Goal: Task Accomplishment & Management: Manage account settings

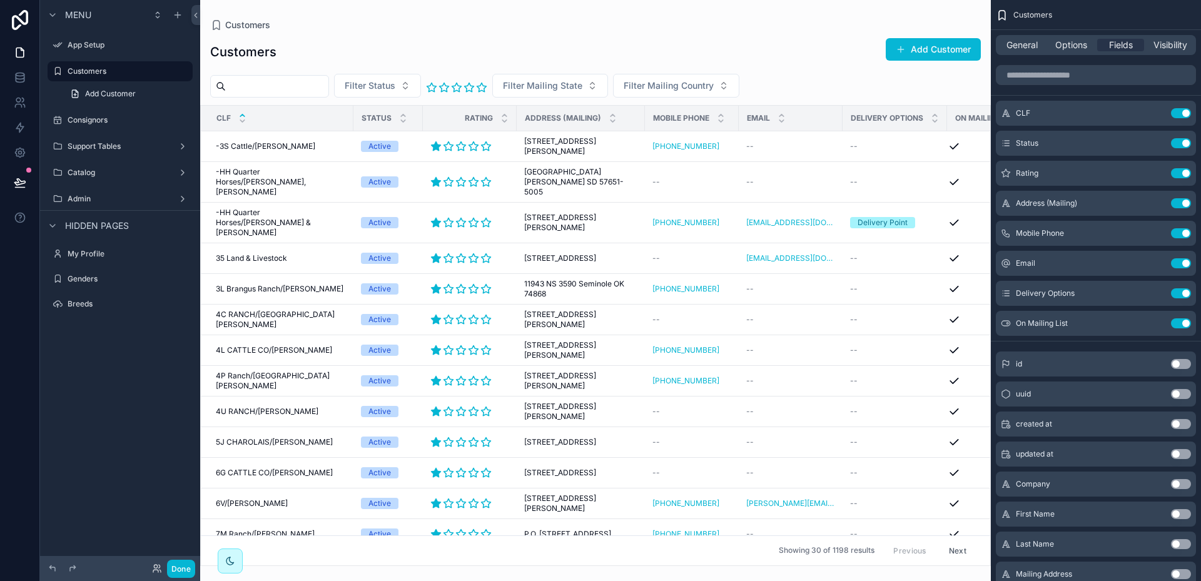
click at [814, 76] on div "Filter Status Filter Mailing State Filter Mailing Country" at bounding box center [595, 86] width 791 height 24
click at [1067, 44] on span "Options" at bounding box center [1071, 45] width 32 height 13
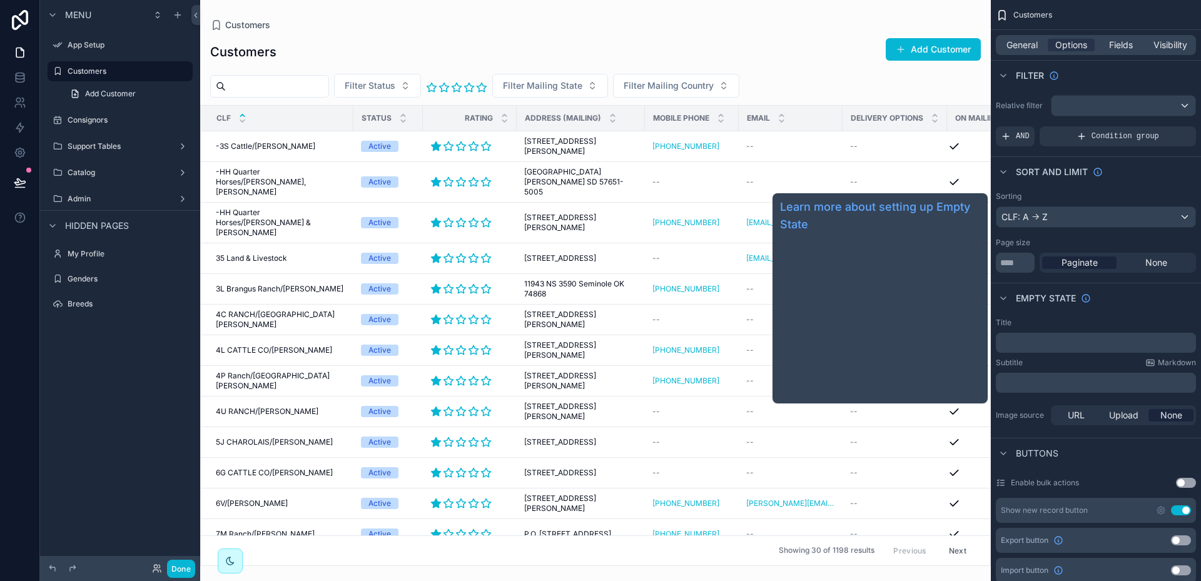
click at [1065, 297] on span "Empty state" at bounding box center [1046, 298] width 60 height 13
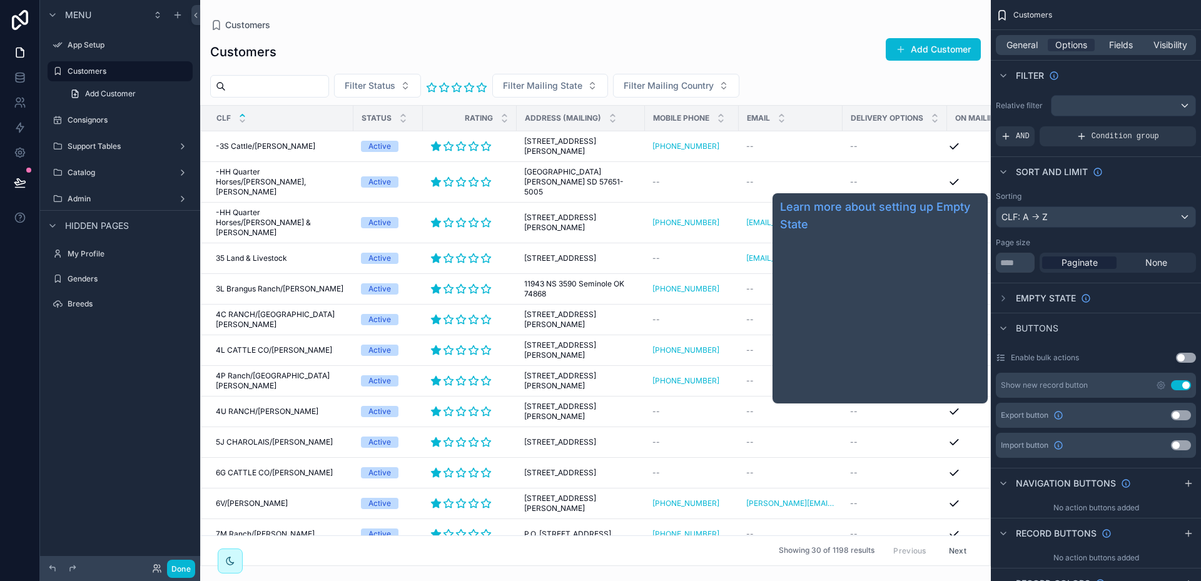
click at [1065, 297] on span "Empty state" at bounding box center [1046, 298] width 60 height 13
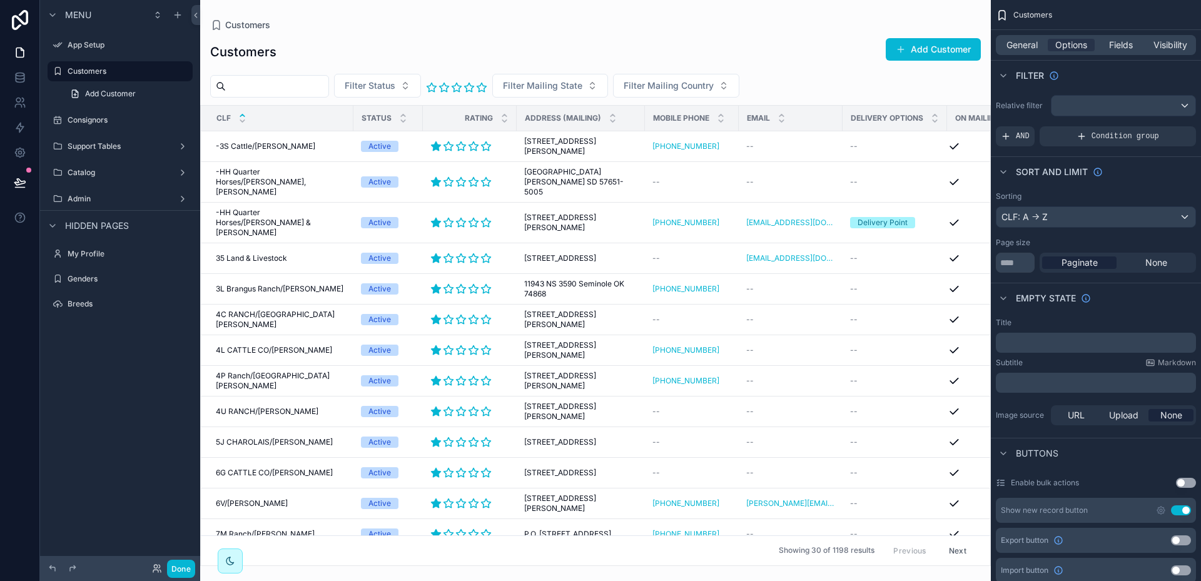
scroll to position [63, 0]
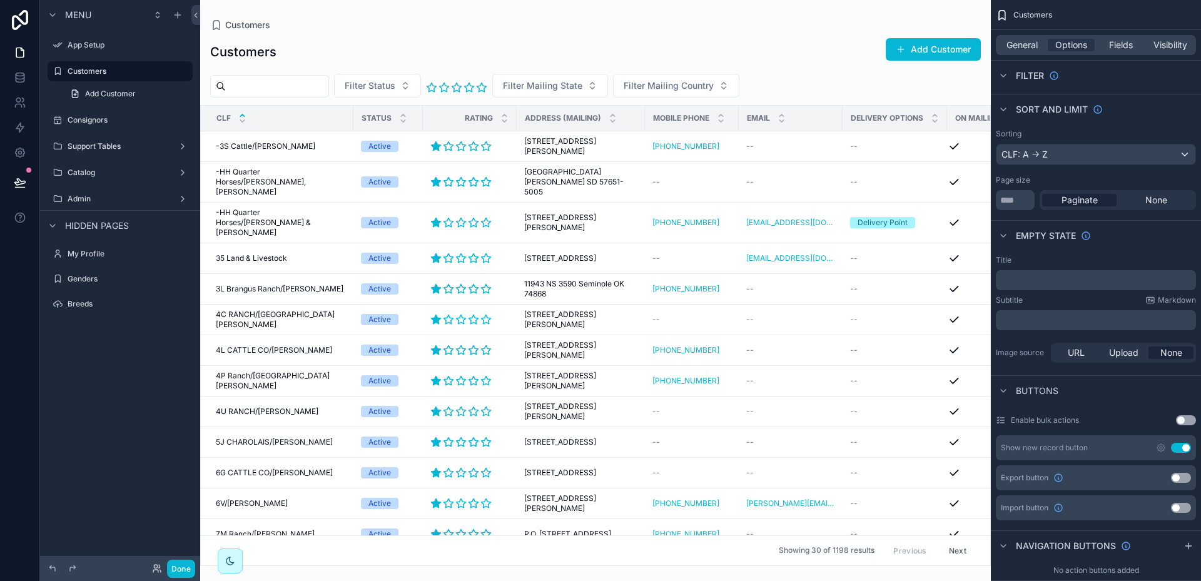
click at [1050, 284] on p "﻿" at bounding box center [1097, 280] width 193 height 10
click at [778, 36] on div "Customers Add Customer Filter Status Filter Mailing State Filter Mailing Countr…" at bounding box center [595, 298] width 791 height 536
click at [109, 150] on label "Support Tables" at bounding box center [118, 146] width 100 height 10
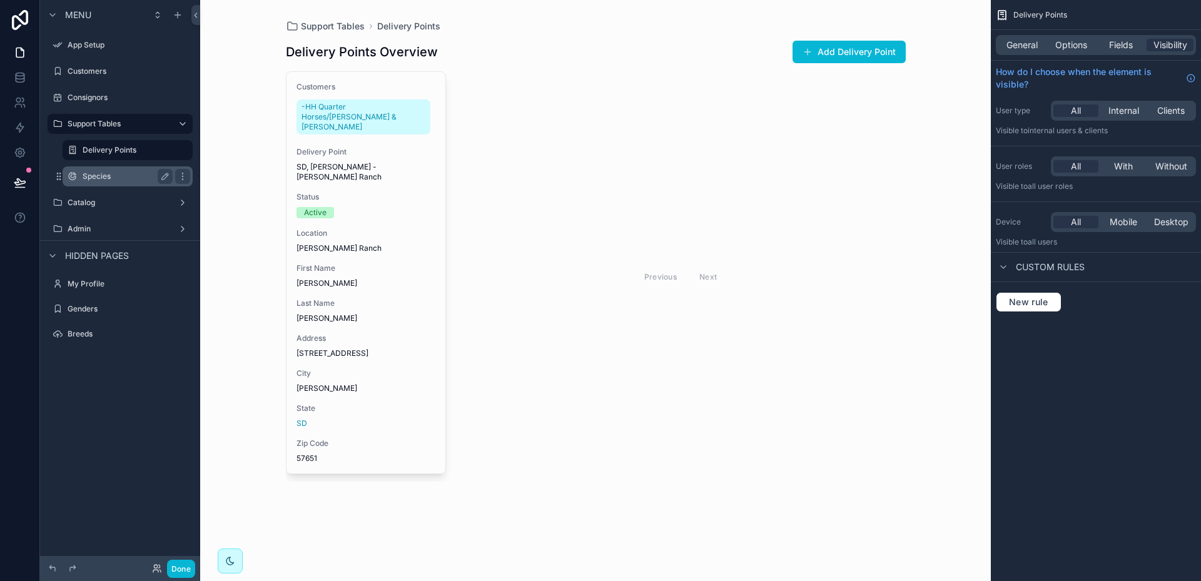
click at [94, 176] on label "Species" at bounding box center [125, 176] width 85 height 10
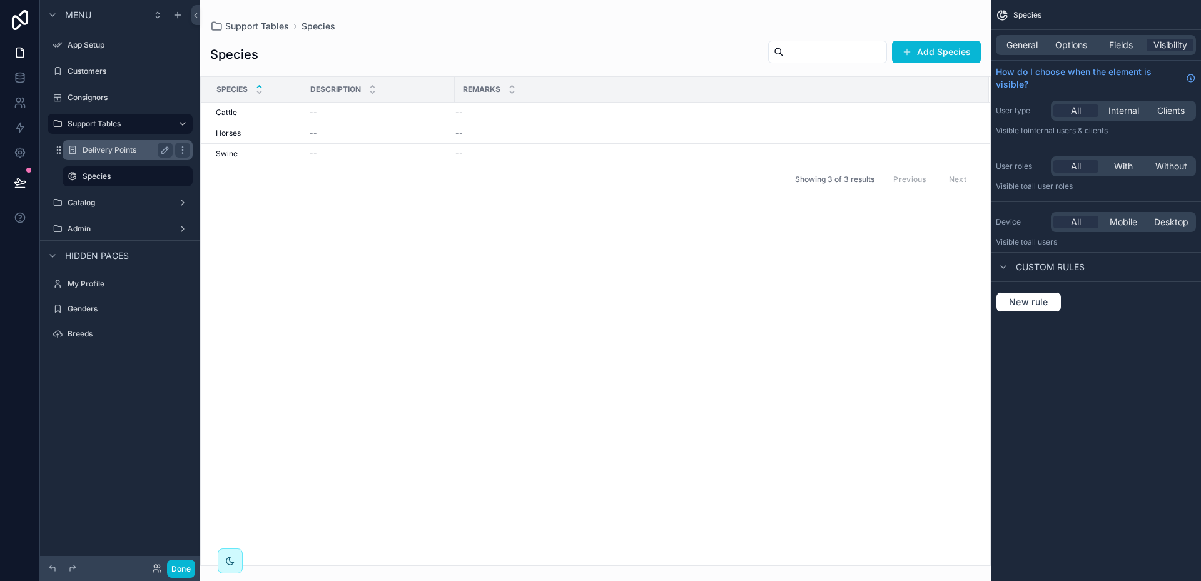
click at [102, 150] on label "Delivery Points" at bounding box center [125, 150] width 85 height 10
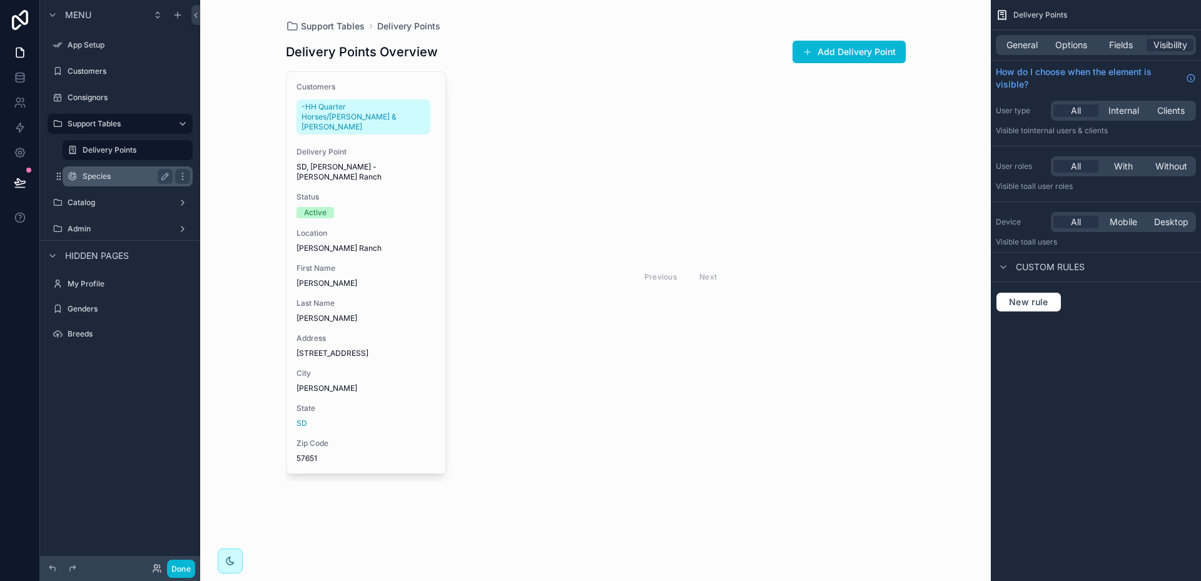
click at [98, 176] on label "Species" at bounding box center [125, 176] width 85 height 10
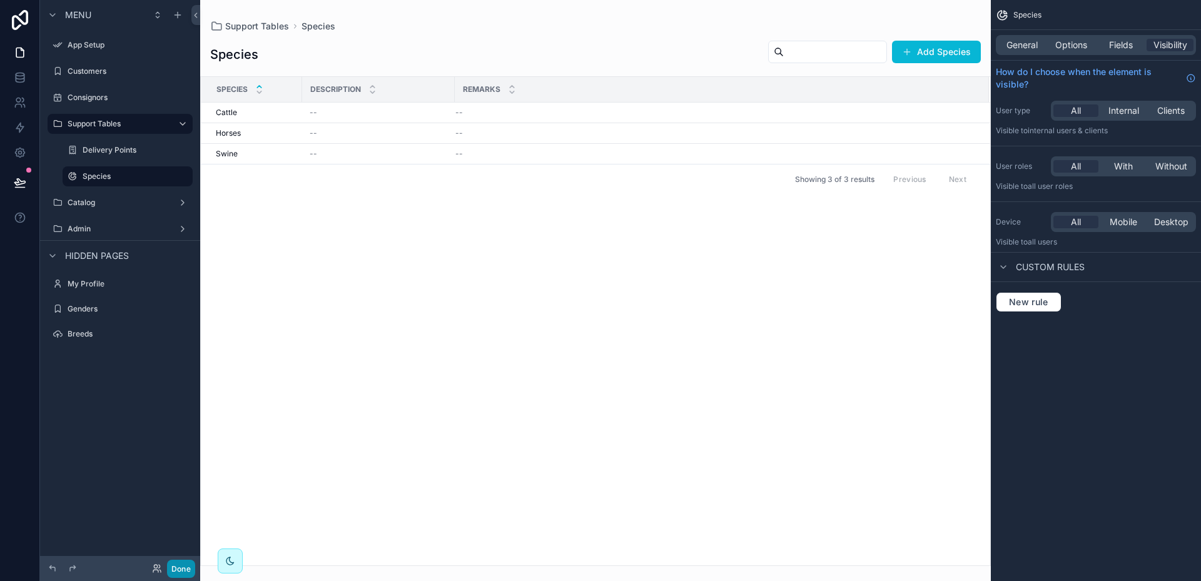
click at [180, 567] on button "Done" at bounding box center [181, 569] width 28 height 18
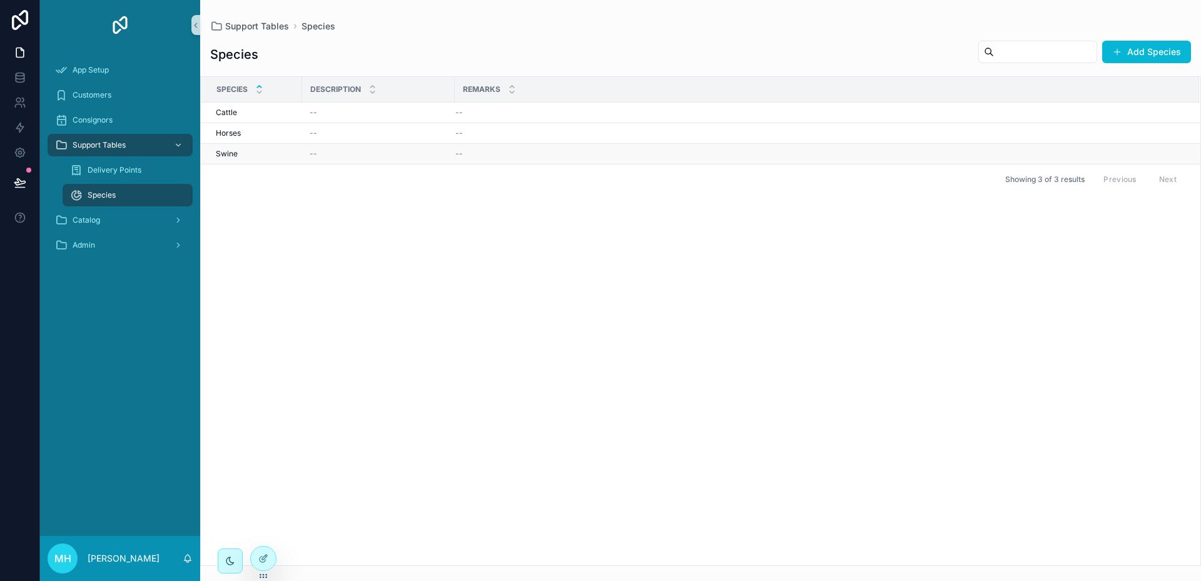
click at [356, 150] on div "--" at bounding box center [379, 154] width 138 height 10
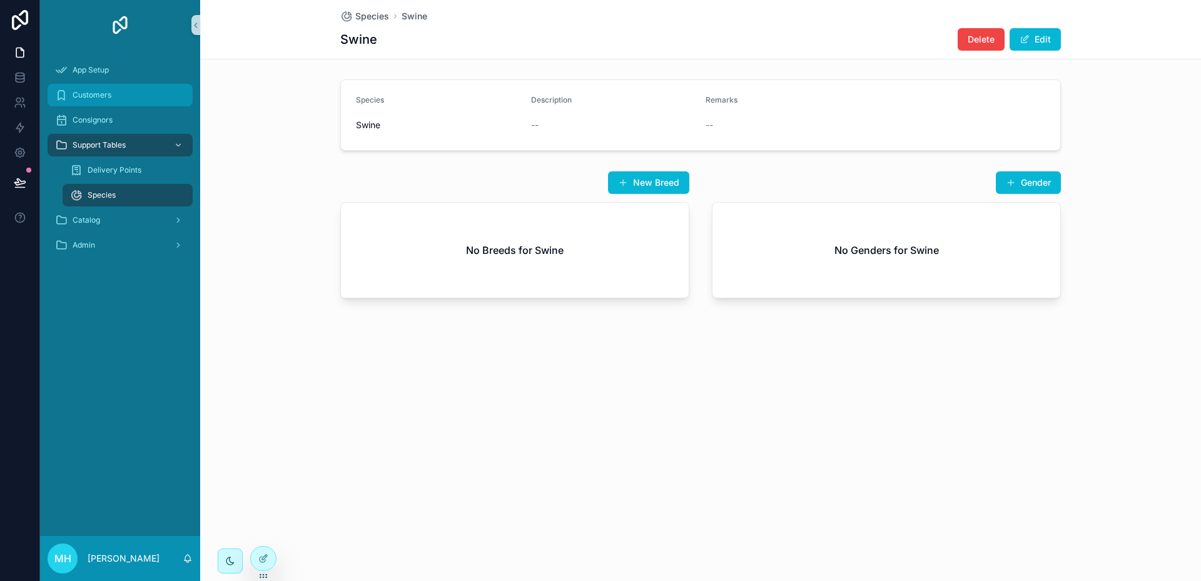
click at [102, 93] on span "Customers" at bounding box center [92, 95] width 39 height 10
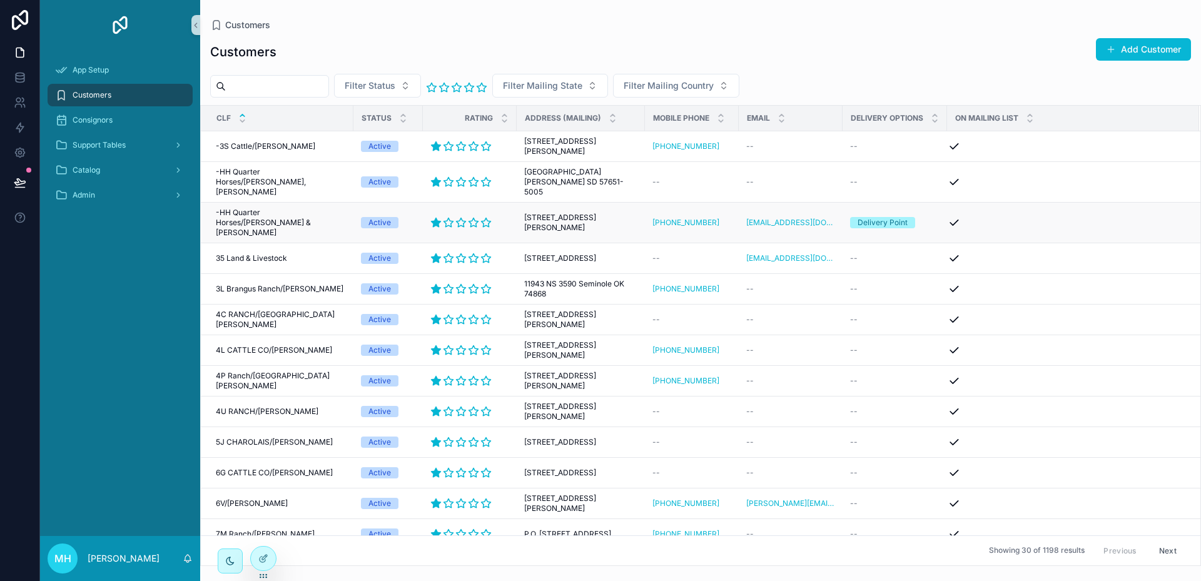
click at [322, 208] on span "-HH Quarter Horses/[PERSON_NAME] & [PERSON_NAME]" at bounding box center [281, 223] width 130 height 30
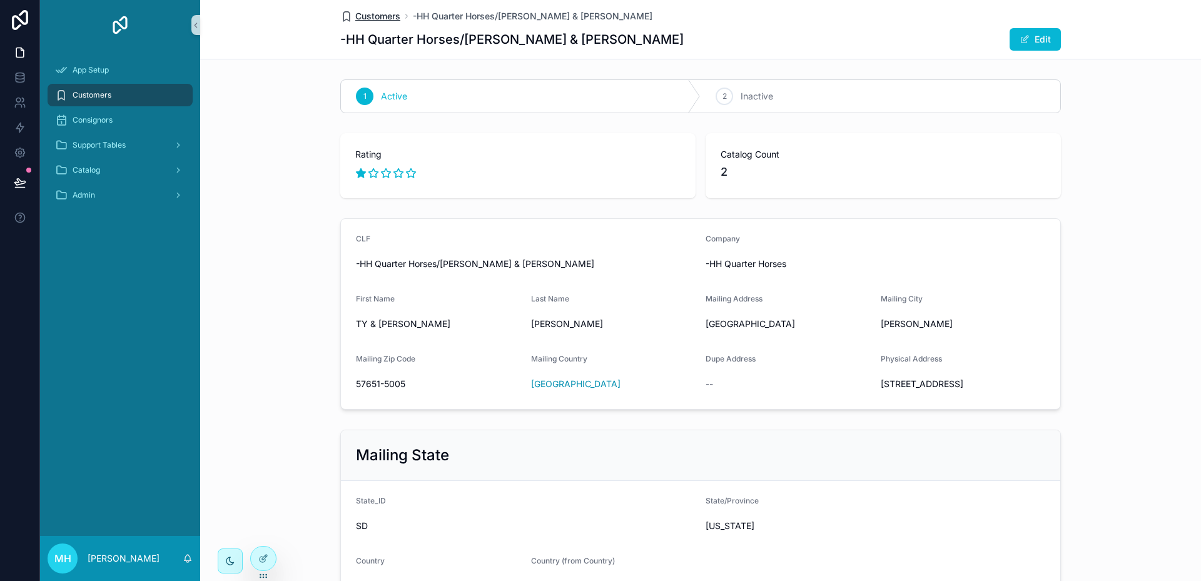
click at [358, 13] on span "Customers" at bounding box center [377, 16] width 45 height 13
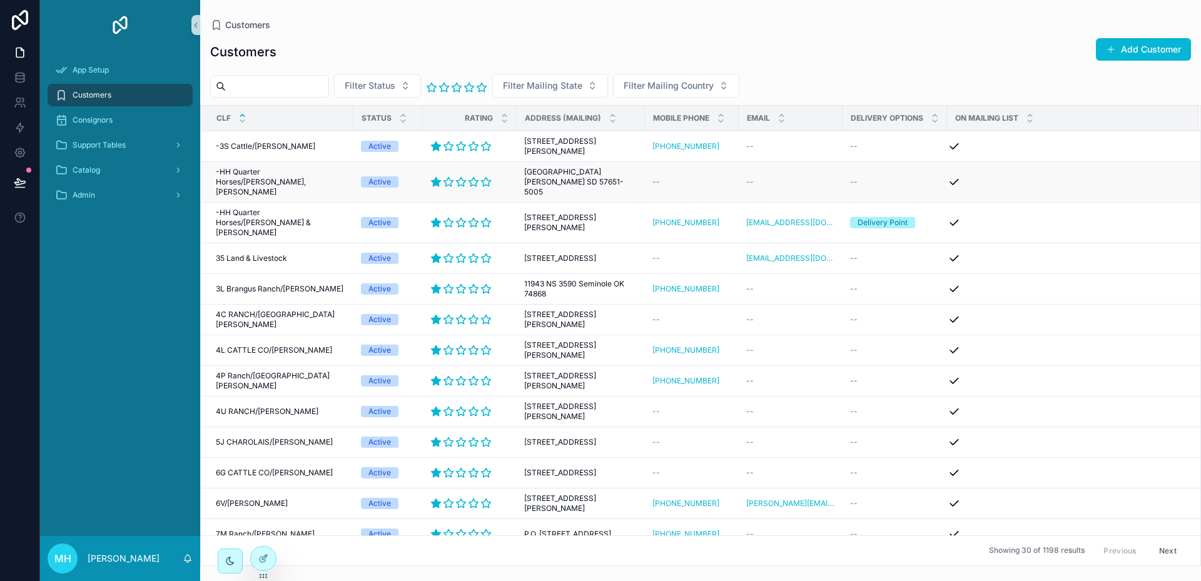
click at [305, 170] on span "-HH Quarter Horses/[PERSON_NAME], [PERSON_NAME]" at bounding box center [281, 182] width 130 height 30
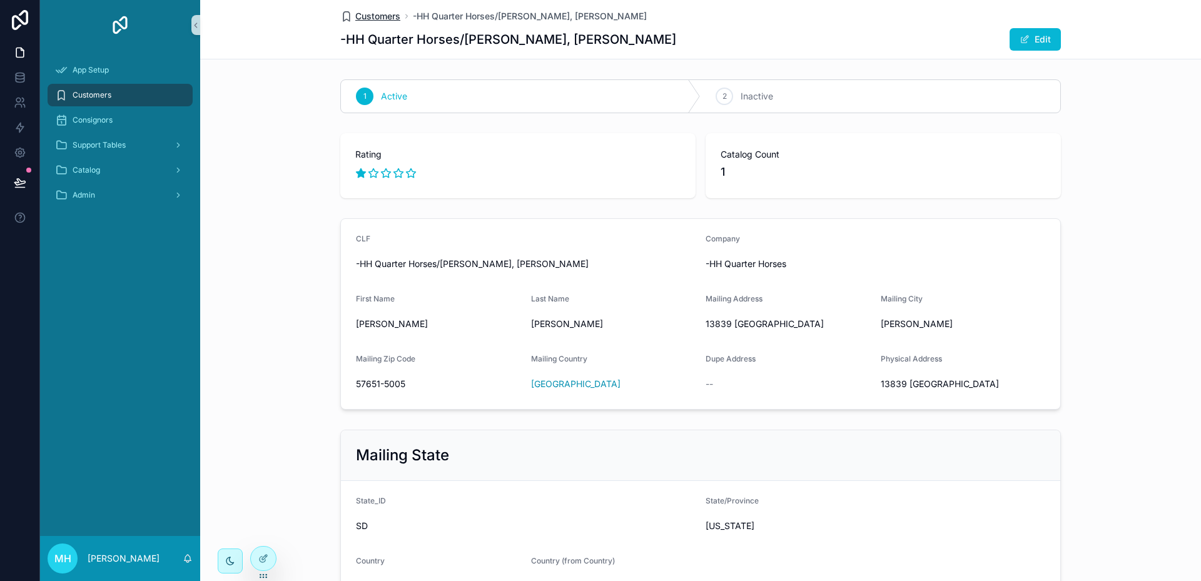
click at [373, 14] on span "Customers" at bounding box center [377, 16] width 45 height 13
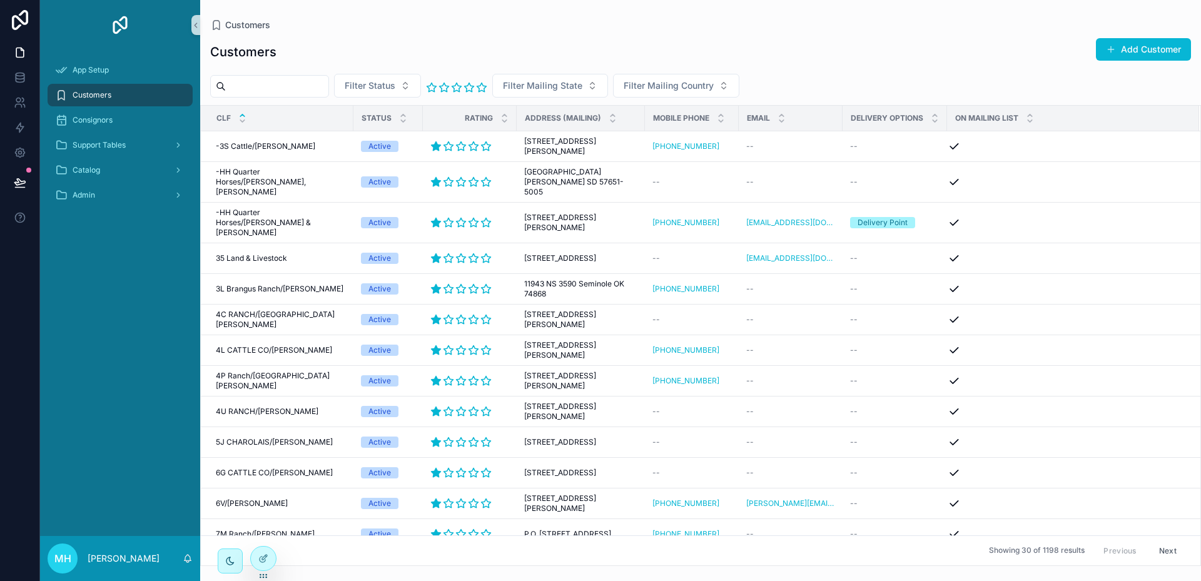
click at [328, 91] on input "scrollable content" at bounding box center [277, 87] width 103 height 18
click at [425, 61] on div "Customers Add Customer" at bounding box center [700, 52] width 981 height 29
click at [421, 83] on button "Filter Status" at bounding box center [377, 86] width 87 height 24
click at [433, 58] on div "Customers Add Customer" at bounding box center [700, 52] width 981 height 29
click at [462, 87] on icon "scrollable content" at bounding box center [456, 87] width 9 height 9
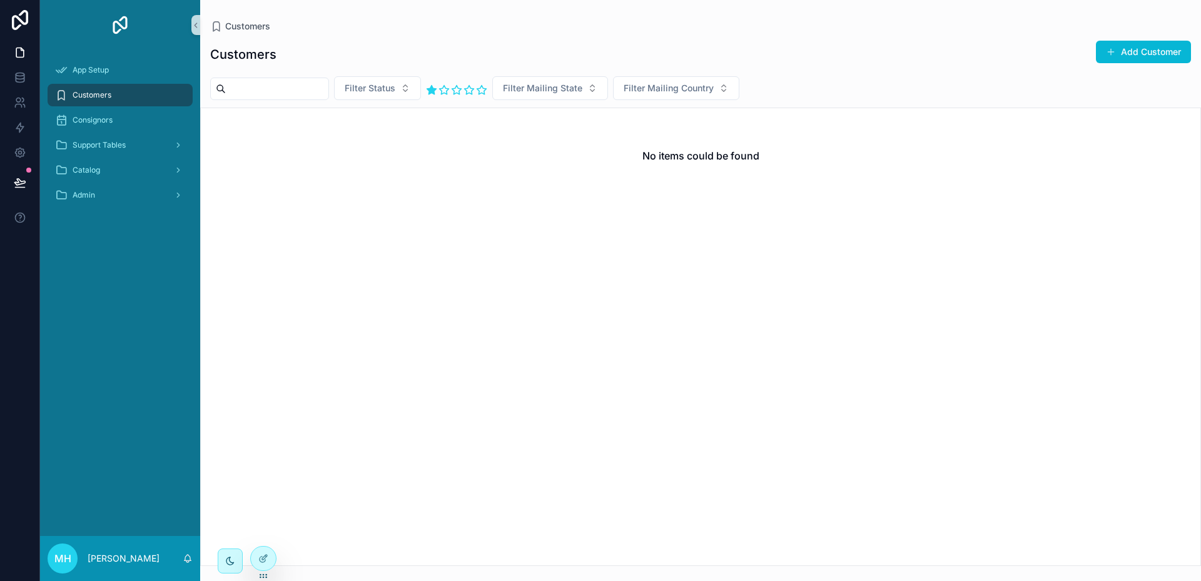
click at [437, 88] on icon "scrollable content" at bounding box center [431, 90] width 9 height 9
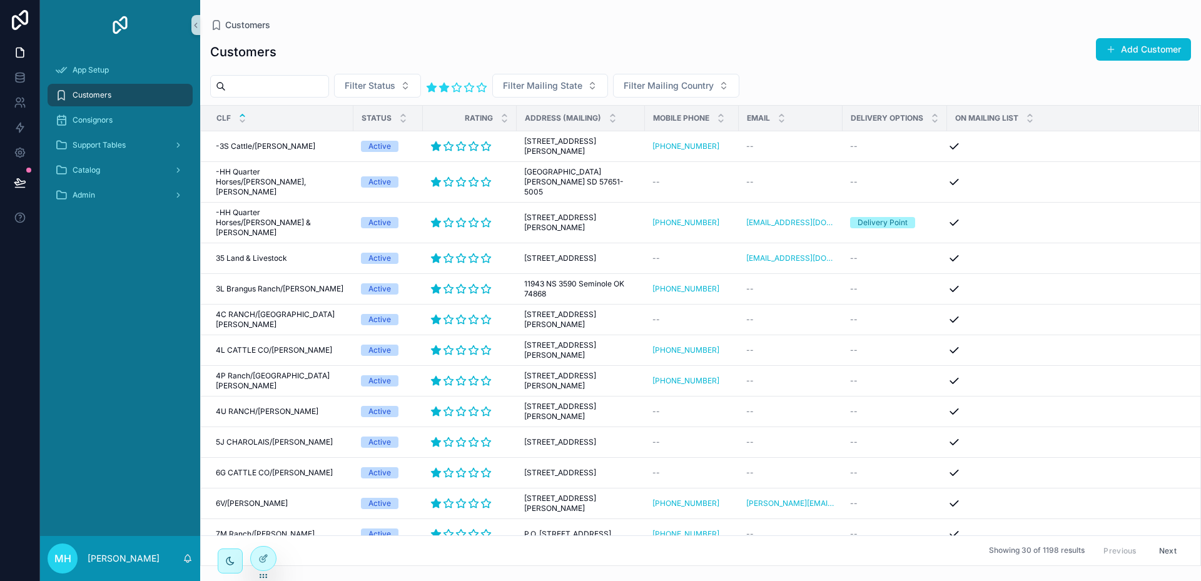
click at [449, 88] on icon "scrollable content" at bounding box center [444, 87] width 9 height 9
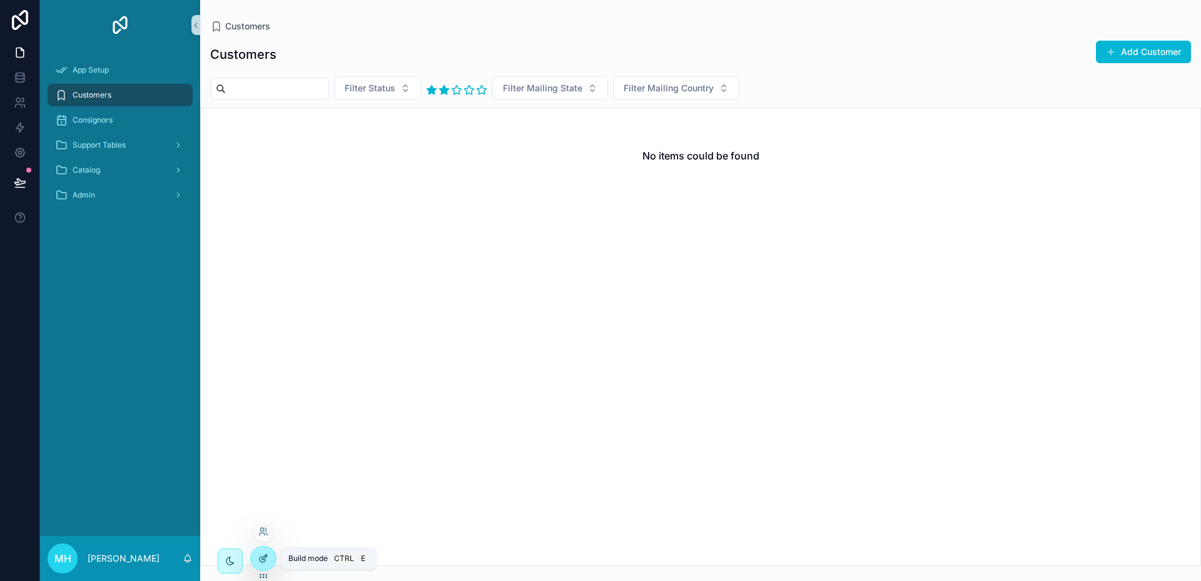
click at [261, 559] on icon at bounding box center [263, 559] width 10 height 10
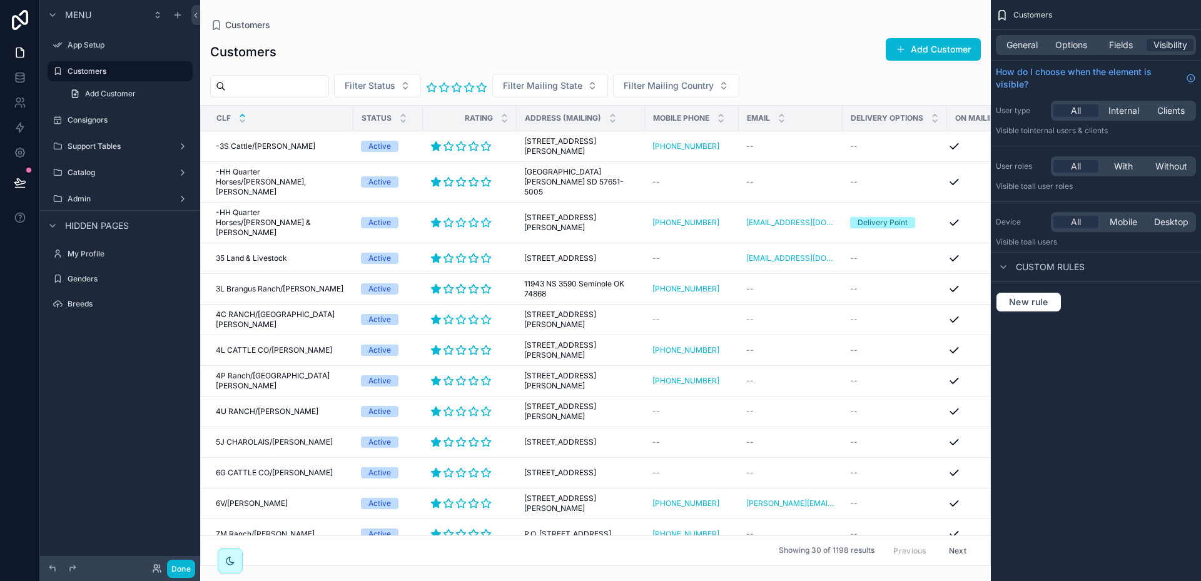
click at [475, 85] on div "scrollable content" at bounding box center [595, 290] width 791 height 581
click at [185, 569] on button "Done" at bounding box center [181, 569] width 28 height 18
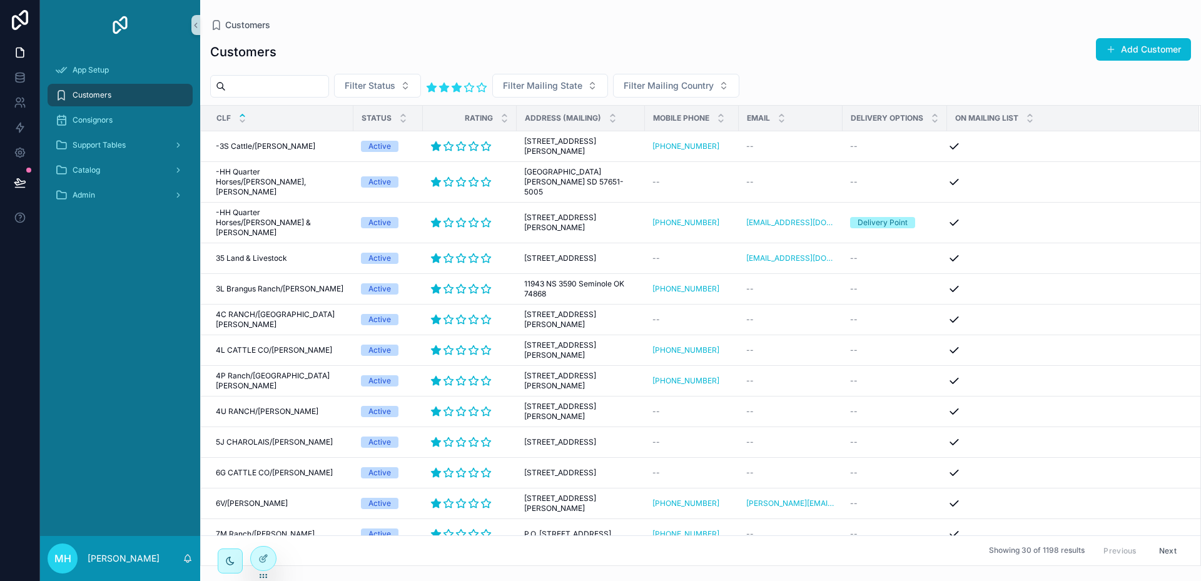
click at [462, 86] on icon "scrollable content" at bounding box center [456, 87] width 9 height 9
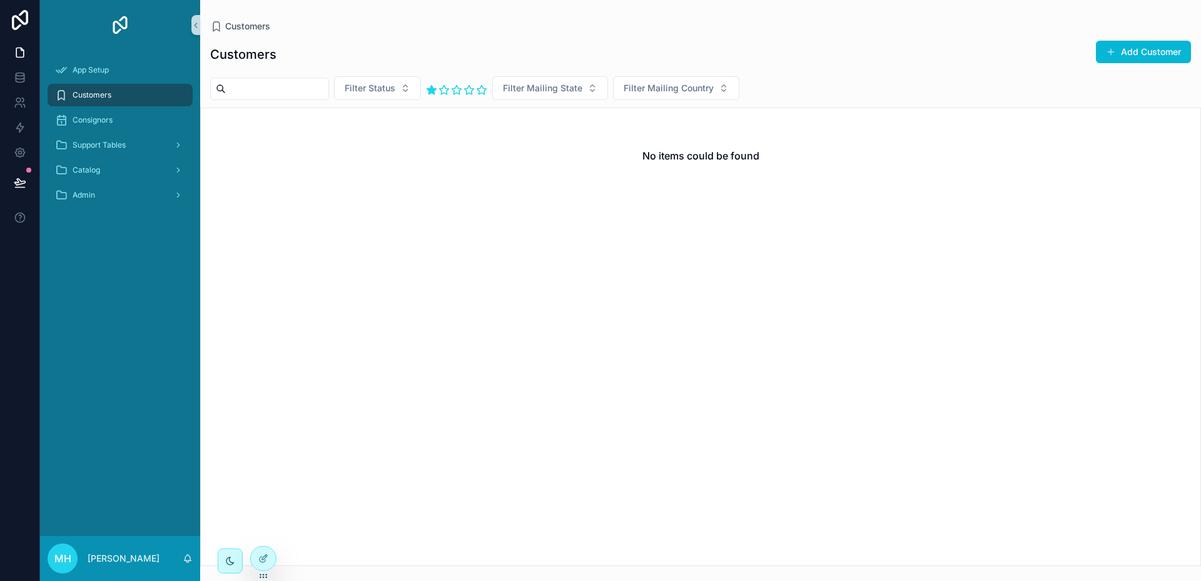
click at [437, 89] on icon "scrollable content" at bounding box center [431, 90] width 9 height 9
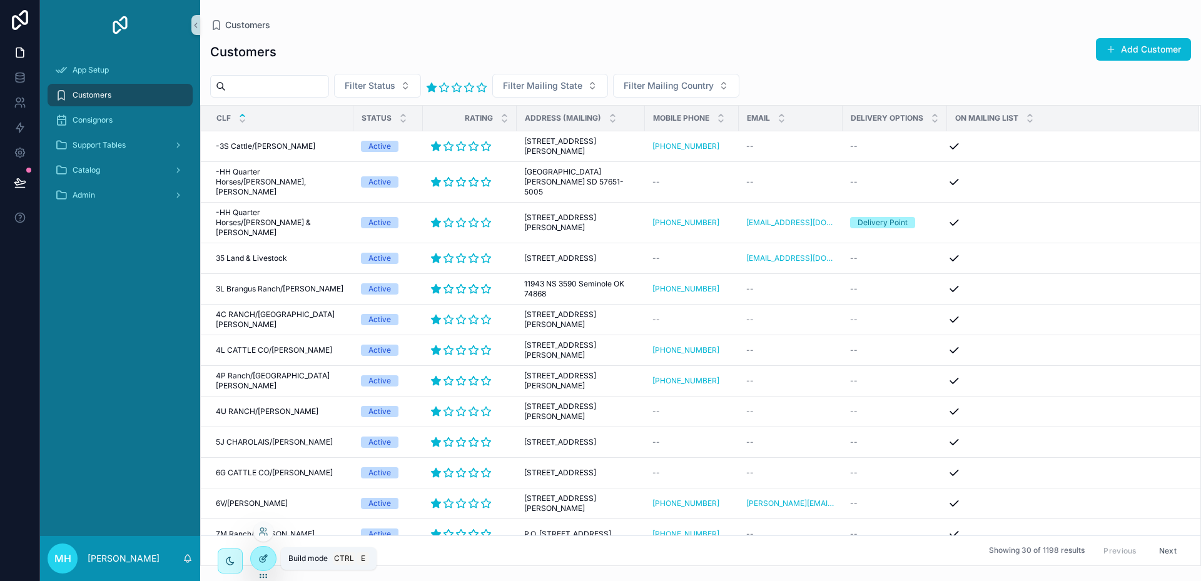
click at [260, 553] on div at bounding box center [263, 559] width 25 height 24
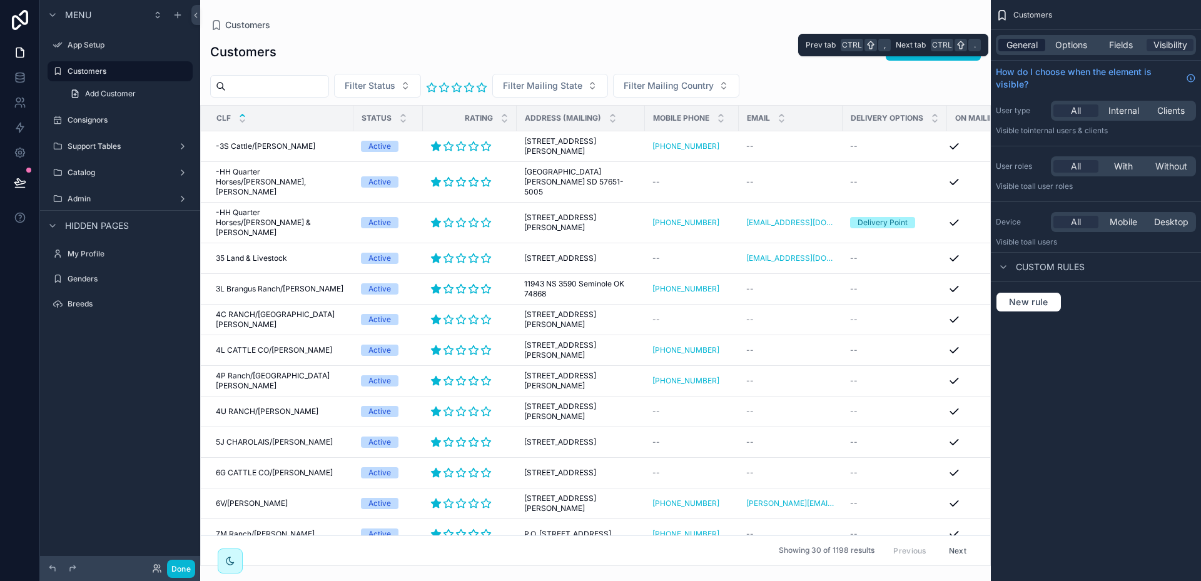
click at [1030, 47] on span "General" at bounding box center [1022, 45] width 31 height 13
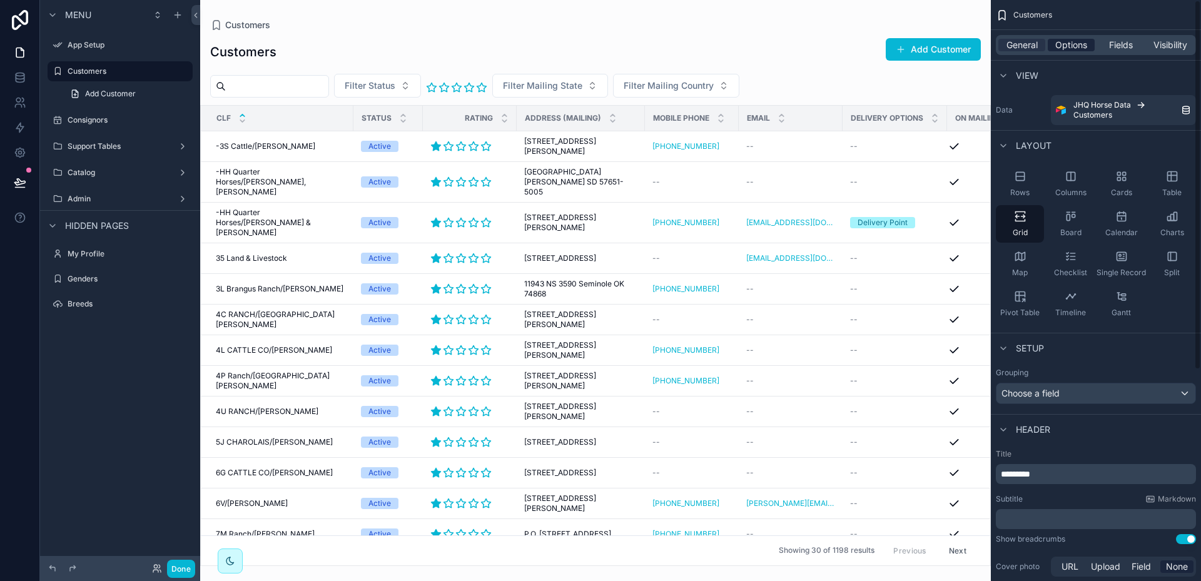
click at [1070, 46] on span "Options" at bounding box center [1071, 45] width 32 height 13
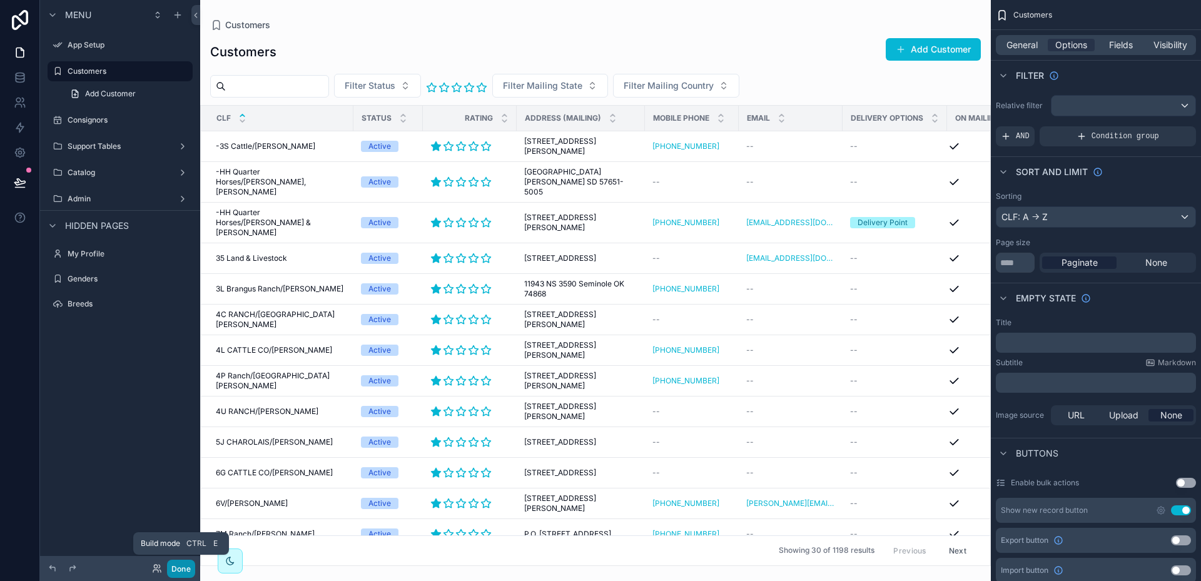
click at [179, 571] on button "Done" at bounding box center [181, 569] width 28 height 18
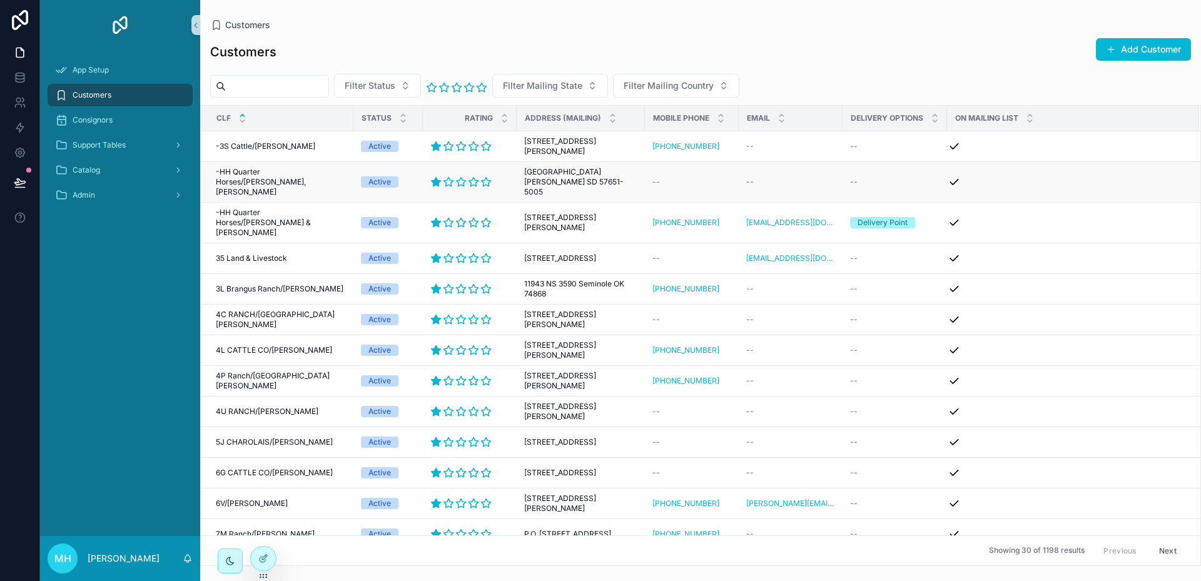
click at [305, 172] on span "-HH Quarter Horses/[PERSON_NAME], [PERSON_NAME]" at bounding box center [281, 182] width 130 height 30
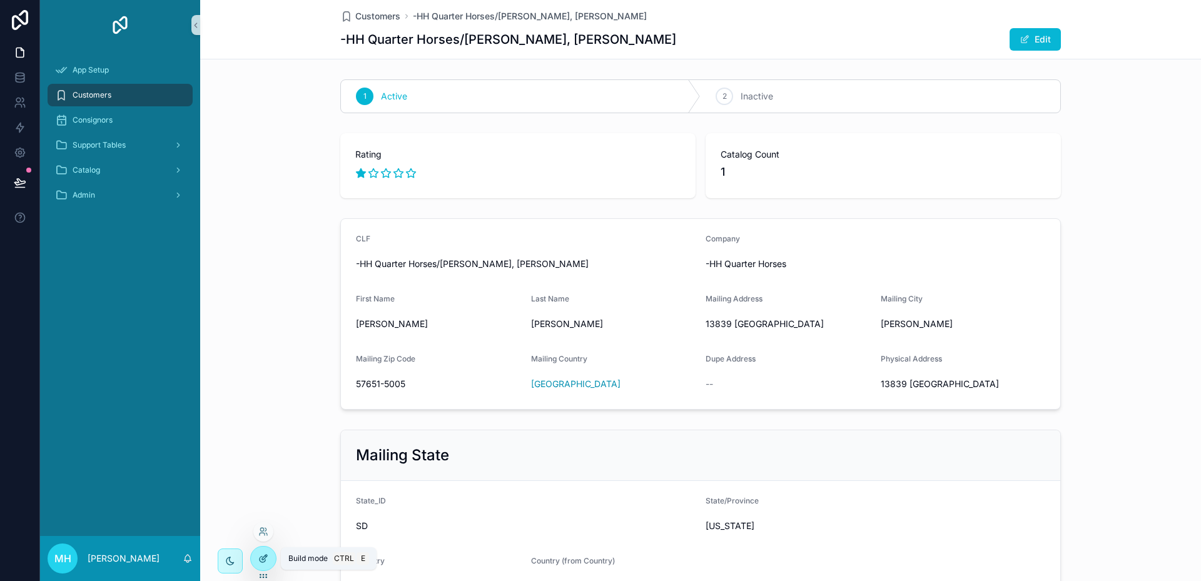
click at [268, 556] on icon at bounding box center [263, 559] width 10 height 10
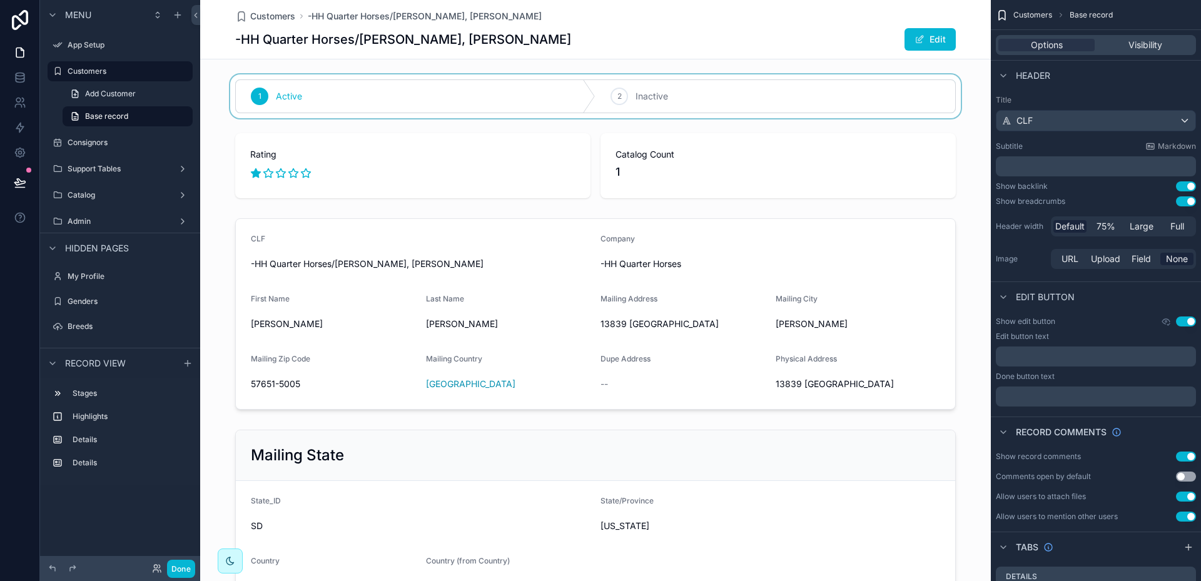
click at [539, 87] on div "scrollable content" at bounding box center [595, 96] width 791 height 44
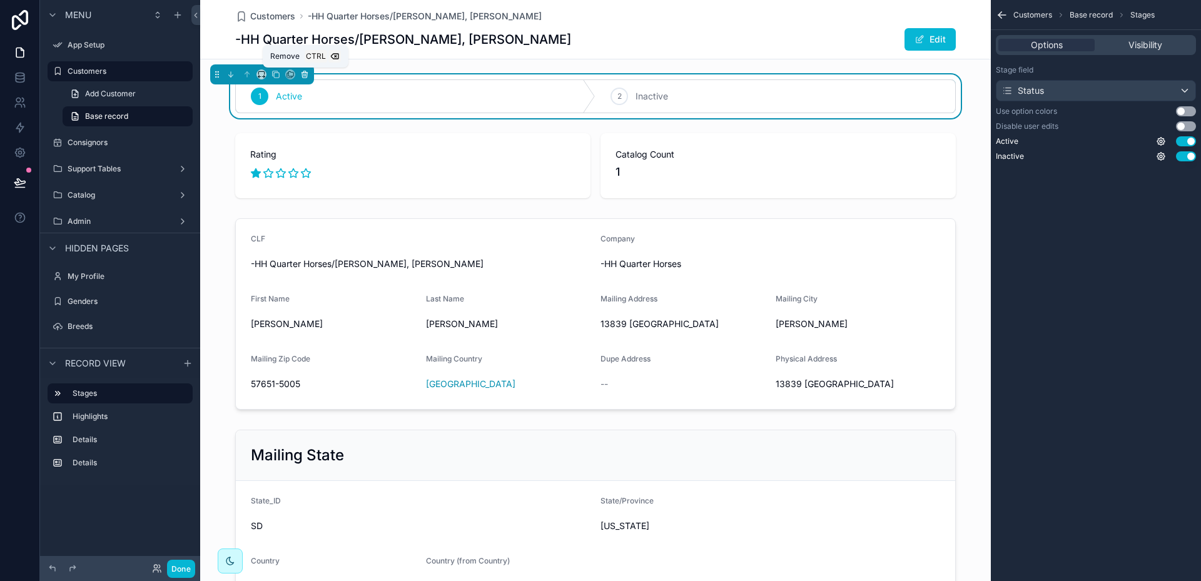
click at [307, 75] on icon "scrollable content" at bounding box center [304, 74] width 9 height 9
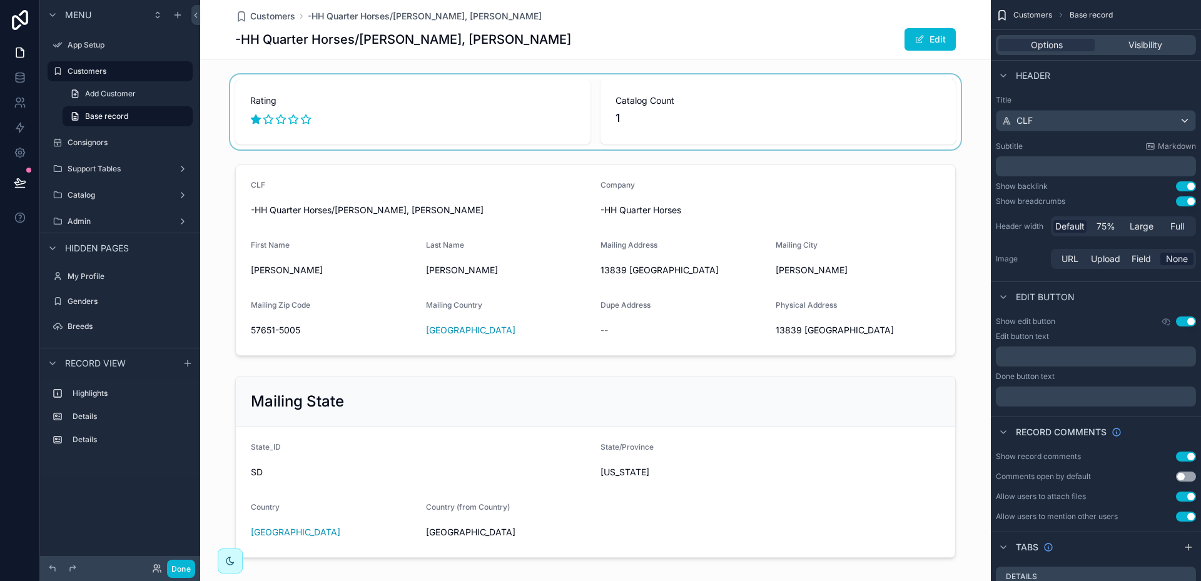
click at [368, 104] on div "scrollable content" at bounding box center [595, 111] width 791 height 75
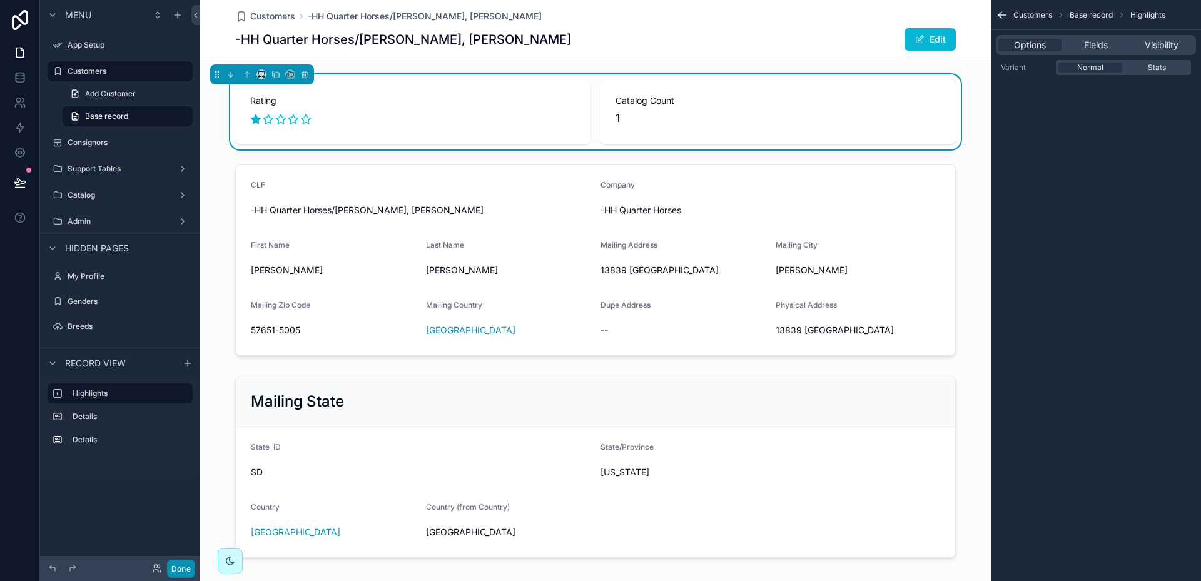
click at [180, 566] on button "Done" at bounding box center [181, 569] width 28 height 18
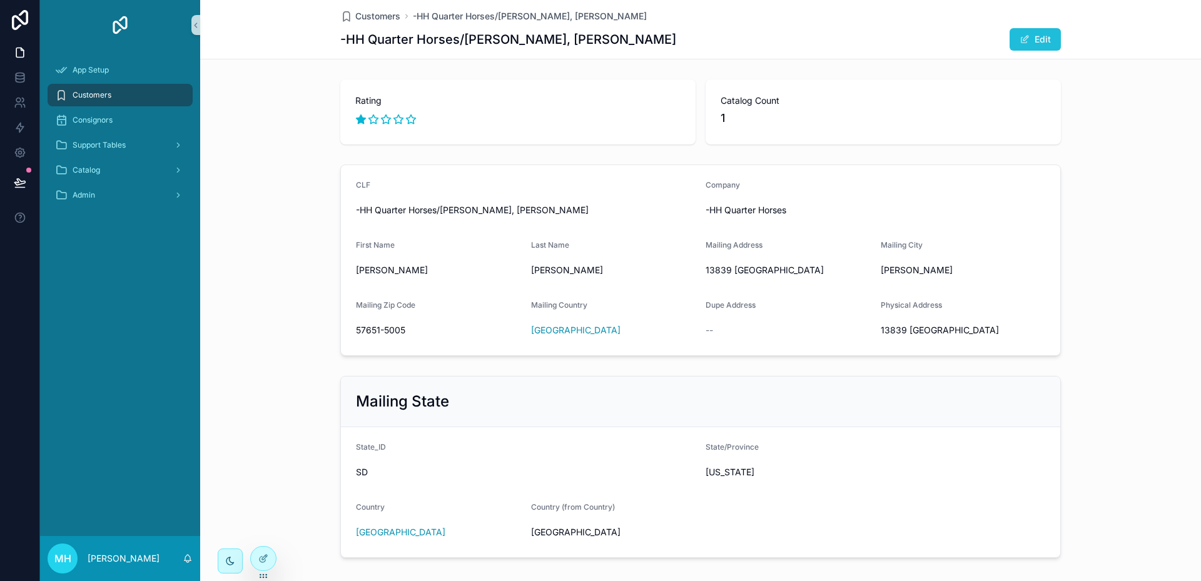
click at [1041, 34] on button "Edit" at bounding box center [1035, 39] width 51 height 23
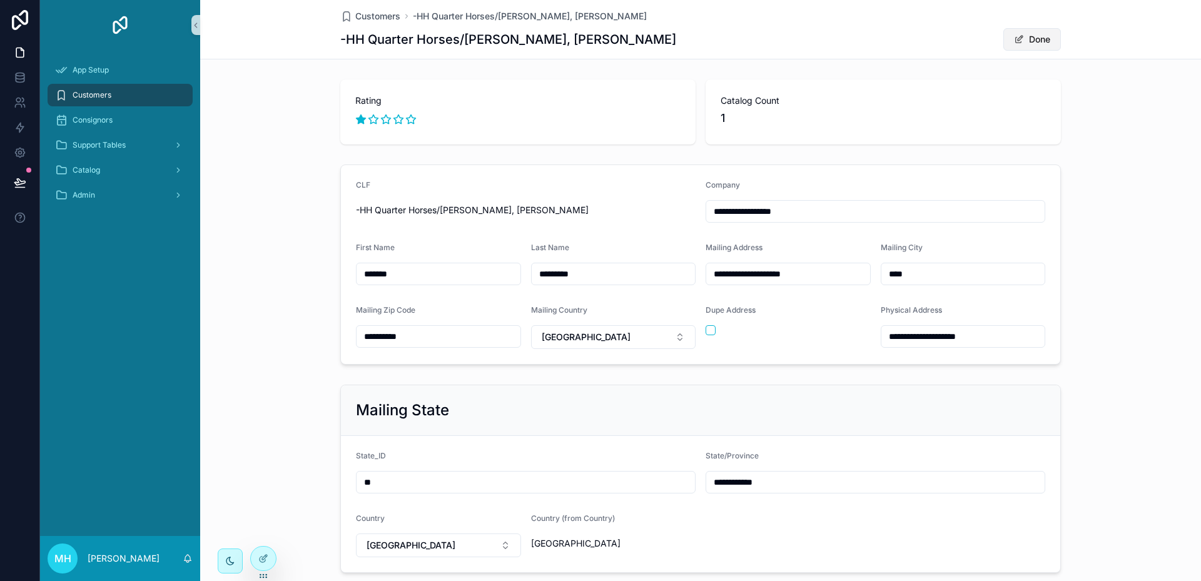
click at [1045, 38] on button "Done" at bounding box center [1032, 39] width 58 height 23
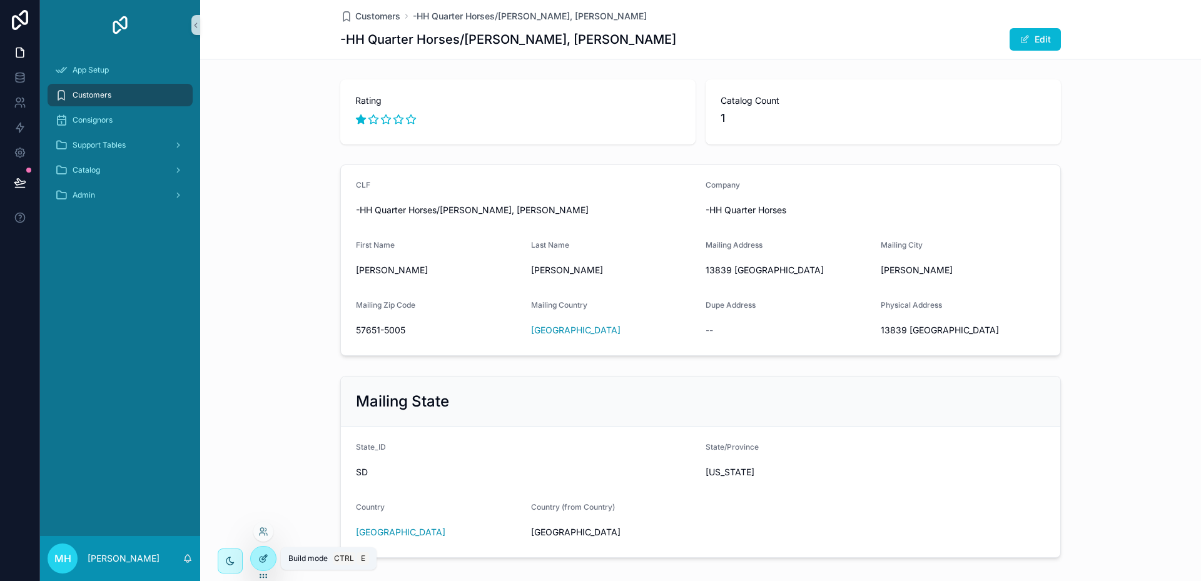
click at [266, 558] on icon at bounding box center [263, 559] width 10 height 10
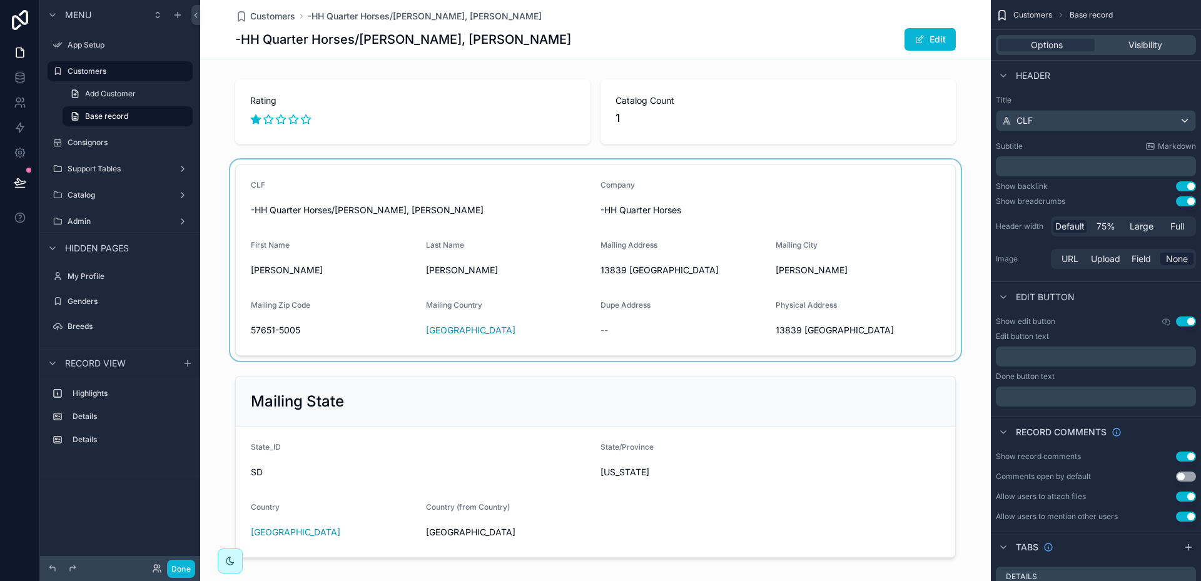
click at [488, 186] on div "scrollable content" at bounding box center [595, 260] width 791 height 201
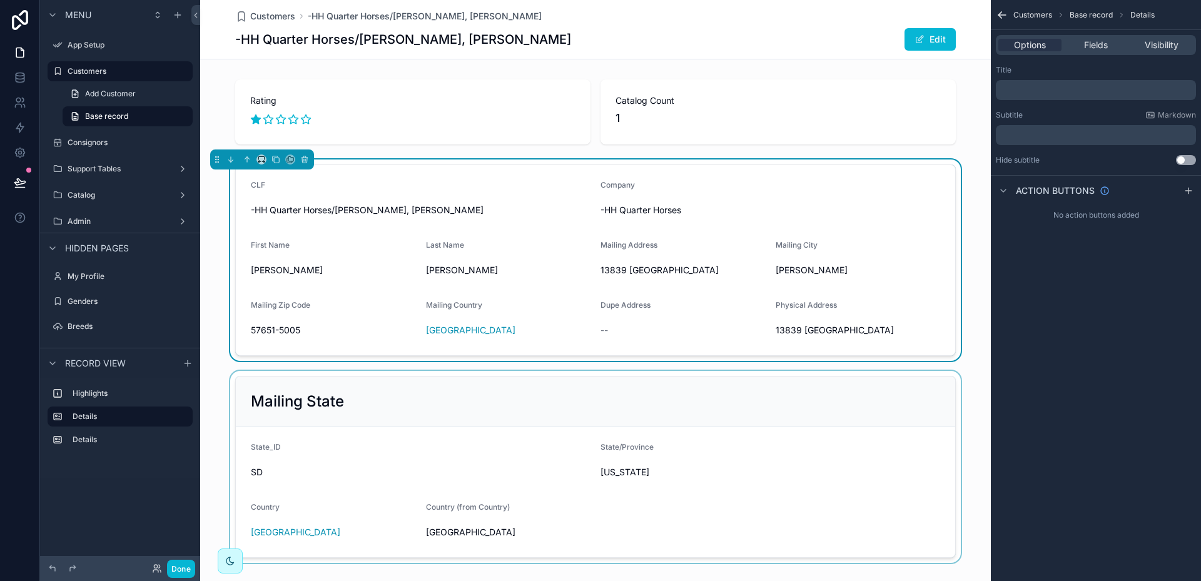
click at [525, 392] on div "scrollable content" at bounding box center [595, 467] width 791 height 192
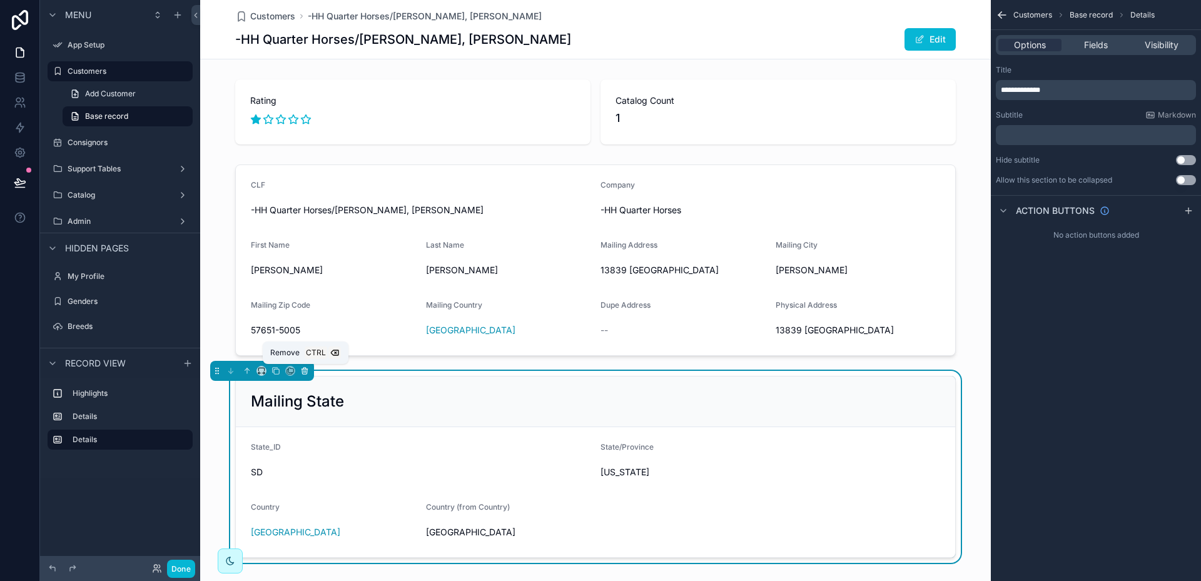
click at [303, 372] on icon "scrollable content" at bounding box center [304, 371] width 9 height 9
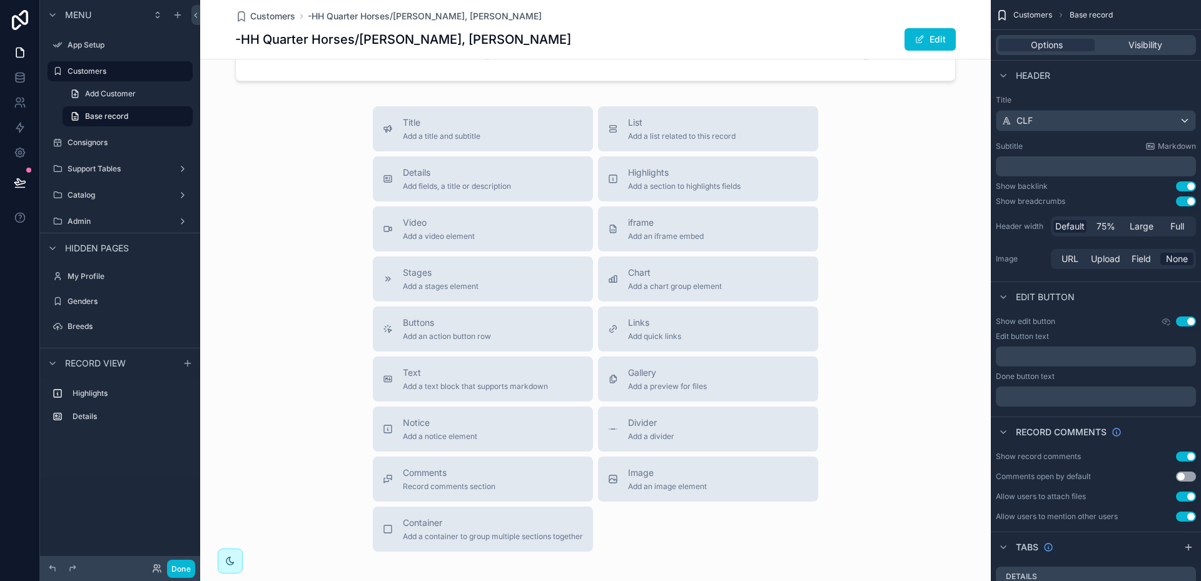
scroll to position [313, 0]
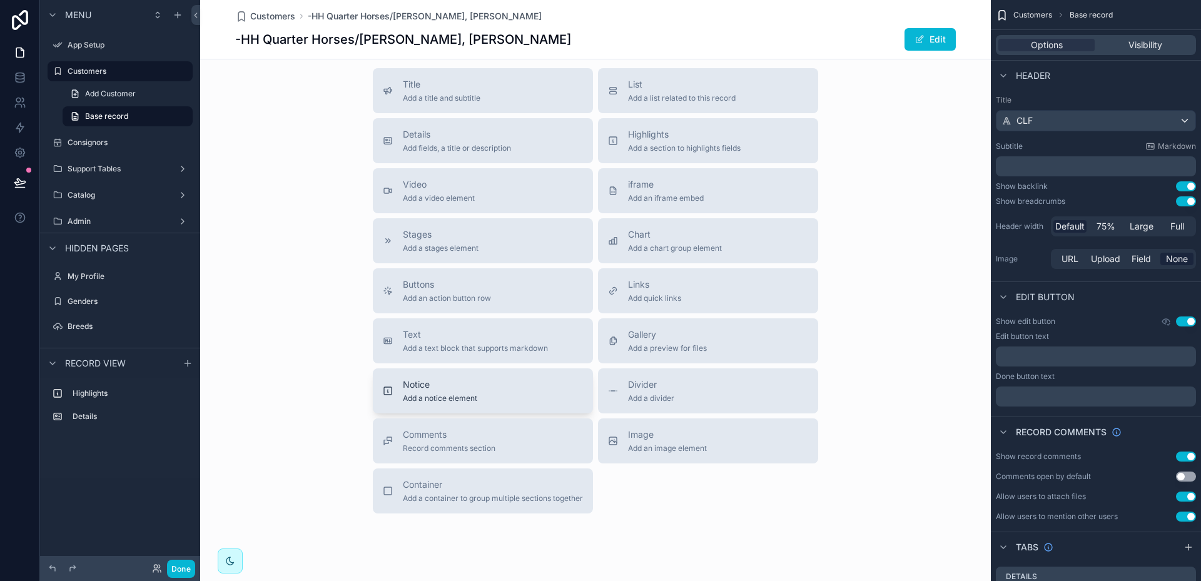
click at [521, 383] on div "Notice Add a notice element" at bounding box center [483, 390] width 200 height 25
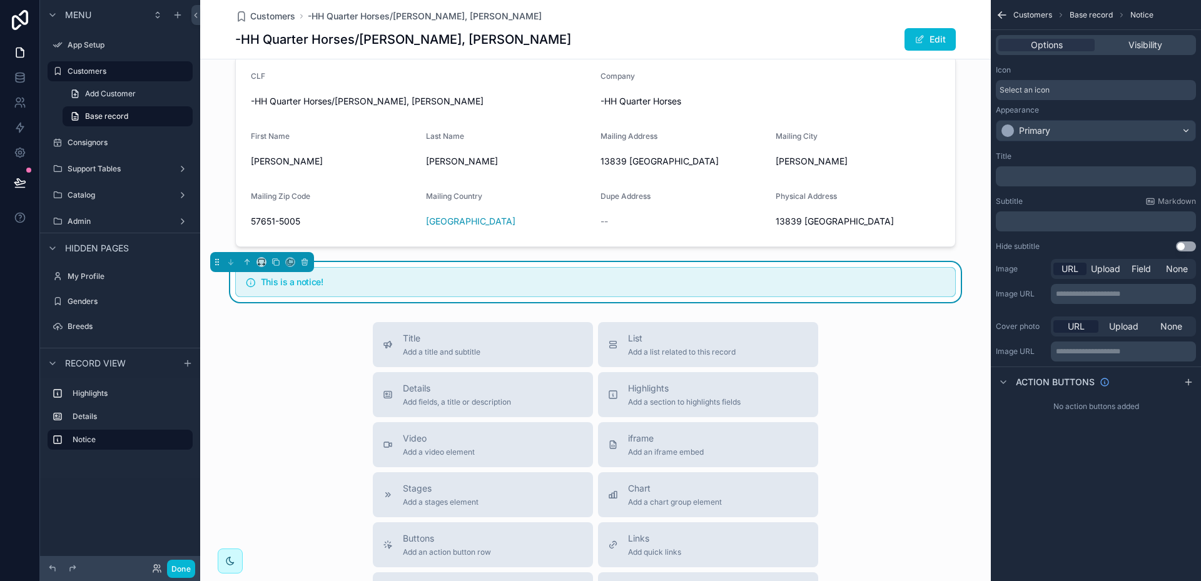
scroll to position [101, 0]
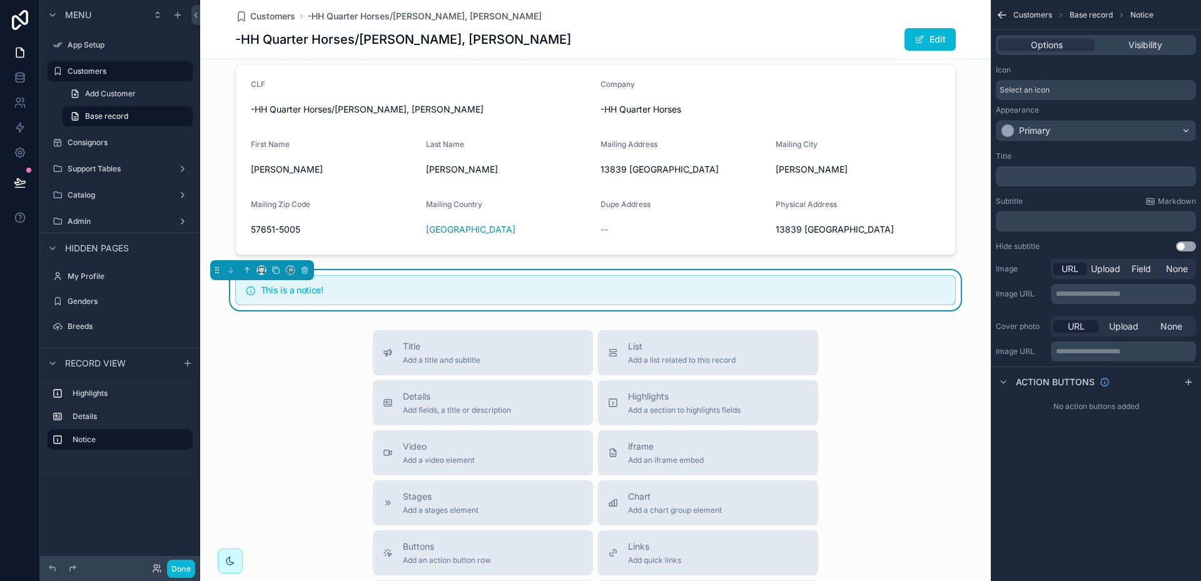
click at [331, 292] on h5 "This is a notice!" at bounding box center [603, 290] width 684 height 9
click at [368, 289] on h5 "This is a notice!" at bounding box center [603, 290] width 684 height 9
click at [302, 270] on icon "scrollable content" at bounding box center [304, 270] width 5 height 5
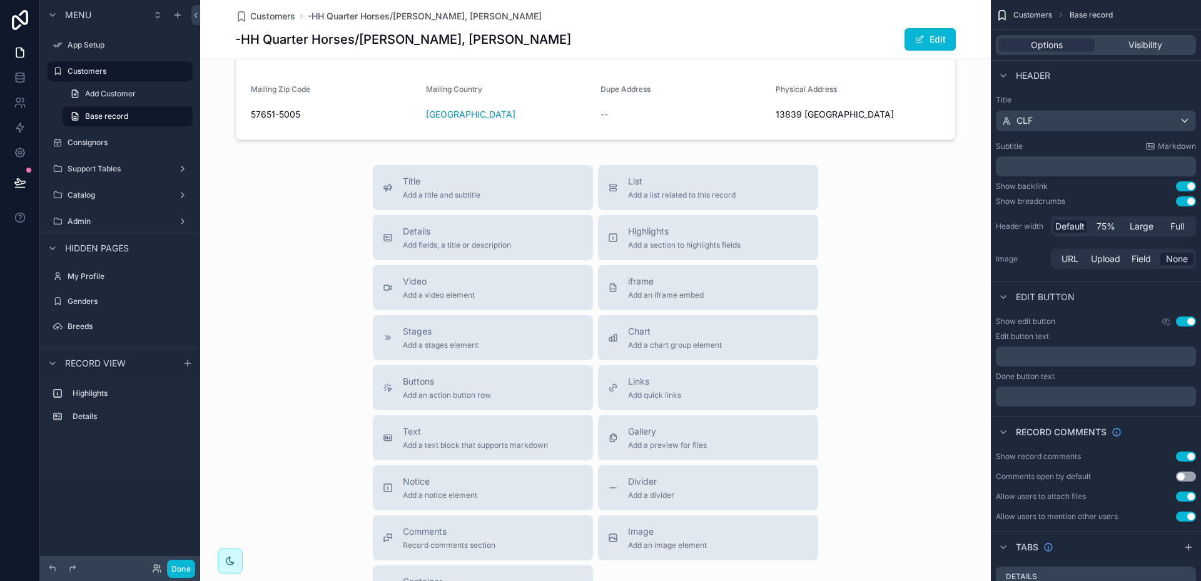
scroll to position [288, 0]
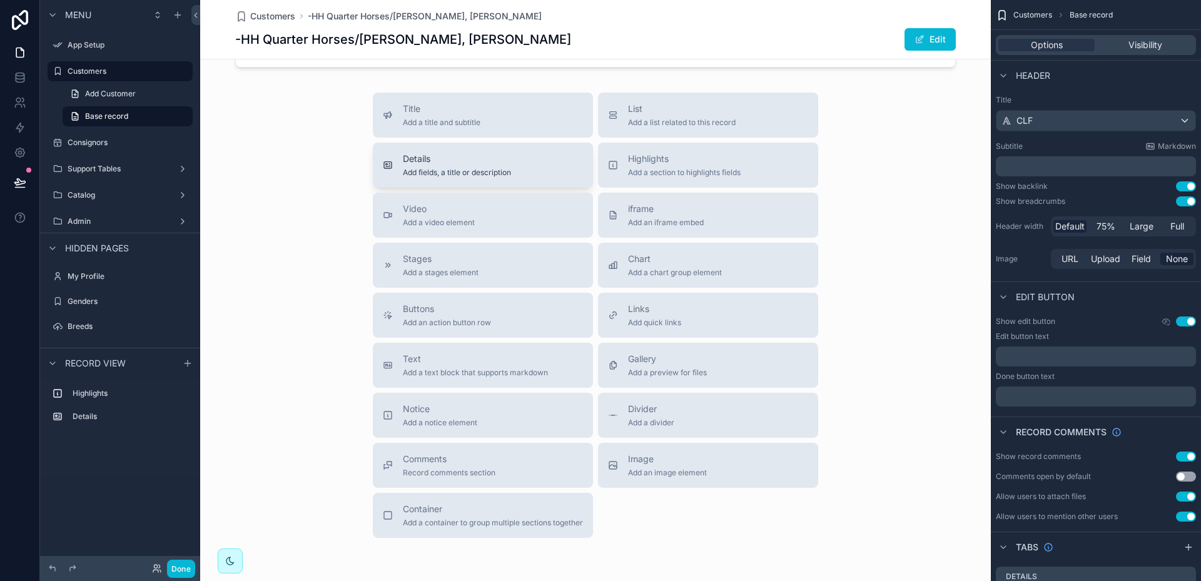
click at [469, 161] on span "Details" at bounding box center [457, 159] width 108 height 13
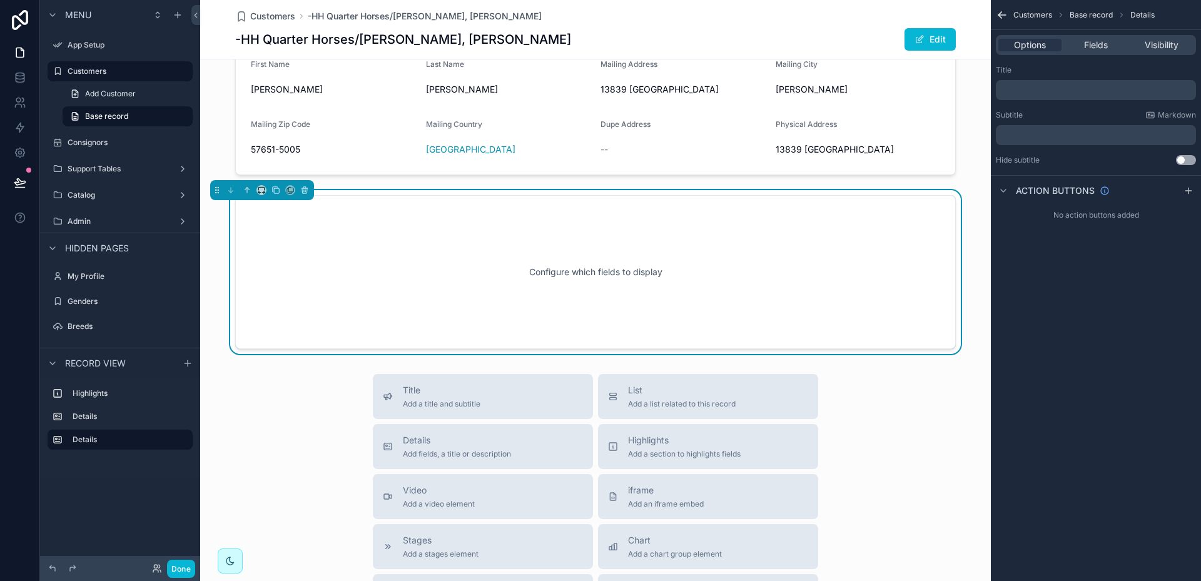
scroll to position [163, 0]
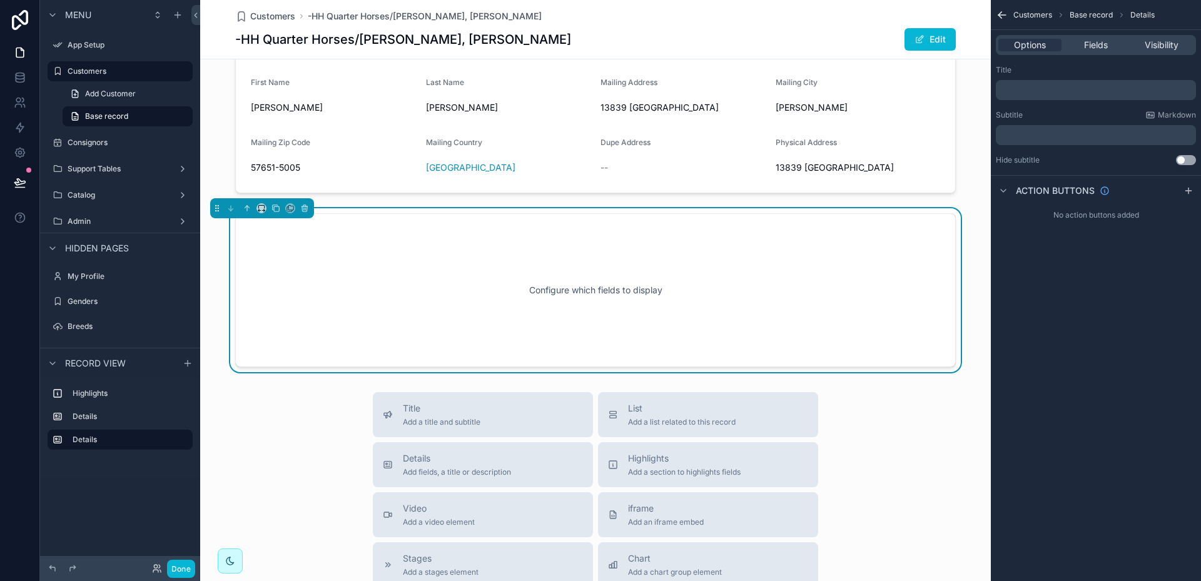
click at [402, 278] on div "Configure which fields to display" at bounding box center [595, 290] width 679 height 113
click at [1095, 43] on span "Fields" at bounding box center [1096, 45] width 24 height 13
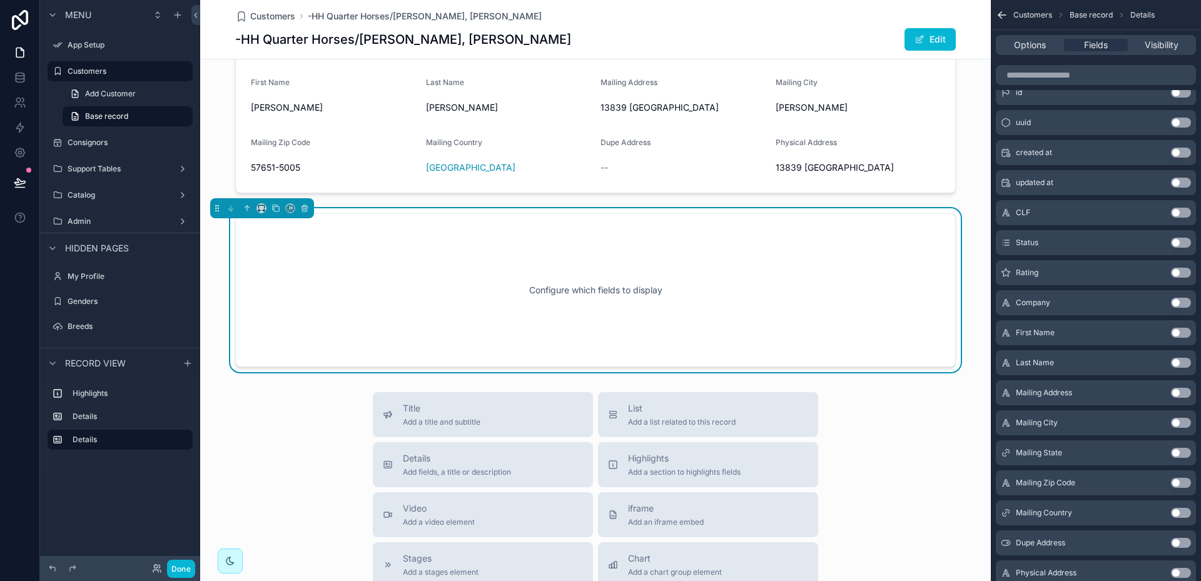
scroll to position [125, 0]
click at [1184, 328] on button "Use setting" at bounding box center [1181, 330] width 20 height 10
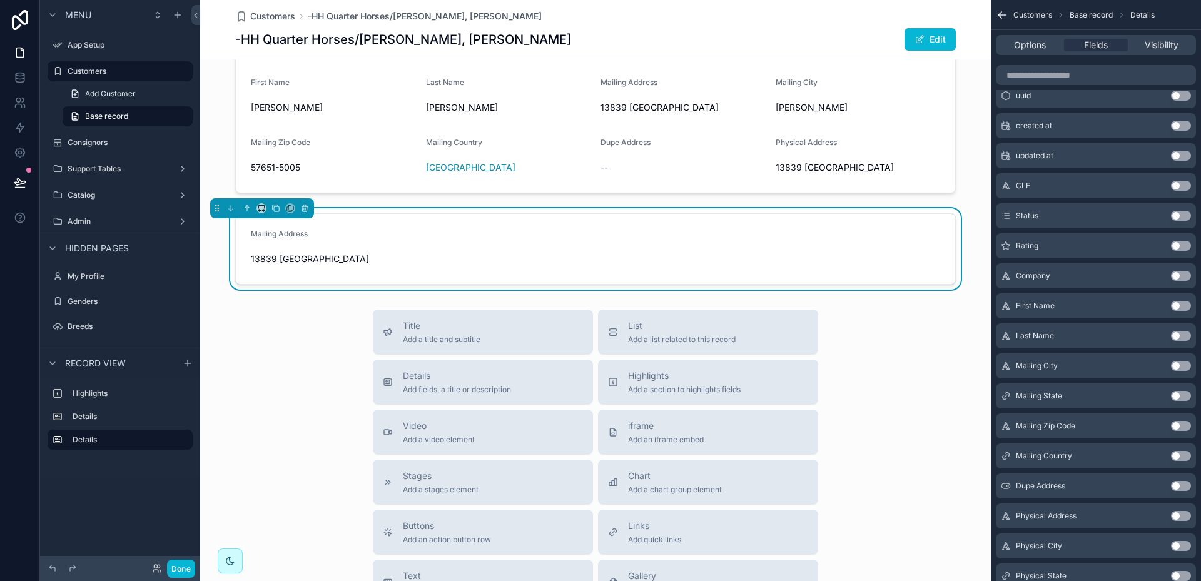
click at [1185, 365] on button "Use setting" at bounding box center [1181, 366] width 20 height 10
click at [1185, 395] on button "Use setting" at bounding box center [1181, 396] width 20 height 10
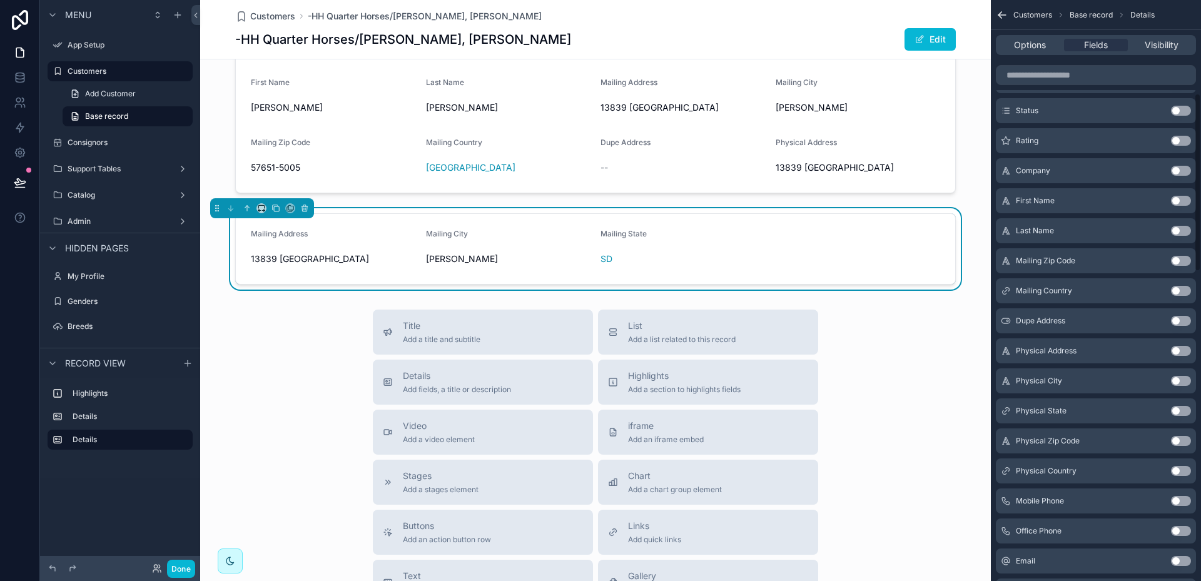
scroll to position [313, 0]
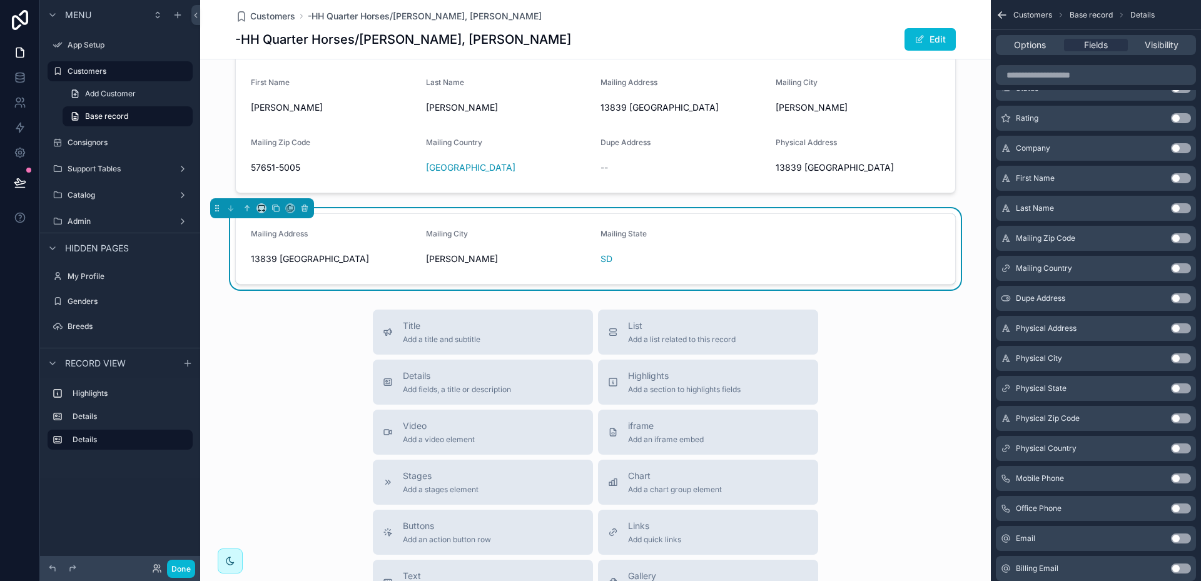
click at [1184, 234] on button "Use setting" at bounding box center [1181, 238] width 20 height 10
click at [1184, 236] on button "Use setting" at bounding box center [1181, 238] width 20 height 10
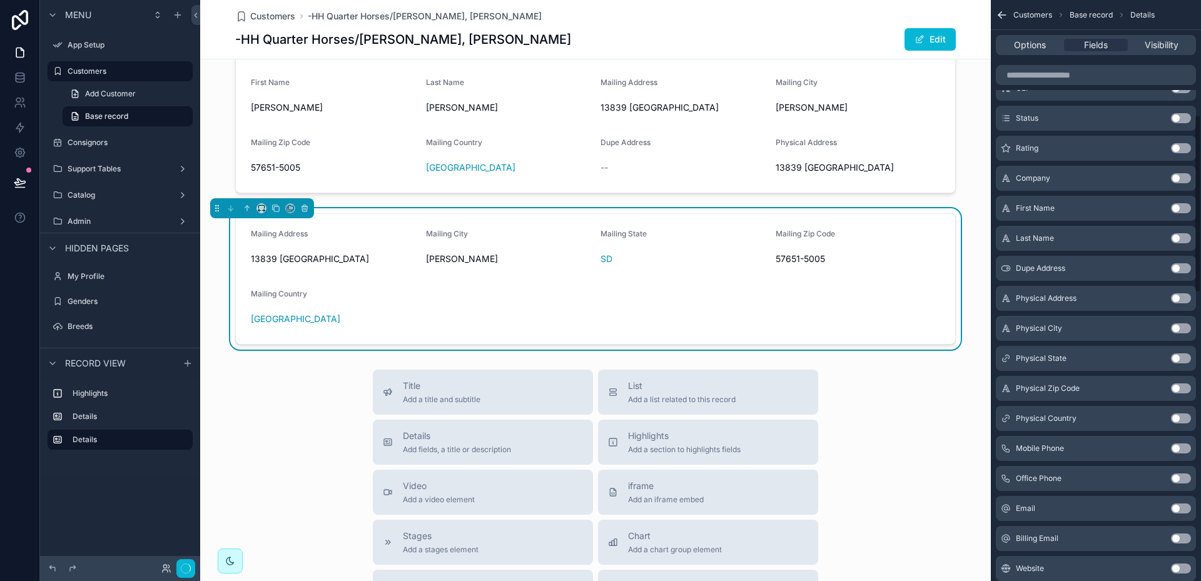
scroll to position [373, 0]
click at [1185, 235] on button "Use setting" at bounding box center [1181, 238] width 20 height 10
click at [474, 440] on span "Details" at bounding box center [457, 436] width 108 height 13
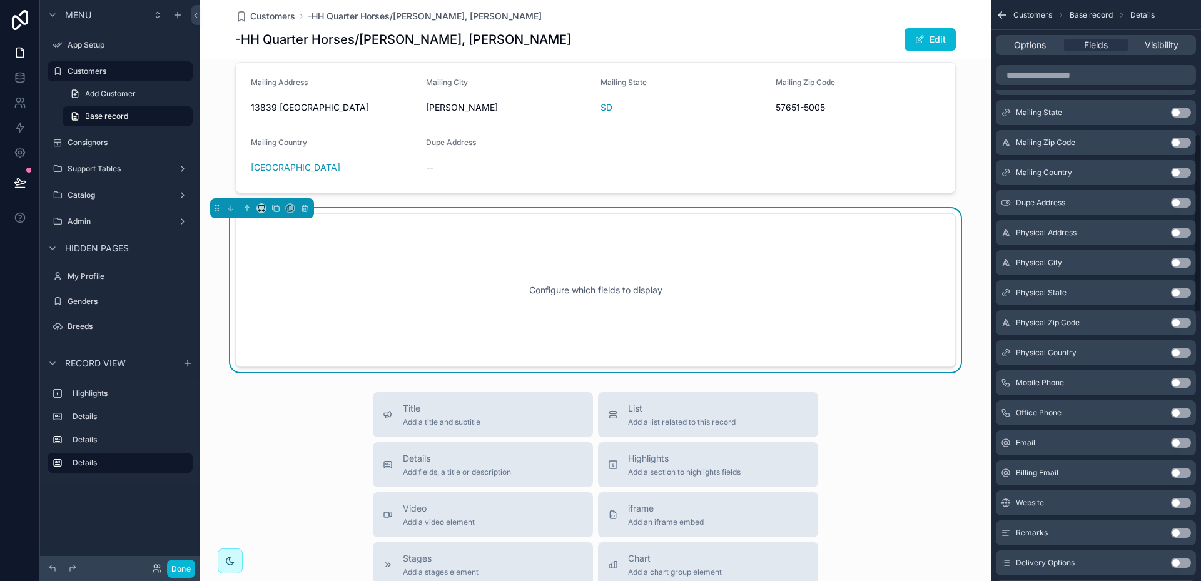
scroll to position [465, 0]
click at [1184, 169] on button "Use setting" at bounding box center [1181, 170] width 20 height 10
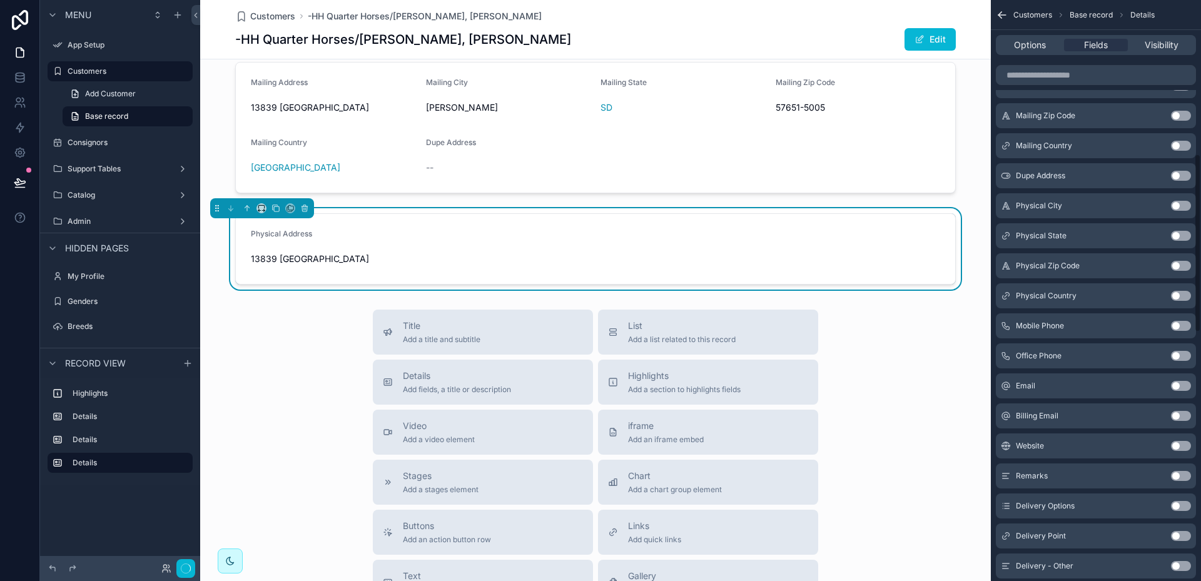
scroll to position [501, 0]
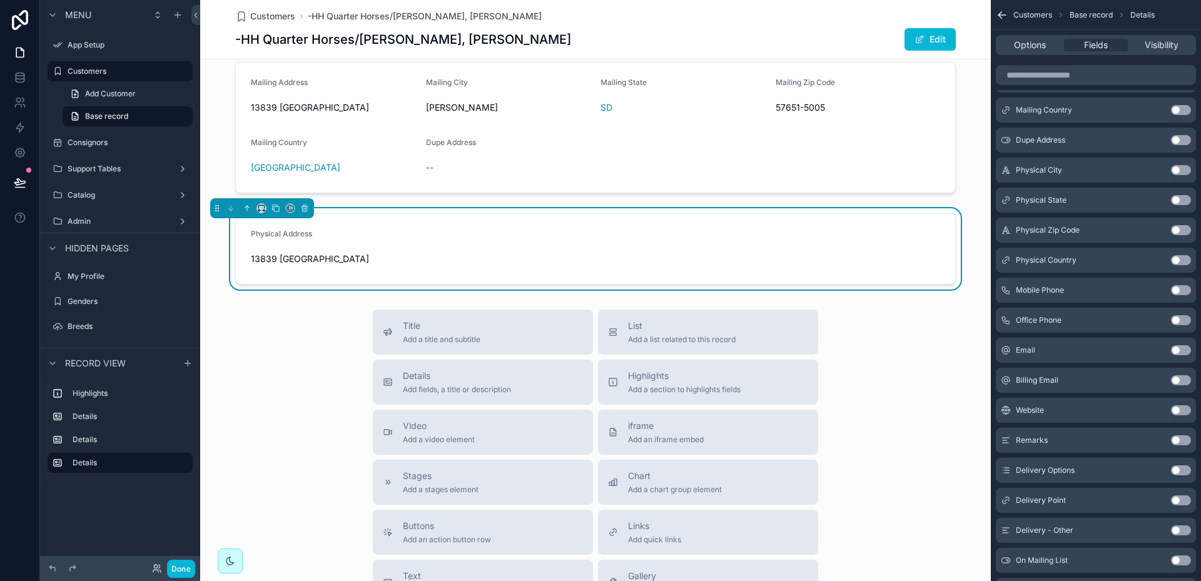
click at [1184, 167] on button "Use setting" at bounding box center [1181, 170] width 20 height 10
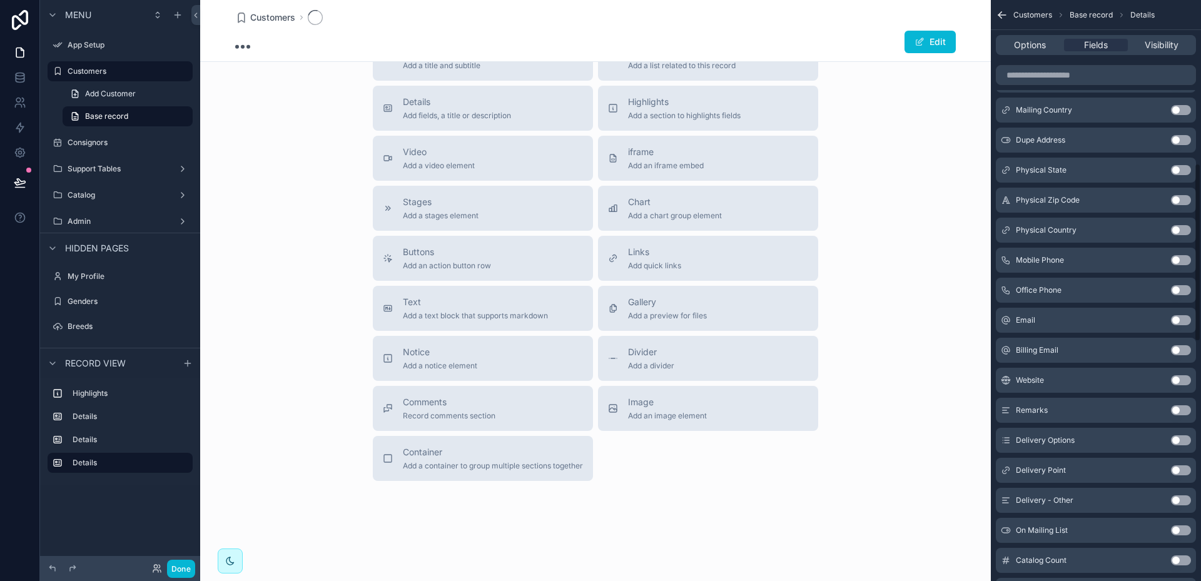
scroll to position [314, 0]
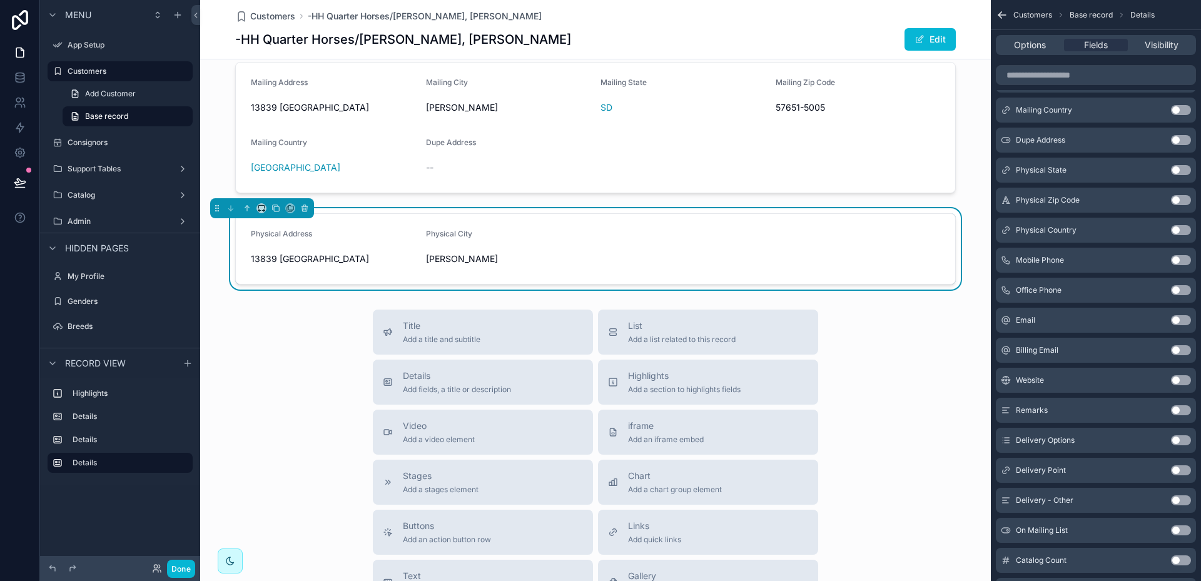
click at [1187, 168] on button "Use setting" at bounding box center [1181, 170] width 20 height 10
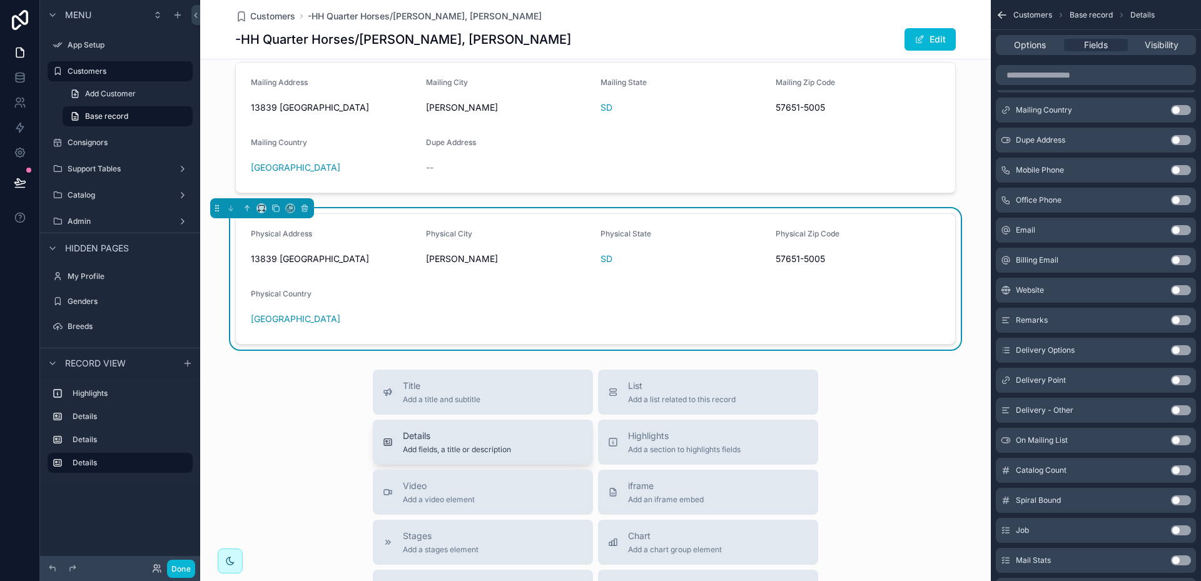
click at [423, 432] on span "Details" at bounding box center [457, 436] width 108 height 13
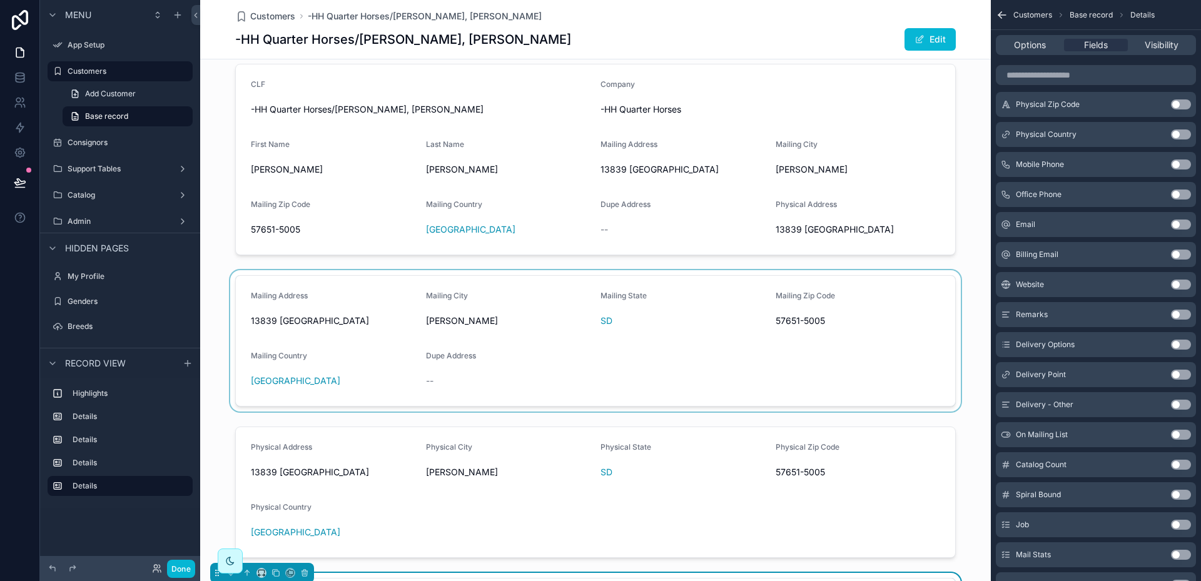
scroll to position [90, 0]
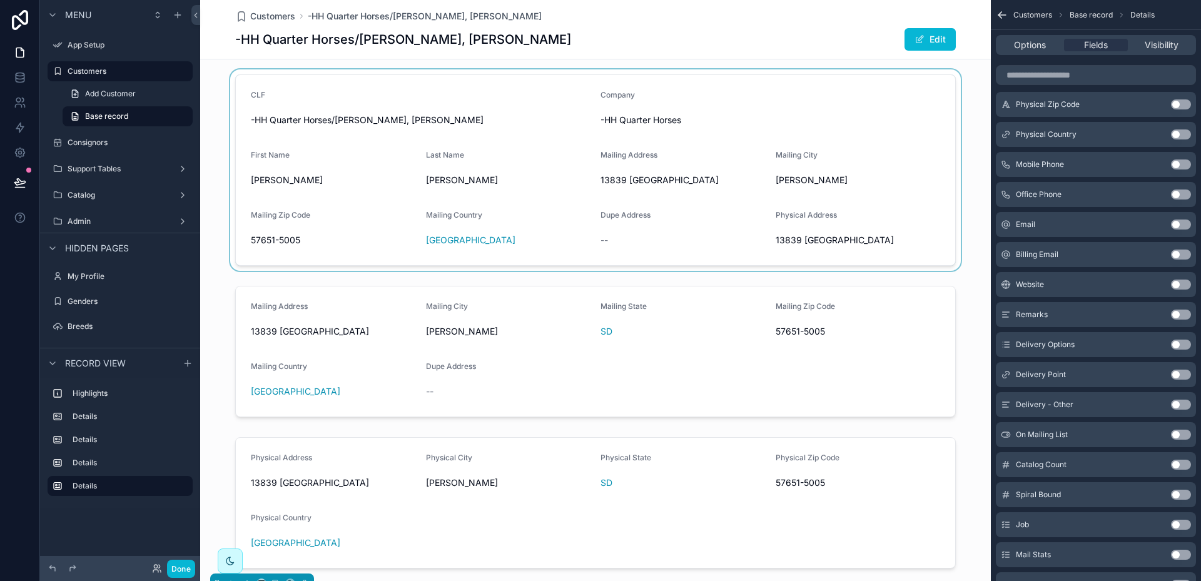
click at [474, 163] on div "scrollable content" at bounding box center [595, 169] width 791 height 201
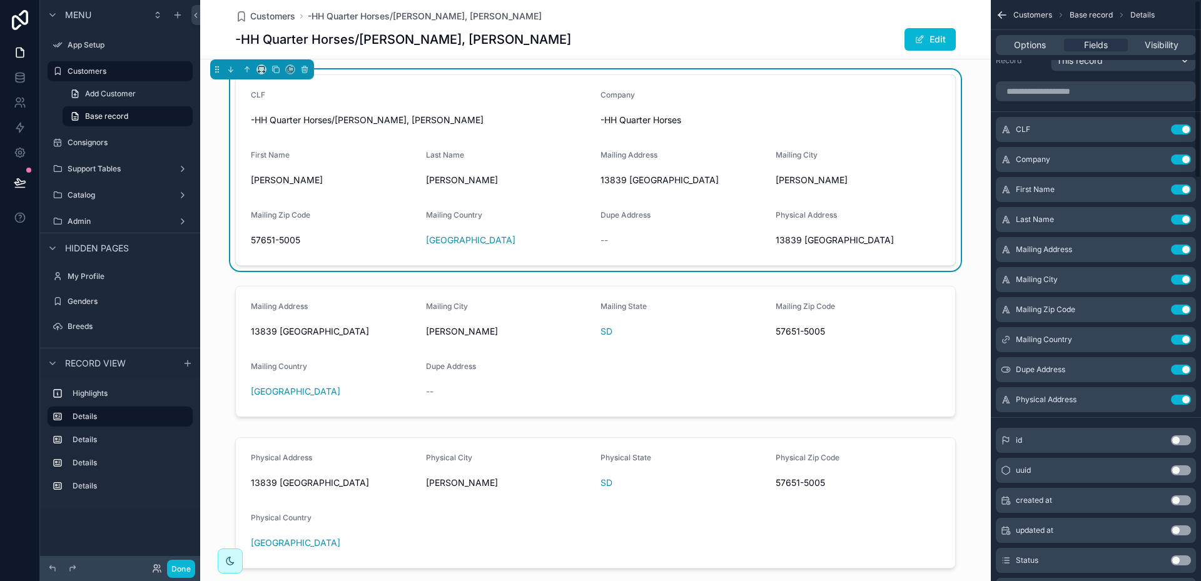
scroll to position [0, 0]
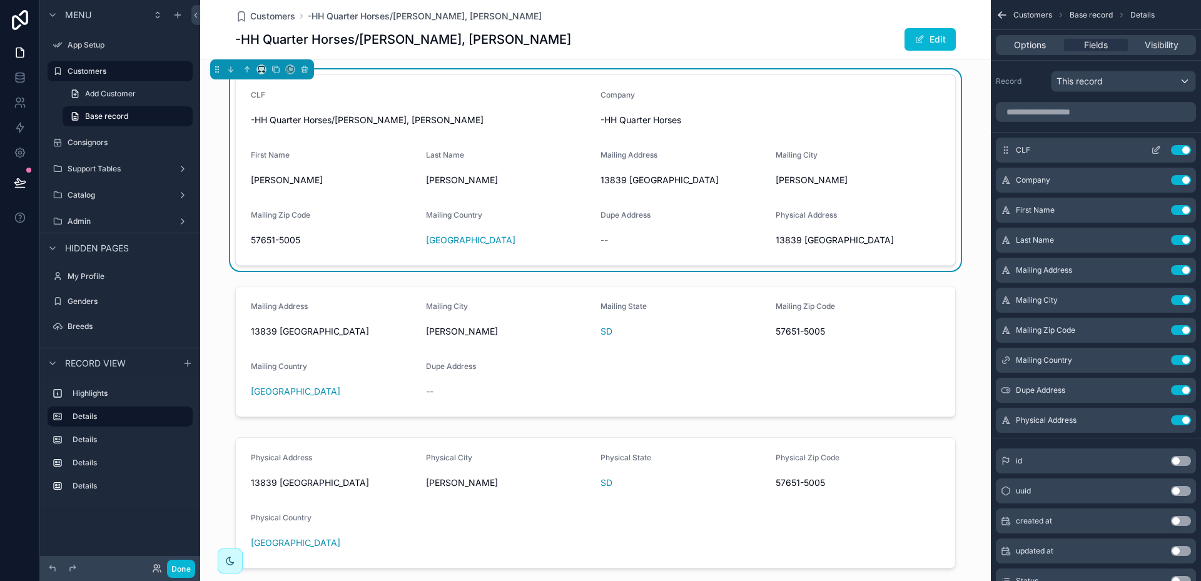
click at [1177, 151] on button "Use setting" at bounding box center [1181, 150] width 20 height 10
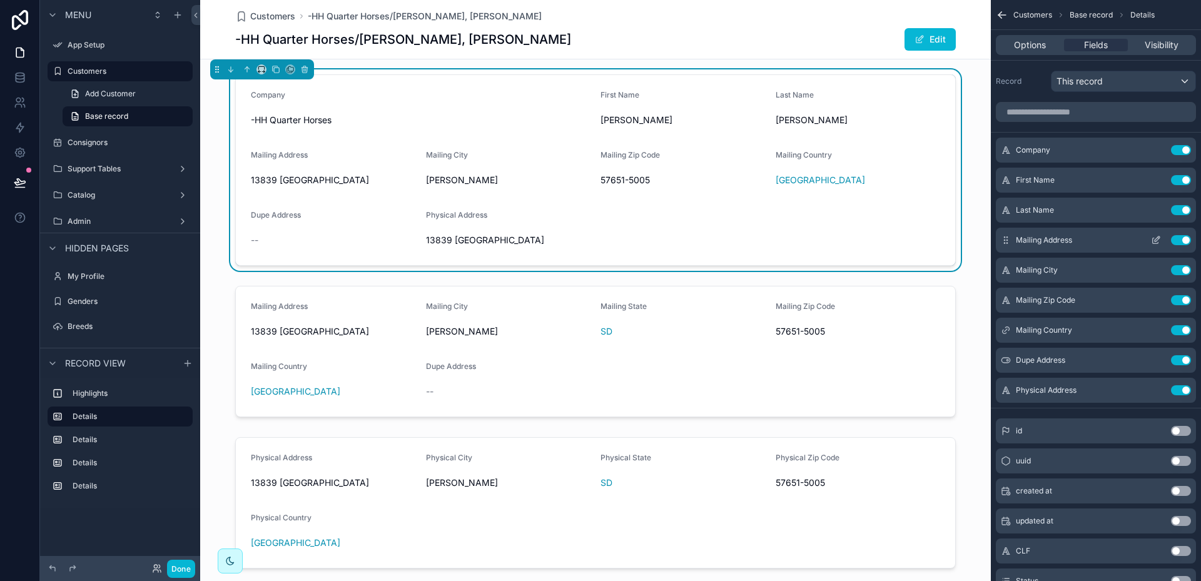
click at [1175, 238] on button "Use setting" at bounding box center [1181, 240] width 20 height 10
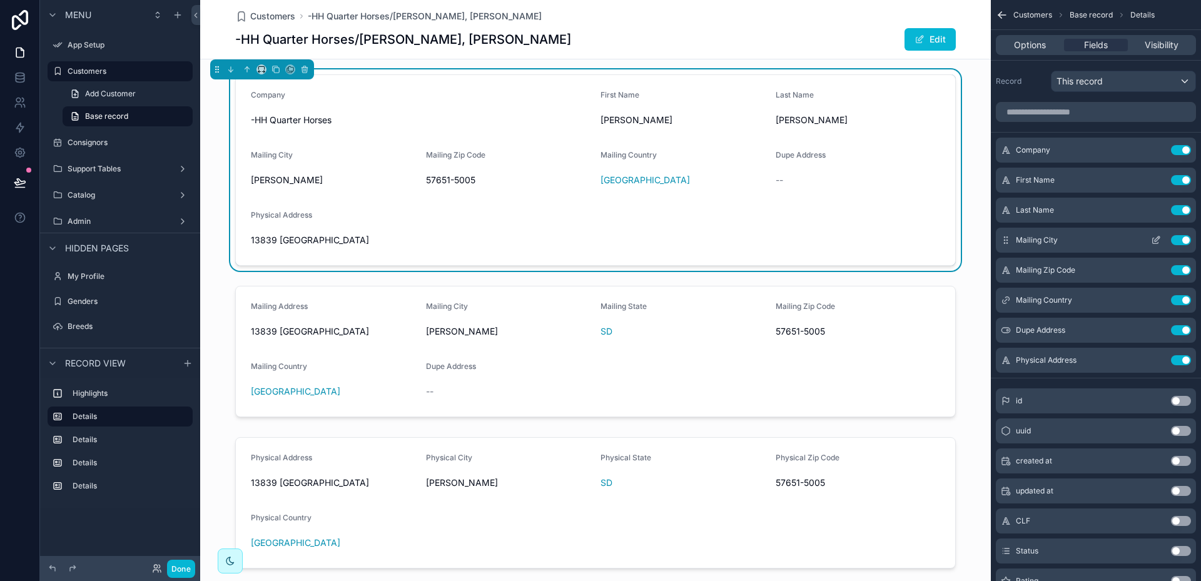
click at [1176, 238] on button "Use setting" at bounding box center [1181, 240] width 20 height 10
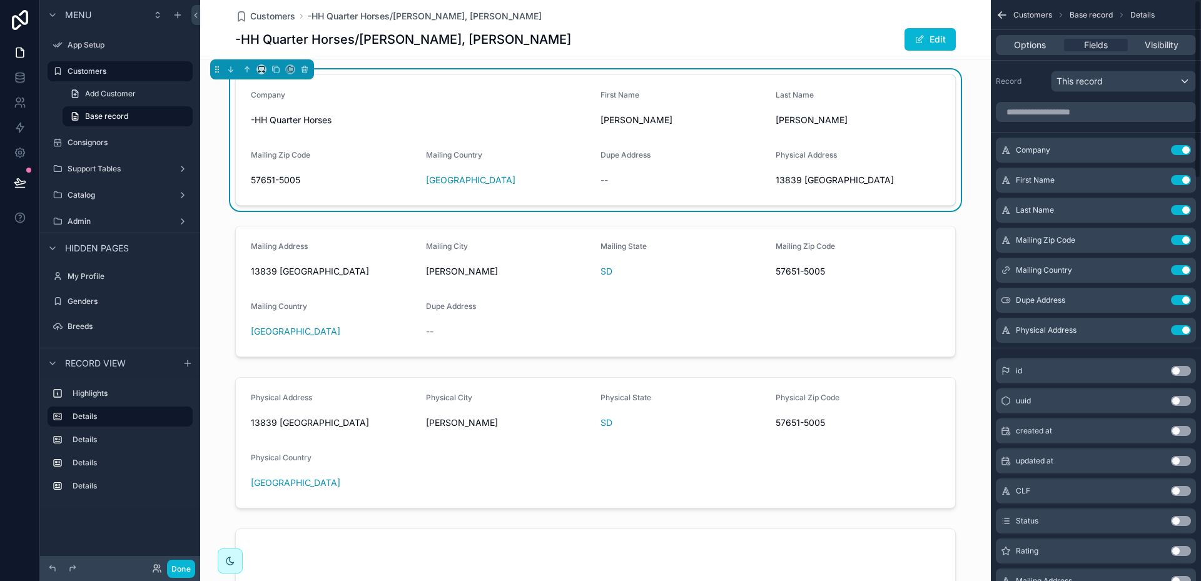
click at [1176, 238] on button "Use setting" at bounding box center [1181, 240] width 20 height 10
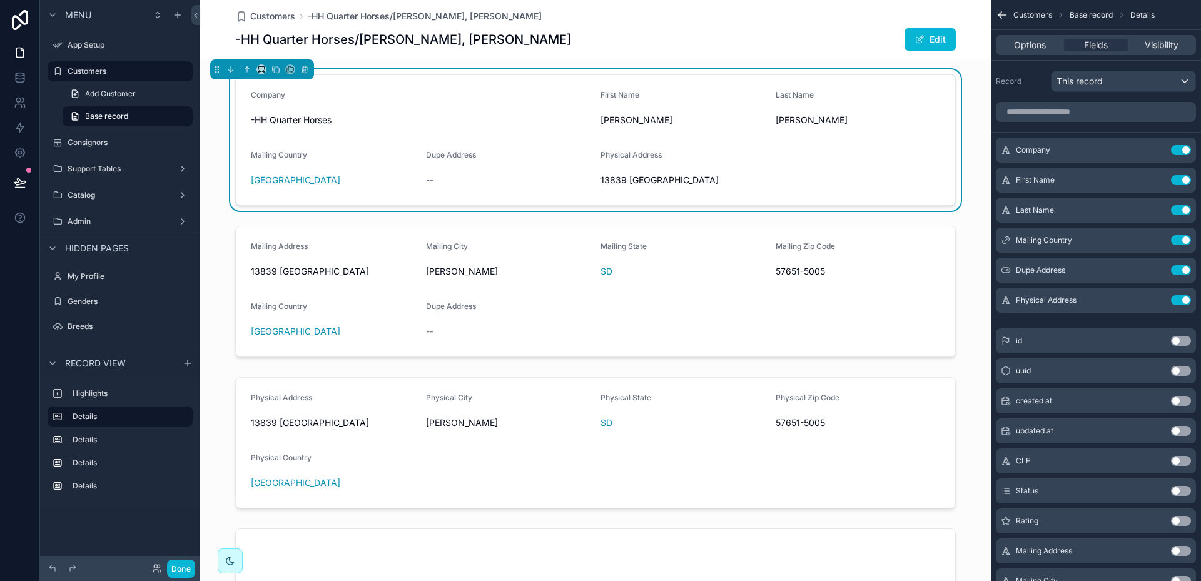
click at [1176, 238] on button "Use setting" at bounding box center [1181, 240] width 20 height 10
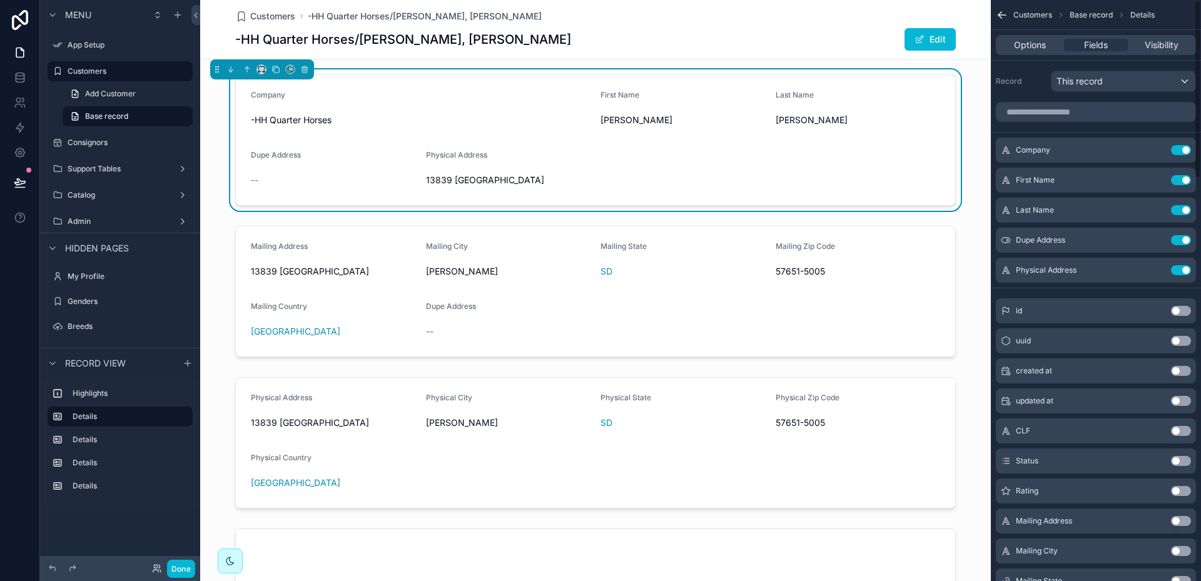
click at [1176, 238] on button "Use setting" at bounding box center [1181, 240] width 20 height 10
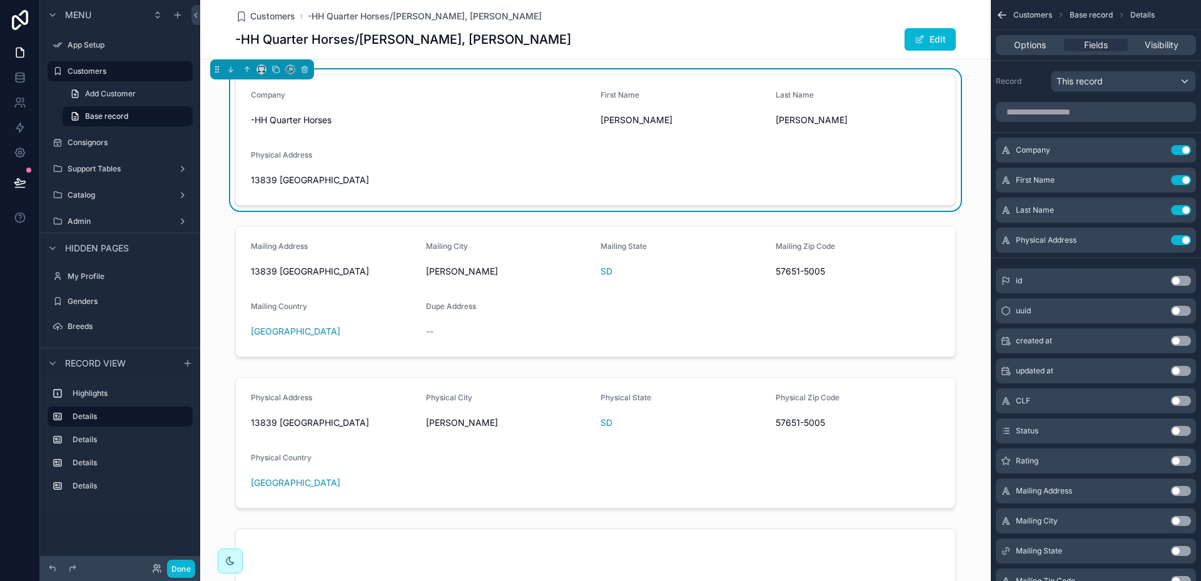
click at [1176, 238] on button "Use setting" at bounding box center [1181, 240] width 20 height 10
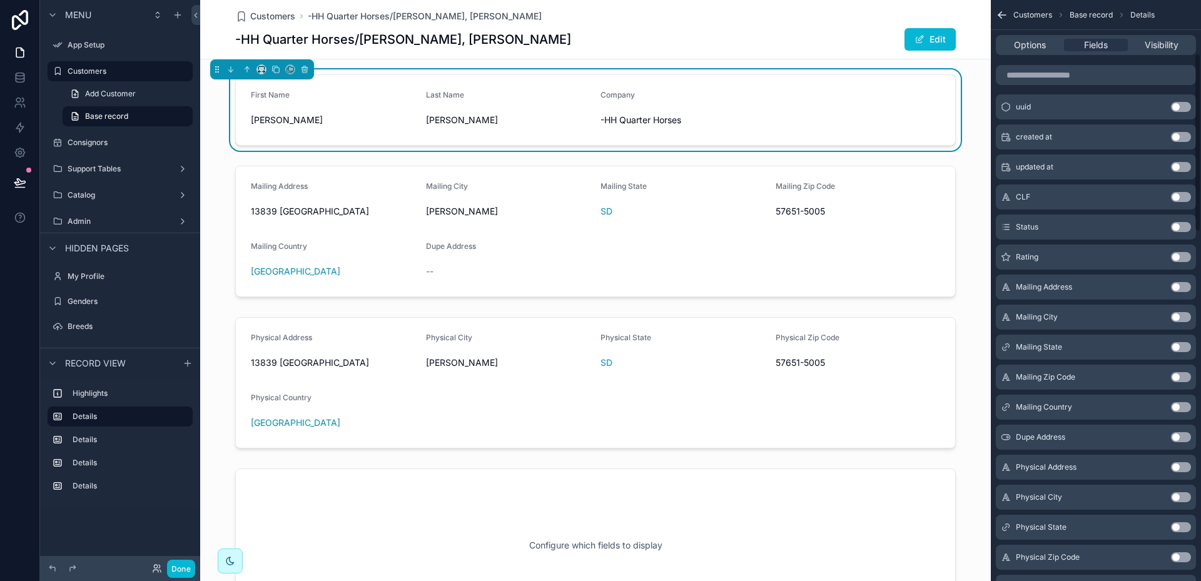
scroll to position [188, 0]
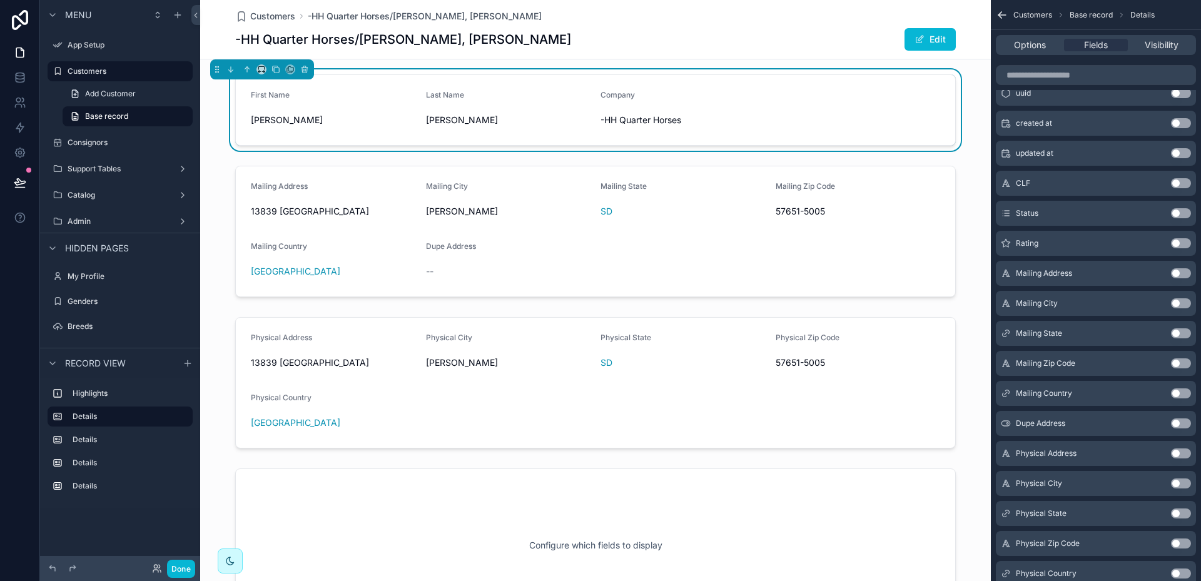
click at [1187, 215] on button "Use setting" at bounding box center [1181, 213] width 20 height 10
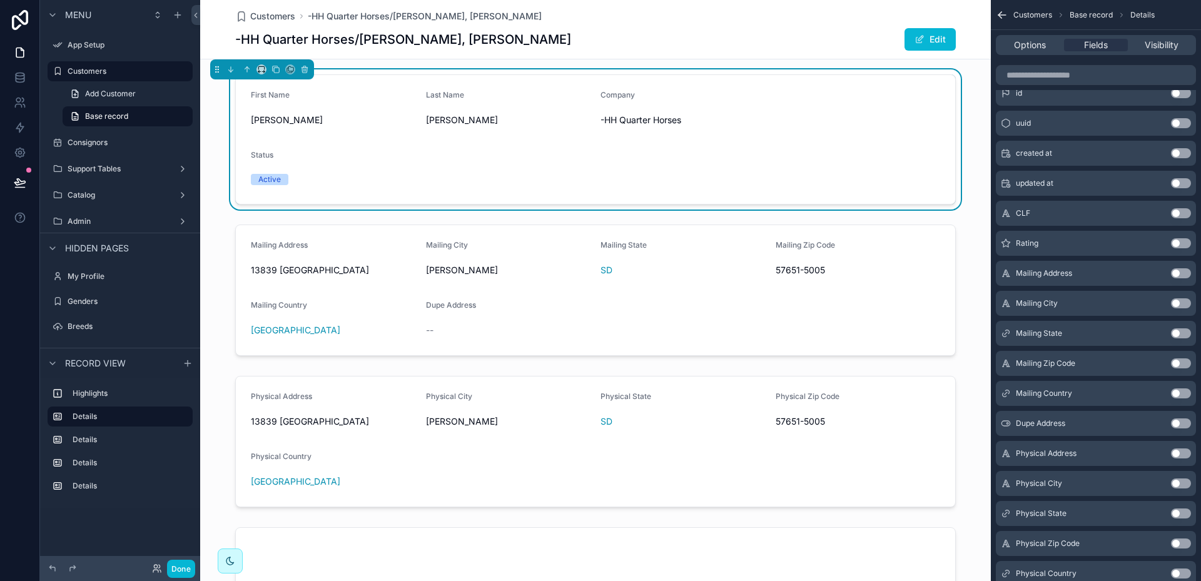
click at [1187, 243] on button "Use setting" at bounding box center [1181, 243] width 20 height 10
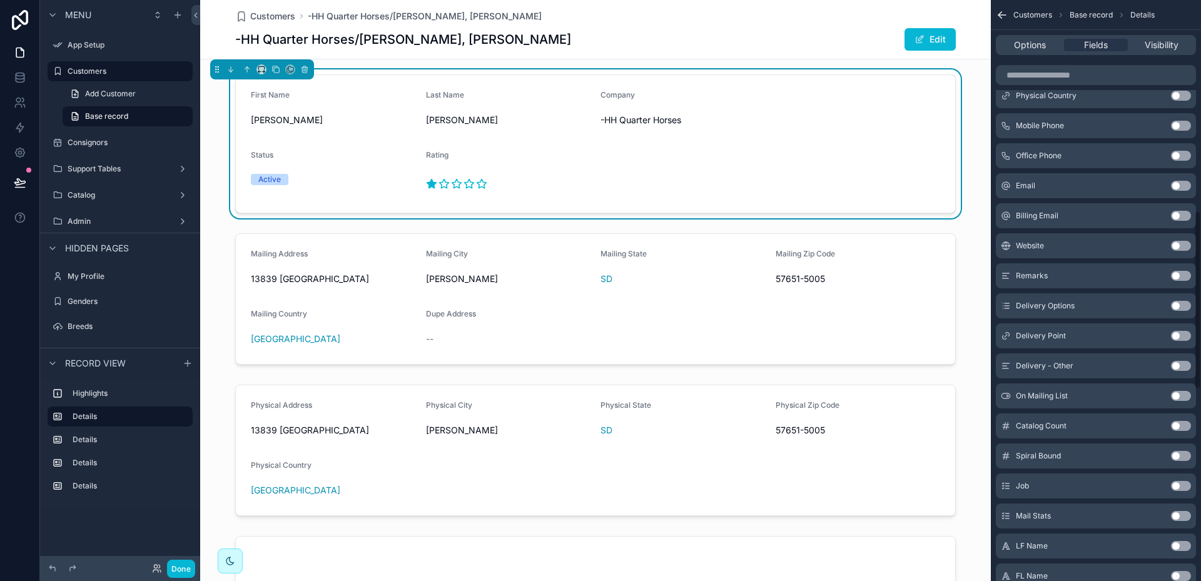
scroll to position [688, 0]
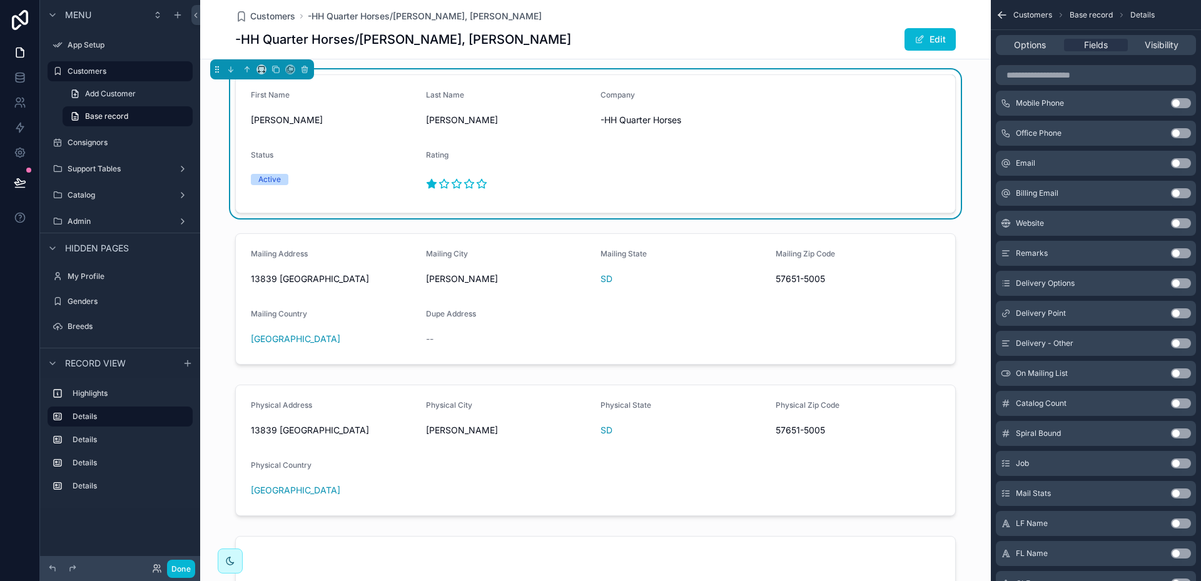
click at [1187, 282] on button "Use setting" at bounding box center [1181, 283] width 20 height 10
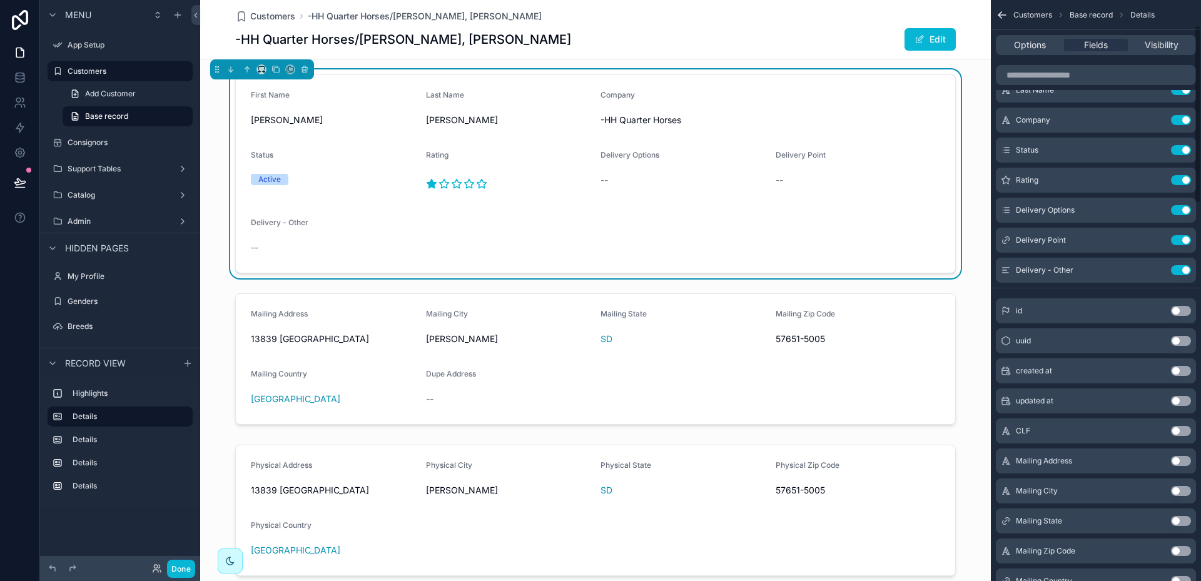
scroll to position [0, 0]
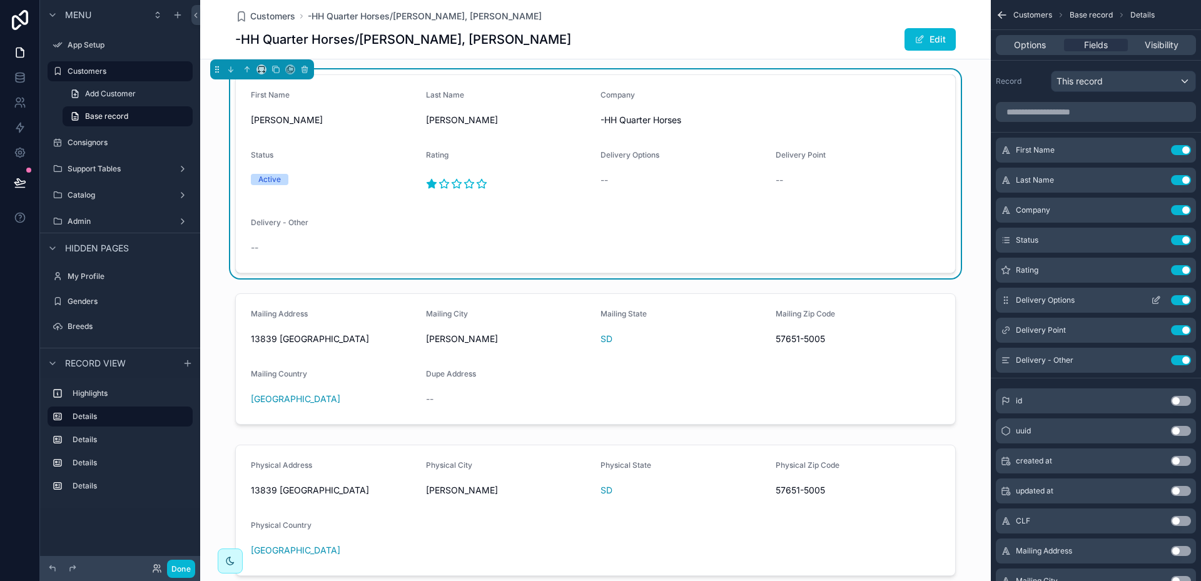
click at [1177, 298] on button "Use setting" at bounding box center [1181, 300] width 20 height 10
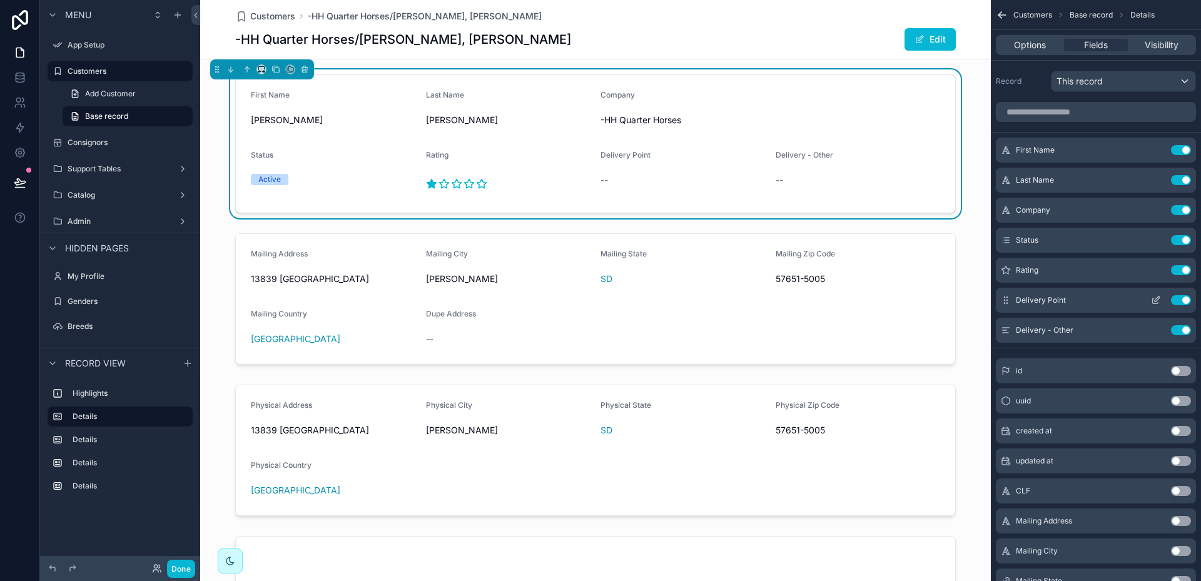
click at [1177, 299] on button "Use setting" at bounding box center [1181, 300] width 20 height 10
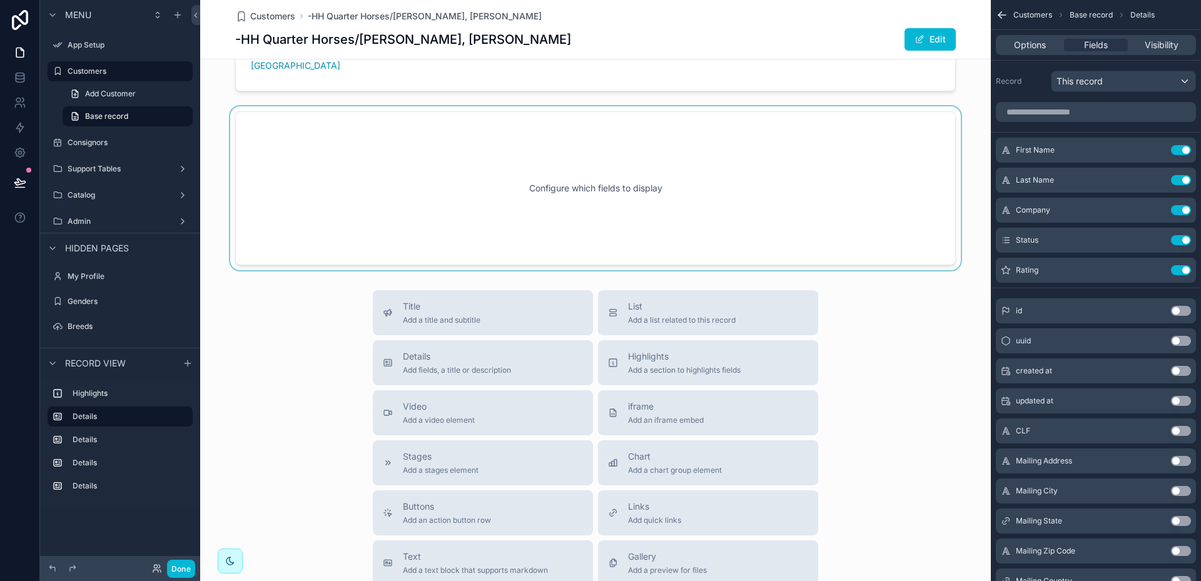
scroll to position [528, 0]
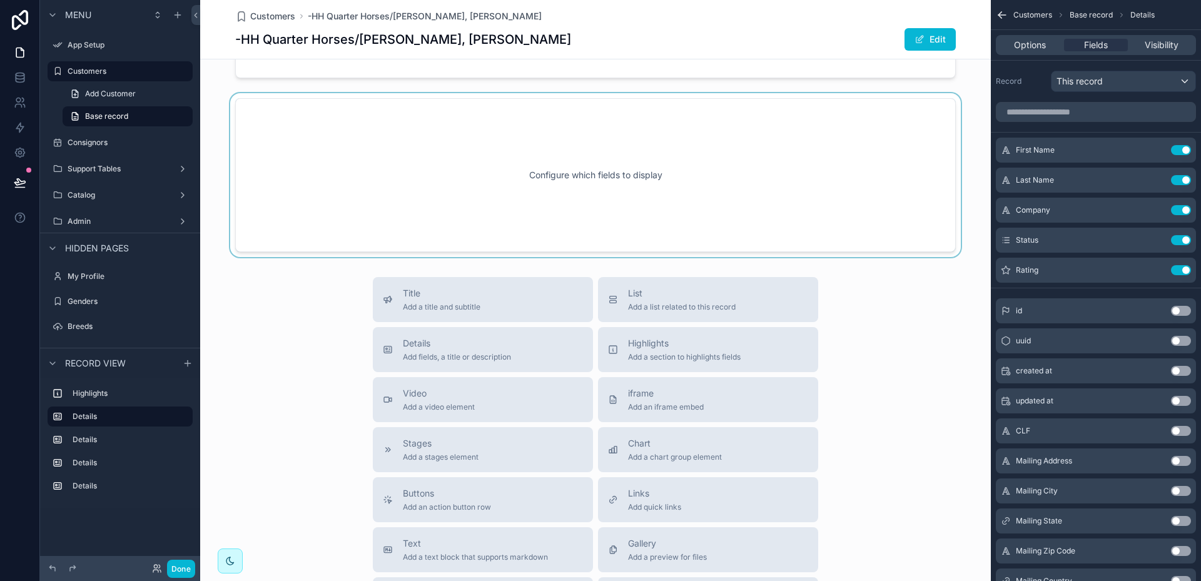
click at [599, 174] on div "scrollable content" at bounding box center [595, 175] width 791 height 164
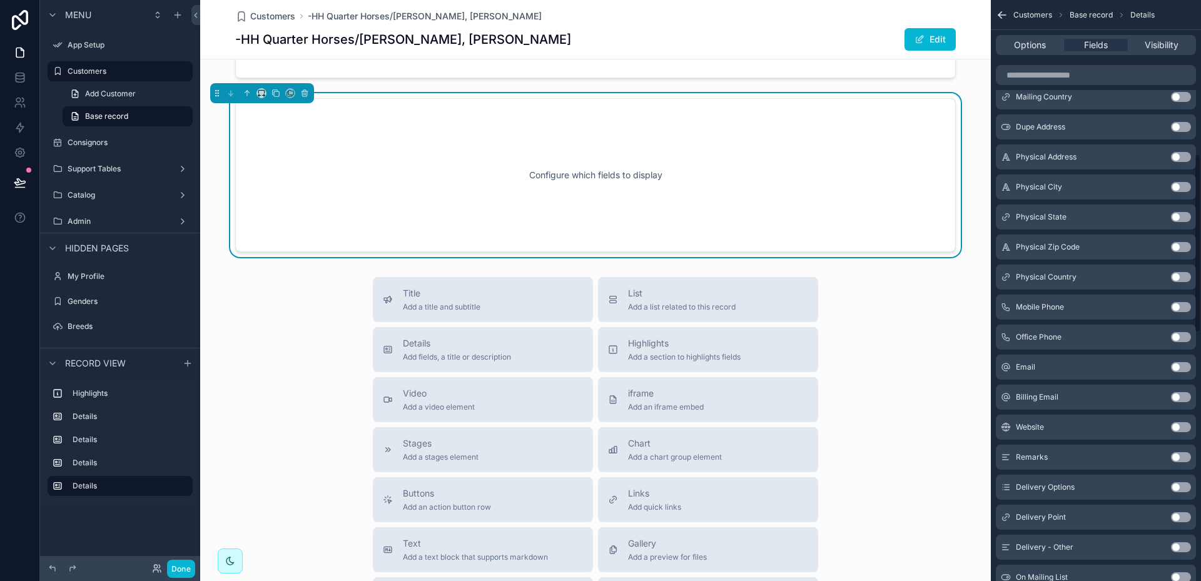
scroll to position [500, 0]
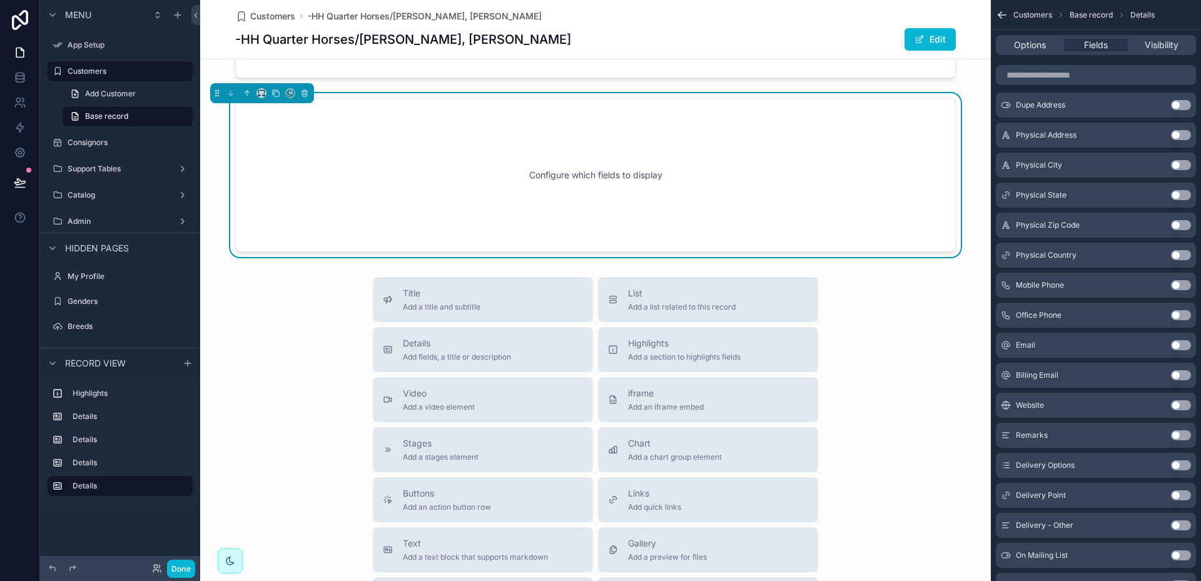
click at [1184, 283] on button "Use setting" at bounding box center [1181, 285] width 20 height 10
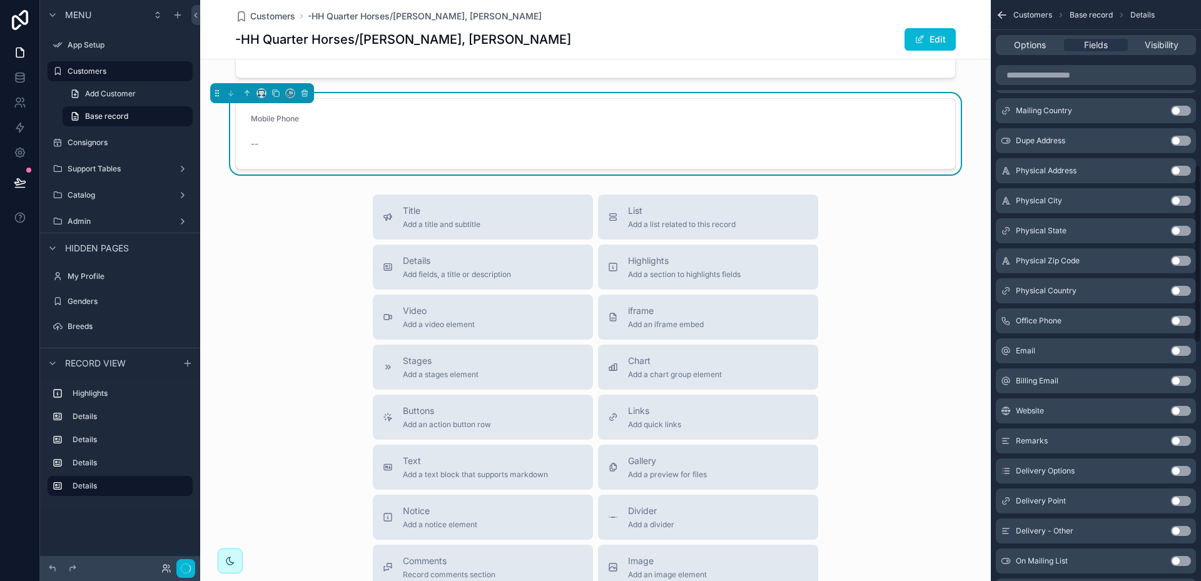
scroll to position [536, 0]
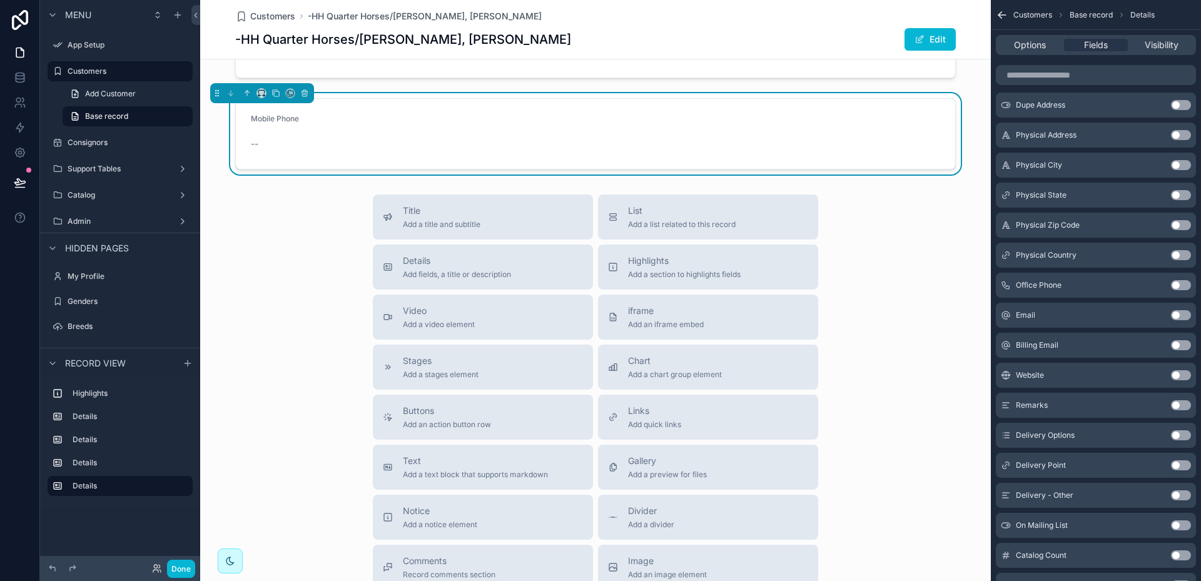
click at [1184, 283] on button "Use setting" at bounding box center [1181, 285] width 20 height 10
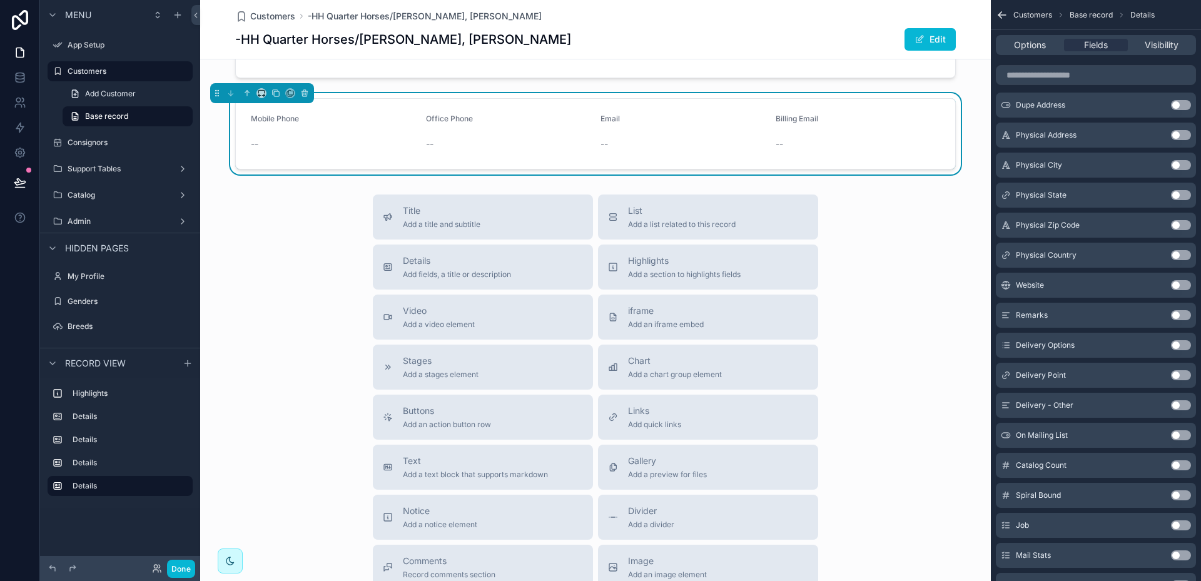
click at [1184, 283] on button "Use setting" at bounding box center [1181, 285] width 20 height 10
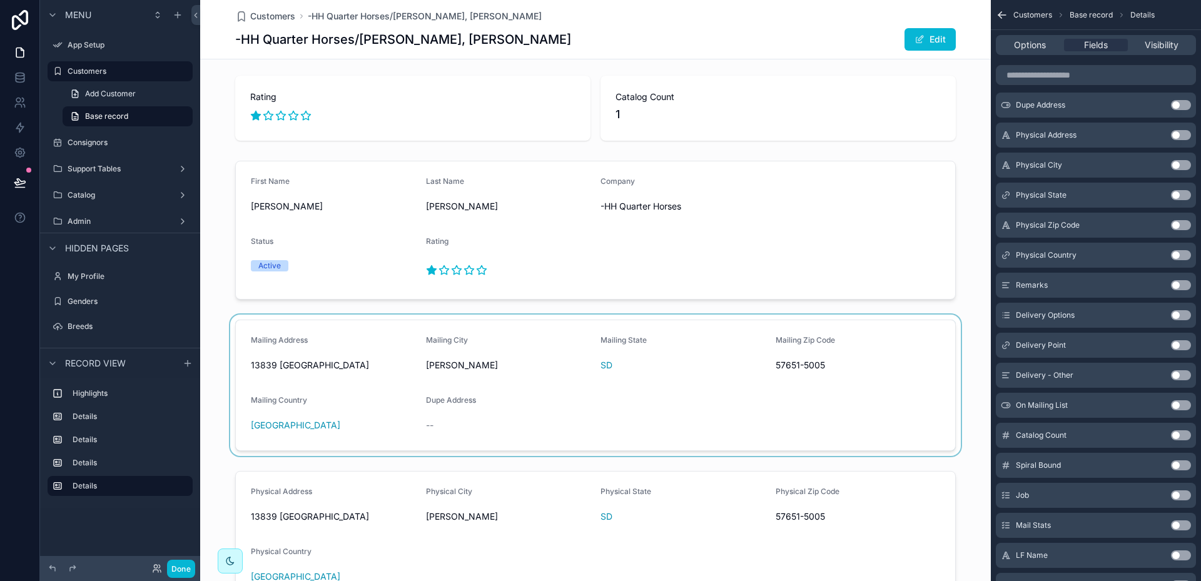
scroll to position [0, 0]
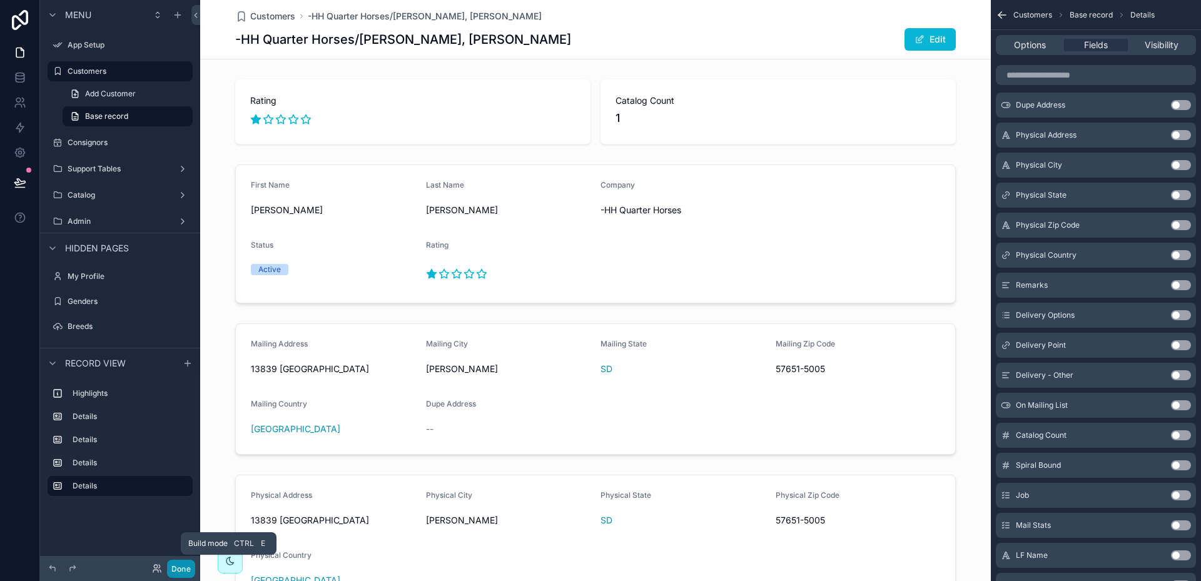
click at [180, 569] on button "Done" at bounding box center [181, 569] width 28 height 18
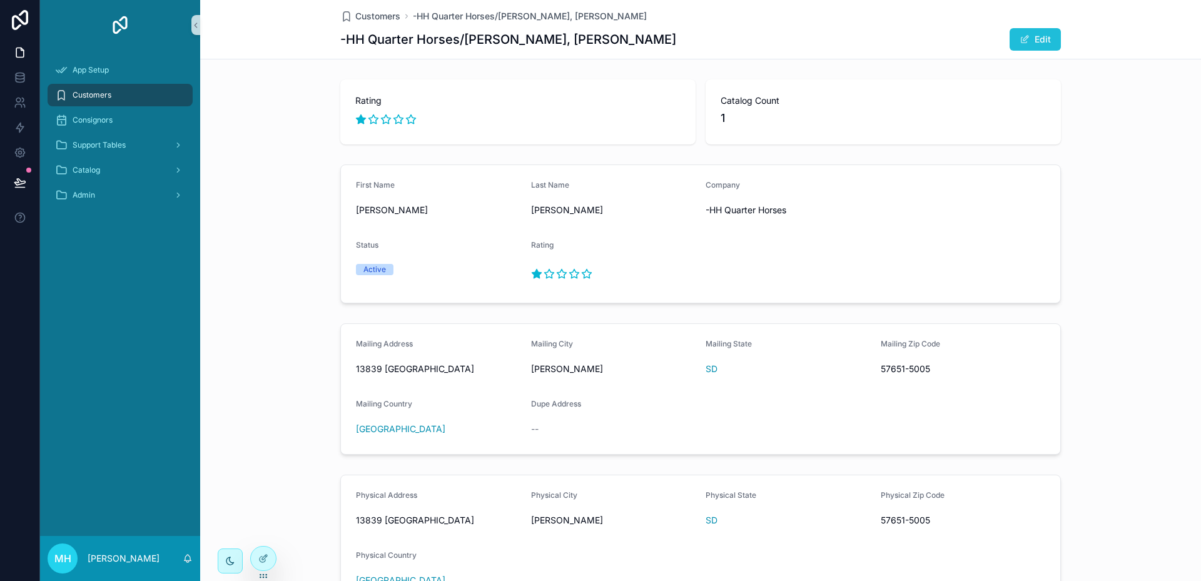
click at [1038, 35] on button "Edit" at bounding box center [1035, 39] width 51 height 23
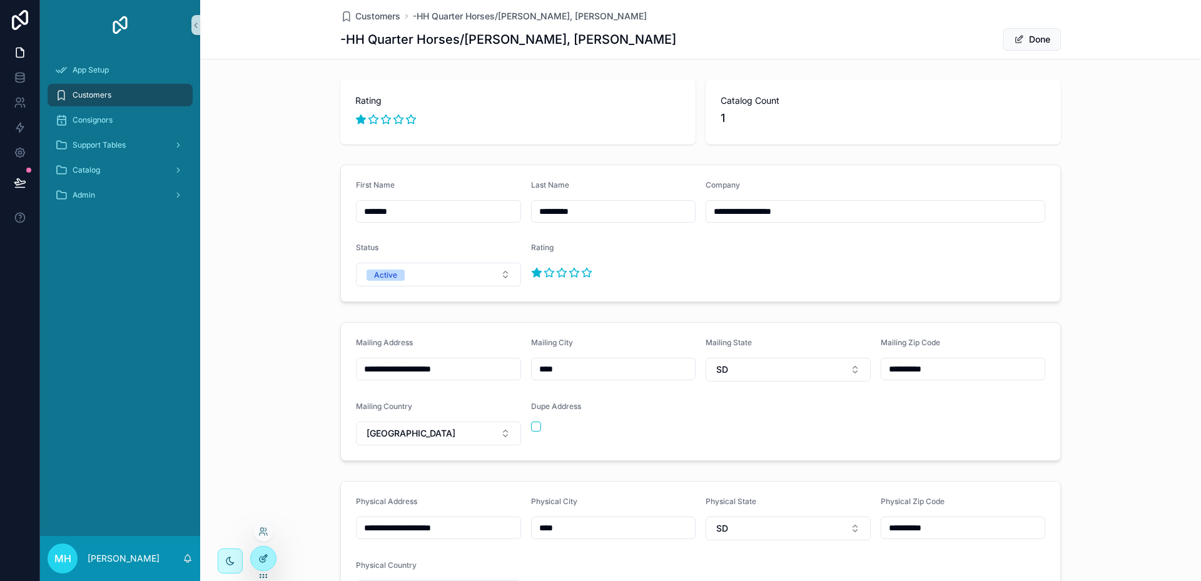
click at [260, 558] on icon at bounding box center [263, 560] width 6 height 6
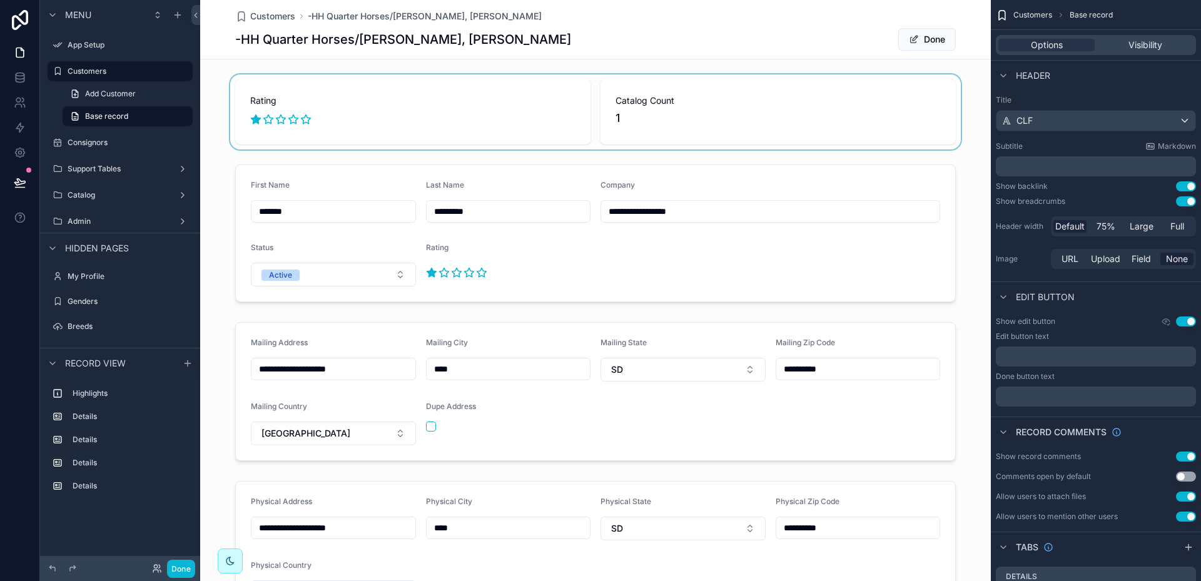
click at [589, 88] on div "scrollable content" at bounding box center [595, 111] width 791 height 75
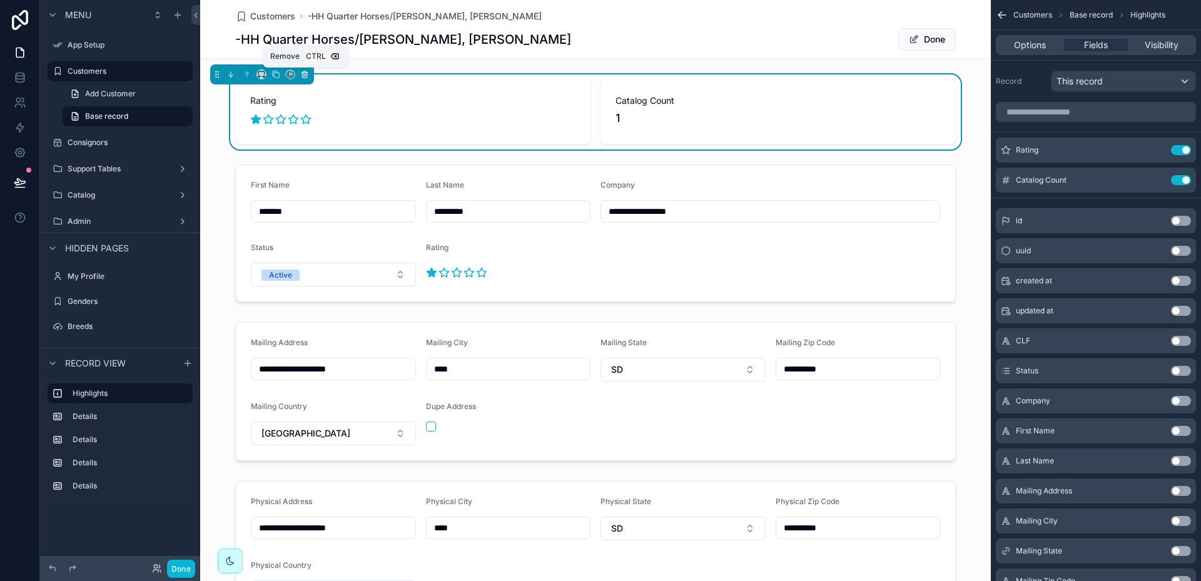
click at [303, 75] on icon "scrollable content" at bounding box center [304, 74] width 9 height 9
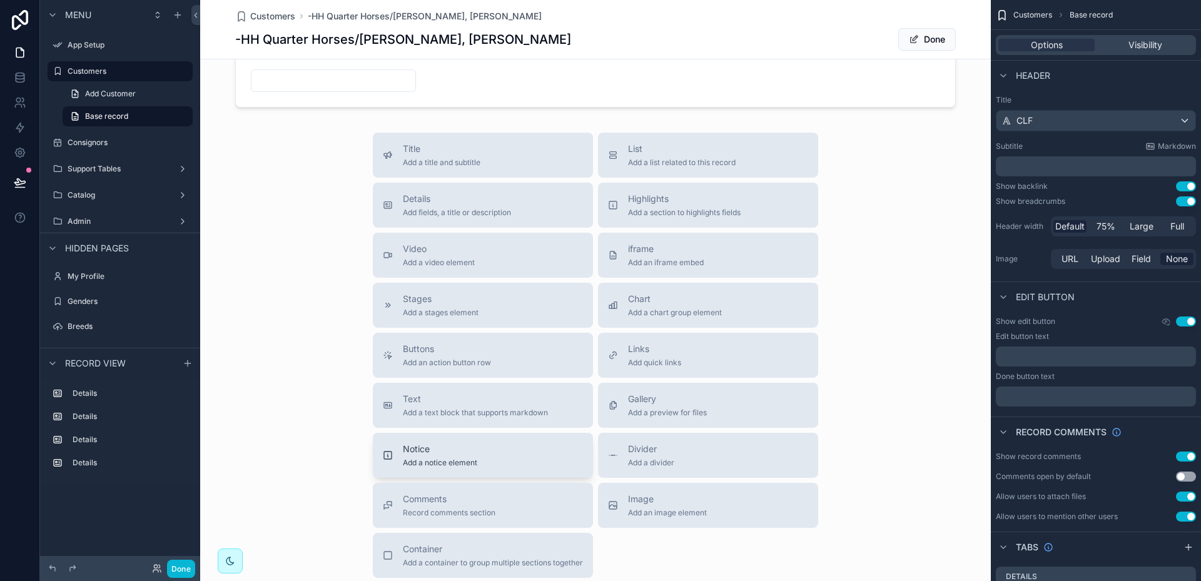
scroll to position [563, 0]
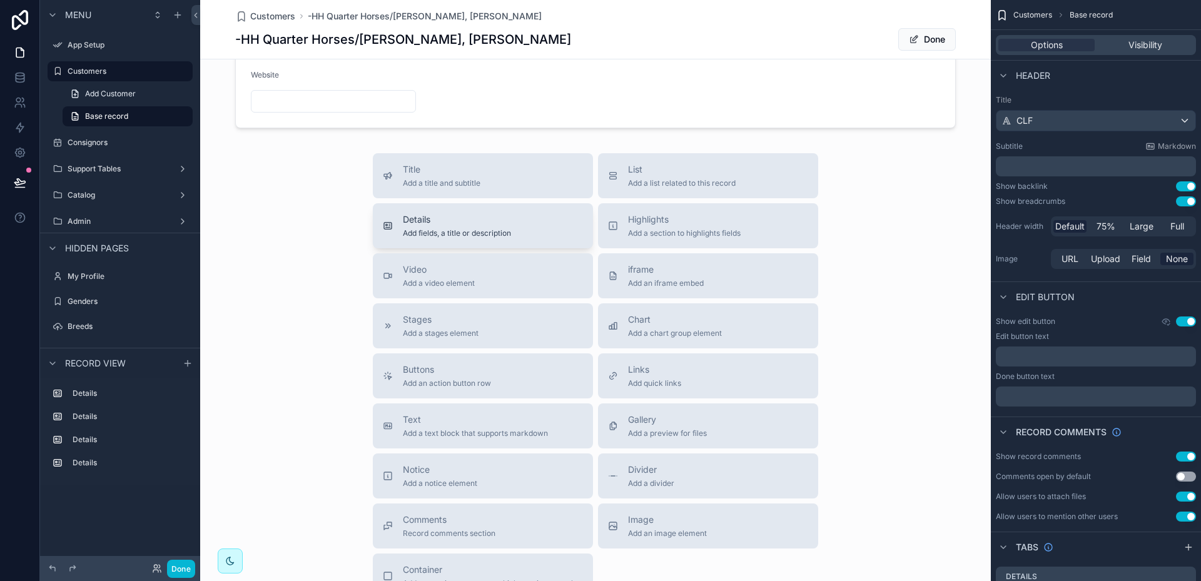
click at [429, 226] on div "Details Add fields, a title or description" at bounding box center [457, 225] width 108 height 25
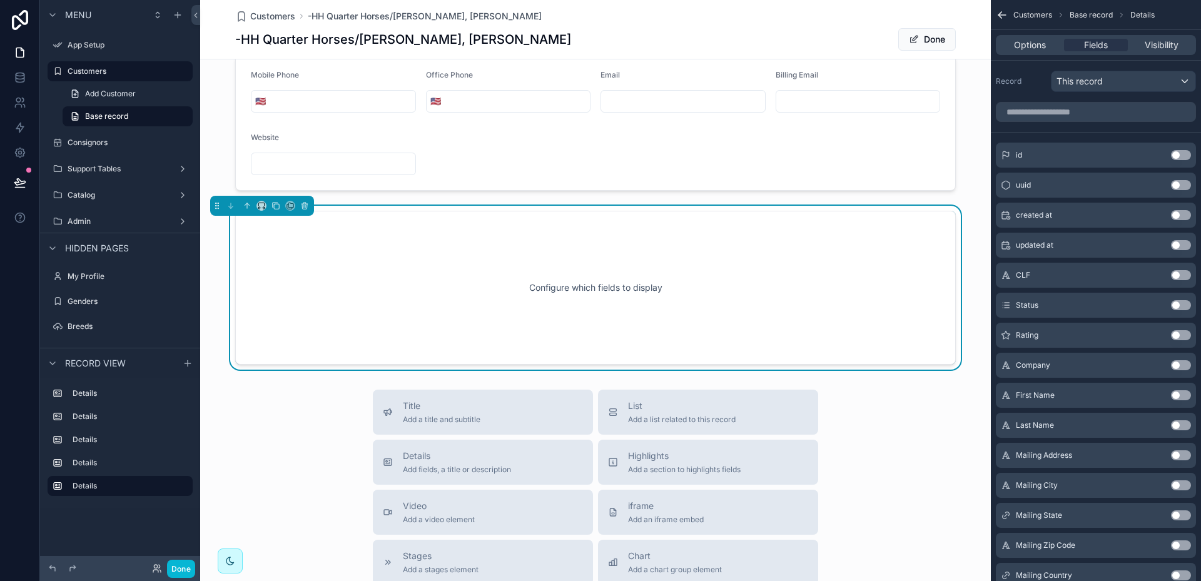
scroll to position [498, 0]
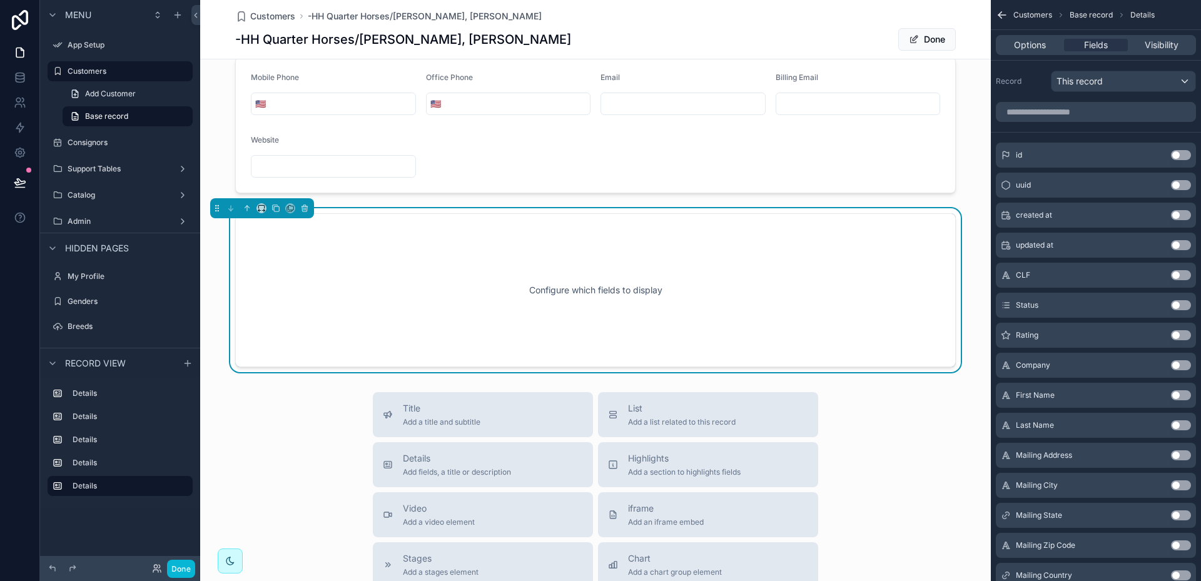
click at [440, 269] on div "Configure which fields to display" at bounding box center [595, 290] width 679 height 113
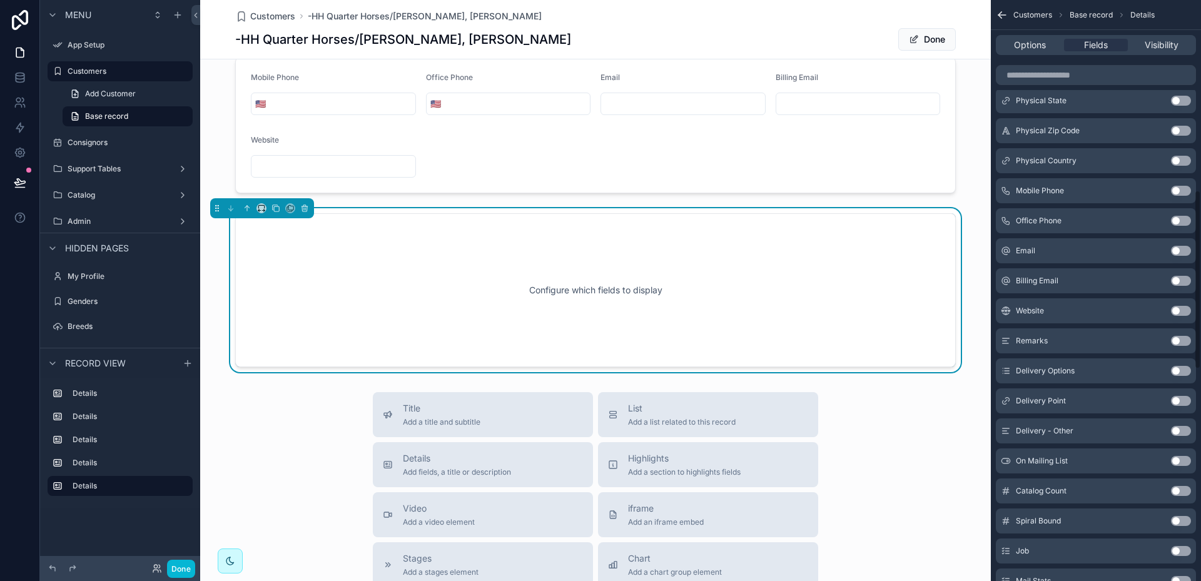
scroll to position [626, 0]
click at [1183, 340] on button "Use setting" at bounding box center [1181, 340] width 20 height 10
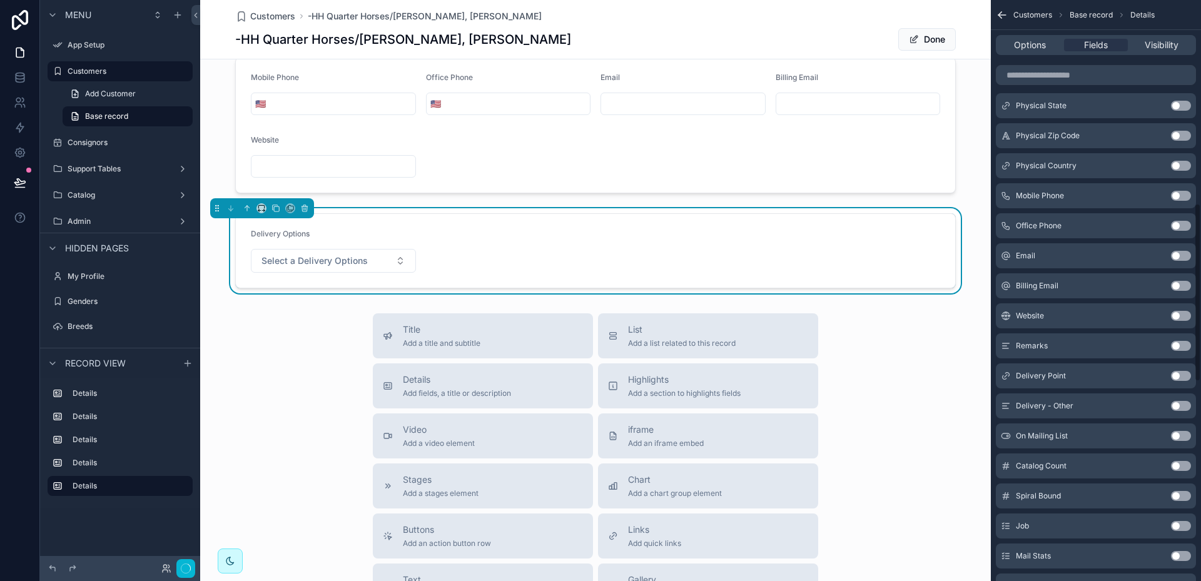
scroll to position [661, 0]
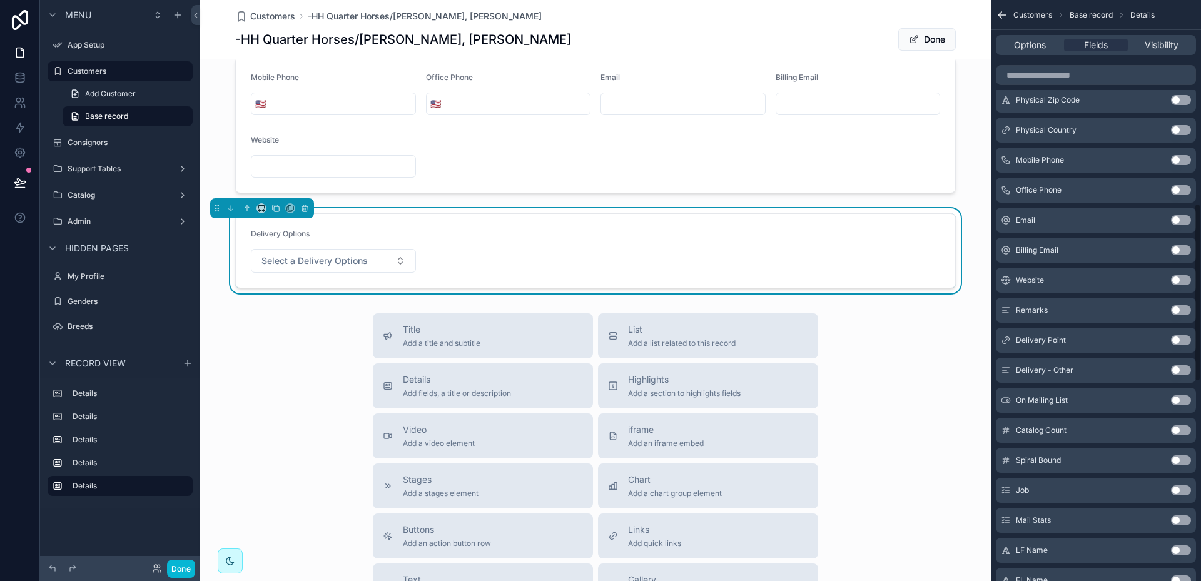
click at [1183, 340] on button "Use setting" at bounding box center [1181, 340] width 20 height 10
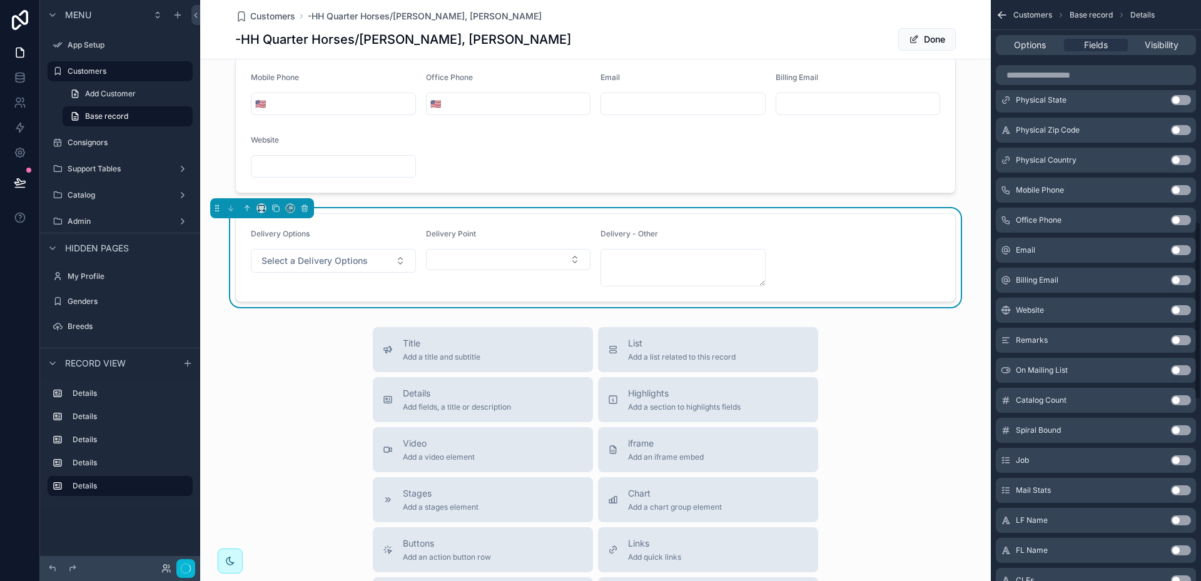
scroll to position [721, 0]
click at [1183, 340] on button "Use setting" at bounding box center [1181, 340] width 20 height 10
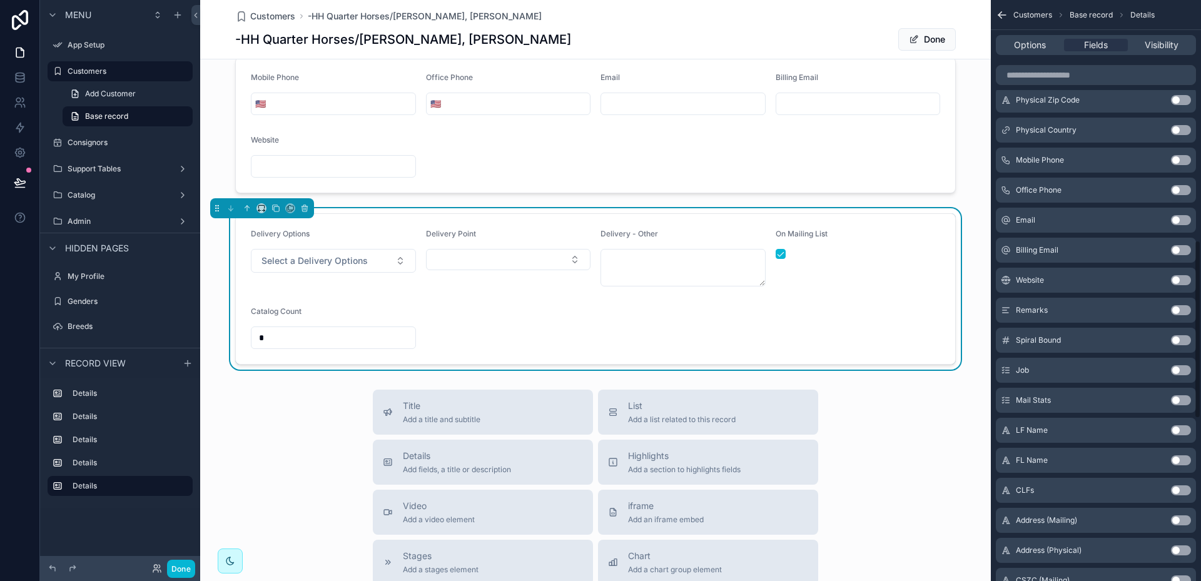
click at [1183, 340] on button "Use setting" at bounding box center [1181, 340] width 20 height 10
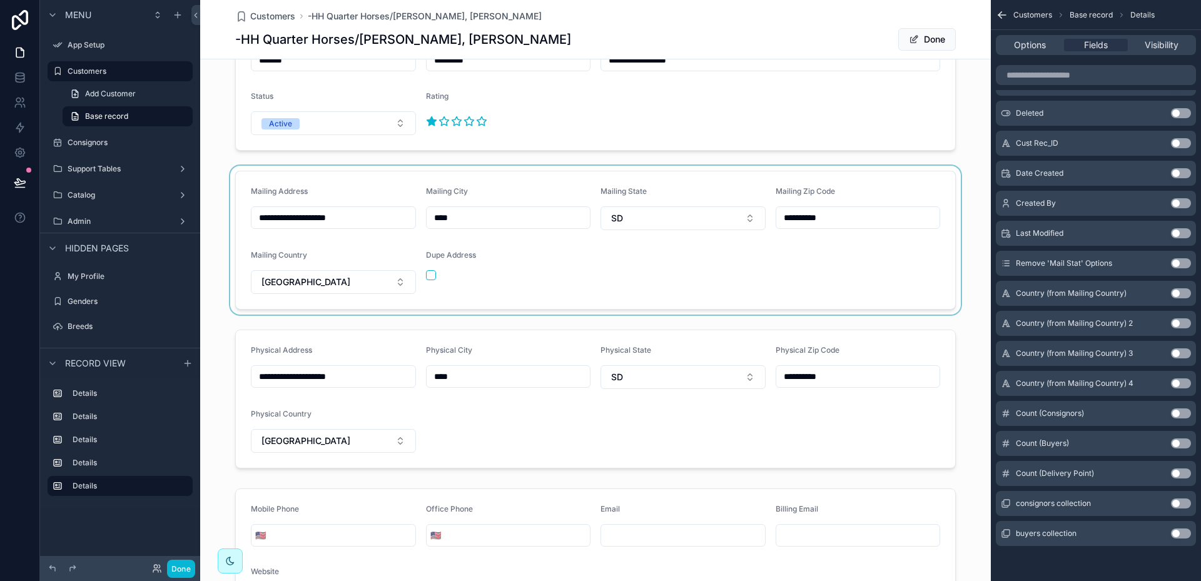
scroll to position [0, 0]
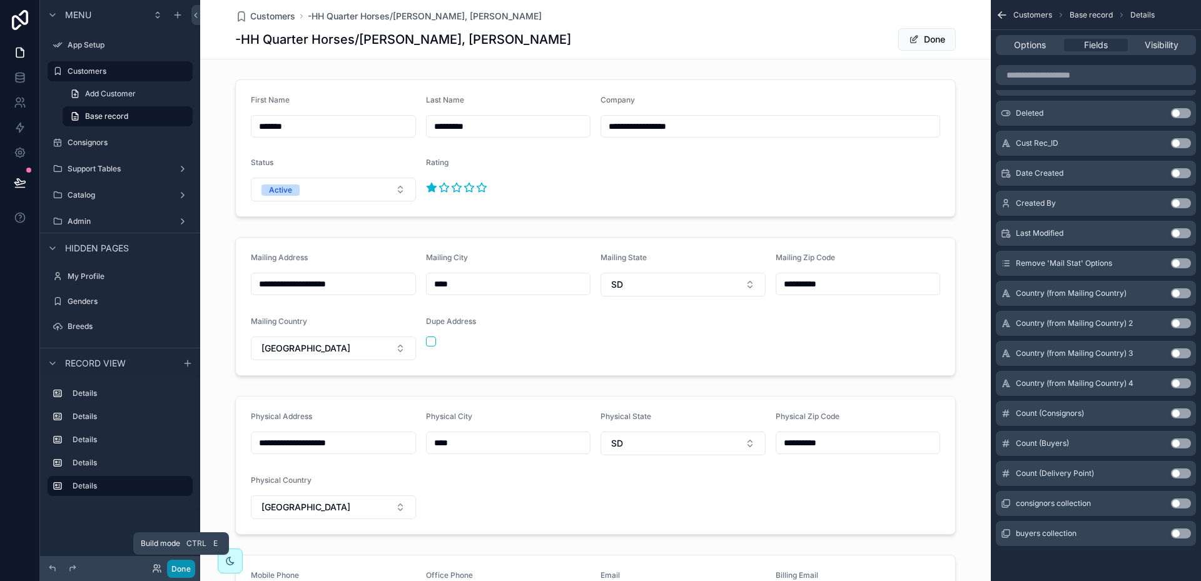
click at [181, 567] on button "Done" at bounding box center [181, 569] width 28 height 18
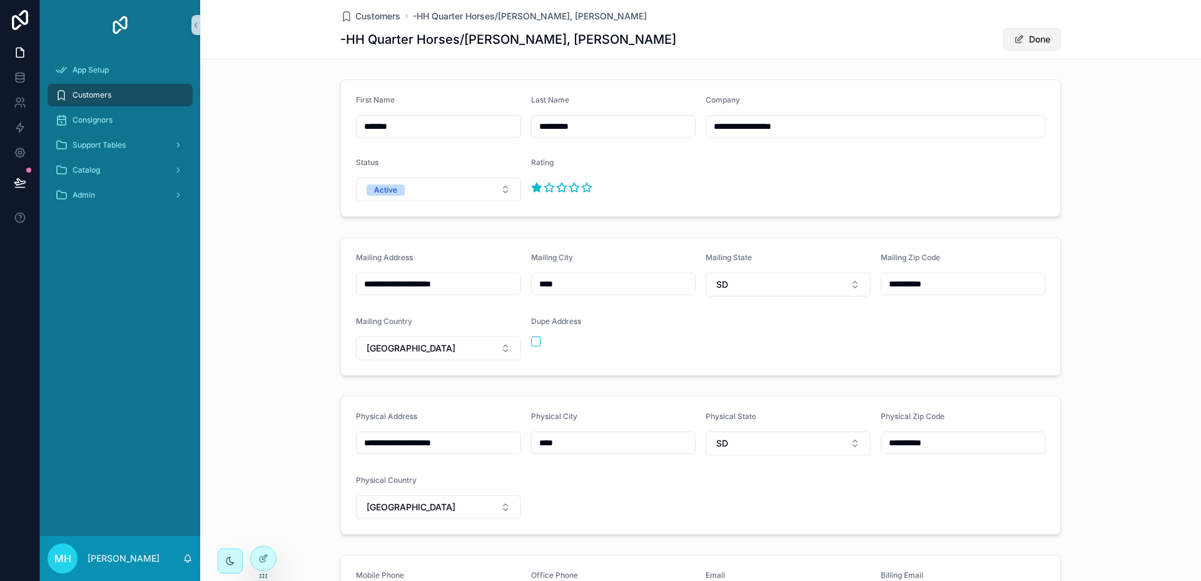
click at [1035, 38] on button "Done" at bounding box center [1032, 39] width 58 height 23
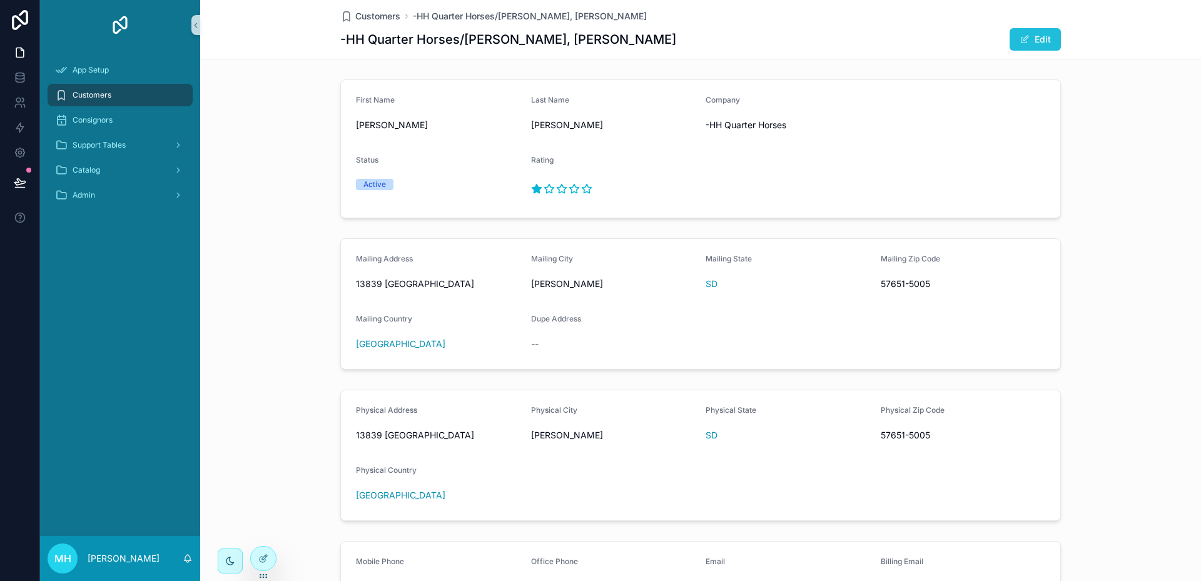
click at [1037, 36] on button "Edit" at bounding box center [1035, 39] width 51 height 23
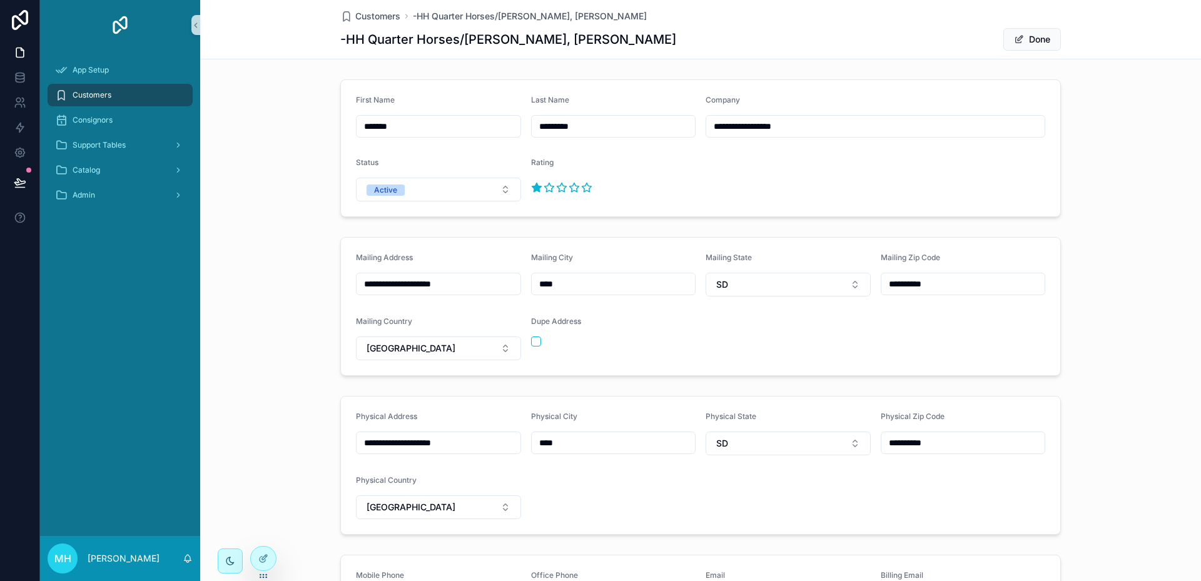
click at [845, 512] on form "**********" at bounding box center [700, 466] width 719 height 138
click at [260, 557] on icon at bounding box center [263, 559] width 10 height 10
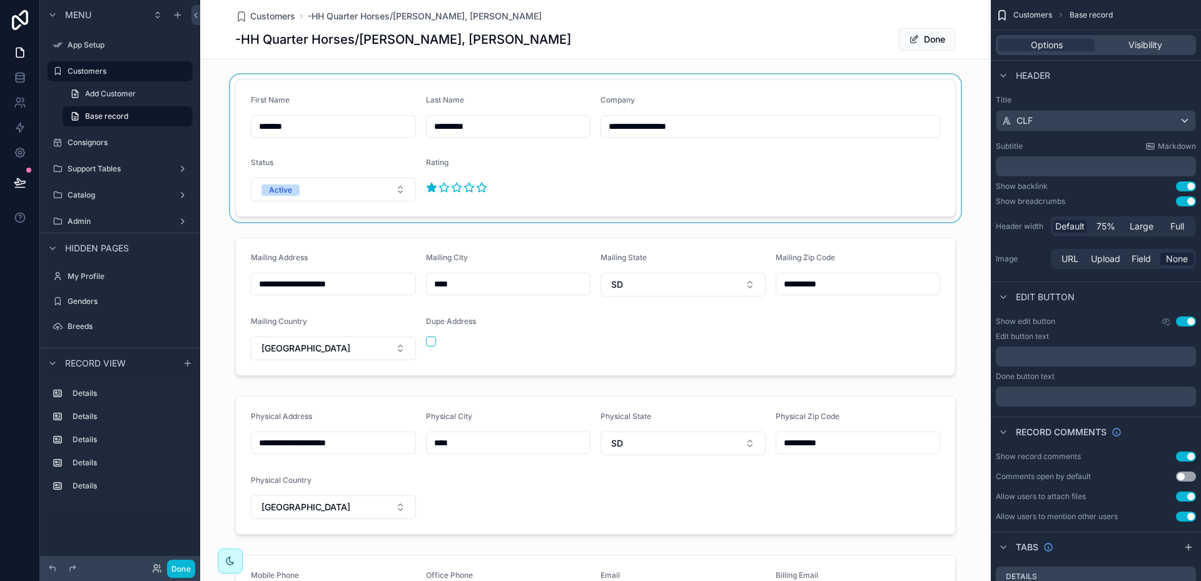
drag, startPoint x: 337, startPoint y: 166, endPoint x: 308, endPoint y: 185, distance: 34.4
click at [308, 185] on div "scrollable content" at bounding box center [595, 148] width 791 height 148
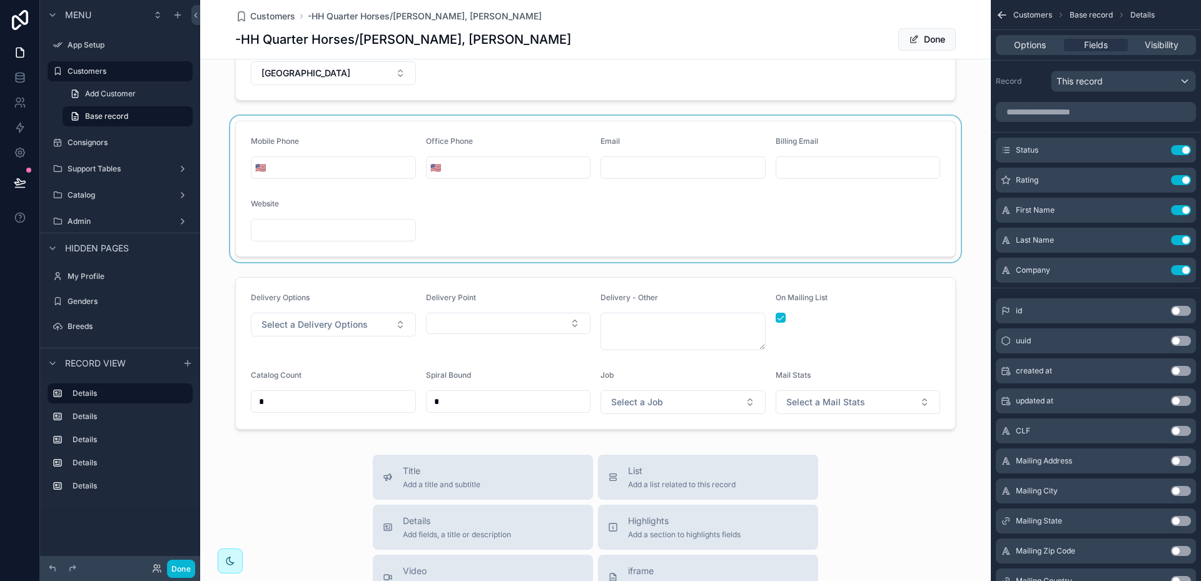
scroll to position [438, 0]
click at [268, 282] on div "scrollable content" at bounding box center [595, 349] width 791 height 163
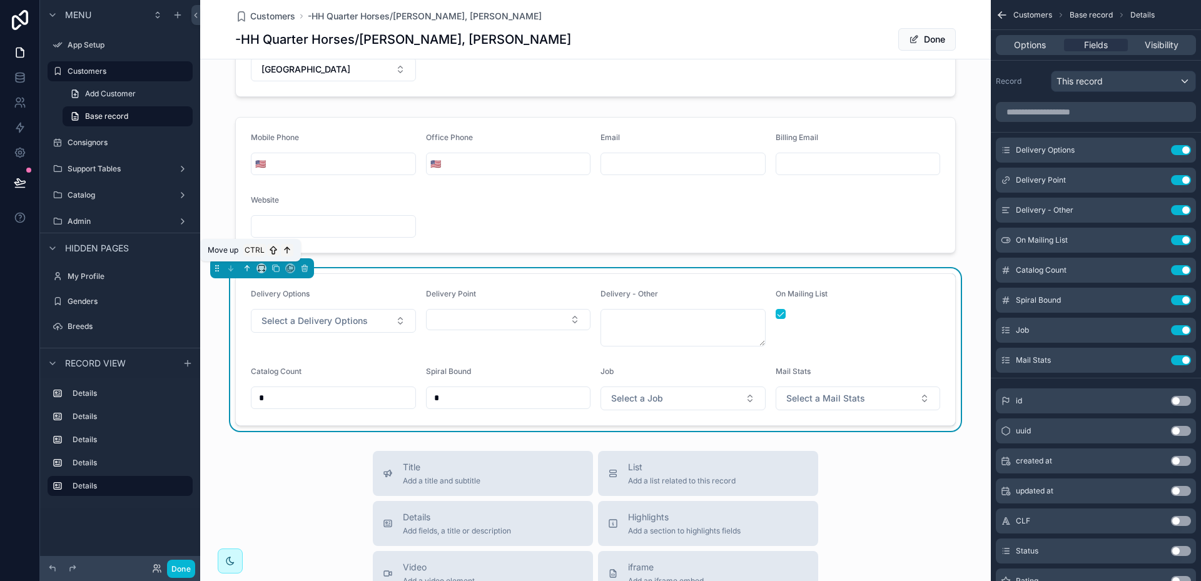
click at [246, 268] on icon "scrollable content" at bounding box center [247, 268] width 9 height 9
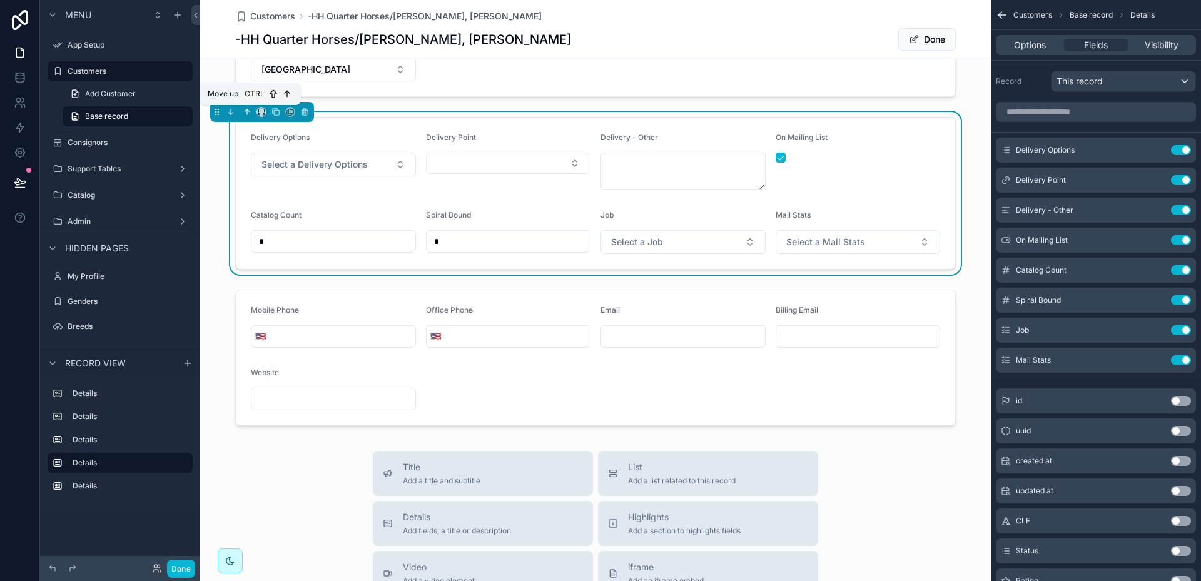
click at [245, 112] on icon "scrollable content" at bounding box center [247, 112] width 9 height 9
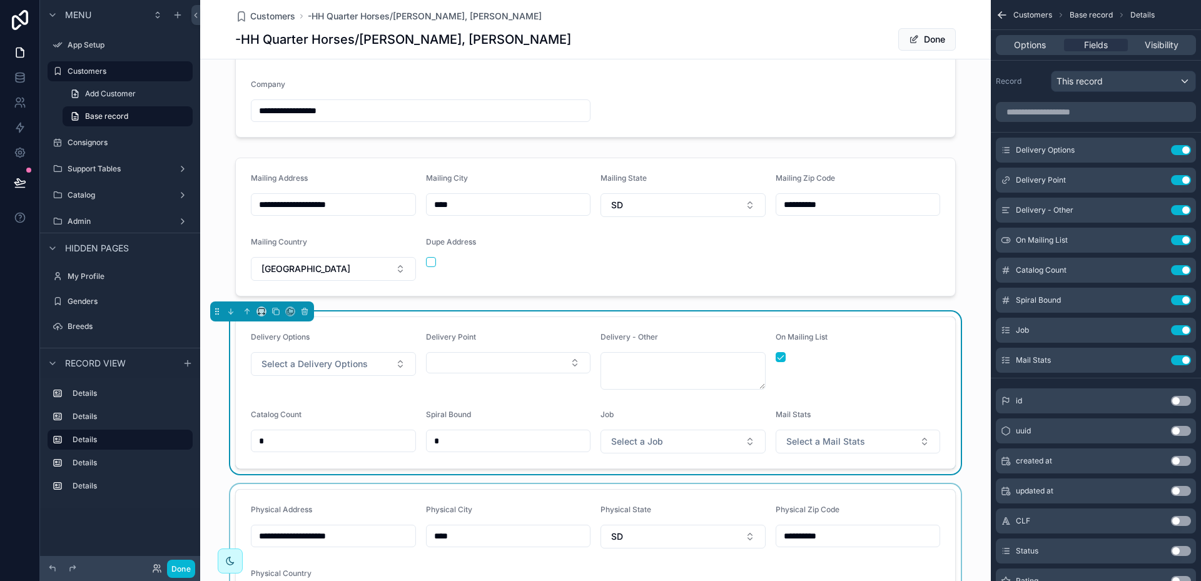
scroll to position [63, 0]
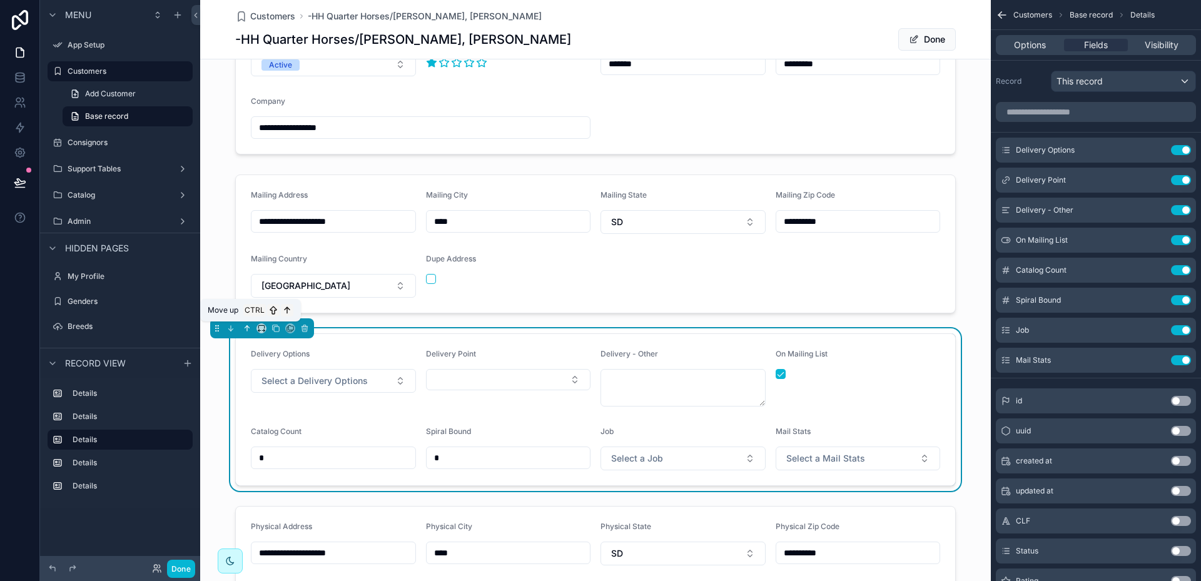
click at [246, 328] on icon "scrollable content" at bounding box center [247, 328] width 9 height 9
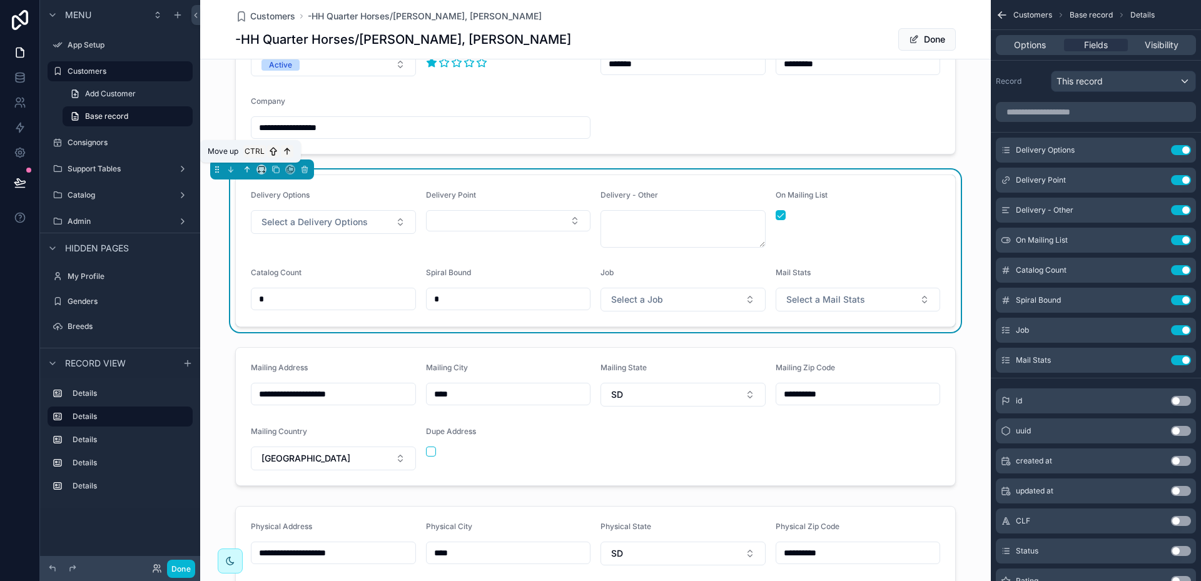
click at [248, 168] on icon "scrollable content" at bounding box center [247, 169] width 9 height 9
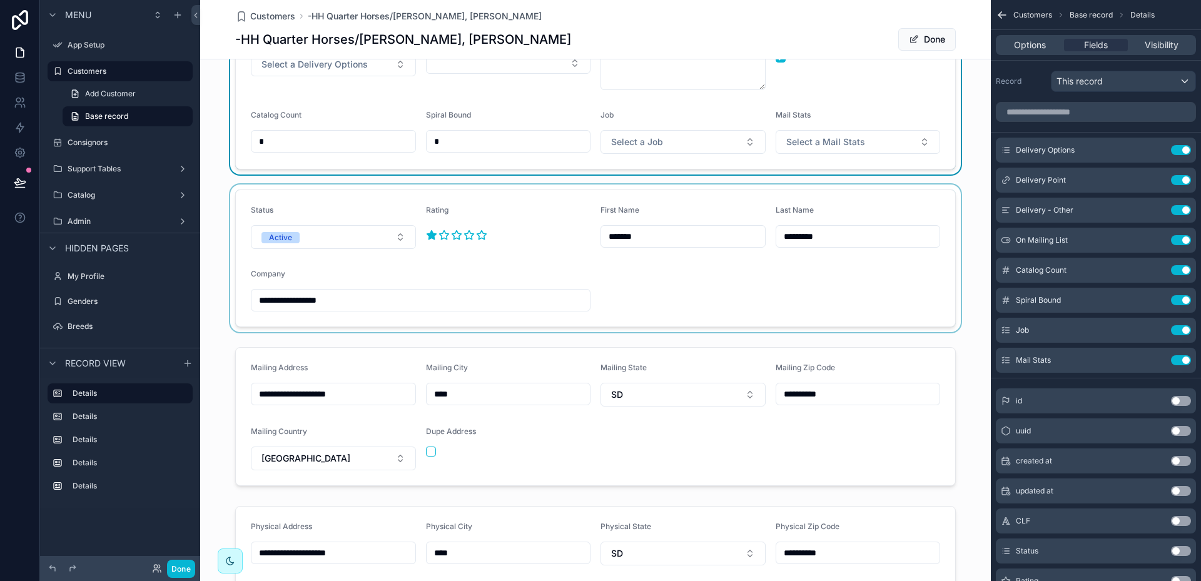
scroll to position [0, 0]
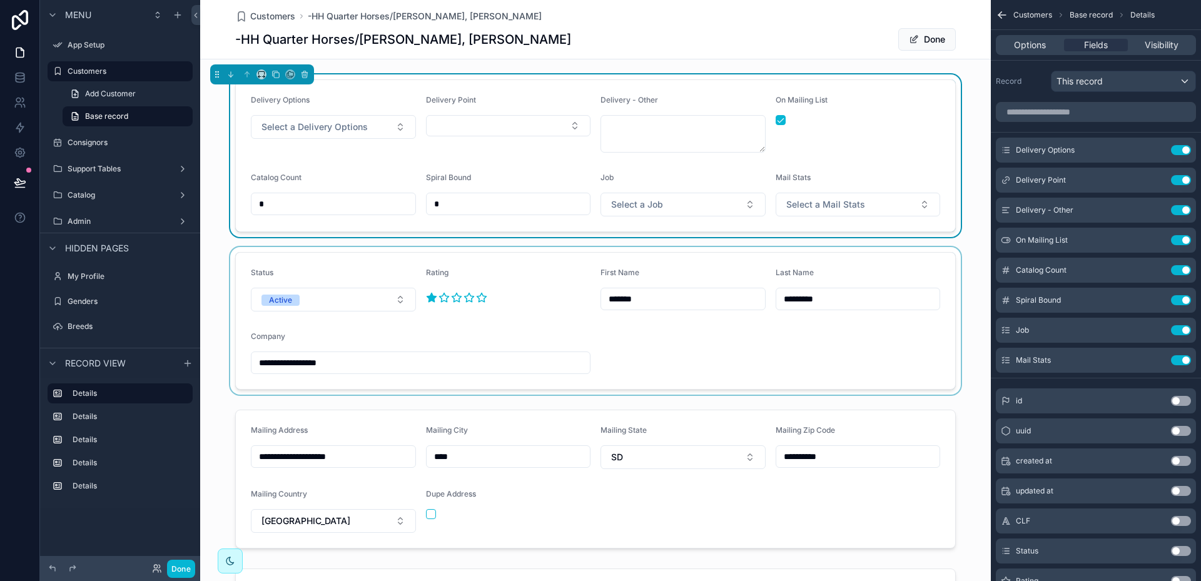
click at [537, 261] on div "scrollable content" at bounding box center [595, 321] width 791 height 148
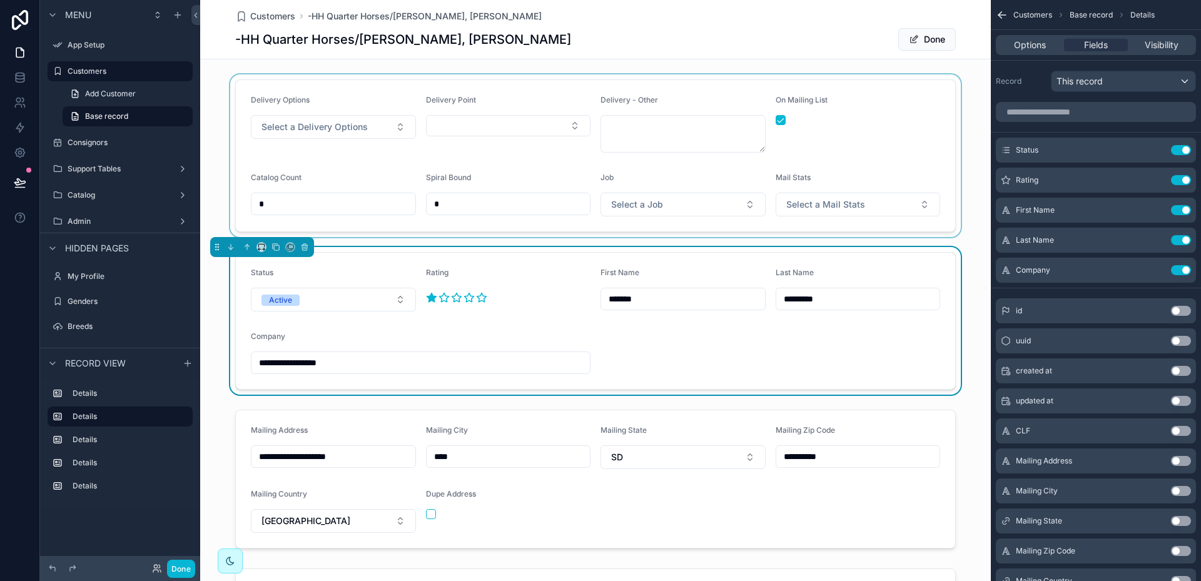
click at [859, 141] on div "scrollable content" at bounding box center [595, 155] width 791 height 163
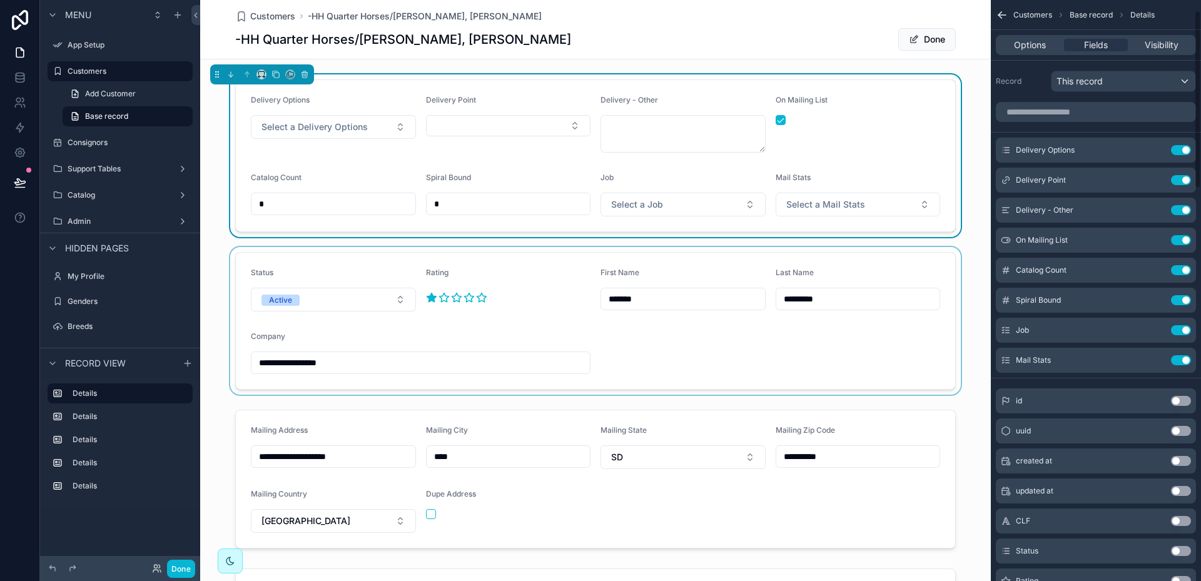
scroll to position [63, 0]
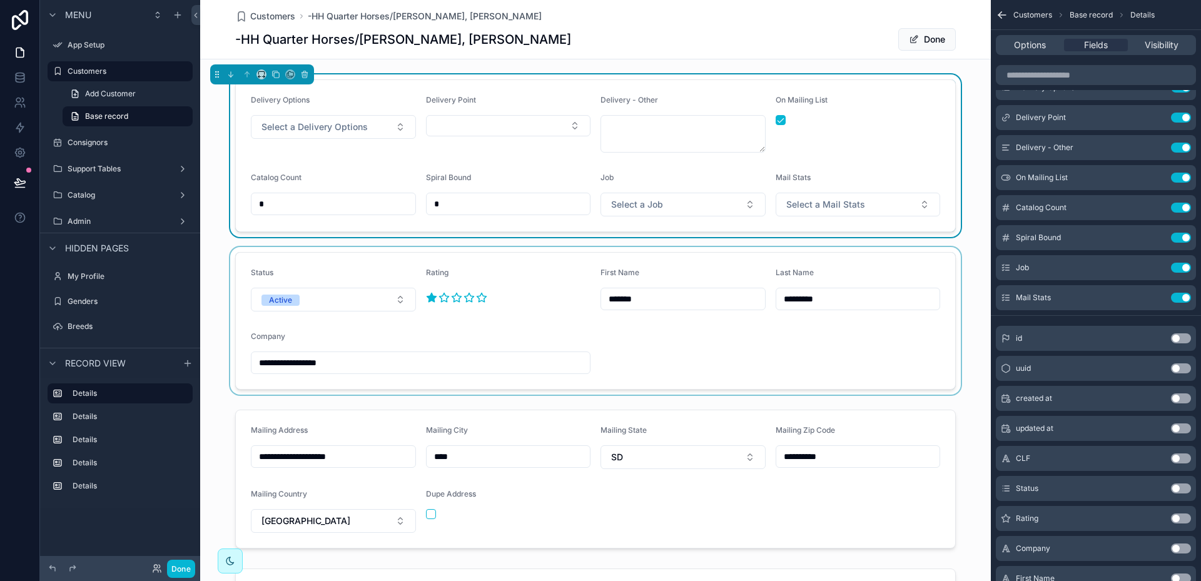
click at [1181, 487] on button "Use setting" at bounding box center [1181, 489] width 20 height 10
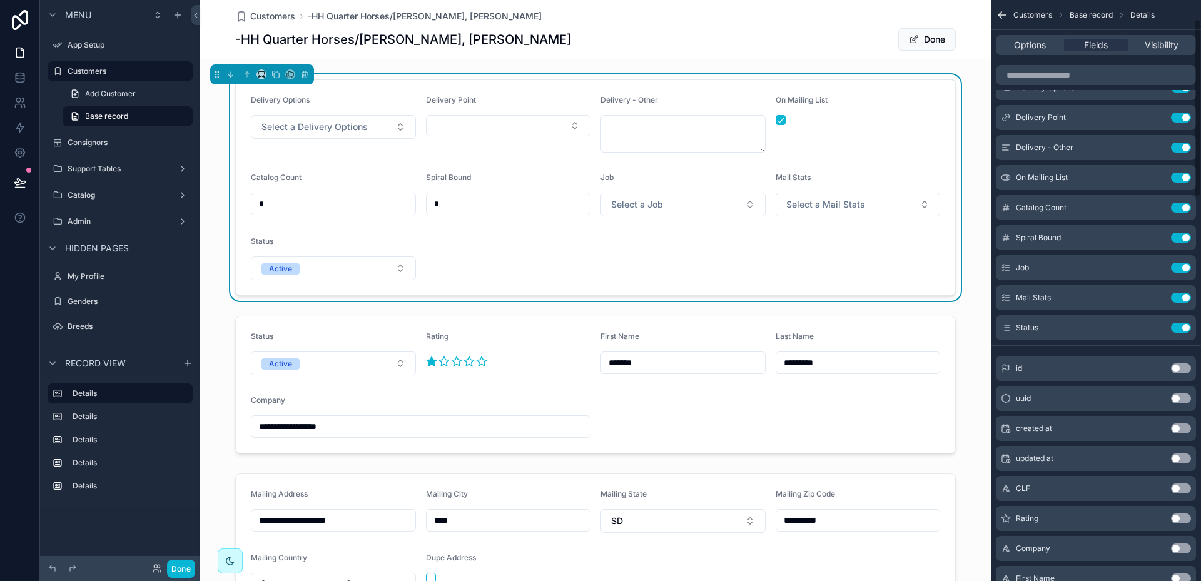
click at [1185, 517] on button "Use setting" at bounding box center [1181, 519] width 20 height 10
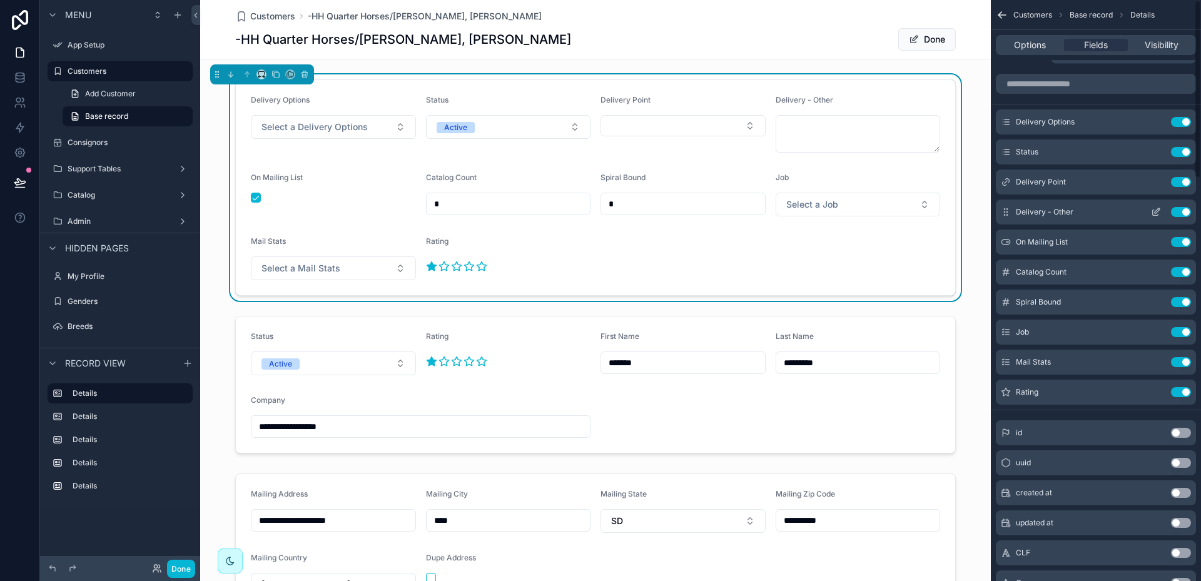
scroll to position [0, 0]
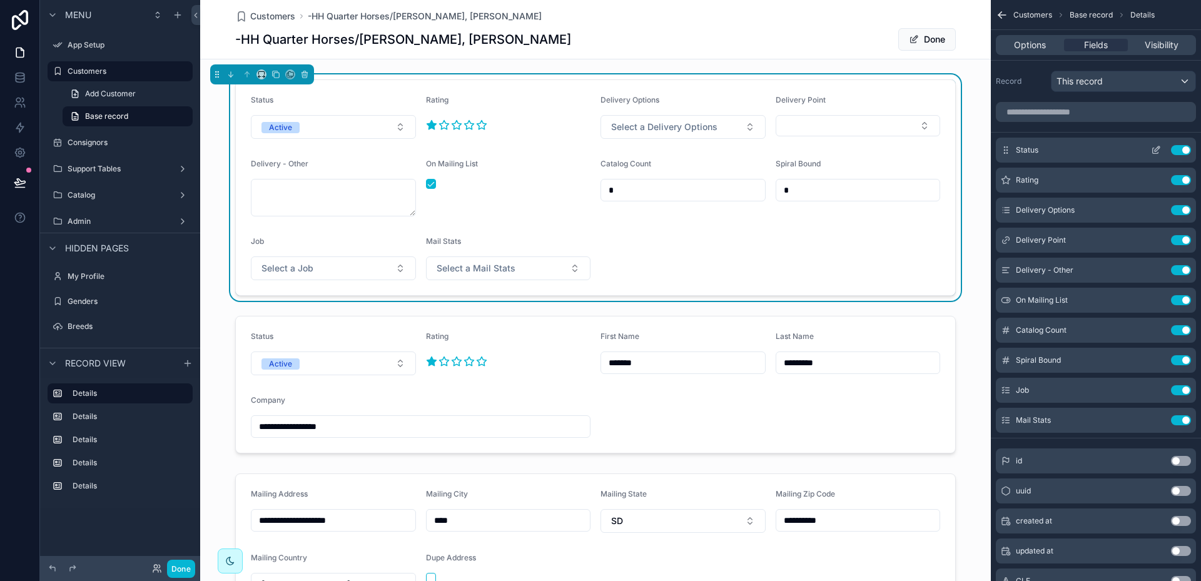
click at [1158, 151] on icon "scrollable content" at bounding box center [1156, 150] width 10 height 10
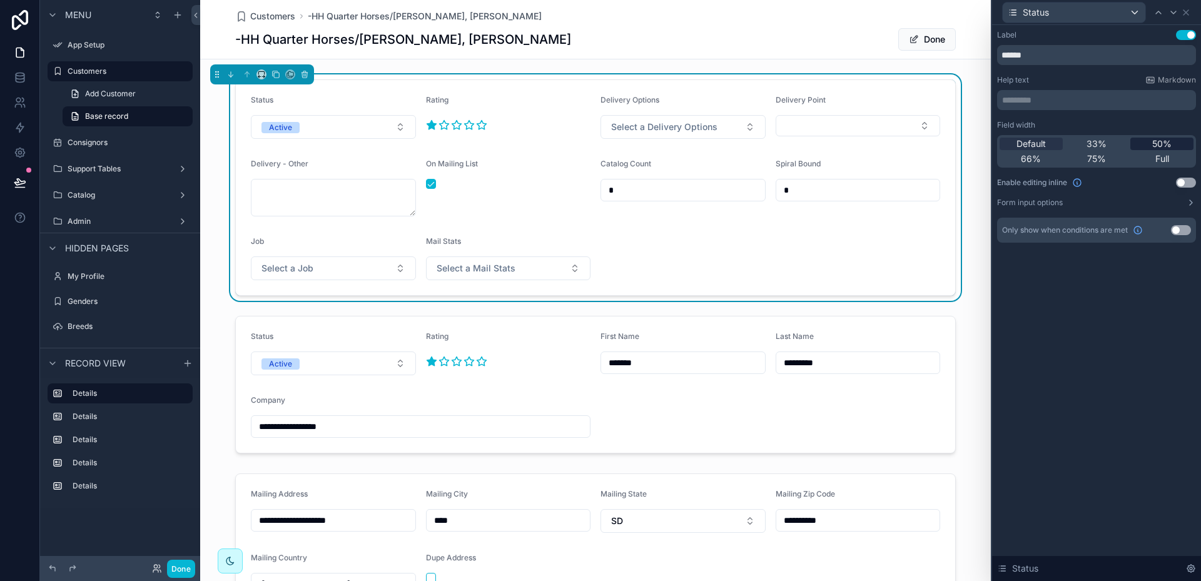
click at [1167, 143] on span "50%" at bounding box center [1161, 144] width 19 height 13
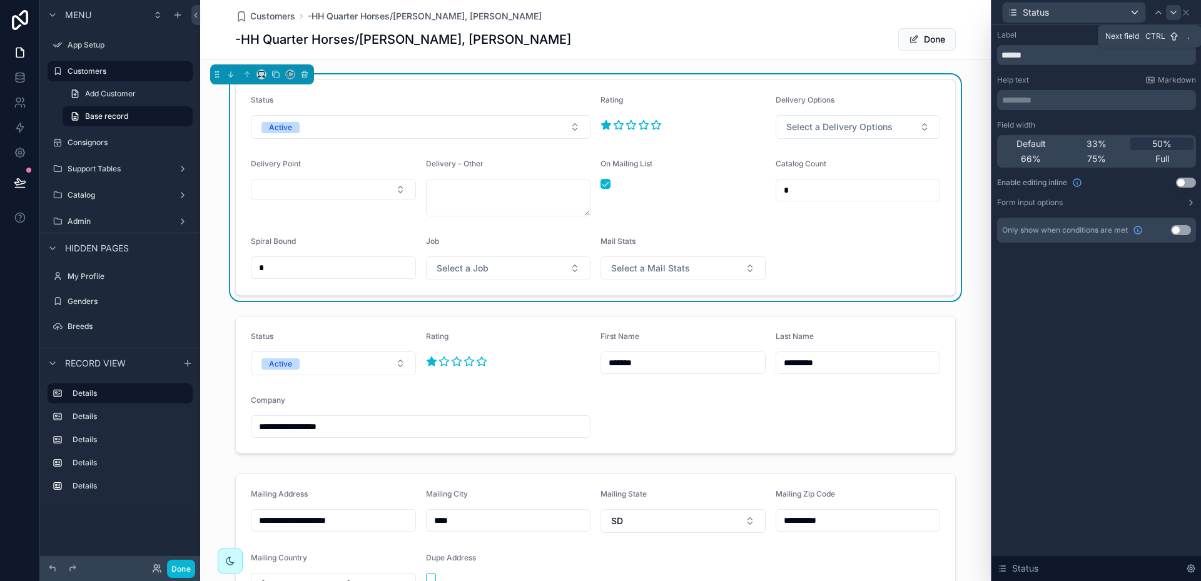
click at [1175, 14] on icon at bounding box center [1174, 13] width 10 height 10
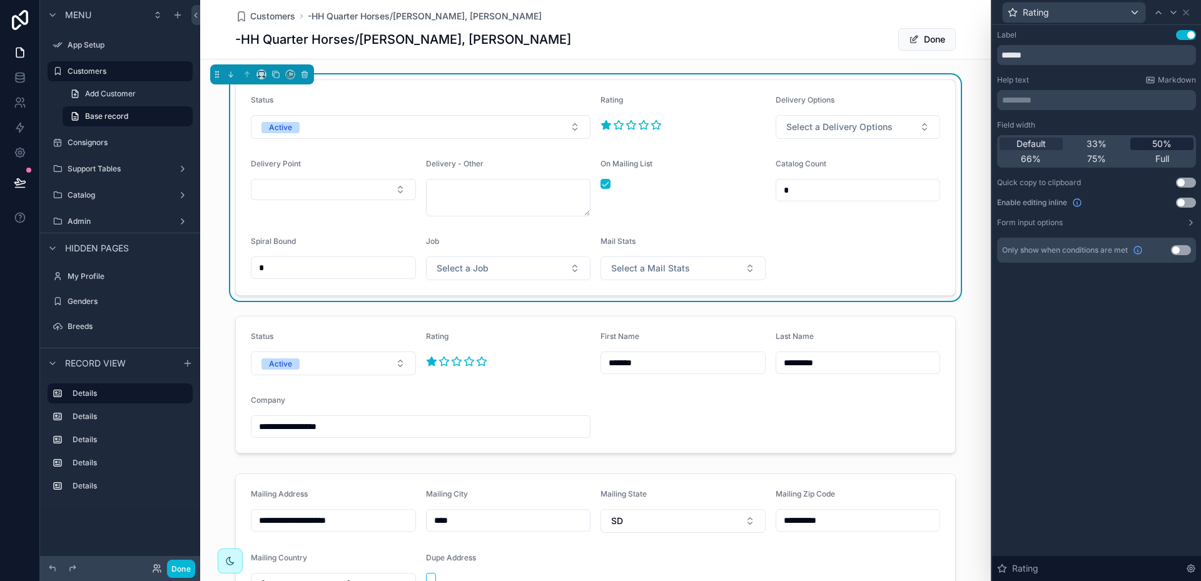
click at [1164, 143] on span "50%" at bounding box center [1161, 144] width 19 height 13
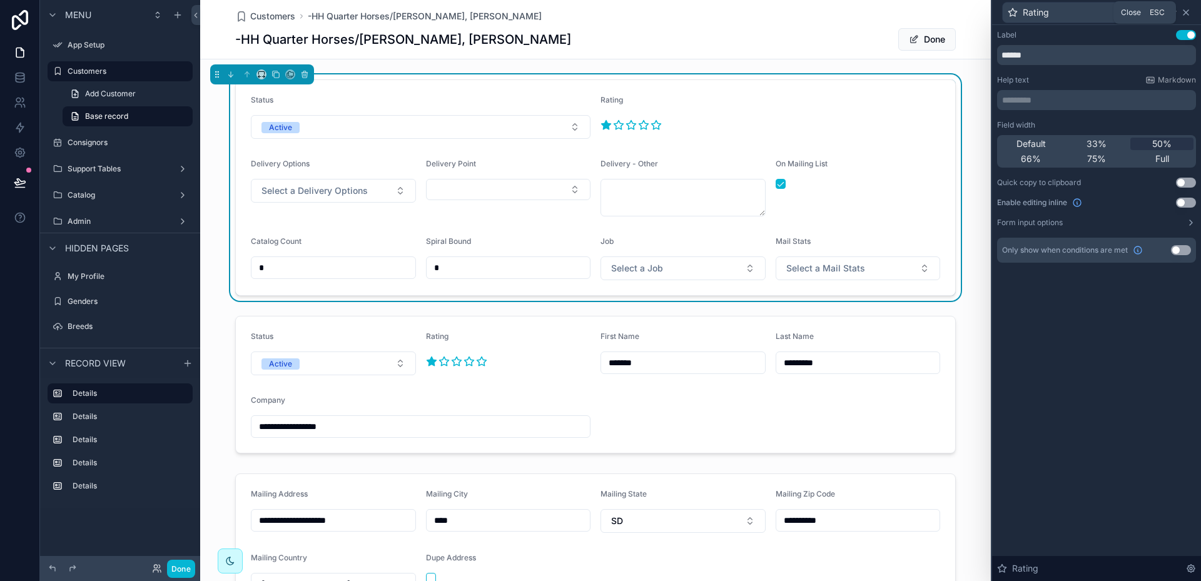
click at [1191, 15] on icon at bounding box center [1186, 13] width 10 height 10
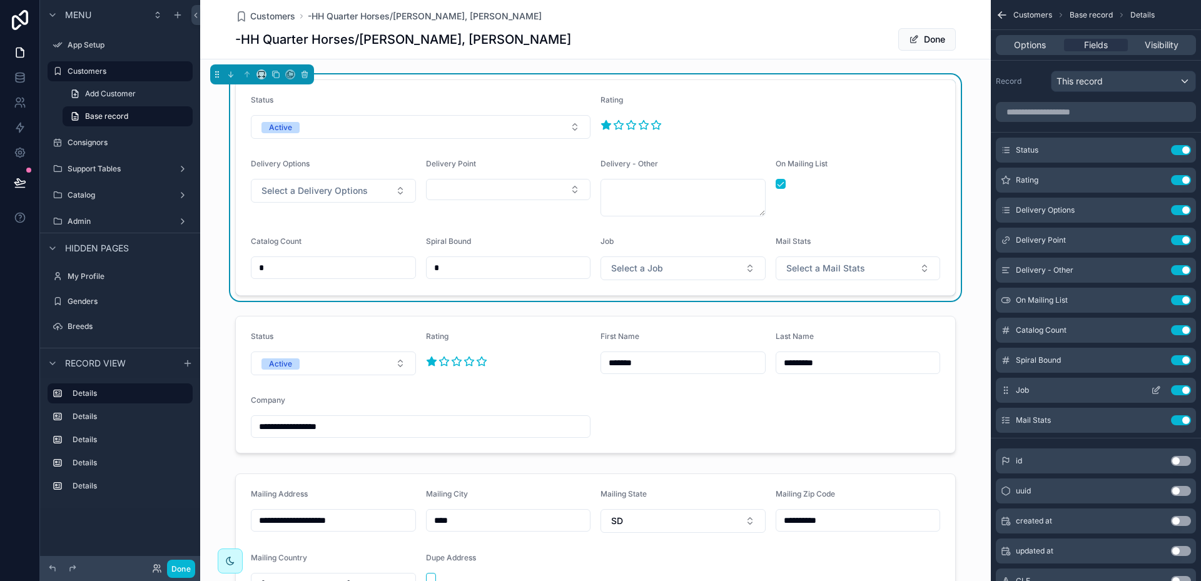
click at [1157, 390] on icon "scrollable content" at bounding box center [1156, 390] width 10 height 10
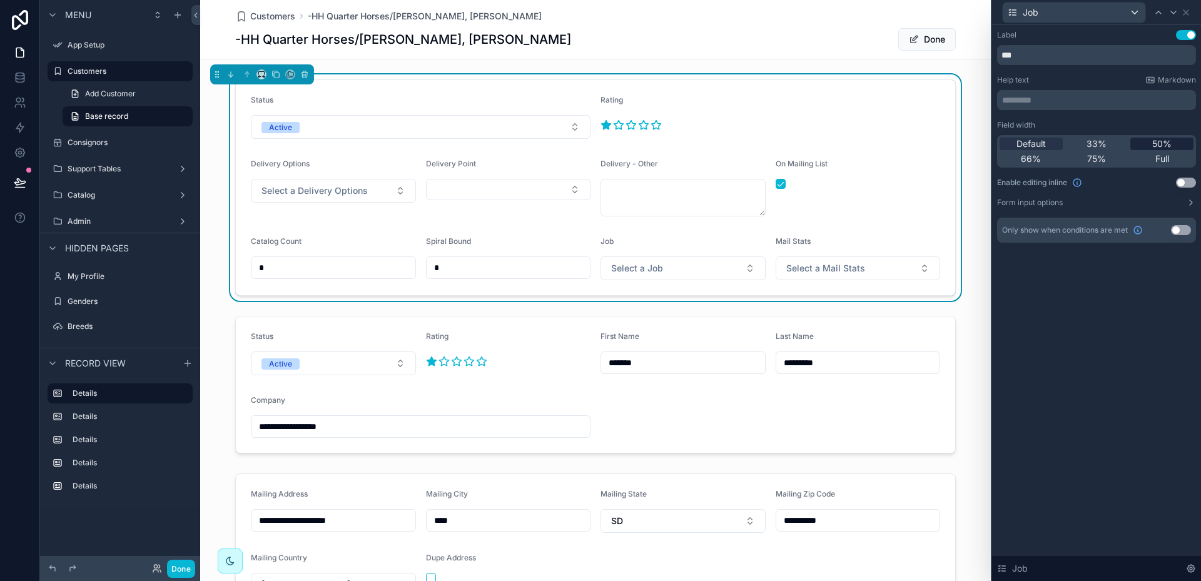
click at [1160, 141] on span "50%" at bounding box center [1161, 144] width 19 height 13
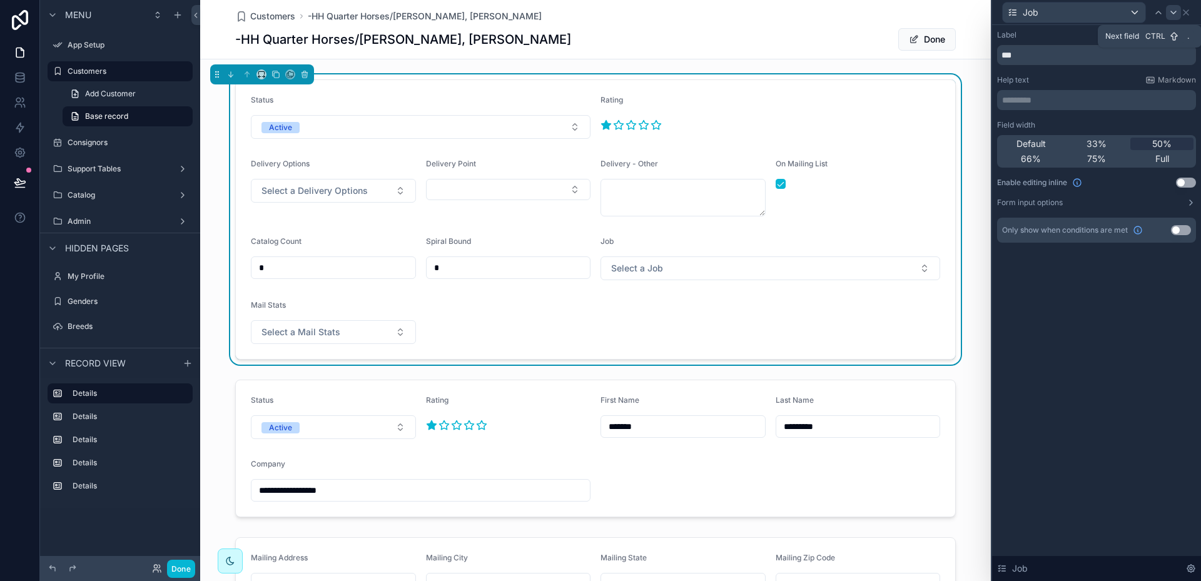
click at [1175, 10] on icon at bounding box center [1174, 13] width 10 height 10
click at [1164, 141] on span "50%" at bounding box center [1161, 144] width 19 height 13
click at [1157, 13] on icon at bounding box center [1159, 13] width 10 height 10
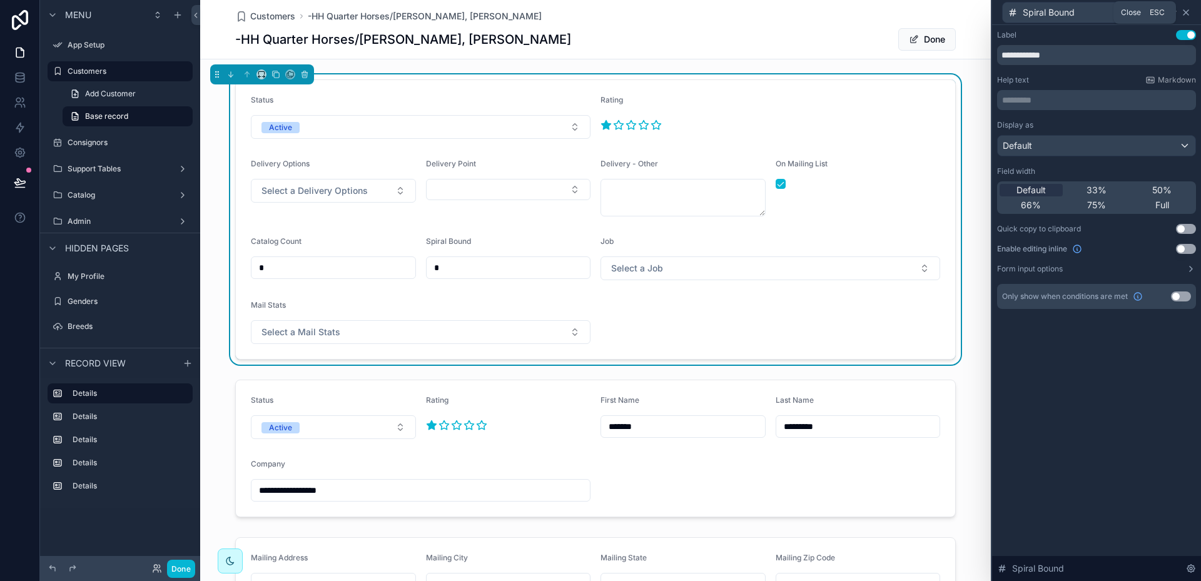
click at [1187, 11] on icon at bounding box center [1186, 12] width 5 height 5
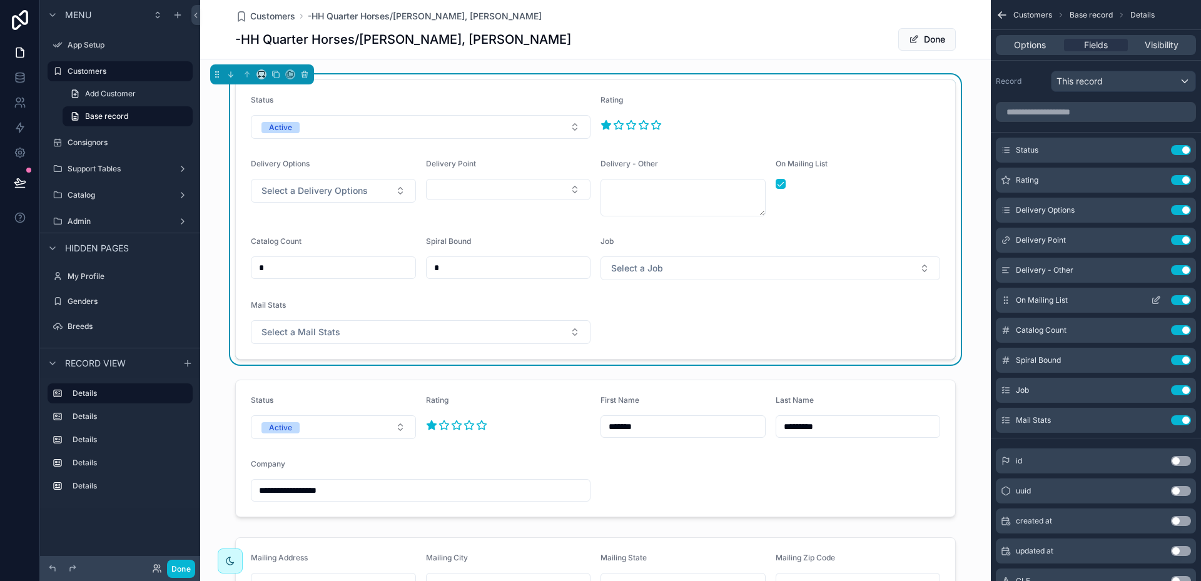
click at [1157, 299] on icon "scrollable content" at bounding box center [1156, 300] width 10 height 10
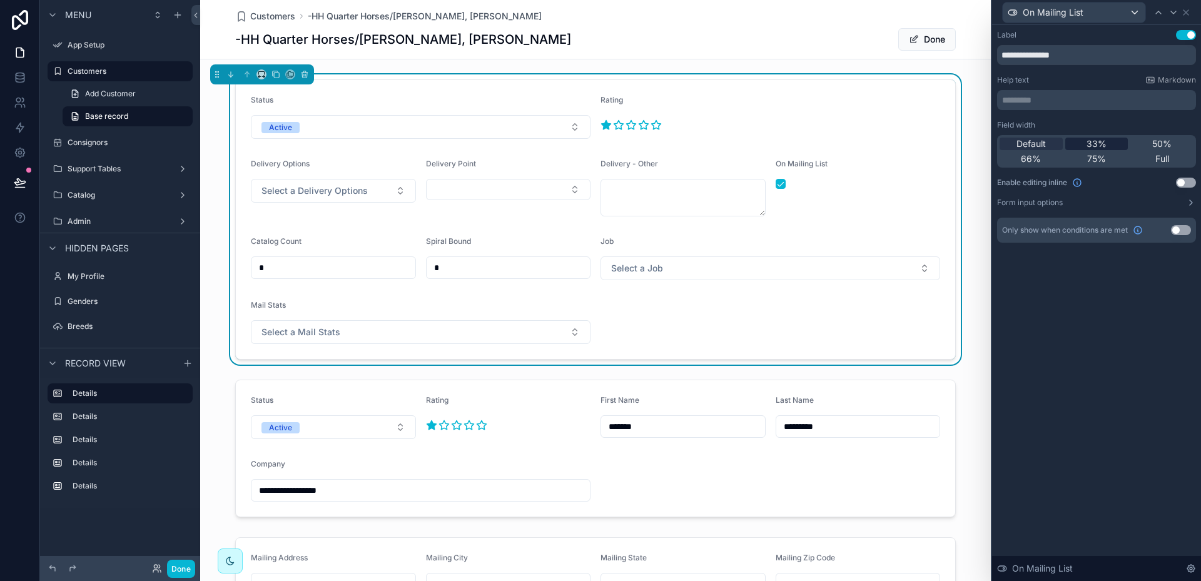
click at [1098, 140] on span "33%" at bounding box center [1097, 144] width 20 height 13
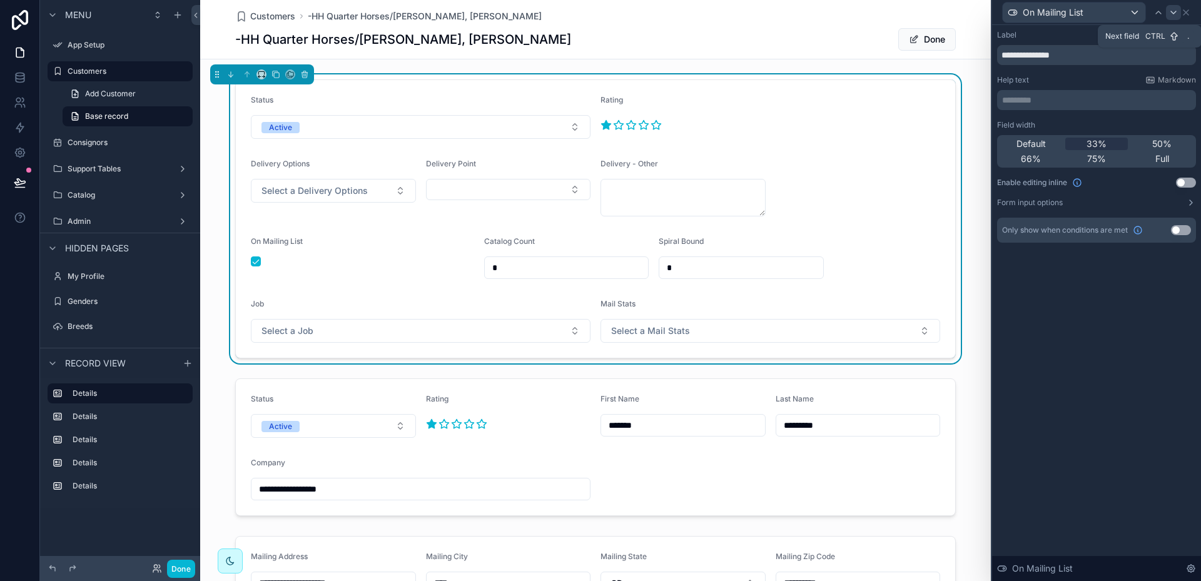
click at [1175, 14] on icon at bounding box center [1174, 13] width 10 height 10
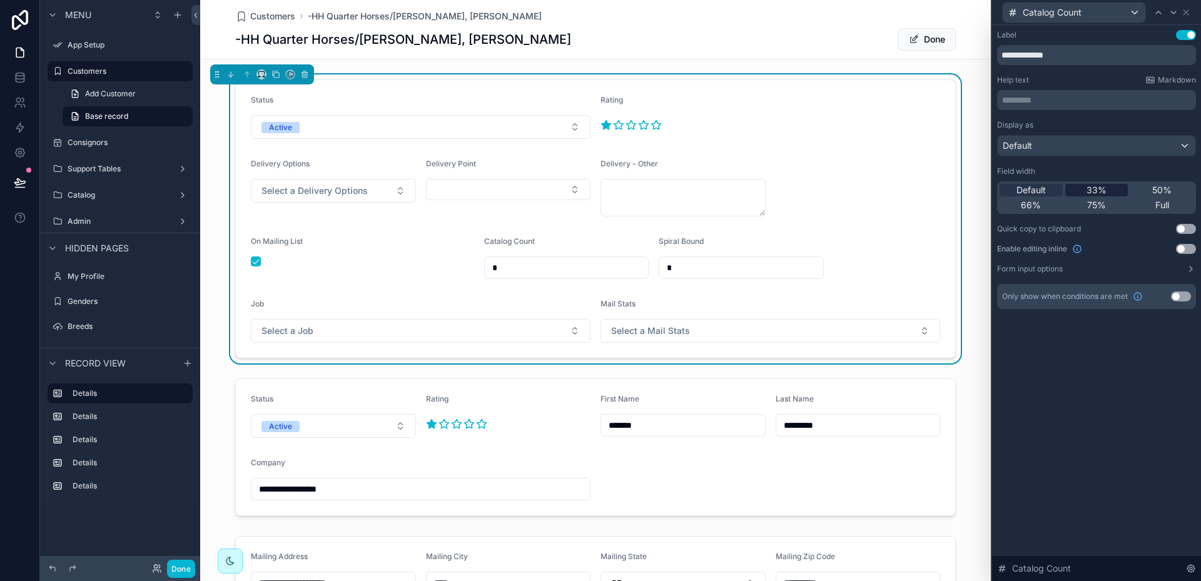
click at [1100, 187] on span "33%" at bounding box center [1097, 190] width 20 height 13
click at [1174, 13] on icon at bounding box center [1173, 12] width 5 height 3
click at [1104, 188] on span "33%" at bounding box center [1097, 190] width 20 height 13
click at [1189, 10] on icon at bounding box center [1186, 12] width 5 height 5
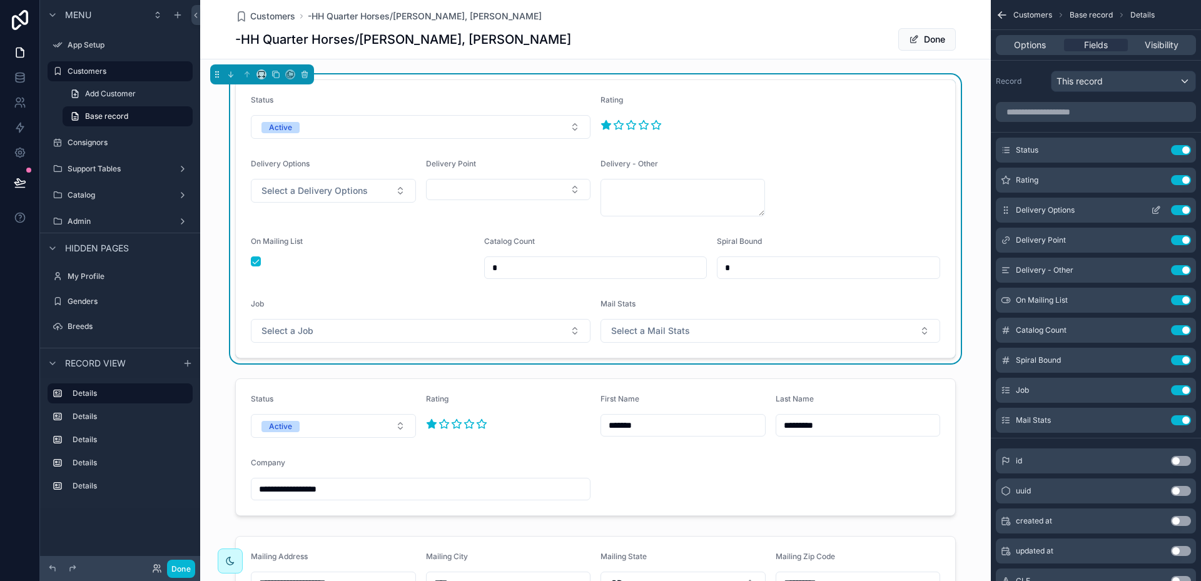
click at [1157, 209] on icon "scrollable content" at bounding box center [1156, 210] width 10 height 10
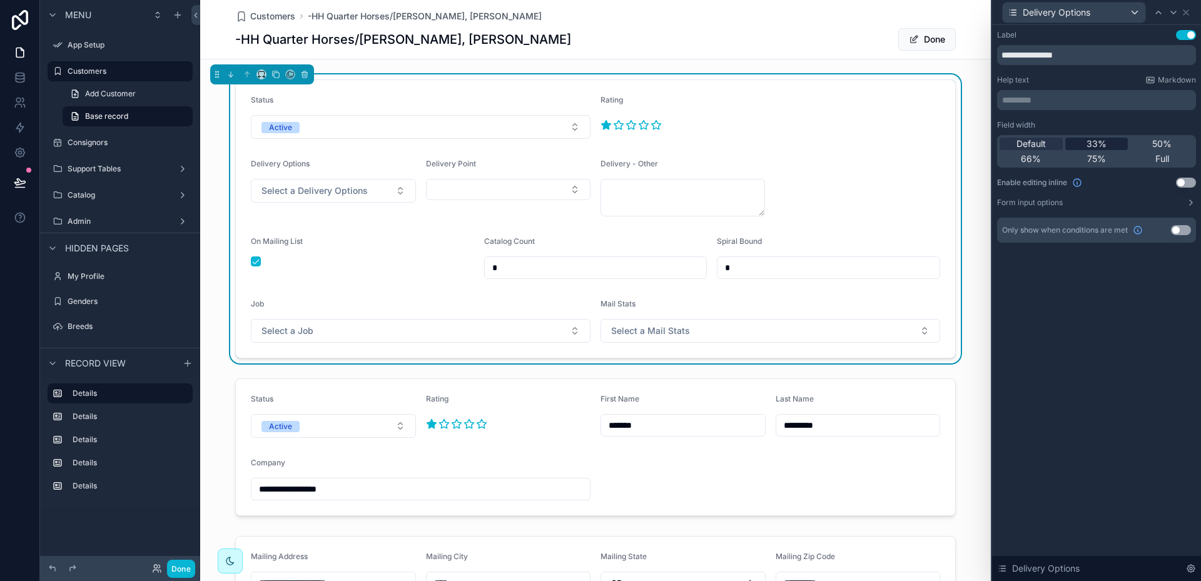
click at [1105, 142] on span "33%" at bounding box center [1097, 144] width 20 height 13
click at [1179, 11] on div at bounding box center [1173, 12] width 15 height 15
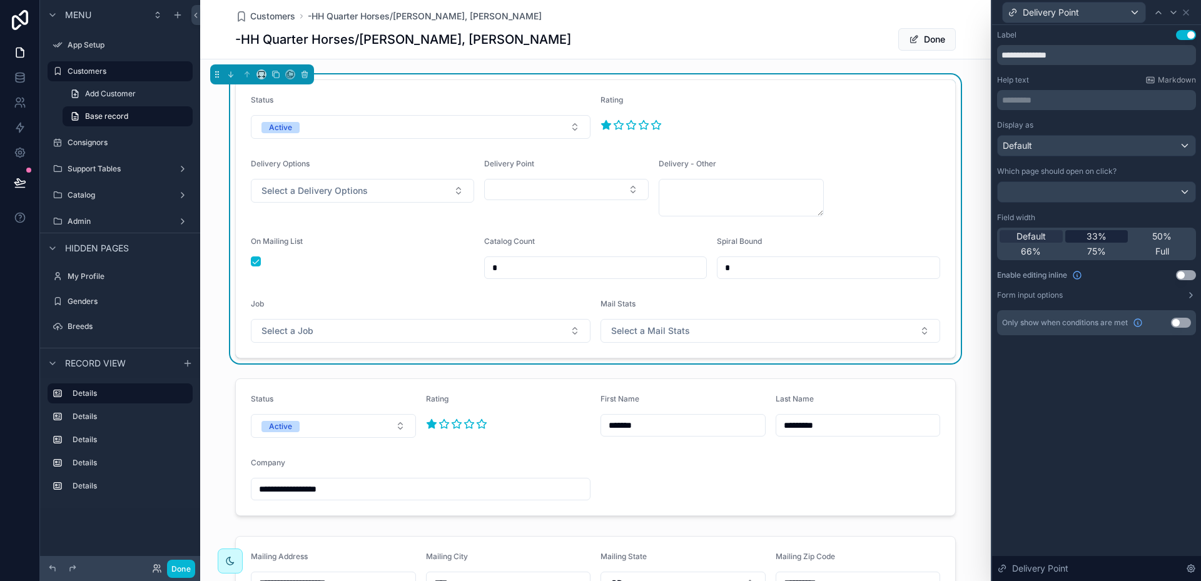
click at [1097, 230] on span "33%" at bounding box center [1097, 236] width 20 height 13
click at [1177, 11] on icon at bounding box center [1174, 13] width 10 height 10
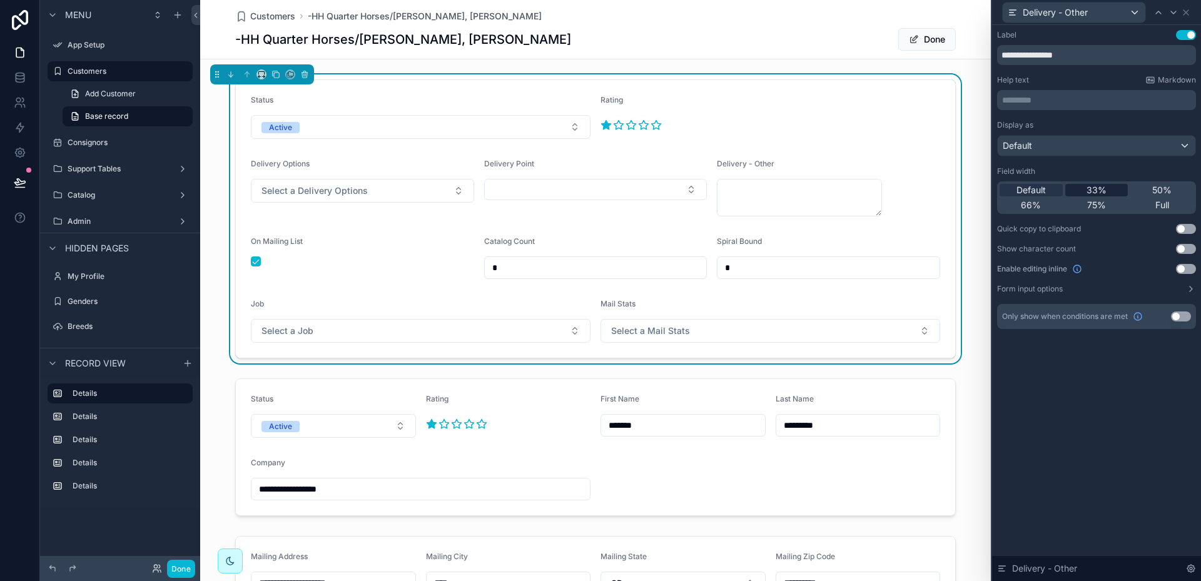
click at [1099, 188] on span "33%" at bounding box center [1097, 190] width 20 height 13
click at [414, 91] on form "Status Active Rating Delivery Options Select a Delivery Options Delivery Point …" at bounding box center [595, 219] width 719 height 278
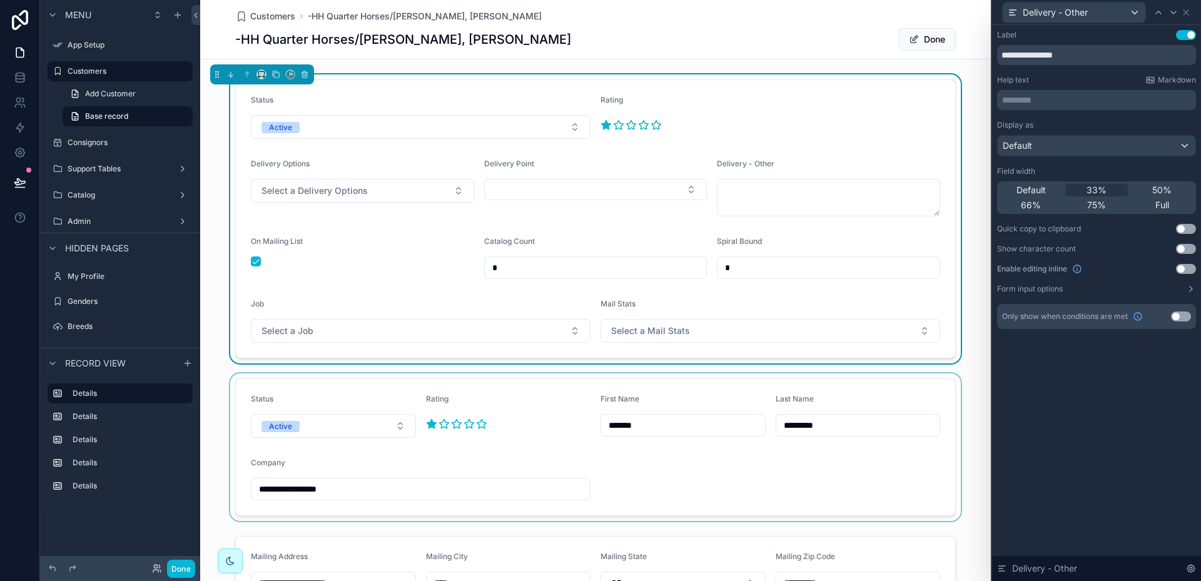
click at [524, 395] on div "scrollable content" at bounding box center [595, 447] width 791 height 148
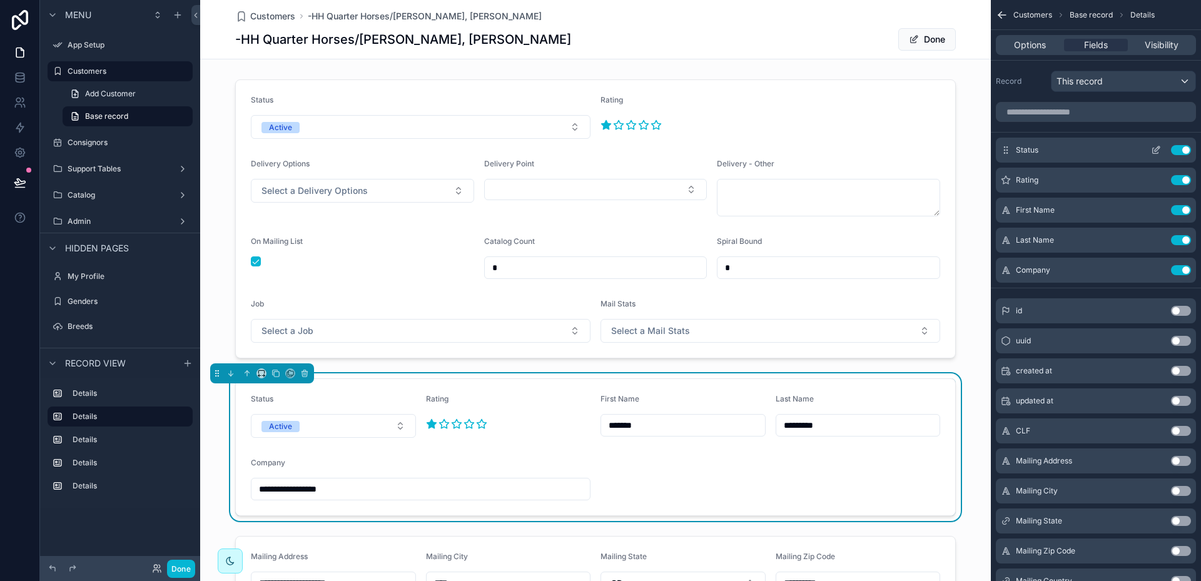
click at [1177, 149] on button "Use setting" at bounding box center [1181, 150] width 20 height 10
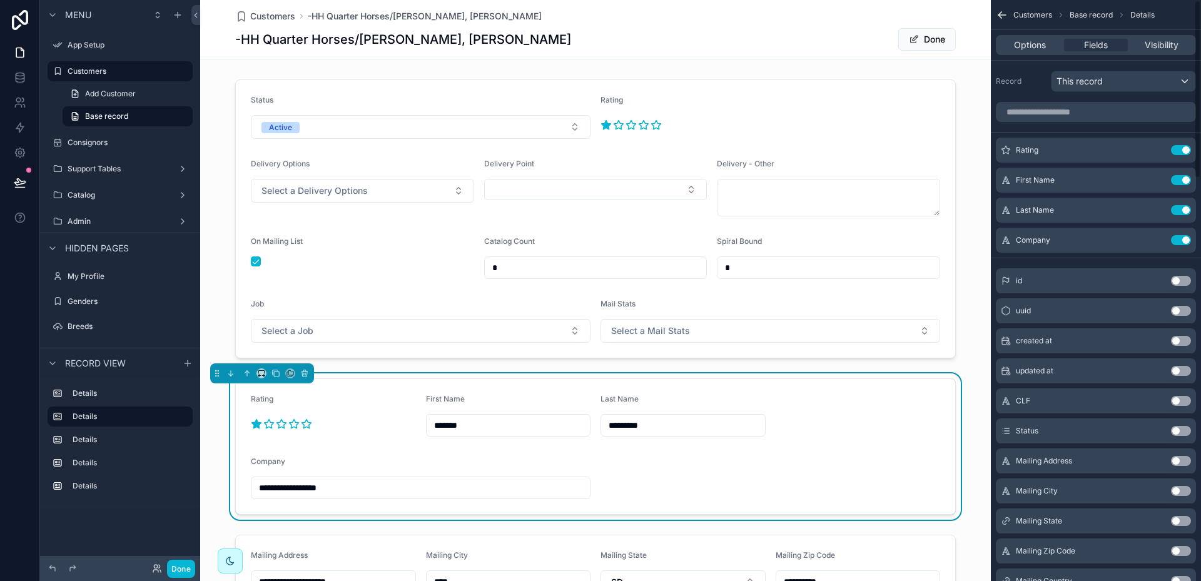
click at [1177, 149] on button "Use setting" at bounding box center [1181, 150] width 20 height 10
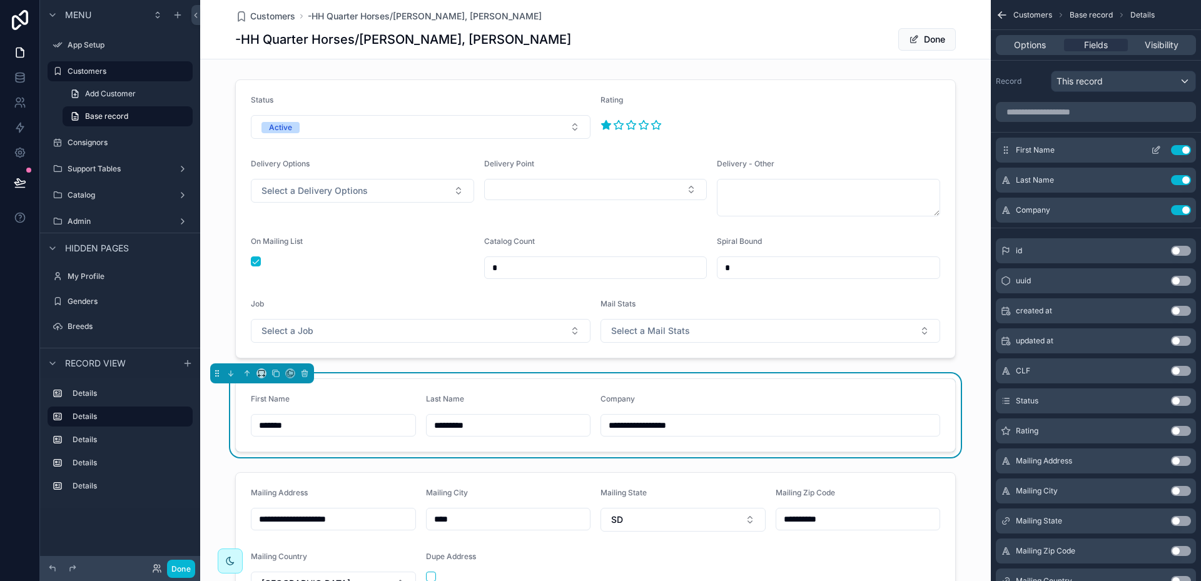
click at [1157, 153] on icon "scrollable content" at bounding box center [1156, 150] width 10 height 10
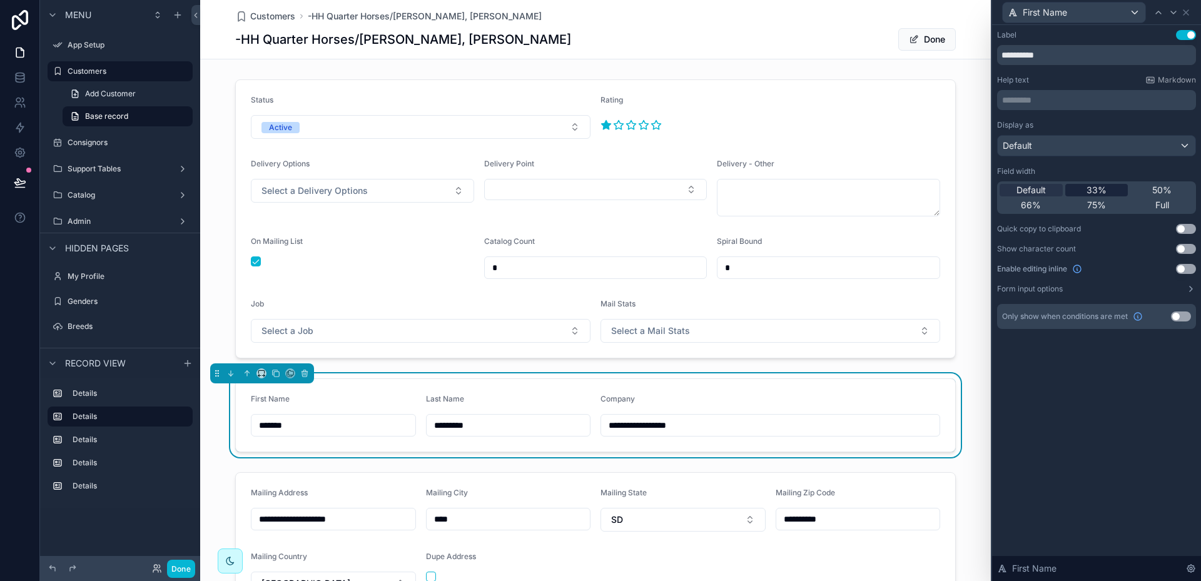
click at [1097, 192] on span "33%" at bounding box center [1097, 190] width 20 height 13
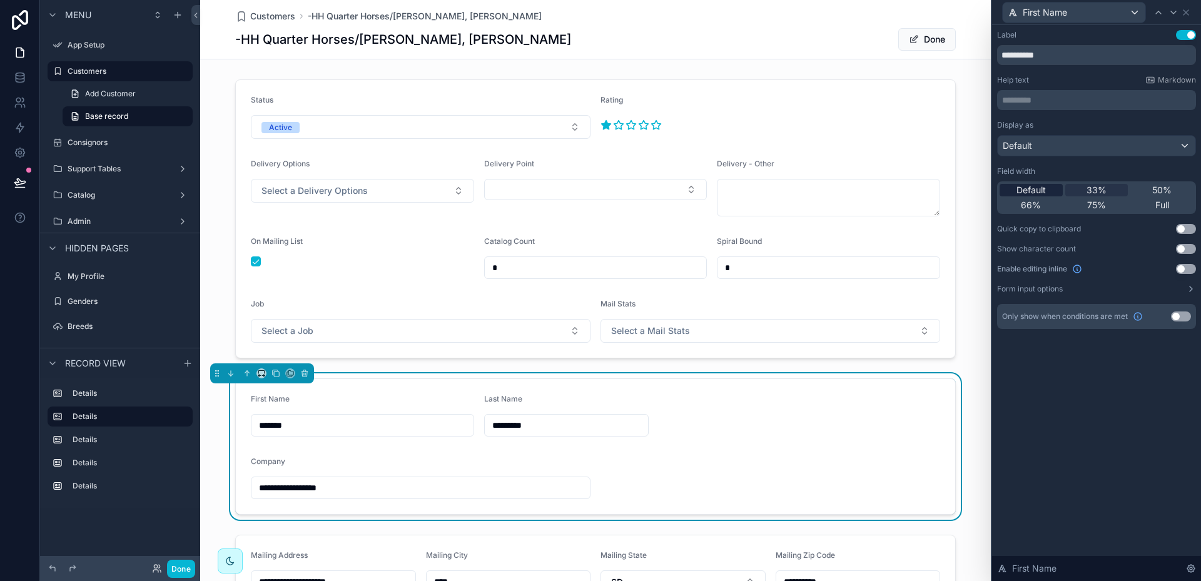
click at [1042, 190] on span "Default" at bounding box center [1031, 190] width 29 height 13
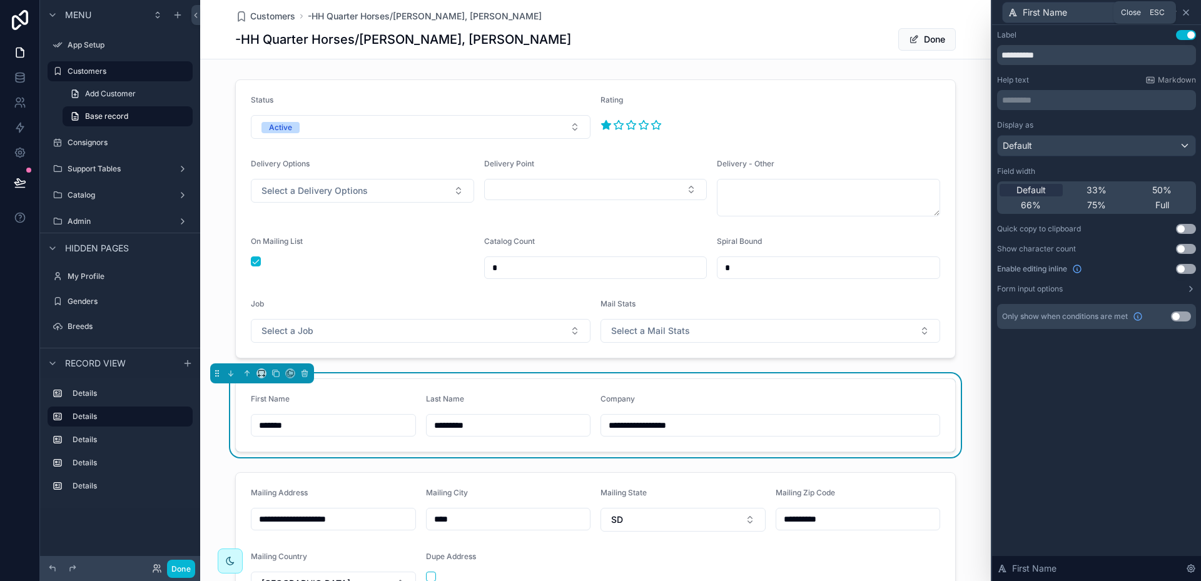
click at [1187, 14] on icon at bounding box center [1186, 13] width 10 height 10
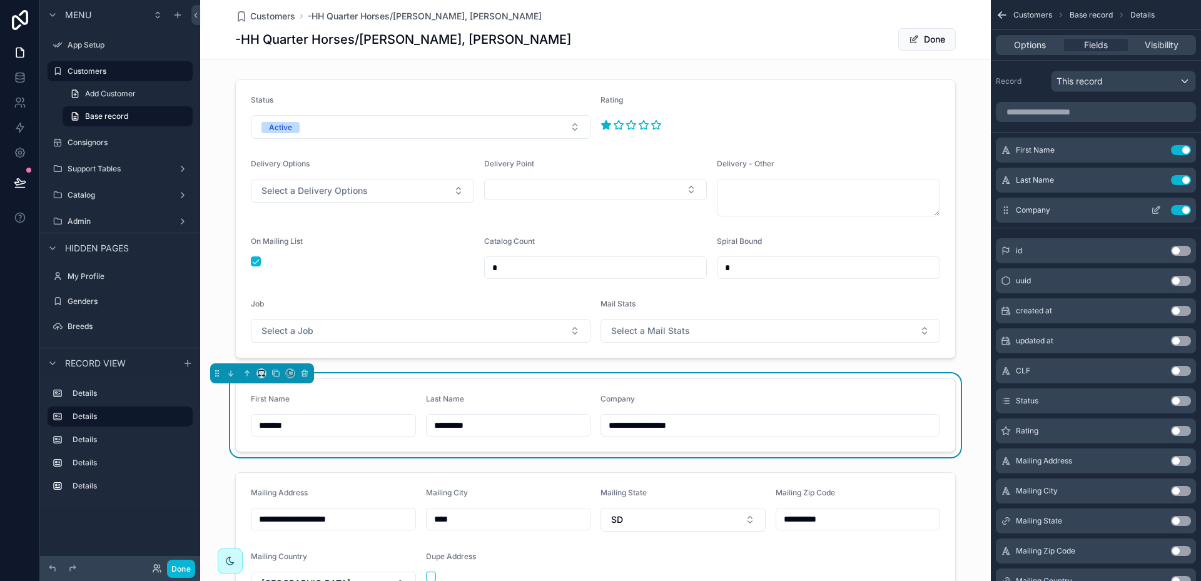
click at [1156, 208] on icon "scrollable content" at bounding box center [1156, 210] width 10 height 10
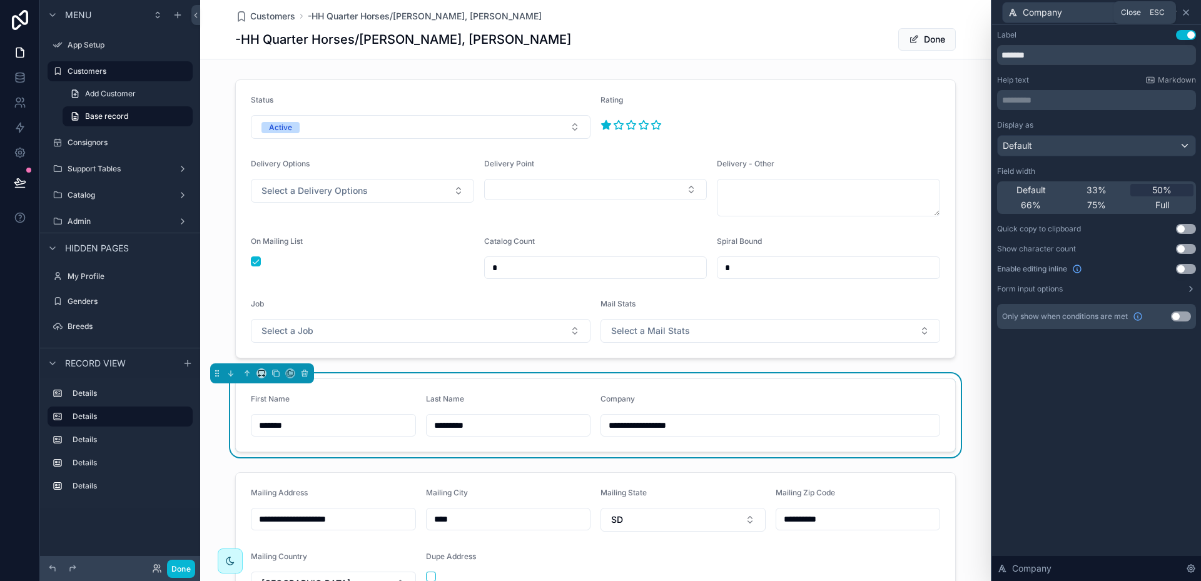
click at [1185, 14] on icon at bounding box center [1186, 13] width 10 height 10
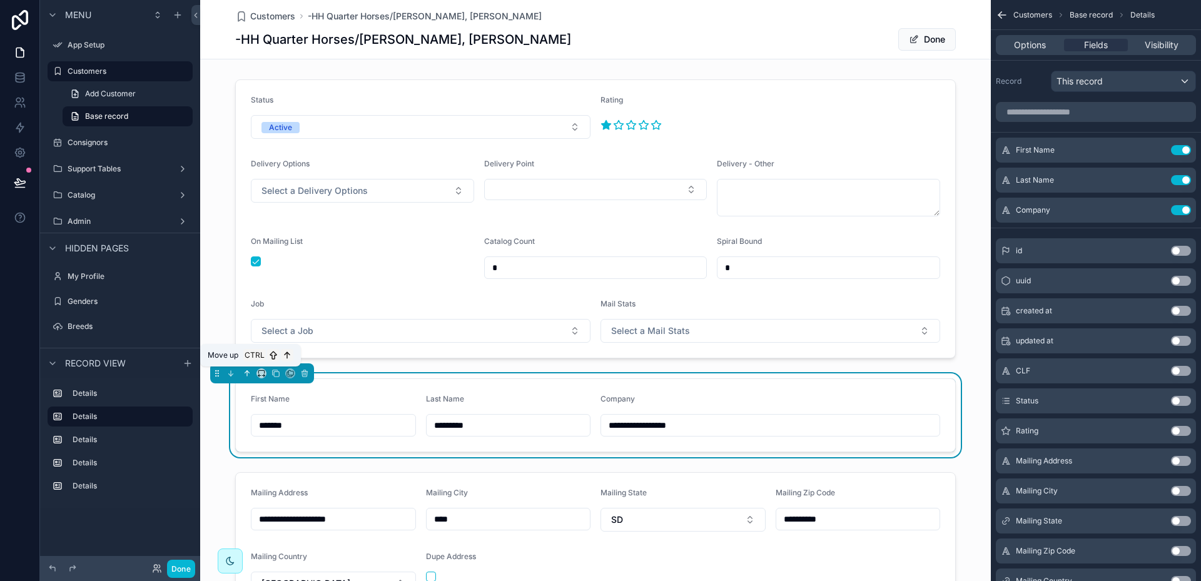
click at [247, 373] on icon "scrollable content" at bounding box center [247, 373] width 0 height 5
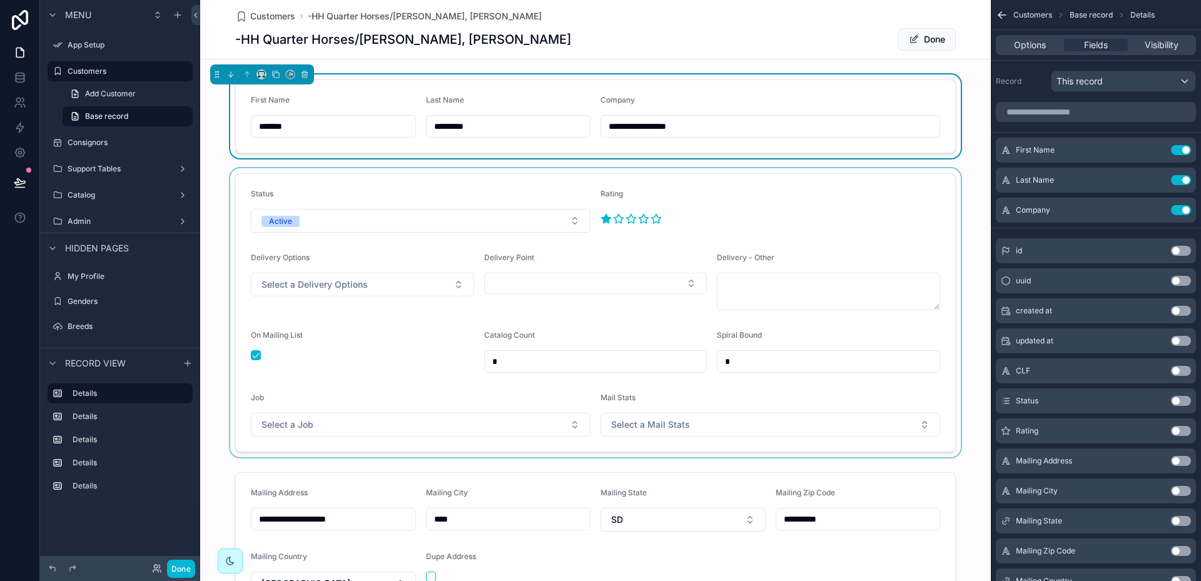
click at [749, 201] on div "scrollable content" at bounding box center [595, 312] width 791 height 289
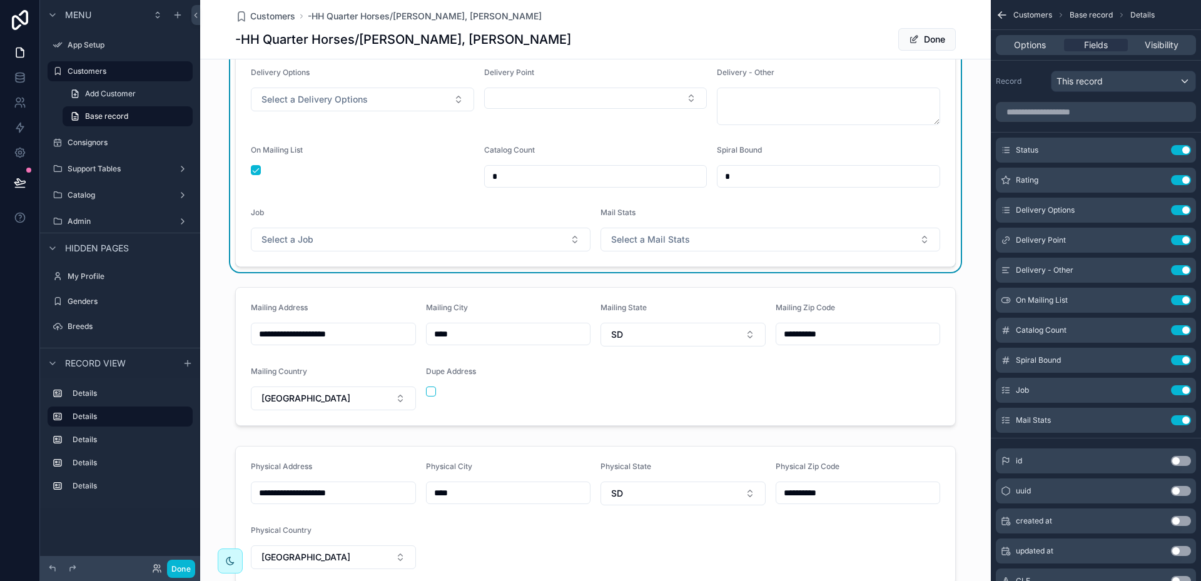
scroll to position [188, 0]
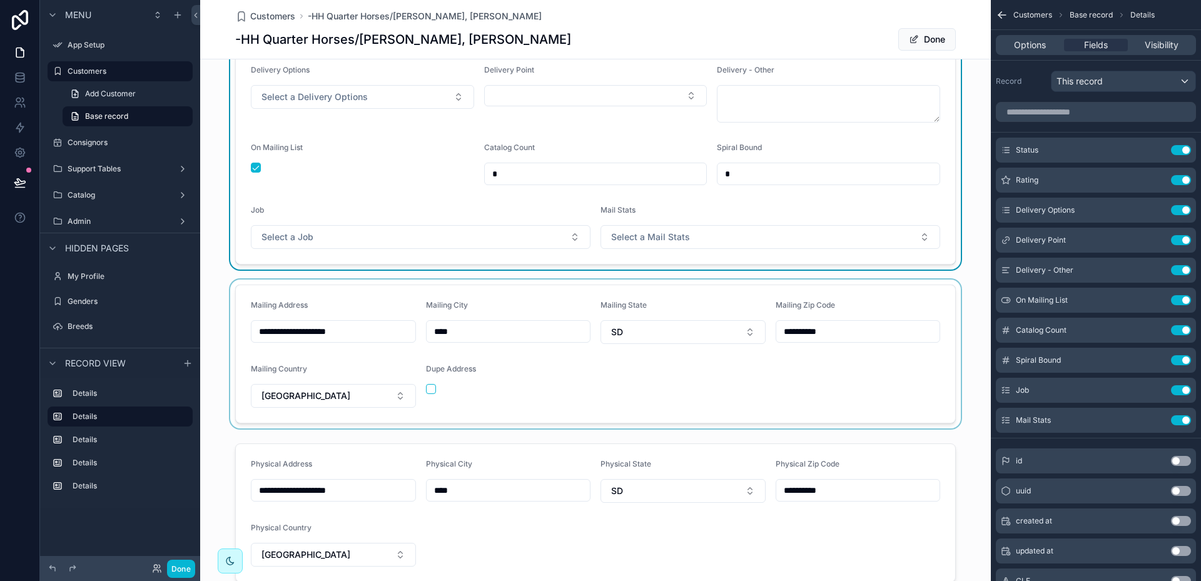
click at [678, 301] on div "scrollable content" at bounding box center [595, 354] width 791 height 149
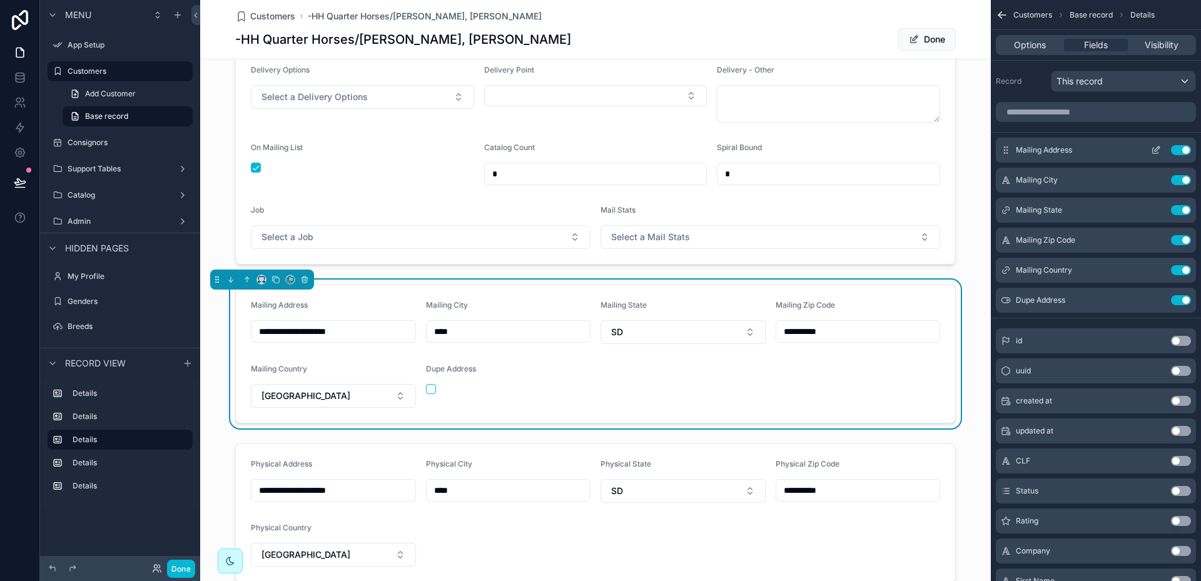
click at [1155, 150] on icon "scrollable content" at bounding box center [1156, 150] width 10 height 10
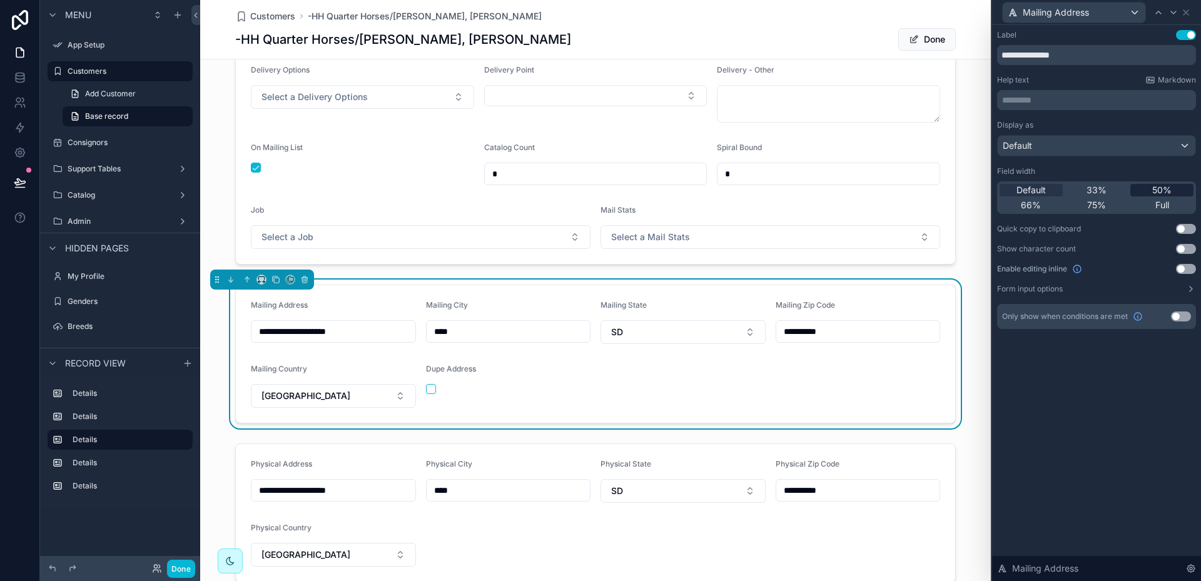
click at [1160, 187] on span "50%" at bounding box center [1161, 190] width 19 height 13
click at [1174, 11] on icon at bounding box center [1174, 13] width 10 height 10
click at [1158, 186] on span "50%" at bounding box center [1161, 190] width 19 height 13
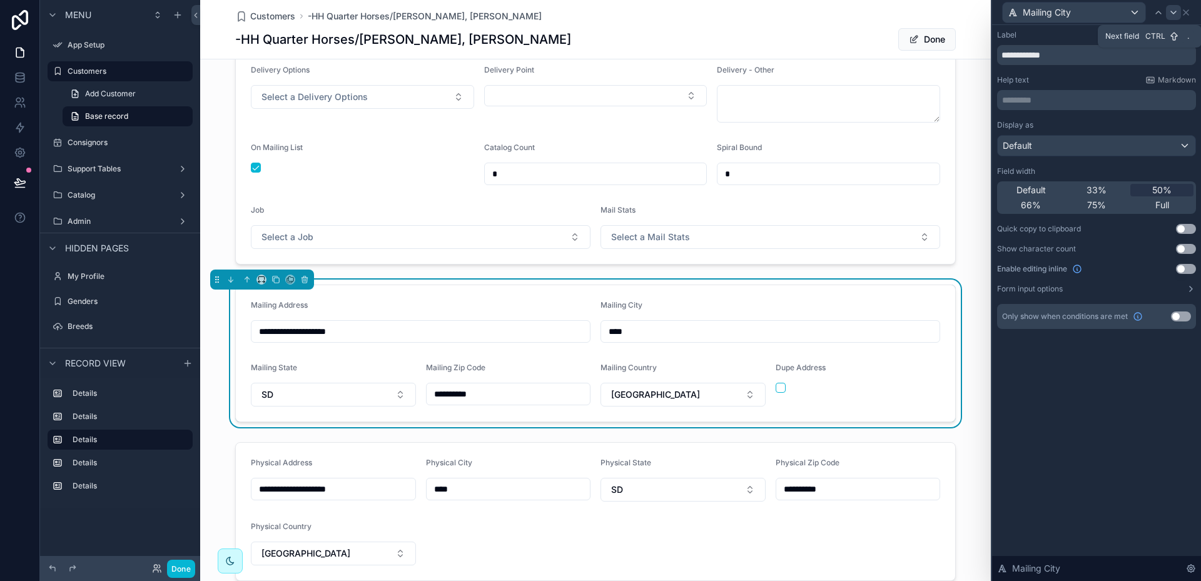
click at [1172, 15] on icon at bounding box center [1174, 13] width 10 height 10
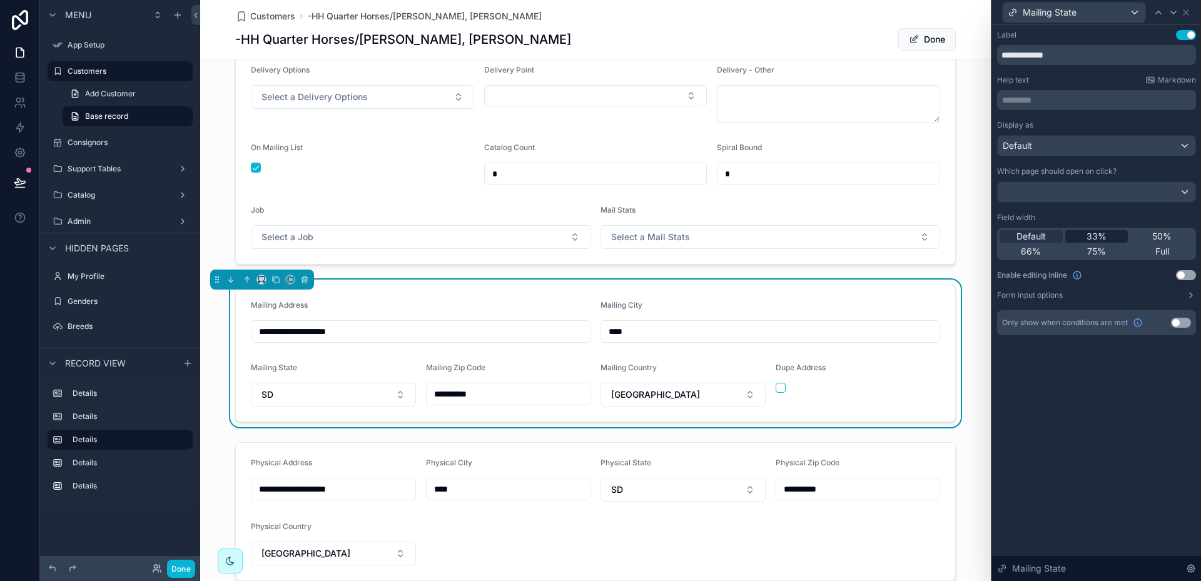
click at [1097, 232] on span "33%" at bounding box center [1097, 236] width 20 height 13
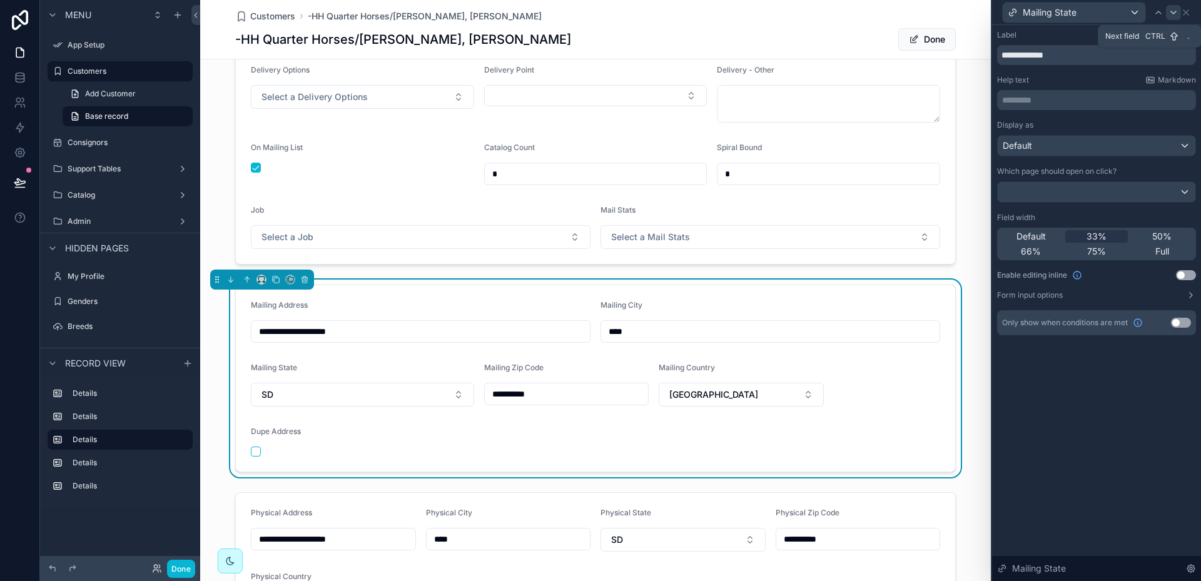
click at [1175, 16] on icon at bounding box center [1174, 13] width 10 height 10
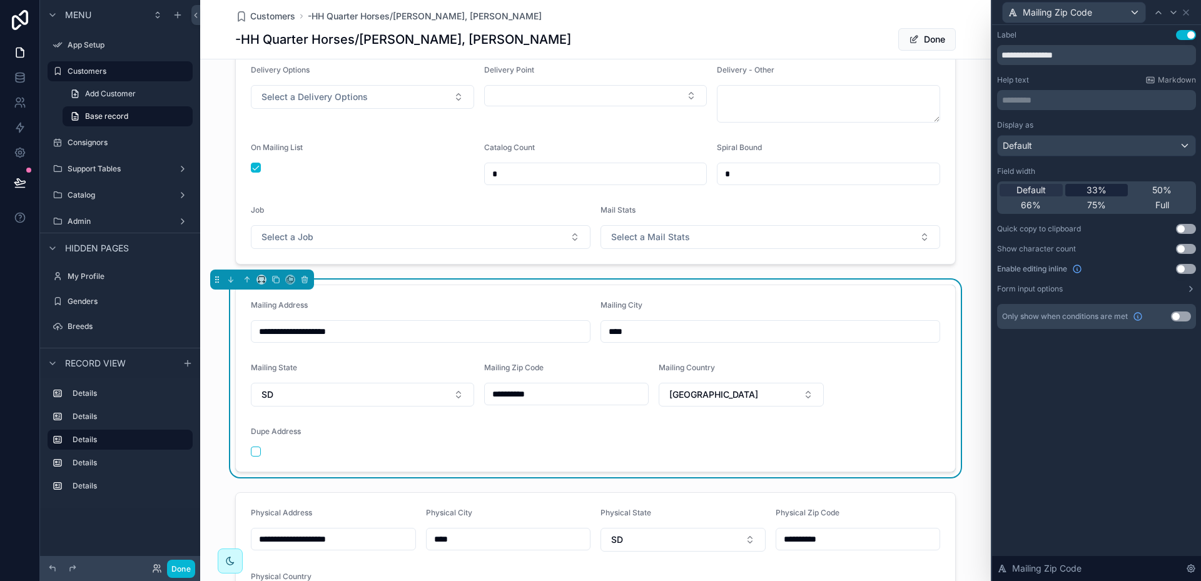
click at [1094, 188] on span "33%" at bounding box center [1097, 190] width 20 height 13
click at [1175, 18] on div at bounding box center [1173, 12] width 15 height 15
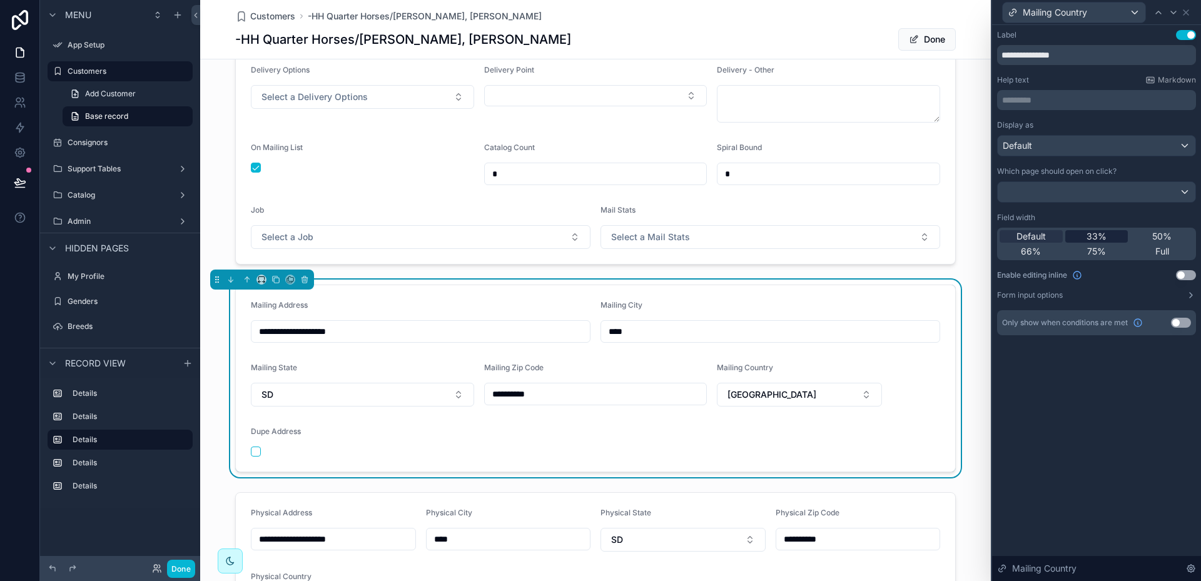
click at [1093, 230] on span "33%" at bounding box center [1097, 236] width 20 height 13
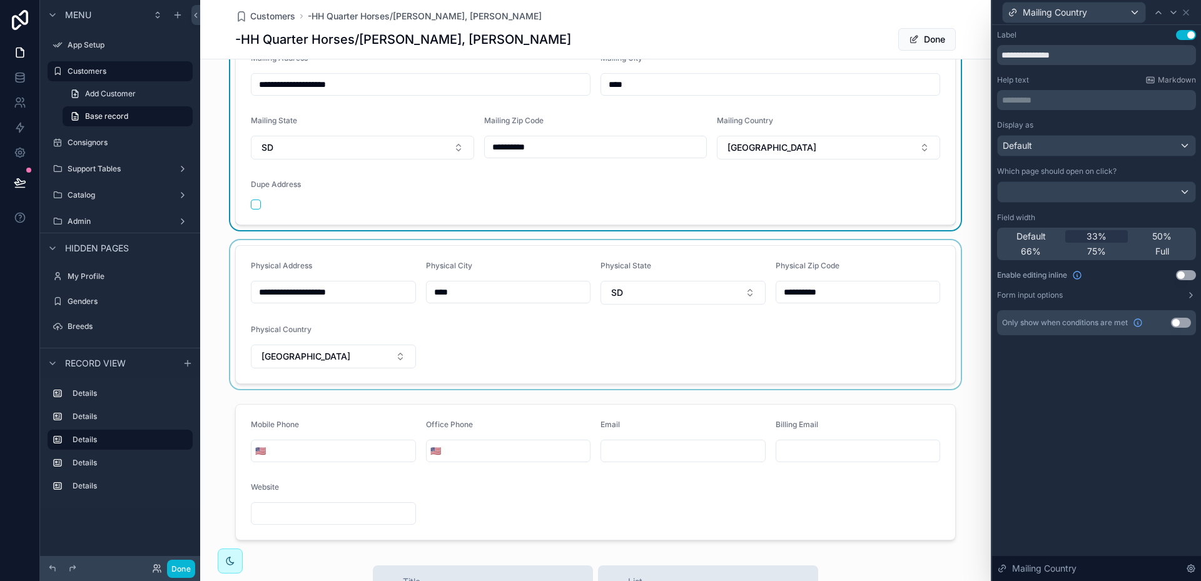
scroll to position [438, 0]
click at [870, 313] on div "scrollable content" at bounding box center [595, 311] width 791 height 149
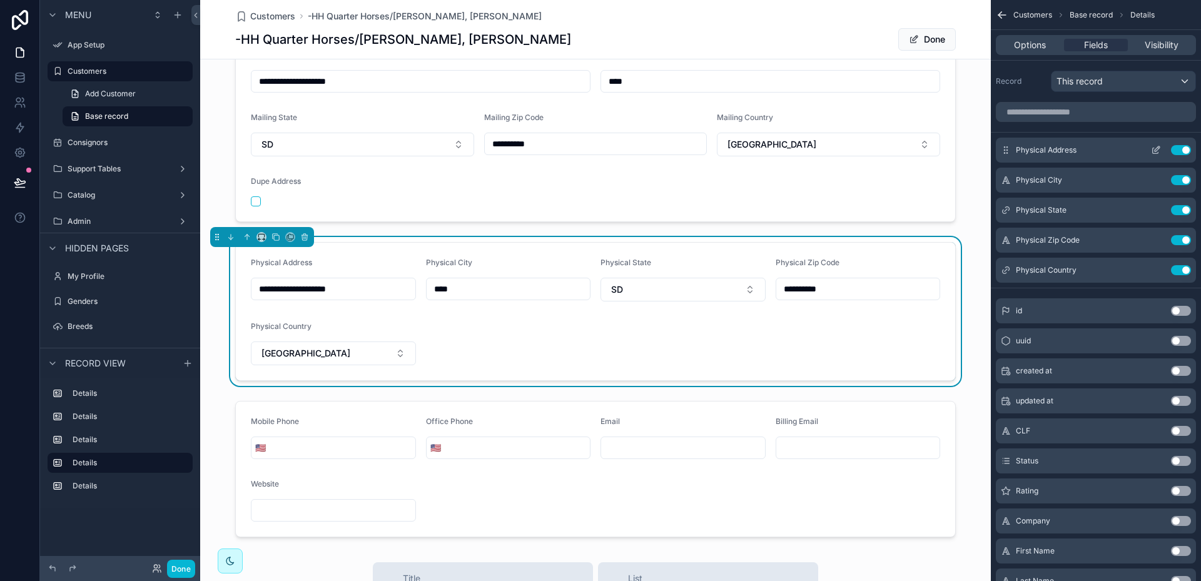
click at [1158, 150] on icon "scrollable content" at bounding box center [1157, 148] width 5 height 5
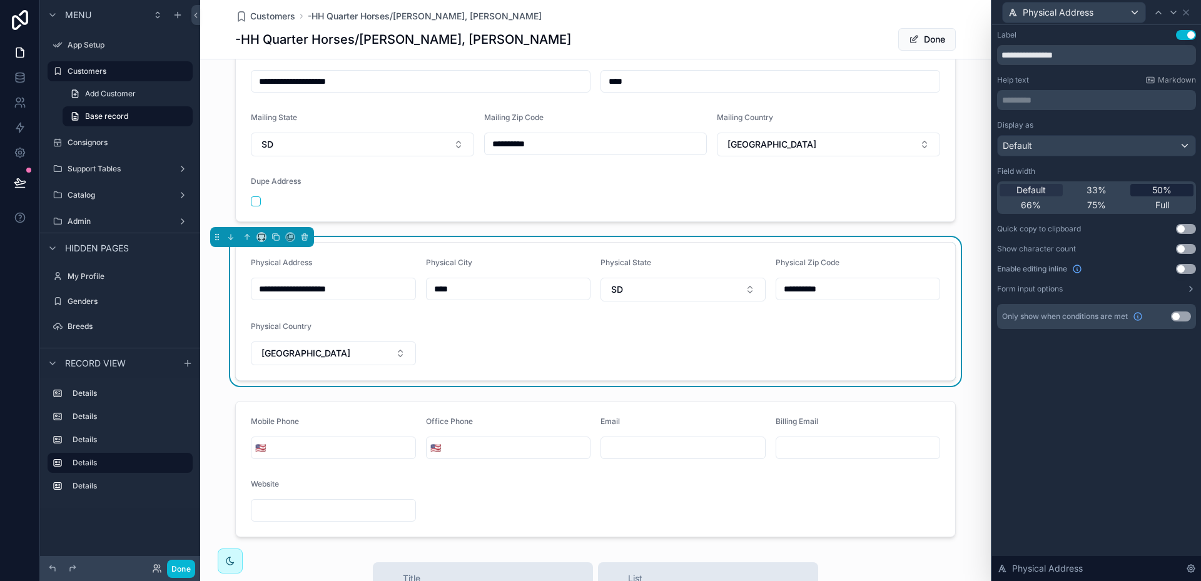
click at [1157, 186] on span "50%" at bounding box center [1161, 190] width 19 height 13
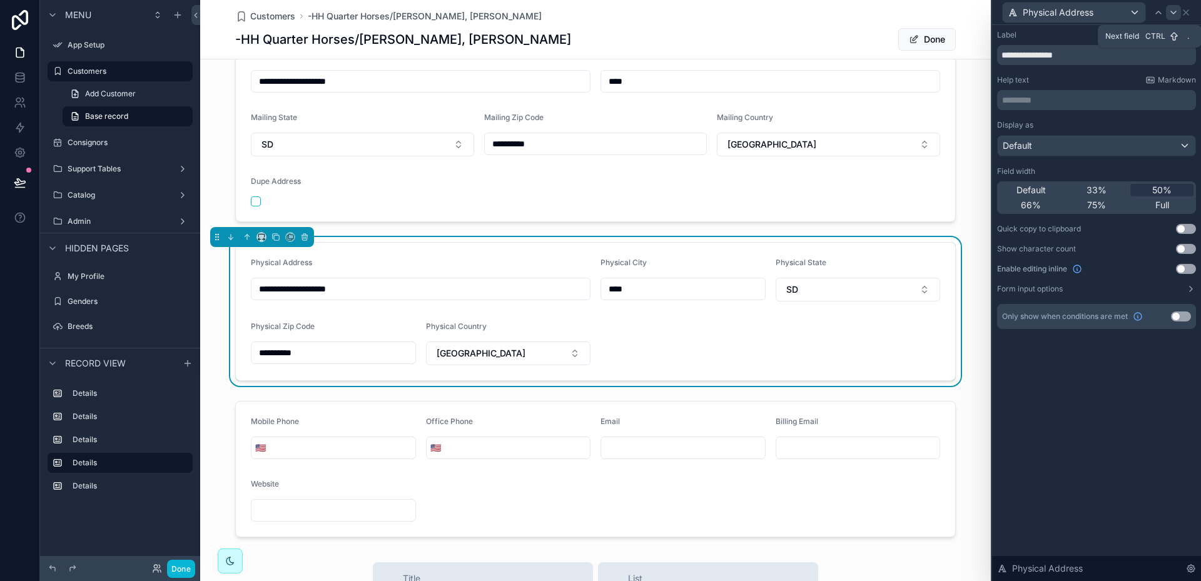
click at [1173, 13] on icon at bounding box center [1173, 12] width 5 height 3
click at [1160, 185] on span "50%" at bounding box center [1161, 190] width 19 height 13
click at [1175, 13] on icon at bounding box center [1174, 13] width 10 height 10
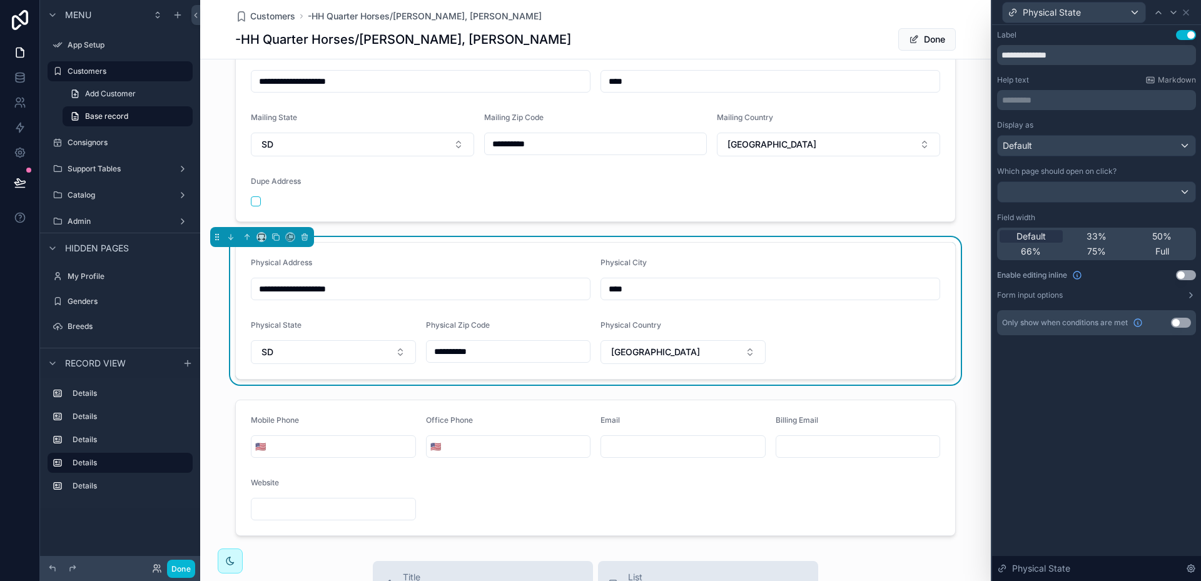
click at [1089, 231] on span "33%" at bounding box center [1097, 236] width 20 height 13
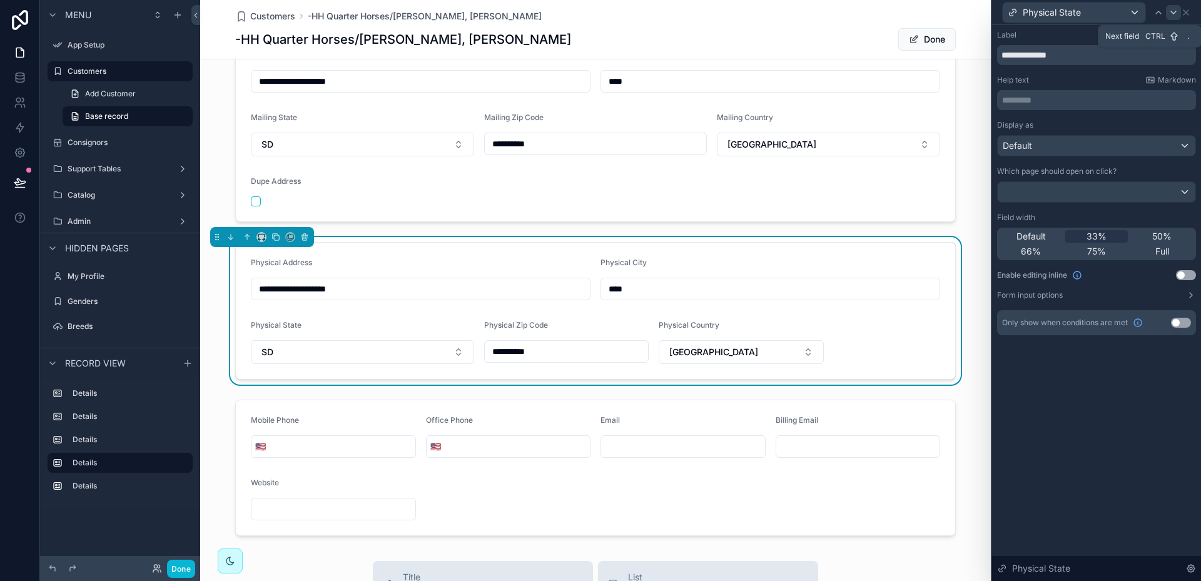
click at [1175, 11] on icon at bounding box center [1173, 12] width 5 height 3
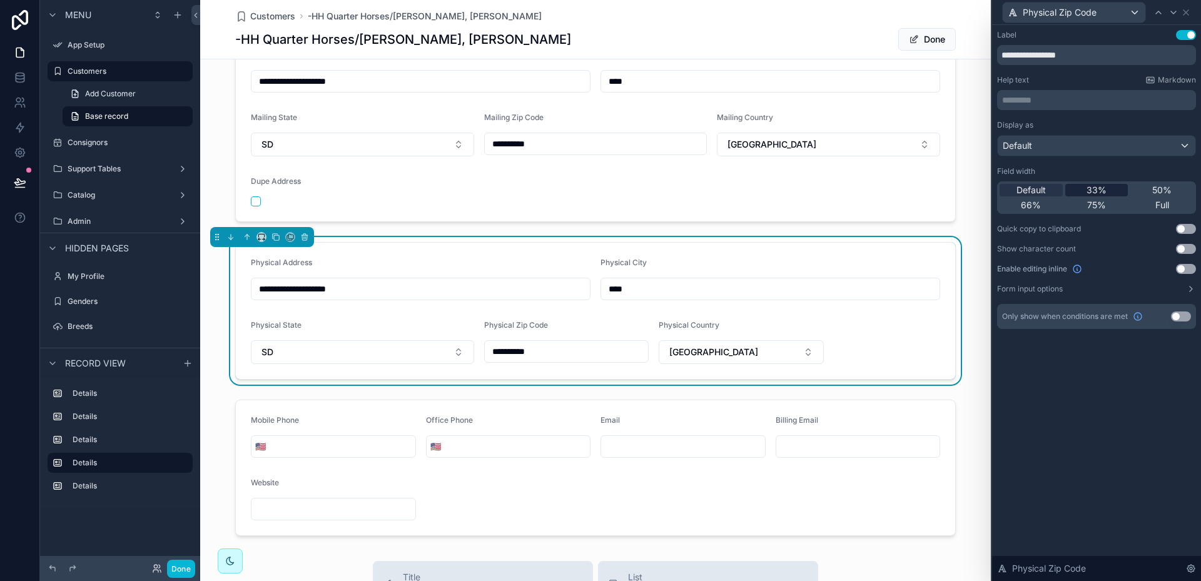
click at [1102, 191] on span "33%" at bounding box center [1097, 190] width 20 height 13
click at [1177, 14] on icon at bounding box center [1174, 13] width 10 height 10
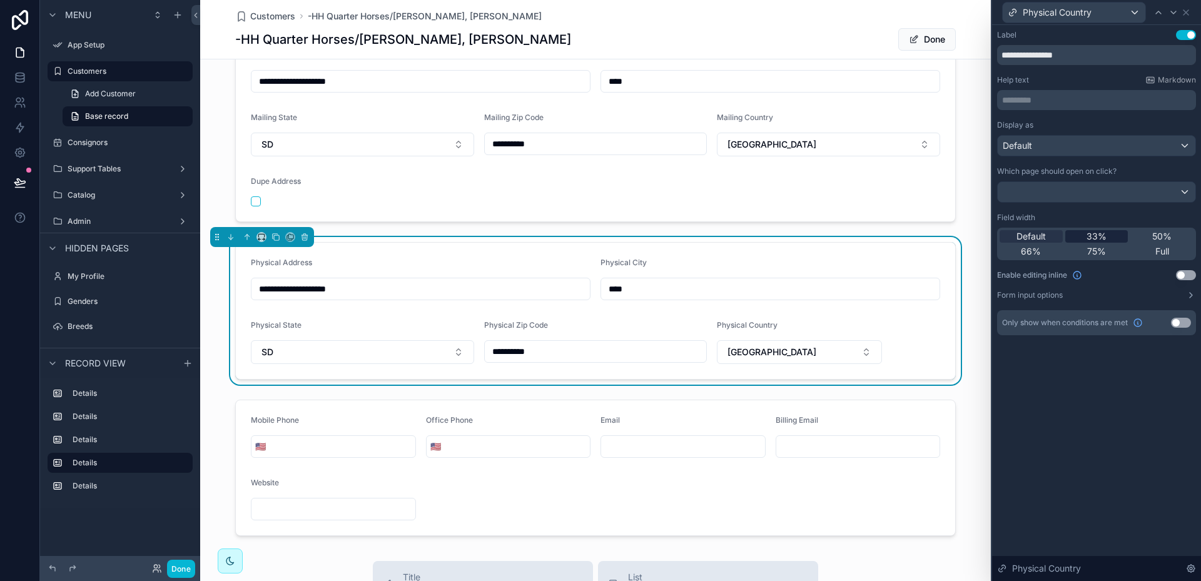
click at [1099, 231] on span "33%" at bounding box center [1097, 236] width 20 height 13
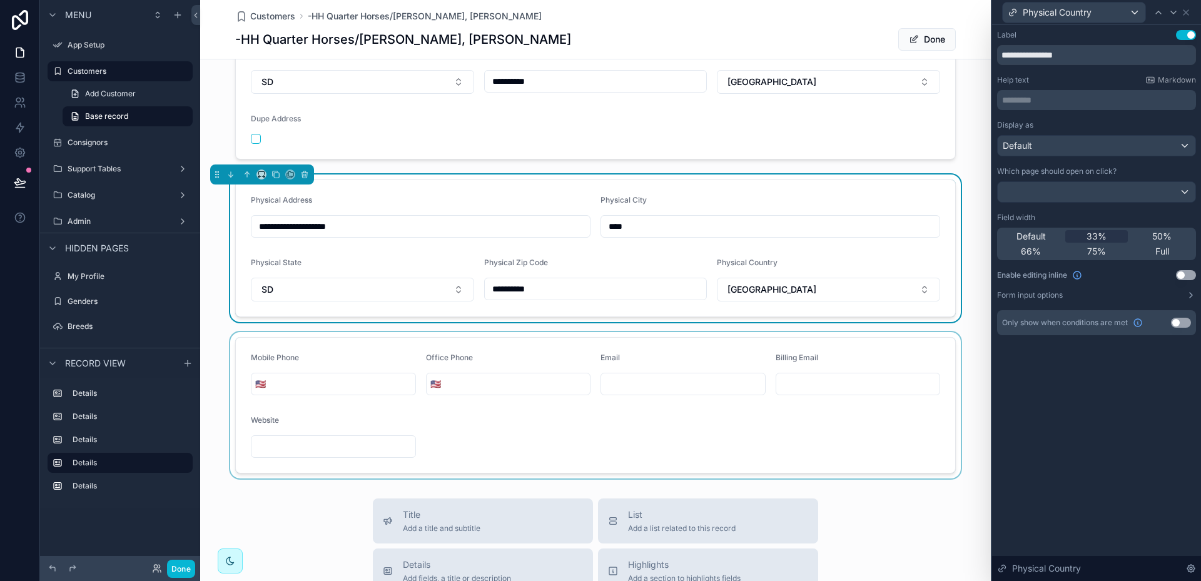
click at [369, 355] on div "scrollable content" at bounding box center [595, 405] width 791 height 146
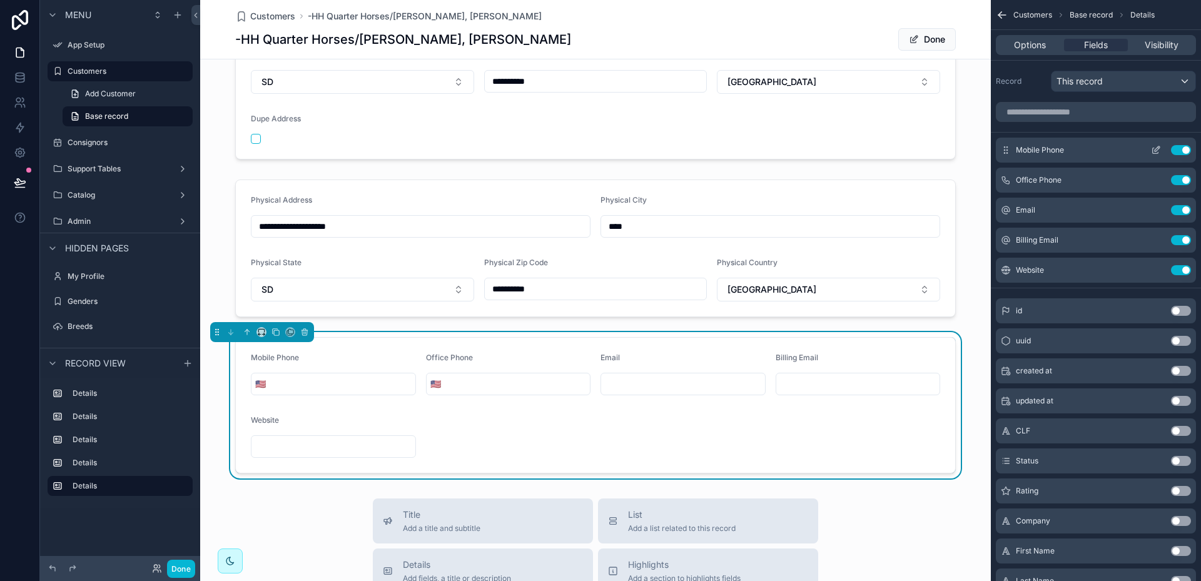
click at [1156, 153] on icon "scrollable content" at bounding box center [1156, 150] width 10 height 10
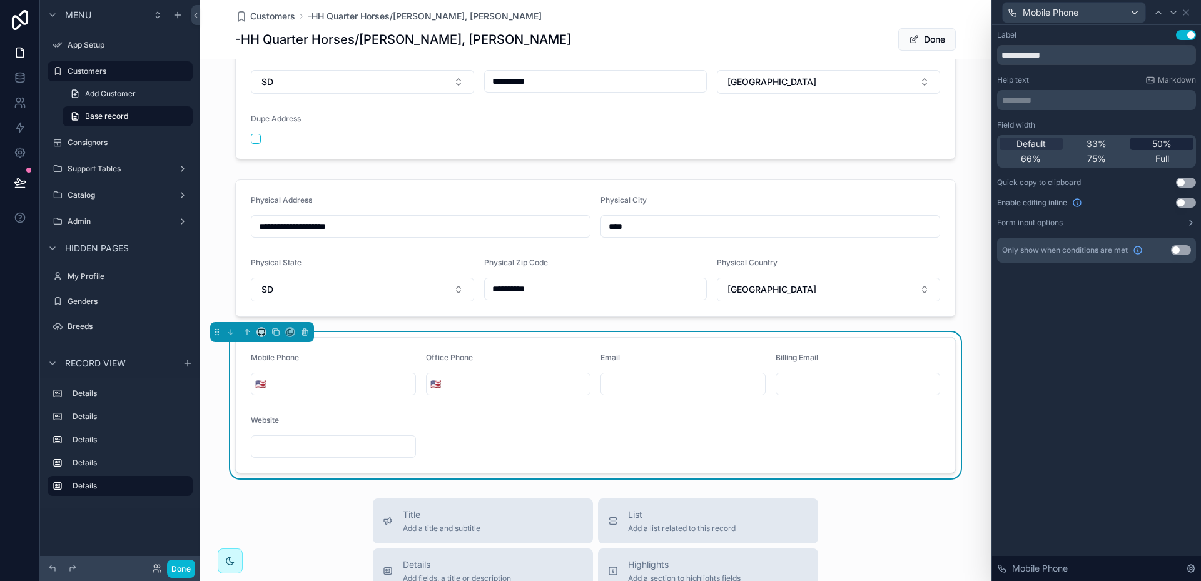
click at [1164, 140] on span "50%" at bounding box center [1161, 144] width 19 height 13
click at [1174, 14] on icon at bounding box center [1174, 13] width 10 height 10
click at [1163, 140] on span "50%" at bounding box center [1161, 144] width 19 height 13
click at [1175, 14] on icon at bounding box center [1174, 13] width 10 height 10
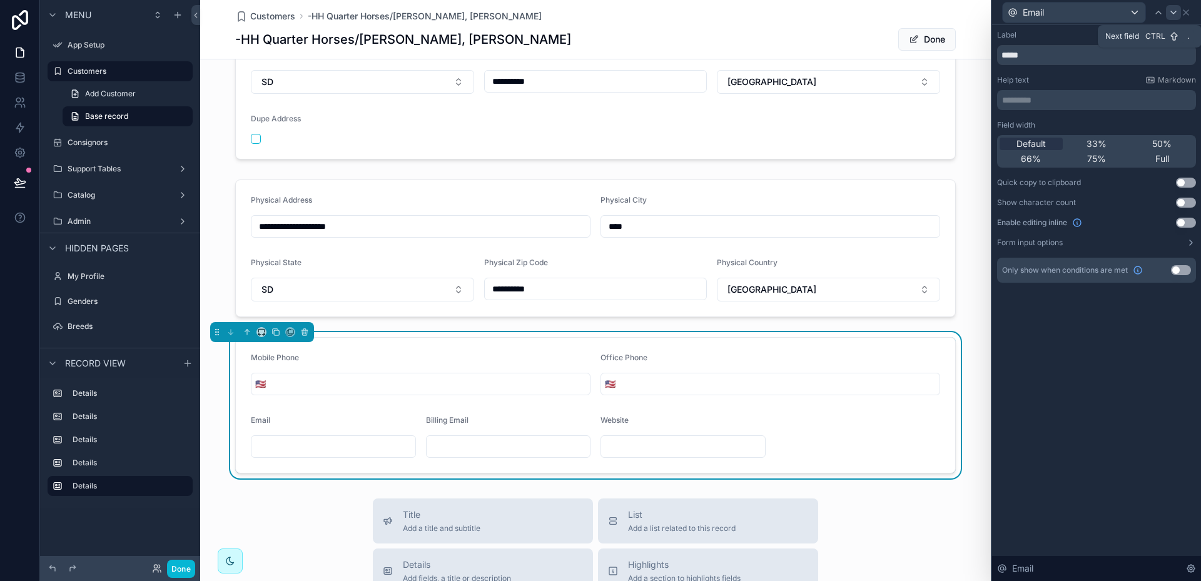
click at [1174, 16] on icon at bounding box center [1174, 13] width 10 height 10
click at [1159, 13] on icon at bounding box center [1159, 13] width 10 height 10
click at [1102, 141] on span "33%" at bounding box center [1097, 144] width 20 height 13
click at [1175, 13] on icon at bounding box center [1174, 13] width 10 height 10
click at [1099, 144] on span "33%" at bounding box center [1097, 144] width 20 height 13
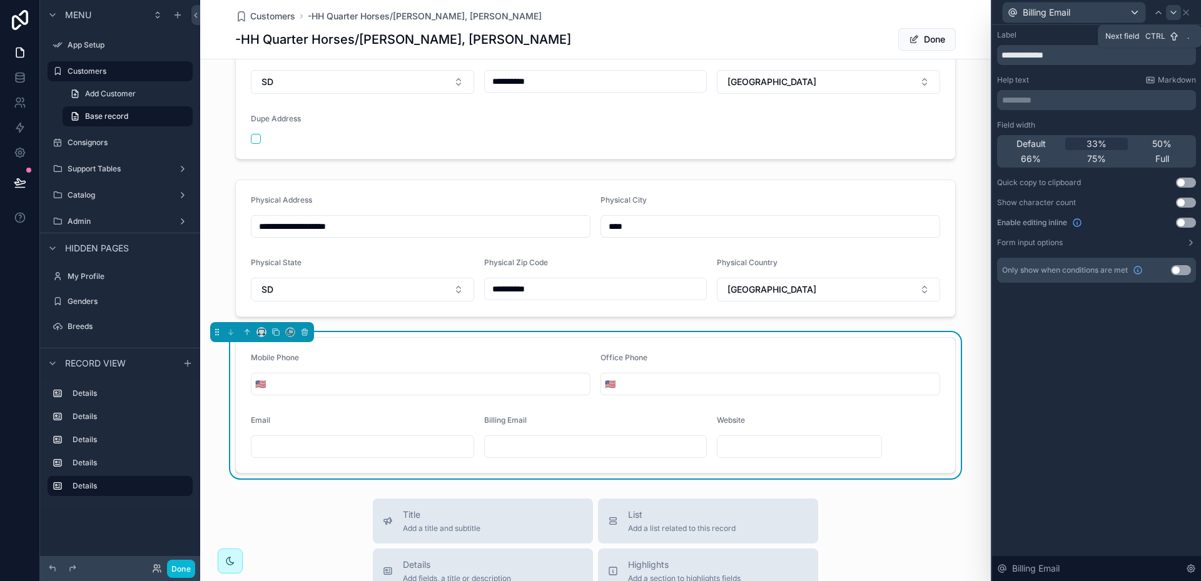
click at [1175, 15] on icon at bounding box center [1174, 13] width 10 height 10
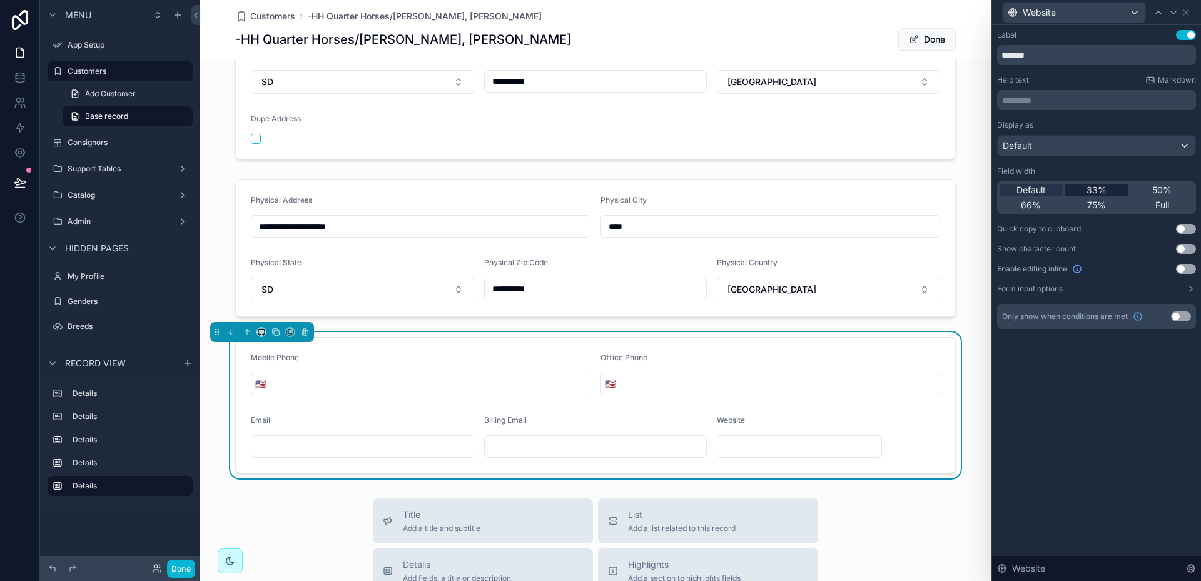
click at [1099, 184] on span "33%" at bounding box center [1097, 190] width 20 height 13
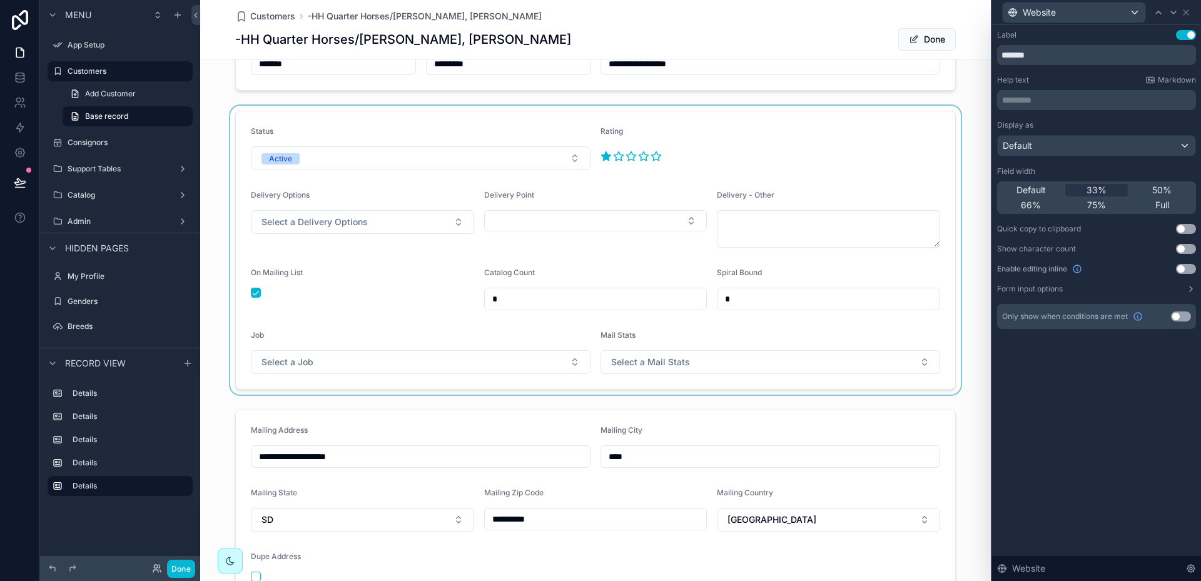
scroll to position [0, 0]
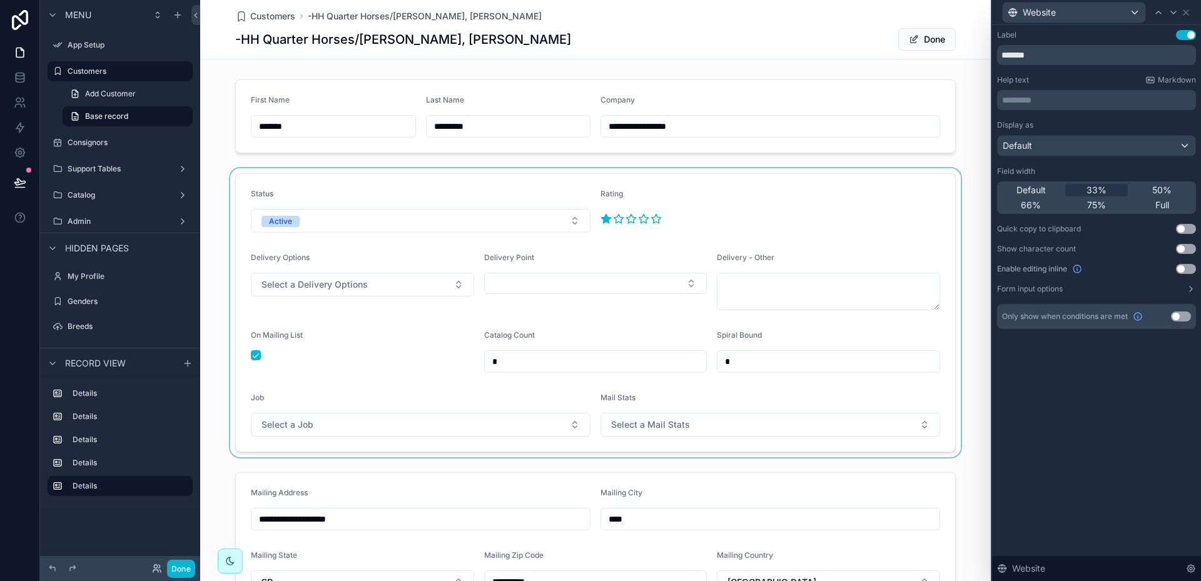
click at [856, 212] on div "scrollable content" at bounding box center [595, 312] width 791 height 289
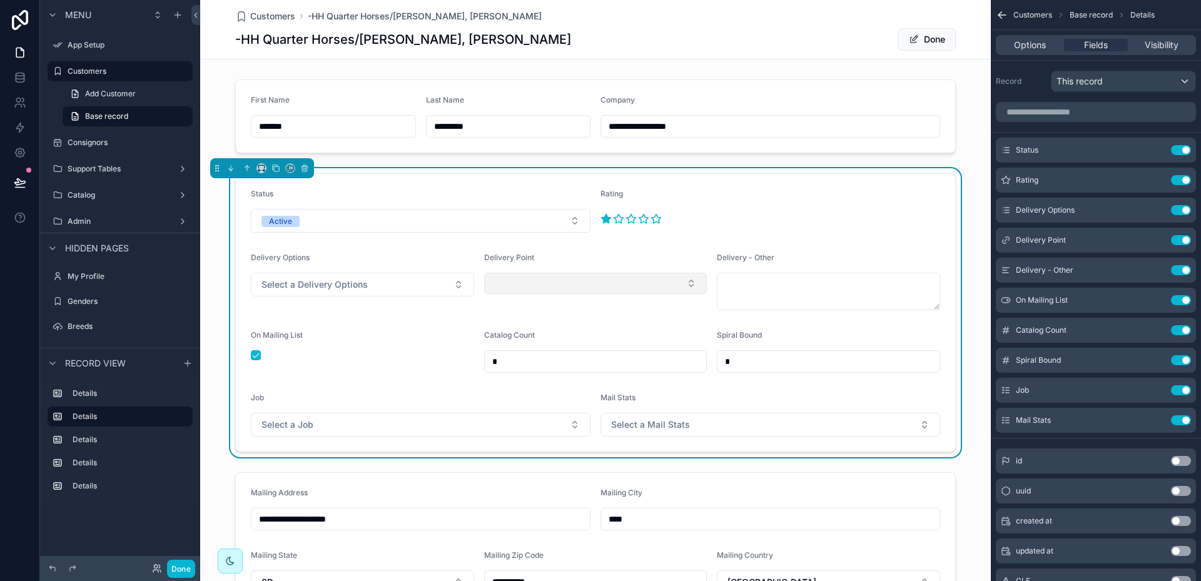
click at [517, 285] on button "Select Button" at bounding box center [595, 283] width 223 height 21
click at [378, 284] on button "Select a Delivery Options" at bounding box center [362, 285] width 223 height 24
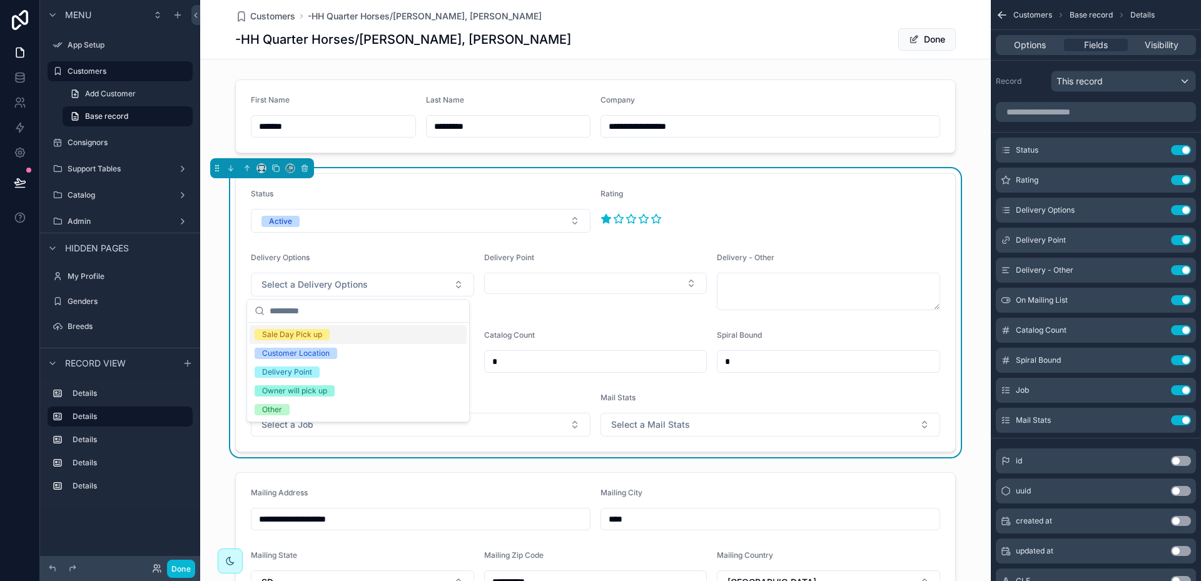
click at [597, 259] on div "Delivery Point" at bounding box center [595, 260] width 223 height 15
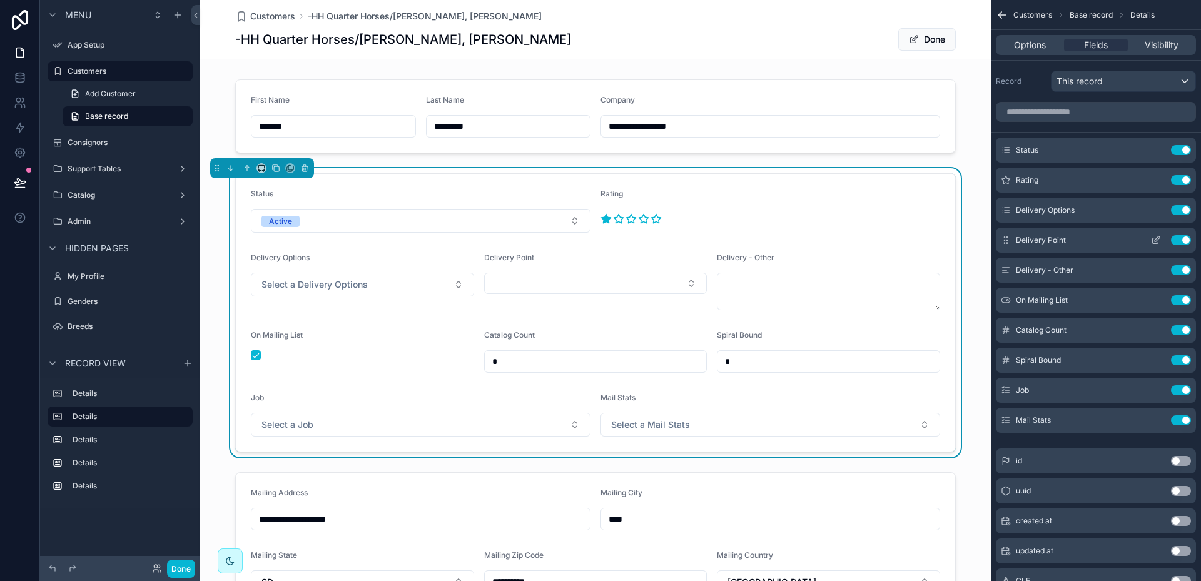
click at [1159, 241] on icon "scrollable content" at bounding box center [1156, 240] width 10 height 10
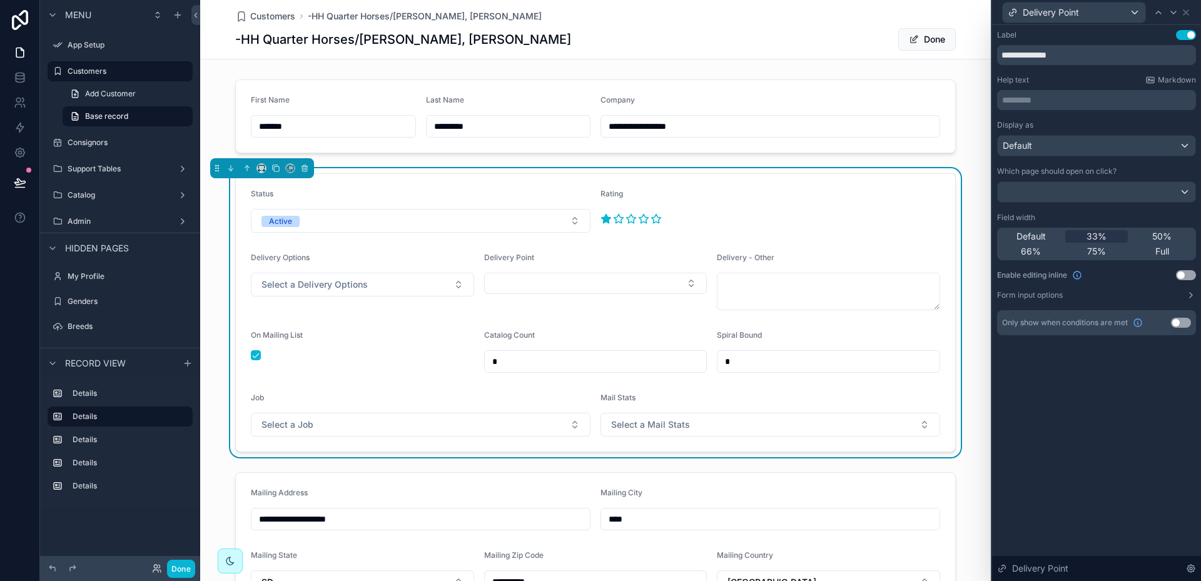
click at [1185, 323] on button "Use setting" at bounding box center [1181, 323] width 20 height 10
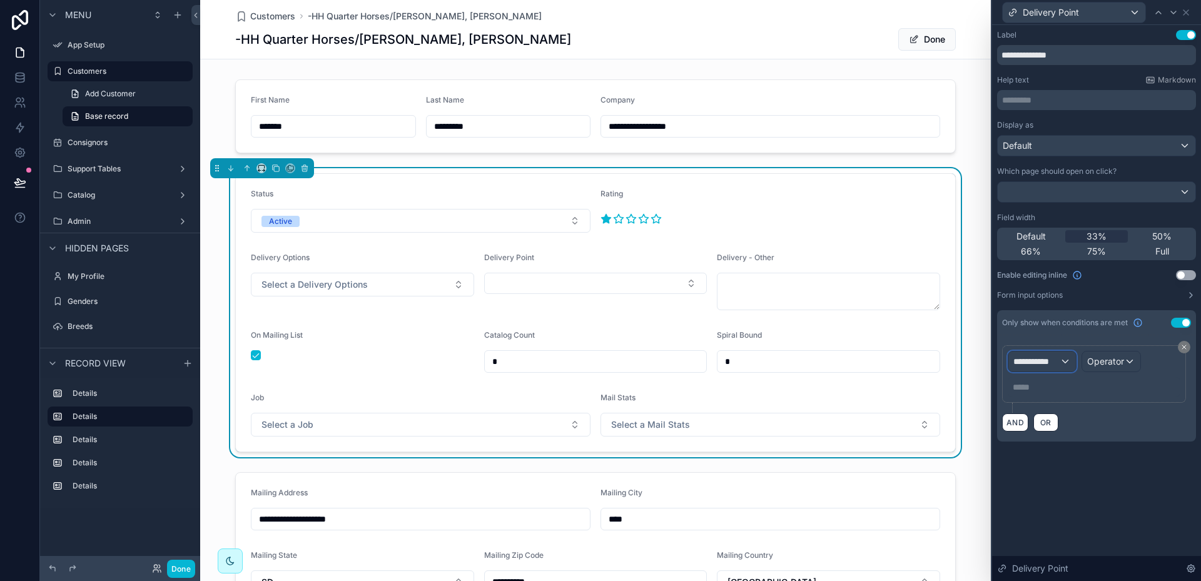
click at [1069, 357] on div "**********" at bounding box center [1042, 362] width 68 height 20
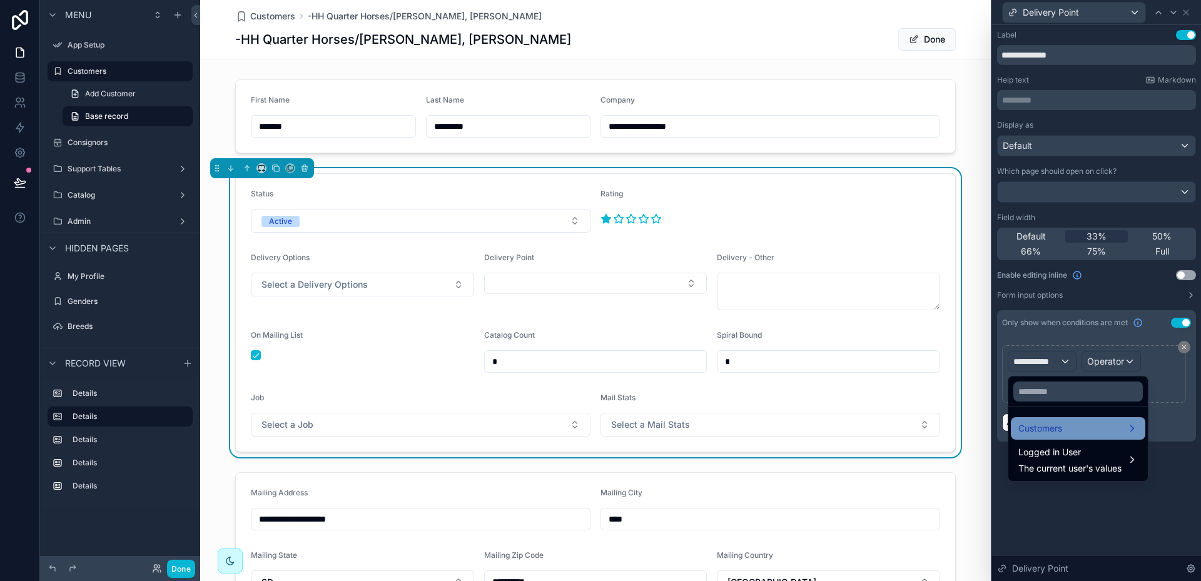
click at [1055, 425] on span "Customers" at bounding box center [1040, 428] width 44 height 15
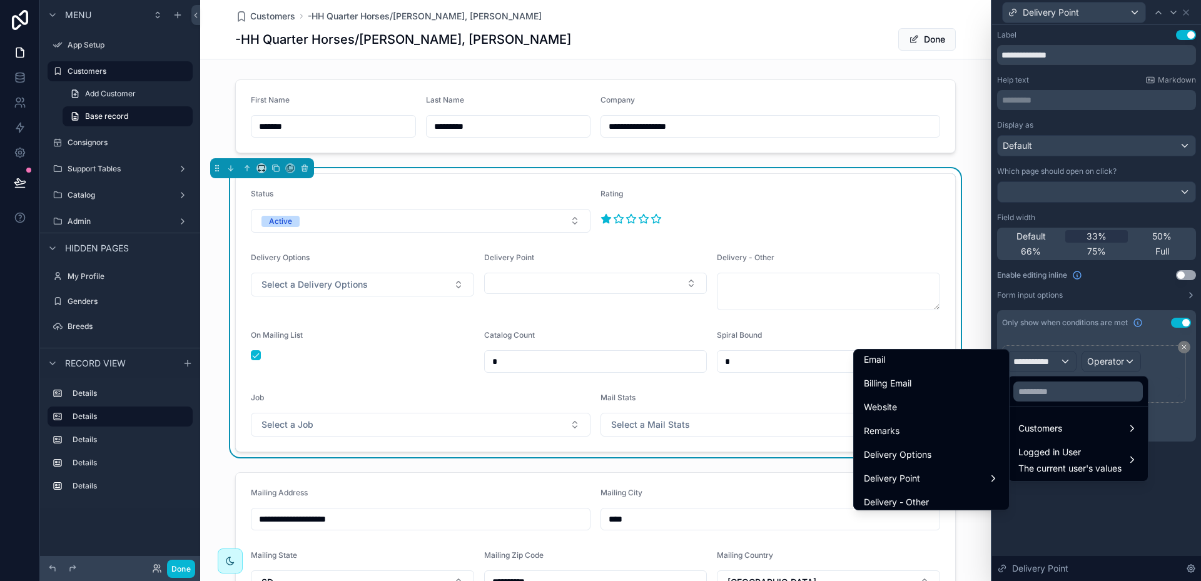
scroll to position [563, 0]
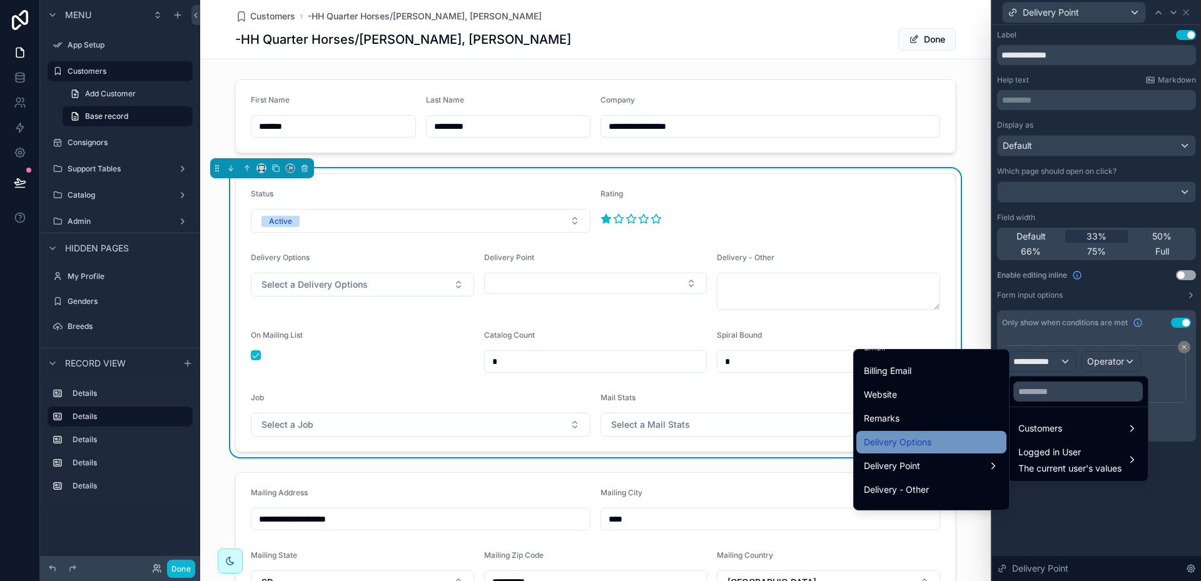
click at [911, 437] on span "Delivery Options" at bounding box center [898, 442] width 68 height 15
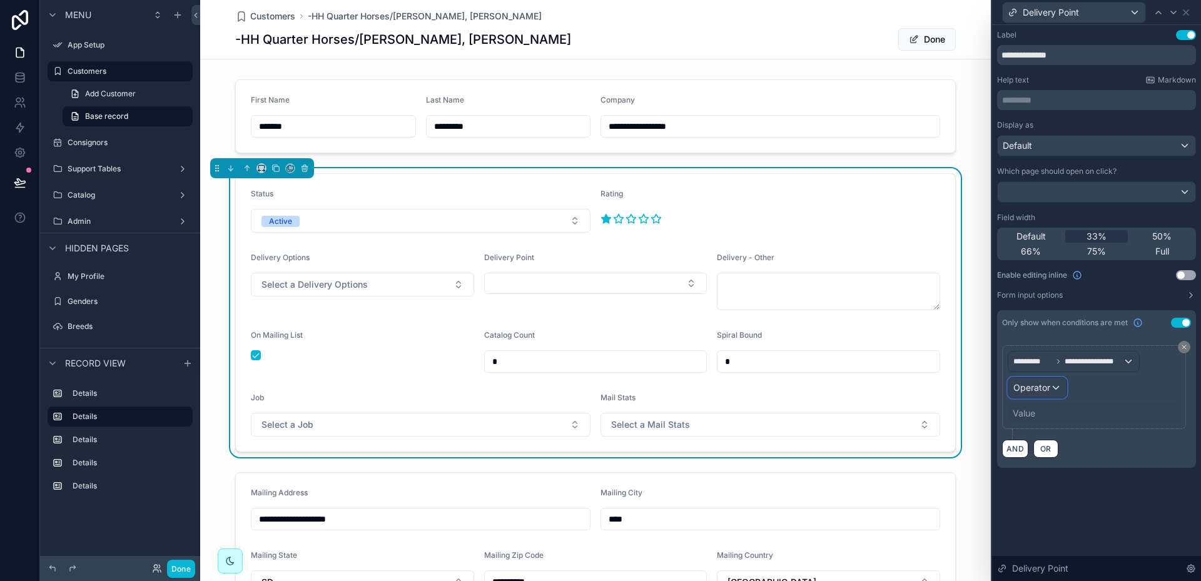
click at [1053, 387] on div "Operator" at bounding box center [1037, 388] width 58 height 20
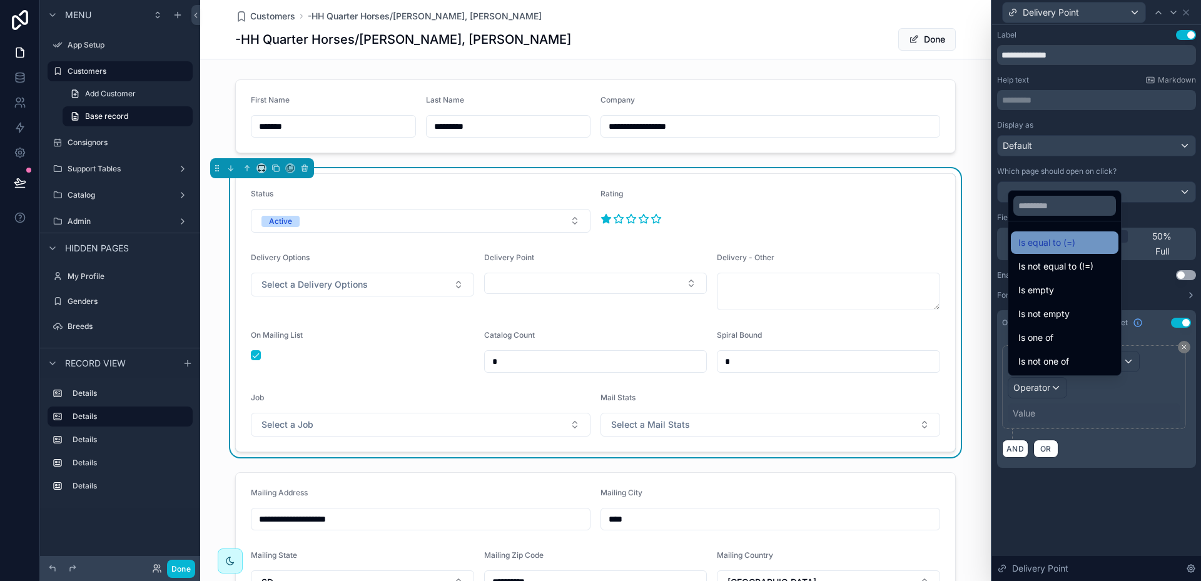
click at [1052, 246] on span "Is equal to (=)" at bounding box center [1046, 242] width 57 height 15
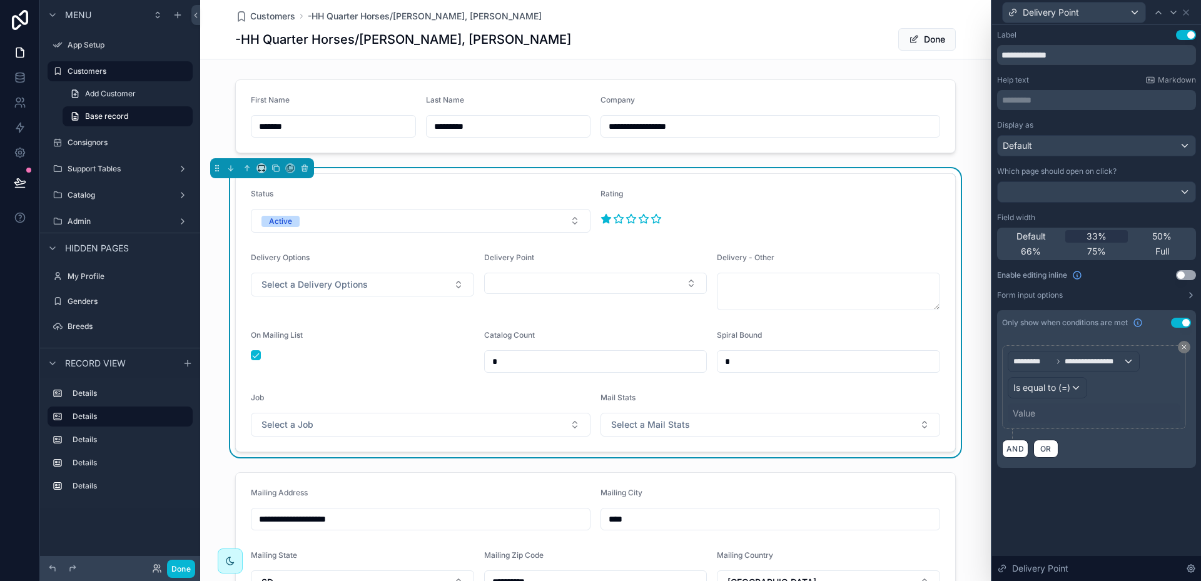
click at [1028, 412] on div "Value" at bounding box center [1024, 413] width 23 height 13
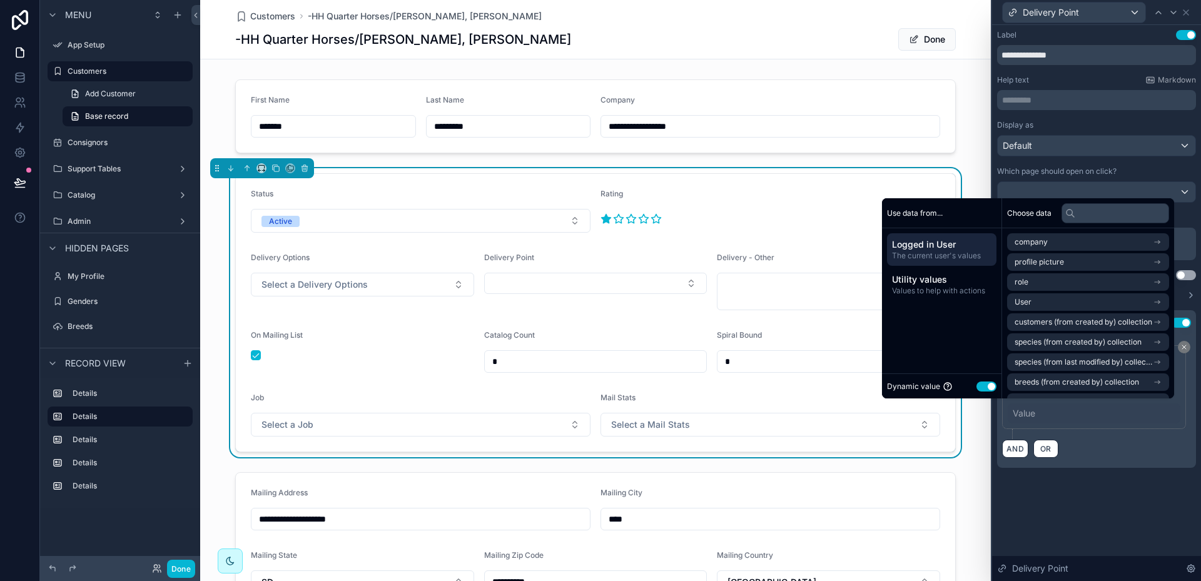
click at [977, 385] on button "Use setting" at bounding box center [987, 387] width 20 height 10
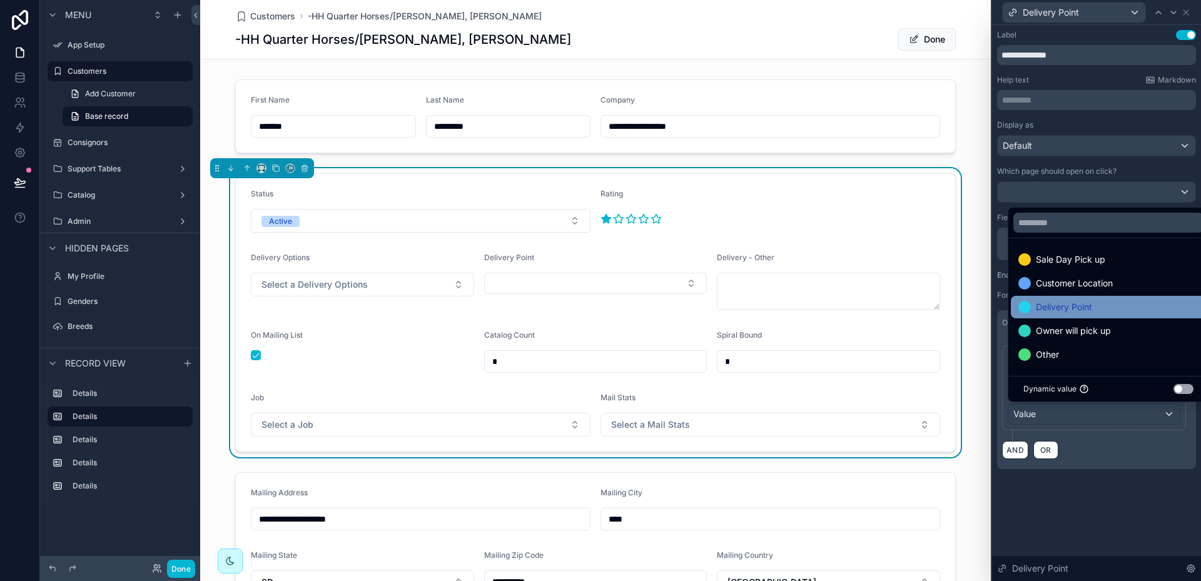
click at [1082, 310] on span "Delivery Point" at bounding box center [1064, 307] width 56 height 15
click at [1055, 483] on div "**********" at bounding box center [1096, 262] width 209 height 474
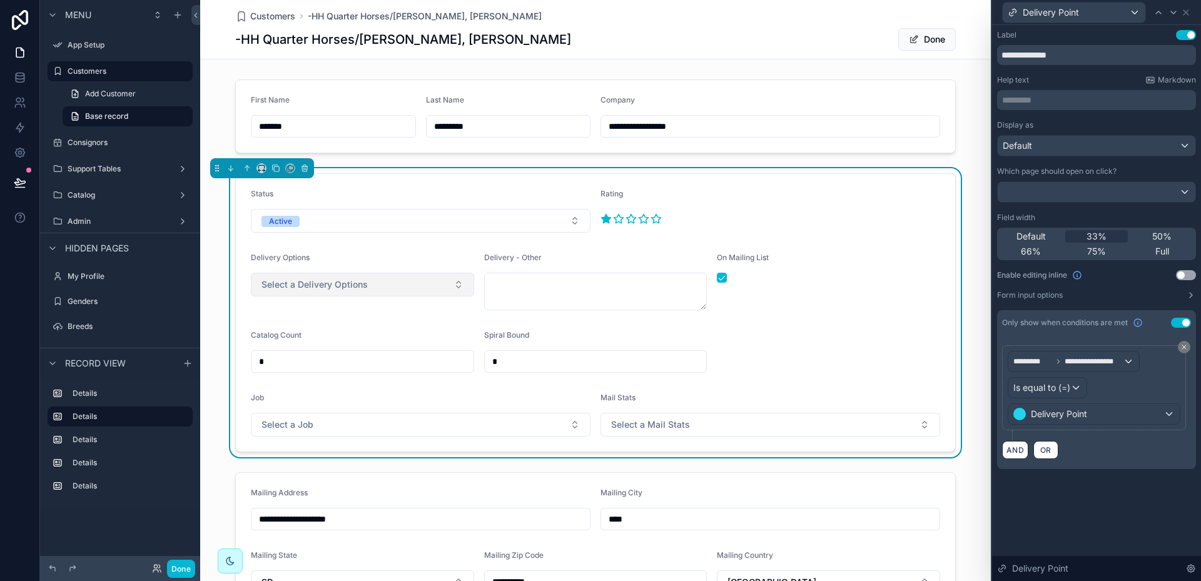
click at [457, 287] on button "Select a Delivery Options" at bounding box center [362, 285] width 223 height 24
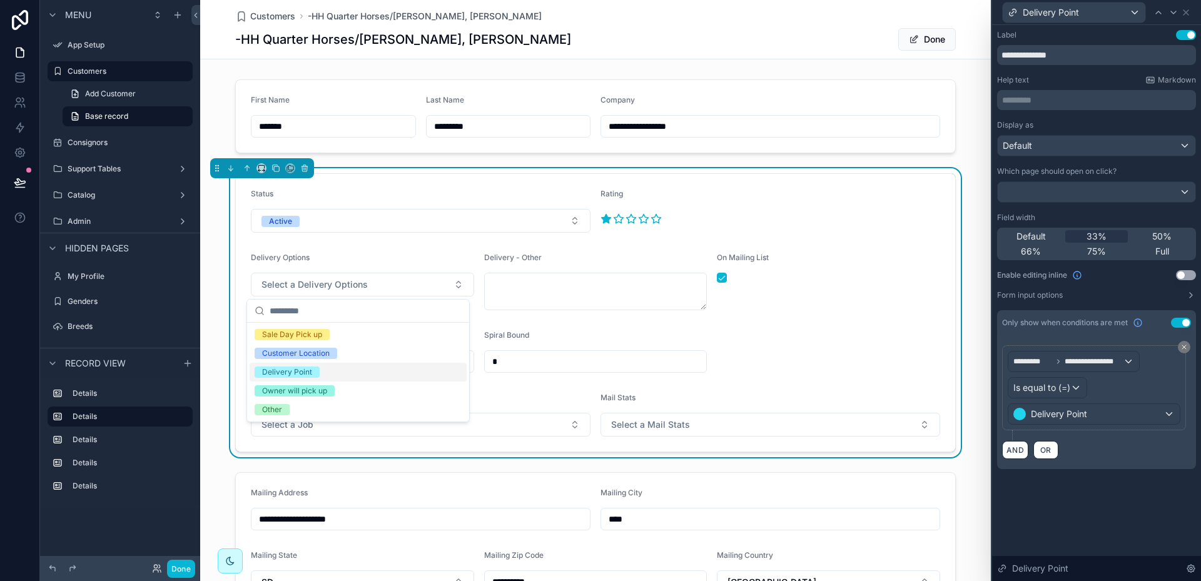
click at [315, 374] on span "Delivery Point" at bounding box center [287, 372] width 65 height 11
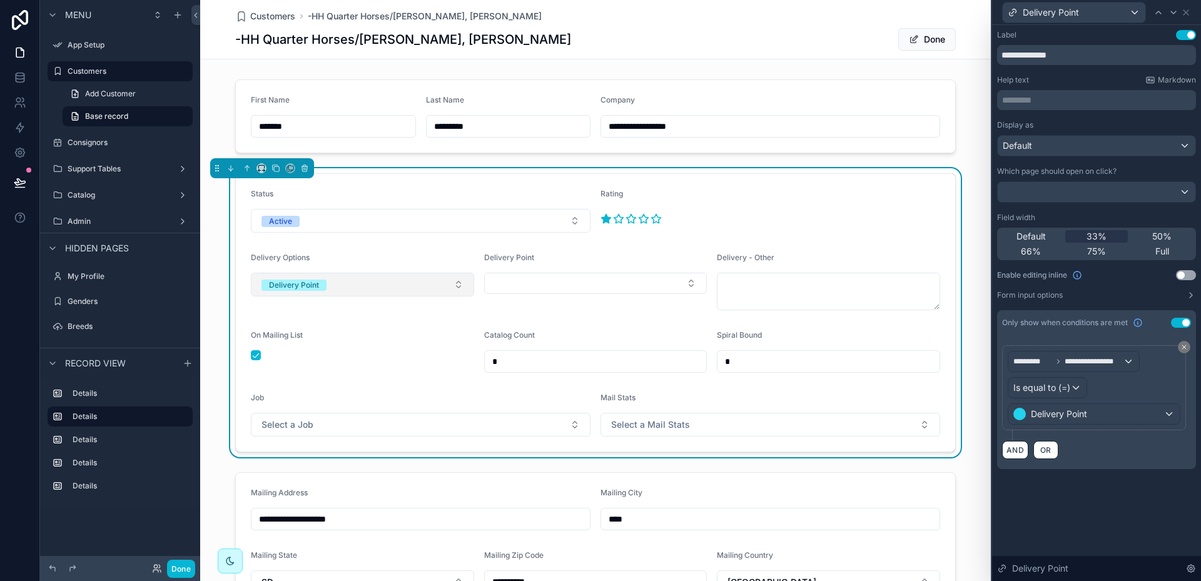
click at [455, 285] on button "Delivery Point" at bounding box center [362, 285] width 223 height 24
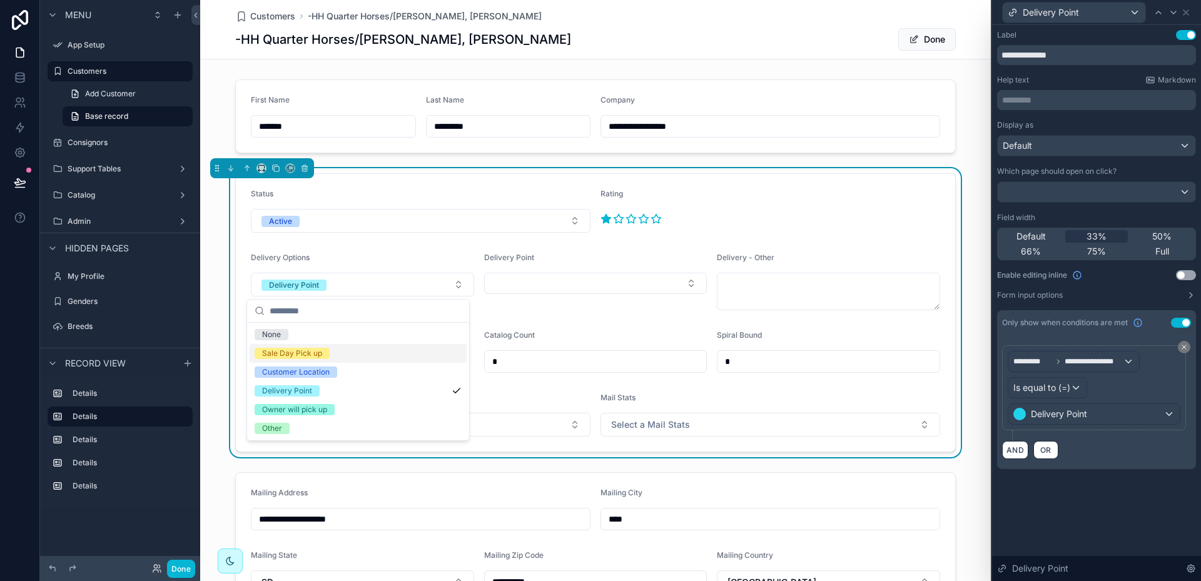
click at [363, 352] on div "Sale Day Pick up" at bounding box center [358, 353] width 217 height 19
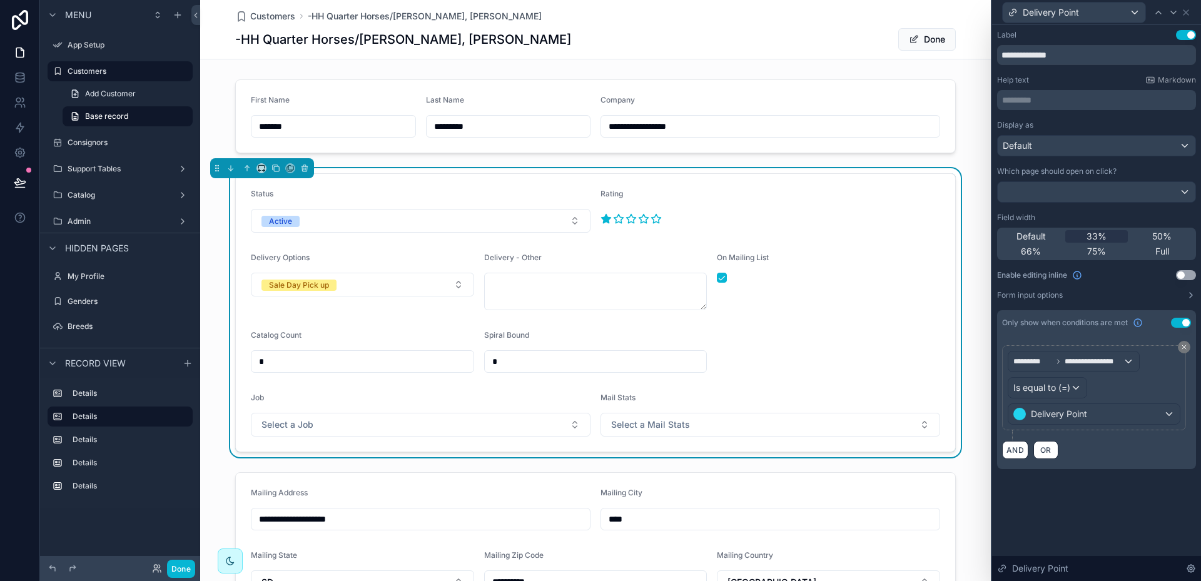
click at [402, 249] on form "Status Active Rating Delivery Options Sale Day Pick up Delivery - Other On Mail…" at bounding box center [595, 313] width 719 height 278
click at [451, 284] on button "Sale Day Pick up" at bounding box center [362, 285] width 223 height 24
click at [313, 350] on div "Sale Day Pick up" at bounding box center [292, 353] width 60 height 11
click at [451, 287] on button "Select a Delivery Options" at bounding box center [362, 285] width 223 height 24
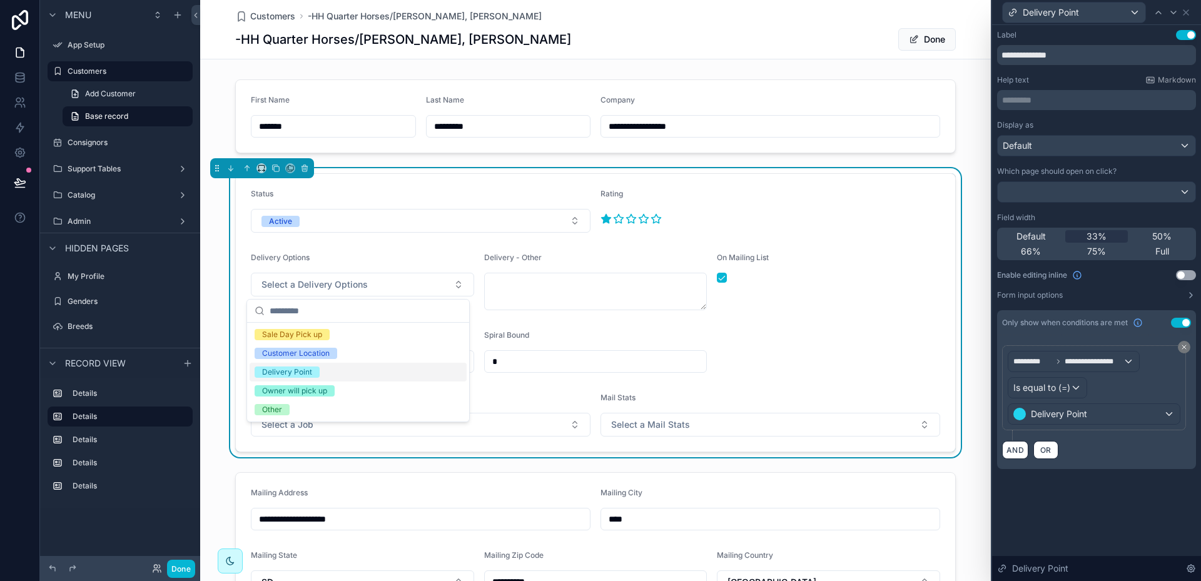
click at [307, 370] on div "Delivery Point" at bounding box center [287, 372] width 50 height 11
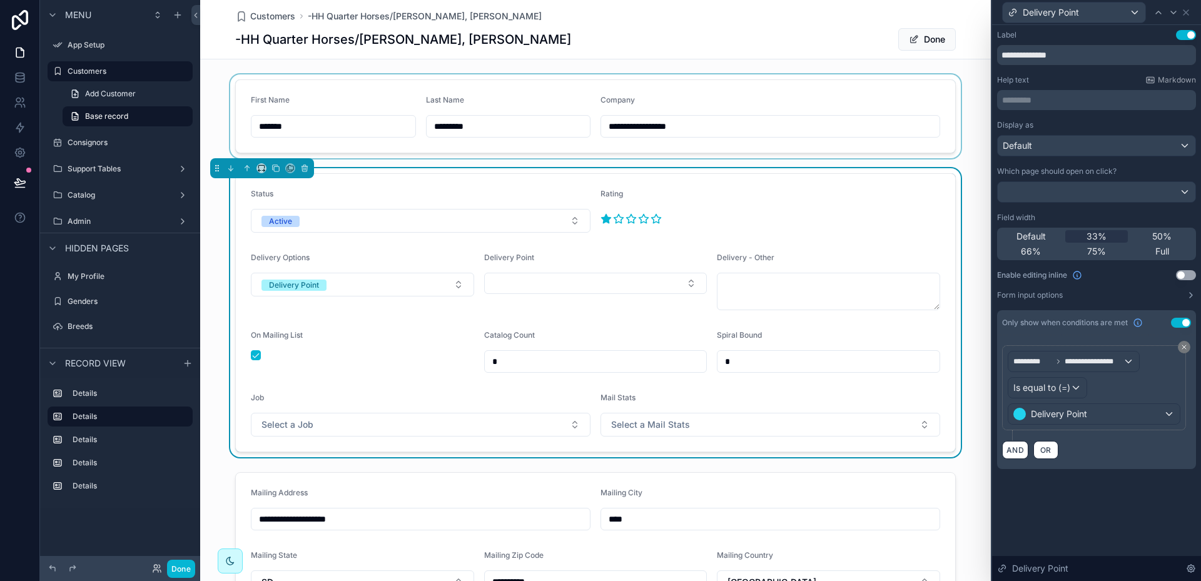
click at [733, 104] on div "scrollable content" at bounding box center [595, 116] width 791 height 84
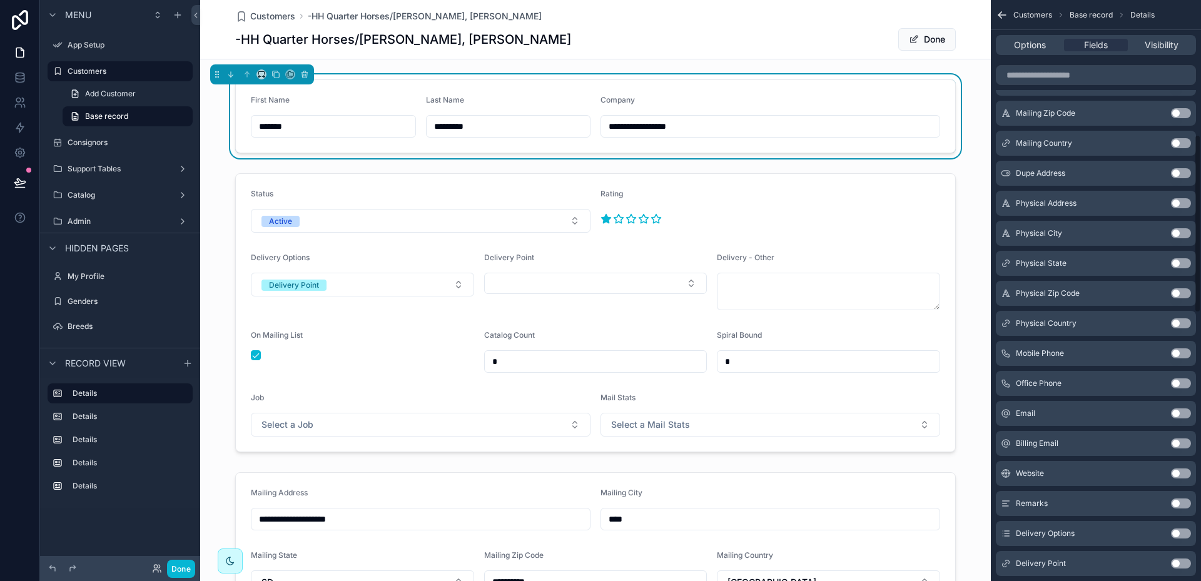
scroll to position [500, 0]
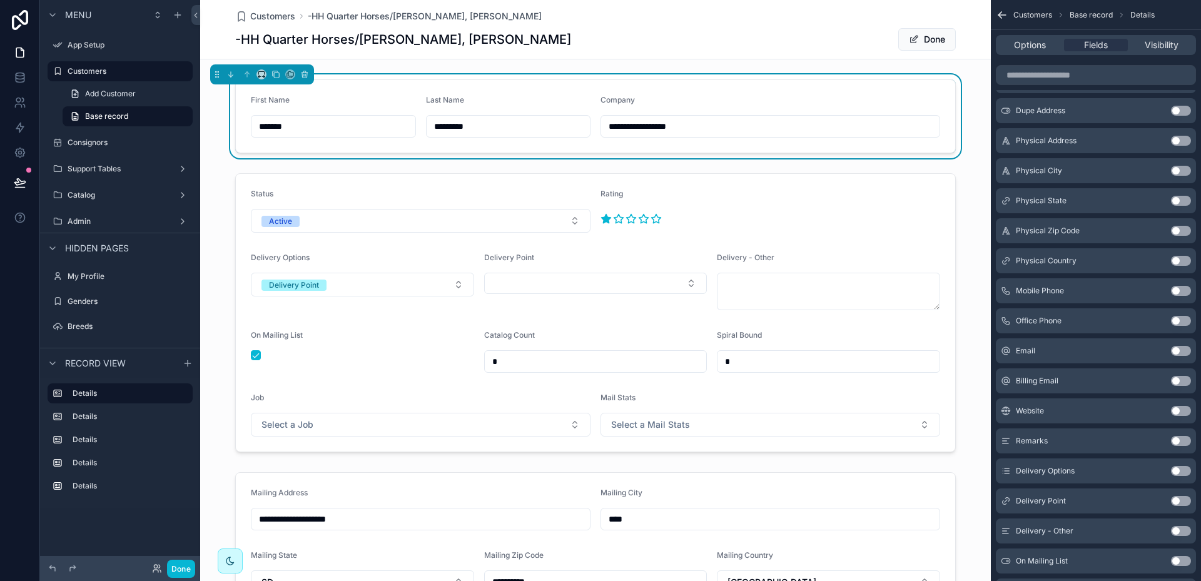
click at [1184, 500] on button "Use setting" at bounding box center [1181, 501] width 20 height 10
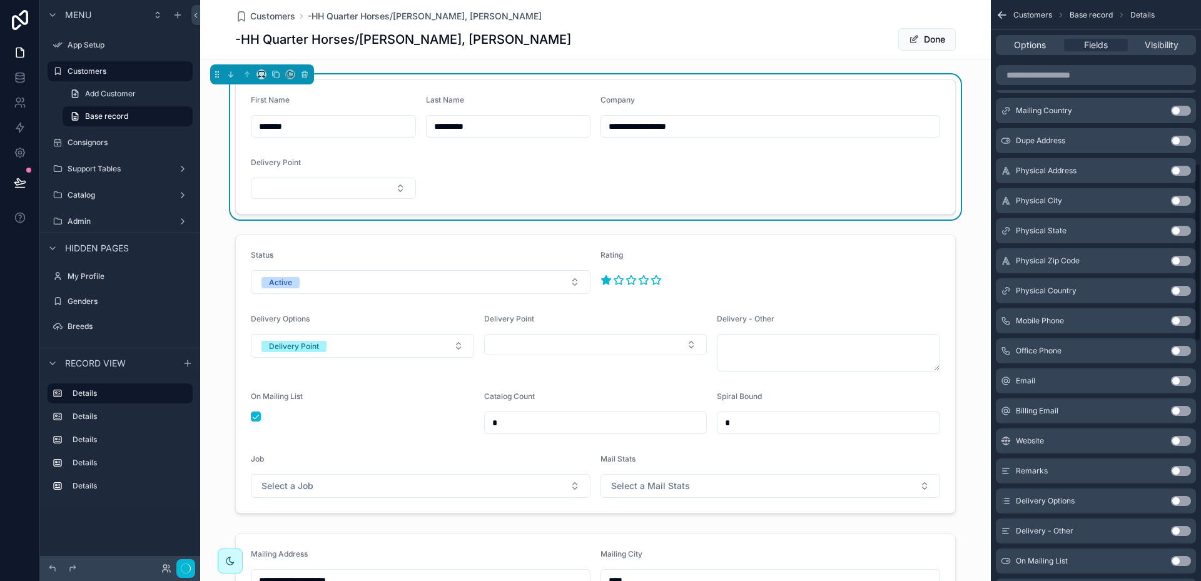
scroll to position [531, 0]
click at [453, 347] on div "scrollable content" at bounding box center [595, 374] width 791 height 289
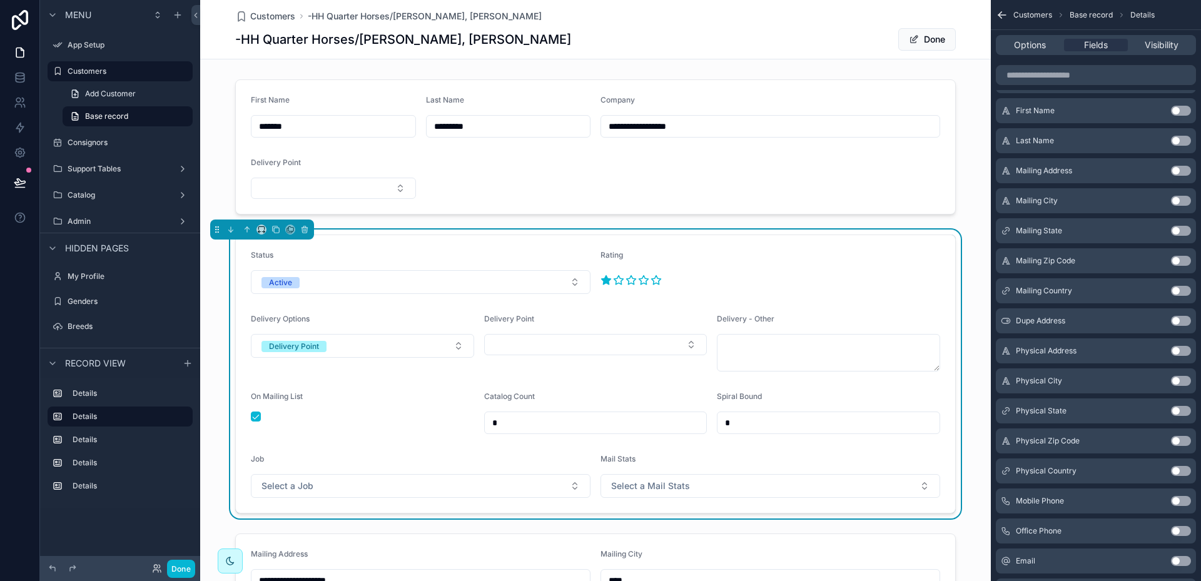
click at [453, 347] on button "Delivery Point" at bounding box center [362, 346] width 223 height 24
click at [317, 414] on div "Sale Day Pick up" at bounding box center [292, 414] width 60 height 11
click at [458, 343] on button "Sale Day Pick up" at bounding box center [362, 346] width 223 height 24
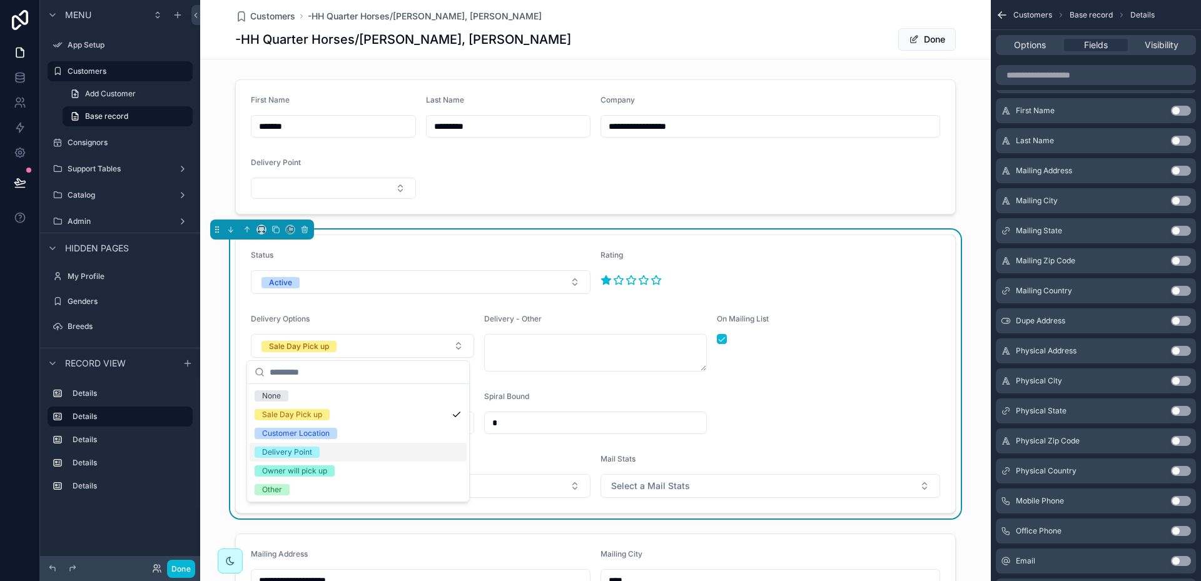
click at [310, 449] on div "Delivery Point" at bounding box center [287, 452] width 50 height 11
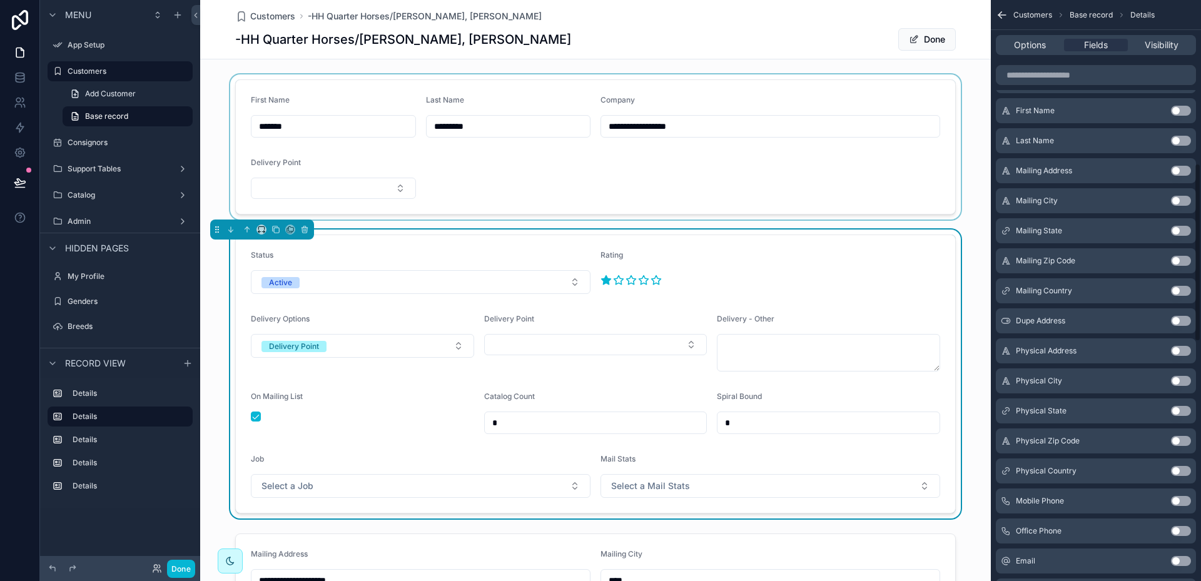
click at [870, 158] on div "scrollable content" at bounding box center [595, 146] width 791 height 145
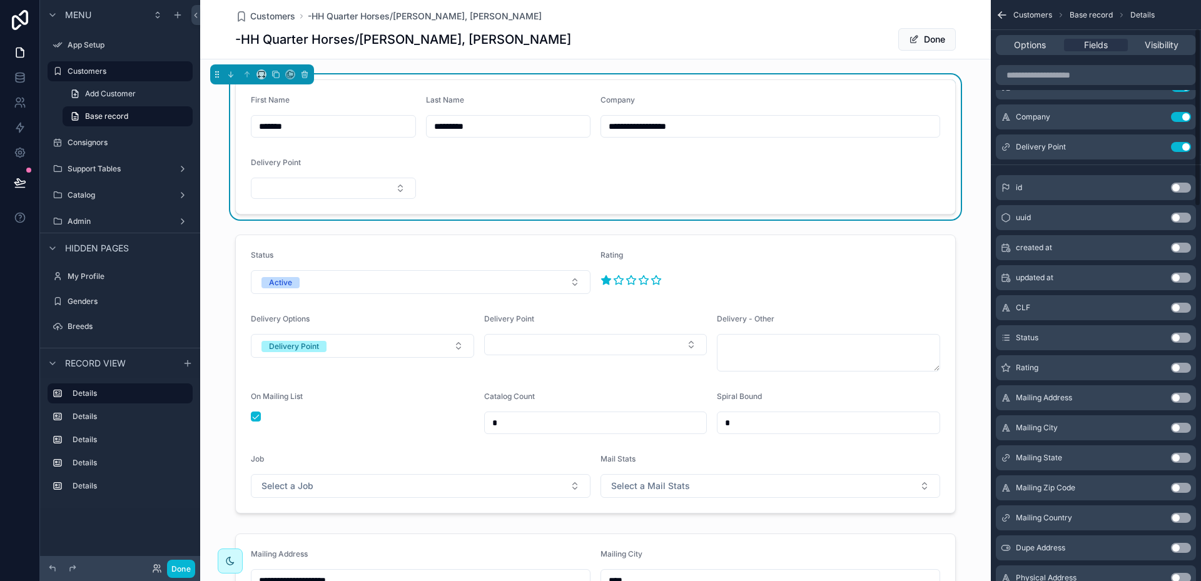
scroll to position [93, 0]
click at [1180, 148] on button "Use setting" at bounding box center [1181, 148] width 20 height 10
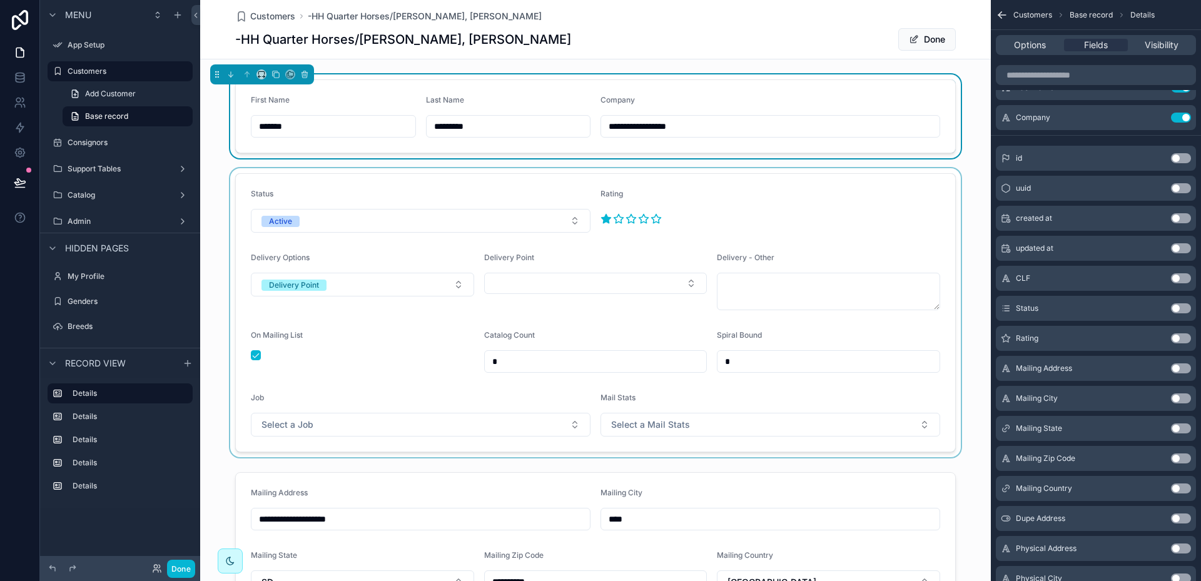
click at [452, 283] on div "scrollable content" at bounding box center [595, 312] width 791 height 289
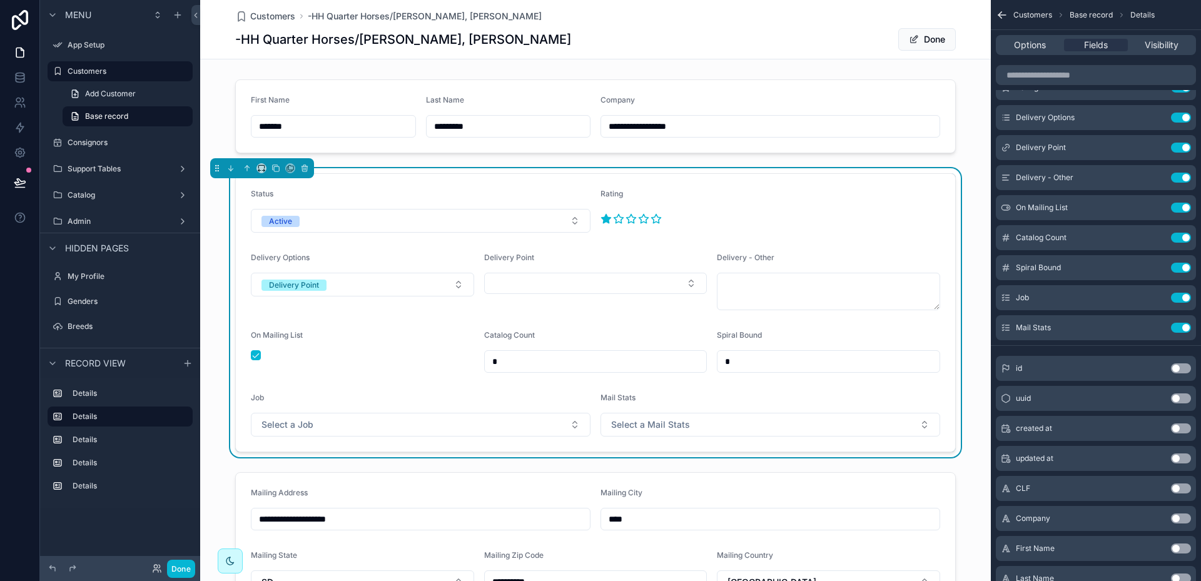
click at [452, 283] on button "Delivery Point" at bounding box center [362, 285] width 223 height 24
click at [298, 352] on div "Sale Day Pick up" at bounding box center [292, 353] width 60 height 11
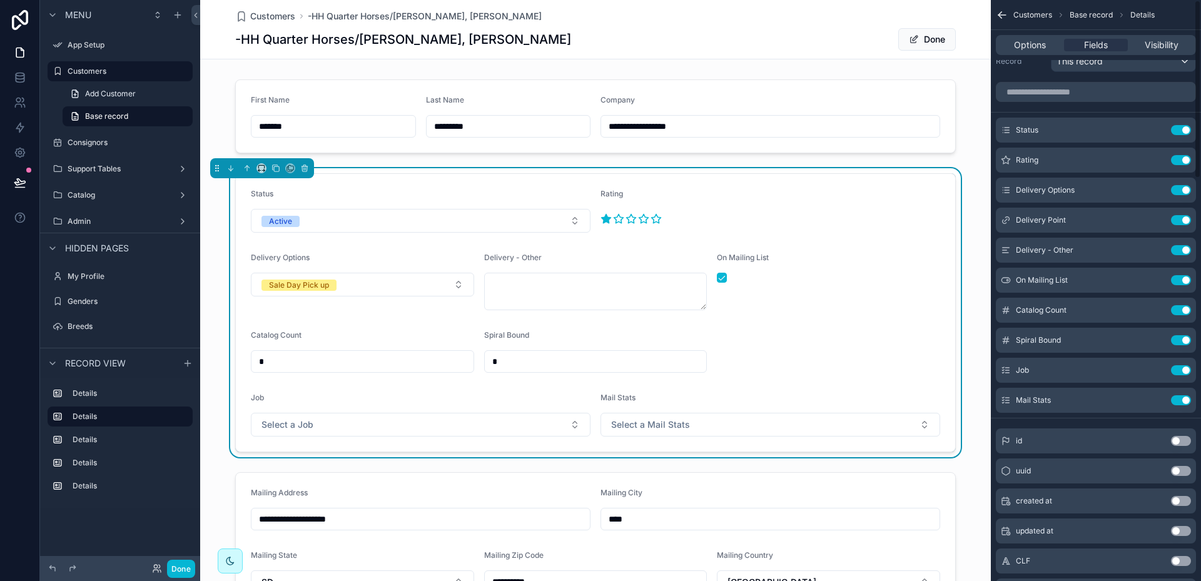
scroll to position [0, 0]
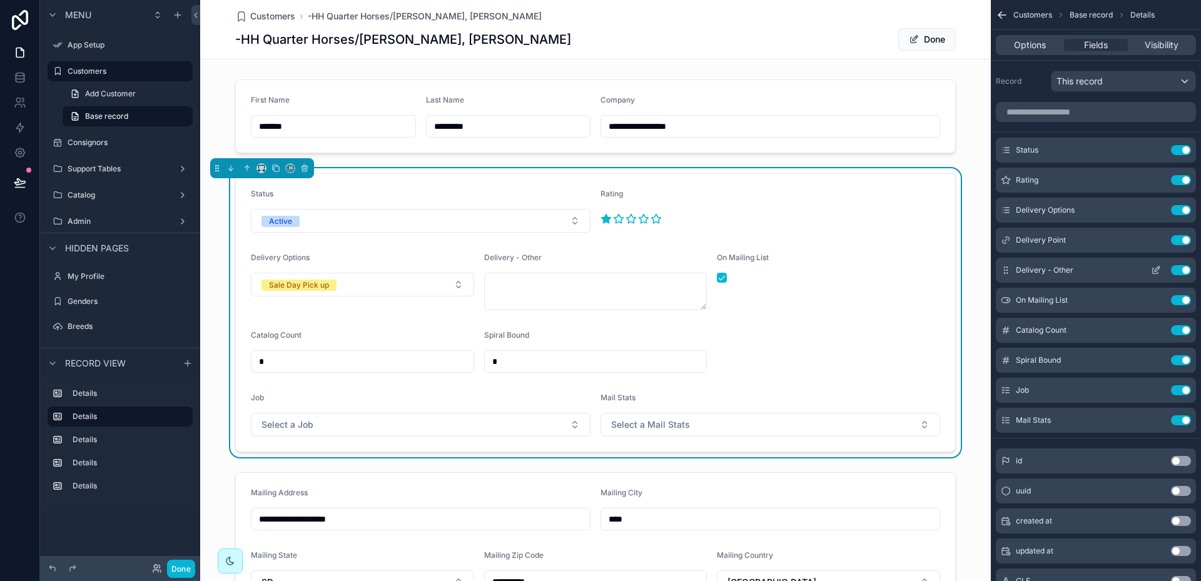
click at [1157, 267] on icon "scrollable content" at bounding box center [1156, 270] width 10 height 10
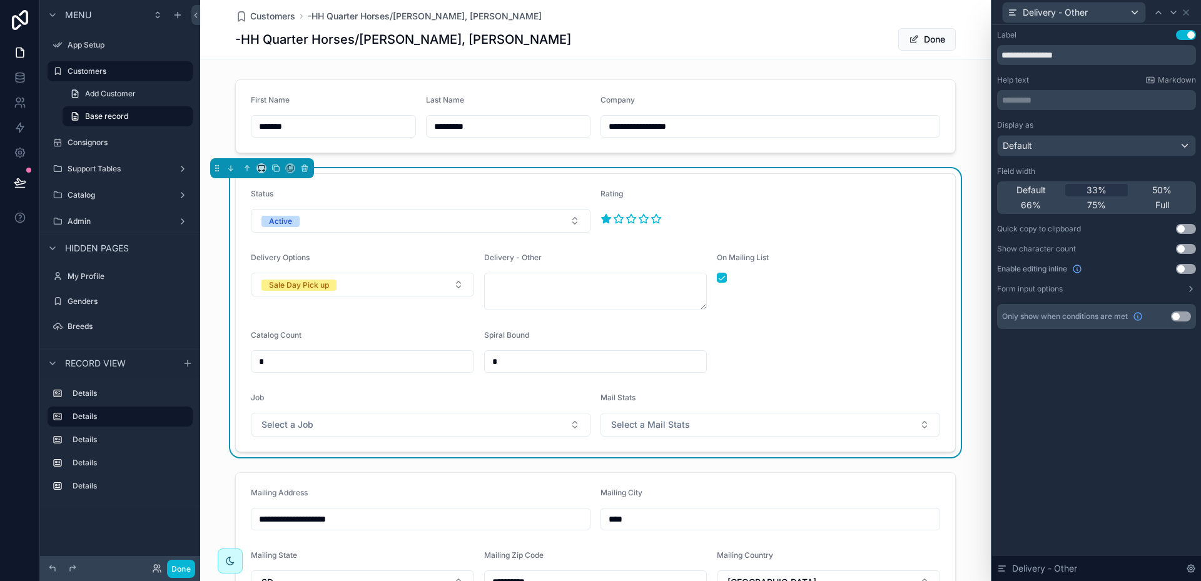
click at [1185, 318] on button "Use setting" at bounding box center [1181, 317] width 20 height 10
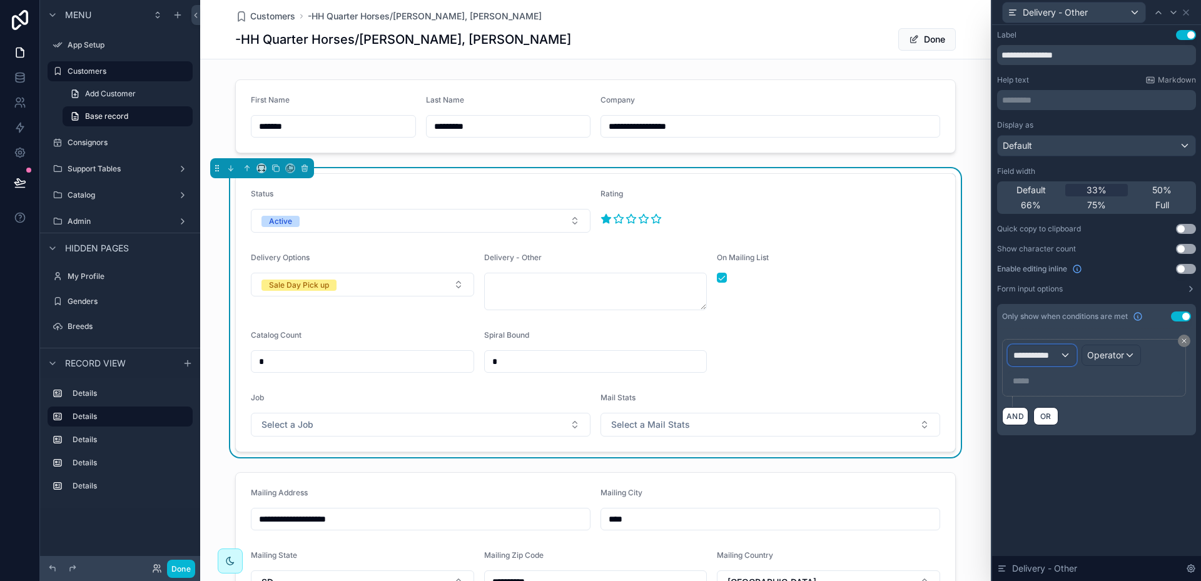
click at [1064, 357] on div "**********" at bounding box center [1042, 355] width 68 height 20
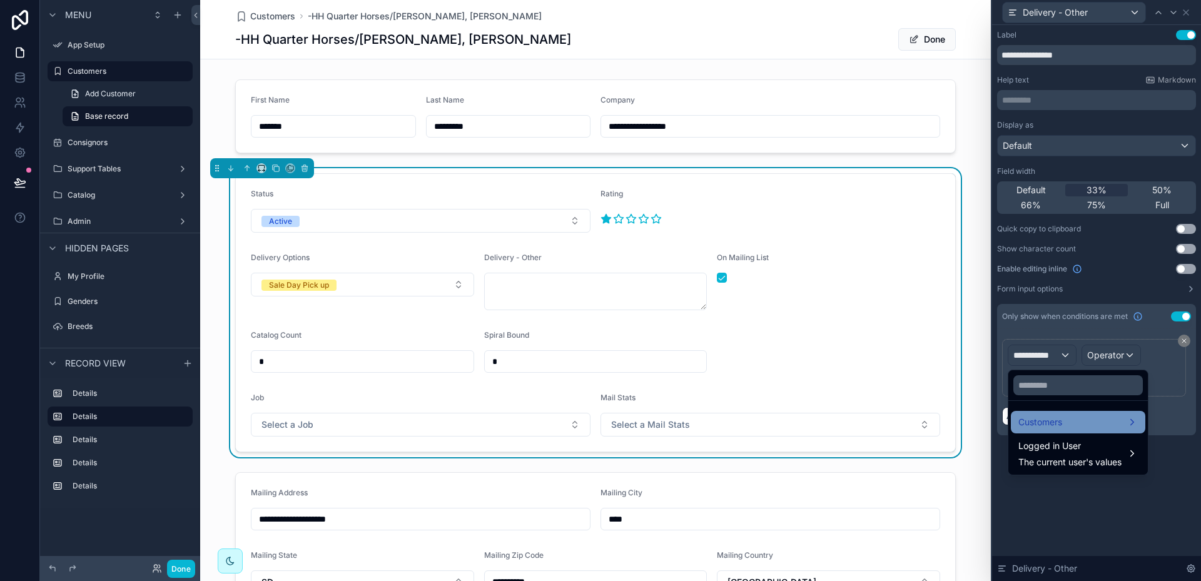
click at [1052, 420] on span "Customers" at bounding box center [1040, 422] width 44 height 15
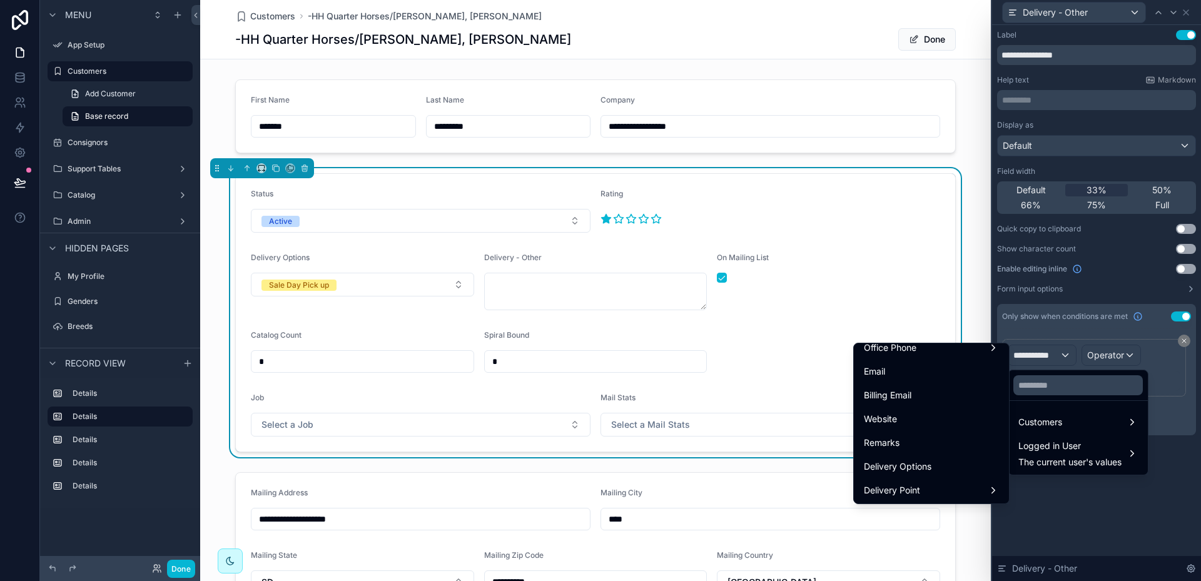
scroll to position [563, 0]
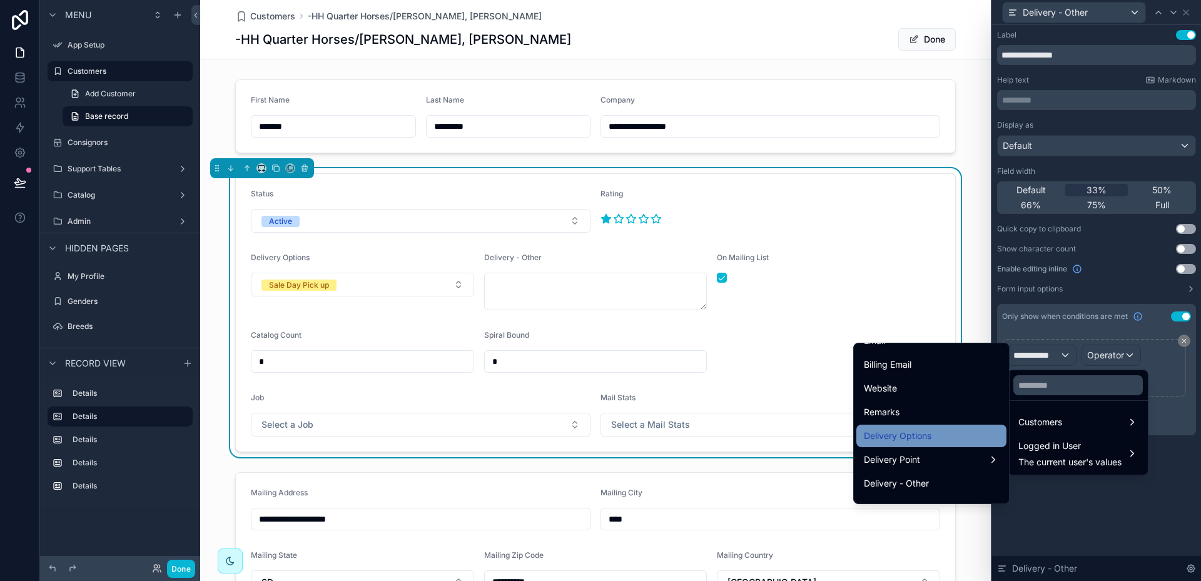
click at [905, 435] on span "Delivery Options" at bounding box center [898, 436] width 68 height 15
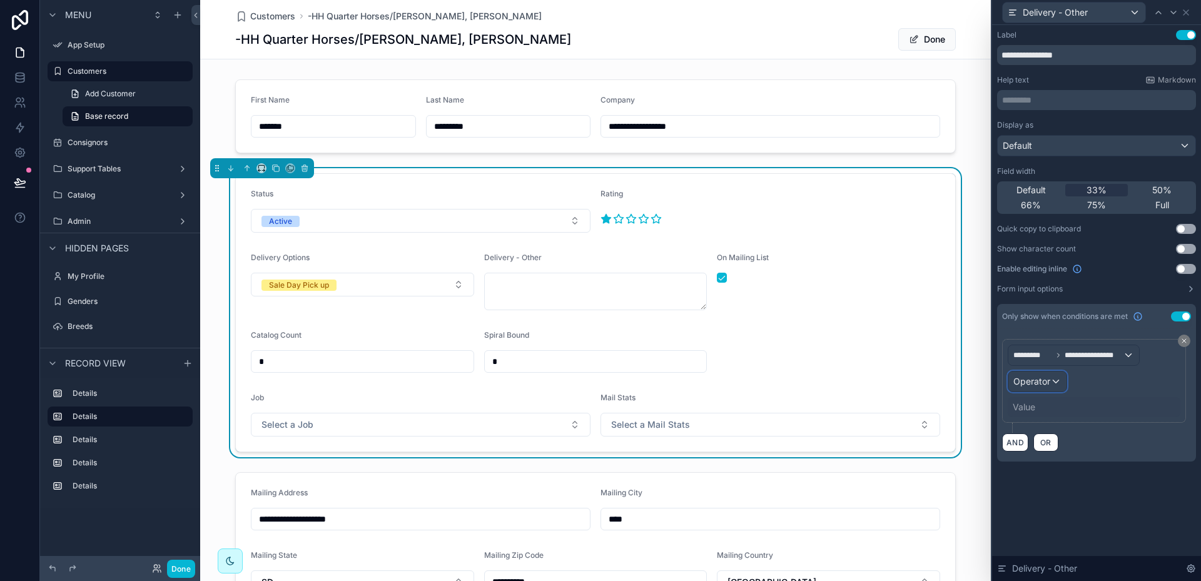
click at [1055, 381] on div "Operator" at bounding box center [1037, 382] width 58 height 20
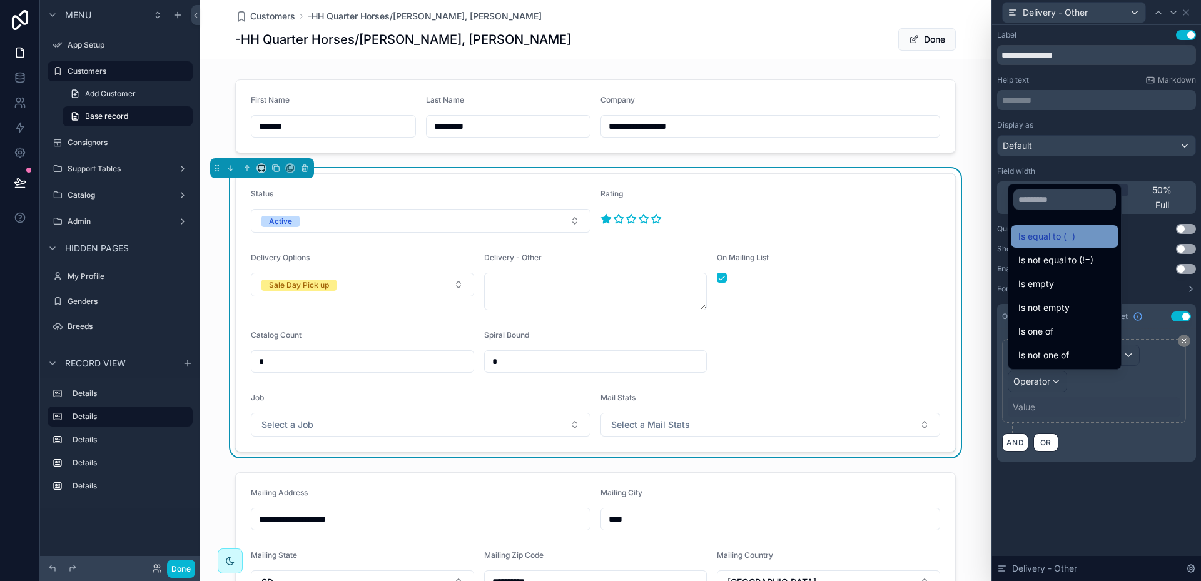
click at [1050, 233] on span "Is equal to (=)" at bounding box center [1046, 236] width 57 height 15
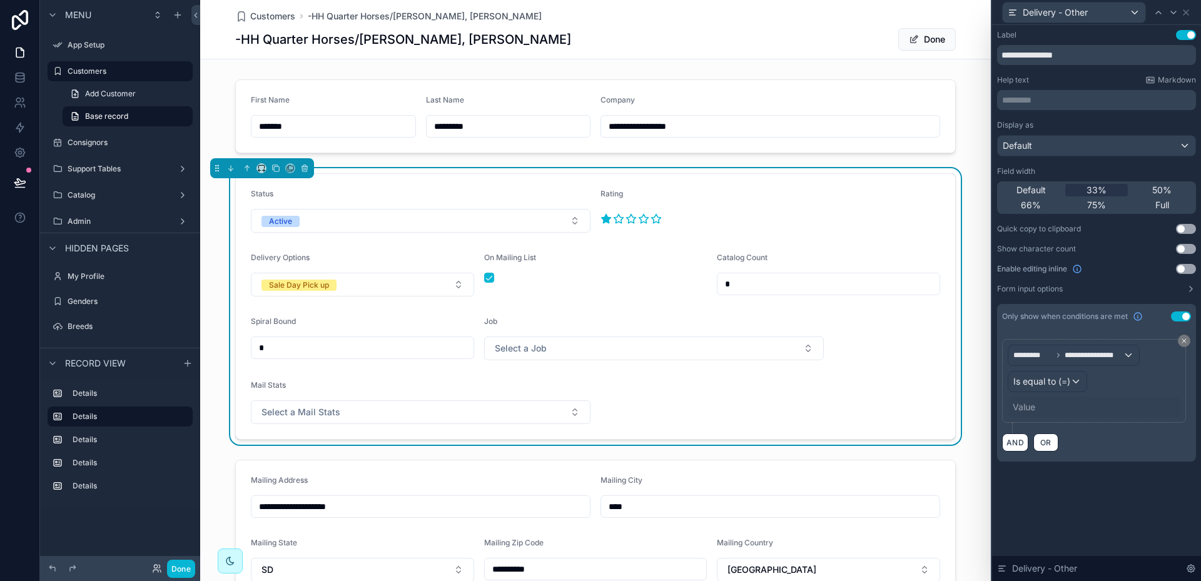
click at [1030, 403] on div "Value" at bounding box center [1024, 407] width 23 height 13
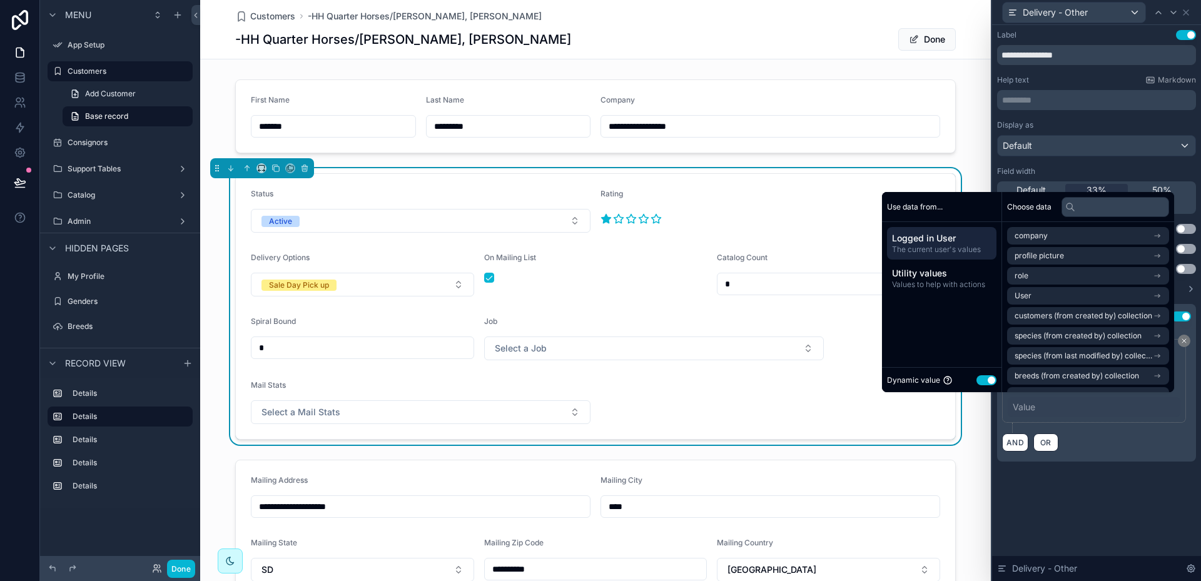
click at [977, 382] on button "Use setting" at bounding box center [987, 380] width 20 height 10
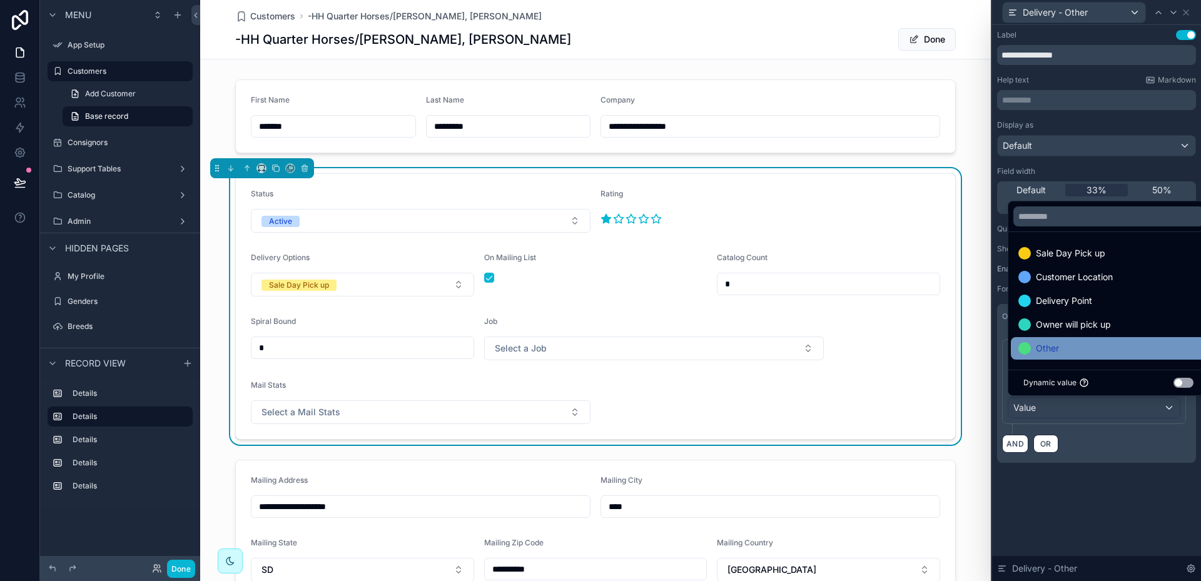
click at [1035, 347] on div "Other" at bounding box center [1038, 348] width 41 height 15
click at [1140, 492] on div "**********" at bounding box center [1096, 259] width 209 height 468
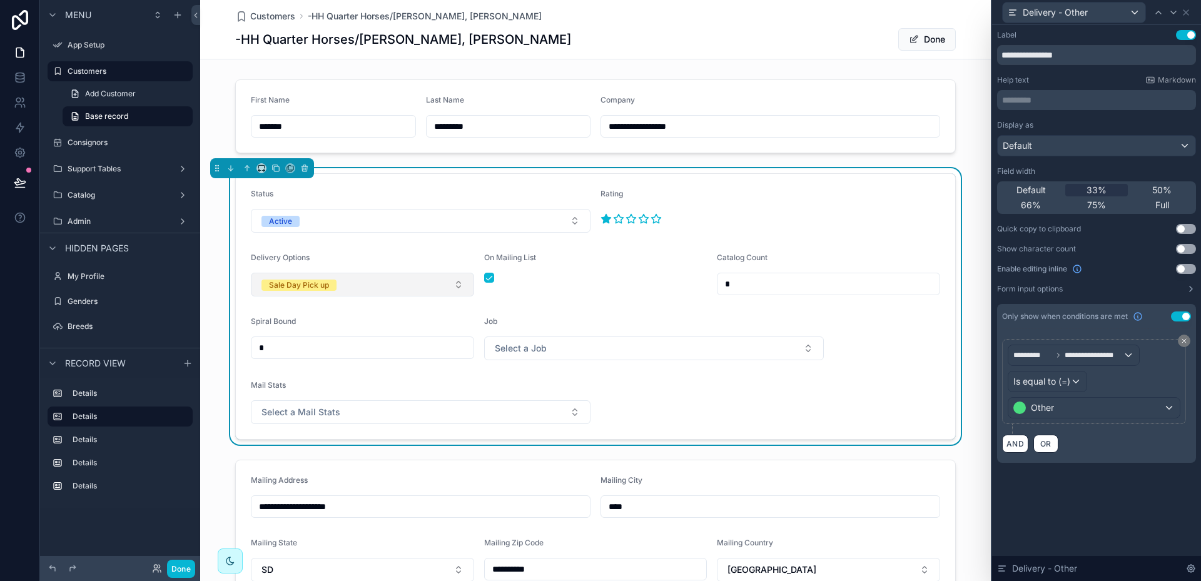
click at [452, 282] on button "Sale Day Pick up" at bounding box center [362, 285] width 223 height 24
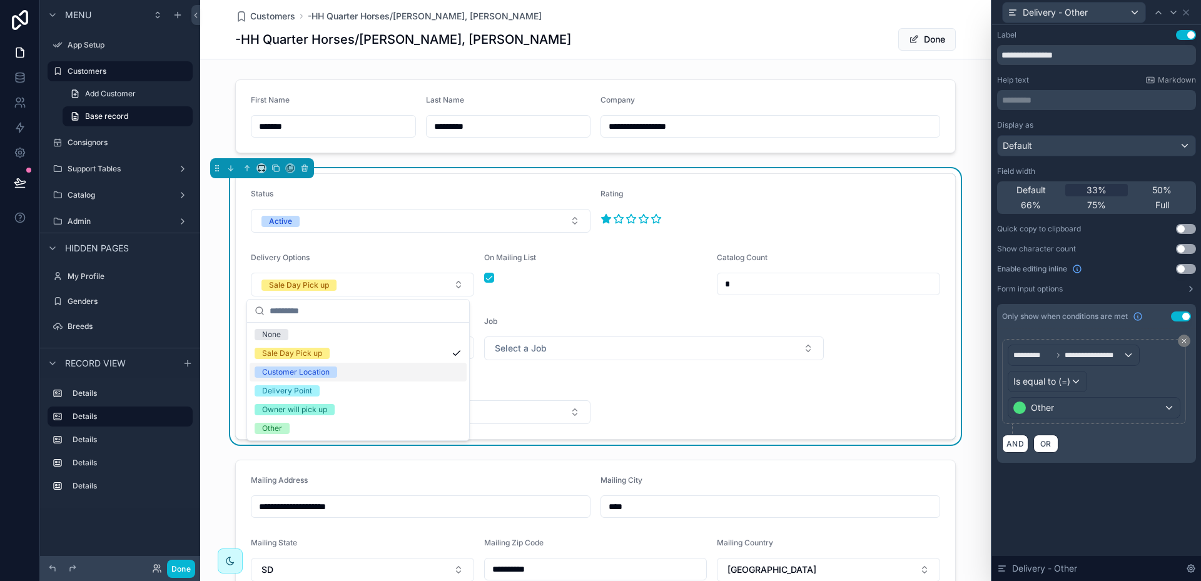
click at [367, 370] on div "Customer Location" at bounding box center [358, 372] width 217 height 19
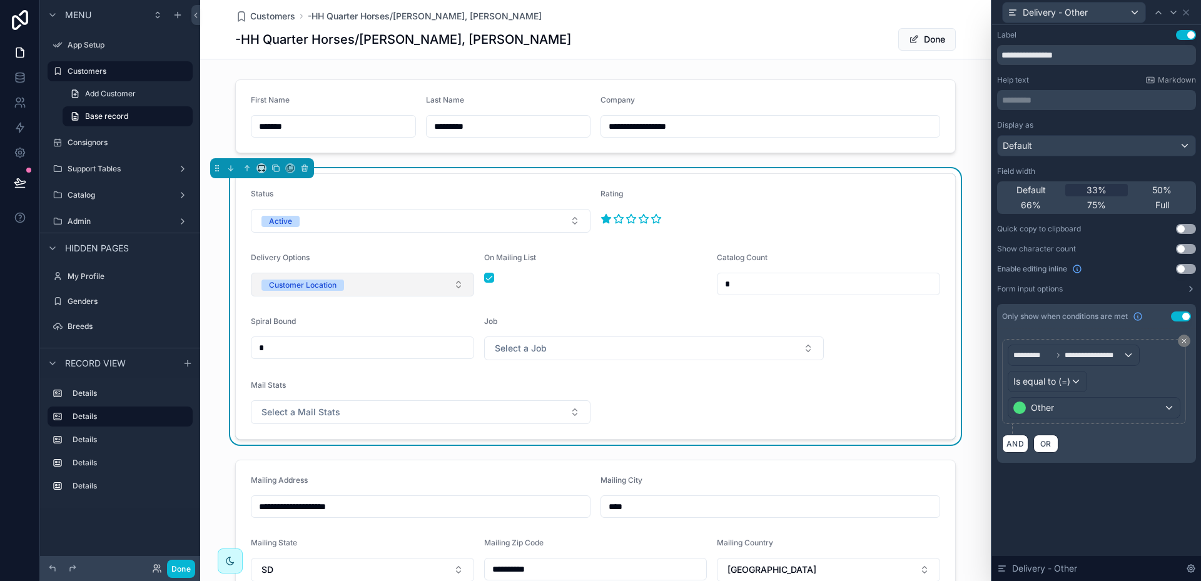
click at [454, 283] on button "Customer Location" at bounding box center [362, 285] width 223 height 24
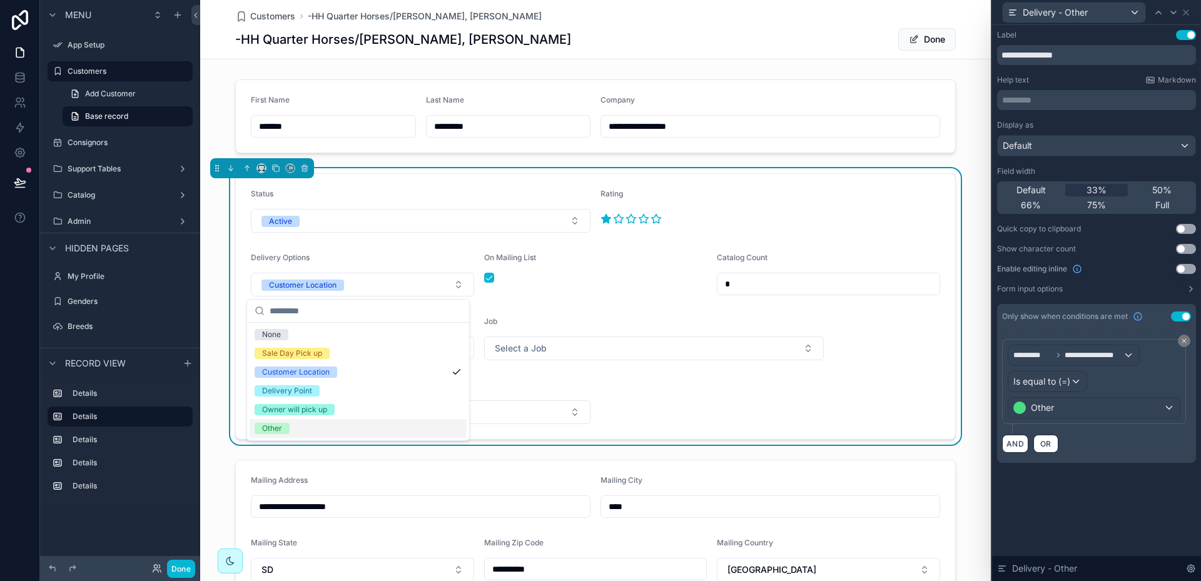
click at [337, 429] on div "Other" at bounding box center [358, 428] width 217 height 19
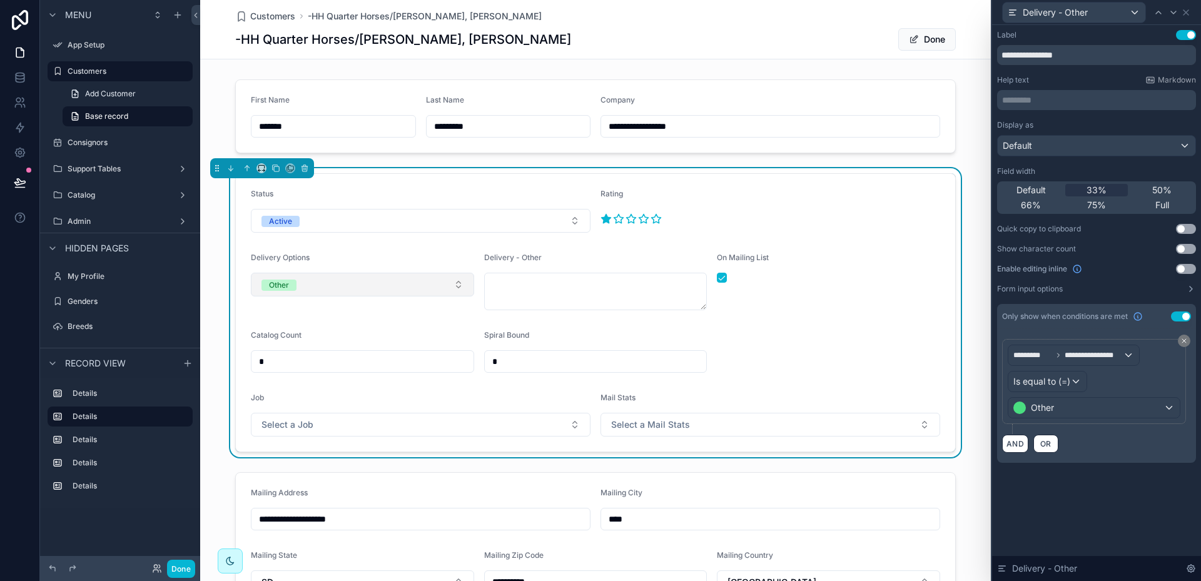
click at [456, 283] on button "Other" at bounding box center [362, 285] width 223 height 24
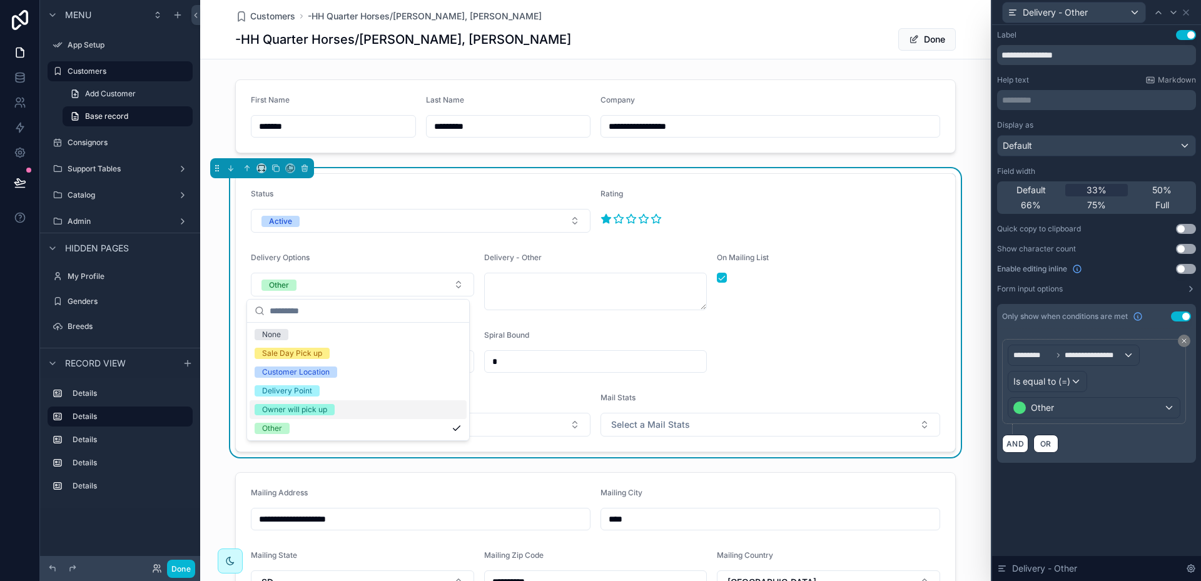
click at [355, 409] on div "Owner will pick up" at bounding box center [358, 409] width 217 height 19
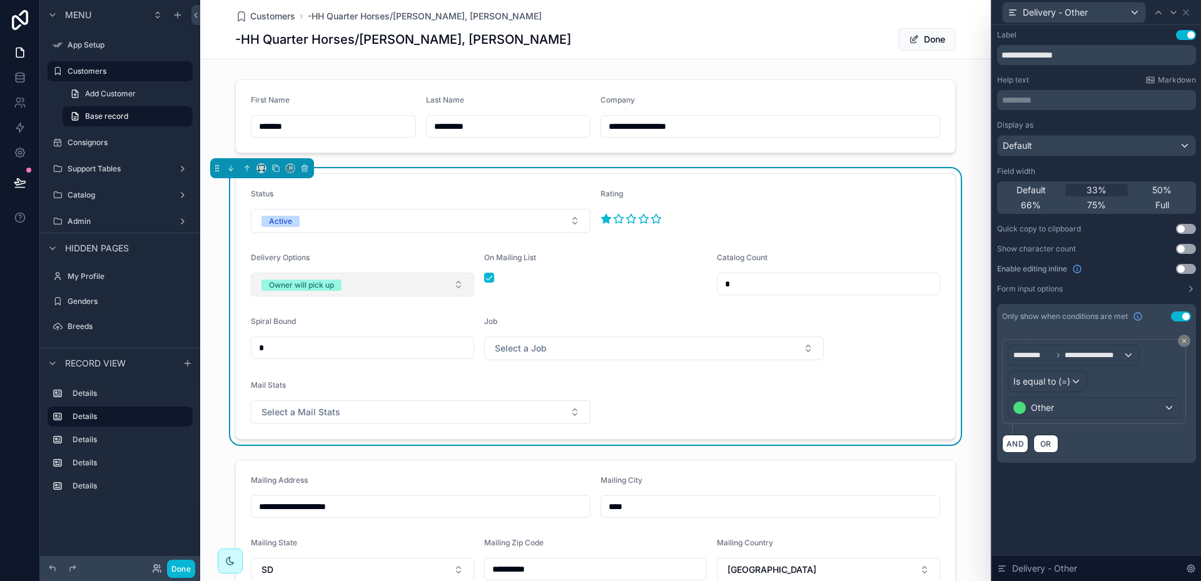
click at [455, 283] on button "Owner will pick up" at bounding box center [362, 285] width 223 height 24
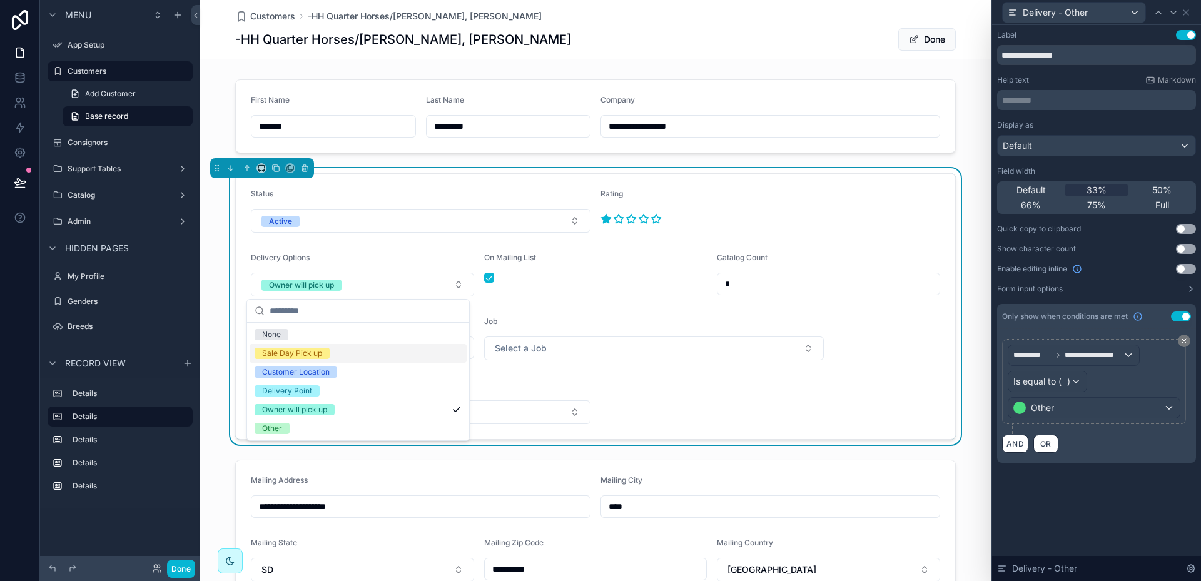
click at [391, 350] on div "Sale Day Pick up" at bounding box center [358, 353] width 217 height 19
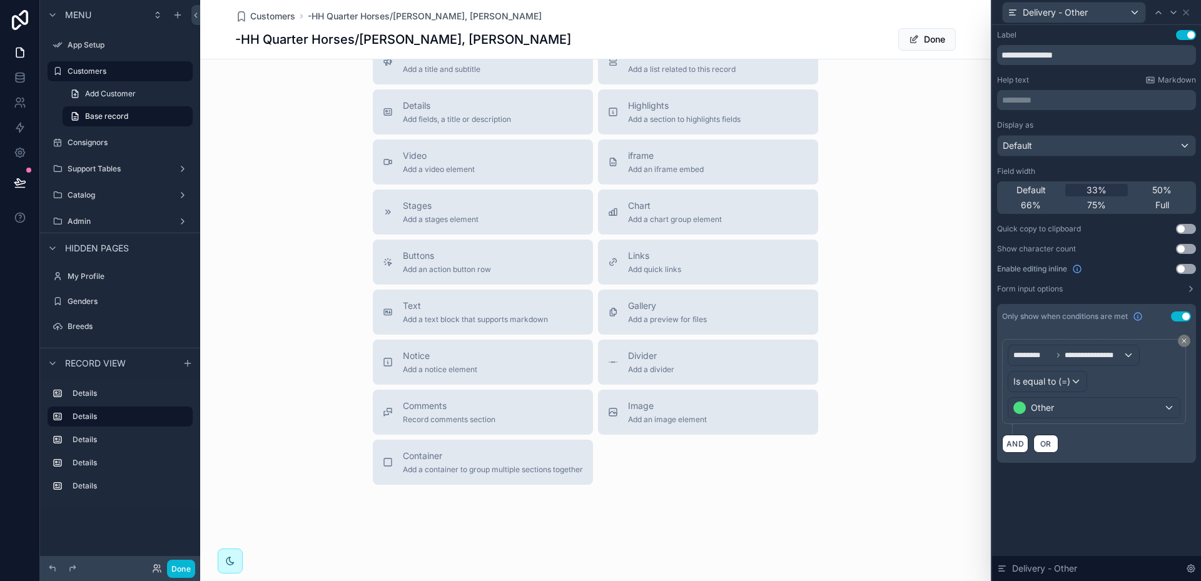
scroll to position [951, 0]
click at [424, 455] on span "Container" at bounding box center [493, 452] width 180 height 13
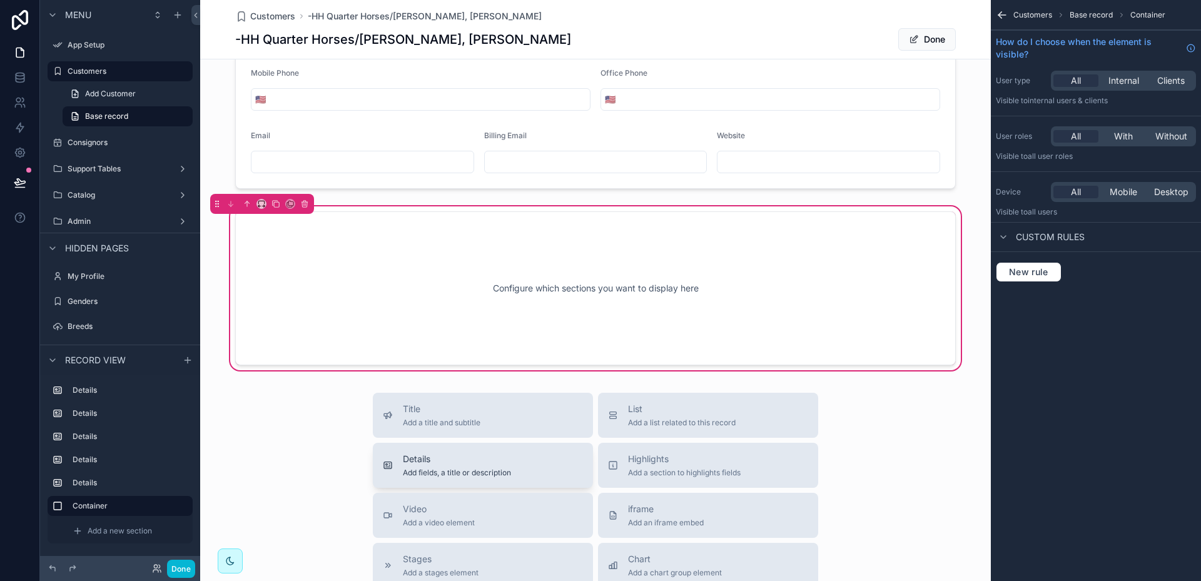
scroll to position [771, 0]
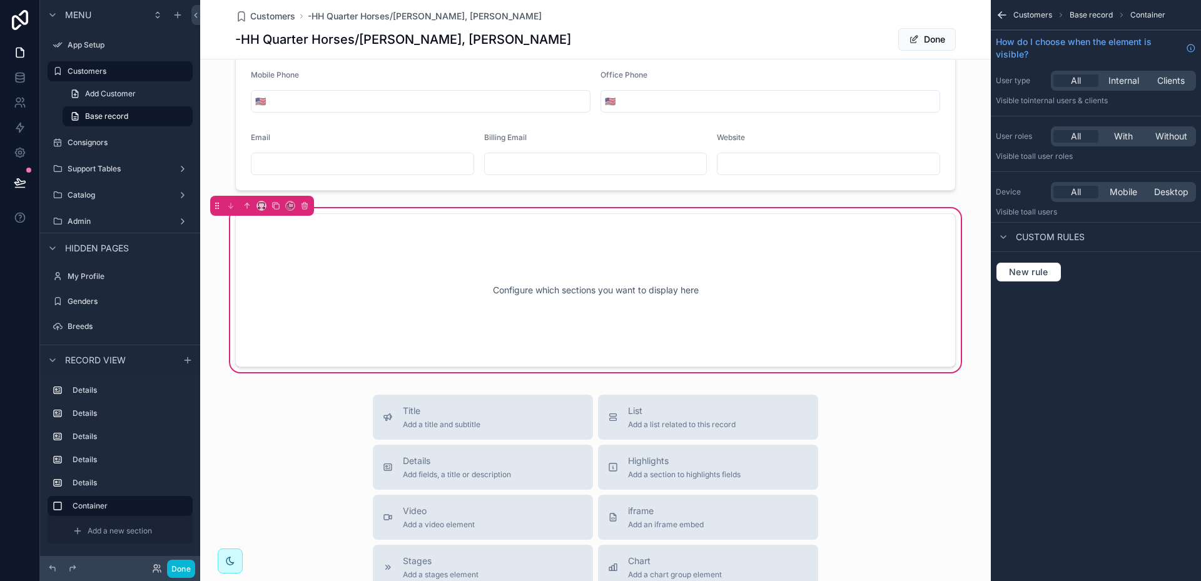
click at [380, 284] on div "Configure which sections you want to display here" at bounding box center [595, 290] width 679 height 113
click at [440, 464] on span "Details" at bounding box center [457, 461] width 108 height 13
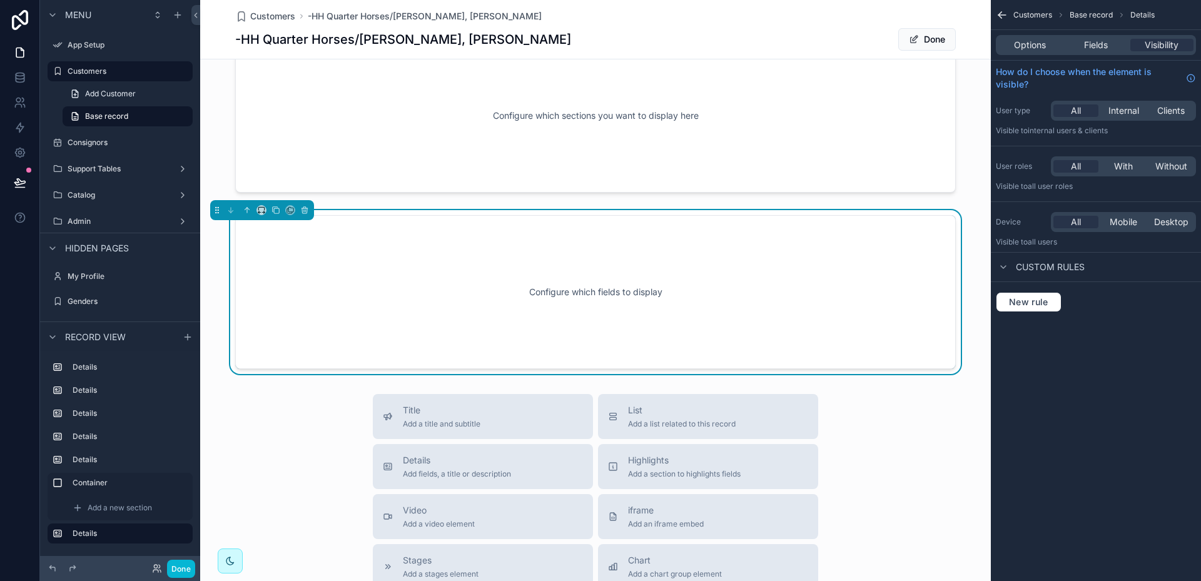
scroll to position [947, 0]
click at [304, 210] on icon "scrollable content" at bounding box center [304, 209] width 0 height 3
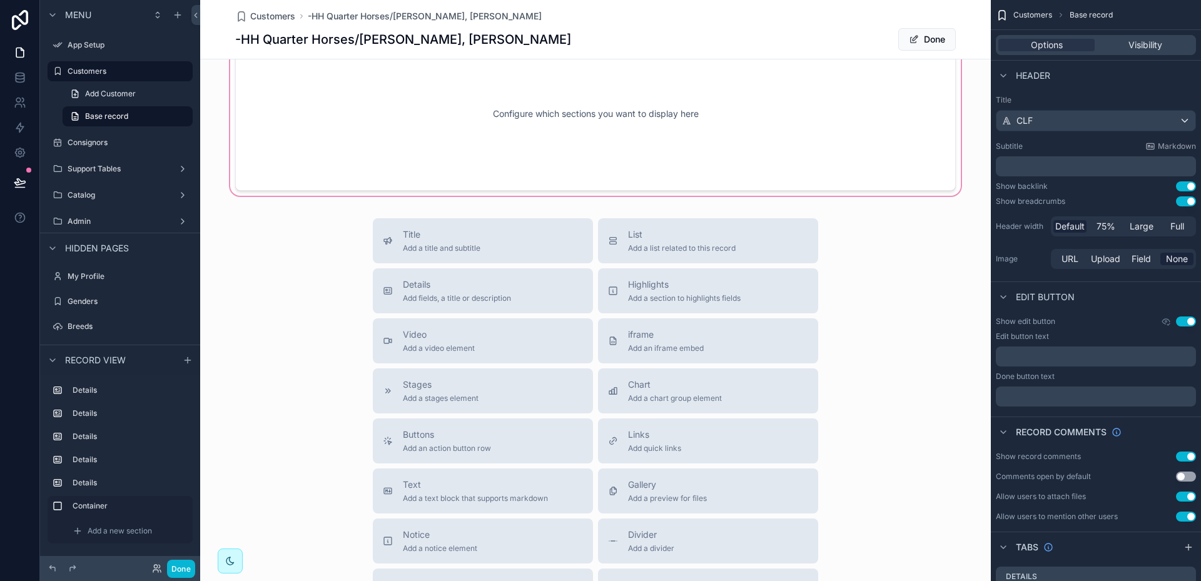
click at [406, 148] on div "scrollable content" at bounding box center [595, 113] width 791 height 169
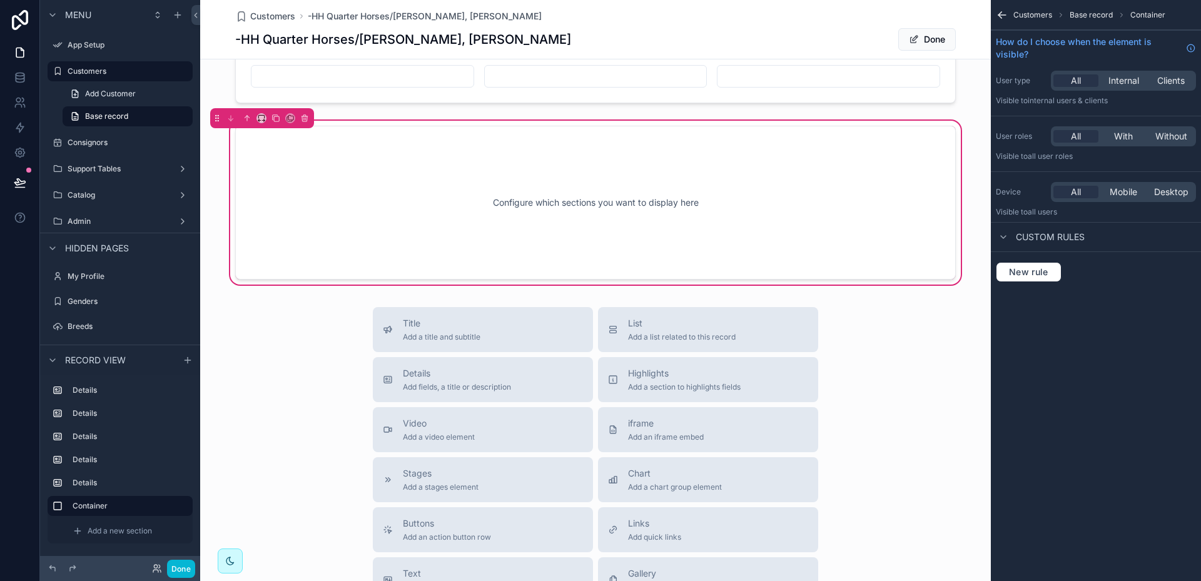
scroll to position [822, 0]
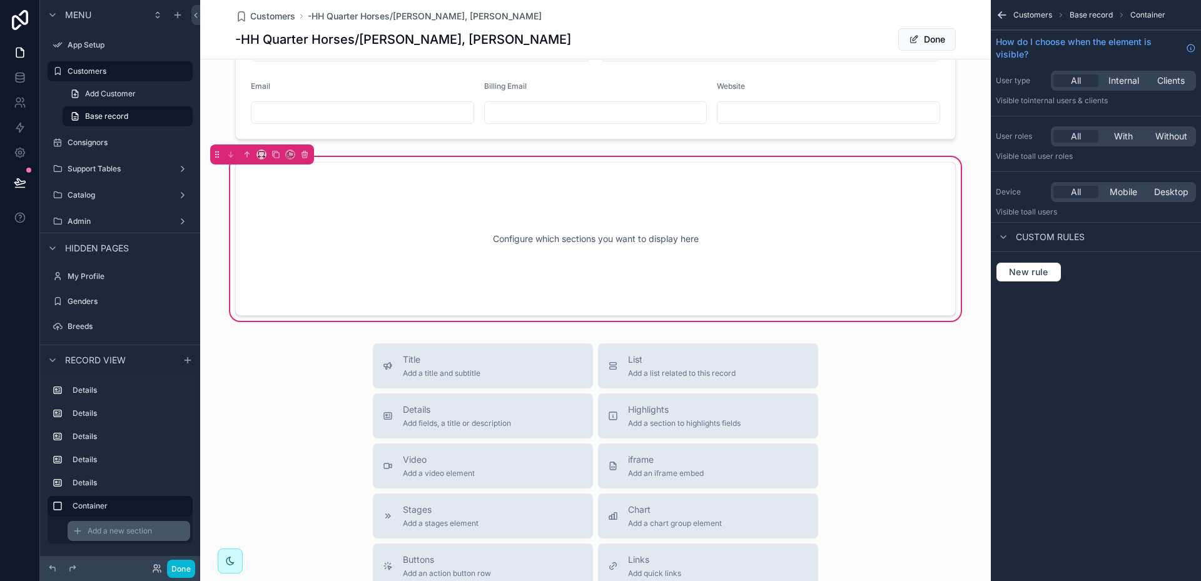
click at [80, 531] on icon "scrollable content" at bounding box center [78, 531] width 10 height 10
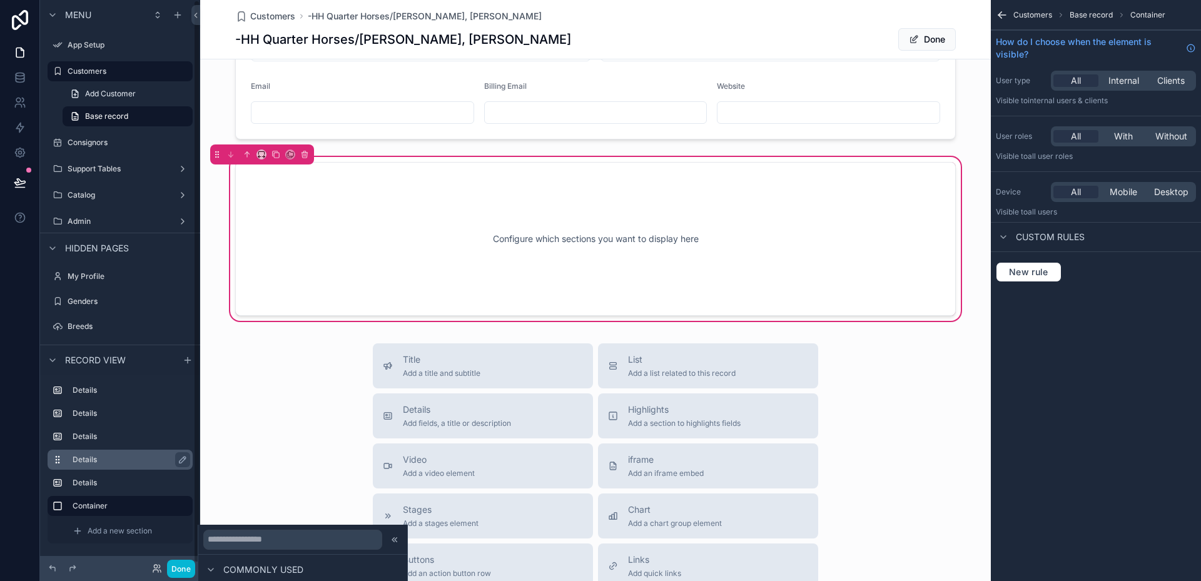
scroll to position [3, 0]
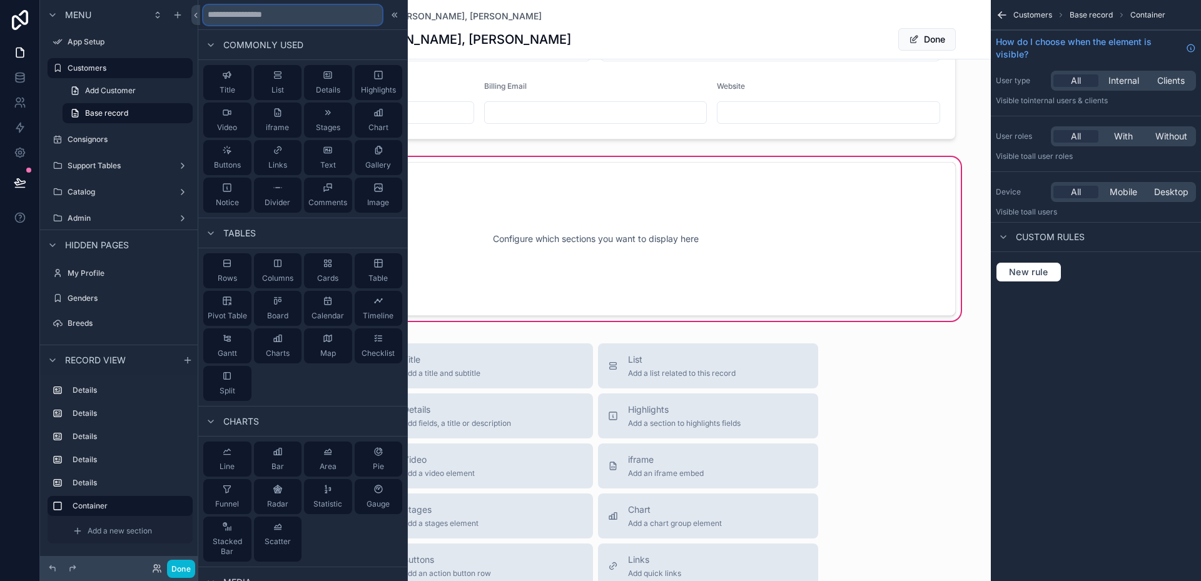
click at [328, 16] on input "text" at bounding box center [292, 15] width 179 height 20
click at [390, 16] on icon at bounding box center [395, 15] width 10 height 10
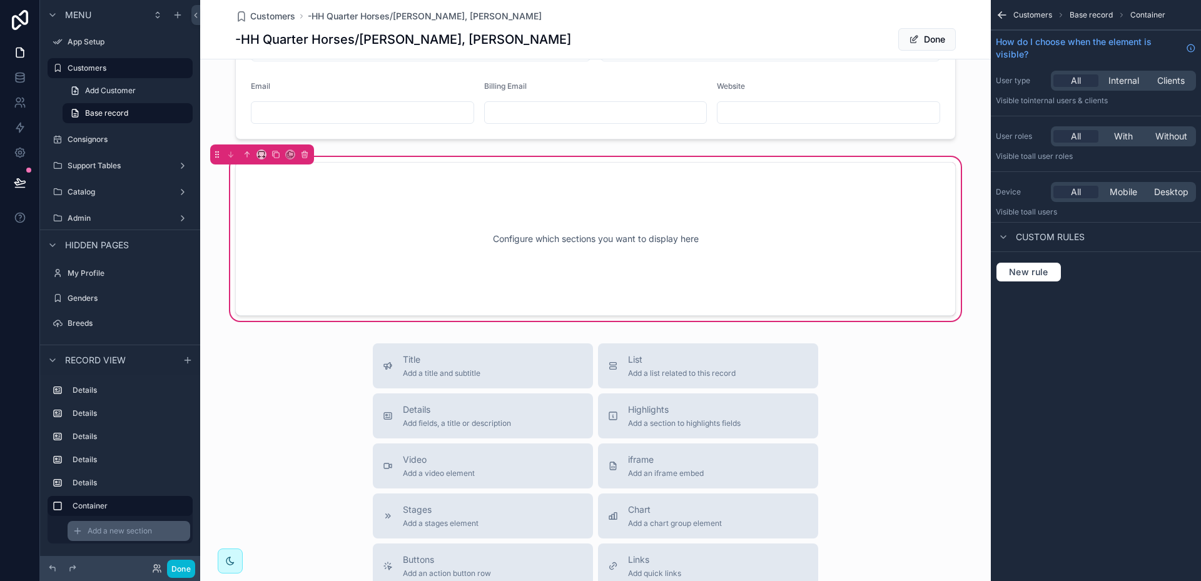
click at [130, 532] on span "Add a new section" at bounding box center [120, 531] width 64 height 10
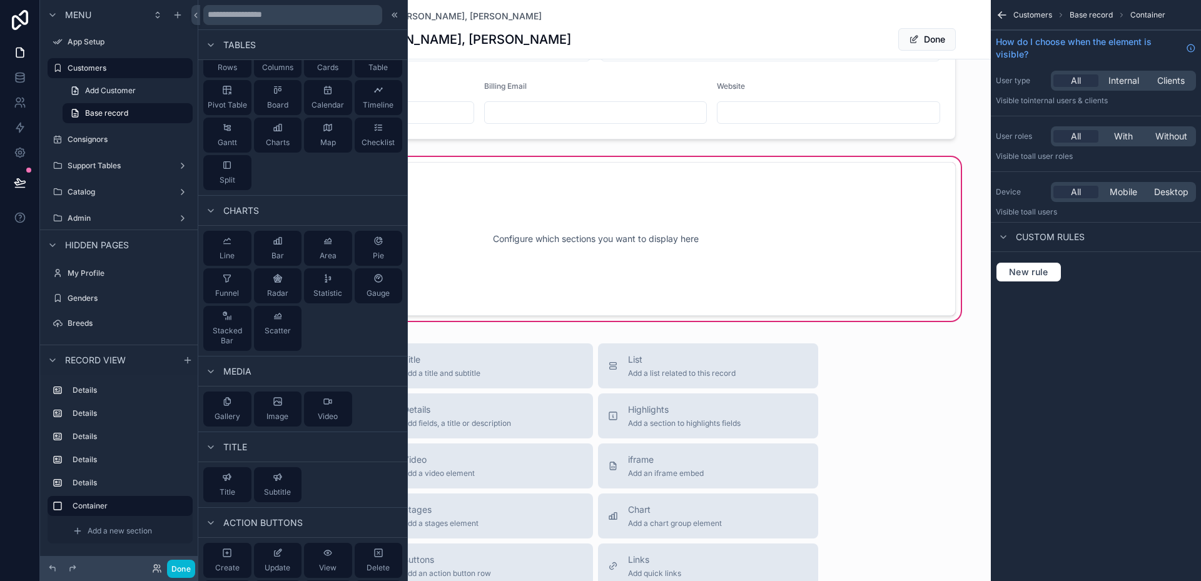
scroll to position [0, 0]
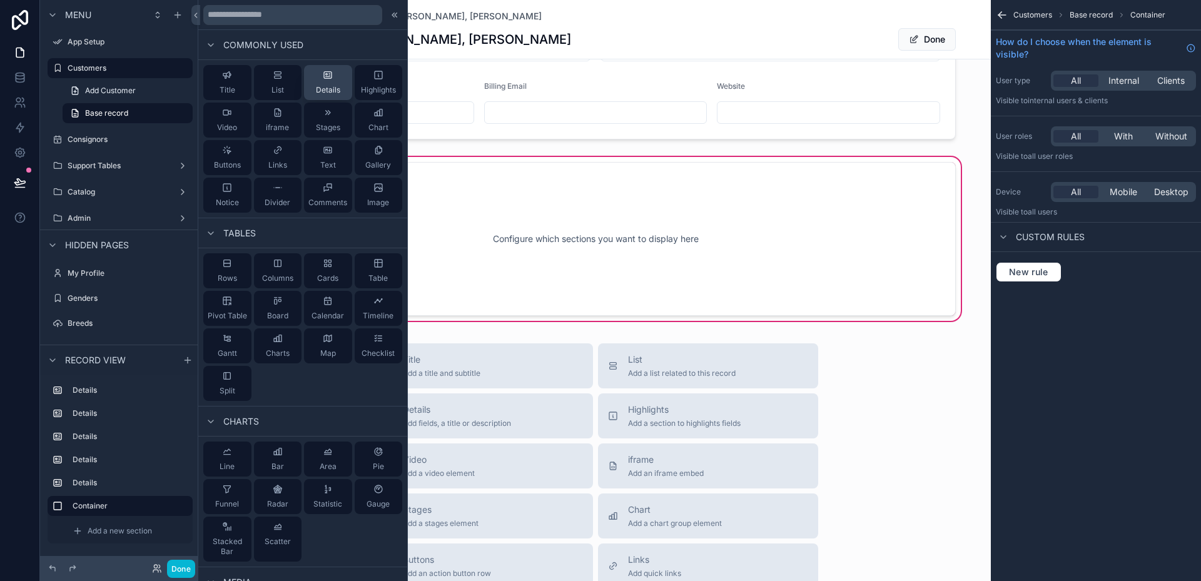
click at [332, 79] on div "Details" at bounding box center [328, 82] width 24 height 25
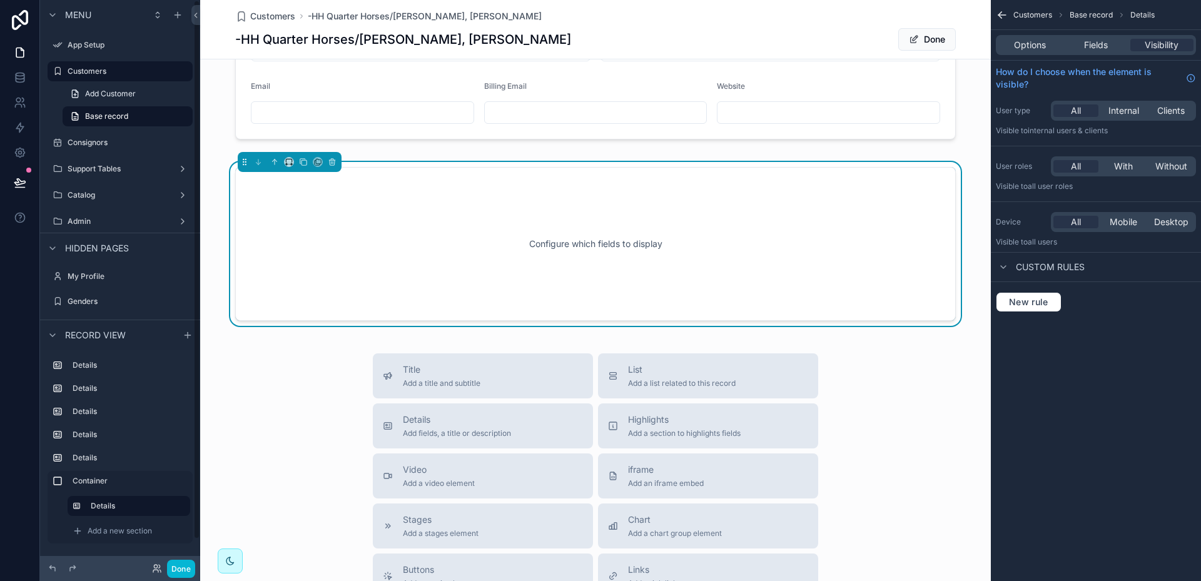
scroll to position [776, 0]
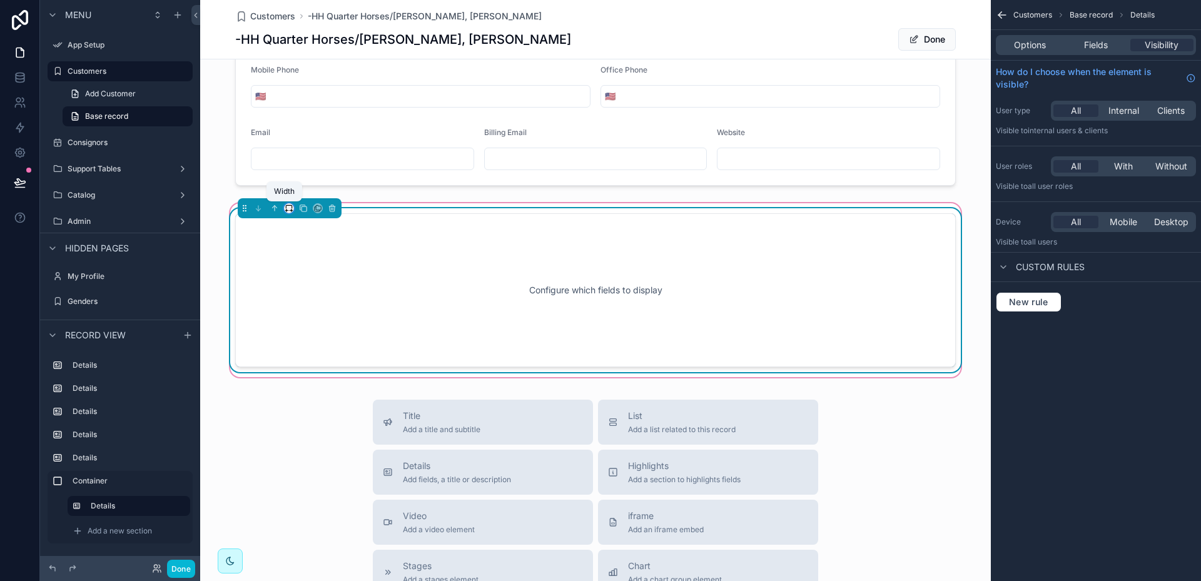
click at [287, 209] on icon "scrollable content" at bounding box center [289, 208] width 9 height 9
click at [297, 275] on span "33%" at bounding box center [300, 279] width 20 height 15
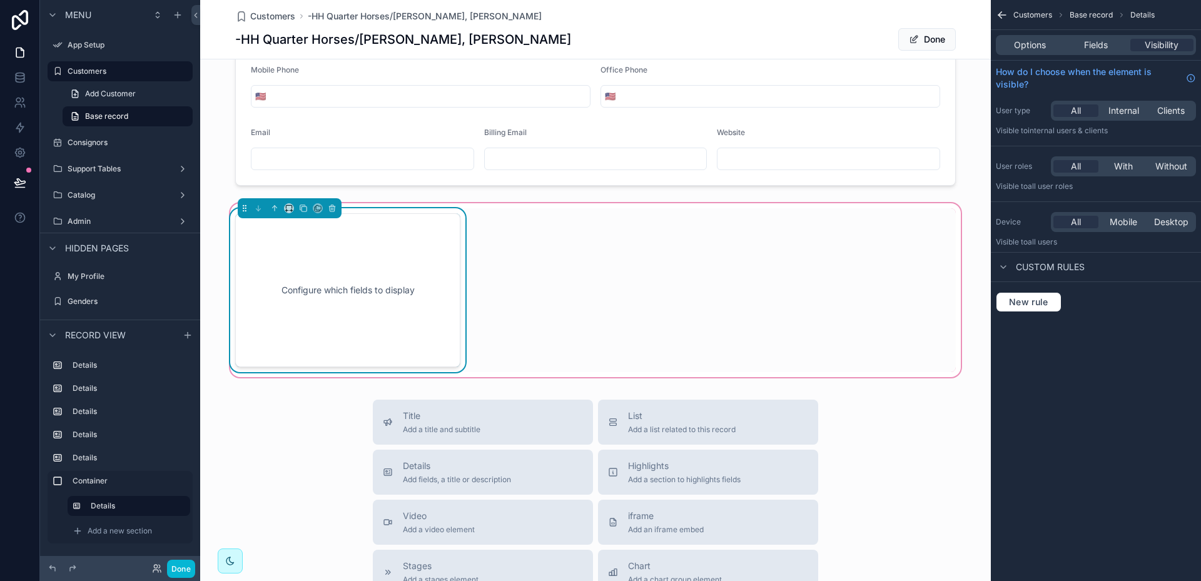
click at [589, 265] on div "Configure which fields to display" at bounding box center [596, 290] width 736 height 164
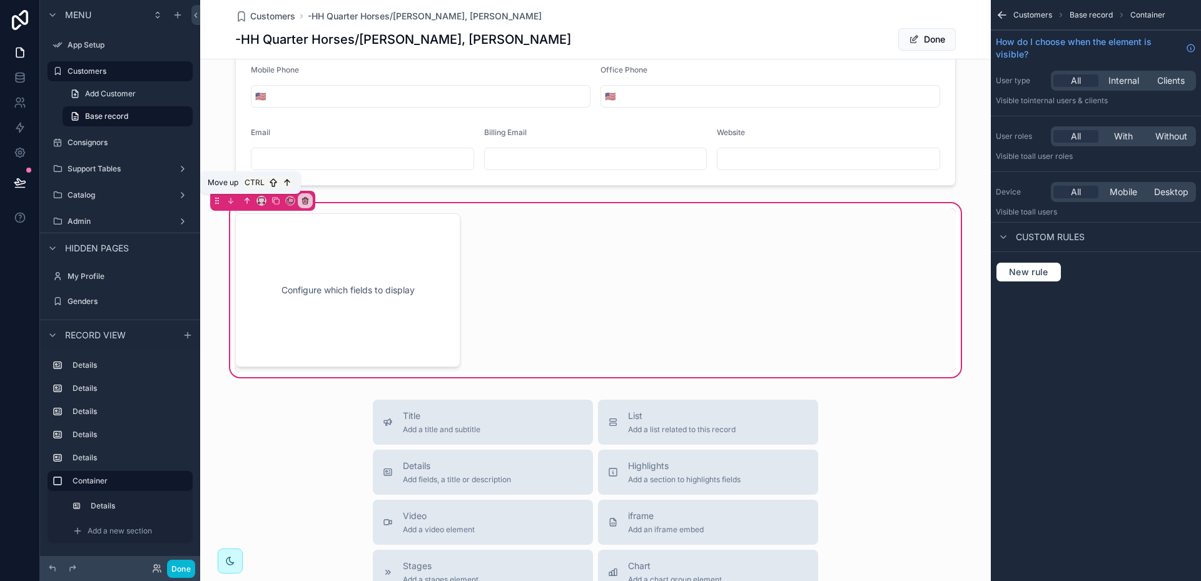
click at [247, 201] on icon "scrollable content" at bounding box center [247, 200] width 0 height 5
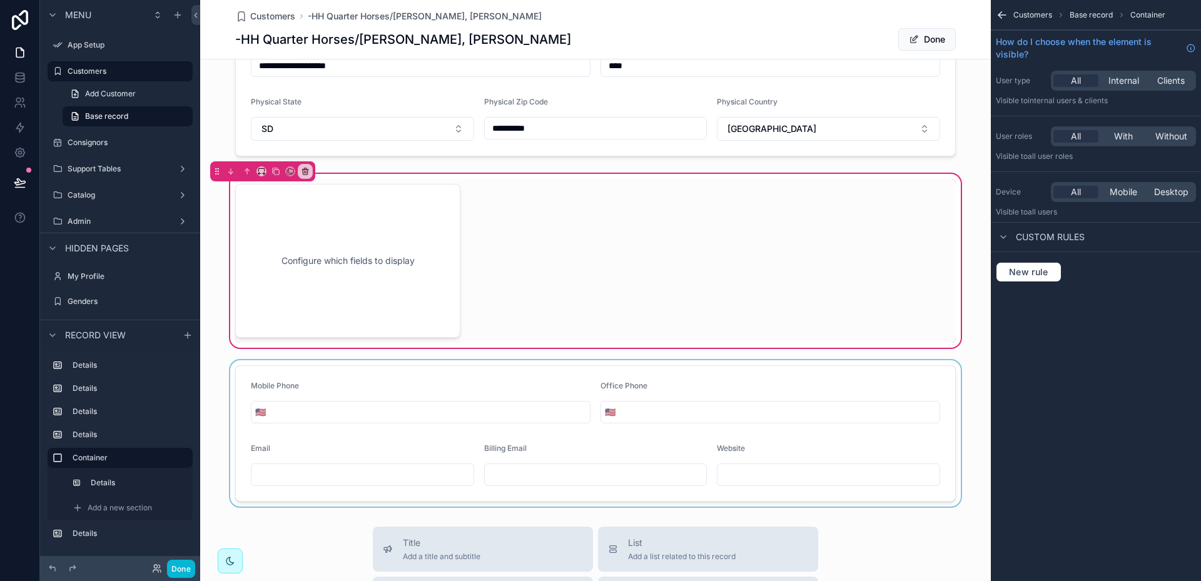
scroll to position [525, 0]
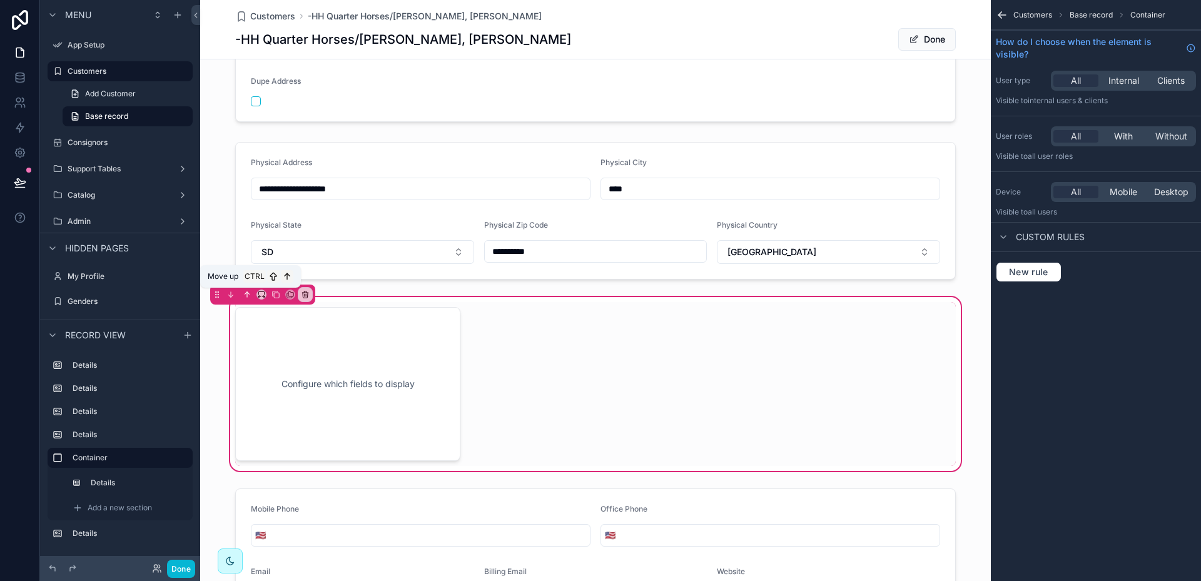
click at [248, 293] on icon "scrollable content" at bounding box center [248, 293] width 3 height 3
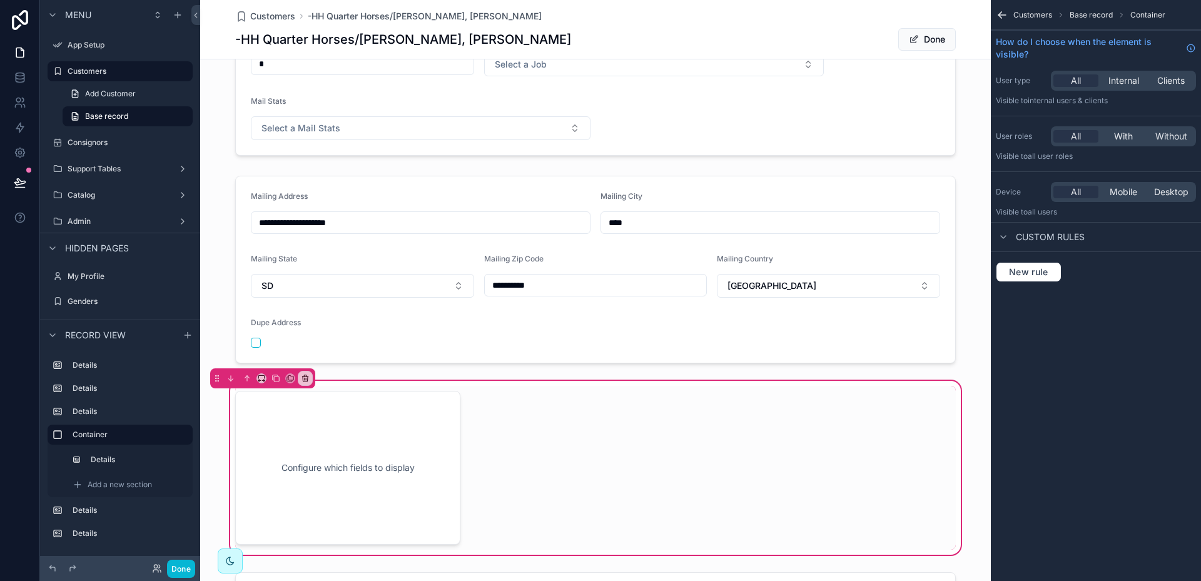
scroll to position [275, 0]
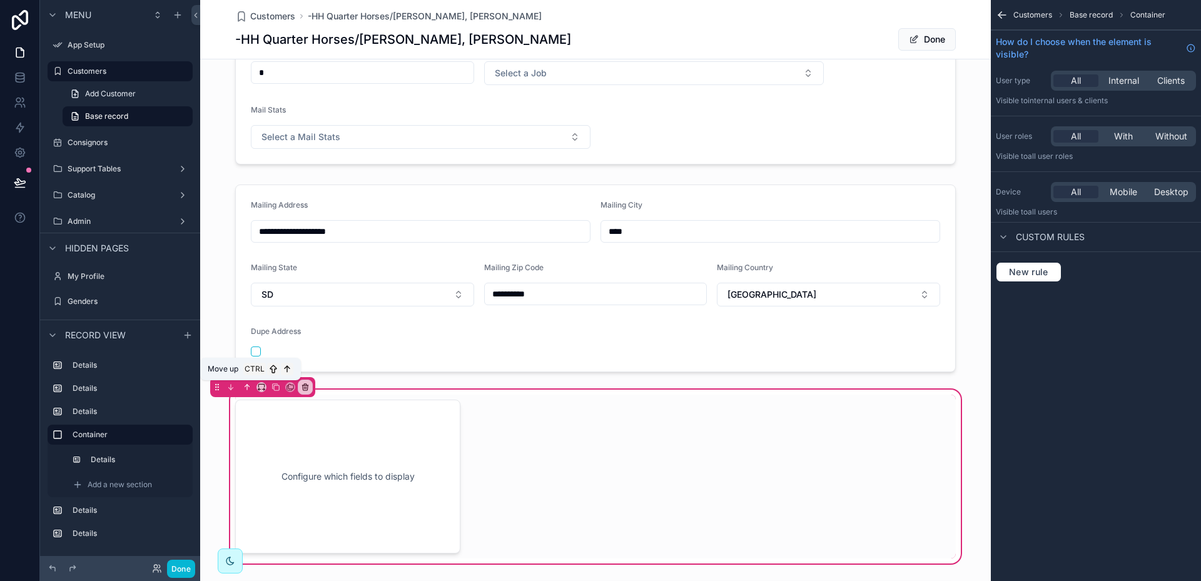
click at [246, 387] on icon "scrollable content" at bounding box center [247, 387] width 9 height 9
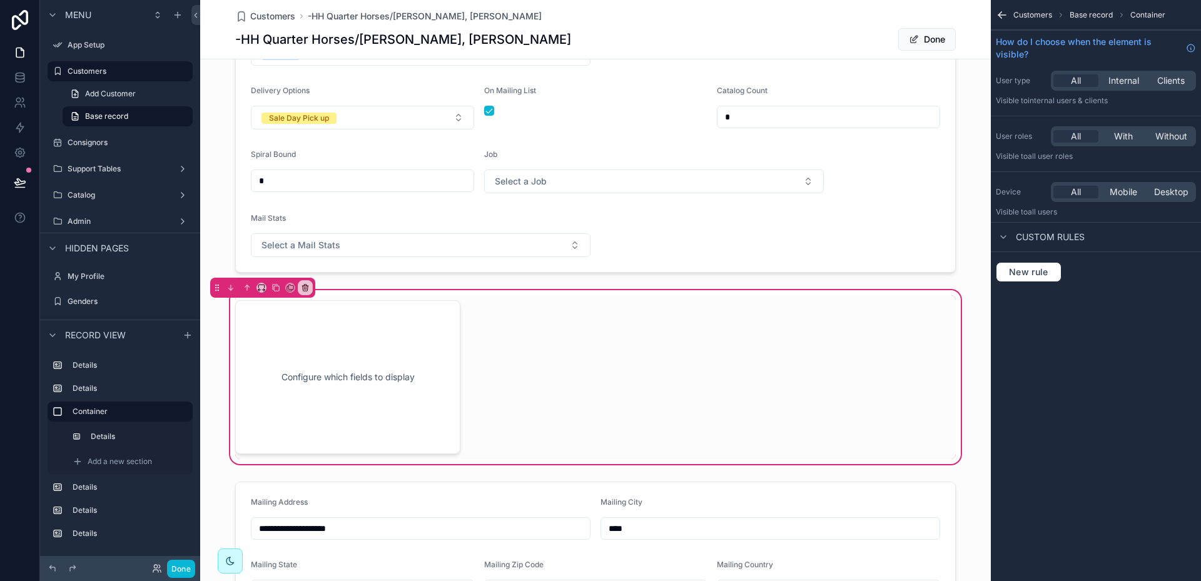
scroll to position [88, 0]
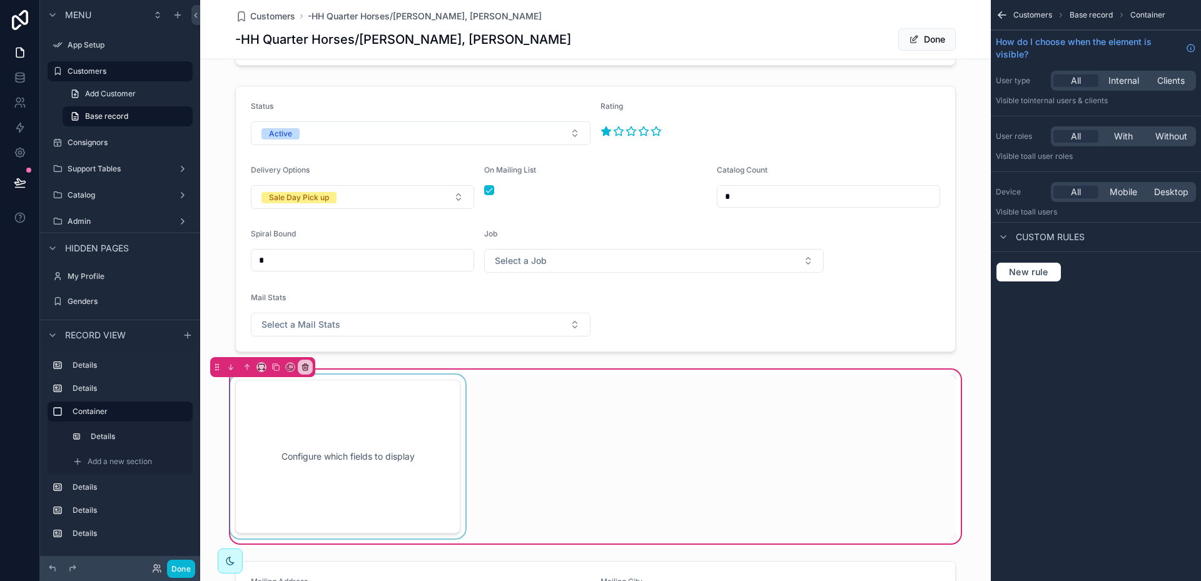
click at [417, 401] on div "scrollable content" at bounding box center [348, 457] width 240 height 164
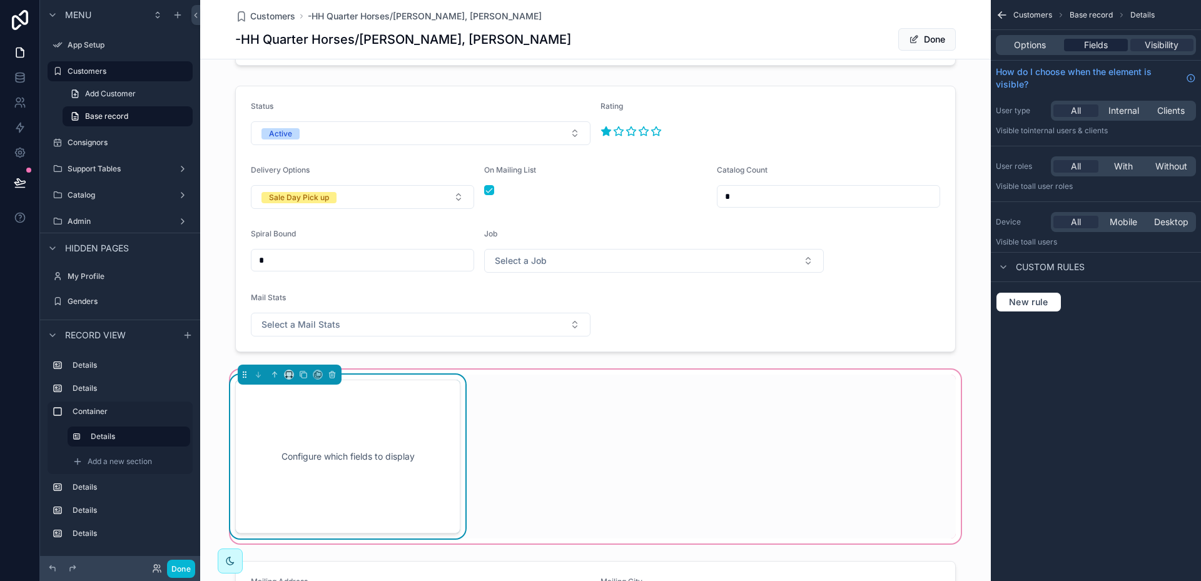
click at [1105, 43] on span "Fields" at bounding box center [1096, 45] width 24 height 13
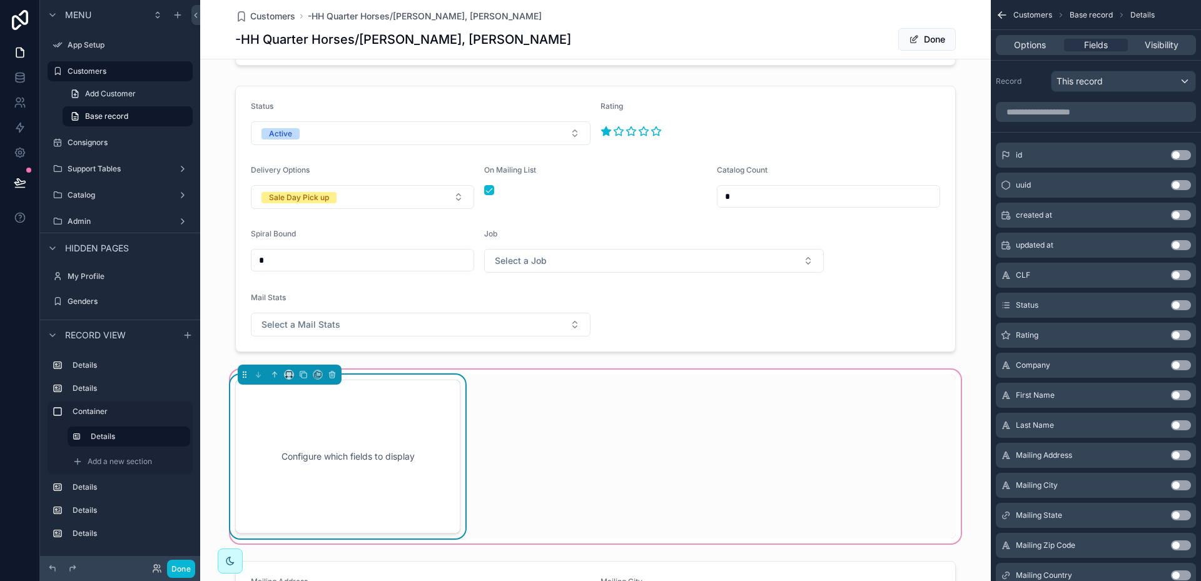
click at [1185, 306] on button "Use setting" at bounding box center [1181, 305] width 20 height 10
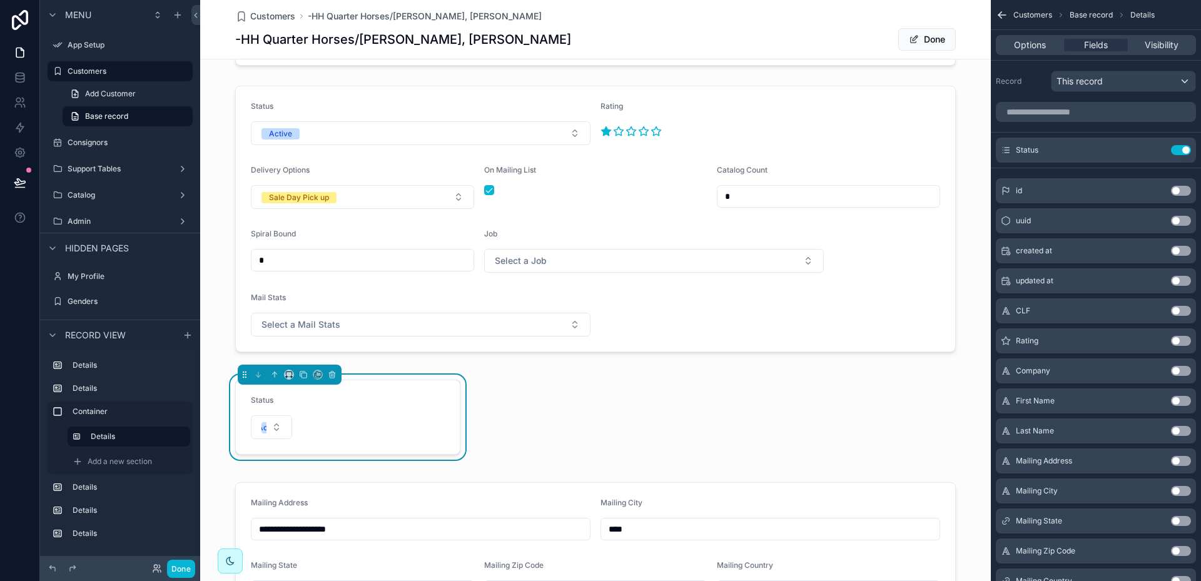
click at [1187, 338] on button "Use setting" at bounding box center [1181, 341] width 20 height 10
click at [1156, 150] on icon "scrollable content" at bounding box center [1156, 150] width 10 height 10
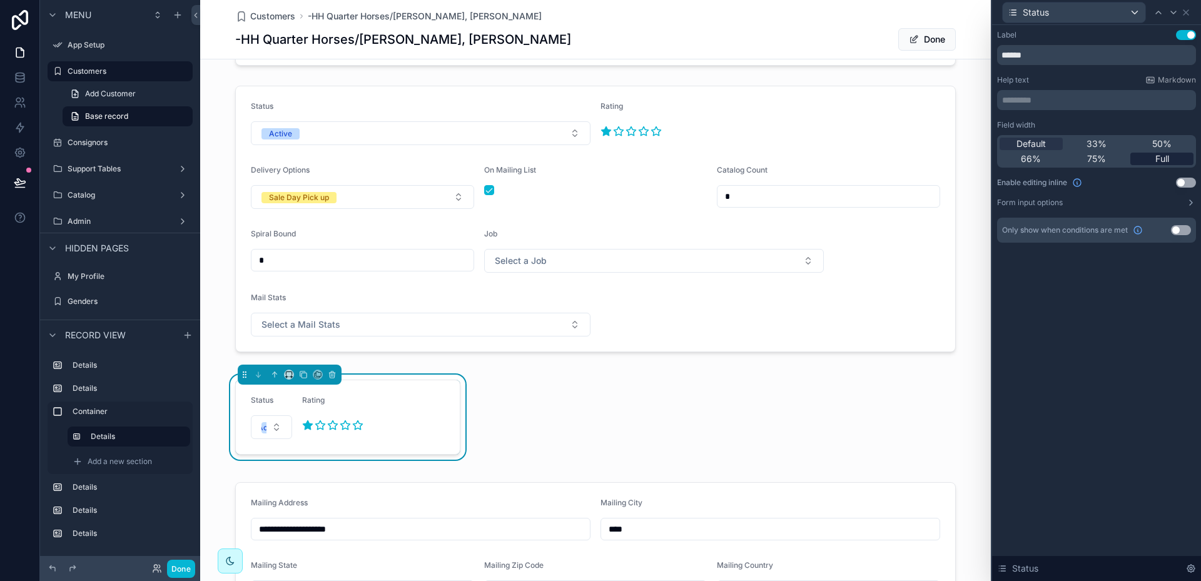
click at [1169, 158] on span "Full" at bounding box center [1162, 159] width 14 height 13
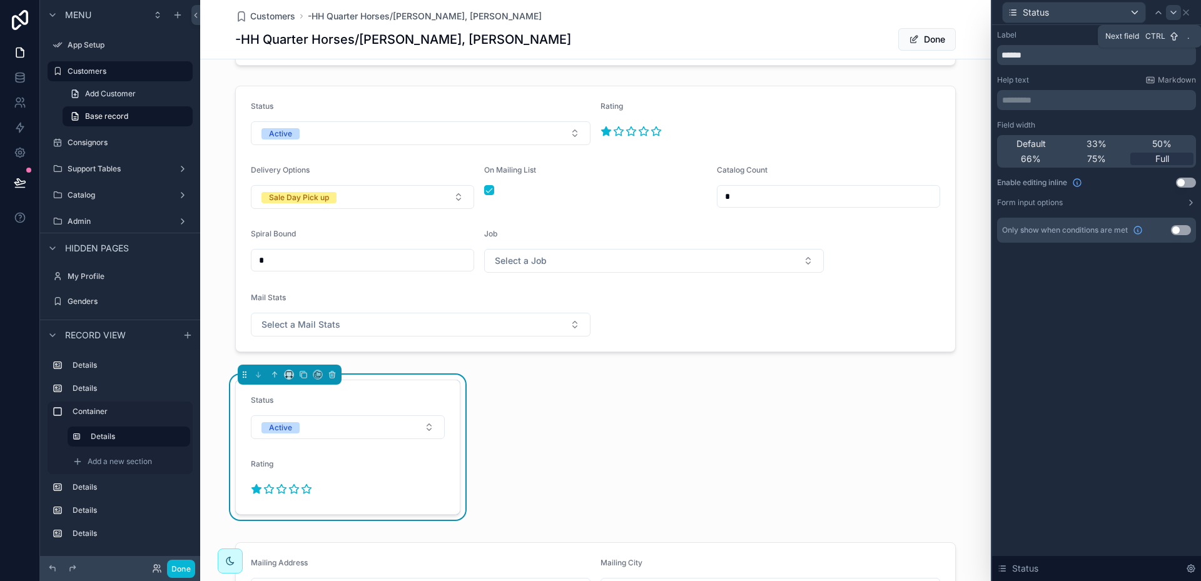
click at [1174, 14] on icon at bounding box center [1174, 13] width 10 height 10
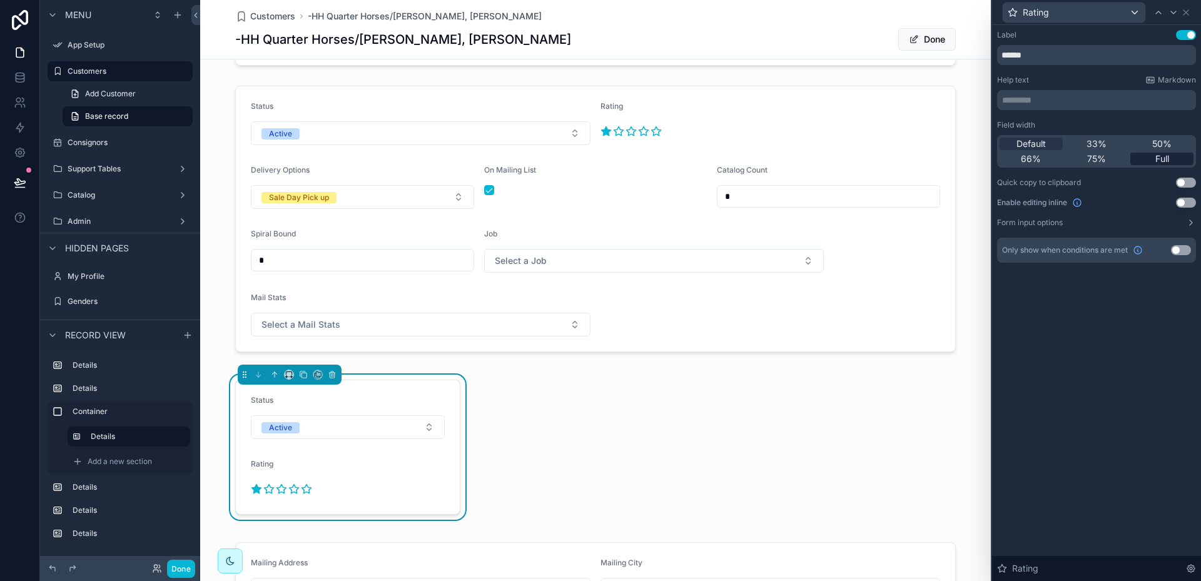
click at [1167, 155] on span "Full" at bounding box center [1162, 159] width 14 height 13
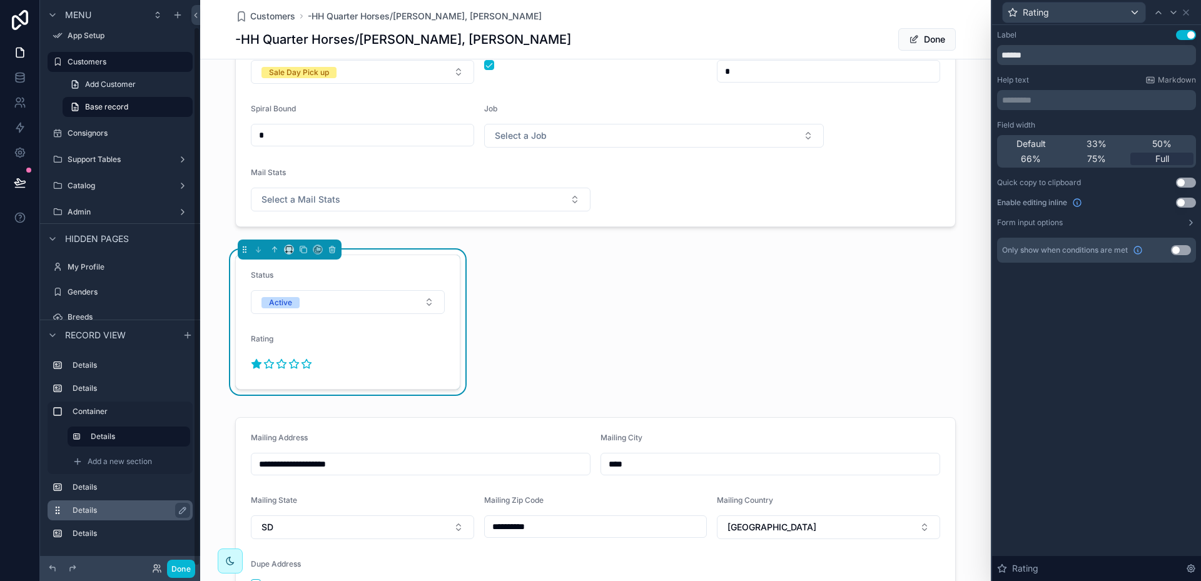
scroll to position [0, 0]
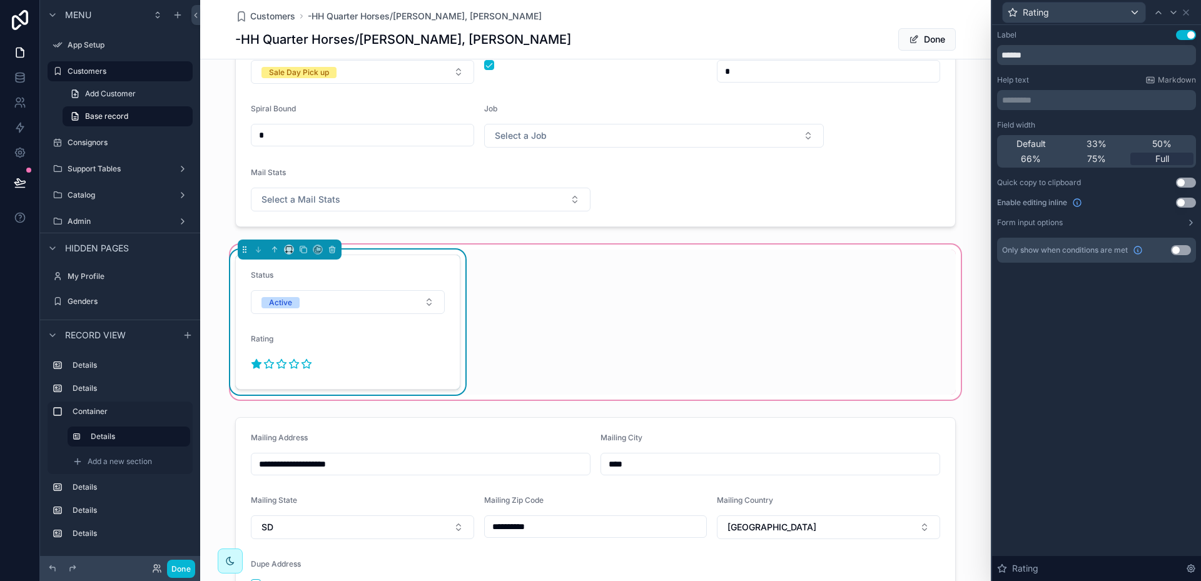
click at [539, 328] on div "Status Active Rating" at bounding box center [596, 322] width 736 height 145
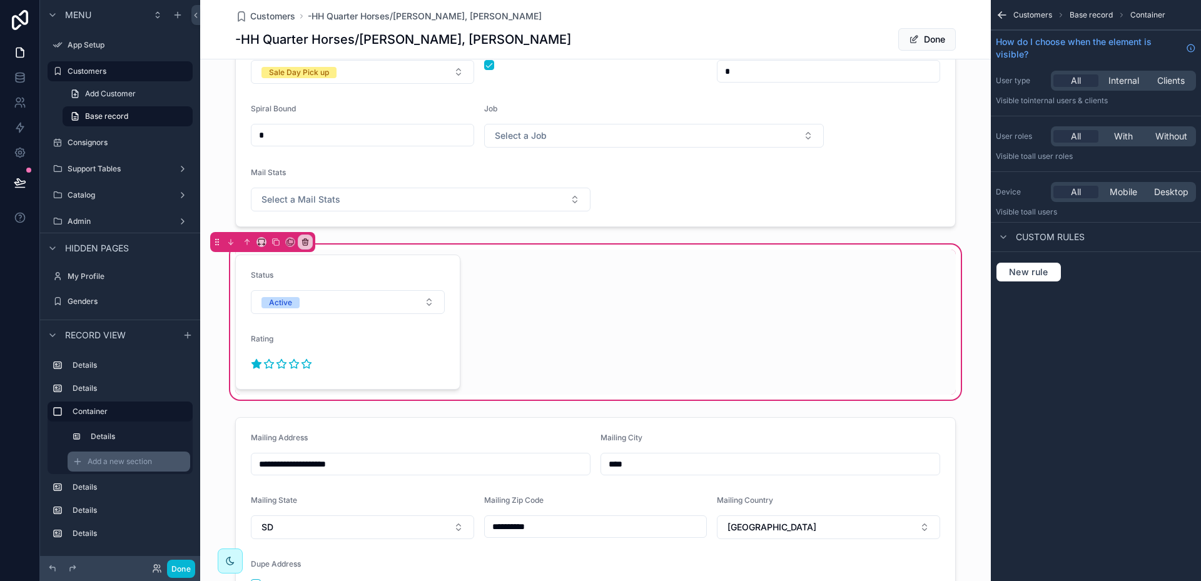
click at [123, 462] on span "Add a new section" at bounding box center [120, 462] width 64 height 10
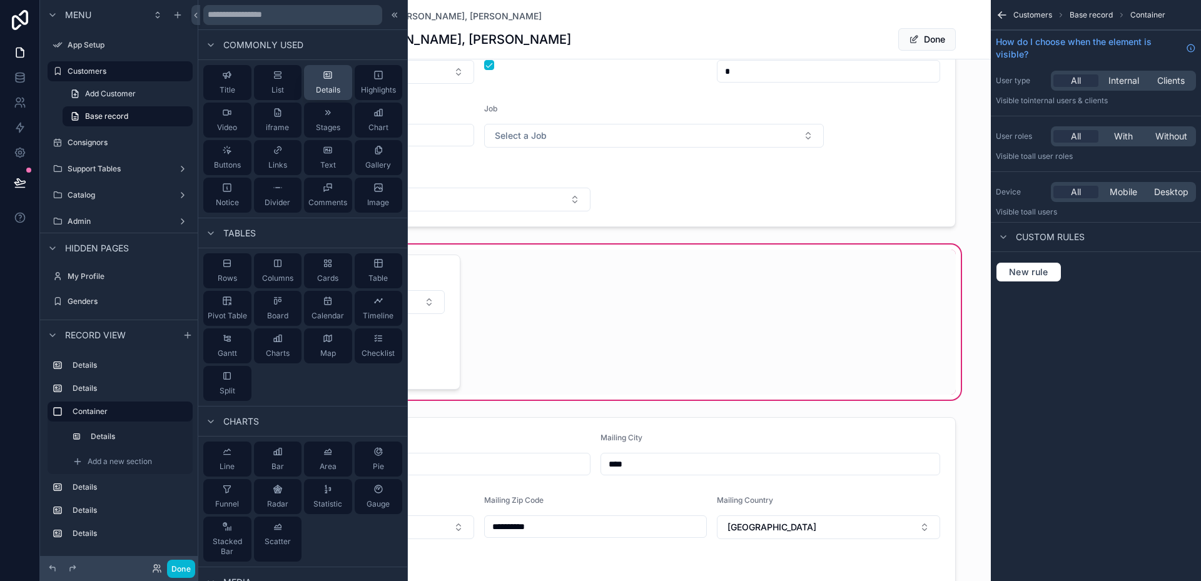
click at [327, 78] on icon at bounding box center [328, 75] width 10 height 10
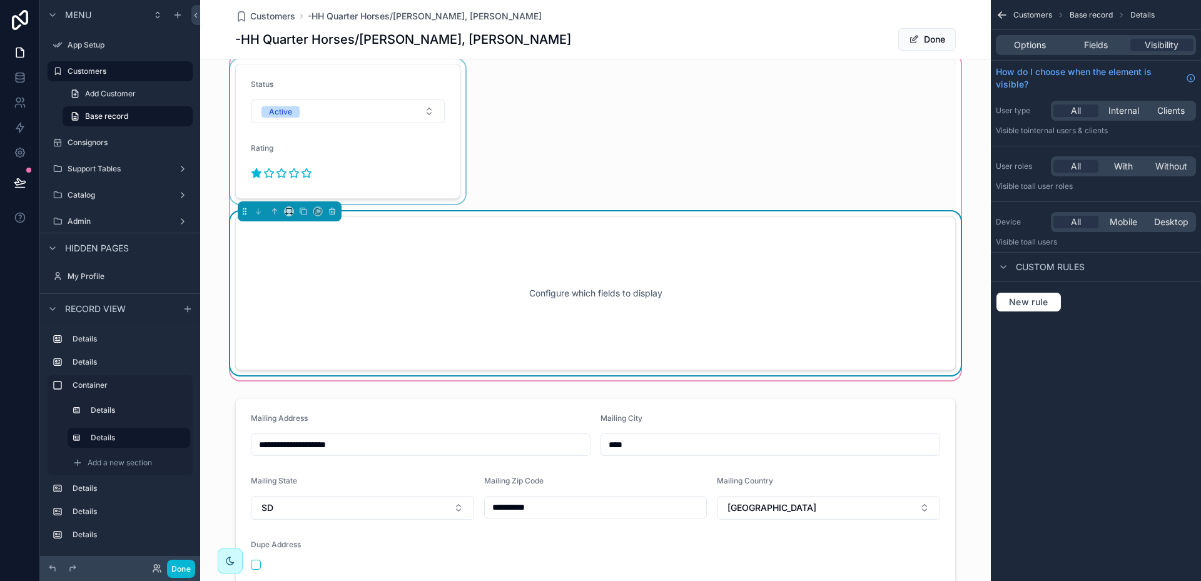
scroll to position [407, 0]
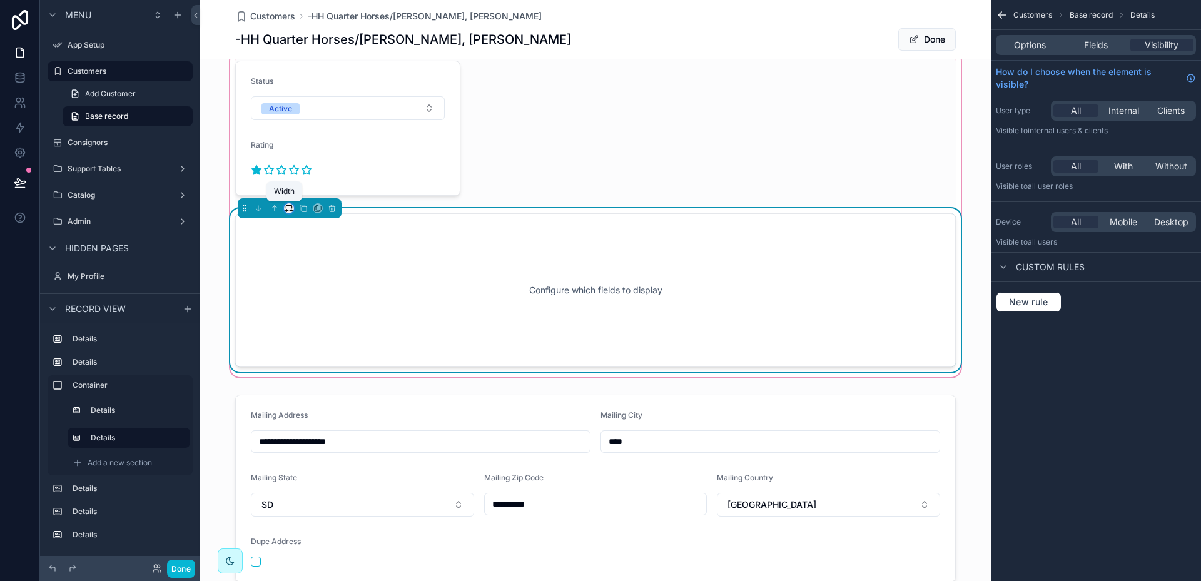
click at [285, 208] on icon "scrollable content" at bounding box center [289, 208] width 9 height 9
click at [302, 277] on span "33%" at bounding box center [300, 279] width 20 height 15
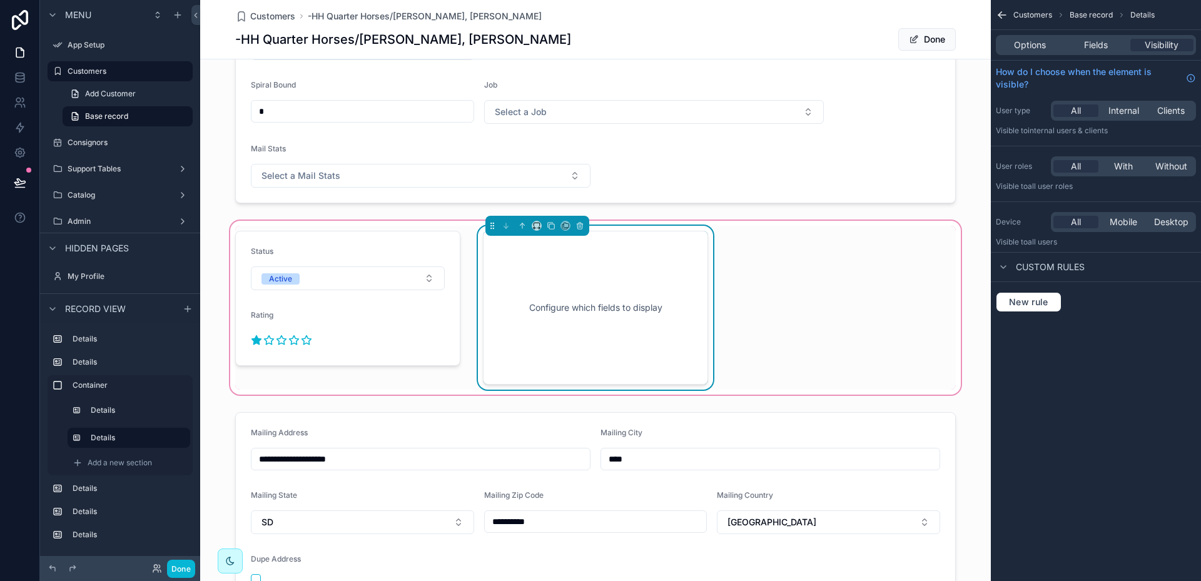
scroll to position [219, 0]
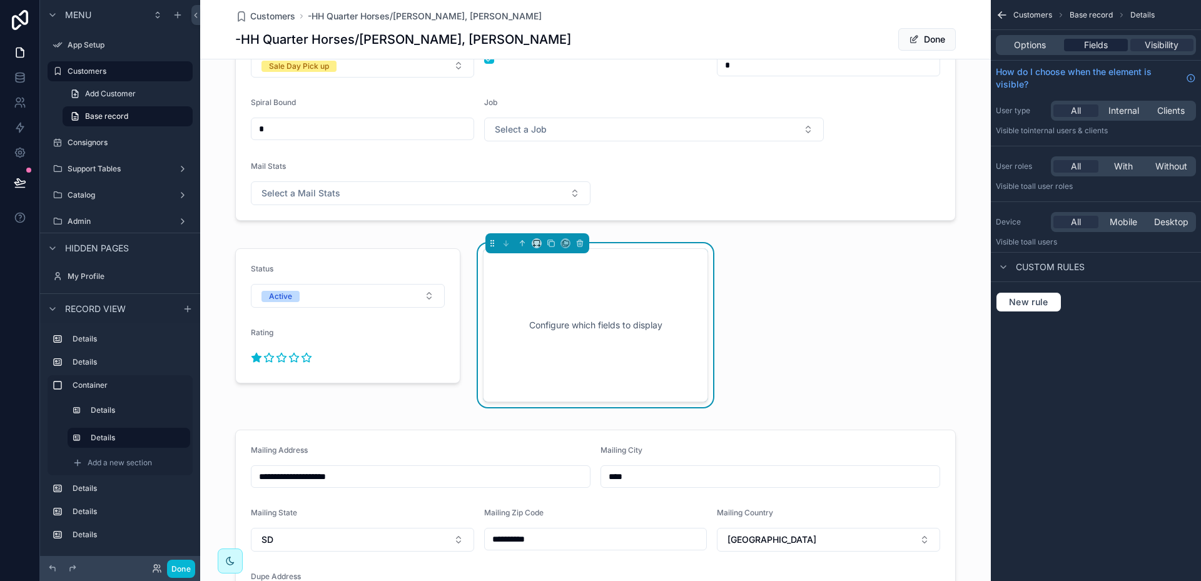
click at [1091, 44] on span "Fields" at bounding box center [1096, 45] width 24 height 13
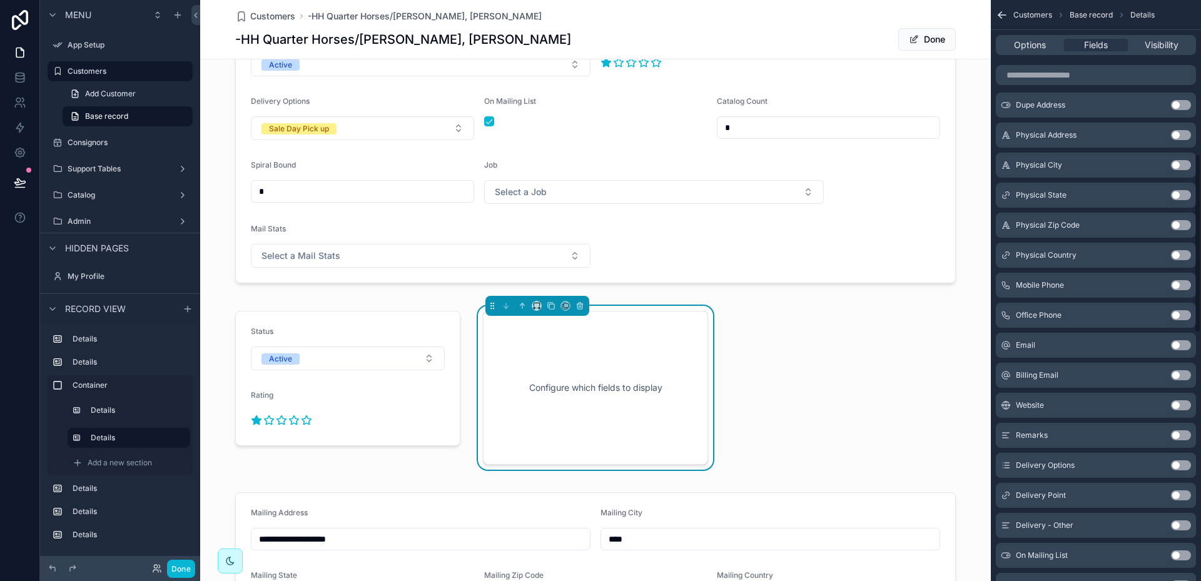
scroll to position [563, 0]
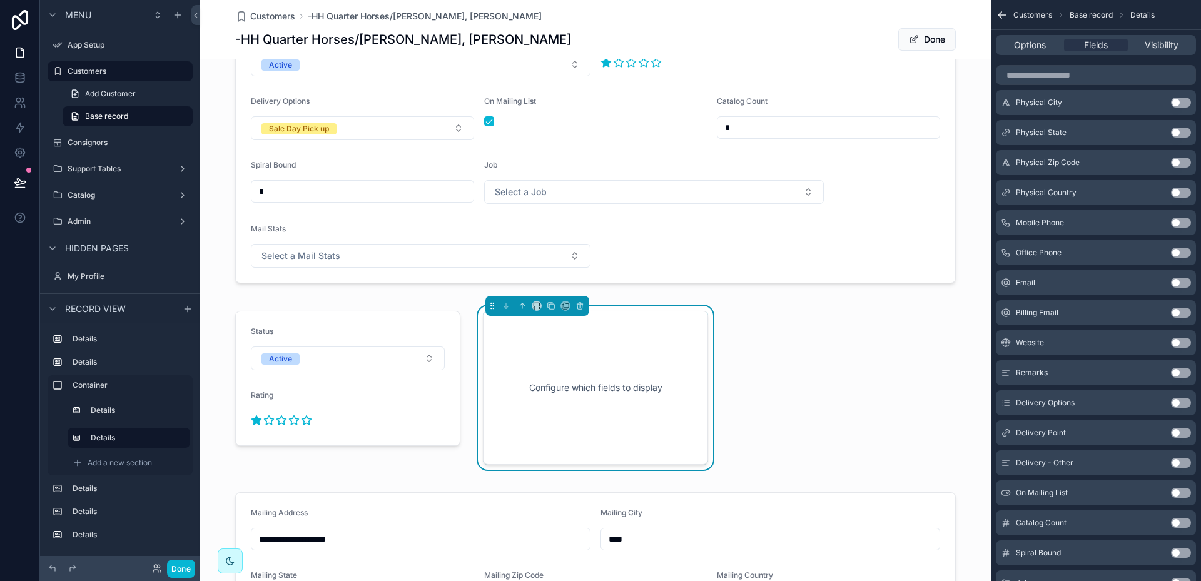
click at [1187, 404] on button "Use setting" at bounding box center [1181, 403] width 20 height 10
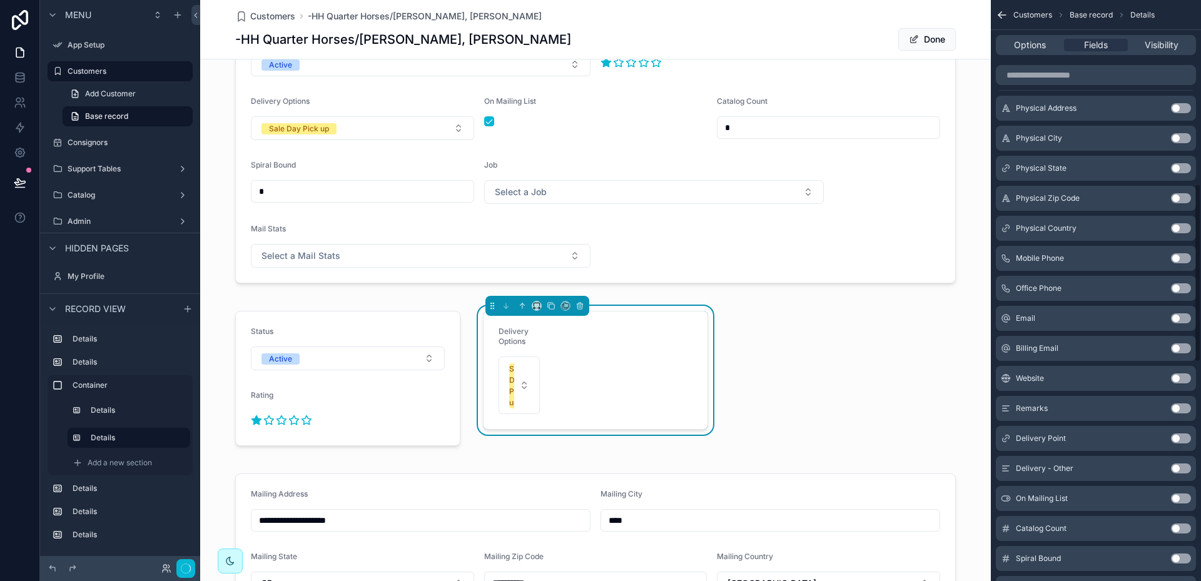
scroll to position [599, 0]
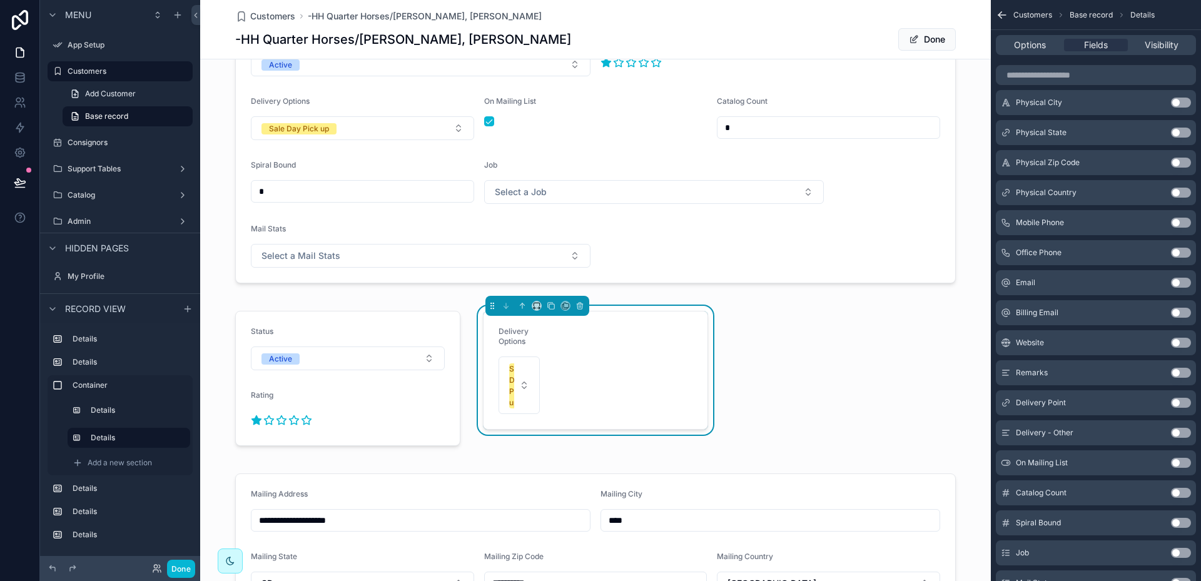
click at [1186, 404] on button "Use setting" at bounding box center [1181, 403] width 20 height 10
click at [801, 368] on div "Status Active Rating Delivery Options Sale Day Pick up Delivery Point Delivery …" at bounding box center [596, 378] width 736 height 145
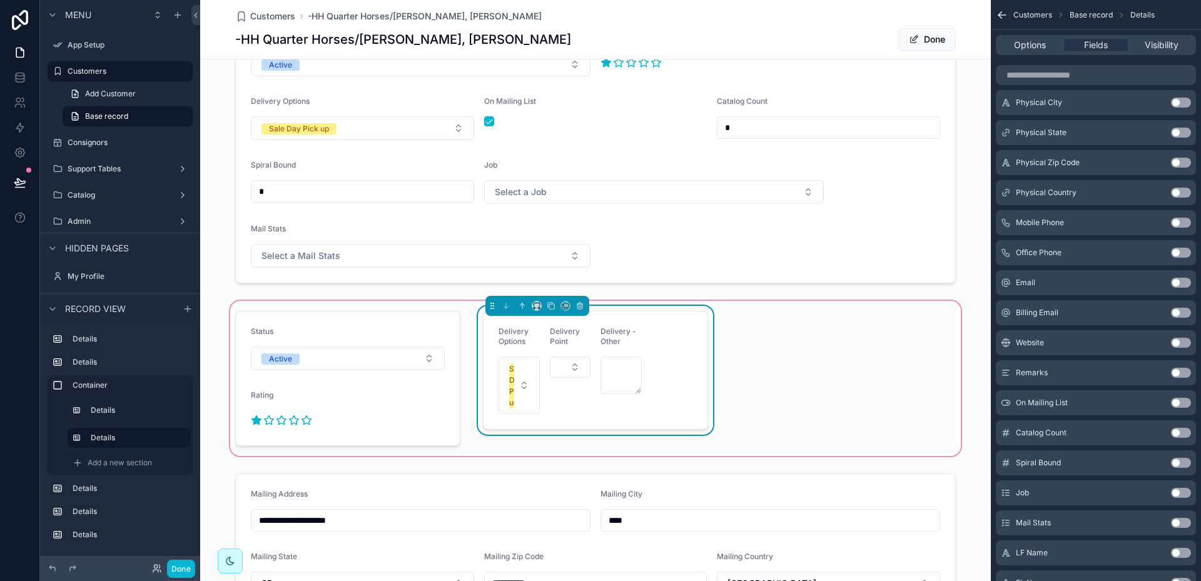
scroll to position [0, 0]
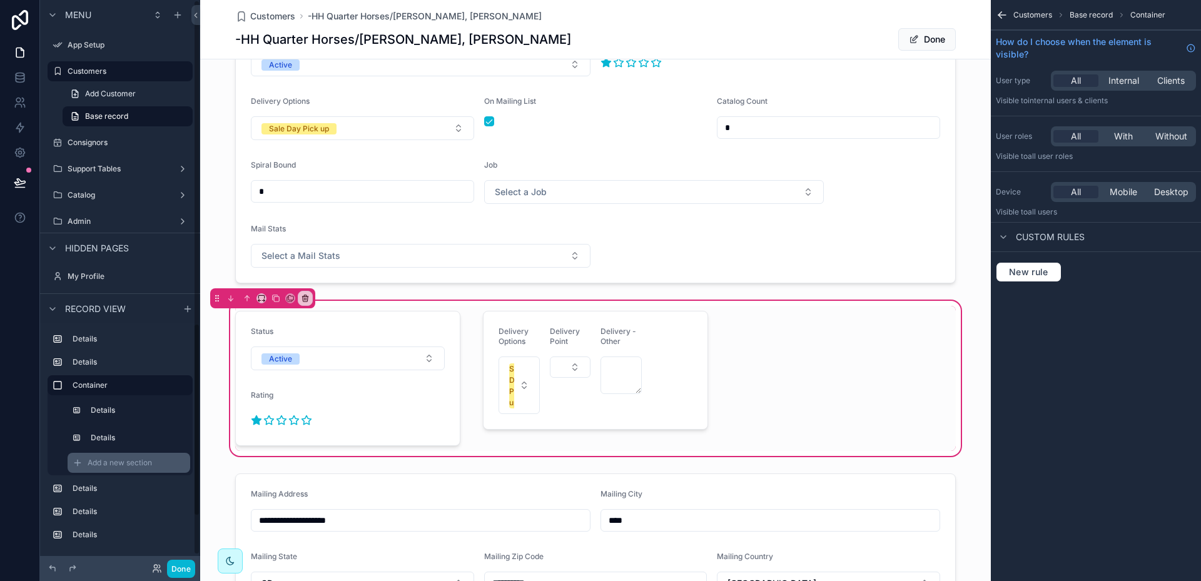
click at [95, 464] on span "Add a new section" at bounding box center [120, 463] width 64 height 10
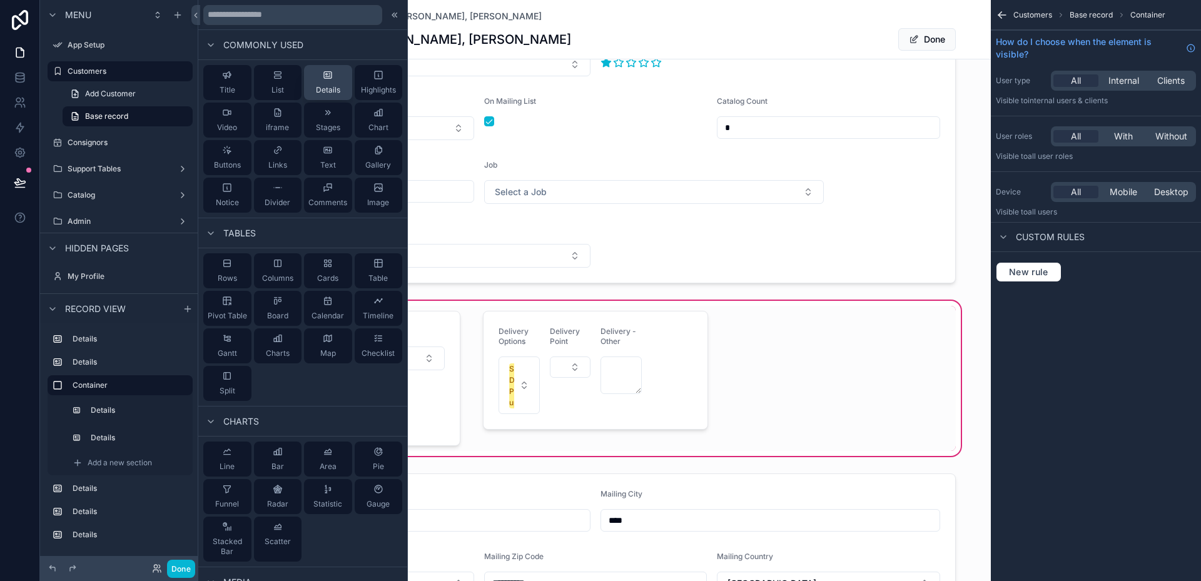
click at [323, 81] on div "Details" at bounding box center [328, 82] width 24 height 25
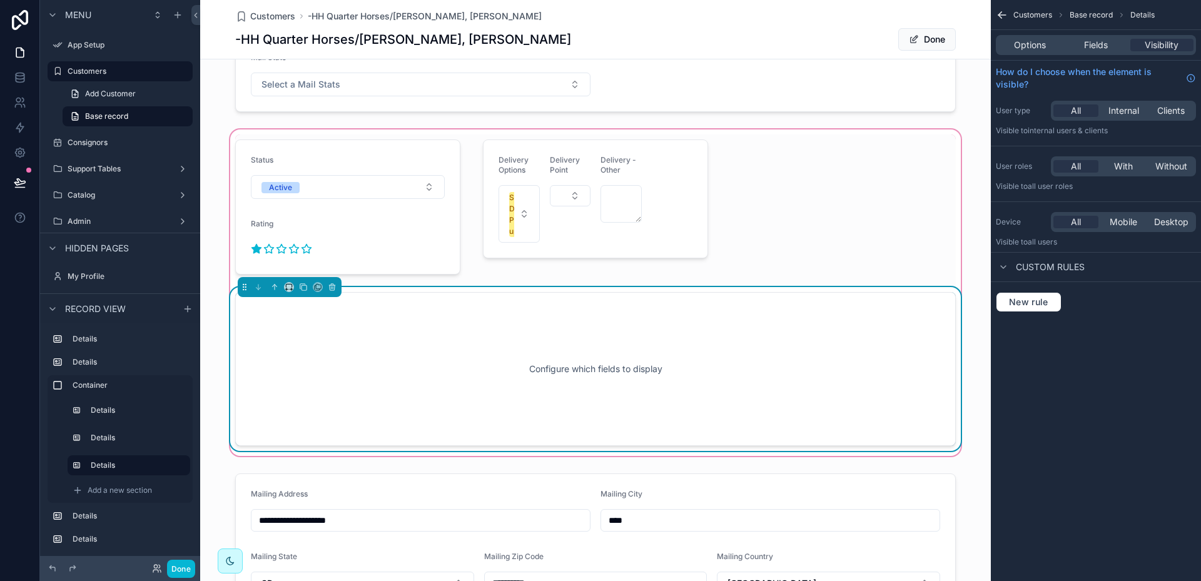
scroll to position [407, 0]
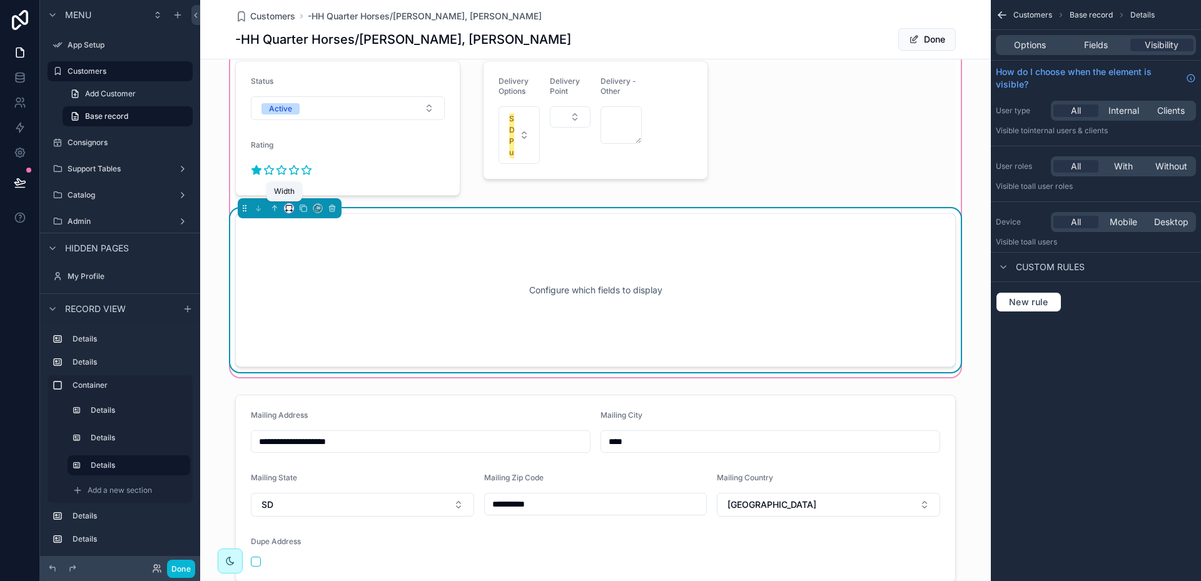
click at [286, 206] on icon "scrollable content" at bounding box center [289, 208] width 9 height 9
click at [302, 280] on span "33%" at bounding box center [300, 279] width 20 height 15
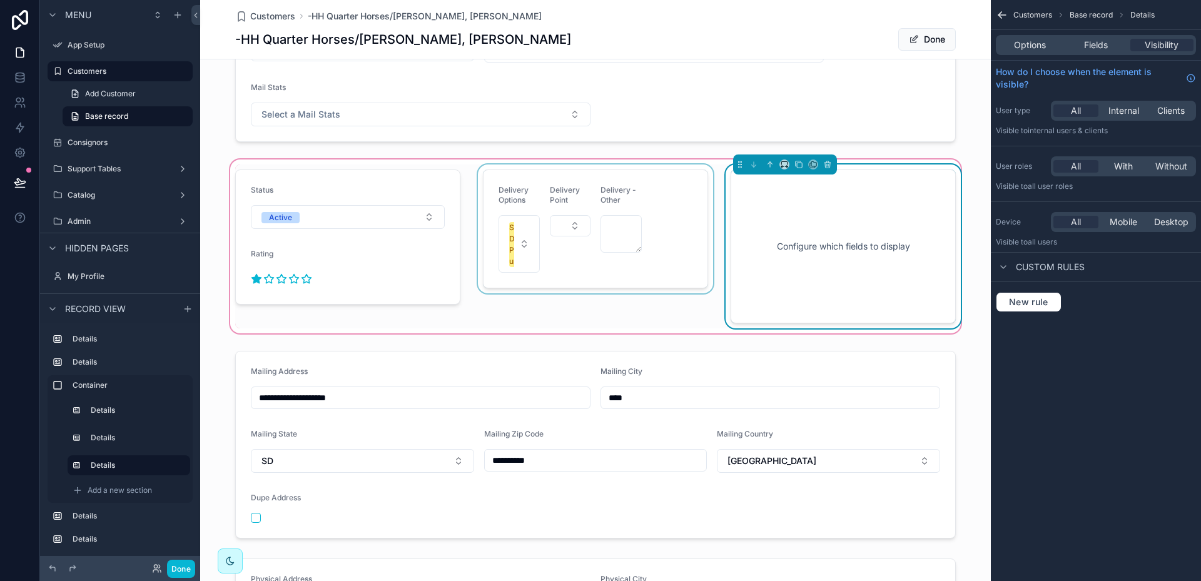
scroll to position [282, 0]
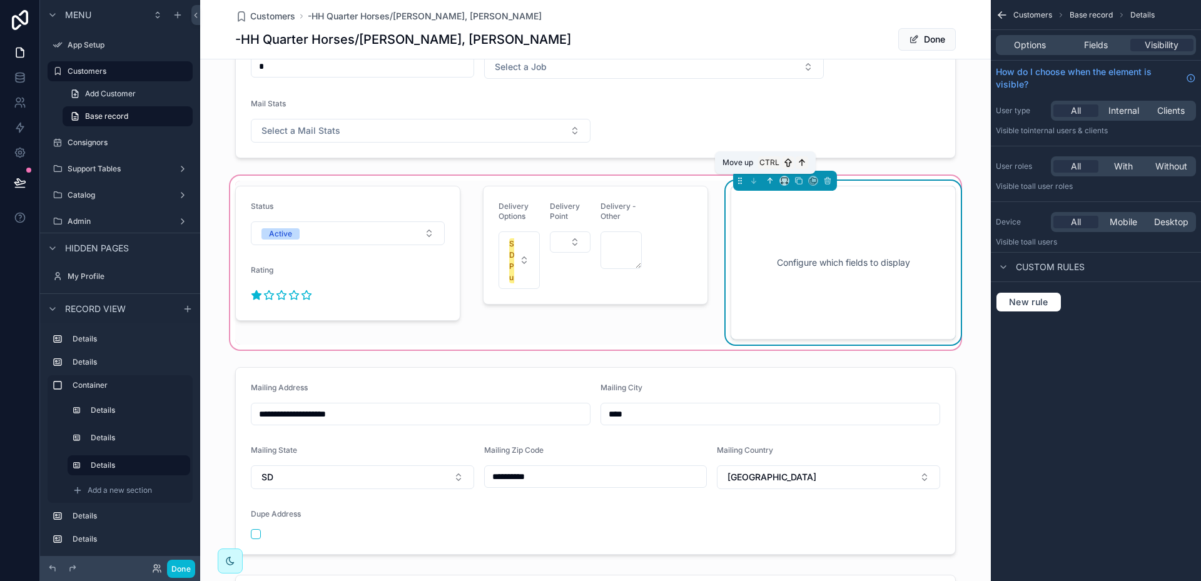
click at [768, 180] on icon "scrollable content" at bounding box center [769, 179] width 3 height 3
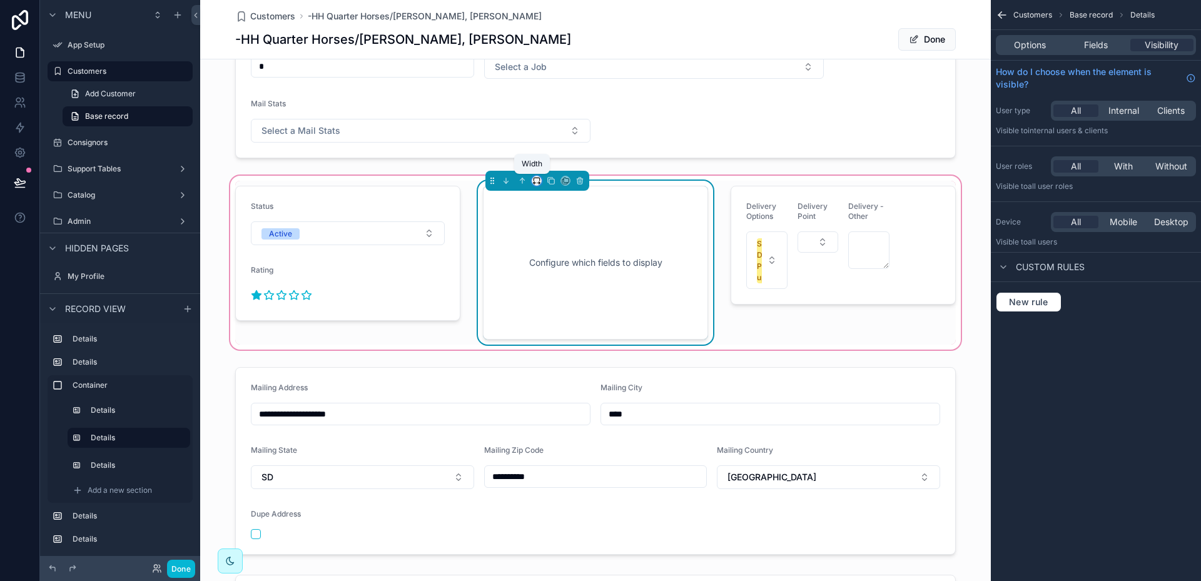
click at [532, 183] on icon "scrollable content" at bounding box center [536, 180] width 9 height 9
click at [550, 271] on span "50%" at bounding box center [547, 275] width 19 height 15
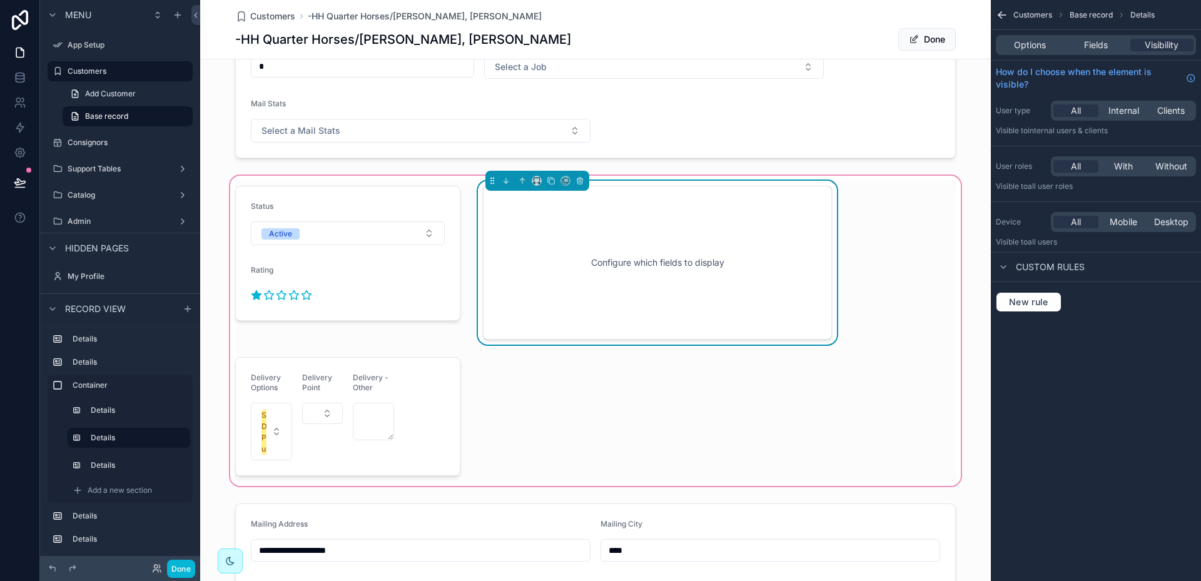
click at [696, 288] on div "Configure which fields to display" at bounding box center [658, 262] width 308 height 113
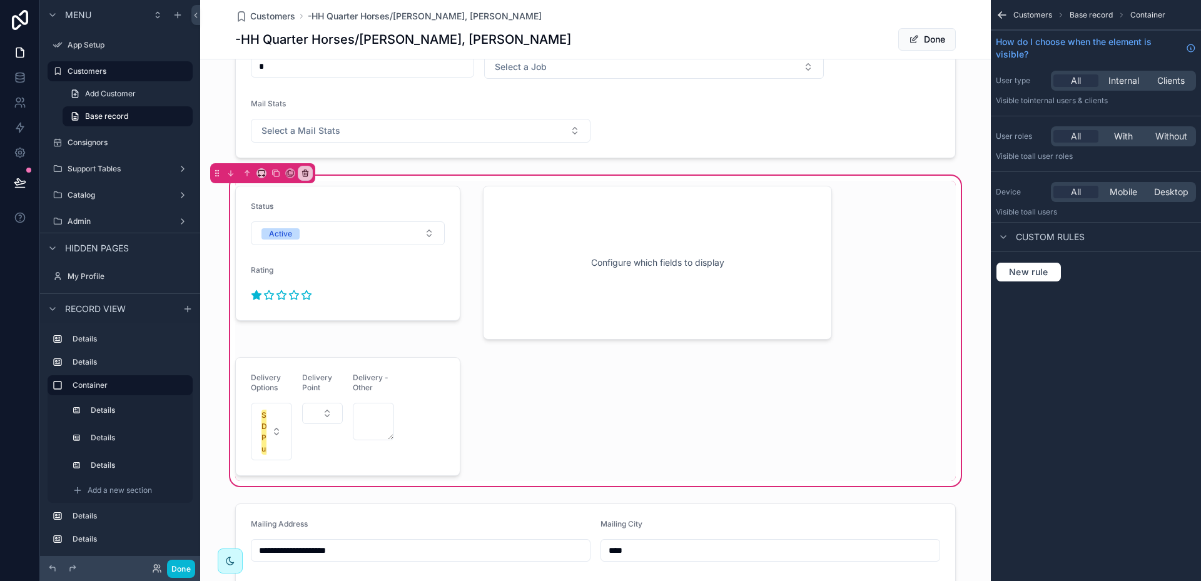
click at [1097, 14] on span "Base record" at bounding box center [1091, 15] width 43 height 10
click at [566, 246] on div "scrollable content" at bounding box center [657, 263] width 364 height 164
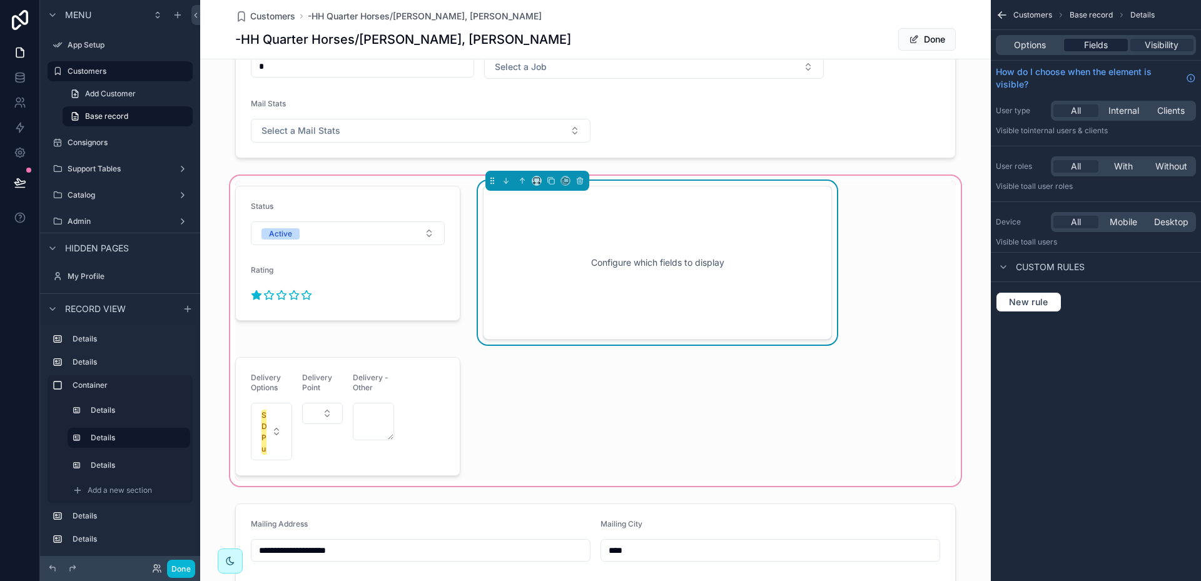
click at [1103, 44] on span "Fields" at bounding box center [1096, 45] width 24 height 13
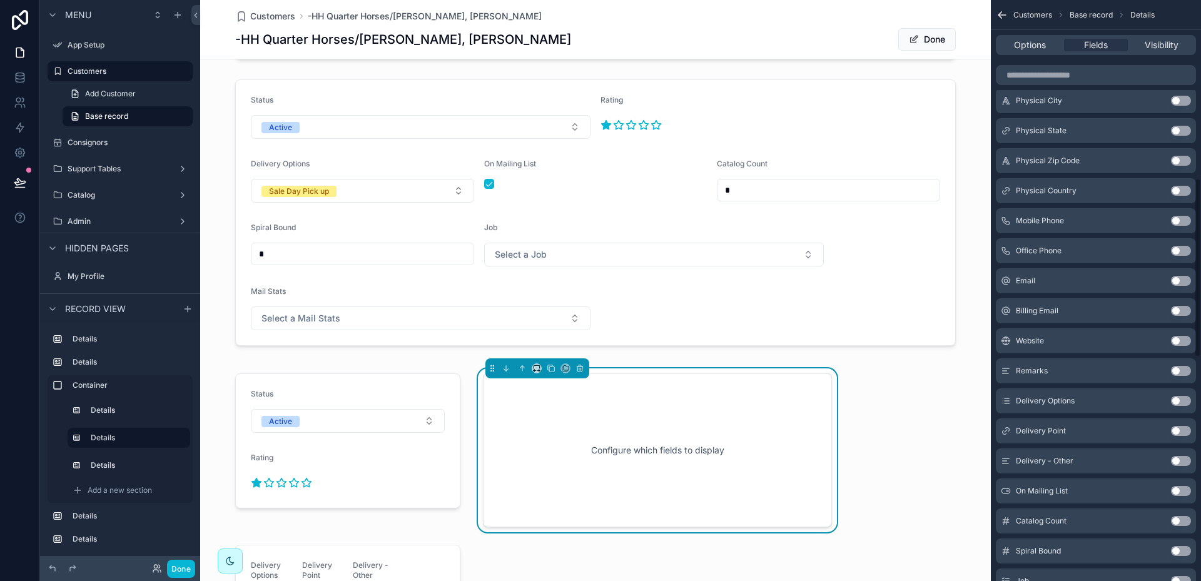
scroll to position [626, 0]
click at [1184, 429] on button "Use setting" at bounding box center [1181, 430] width 20 height 10
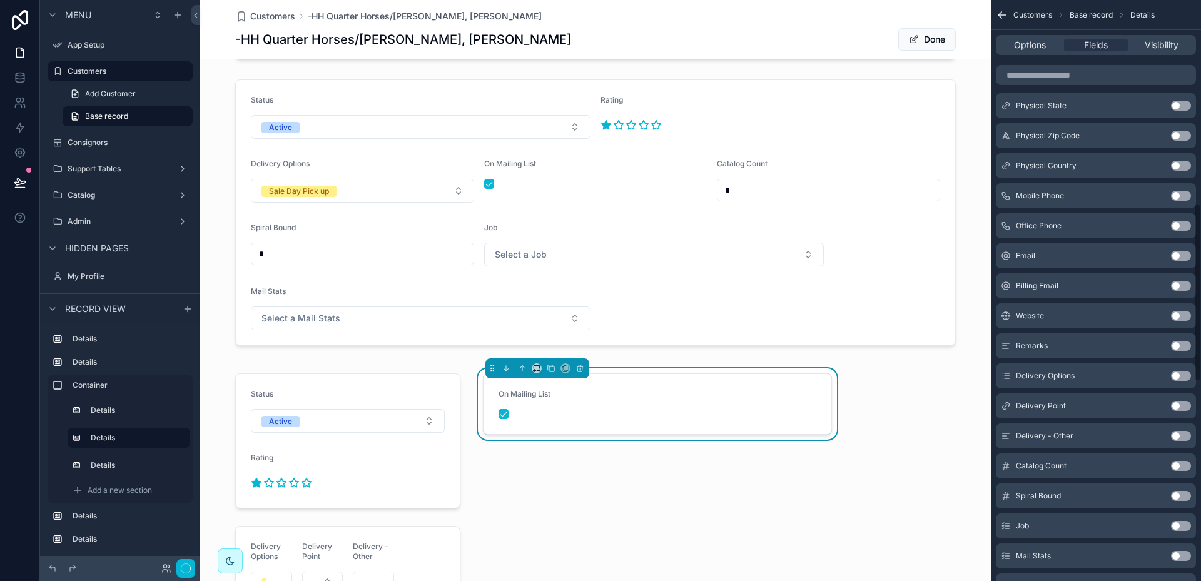
scroll to position [661, 0]
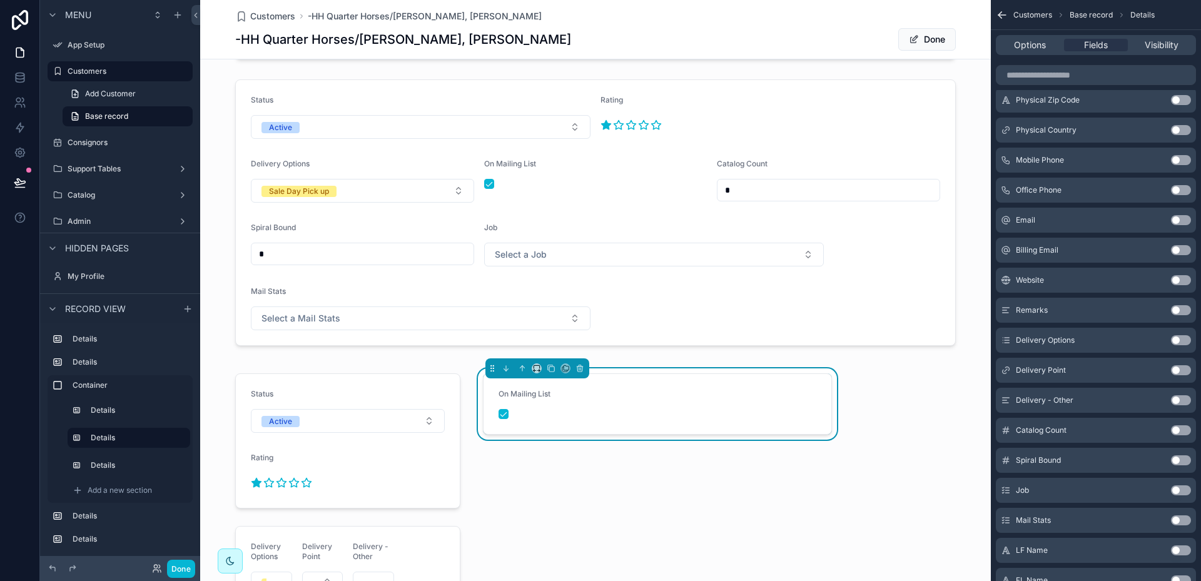
click at [1184, 429] on button "Use setting" at bounding box center [1181, 430] width 20 height 10
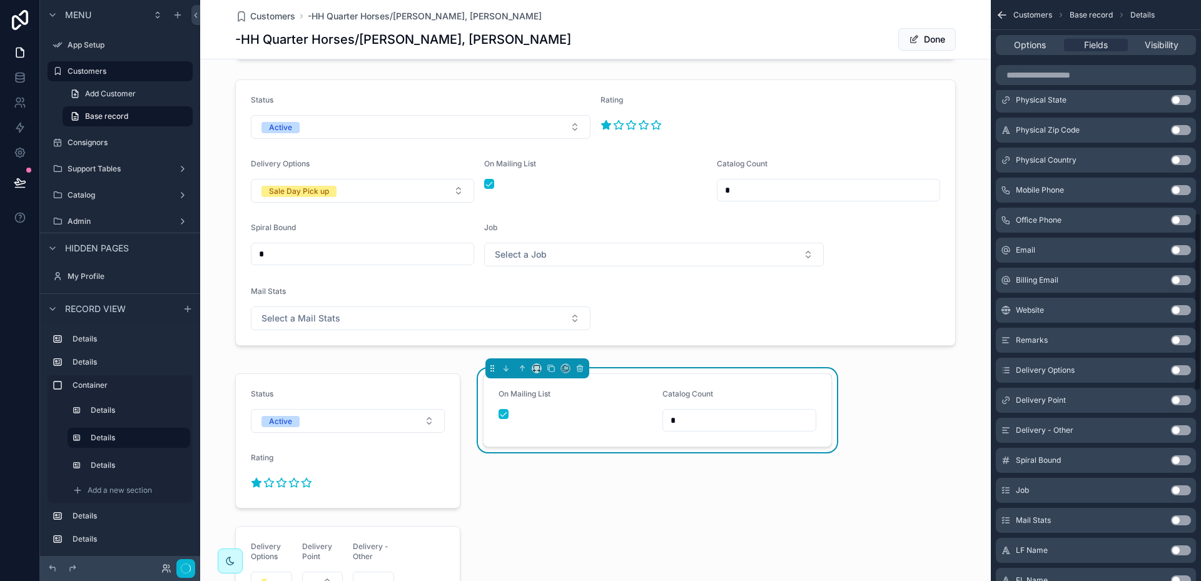
scroll to position [691, 0]
click at [1184, 429] on button "Use setting" at bounding box center [1181, 430] width 20 height 10
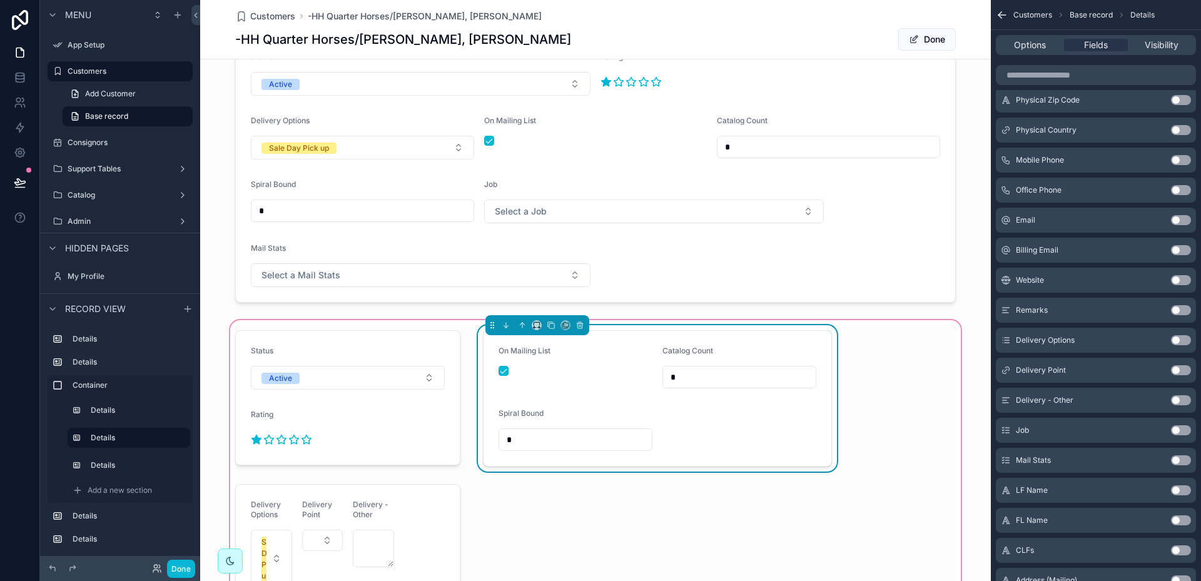
scroll to position [156, 0]
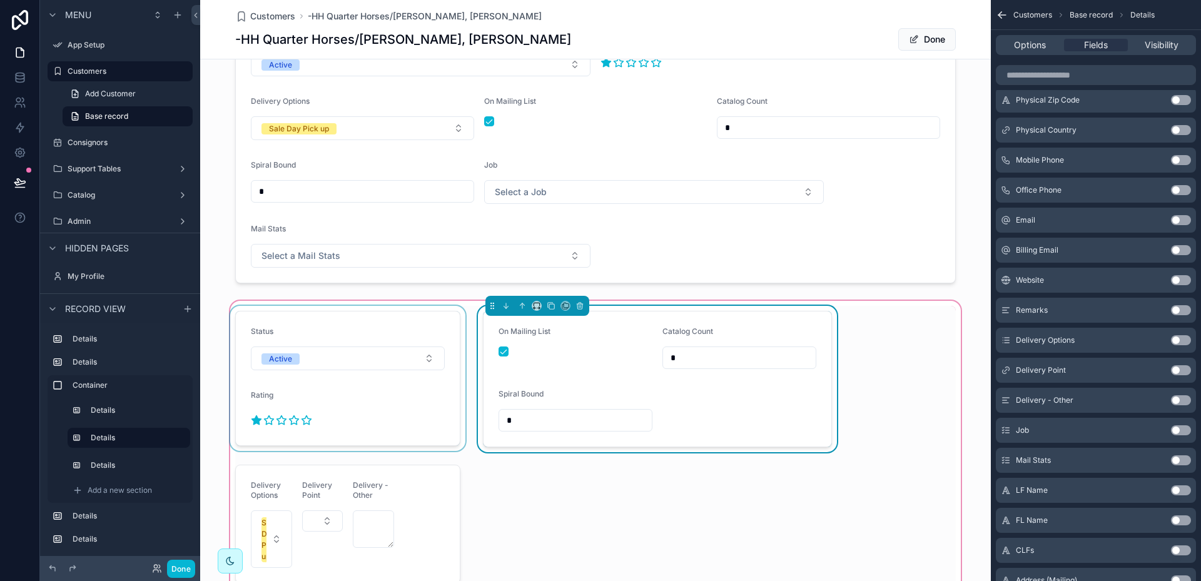
click at [429, 328] on div "scrollable content" at bounding box center [348, 379] width 240 height 146
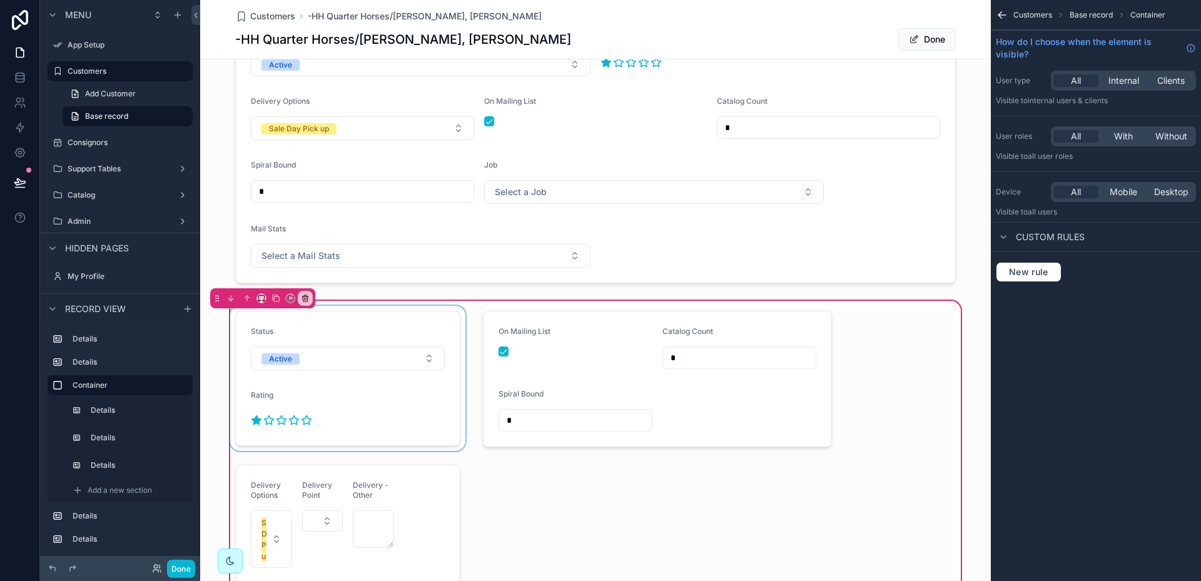
scroll to position [0, 0]
click at [263, 298] on icon "scrollable content" at bounding box center [261, 298] width 9 height 9
click at [280, 389] on span "50%" at bounding box center [276, 392] width 19 height 15
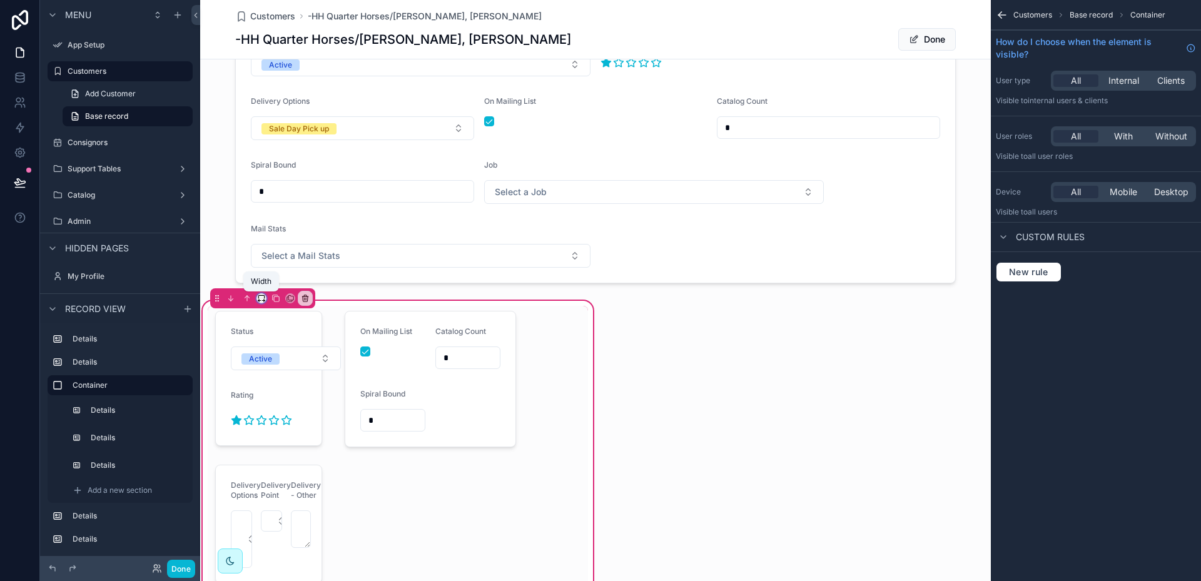
click at [260, 297] on icon "scrollable content" at bounding box center [261, 298] width 9 height 9
click at [278, 461] on span "Full width" at bounding box center [286, 464] width 39 height 15
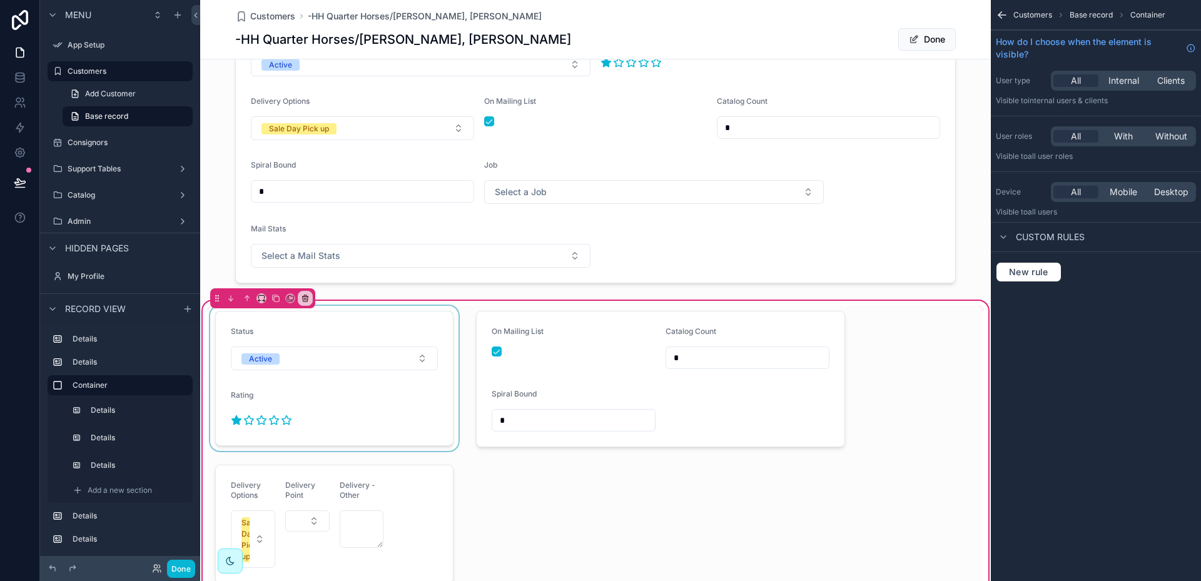
click at [358, 327] on div "scrollable content" at bounding box center [334, 379] width 253 height 146
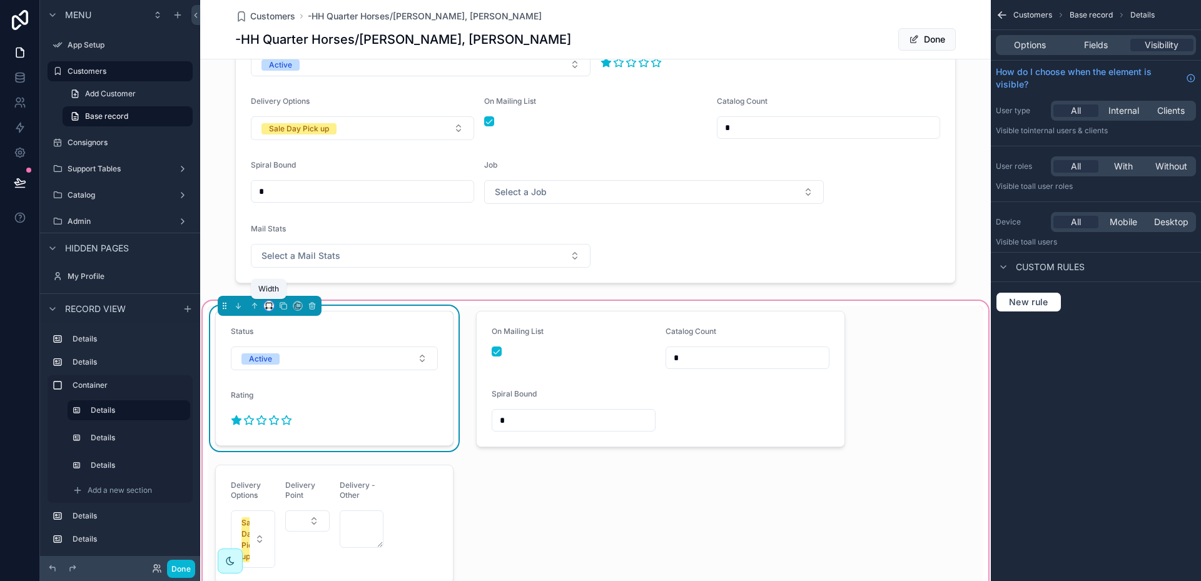
click at [270, 304] on icon "scrollable content" at bounding box center [269, 306] width 9 height 9
click at [286, 394] on span "50%" at bounding box center [284, 400] width 19 height 15
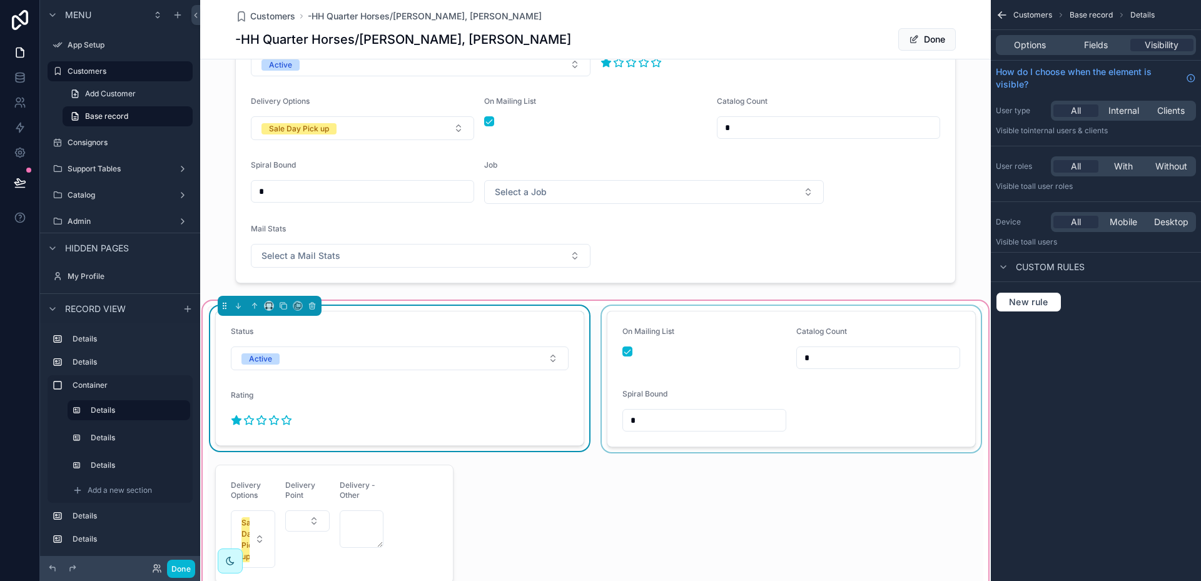
click at [687, 349] on div "scrollable content" at bounding box center [791, 379] width 384 height 146
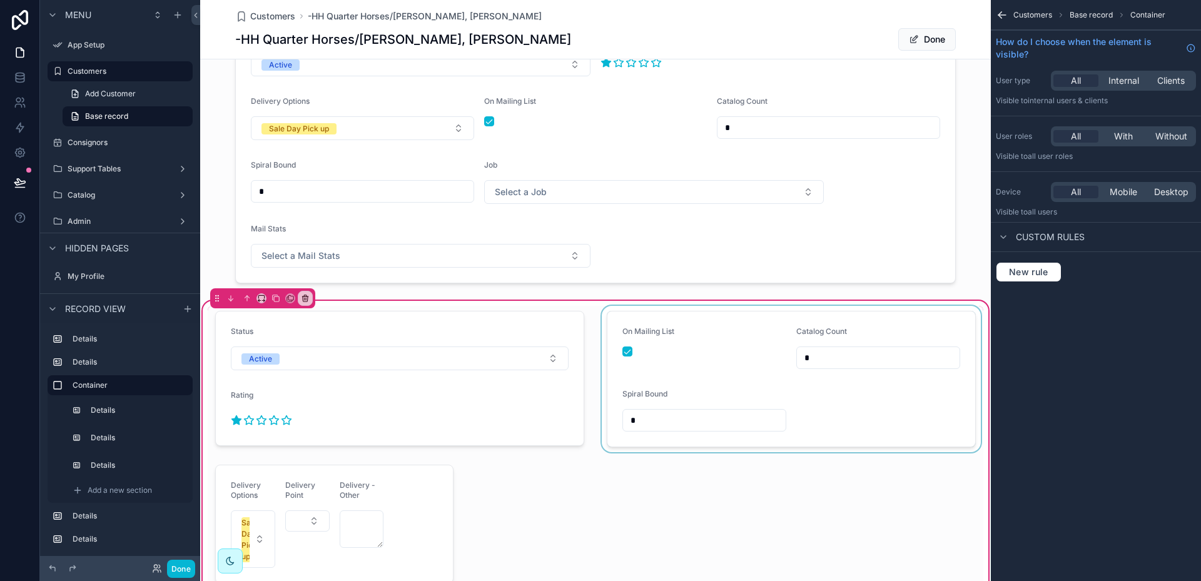
click at [881, 319] on div "scrollable content" at bounding box center [791, 379] width 384 height 146
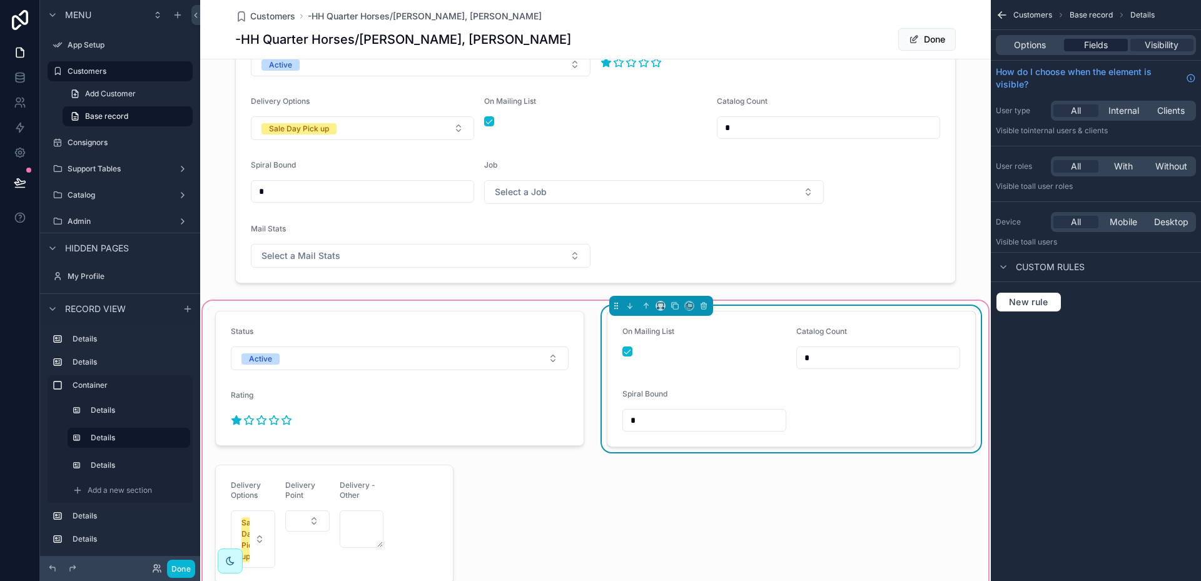
click at [1098, 43] on span "Fields" at bounding box center [1096, 45] width 24 height 13
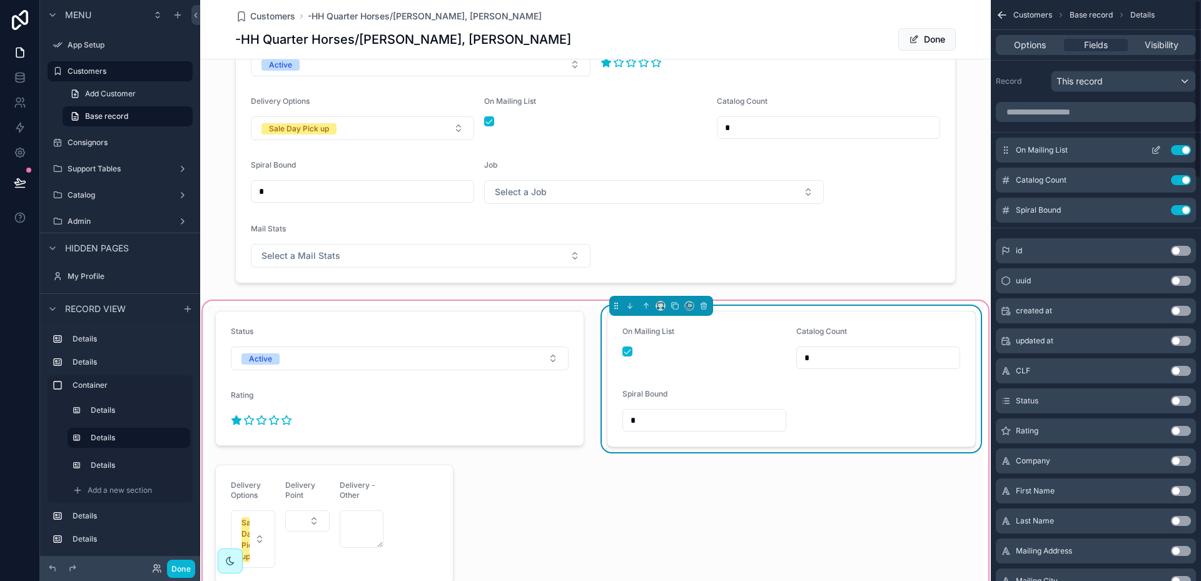
click at [1158, 150] on icon "scrollable content" at bounding box center [1157, 148] width 5 height 5
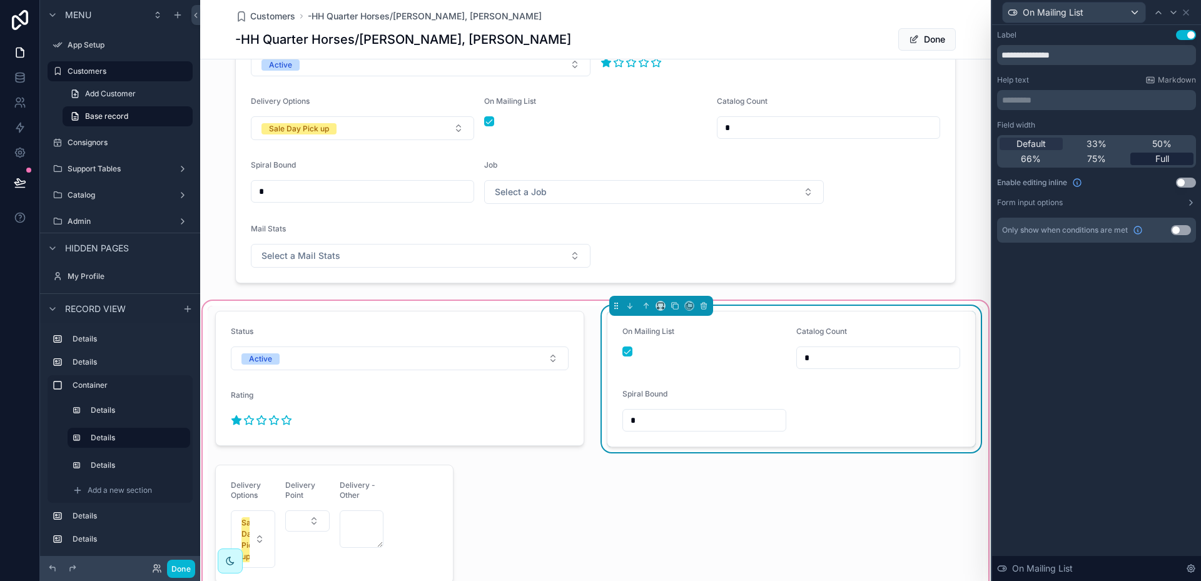
click at [1167, 160] on span "Full" at bounding box center [1162, 159] width 14 height 13
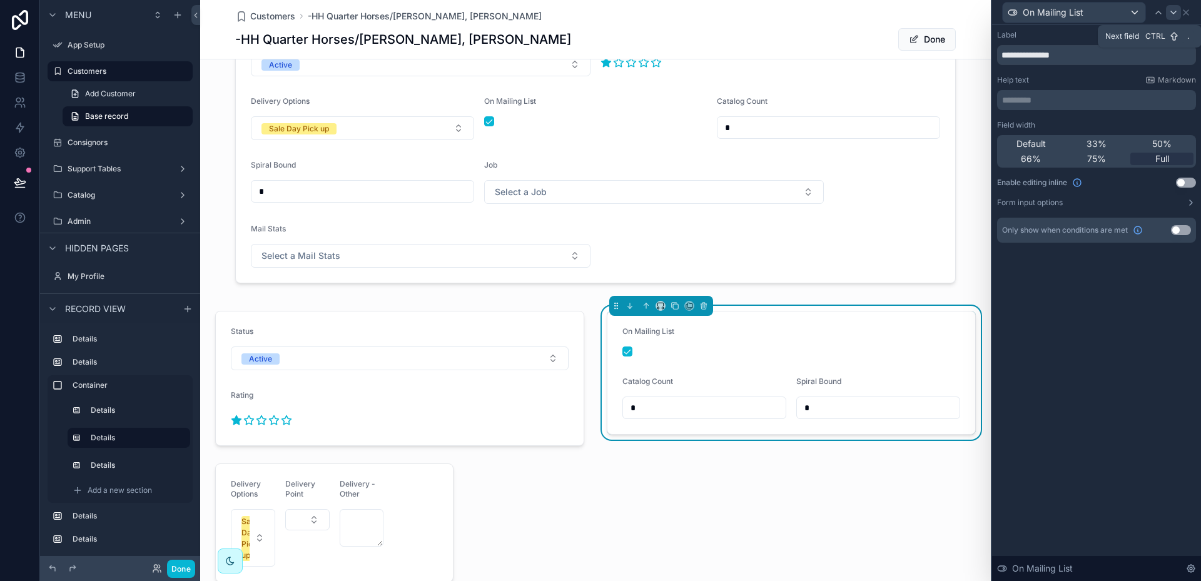
click at [1174, 10] on icon at bounding box center [1174, 13] width 10 height 10
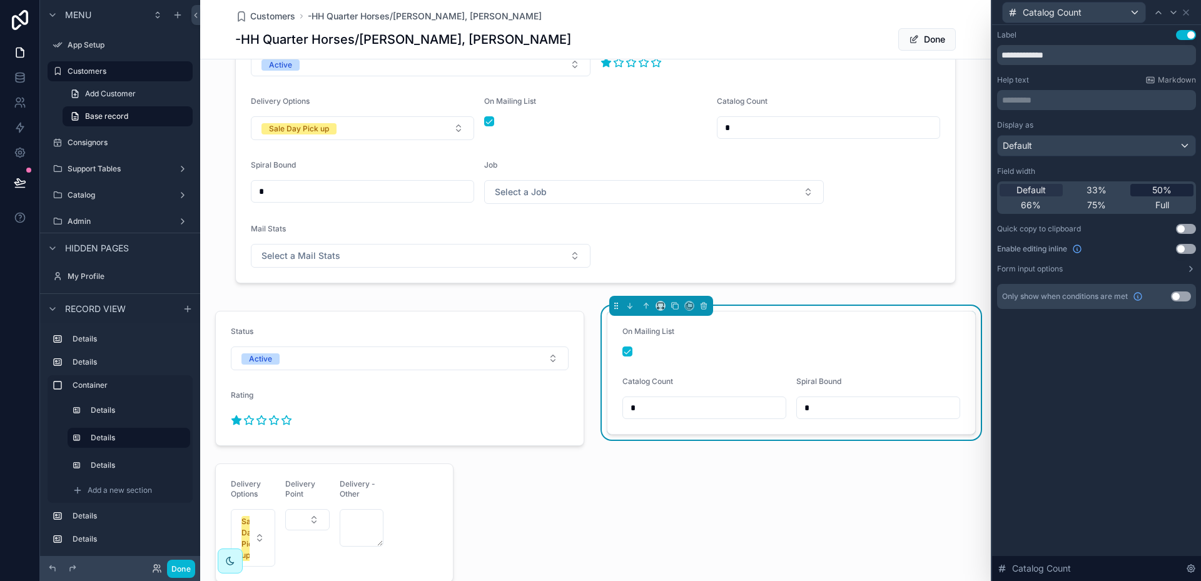
click at [1160, 186] on span "50%" at bounding box center [1161, 190] width 19 height 13
click at [1175, 14] on icon at bounding box center [1174, 13] width 10 height 10
click at [1163, 190] on span "50%" at bounding box center [1161, 190] width 19 height 13
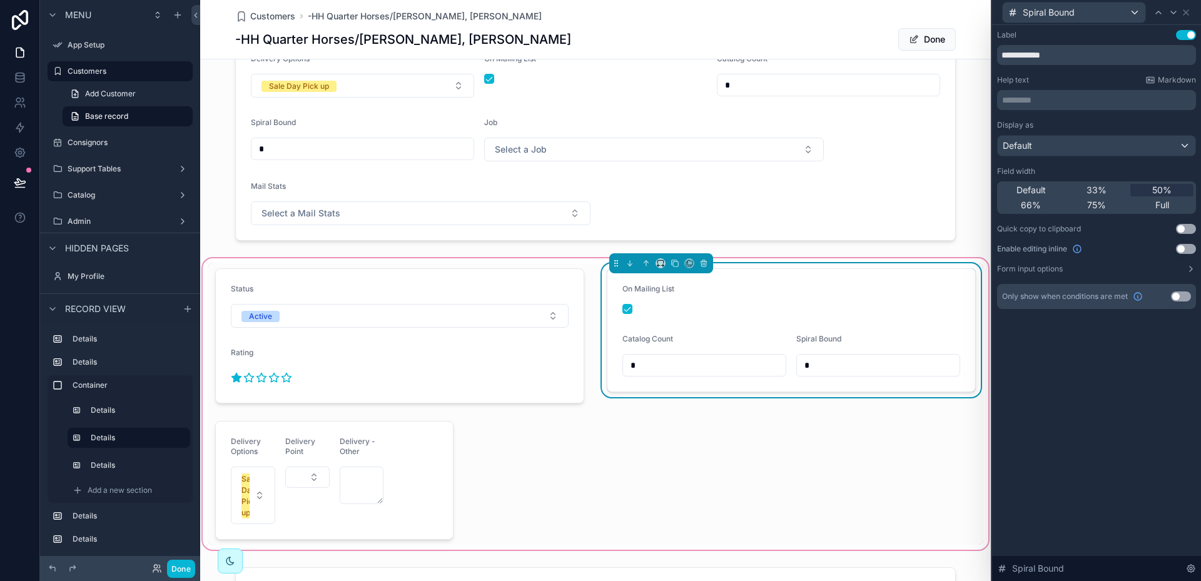
scroll to position [219, 0]
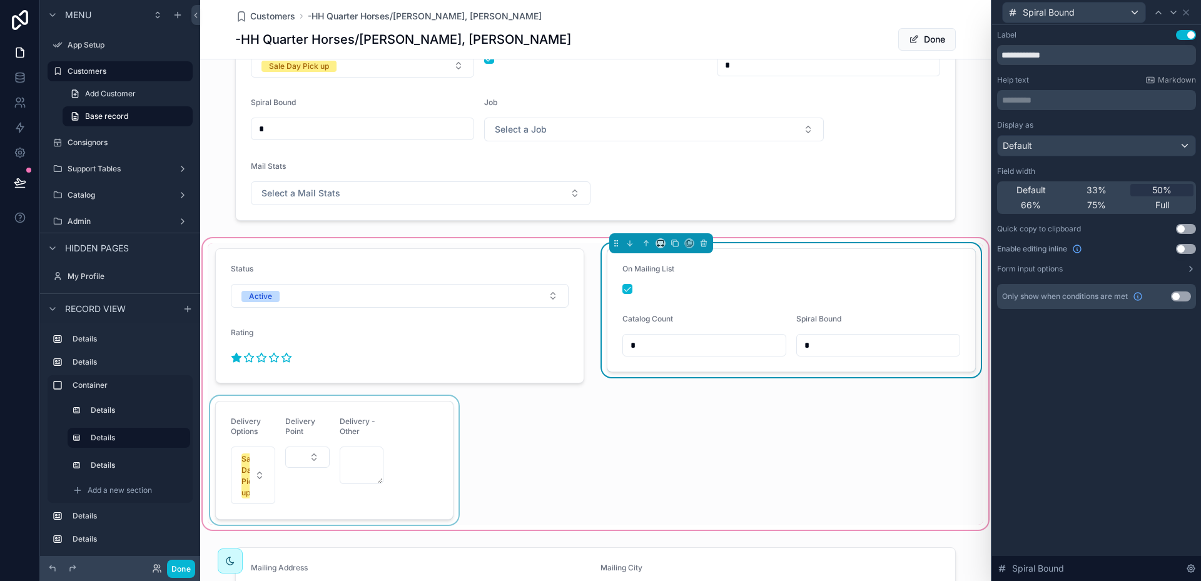
click at [412, 429] on div "scrollable content" at bounding box center [334, 460] width 253 height 129
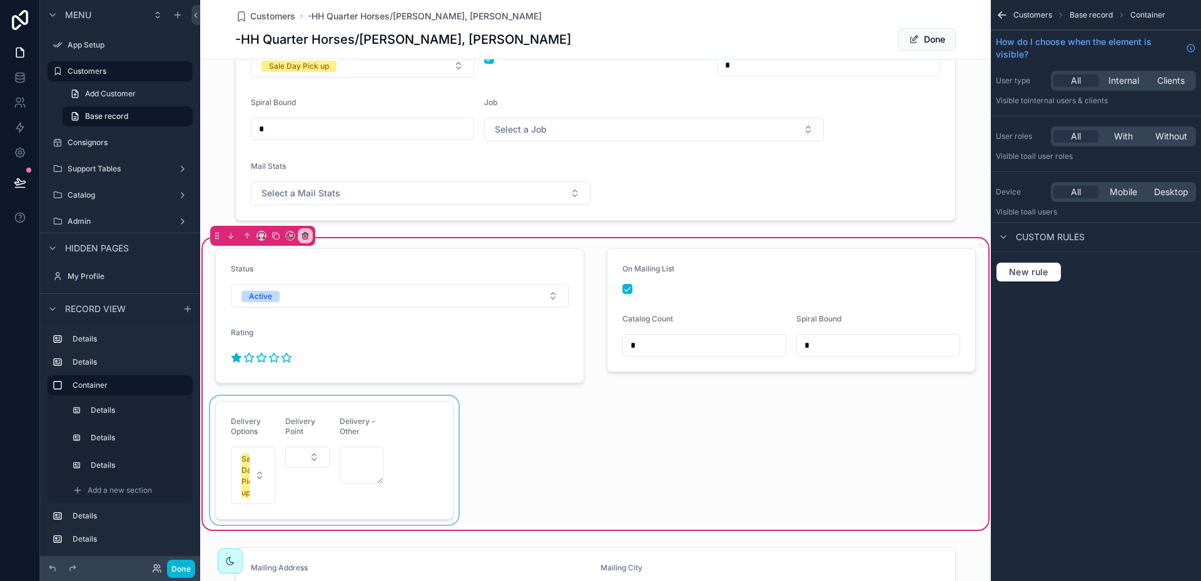
click at [412, 429] on div "scrollable content" at bounding box center [334, 460] width 253 height 129
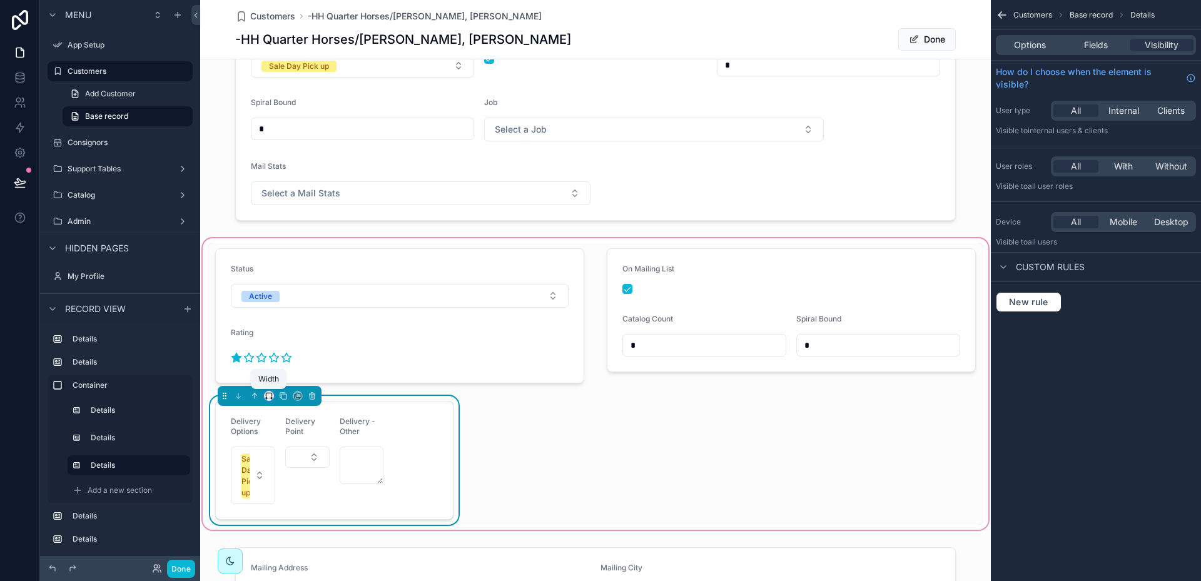
click at [270, 396] on icon "scrollable content" at bounding box center [269, 396] width 9 height 9
click at [282, 484] on span "50%" at bounding box center [284, 490] width 19 height 15
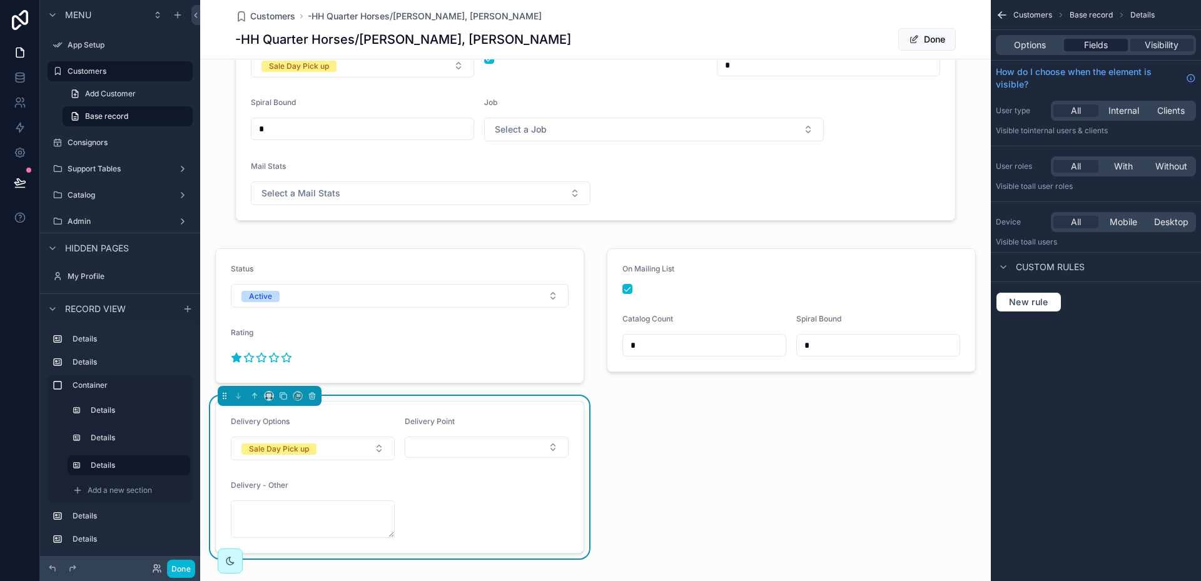
click at [1112, 44] on div "Fields" at bounding box center [1095, 45] width 63 height 13
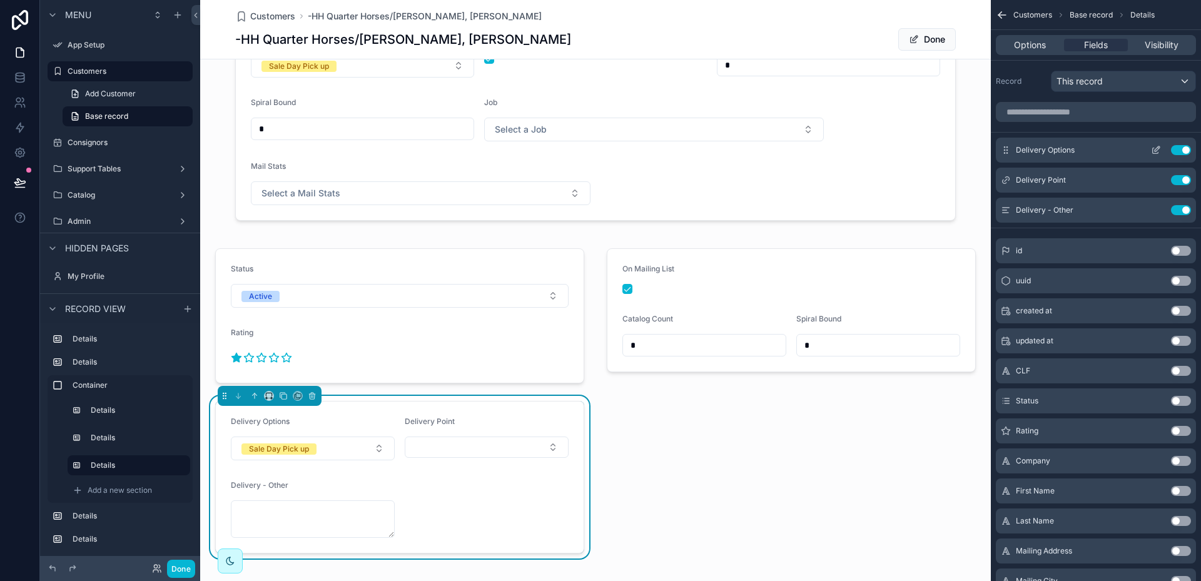
click at [1156, 150] on icon "scrollable content" at bounding box center [1156, 150] width 10 height 10
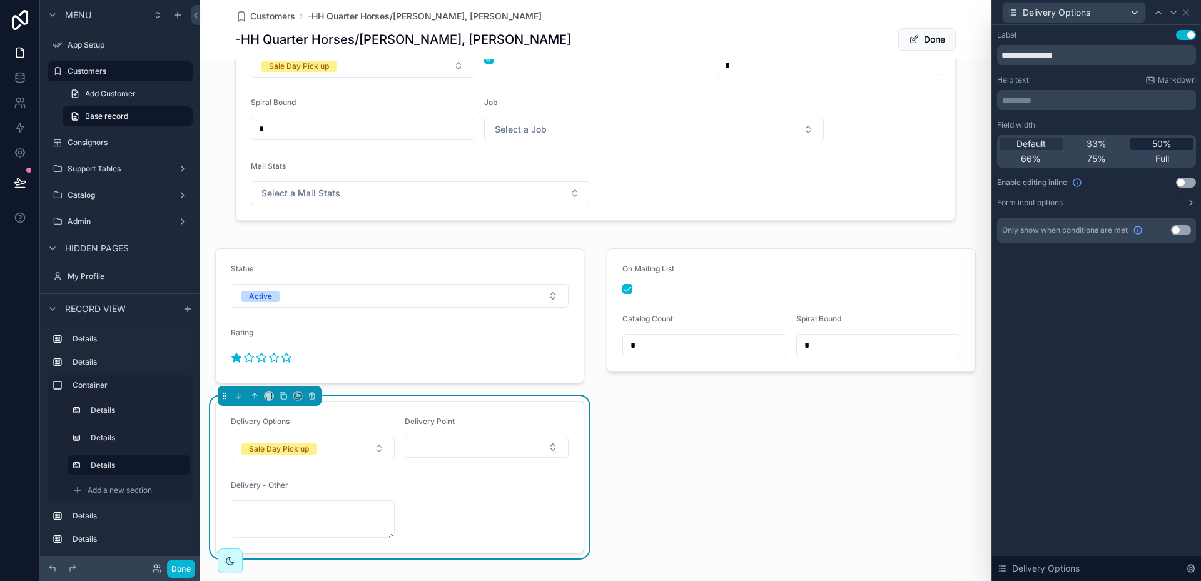
click at [1166, 140] on span "50%" at bounding box center [1161, 144] width 19 height 13
click at [1155, 156] on span "Full" at bounding box center [1162, 159] width 14 height 13
click at [1174, 12] on icon at bounding box center [1174, 13] width 10 height 10
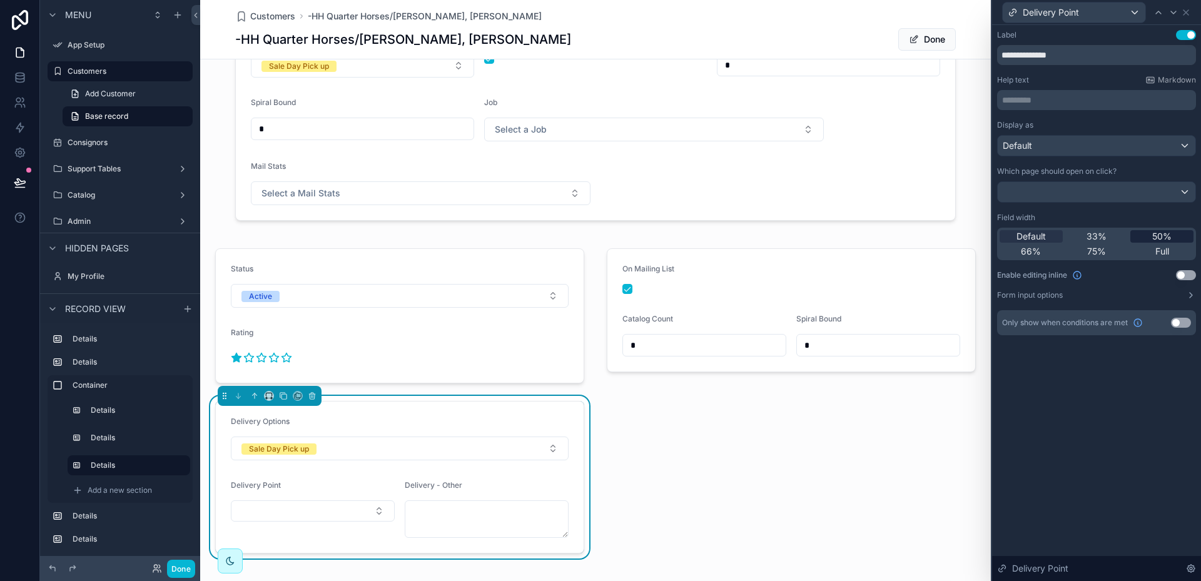
click at [1157, 235] on span "50%" at bounding box center [1161, 236] width 19 height 13
click at [1172, 11] on icon at bounding box center [1174, 13] width 10 height 10
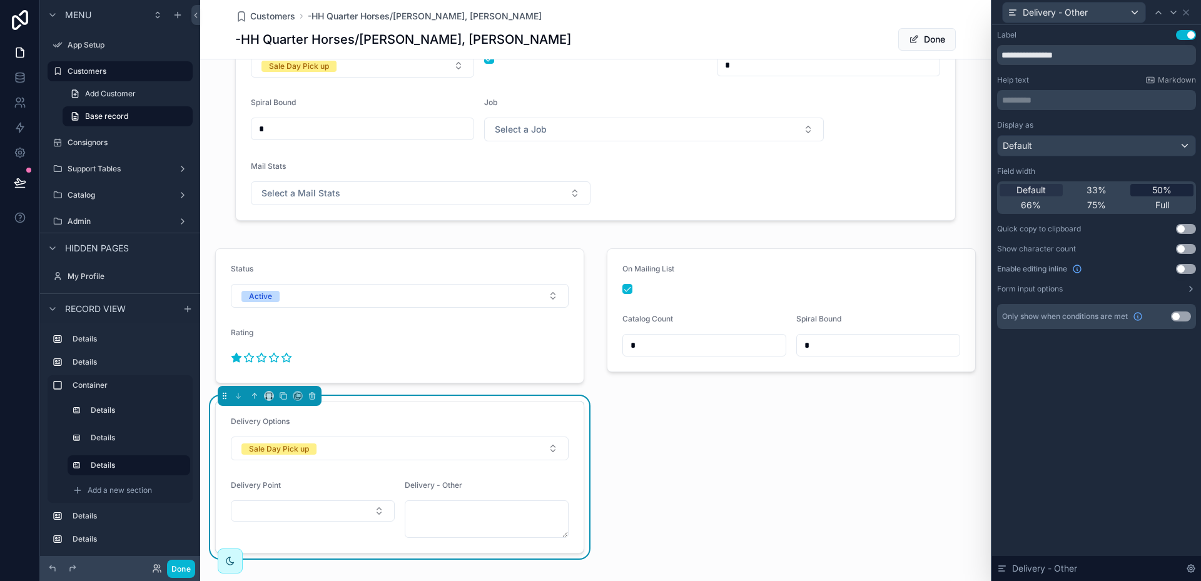
click at [1164, 190] on span "50%" at bounding box center [1161, 190] width 19 height 13
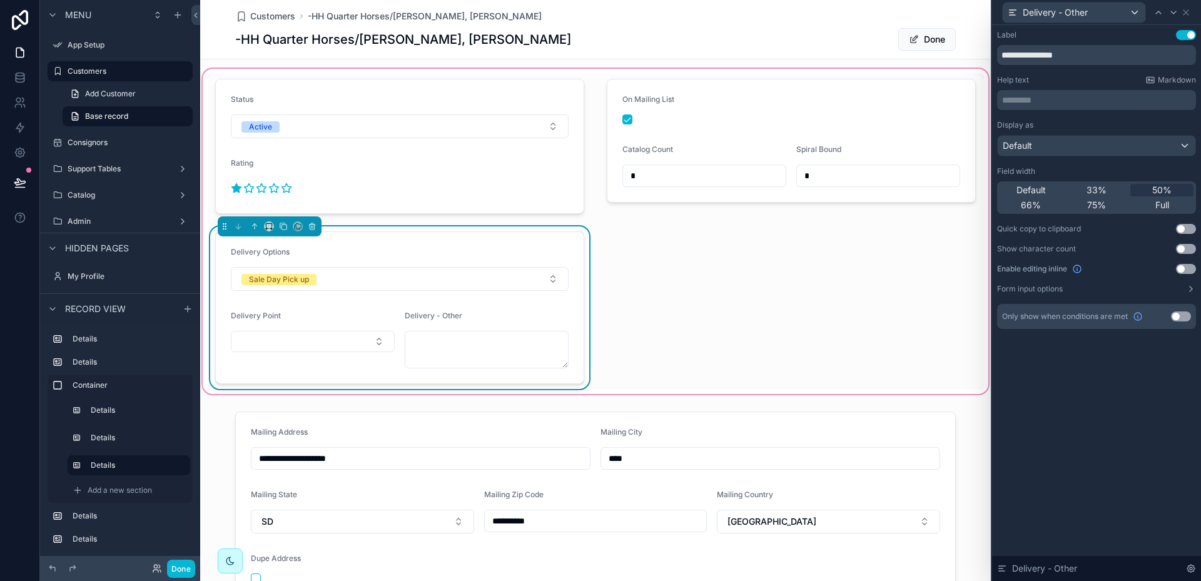
scroll to position [407, 0]
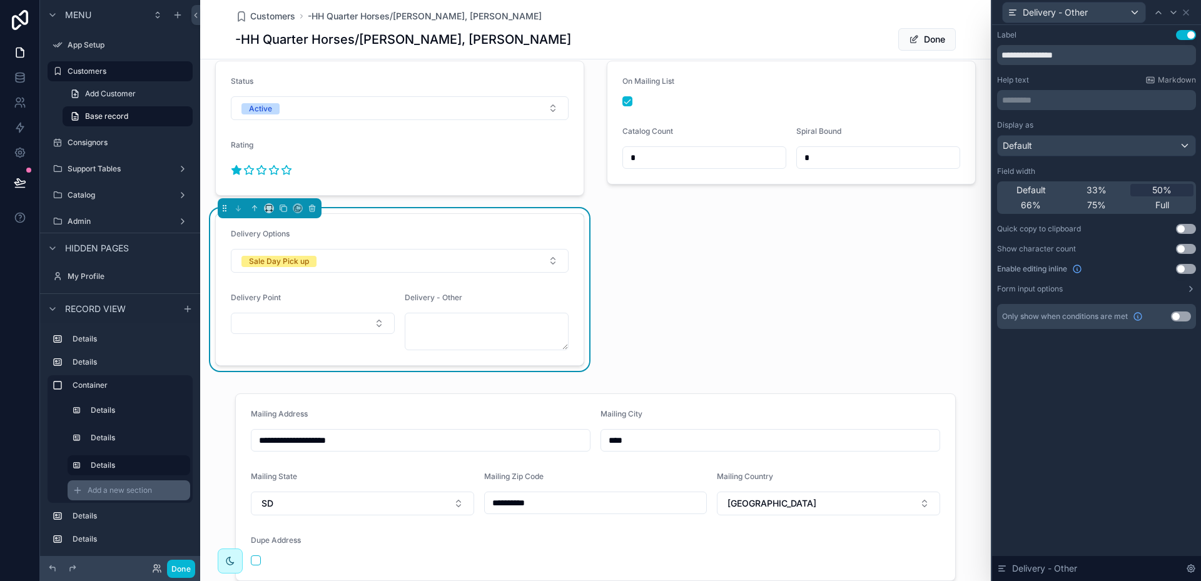
click at [108, 490] on span "Add a new section" at bounding box center [120, 490] width 64 height 10
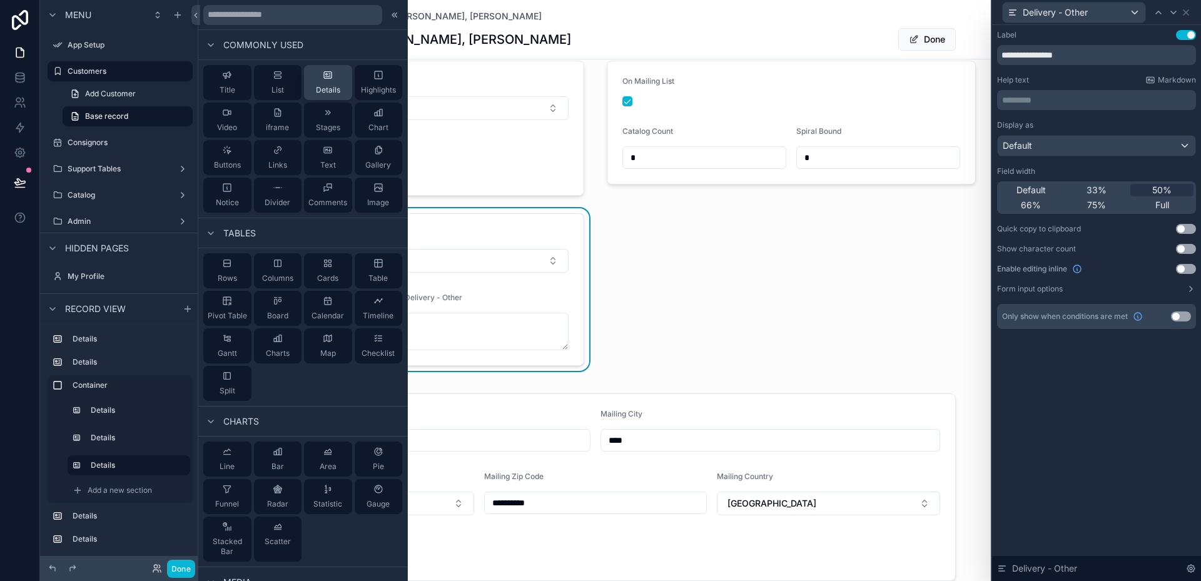
click at [327, 82] on div "Details" at bounding box center [328, 82] width 24 height 25
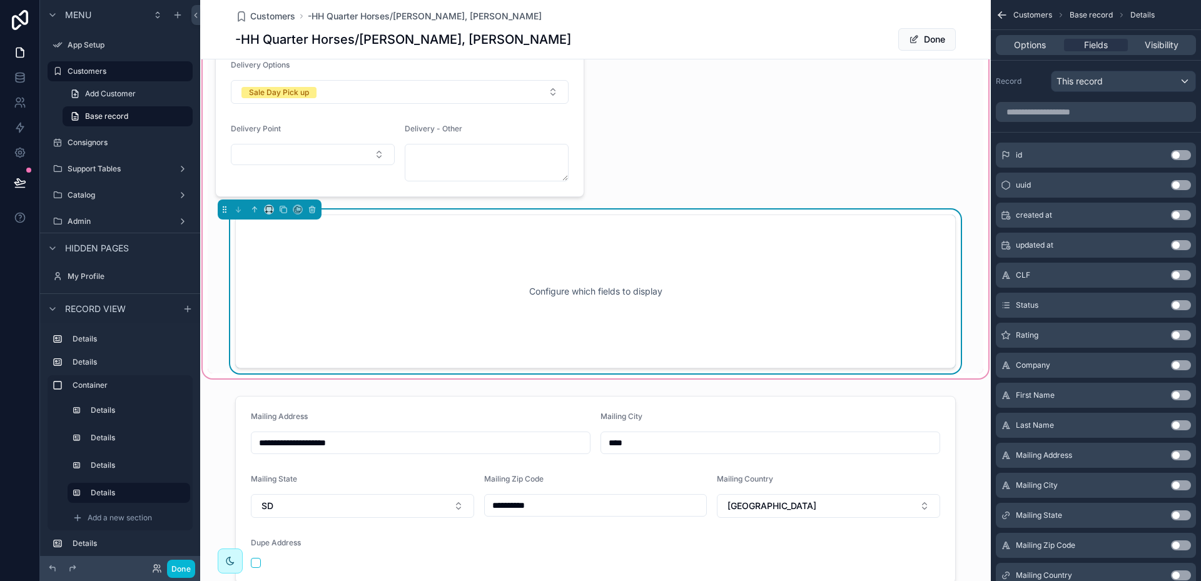
scroll to position [577, 0]
click at [265, 207] on icon "scrollable content" at bounding box center [269, 208] width 9 height 9
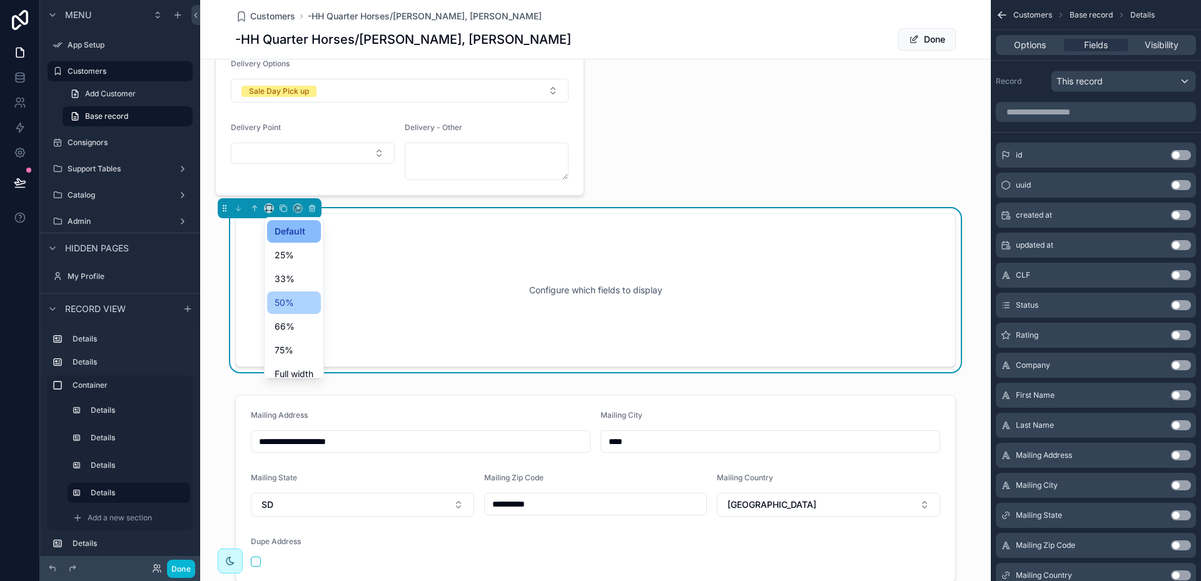
click at [277, 297] on span "50%" at bounding box center [284, 302] width 19 height 15
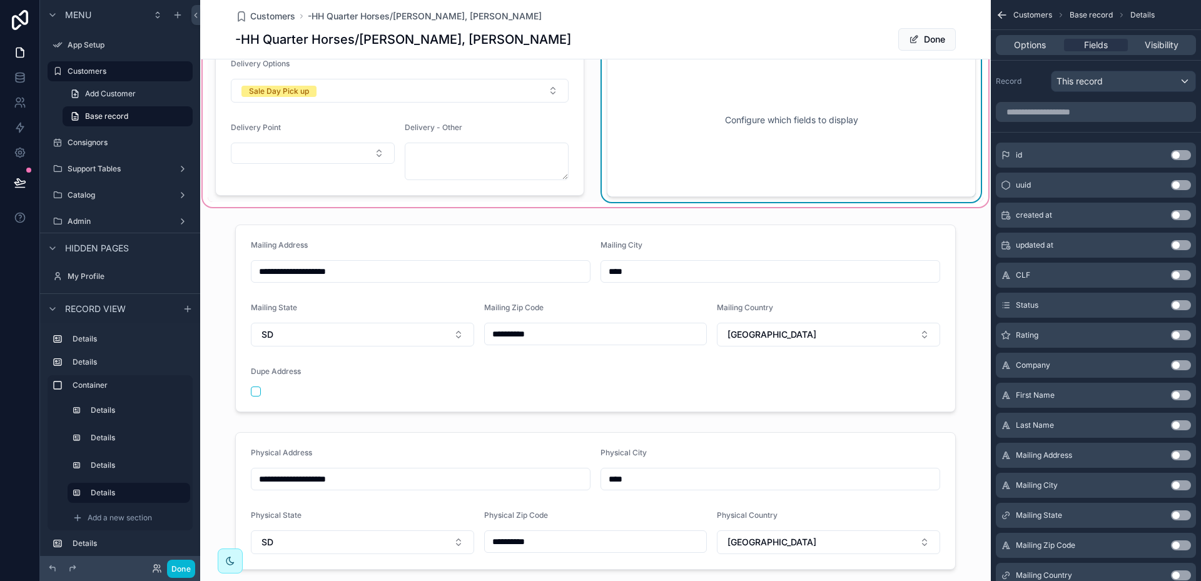
click at [674, 144] on div "Configure which fields to display" at bounding box center [791, 120] width 328 height 113
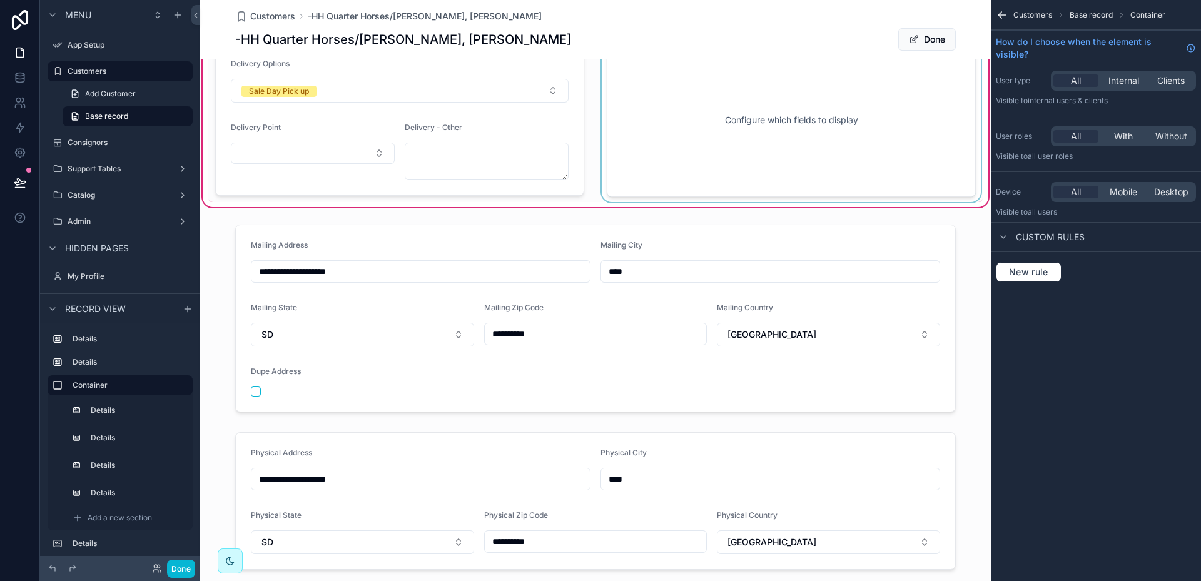
click at [687, 116] on div "scrollable content" at bounding box center [791, 120] width 384 height 164
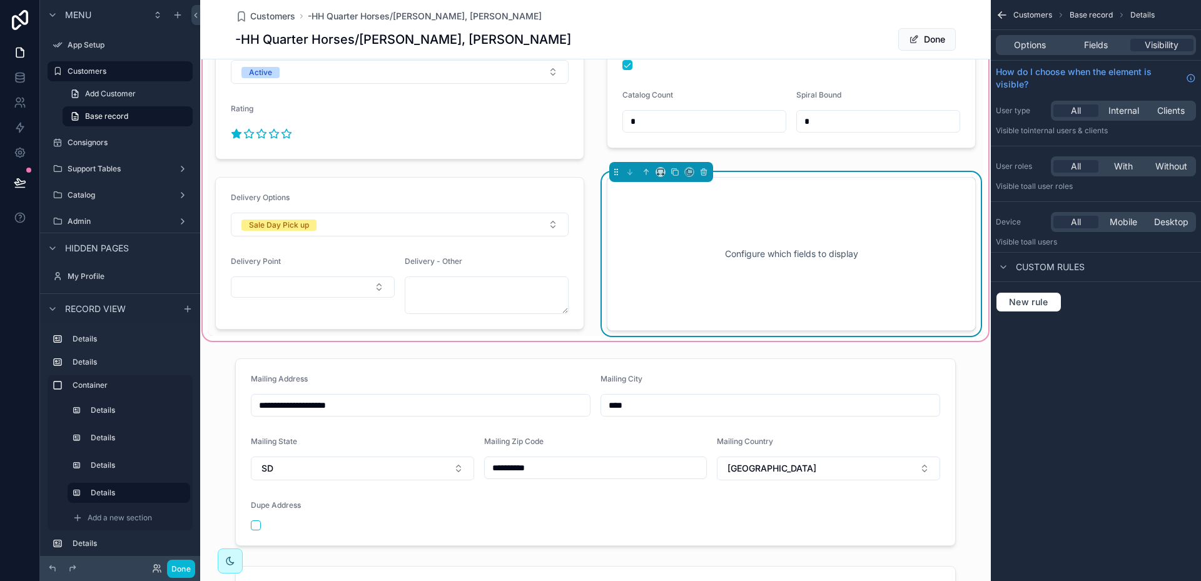
scroll to position [389, 0]
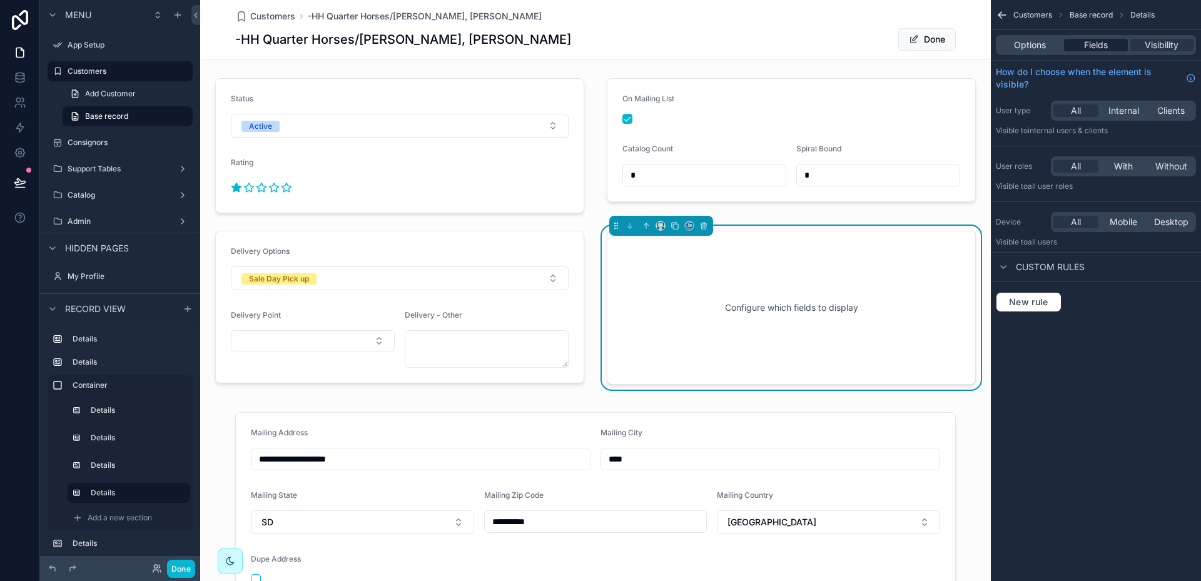
click at [1097, 44] on span "Fields" at bounding box center [1096, 45] width 24 height 13
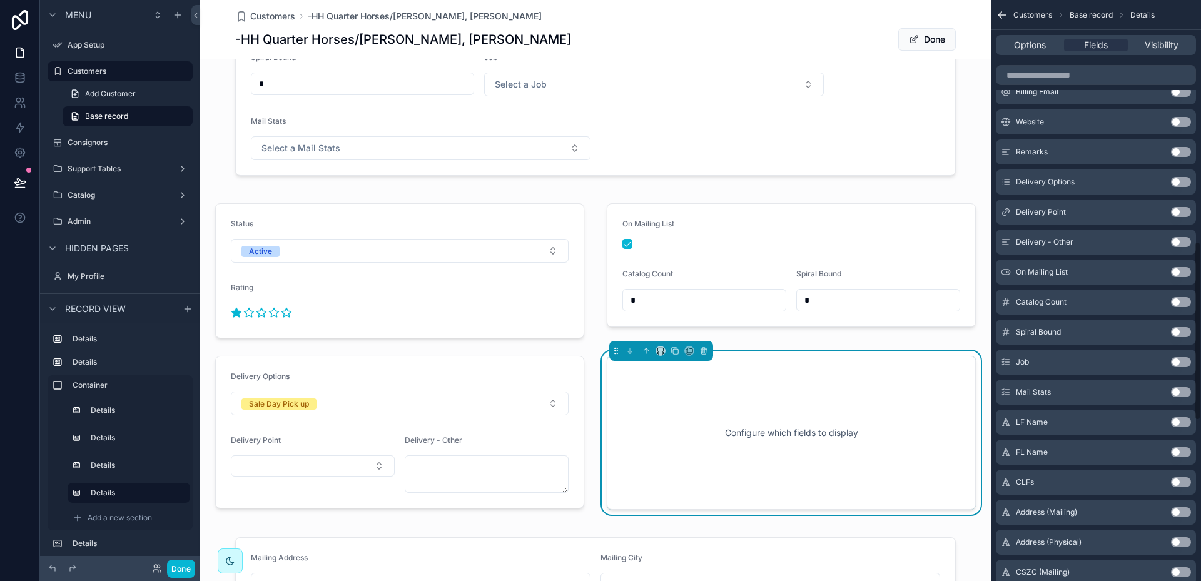
scroll to position [813, 0]
click at [1187, 363] on button "Use setting" at bounding box center [1181, 363] width 20 height 10
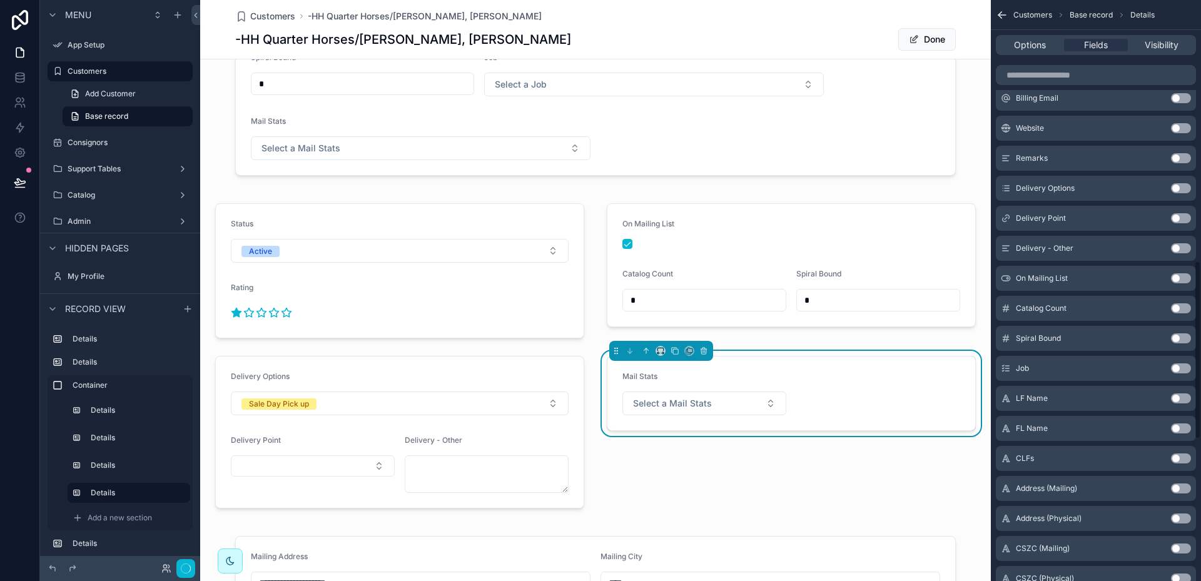
scroll to position [849, 0]
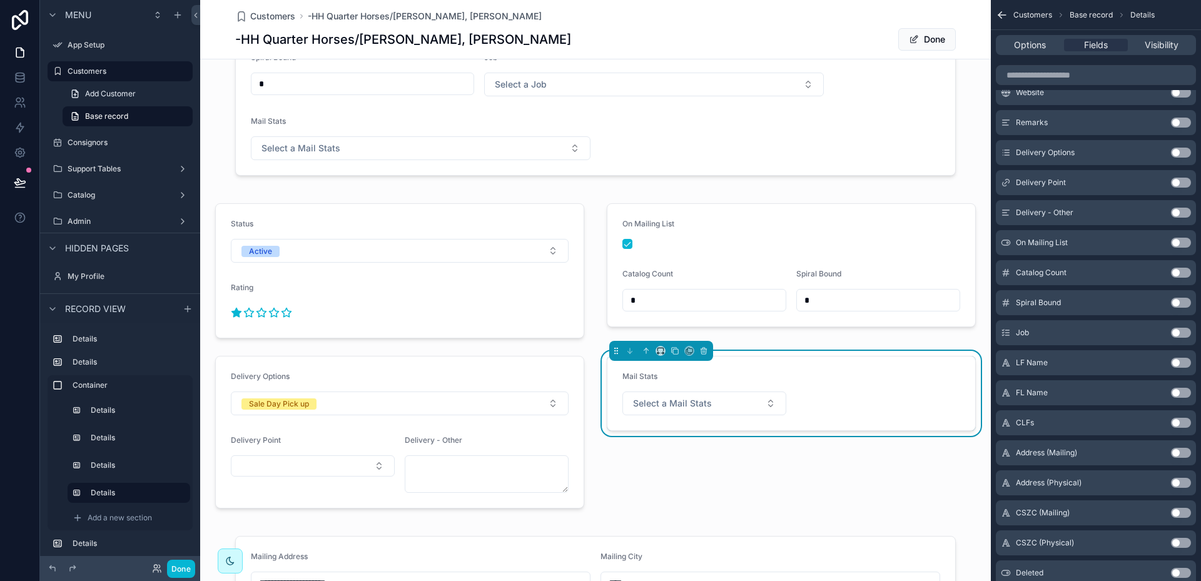
click at [1187, 333] on button "Use setting" at bounding box center [1181, 333] width 20 height 10
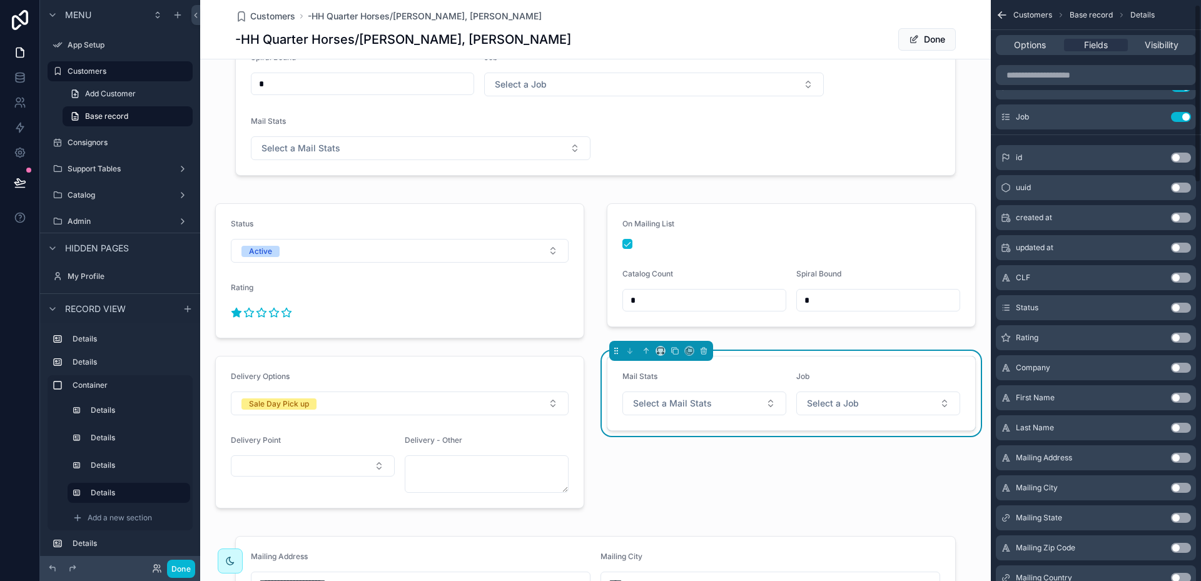
scroll to position [0, 0]
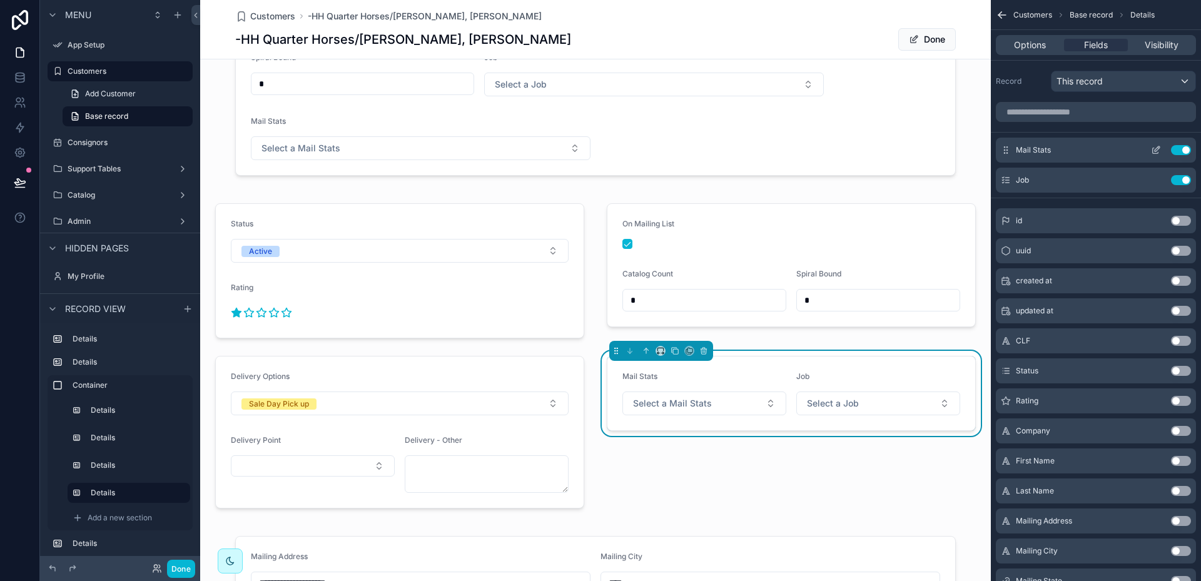
click at [1157, 151] on icon "scrollable content" at bounding box center [1156, 150] width 10 height 10
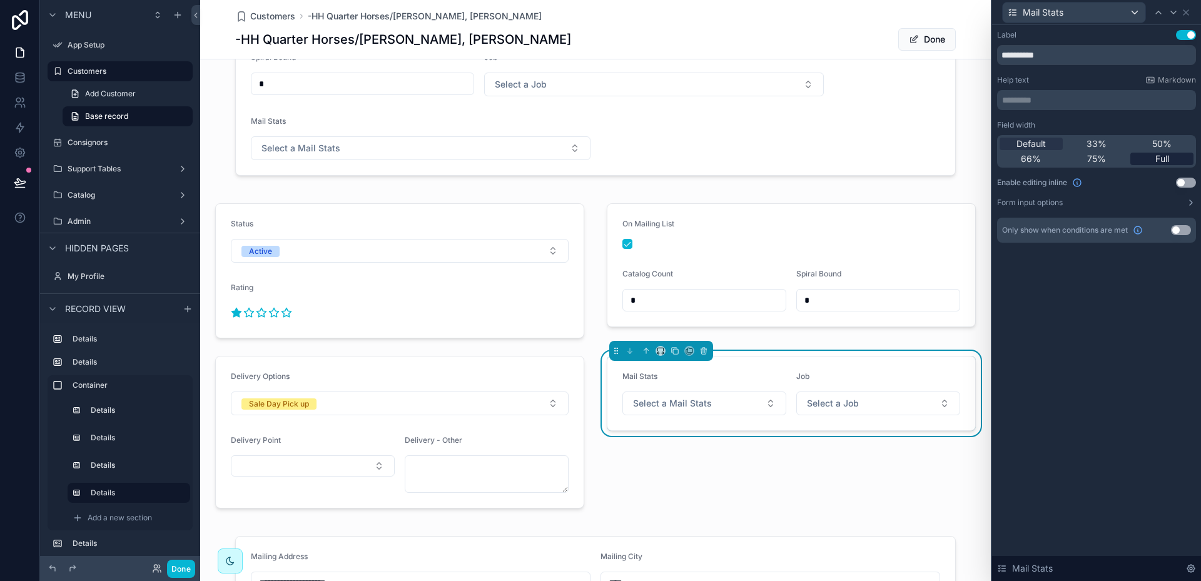
click at [1168, 157] on span "Full" at bounding box center [1162, 159] width 14 height 13
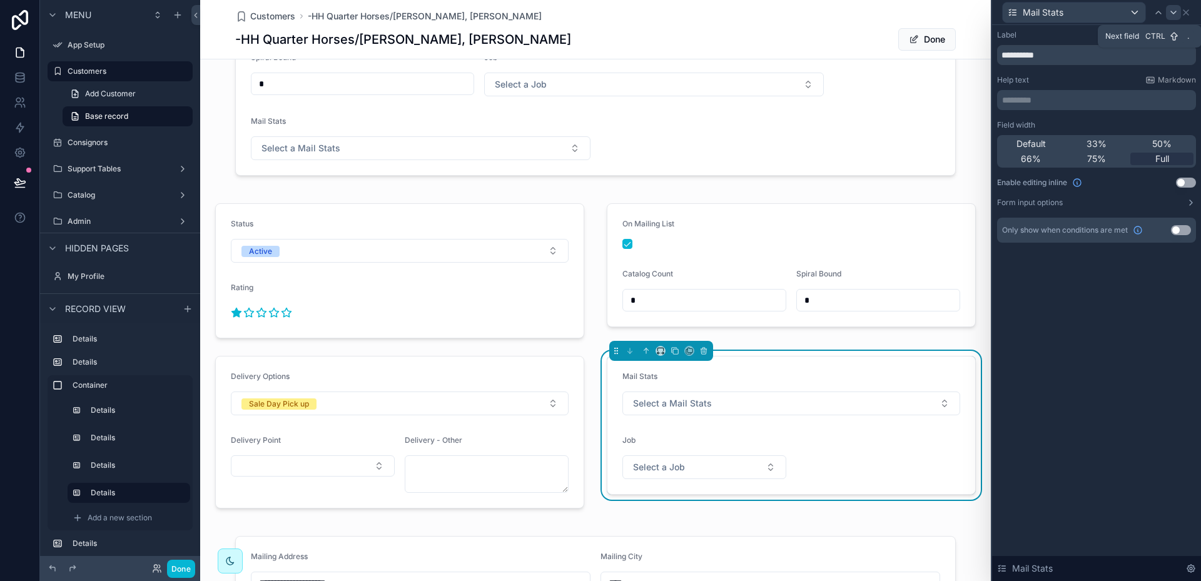
click at [1175, 9] on icon at bounding box center [1174, 13] width 10 height 10
click at [1168, 155] on span "Full" at bounding box center [1162, 159] width 14 height 13
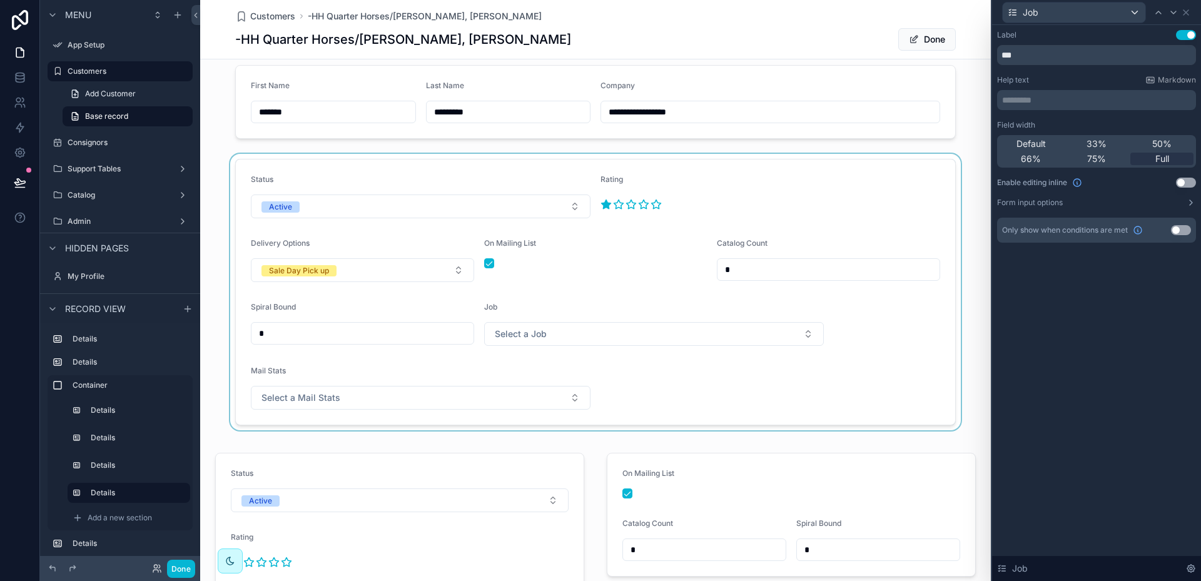
scroll to position [14, 0]
click at [478, 176] on div "scrollable content" at bounding box center [595, 293] width 791 height 277
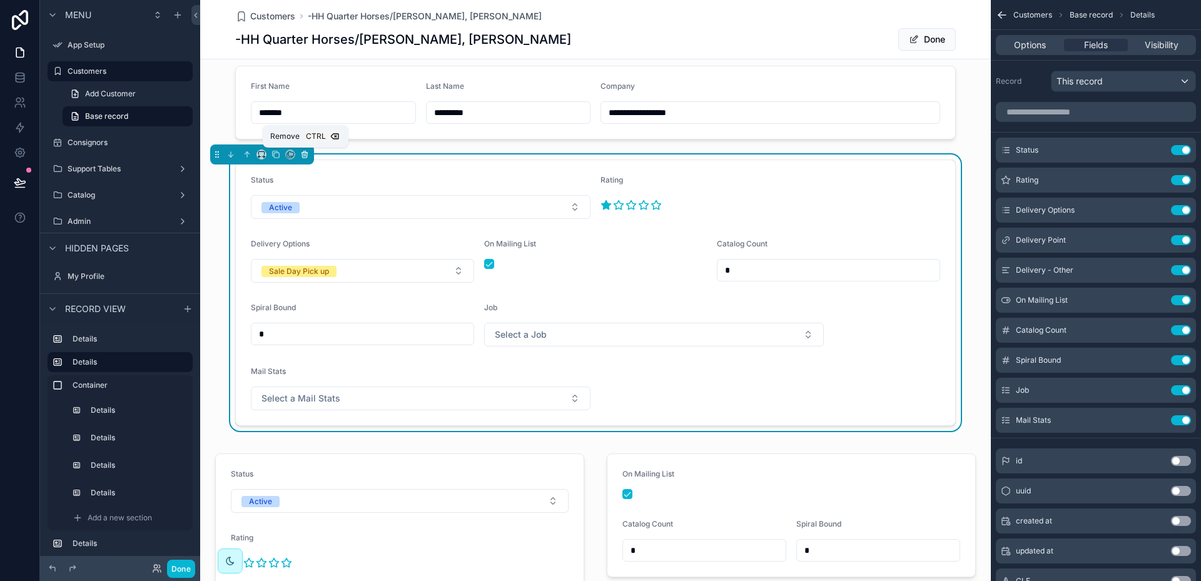
click at [307, 155] on icon "scrollable content" at bounding box center [304, 154] width 9 height 9
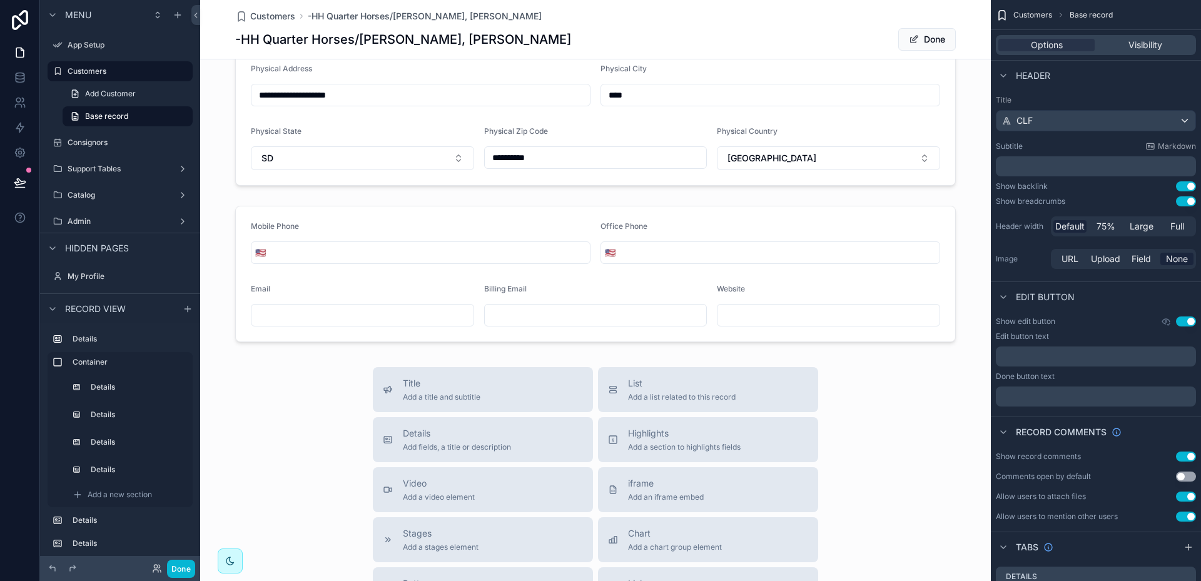
scroll to position [702, 0]
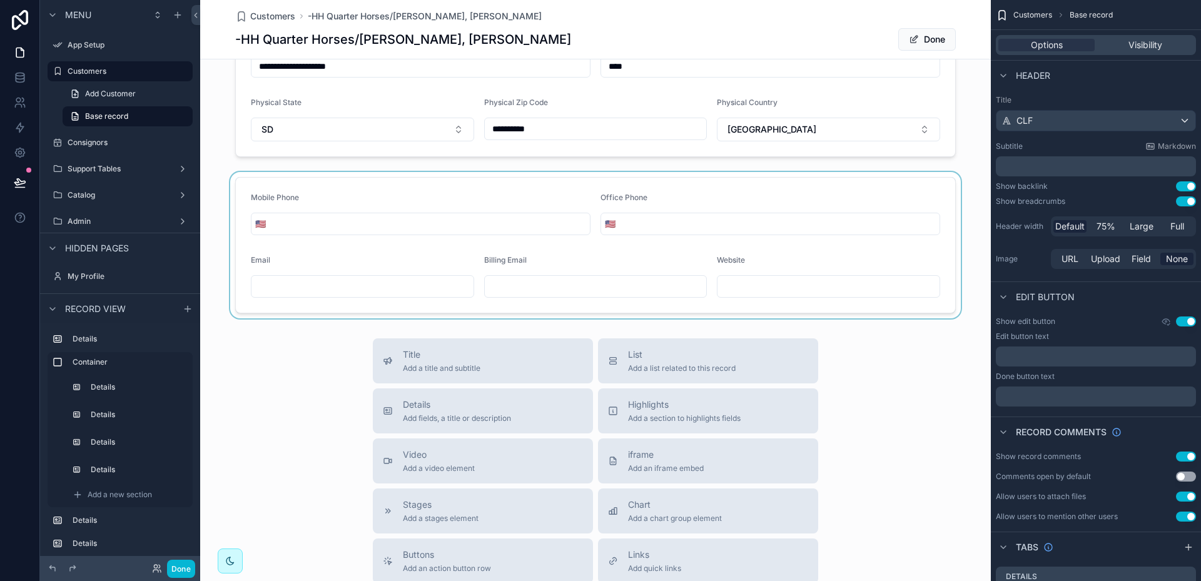
click at [793, 199] on div "scrollable content" at bounding box center [595, 245] width 791 height 146
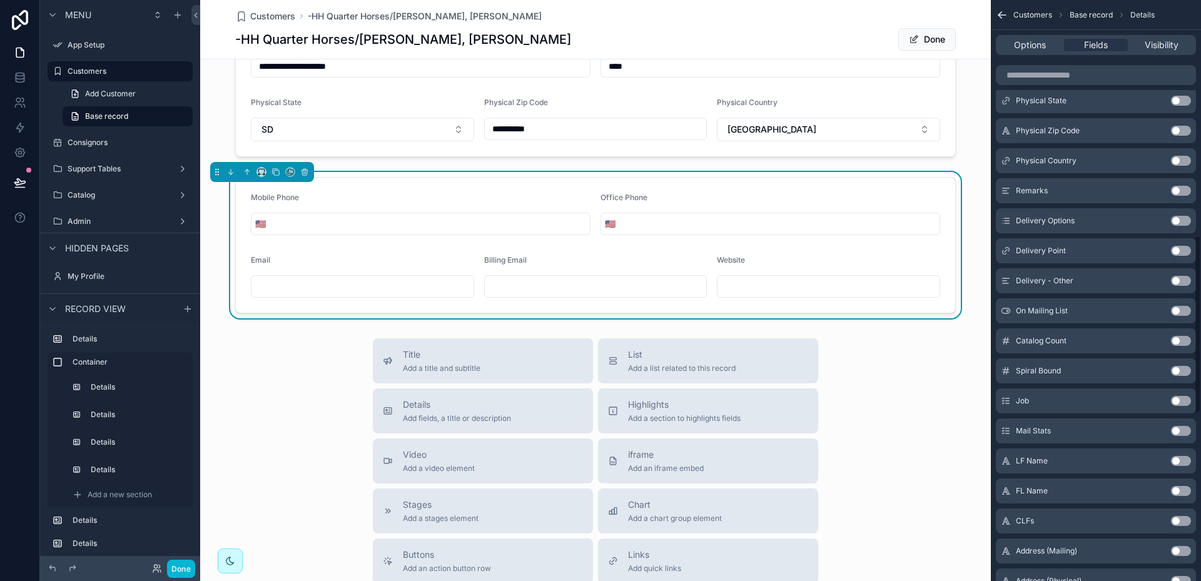
scroll to position [813, 0]
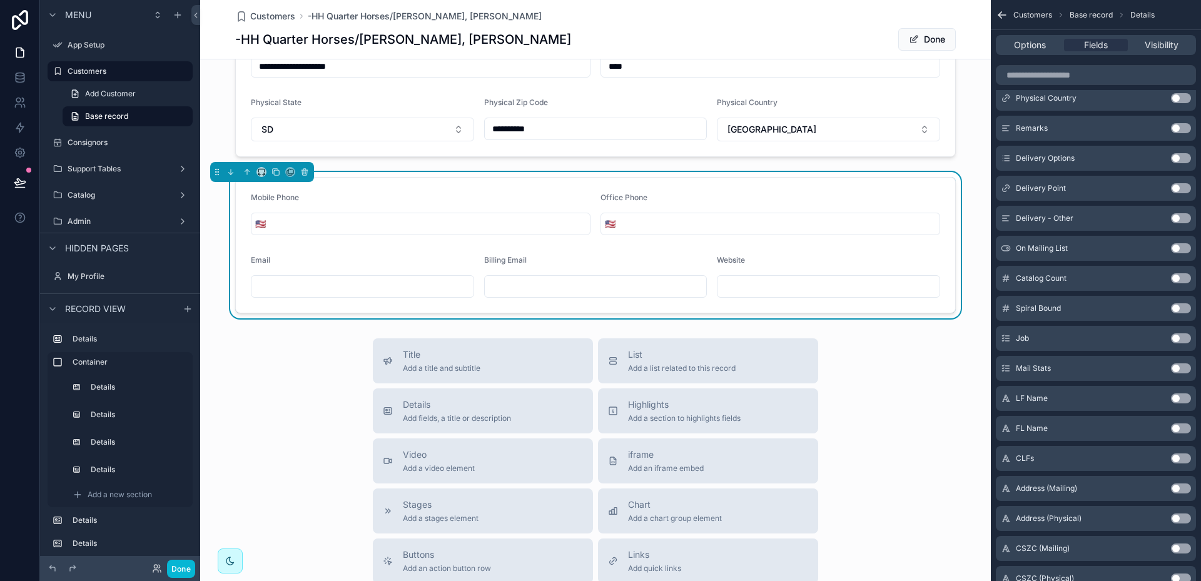
click at [1185, 128] on button "Use setting" at bounding box center [1181, 128] width 20 height 10
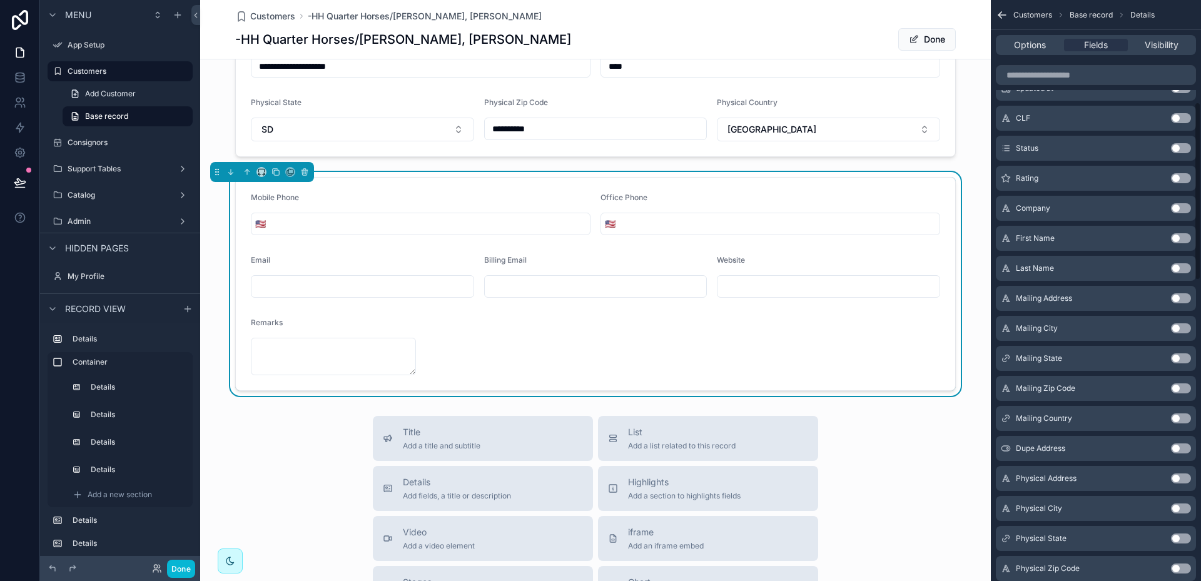
scroll to position [30, 0]
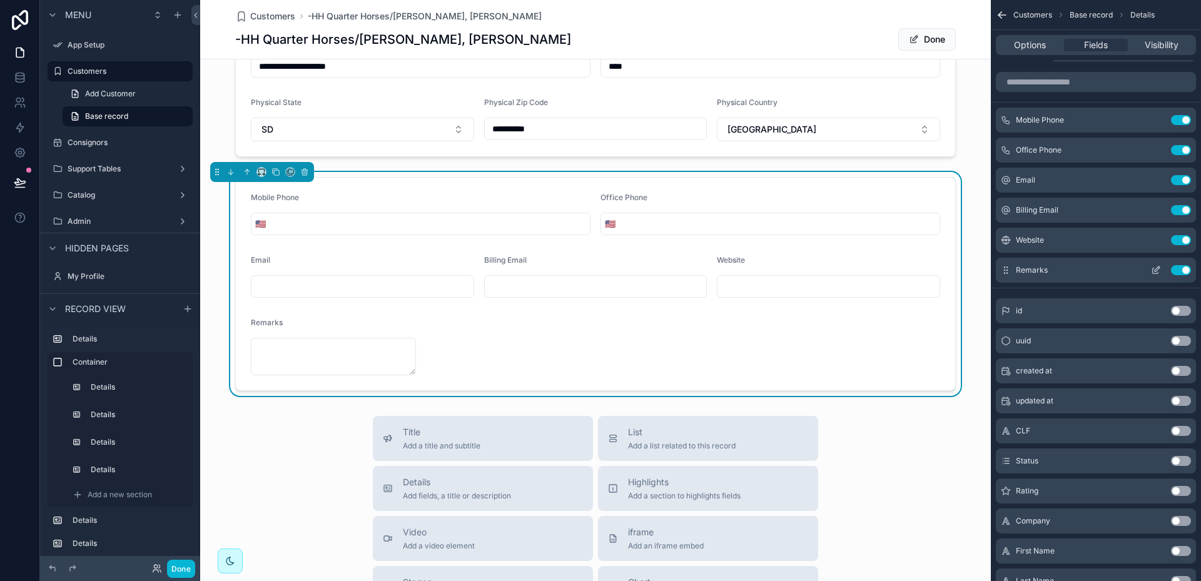
click at [1157, 272] on icon "scrollable content" at bounding box center [1156, 270] width 10 height 10
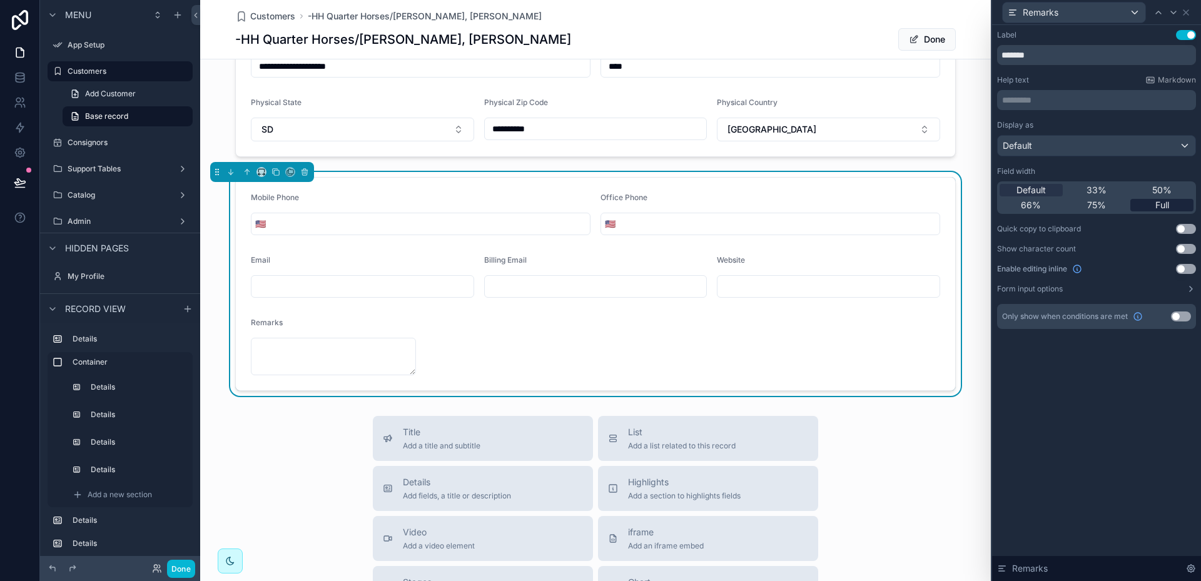
click at [1159, 205] on span "Full" at bounding box center [1162, 205] width 14 height 13
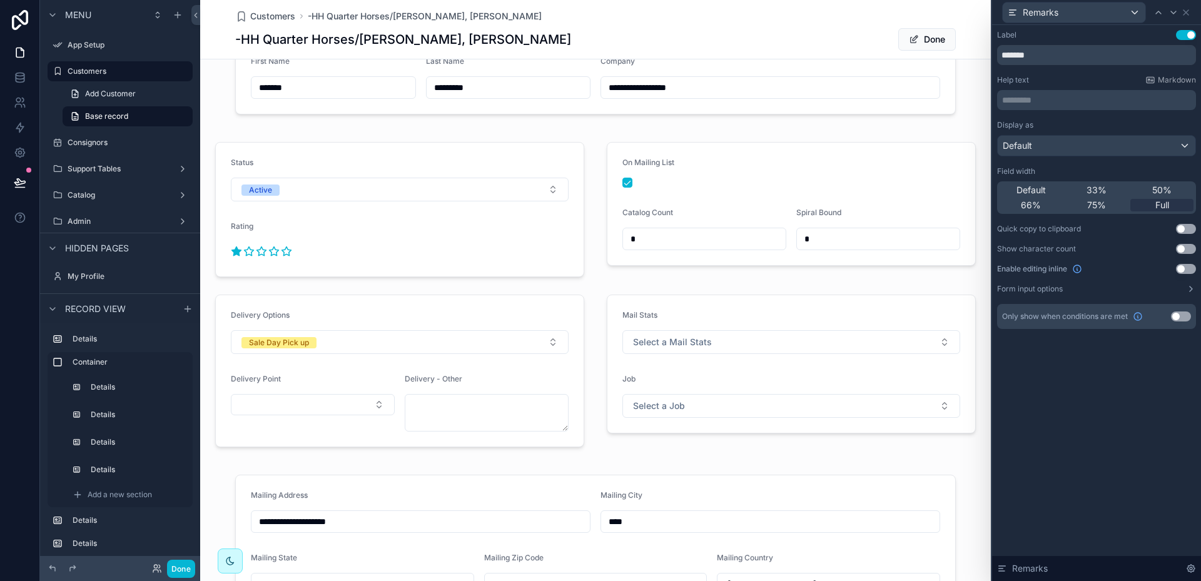
scroll to position [14, 0]
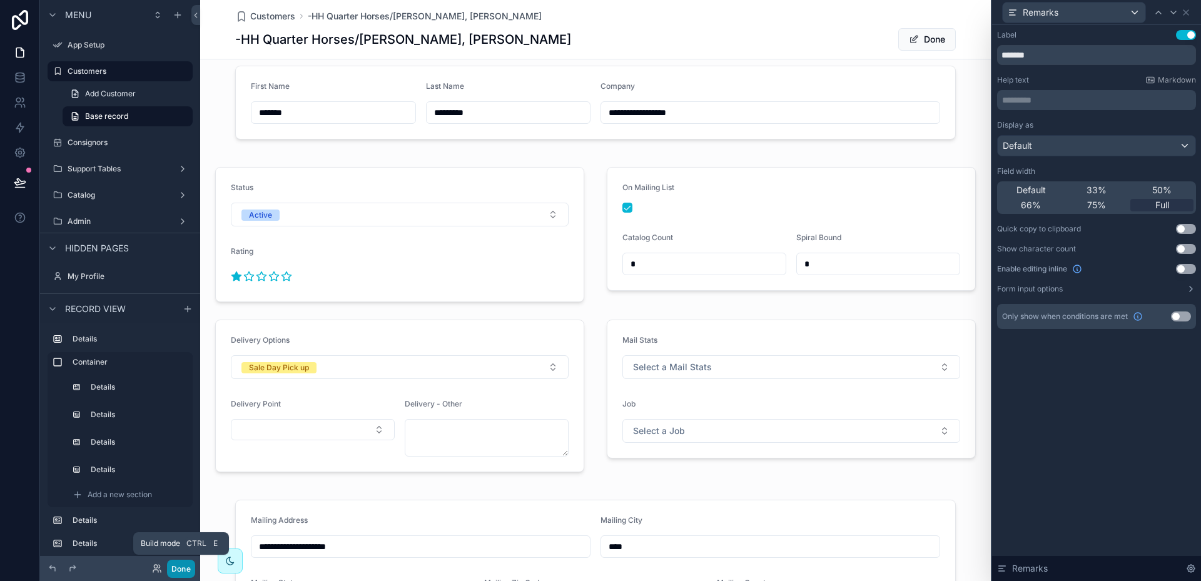
click at [181, 566] on button "Done" at bounding box center [181, 569] width 28 height 18
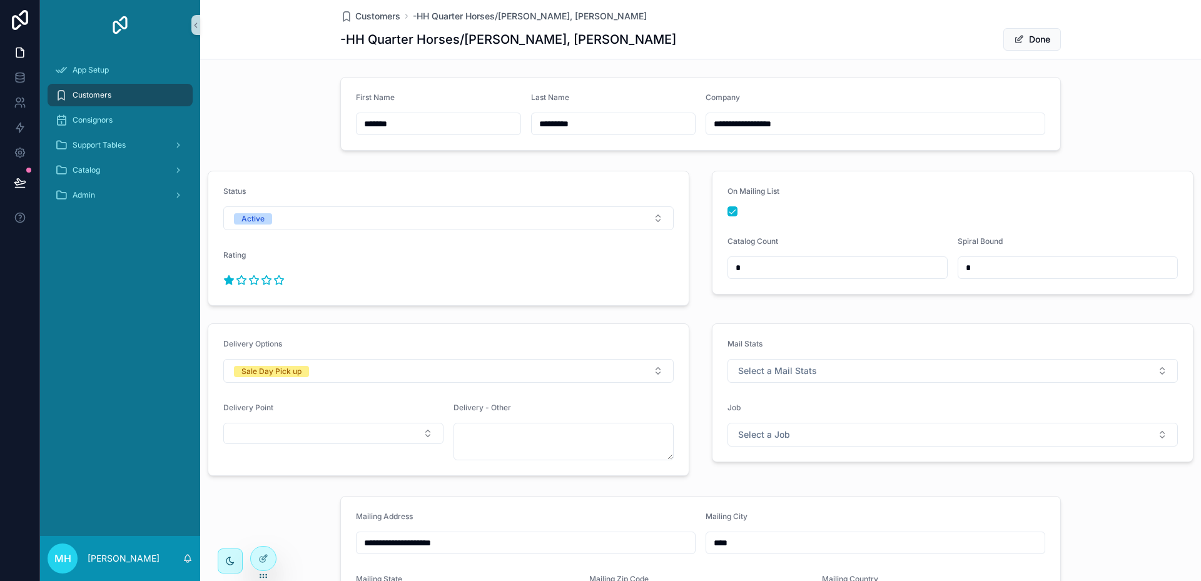
scroll to position [0, 0]
click at [1034, 38] on button "Done" at bounding box center [1032, 39] width 58 height 23
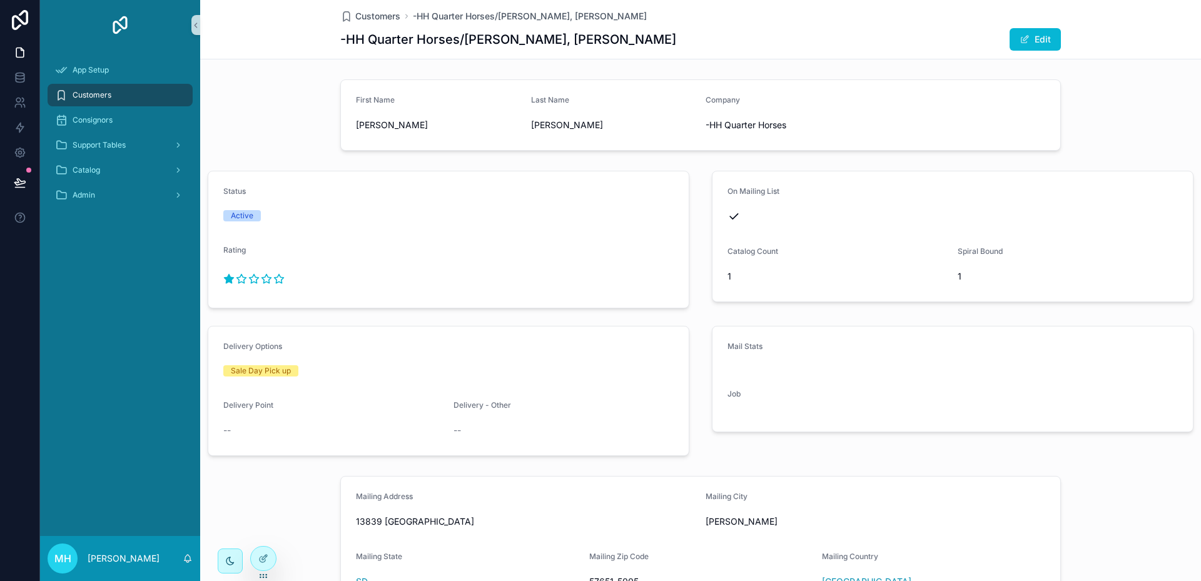
click at [504, 90] on form "First Name [PERSON_NAME] Last Name [PERSON_NAME] Company -HH Quarter Horses" at bounding box center [700, 115] width 719 height 70
click at [267, 561] on icon at bounding box center [263, 559] width 10 height 10
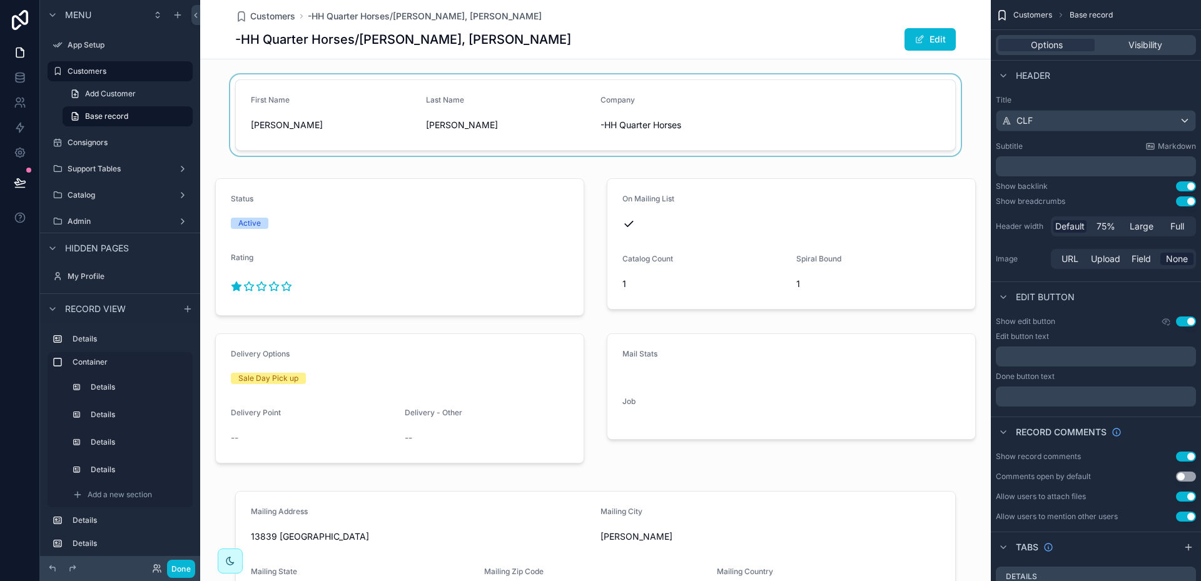
click at [510, 91] on div "scrollable content" at bounding box center [595, 114] width 791 height 81
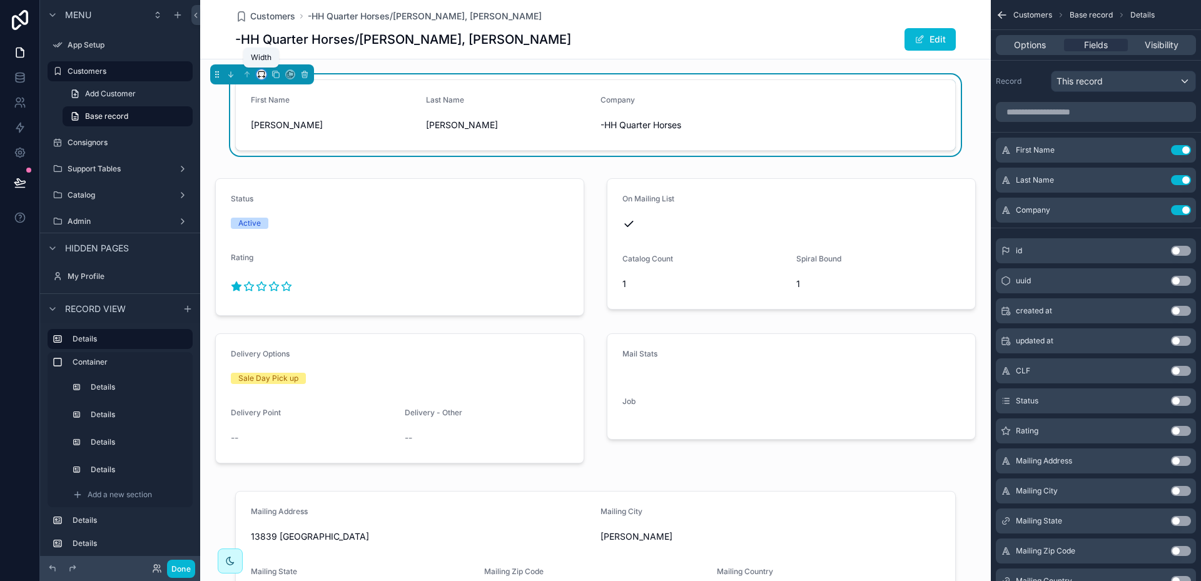
click at [262, 74] on icon "scrollable content" at bounding box center [261, 74] width 9 height 9
click at [298, 207] on span "Full width" at bounding box center [286, 206] width 39 height 15
click at [318, 101] on div "First Name" at bounding box center [312, 102] width 179 height 15
click at [1159, 151] on icon "scrollable content" at bounding box center [1156, 150] width 10 height 10
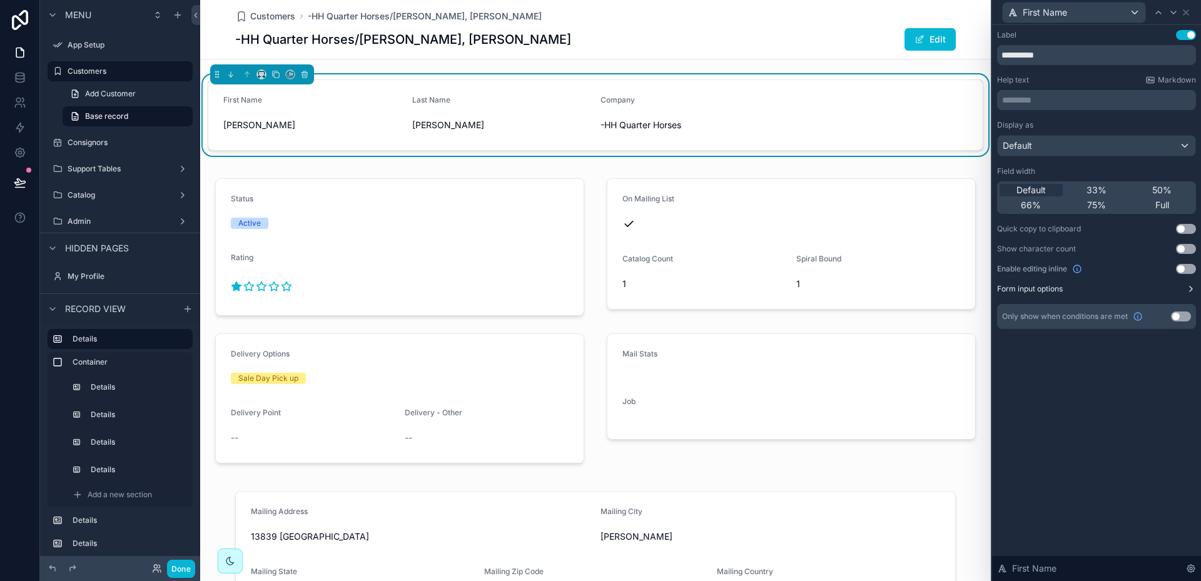
click at [1099, 292] on button "Form input options" at bounding box center [1096, 289] width 199 height 10
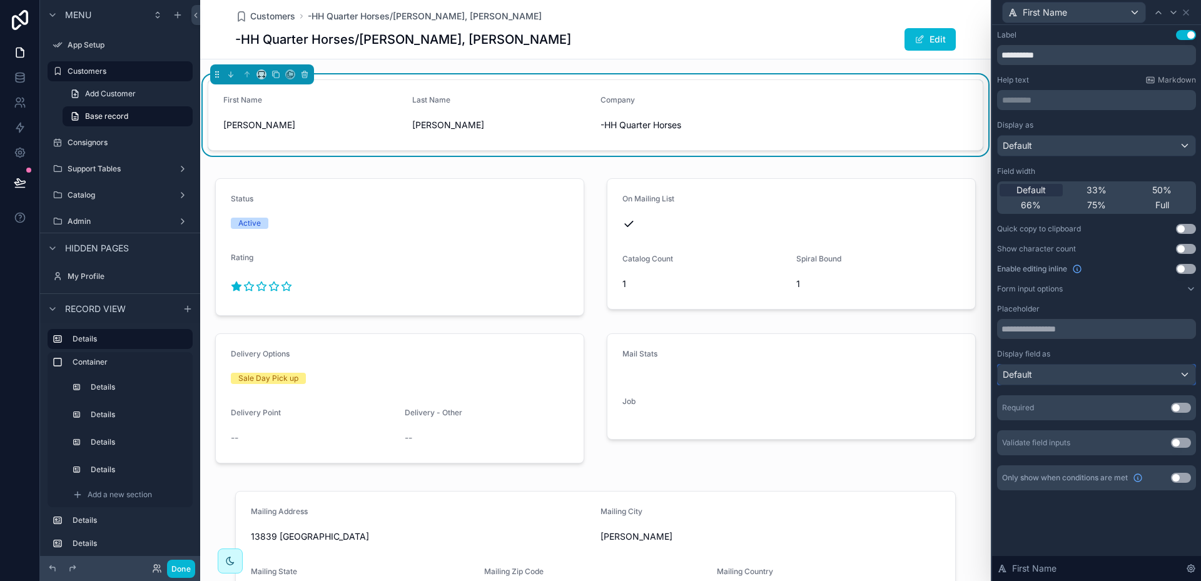
click at [1186, 375] on div "Default" at bounding box center [1097, 375] width 198 height 20
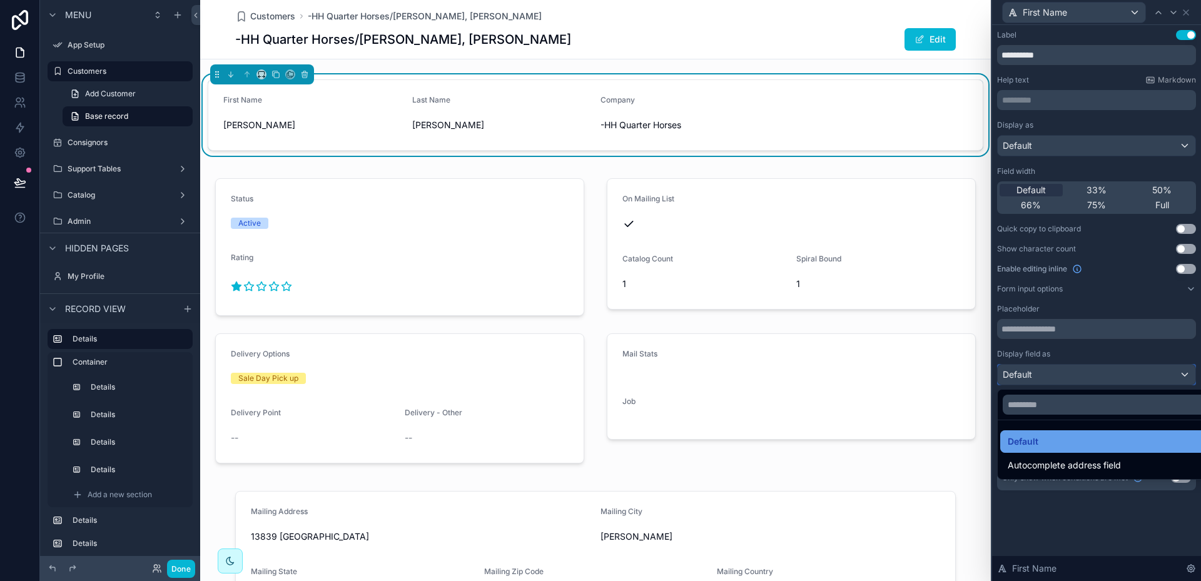
scroll to position [125, 0]
click at [1148, 352] on div at bounding box center [1096, 290] width 209 height 581
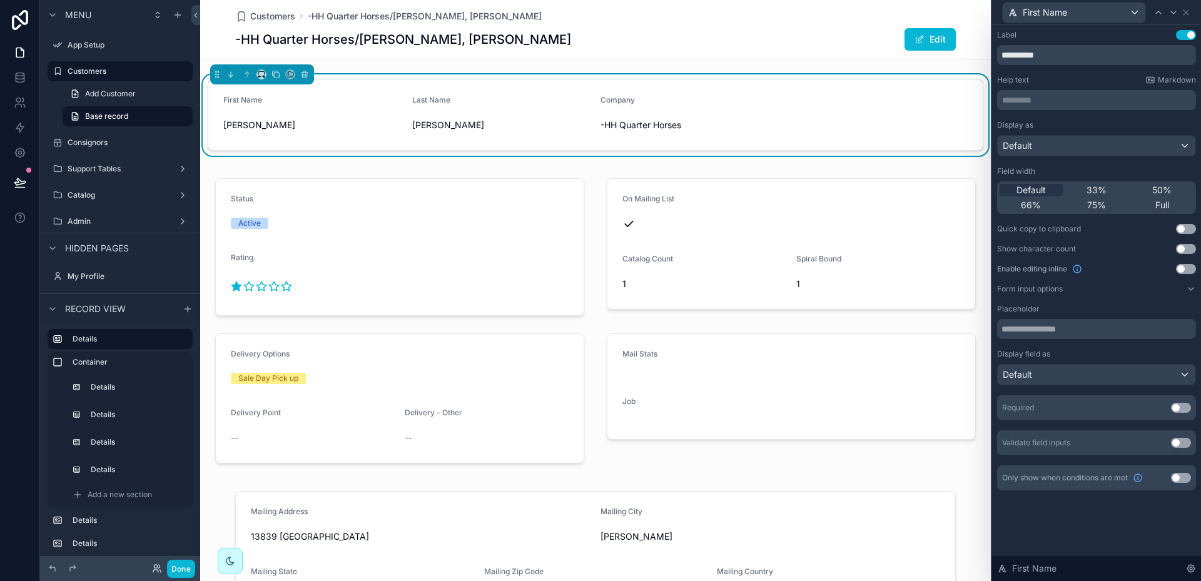
scroll to position [0, 0]
click at [1065, 62] on input "**********" at bounding box center [1096, 55] width 199 height 20
drag, startPoint x: 1022, startPoint y: 60, endPoint x: 988, endPoint y: 59, distance: 34.4
click at [988, 59] on div "**********" at bounding box center [600, 290] width 1201 height 581
drag, startPoint x: 1102, startPoint y: 60, endPoint x: 987, endPoint y: 56, distance: 115.2
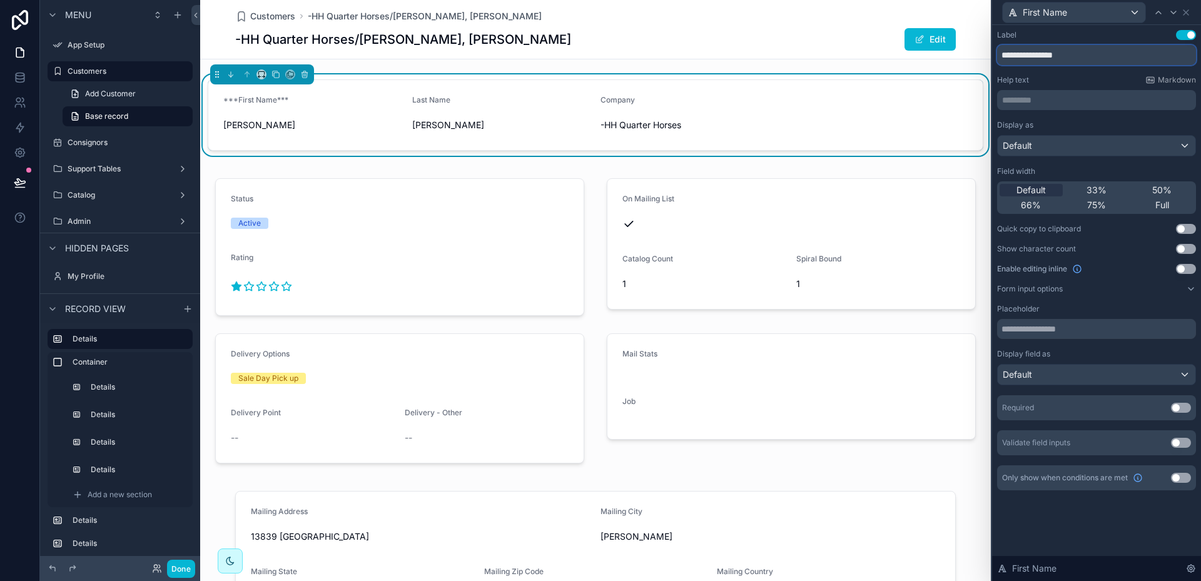
click at [987, 56] on div "**********" at bounding box center [600, 290] width 1201 height 581
click at [1032, 104] on p "********* ﻿" at bounding box center [1097, 100] width 191 height 13
click at [1055, 79] on div "Help text Markdown" at bounding box center [1096, 80] width 199 height 10
click at [1058, 98] on p "********* ﻿" at bounding box center [1097, 100] width 191 height 13
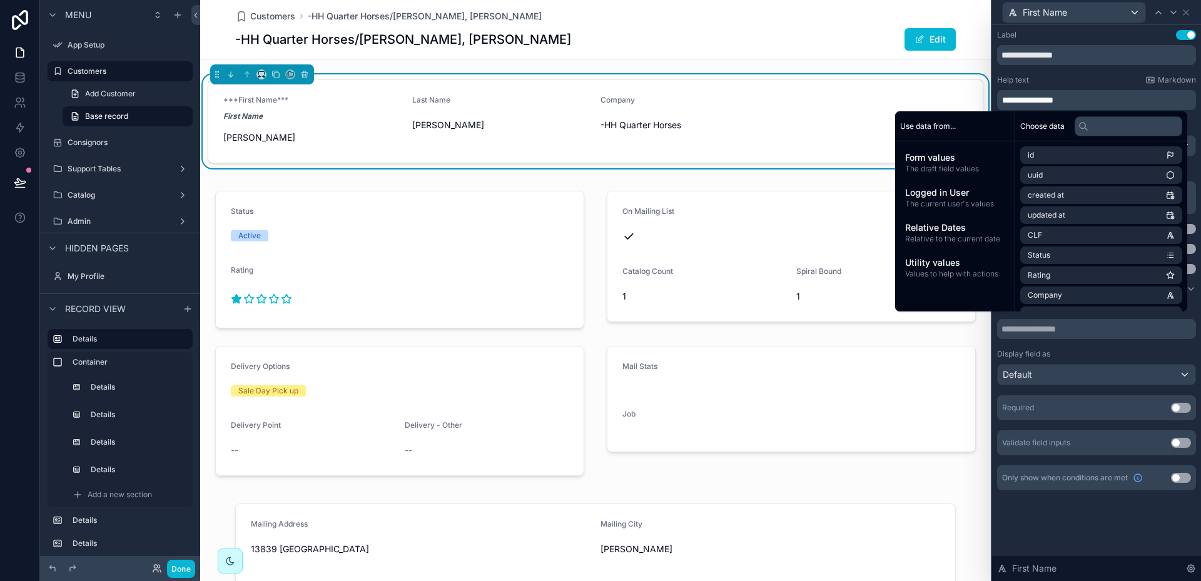
click at [1020, 98] on span "**********" at bounding box center [1027, 100] width 51 height 9
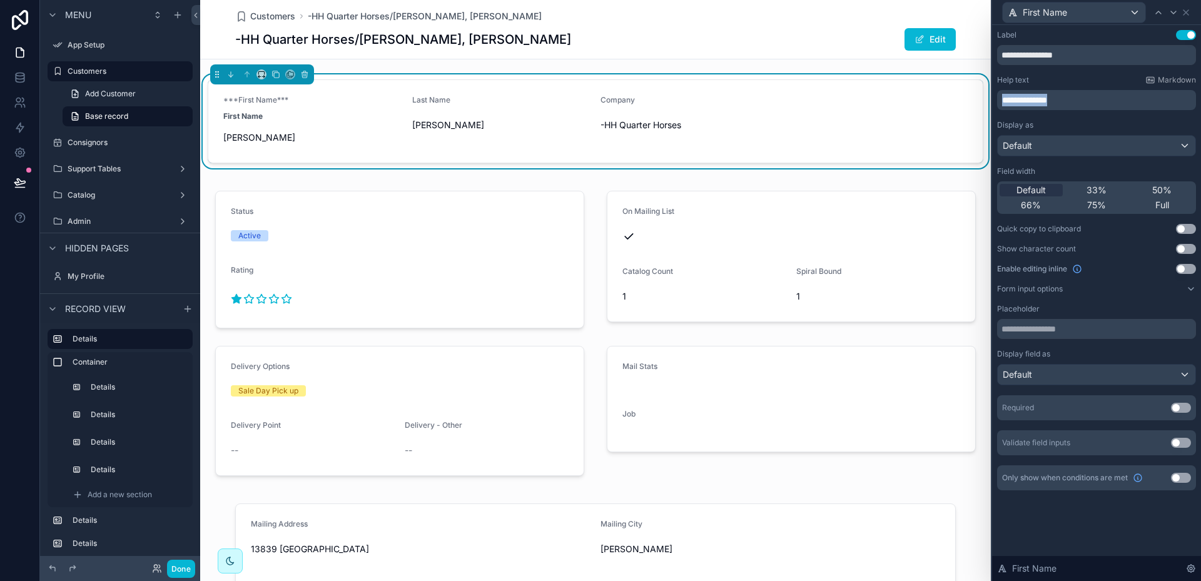
drag, startPoint x: 1092, startPoint y: 102, endPoint x: 996, endPoint y: 95, distance: 96.6
click at [996, 95] on div "**********" at bounding box center [1096, 272] width 209 height 495
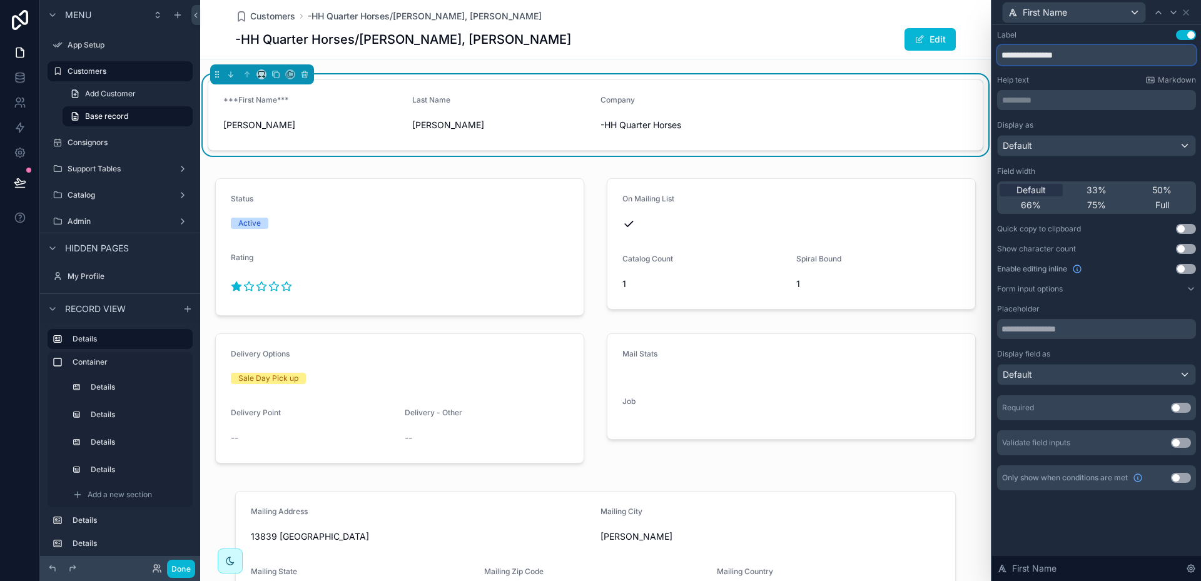
drag, startPoint x: 1088, startPoint y: 53, endPoint x: 998, endPoint y: 53, distance: 89.5
click at [998, 53] on input "**********" at bounding box center [1096, 55] width 199 height 20
type input "**********"
click at [749, 94] on form "First Name [PERSON_NAME] Last Name [PERSON_NAME] Company -HH Quarter Horses" at bounding box center [595, 115] width 774 height 70
click at [1181, 34] on button "Use setting" at bounding box center [1186, 35] width 20 height 10
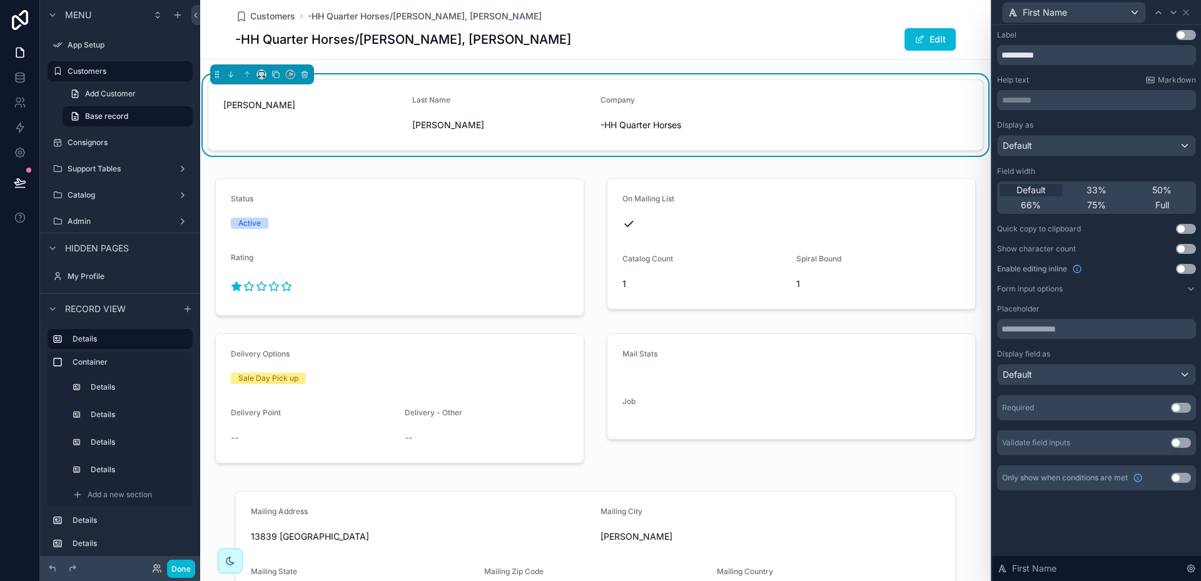
click at [1189, 35] on button "Use setting" at bounding box center [1186, 35] width 20 height 10
click at [1182, 147] on div "Default" at bounding box center [1097, 146] width 198 height 20
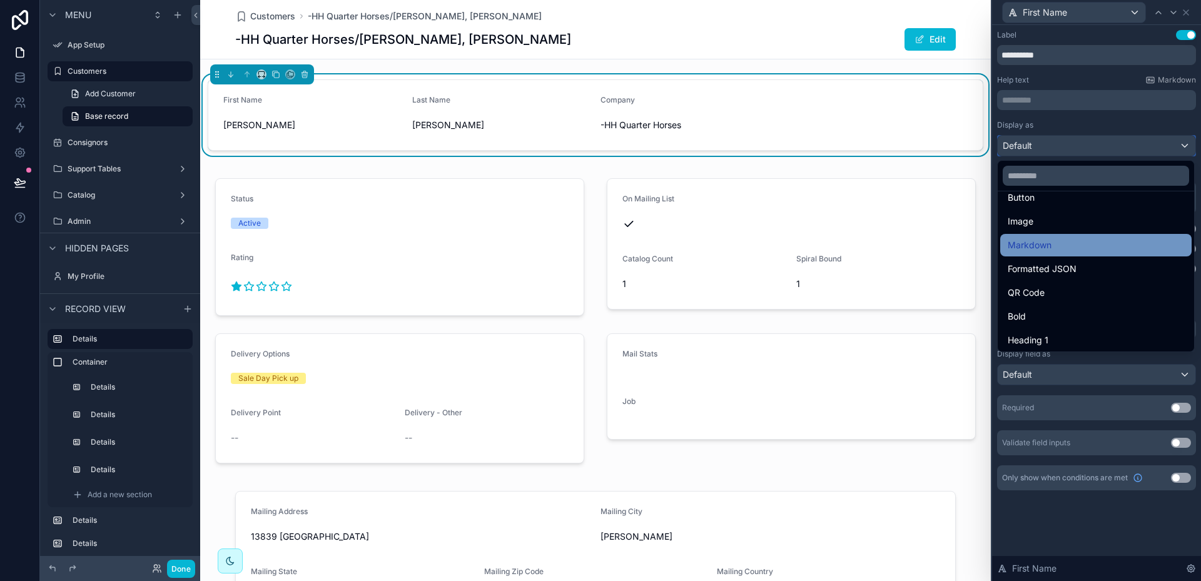
scroll to position [125, 0]
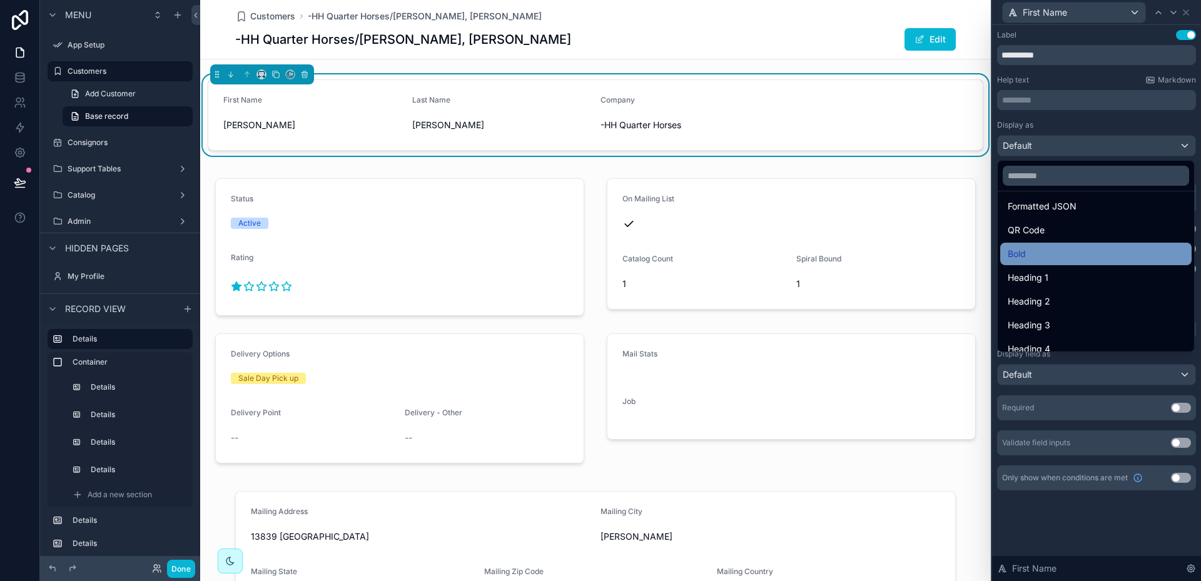
click at [1038, 258] on div "Bold" at bounding box center [1096, 253] width 176 height 15
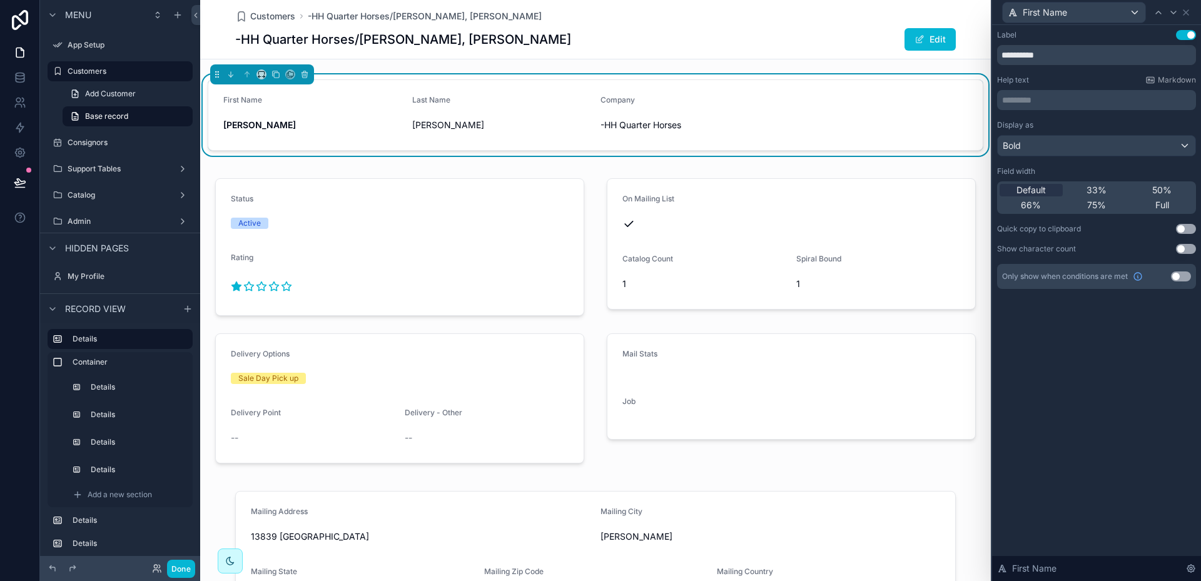
click at [862, 49] on div "Edit" at bounding box center [909, 40] width 94 height 24
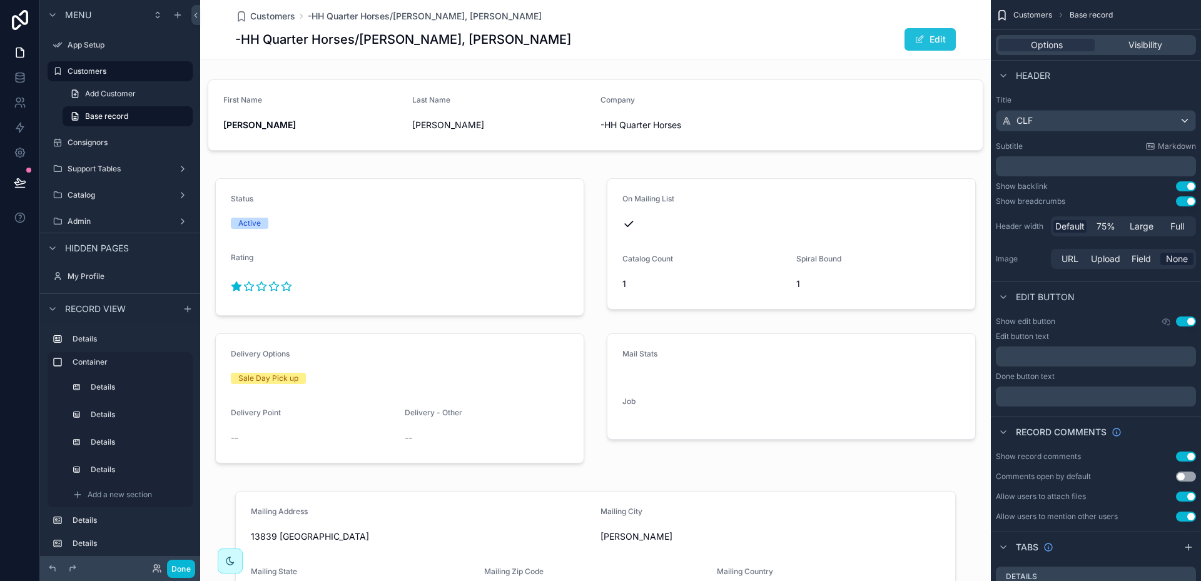
click at [935, 41] on button "Edit" at bounding box center [930, 39] width 51 height 23
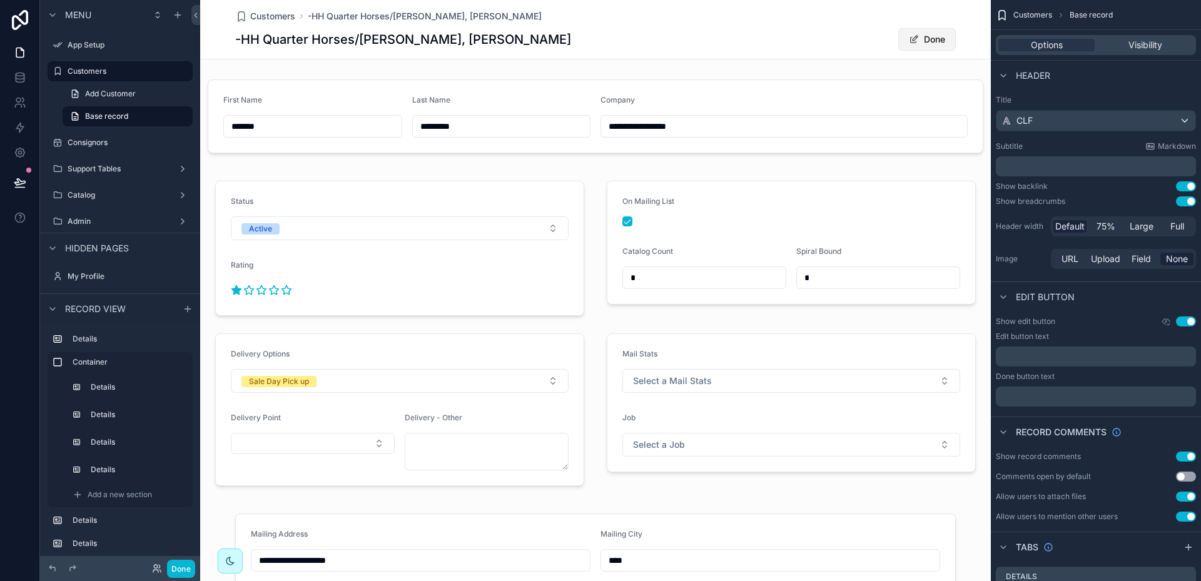
click at [935, 41] on button "Done" at bounding box center [927, 39] width 58 height 23
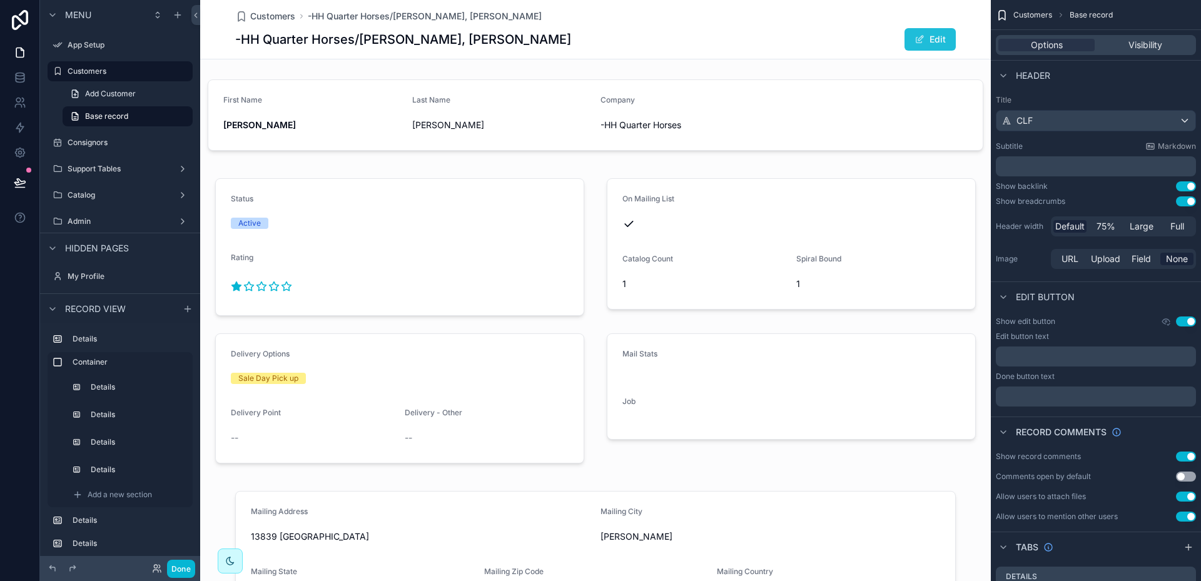
click at [935, 41] on button "Edit" at bounding box center [930, 39] width 51 height 23
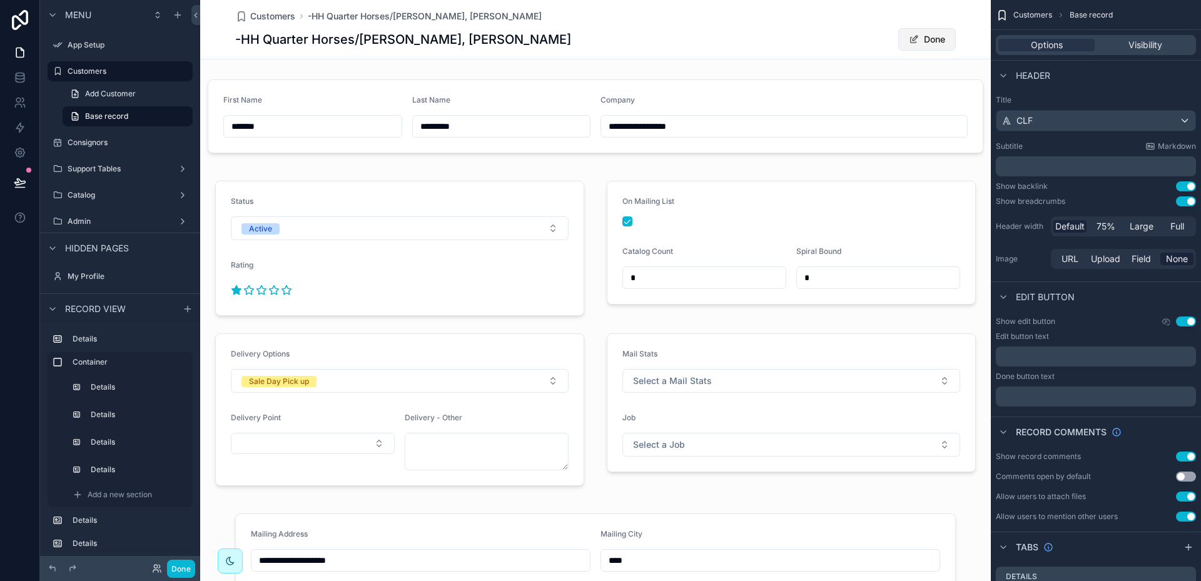
click at [927, 39] on button "Done" at bounding box center [927, 39] width 58 height 23
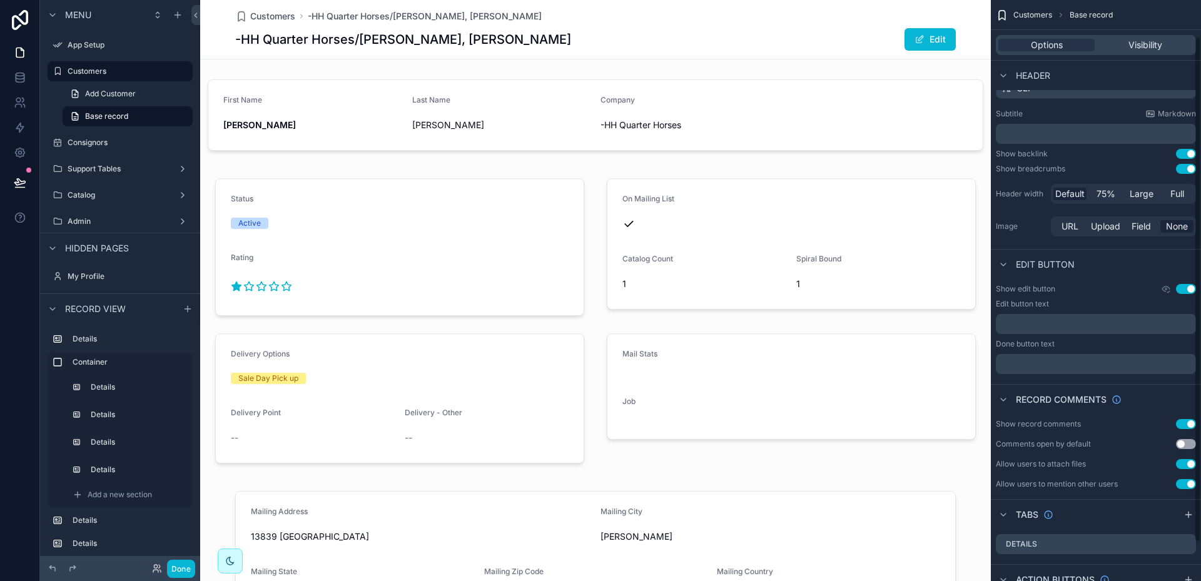
scroll to position [86, 0]
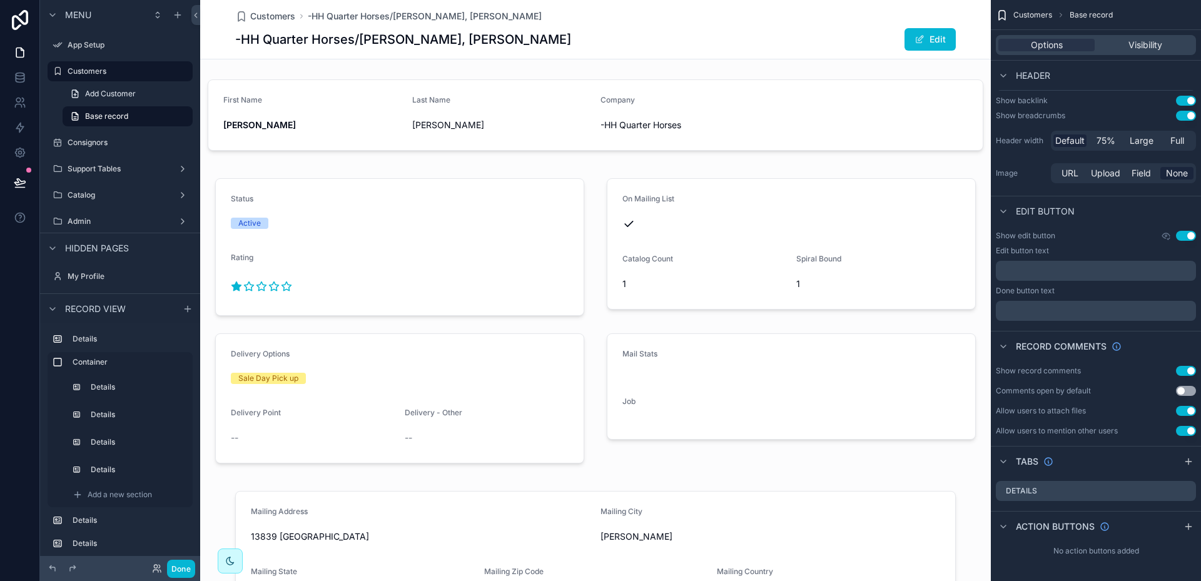
click at [1181, 369] on button "Use setting" at bounding box center [1186, 371] width 20 height 10
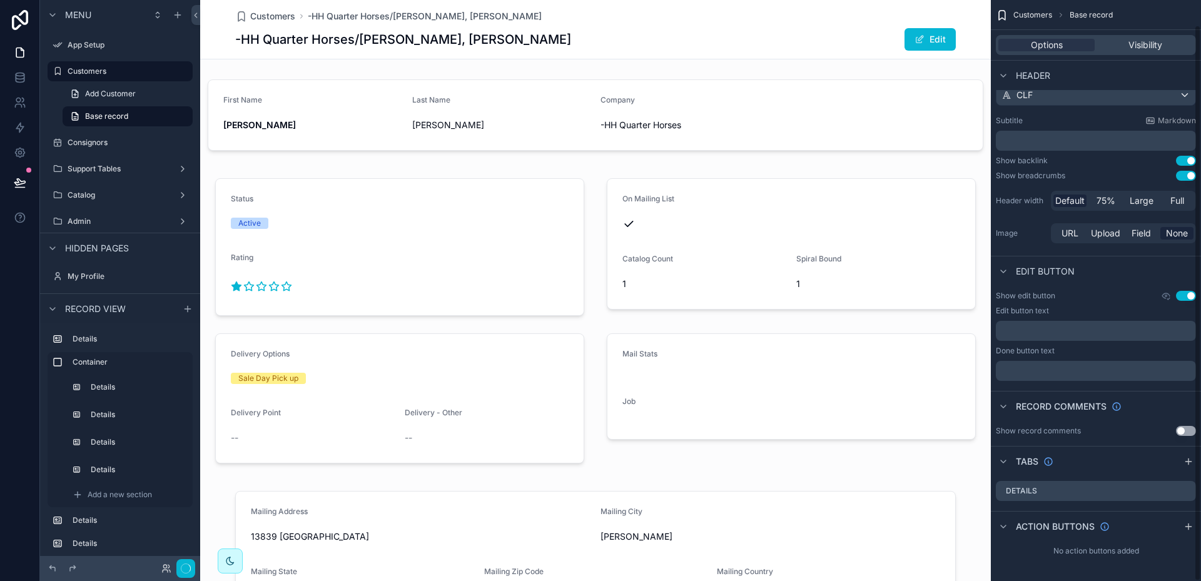
scroll to position [26, 0]
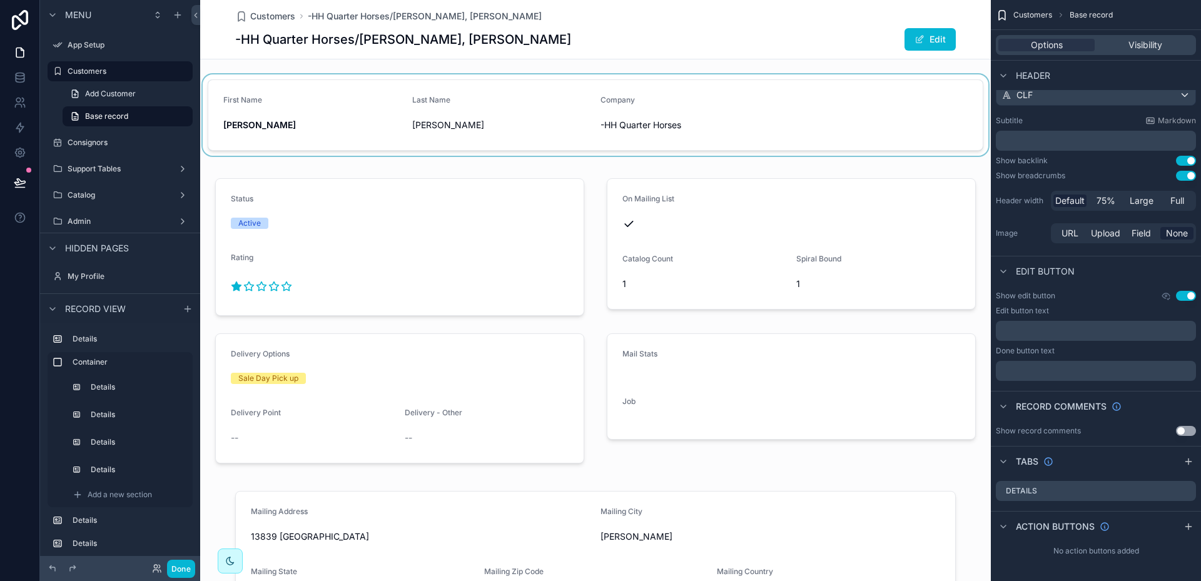
click at [497, 96] on div "scrollable content" at bounding box center [595, 114] width 791 height 81
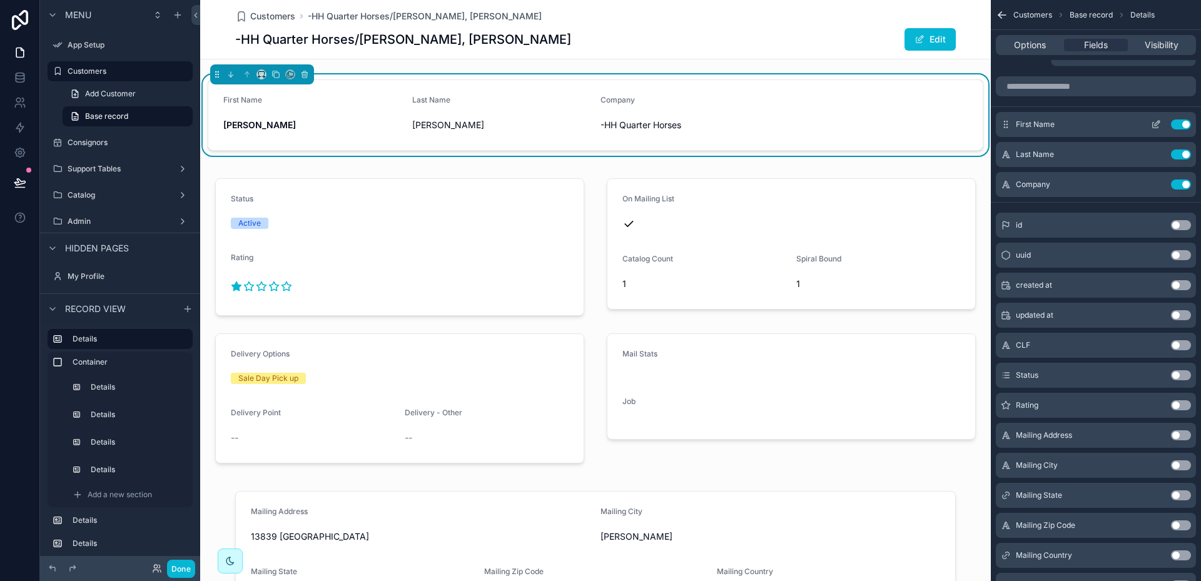
click at [1157, 126] on icon "scrollable content" at bounding box center [1156, 124] width 10 height 10
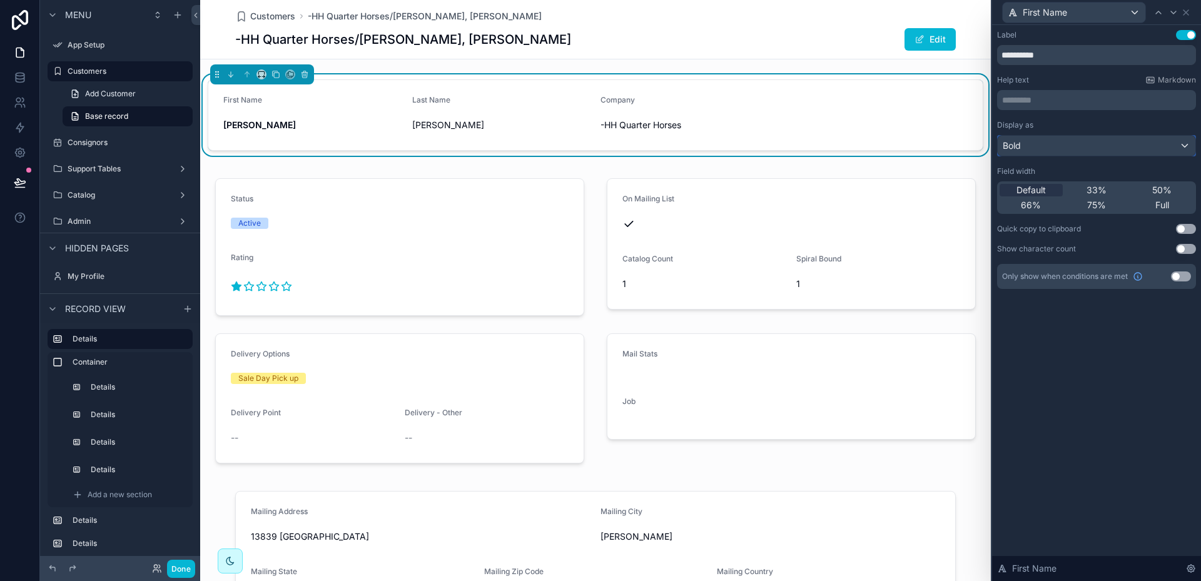
click at [1185, 146] on div "Bold" at bounding box center [1097, 146] width 198 height 20
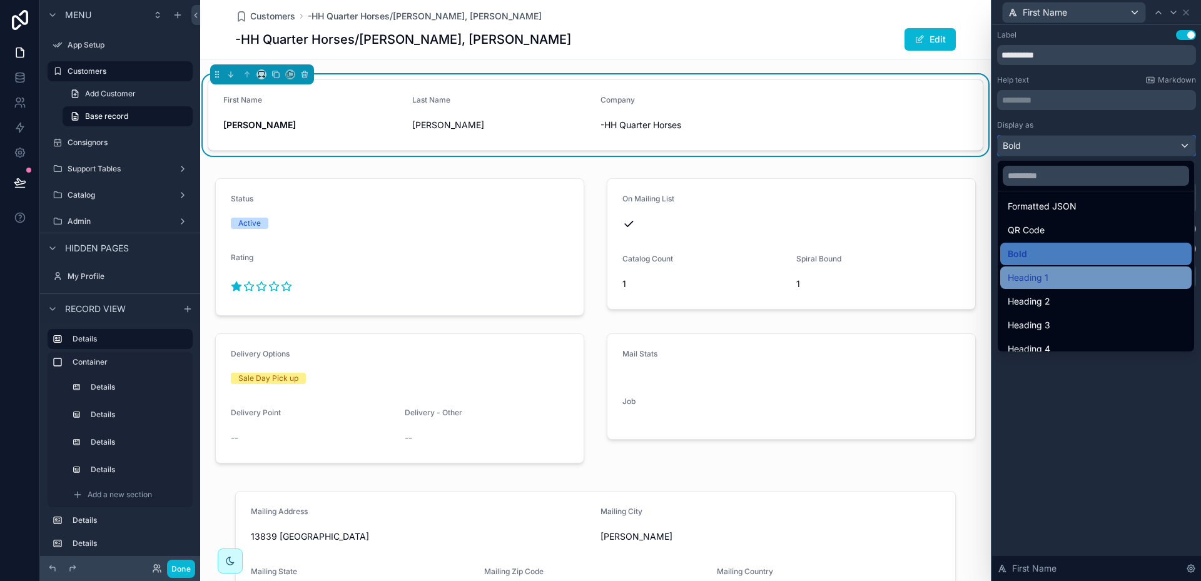
scroll to position [136, 0]
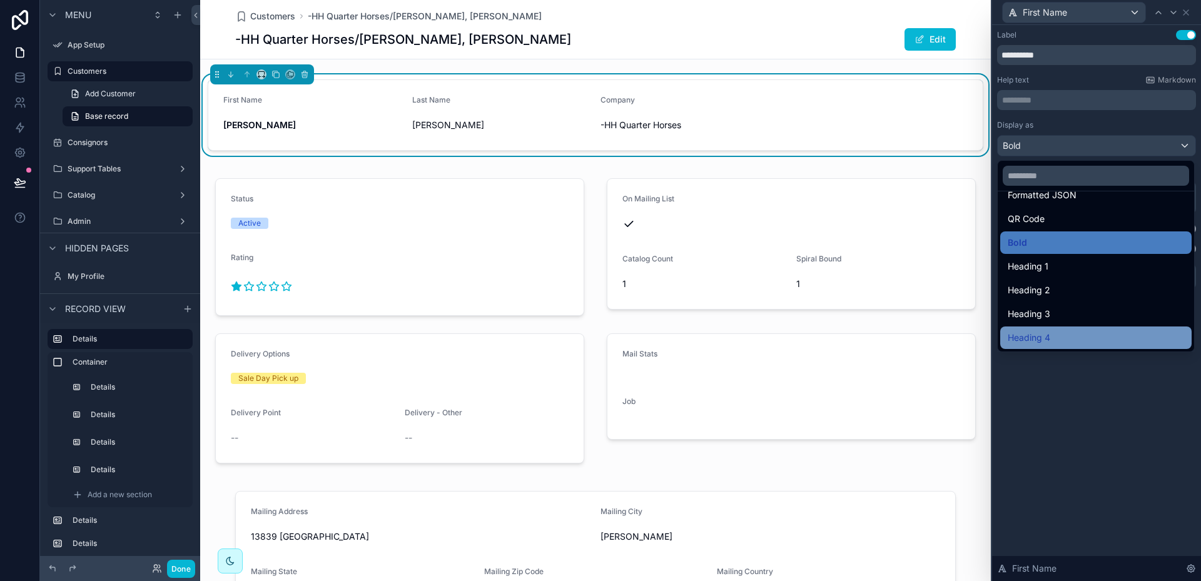
click at [1075, 331] on div "Heading 4" at bounding box center [1096, 337] width 176 height 15
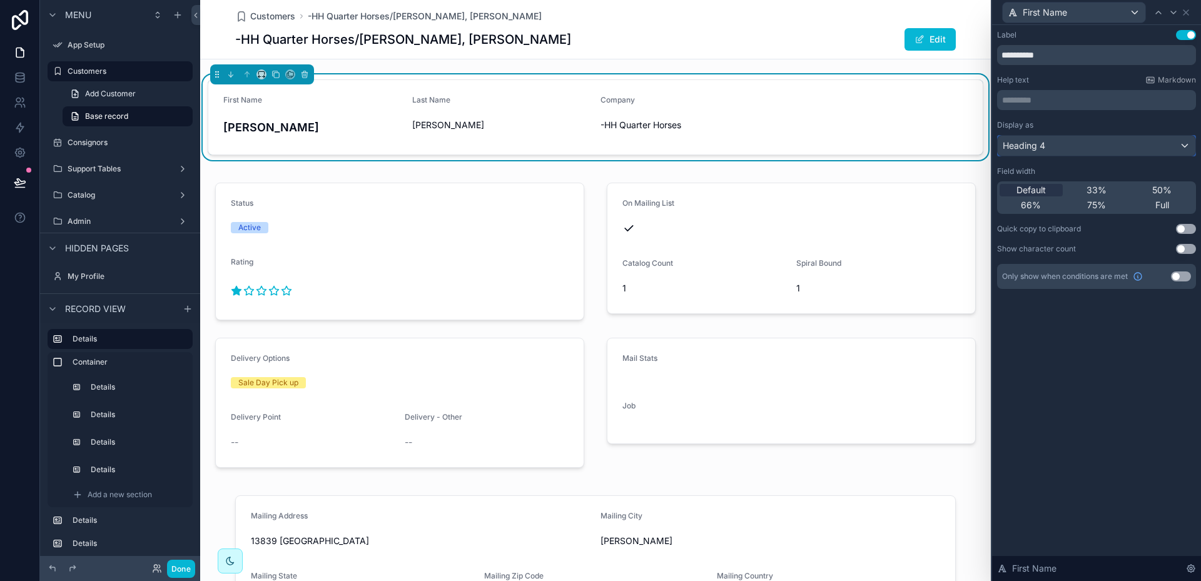
click at [1186, 145] on div "Heading 4" at bounding box center [1097, 146] width 198 height 20
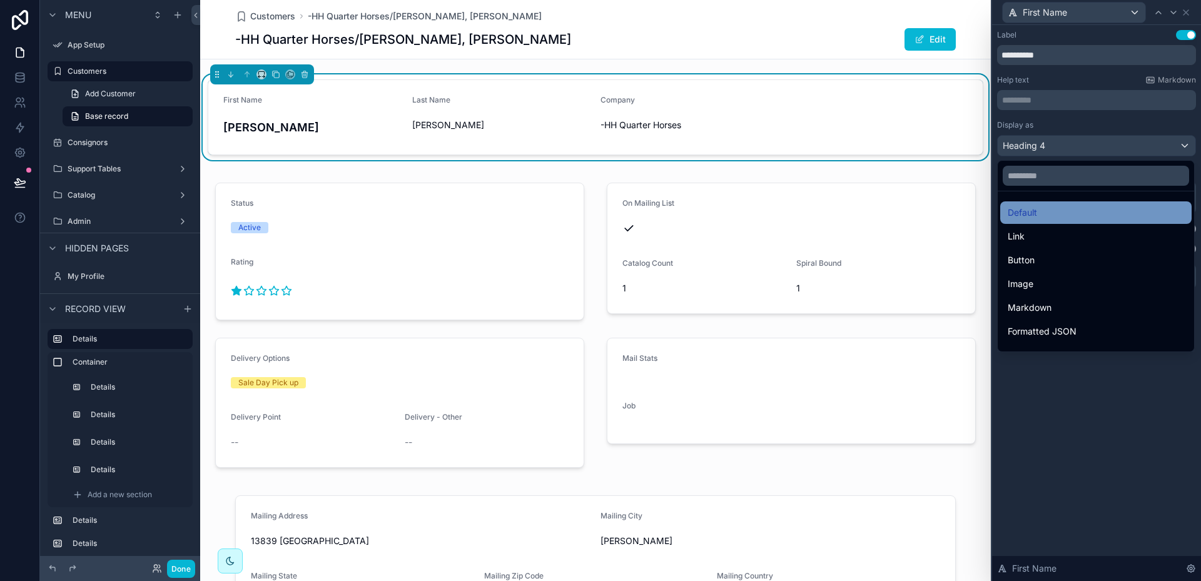
click at [1031, 214] on span "Default" at bounding box center [1022, 212] width 29 height 15
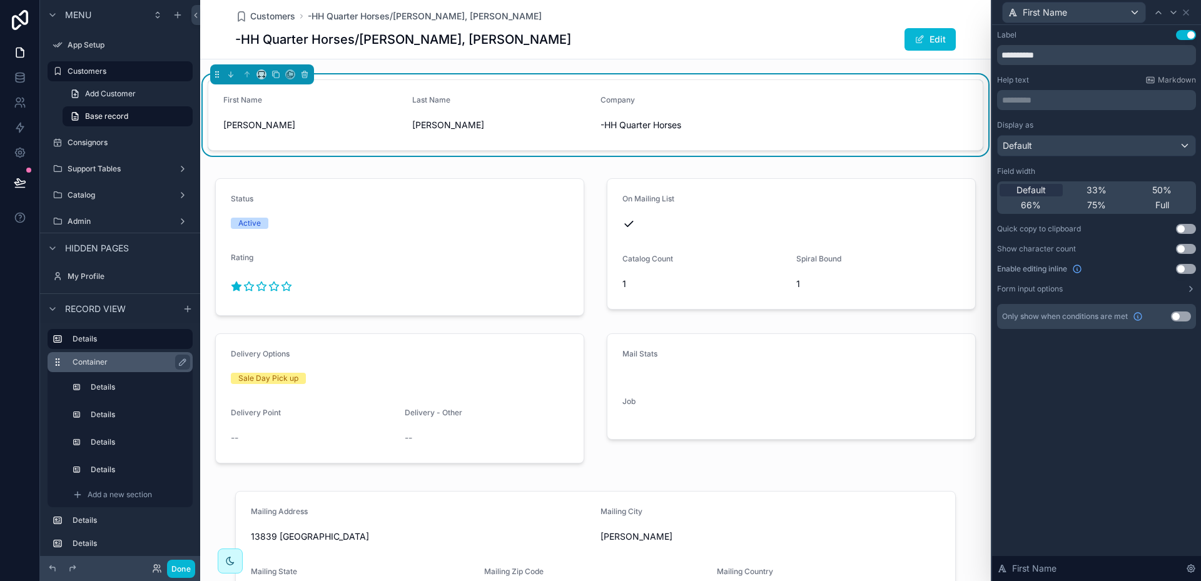
click at [56, 362] on icon "scrollable content" at bounding box center [58, 362] width 10 height 10
click at [260, 14] on span "Customers" at bounding box center [272, 16] width 45 height 13
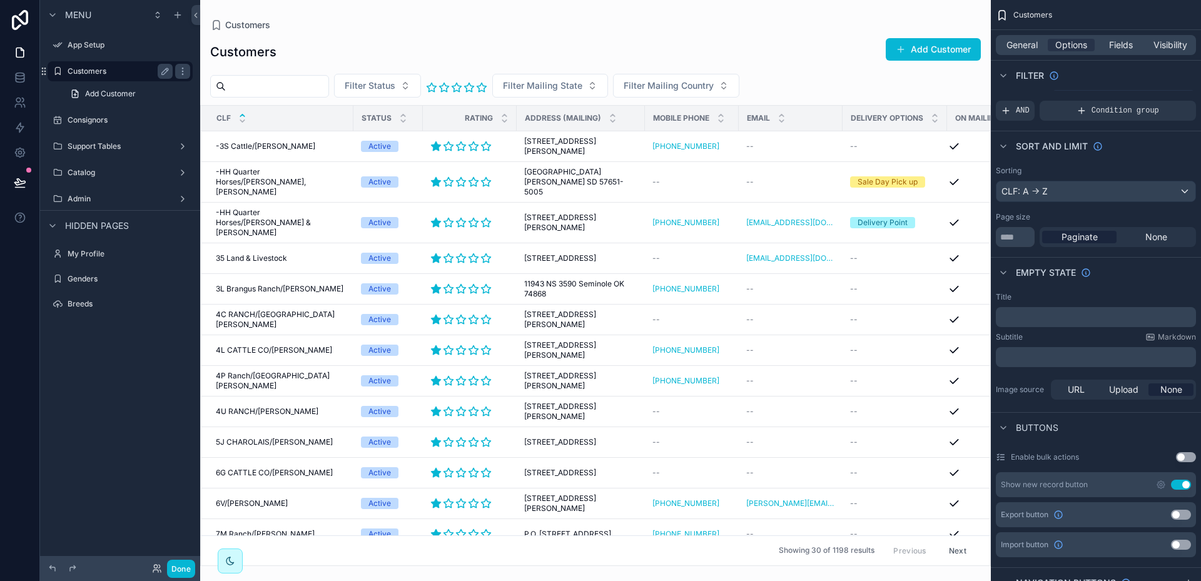
click at [82, 71] on label "Customers" at bounding box center [118, 71] width 100 height 10
click at [23, 176] on icon at bounding box center [20, 182] width 13 height 13
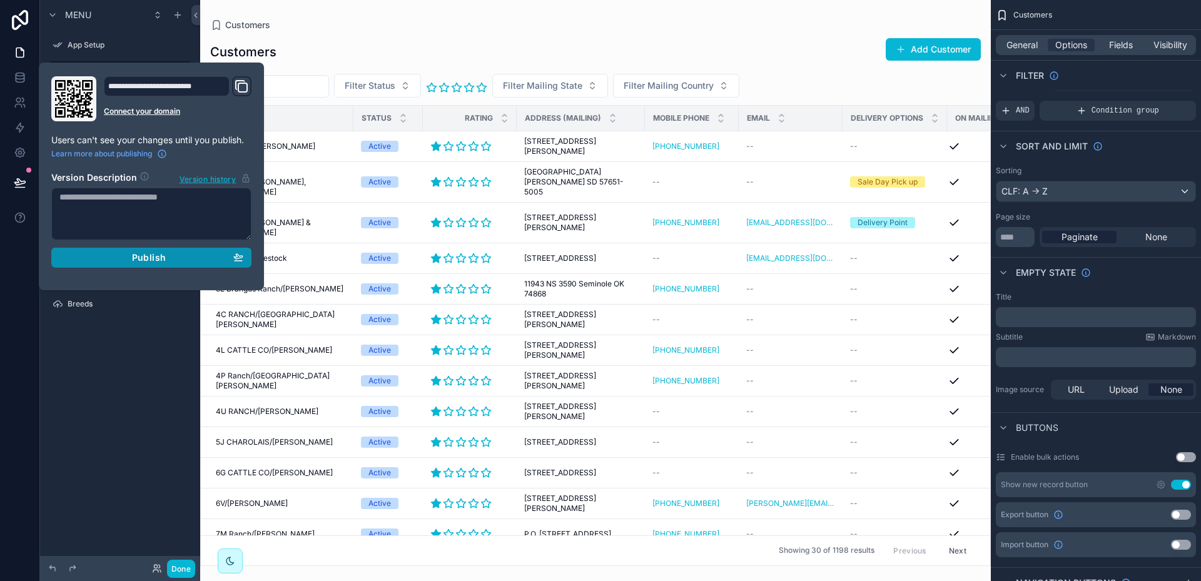
click at [146, 255] on span "Publish" at bounding box center [149, 257] width 34 height 11
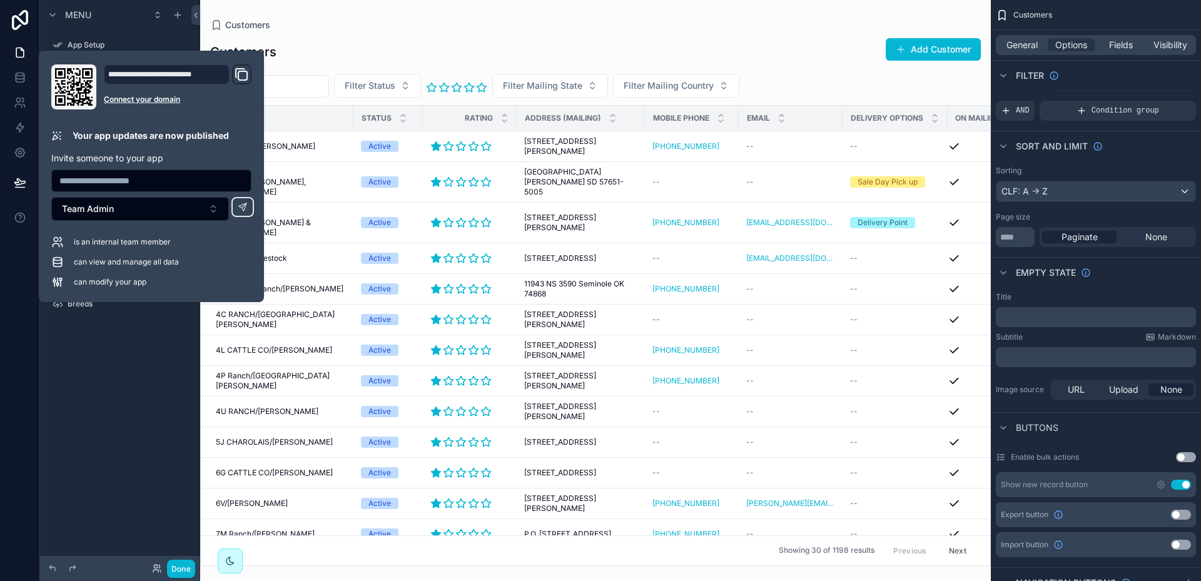
click at [424, 32] on div "Customers Add Customer Filter Status Filter Mailing State Filter Mailing Countr…" at bounding box center [595, 298] width 791 height 536
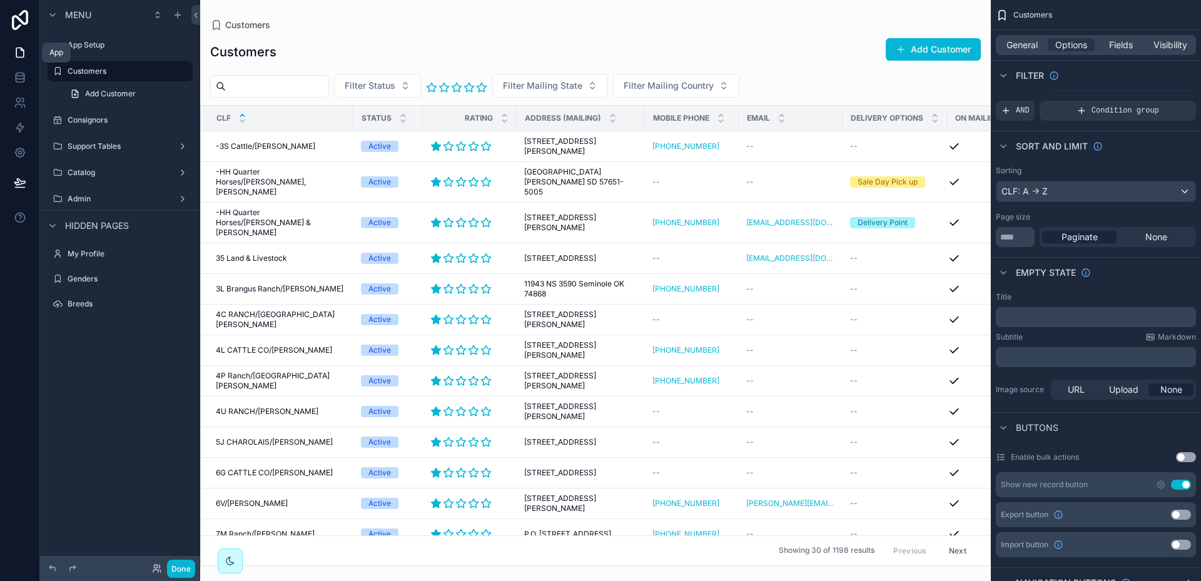
click at [21, 53] on icon at bounding box center [20, 52] width 13 height 13
click at [181, 567] on button "Done" at bounding box center [181, 569] width 28 height 18
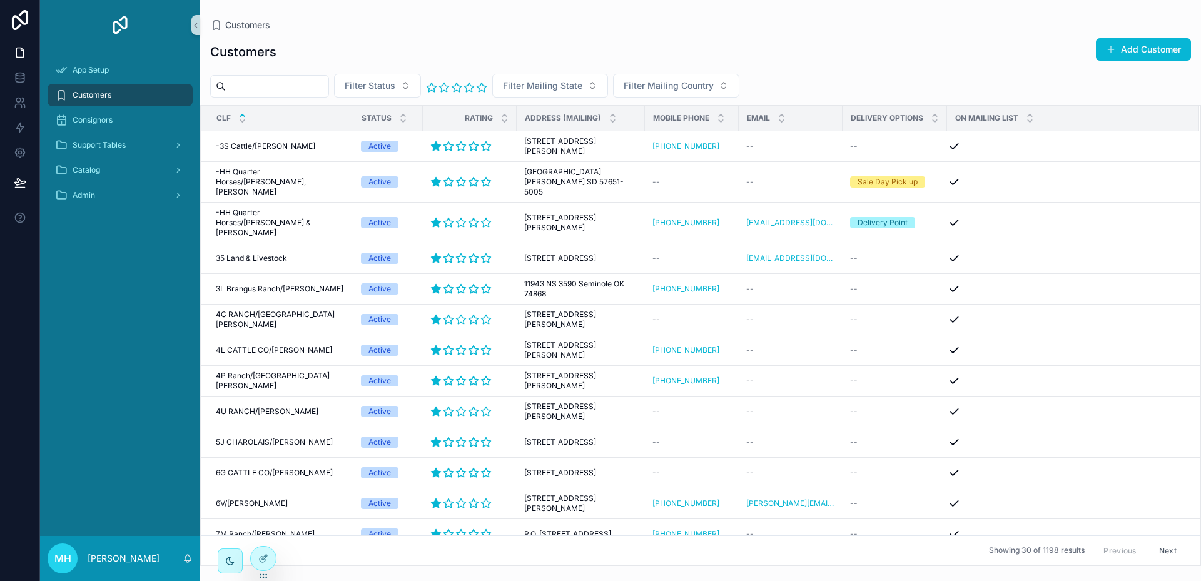
click at [1049, 121] on div "On Mailing List" at bounding box center [1073, 118] width 251 height 24
click at [196, 26] on icon "scrollable content" at bounding box center [196, 25] width 3 height 4
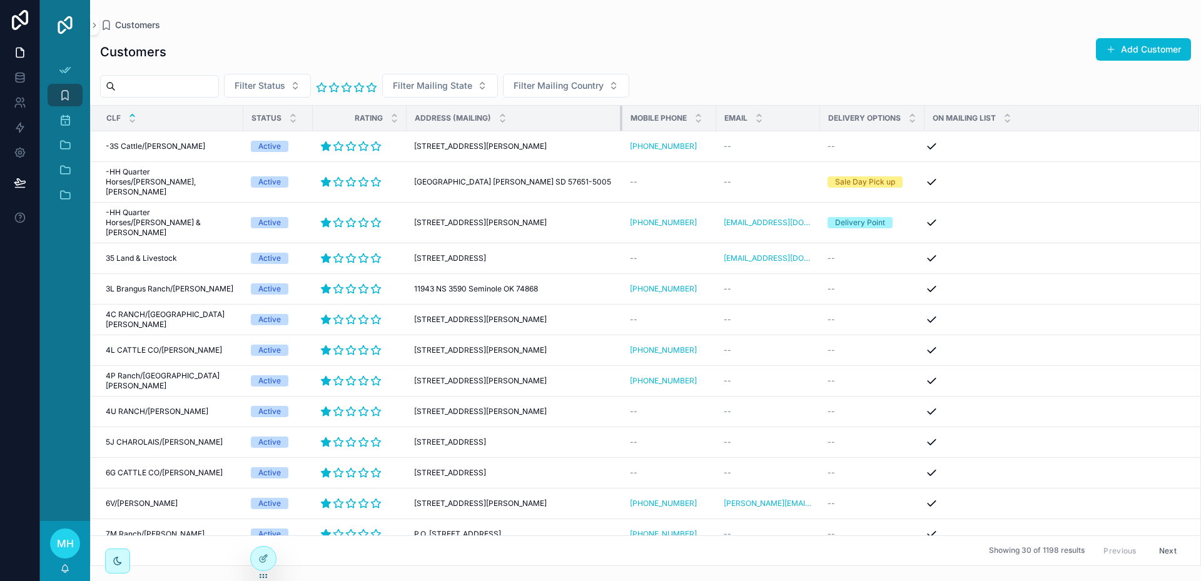
drag, startPoint x: 534, startPoint y: 115, endPoint x: 622, endPoint y: 114, distance: 87.6
click at [622, 114] on tr "CLF Status Rating Address (Mailing) Mobile Phone Email Delivery Options On Mail…" at bounding box center [646, 119] width 1110 height 26
drag, startPoint x: 250, startPoint y: 124, endPoint x: 293, endPoint y: 135, distance: 43.8
click at [293, 135] on table "CLF Status Rating Address (Mailing) Mobile Phone Email Delivery Options On Mail…" at bounding box center [646, 575] width 1110 height 939
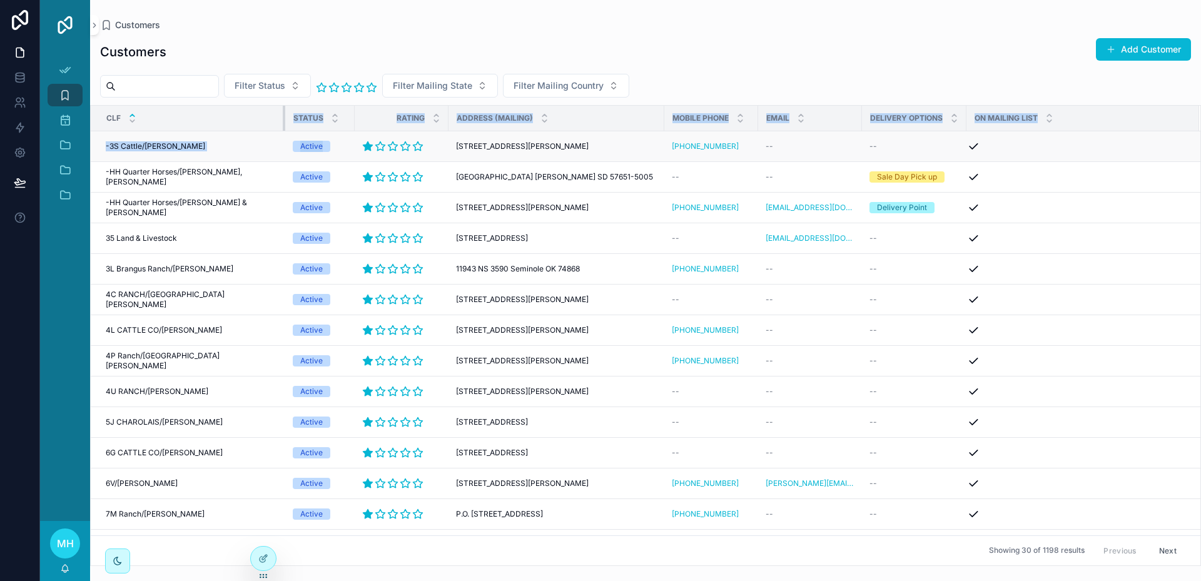
drag, startPoint x: 243, startPoint y: 119, endPoint x: 285, endPoint y: 131, distance: 43.7
click at [285, 131] on table "CLF Status Rating Address (Mailing) Mobile Phone Email Delivery Options On Mail…" at bounding box center [646, 565] width 1110 height 919
click at [798, 141] on td "--" at bounding box center [810, 146] width 104 height 31
click at [376, 147] on icon "scrollable content" at bounding box center [380, 146] width 9 height 9
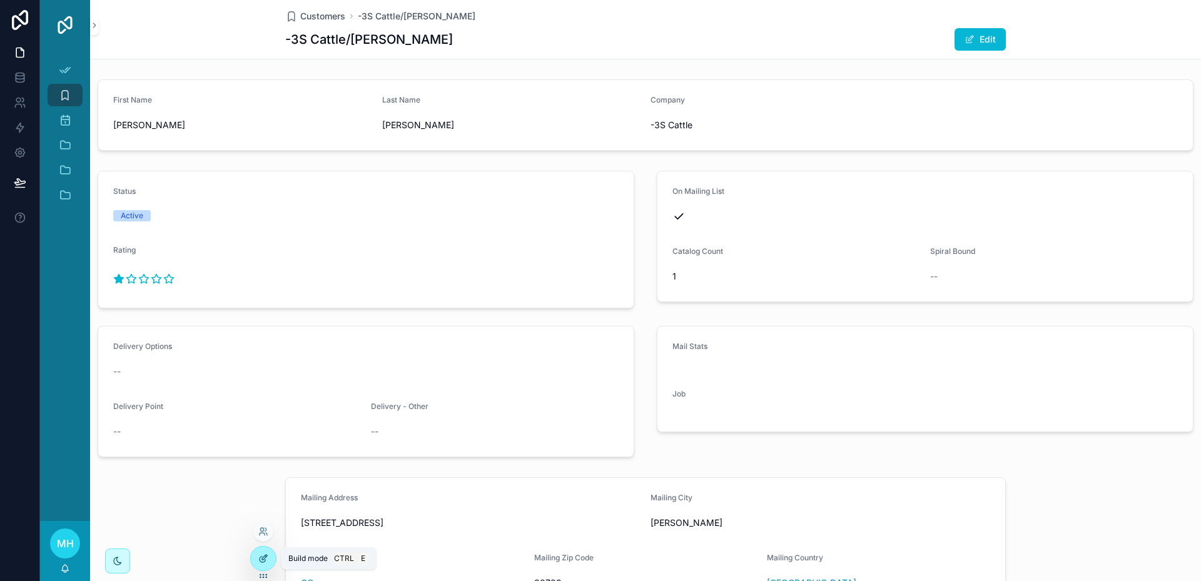
click at [265, 561] on icon at bounding box center [263, 559] width 10 height 10
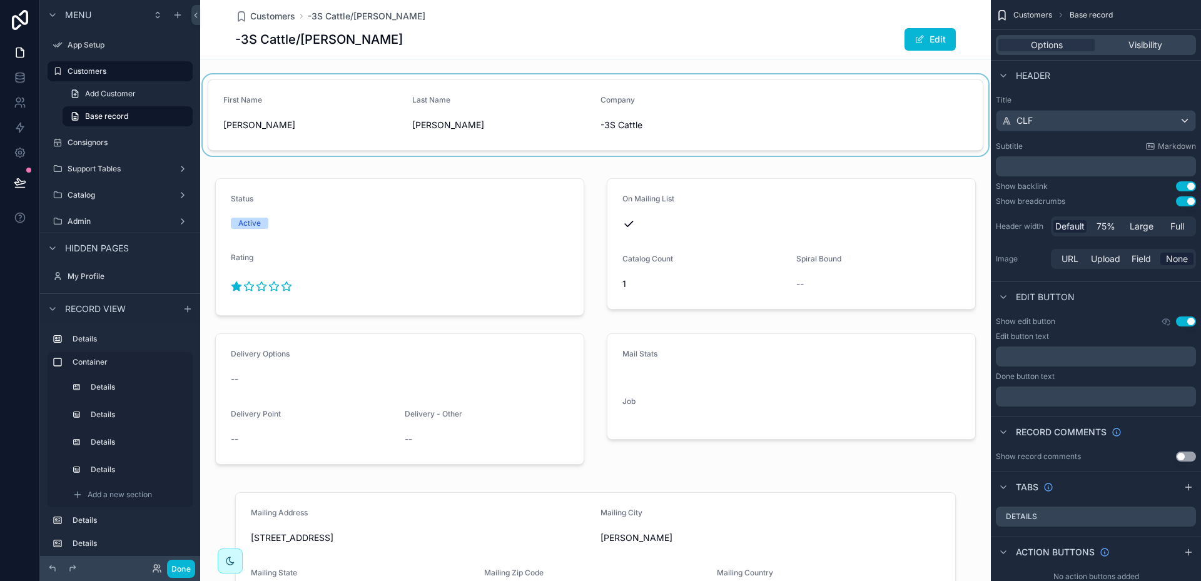
click at [369, 91] on div "scrollable content" at bounding box center [595, 114] width 791 height 81
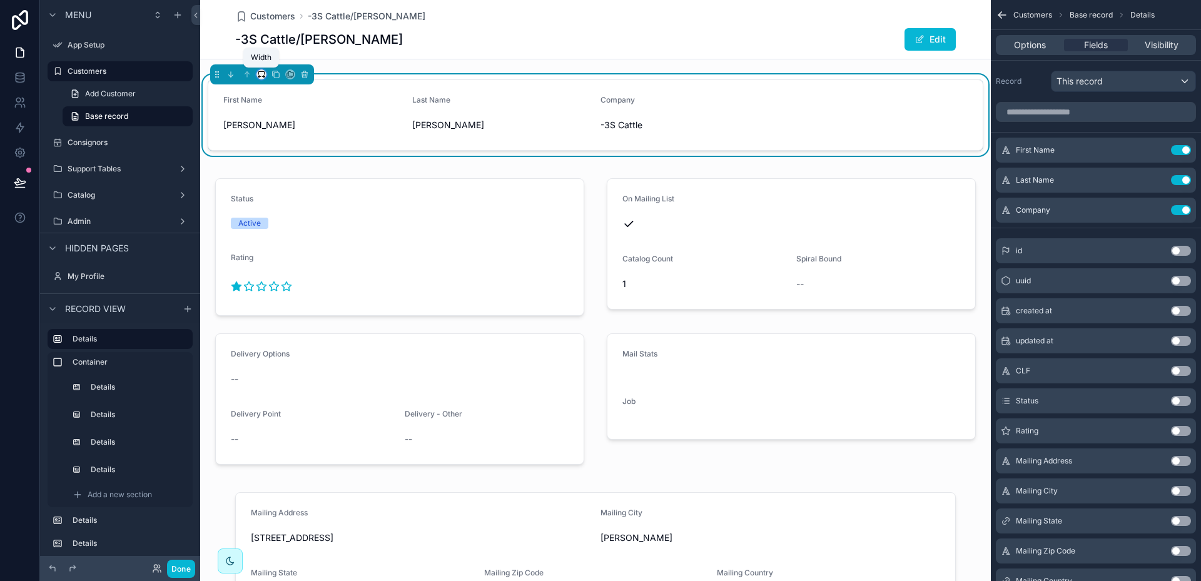
click at [262, 71] on icon "scrollable content" at bounding box center [261, 72] width 6 height 3
click at [287, 99] on span "Default" at bounding box center [281, 97] width 29 height 15
click at [186, 567] on button "Done" at bounding box center [181, 569] width 28 height 18
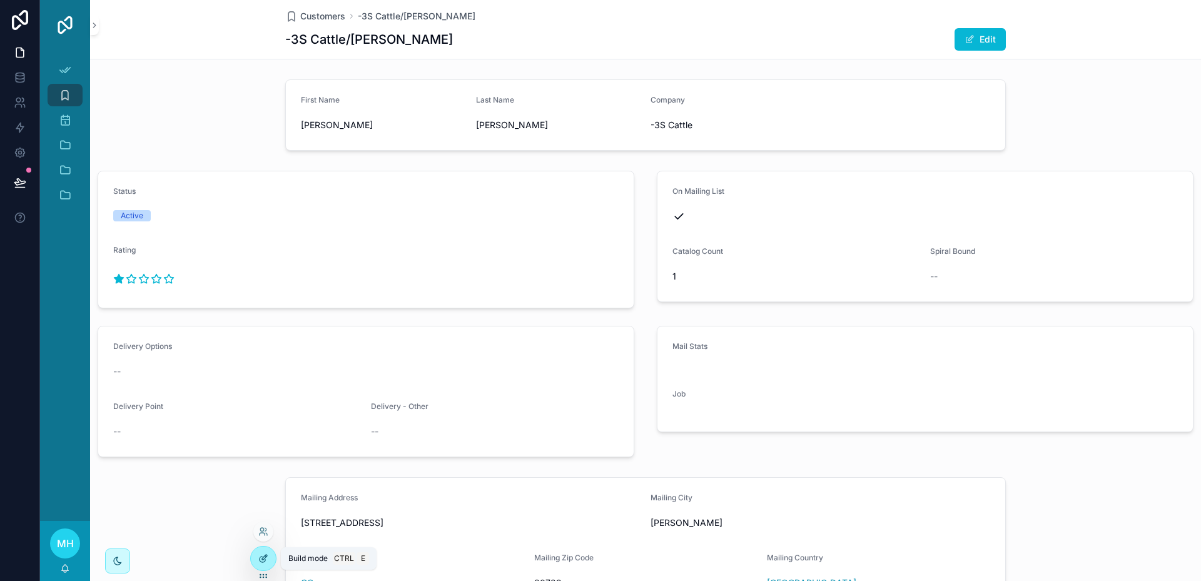
click at [260, 555] on icon at bounding box center [263, 559] width 10 height 10
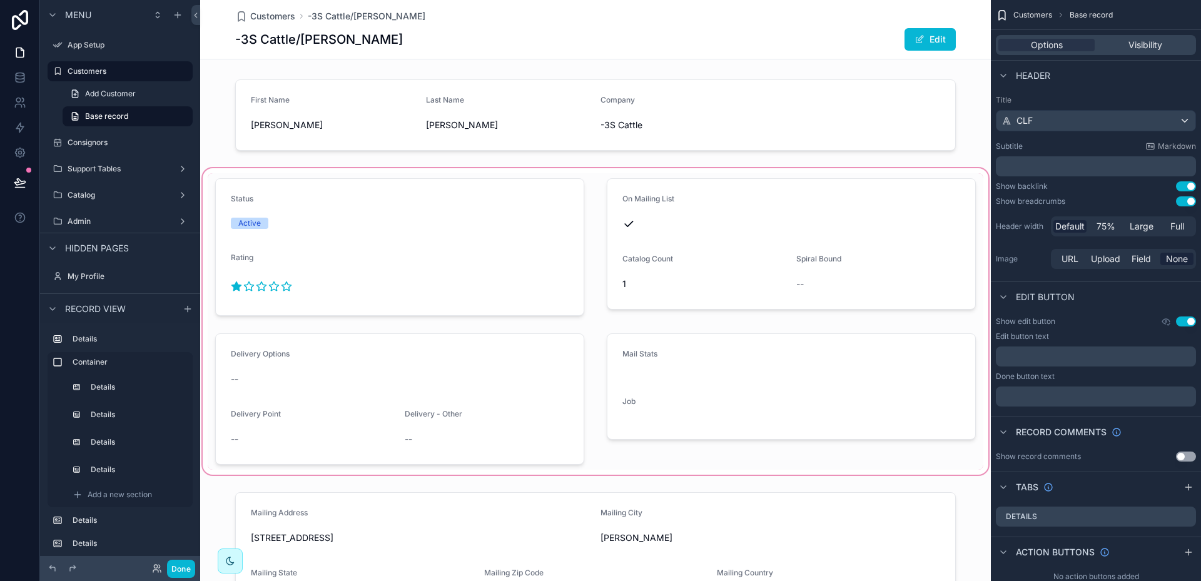
click at [327, 168] on div "scrollable content" at bounding box center [595, 322] width 791 height 312
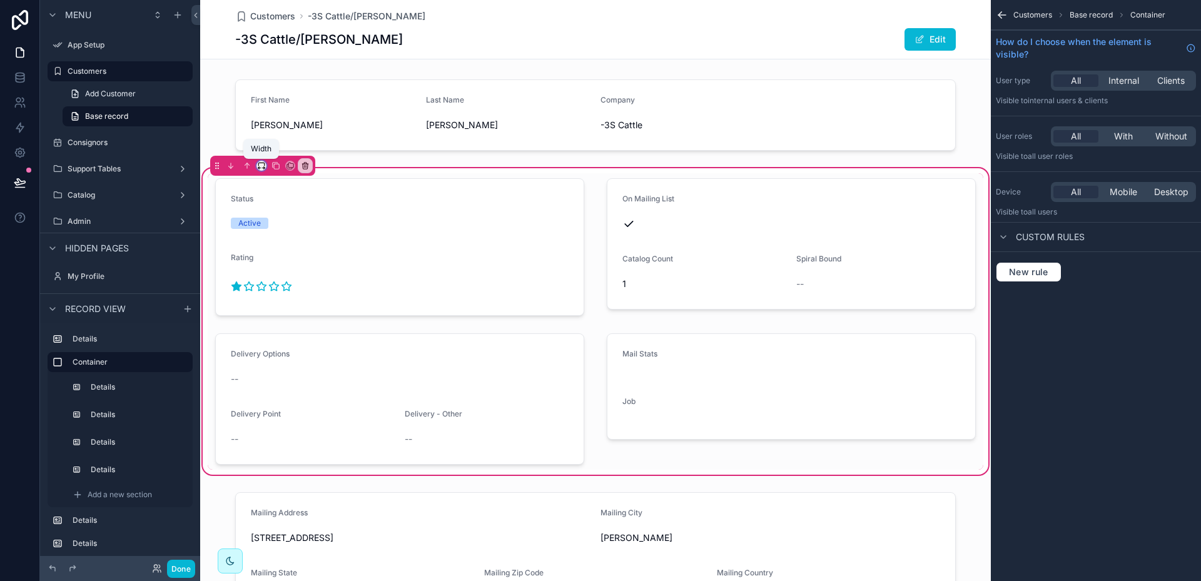
click at [264, 165] on icon "scrollable content" at bounding box center [261, 165] width 9 height 9
click at [287, 189] on span "Default" at bounding box center [281, 188] width 29 height 15
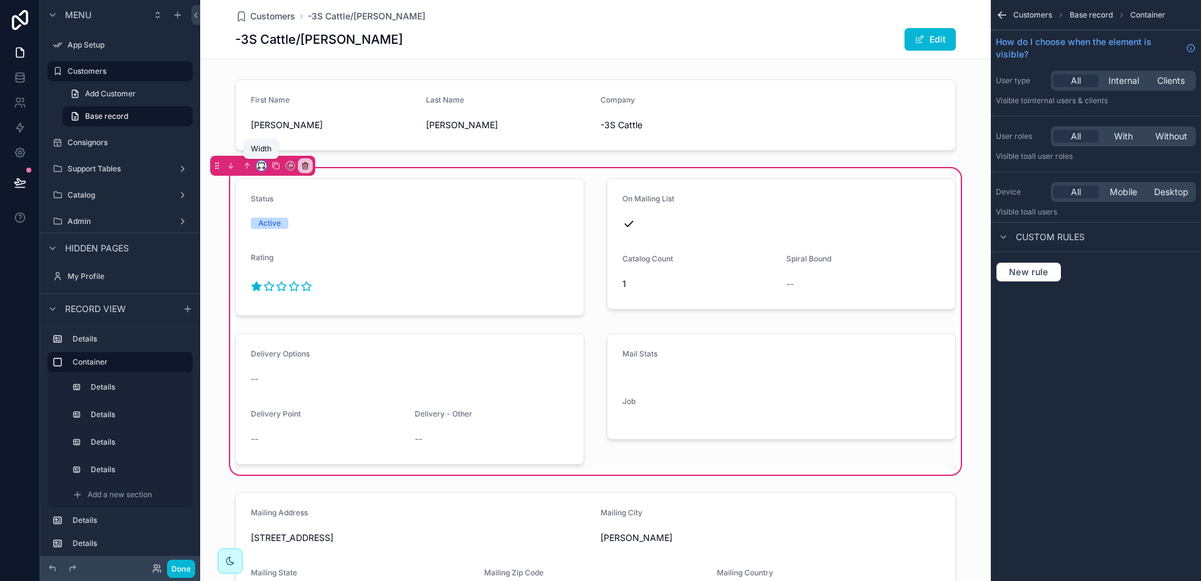
click at [264, 166] on icon "scrollable content" at bounding box center [261, 165] width 9 height 9
click at [283, 188] on span "Default" at bounding box center [282, 188] width 31 height 15
click at [173, 569] on button "Done" at bounding box center [181, 569] width 28 height 18
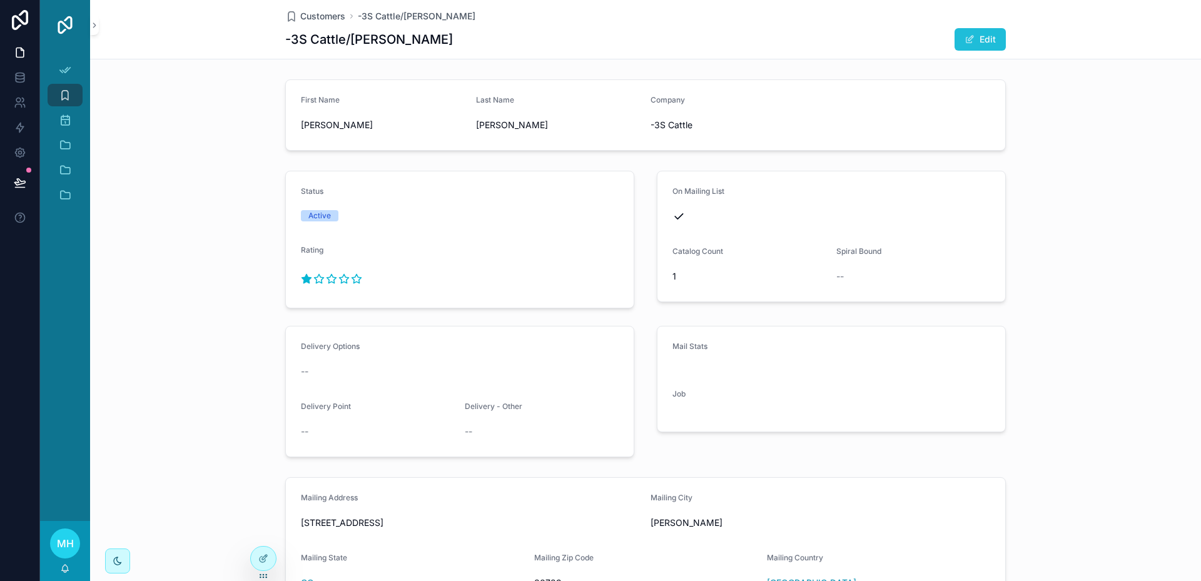
click at [980, 44] on button "Edit" at bounding box center [980, 39] width 51 height 23
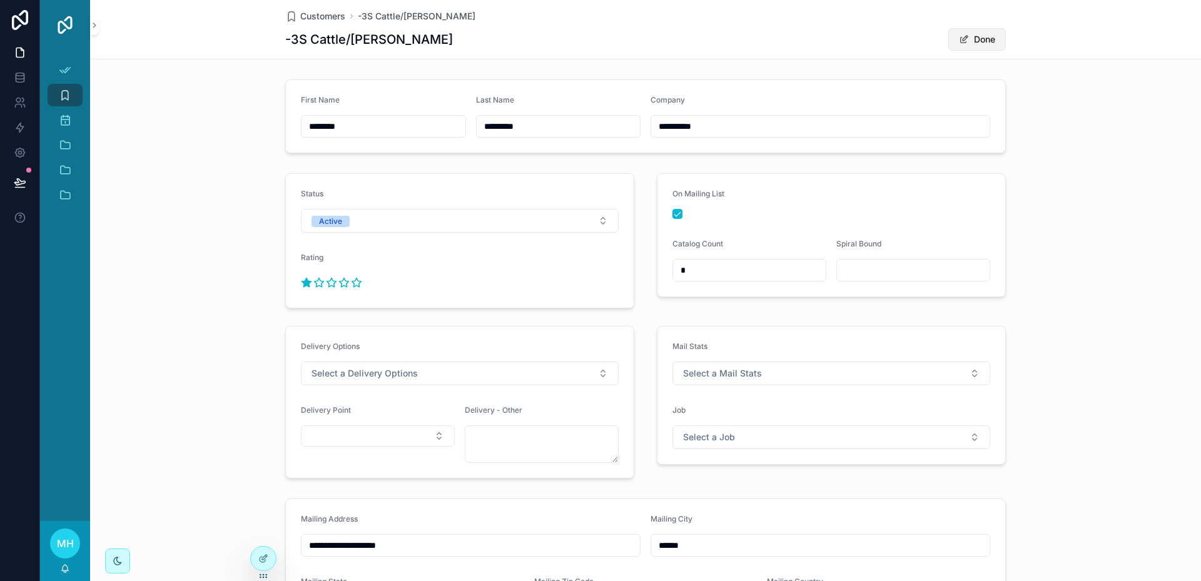
click at [973, 38] on button "Done" at bounding box center [977, 39] width 58 height 23
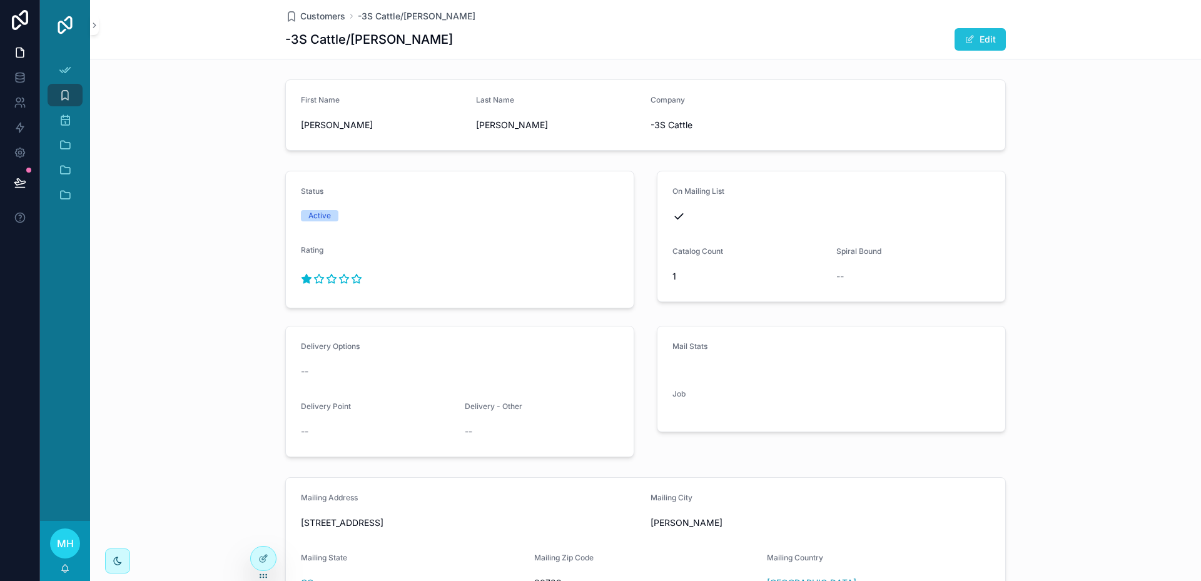
click at [990, 39] on button "Edit" at bounding box center [980, 39] width 51 height 23
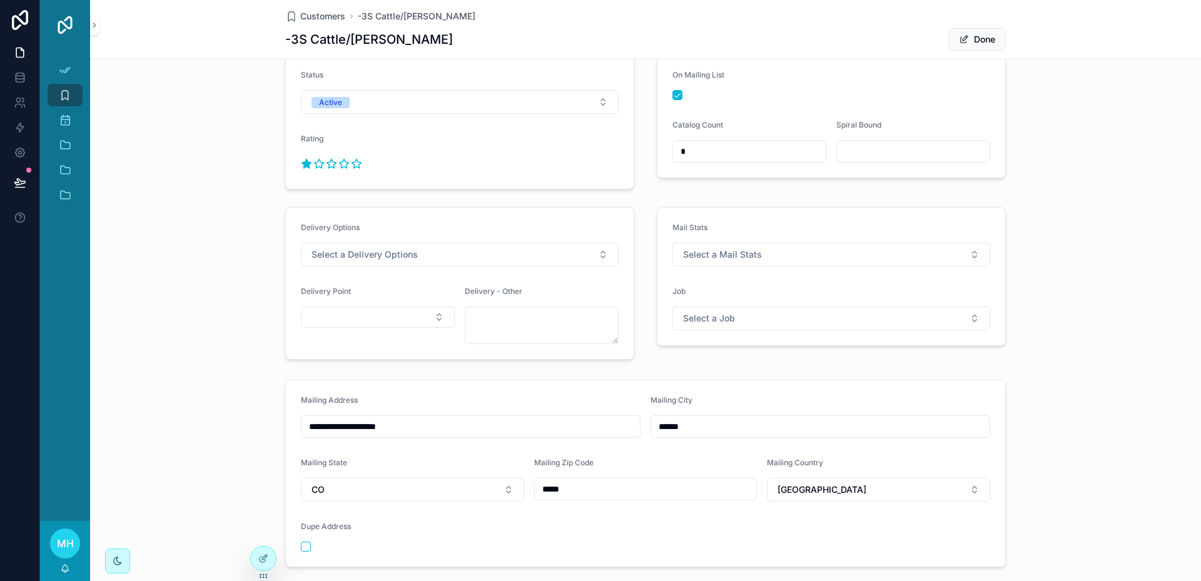
scroll to position [125, 0]
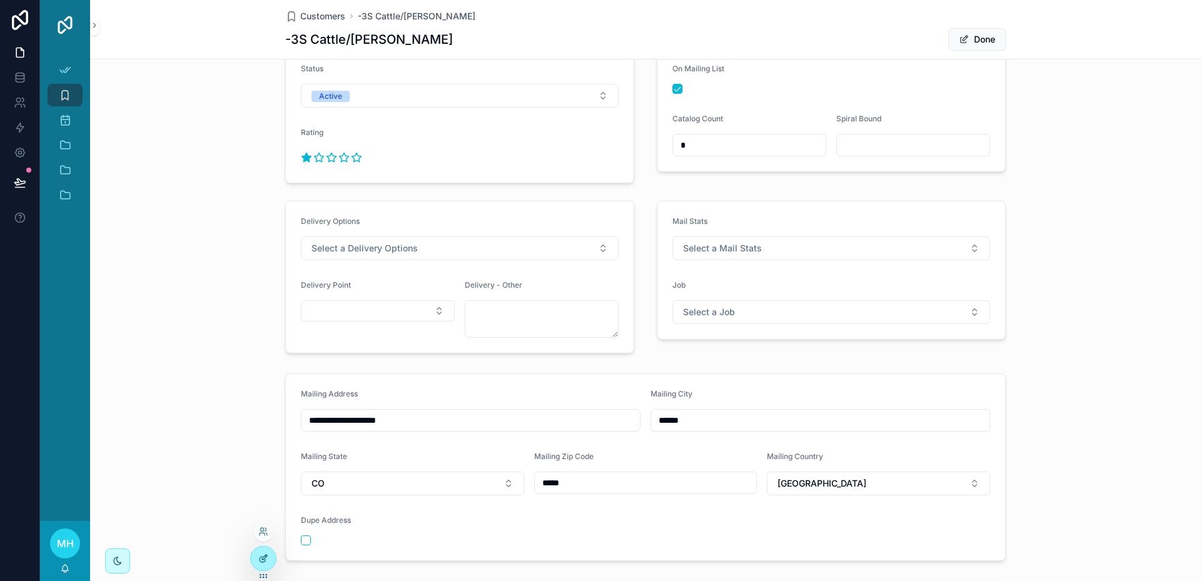
click at [263, 558] on icon at bounding box center [264, 557] width 5 height 5
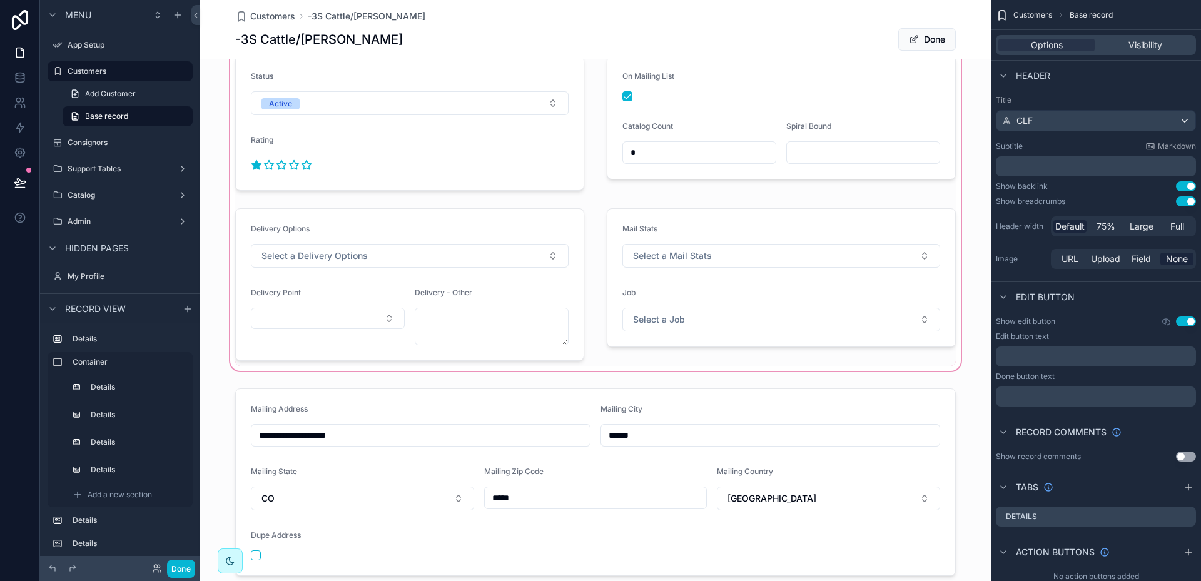
click at [487, 232] on div "scrollable content" at bounding box center [595, 208] width 791 height 330
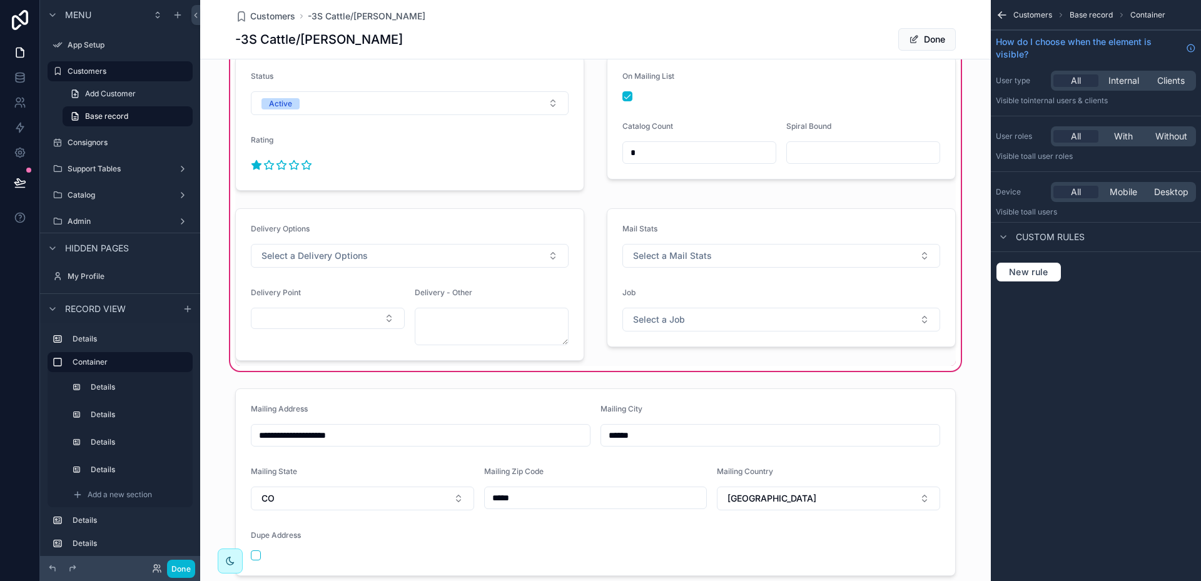
click at [487, 232] on div "scrollable content" at bounding box center [410, 284] width 364 height 163
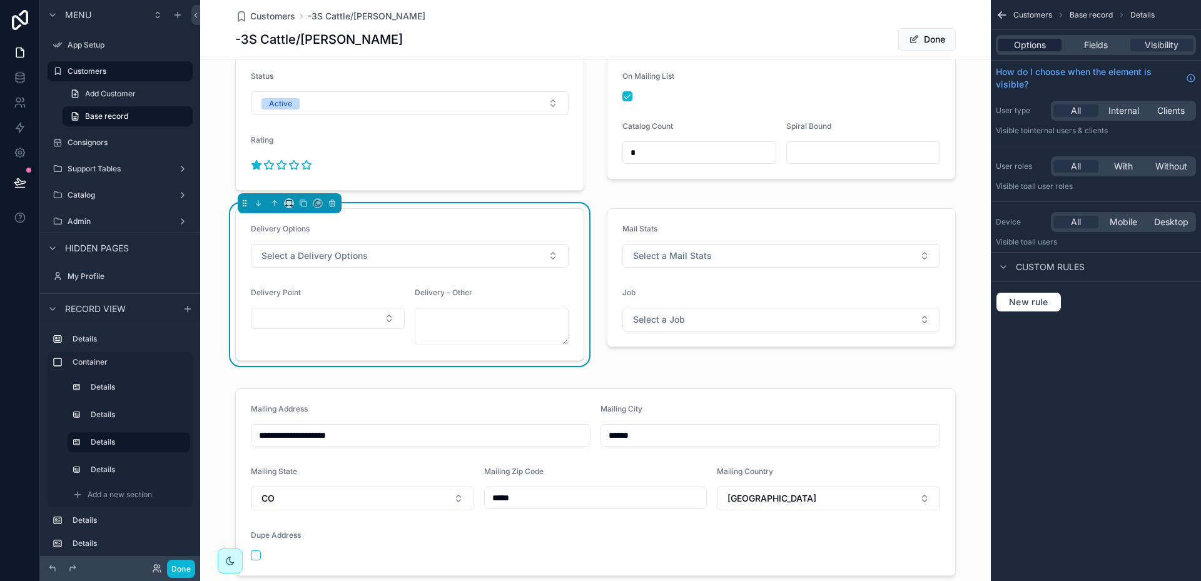
click at [1043, 43] on span "Options" at bounding box center [1030, 45] width 32 height 13
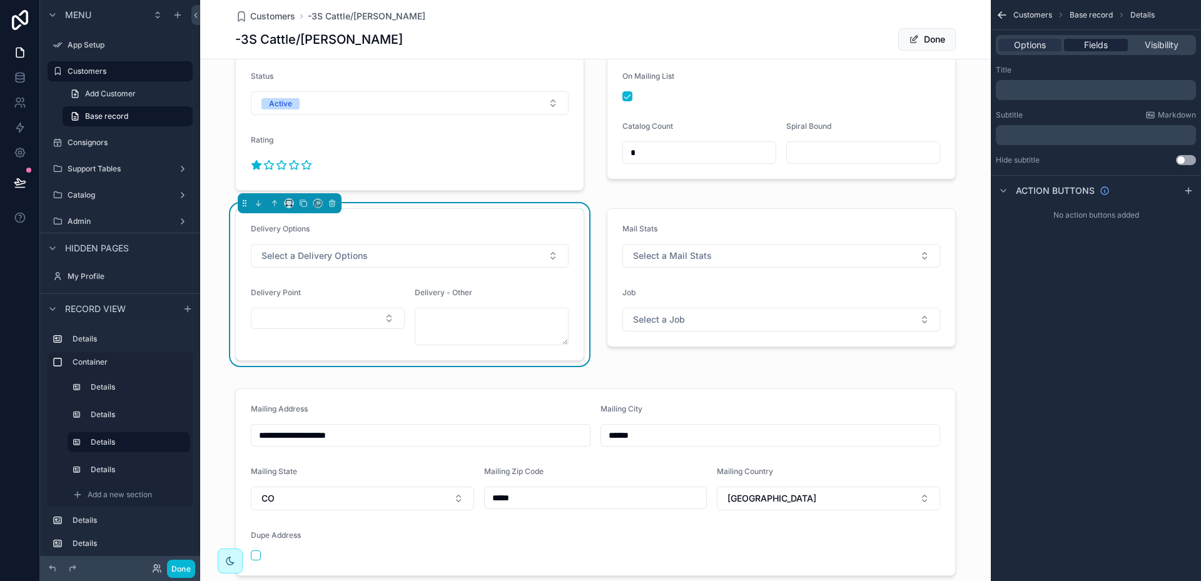
click at [1099, 44] on span "Fields" at bounding box center [1096, 45] width 24 height 13
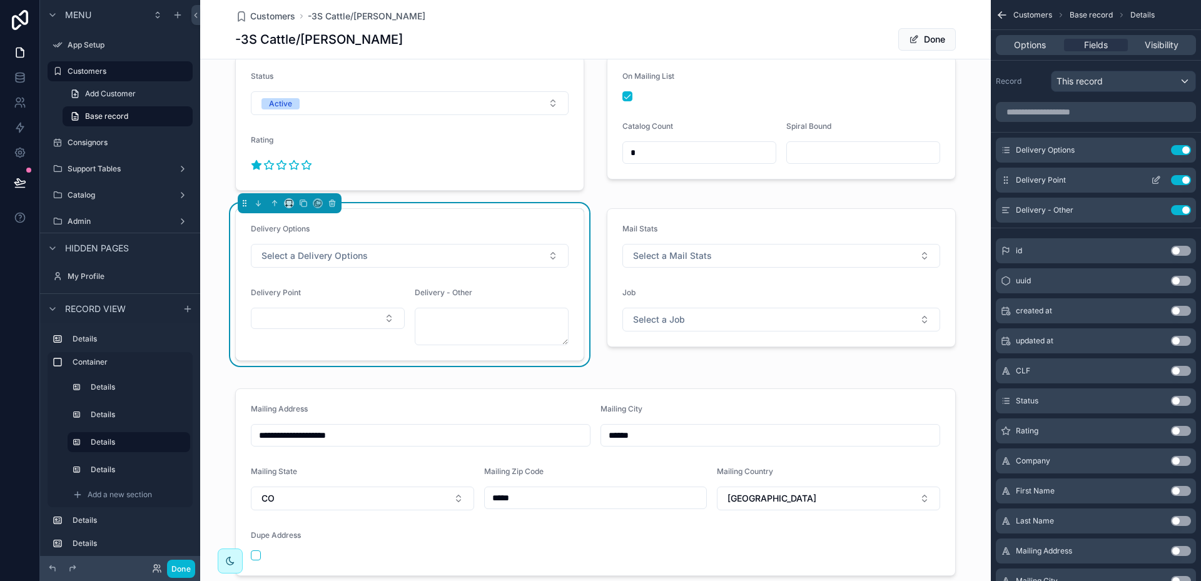
click at [1159, 177] on icon "scrollable content" at bounding box center [1156, 180] width 10 height 10
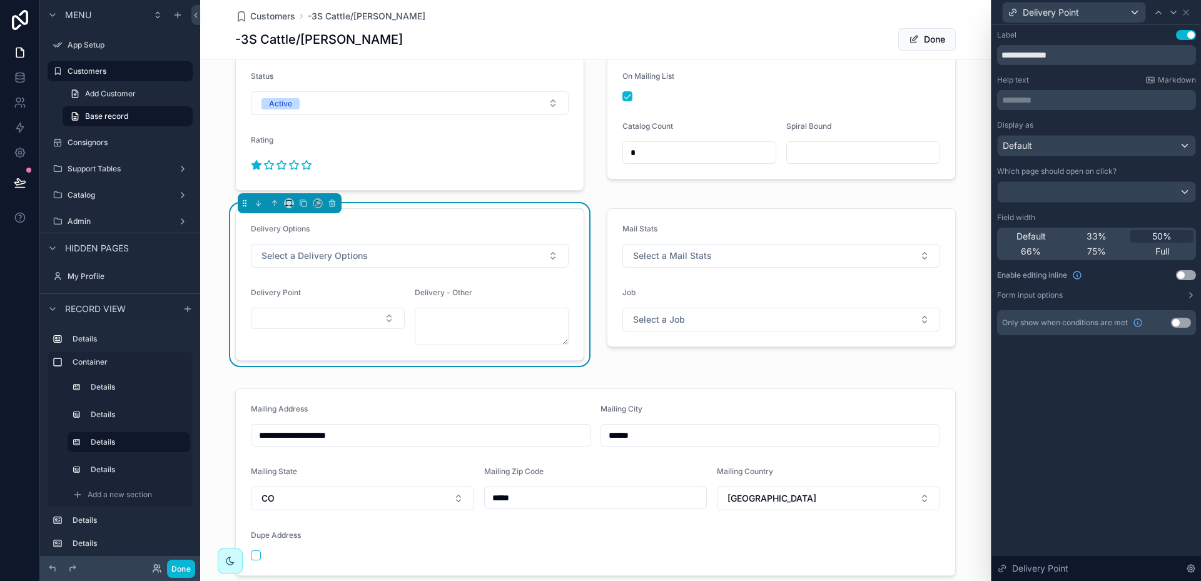
click at [1188, 322] on button "Use setting" at bounding box center [1181, 323] width 20 height 10
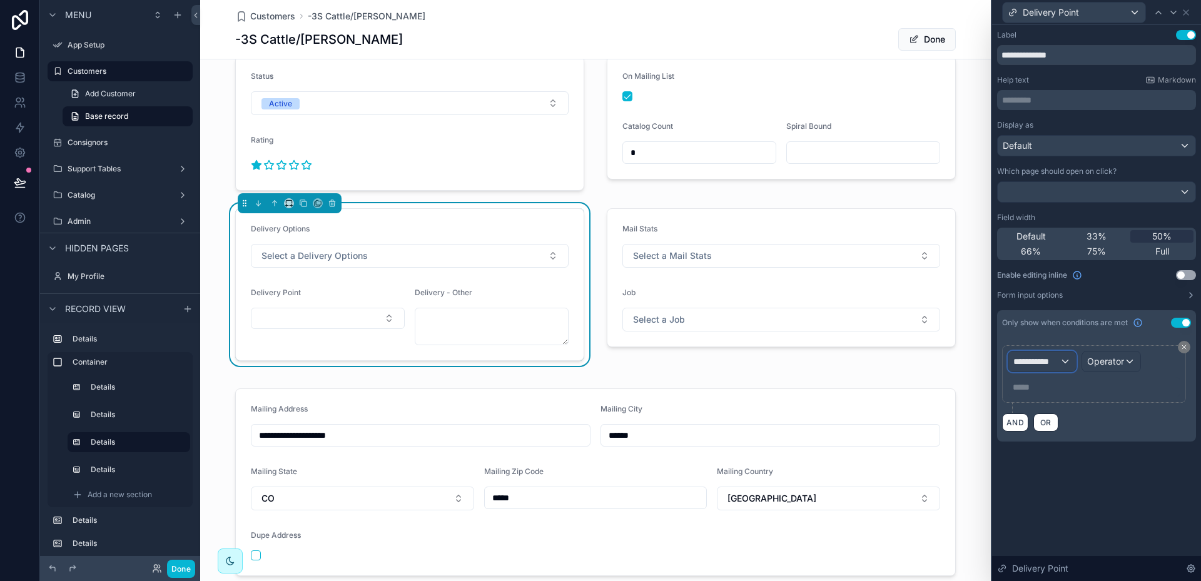
click at [1066, 357] on div "**********" at bounding box center [1042, 362] width 68 height 20
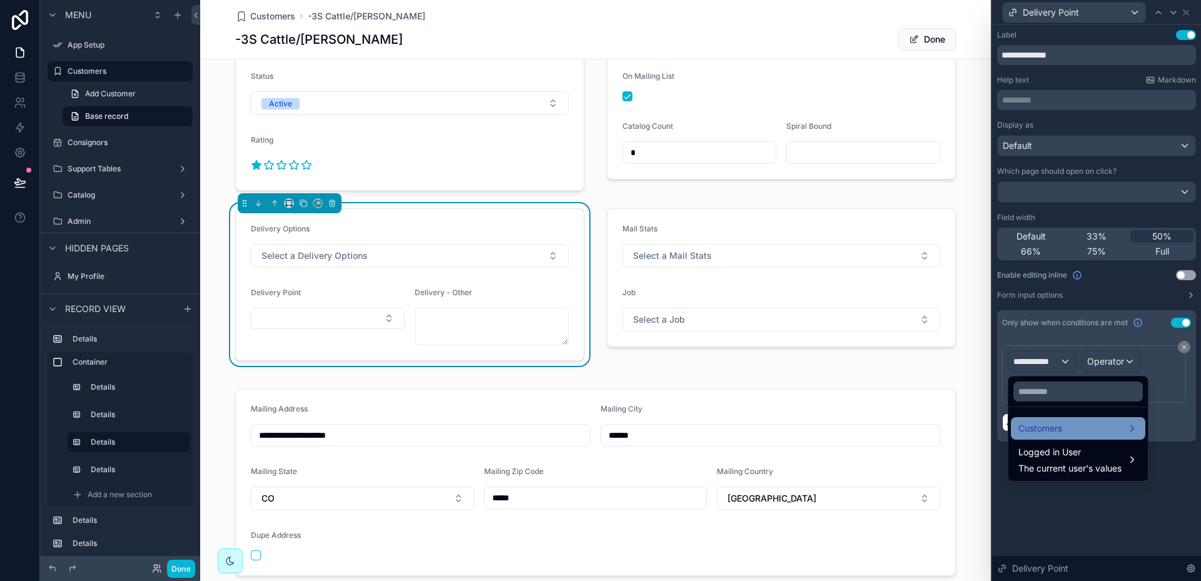
click at [1047, 423] on span "Customers" at bounding box center [1040, 428] width 44 height 15
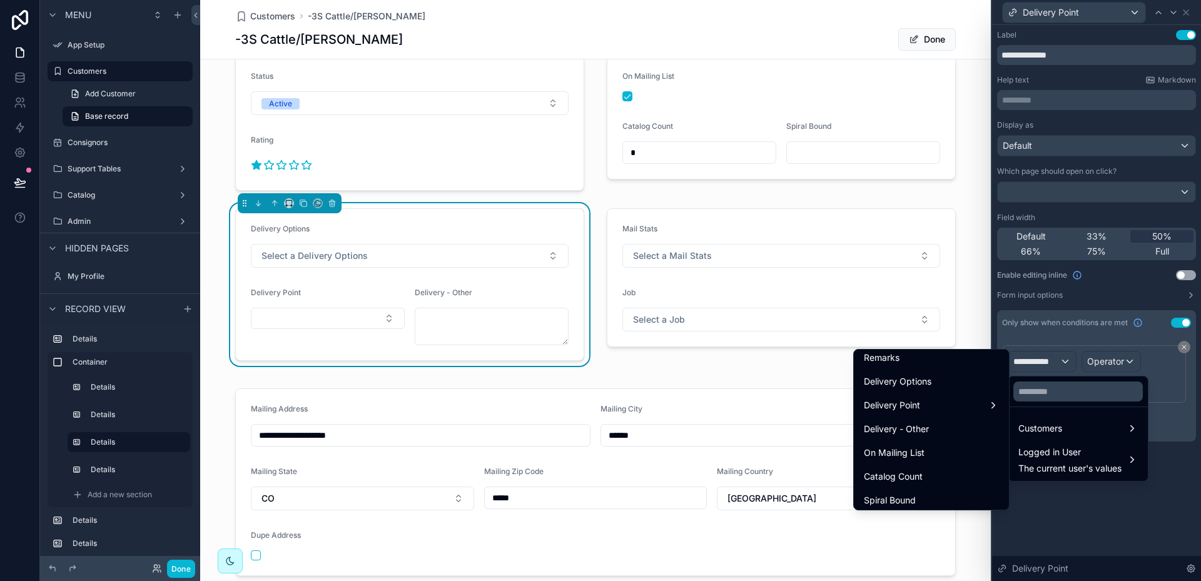
scroll to position [626, 0]
click at [903, 380] on span "Delivery Options" at bounding box center [898, 379] width 68 height 15
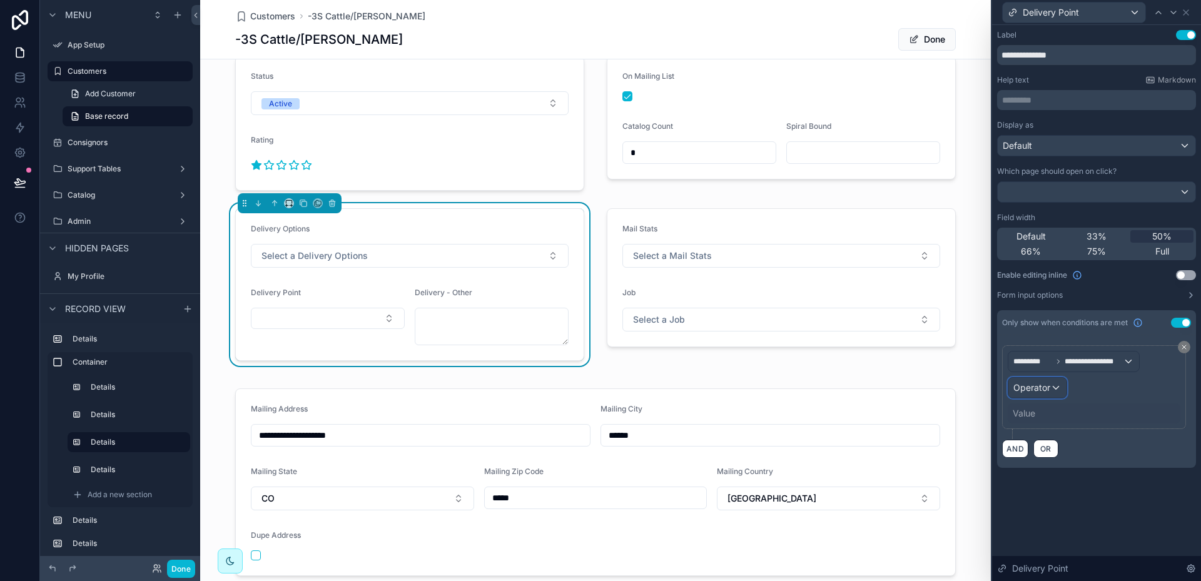
click at [1045, 384] on span "Operator" at bounding box center [1031, 387] width 37 height 11
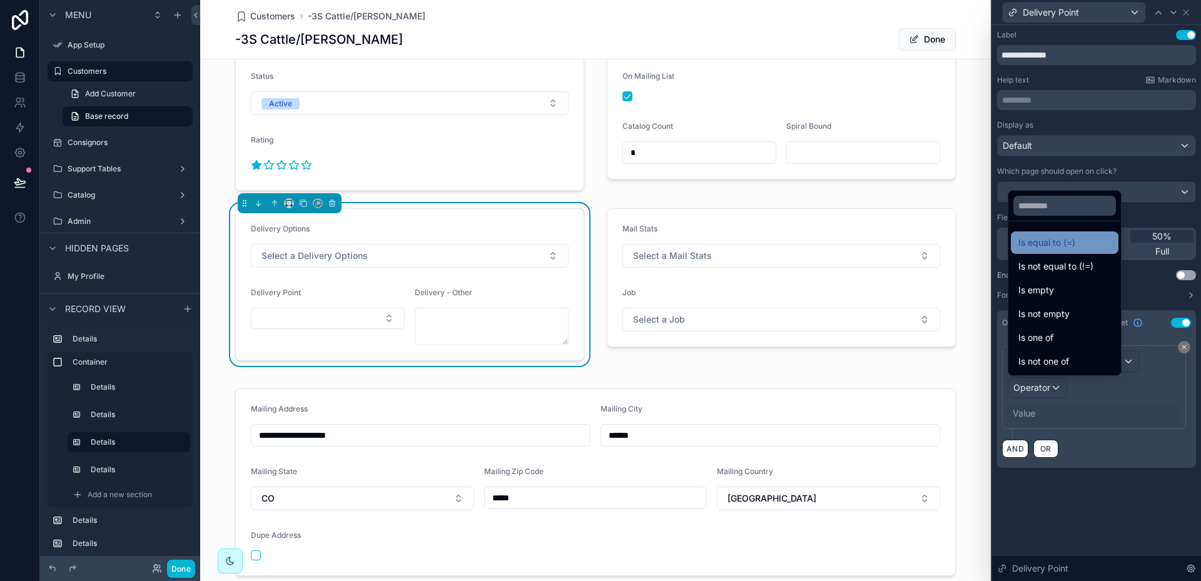
click at [1046, 244] on span "Is equal to (=)" at bounding box center [1046, 242] width 57 height 15
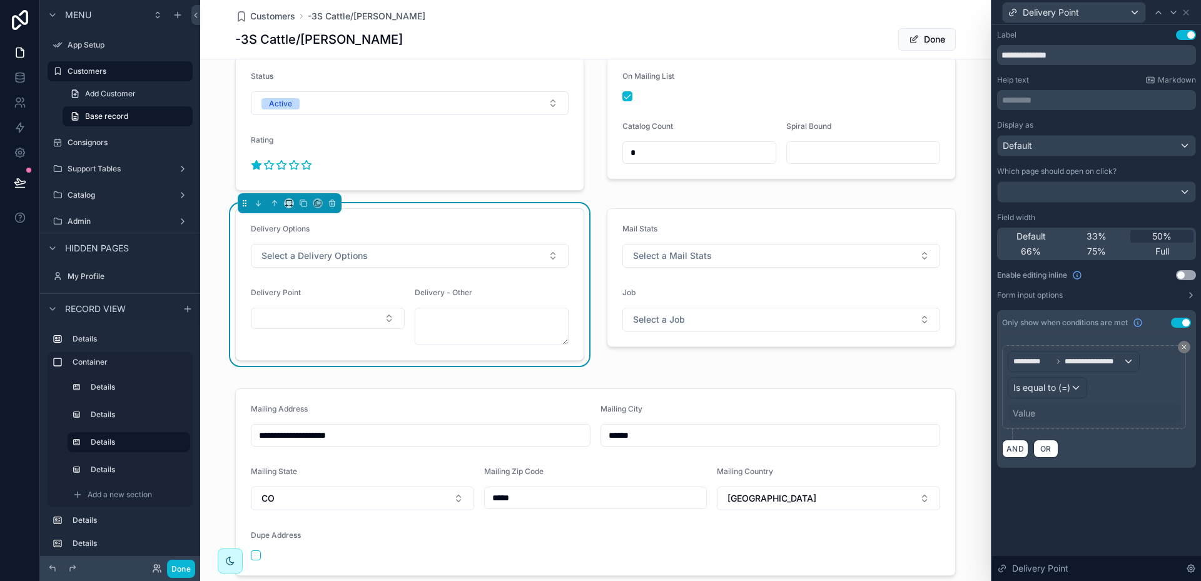
click at [1033, 411] on div "Value" at bounding box center [1024, 413] width 23 height 13
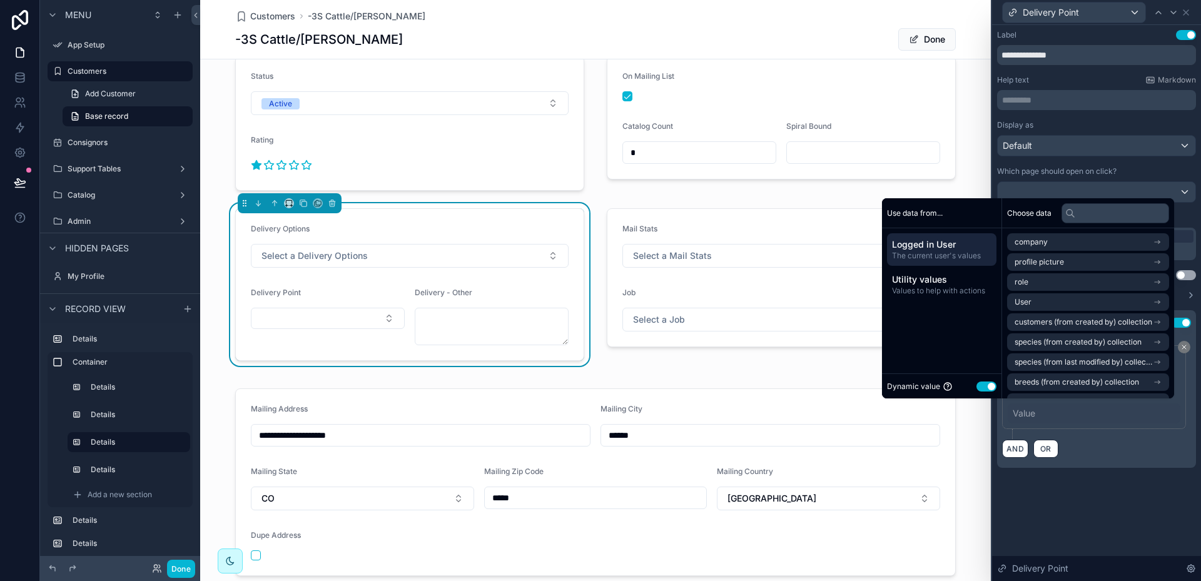
click at [977, 385] on button "Use setting" at bounding box center [987, 387] width 20 height 10
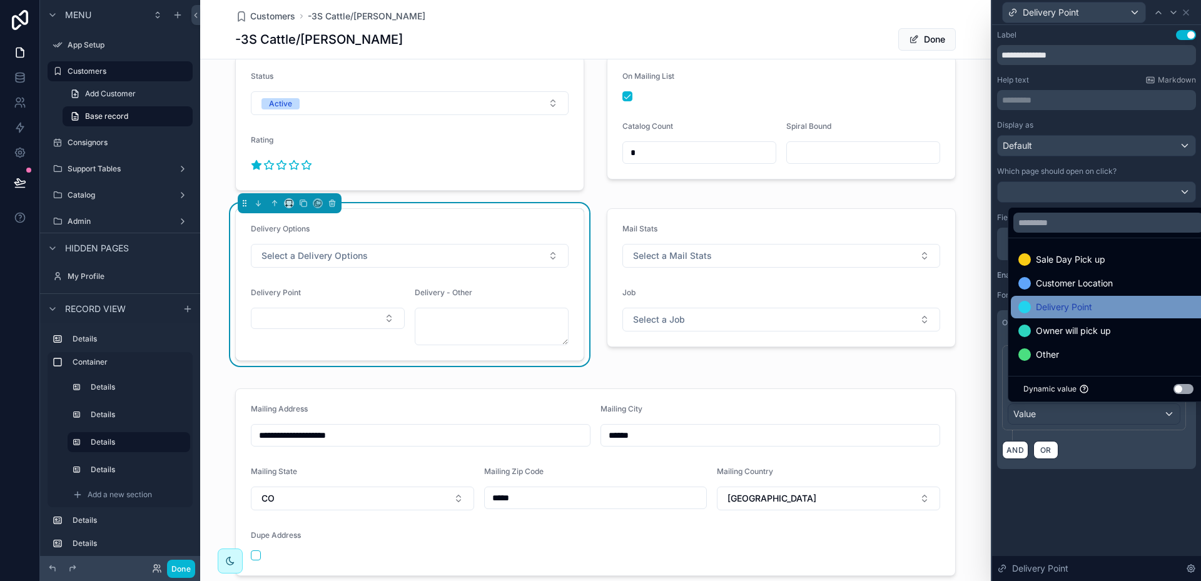
click at [1070, 305] on span "Delivery Point" at bounding box center [1064, 307] width 56 height 15
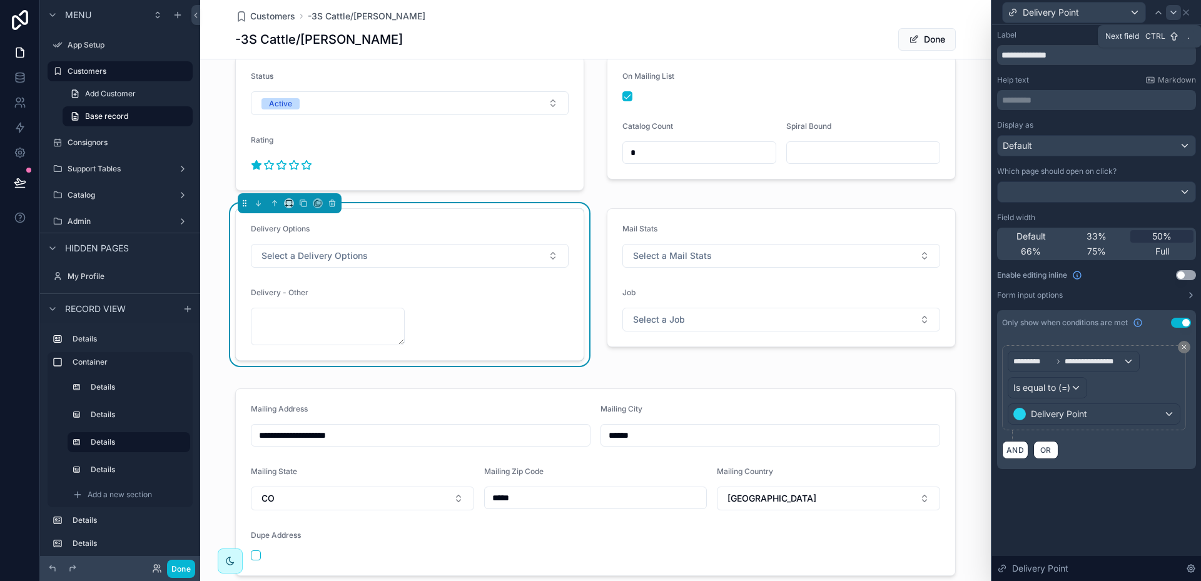
click at [1174, 13] on icon at bounding box center [1173, 12] width 5 height 3
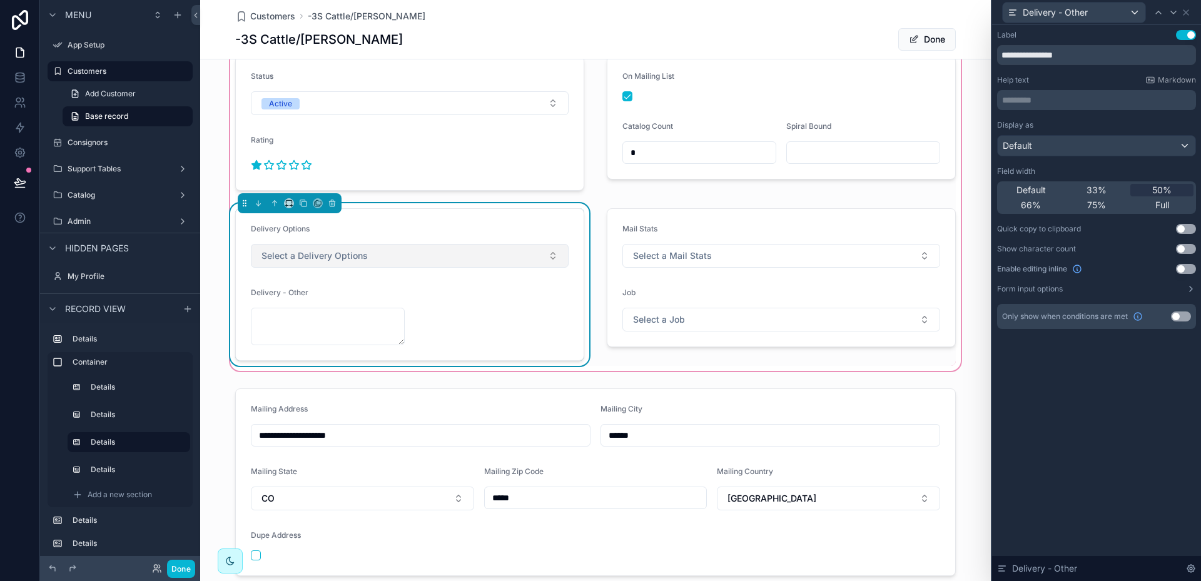
click at [547, 255] on button "Select a Delivery Options" at bounding box center [410, 256] width 318 height 24
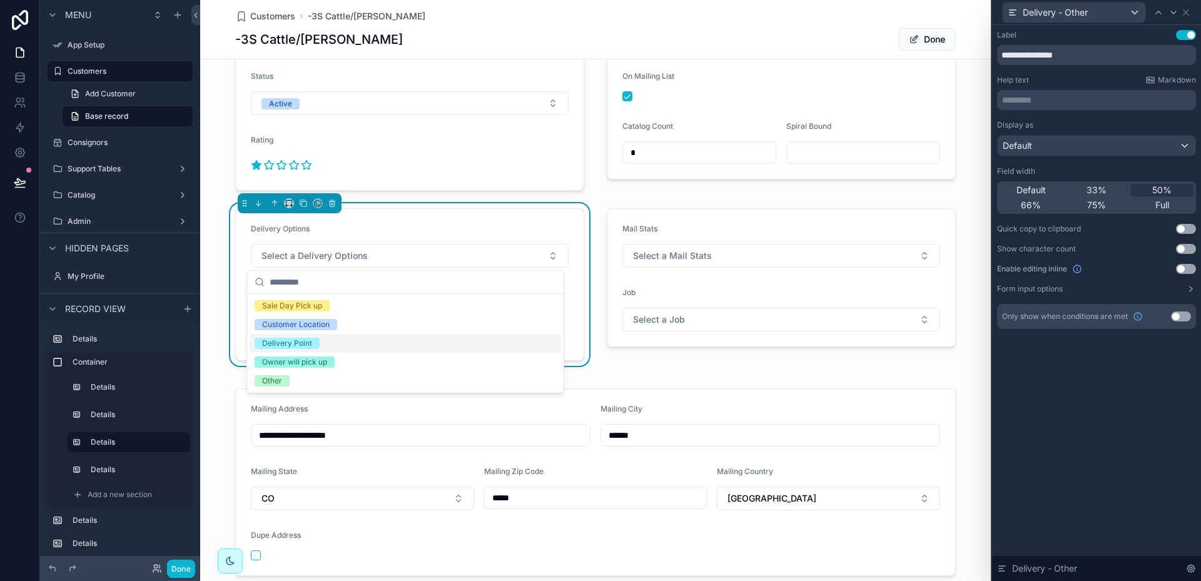
click at [298, 343] on div "Delivery Point" at bounding box center [287, 343] width 50 height 11
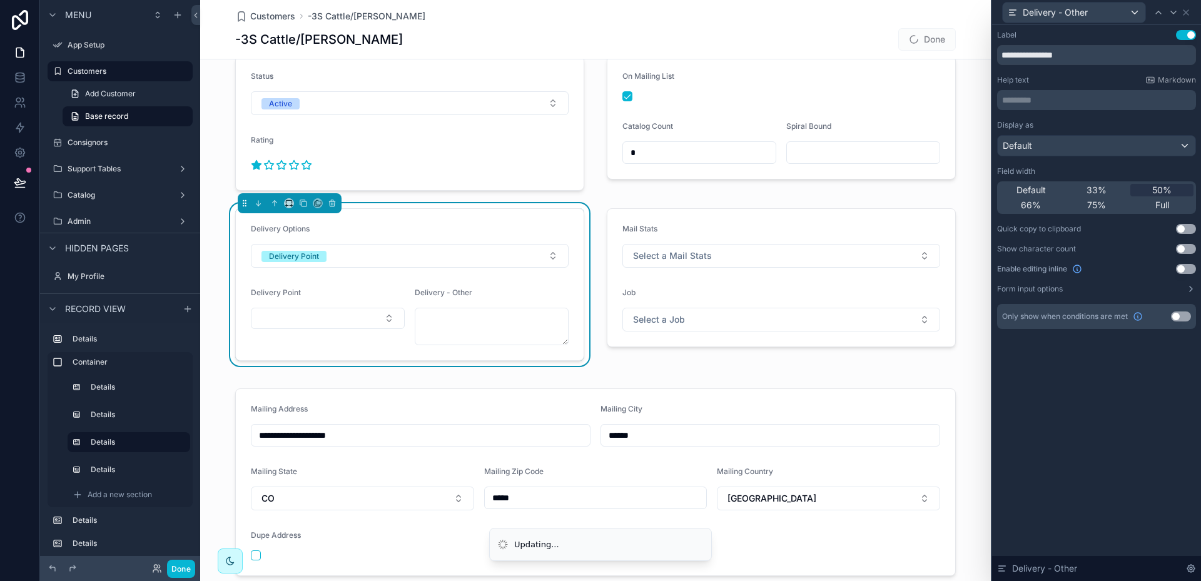
click at [1184, 315] on button "Use setting" at bounding box center [1181, 317] width 20 height 10
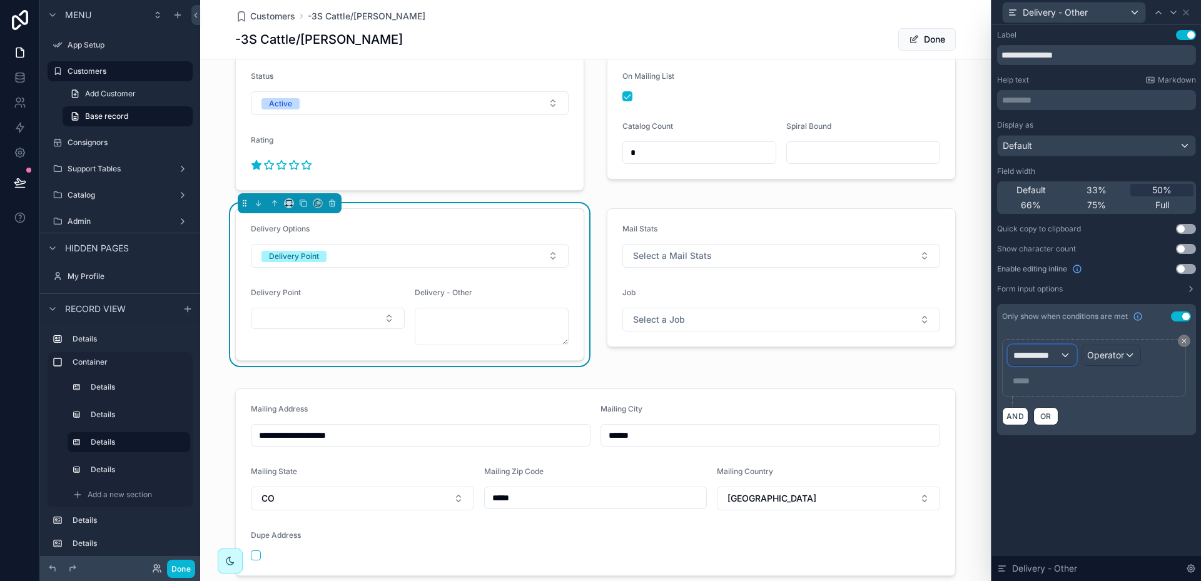
click at [1064, 355] on div "**********" at bounding box center [1042, 355] width 68 height 20
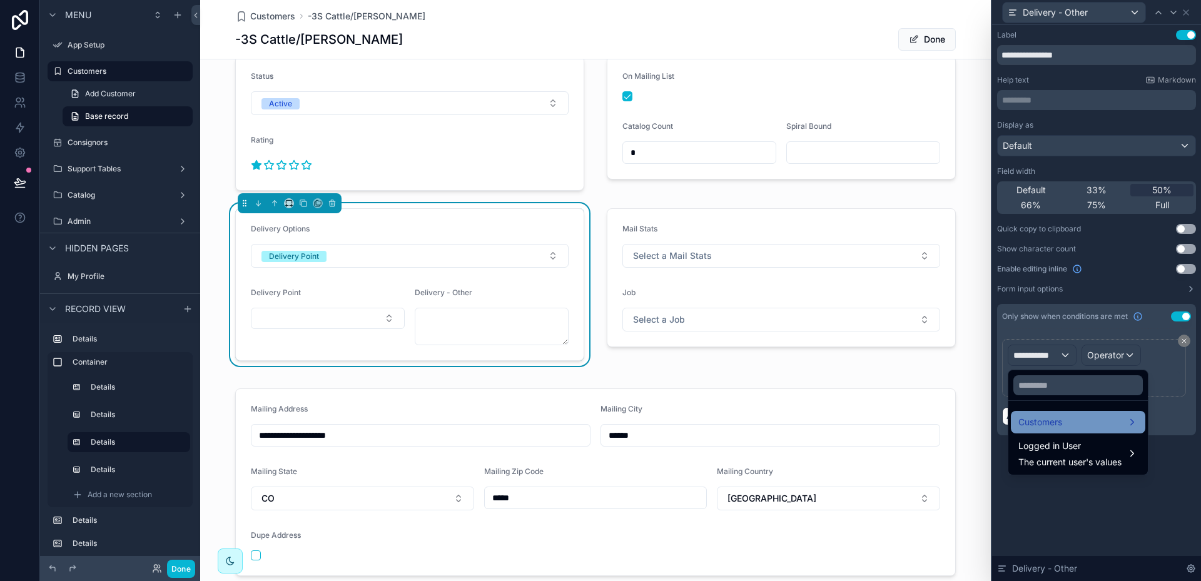
click at [1039, 419] on span "Customers" at bounding box center [1040, 422] width 44 height 15
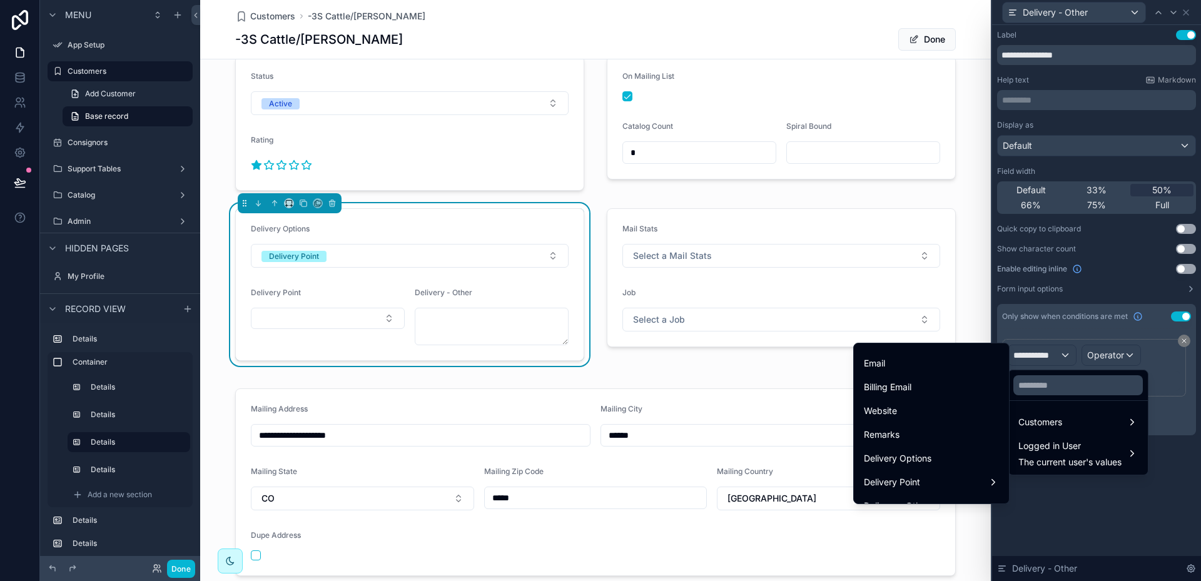
scroll to position [563, 0]
click at [921, 437] on div "Delivery Options" at bounding box center [931, 436] width 135 height 15
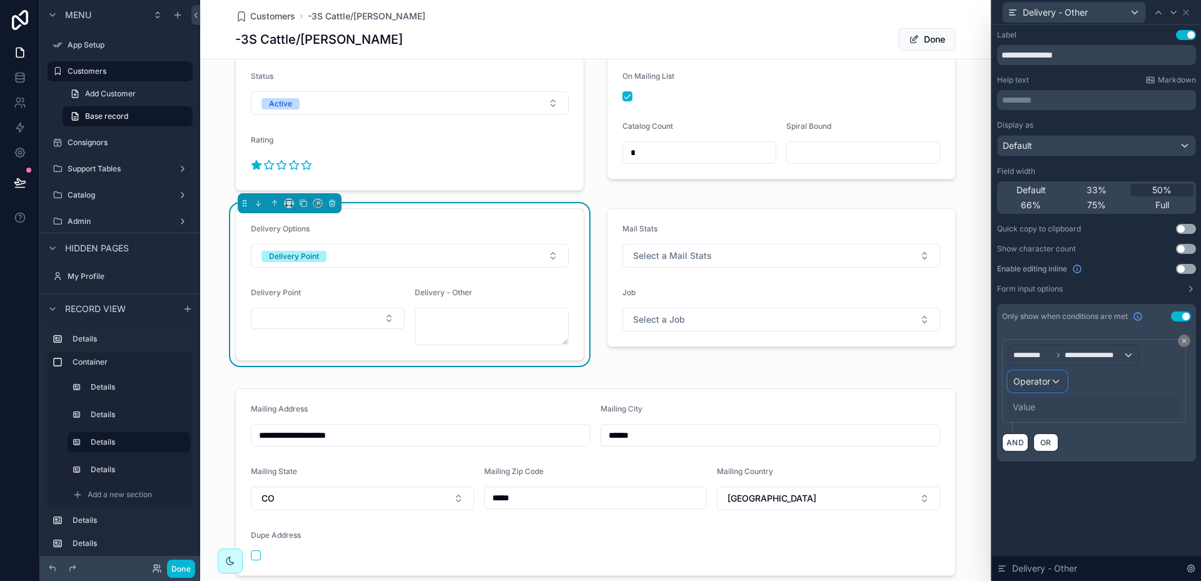
click at [1060, 379] on div "Operator" at bounding box center [1037, 382] width 58 height 20
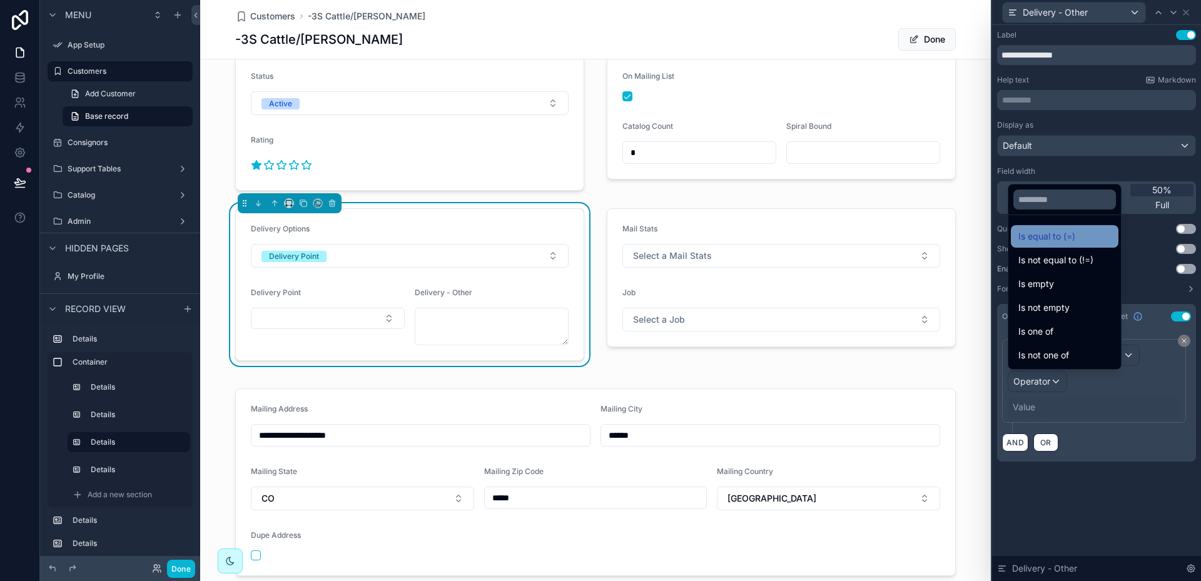
click at [1048, 235] on span "Is equal to (=)" at bounding box center [1046, 236] width 57 height 15
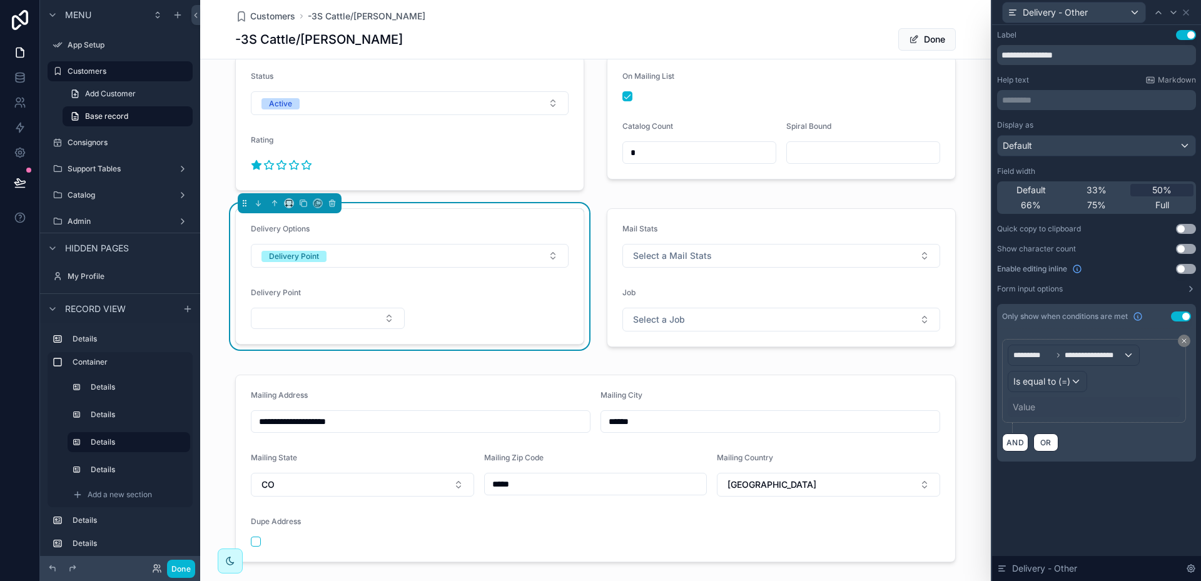
click at [1027, 407] on div "Value" at bounding box center [1024, 407] width 23 height 13
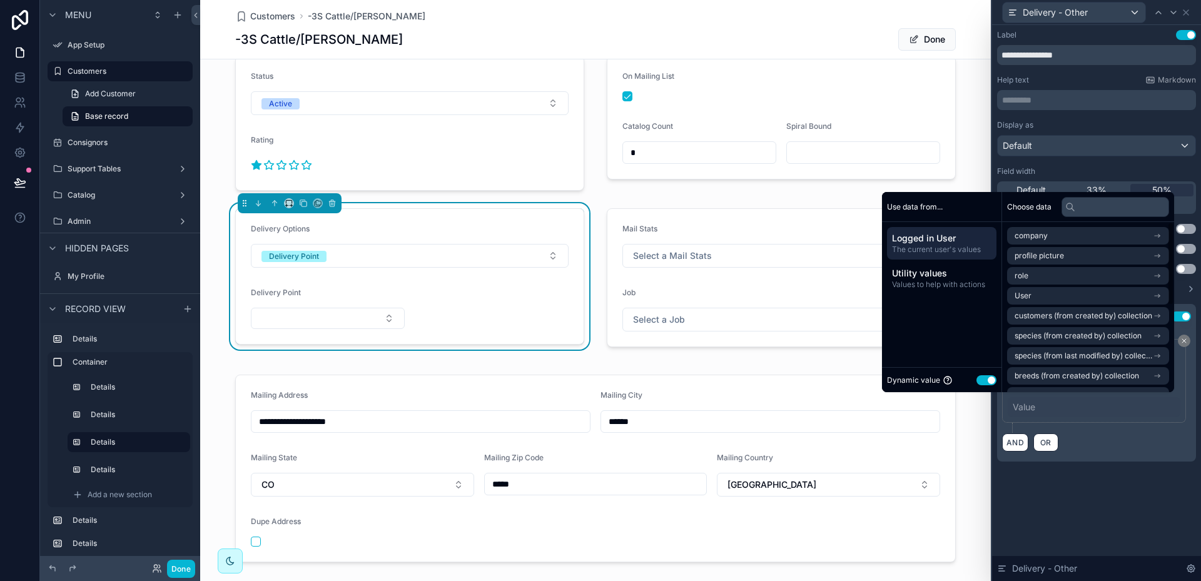
click at [977, 380] on button "Use setting" at bounding box center [987, 380] width 20 height 10
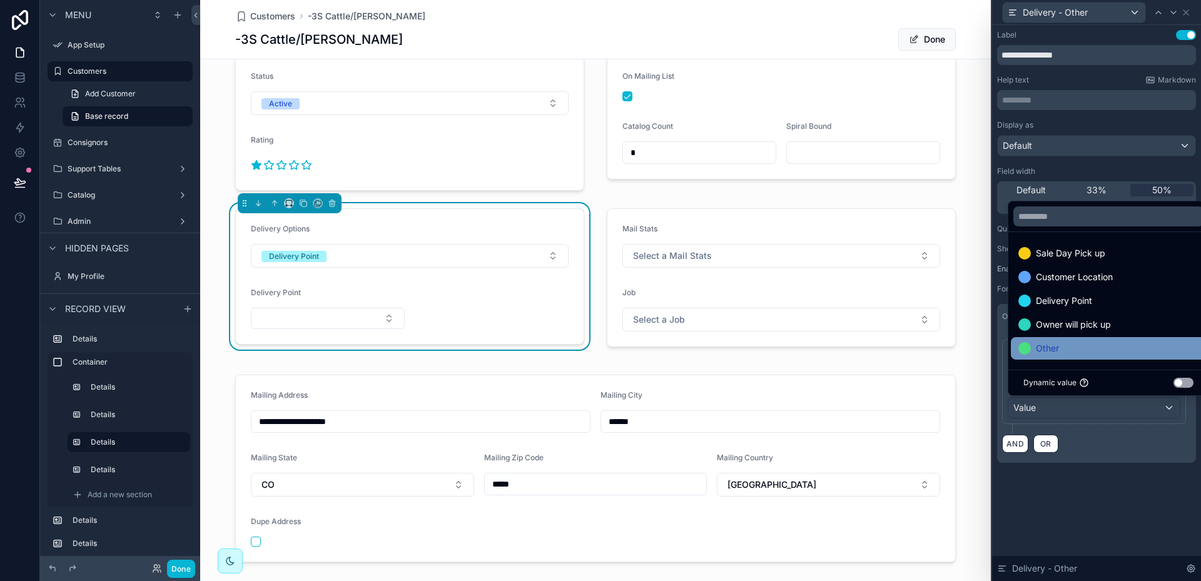
click at [1044, 351] on span "Other" at bounding box center [1047, 348] width 23 height 15
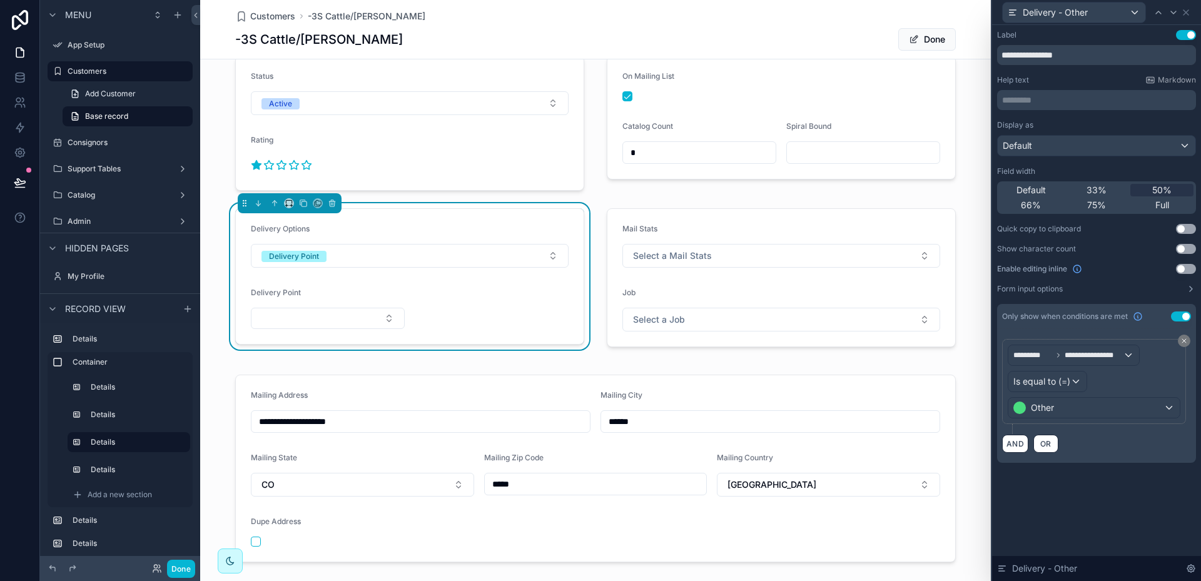
click at [1147, 505] on div "**********" at bounding box center [1096, 303] width 209 height 556
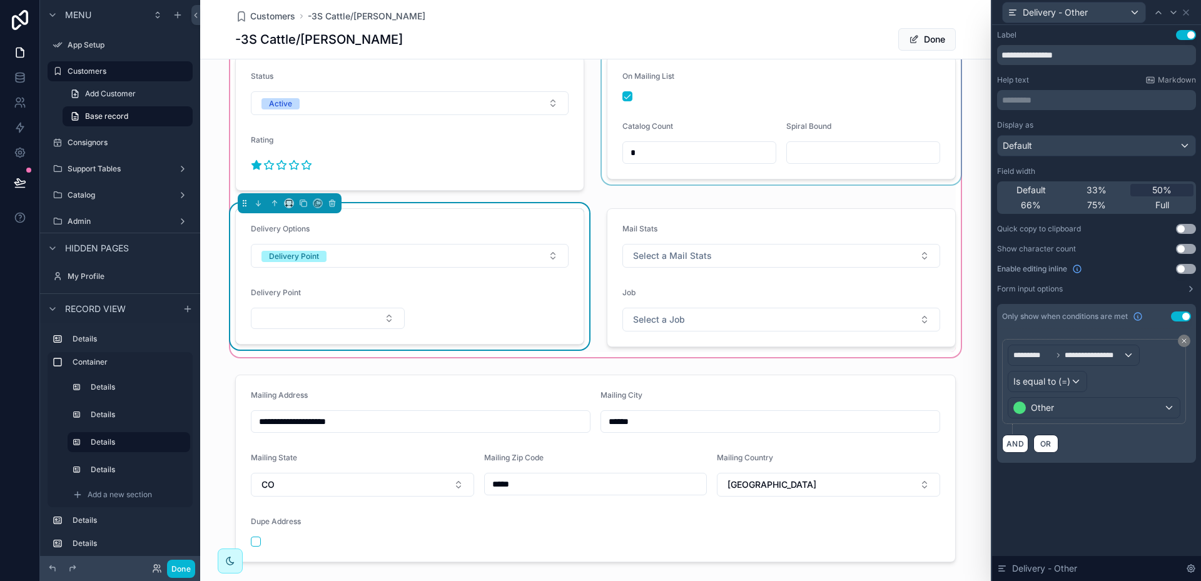
click at [623, 94] on div "scrollable content" at bounding box center [781, 123] width 364 height 145
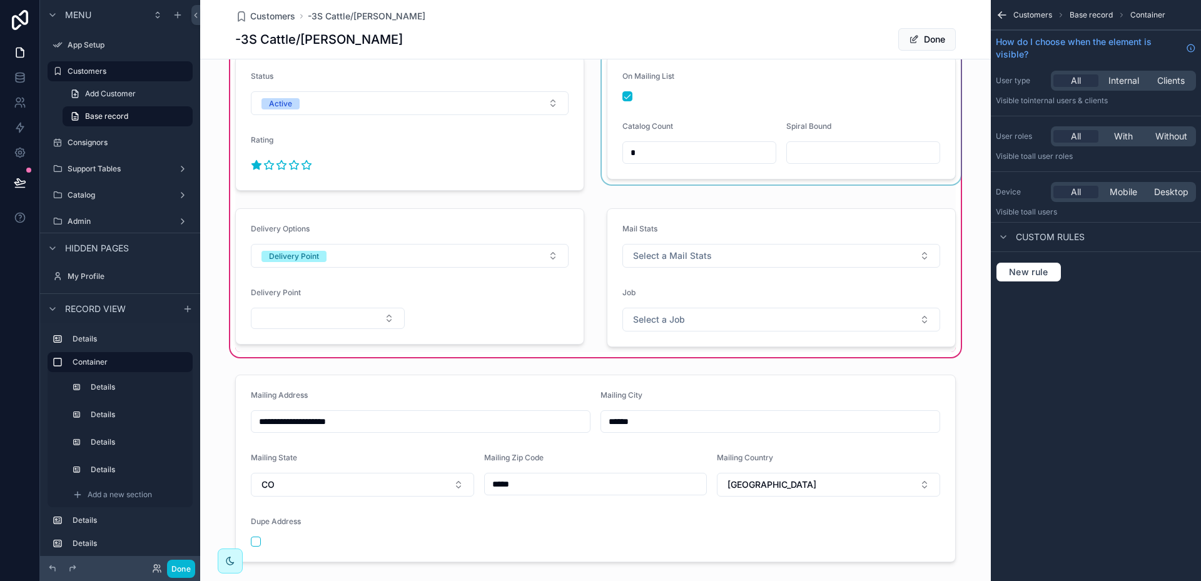
click at [624, 96] on div "scrollable content" at bounding box center [781, 123] width 364 height 145
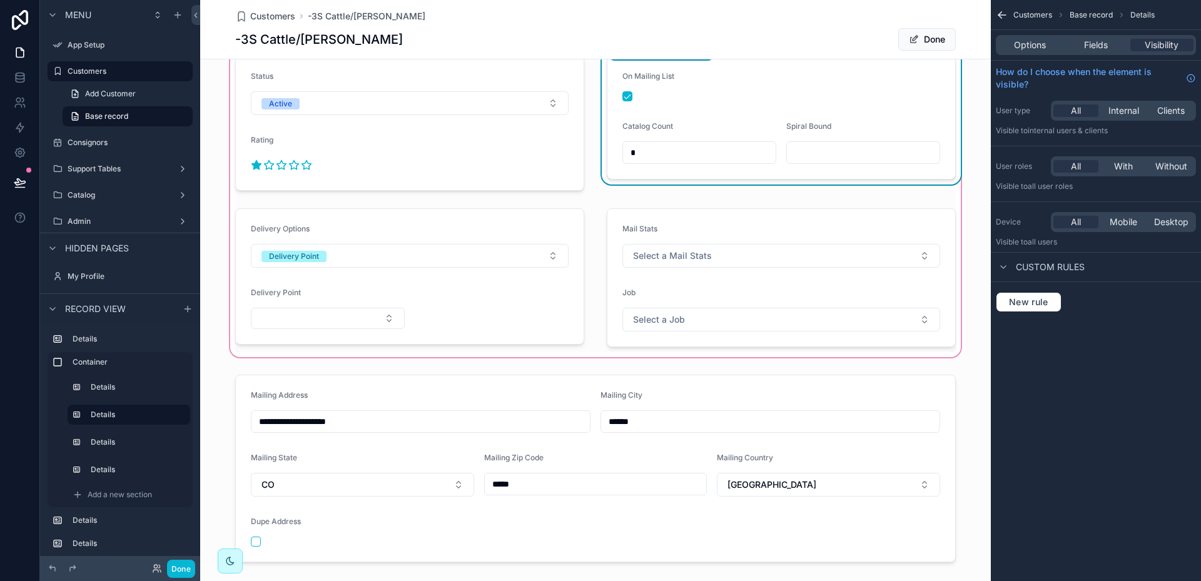
click at [714, 108] on form "On Mailing List Catalog Count * Spiral Bound" at bounding box center [781, 117] width 348 height 123
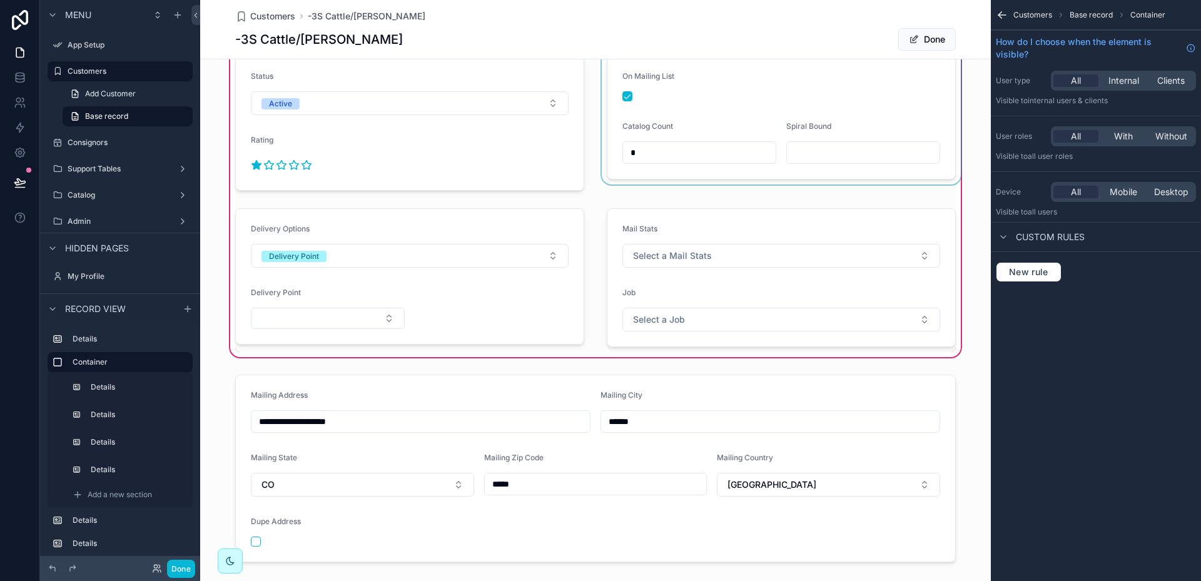
click at [733, 119] on div "scrollable content" at bounding box center [781, 123] width 364 height 145
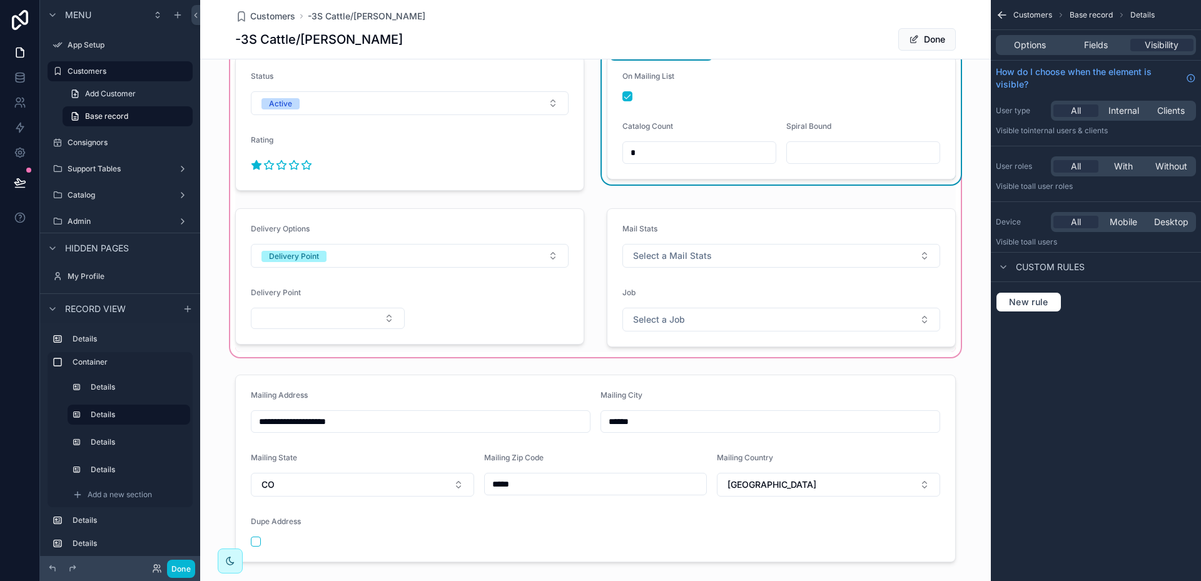
scroll to position [63, 0]
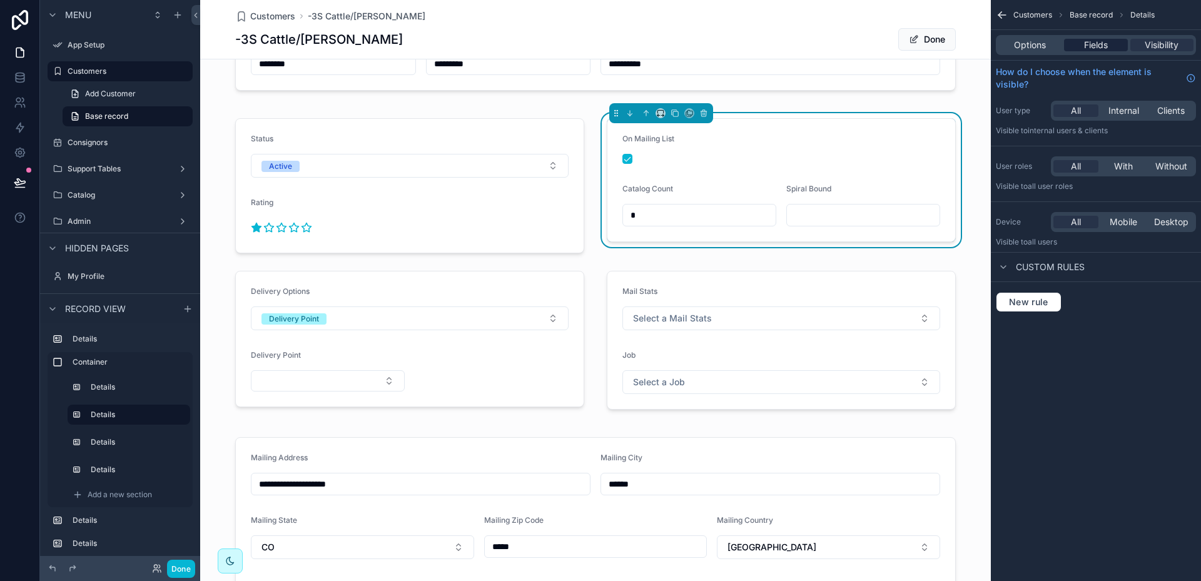
click at [1100, 48] on span "Fields" at bounding box center [1096, 45] width 24 height 13
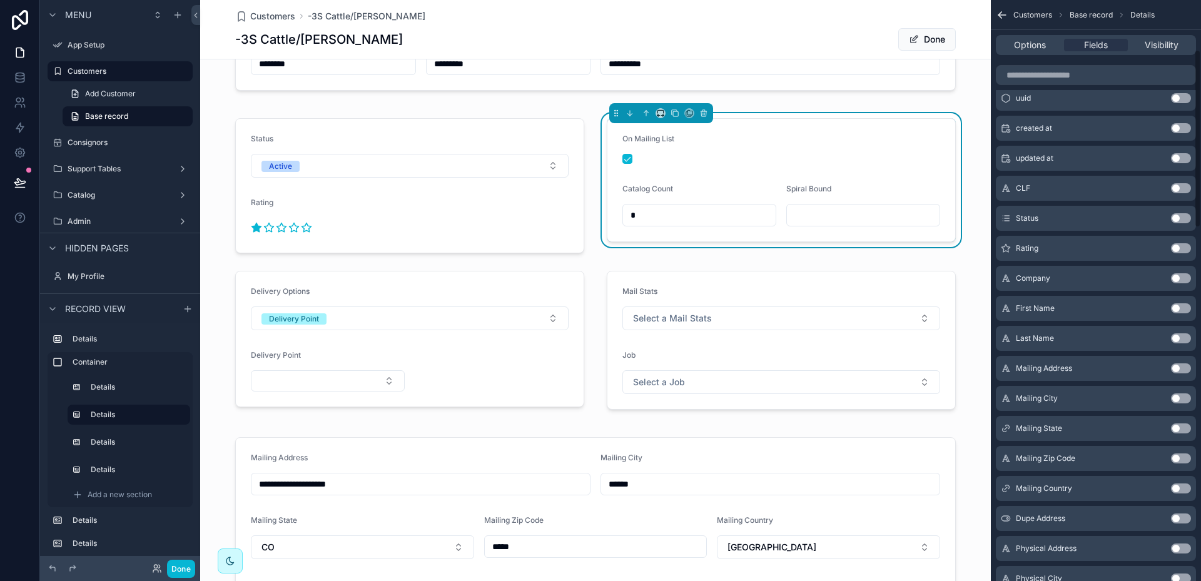
scroll to position [0, 0]
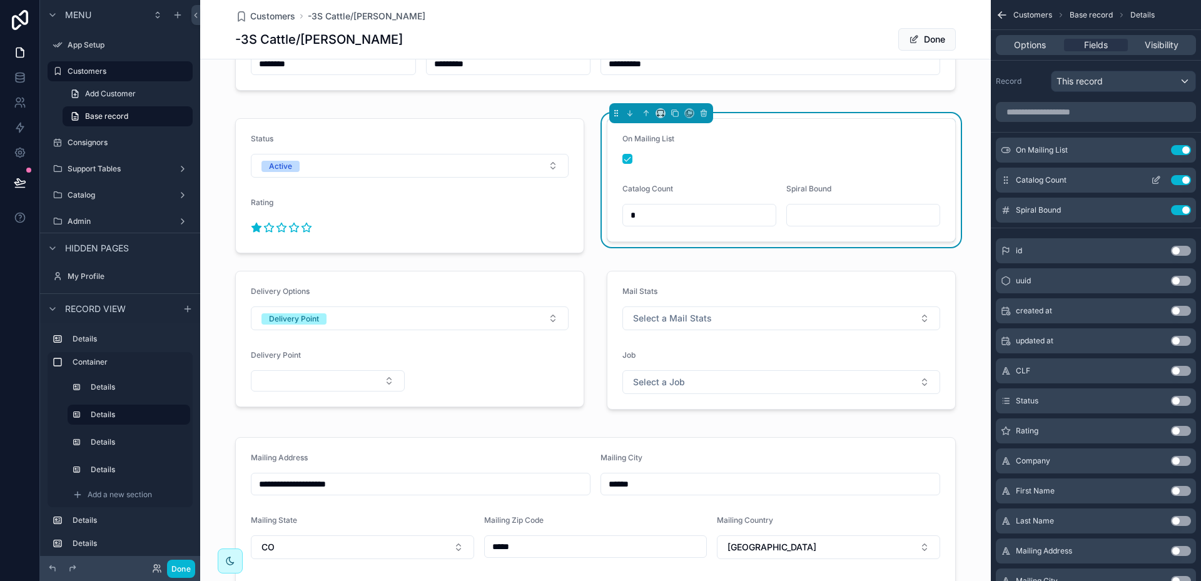
click at [1155, 181] on icon "scrollable content" at bounding box center [1157, 178] width 5 height 5
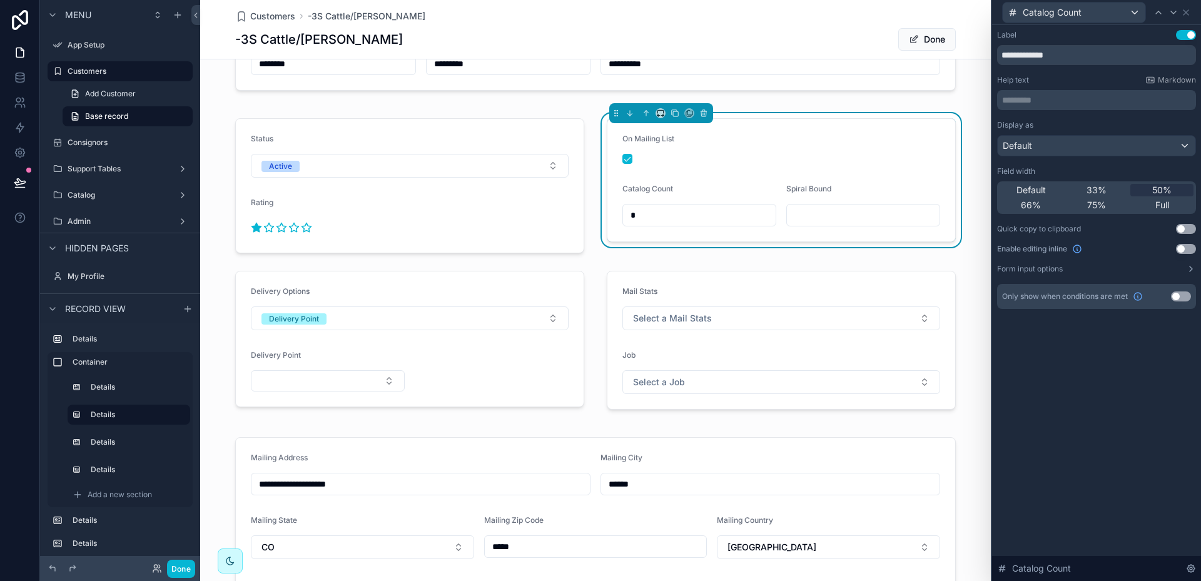
click at [1183, 294] on button "Use setting" at bounding box center [1181, 297] width 20 height 10
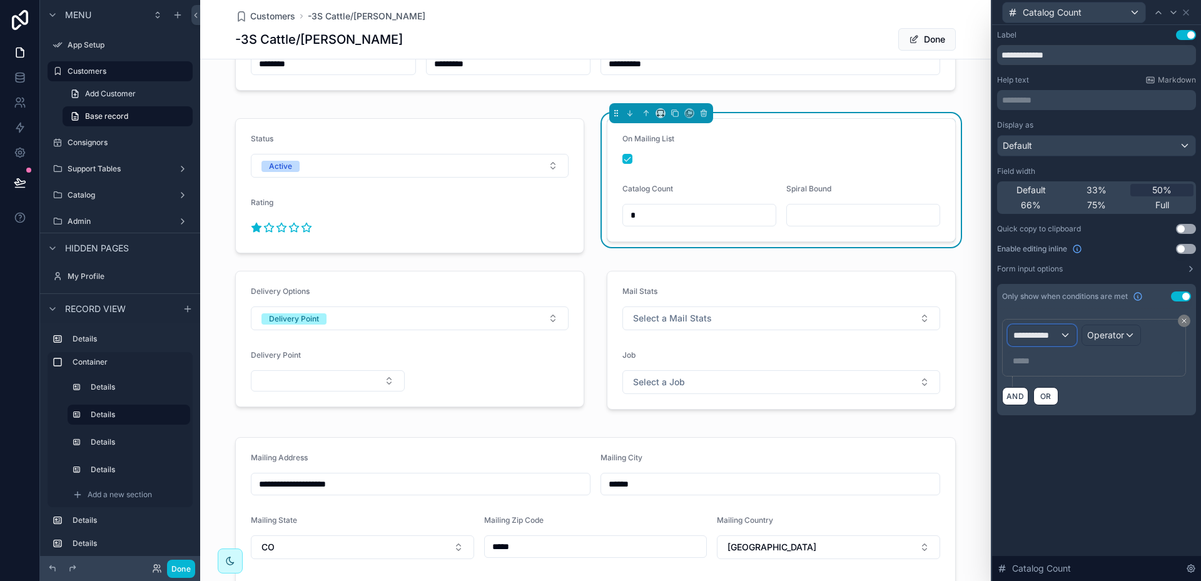
click at [1060, 333] on span "**********" at bounding box center [1036, 335] width 46 height 13
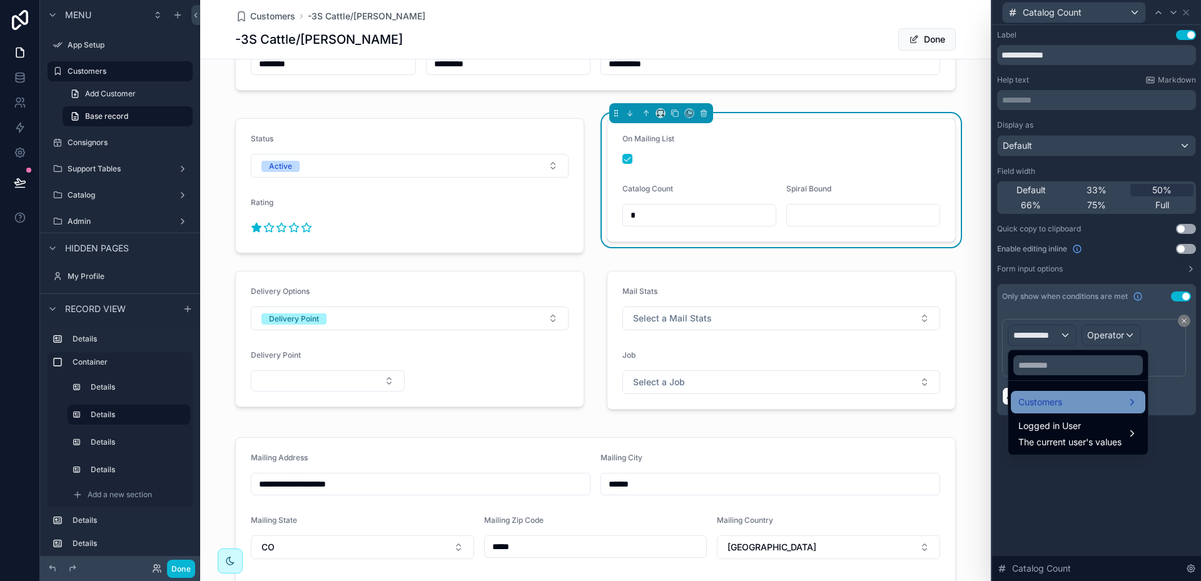
click at [1051, 393] on div "Customers" at bounding box center [1078, 402] width 135 height 23
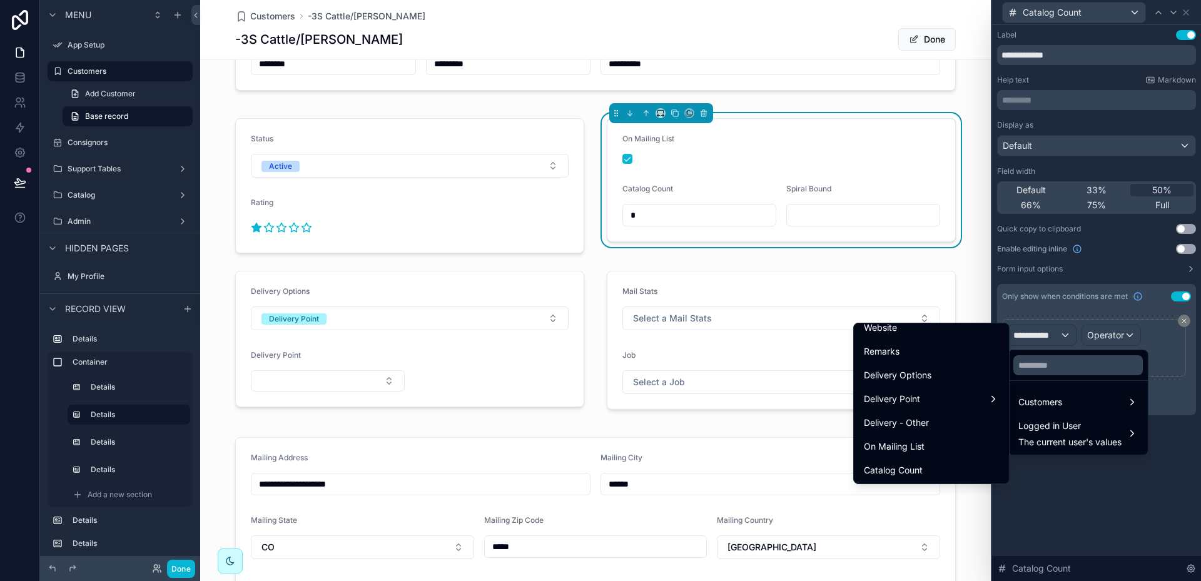
scroll to position [626, 0]
click at [915, 421] on div "On Mailing List" at bounding box center [931, 424] width 135 height 15
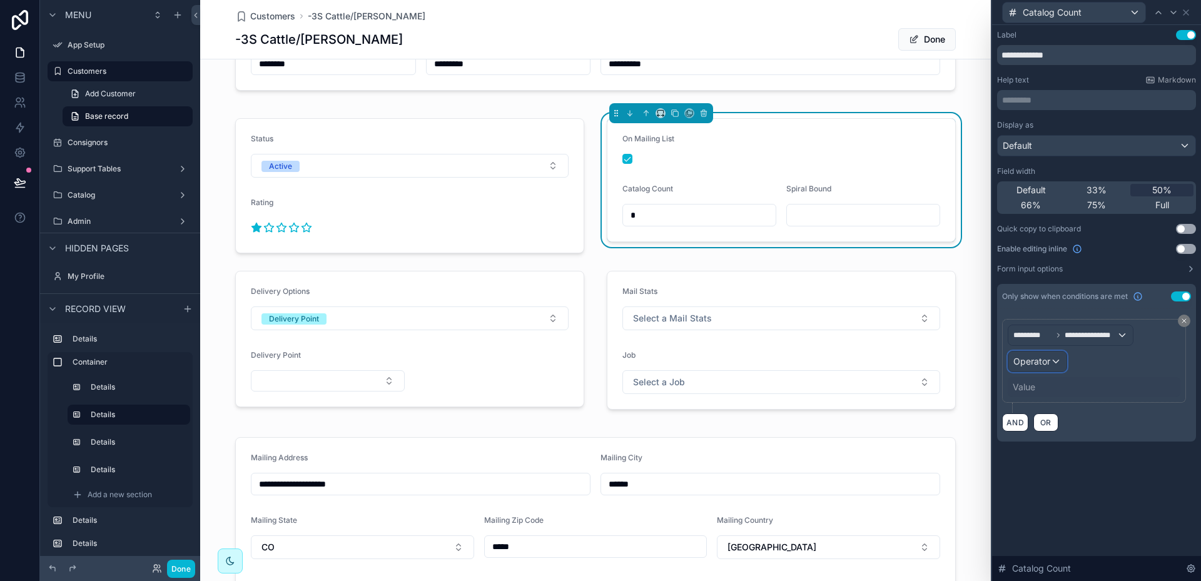
click at [1051, 362] on div "Operator" at bounding box center [1037, 362] width 58 height 20
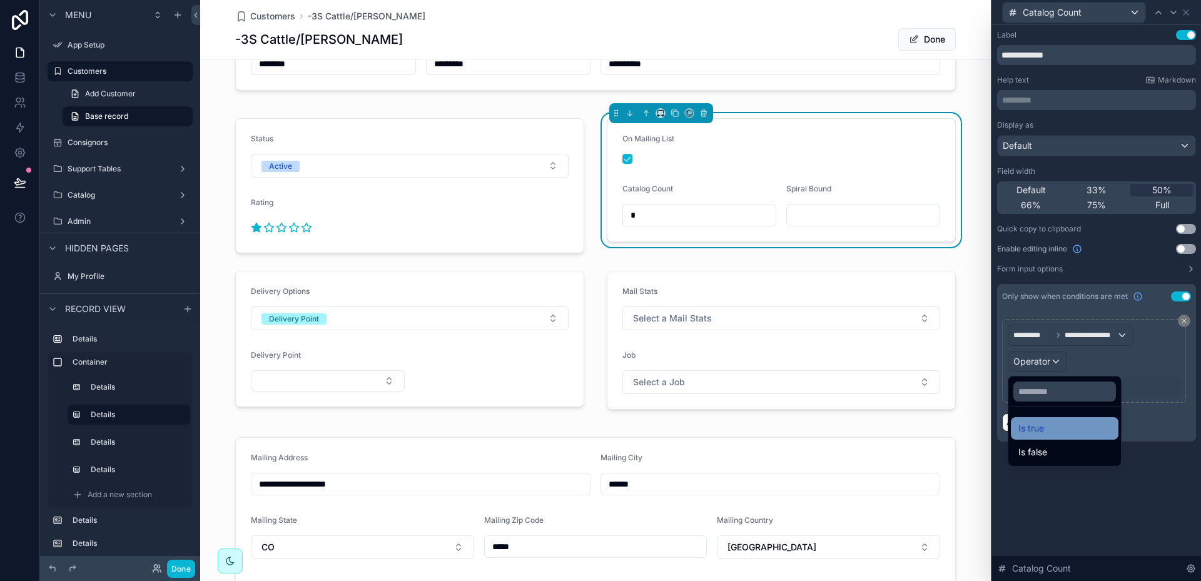
click at [1042, 426] on span "Is true" at bounding box center [1031, 428] width 26 height 15
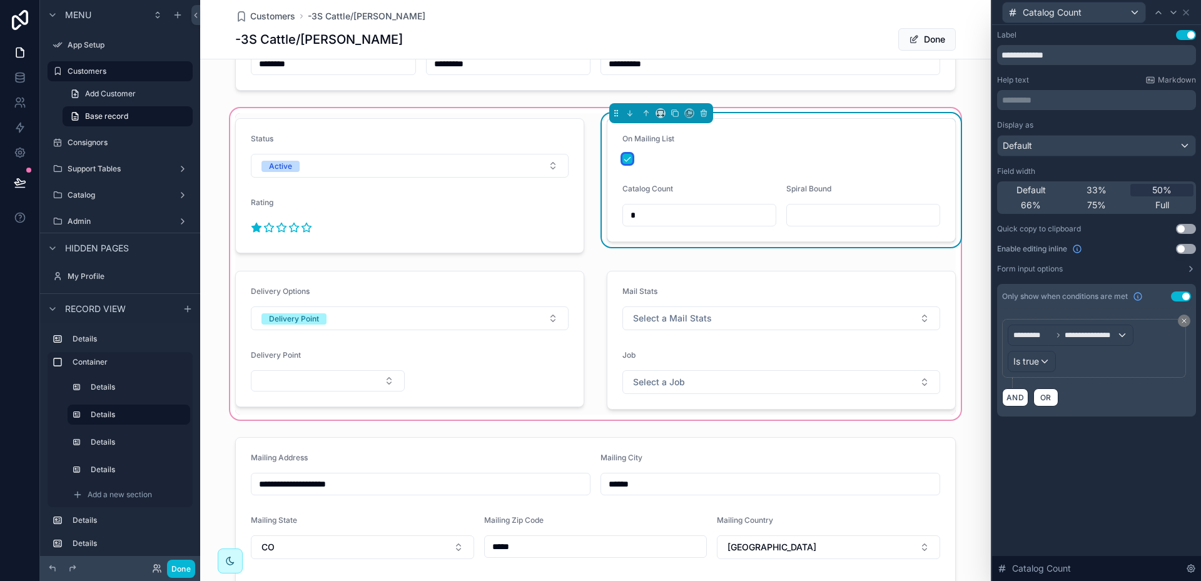
click at [625, 160] on button "scrollable content" at bounding box center [627, 159] width 10 height 10
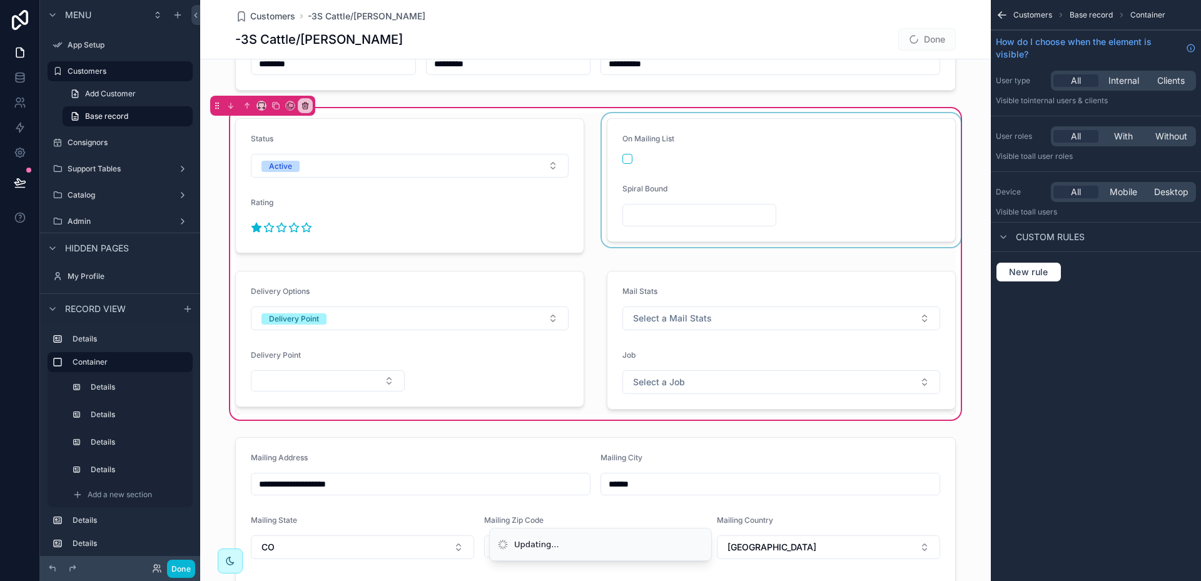
click at [625, 160] on div "scrollable content" at bounding box center [781, 185] width 364 height 145
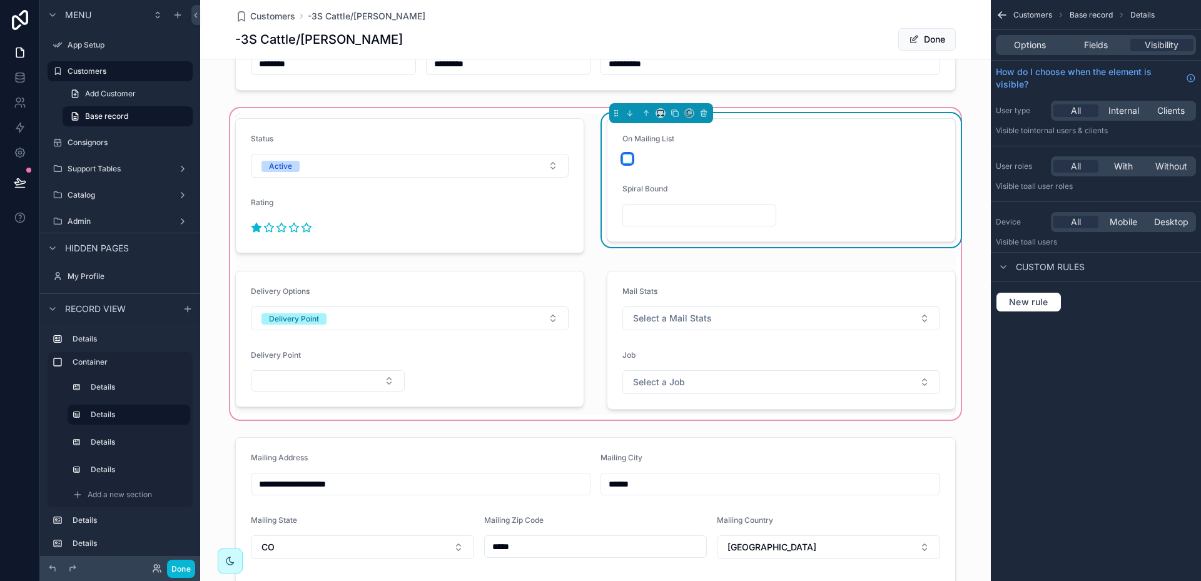
click at [625, 160] on button "scrollable content" at bounding box center [627, 159] width 10 height 10
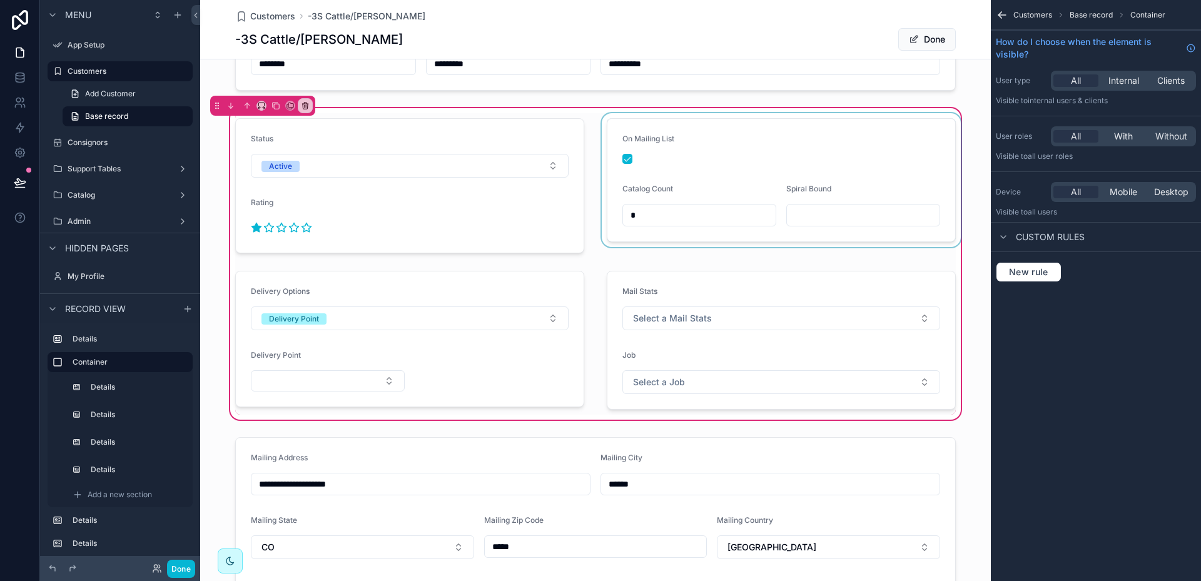
click at [915, 187] on div "scrollable content" at bounding box center [781, 185] width 364 height 145
click at [721, 161] on div "scrollable content" at bounding box center [781, 185] width 364 height 145
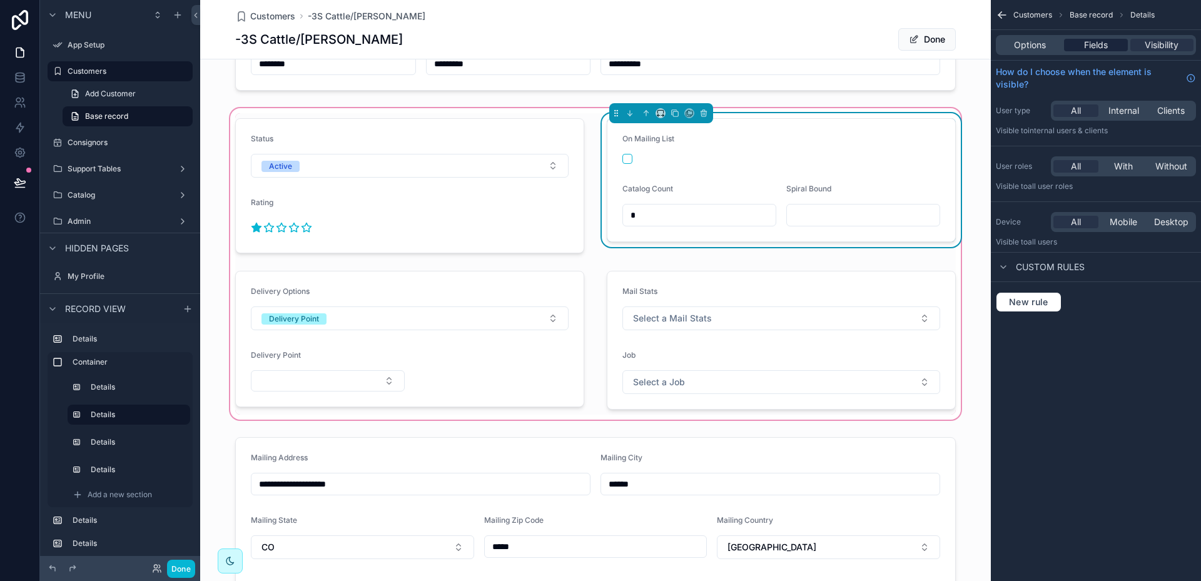
click at [1097, 42] on span "Fields" at bounding box center [1096, 45] width 24 height 13
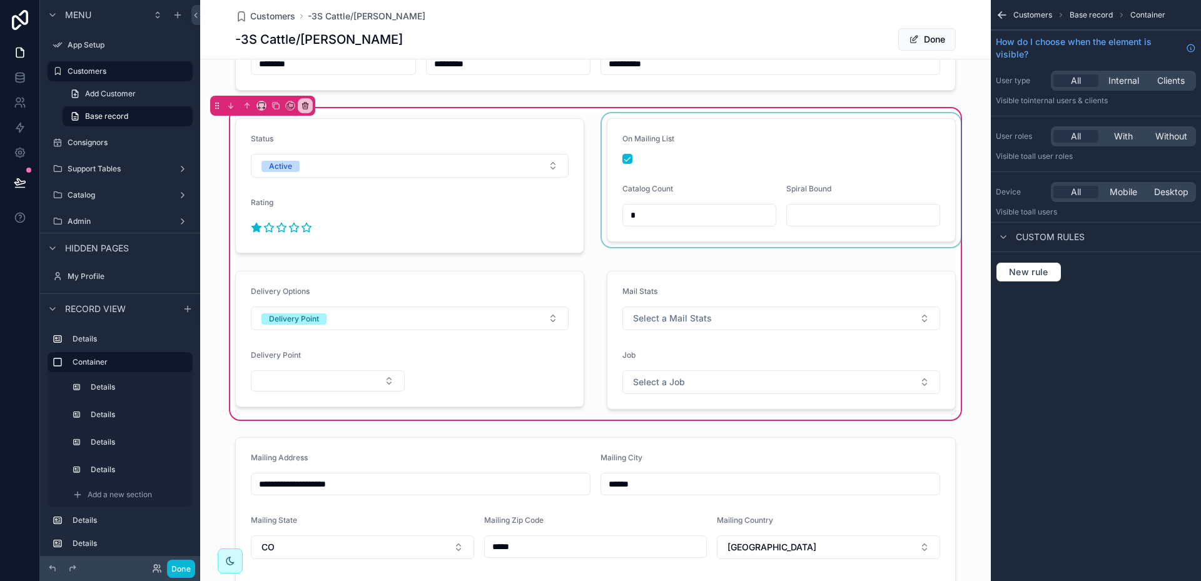
click at [715, 152] on div "scrollable content" at bounding box center [781, 185] width 364 height 145
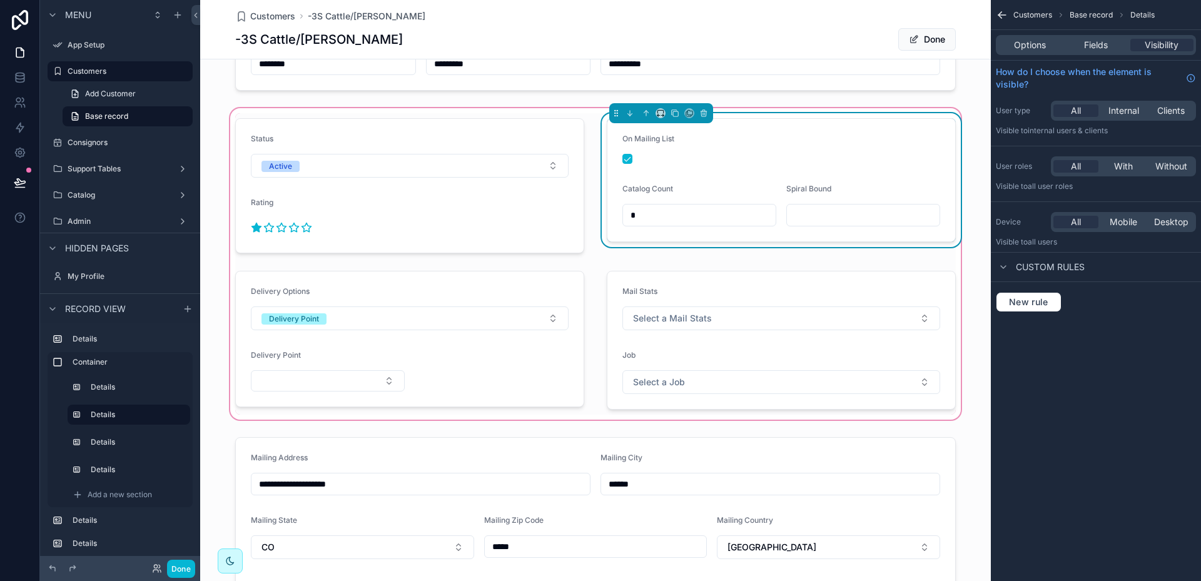
click at [715, 152] on div "On Mailing List" at bounding box center [781, 149] width 318 height 30
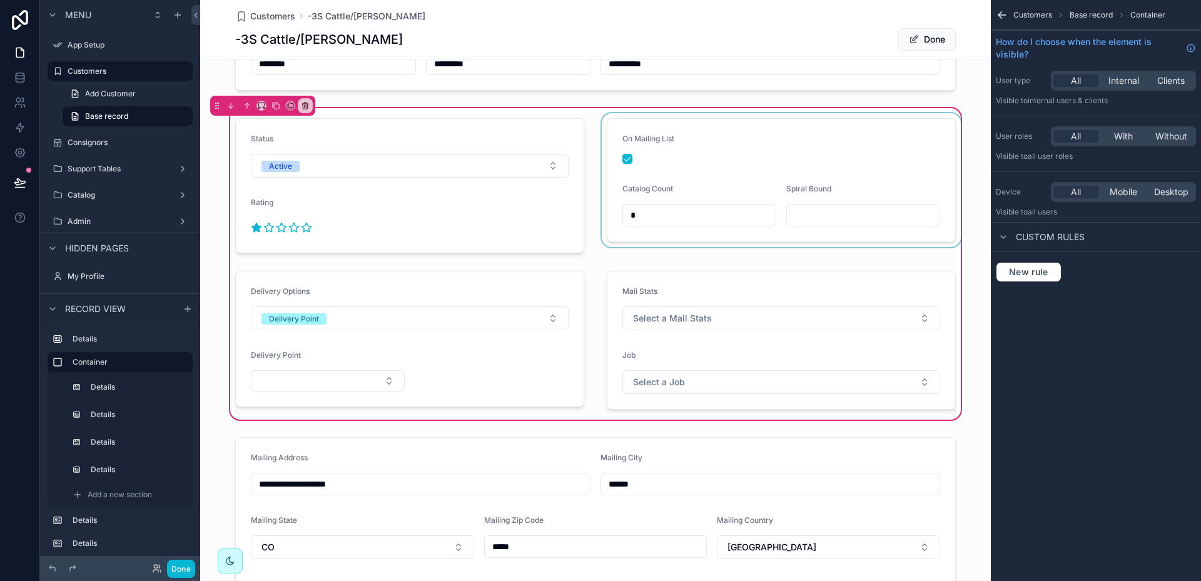
click at [715, 152] on div "scrollable content" at bounding box center [781, 185] width 364 height 145
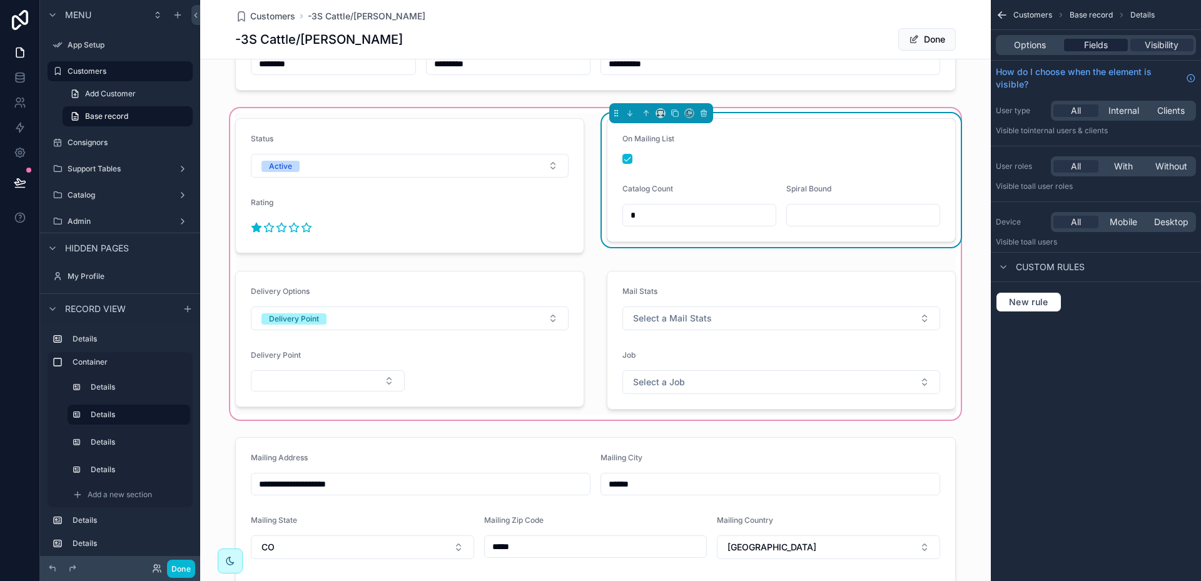
click at [1101, 45] on span "Fields" at bounding box center [1096, 45] width 24 height 13
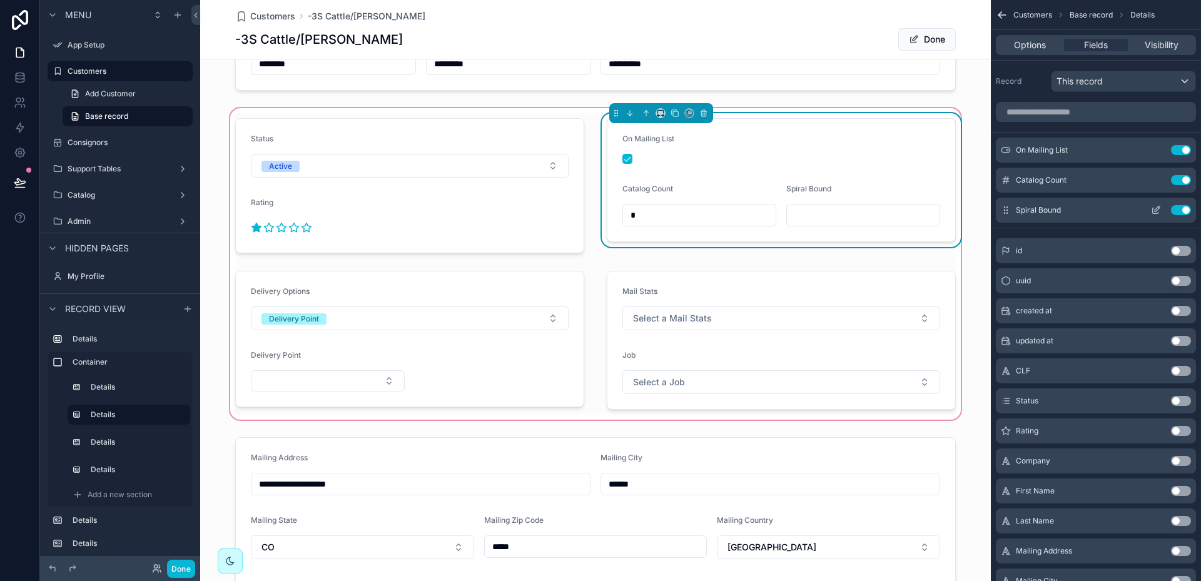
click at [1158, 211] on icon "scrollable content" at bounding box center [1156, 210] width 10 height 10
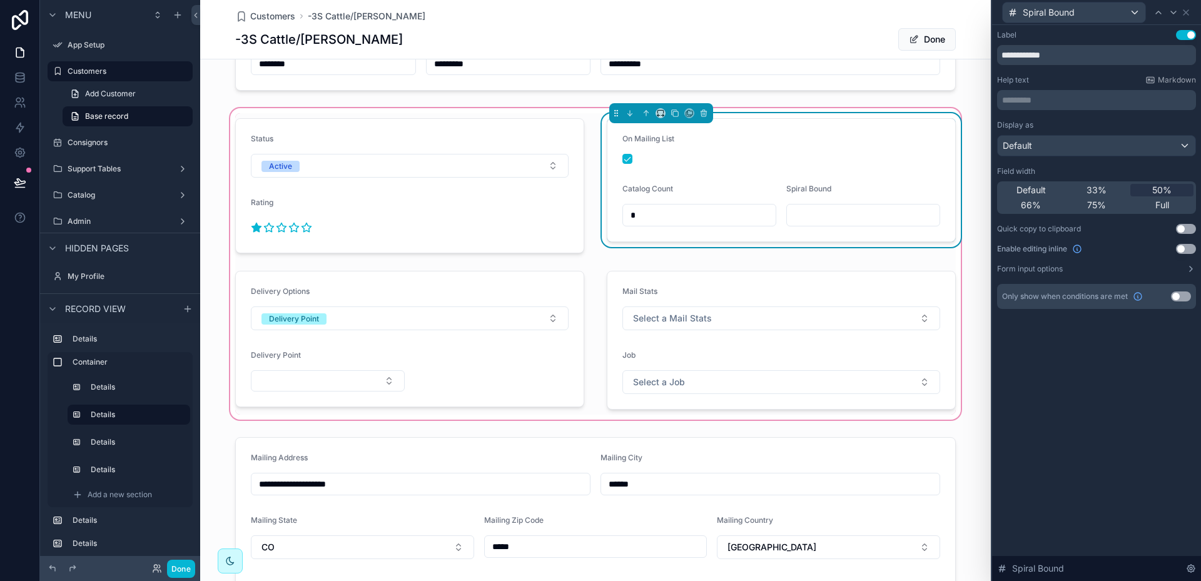
click at [1188, 300] on button "Use setting" at bounding box center [1181, 297] width 20 height 10
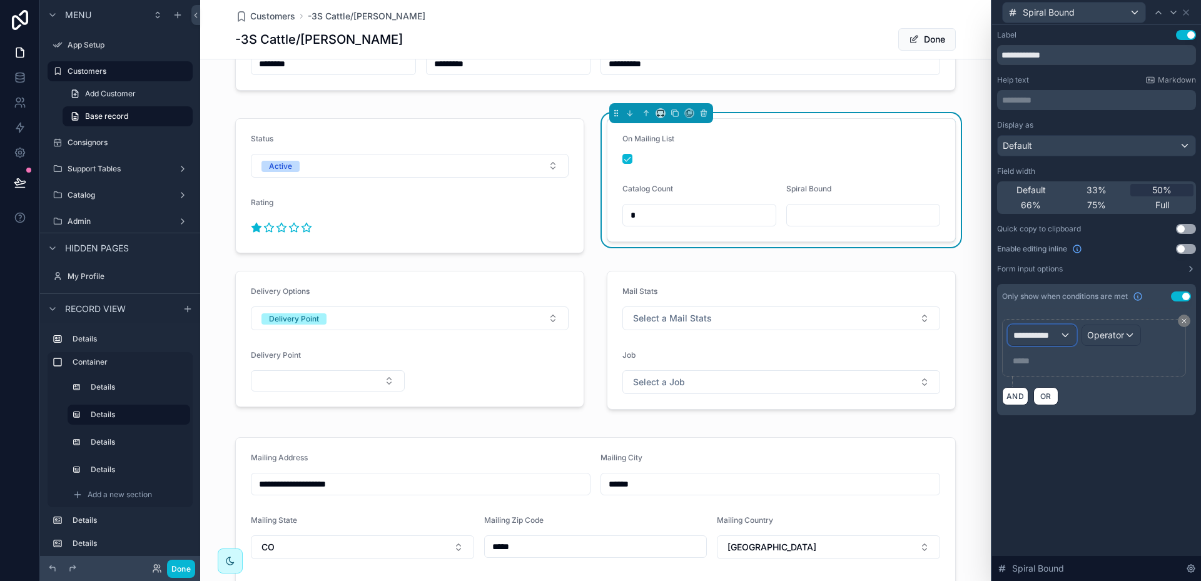
click at [1066, 336] on div "**********" at bounding box center [1042, 335] width 68 height 20
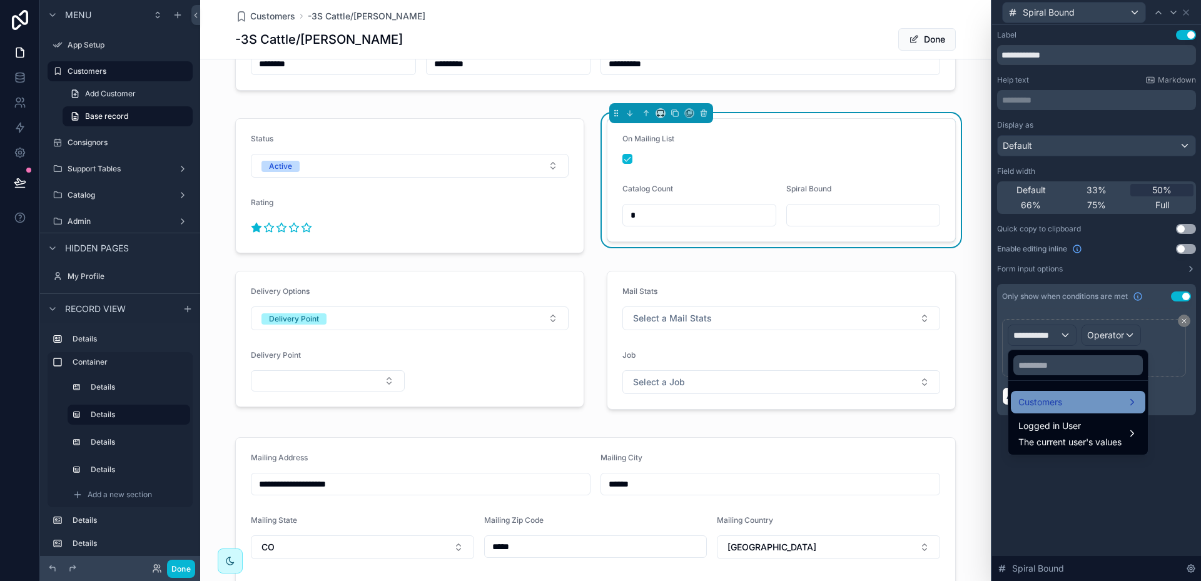
click at [1048, 399] on span "Customers" at bounding box center [1040, 402] width 44 height 15
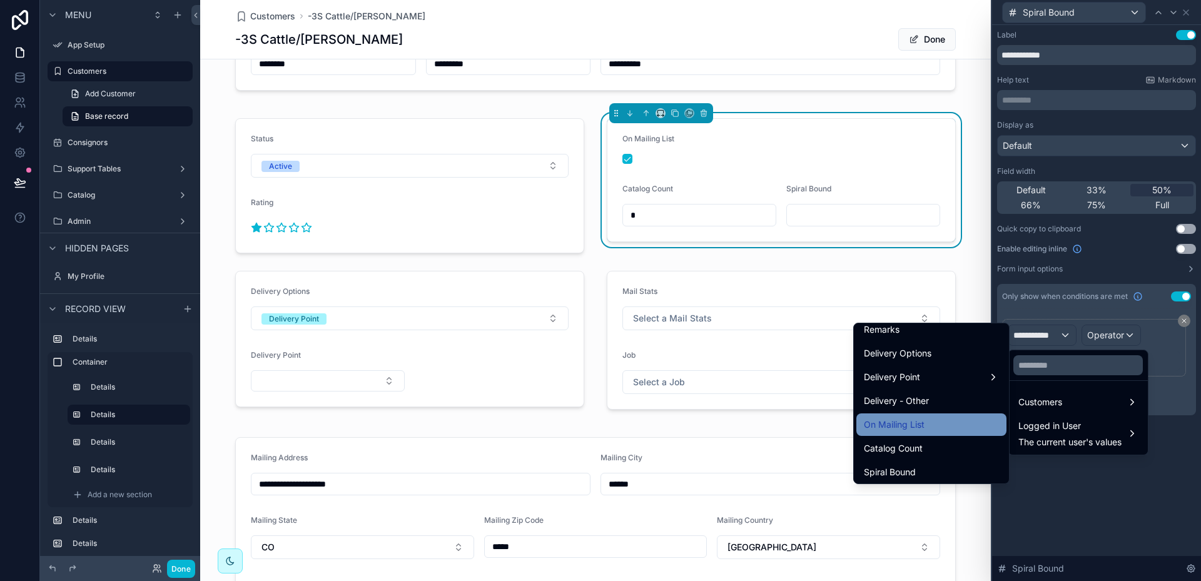
click at [925, 421] on div "On Mailing List" at bounding box center [931, 424] width 135 height 15
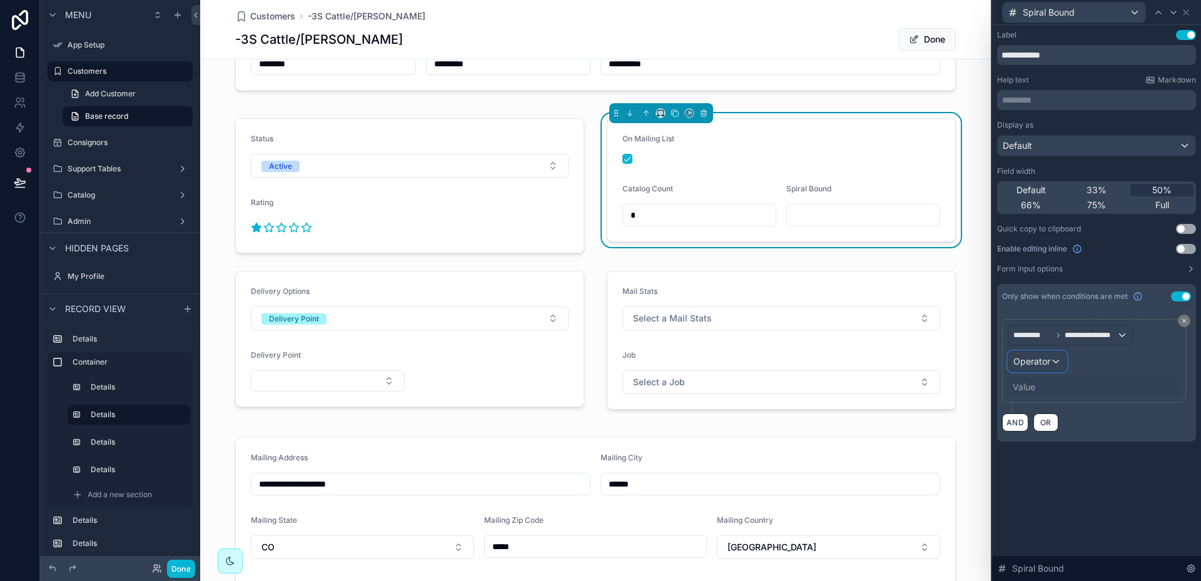
click at [1038, 365] on span "Operator" at bounding box center [1031, 361] width 37 height 11
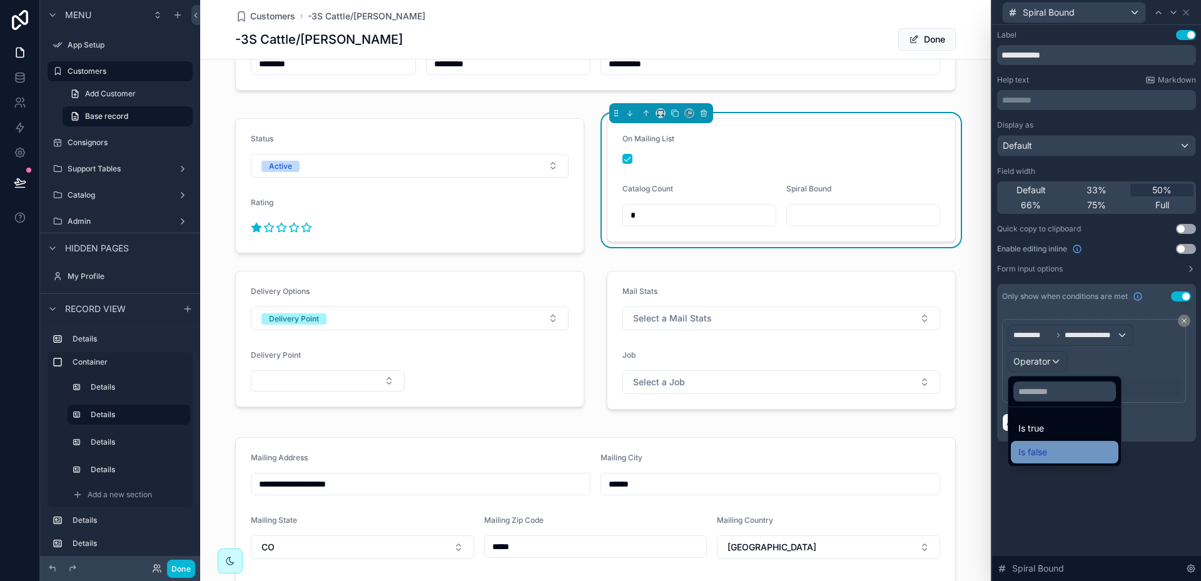
click at [1033, 449] on span "Is false" at bounding box center [1032, 452] width 29 height 15
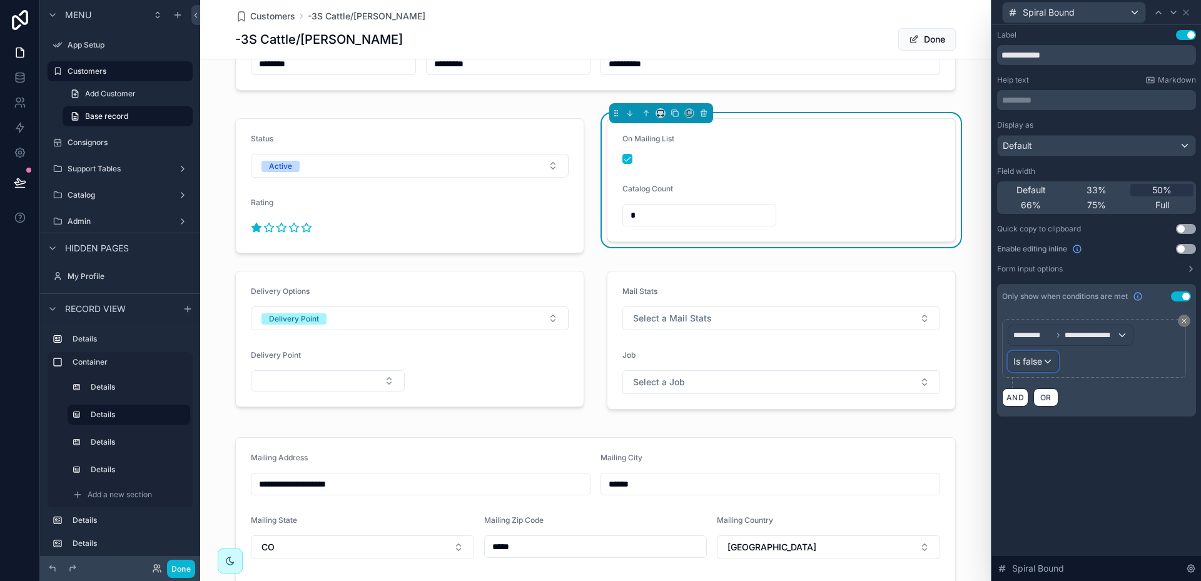
click at [1048, 361] on div "Is false" at bounding box center [1033, 362] width 50 height 20
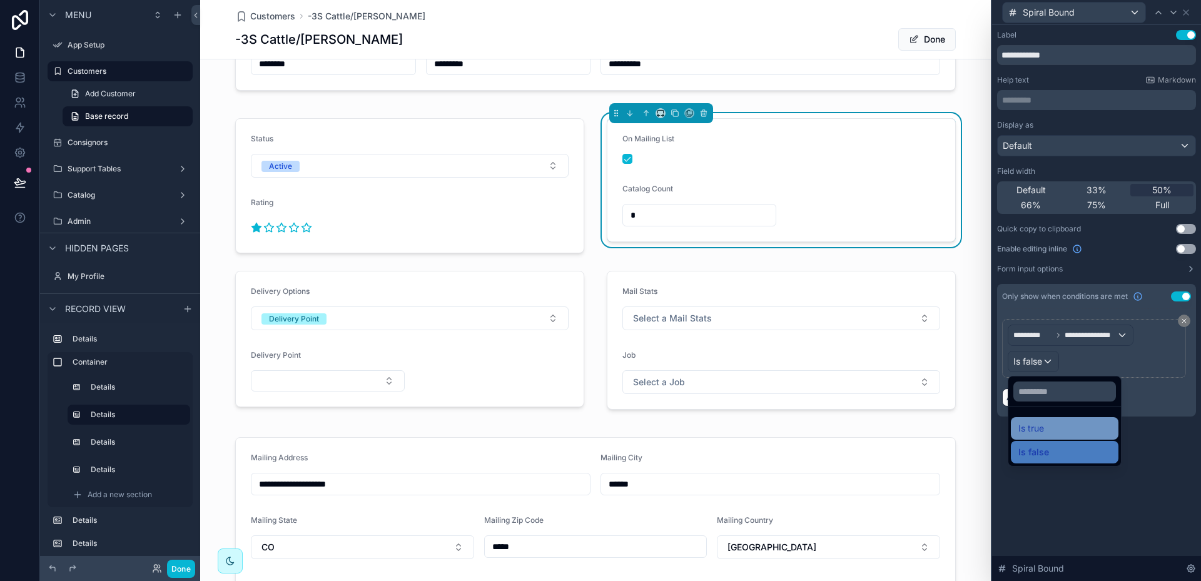
click at [1045, 430] on div "Is true" at bounding box center [1064, 428] width 93 height 15
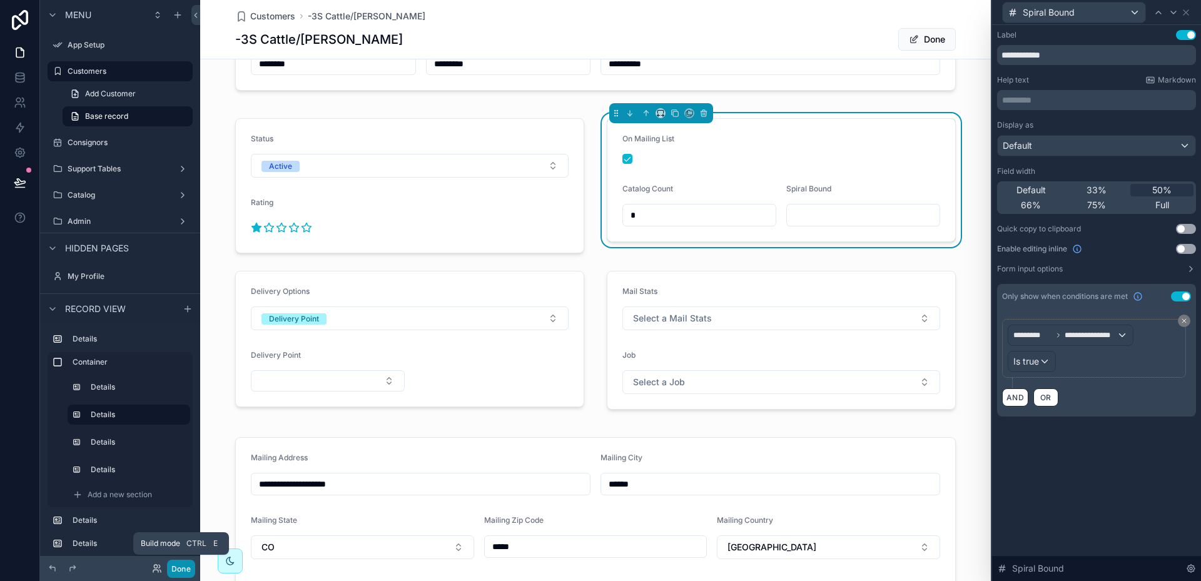
click at [185, 566] on button "Done" at bounding box center [181, 569] width 28 height 18
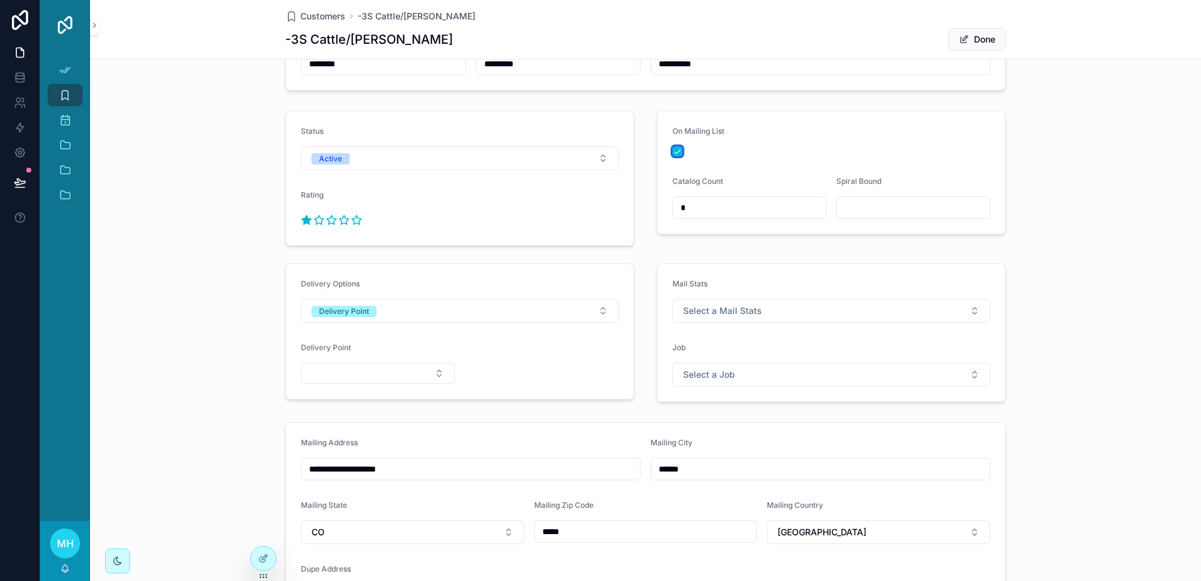
click at [673, 150] on button "scrollable content" at bounding box center [678, 151] width 10 height 10
click at [675, 150] on button "scrollable content" at bounding box center [678, 151] width 10 height 10
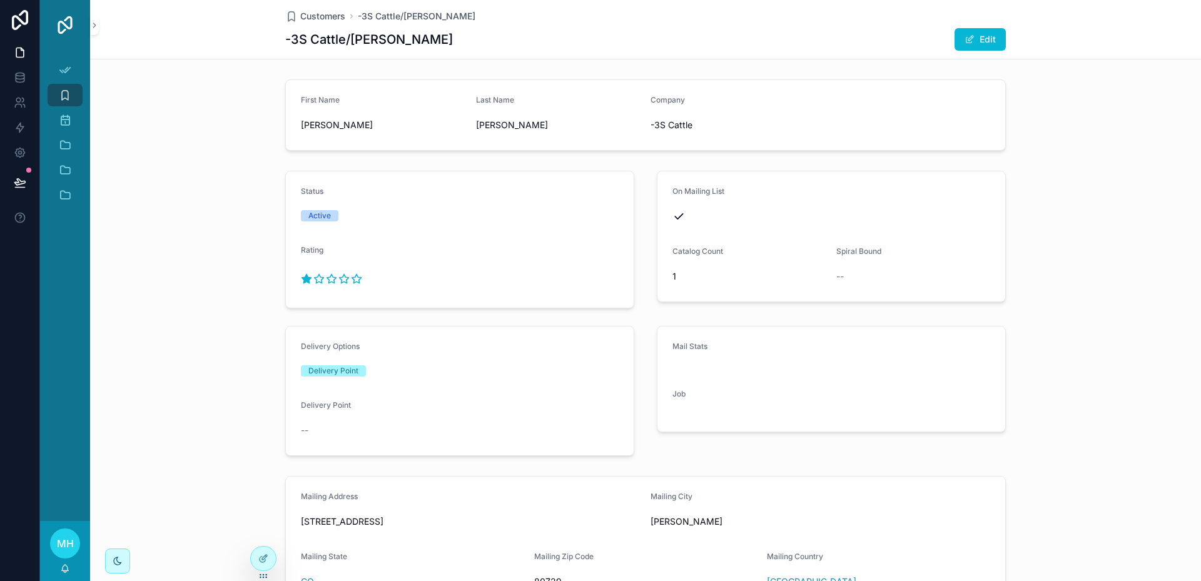
click at [679, 216] on icon "scrollable content" at bounding box center [679, 216] width 13 height 13
click at [980, 39] on button "Edit" at bounding box center [980, 39] width 51 height 23
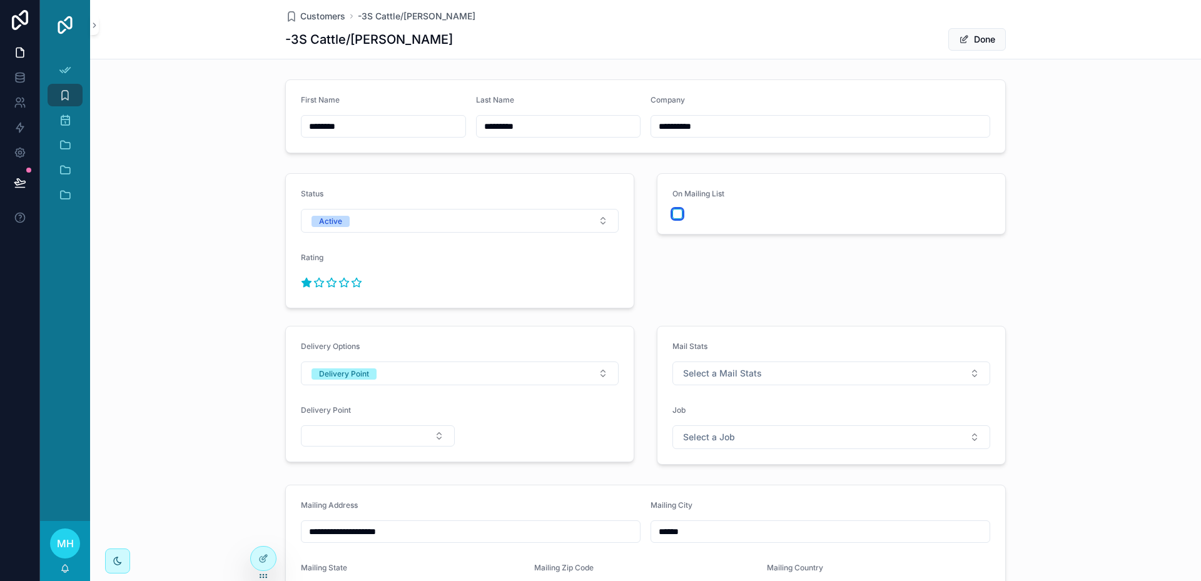
click at [673, 215] on button "scrollable content" at bounding box center [678, 214] width 10 height 10
click at [980, 36] on button "Done" at bounding box center [977, 39] width 58 height 23
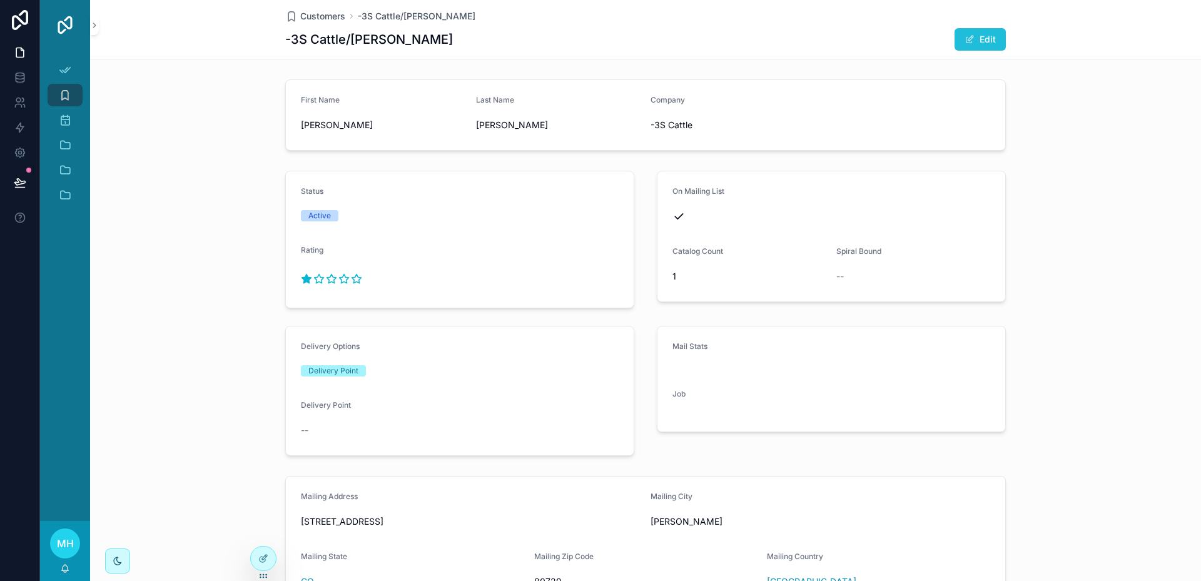
click at [989, 36] on button "Edit" at bounding box center [980, 39] width 51 height 23
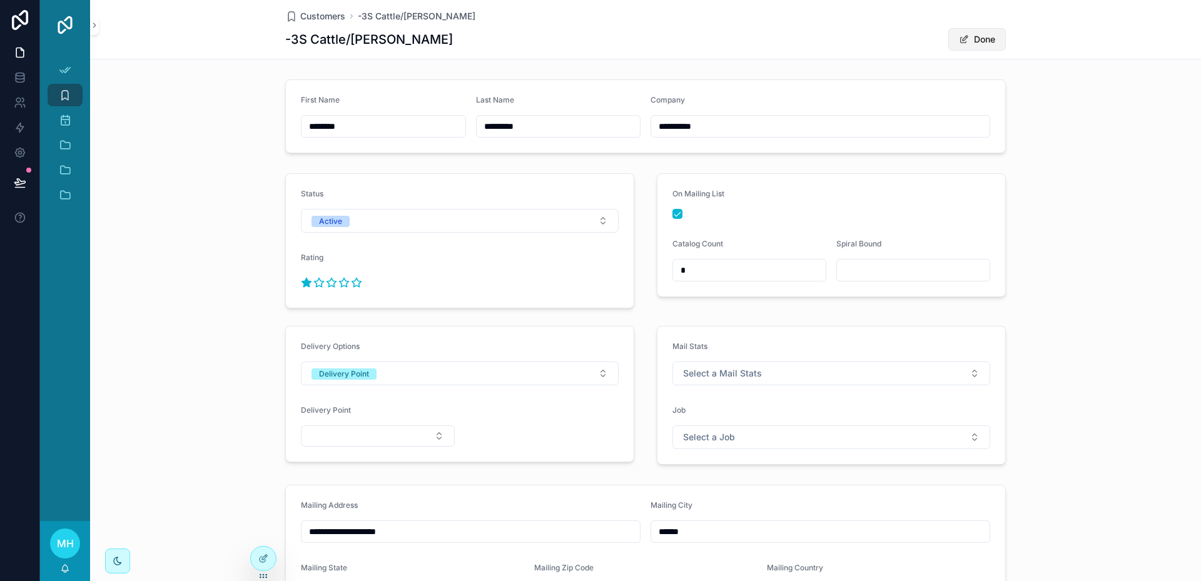
click at [983, 39] on button "Done" at bounding box center [977, 39] width 58 height 23
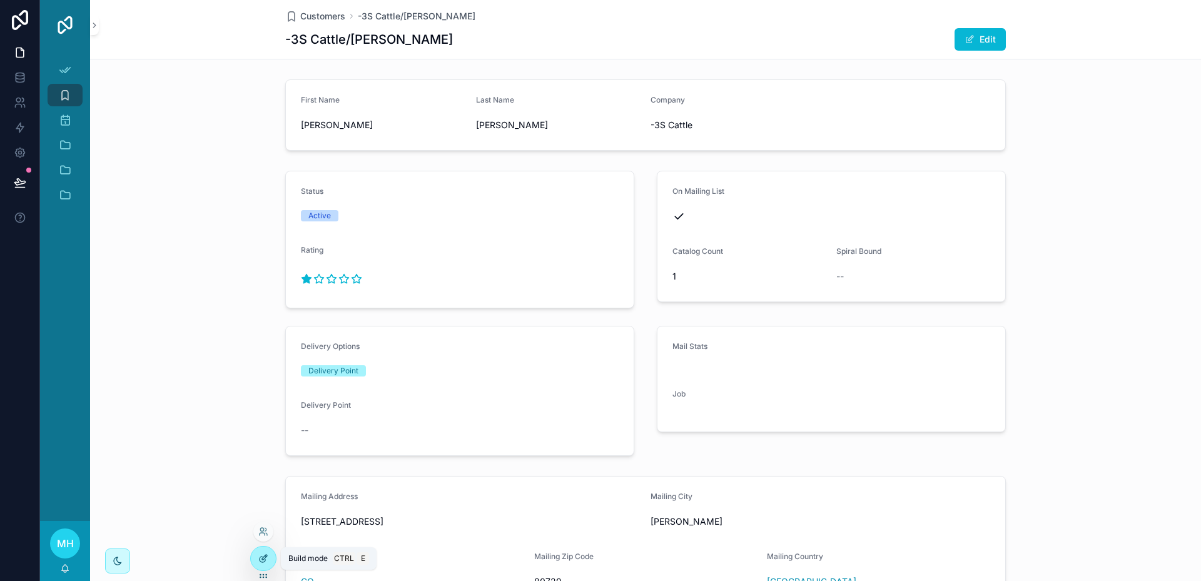
click at [267, 557] on icon at bounding box center [263, 559] width 10 height 10
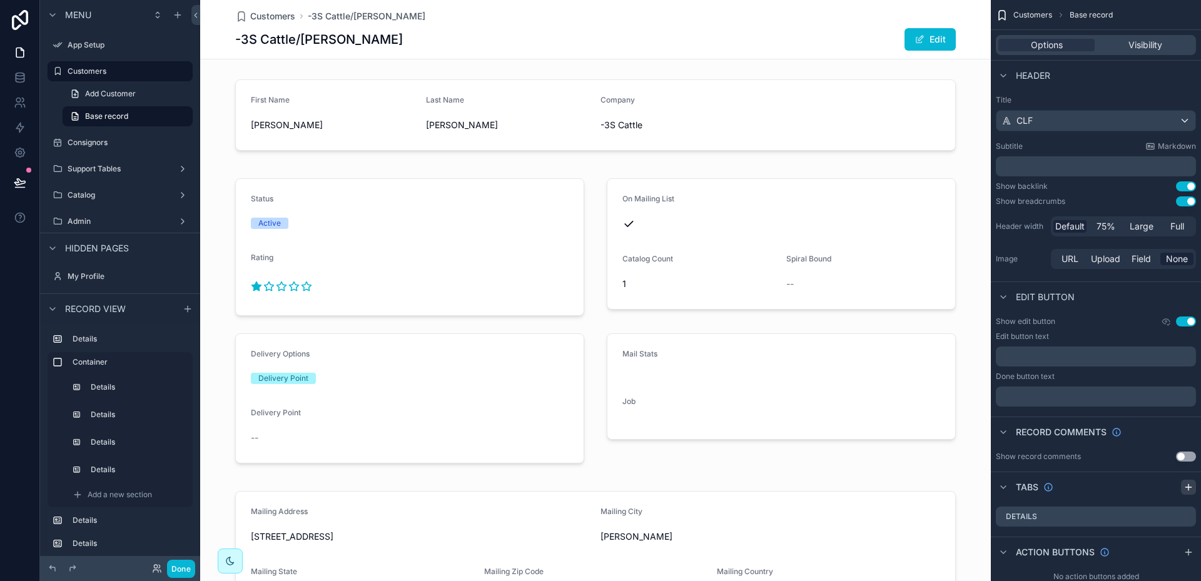
click at [1188, 489] on icon "scrollable content" at bounding box center [1189, 487] width 10 height 10
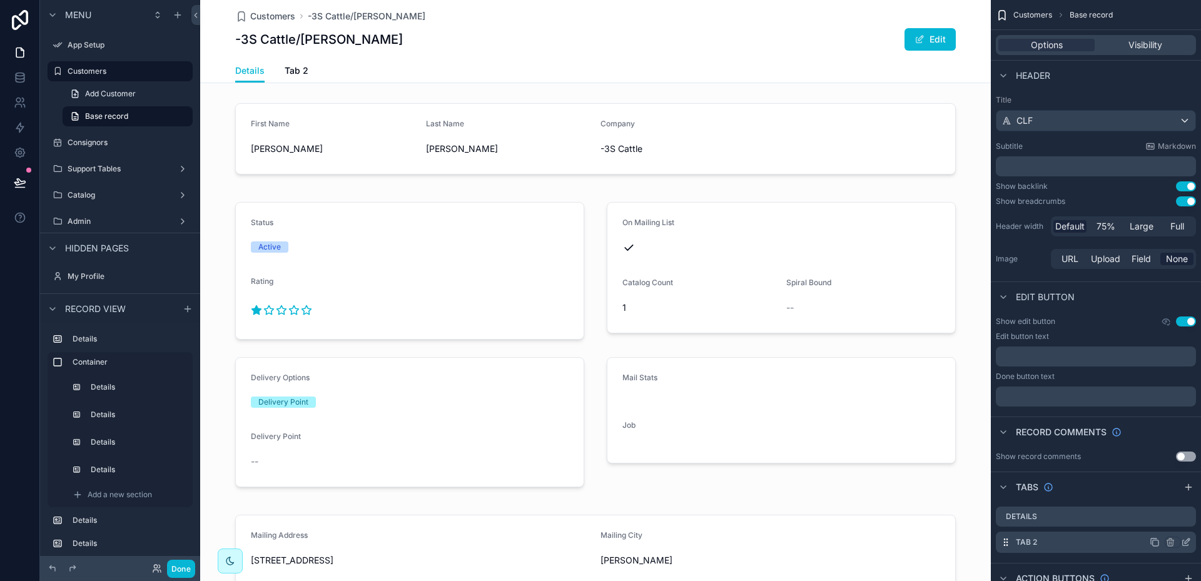
click at [1052, 546] on div "Tab 2" at bounding box center [1096, 542] width 200 height 21
click at [1189, 544] on icon "scrollable content" at bounding box center [1186, 542] width 10 height 10
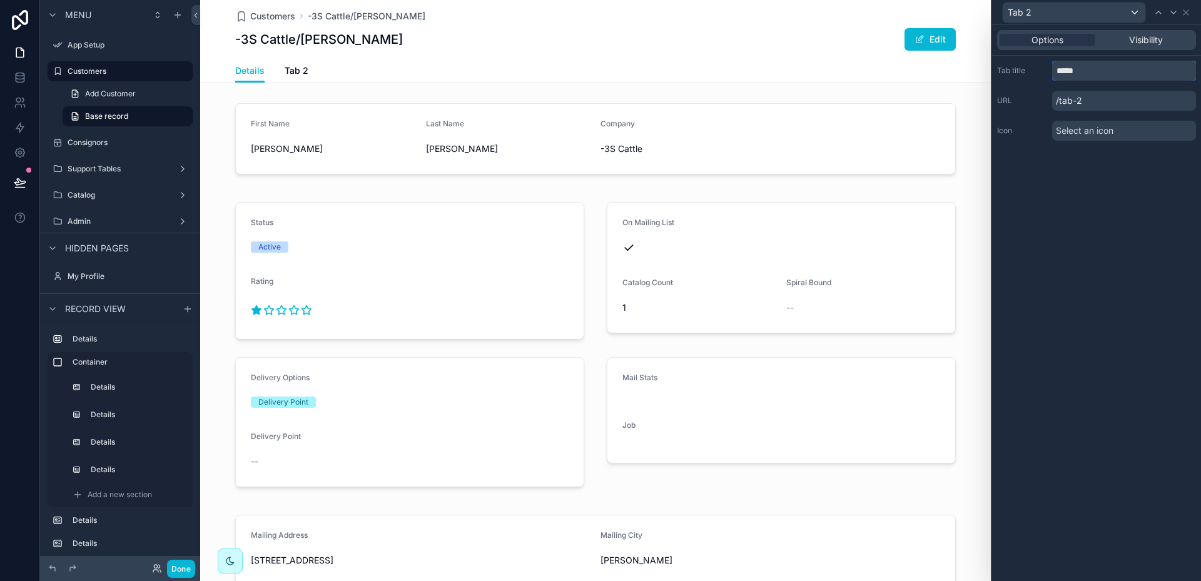
drag, startPoint x: 1091, startPoint y: 70, endPoint x: 1057, endPoint y: 70, distance: 34.4
click at [1057, 70] on input "*****" at bounding box center [1124, 71] width 144 height 20
type input "*"
type input "*******"
click at [1191, 15] on div "Address" at bounding box center [1096, 12] width 199 height 24
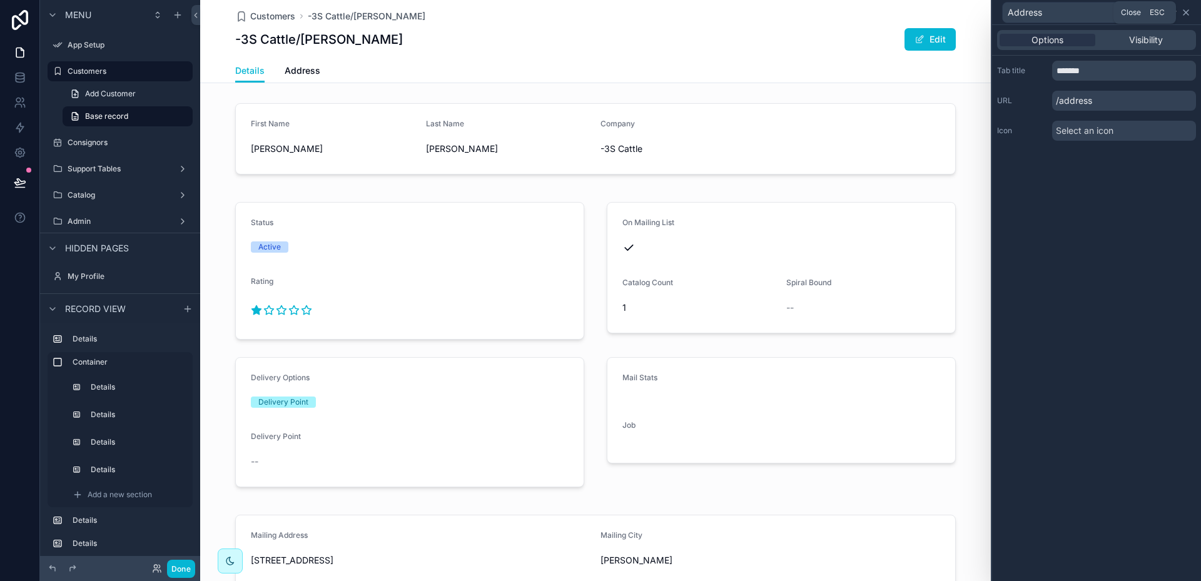
click at [1189, 13] on icon at bounding box center [1186, 13] width 10 height 10
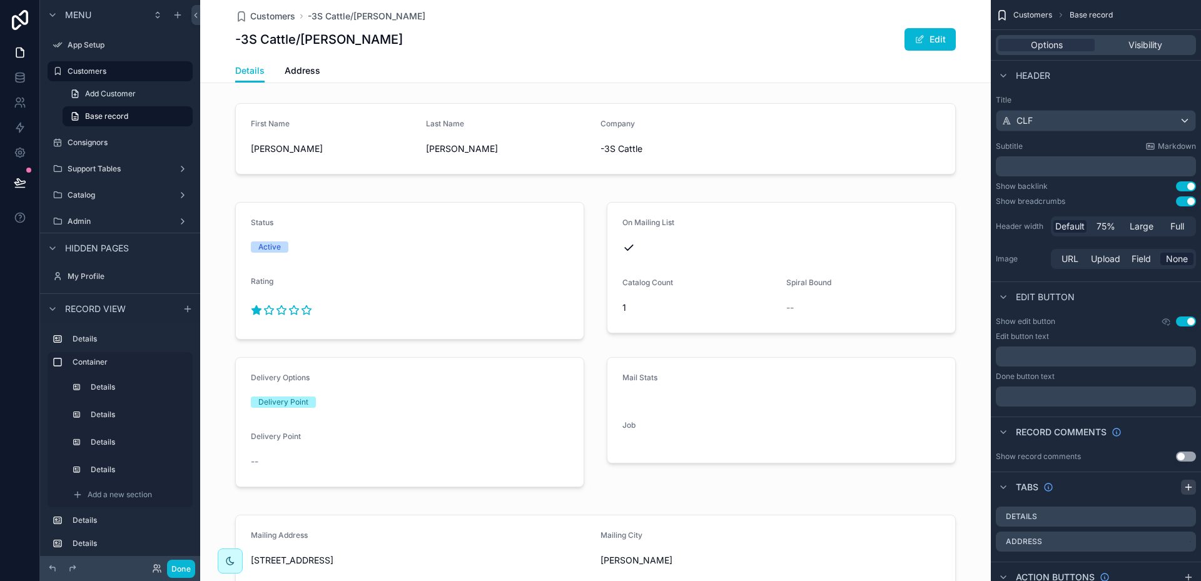
click at [1187, 486] on icon "scrollable content" at bounding box center [1189, 487] width 10 height 10
click at [1186, 566] on icon "scrollable content" at bounding box center [1187, 566] width 5 height 5
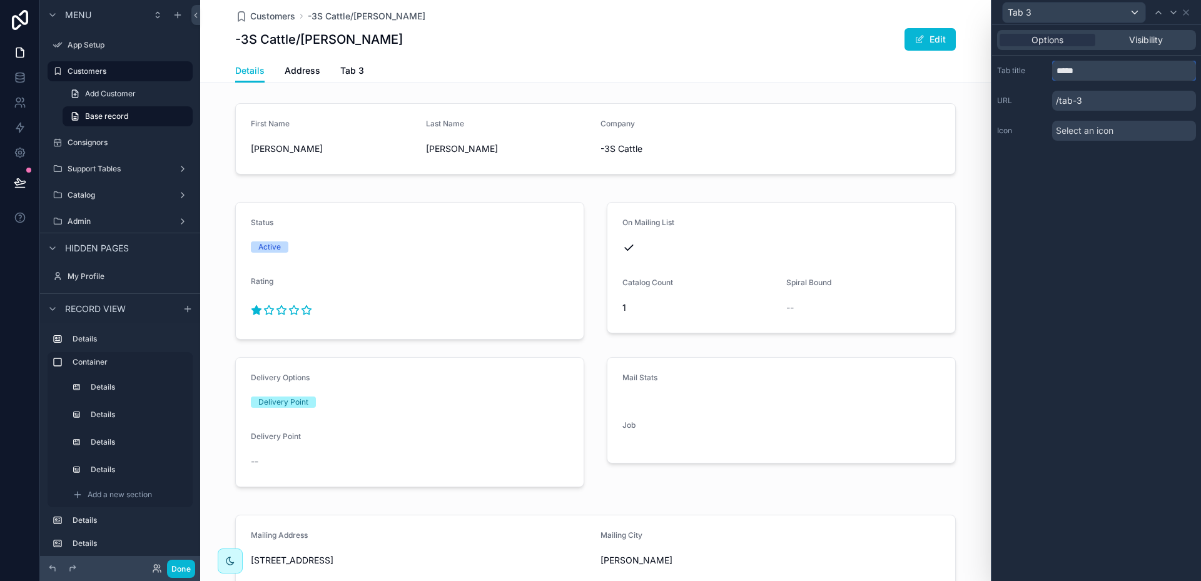
drag, startPoint x: 1087, startPoint y: 73, endPoint x: 1055, endPoint y: 76, distance: 32.0
click at [1055, 76] on input "*****" at bounding box center [1124, 71] width 144 height 20
type input "******"
click at [176, 569] on button "Done" at bounding box center [181, 569] width 28 height 18
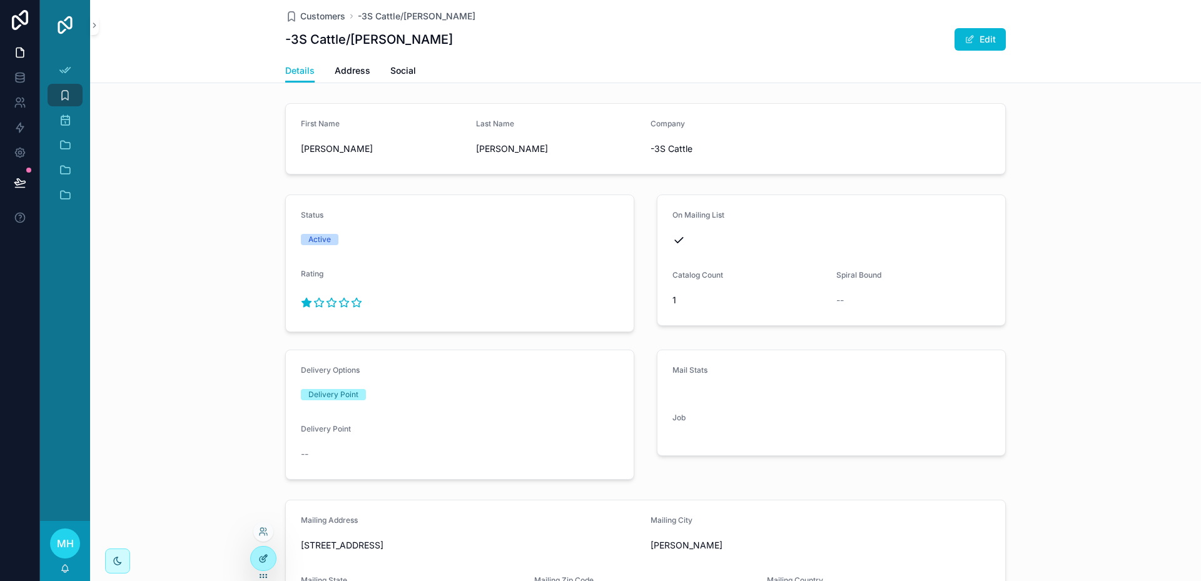
click at [267, 558] on icon at bounding box center [263, 559] width 10 height 10
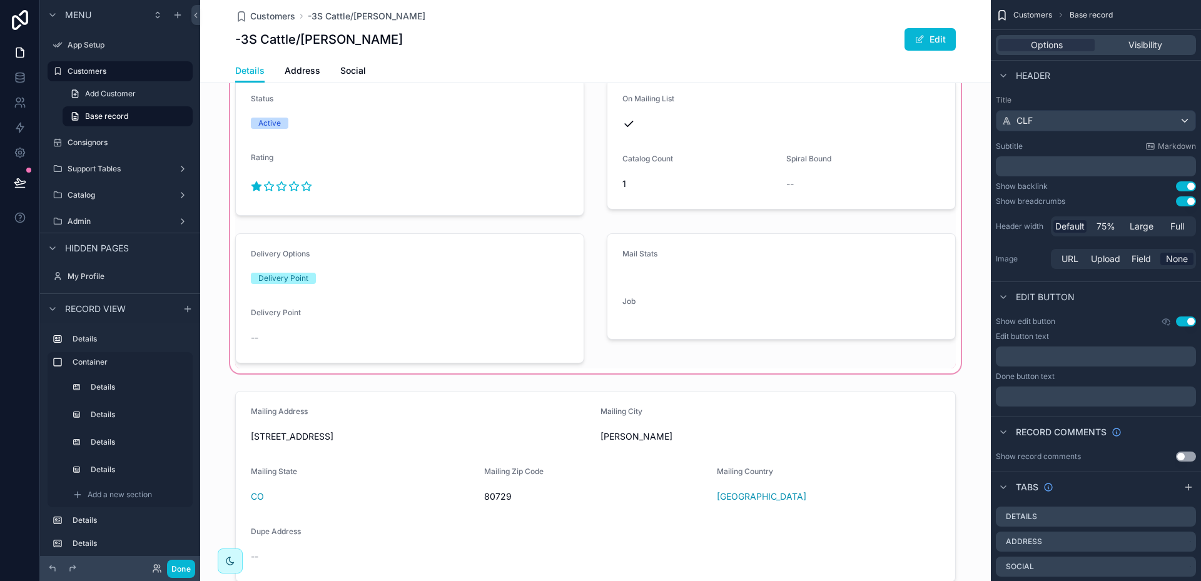
scroll to position [188, 0]
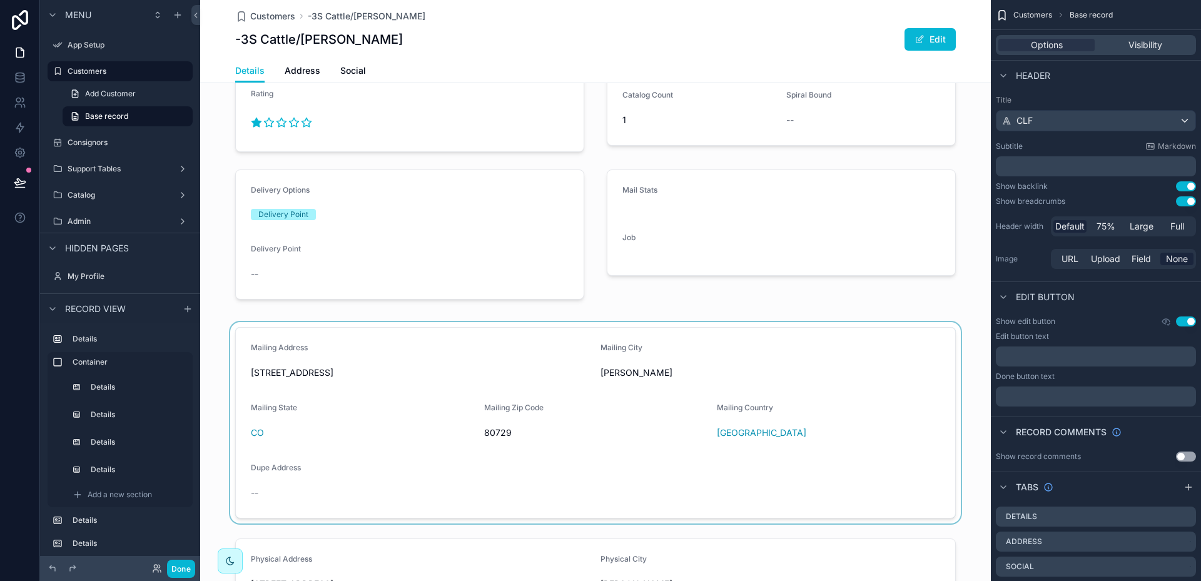
click at [425, 340] on div "scrollable content" at bounding box center [595, 422] width 791 height 201
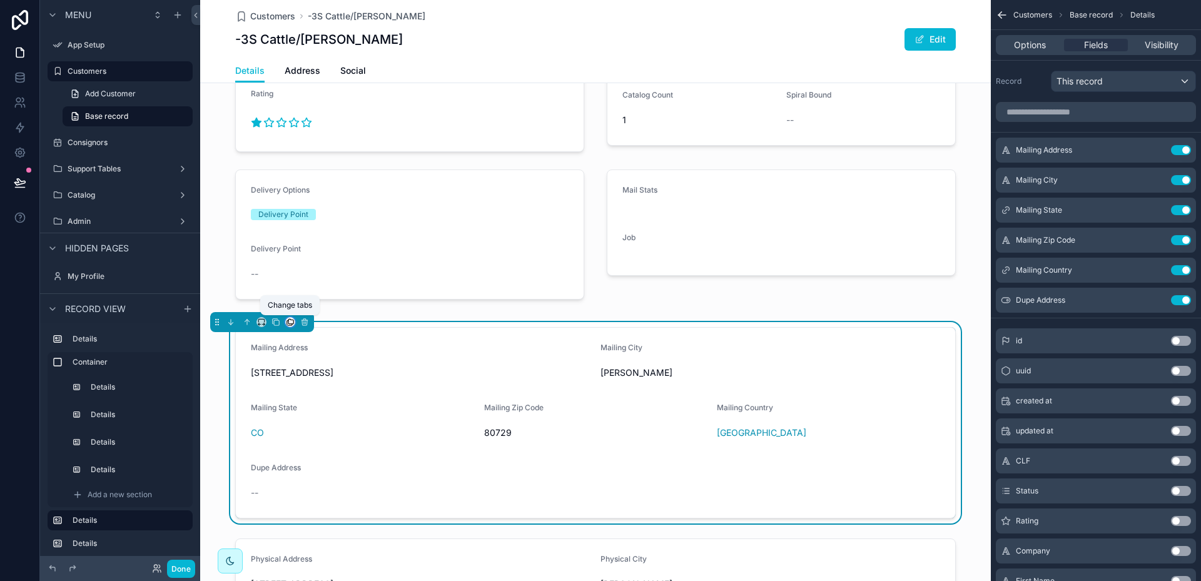
click at [291, 322] on icon "scrollable content" at bounding box center [290, 322] width 9 height 9
click at [319, 383] on span "Address" at bounding box center [320, 387] width 34 height 15
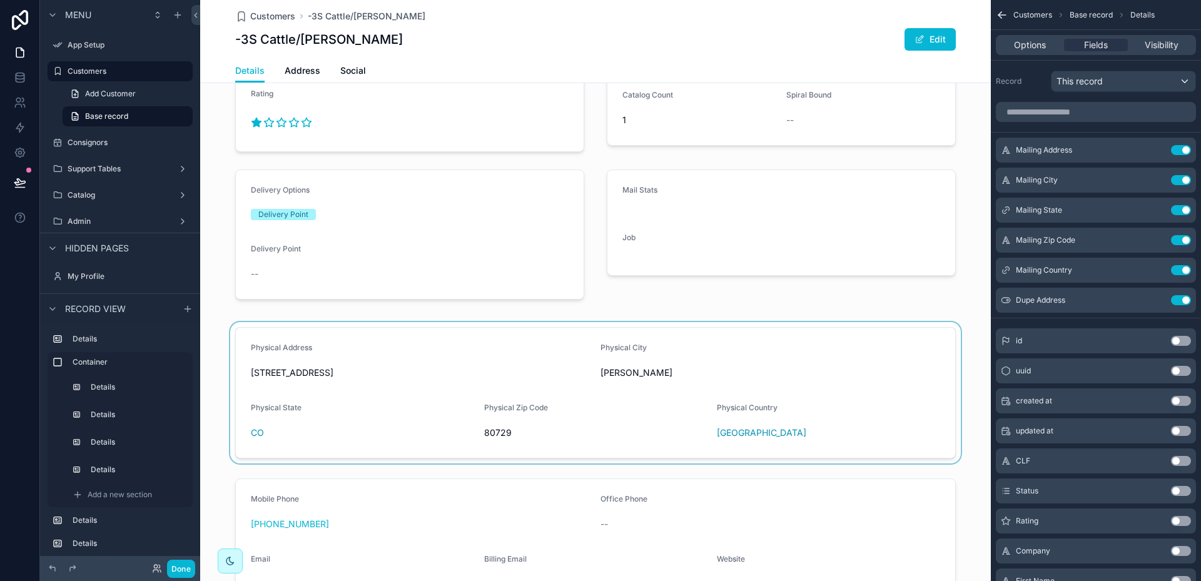
click at [400, 356] on div "scrollable content" at bounding box center [595, 392] width 791 height 141
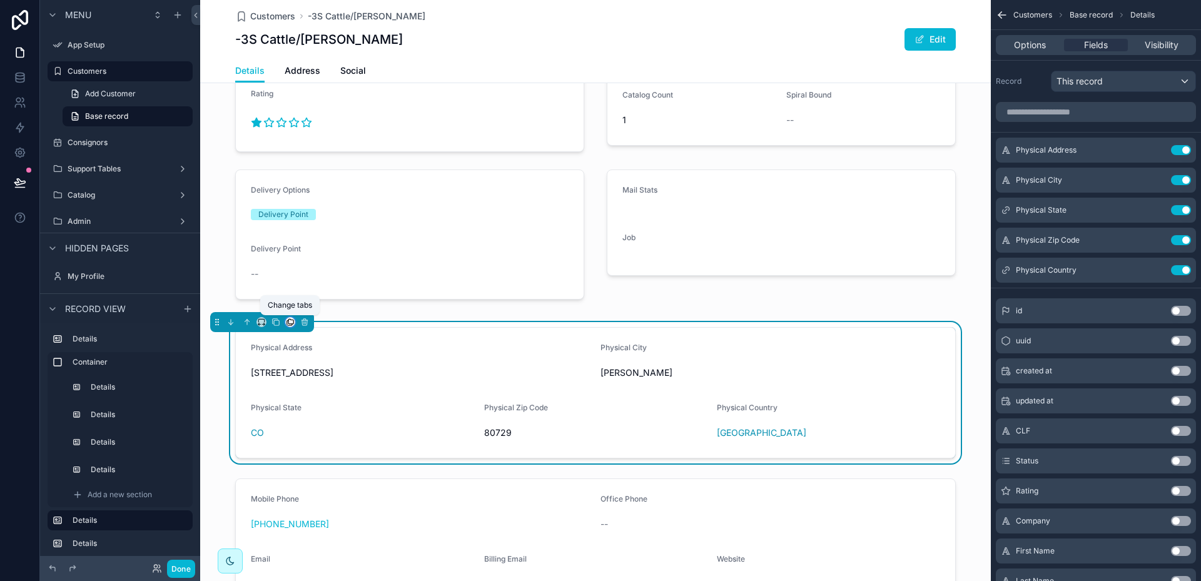
click at [290, 321] on icon "scrollable content" at bounding box center [290, 322] width 9 height 9
click at [312, 386] on span "Address" at bounding box center [320, 387] width 34 height 15
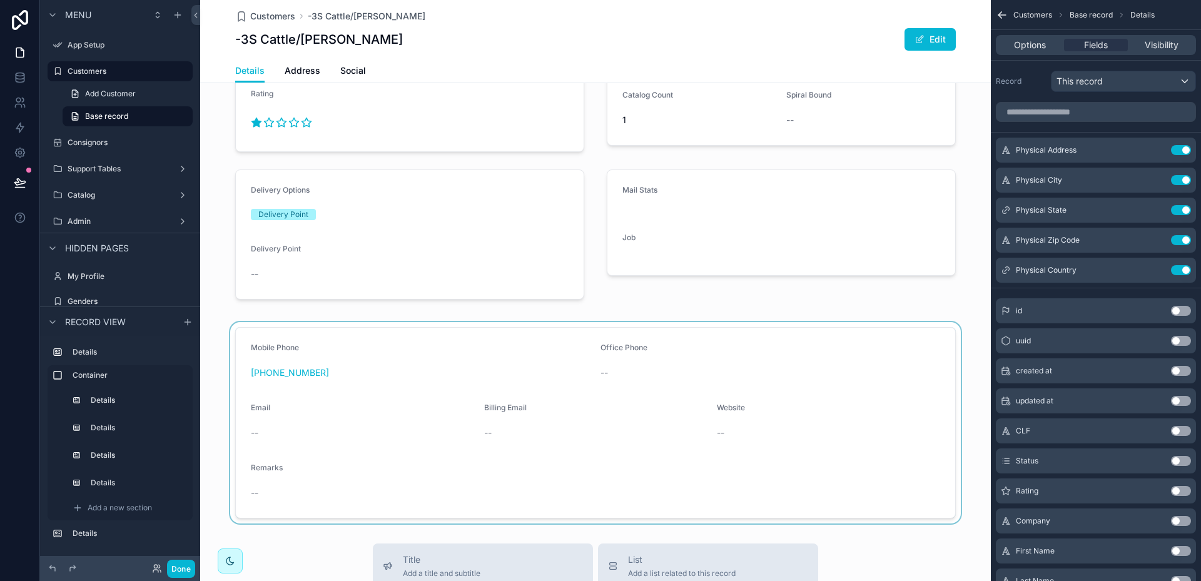
click at [383, 335] on div "scrollable content" at bounding box center [595, 422] width 791 height 201
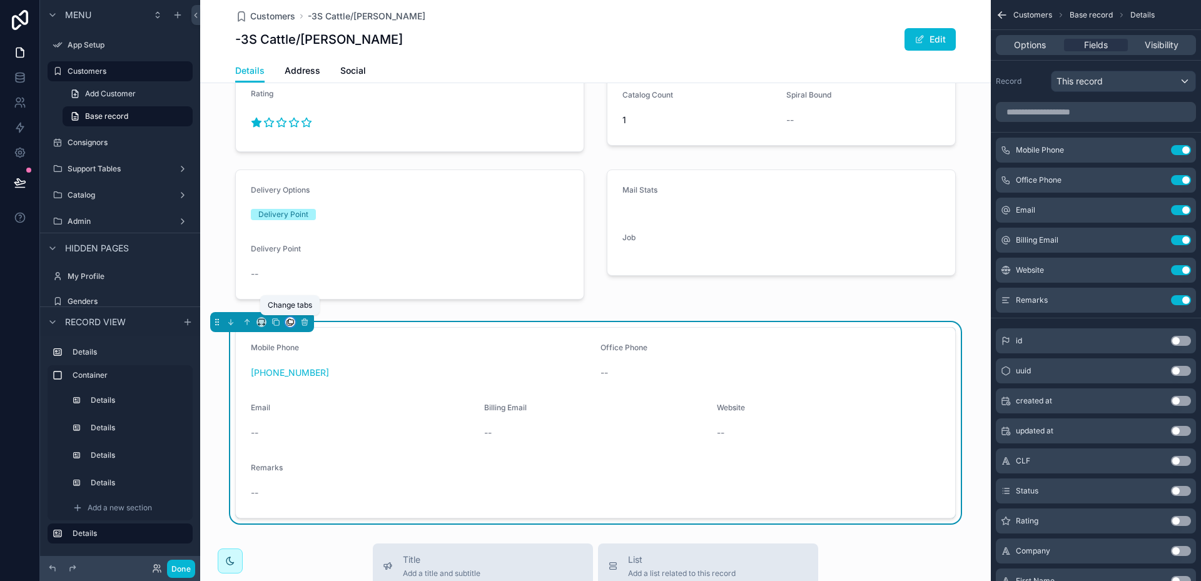
click at [291, 320] on icon "scrollable content" at bounding box center [290, 321] width 5 height 5
click at [304, 423] on span "Social" at bounding box center [315, 424] width 24 height 15
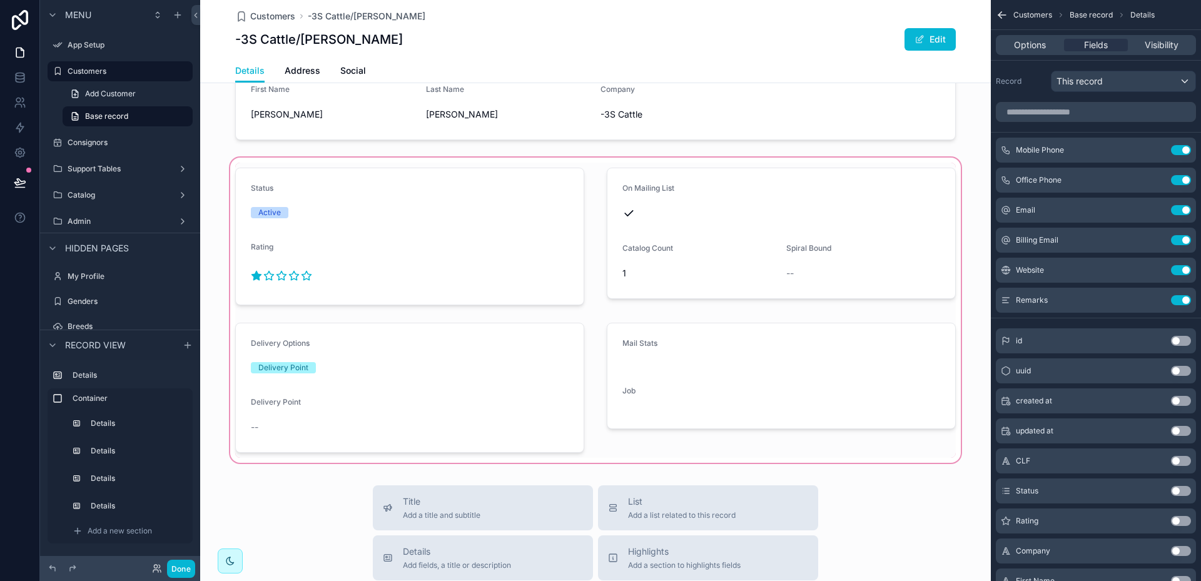
scroll to position [0, 0]
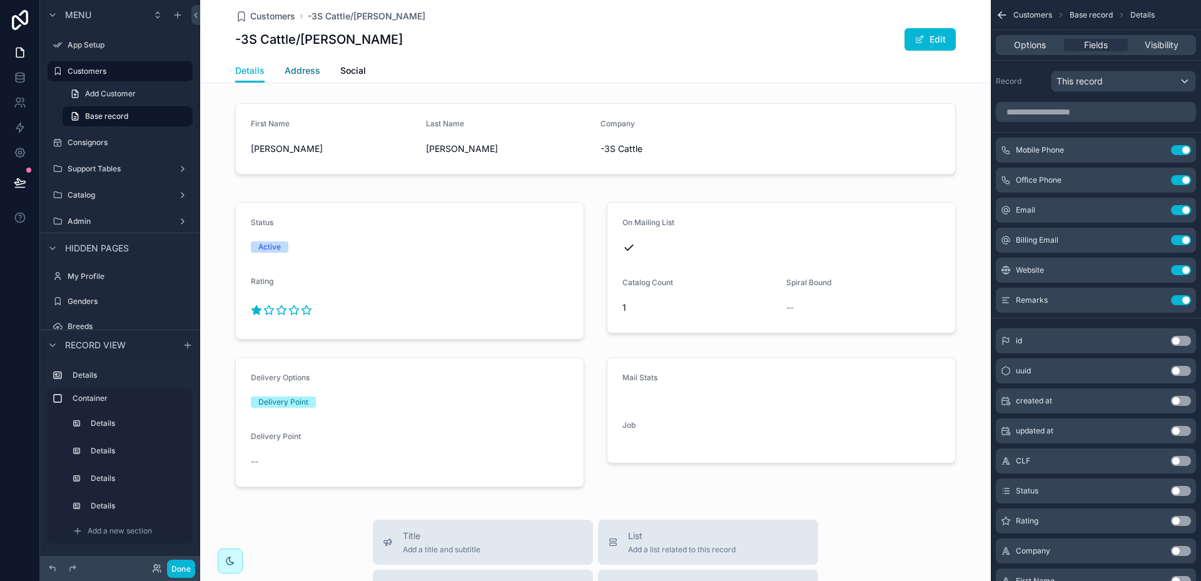
click at [304, 70] on span "Address" at bounding box center [303, 70] width 36 height 13
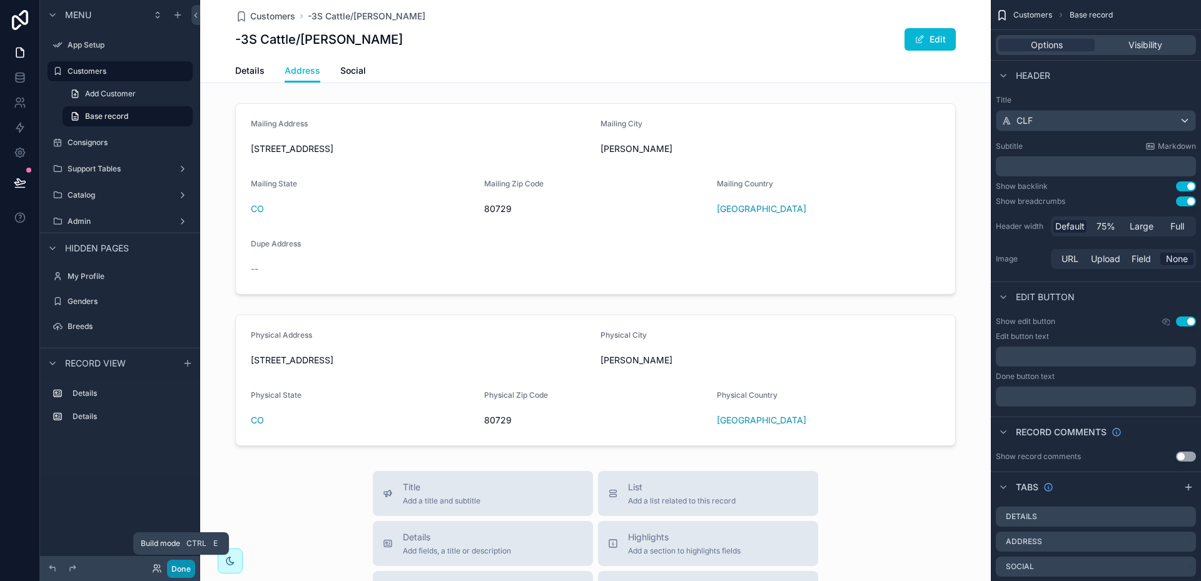
click at [180, 571] on button "Done" at bounding box center [181, 569] width 28 height 18
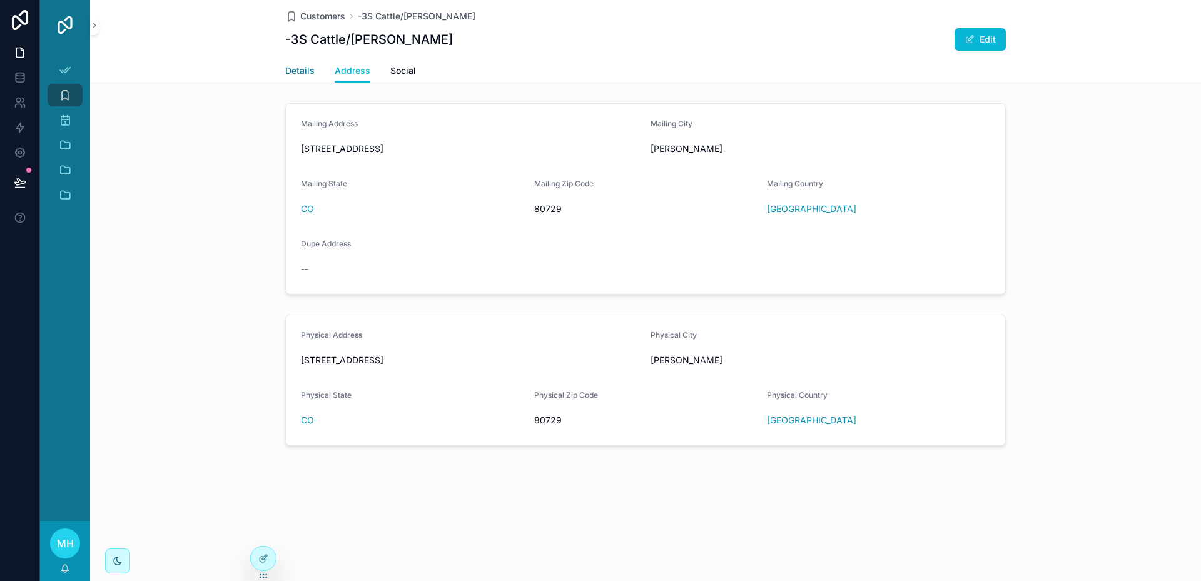
click at [306, 71] on span "Details" at bounding box center [299, 70] width 29 height 13
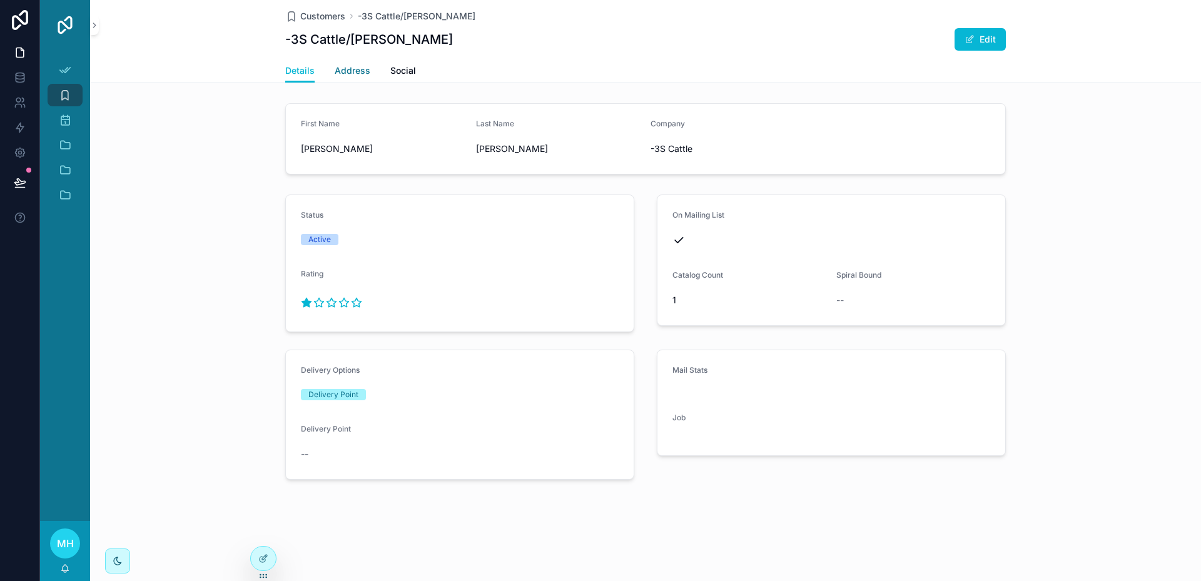
click at [357, 71] on span "Address" at bounding box center [353, 70] width 36 height 13
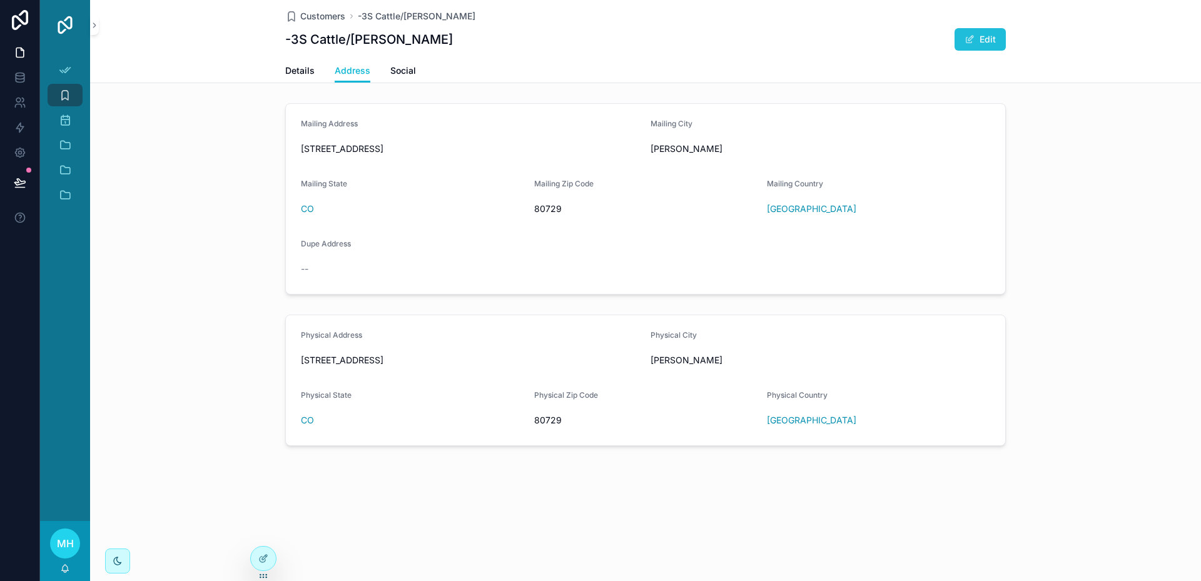
click at [988, 39] on button "Edit" at bounding box center [980, 39] width 51 height 23
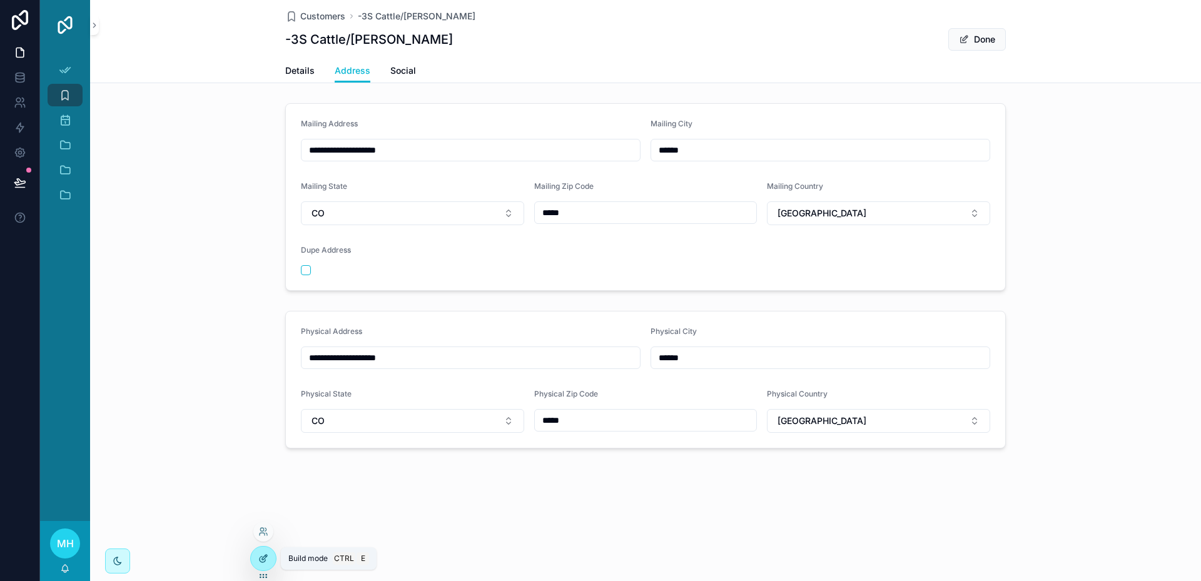
click at [262, 559] on icon at bounding box center [264, 557] width 5 height 5
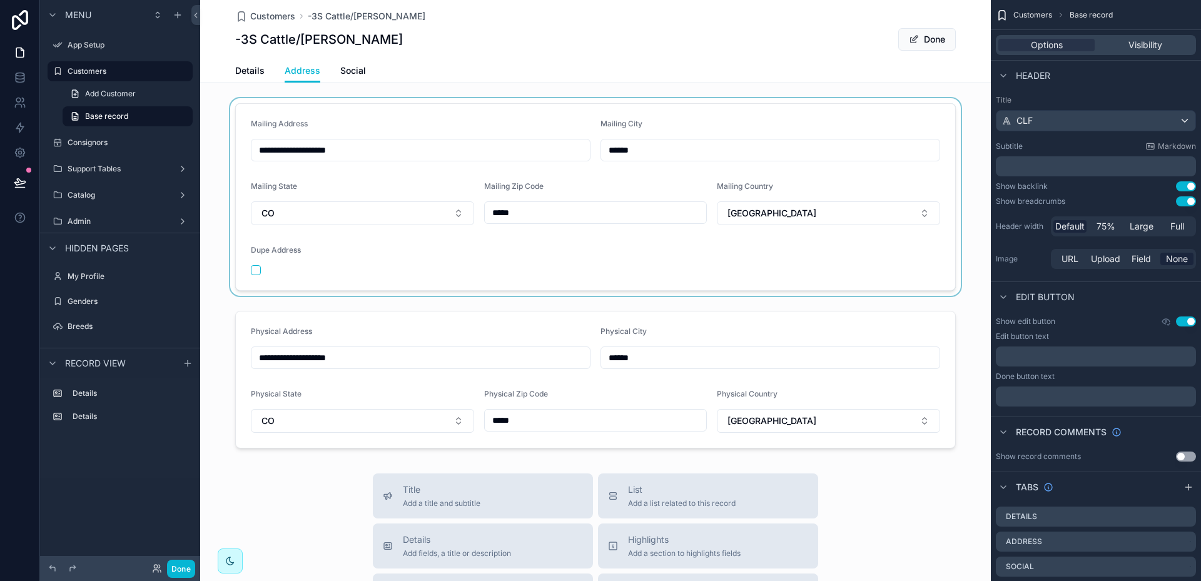
click at [756, 113] on div "scrollable content" at bounding box center [595, 197] width 791 height 198
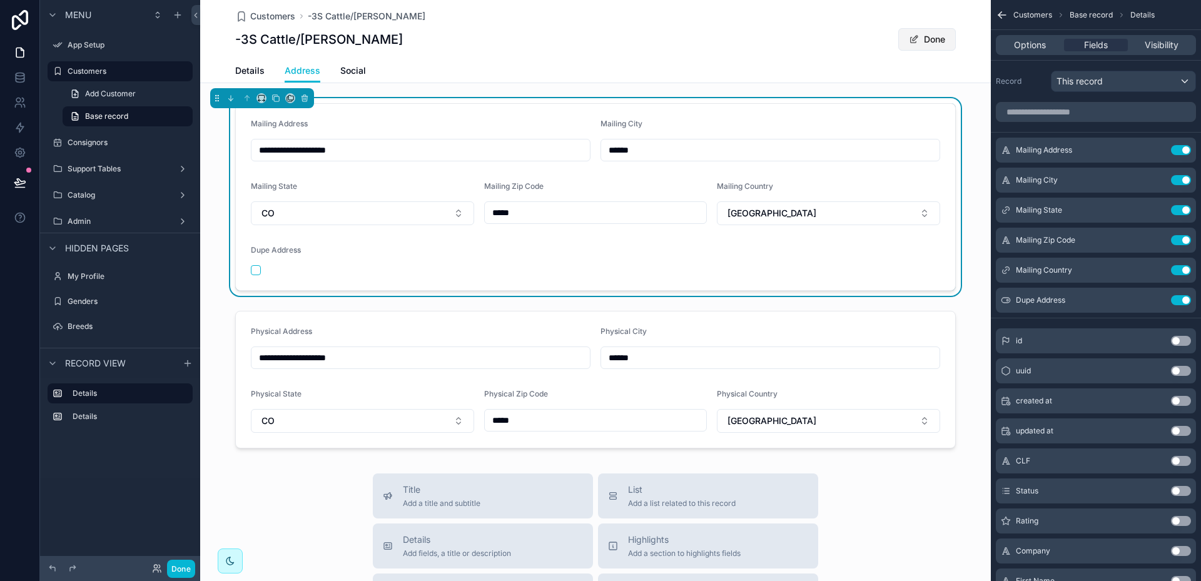
click at [929, 41] on button "Done" at bounding box center [927, 39] width 58 height 23
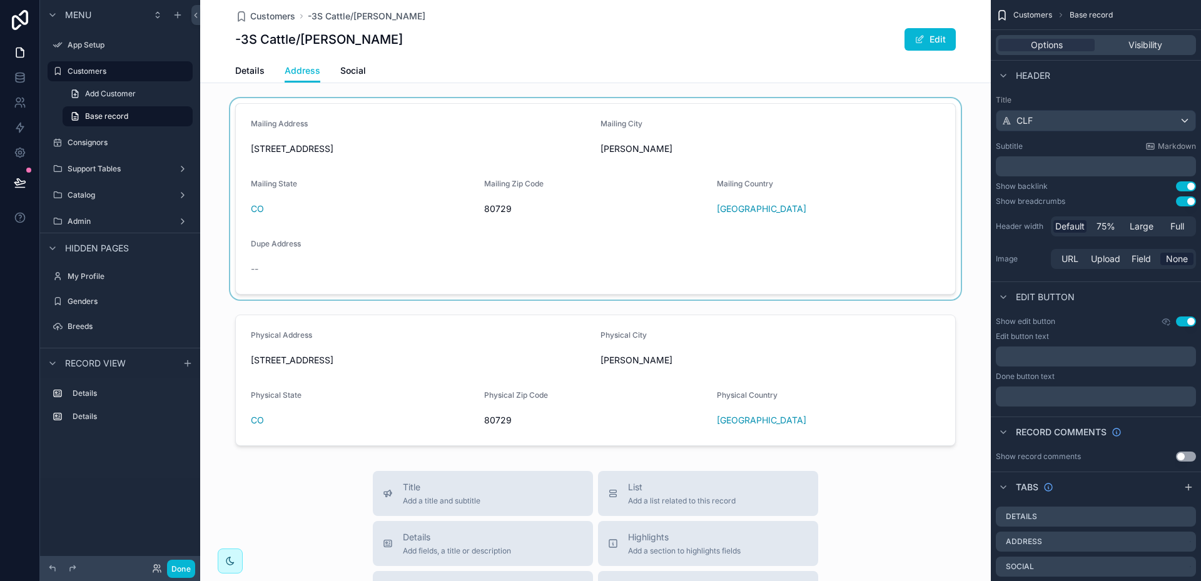
click at [455, 161] on div "scrollable content" at bounding box center [595, 198] width 791 height 201
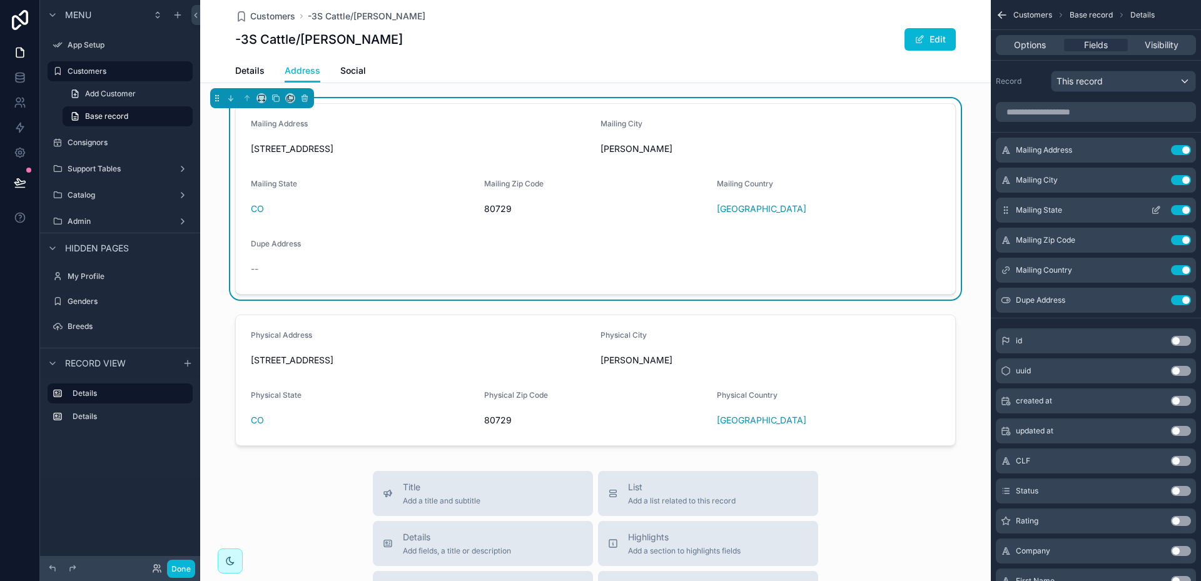
click at [1156, 211] on icon "scrollable content" at bounding box center [1156, 210] width 10 height 10
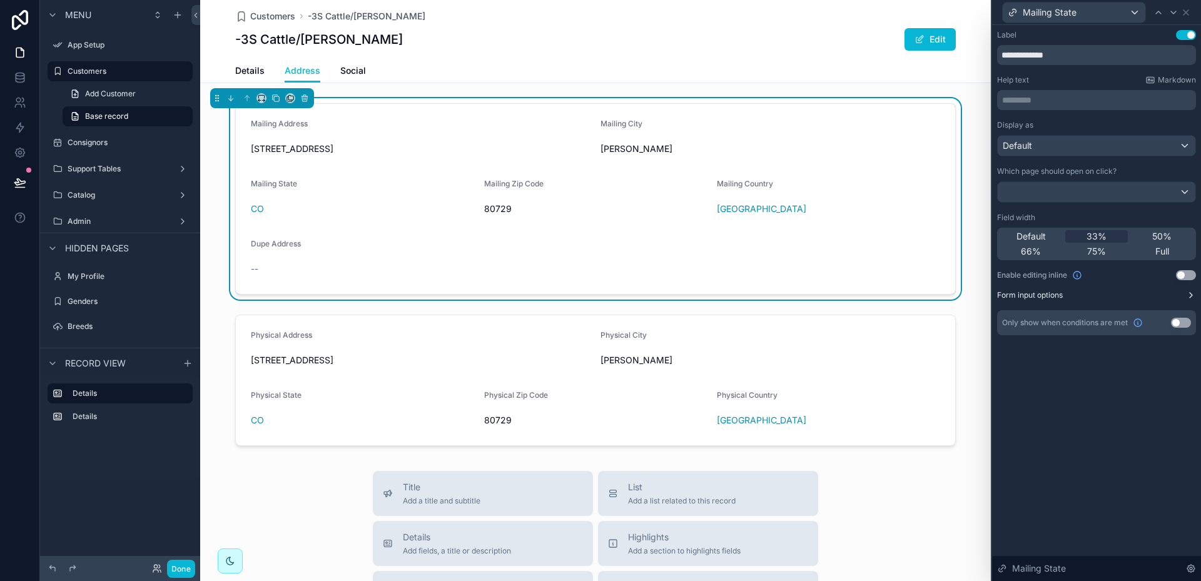
click at [1051, 295] on label "Form input options" at bounding box center [1030, 295] width 66 height 10
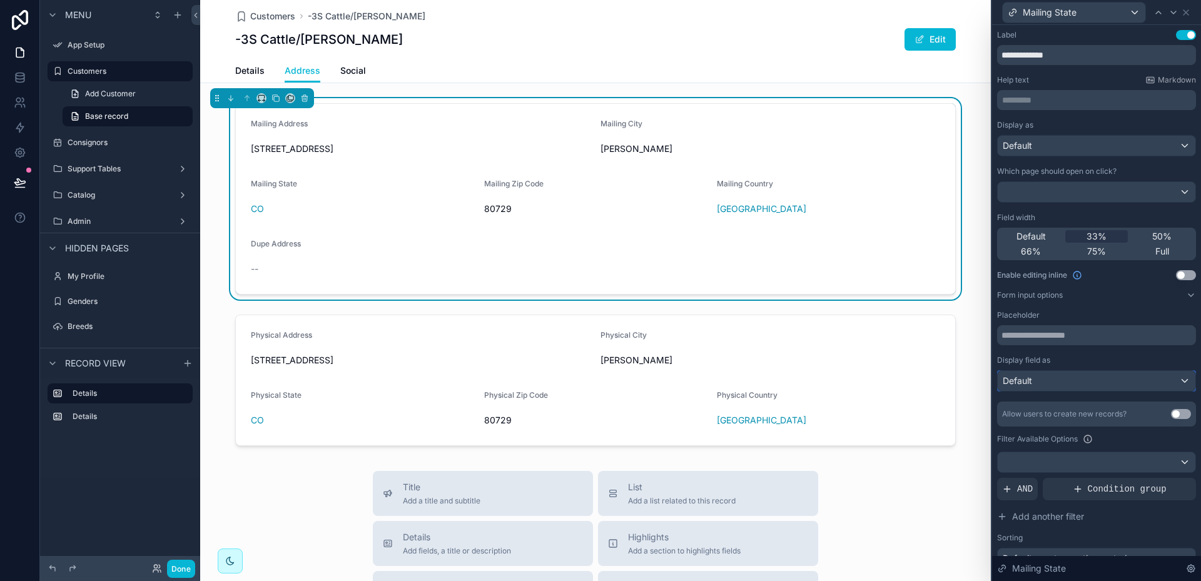
click at [1177, 381] on div "Default" at bounding box center [1097, 381] width 198 height 20
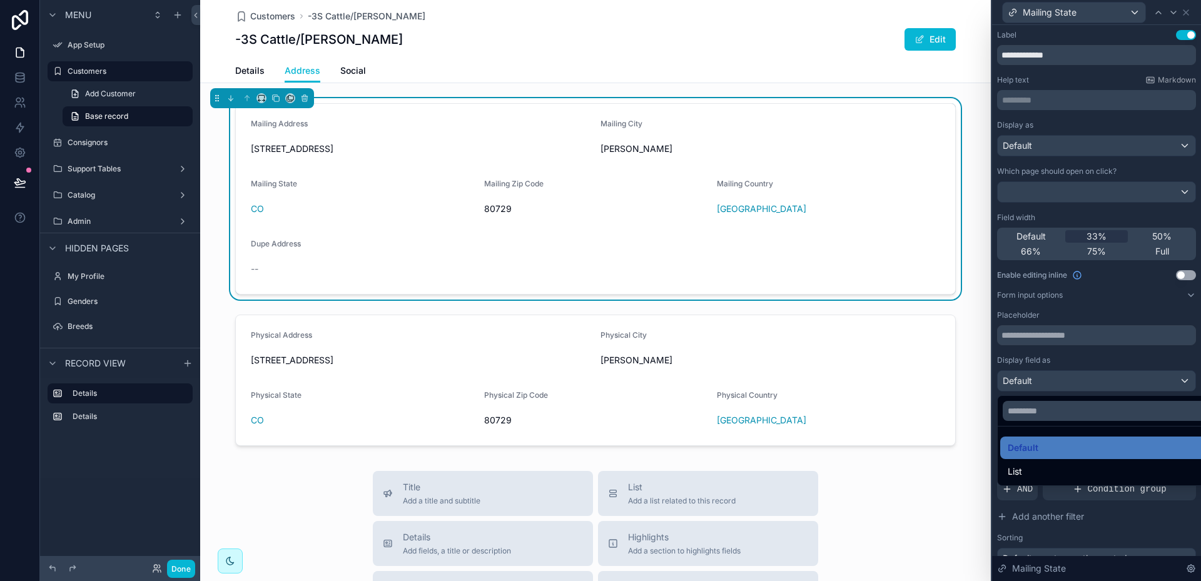
click at [1100, 430] on ul "Default List" at bounding box center [1106, 456] width 217 height 59
click at [1116, 307] on div at bounding box center [1096, 290] width 209 height 581
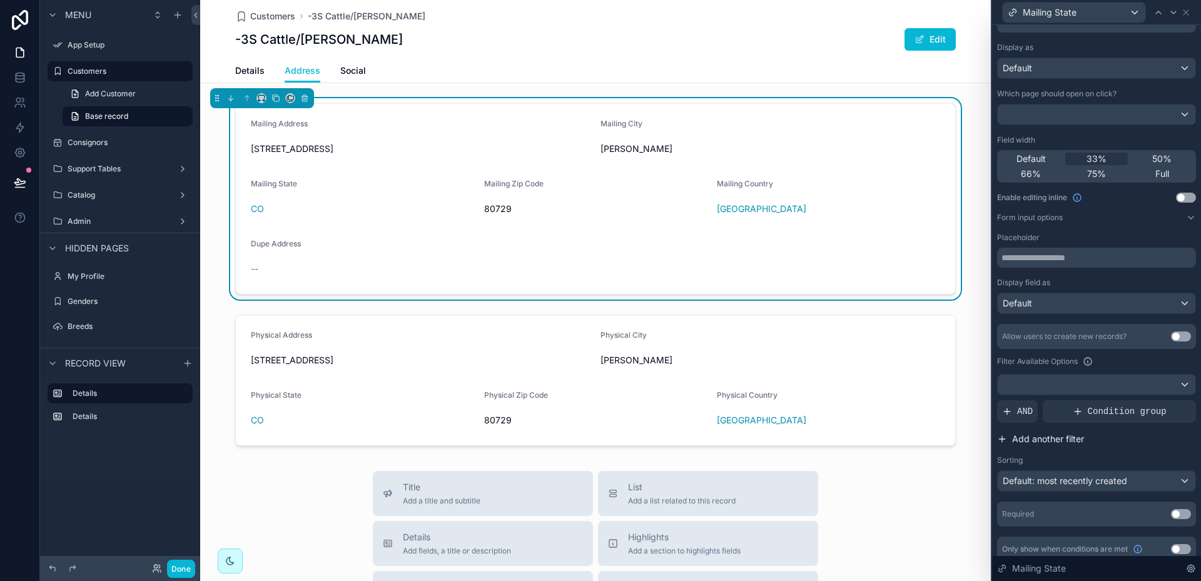
scroll to position [88, 0]
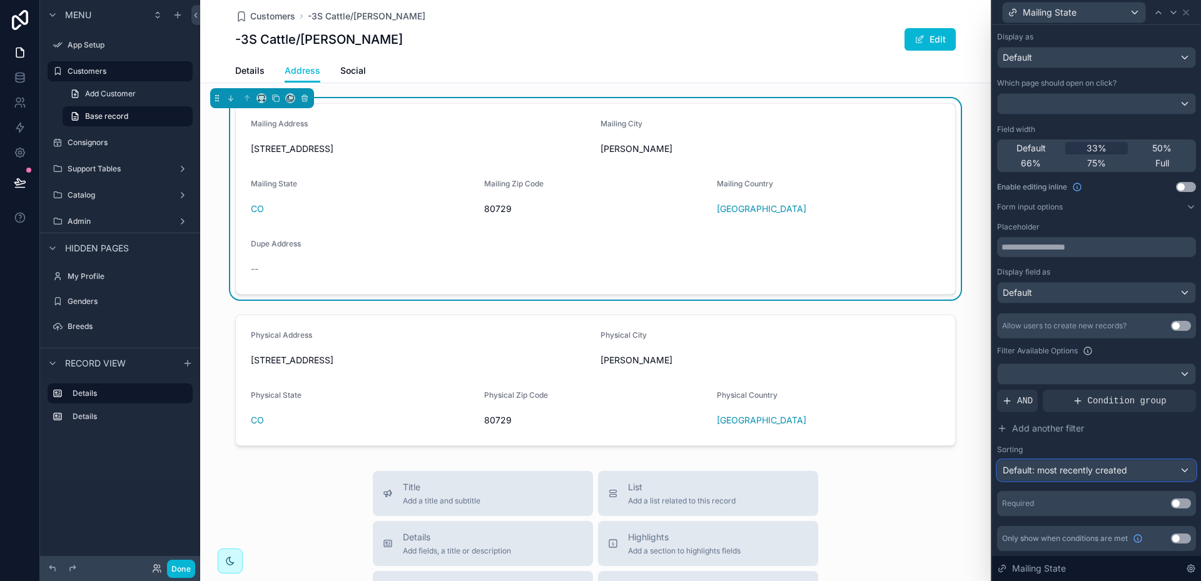
click at [1175, 471] on div "Default: most recently created" at bounding box center [1097, 470] width 198 height 20
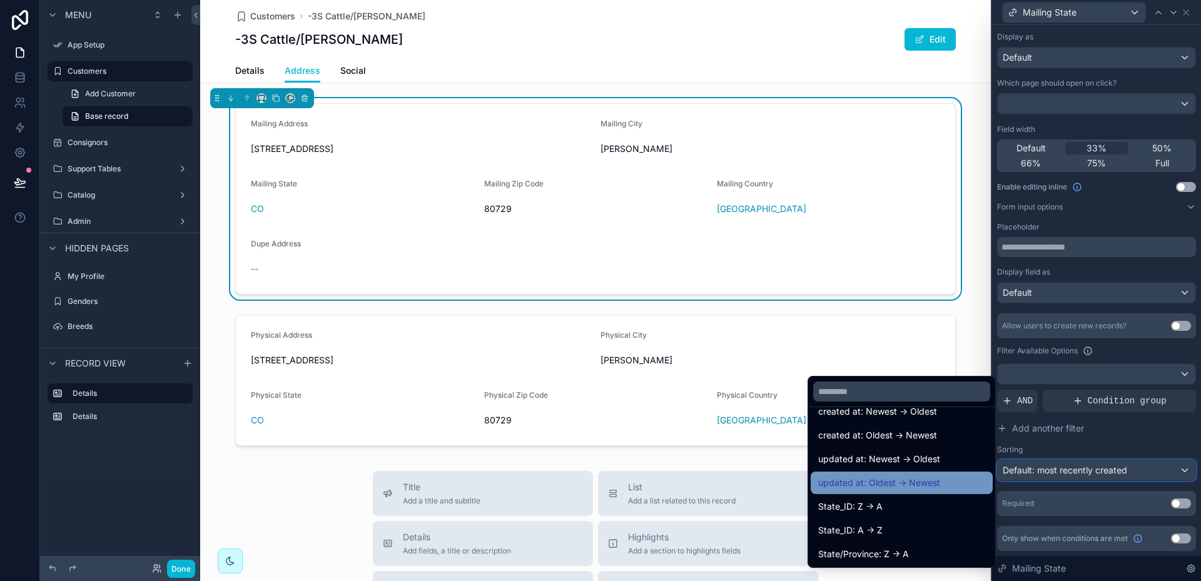
scroll to position [63, 0]
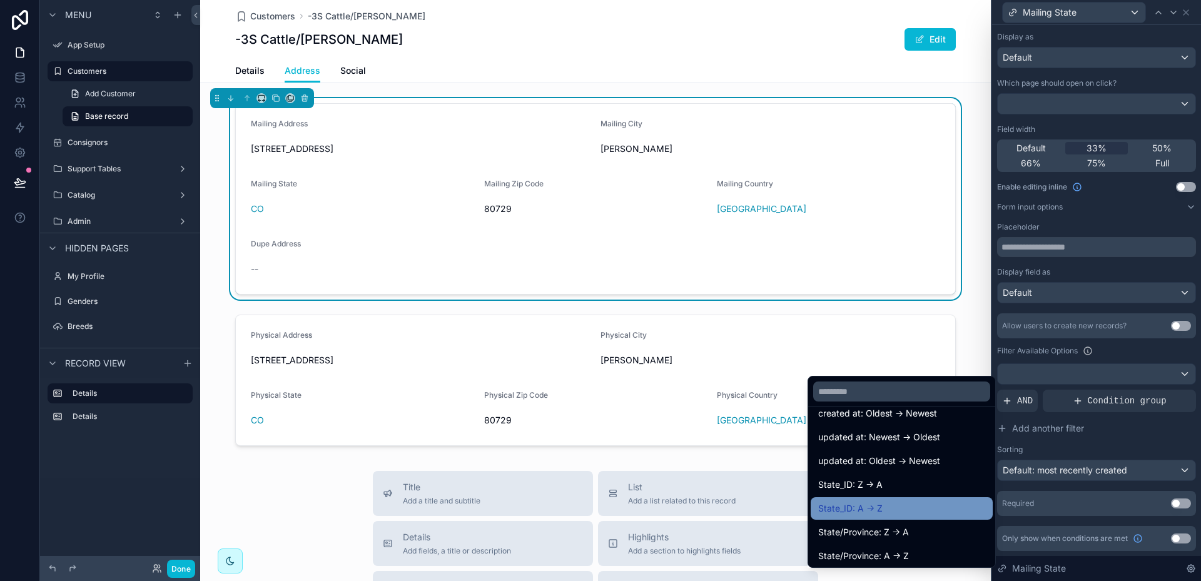
click at [856, 506] on span "State_ID: A -> Z" at bounding box center [850, 508] width 64 height 15
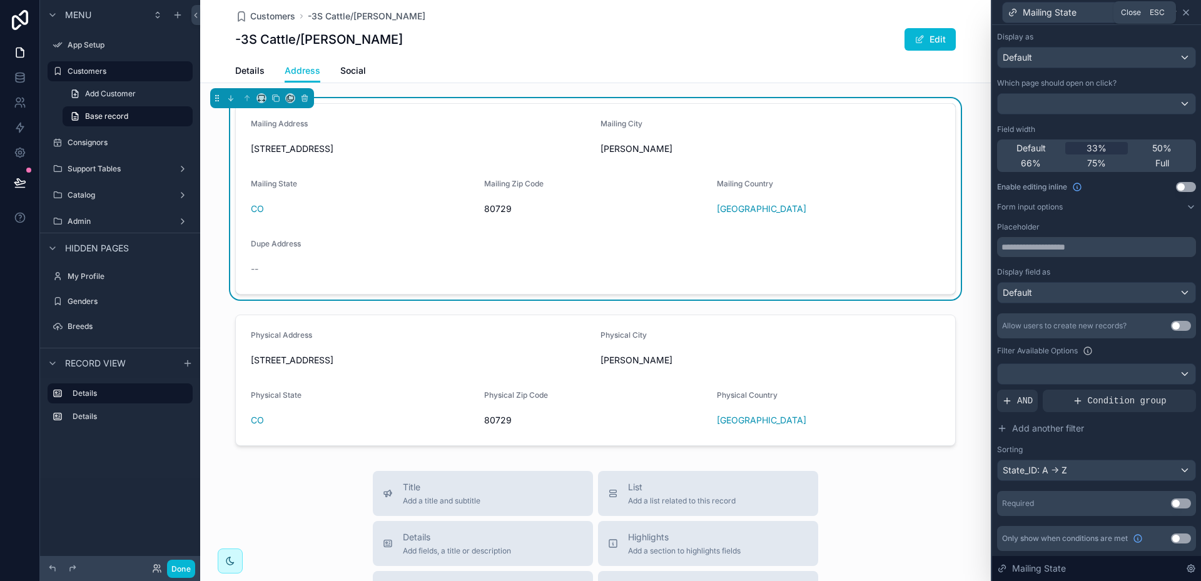
click at [1189, 11] on icon at bounding box center [1186, 13] width 10 height 10
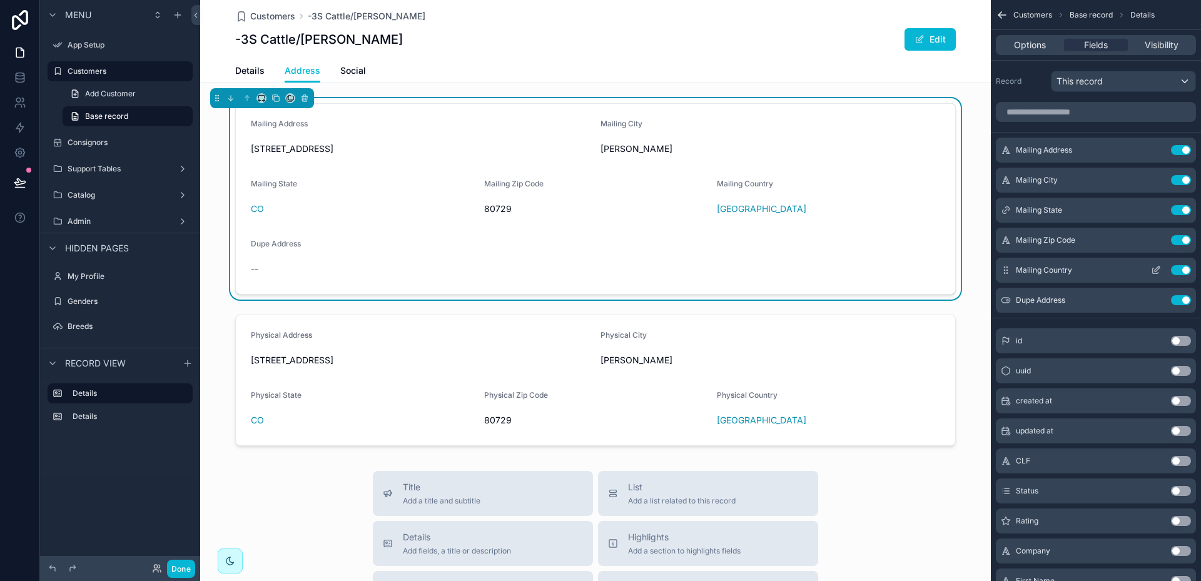
click at [1158, 269] on icon "scrollable content" at bounding box center [1156, 270] width 10 height 10
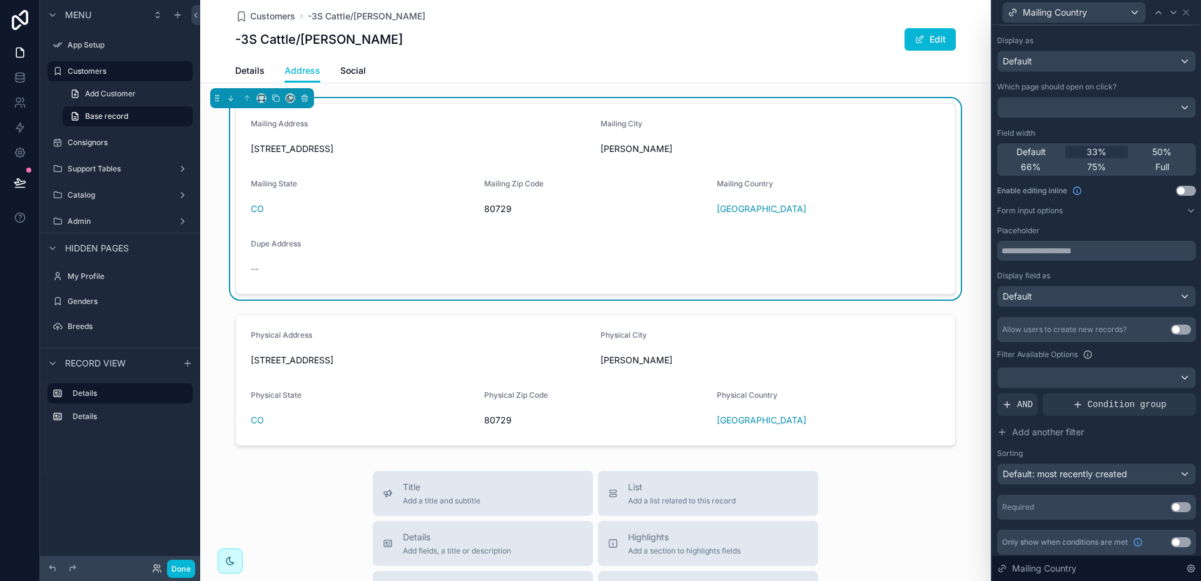
scroll to position [88, 0]
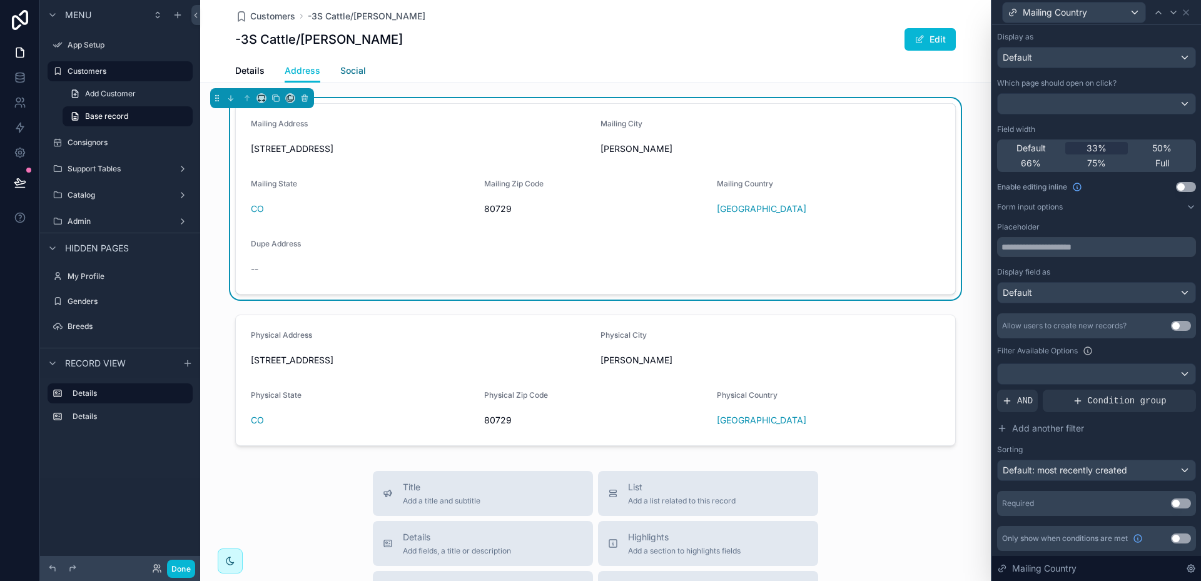
click at [342, 69] on span "Social" at bounding box center [353, 70] width 26 height 13
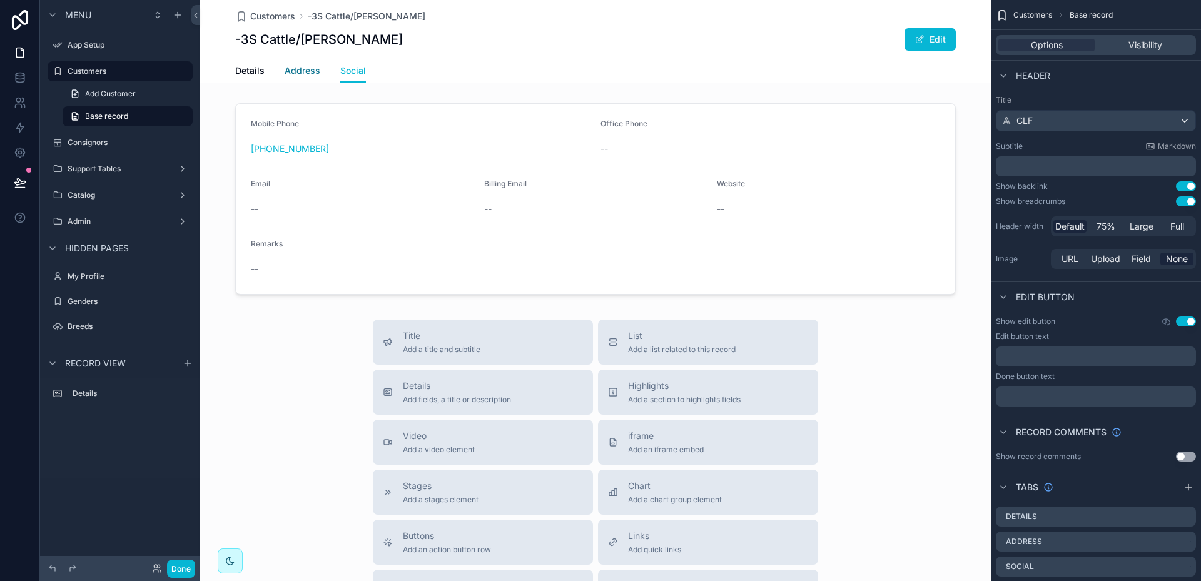
click at [309, 72] on span "Address" at bounding box center [303, 70] width 36 height 13
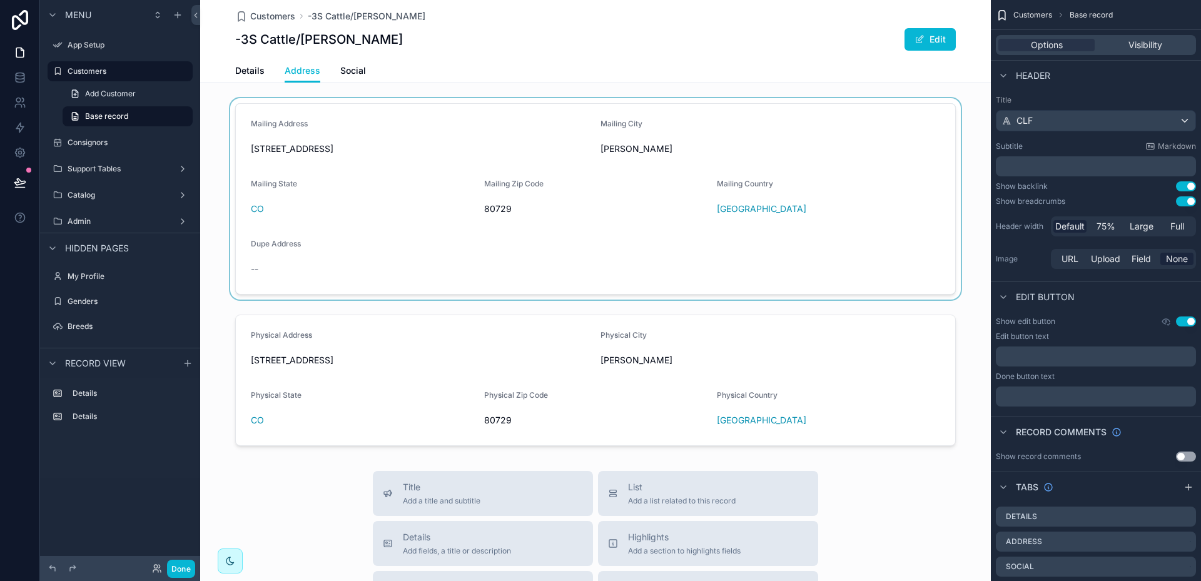
click at [435, 129] on div "scrollable content" at bounding box center [595, 198] width 791 height 201
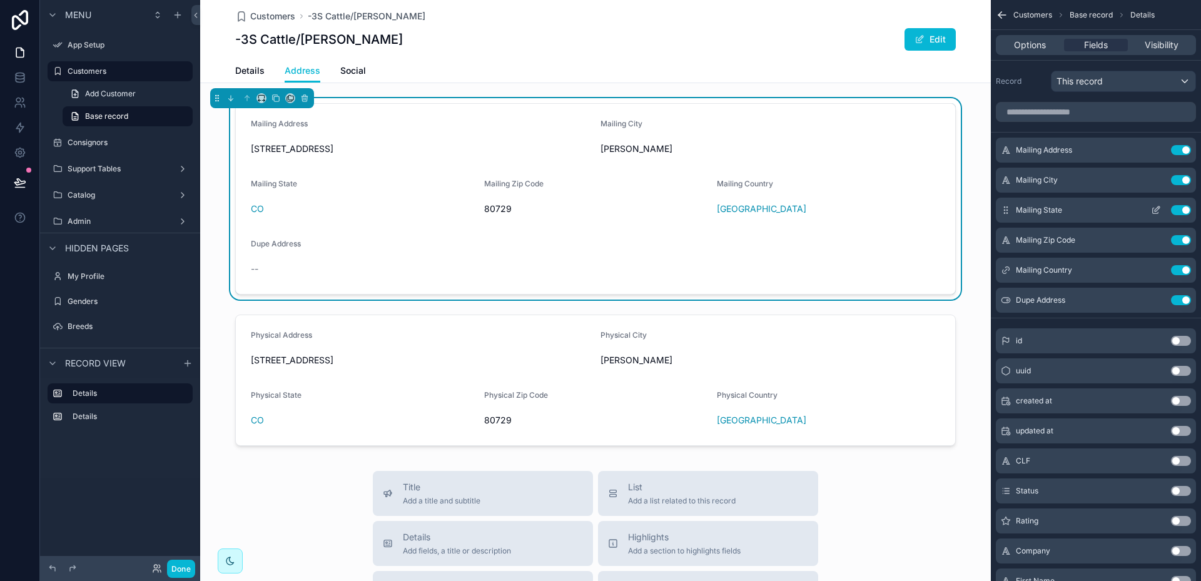
click at [1156, 209] on icon "scrollable content" at bounding box center [1156, 210] width 10 height 10
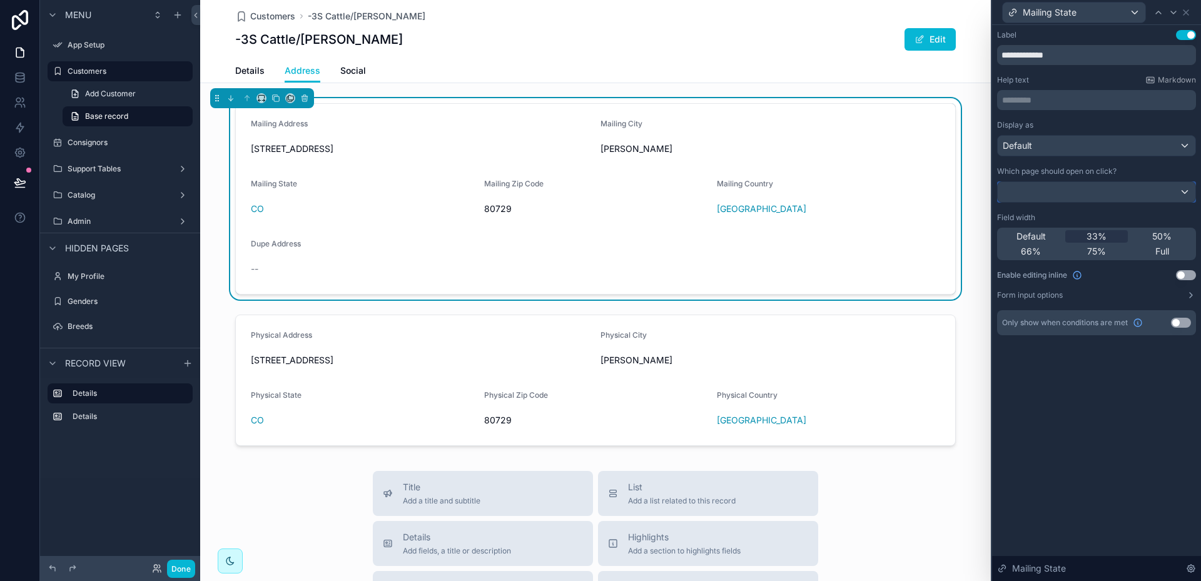
click at [1187, 195] on div at bounding box center [1097, 192] width 198 height 20
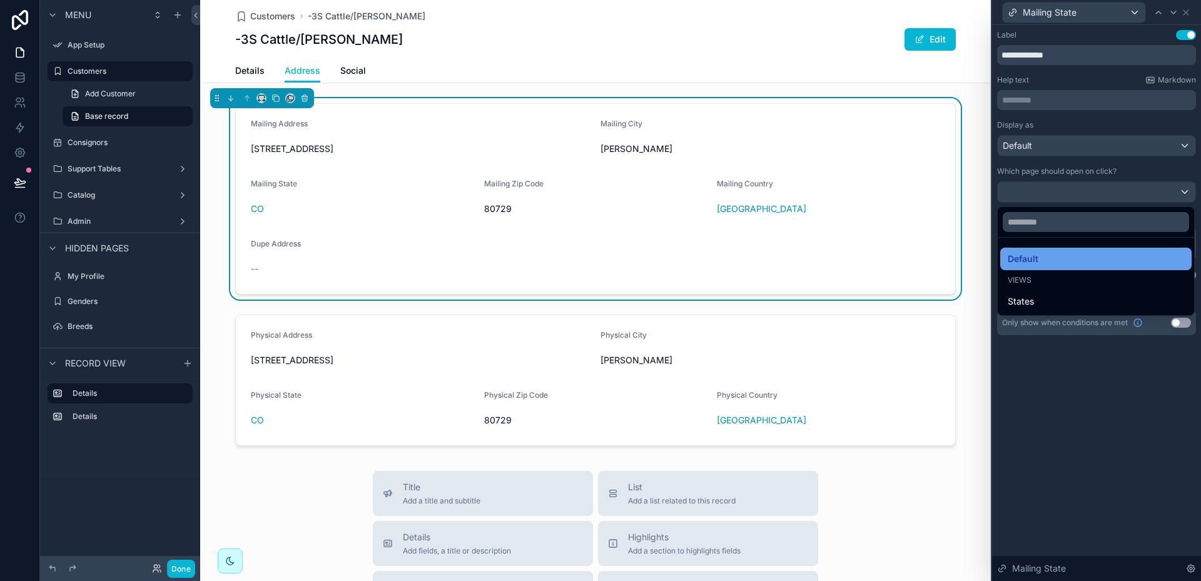
click at [1029, 256] on span "Default" at bounding box center [1023, 258] width 31 height 15
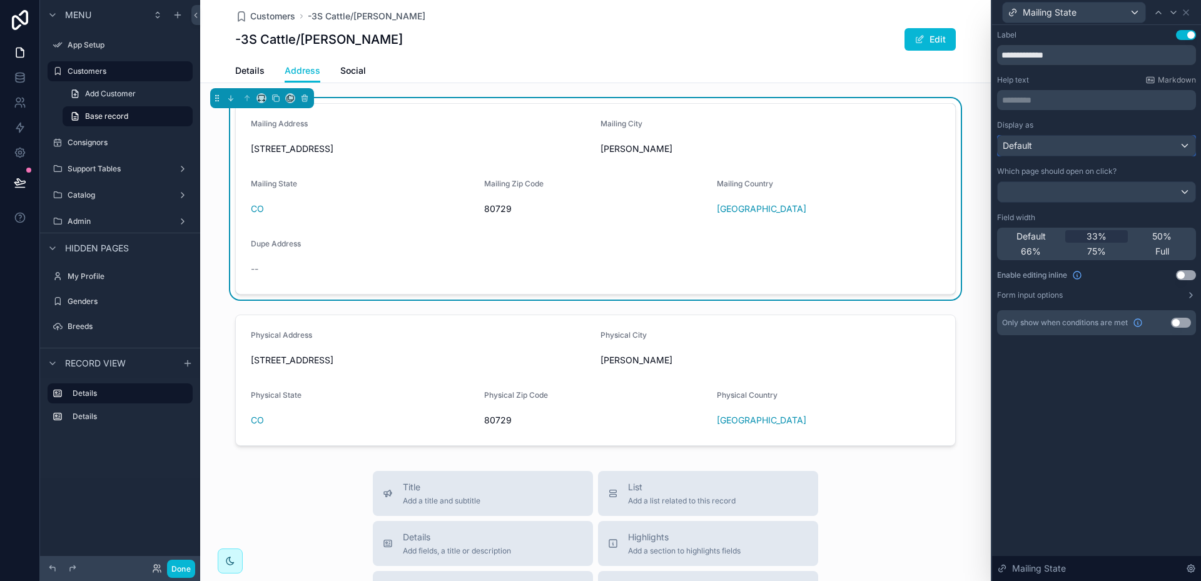
click at [1184, 143] on div "Default" at bounding box center [1097, 146] width 198 height 20
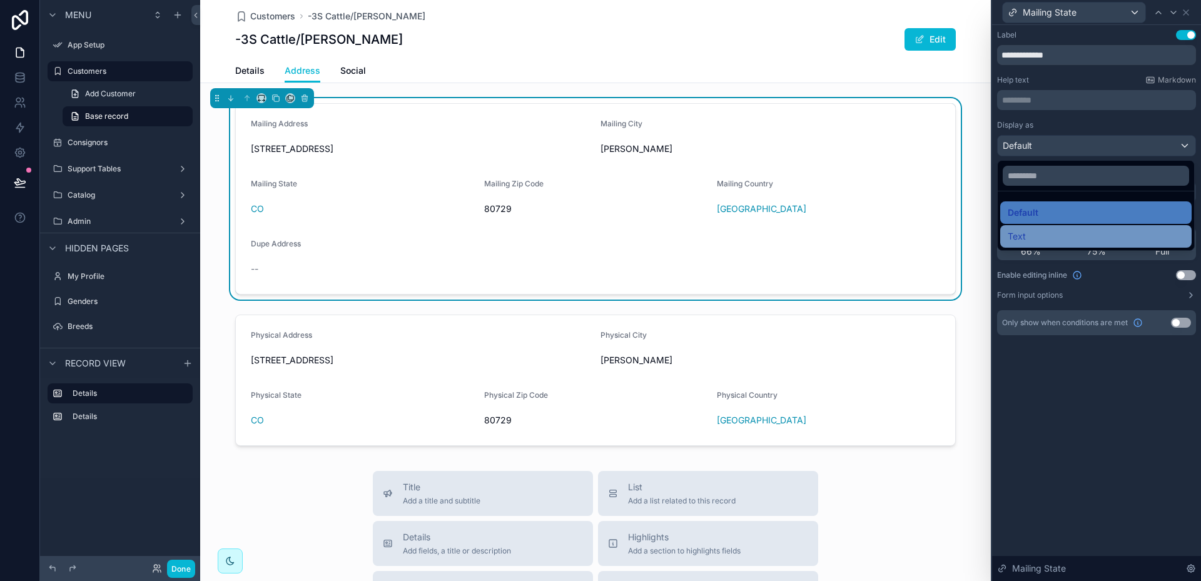
click at [1012, 236] on span "Text" at bounding box center [1017, 236] width 18 height 15
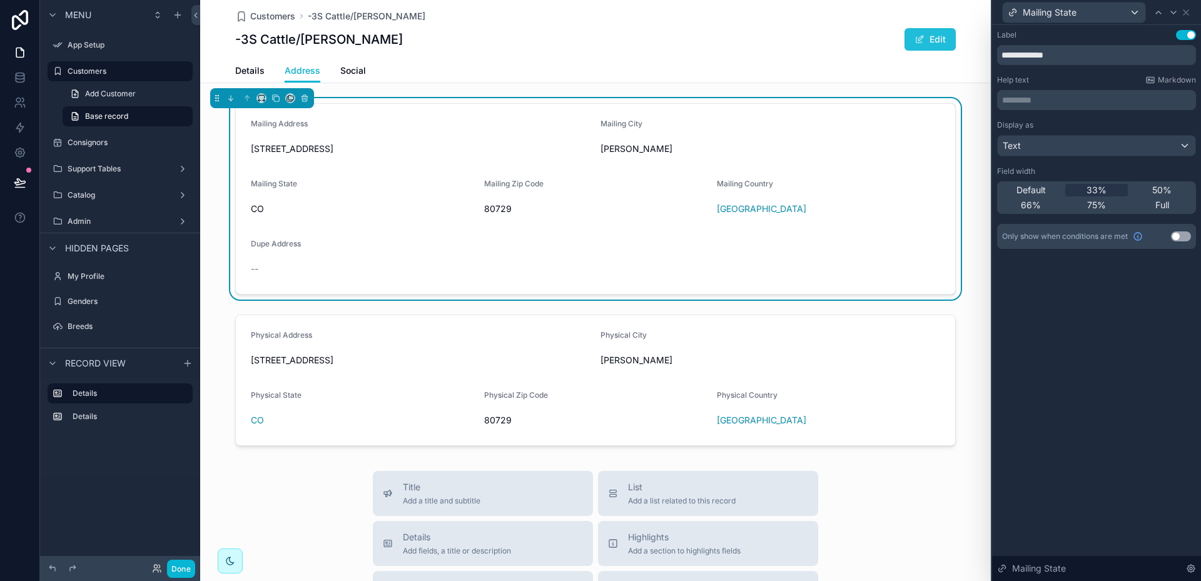
click at [928, 38] on button "Edit" at bounding box center [930, 39] width 51 height 23
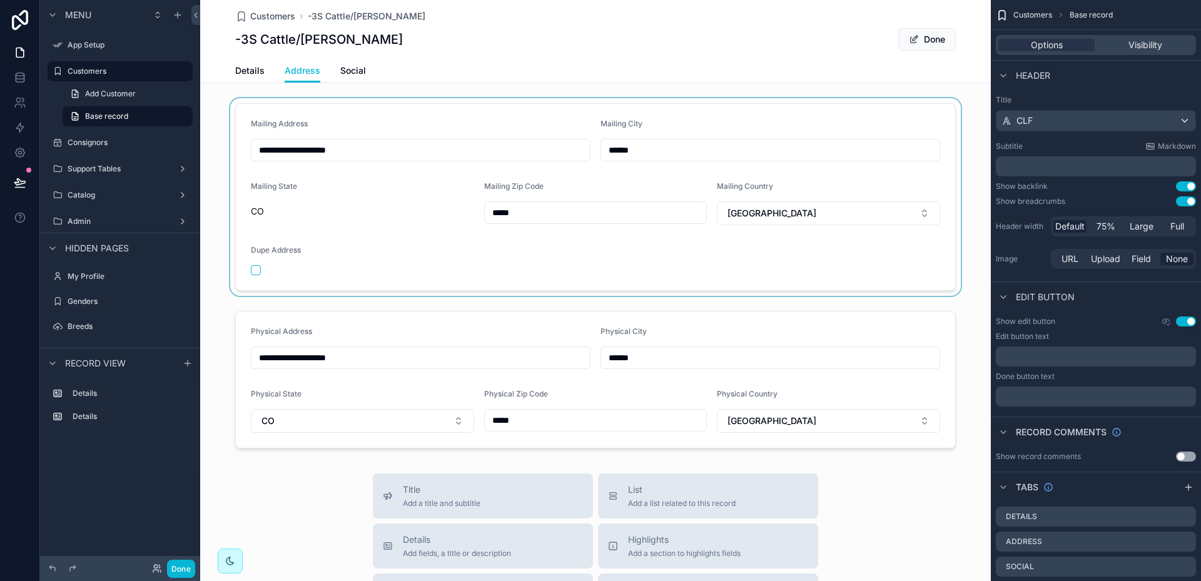
click at [390, 120] on div "scrollable content" at bounding box center [595, 197] width 791 height 198
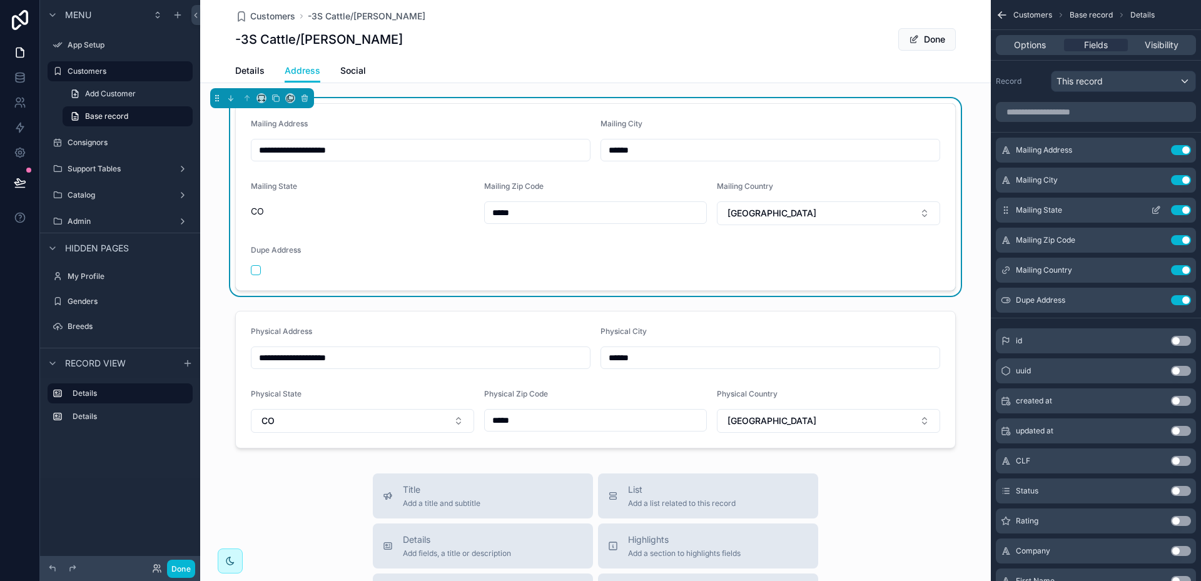
click at [1155, 211] on icon "scrollable content" at bounding box center [1156, 210] width 10 height 10
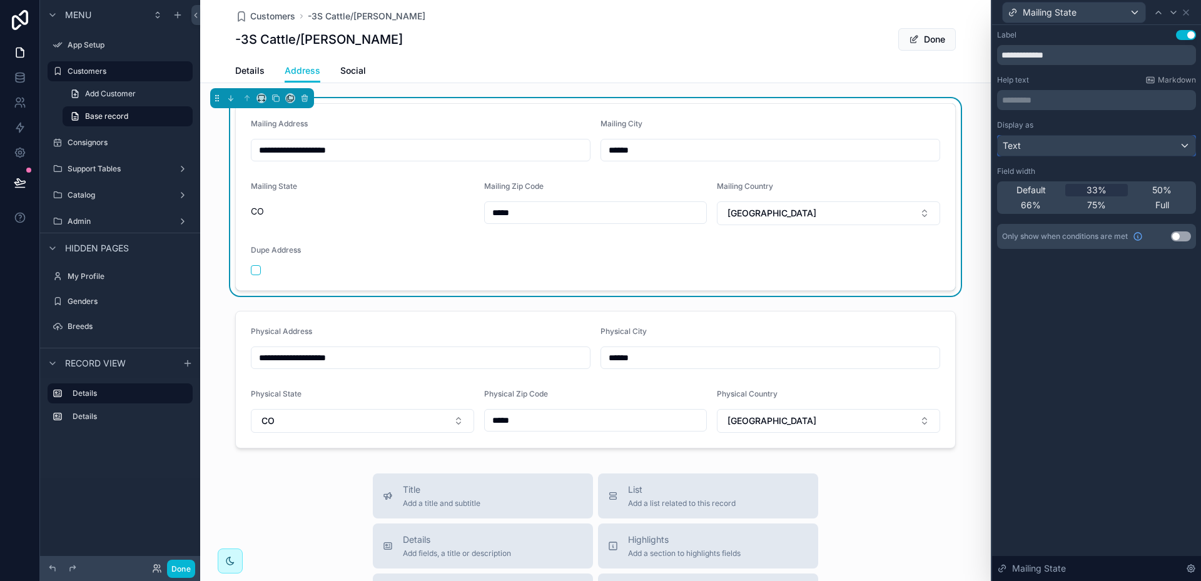
click at [1058, 151] on div "Text" at bounding box center [1097, 146] width 198 height 20
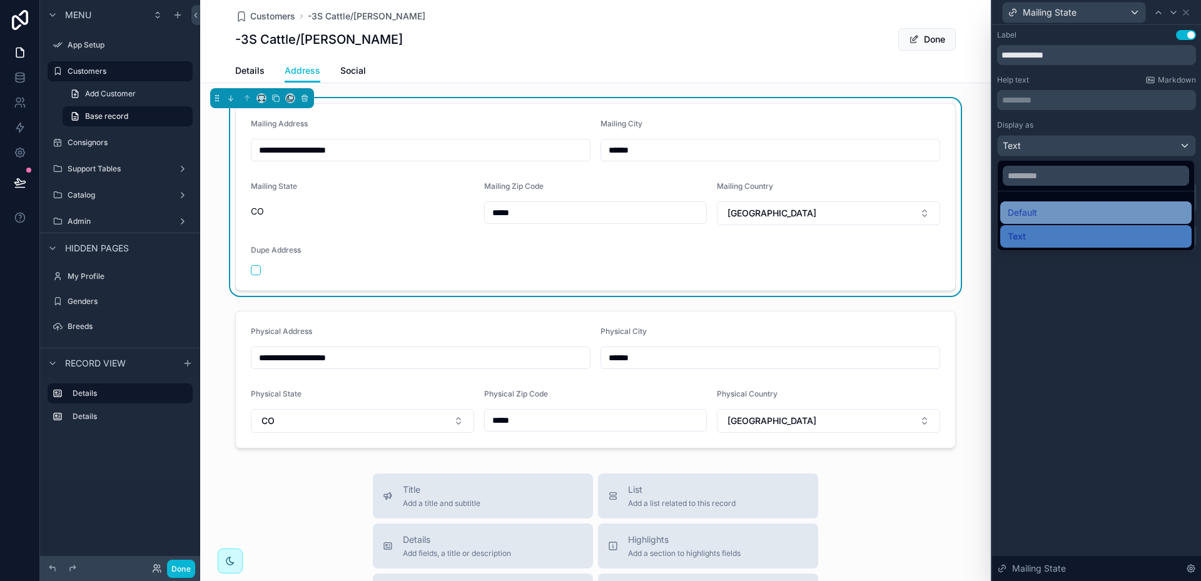
click at [1012, 214] on span "Default" at bounding box center [1022, 212] width 29 height 15
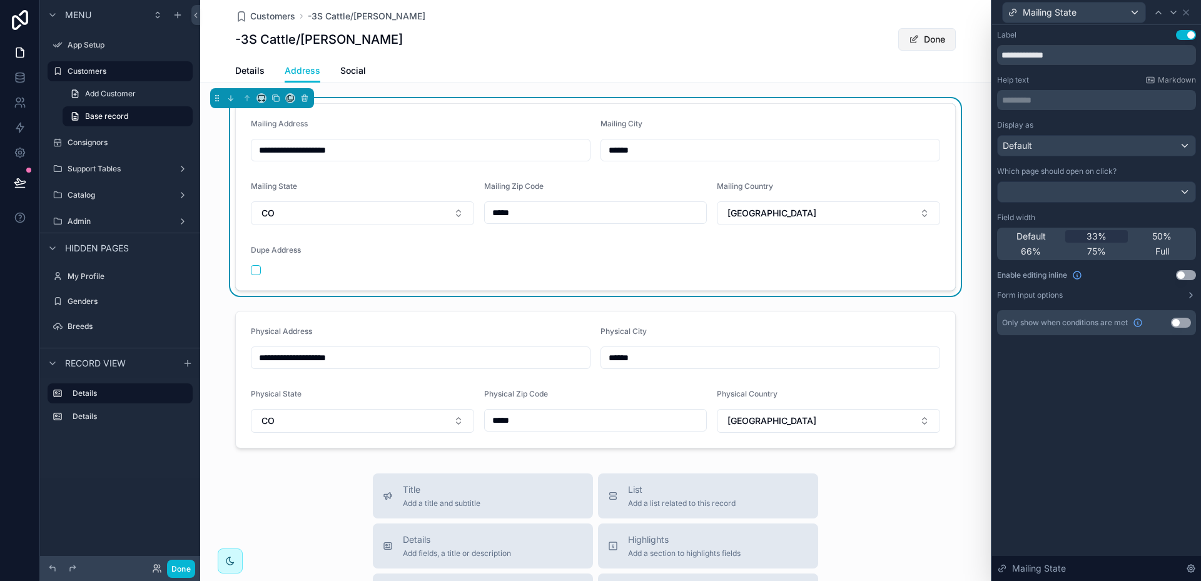
click at [932, 39] on button "Done" at bounding box center [927, 39] width 58 height 23
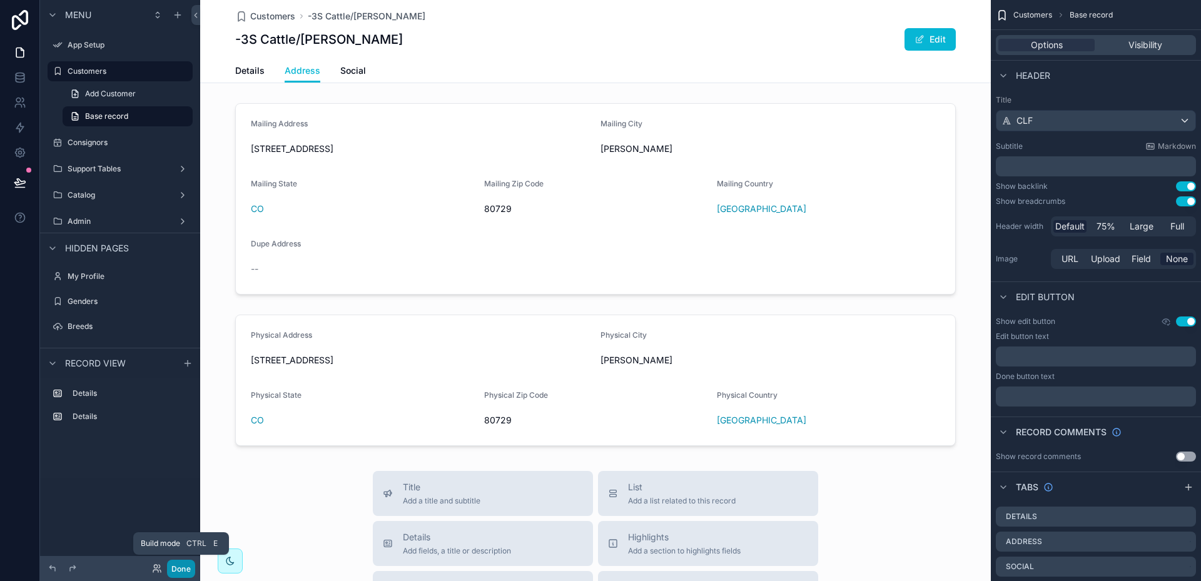
click at [179, 569] on button "Done" at bounding box center [181, 569] width 28 height 18
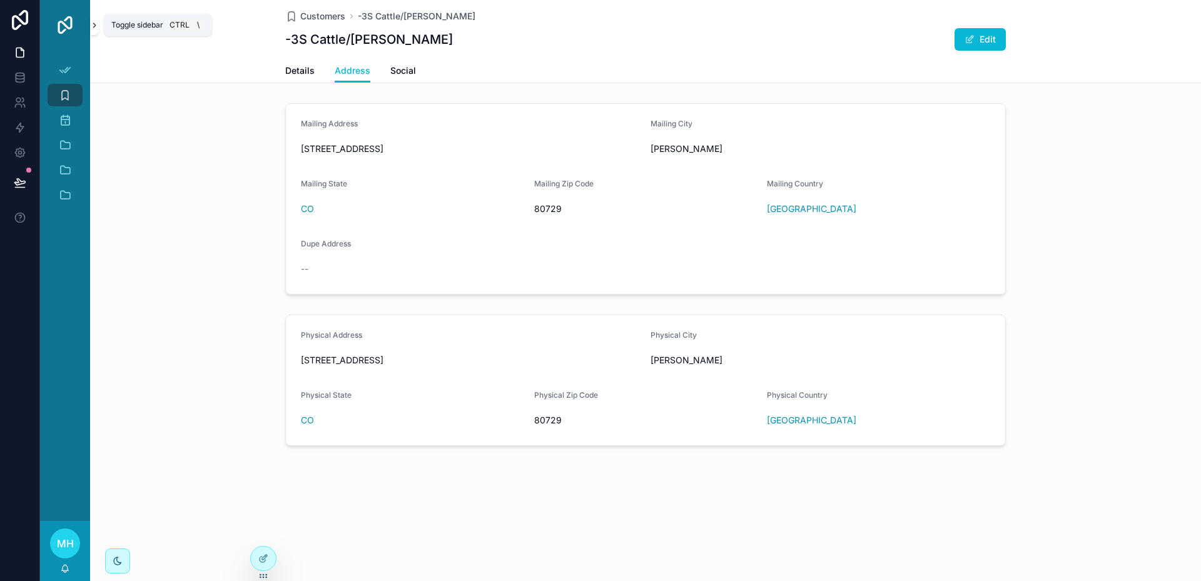
click at [95, 22] on icon "scrollable content" at bounding box center [94, 25] width 9 height 9
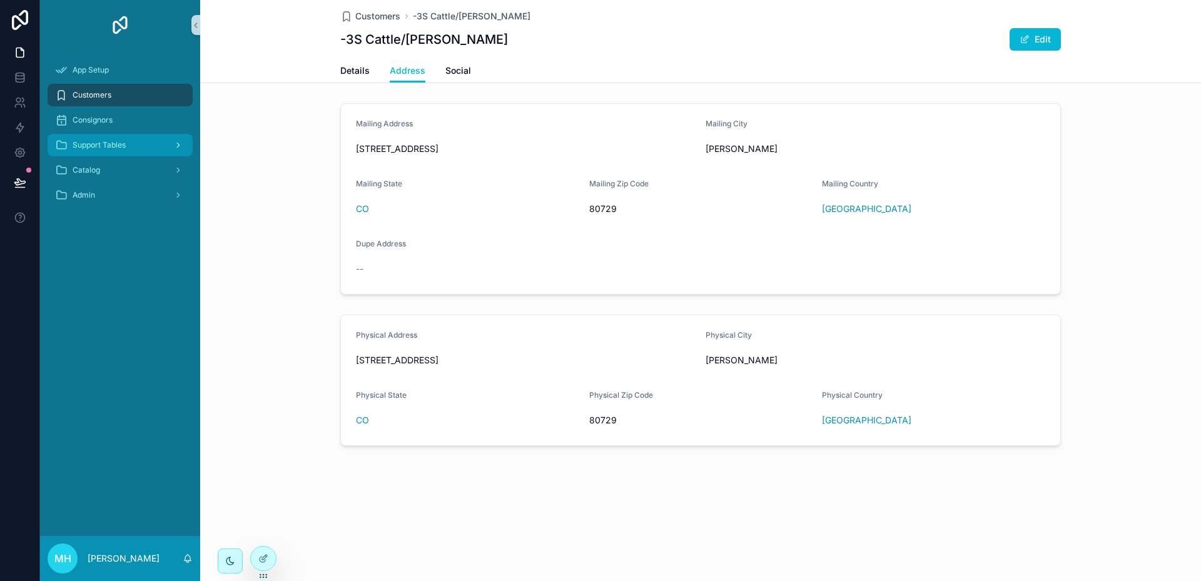
click at [88, 144] on span "Support Tables" at bounding box center [99, 145] width 53 height 10
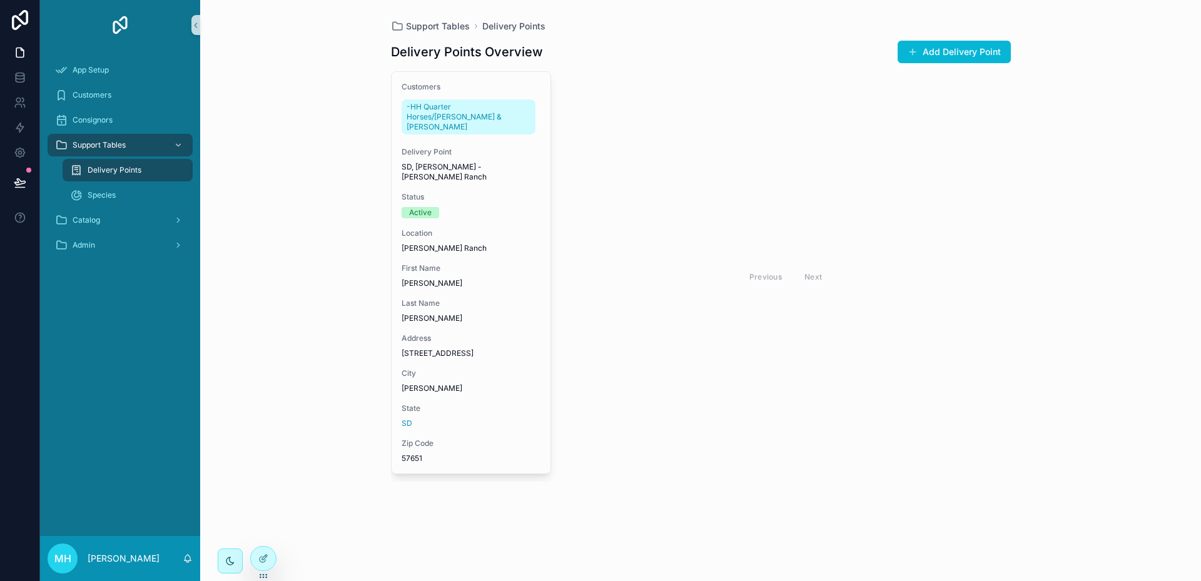
click at [113, 168] on span "Delivery Points" at bounding box center [115, 170] width 54 height 10
click at [103, 191] on span "Species" at bounding box center [102, 195] width 28 height 10
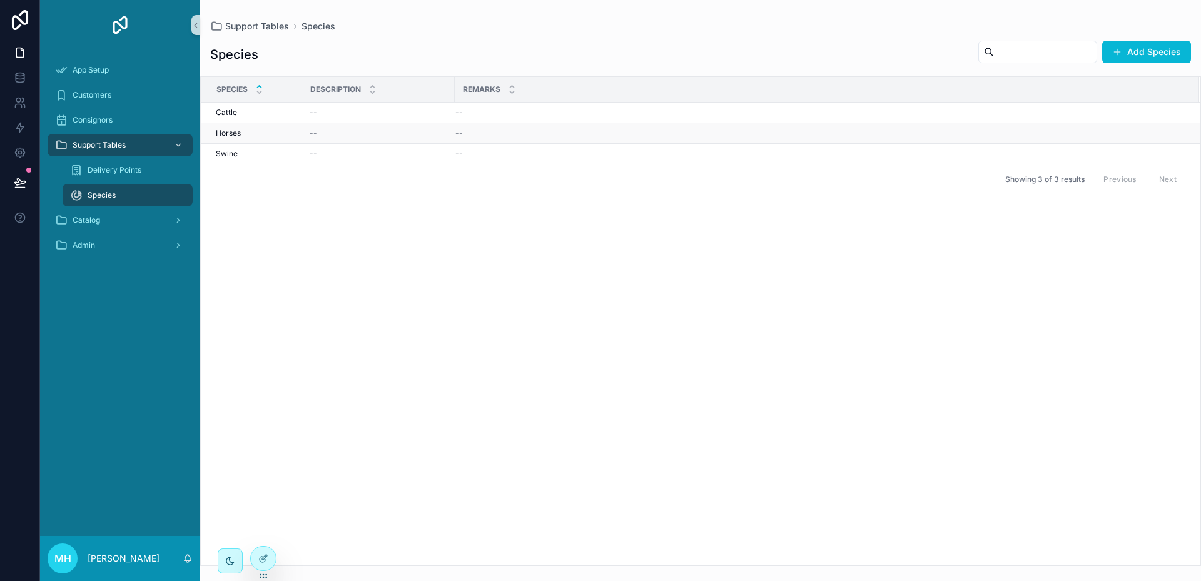
click at [270, 133] on div "Horses Horses" at bounding box center [255, 133] width 79 height 10
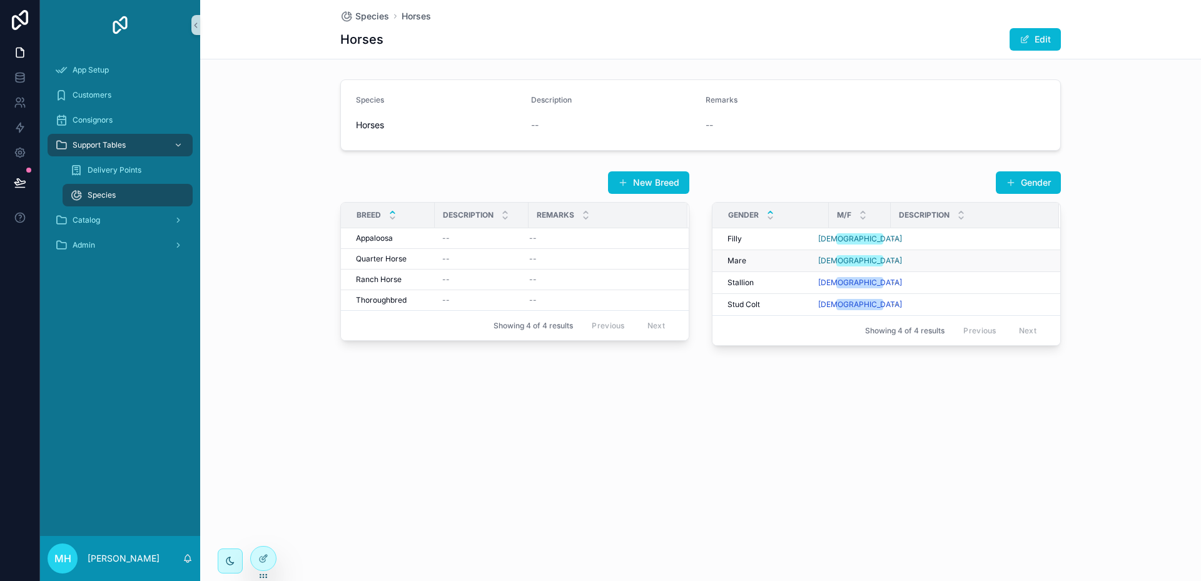
click at [805, 258] on div "Mare Mare" at bounding box center [775, 261] width 94 height 10
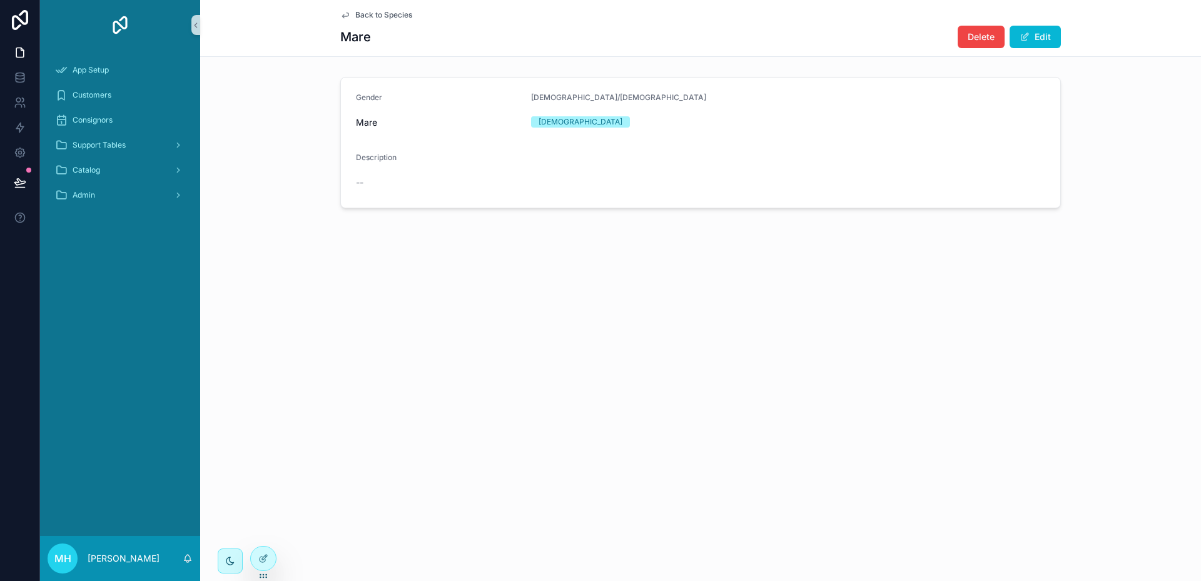
click at [365, 14] on span "Back to Species" at bounding box center [383, 15] width 57 height 10
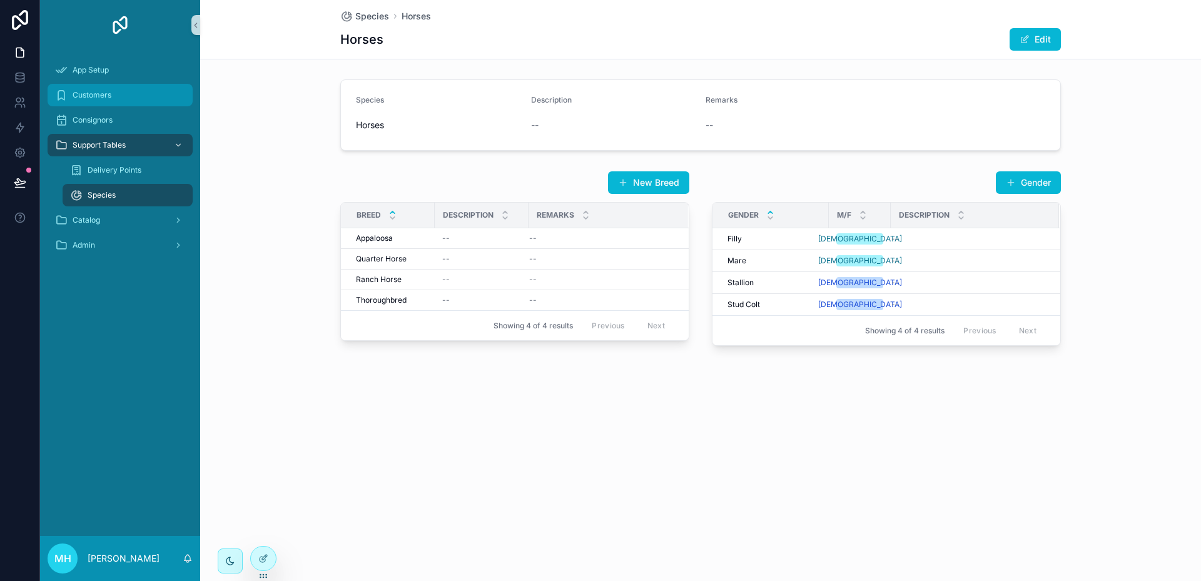
click at [86, 93] on span "Customers" at bounding box center [92, 95] width 39 height 10
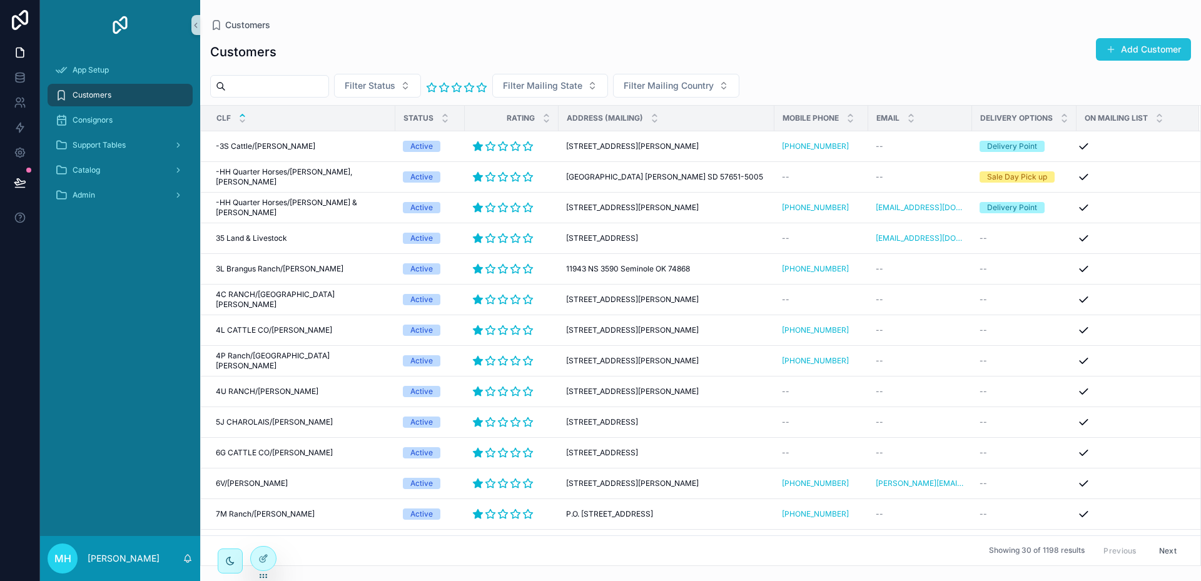
click at [1145, 49] on button "Add Customer" at bounding box center [1143, 49] width 95 height 23
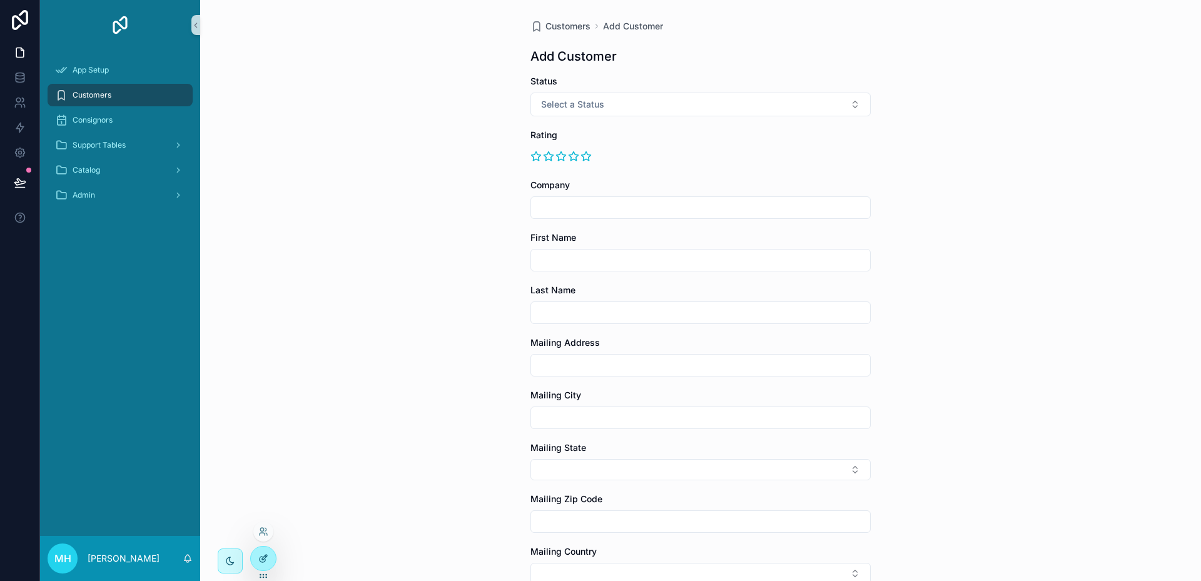
click at [265, 560] on icon at bounding box center [263, 559] width 10 height 10
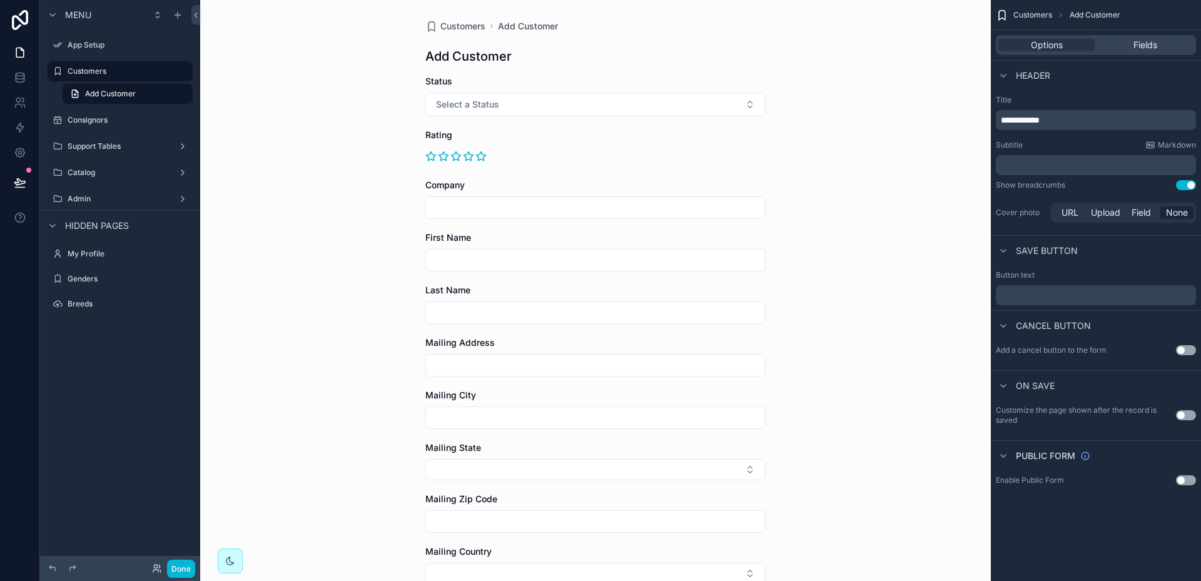
click at [680, 63] on div "Add Customer" at bounding box center [595, 57] width 340 height 18
click at [942, 69] on div "Customers Add Customer Add Customer Status Select a Status Rating Company First…" at bounding box center [595, 290] width 791 height 581
click at [1140, 46] on span "Fields" at bounding box center [1146, 45] width 24 height 13
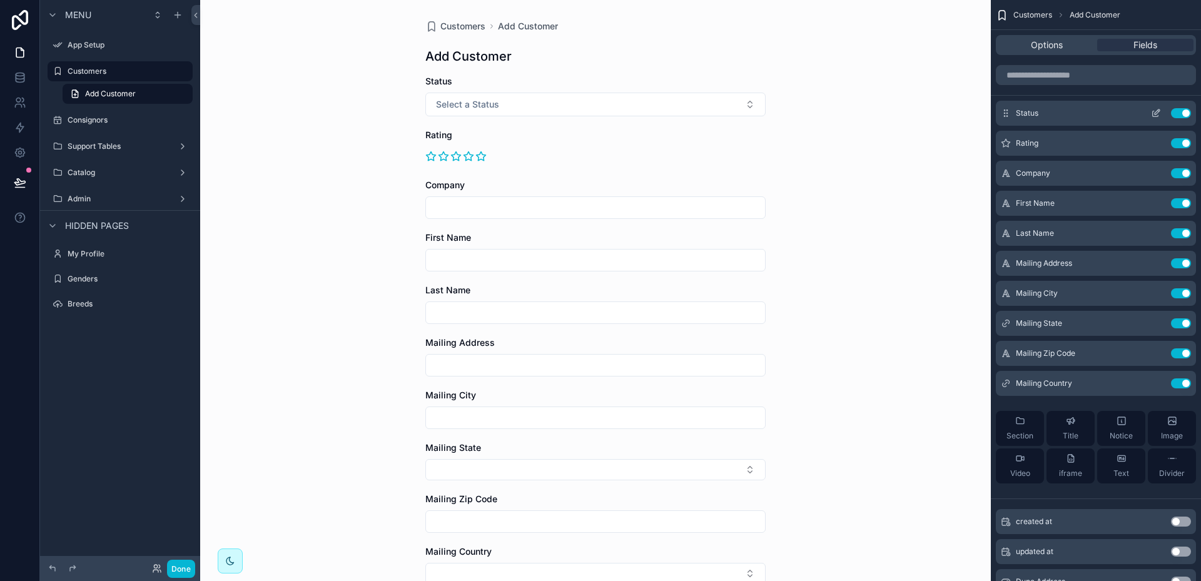
click at [1158, 113] on icon "scrollable content" at bounding box center [1156, 113] width 10 height 10
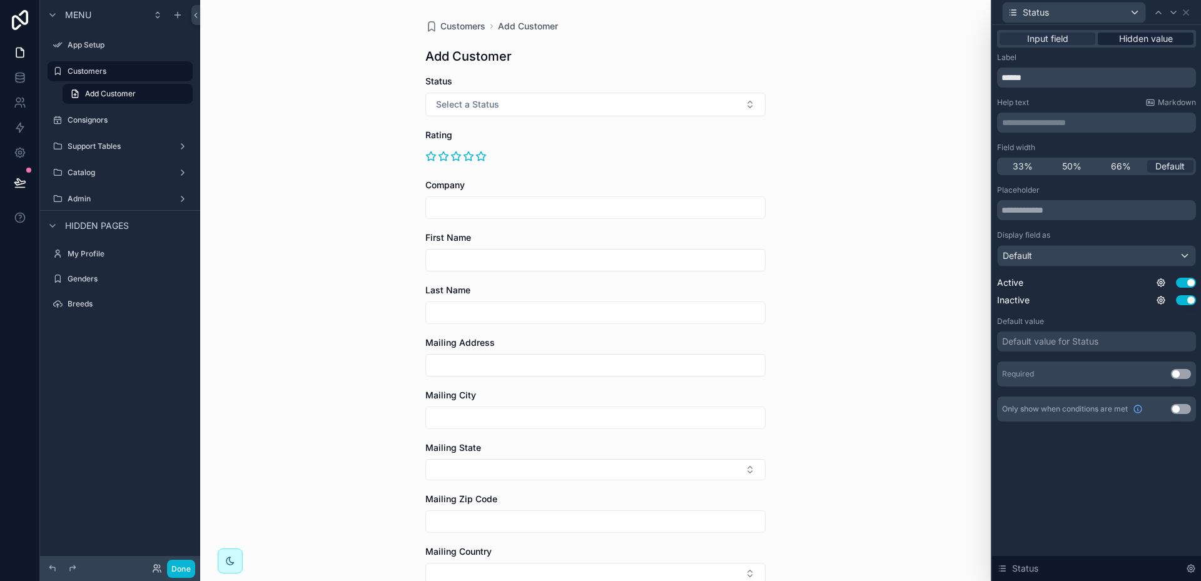
click at [1135, 39] on span "Hidden value" at bounding box center [1146, 39] width 54 height 13
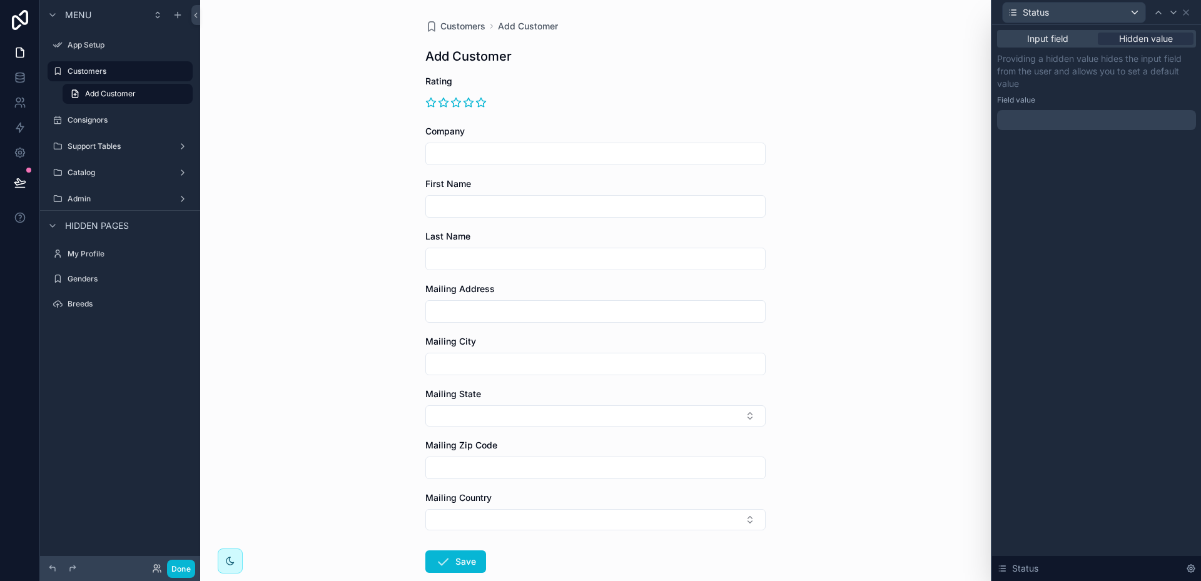
click at [1037, 119] on div at bounding box center [1096, 120] width 199 height 20
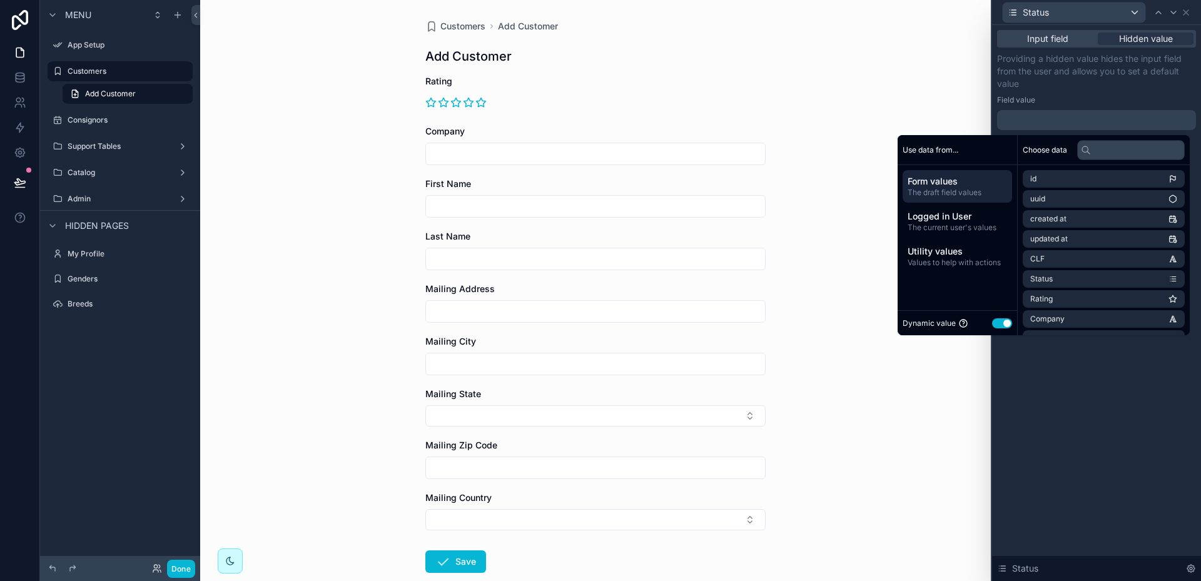
click at [944, 186] on span "Form values" at bounding box center [957, 181] width 99 height 13
click at [1052, 215] on li "Status" at bounding box center [1104, 217] width 162 height 18
click at [992, 320] on button "Use setting" at bounding box center [1002, 323] width 20 height 10
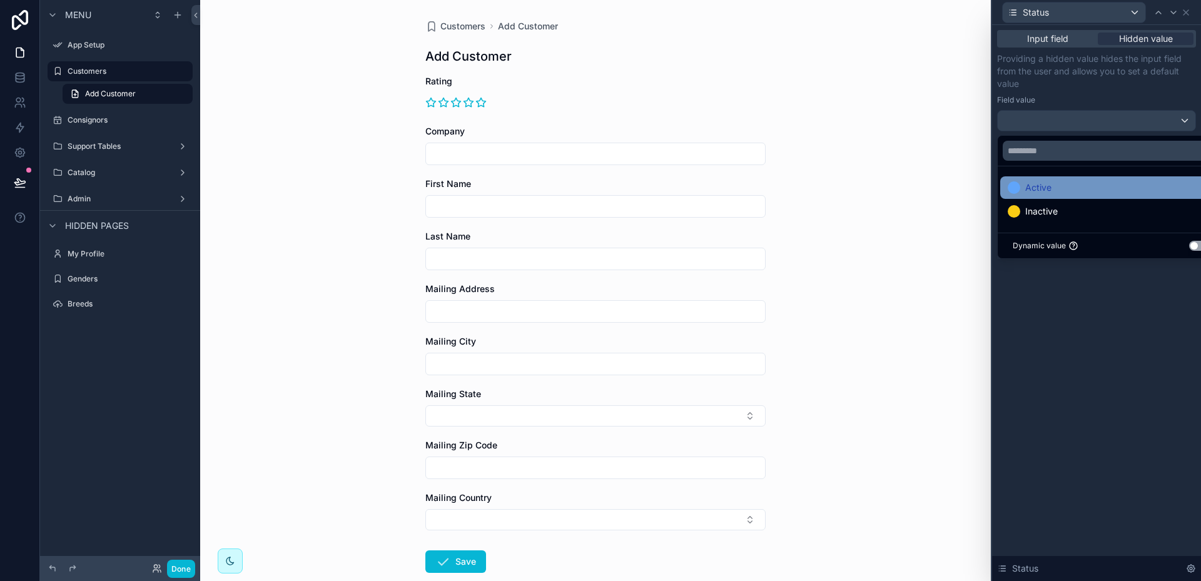
click at [1031, 186] on span "Active" at bounding box center [1038, 187] width 26 height 15
click at [1174, 13] on icon at bounding box center [1173, 12] width 5 height 3
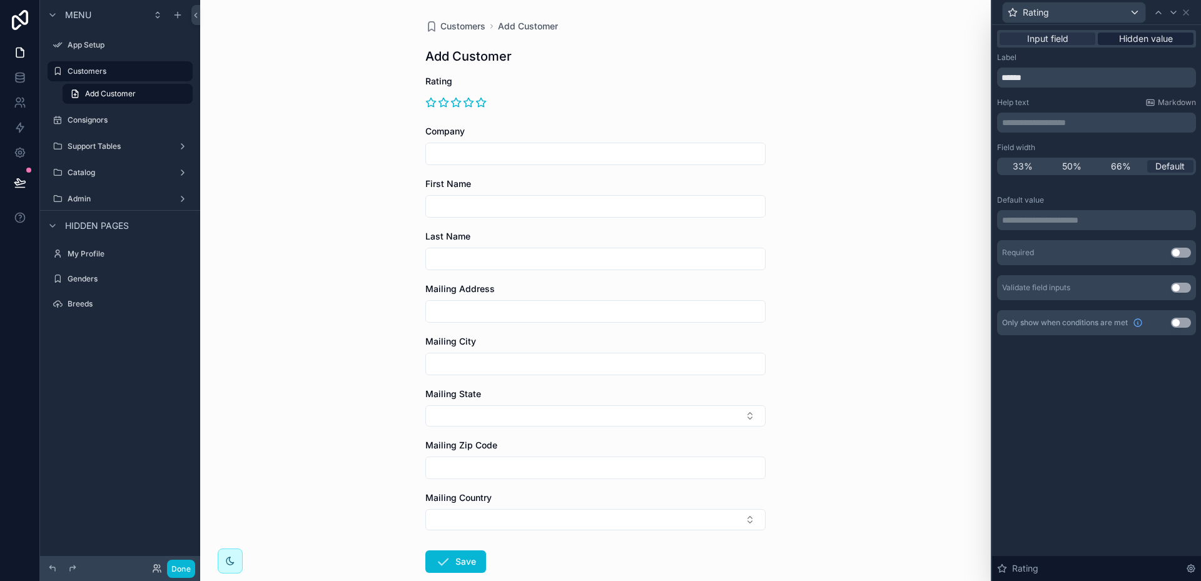
click at [1139, 38] on span "Hidden value" at bounding box center [1146, 39] width 54 height 13
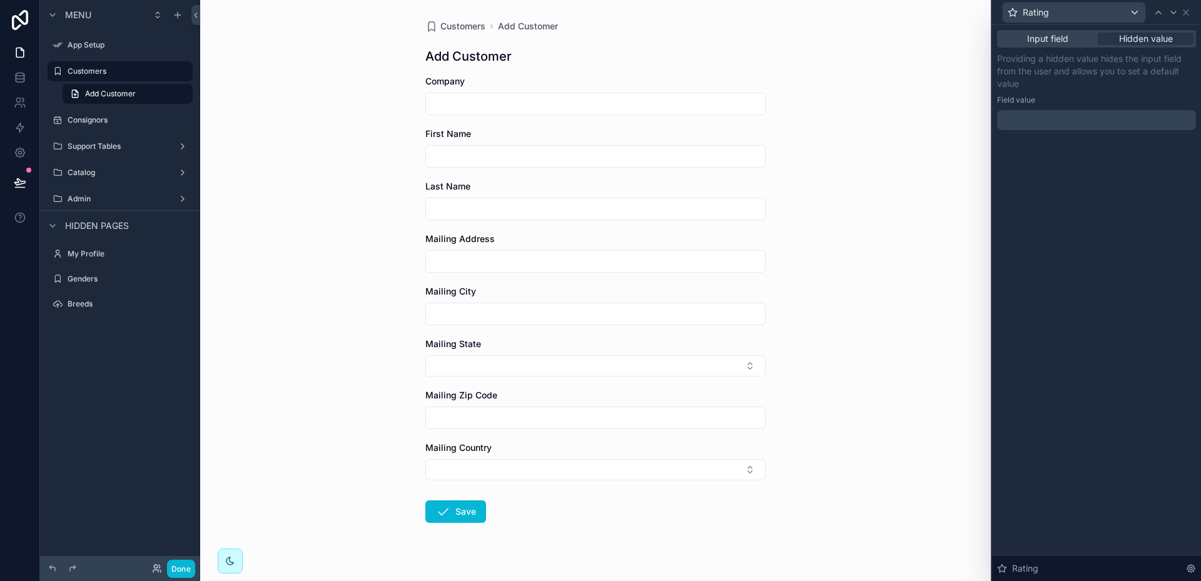
click at [1048, 118] on p "﻿" at bounding box center [1097, 120] width 191 height 13
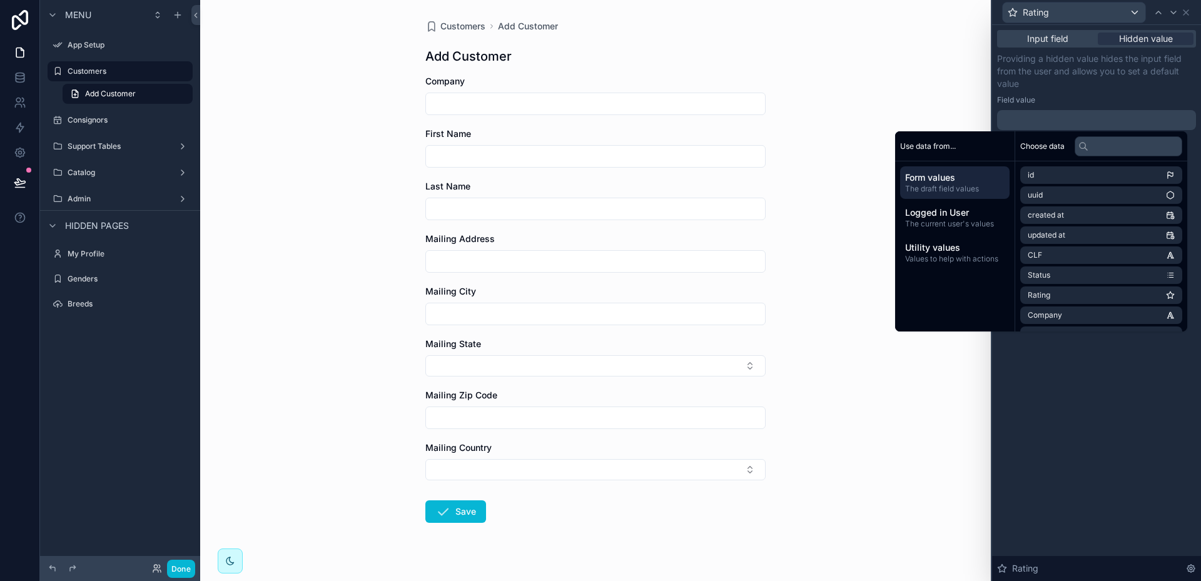
click at [933, 173] on span "Form values" at bounding box center [954, 177] width 99 height 13
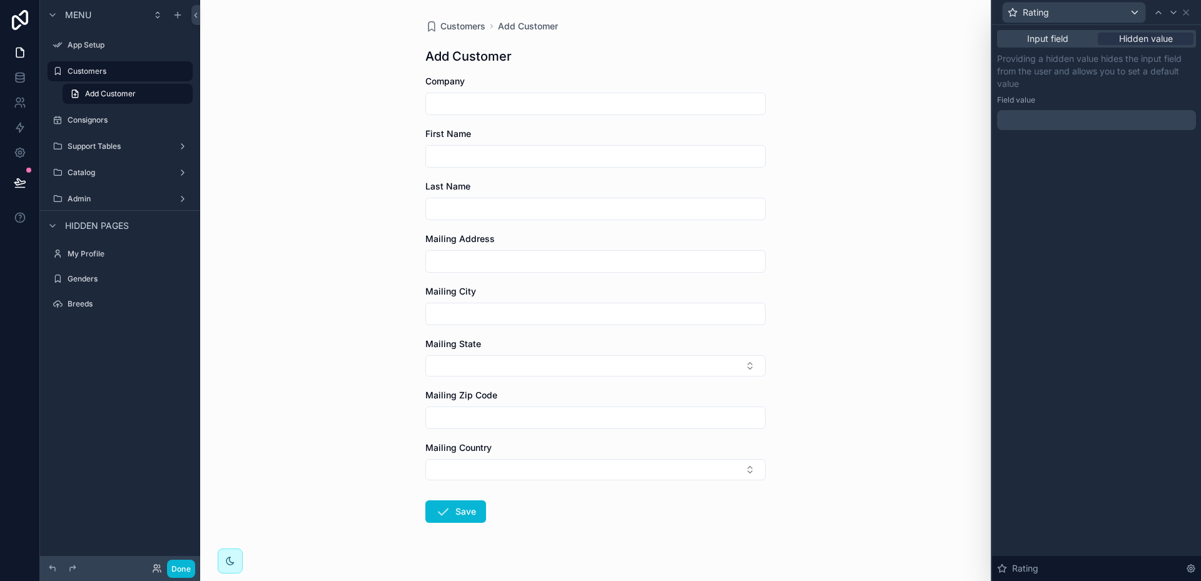
click at [1023, 125] on p "﻿" at bounding box center [1097, 120] width 191 height 13
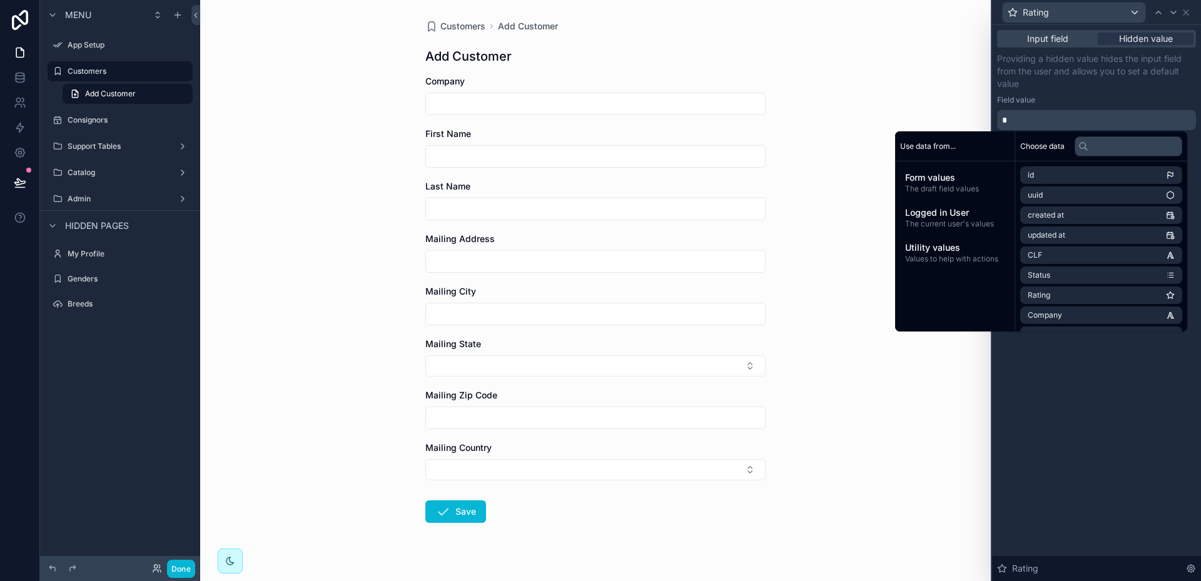
click at [1095, 366] on div "Input field Hidden value Providing a hidden value hides the input field from th…" at bounding box center [1096, 303] width 209 height 556
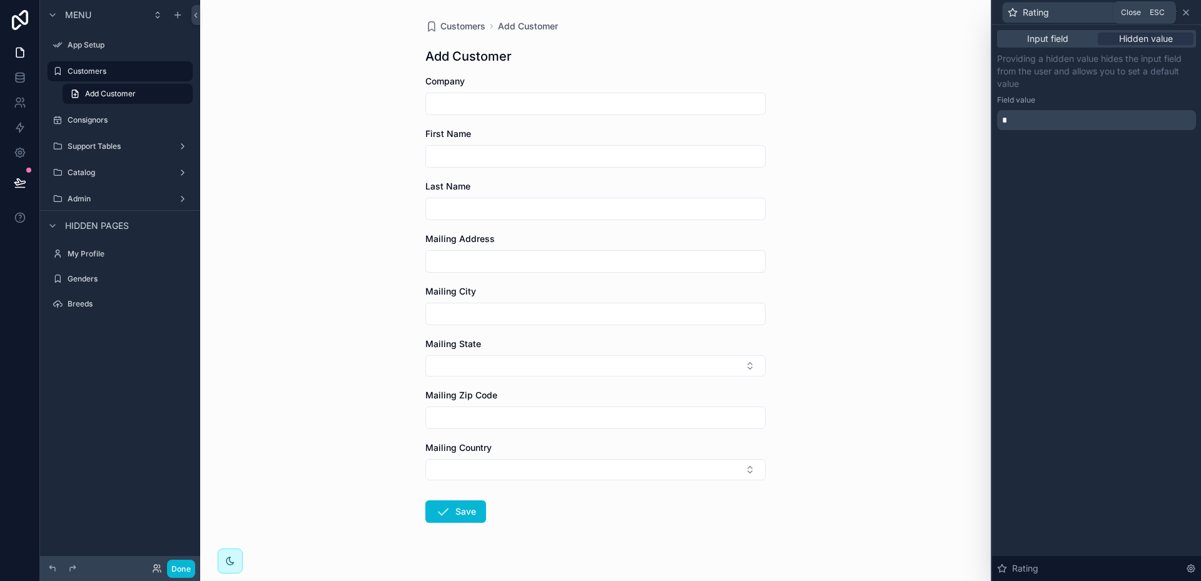
click at [1190, 12] on icon at bounding box center [1186, 13] width 10 height 10
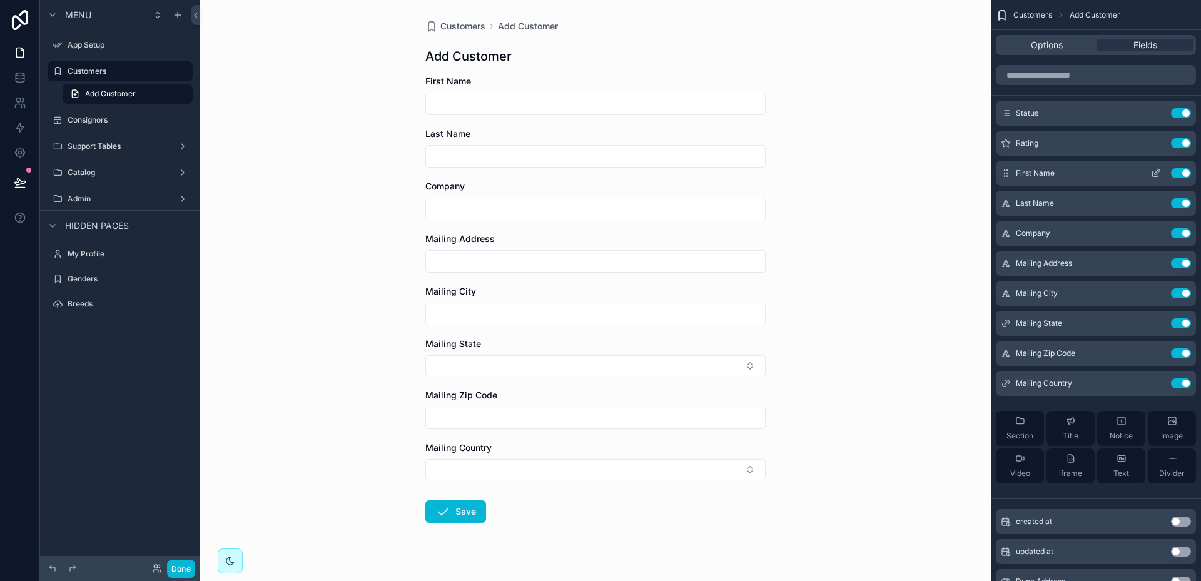
click at [1157, 173] on icon "scrollable content" at bounding box center [1156, 173] width 10 height 10
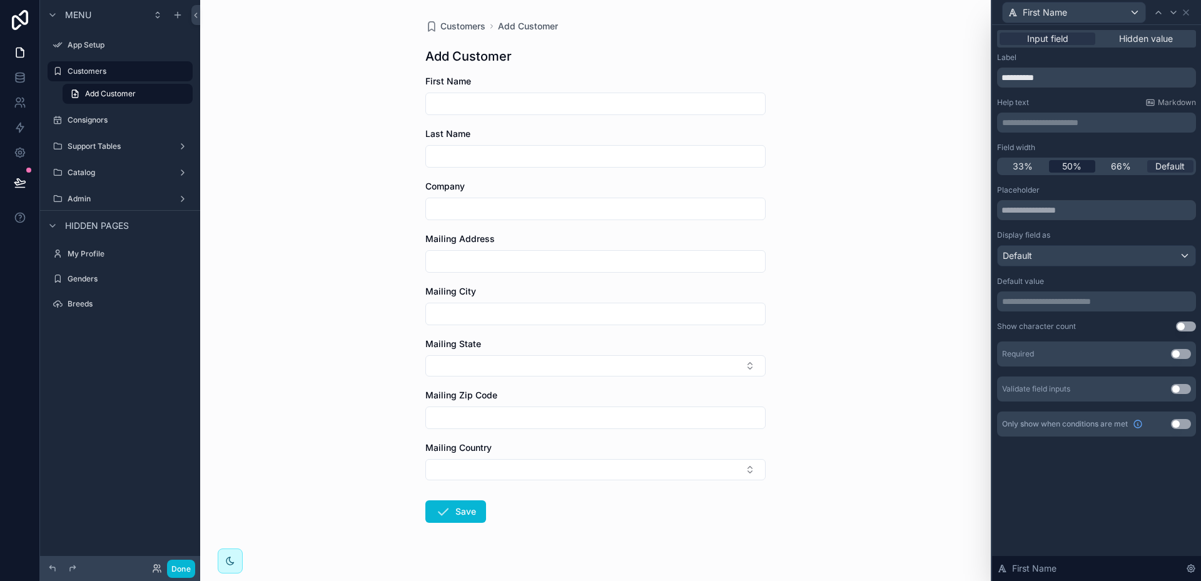
click at [1078, 165] on span "50%" at bounding box center [1071, 166] width 19 height 13
click at [1174, 13] on icon at bounding box center [1173, 12] width 5 height 3
click at [1070, 164] on span "50%" at bounding box center [1071, 166] width 19 height 13
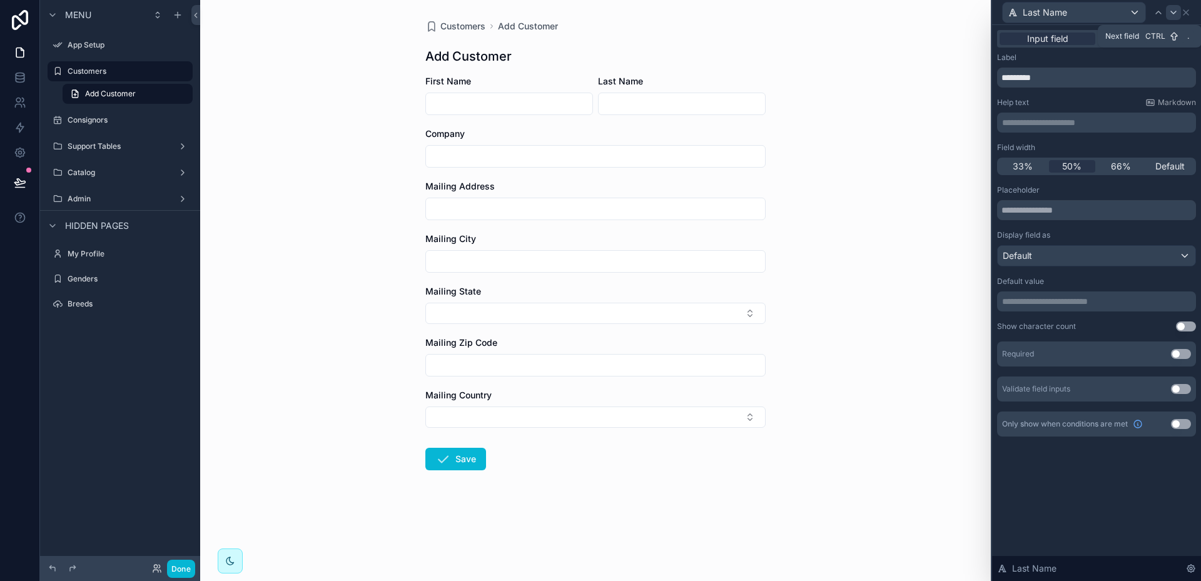
click at [1172, 11] on icon at bounding box center [1174, 13] width 10 height 10
click at [1074, 168] on span "50%" at bounding box center [1071, 166] width 19 height 13
click at [1167, 165] on span "Default" at bounding box center [1169, 166] width 29 height 13
click at [1175, 15] on icon at bounding box center [1174, 13] width 10 height 10
click at [1072, 166] on span "50%" at bounding box center [1071, 166] width 19 height 13
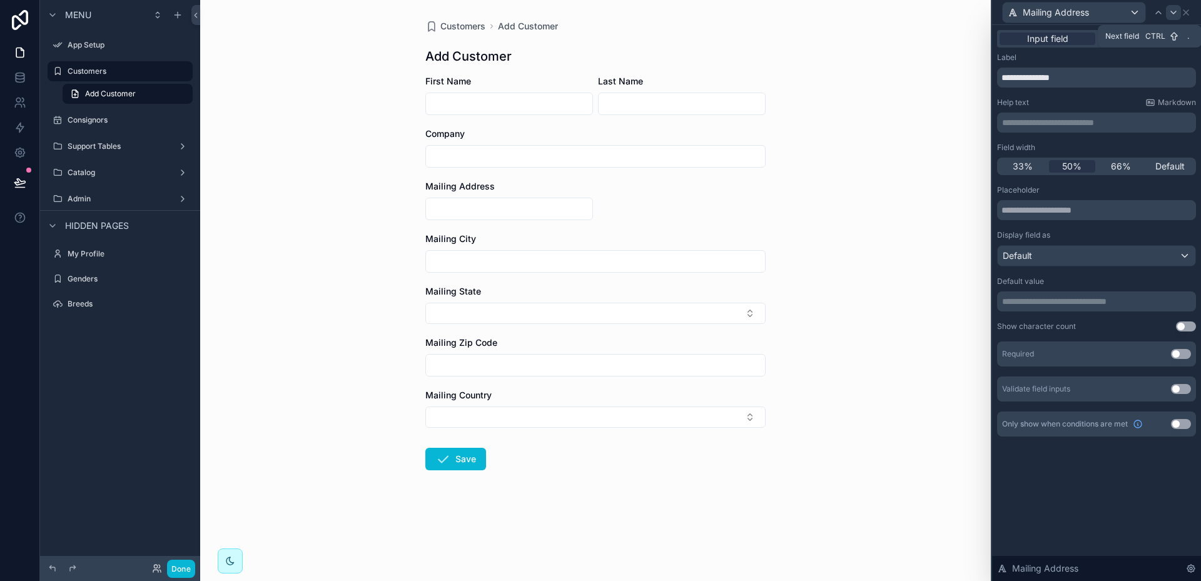
click at [1172, 13] on icon at bounding box center [1174, 13] width 10 height 10
click at [1070, 165] on span "50%" at bounding box center [1071, 166] width 19 height 13
click at [1173, 14] on icon at bounding box center [1174, 13] width 10 height 10
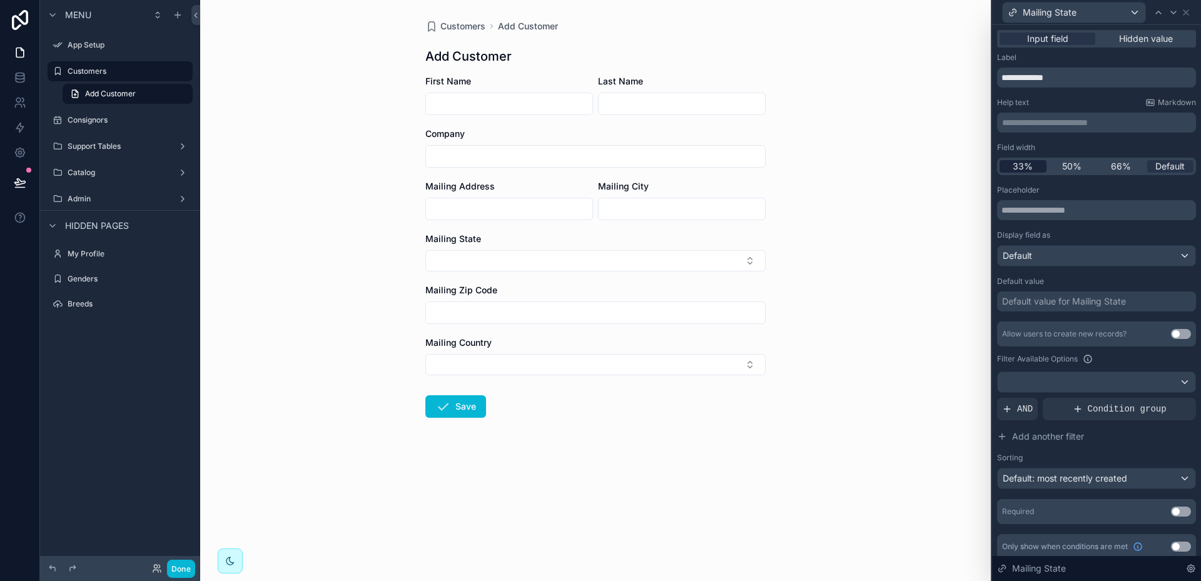
click at [1027, 165] on span "33%" at bounding box center [1023, 166] width 20 height 13
click at [1173, 13] on icon at bounding box center [1173, 12] width 5 height 3
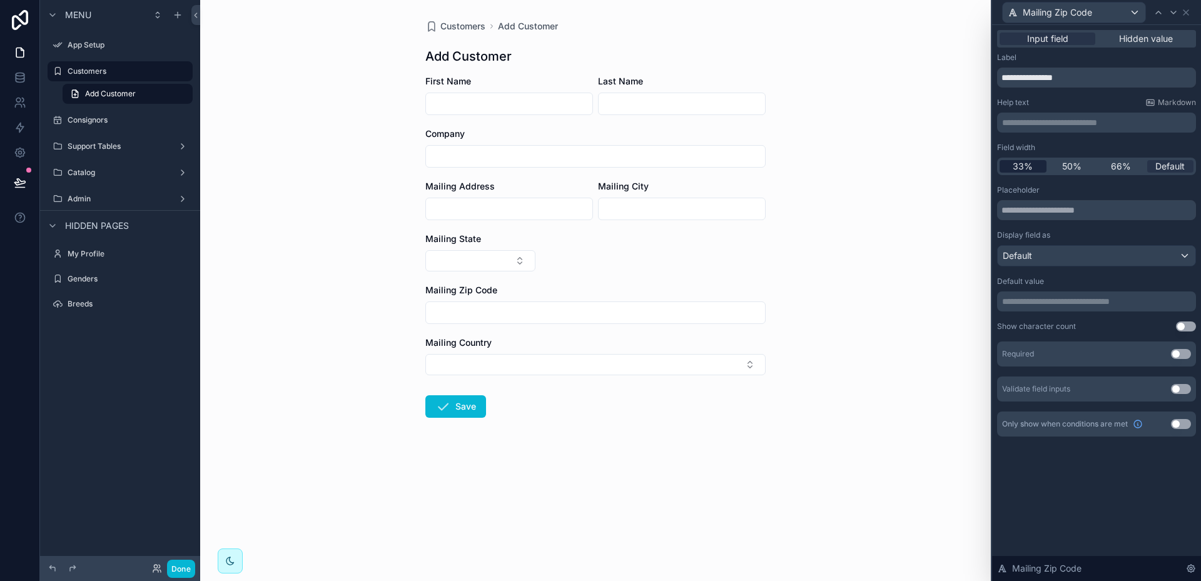
click at [1017, 165] on span "33%" at bounding box center [1023, 166] width 20 height 13
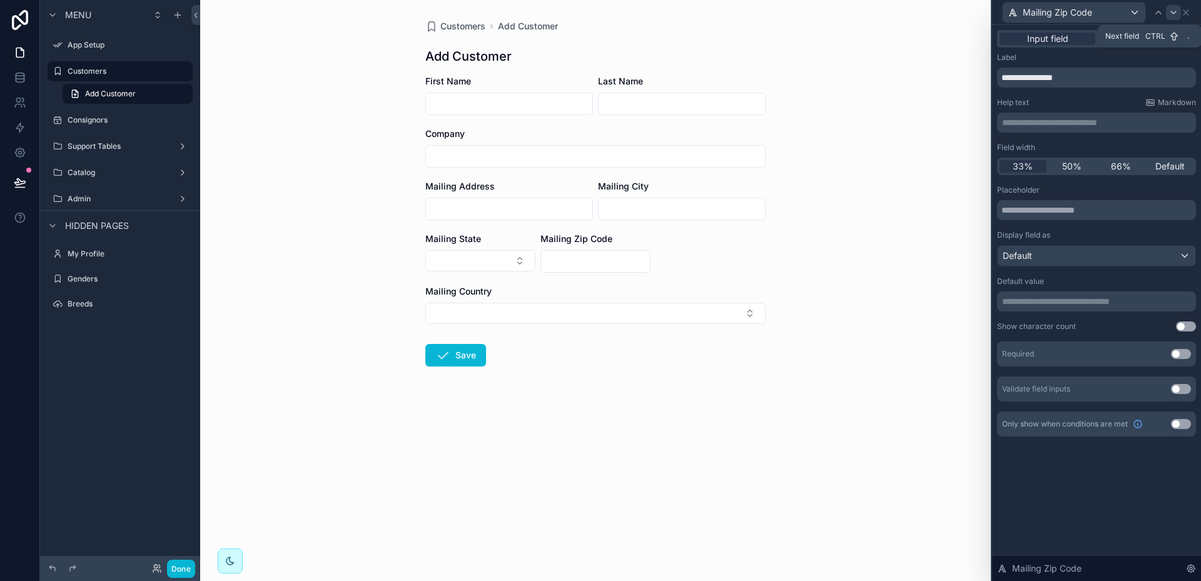
click at [1172, 10] on icon at bounding box center [1174, 13] width 10 height 10
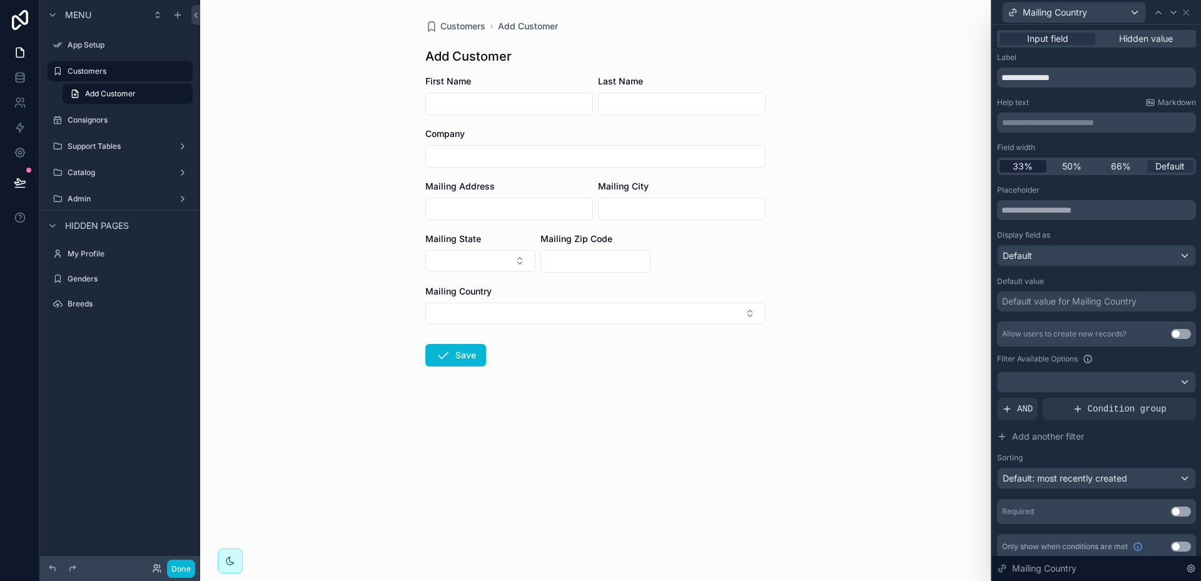
click at [1017, 165] on span "33%" at bounding box center [1023, 166] width 20 height 13
click at [1099, 256] on div "Default" at bounding box center [1097, 256] width 198 height 20
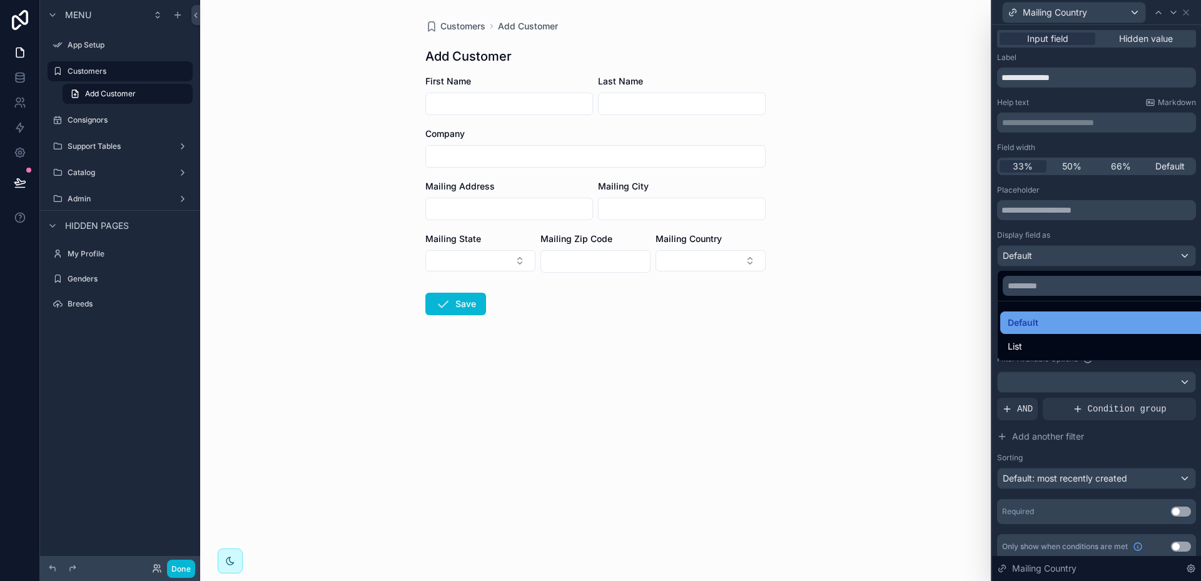
click at [1030, 319] on span "Default" at bounding box center [1023, 322] width 31 height 15
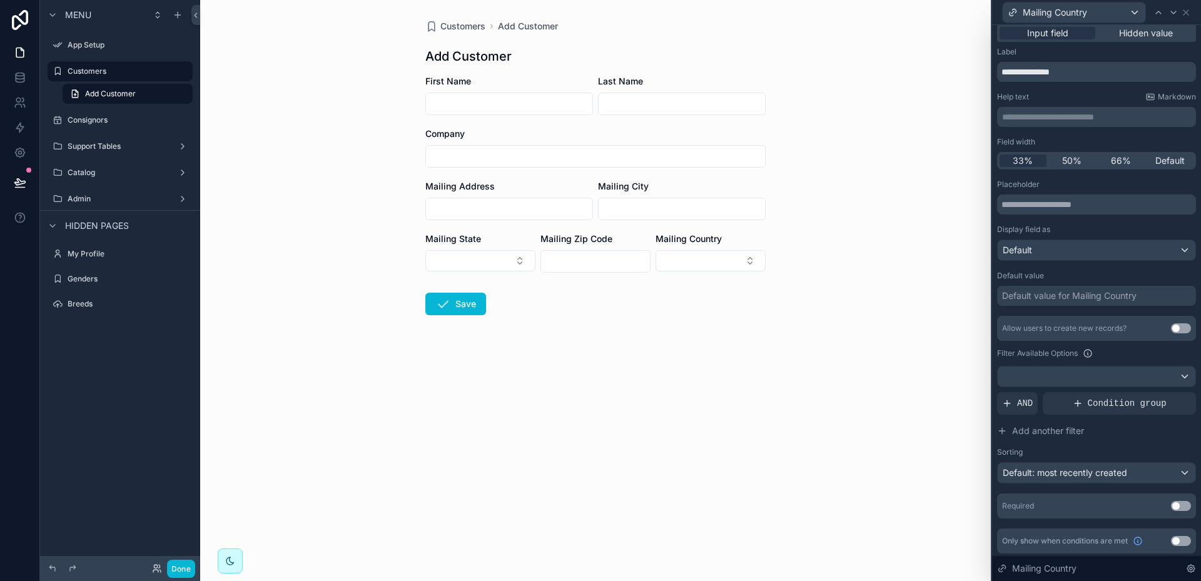
scroll to position [8, 0]
click at [1058, 295] on div "Default value for Mailing Country" at bounding box center [1069, 293] width 135 height 13
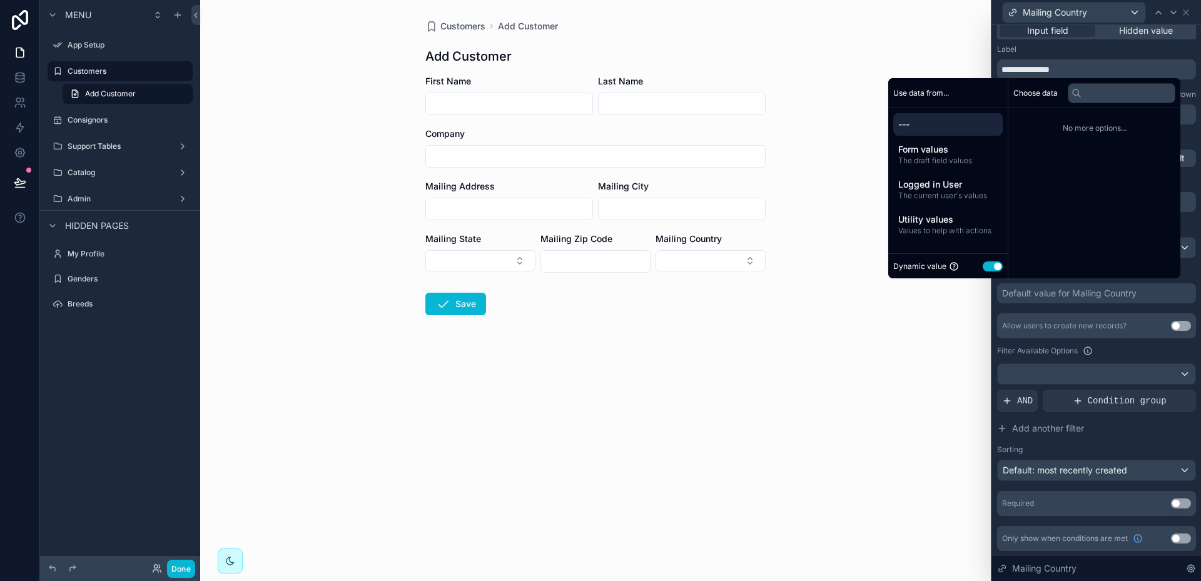
click at [983, 270] on button "Use setting" at bounding box center [993, 266] width 20 height 10
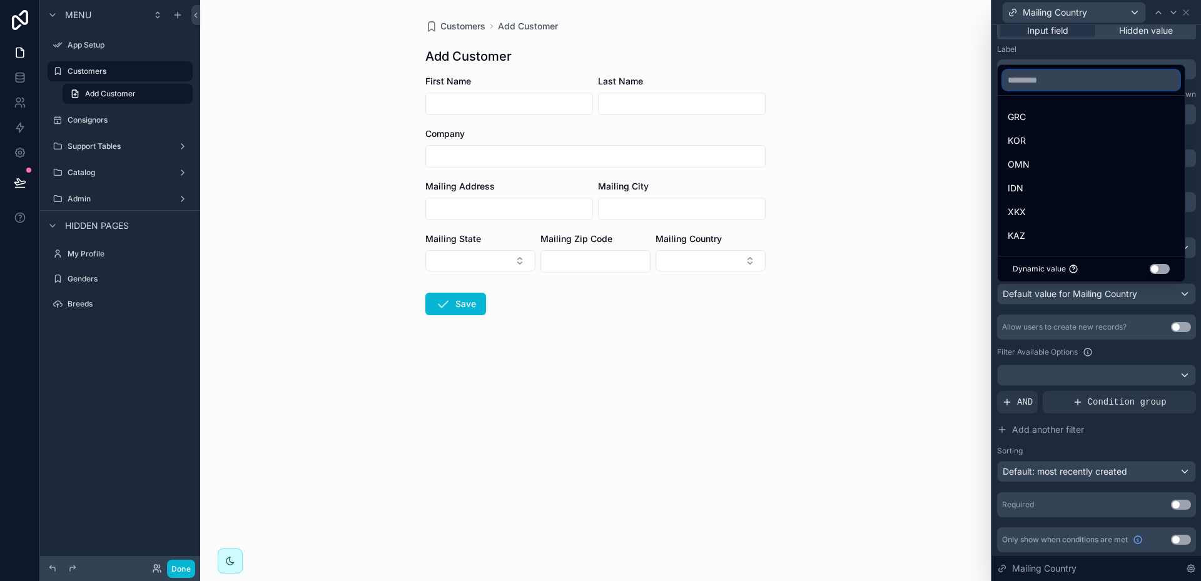
click at [1053, 79] on input "text" at bounding box center [1091, 80] width 177 height 20
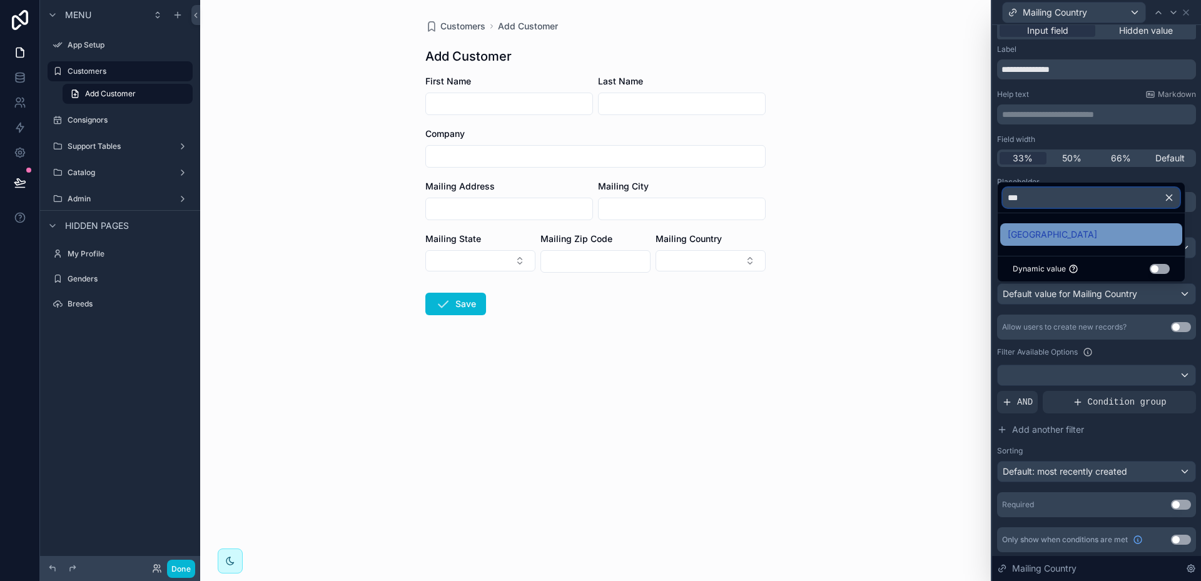
type input "***"
click at [1030, 226] on div "[GEOGRAPHIC_DATA]" at bounding box center [1091, 234] width 182 height 23
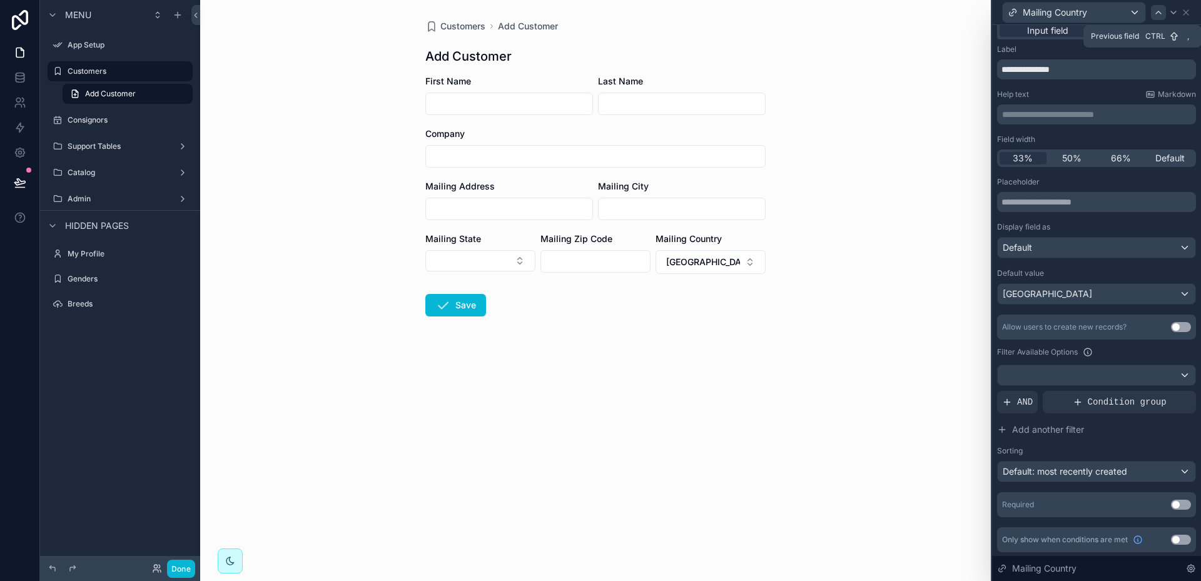
click at [1162, 14] on icon at bounding box center [1159, 13] width 10 height 10
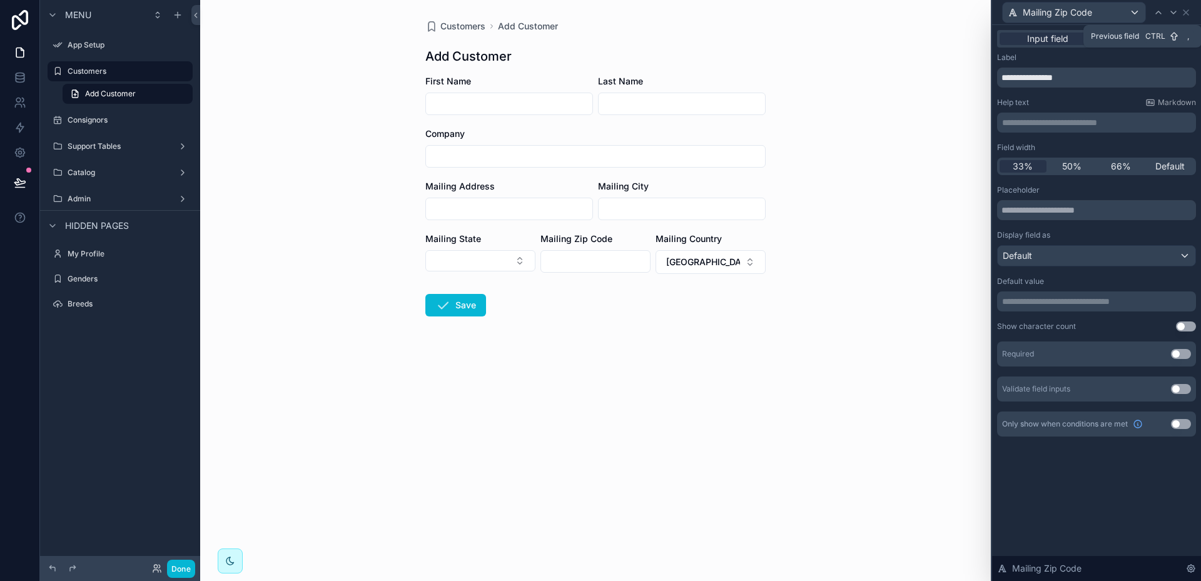
click at [1162, 14] on icon at bounding box center [1159, 13] width 10 height 10
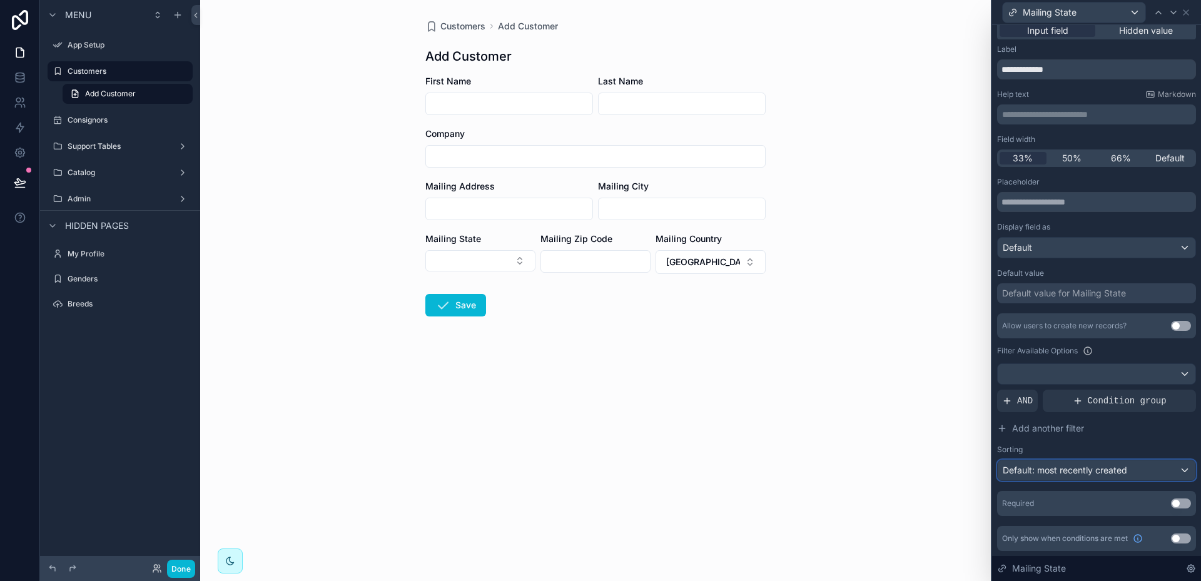
click at [1170, 470] on div "Default: most recently created" at bounding box center [1097, 470] width 198 height 20
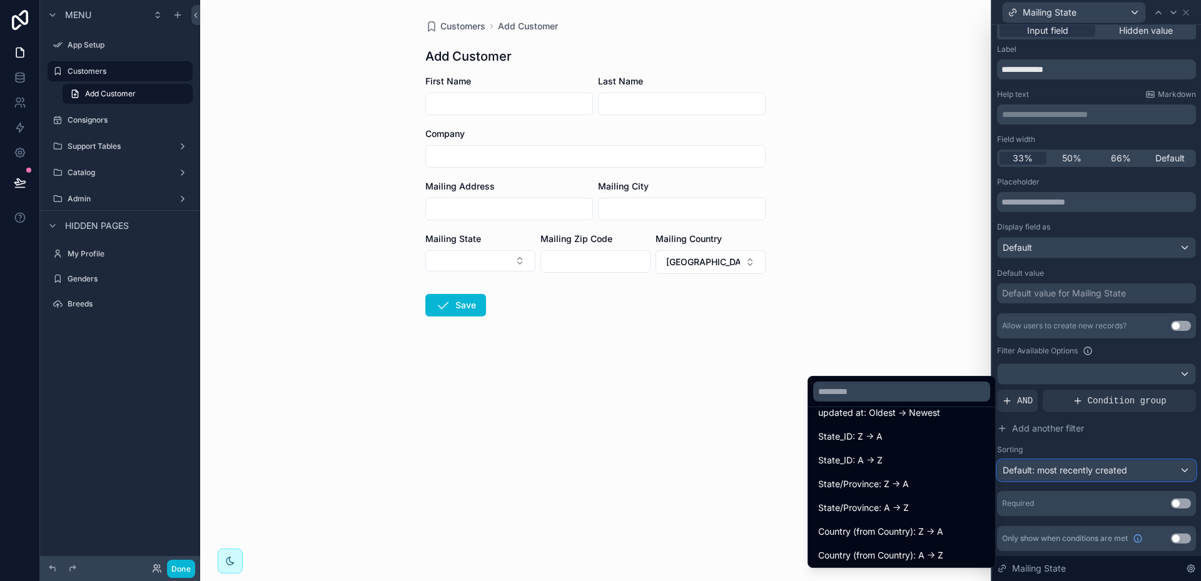
scroll to position [125, 0]
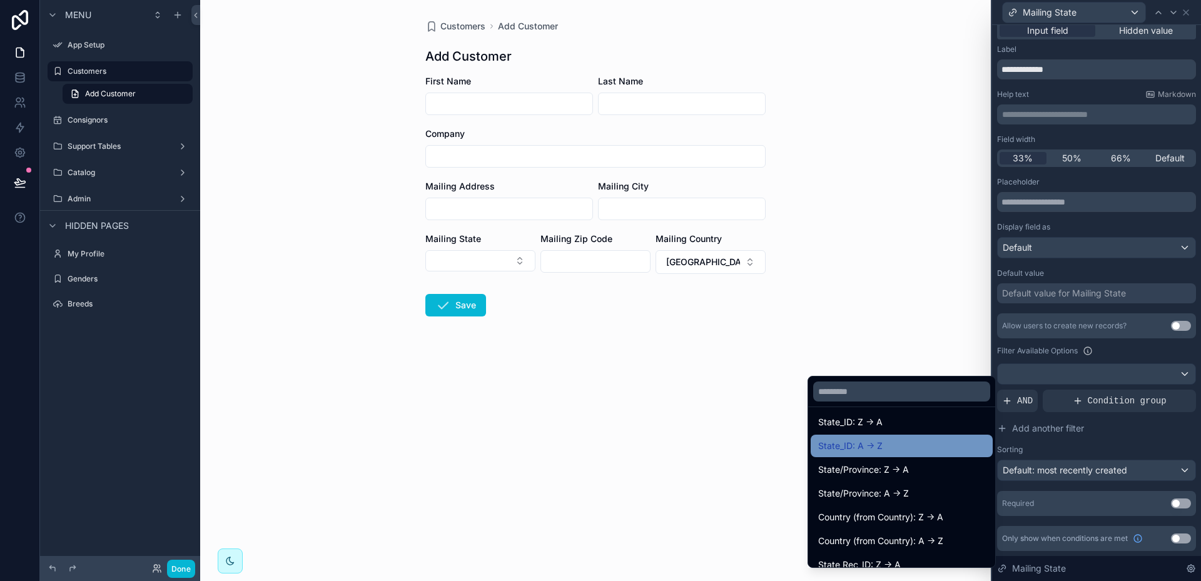
click at [843, 445] on span "State_ID: A -> Z" at bounding box center [850, 446] width 64 height 15
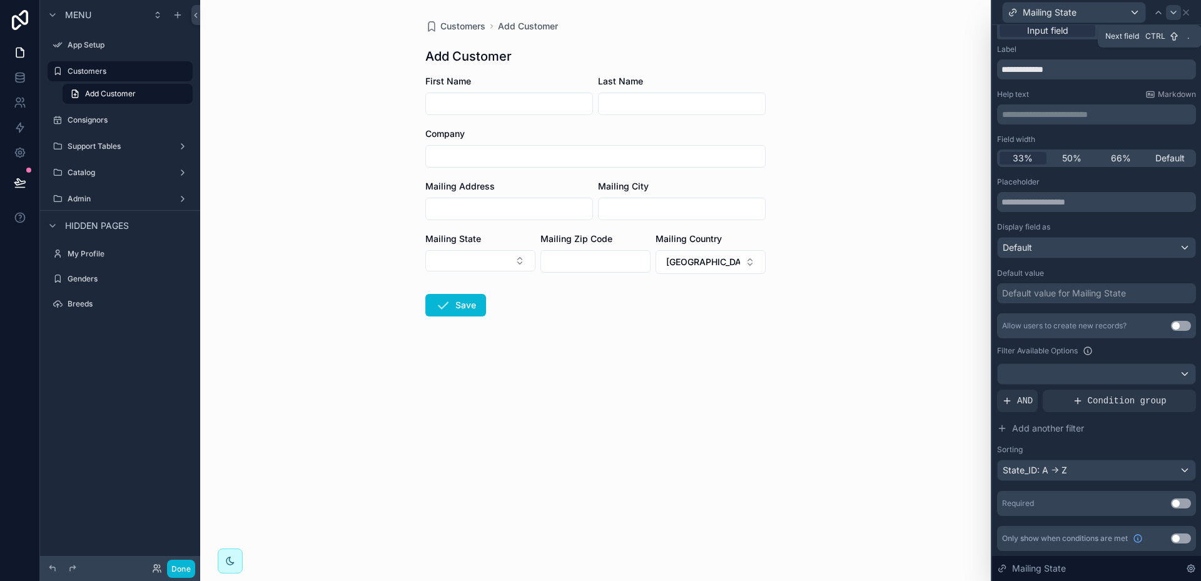
click at [1177, 13] on icon at bounding box center [1174, 13] width 10 height 10
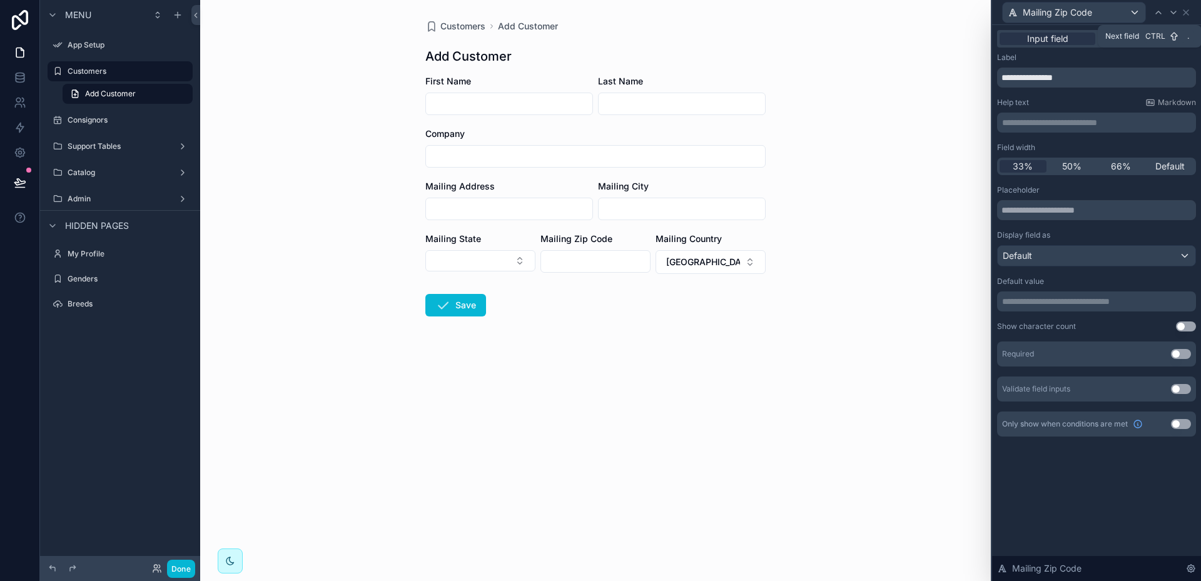
click at [1177, 13] on icon at bounding box center [1174, 13] width 10 height 10
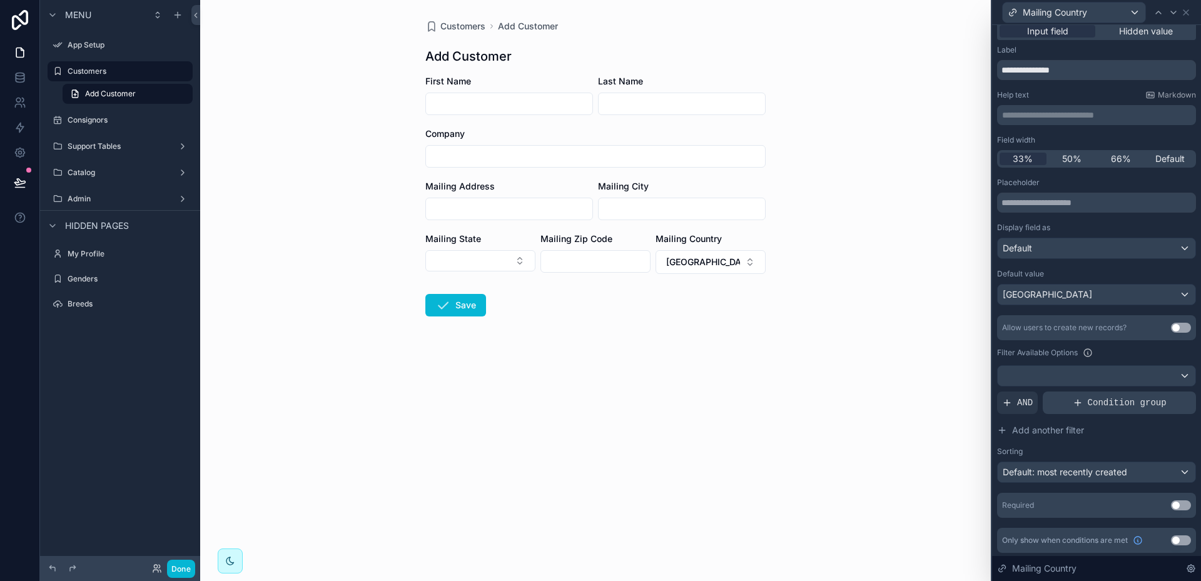
scroll to position [9, 0]
click at [1176, 506] on button "Use setting" at bounding box center [1181, 504] width 20 height 10
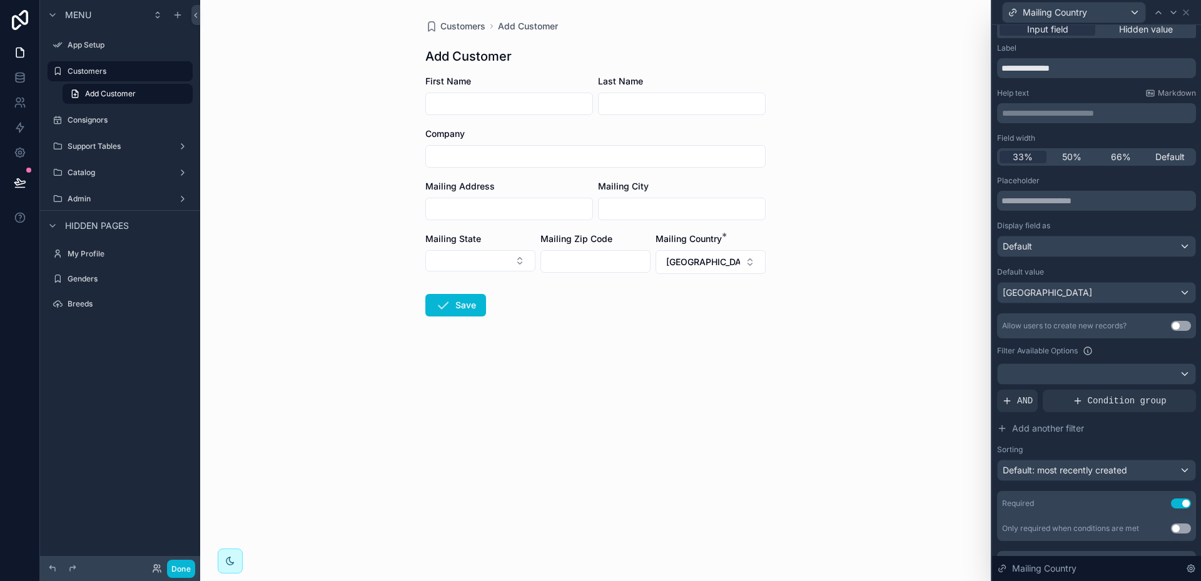
scroll to position [34, 0]
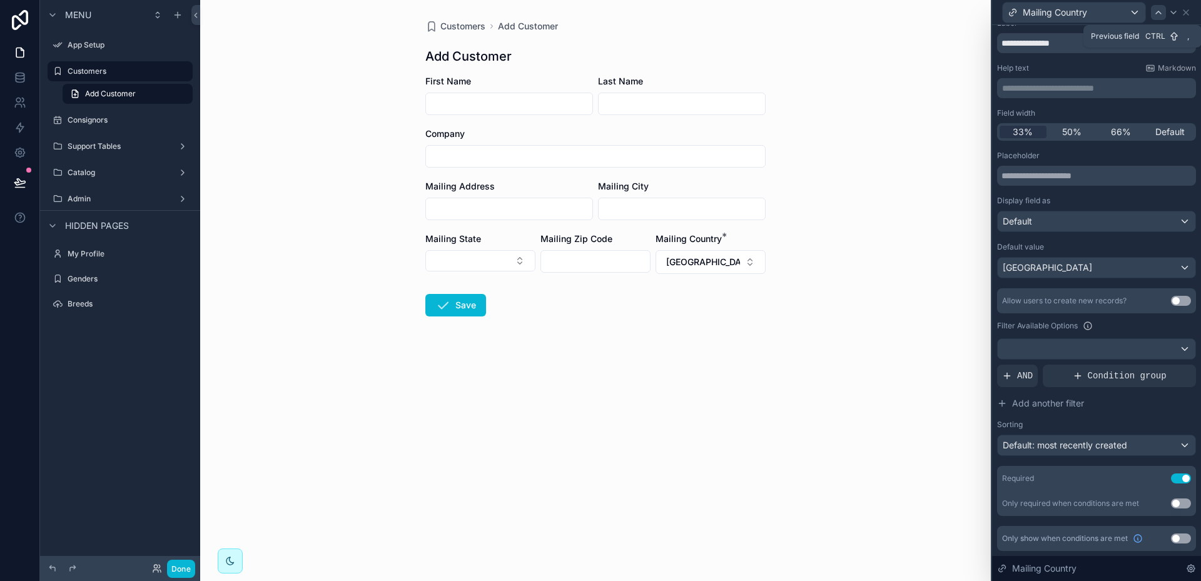
click at [1163, 14] on icon at bounding box center [1159, 13] width 10 height 10
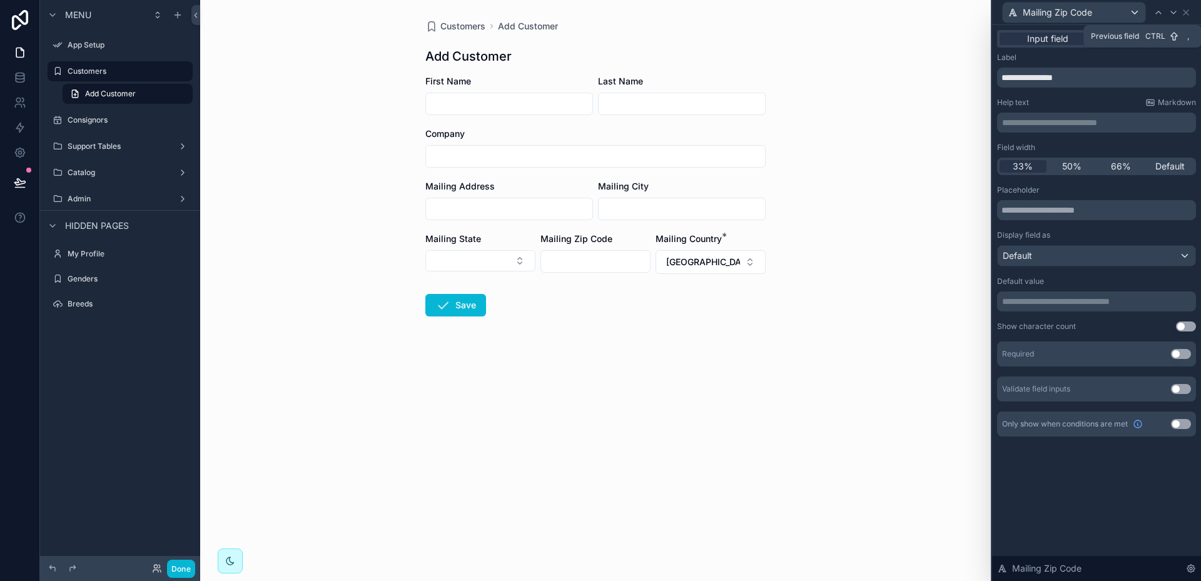
click at [1163, 14] on icon at bounding box center [1159, 13] width 10 height 10
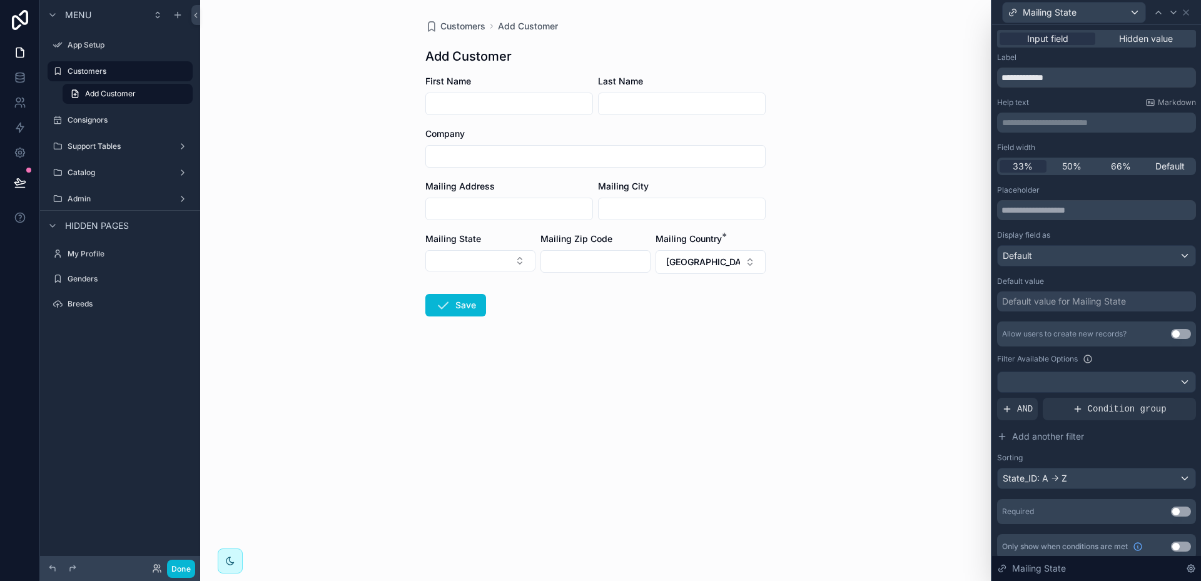
scroll to position [8, 0]
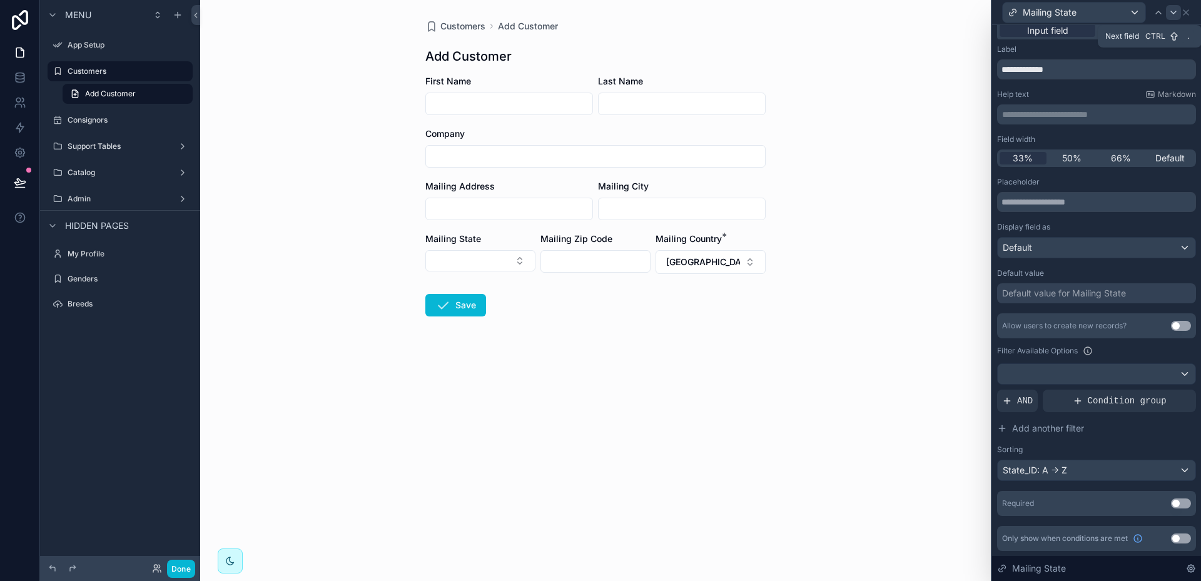
click at [1177, 14] on icon at bounding box center [1174, 13] width 10 height 10
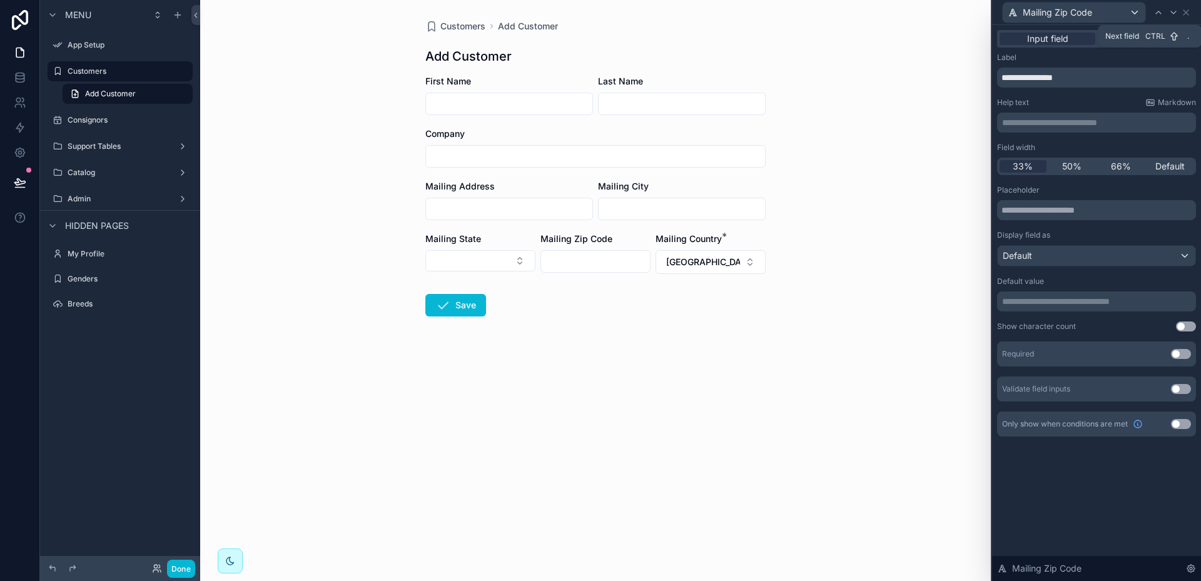
click at [1177, 14] on icon at bounding box center [1174, 13] width 10 height 10
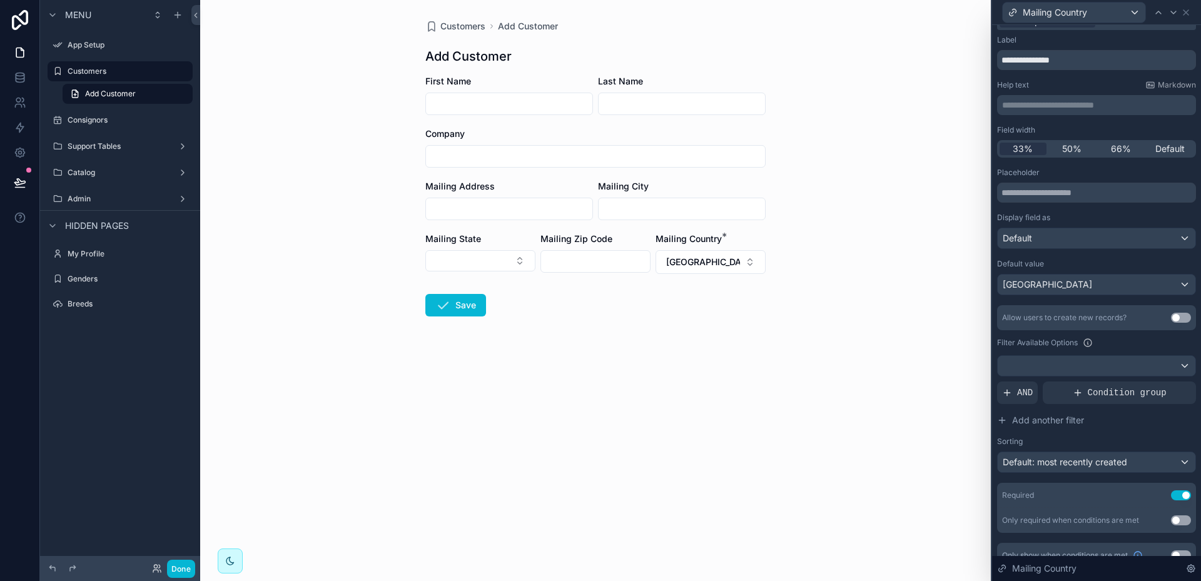
scroll to position [34, 0]
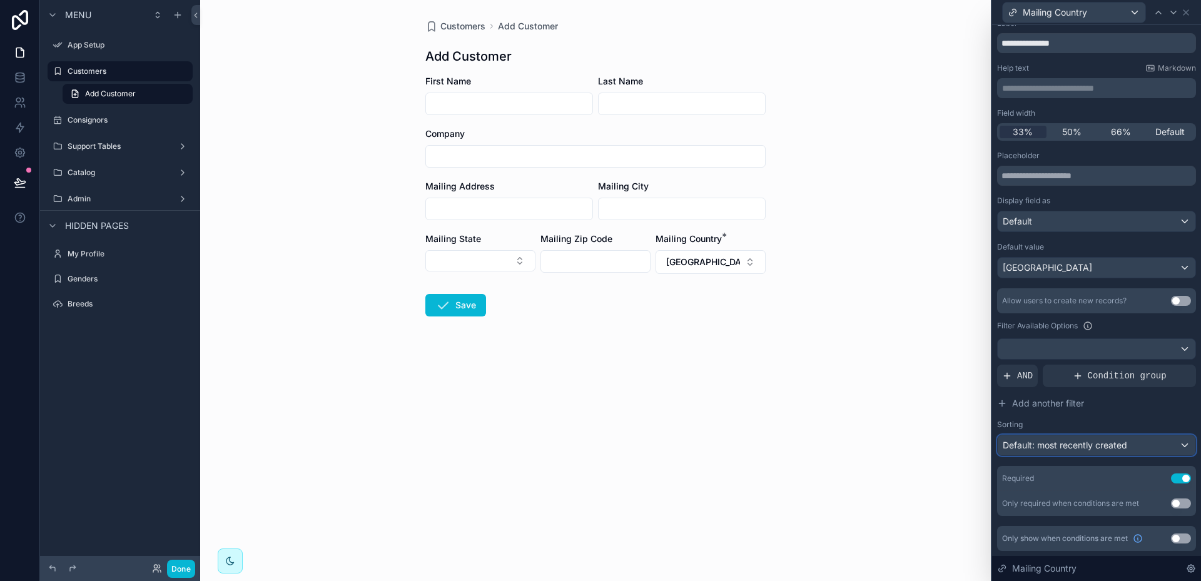
click at [1172, 442] on div "Default: most recently created" at bounding box center [1097, 445] width 198 height 20
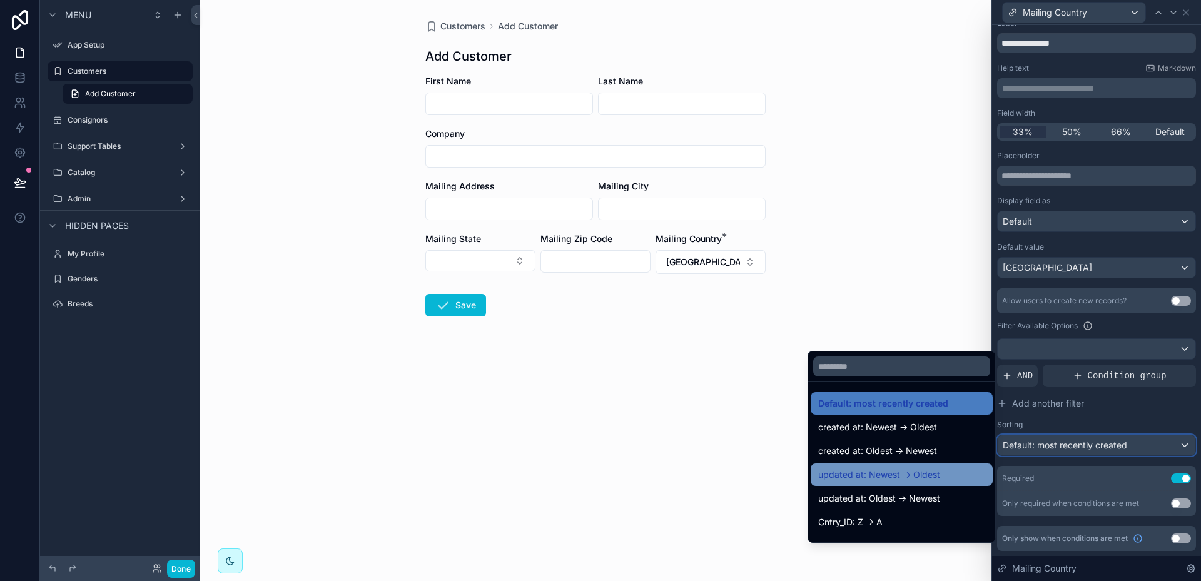
scroll to position [63, 0]
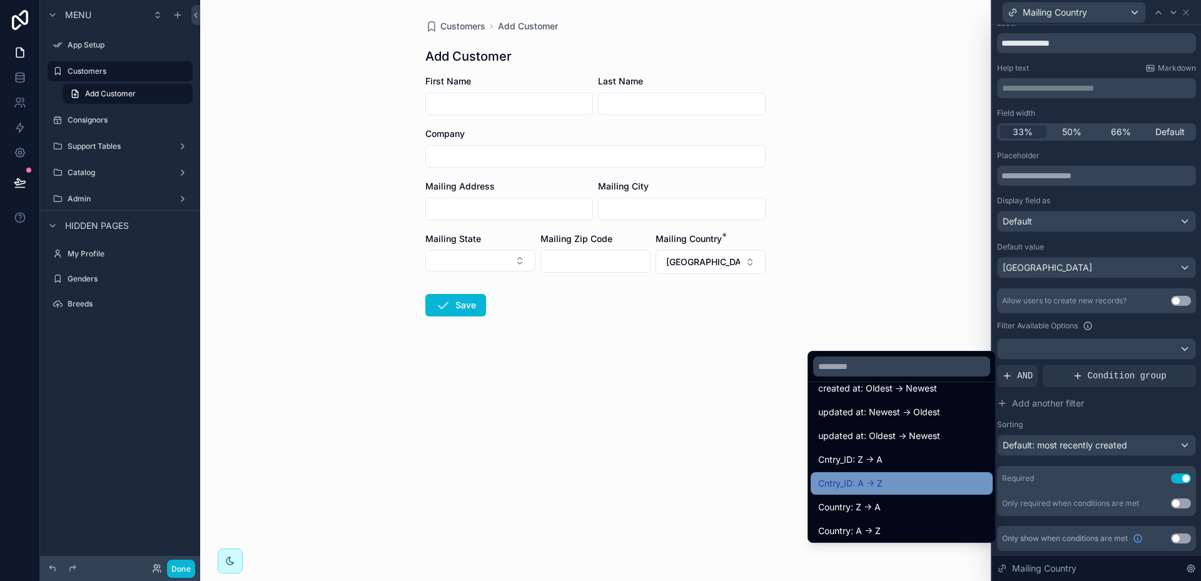
click at [838, 484] on span "Cntry_ID: A -> Z" at bounding box center [850, 483] width 64 height 15
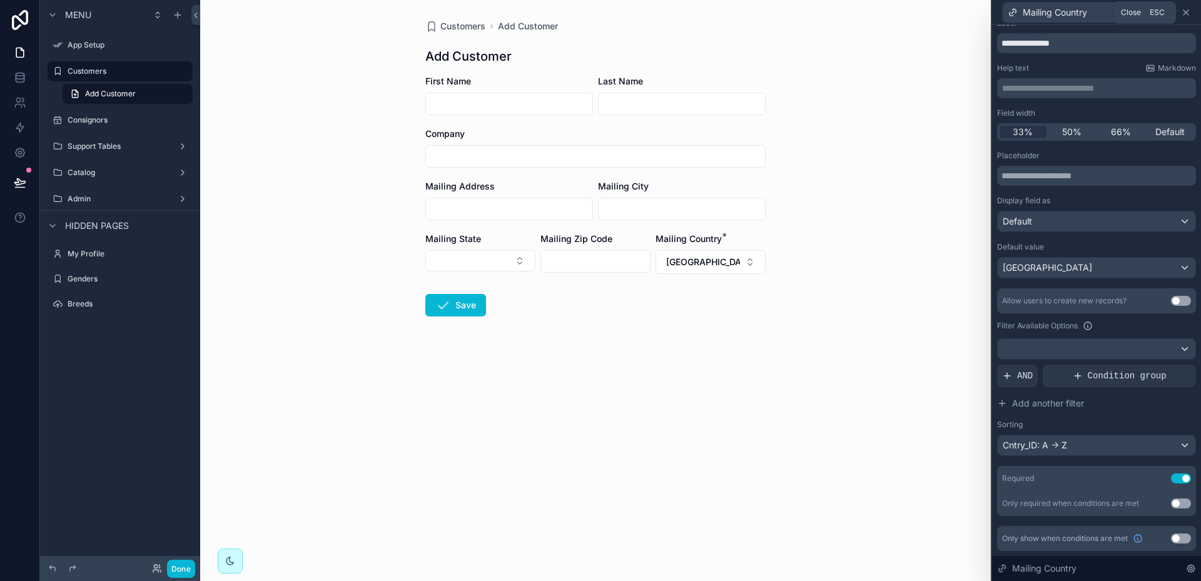
click at [1189, 9] on icon at bounding box center [1186, 13] width 10 height 10
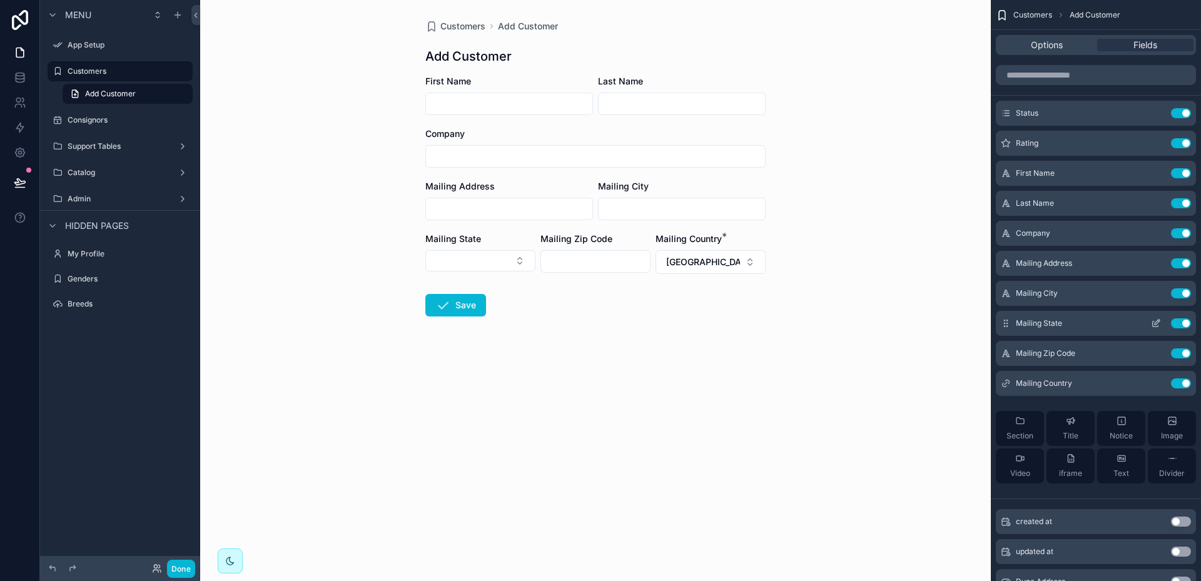
click at [1155, 321] on icon "scrollable content" at bounding box center [1156, 323] width 10 height 10
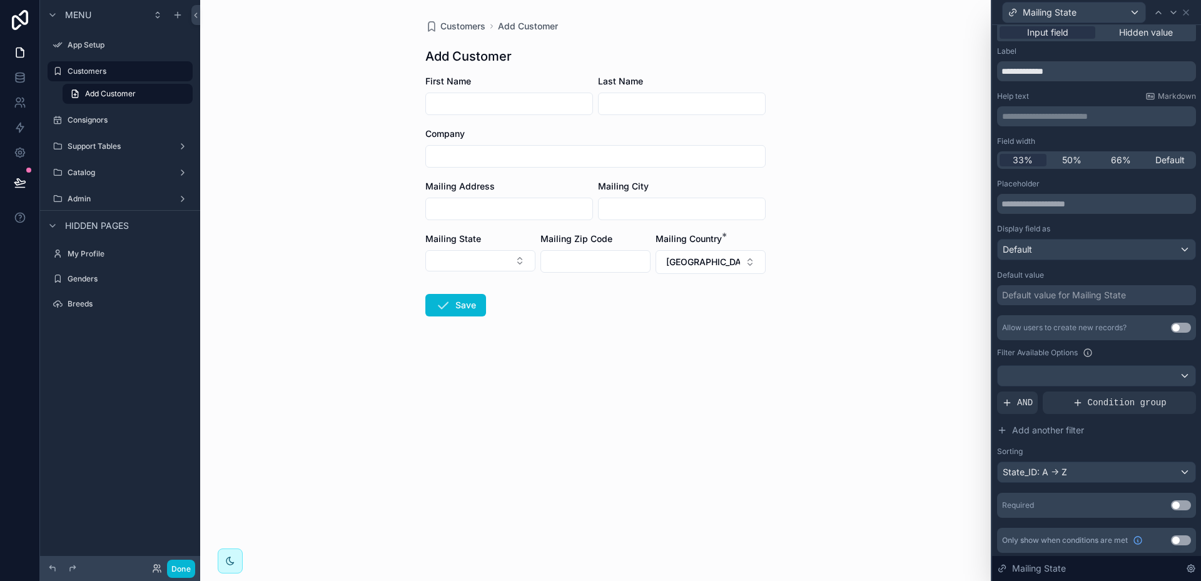
scroll to position [8, 0]
click at [1030, 397] on span "AND" at bounding box center [1025, 401] width 16 height 13
click at [1161, 390] on icon at bounding box center [1165, 391] width 8 height 8
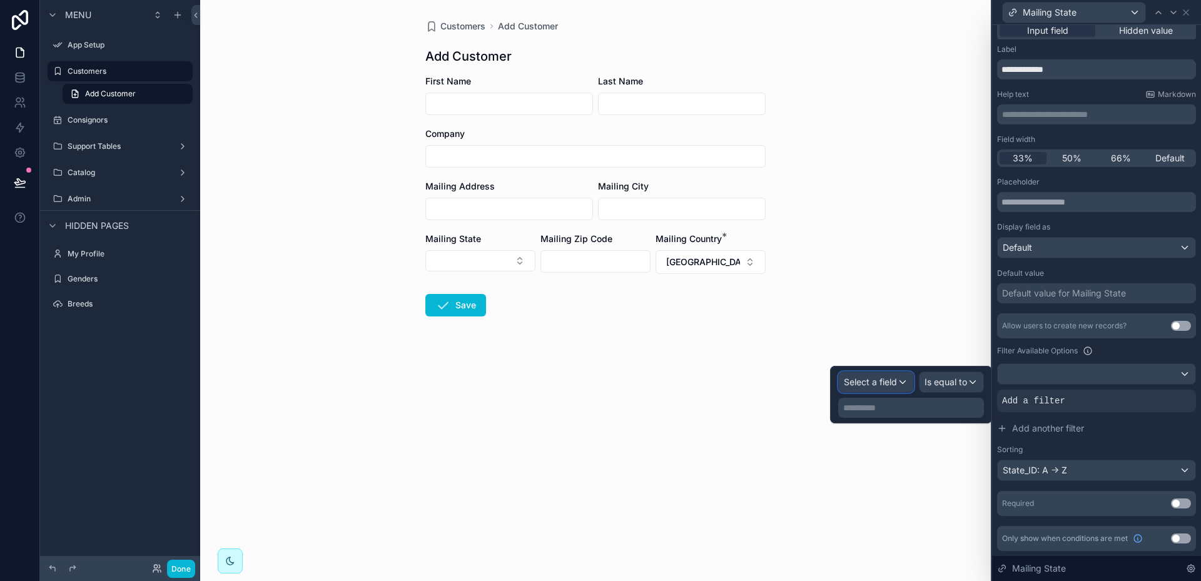
click at [898, 380] on div "Select a field" at bounding box center [876, 382] width 74 height 20
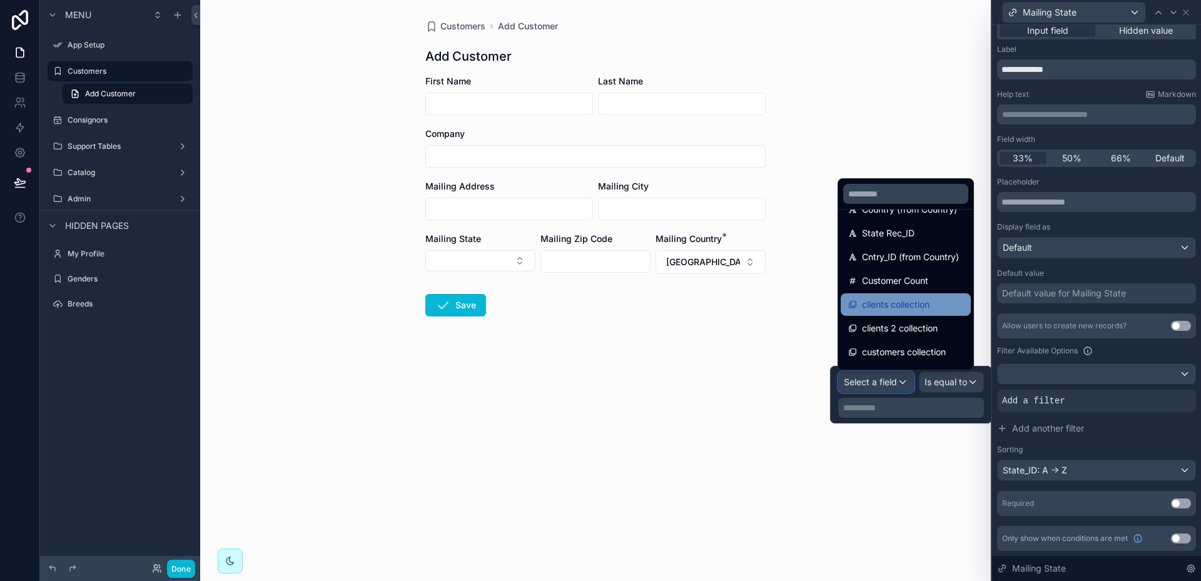
scroll to position [125, 0]
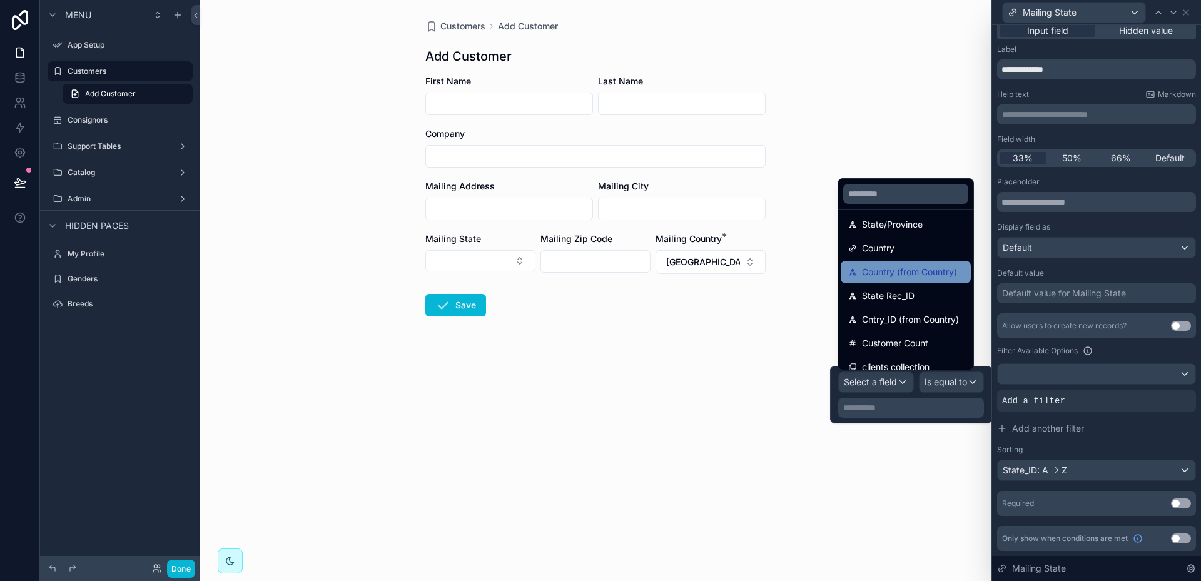
click at [885, 273] on span "Country (from Country)" at bounding box center [909, 272] width 95 height 15
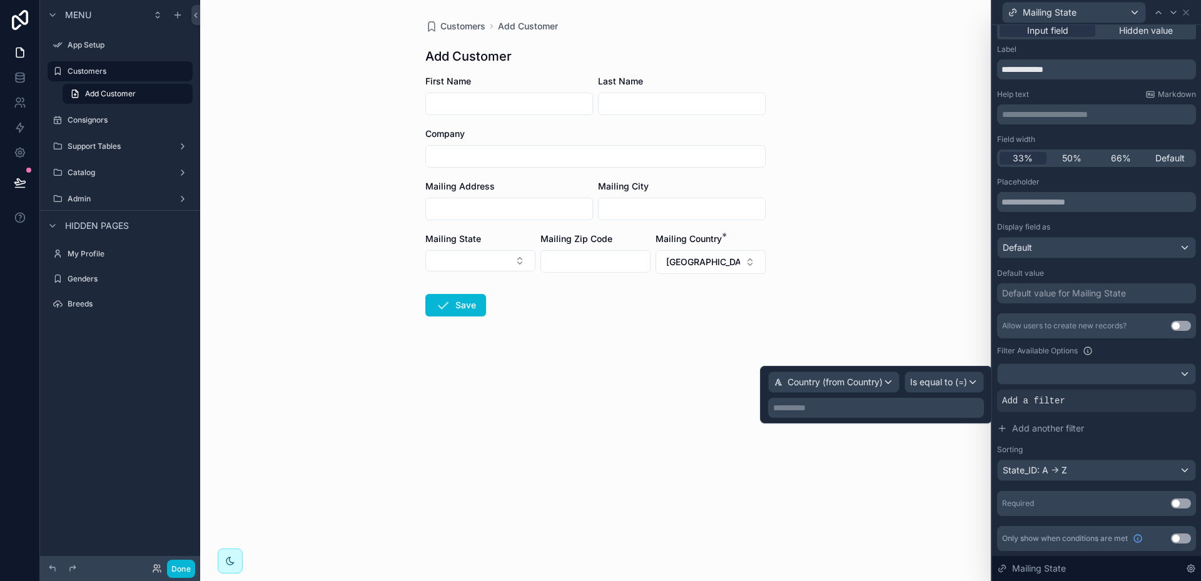
click at [826, 406] on p "**********" at bounding box center [877, 408] width 208 height 13
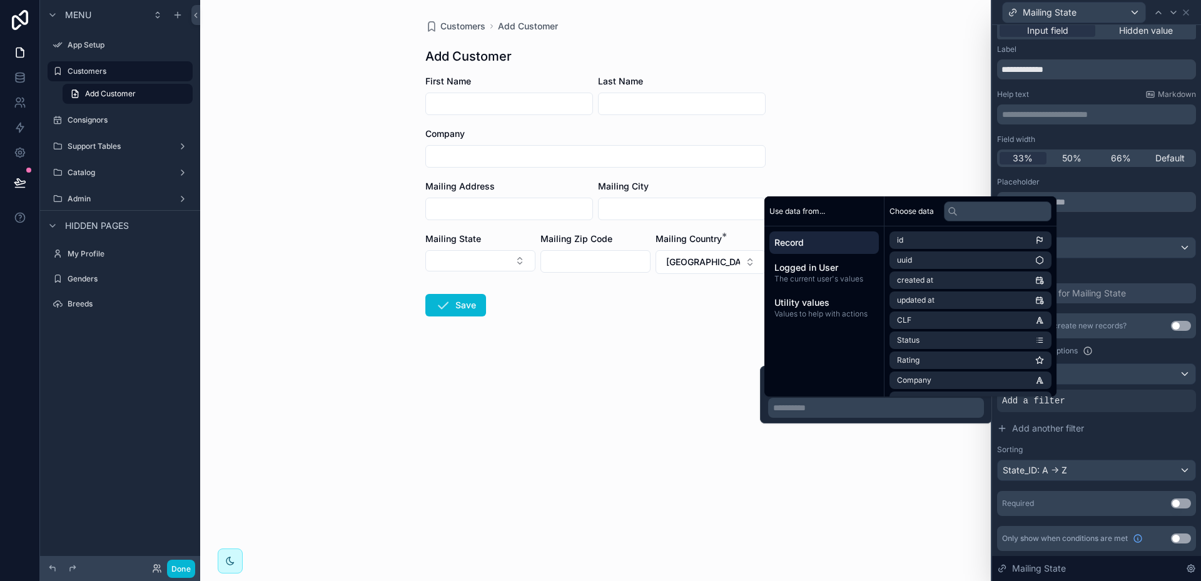
click at [909, 497] on div "Customers Add Customer Add Customer First Name Last Name Company Mailing Addres…" at bounding box center [595, 290] width 791 height 581
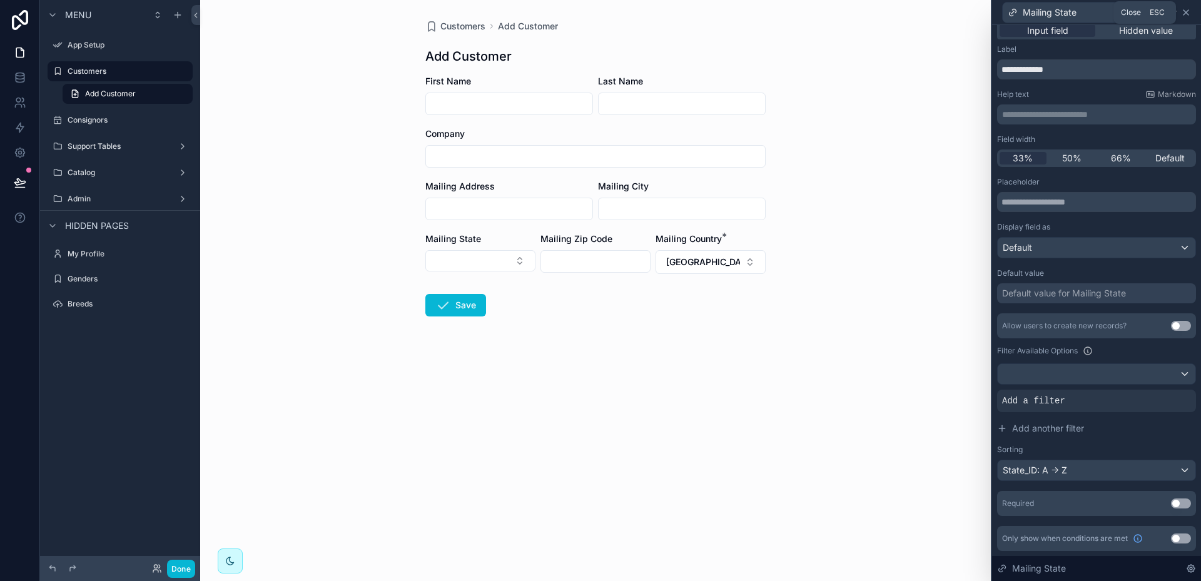
click at [1190, 13] on icon at bounding box center [1186, 13] width 10 height 10
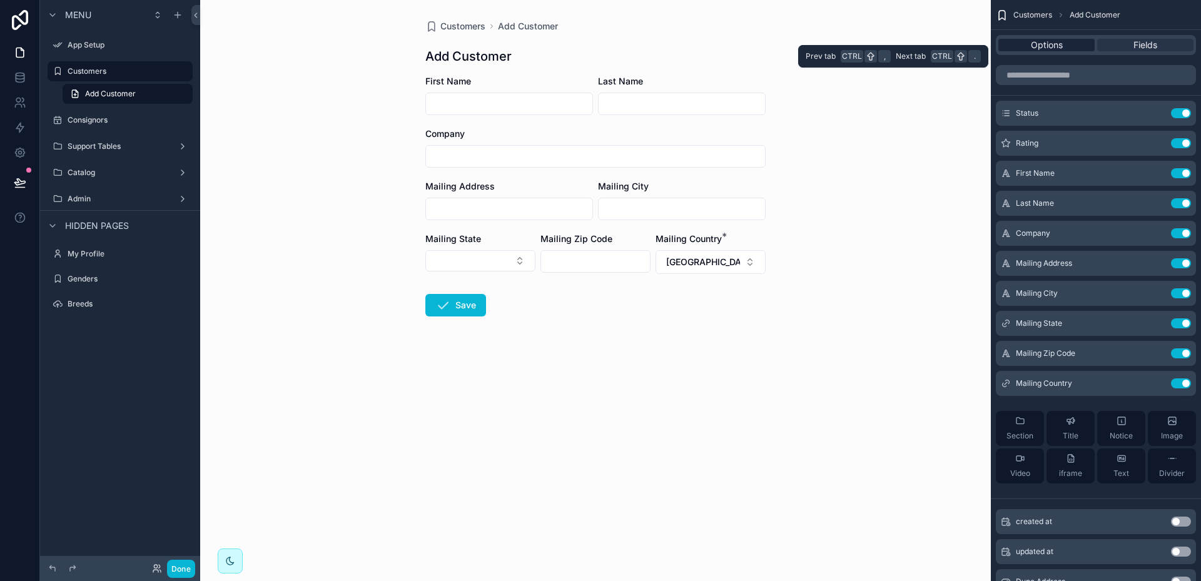
click at [1042, 45] on span "Options" at bounding box center [1047, 45] width 32 height 13
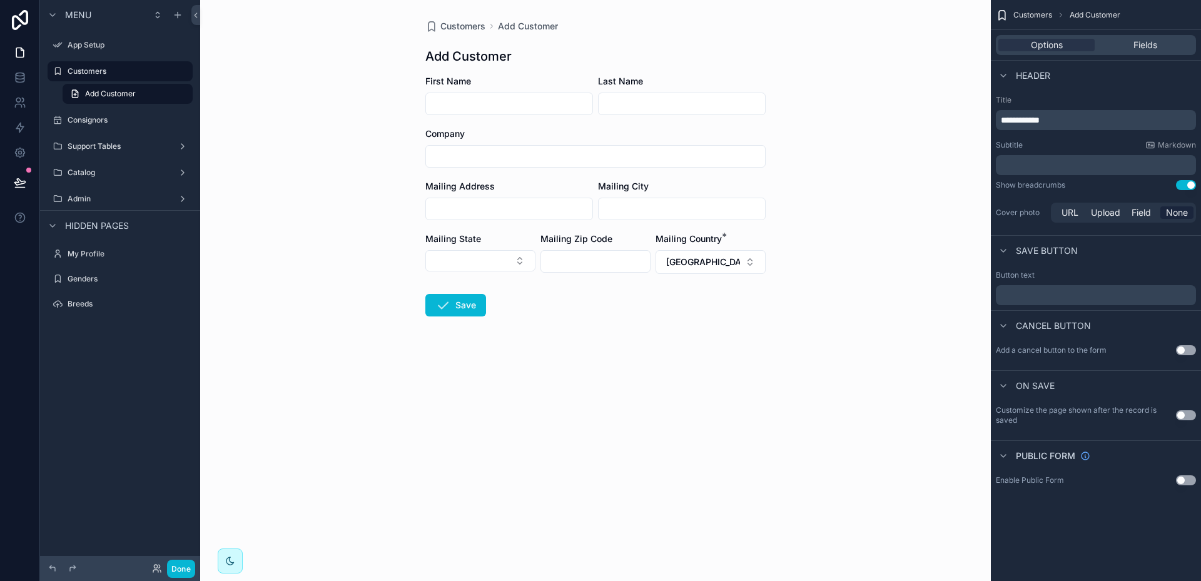
click at [1193, 349] on button "Use setting" at bounding box center [1186, 350] width 20 height 10
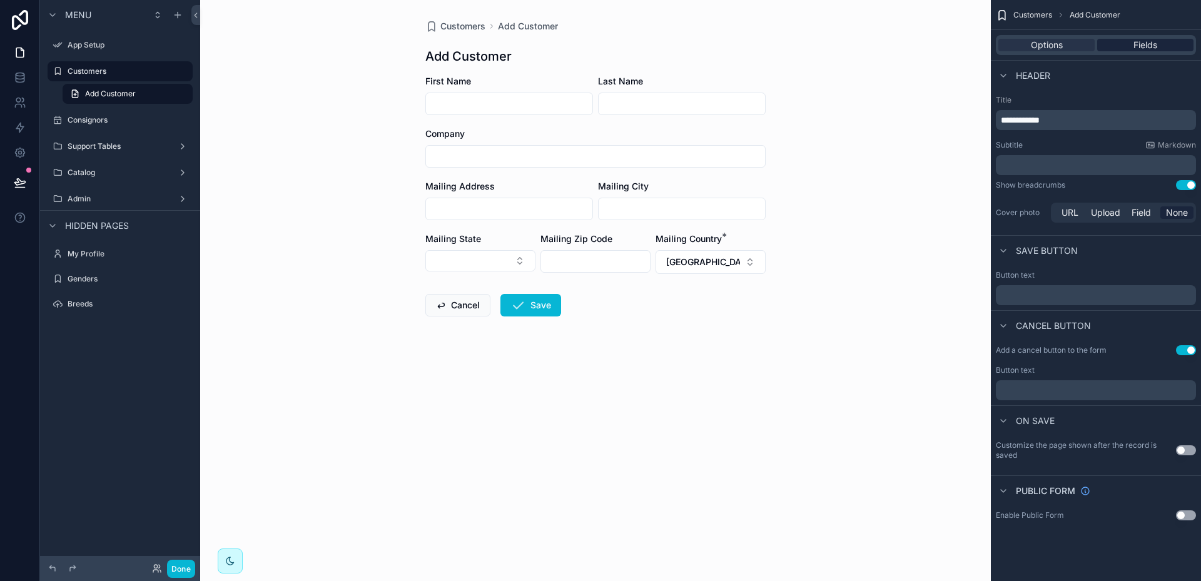
click at [1159, 48] on div "Fields" at bounding box center [1145, 45] width 96 height 13
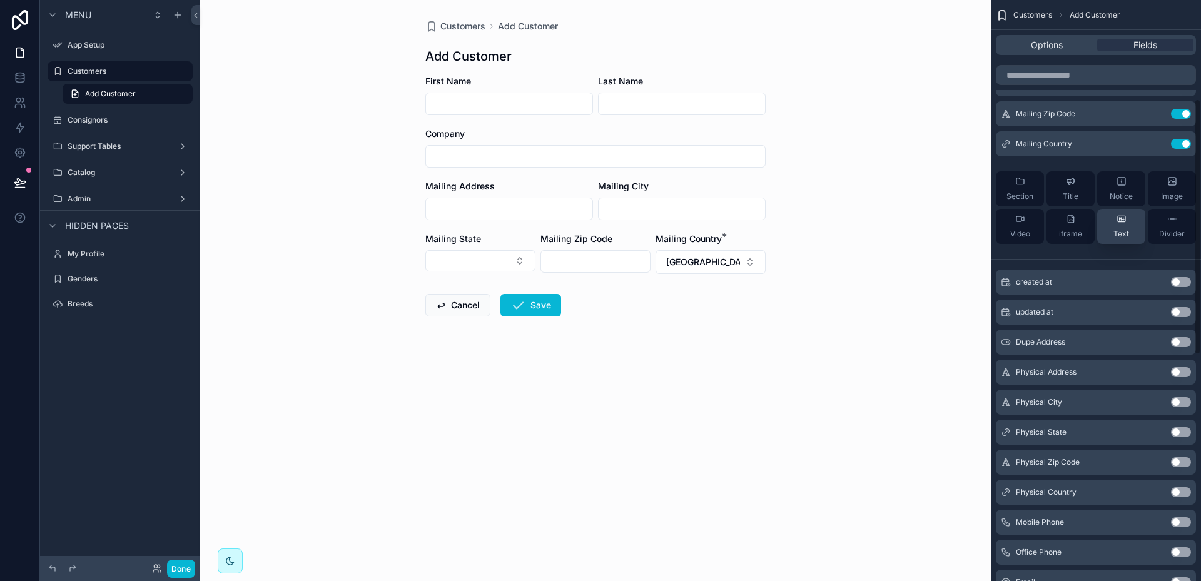
scroll to position [250, 0]
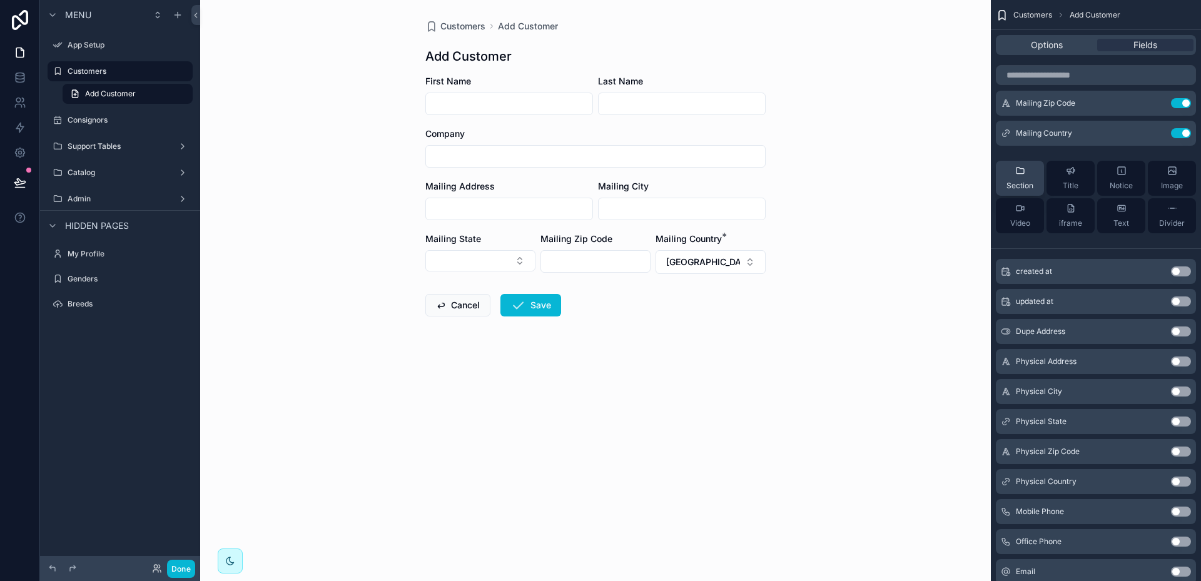
click at [1023, 176] on div "Section" at bounding box center [1020, 178] width 27 height 25
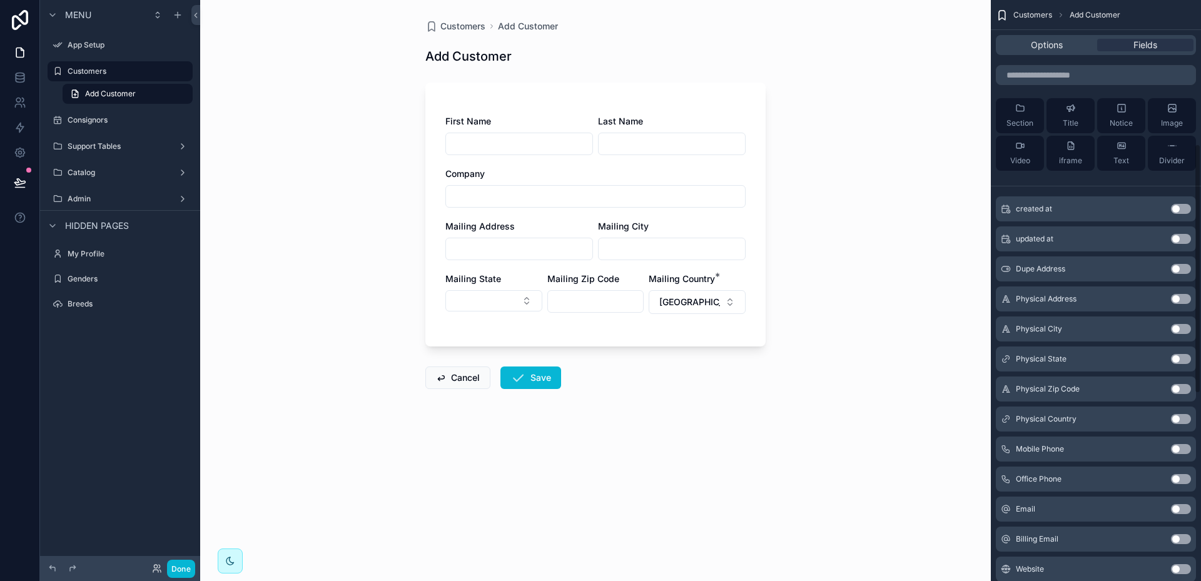
scroll to position [280, 0]
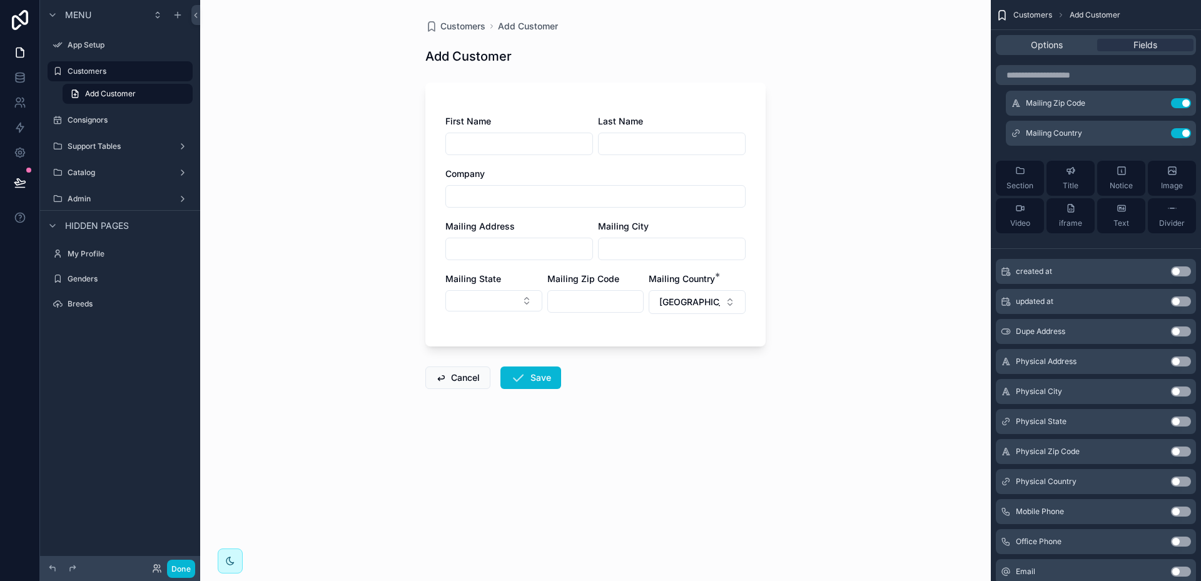
click at [1188, 331] on button "Use setting" at bounding box center [1181, 332] width 20 height 10
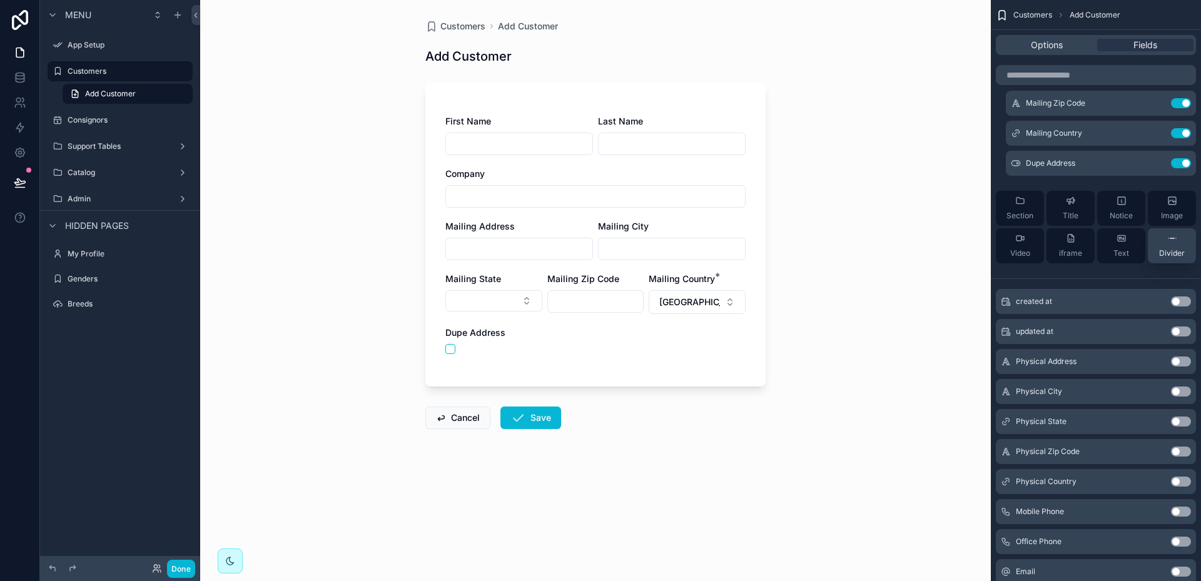
click at [1178, 248] on span "Divider" at bounding box center [1172, 253] width 26 height 10
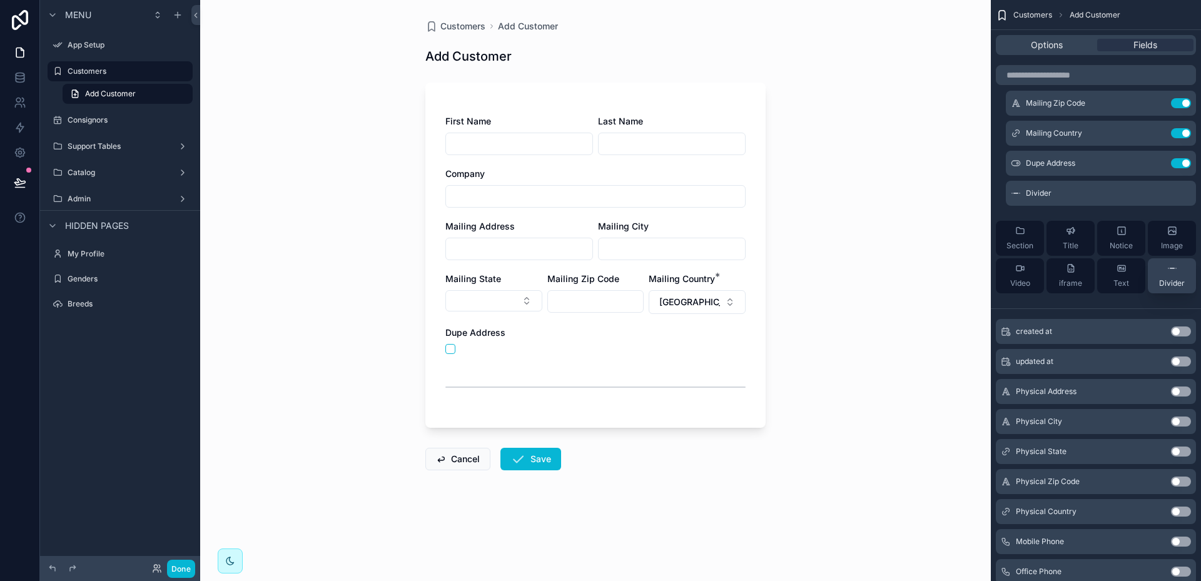
click at [1170, 273] on icon "scrollable content" at bounding box center [1172, 268] width 10 height 10
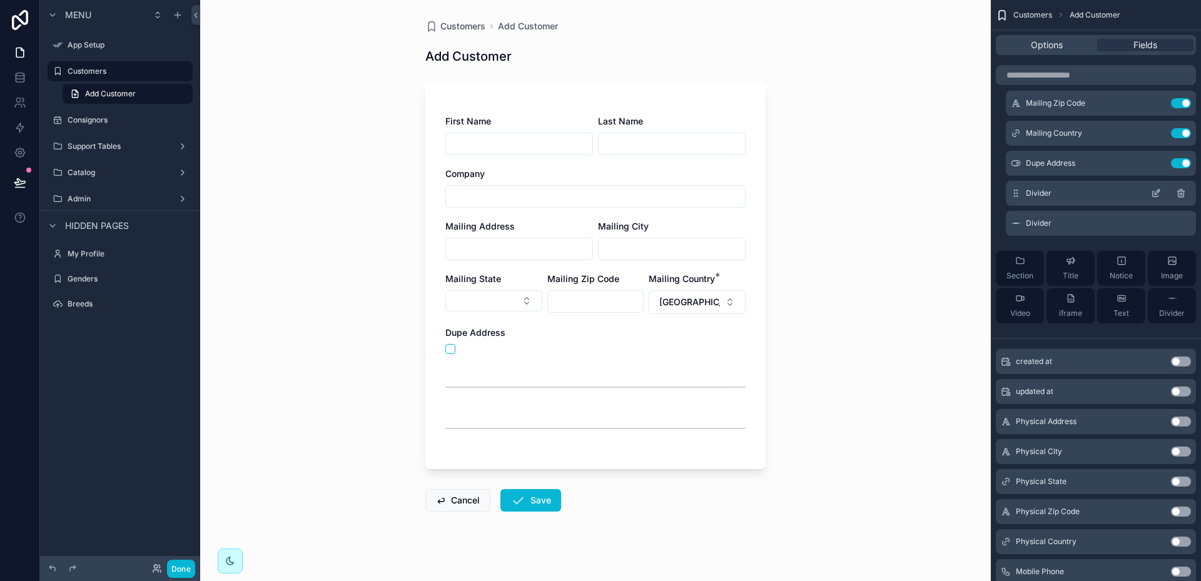
click at [1155, 194] on icon "scrollable content" at bounding box center [1156, 193] width 10 height 10
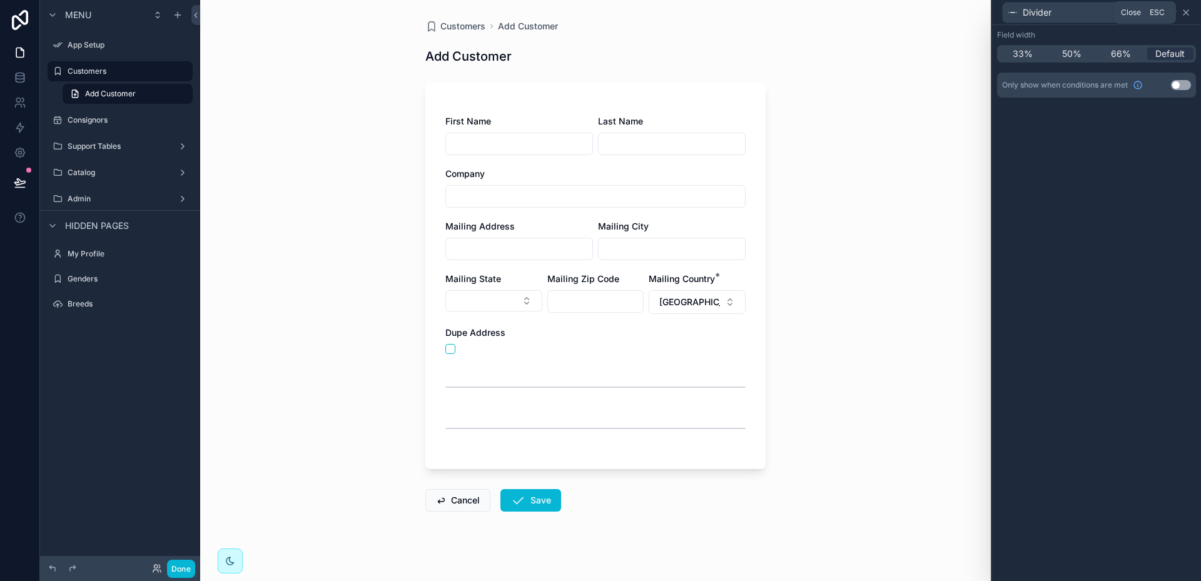
click at [1191, 13] on icon at bounding box center [1186, 13] width 10 height 10
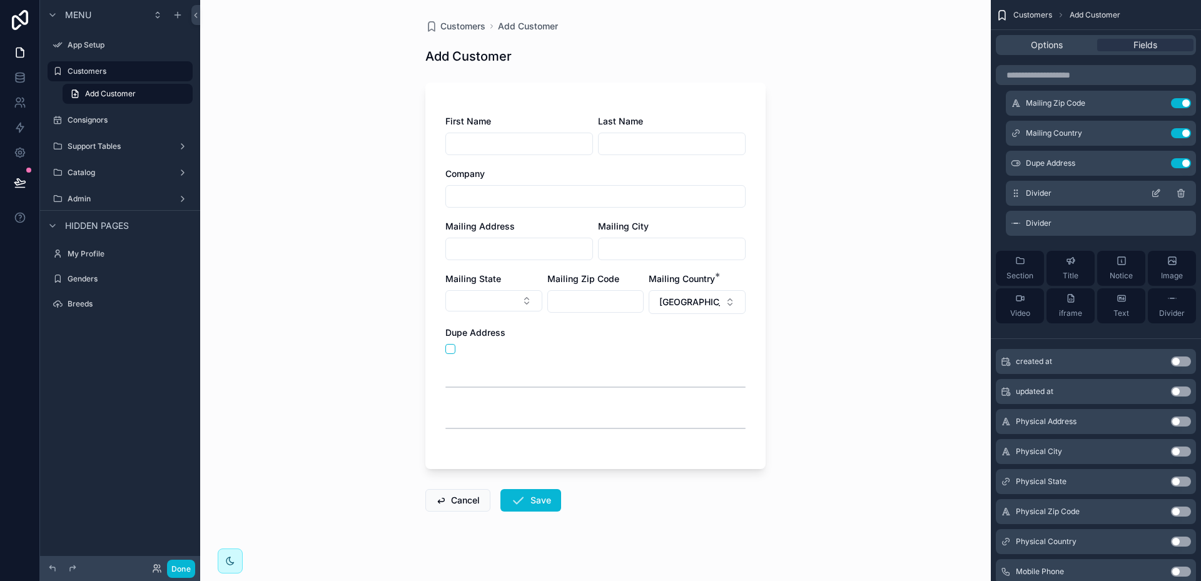
click at [1184, 191] on icon "scrollable content" at bounding box center [1181, 194] width 6 height 6
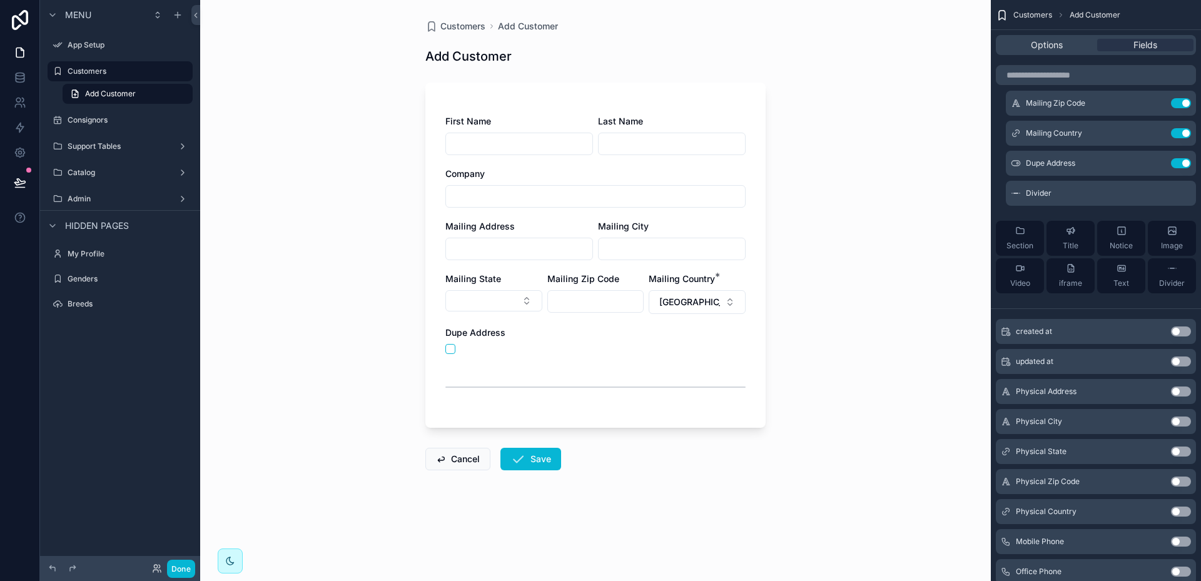
click at [0, 0] on icon "scrollable content" at bounding box center [0, 0] width 0 height 0
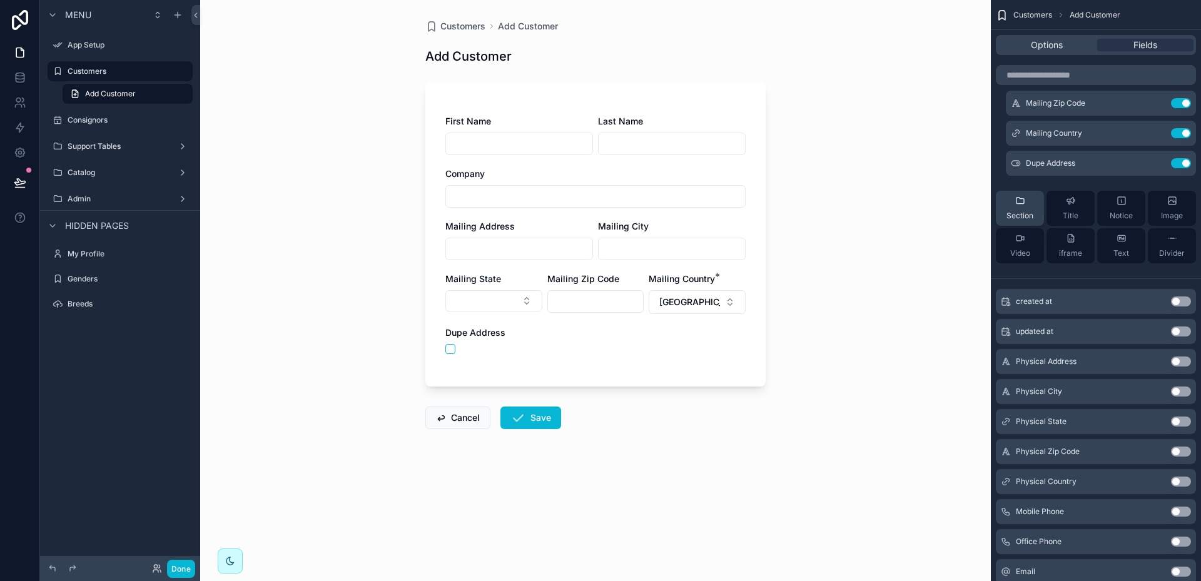
click at [1026, 203] on div "Section" at bounding box center [1020, 208] width 27 height 25
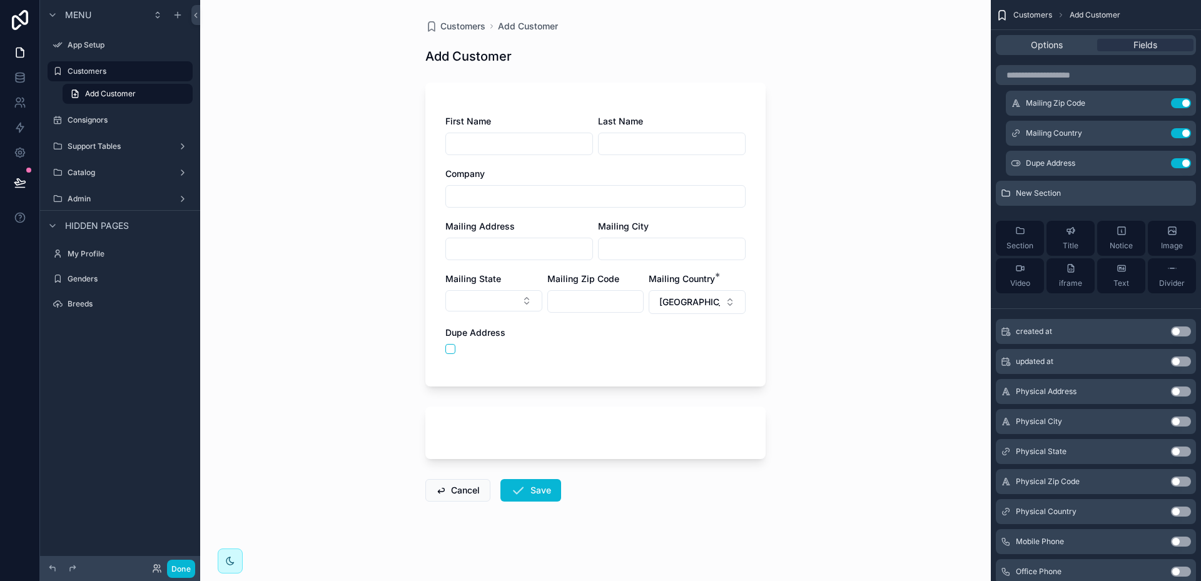
click at [1187, 390] on button "Use setting" at bounding box center [1181, 392] width 20 height 10
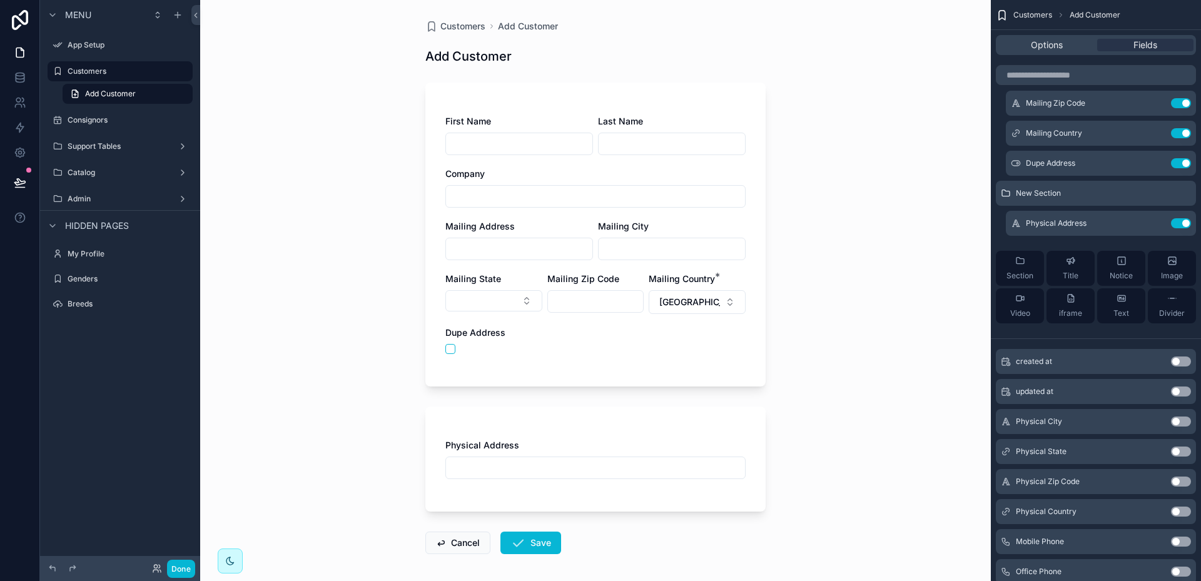
click at [1188, 423] on button "Use setting" at bounding box center [1181, 422] width 20 height 10
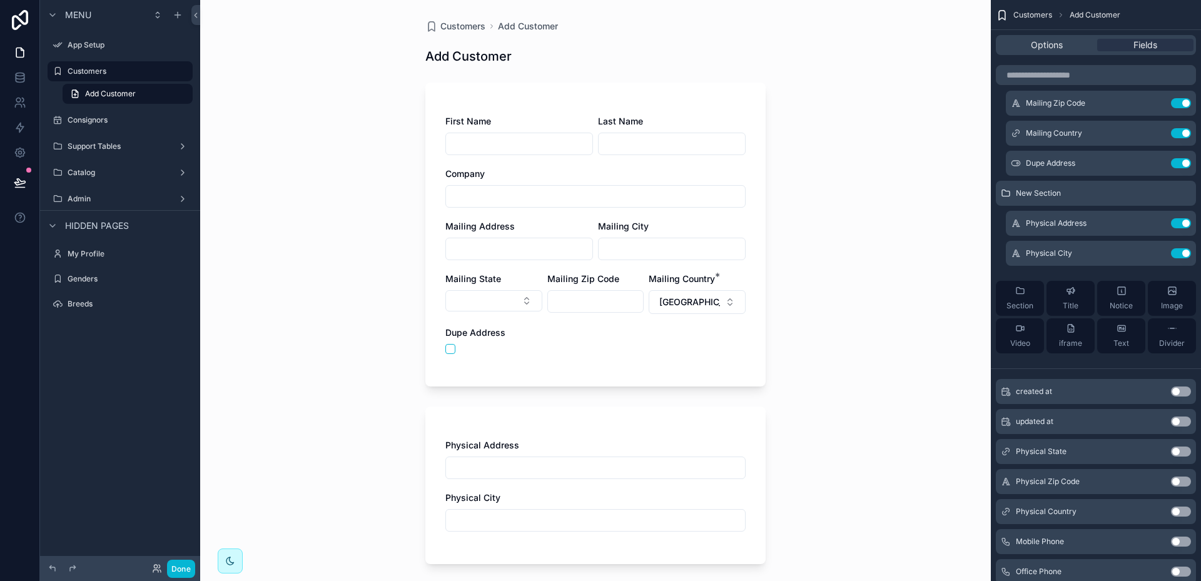
click at [1187, 452] on button "Use setting" at bounding box center [1181, 452] width 20 height 10
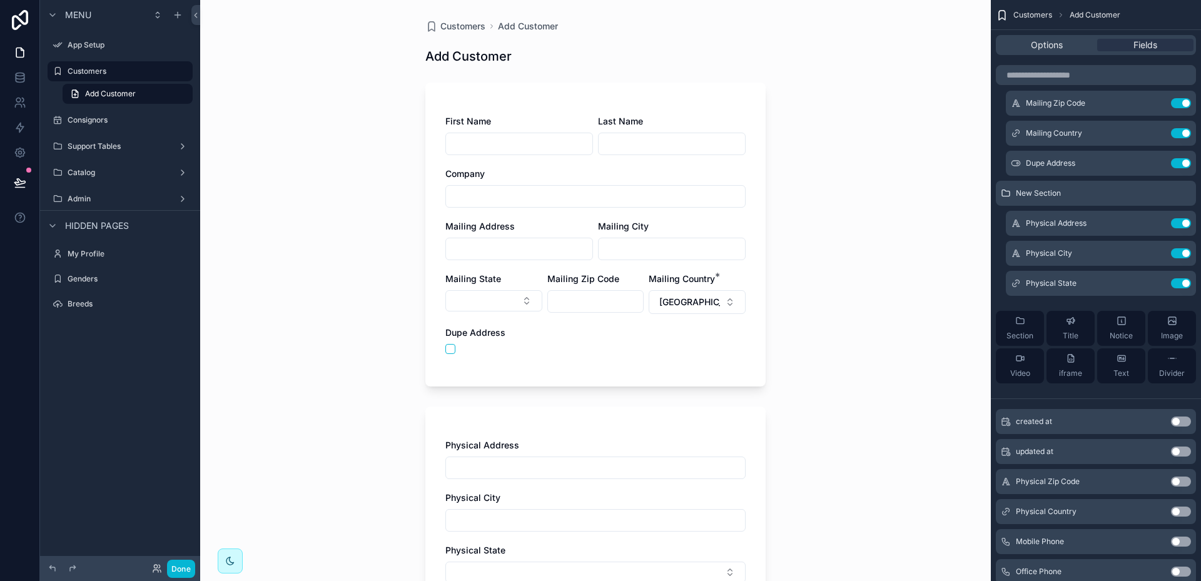
click at [1184, 482] on button "Use setting" at bounding box center [1181, 482] width 20 height 10
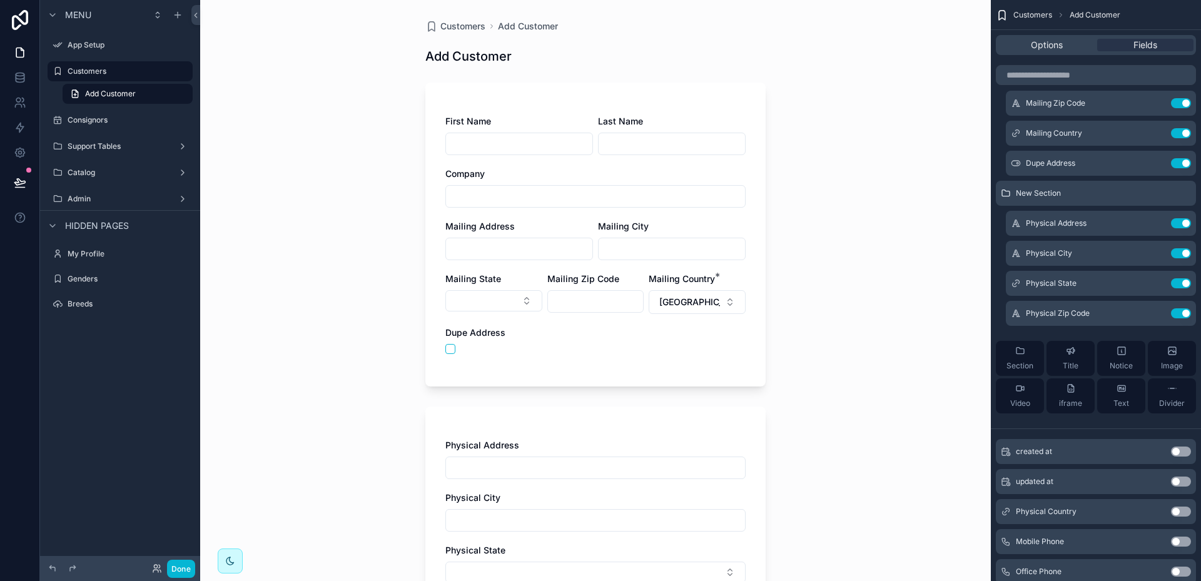
click at [1187, 510] on button "Use setting" at bounding box center [1181, 512] width 20 height 10
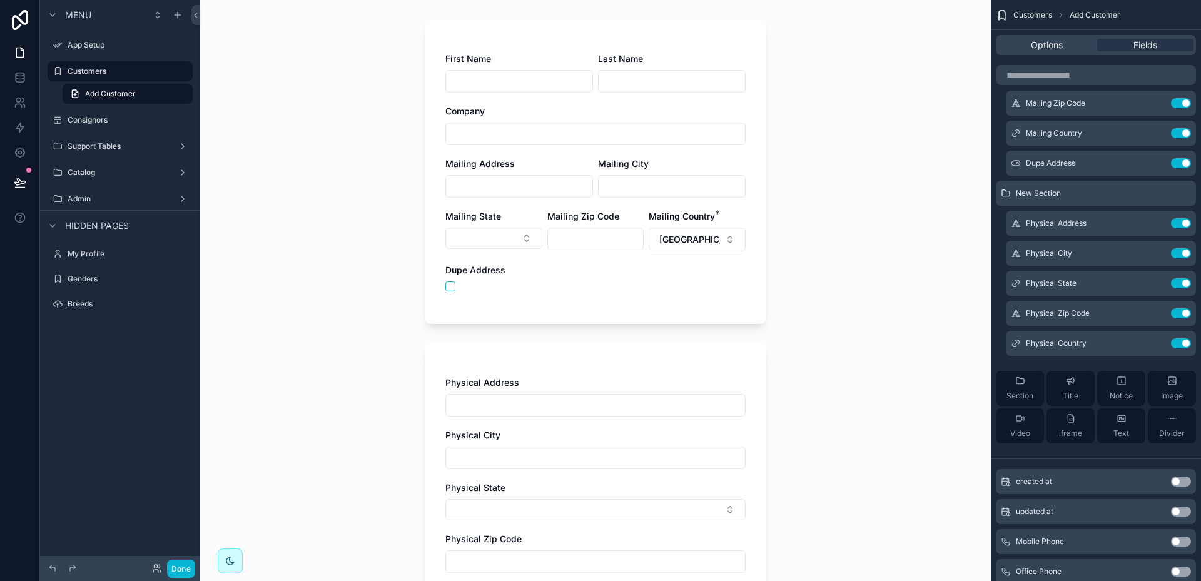
scroll to position [125, 0]
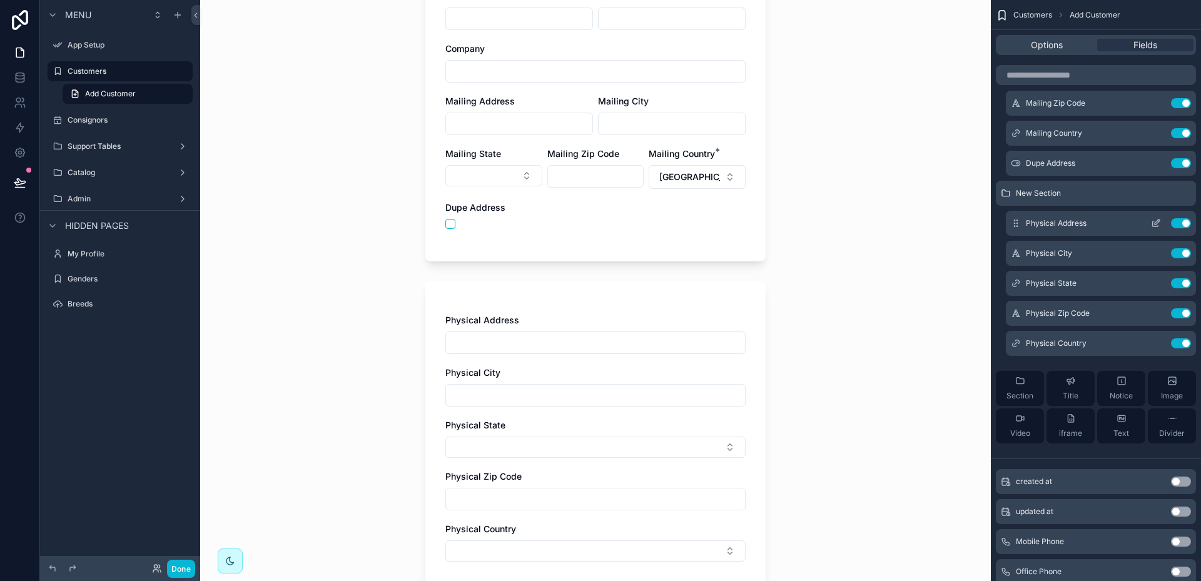
click at [1159, 223] on icon "scrollable content" at bounding box center [1156, 223] width 10 height 10
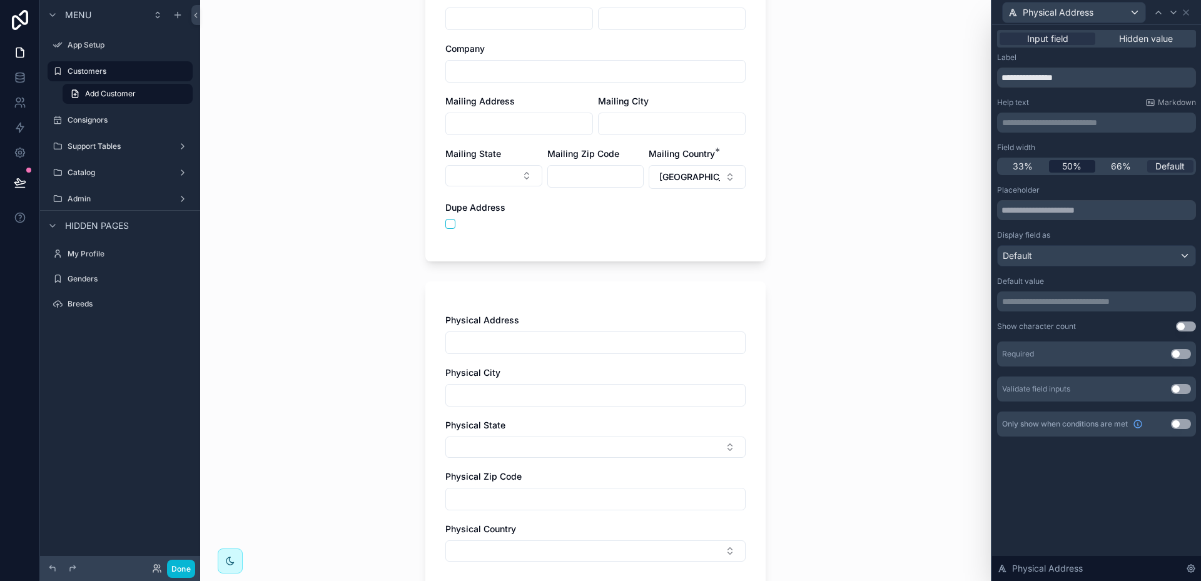
click at [1074, 165] on span "50%" at bounding box center [1071, 166] width 19 height 13
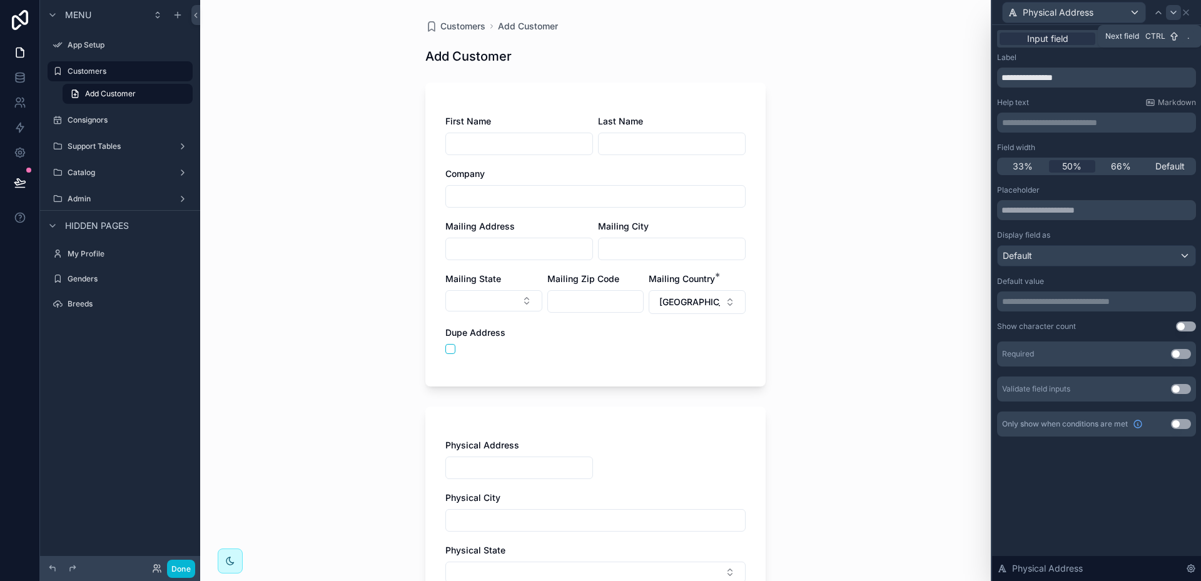
click at [1174, 16] on icon at bounding box center [1174, 13] width 10 height 10
click at [1072, 163] on span "50%" at bounding box center [1071, 166] width 19 height 13
click at [1172, 15] on icon at bounding box center [1174, 13] width 10 height 10
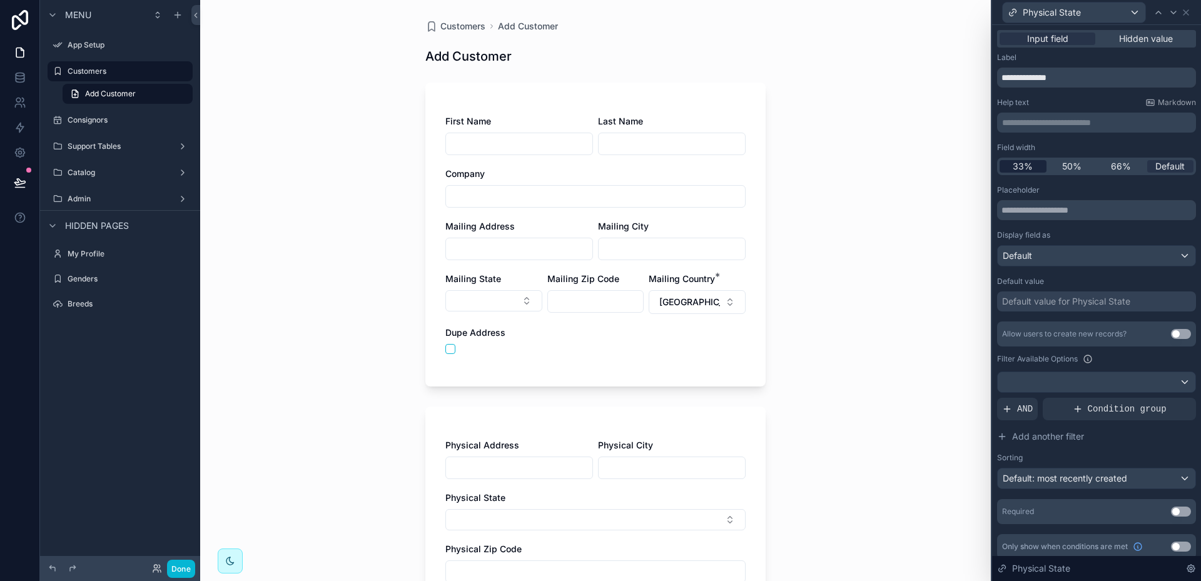
click at [1022, 165] on span "33%" at bounding box center [1023, 166] width 20 height 13
click at [1176, 14] on icon at bounding box center [1174, 13] width 10 height 10
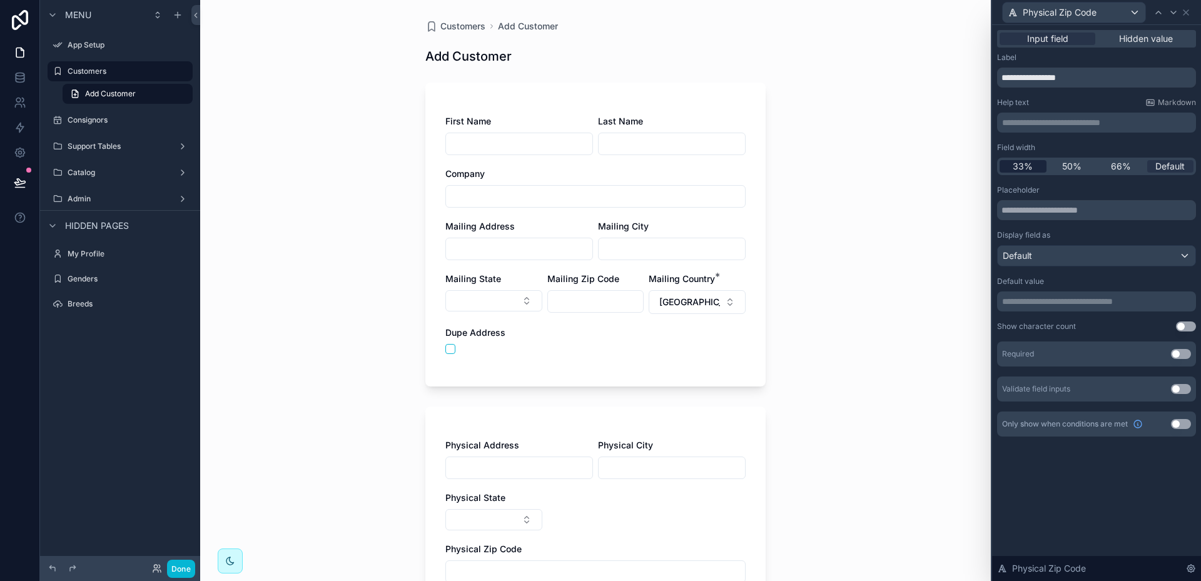
click at [1013, 163] on span "33%" at bounding box center [1023, 166] width 20 height 13
click at [1173, 13] on icon at bounding box center [1173, 12] width 5 height 3
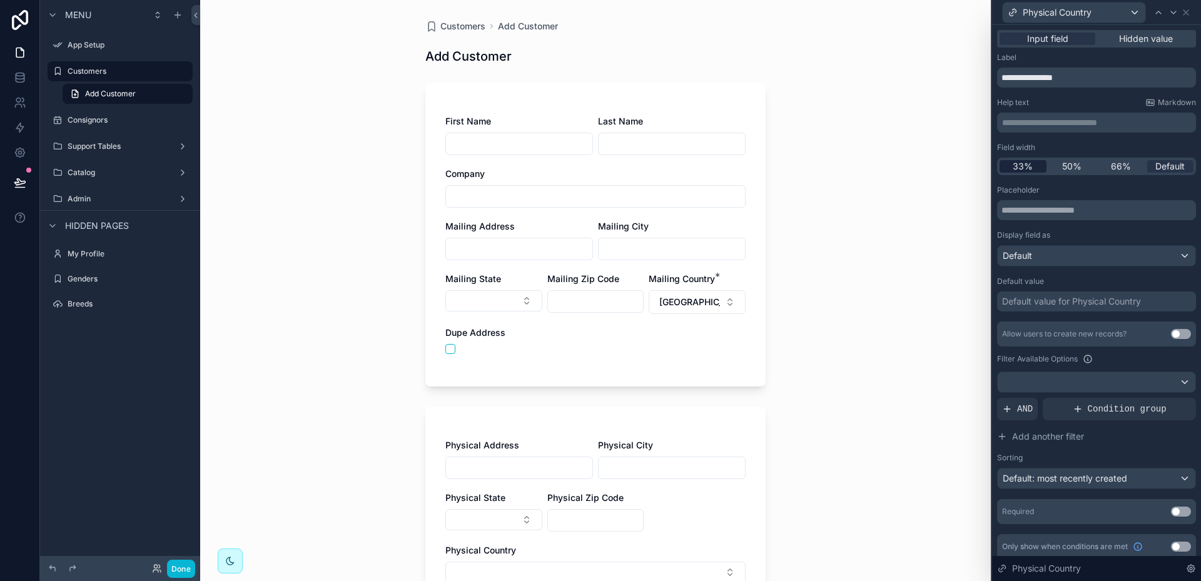
click at [1017, 164] on span "33%" at bounding box center [1023, 166] width 20 height 13
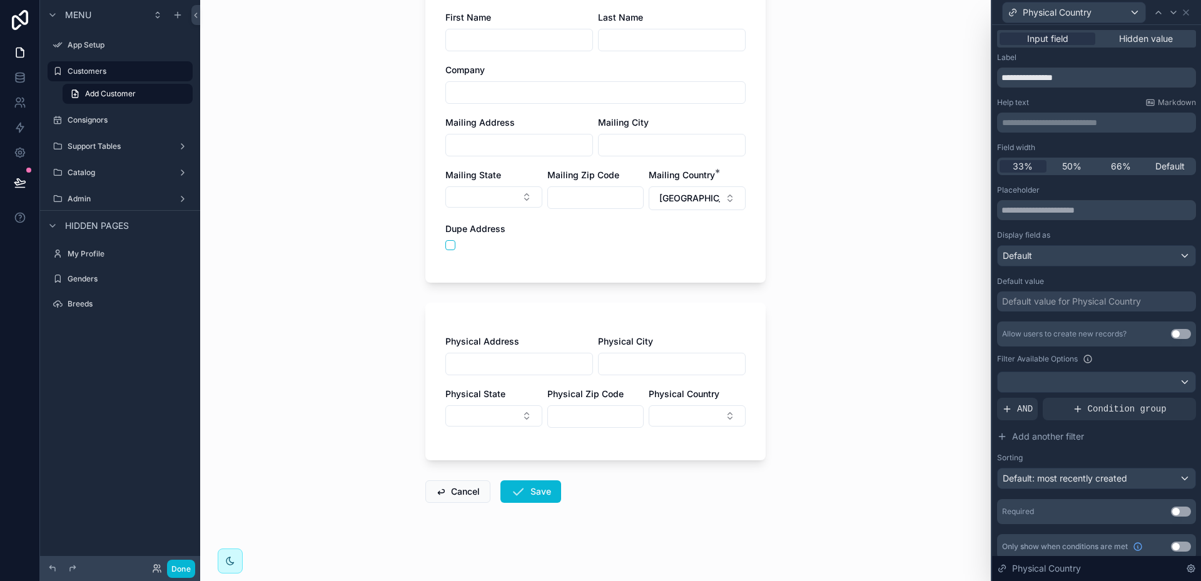
scroll to position [106, 0]
click at [1188, 13] on icon at bounding box center [1186, 13] width 10 height 10
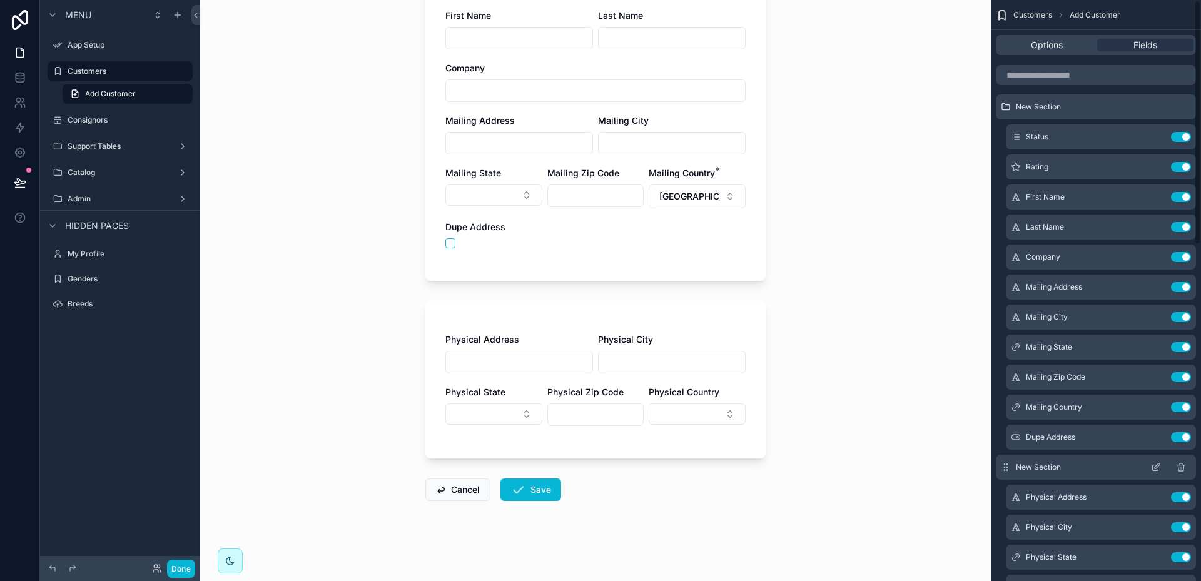
scroll to position [0, 0]
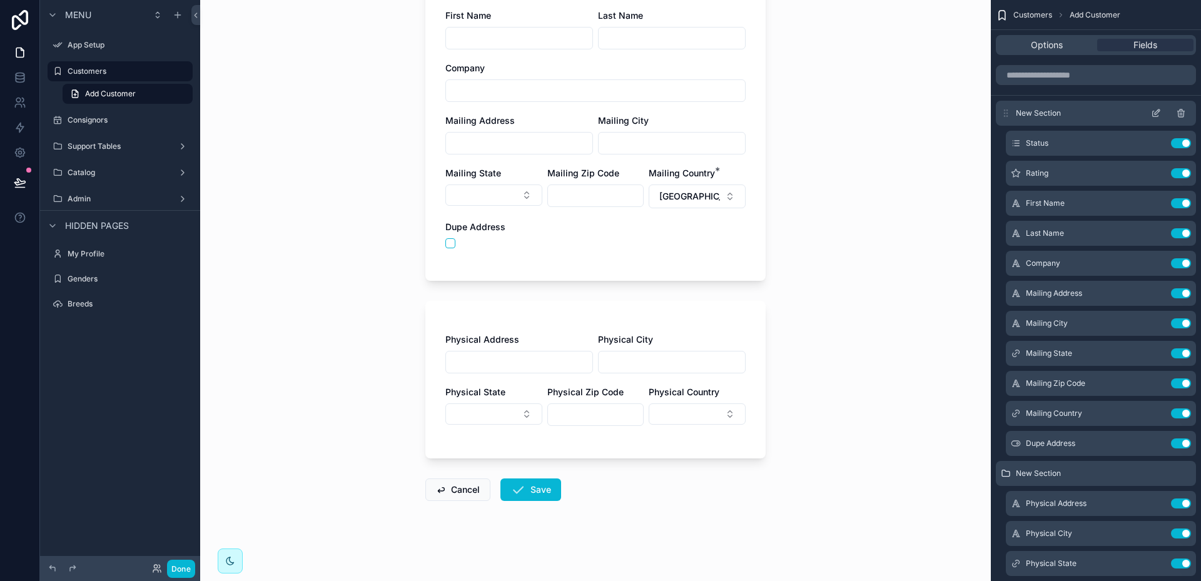
click at [1161, 114] on div "scrollable content" at bounding box center [1171, 113] width 40 height 10
click at [1157, 112] on icon "scrollable content" at bounding box center [1156, 113] width 10 height 10
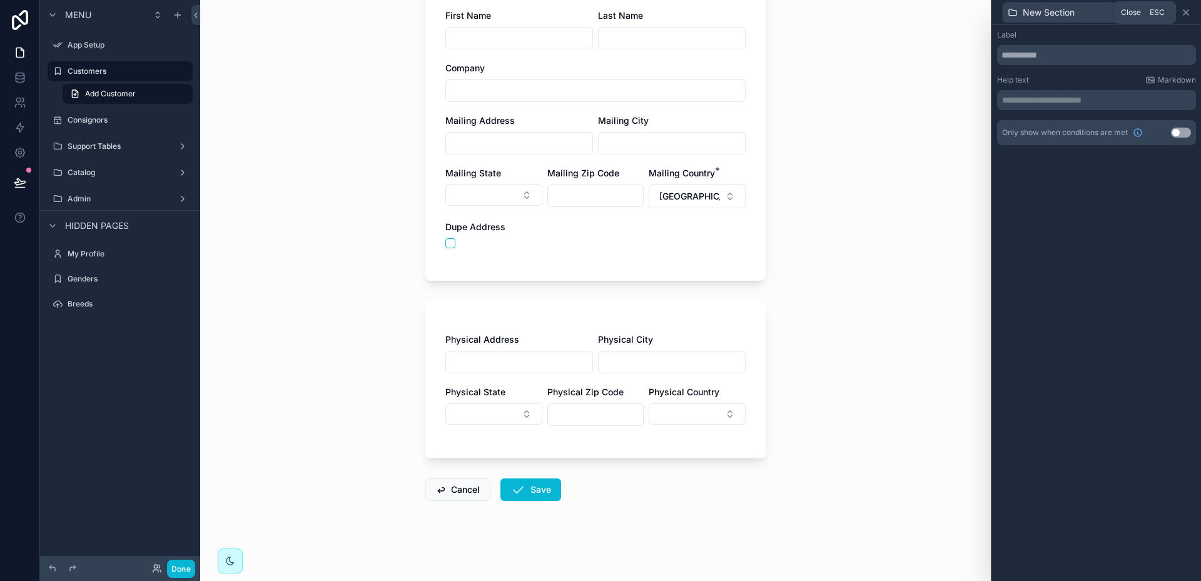
click at [1189, 9] on icon at bounding box center [1186, 13] width 10 height 10
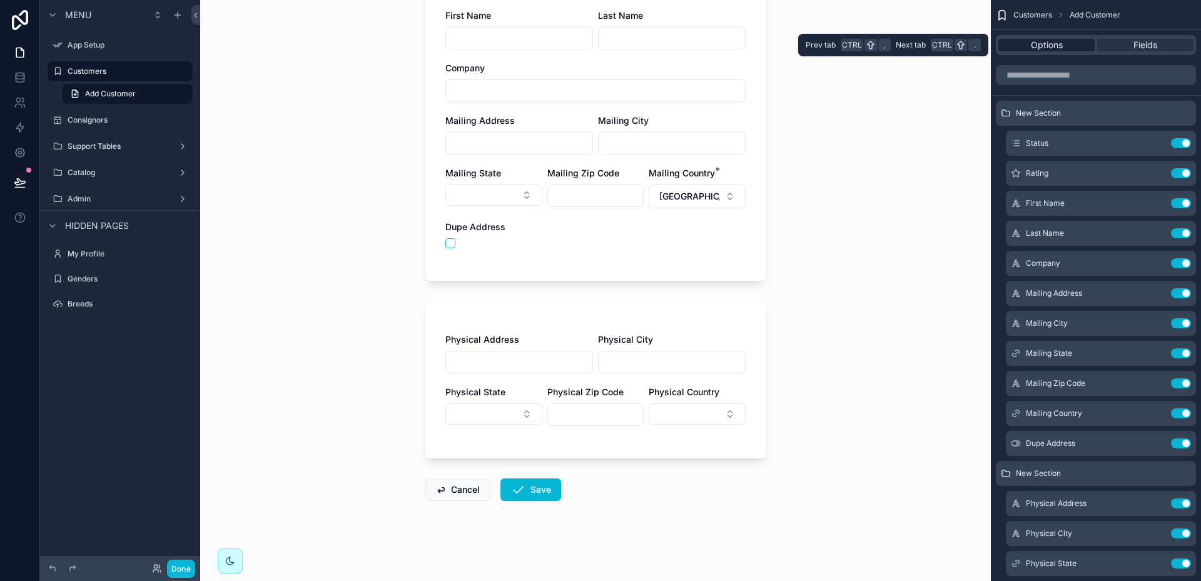
click at [1053, 44] on span "Options" at bounding box center [1047, 45] width 32 height 13
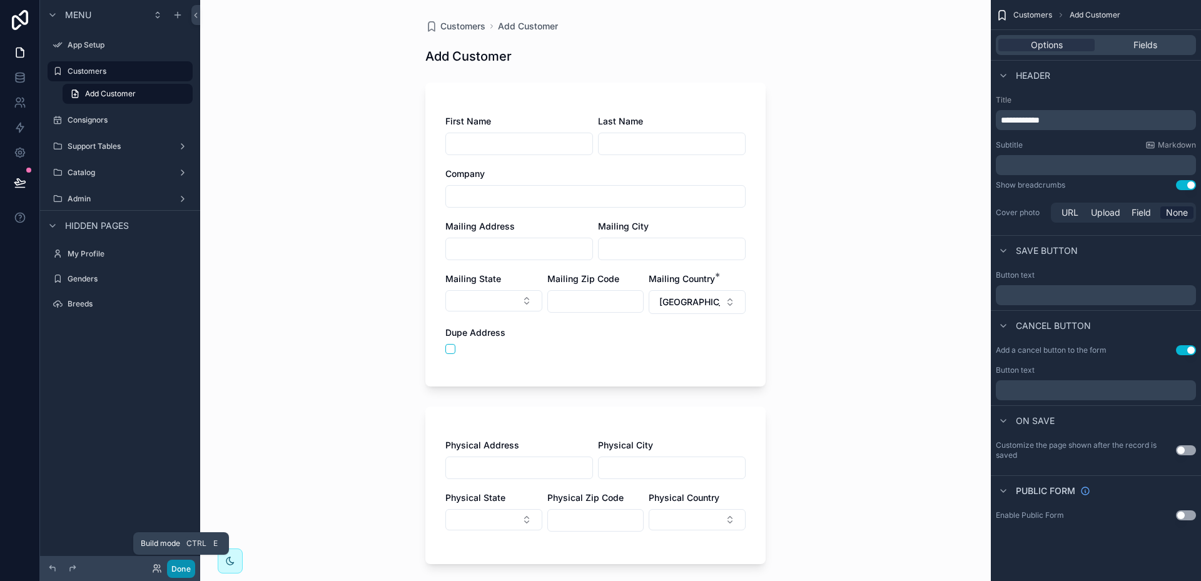
click at [183, 569] on button "Done" at bounding box center [181, 569] width 28 height 18
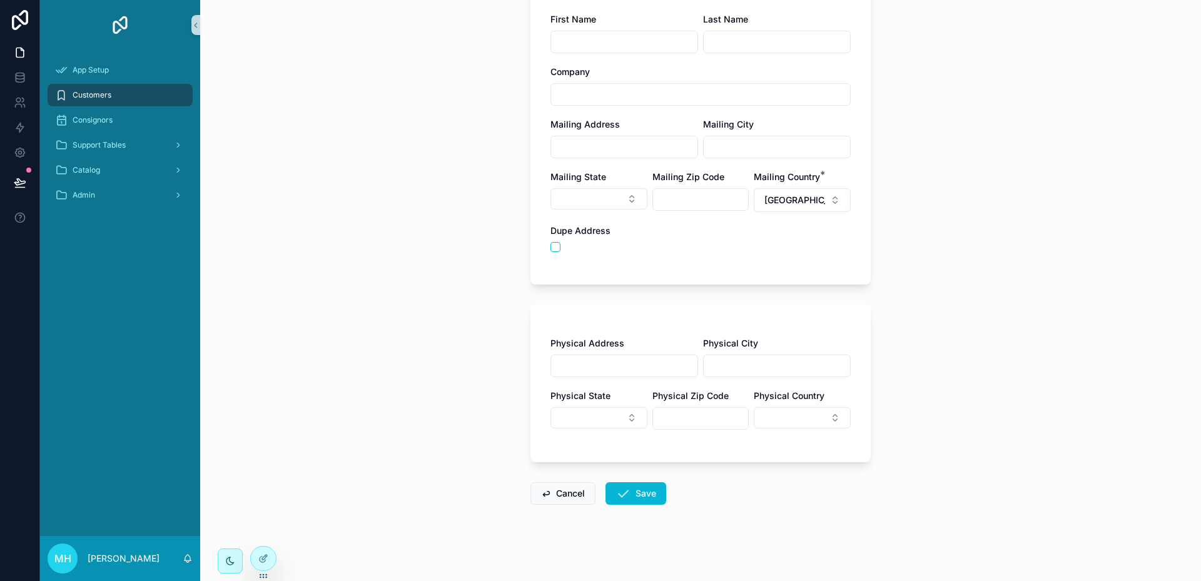
scroll to position [106, 0]
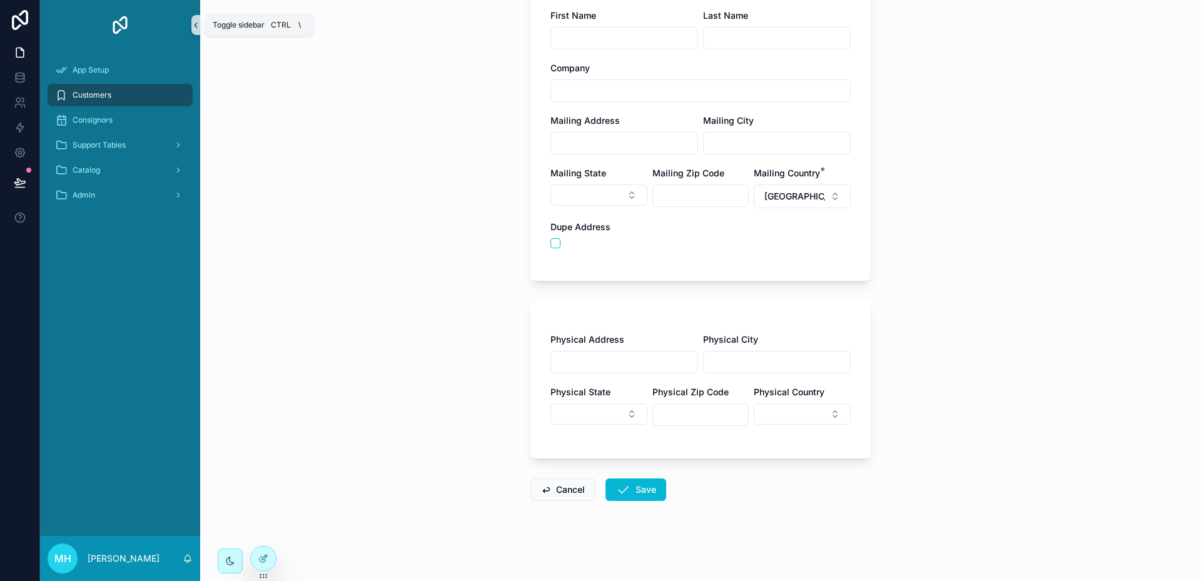
click at [194, 28] on icon "scrollable content" at bounding box center [195, 25] width 9 height 9
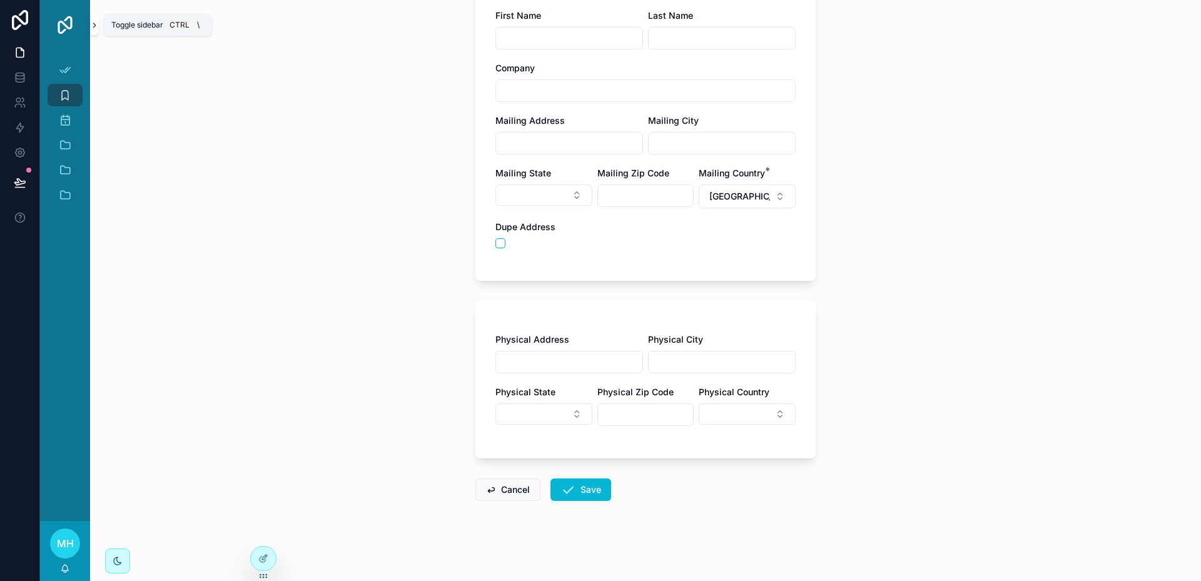
click at [94, 26] on icon "scrollable content" at bounding box center [94, 25] width 3 height 4
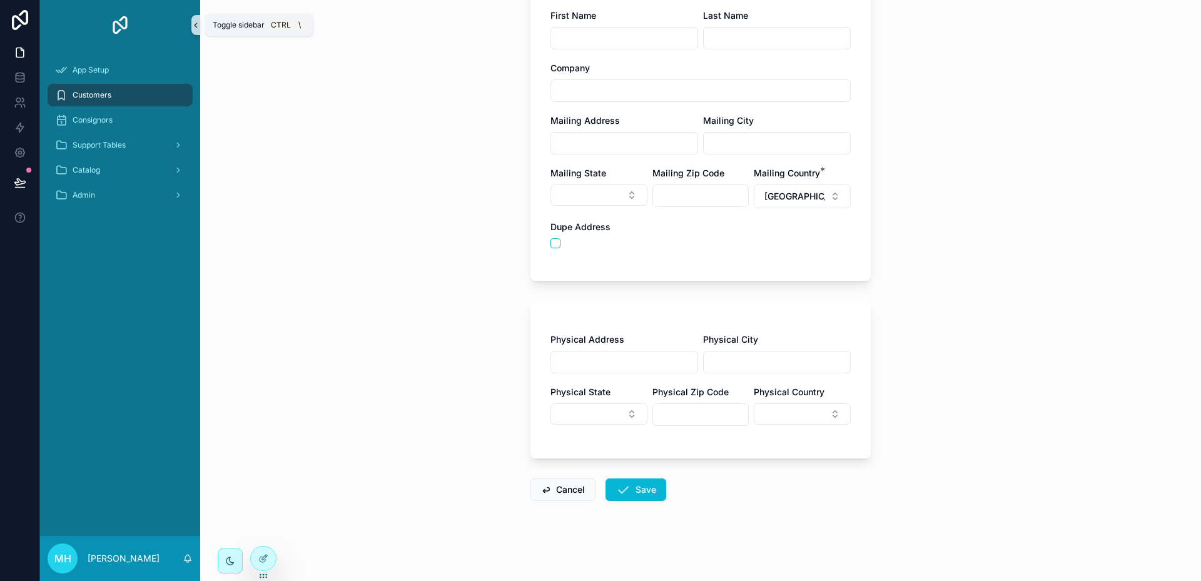
click at [196, 26] on icon "scrollable content" at bounding box center [196, 25] width 3 height 4
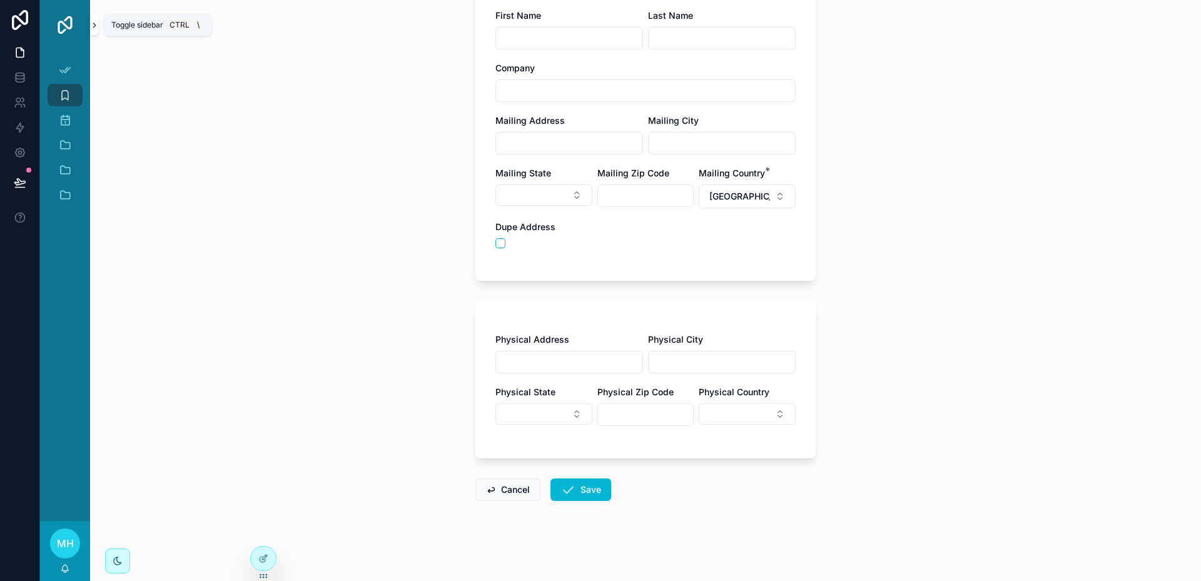
click at [94, 24] on icon "scrollable content" at bounding box center [94, 25] width 9 height 9
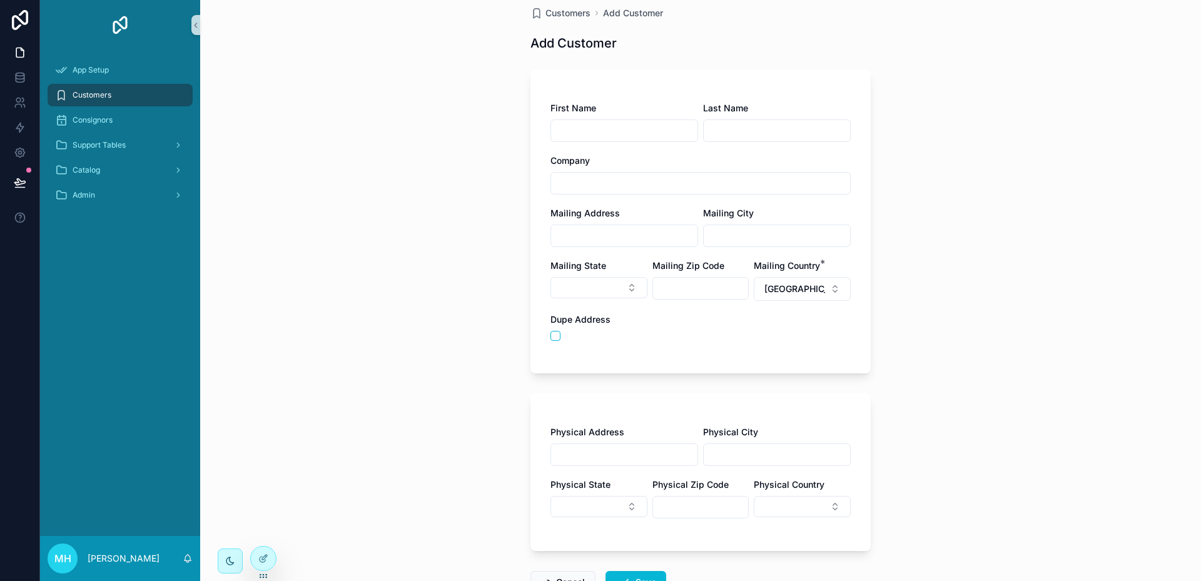
scroll to position [0, 0]
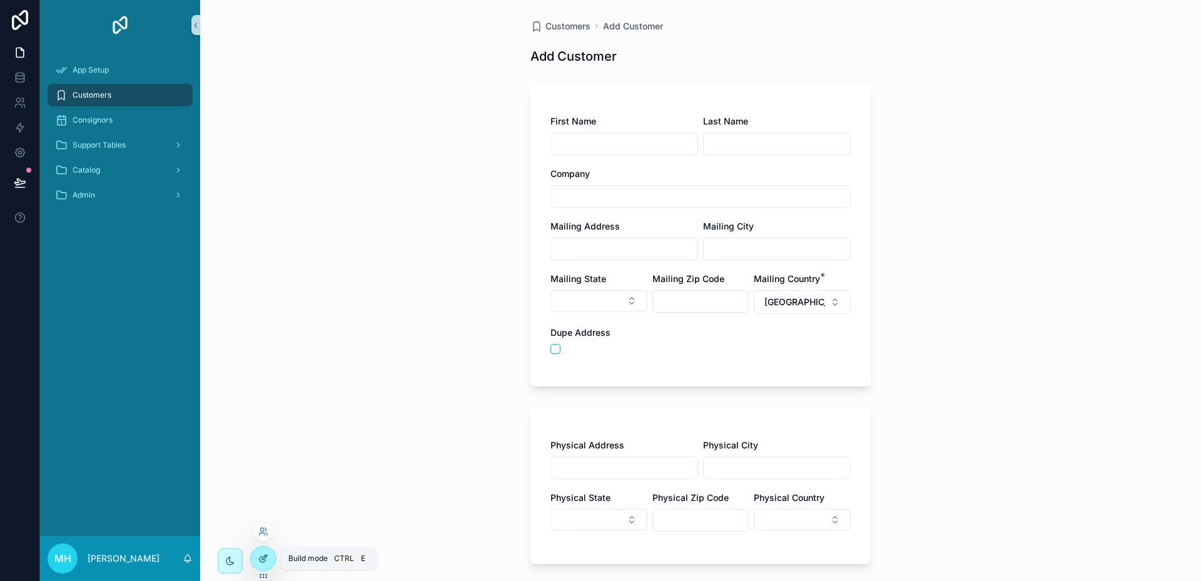
click at [258, 559] on div at bounding box center [263, 559] width 25 height 24
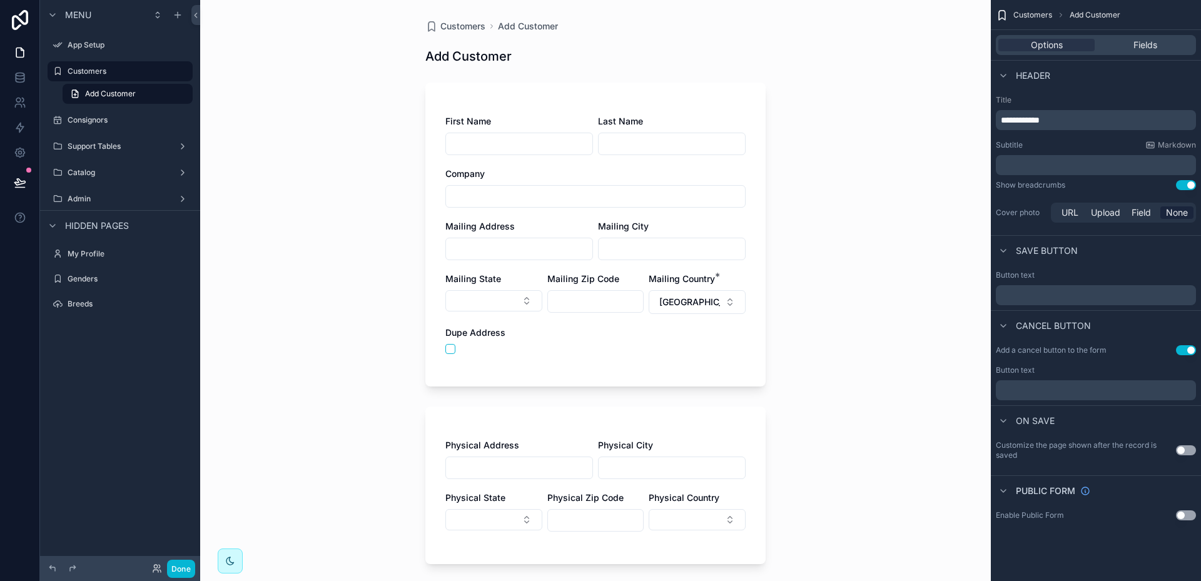
click at [749, 100] on div "First Name Last Name Company Mailing Address Mailing City Mailing State Mailing…" at bounding box center [595, 235] width 340 height 304
click at [1126, 46] on div "Fields" at bounding box center [1145, 45] width 96 height 13
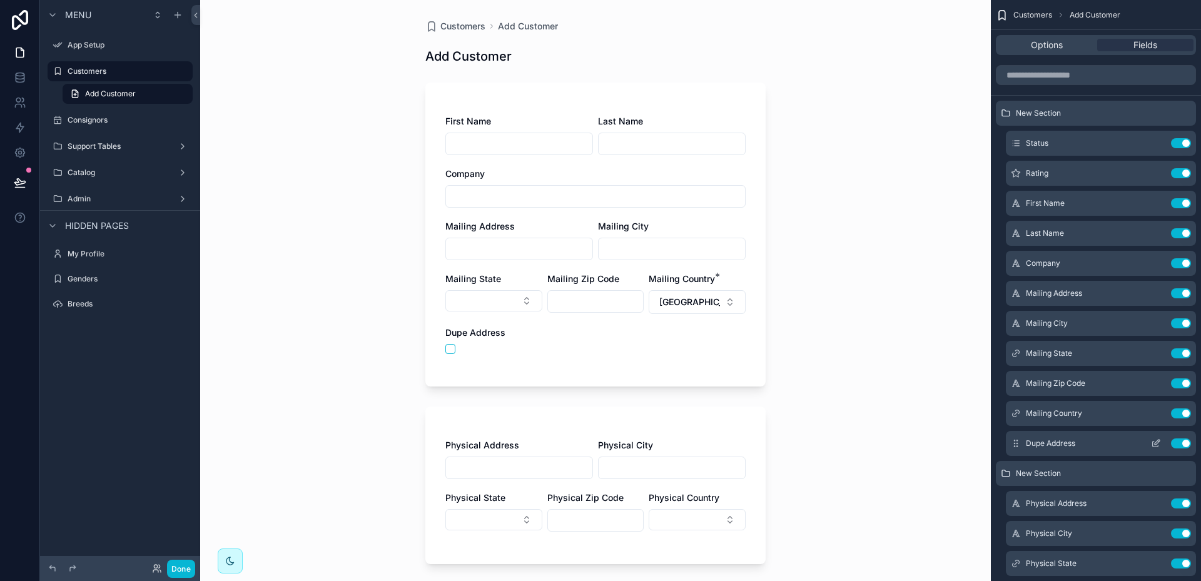
click at [1157, 444] on icon "scrollable content" at bounding box center [1156, 444] width 10 height 10
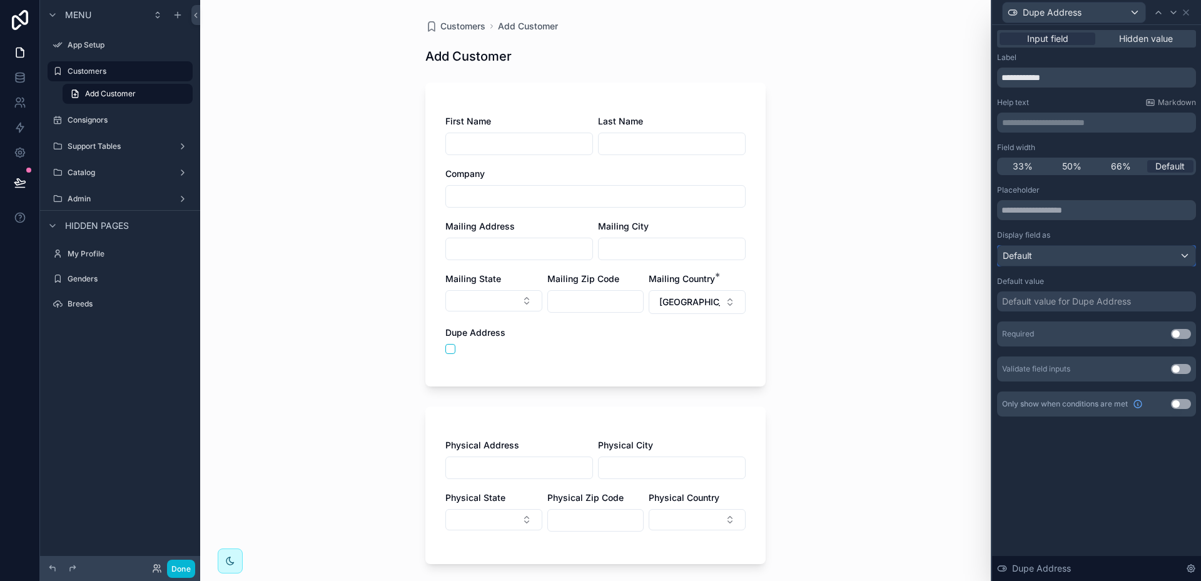
click at [1185, 255] on div "Default" at bounding box center [1097, 256] width 198 height 20
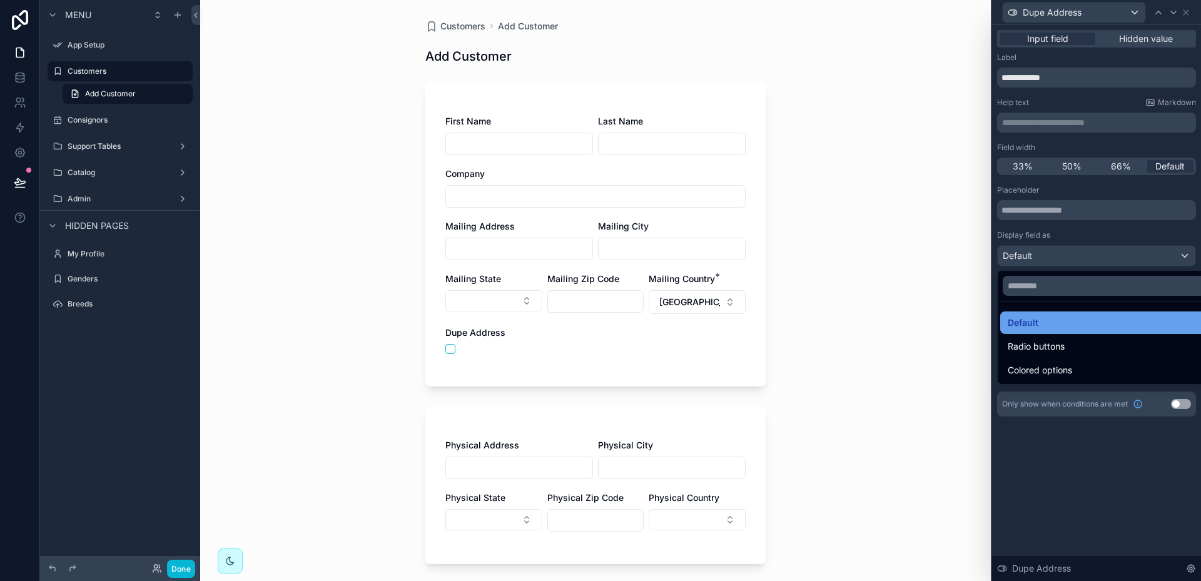
click at [1028, 320] on span "Default" at bounding box center [1023, 322] width 31 height 15
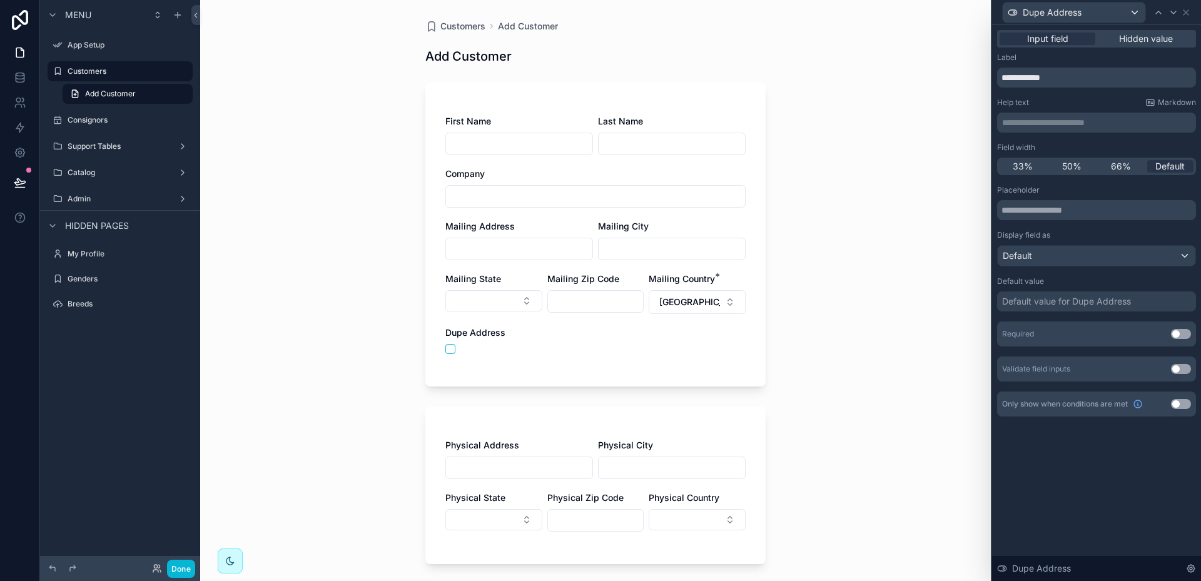
click at [1059, 305] on div "Default value for Dupe Address" at bounding box center [1066, 301] width 129 height 13
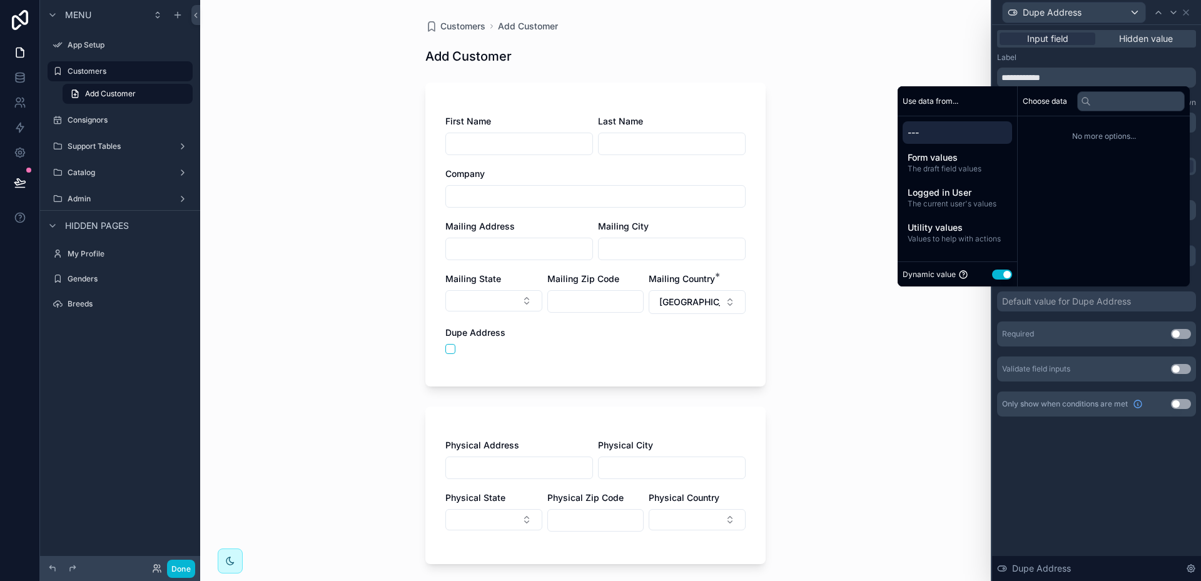
click at [992, 277] on button "Use setting" at bounding box center [1002, 275] width 20 height 10
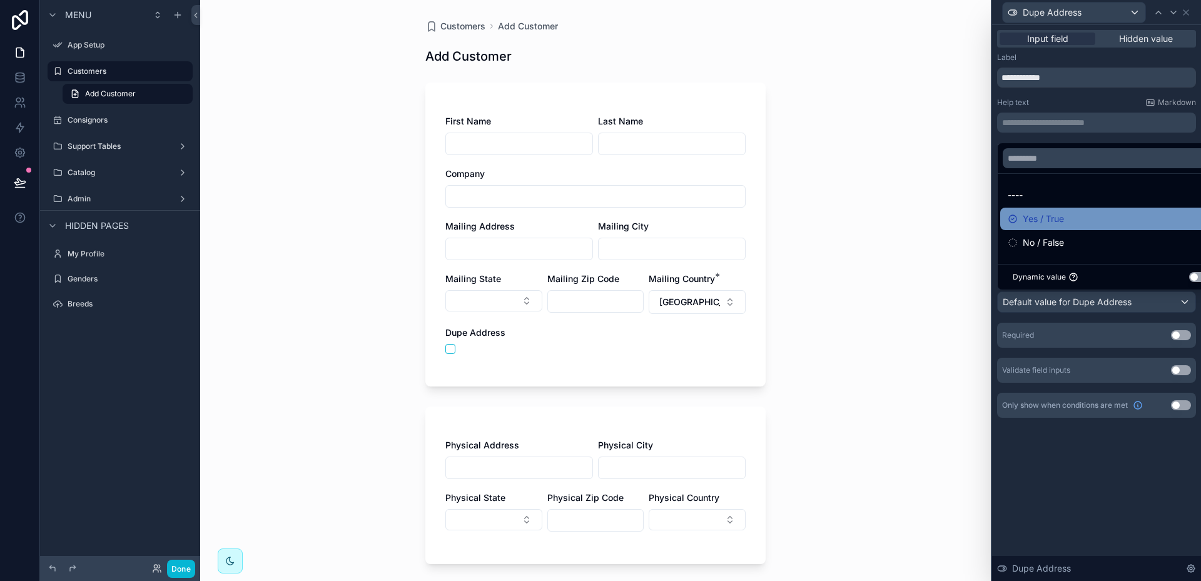
click at [1028, 221] on span "Yes / True" at bounding box center [1043, 218] width 41 height 15
click at [828, 372] on div "Customers Add Customer Add Customer First Name Last Name Company Mailing Addres…" at bounding box center [595, 290] width 791 height 581
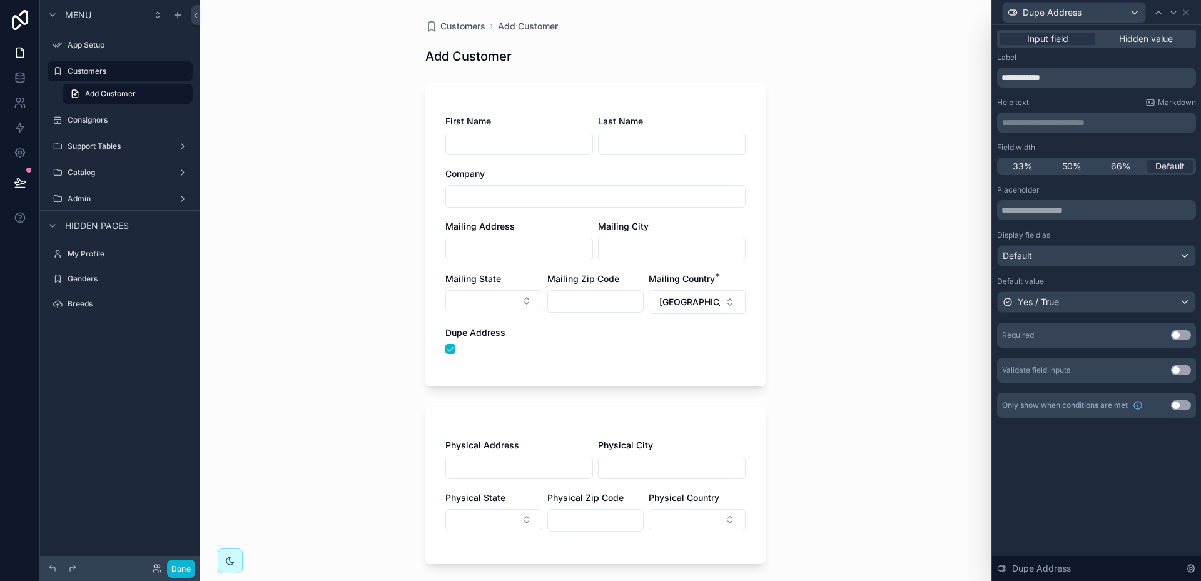
click at [740, 419] on div "Physical Address Physical City Physical State Physical Zip Code Physical Country" at bounding box center [595, 486] width 340 height 158
click at [1185, 11] on icon at bounding box center [1186, 13] width 10 height 10
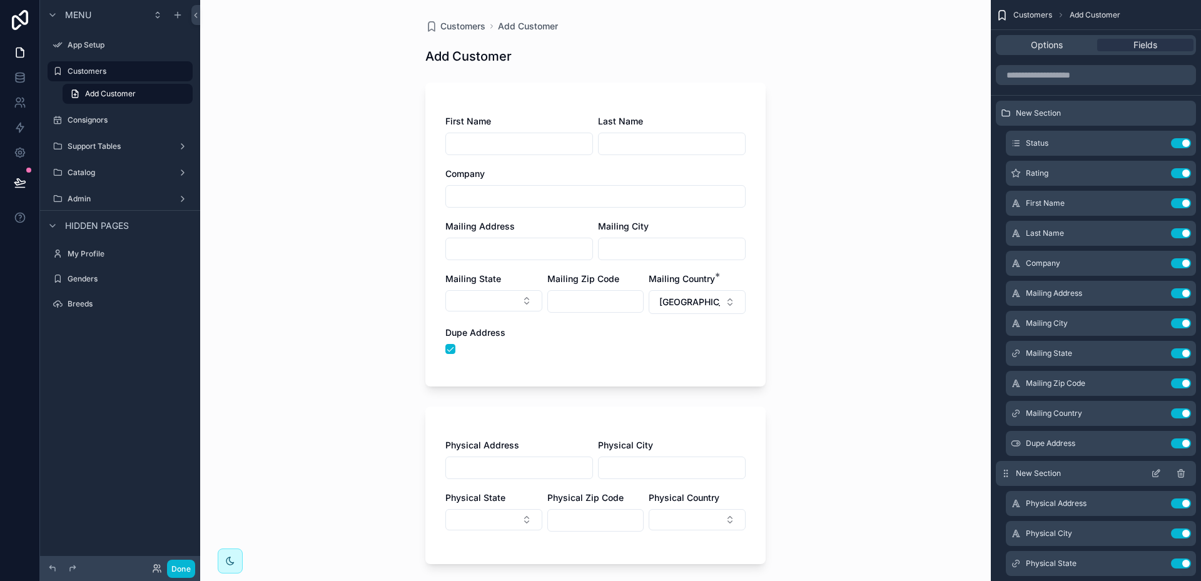
click at [1157, 472] on icon "scrollable content" at bounding box center [1157, 472] width 5 height 5
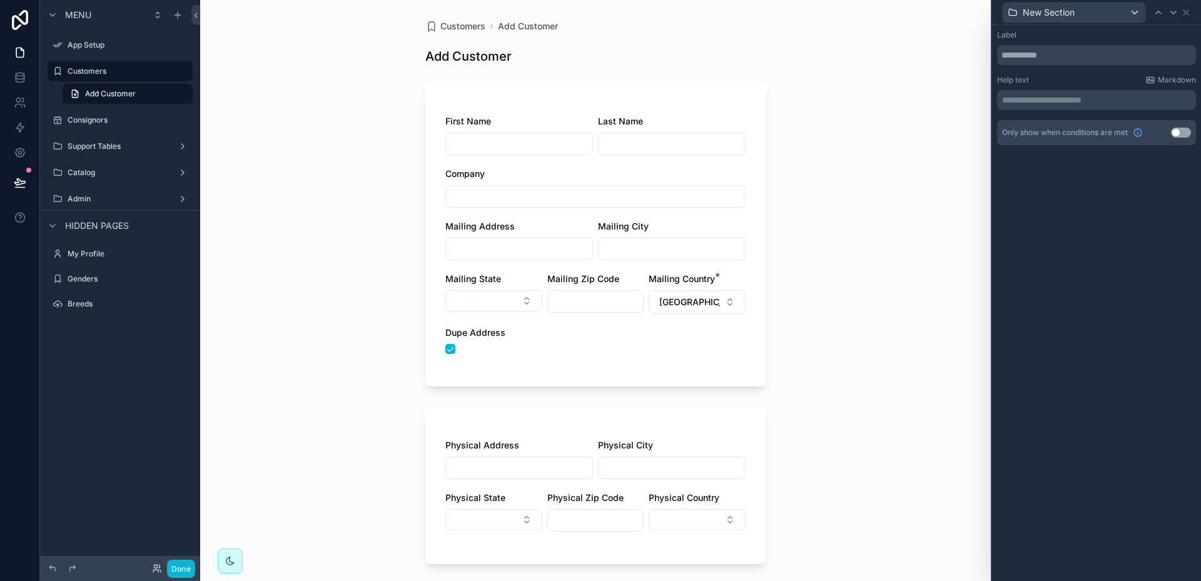
click at [1182, 131] on button "Use setting" at bounding box center [1181, 133] width 20 height 10
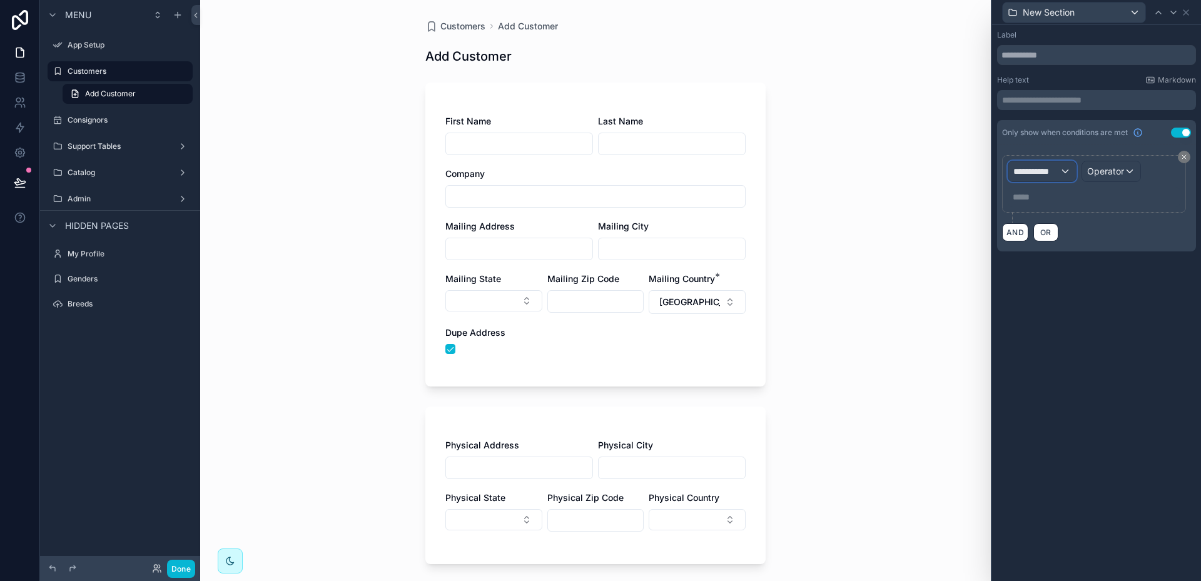
click at [1067, 171] on div "**********" at bounding box center [1042, 171] width 68 height 20
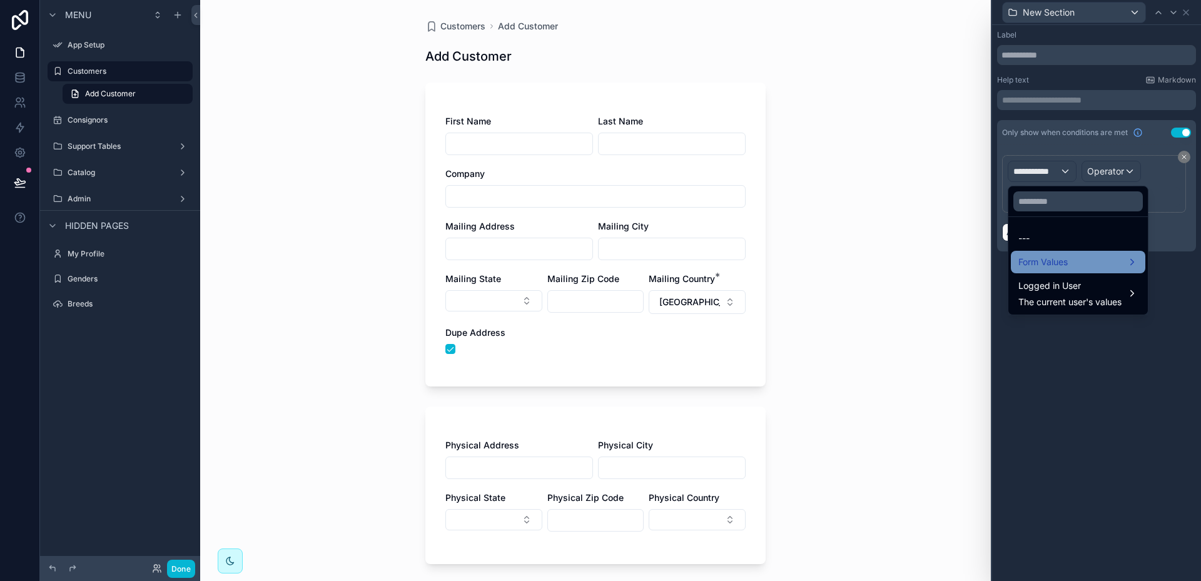
click at [1044, 258] on span "Form Values" at bounding box center [1042, 262] width 49 height 15
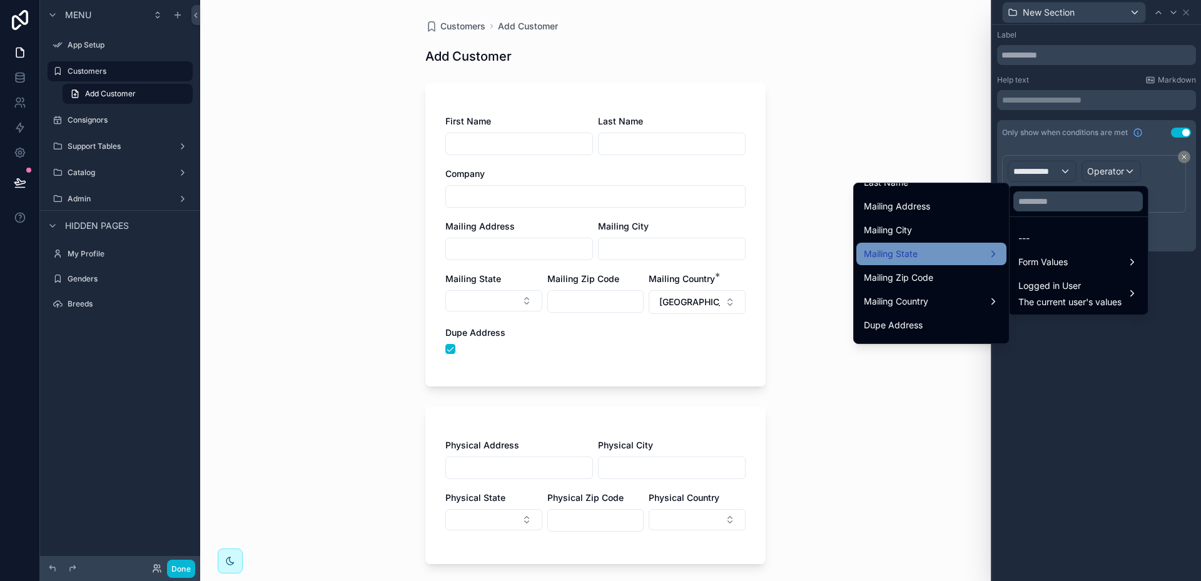
scroll to position [250, 0]
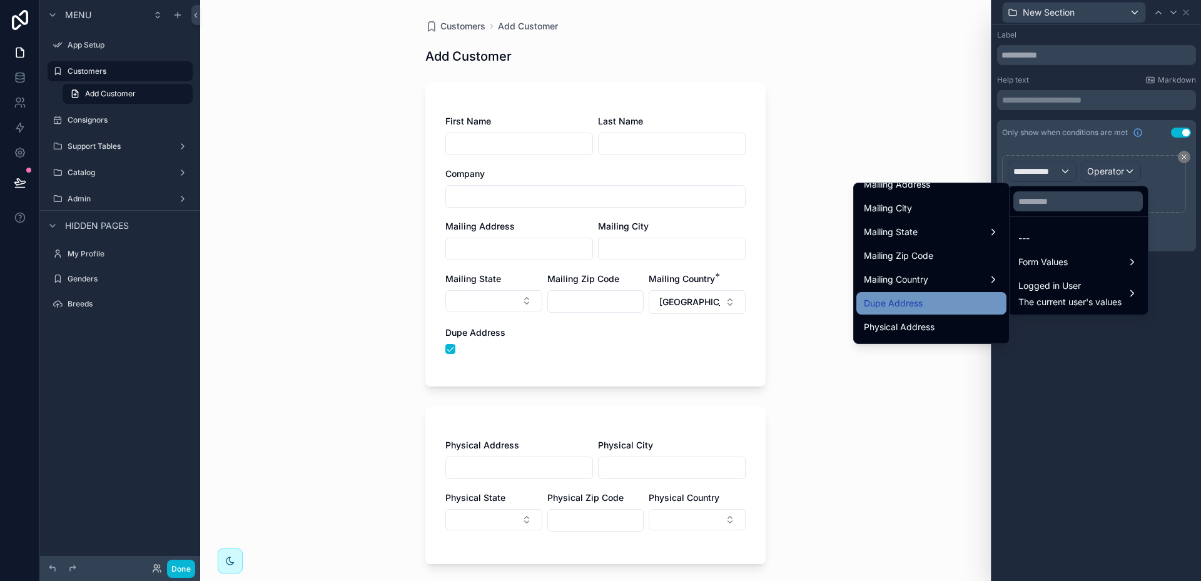
click at [905, 301] on span "Dupe Address" at bounding box center [893, 303] width 59 height 15
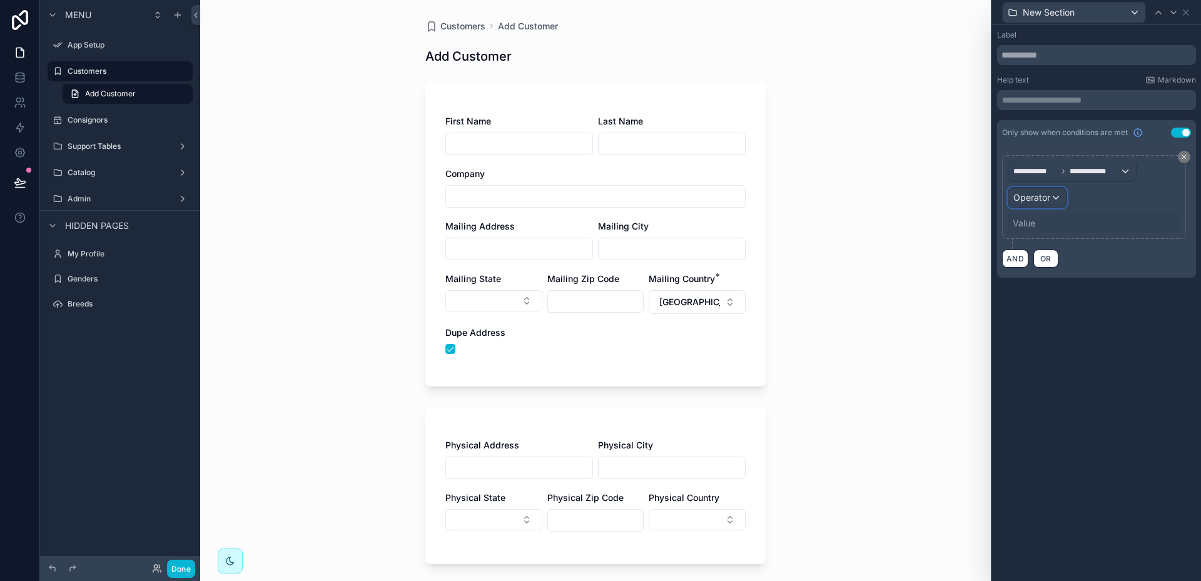
click at [1059, 199] on div "Operator" at bounding box center [1037, 198] width 58 height 20
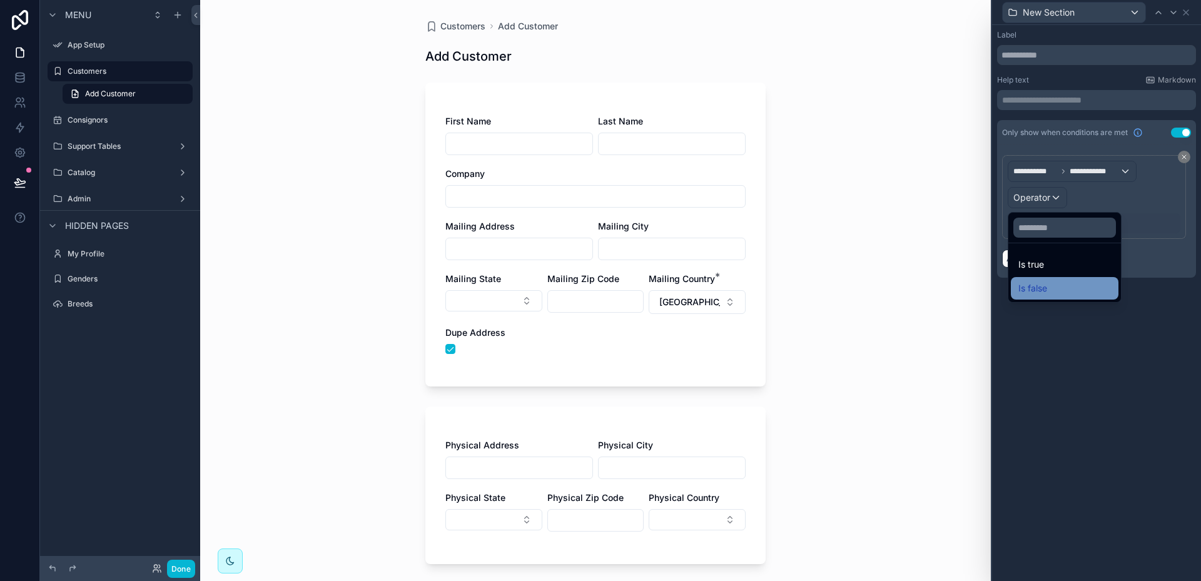
click at [1037, 289] on span "Is false" at bounding box center [1032, 288] width 29 height 15
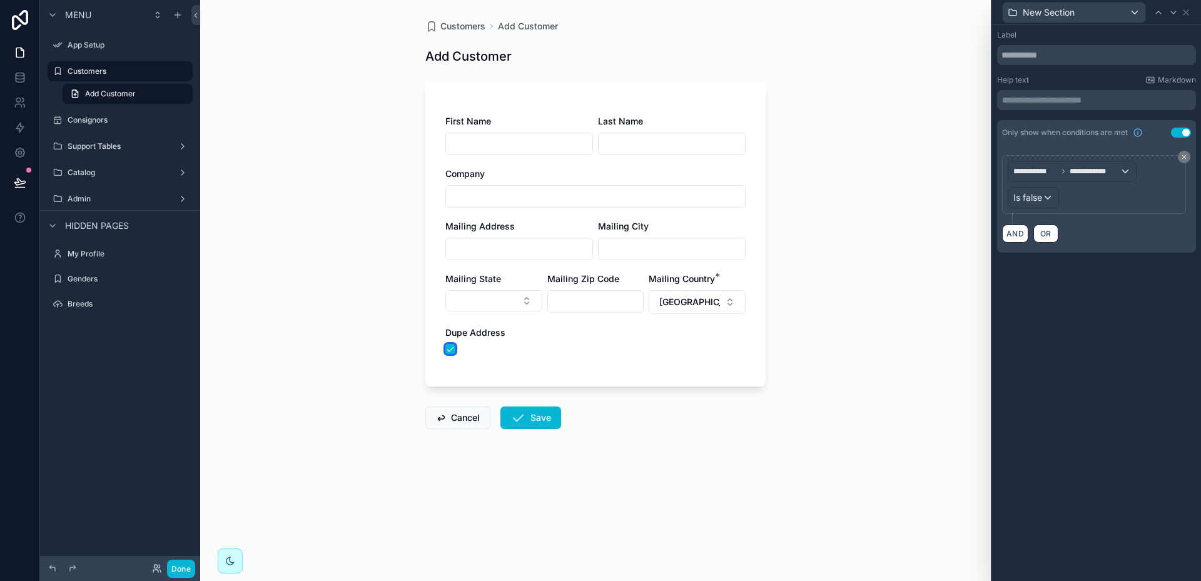
click at [449, 344] on button "scrollable content" at bounding box center [450, 349] width 10 height 10
click at [447, 348] on button "scrollable content" at bounding box center [450, 349] width 10 height 10
click at [449, 347] on button "scrollable content" at bounding box center [450, 349] width 10 height 10
click at [1062, 59] on input "text" at bounding box center [1096, 55] width 199 height 20
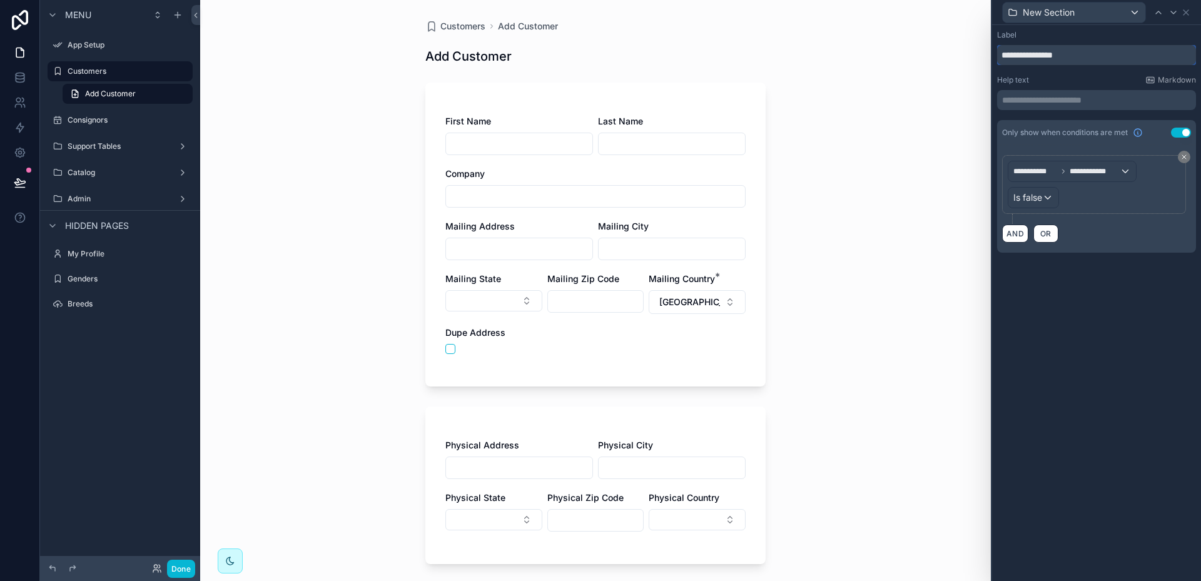
type input "**********"
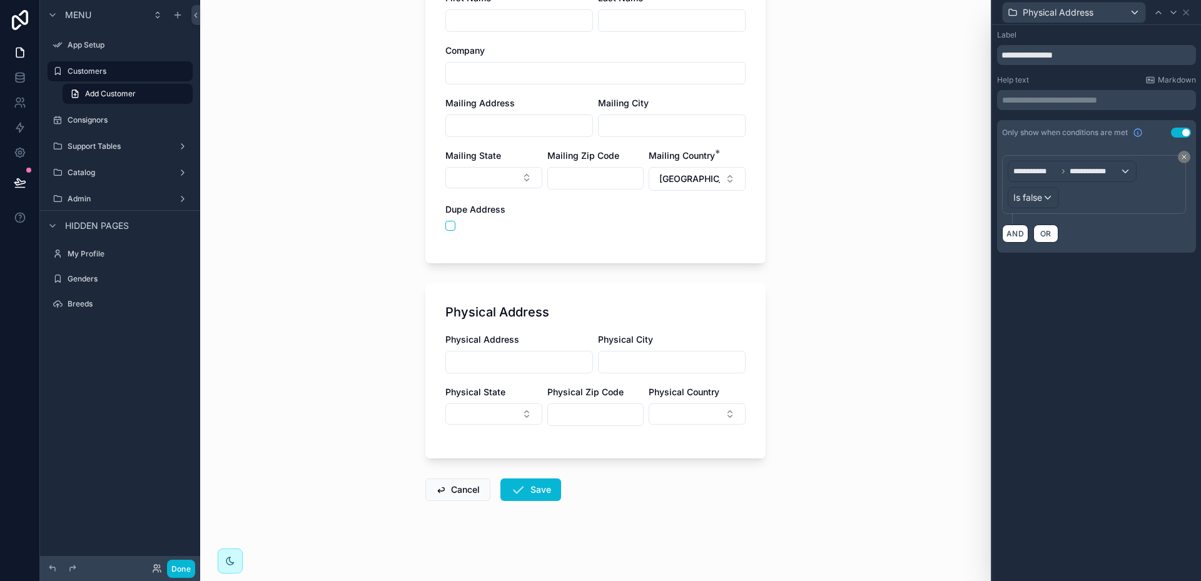
scroll to position [0, 0]
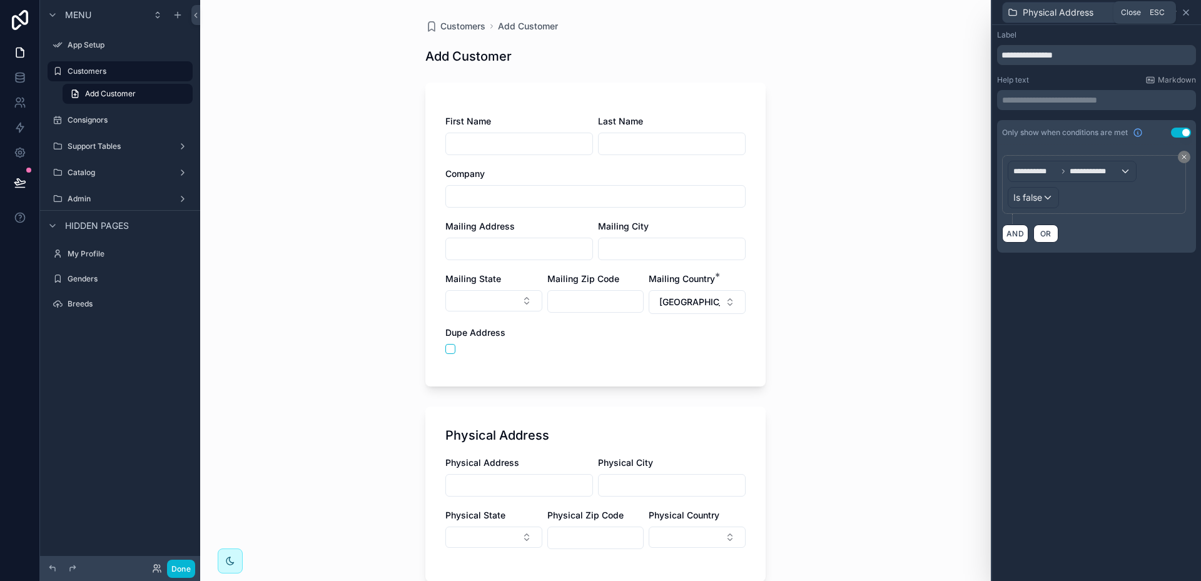
click at [1191, 11] on icon at bounding box center [1186, 13] width 10 height 10
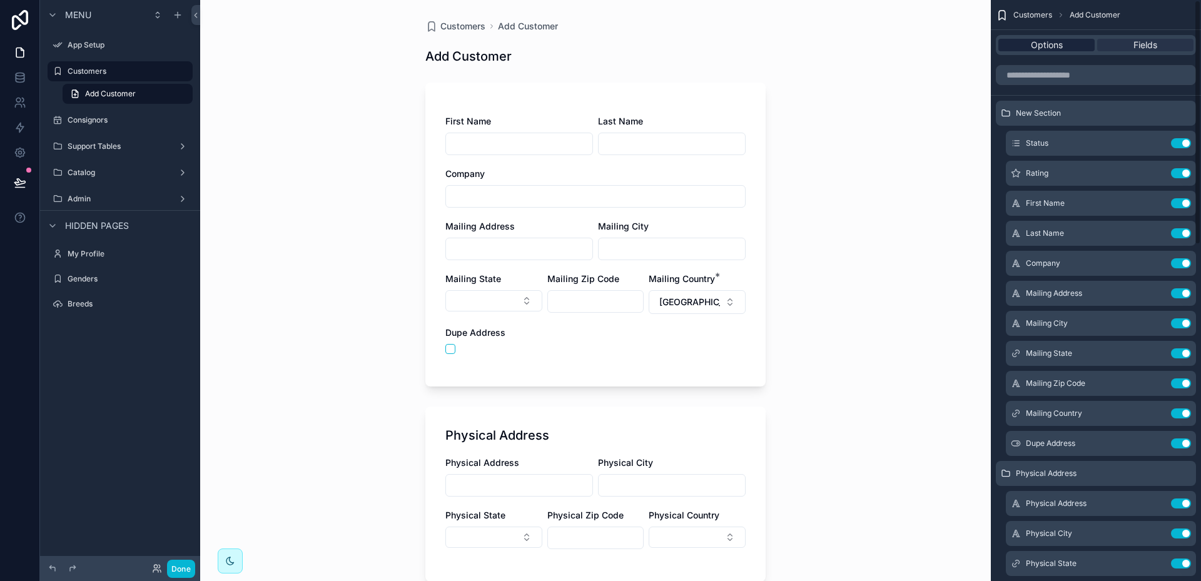
click at [1040, 46] on span "Options" at bounding box center [1047, 45] width 32 height 13
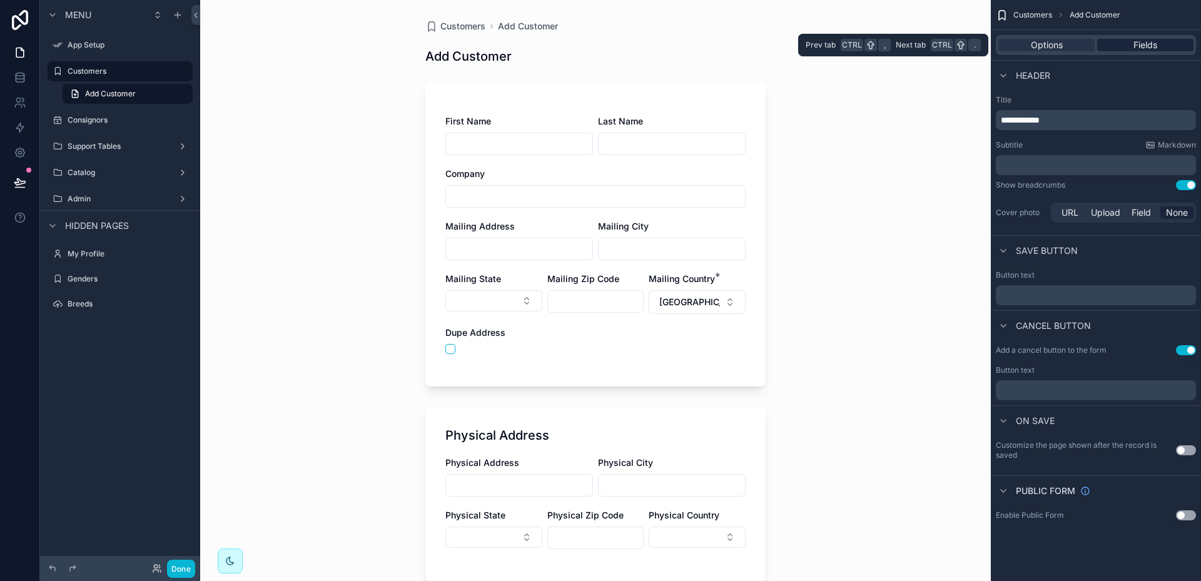
click at [1142, 39] on span "Fields" at bounding box center [1146, 45] width 24 height 13
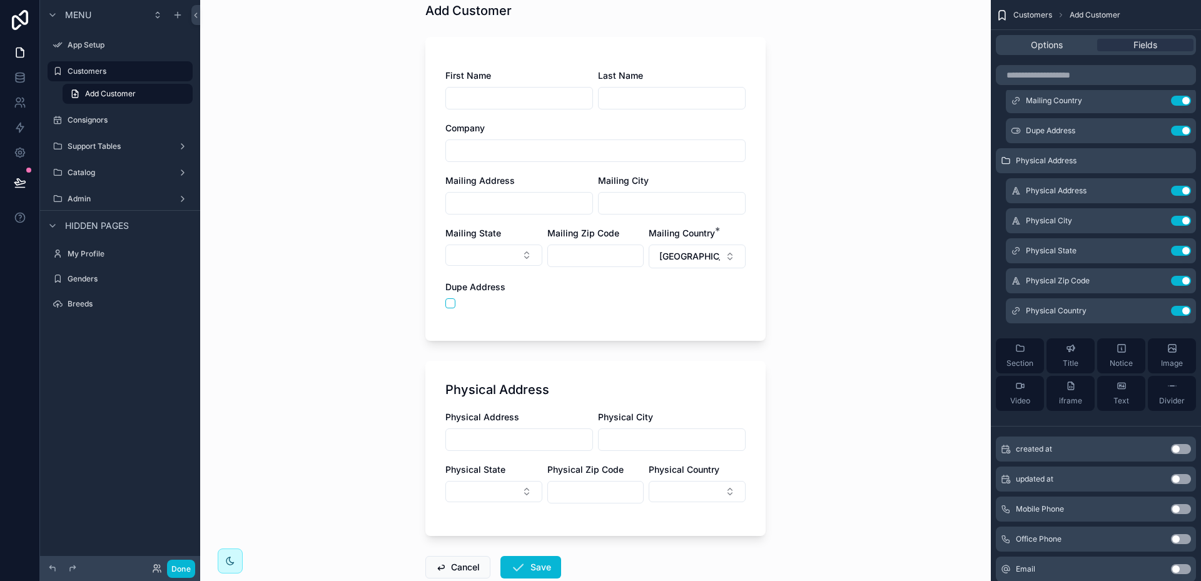
scroll to position [123, 0]
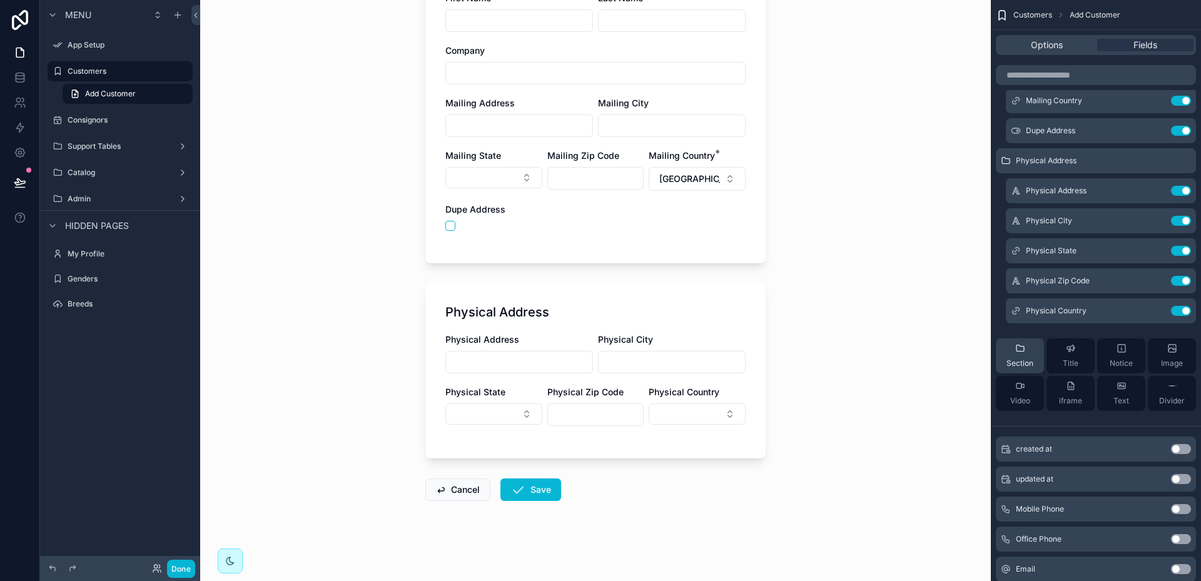
click at [1020, 354] on div "Section" at bounding box center [1020, 355] width 27 height 25
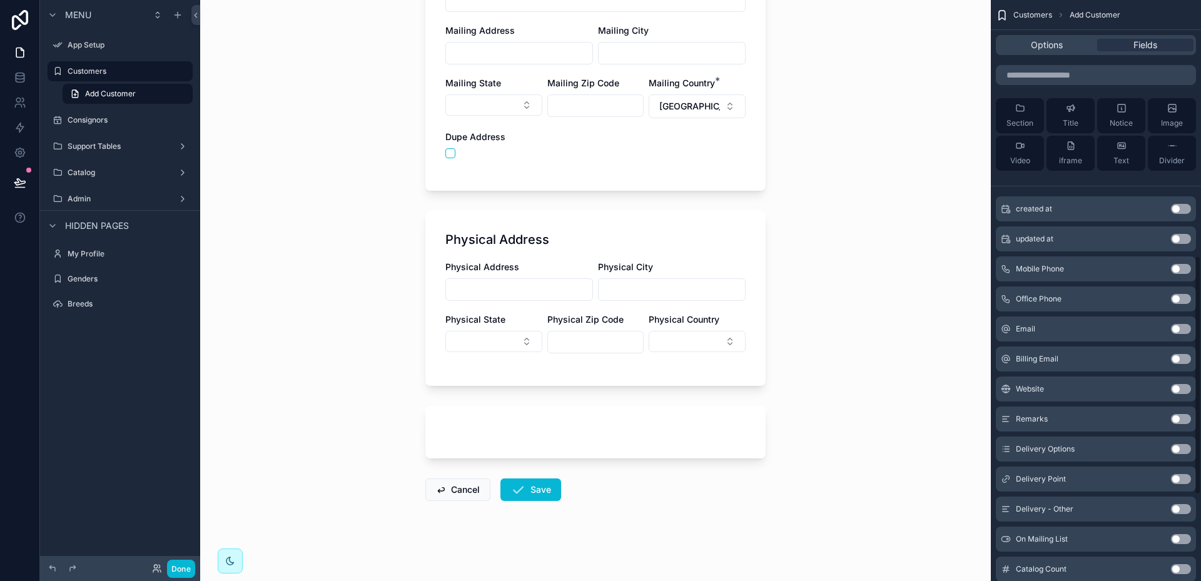
scroll to position [626, 0]
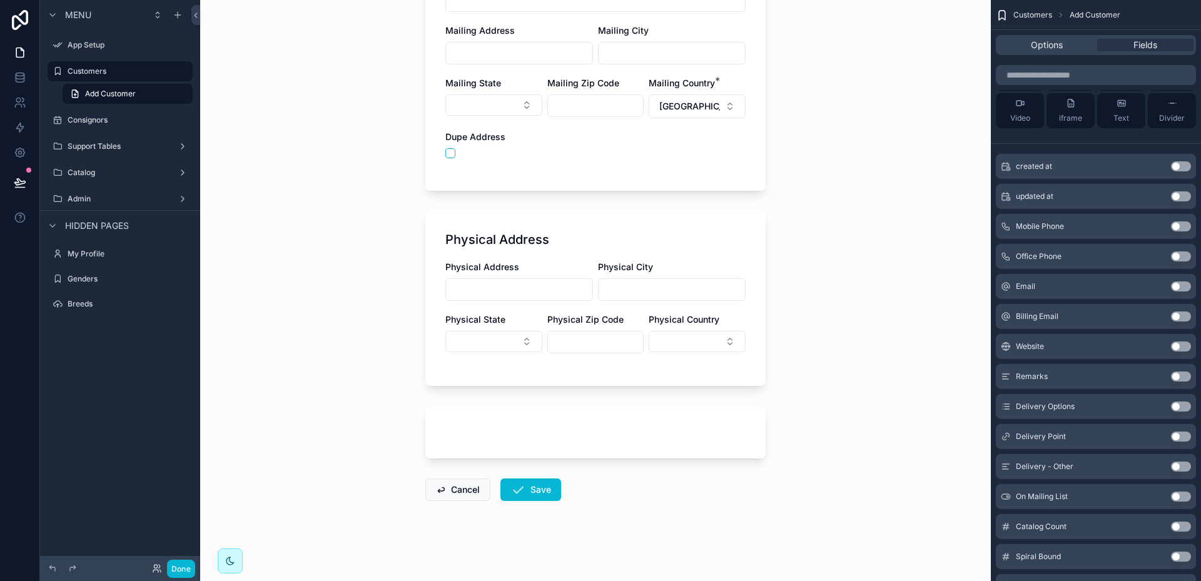
click at [1187, 226] on button "Use setting" at bounding box center [1181, 226] width 20 height 10
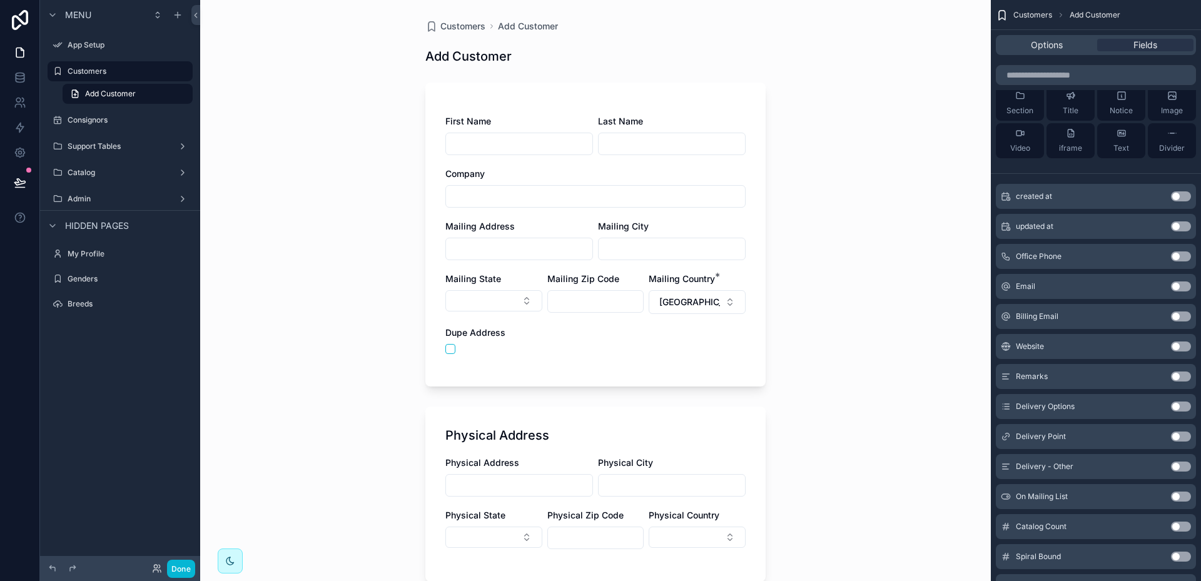
click at [1189, 255] on button "Use setting" at bounding box center [1181, 256] width 20 height 10
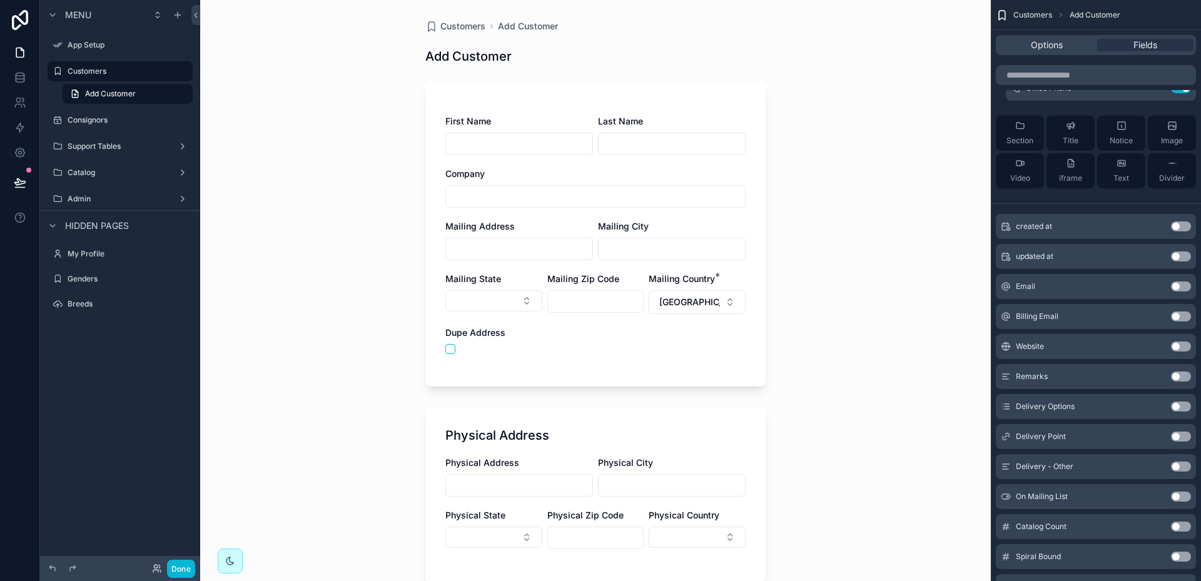
click at [1186, 288] on button "Use setting" at bounding box center [1181, 287] width 20 height 10
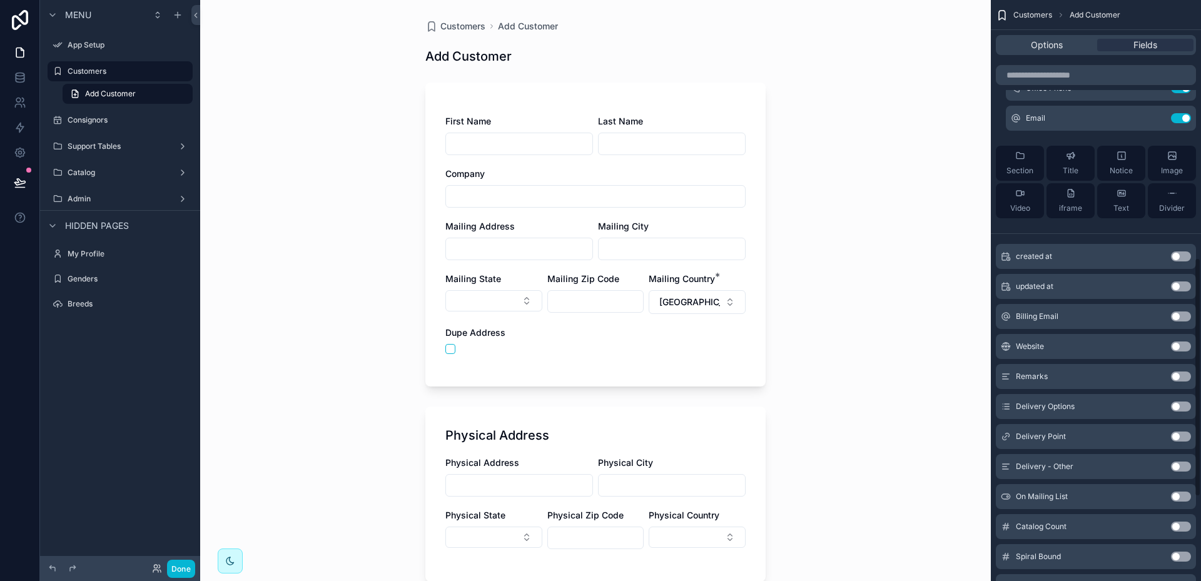
click at [1187, 313] on button "Use setting" at bounding box center [1181, 317] width 20 height 10
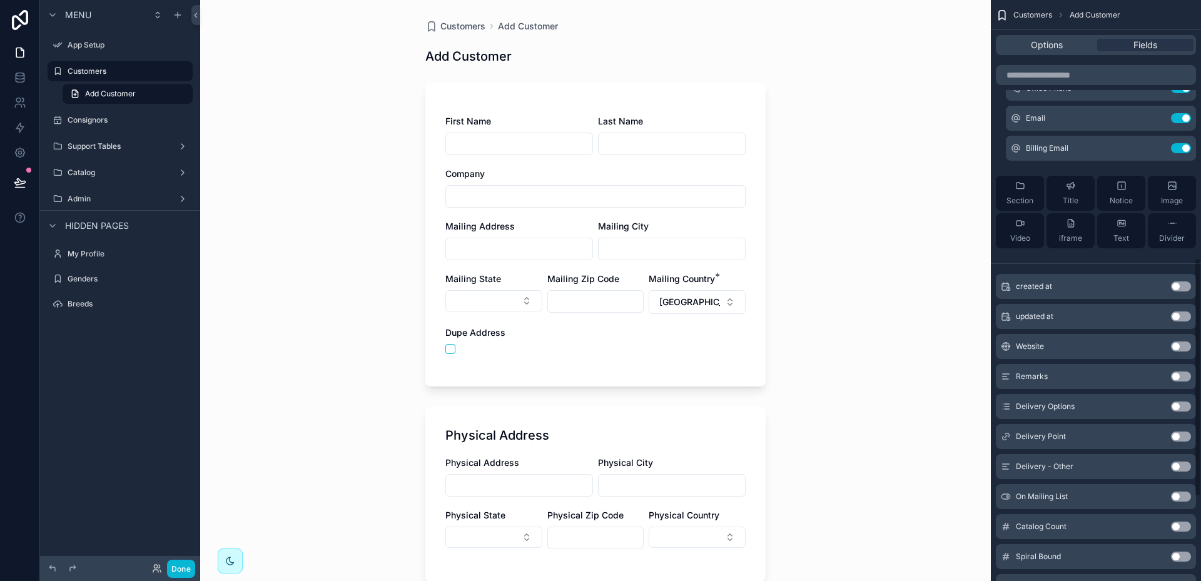
click at [1188, 347] on button "Use setting" at bounding box center [1181, 347] width 20 height 10
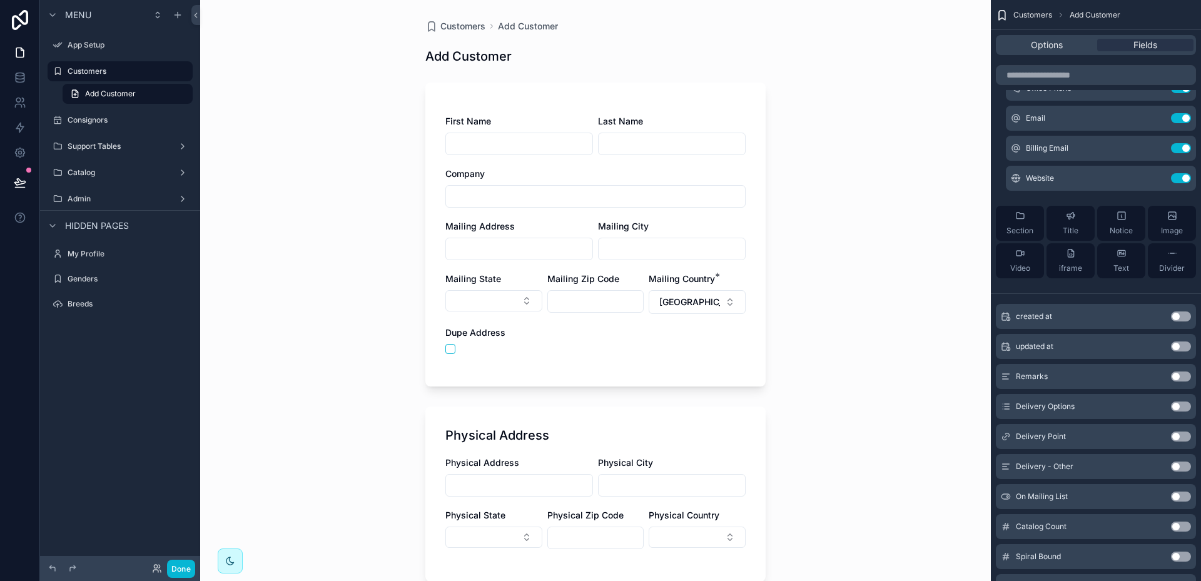
click at [1187, 377] on button "Use setting" at bounding box center [1181, 377] width 20 height 10
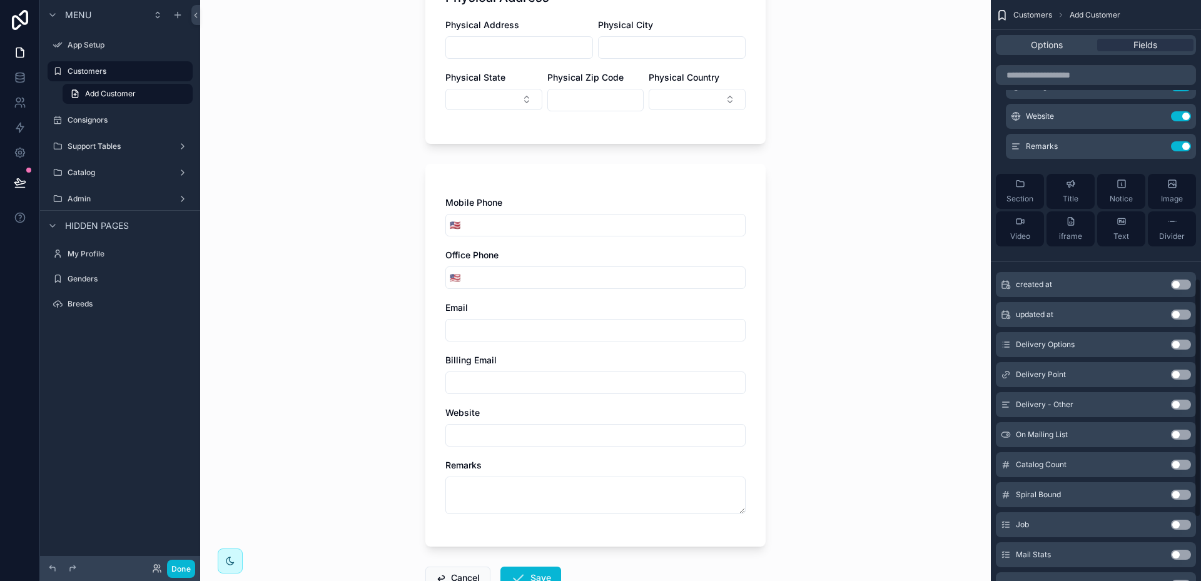
scroll to position [688, 0]
click at [1018, 189] on div "Section" at bounding box center [1020, 190] width 27 height 25
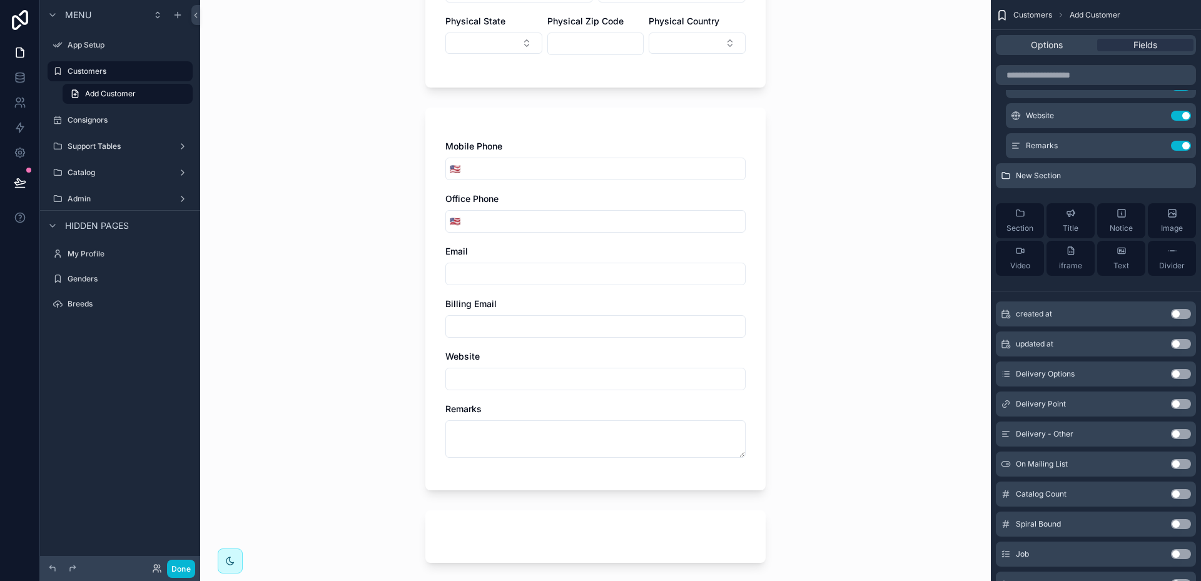
scroll to position [599, 0]
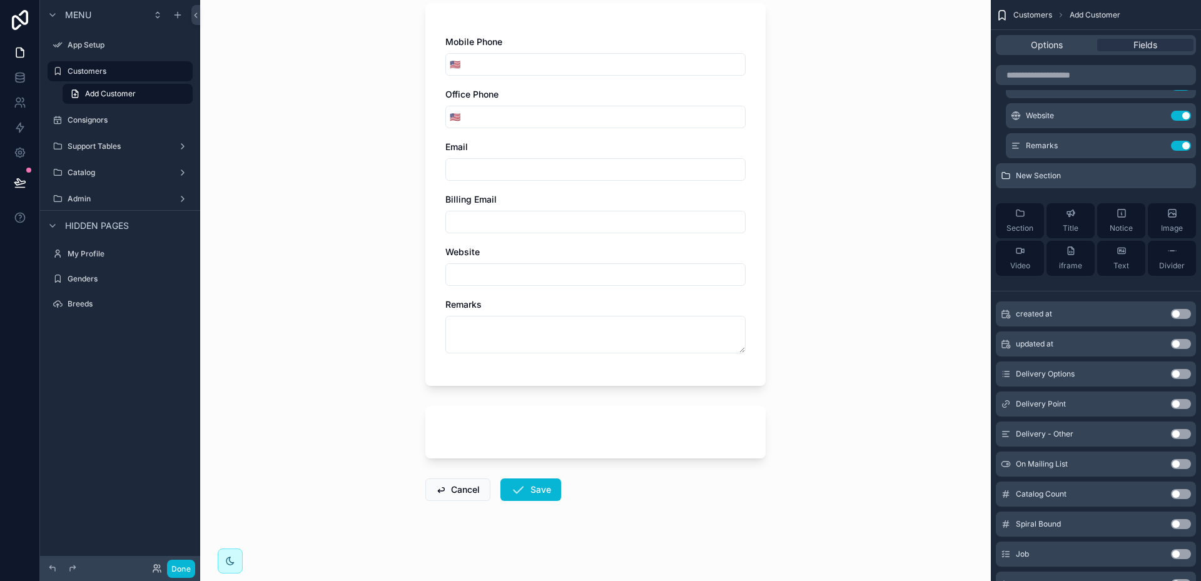
click at [1187, 373] on button "Use setting" at bounding box center [1181, 374] width 20 height 10
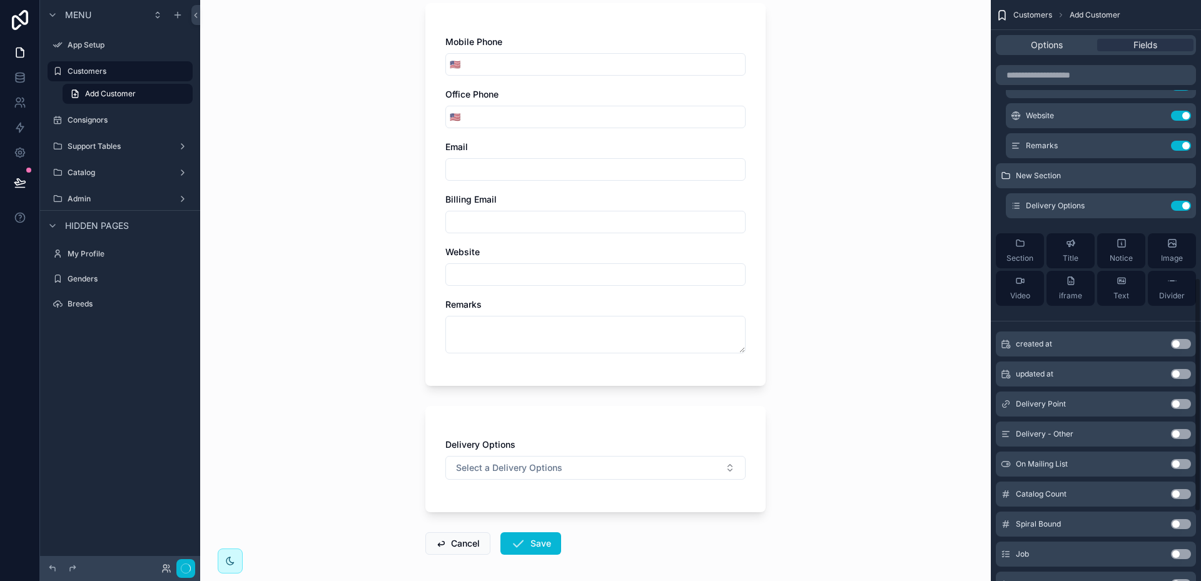
scroll to position [0, 0]
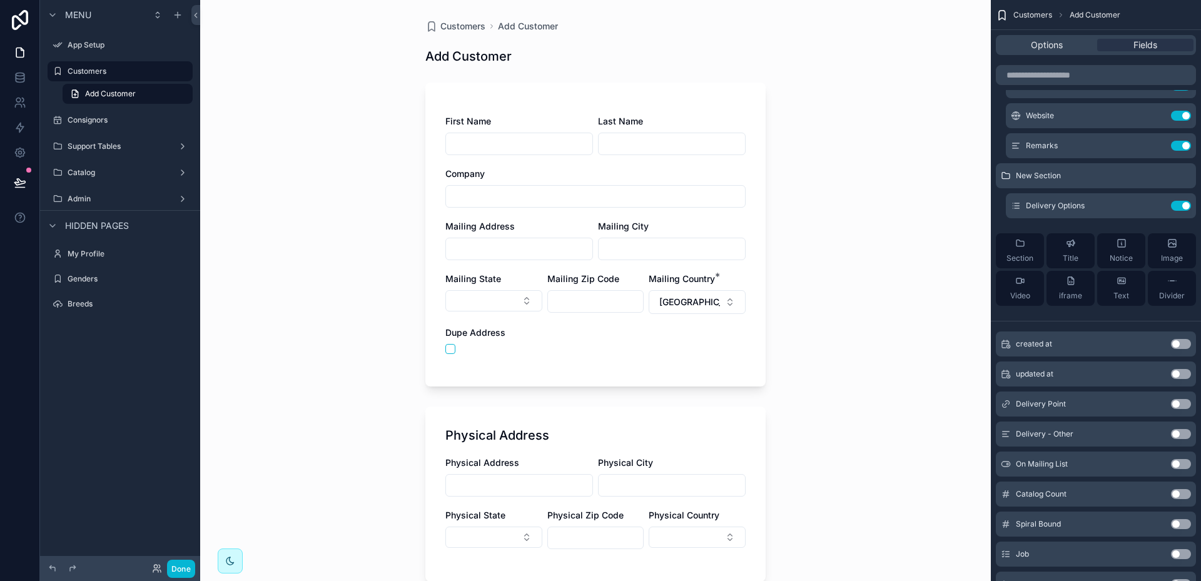
click at [1185, 403] on button "Use setting" at bounding box center [1181, 404] width 20 height 10
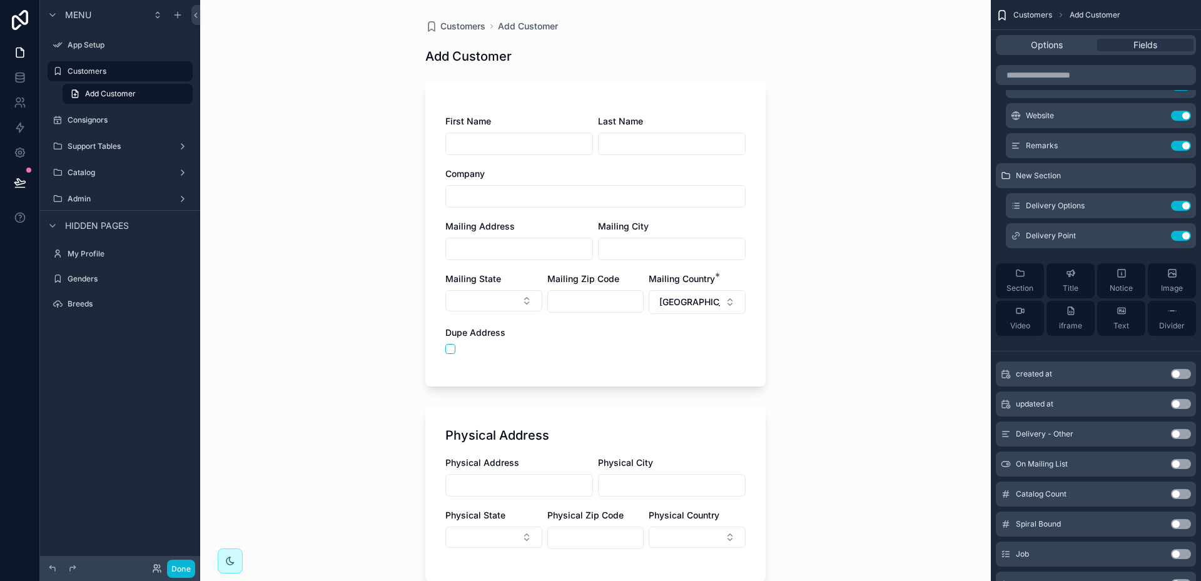
click at [1186, 432] on button "Use setting" at bounding box center [1181, 434] width 20 height 10
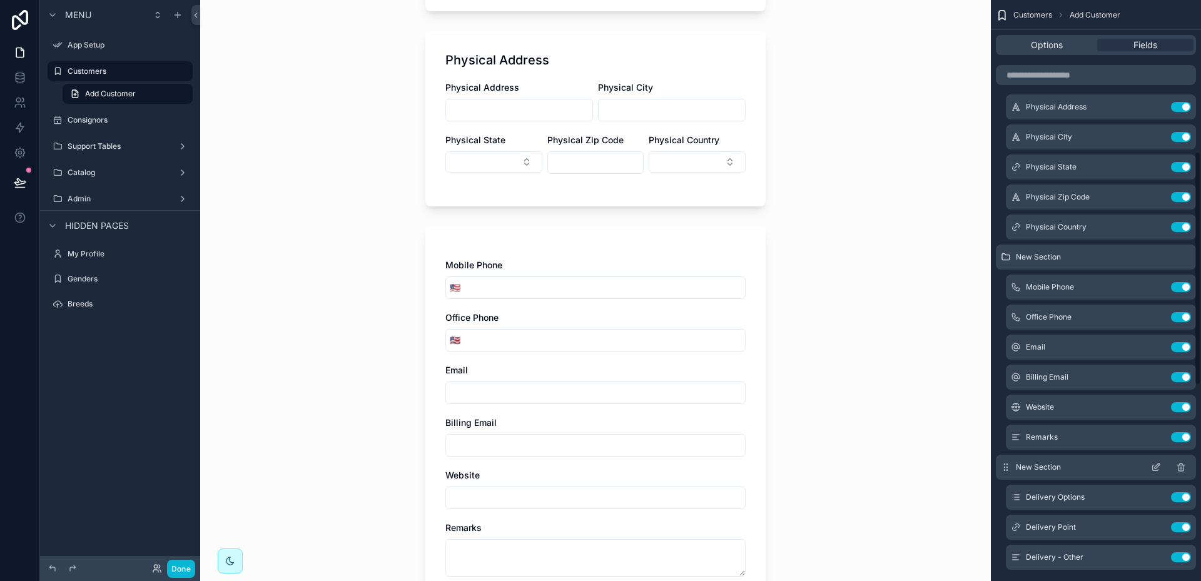
scroll to position [375, 0]
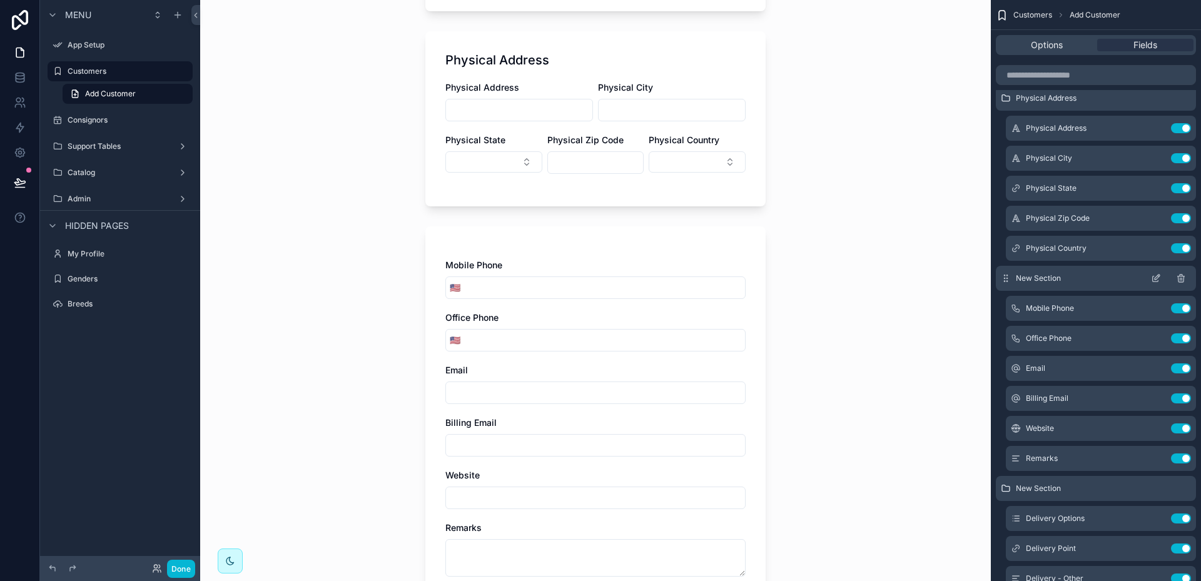
click at [1157, 279] on icon "scrollable content" at bounding box center [1157, 277] width 5 height 5
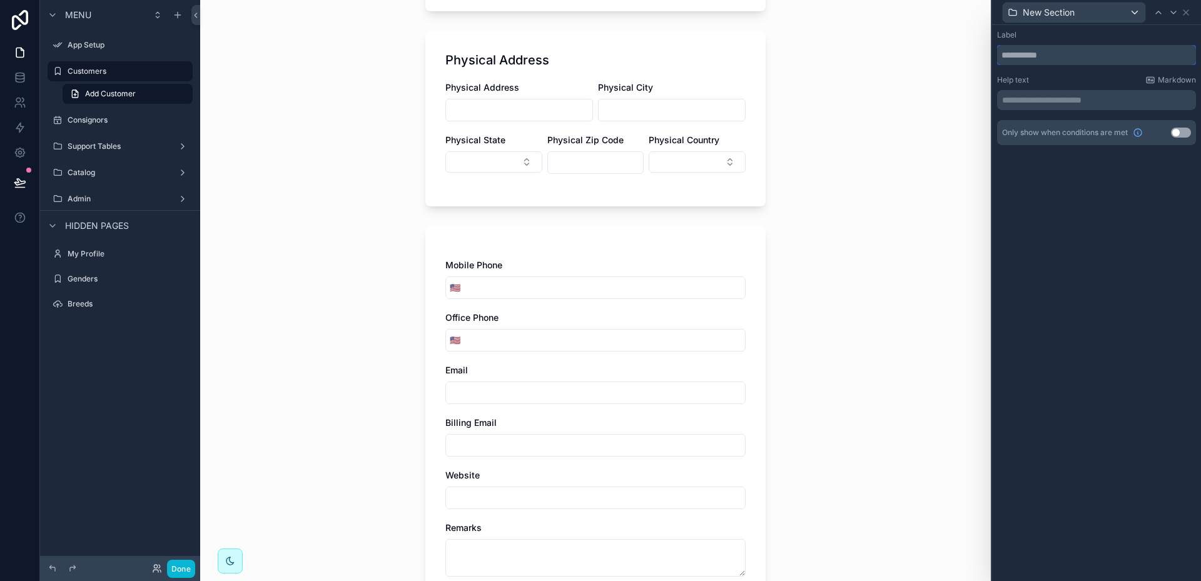
click at [1055, 54] on input "text" at bounding box center [1096, 55] width 199 height 20
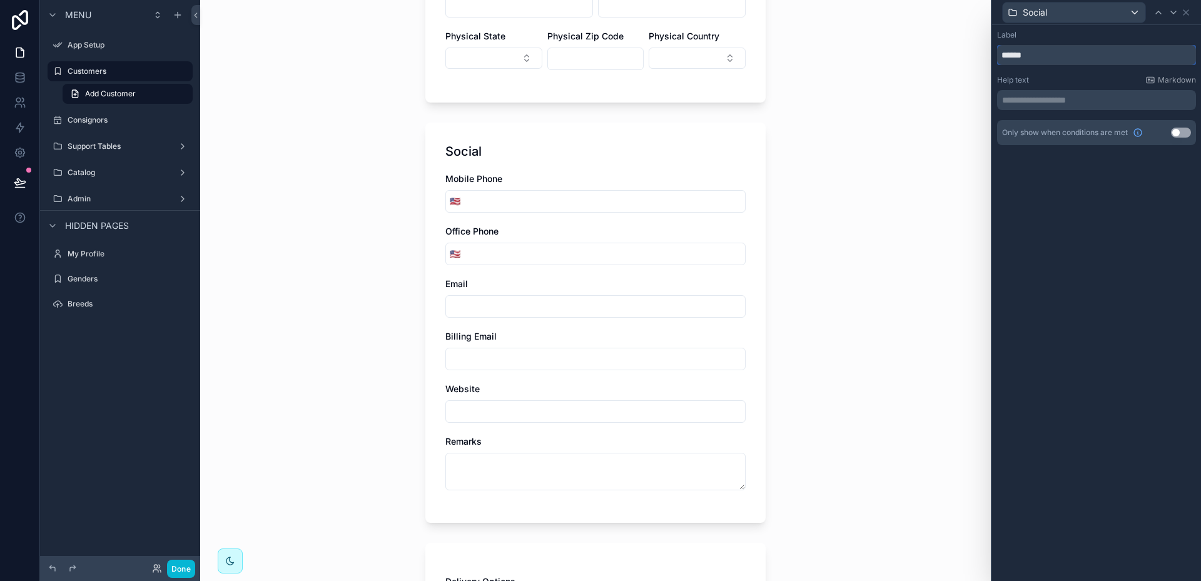
scroll to position [500, 0]
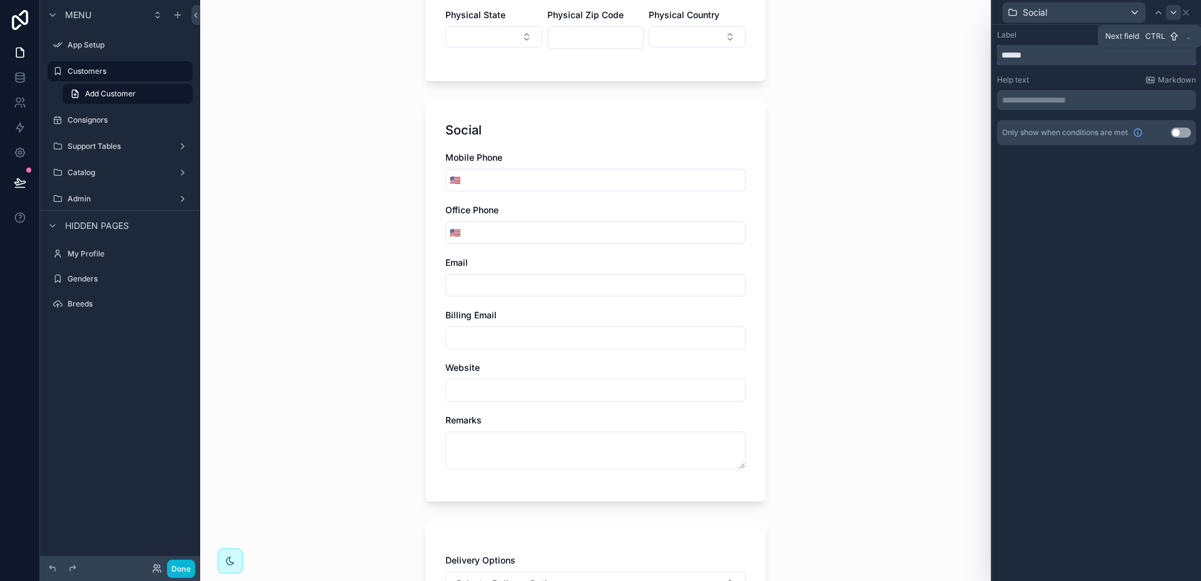
type input "******"
click at [1176, 11] on icon at bounding box center [1173, 12] width 5 height 3
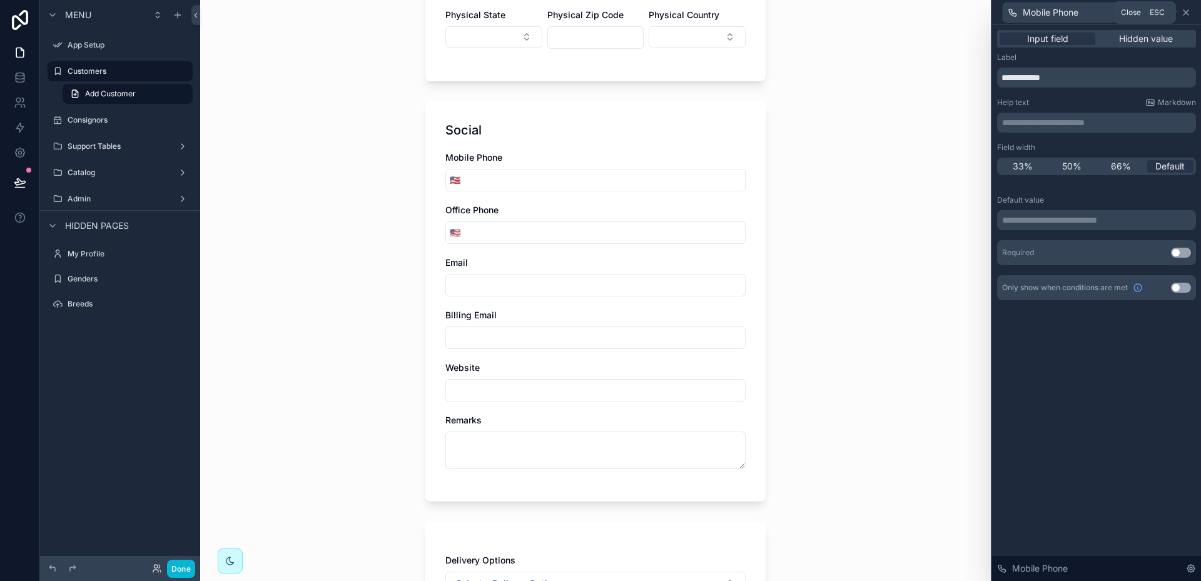
click at [1188, 12] on icon at bounding box center [1186, 13] width 10 height 10
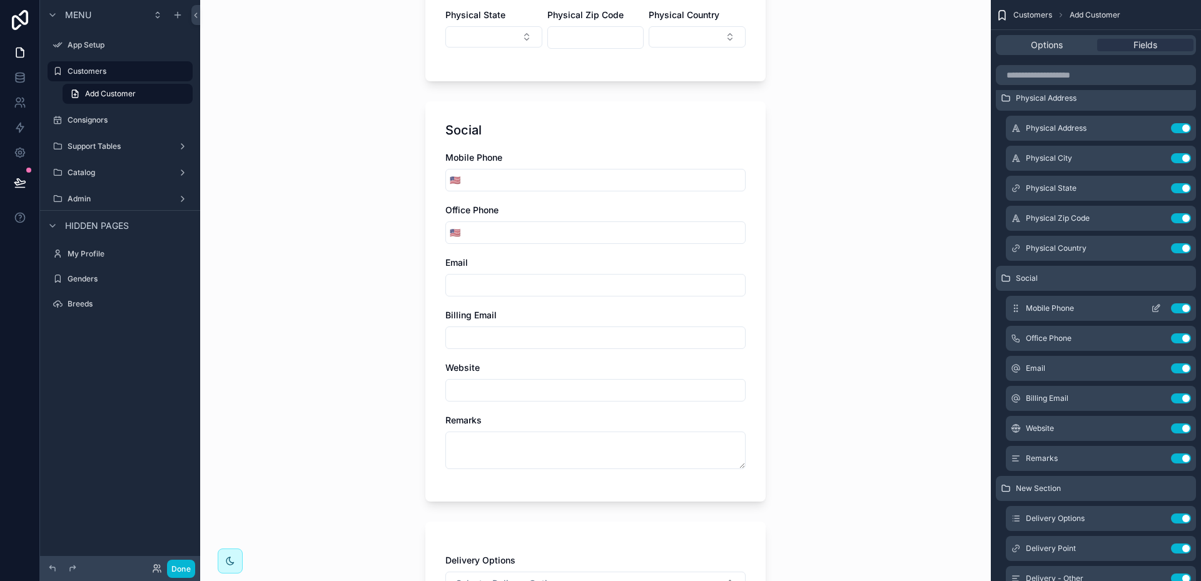
click at [1159, 310] on icon "scrollable content" at bounding box center [1156, 308] width 10 height 10
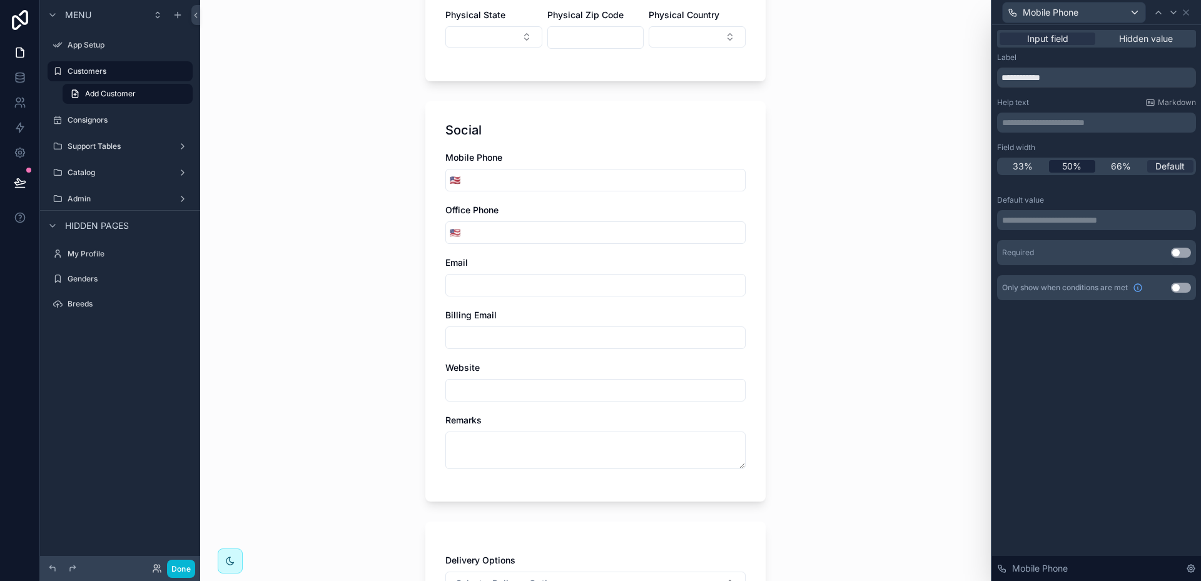
click at [1079, 163] on span "50%" at bounding box center [1071, 166] width 19 height 13
click at [1172, 8] on icon at bounding box center [1174, 13] width 10 height 10
click at [1027, 161] on span "33%" at bounding box center [1023, 166] width 20 height 13
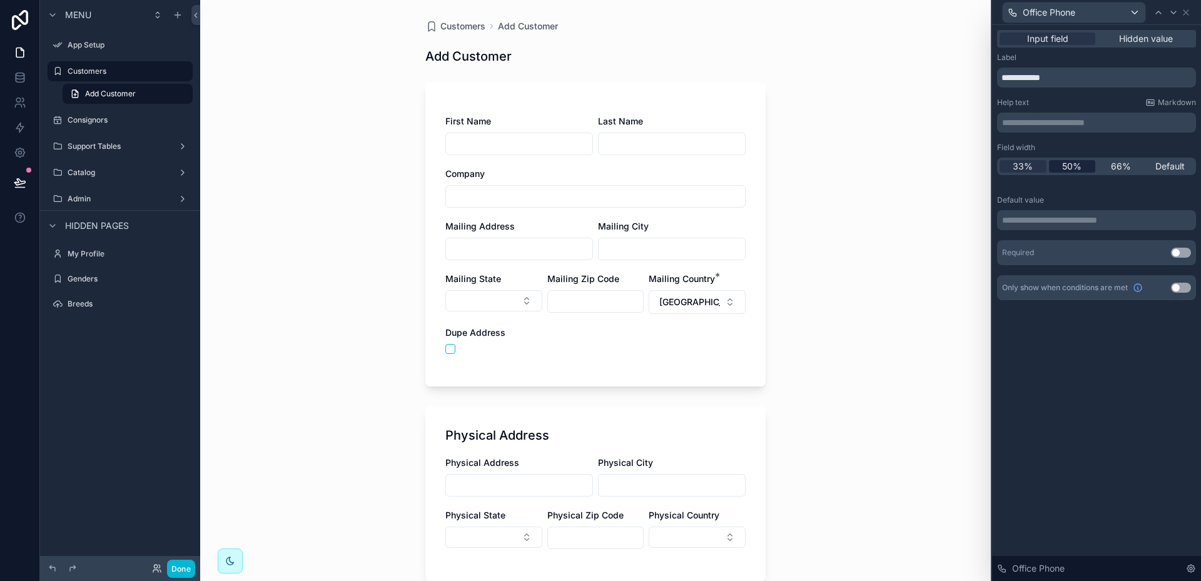
click at [1071, 163] on span "50%" at bounding box center [1071, 166] width 19 height 13
click at [1174, 11] on icon at bounding box center [1174, 13] width 10 height 10
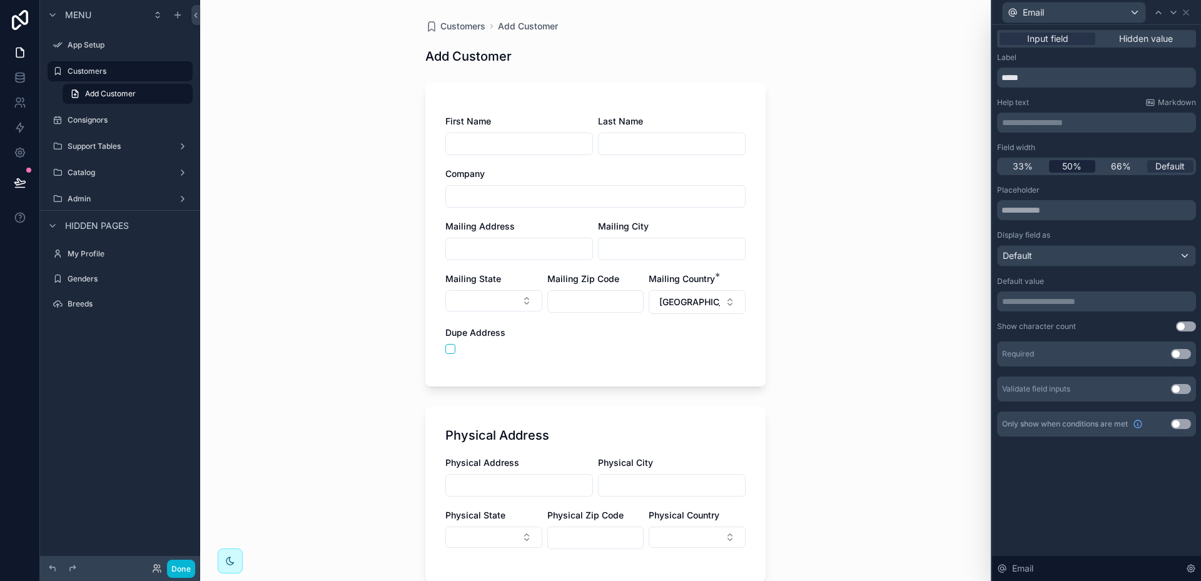
click at [1074, 167] on span "50%" at bounding box center [1071, 166] width 19 height 13
click at [1175, 11] on icon at bounding box center [1173, 12] width 5 height 3
click at [1079, 165] on span "50%" at bounding box center [1071, 166] width 19 height 13
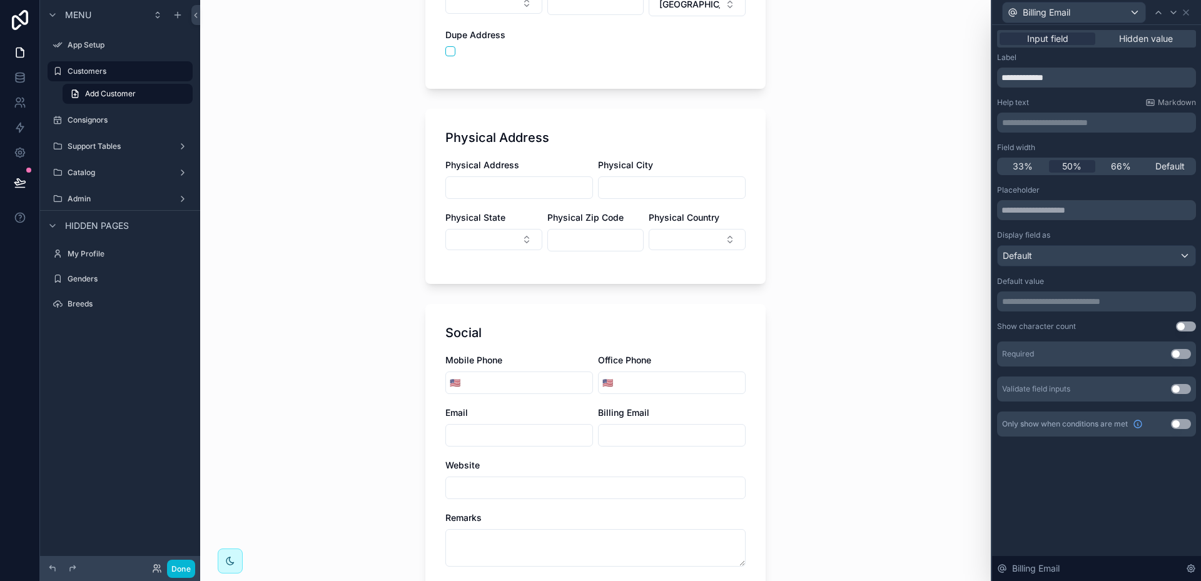
scroll to position [438, 0]
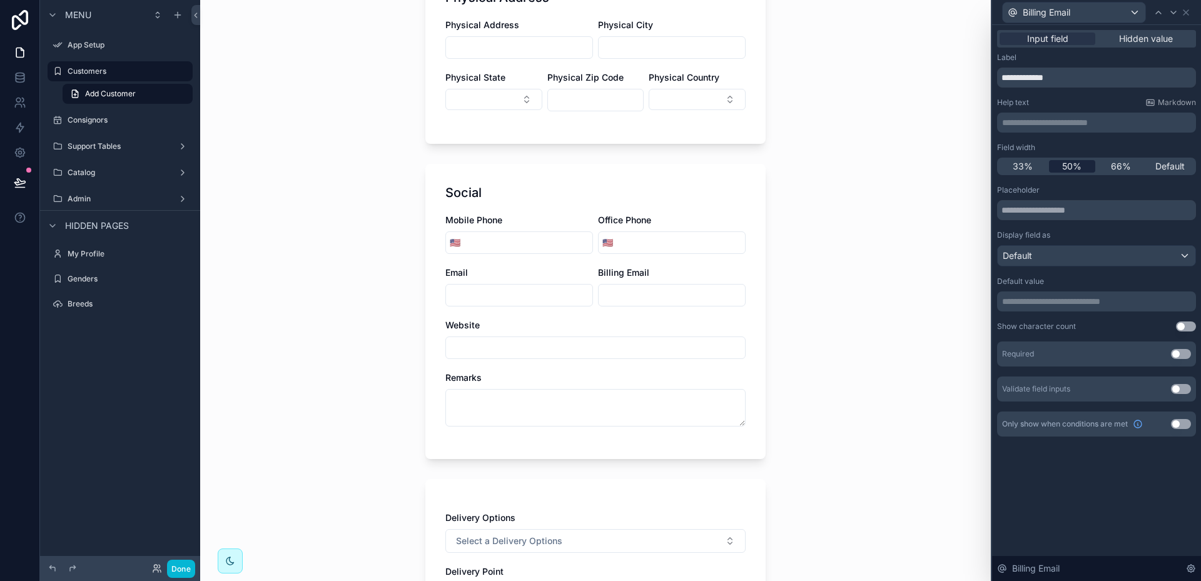
click at [1073, 163] on span "50%" at bounding box center [1071, 166] width 19 height 13
click at [1174, 13] on icon at bounding box center [1174, 13] width 10 height 10
click at [1076, 165] on span "50%" at bounding box center [1071, 166] width 19 height 13
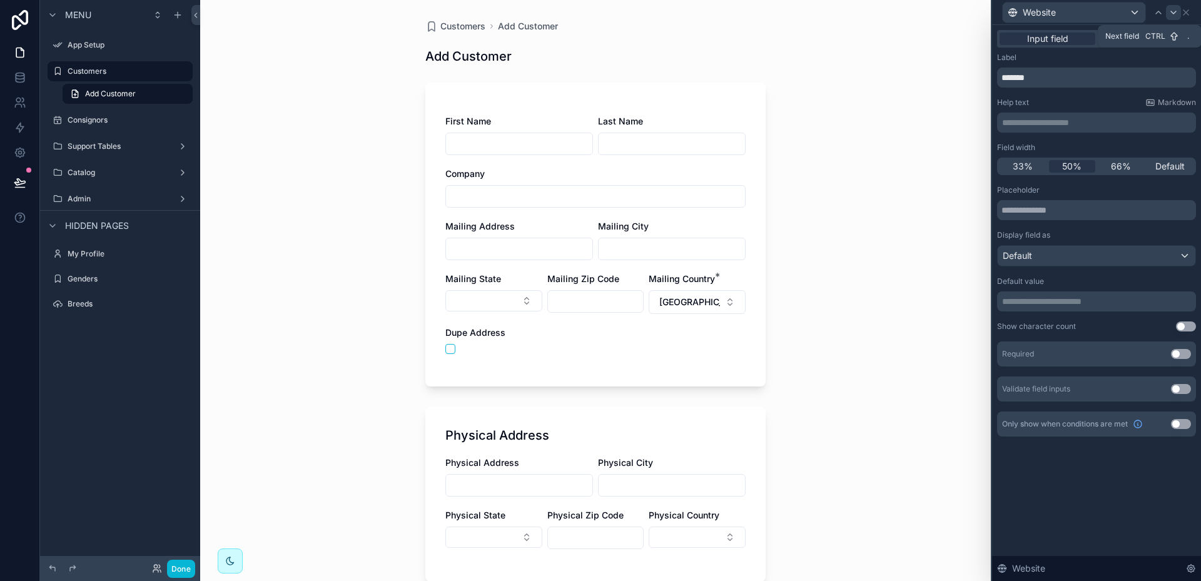
click at [1173, 14] on icon at bounding box center [1174, 13] width 10 height 10
click at [1072, 165] on span "50%" at bounding box center [1071, 166] width 19 height 13
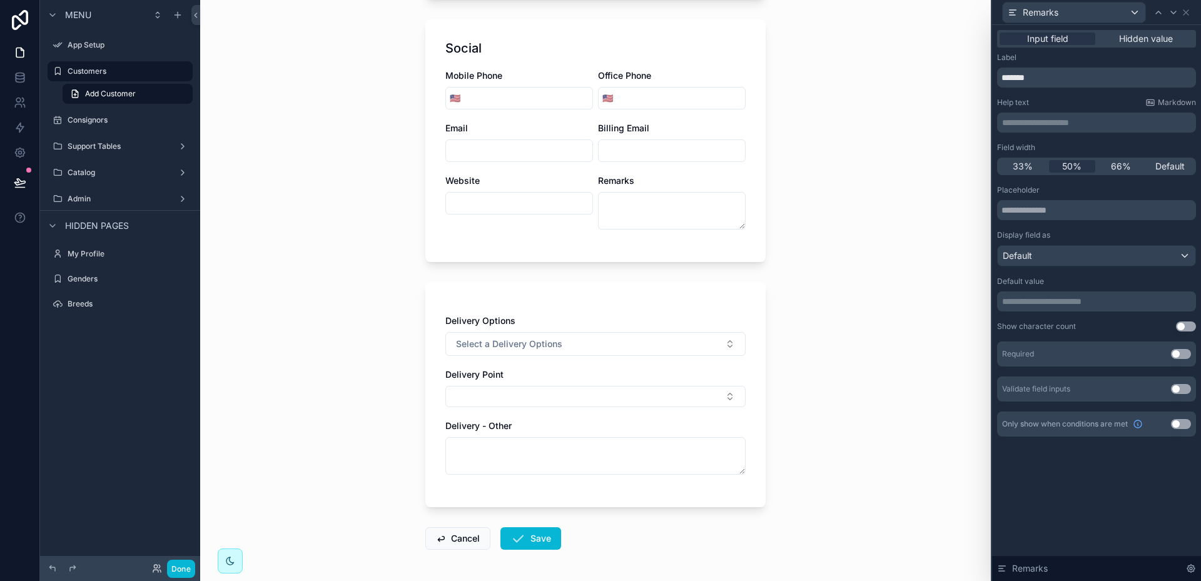
scroll to position [626, 0]
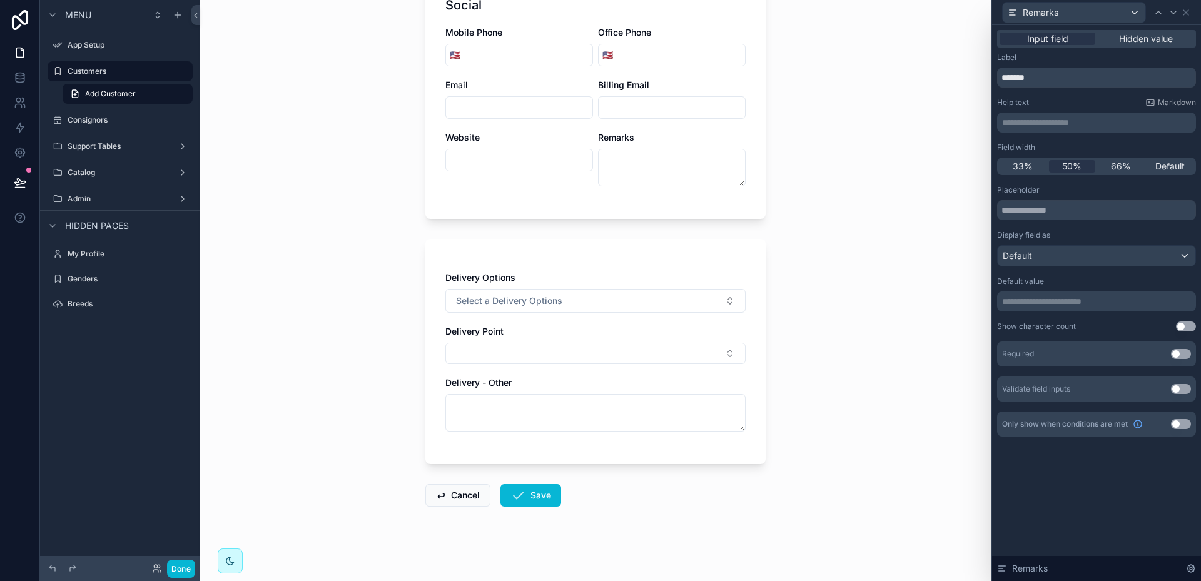
click at [510, 167] on input "scrollable content" at bounding box center [519, 160] width 146 height 18
type input "**********"
click at [1172, 168] on span "Default" at bounding box center [1169, 166] width 29 height 13
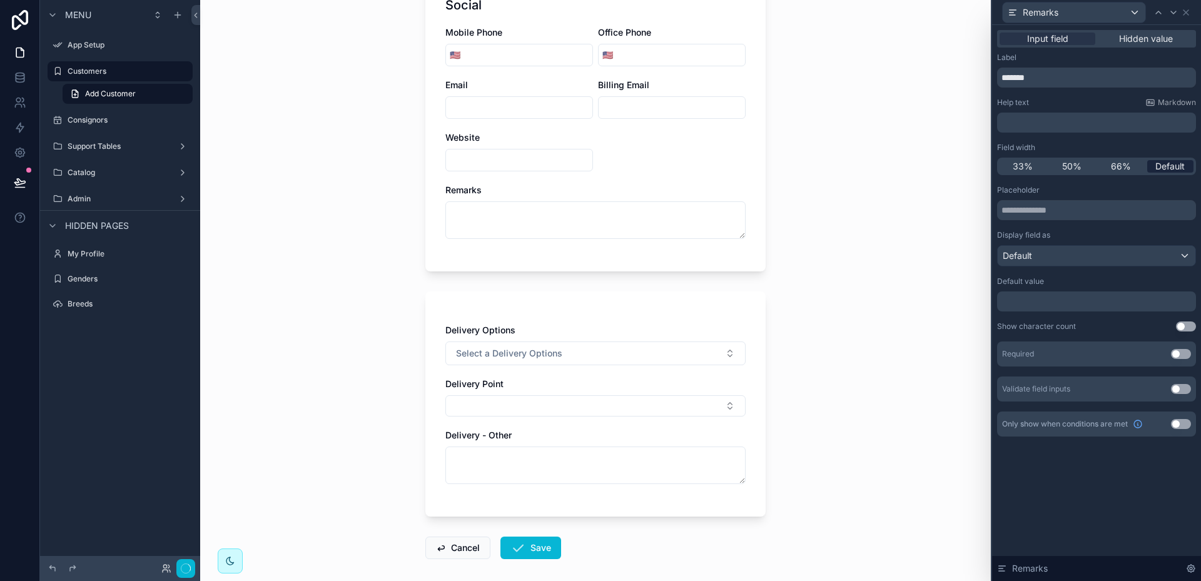
scroll to position [0, 0]
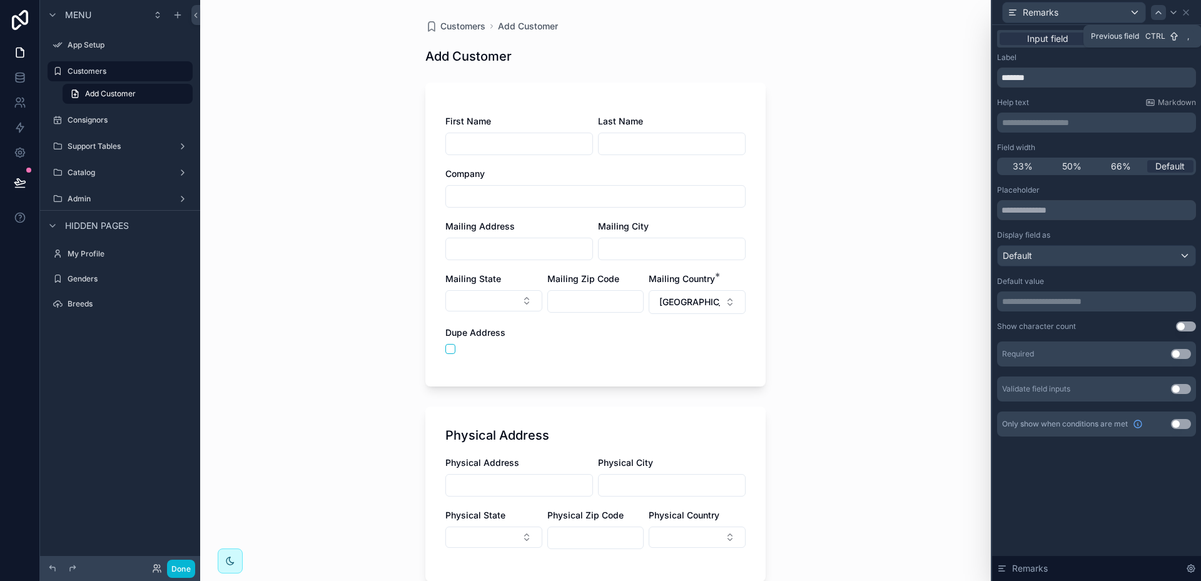
click at [1162, 11] on icon at bounding box center [1159, 13] width 10 height 10
click at [1171, 166] on span "Default" at bounding box center [1169, 166] width 29 height 13
click at [445, 347] on button "scrollable content" at bounding box center [450, 349] width 10 height 10
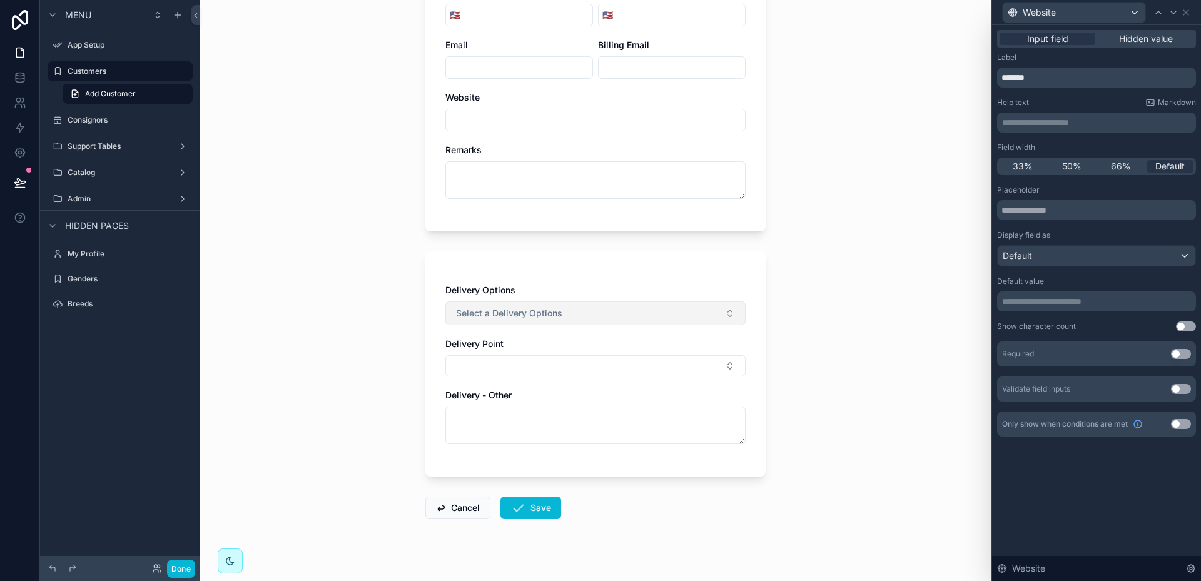
scroll to position [489, 0]
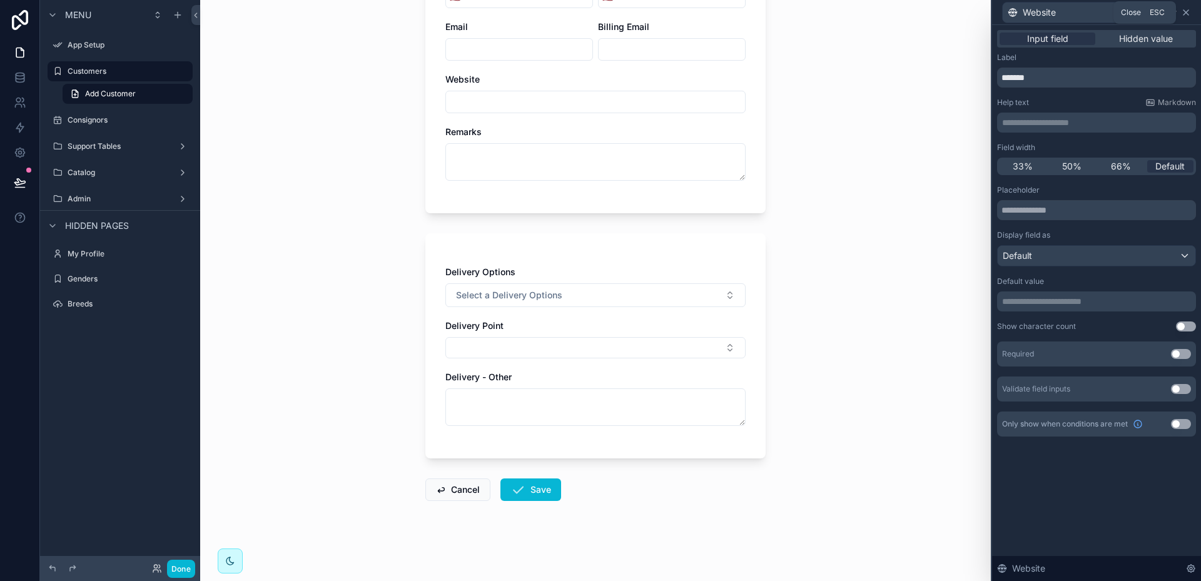
click at [1187, 8] on icon at bounding box center [1186, 13] width 10 height 10
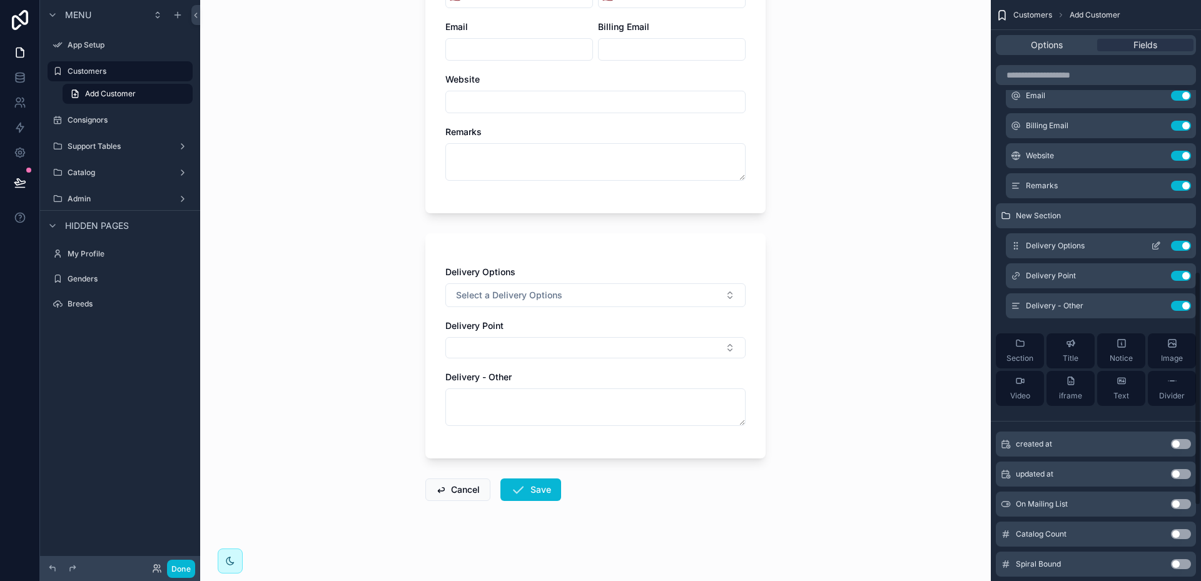
scroll to position [688, 0]
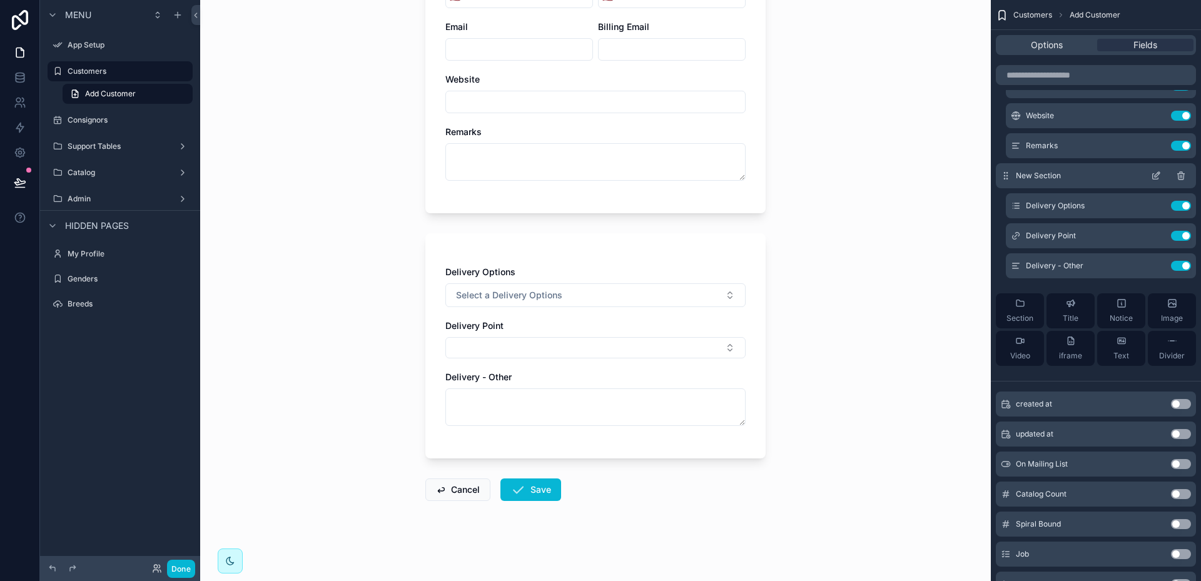
click at [1158, 176] on icon "scrollable content" at bounding box center [1156, 176] width 10 height 10
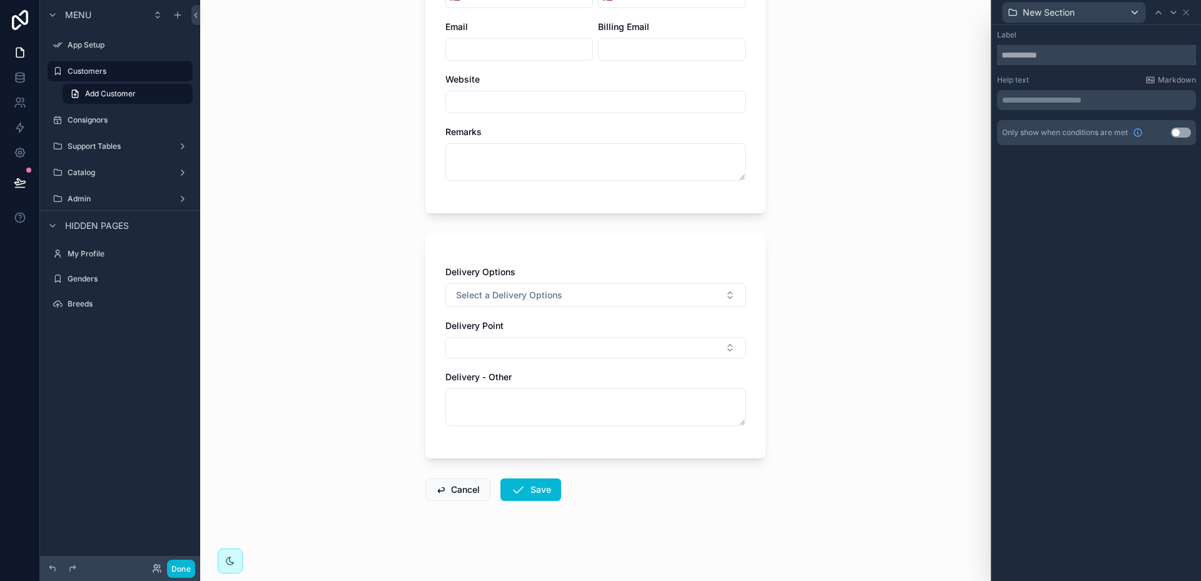
click at [1065, 54] on input "text" at bounding box center [1096, 55] width 199 height 20
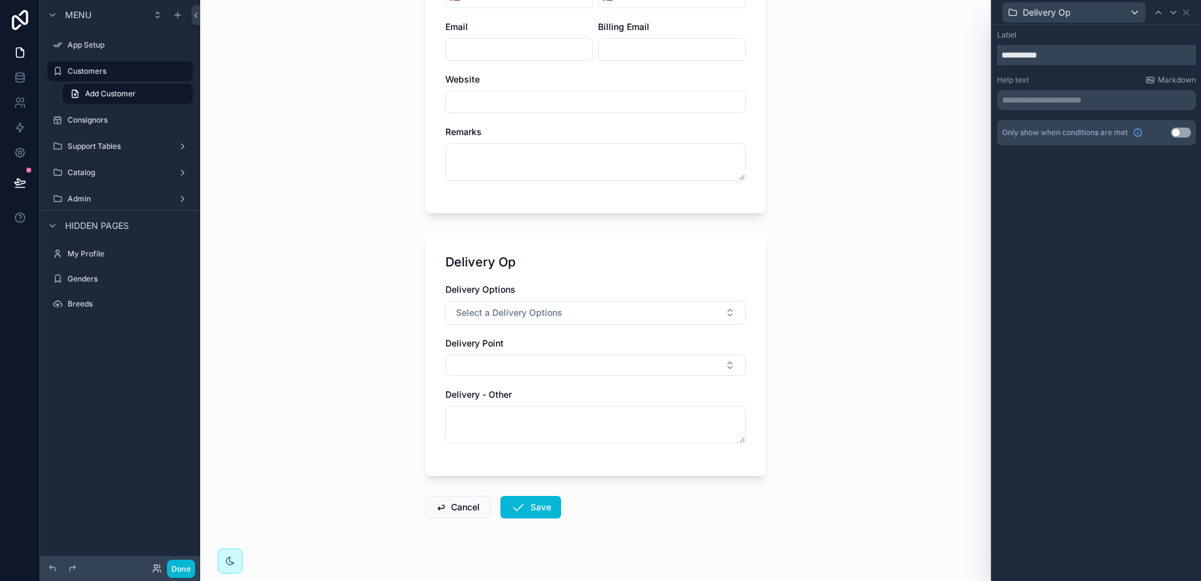
scroll to position [0, 0]
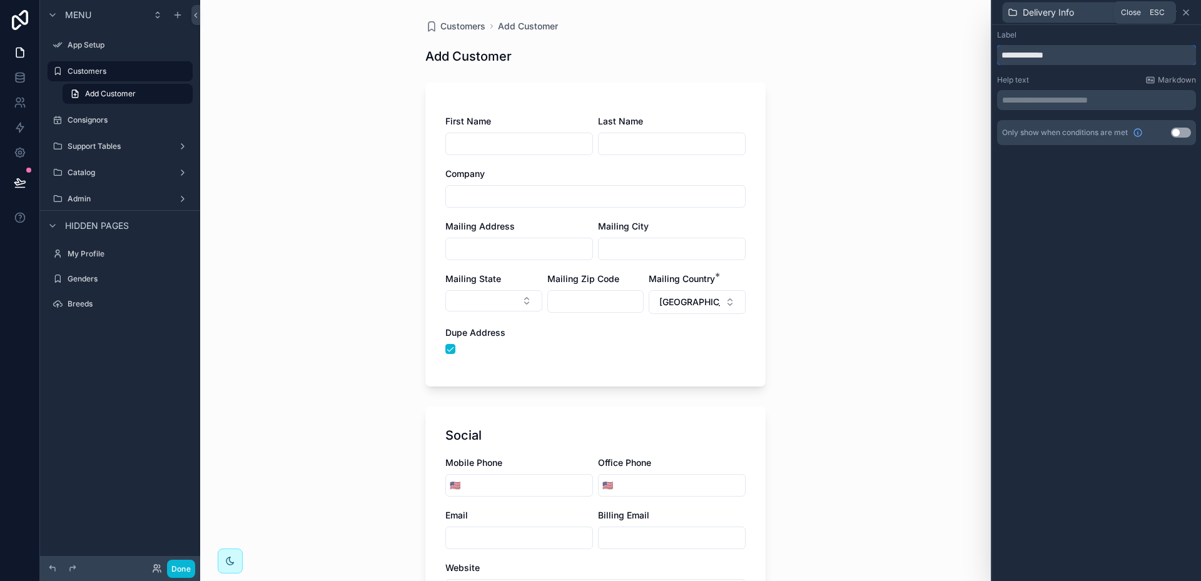
type input "**********"
click at [1189, 13] on icon at bounding box center [1186, 13] width 10 height 10
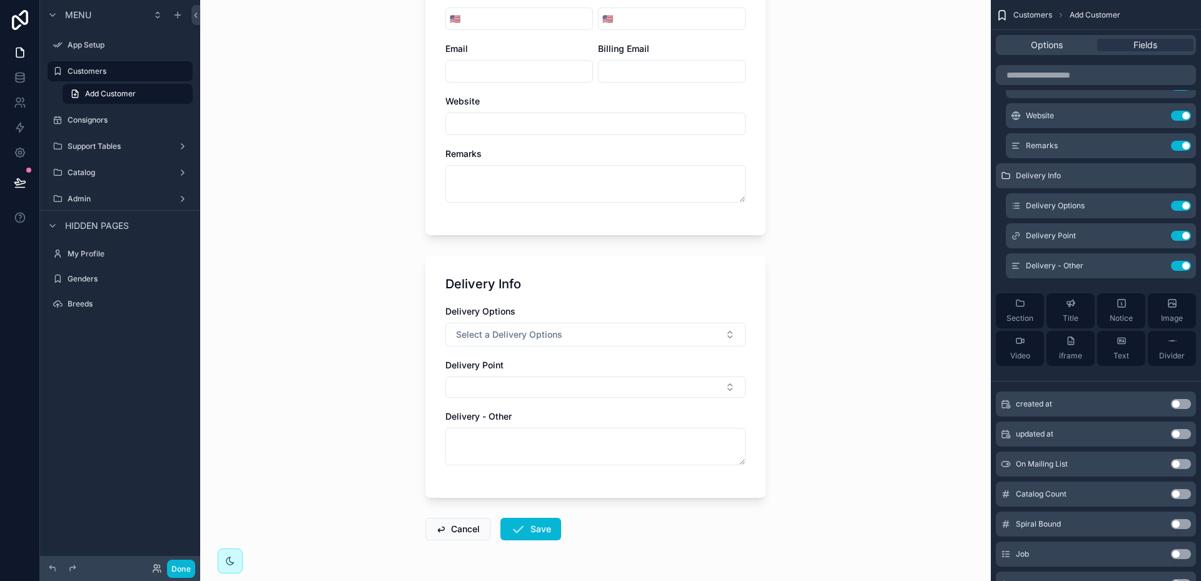
scroll to position [500, 0]
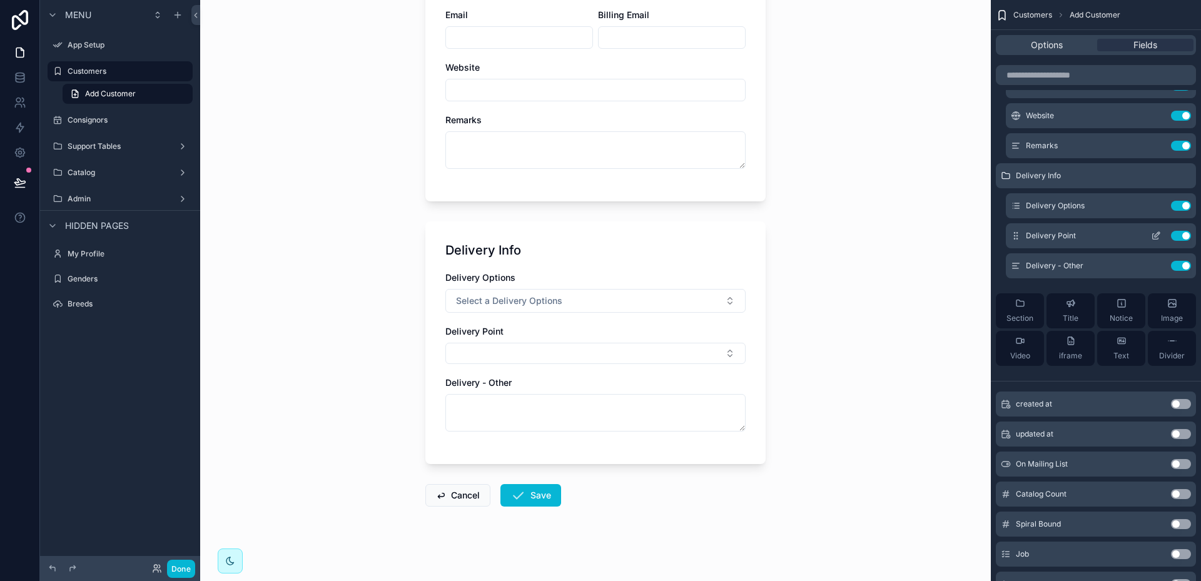
click at [1154, 238] on icon "scrollable content" at bounding box center [1156, 236] width 10 height 10
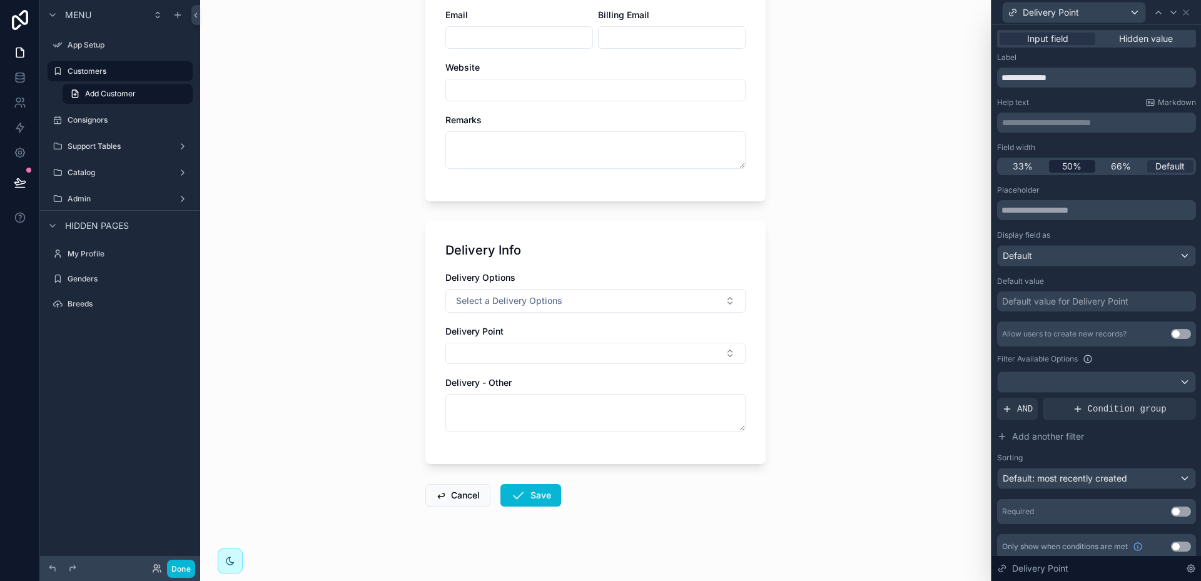
click at [1072, 166] on span "50%" at bounding box center [1071, 166] width 19 height 13
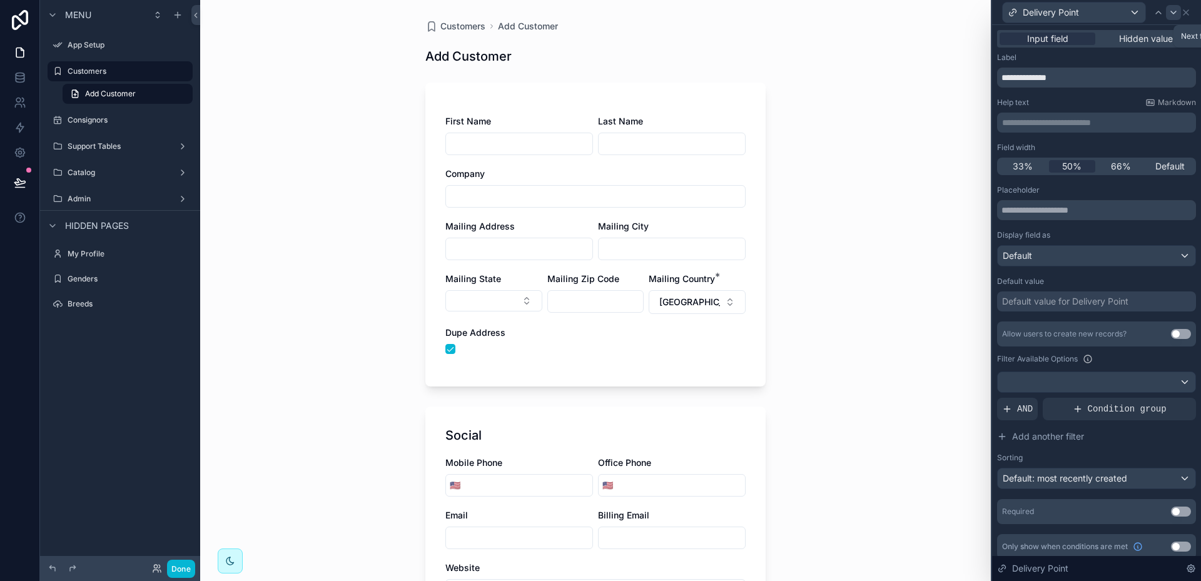
click at [1173, 14] on icon at bounding box center [1174, 13] width 10 height 10
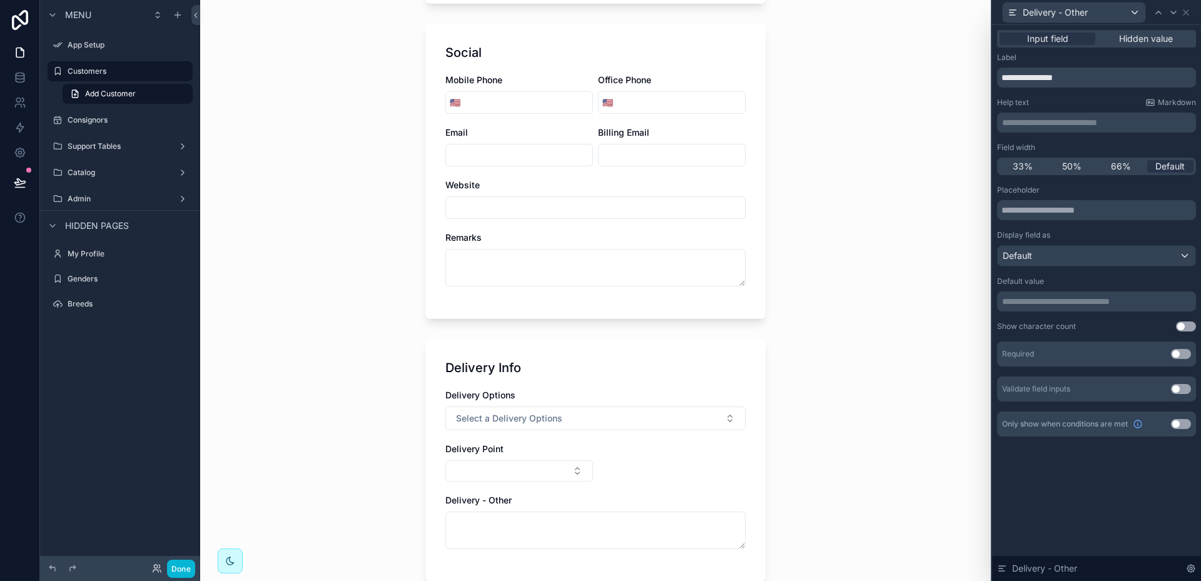
scroll to position [438, 0]
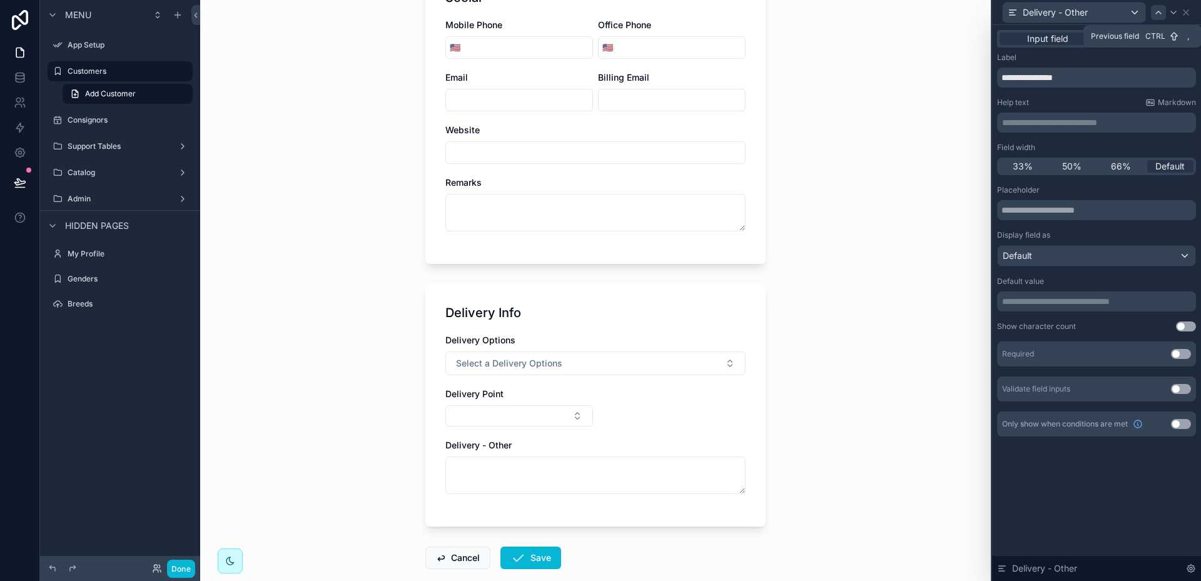
click at [1164, 16] on div at bounding box center [1158, 12] width 15 height 15
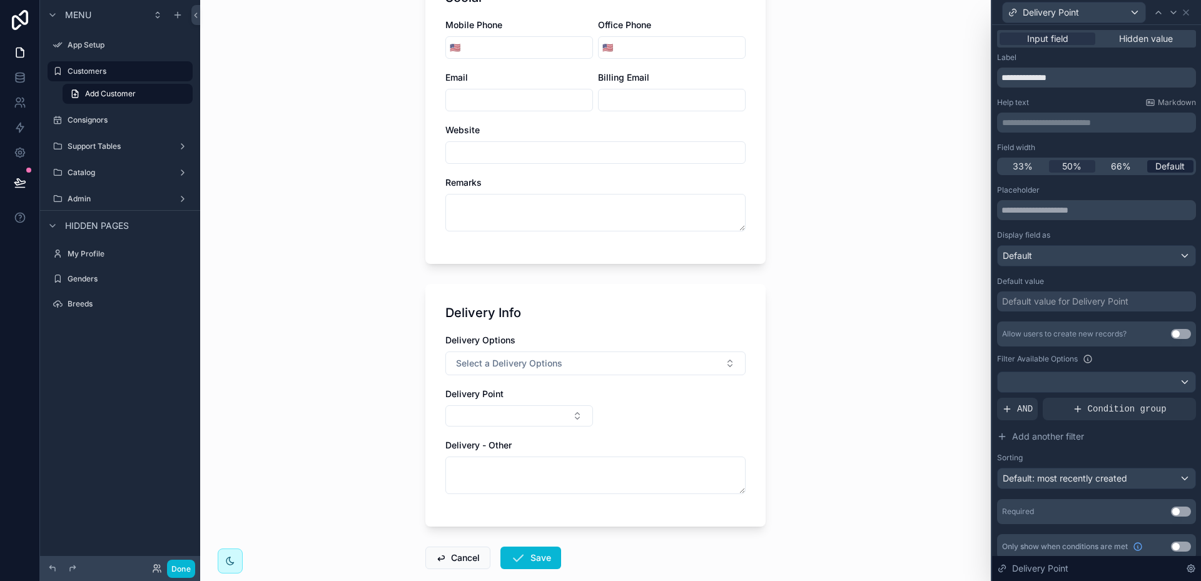
click at [1155, 165] on span "Default" at bounding box center [1169, 166] width 29 height 13
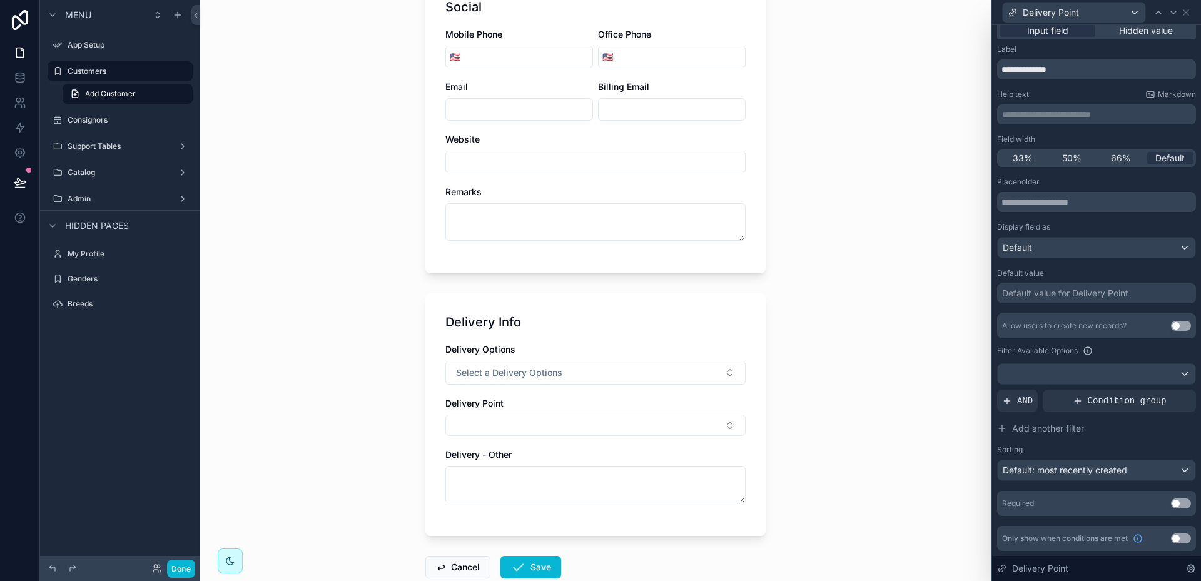
scroll to position [500, 0]
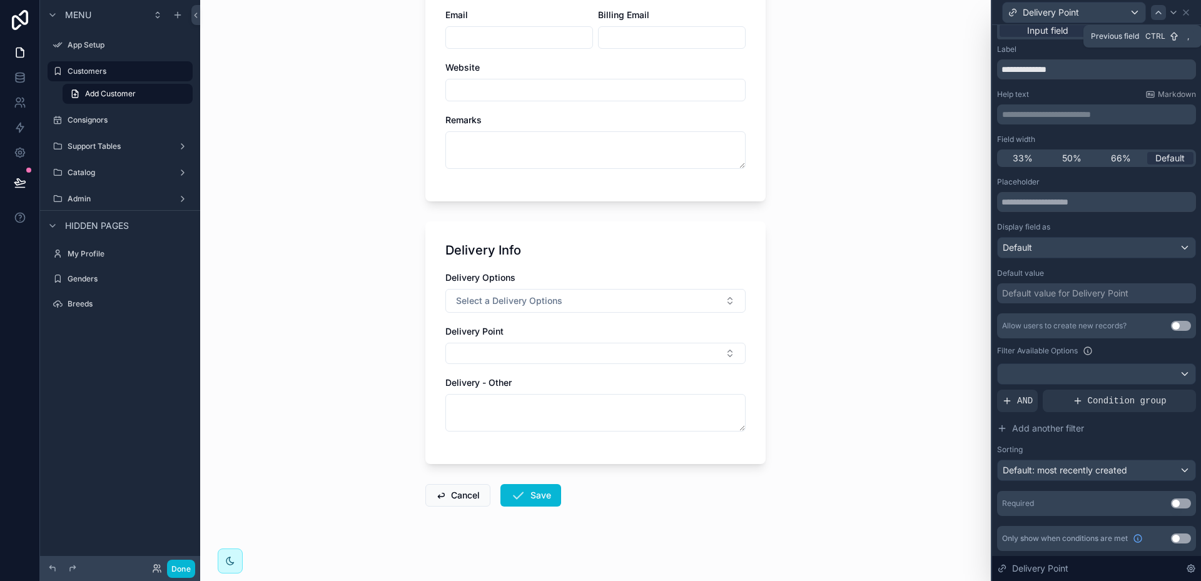
click at [1161, 11] on icon at bounding box center [1159, 13] width 10 height 10
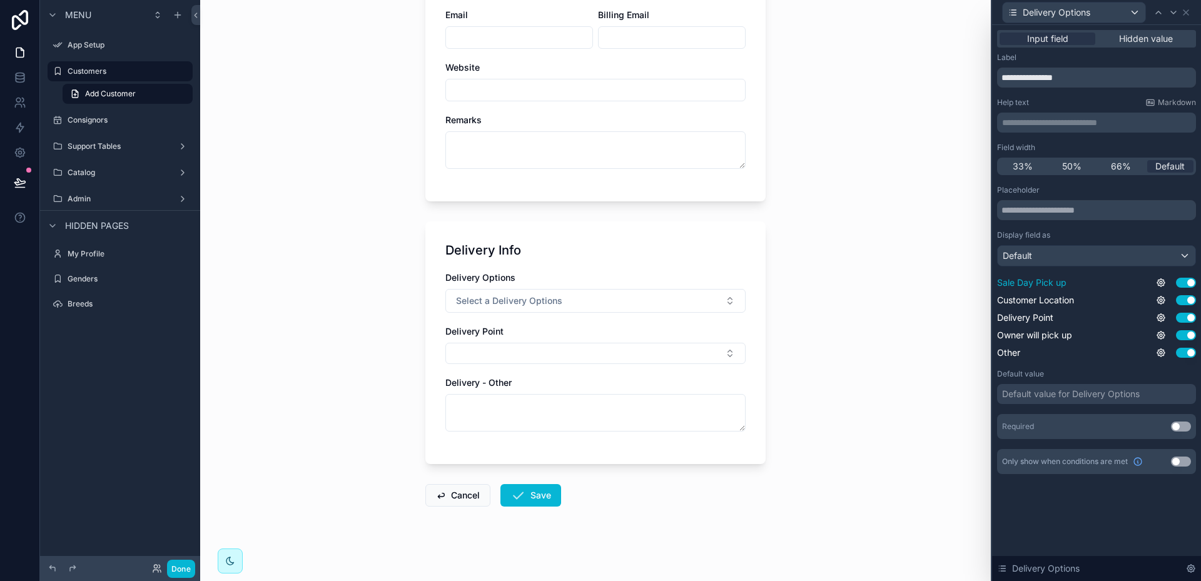
click at [1028, 283] on span "Sale Day Pick up" at bounding box center [1031, 283] width 69 height 13
click at [1181, 253] on div "Default" at bounding box center [1097, 256] width 198 height 20
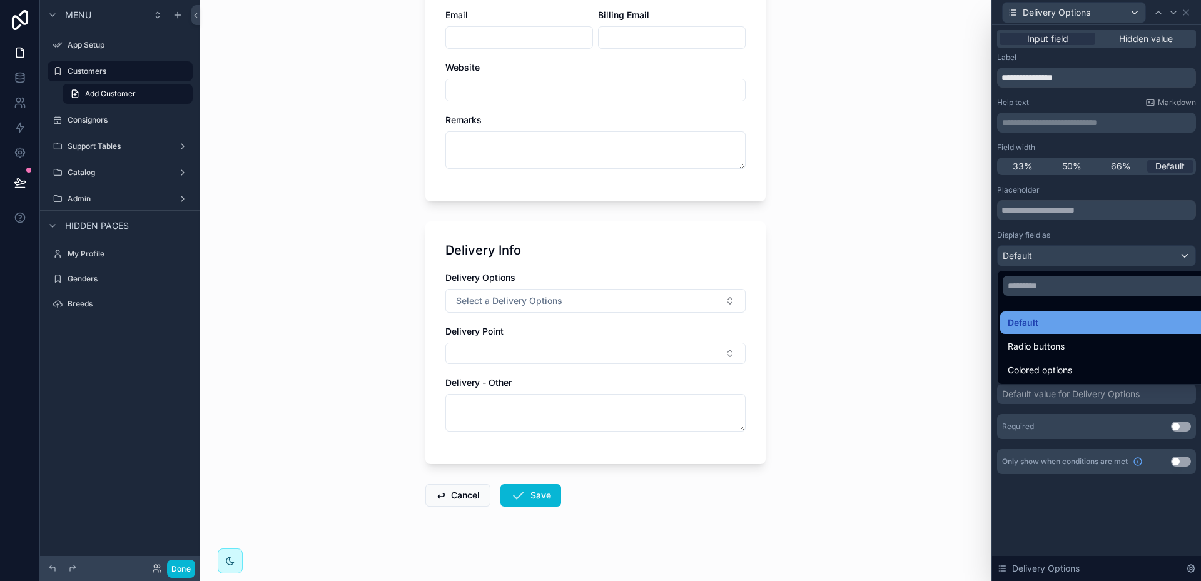
click at [1035, 323] on span "Default" at bounding box center [1023, 322] width 31 height 15
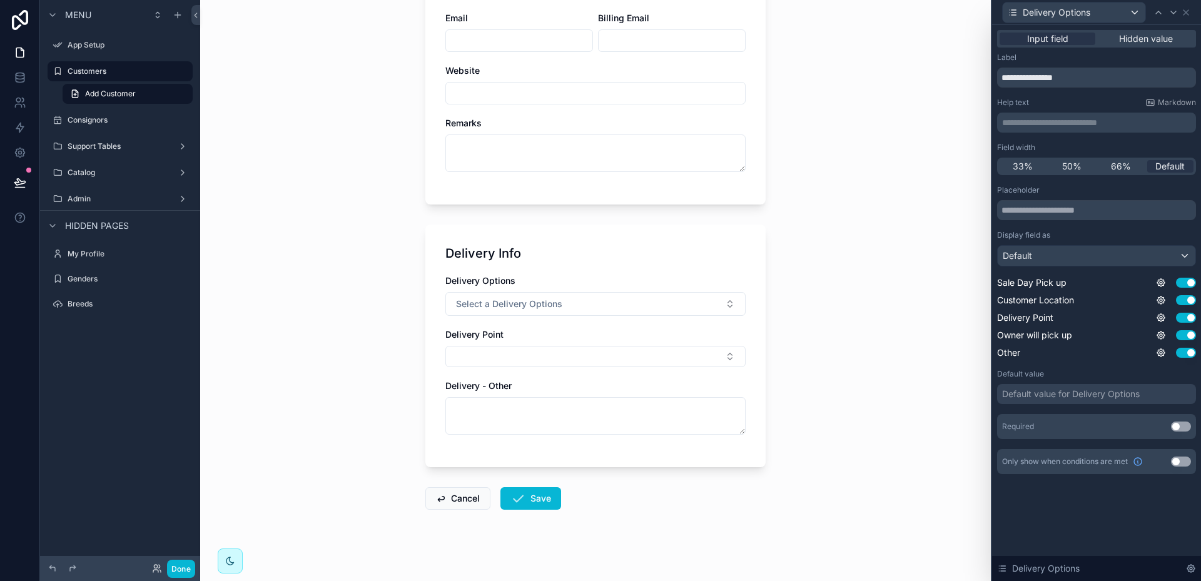
scroll to position [506, 0]
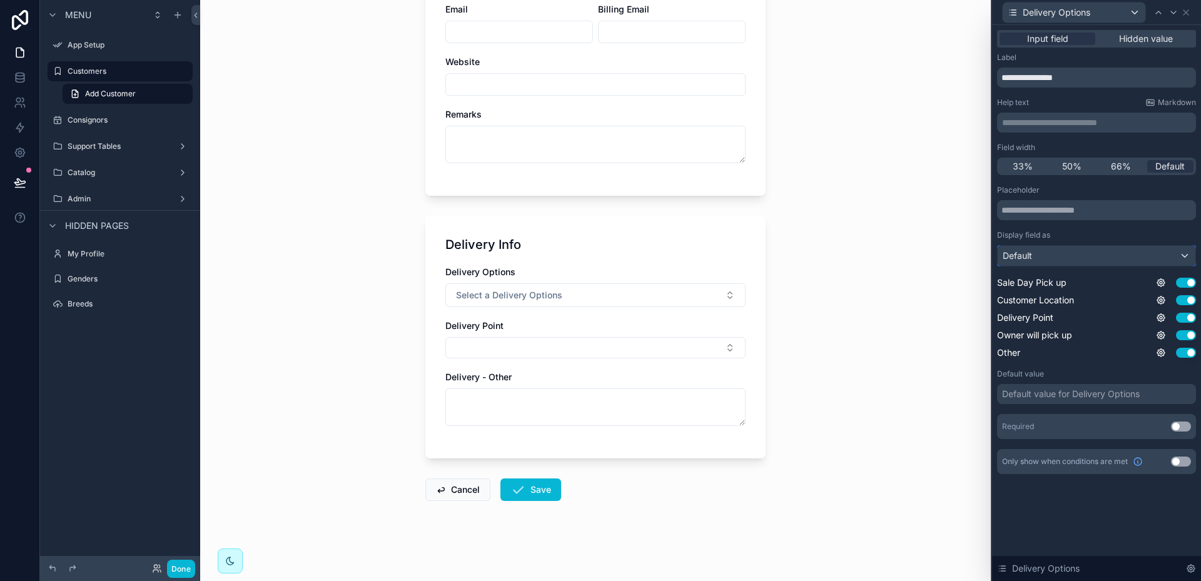
click at [1185, 256] on div "Default" at bounding box center [1097, 256] width 198 height 20
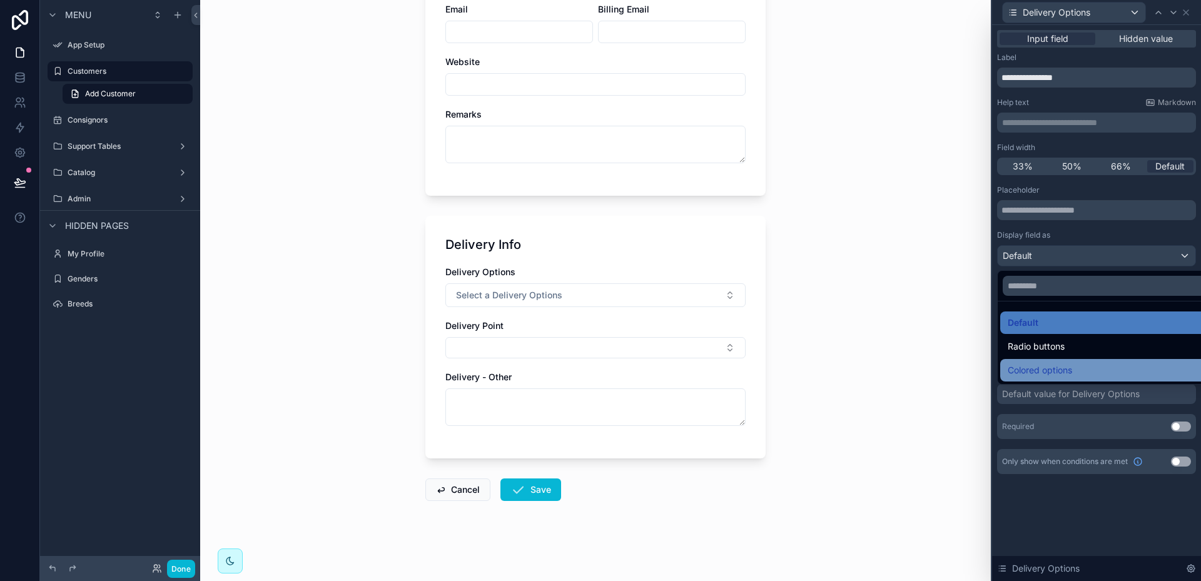
click at [1056, 365] on span "Colored options" at bounding box center [1040, 370] width 64 height 15
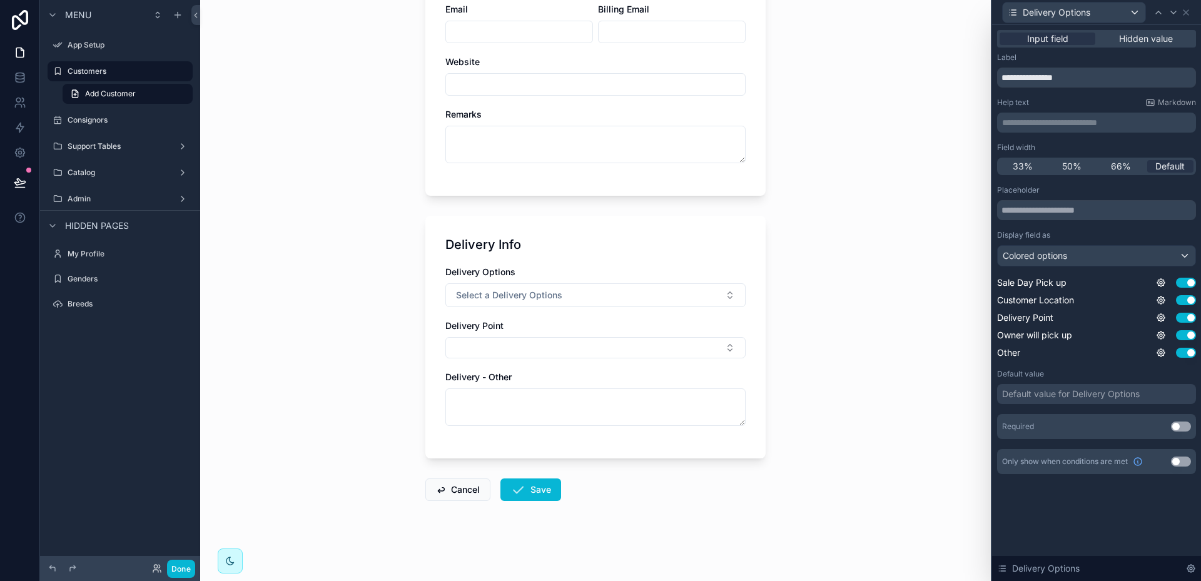
click at [1016, 397] on div "Default value for Delivery Options" at bounding box center [1071, 394] width 138 height 13
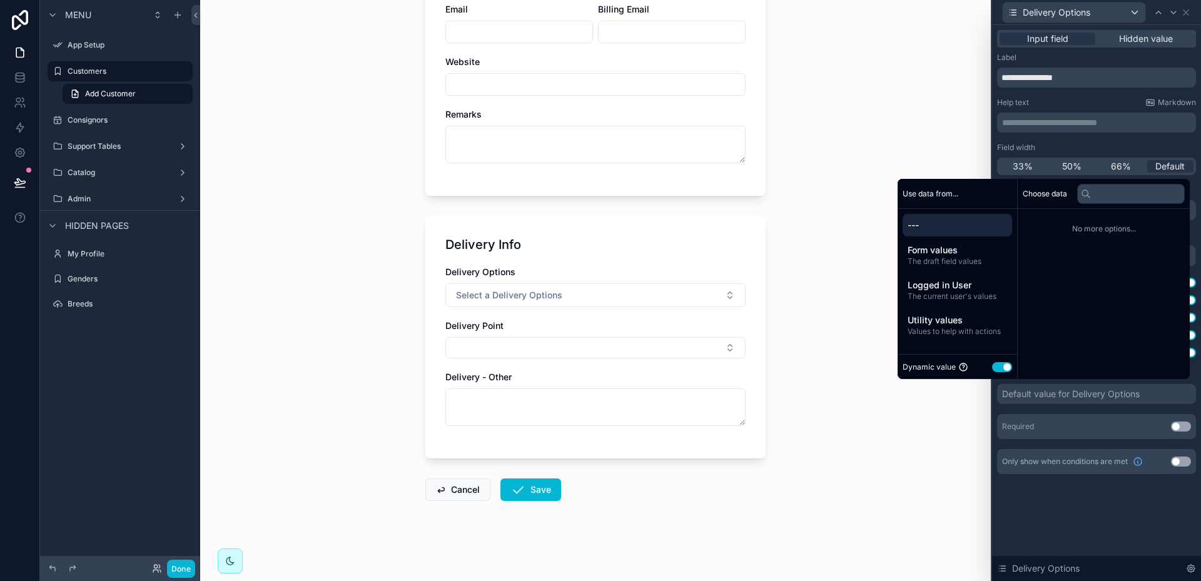
click at [992, 368] on button "Use setting" at bounding box center [1002, 367] width 20 height 10
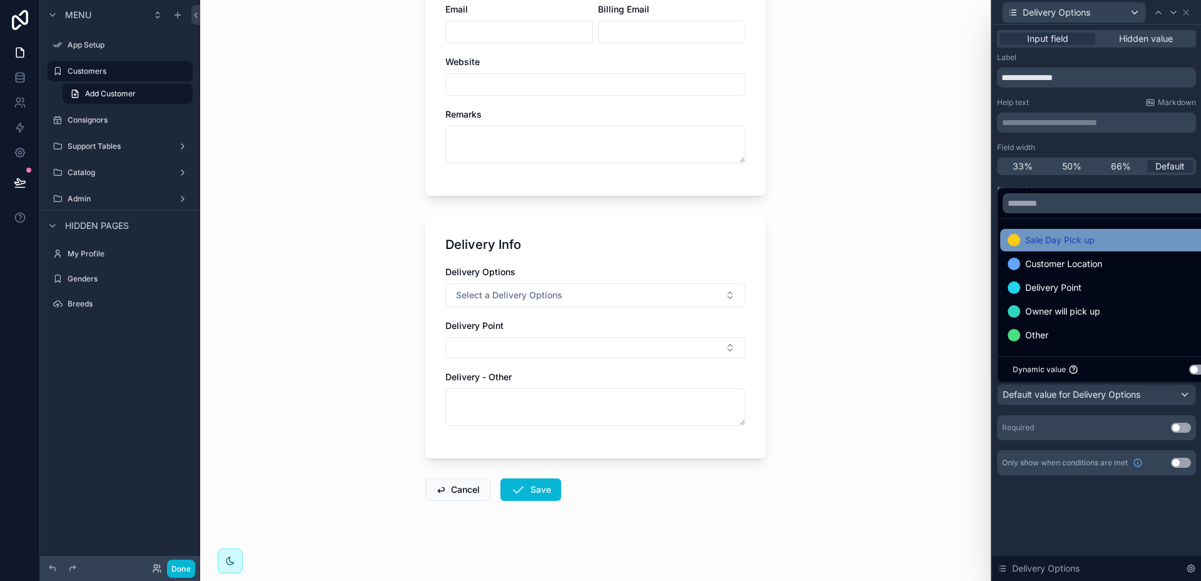
click at [1052, 243] on span "Sale Day Pick up" at bounding box center [1059, 240] width 69 height 15
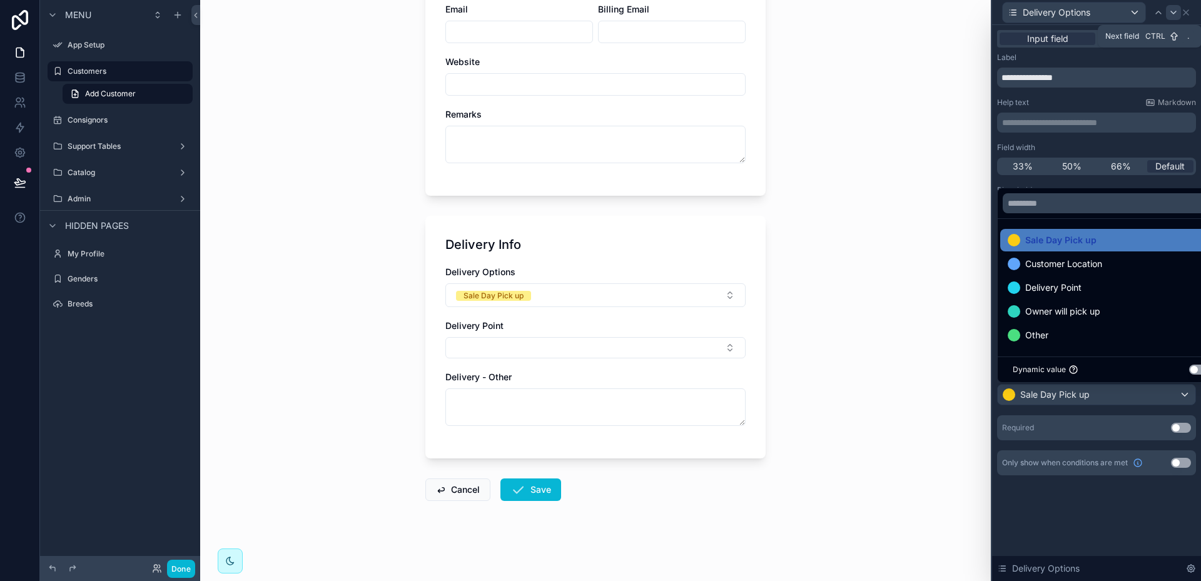
click at [1175, 12] on icon at bounding box center [1173, 12] width 5 height 3
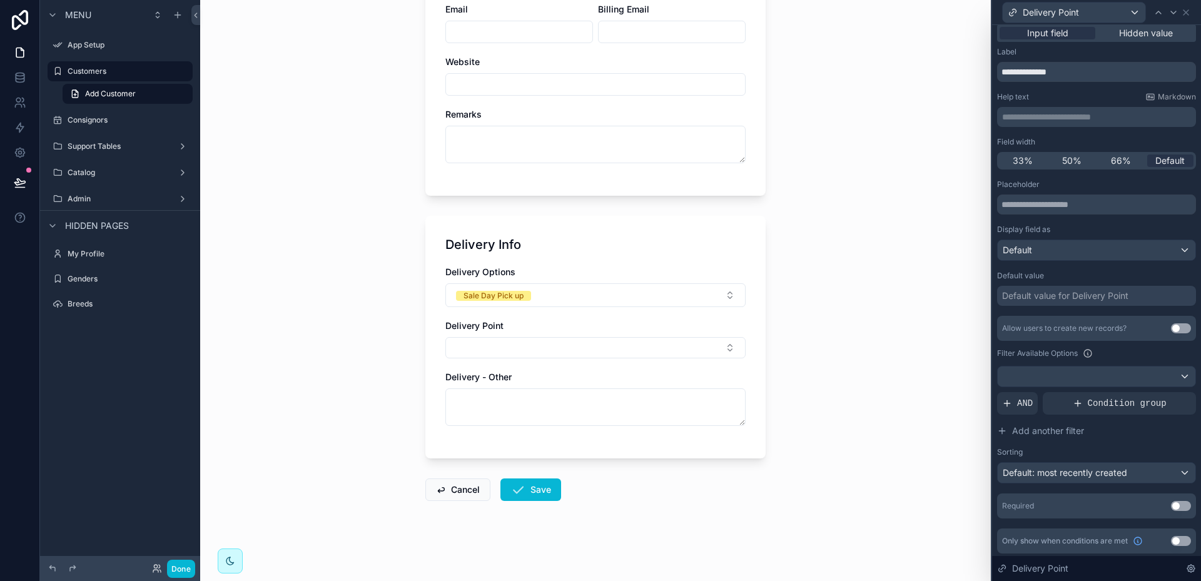
scroll to position [8, 0]
click at [1175, 470] on div "Default: most recently created" at bounding box center [1097, 470] width 198 height 20
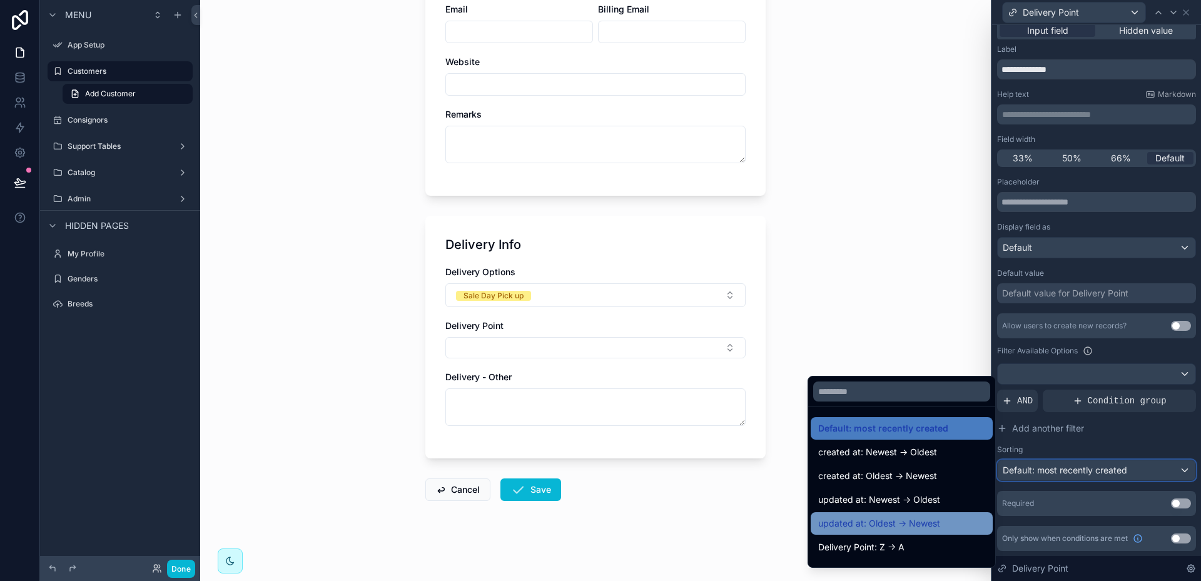
scroll to position [63, 0]
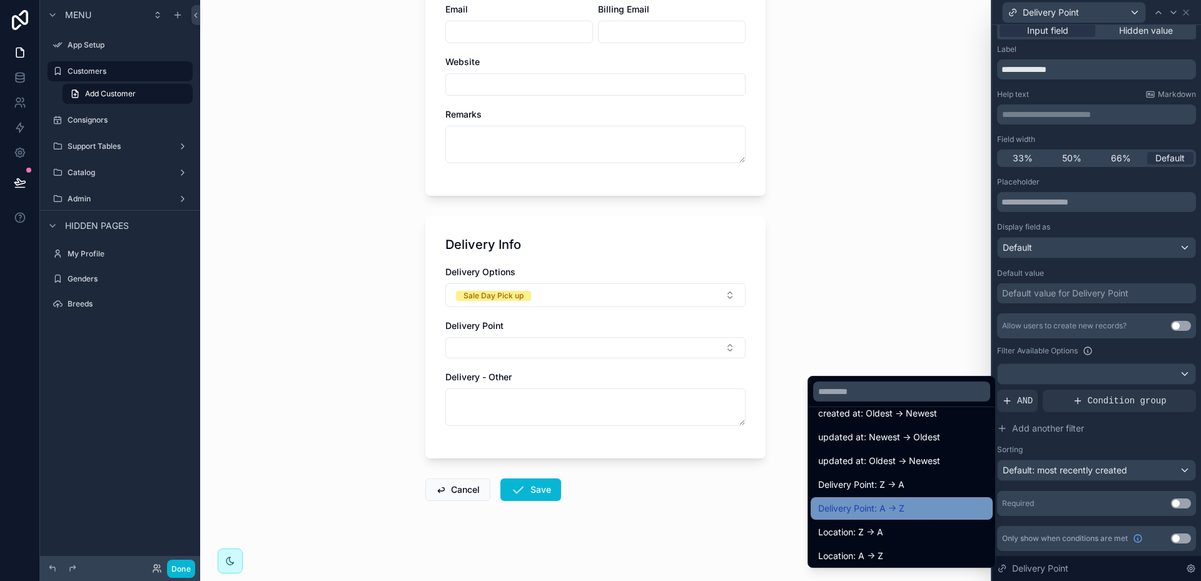
click at [872, 509] on span "Delivery Point: A -> Z" at bounding box center [861, 508] width 86 height 15
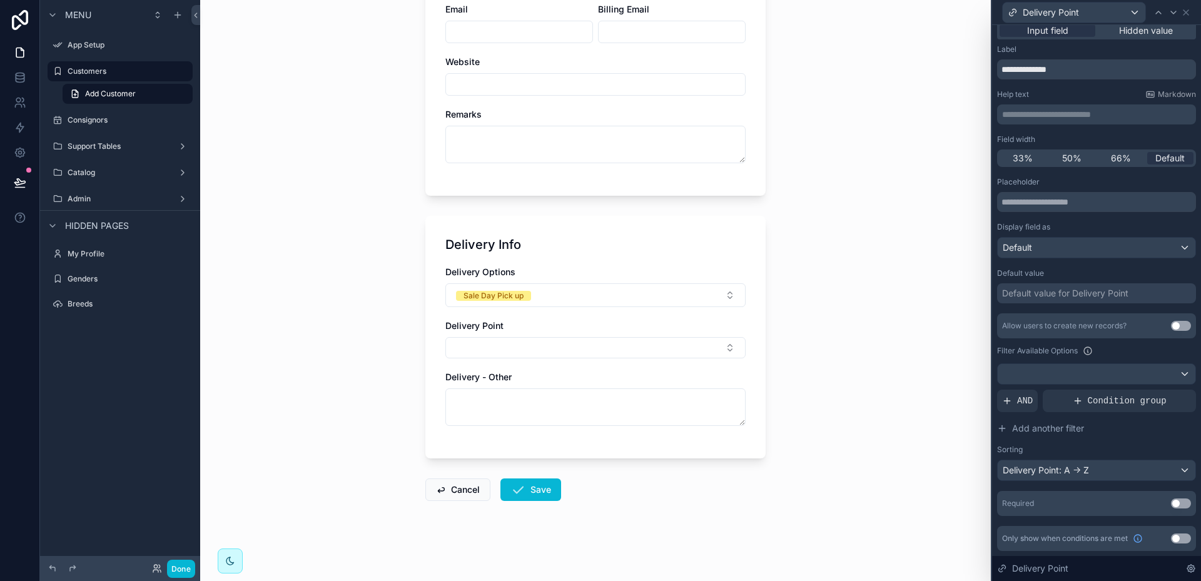
scroll to position [0, 0]
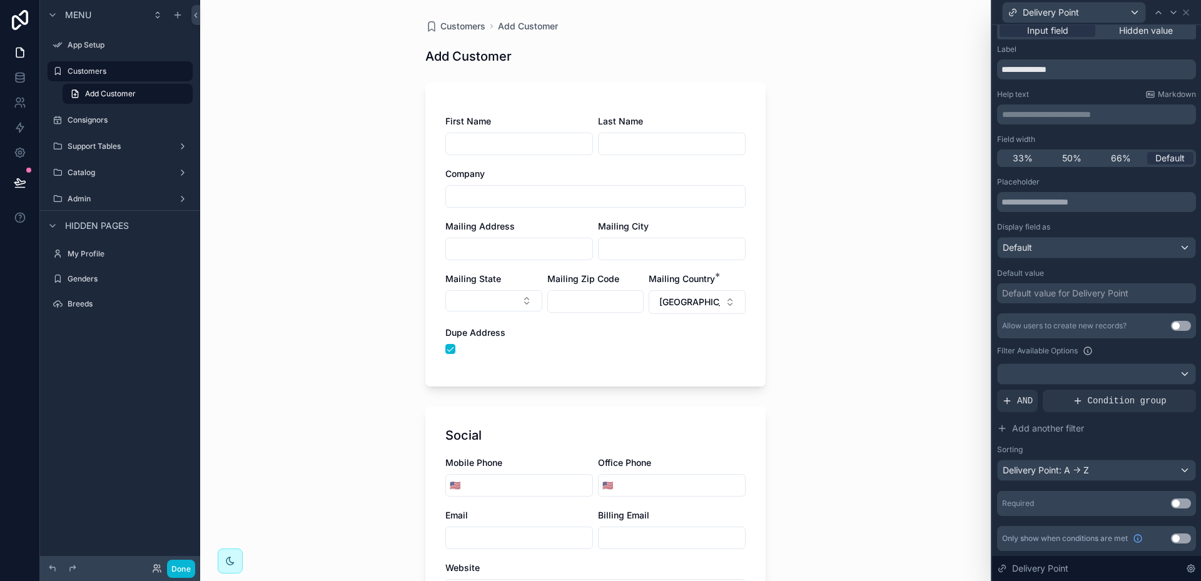
click at [1174, 540] on button "Use setting" at bounding box center [1181, 539] width 20 height 10
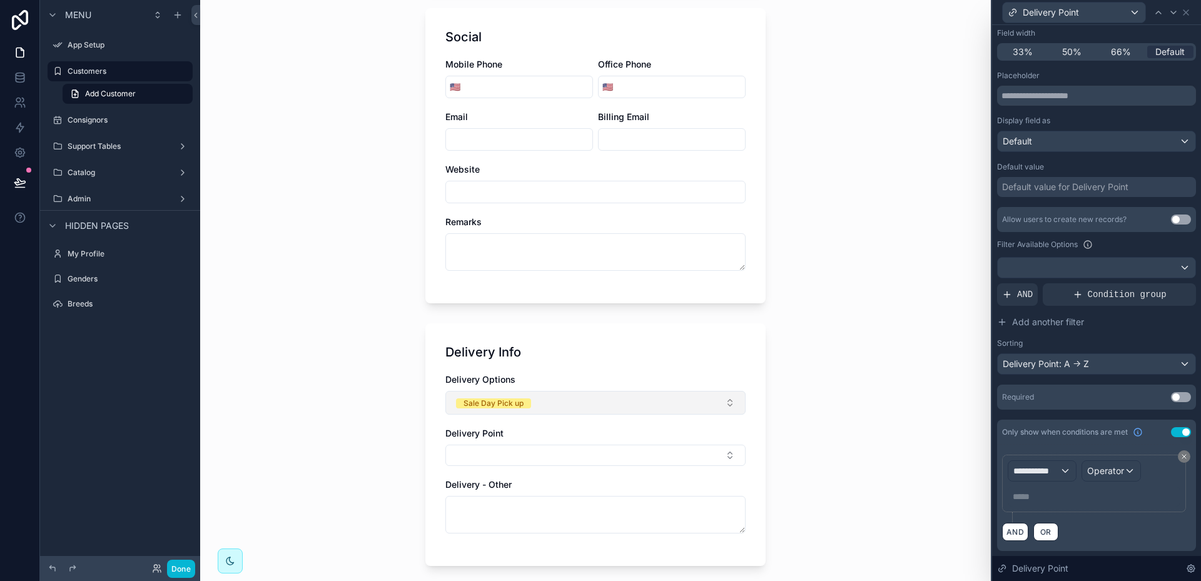
scroll to position [438, 0]
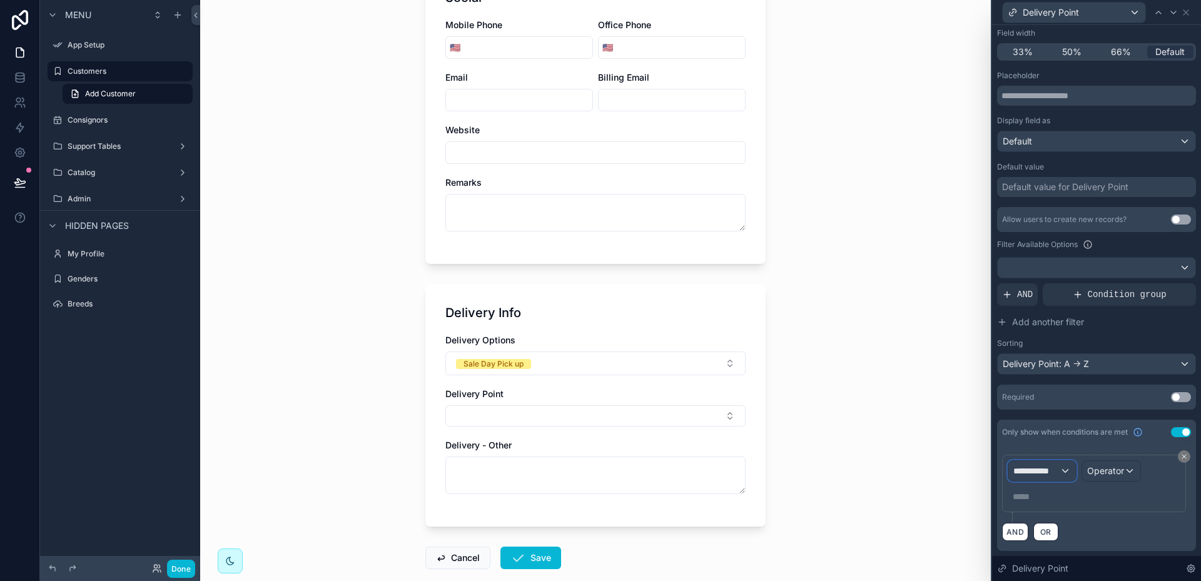
click at [1062, 469] on div "**********" at bounding box center [1042, 471] width 68 height 20
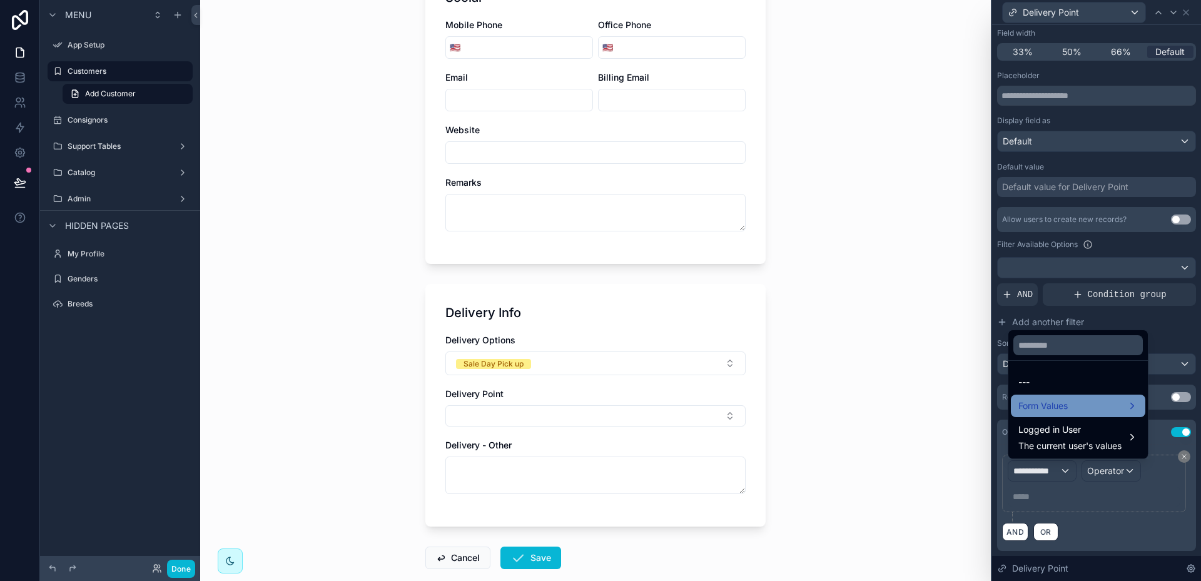
click at [1041, 404] on span "Form Values" at bounding box center [1042, 406] width 49 height 15
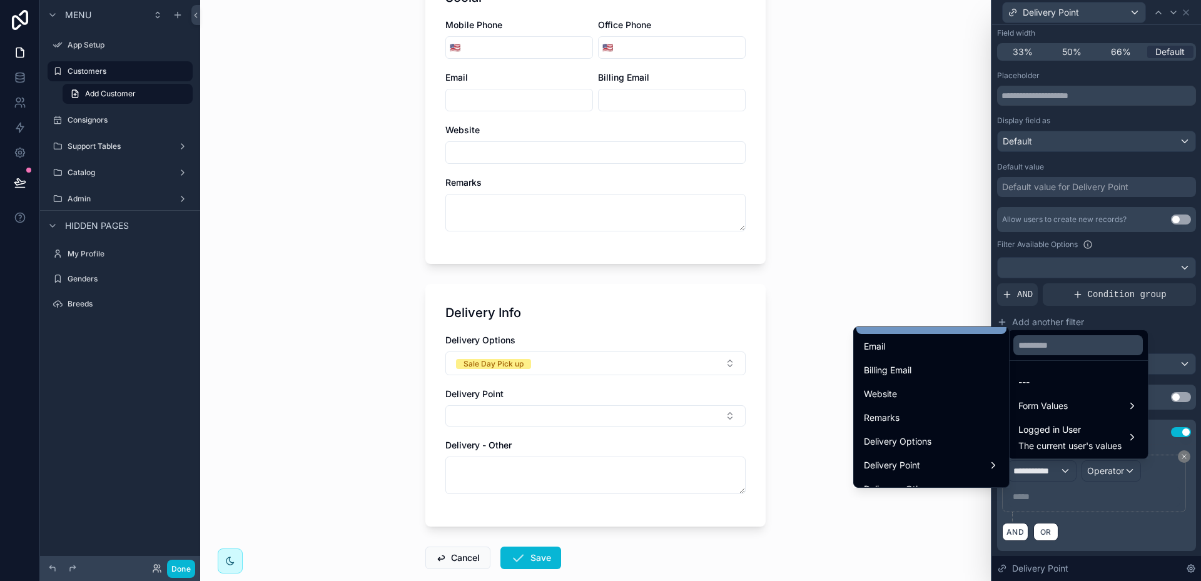
scroll to position [563, 0]
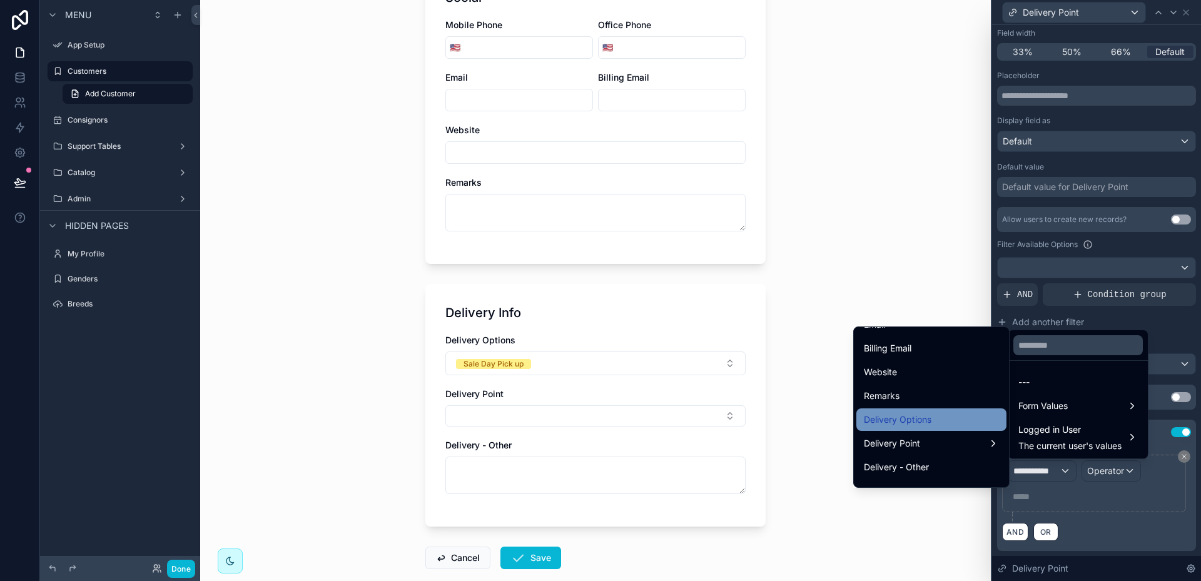
click at [906, 422] on span "Delivery Options" at bounding box center [898, 419] width 68 height 15
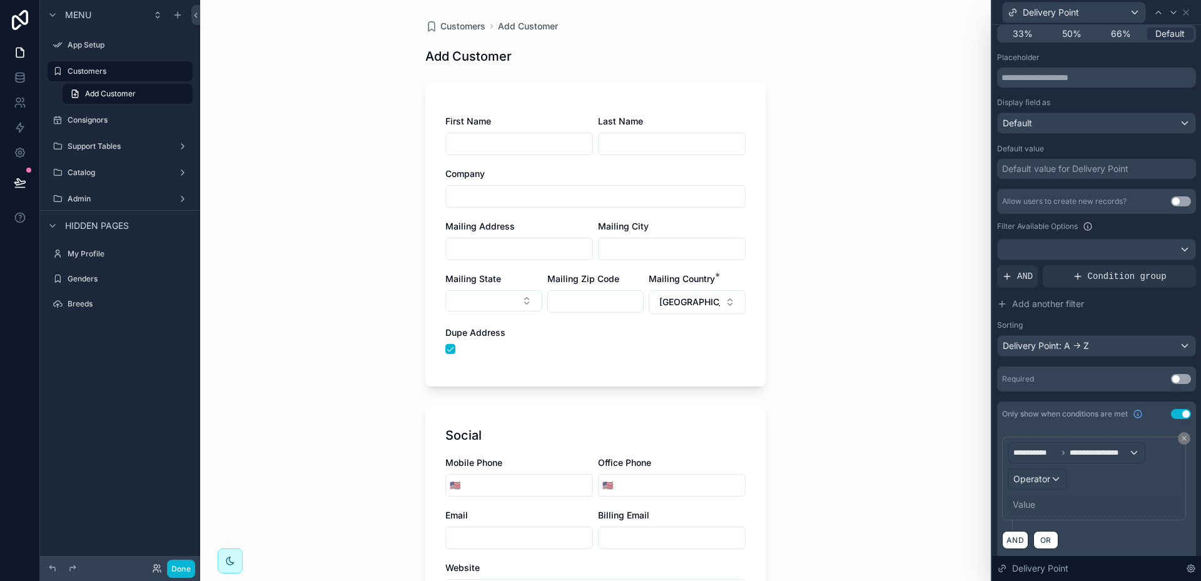
scroll to position [141, 0]
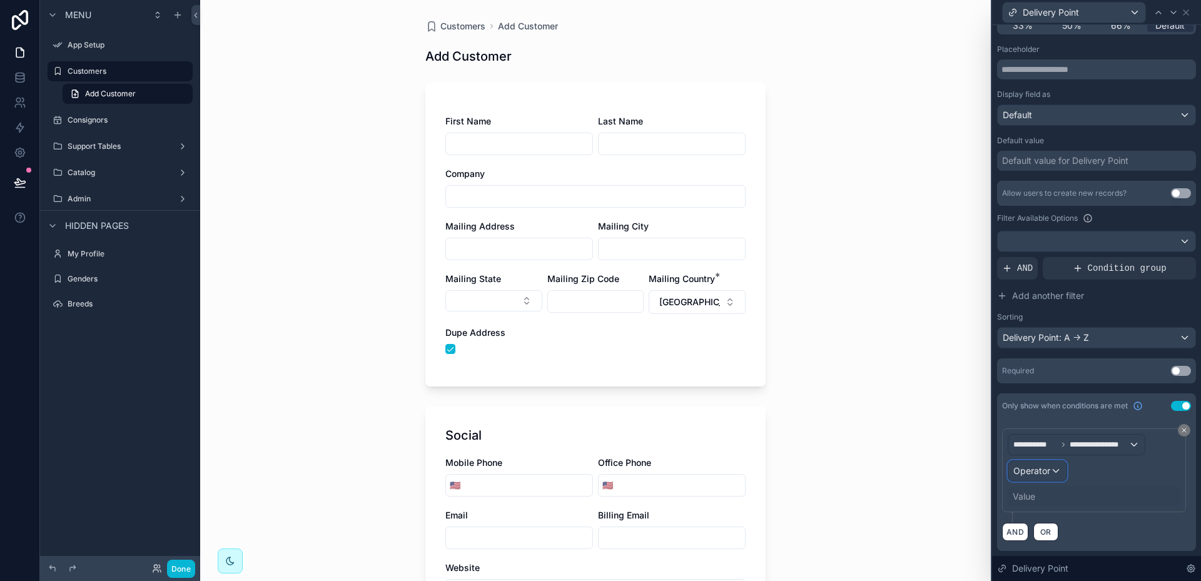
click at [1039, 471] on span "Operator" at bounding box center [1031, 470] width 37 height 11
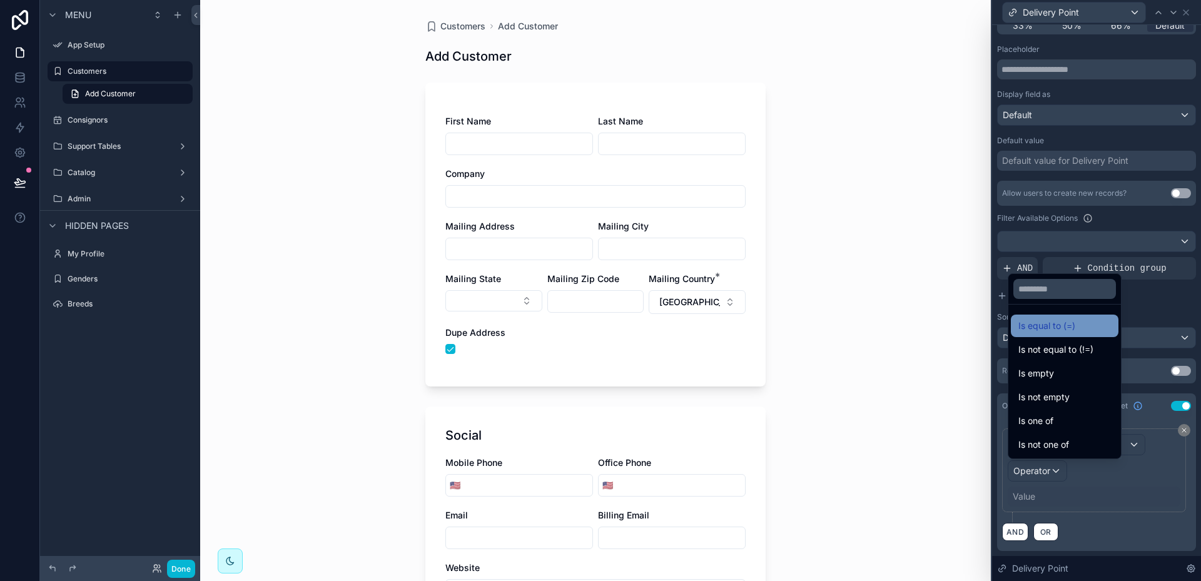
click at [1048, 327] on span "Is equal to (=)" at bounding box center [1046, 325] width 57 height 15
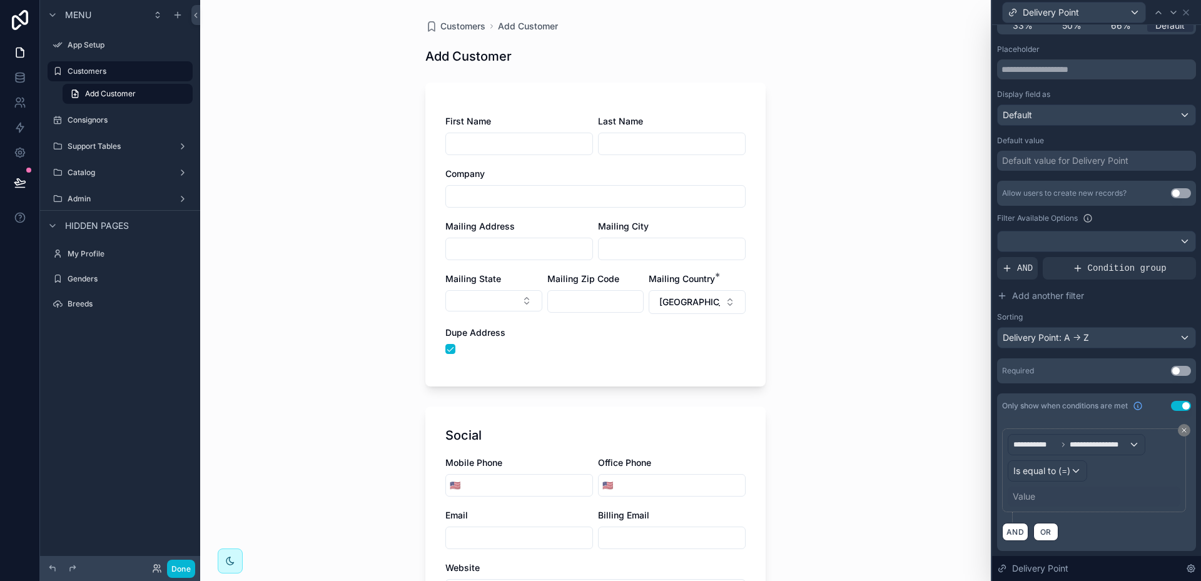
click at [1027, 499] on div "Value" at bounding box center [1024, 496] width 23 height 13
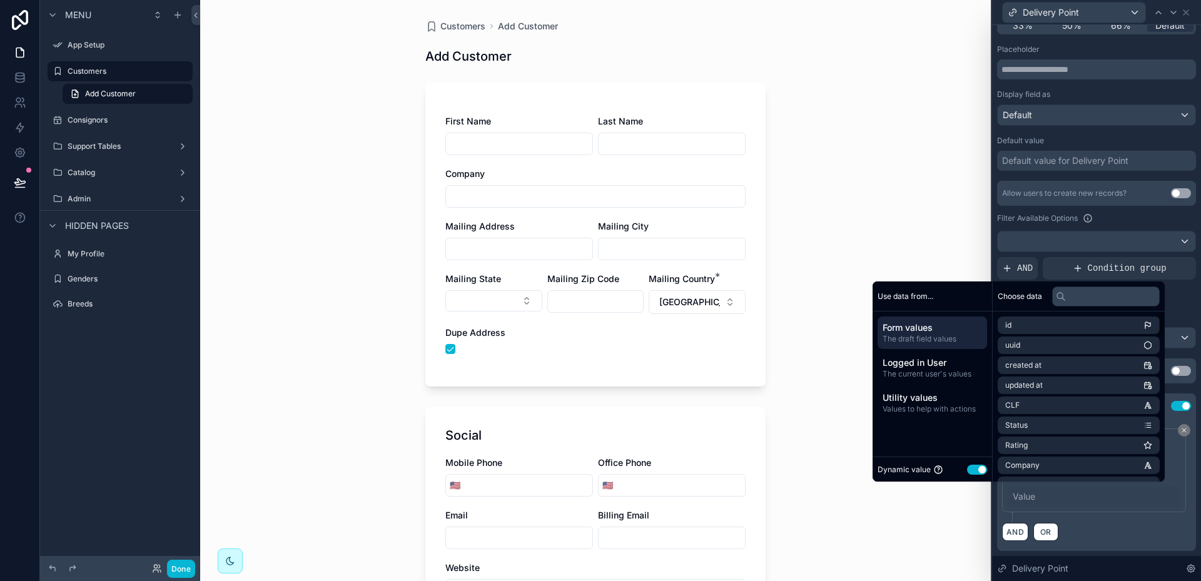
click at [967, 474] on button "Use setting" at bounding box center [977, 470] width 20 height 10
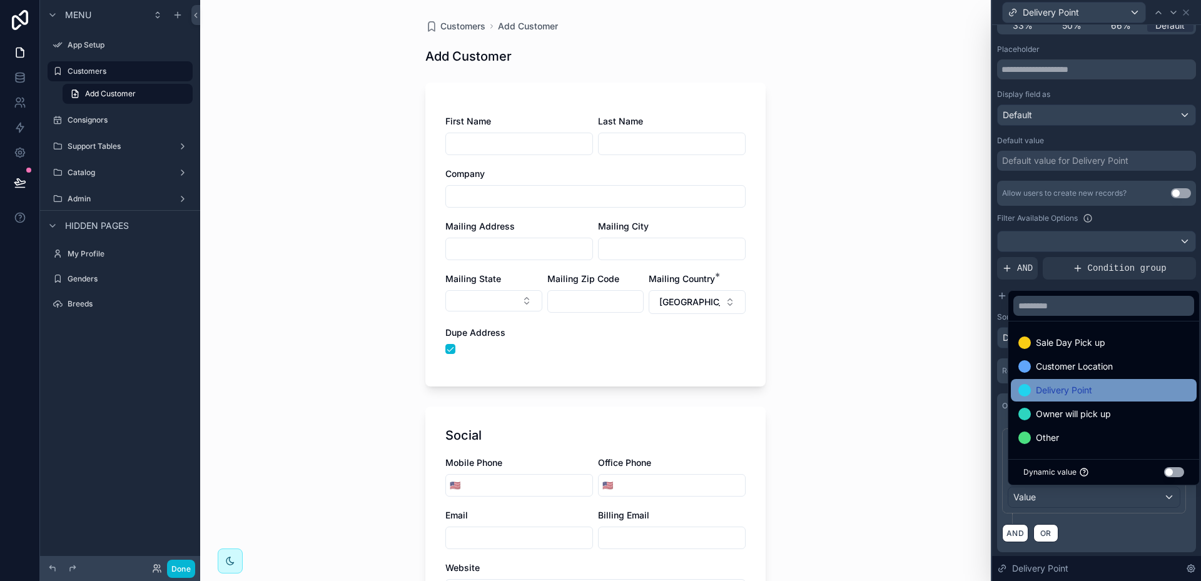
click at [1090, 387] on span "Delivery Point" at bounding box center [1064, 390] width 56 height 15
click at [1174, 14] on icon at bounding box center [1174, 13] width 10 height 10
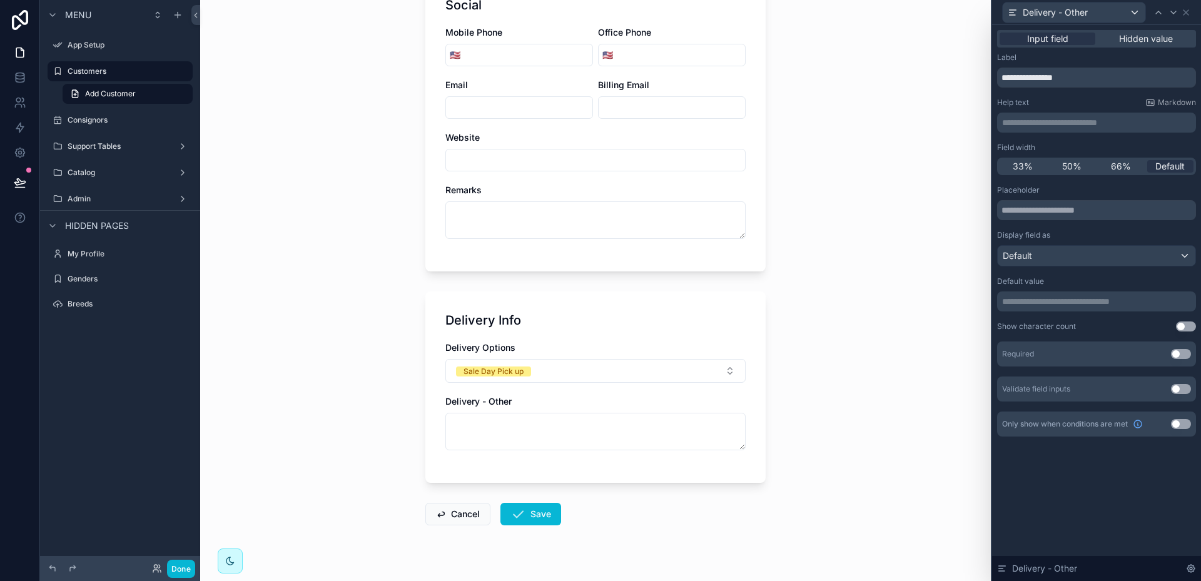
scroll to position [438, 0]
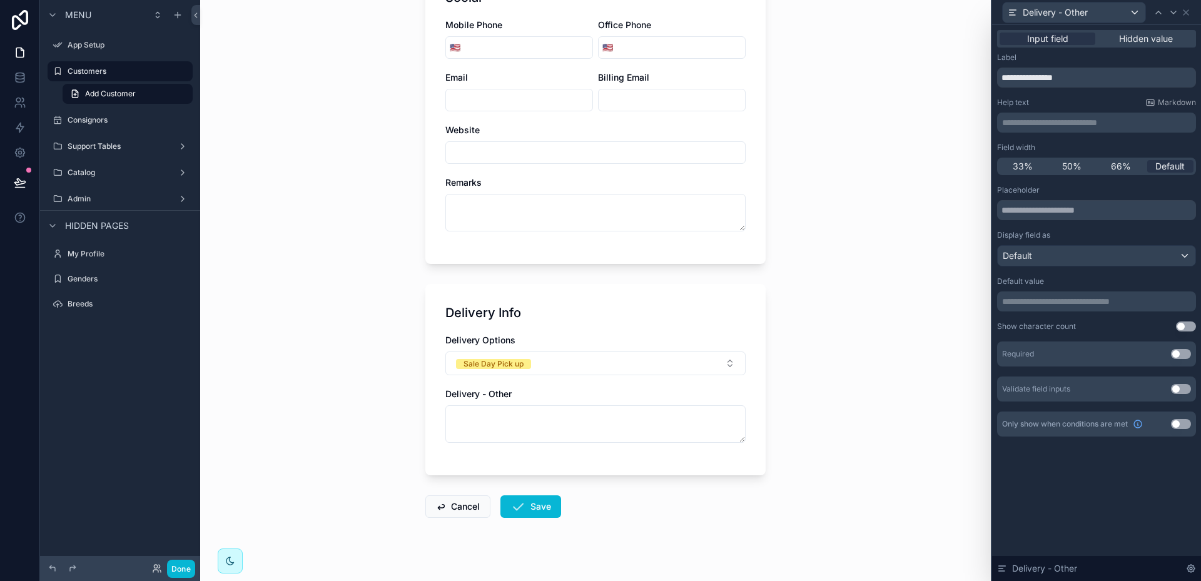
click at [1189, 426] on button "Use setting" at bounding box center [1181, 424] width 20 height 10
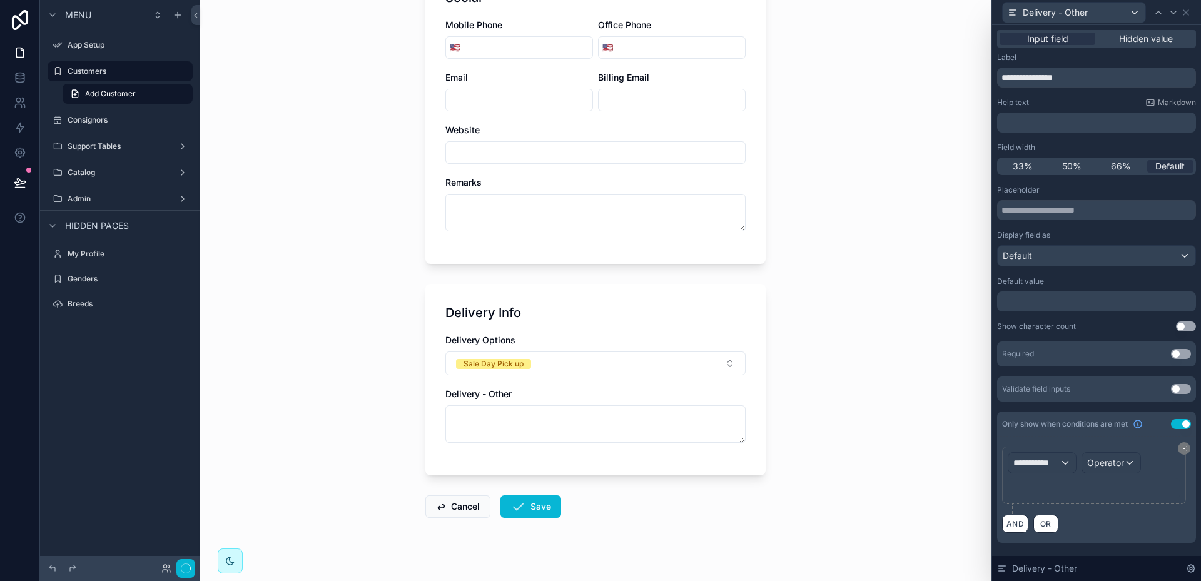
scroll to position [0, 0]
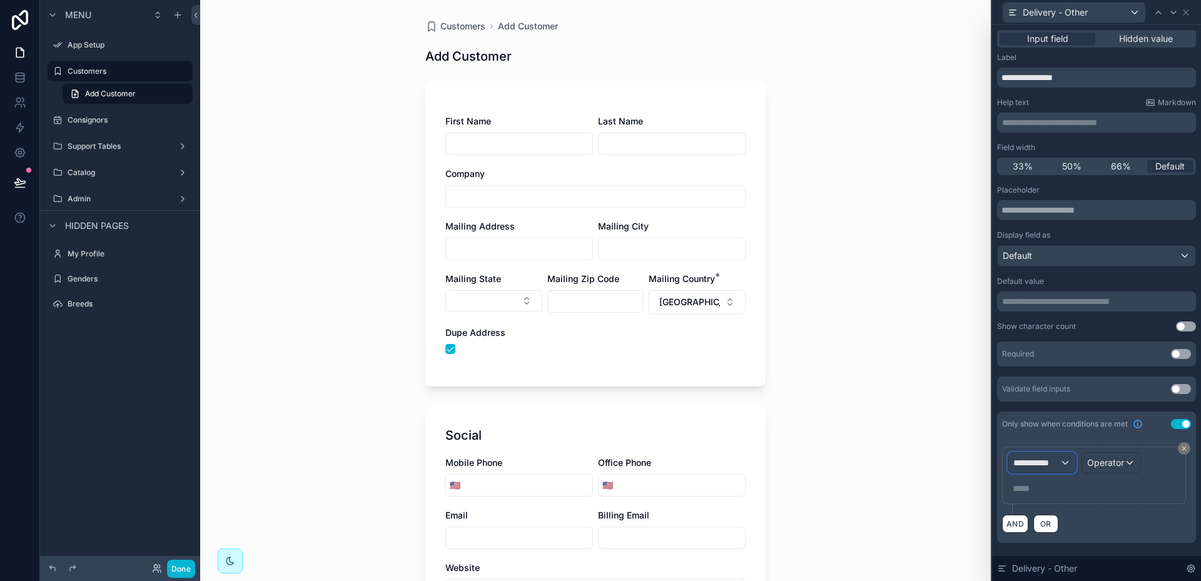
click at [1062, 462] on div "**********" at bounding box center [1042, 463] width 68 height 20
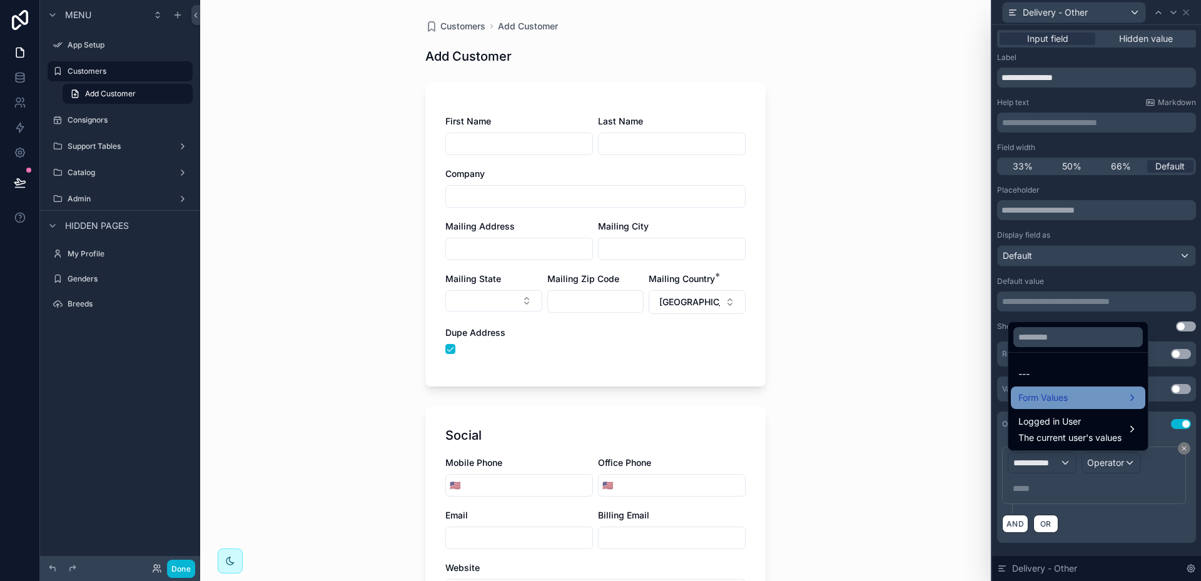
click at [1035, 399] on span "Form Values" at bounding box center [1042, 397] width 49 height 15
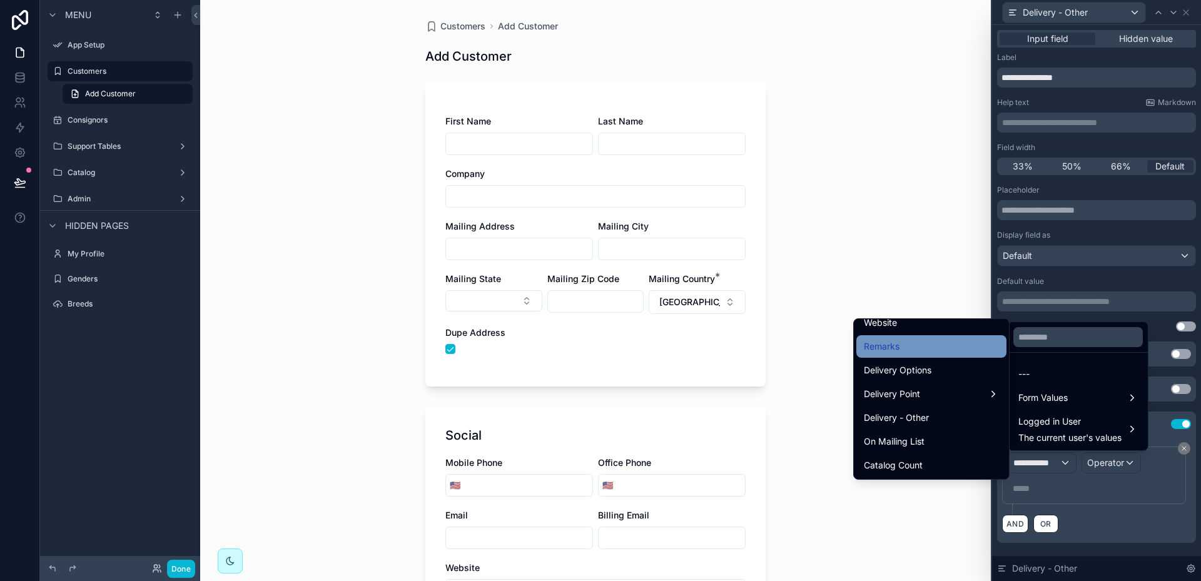
scroll to position [626, 0]
click at [888, 341] on div "Delivery Options" at bounding box center [931, 349] width 150 height 23
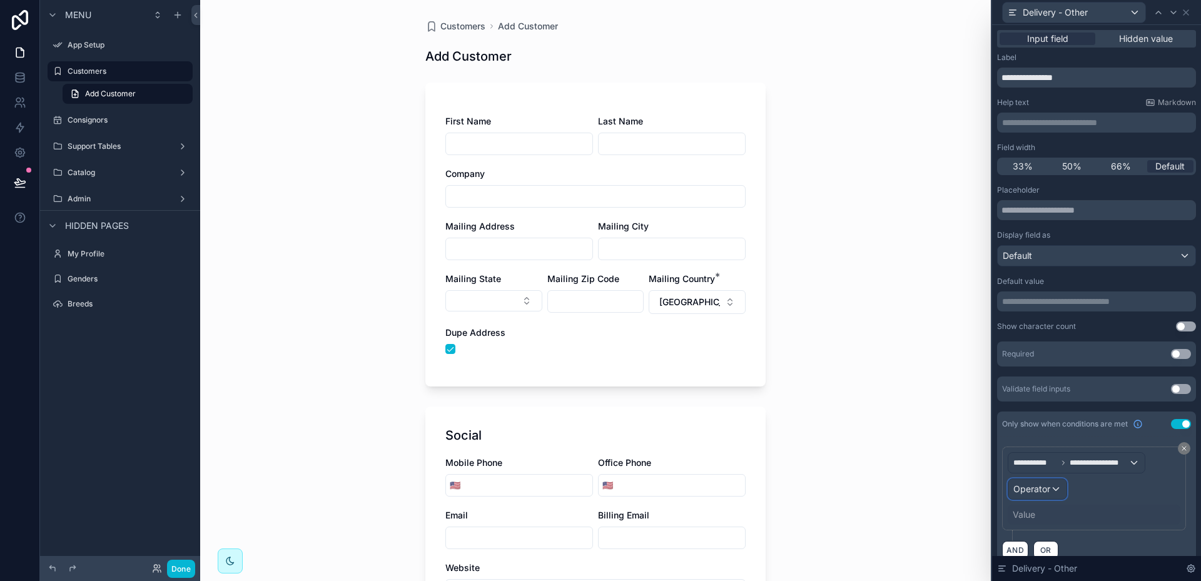
click at [1053, 489] on div "Operator" at bounding box center [1037, 489] width 58 height 20
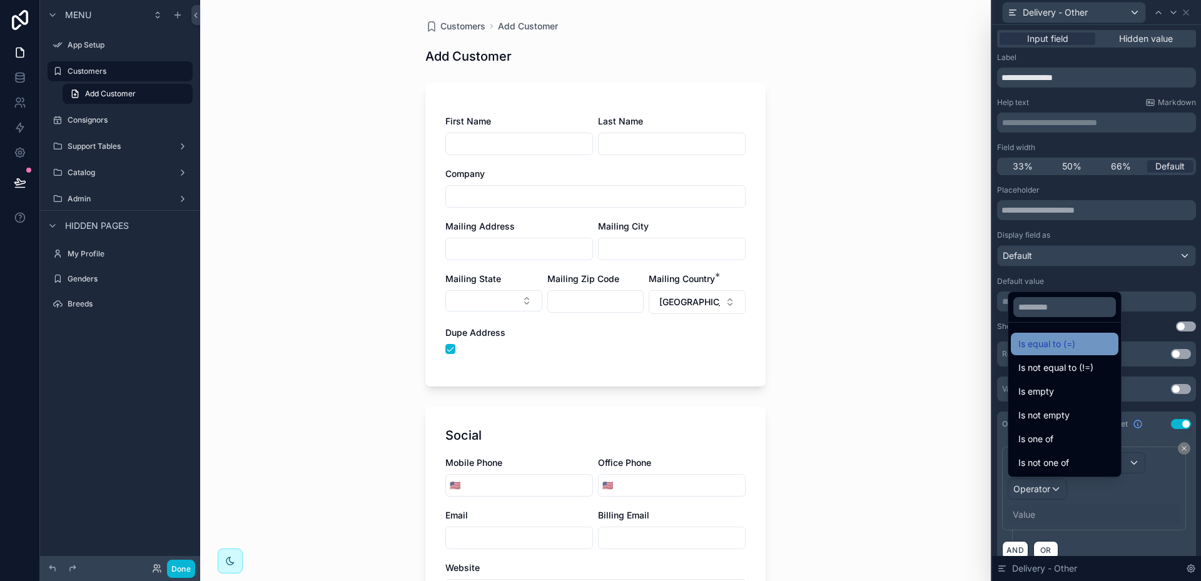
click at [1037, 347] on span "Is equal to (=)" at bounding box center [1046, 344] width 57 height 15
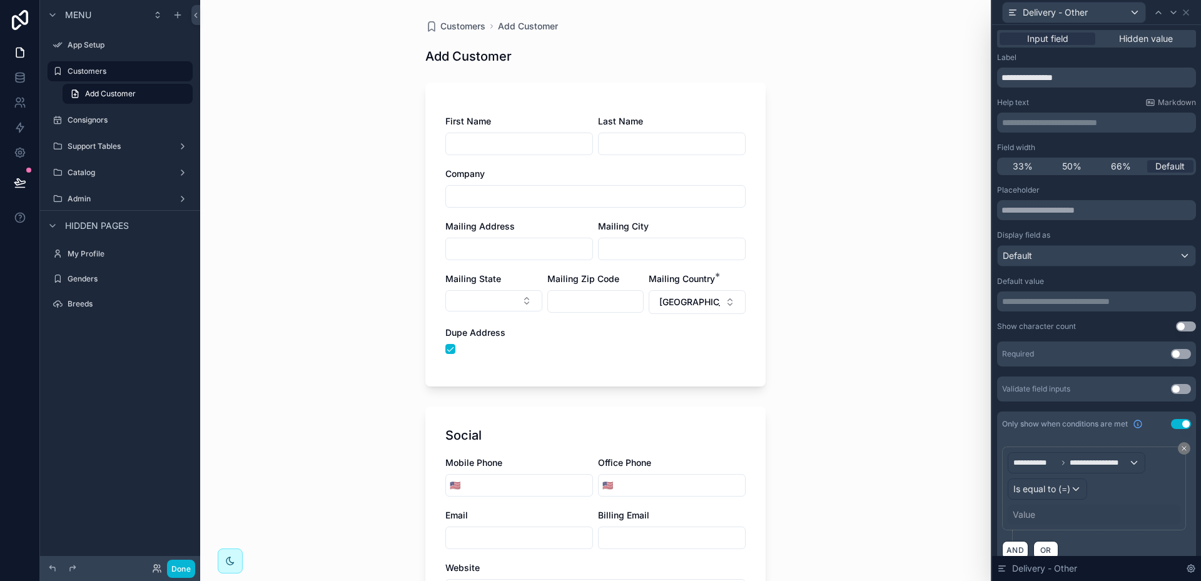
click at [1028, 516] on div "Value" at bounding box center [1024, 515] width 23 height 13
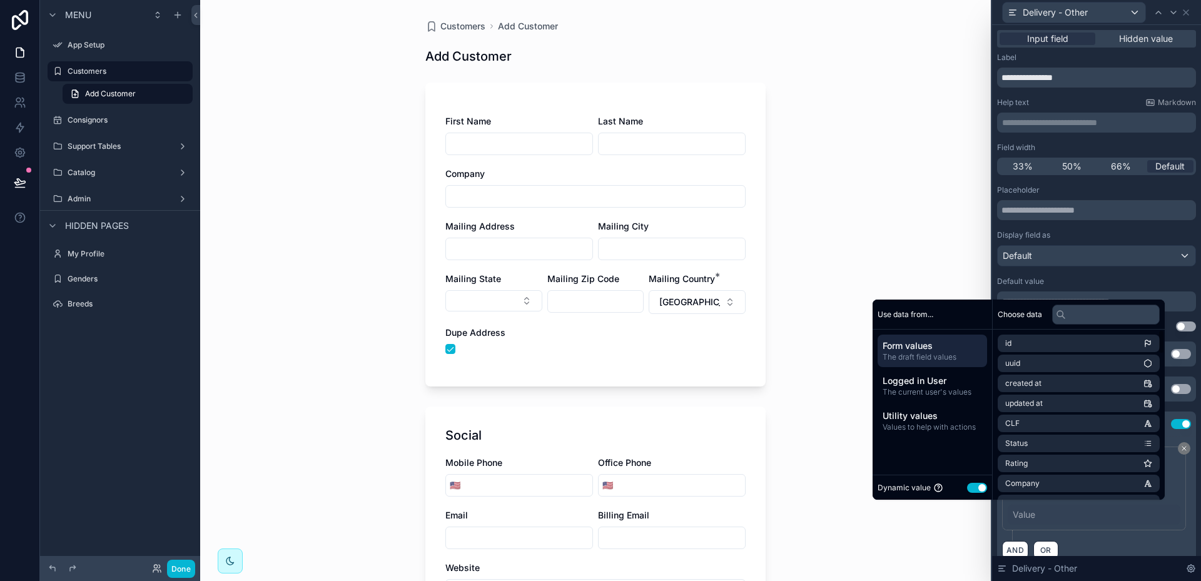
click at [968, 489] on button "Use setting" at bounding box center [977, 488] width 20 height 10
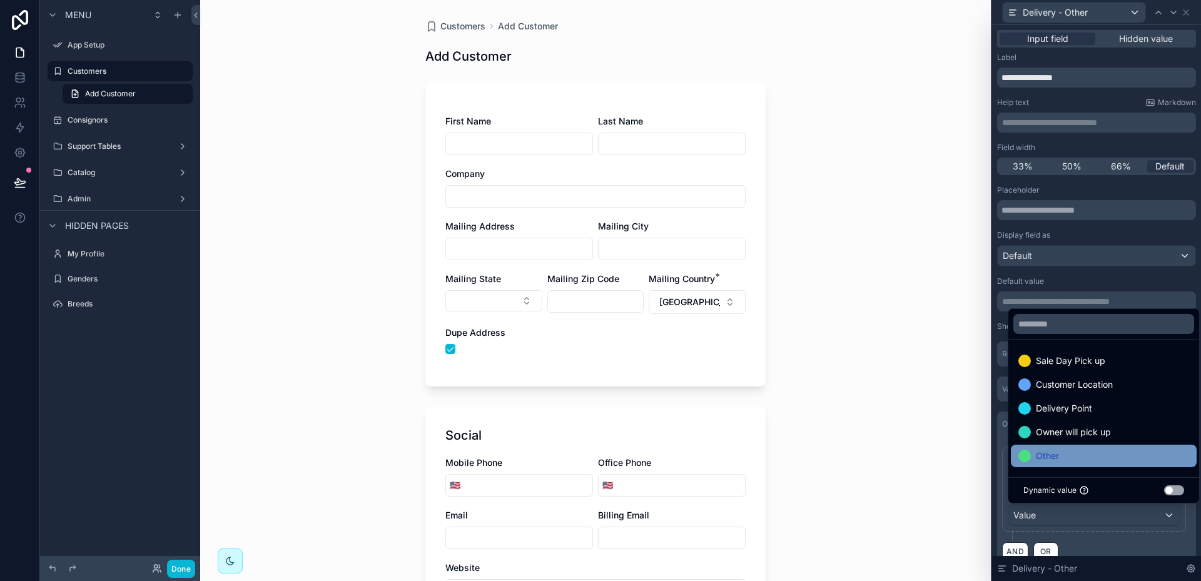
click at [1059, 457] on span "Other" at bounding box center [1047, 456] width 23 height 15
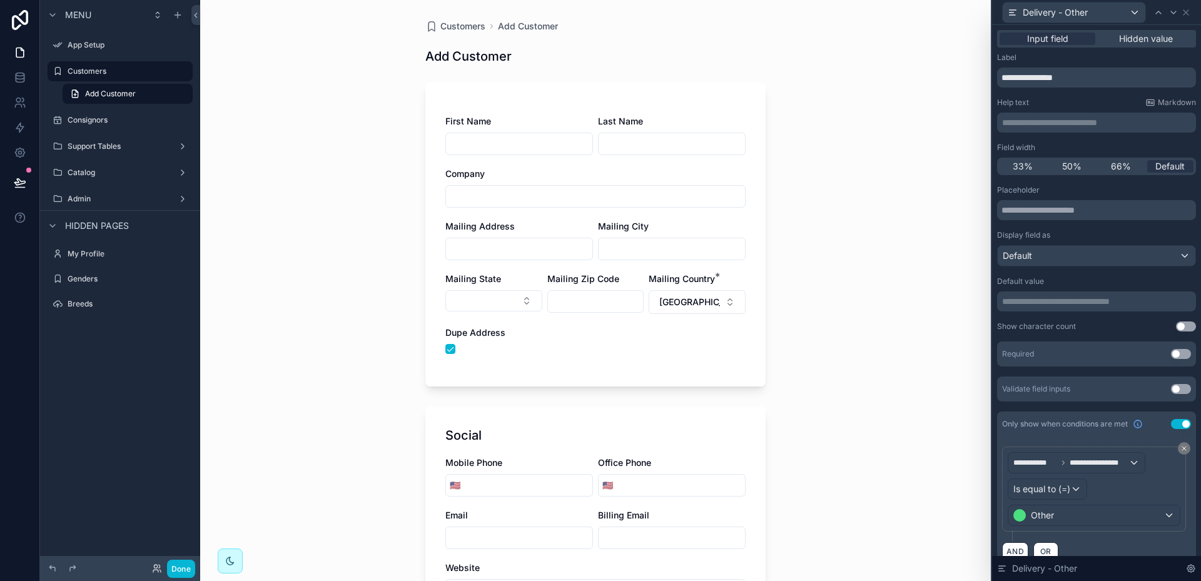
click at [1138, 539] on div "**********" at bounding box center [1096, 494] width 189 height 95
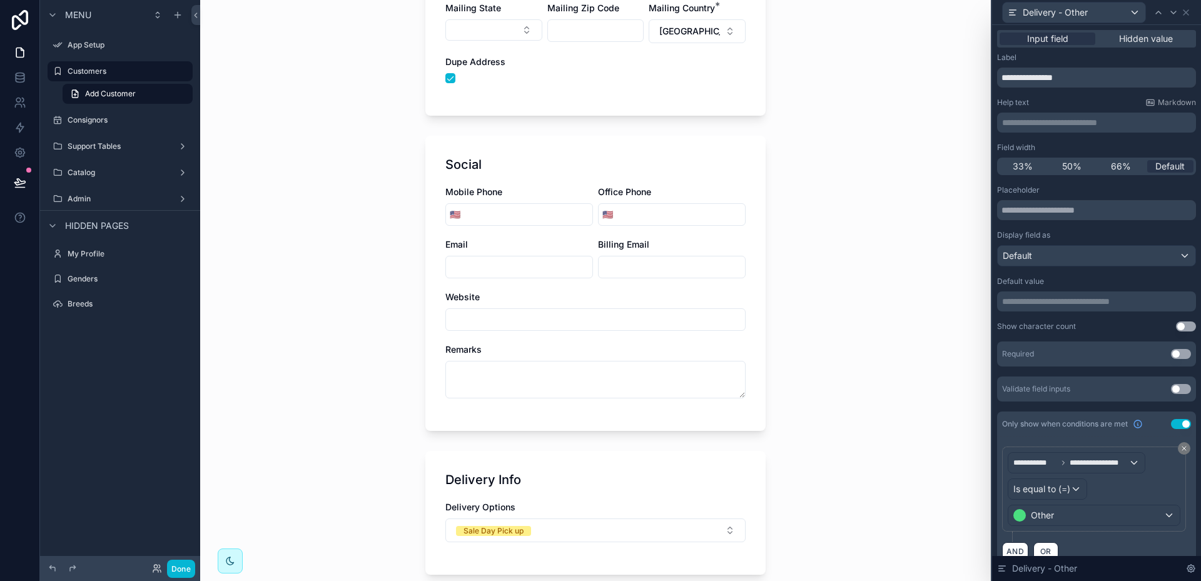
scroll to position [387, 0]
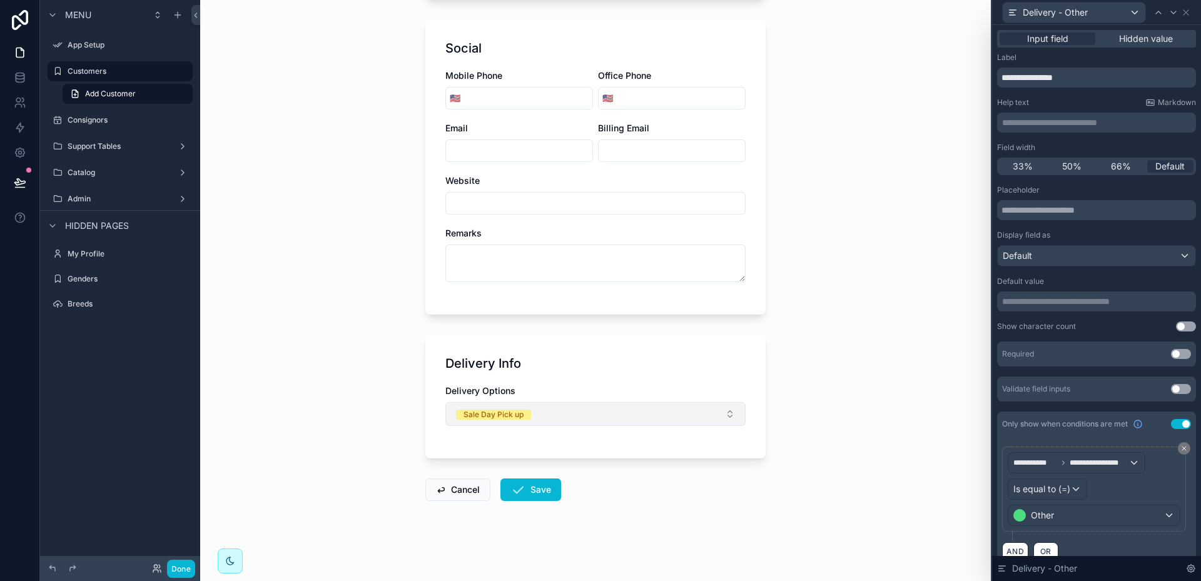
click at [726, 414] on button "Sale Day Pick up" at bounding box center [595, 414] width 300 height 24
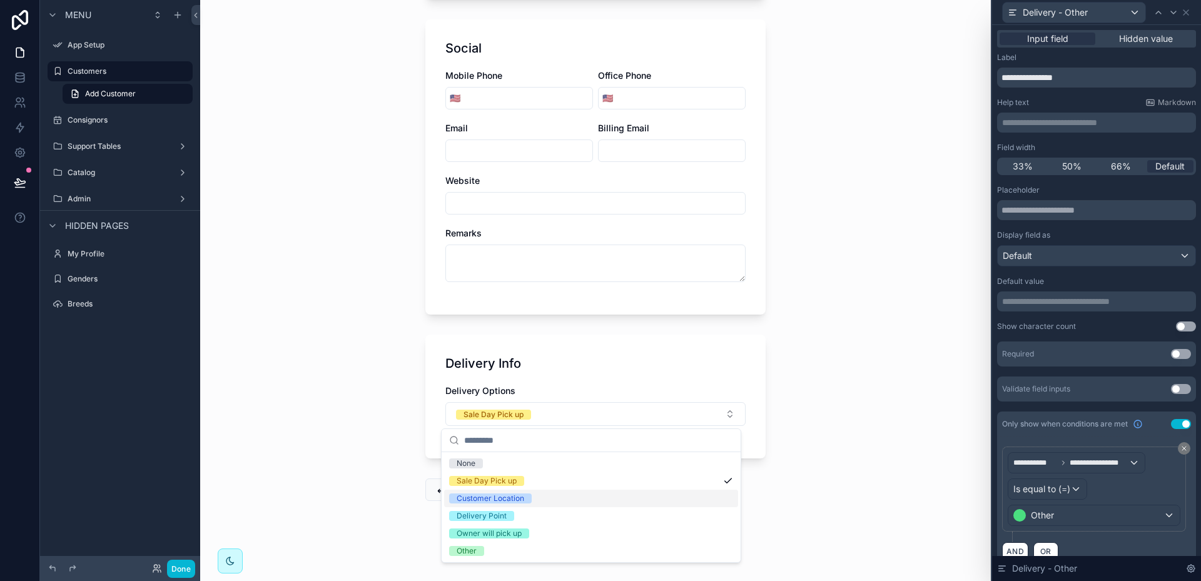
click at [505, 497] on div "Customer Location" at bounding box center [491, 499] width 68 height 10
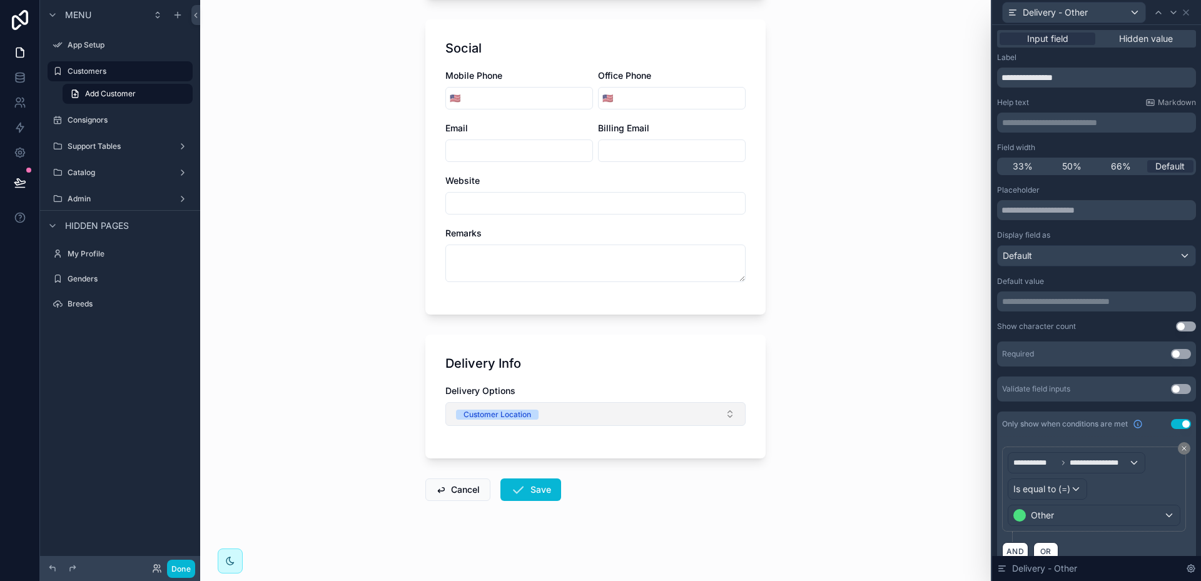
click at [728, 413] on button "Customer Location" at bounding box center [595, 414] width 300 height 24
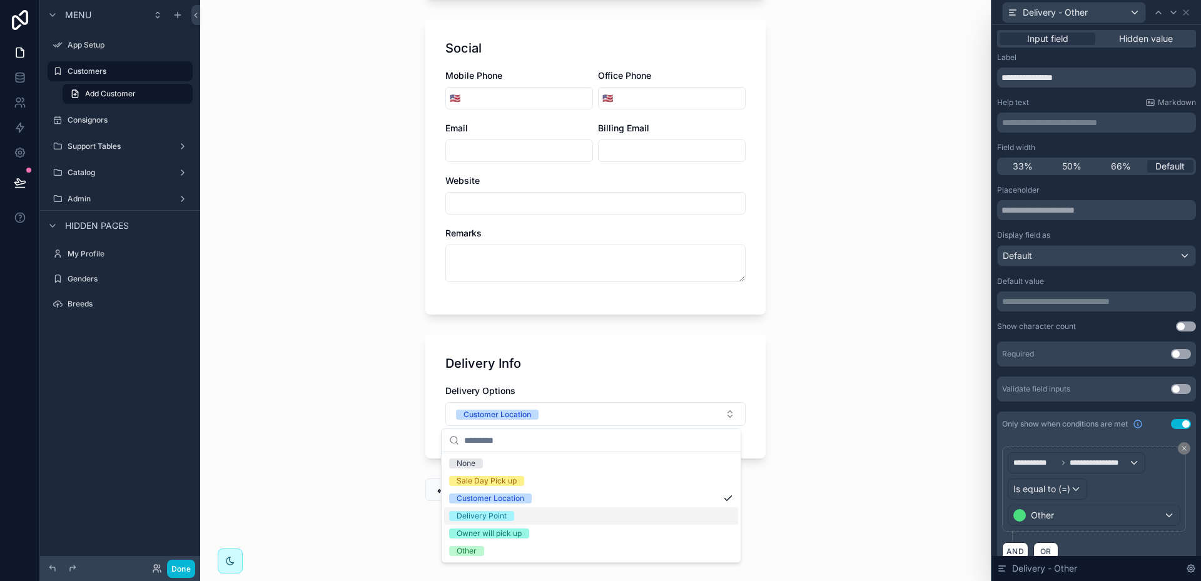
click at [505, 514] on div "Delivery Point" at bounding box center [482, 516] width 50 height 10
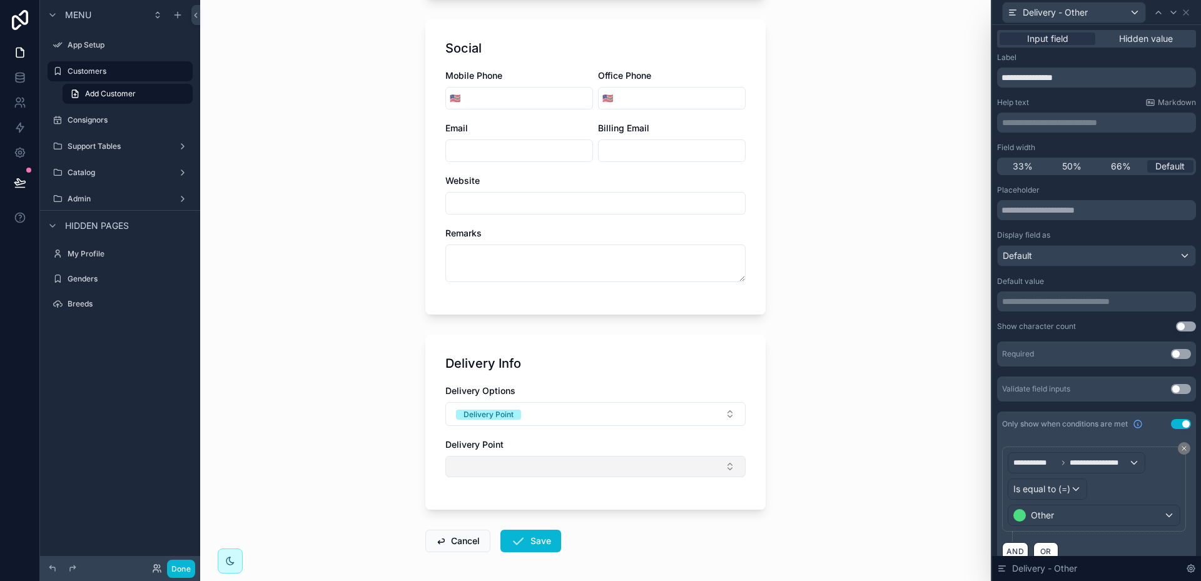
click at [728, 467] on button "Select Button" at bounding box center [595, 466] width 300 height 21
click at [557, 517] on span "SD, [PERSON_NAME] - [PERSON_NAME] Ranch" at bounding box center [547, 516] width 197 height 13
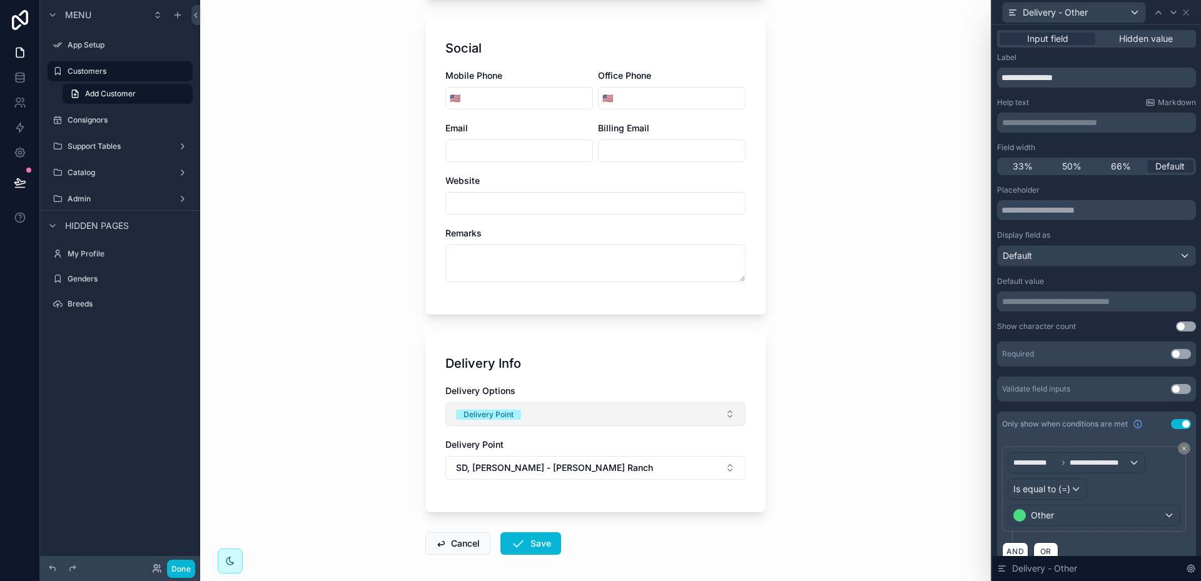
click at [729, 412] on button "Delivery Point" at bounding box center [595, 414] width 300 height 24
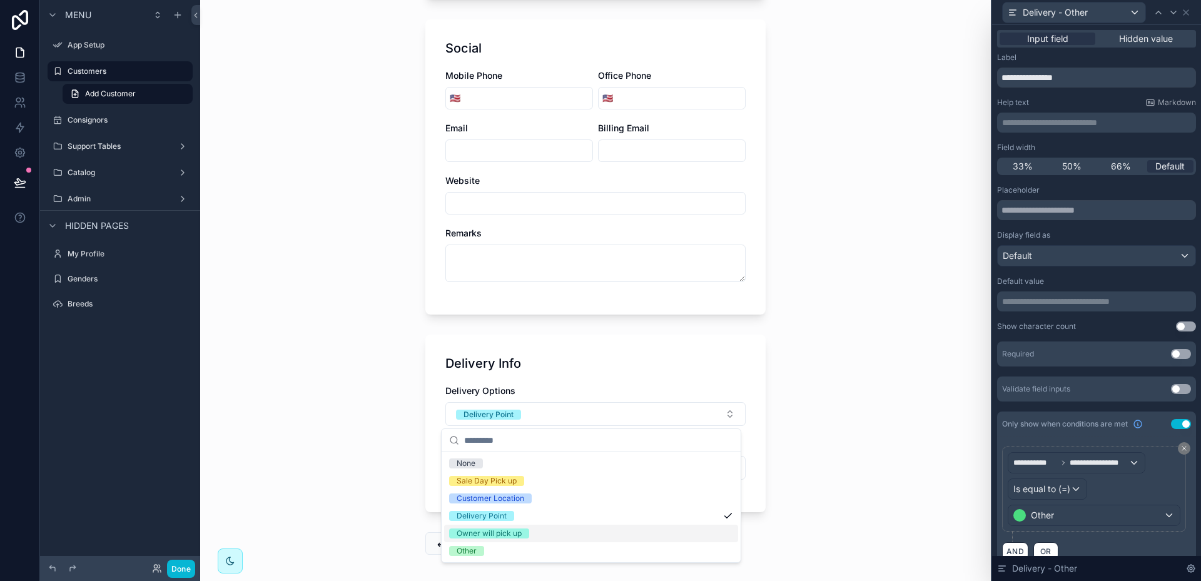
click at [517, 531] on div "Owner will pick up" at bounding box center [489, 534] width 65 height 10
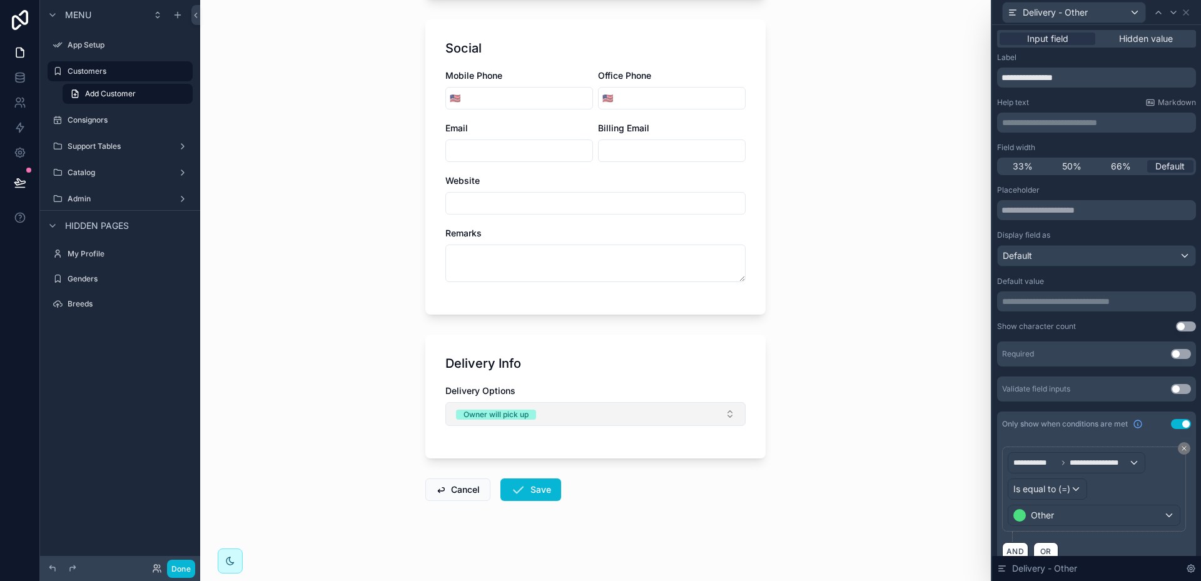
click at [729, 411] on button "Owner will pick up" at bounding box center [595, 414] width 300 height 24
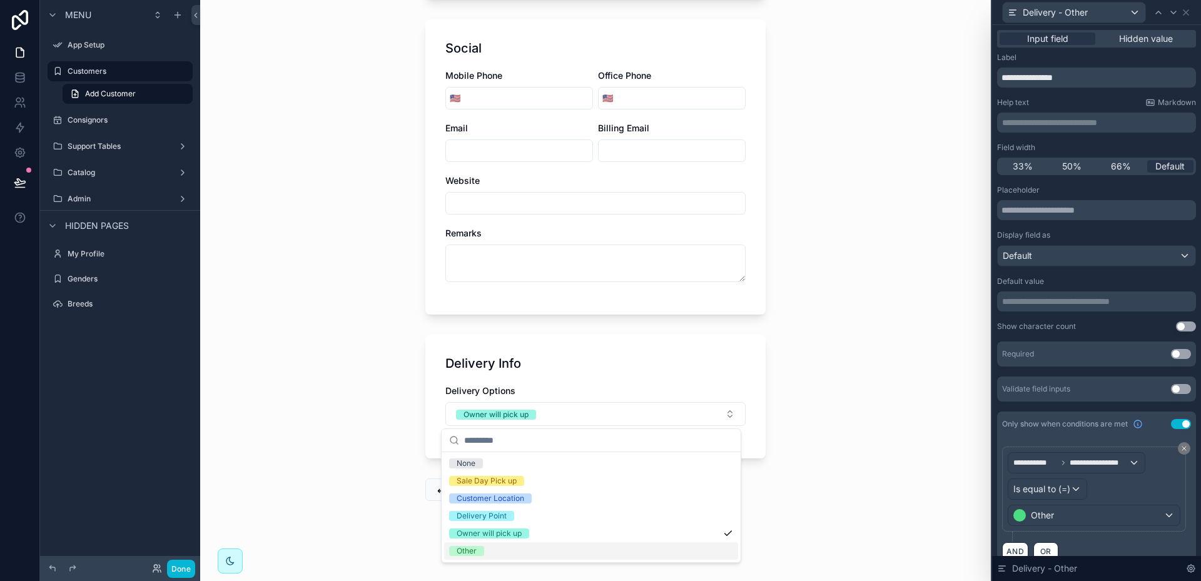
click at [464, 554] on div "Other" at bounding box center [467, 551] width 20 height 10
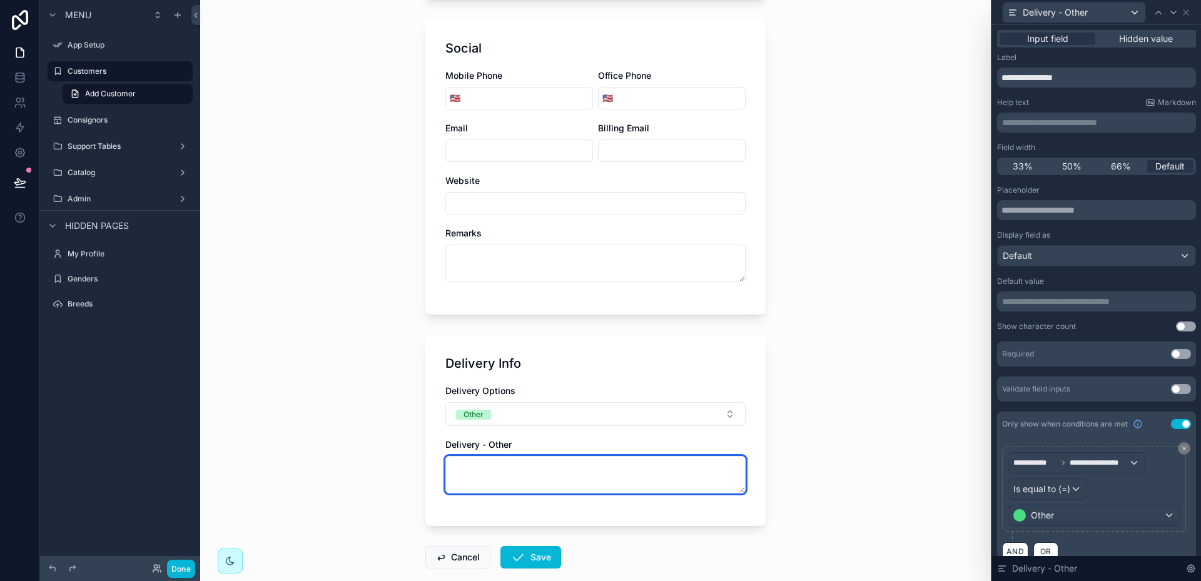
click at [505, 467] on textarea "scrollable content" at bounding box center [595, 475] width 300 height 38
type textarea "*******"
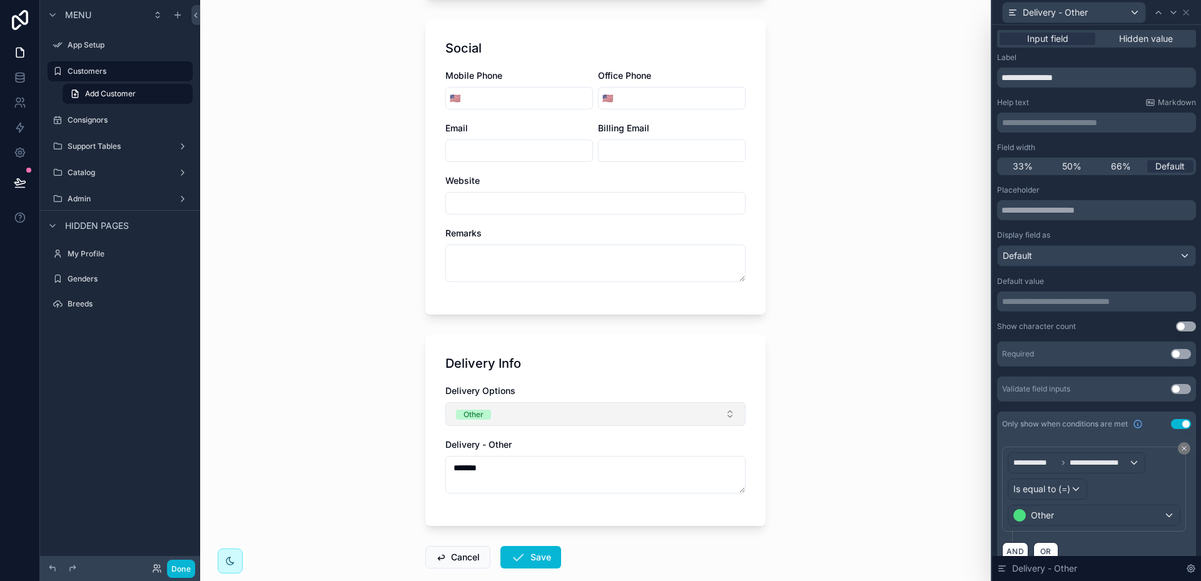
click at [728, 414] on button "Other" at bounding box center [595, 414] width 300 height 24
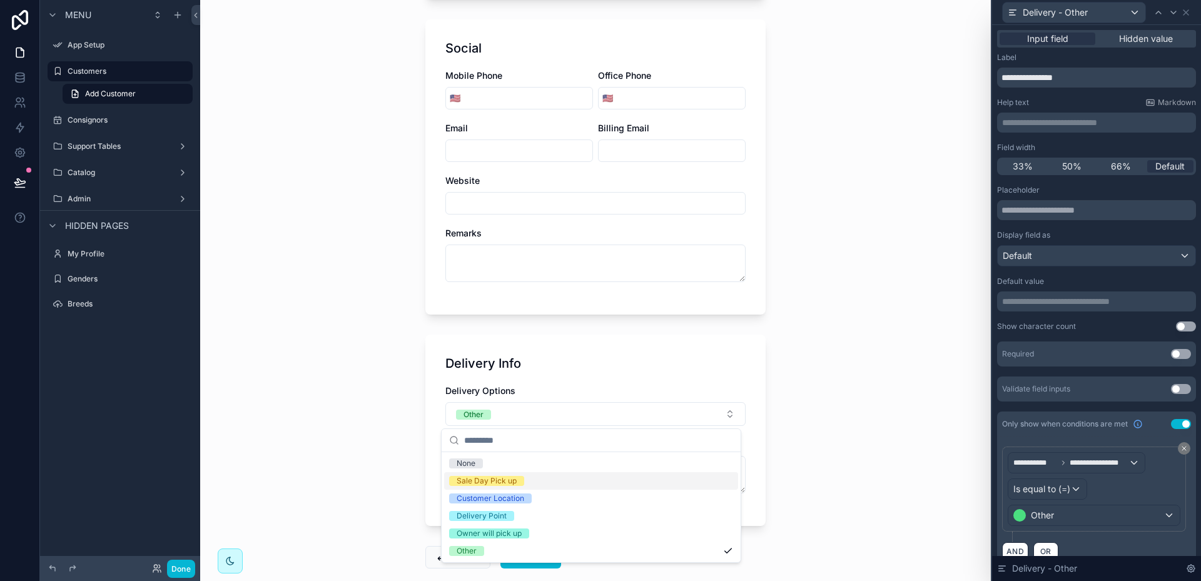
click at [516, 478] on span "Sale Day Pick up" at bounding box center [486, 481] width 75 height 10
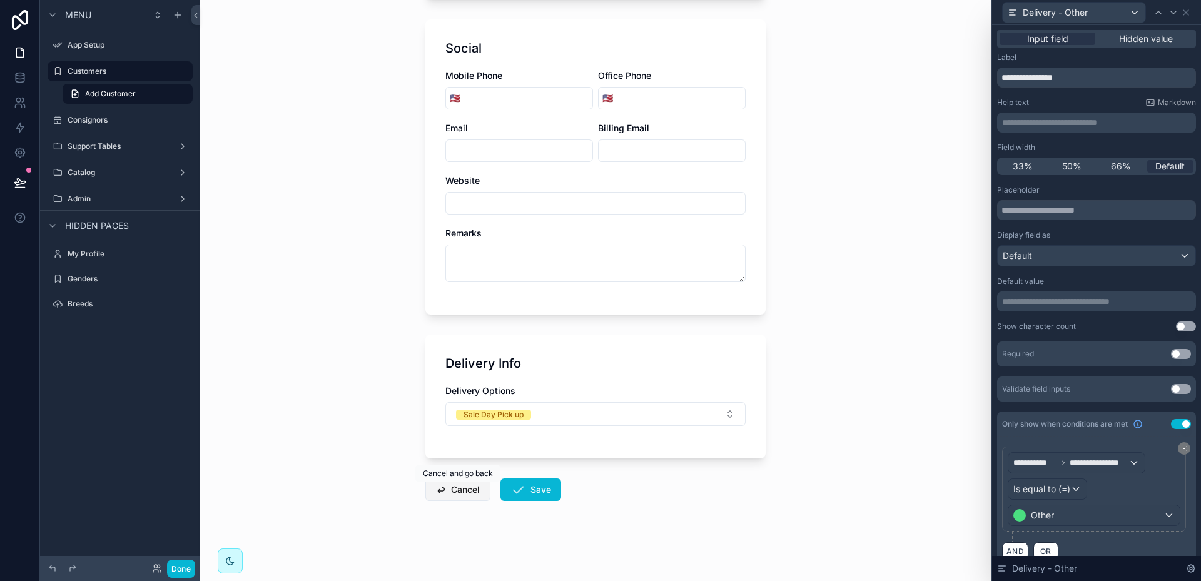
click at [463, 493] on button "Cancel" at bounding box center [457, 490] width 65 height 23
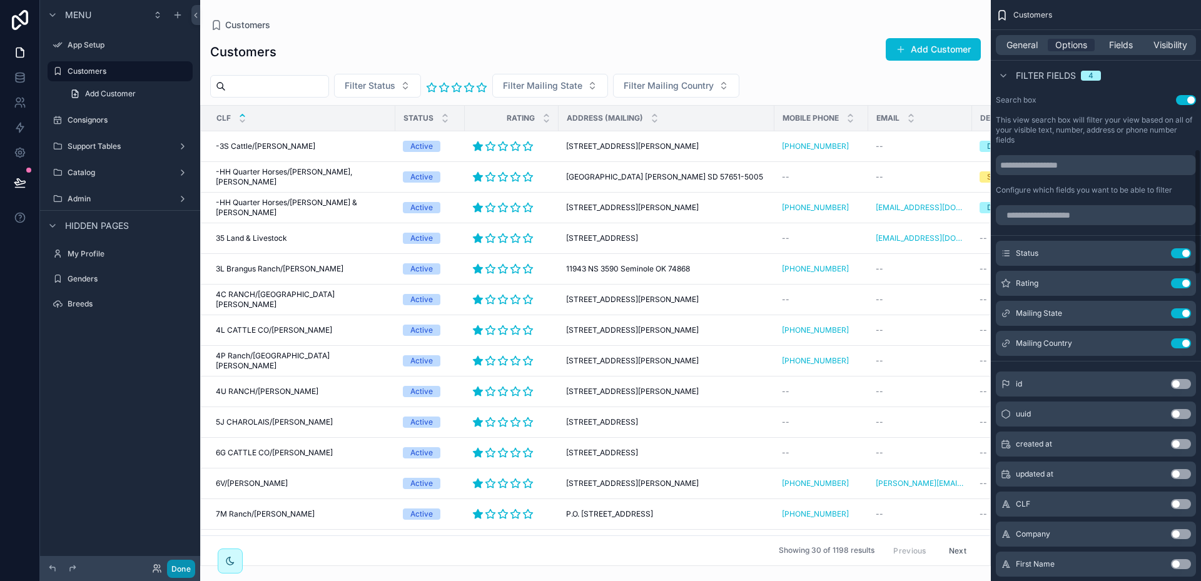
click at [180, 566] on button "Done" at bounding box center [181, 569] width 28 height 18
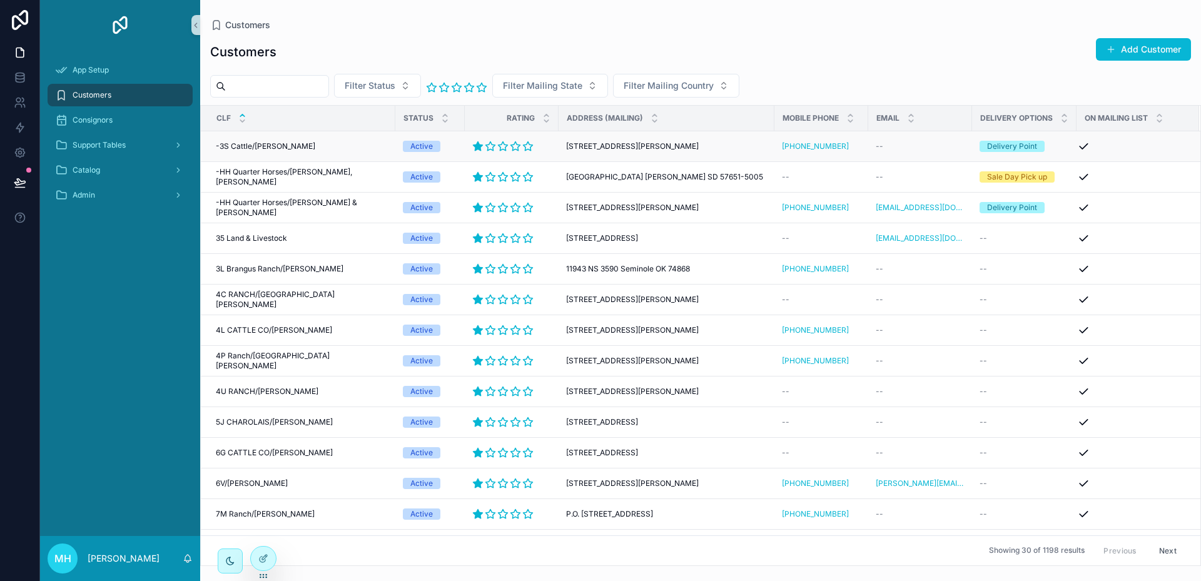
click at [925, 148] on div "--" at bounding box center [920, 146] width 89 height 10
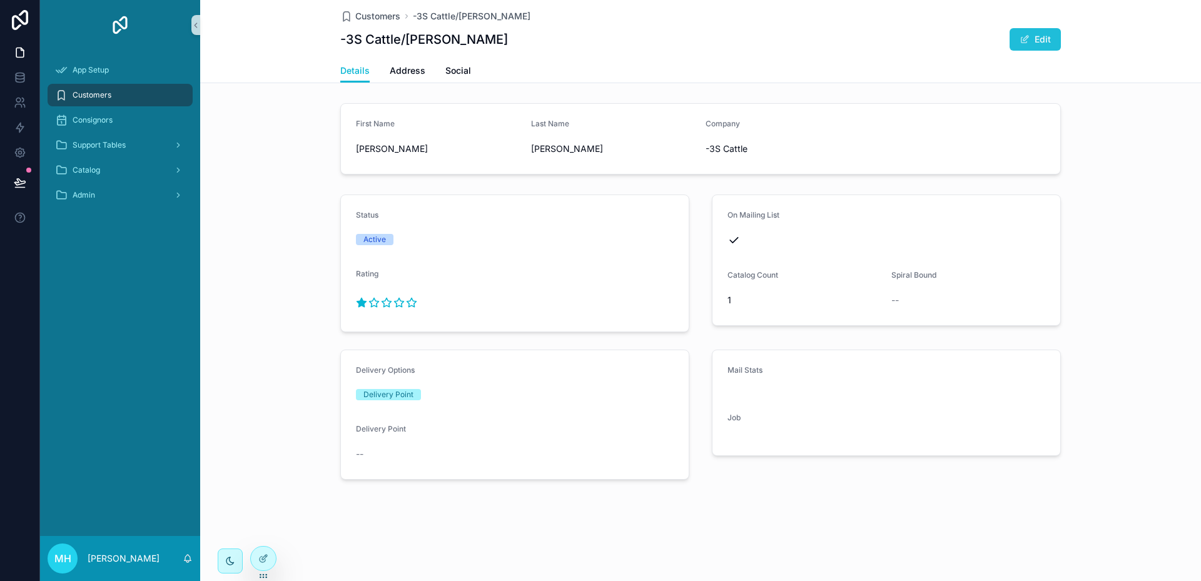
click at [1050, 39] on button "Edit" at bounding box center [1035, 39] width 51 height 23
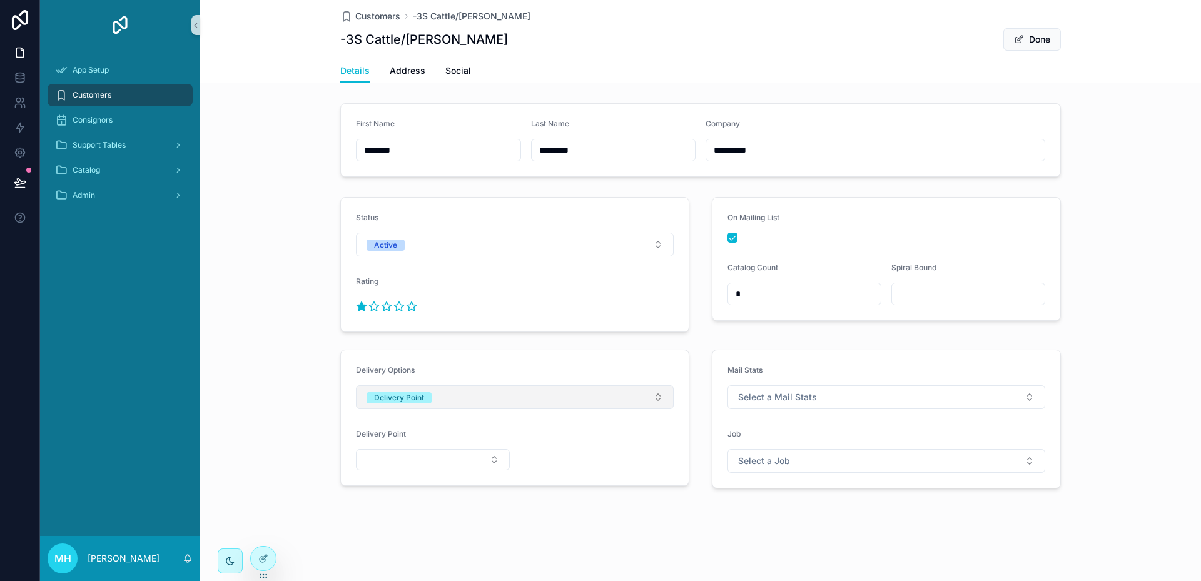
click at [657, 395] on button "Delivery Point" at bounding box center [515, 397] width 318 height 24
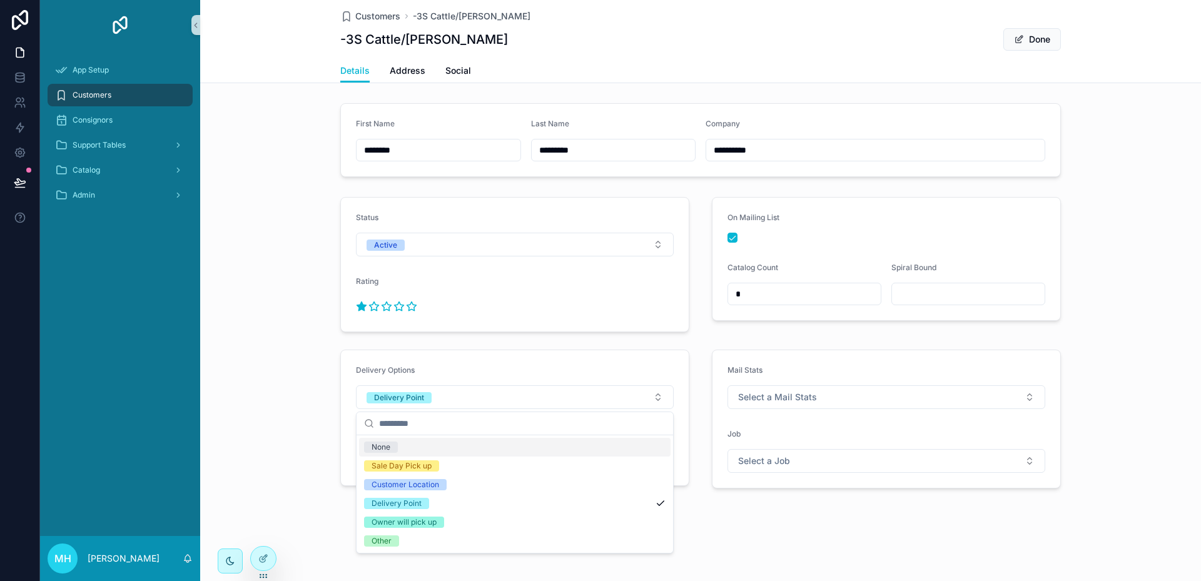
click at [373, 442] on div "None" at bounding box center [381, 447] width 19 height 11
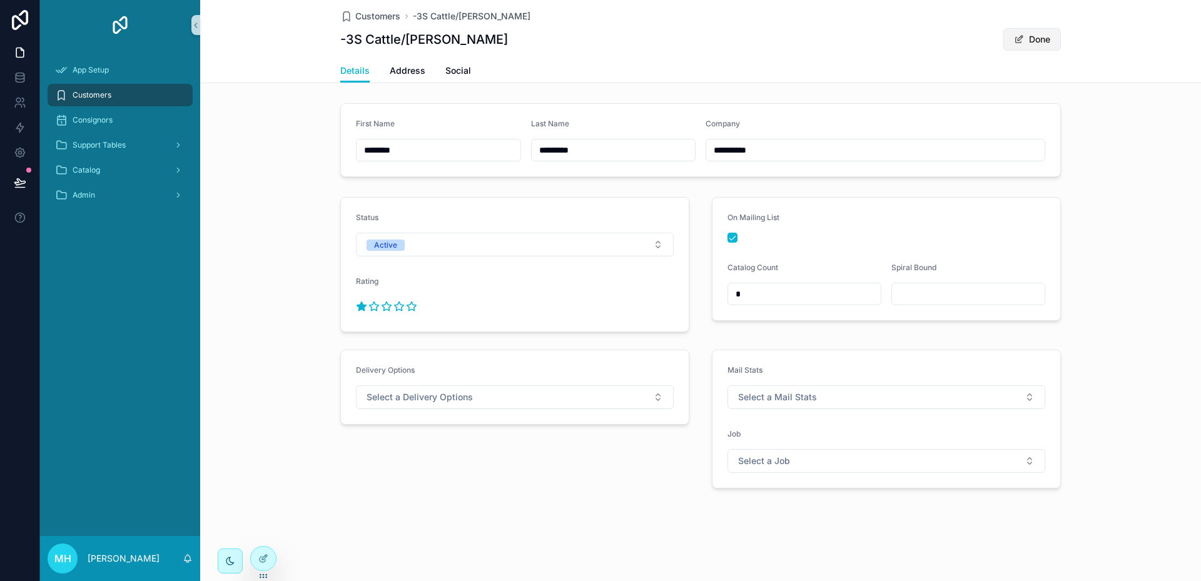
drag, startPoint x: 1051, startPoint y: 38, endPoint x: 1042, endPoint y: 39, distance: 9.0
click at [1051, 38] on button "Done" at bounding box center [1032, 39] width 58 height 23
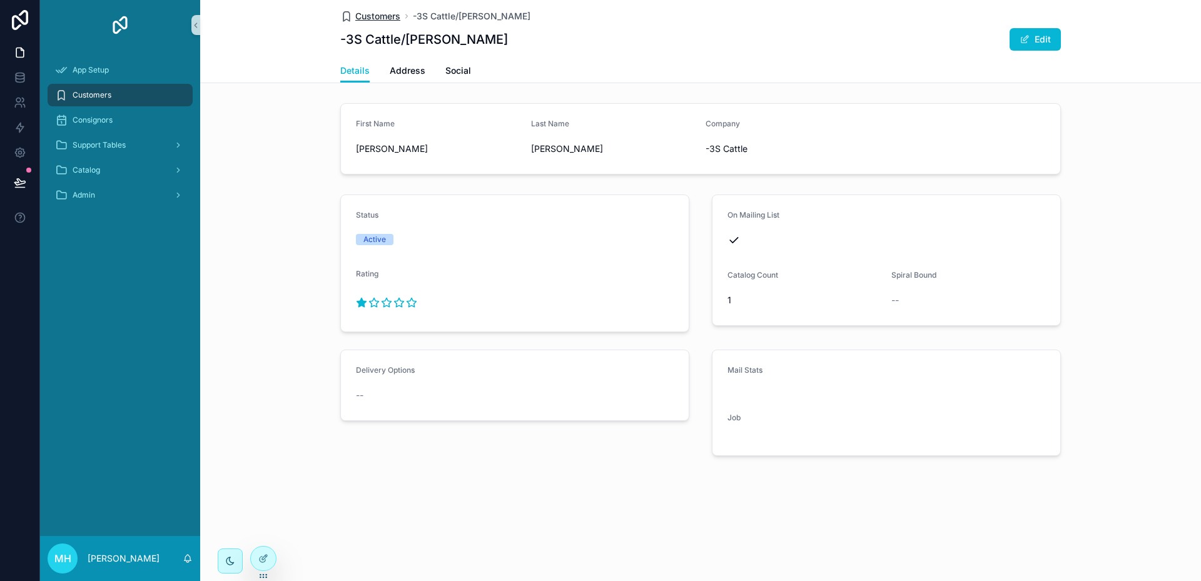
click at [376, 16] on span "Customers" at bounding box center [377, 16] width 45 height 13
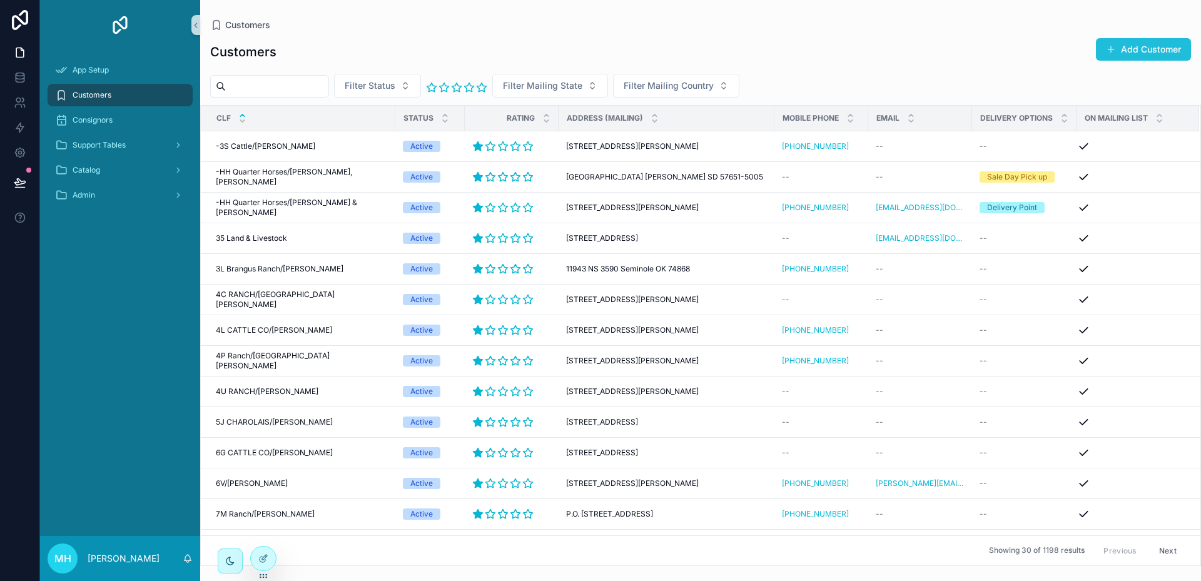
click at [1140, 48] on button "Add Customer" at bounding box center [1143, 49] width 95 height 23
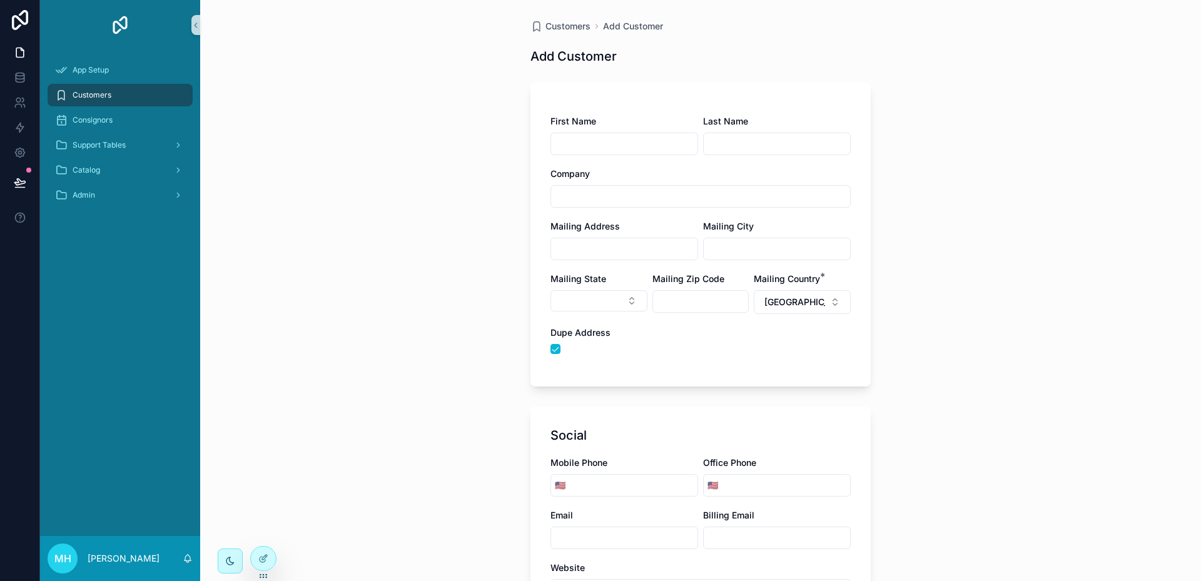
click at [637, 145] on input "scrollable content" at bounding box center [624, 144] width 146 height 18
type input "******"
type input "*******"
type input "**********"
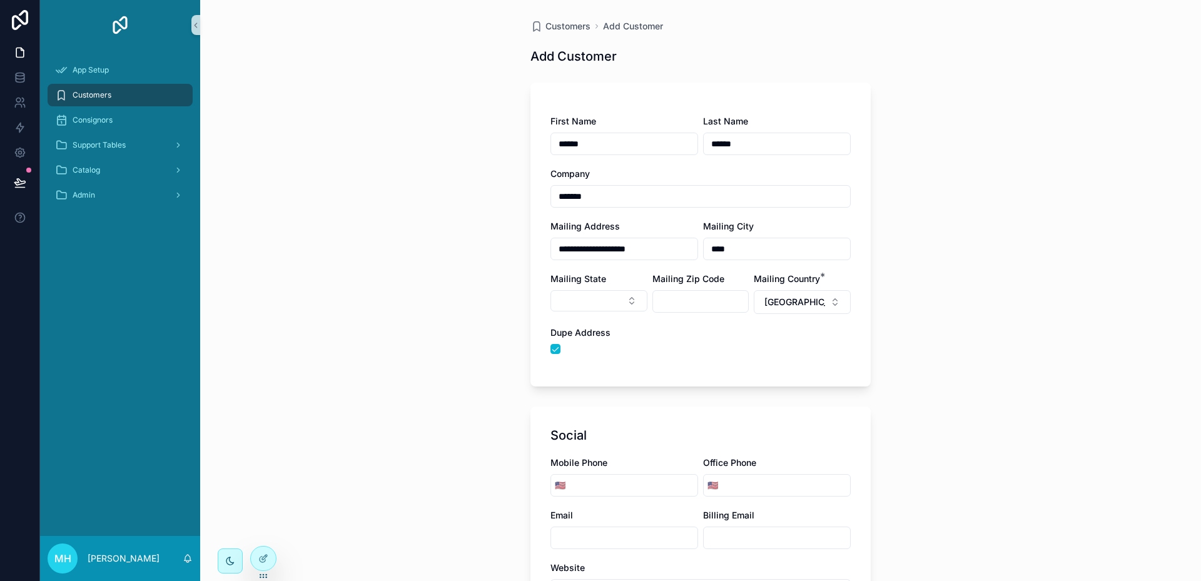
type input "****"
click at [551, 290] on button "Select Button" at bounding box center [599, 300] width 97 height 21
type input "**"
click at [629, 298] on button "Select Button" at bounding box center [599, 300] width 97 height 21
click at [624, 298] on button "Select Button" at bounding box center [599, 300] width 97 height 21
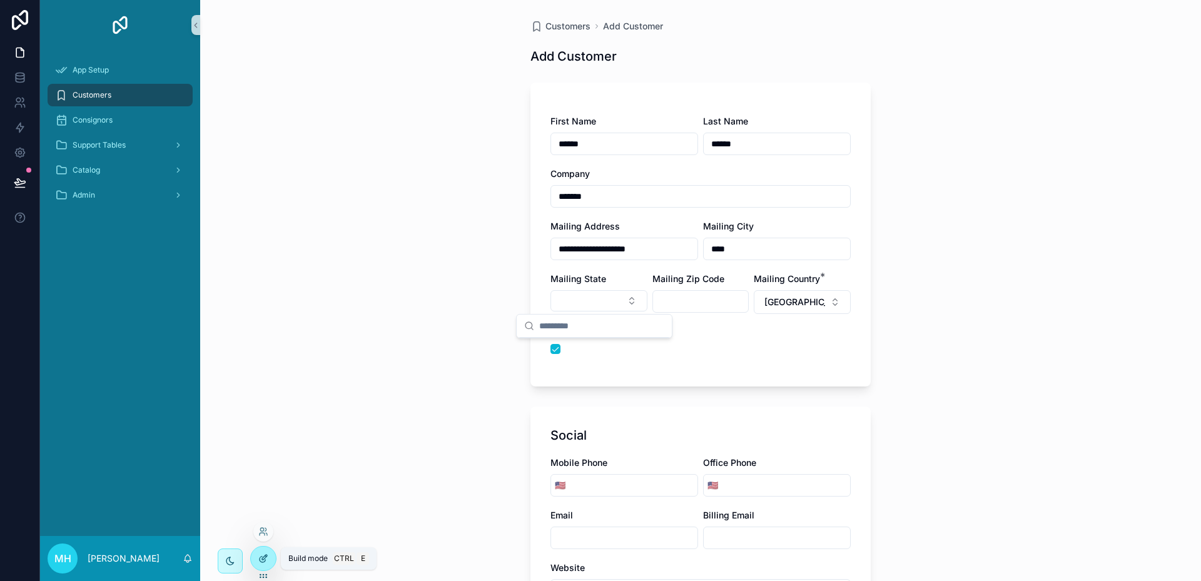
click at [263, 562] on icon at bounding box center [263, 560] width 6 height 6
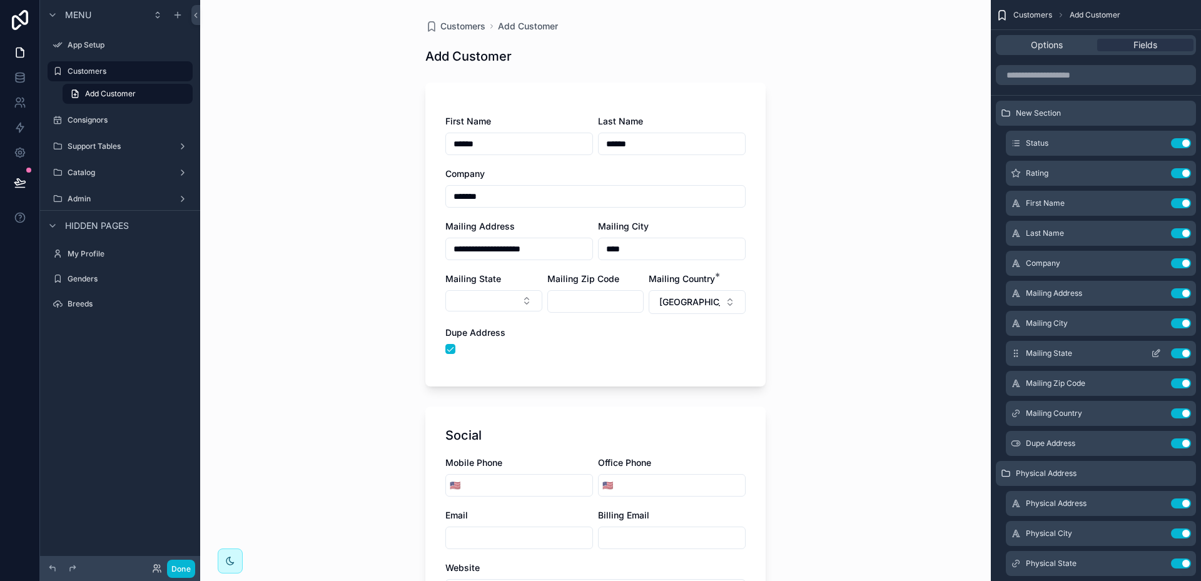
click at [1154, 350] on icon "scrollable content" at bounding box center [1156, 353] width 10 height 10
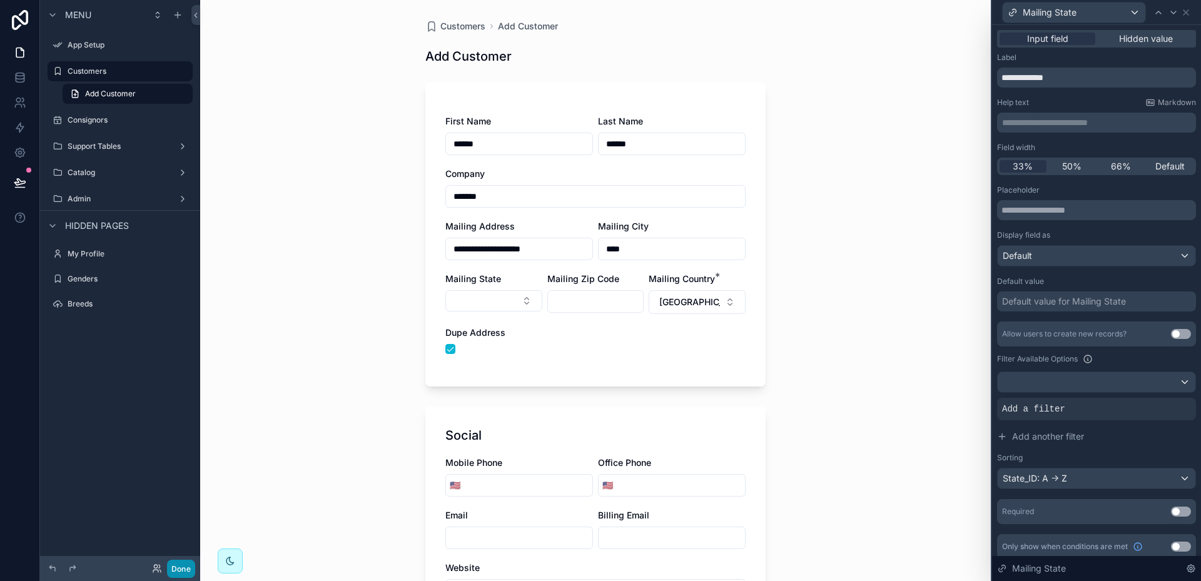
click at [185, 572] on button "Done" at bounding box center [181, 569] width 28 height 18
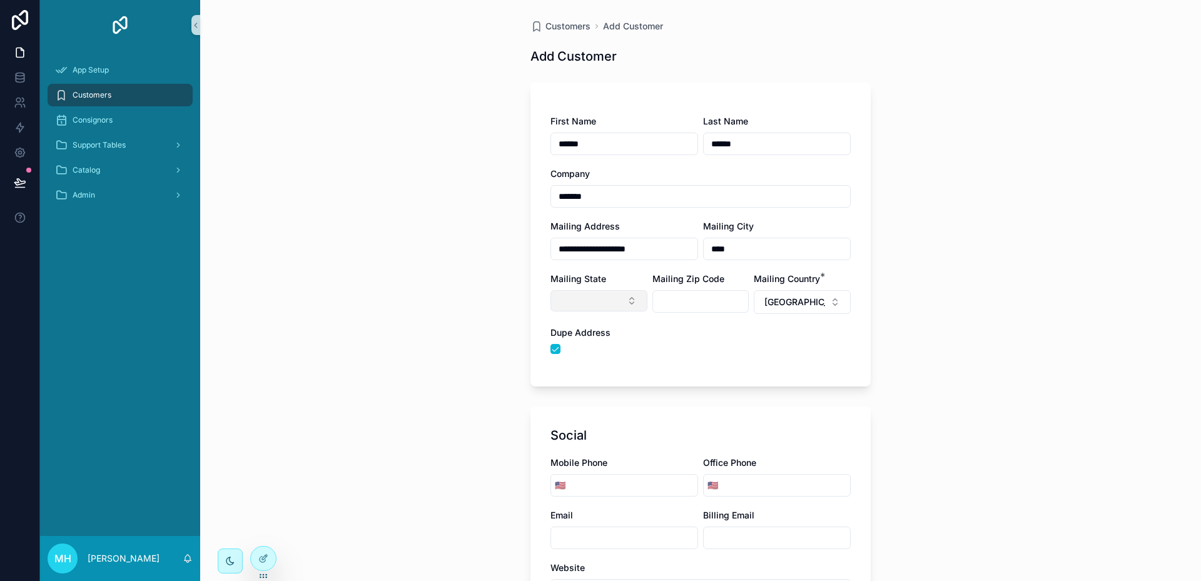
click at [627, 299] on button "Select Button" at bounding box center [599, 300] width 97 height 21
type input "*"
click at [629, 303] on button "Select Button" at bounding box center [599, 300] width 97 height 21
click at [624, 272] on div "**********" at bounding box center [701, 240] width 300 height 251
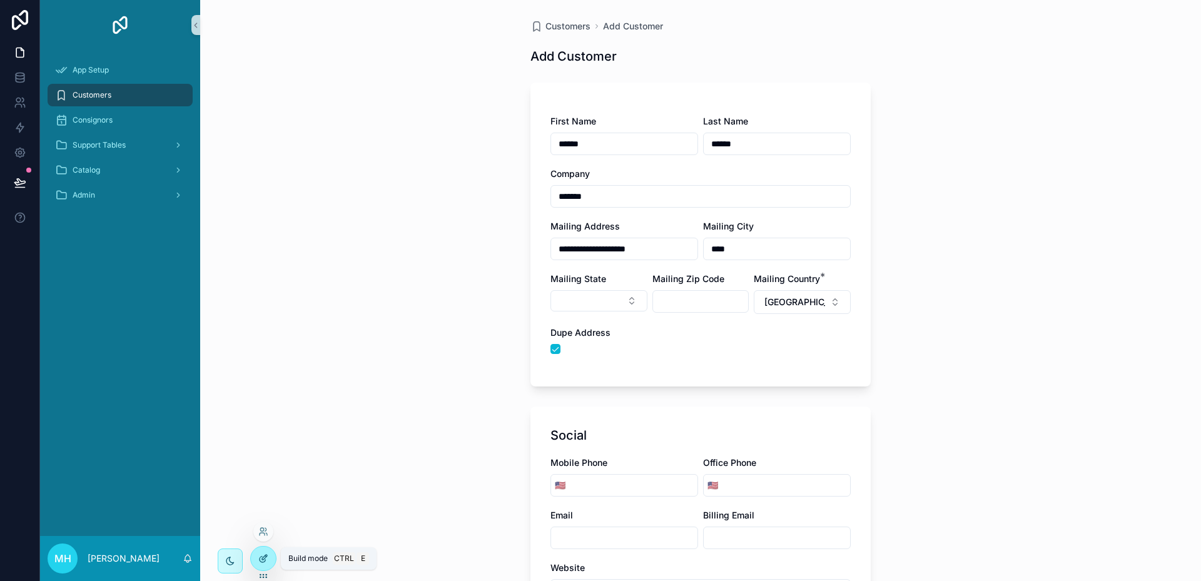
click at [261, 557] on icon at bounding box center [263, 559] width 10 height 10
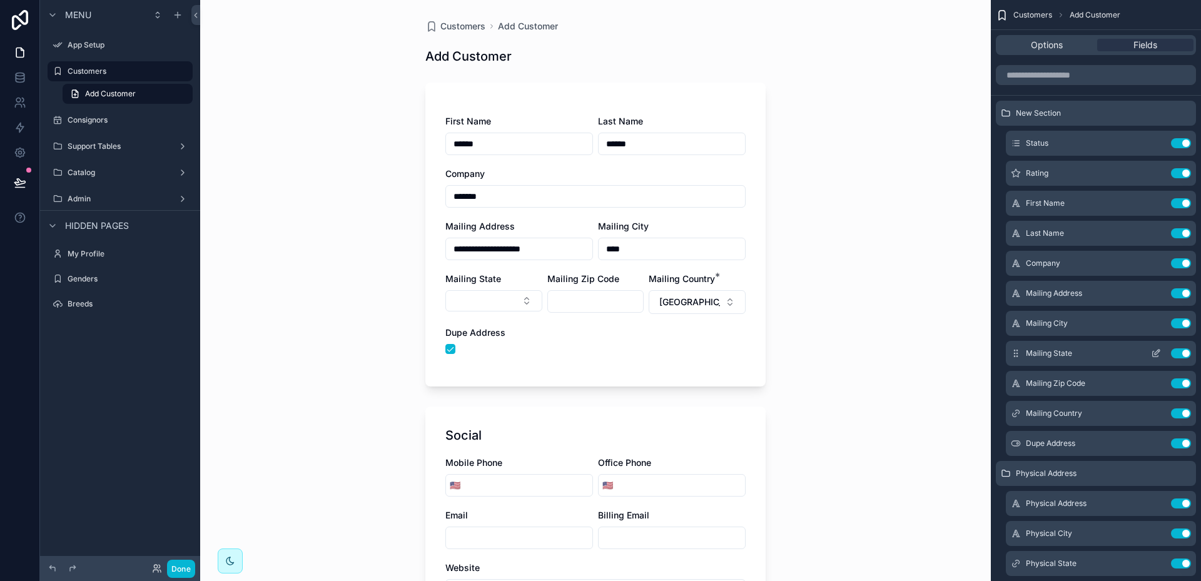
click at [1158, 353] on icon "scrollable content" at bounding box center [1157, 352] width 5 height 5
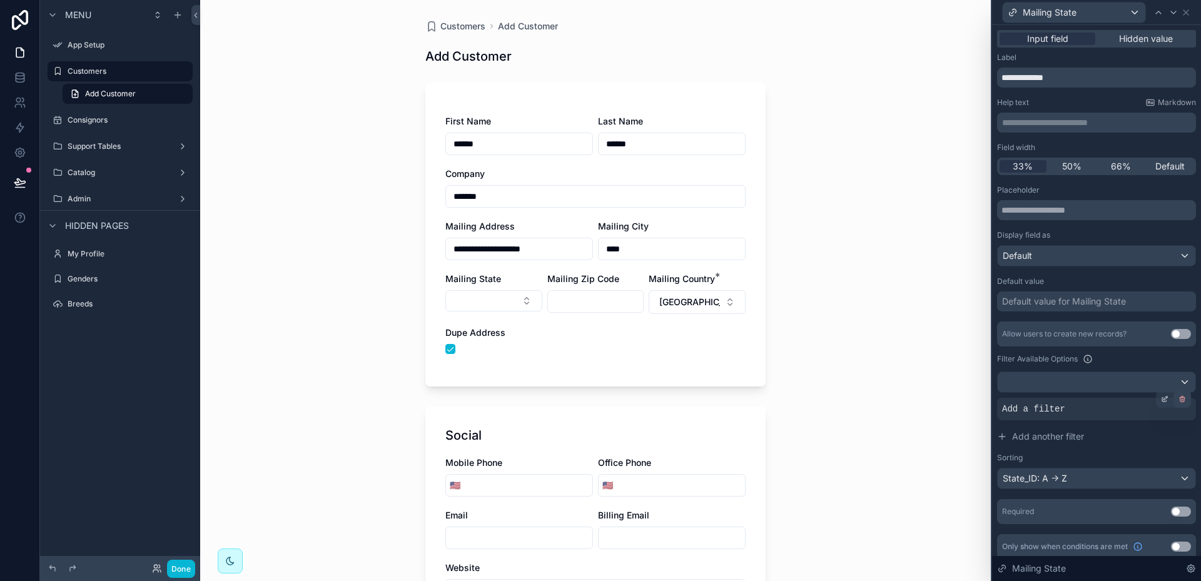
click at [1179, 399] on icon at bounding box center [1183, 399] width 8 height 8
click at [520, 297] on button "Select Button" at bounding box center [493, 300] width 97 height 21
click at [837, 294] on div "**********" at bounding box center [595, 290] width 791 height 581
click at [1028, 408] on span "AND" at bounding box center [1025, 409] width 16 height 13
click at [1161, 399] on icon at bounding box center [1165, 399] width 8 height 8
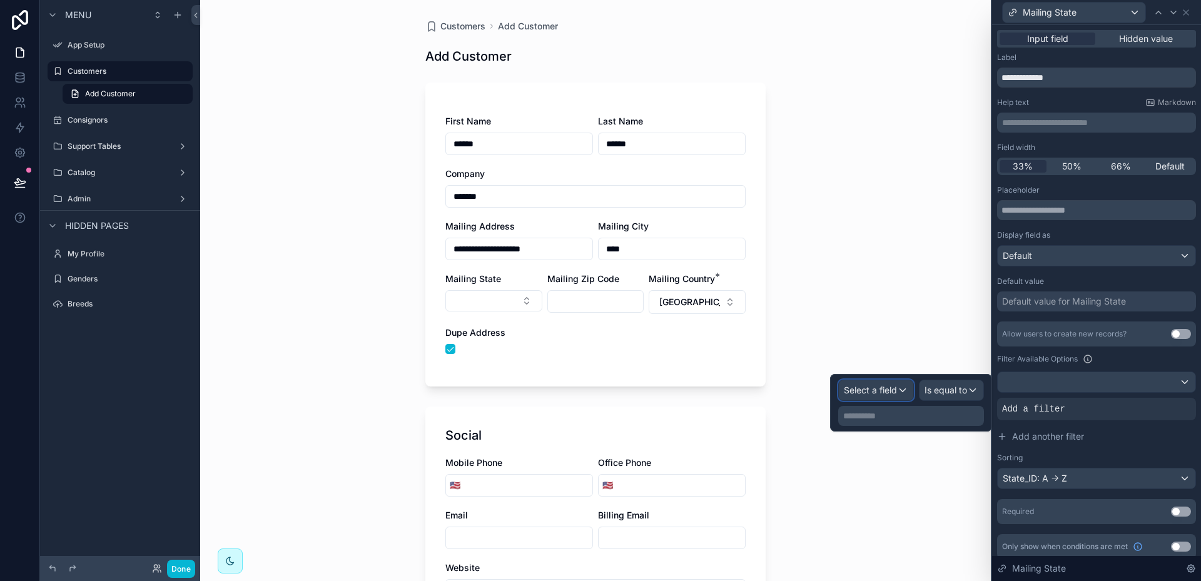
click at [903, 390] on div "Select a field" at bounding box center [876, 390] width 74 height 20
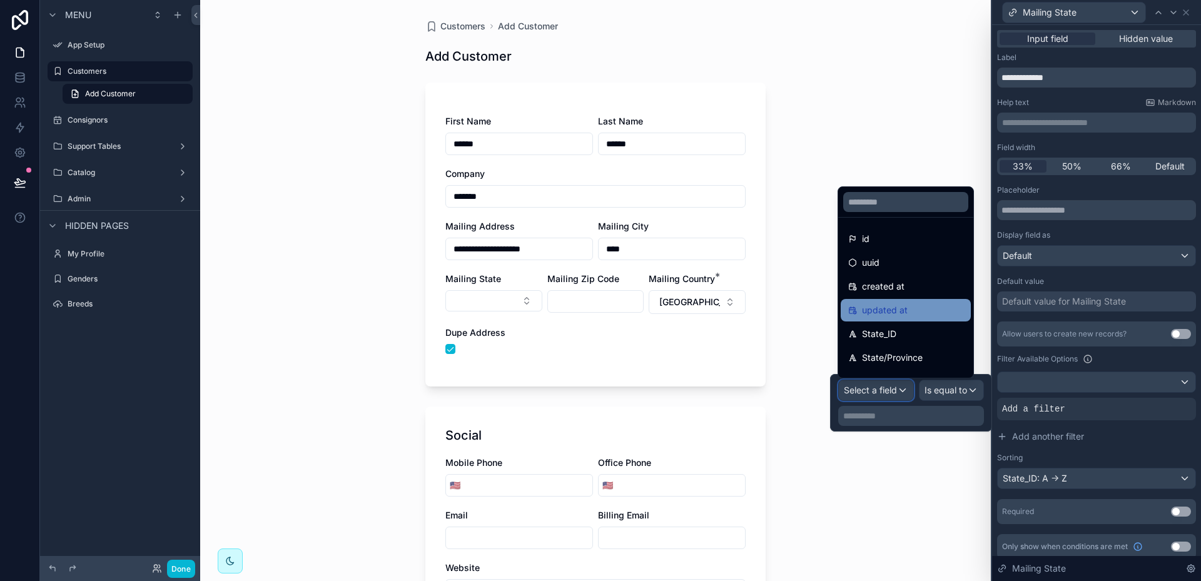
scroll to position [63, 0]
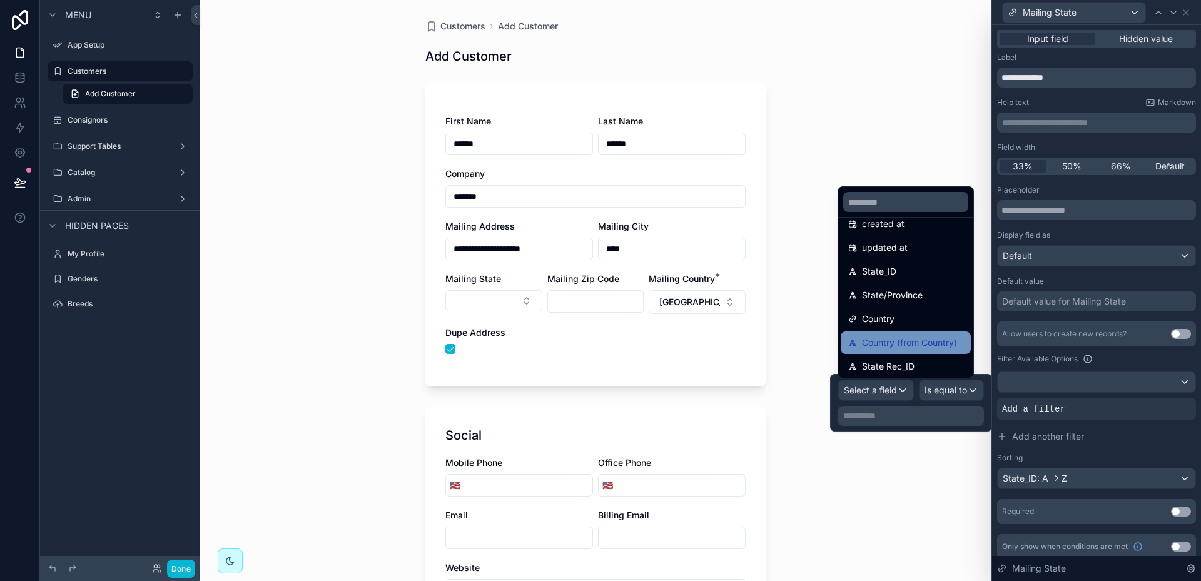
click at [882, 337] on span "Country (from Country)" at bounding box center [909, 342] width 95 height 15
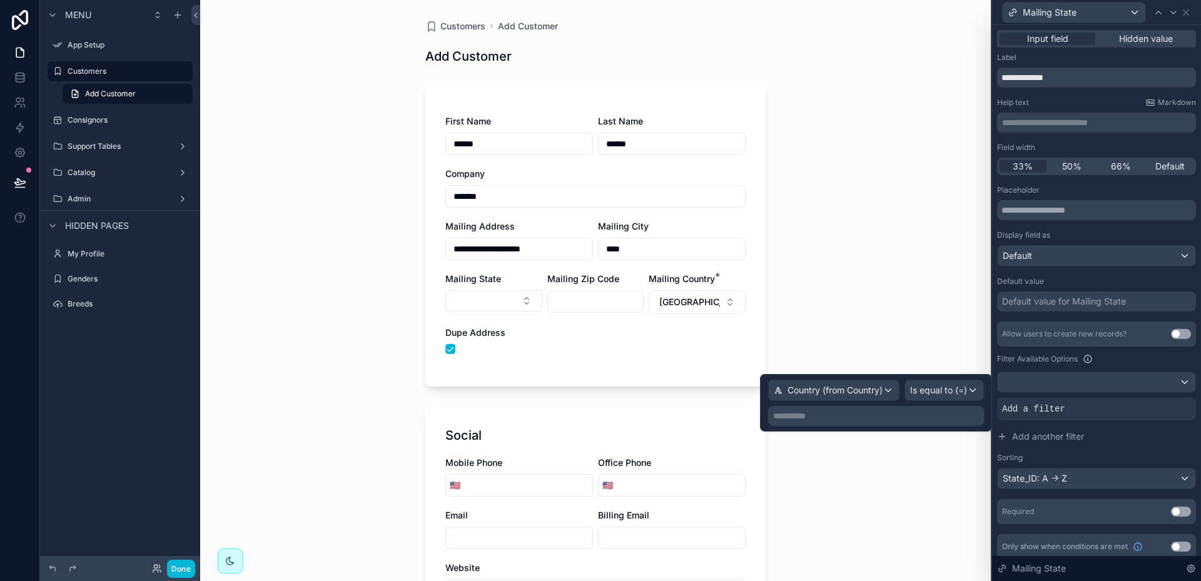
click at [844, 419] on p "**********" at bounding box center [877, 416] width 208 height 13
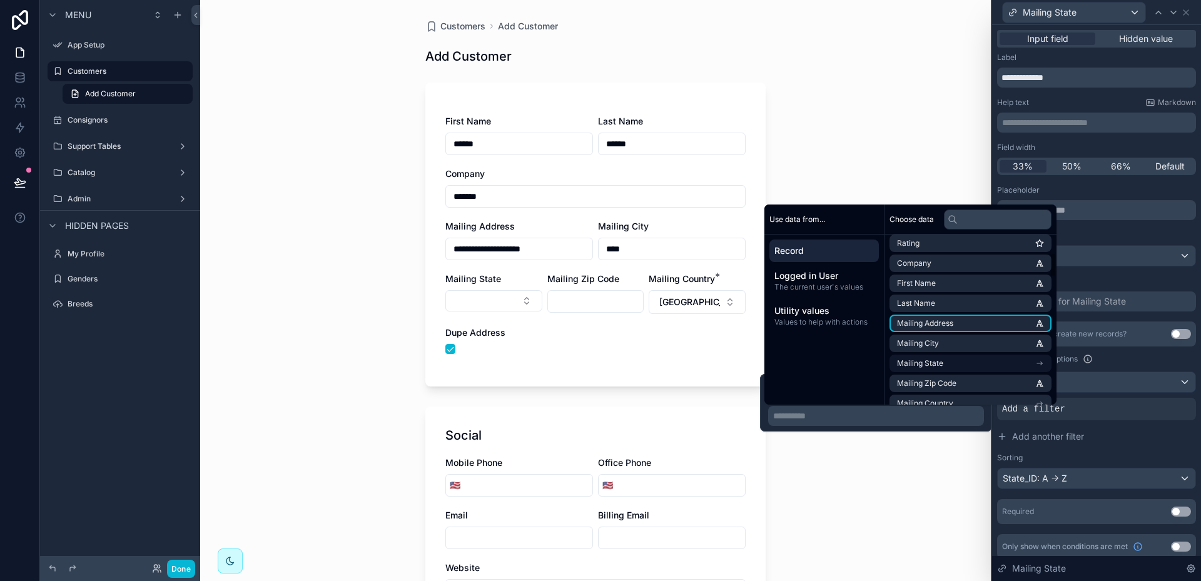
scroll to position [188, 0]
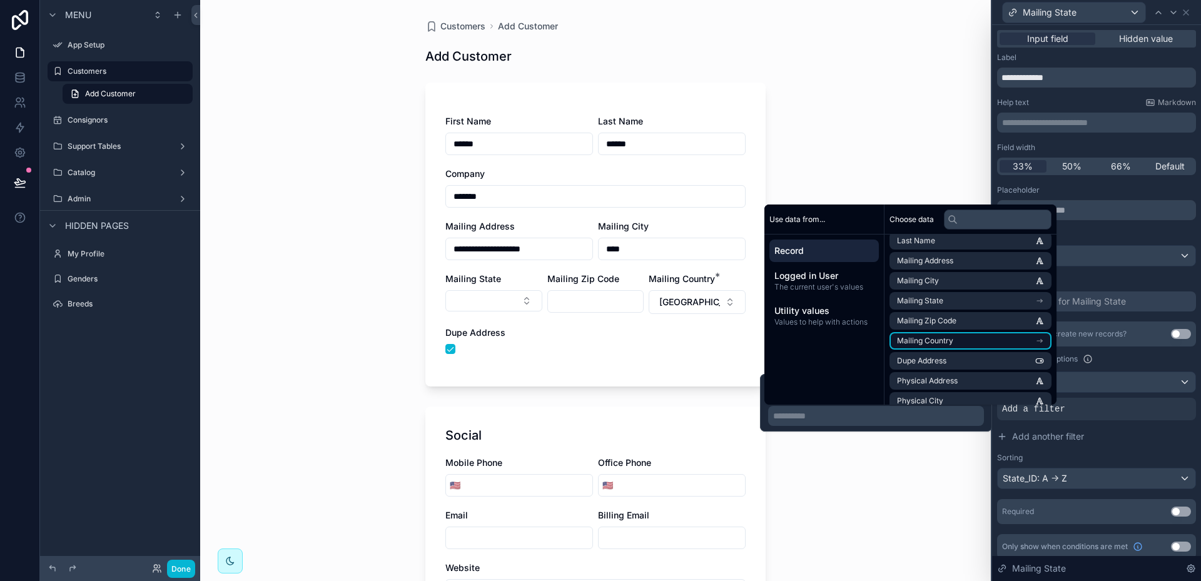
click at [973, 340] on li "Mailing Country" at bounding box center [971, 341] width 162 height 18
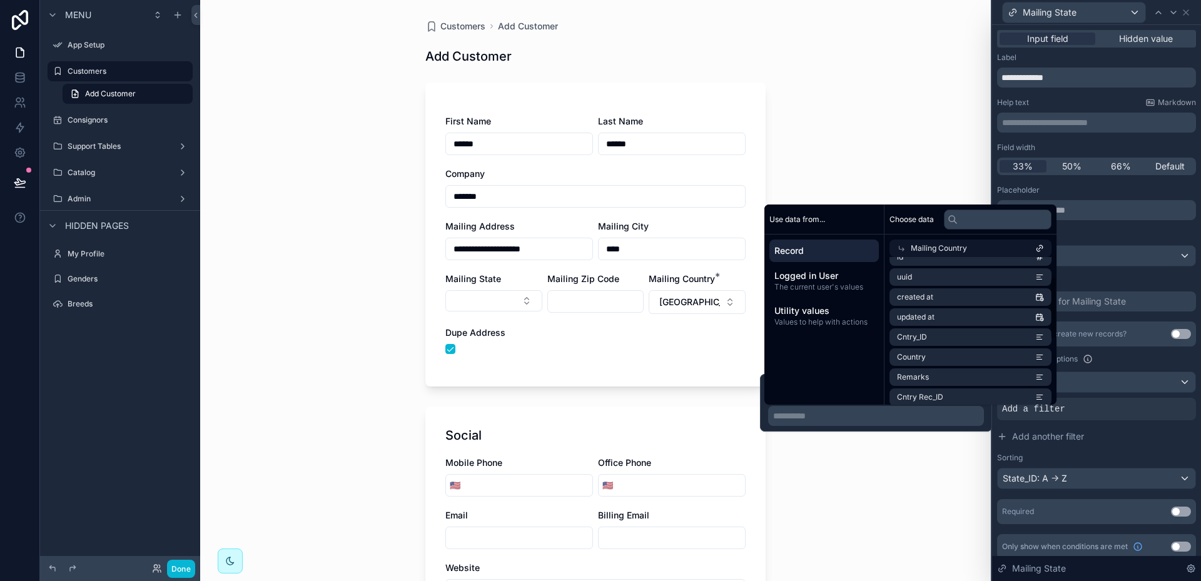
scroll to position [0, 0]
click at [953, 275] on li "id" at bounding box center [971, 271] width 162 height 18
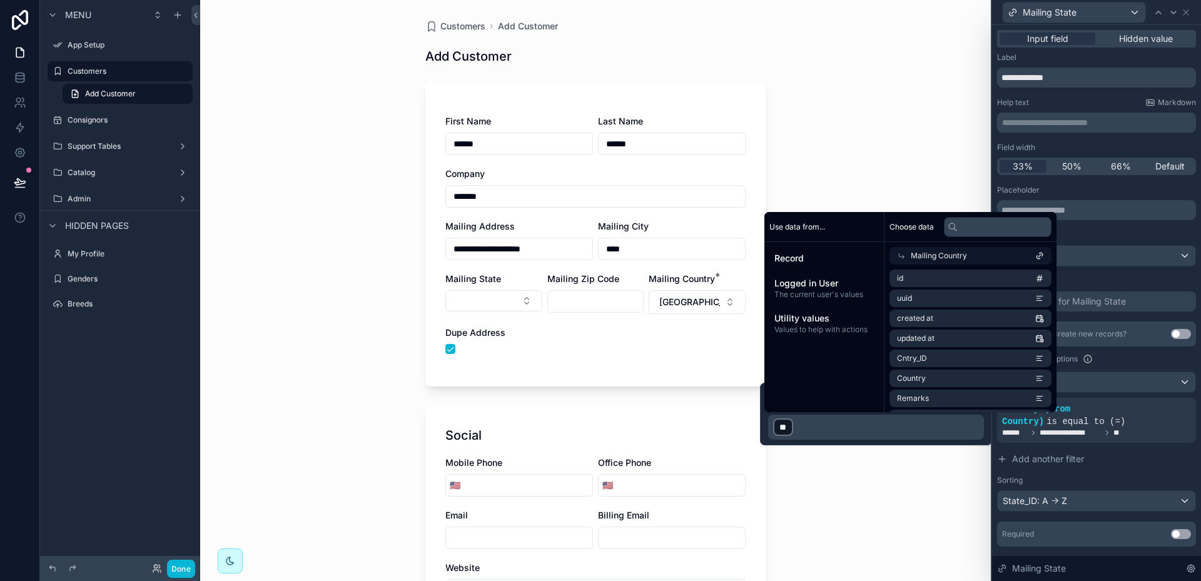
click at [891, 483] on div "**********" at bounding box center [595, 290] width 791 height 581
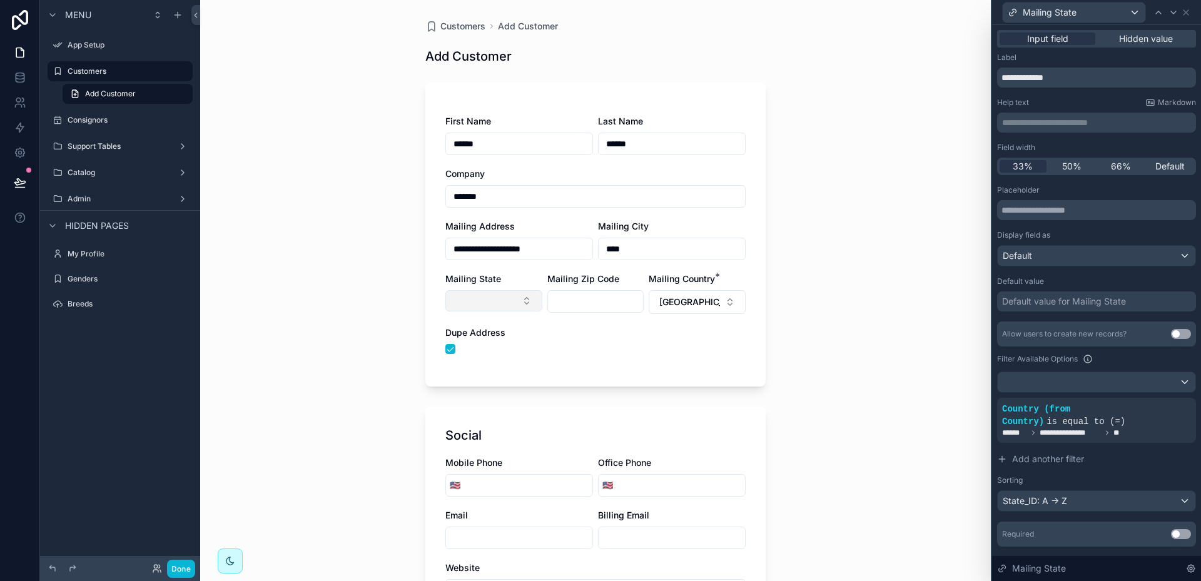
click at [522, 299] on button "Select Button" at bounding box center [493, 300] width 97 height 21
click at [917, 415] on div "**********" at bounding box center [595, 290] width 791 height 581
click at [1014, 415] on div "**********" at bounding box center [1096, 420] width 189 height 35
click at [1164, 399] on icon at bounding box center [1166, 398] width 4 height 4
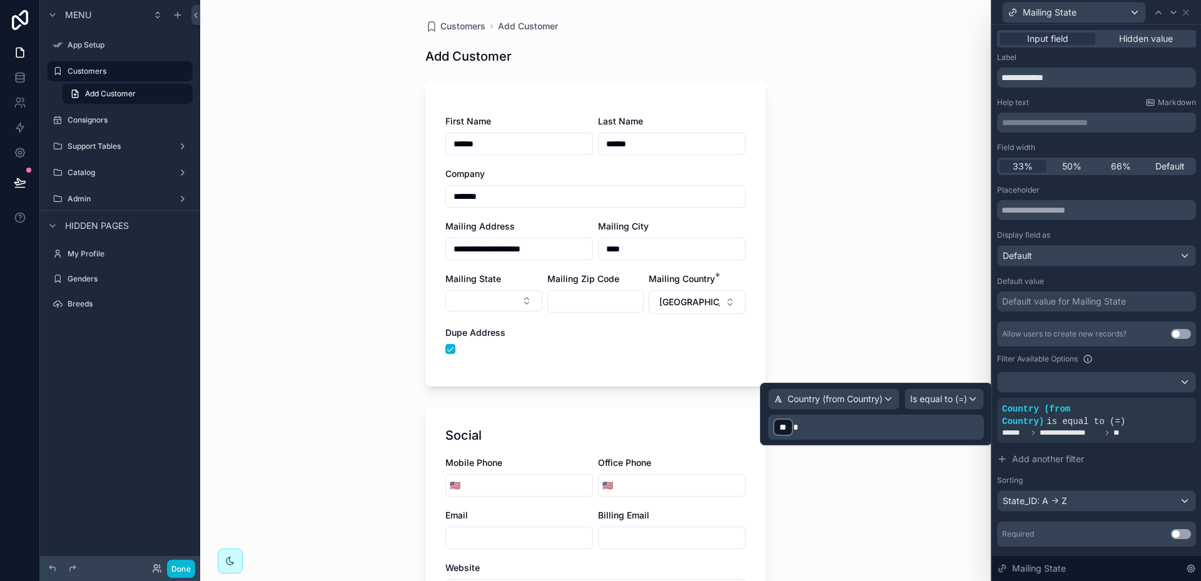
click at [820, 424] on p "﻿ ** ﻿" at bounding box center [877, 427] width 208 height 20
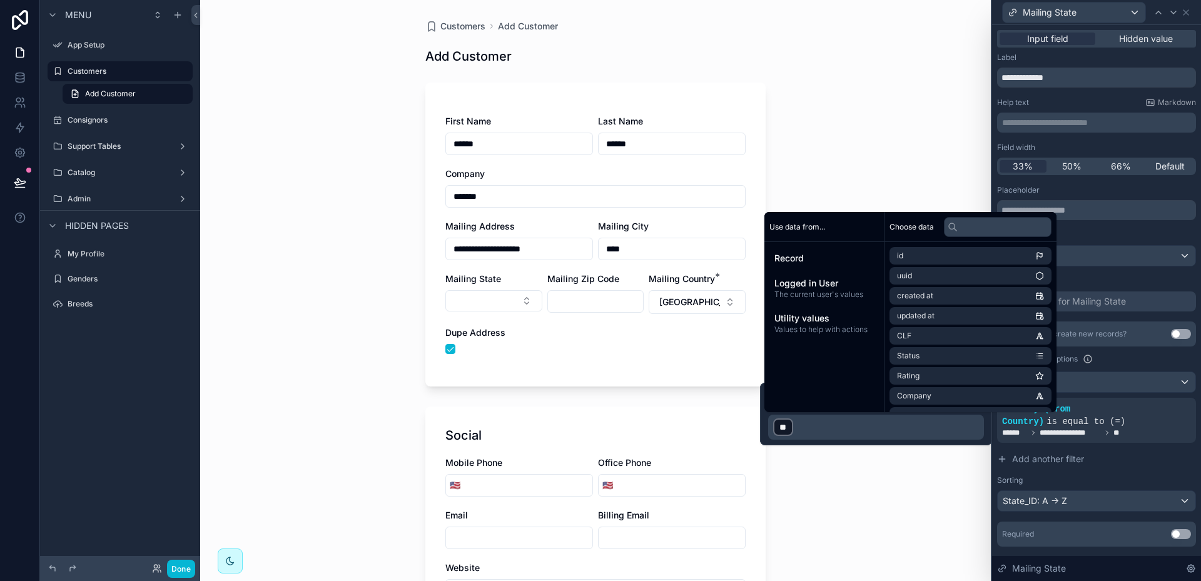
click at [800, 427] on p "﻿ ** ﻿ ﻿" at bounding box center [877, 427] width 208 height 20
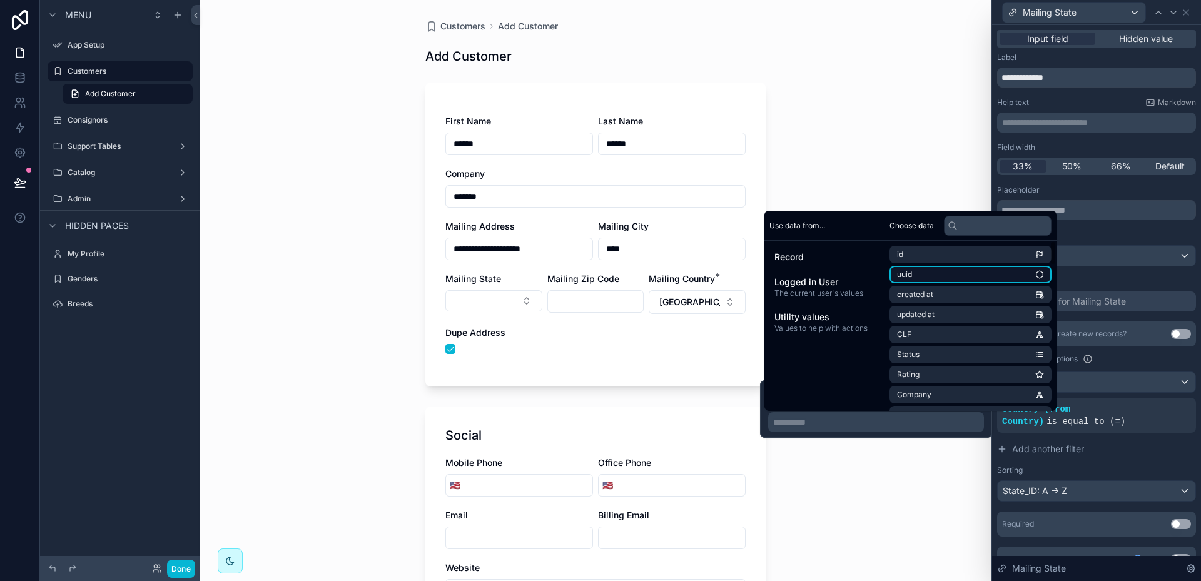
click at [918, 277] on li "uuid" at bounding box center [971, 275] width 162 height 18
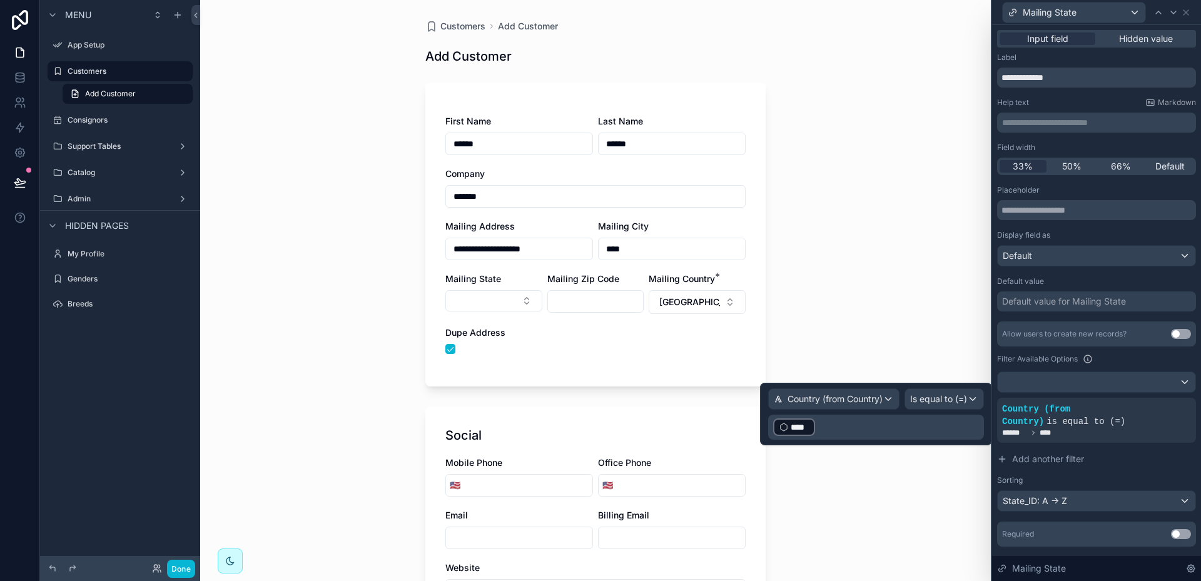
click at [831, 430] on p "﻿ **** ﻿ ﻿" at bounding box center [877, 427] width 208 height 20
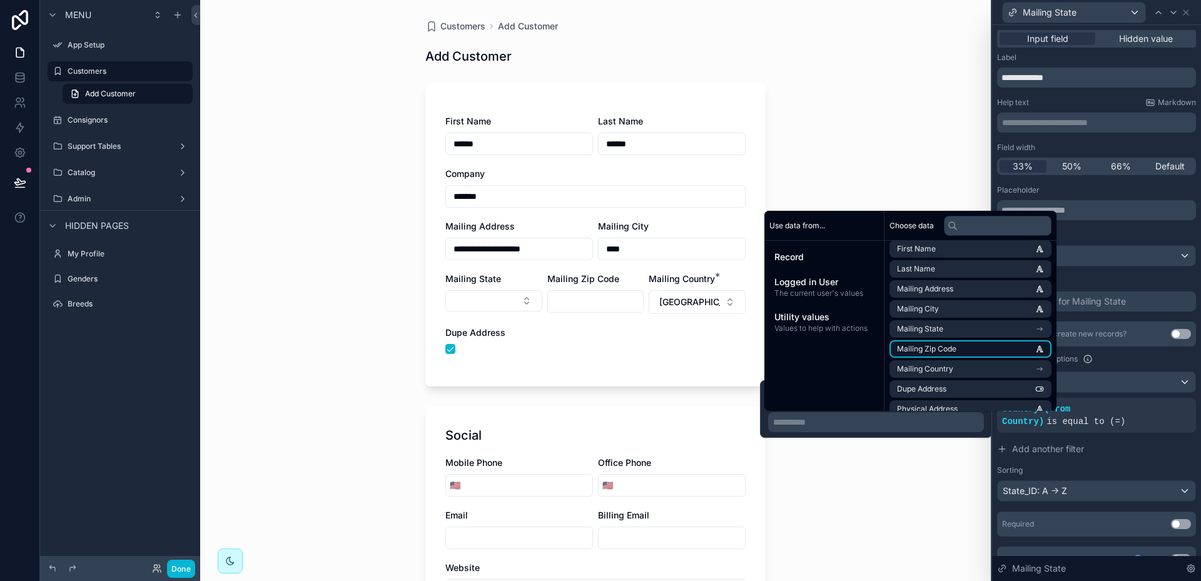
scroll to position [188, 0]
click at [932, 347] on span "Mailing Country" at bounding box center [925, 347] width 56 height 10
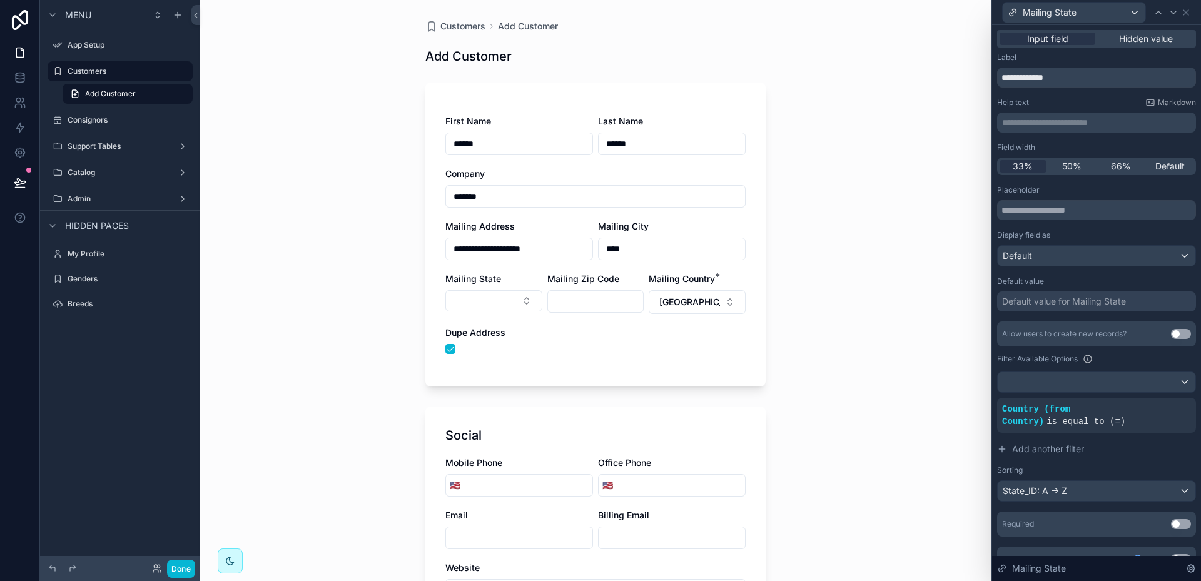
click at [943, 486] on div "**********" at bounding box center [595, 290] width 791 height 581
click at [521, 299] on button "Select Button" at bounding box center [493, 300] width 97 height 21
click at [921, 427] on div "**********" at bounding box center [595, 290] width 791 height 581
click at [1161, 399] on icon at bounding box center [1165, 399] width 8 height 8
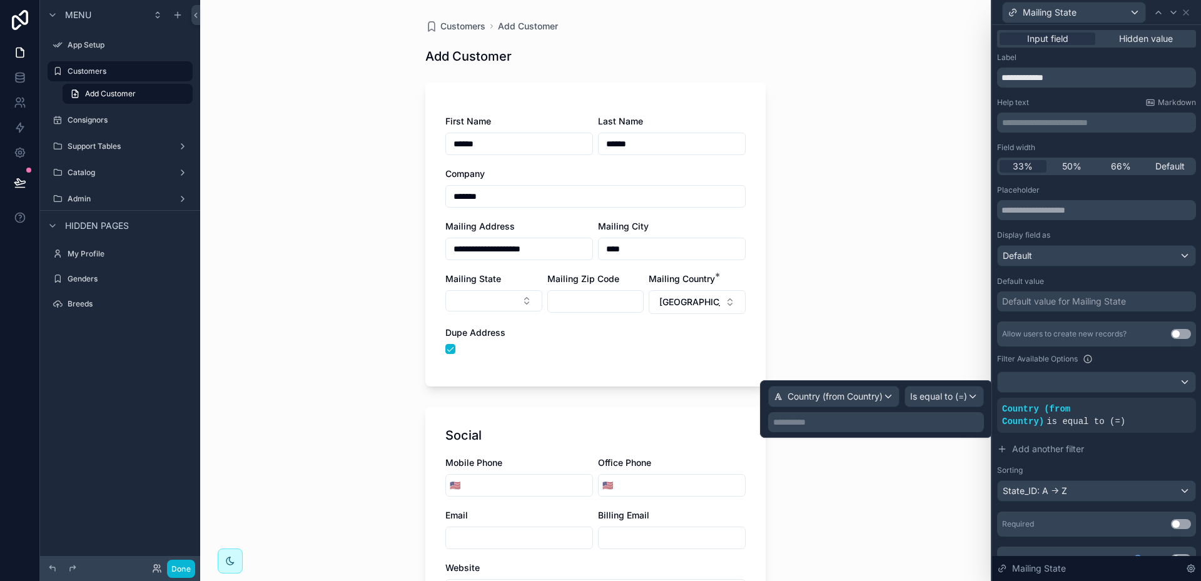
click at [835, 422] on p "**********" at bounding box center [877, 422] width 208 height 13
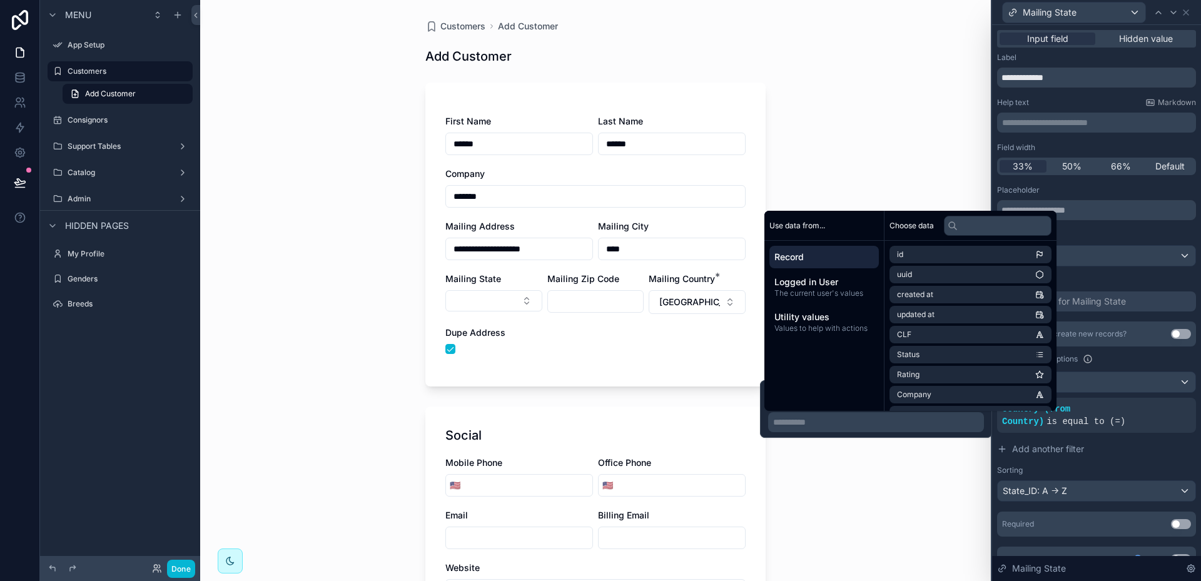
click at [830, 256] on span "Record" at bounding box center [823, 257] width 99 height 13
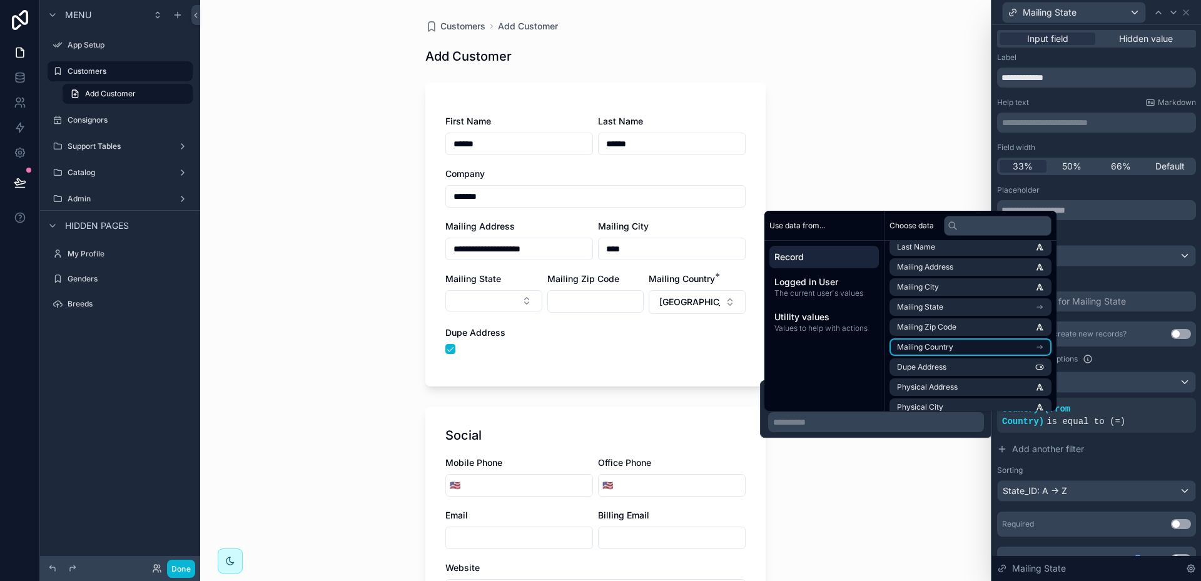
click at [1001, 347] on li "Mailing Country" at bounding box center [971, 347] width 162 height 18
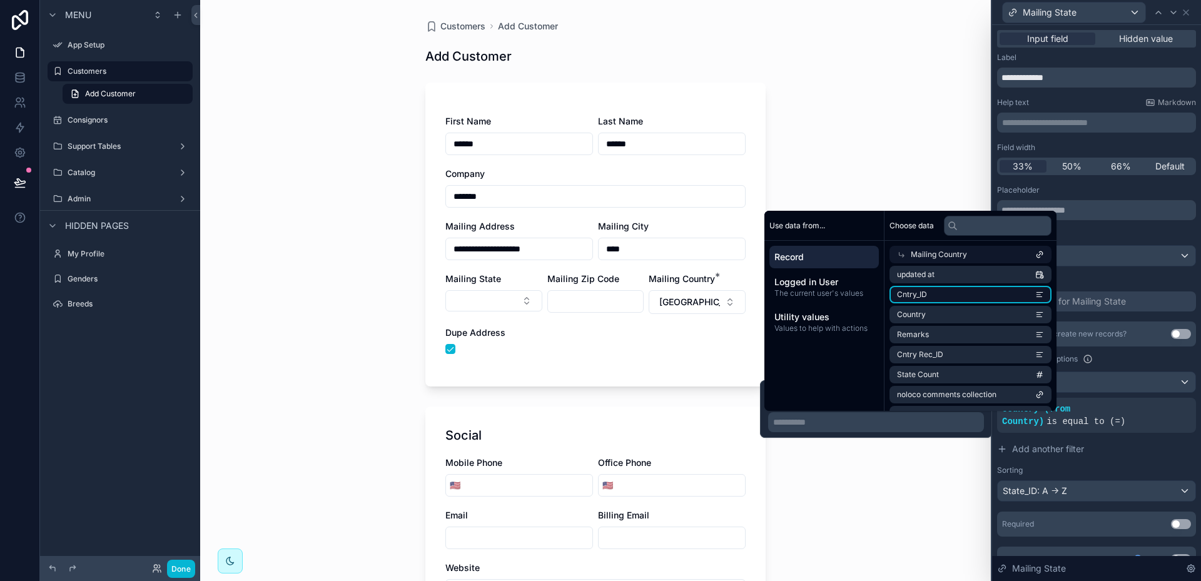
click at [916, 297] on span "Cntry_ID" at bounding box center [912, 295] width 30 height 10
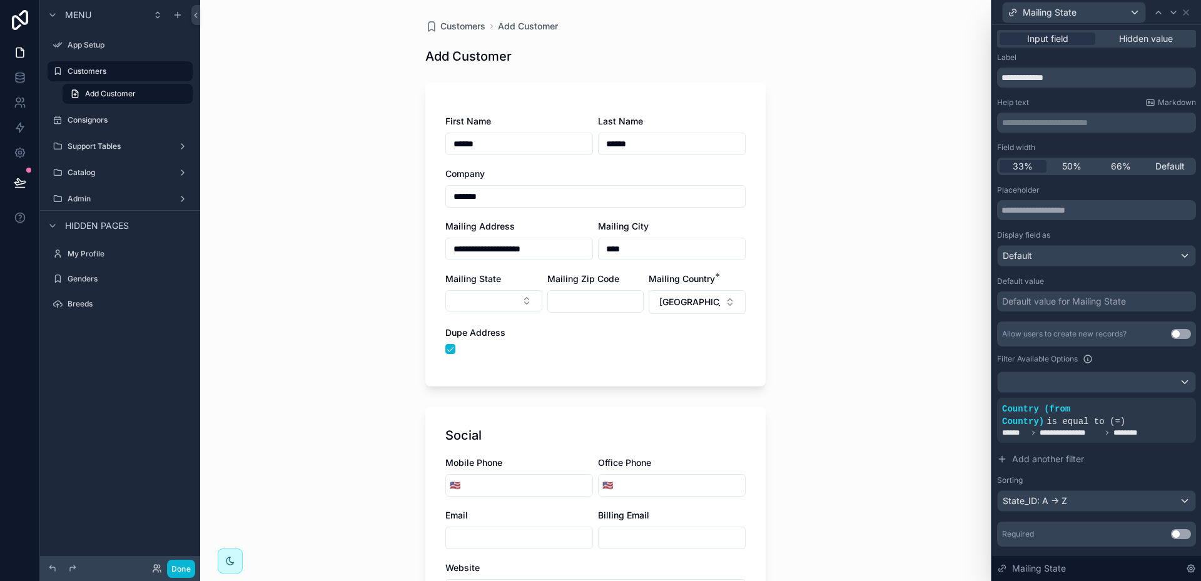
click at [911, 478] on div "**********" at bounding box center [595, 290] width 791 height 581
click at [521, 300] on button "Select Button" at bounding box center [493, 300] width 97 height 21
click at [815, 388] on div "**********" at bounding box center [595, 290] width 791 height 581
click at [59, 171] on icon "scrollable content" at bounding box center [58, 173] width 10 height 10
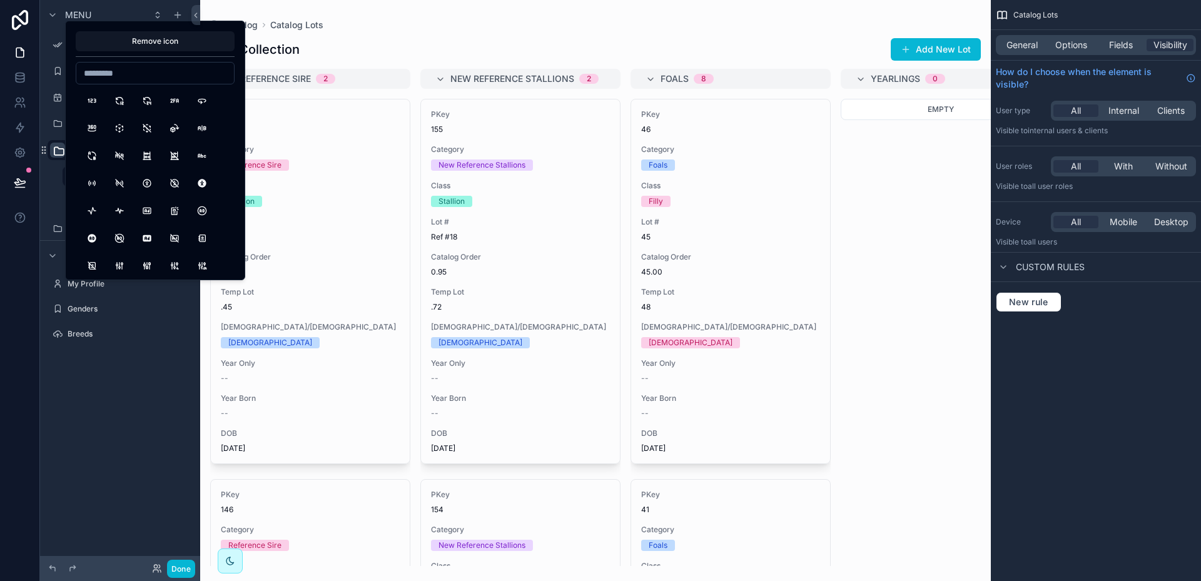
click at [401, 31] on div "scrollable content" at bounding box center [595, 290] width 791 height 581
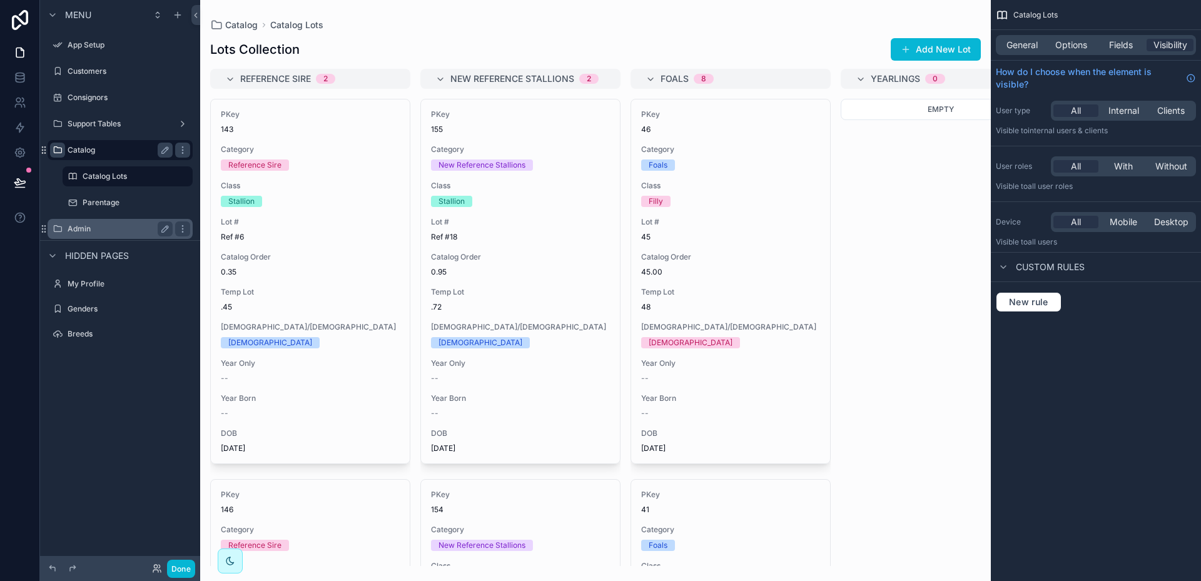
click at [81, 222] on div "Admin" at bounding box center [120, 228] width 105 height 15
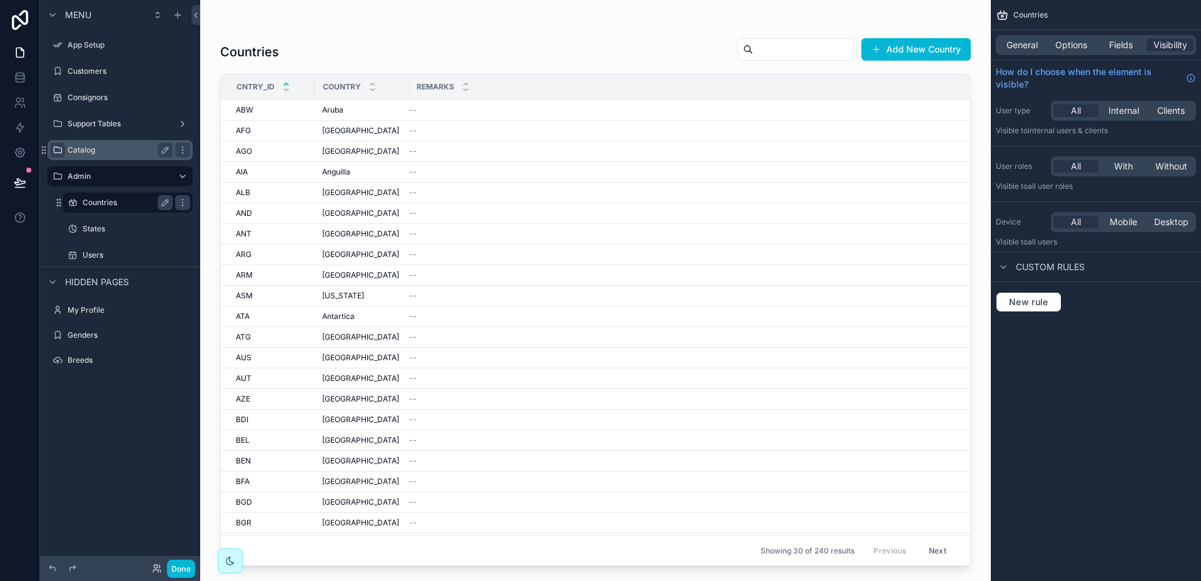
click at [106, 203] on label "Countries" at bounding box center [125, 203] width 85 height 10
click at [353, 35] on div "scrollable content" at bounding box center [595, 283] width 791 height 566
click at [915, 49] on button "Add New Country" at bounding box center [915, 49] width 109 height 23
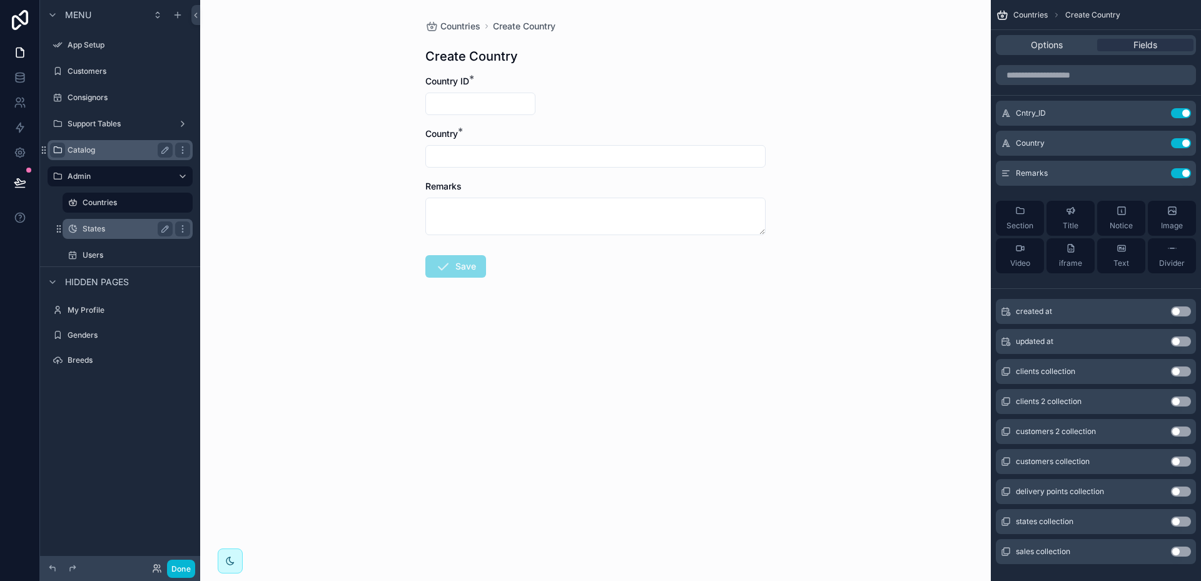
click at [93, 226] on label "States" at bounding box center [125, 229] width 85 height 10
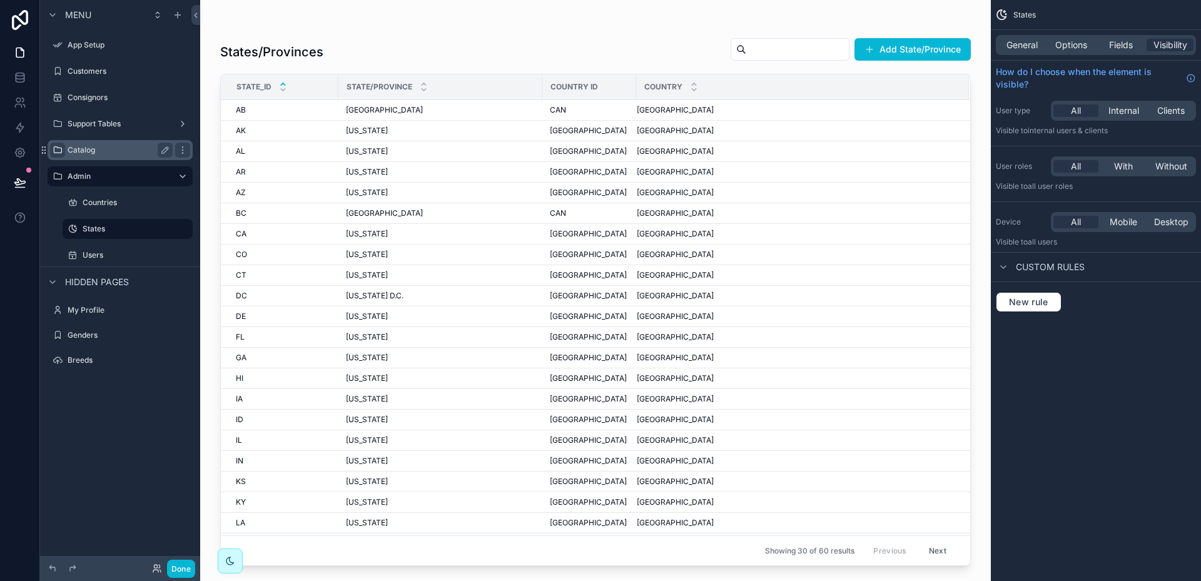
click at [897, 44] on div "scrollable content" at bounding box center [595, 283] width 791 height 566
click at [910, 51] on button "Add State/Province" at bounding box center [913, 49] width 116 height 23
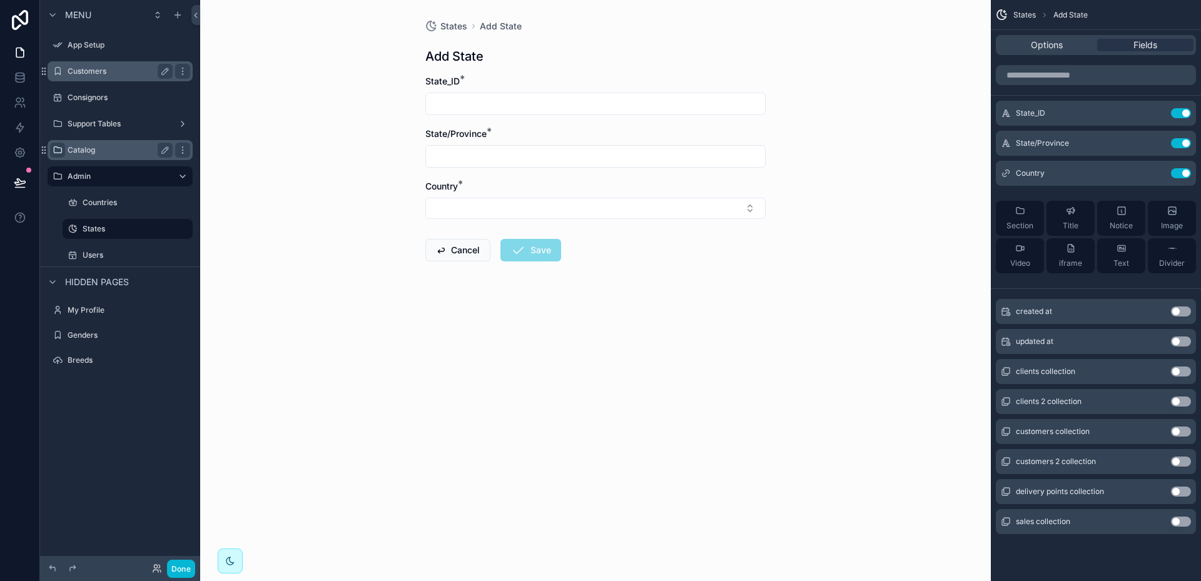
click at [85, 71] on label "Customers" at bounding box center [118, 71] width 100 height 10
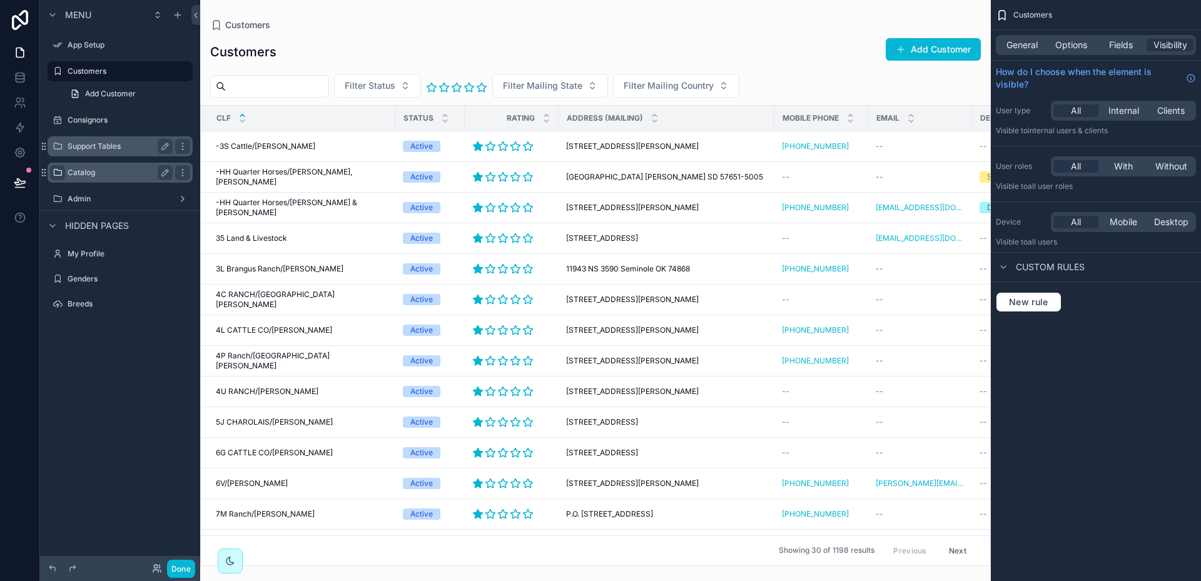
click at [88, 146] on label "Support Tables" at bounding box center [118, 146] width 100 height 10
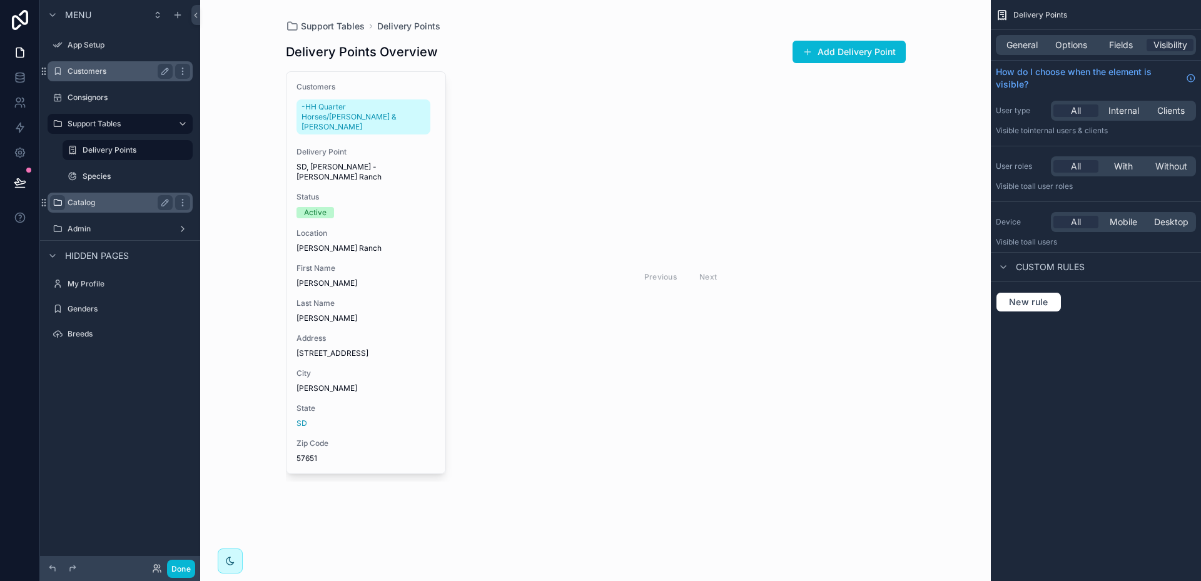
click at [83, 72] on label "Customers" at bounding box center [118, 71] width 100 height 10
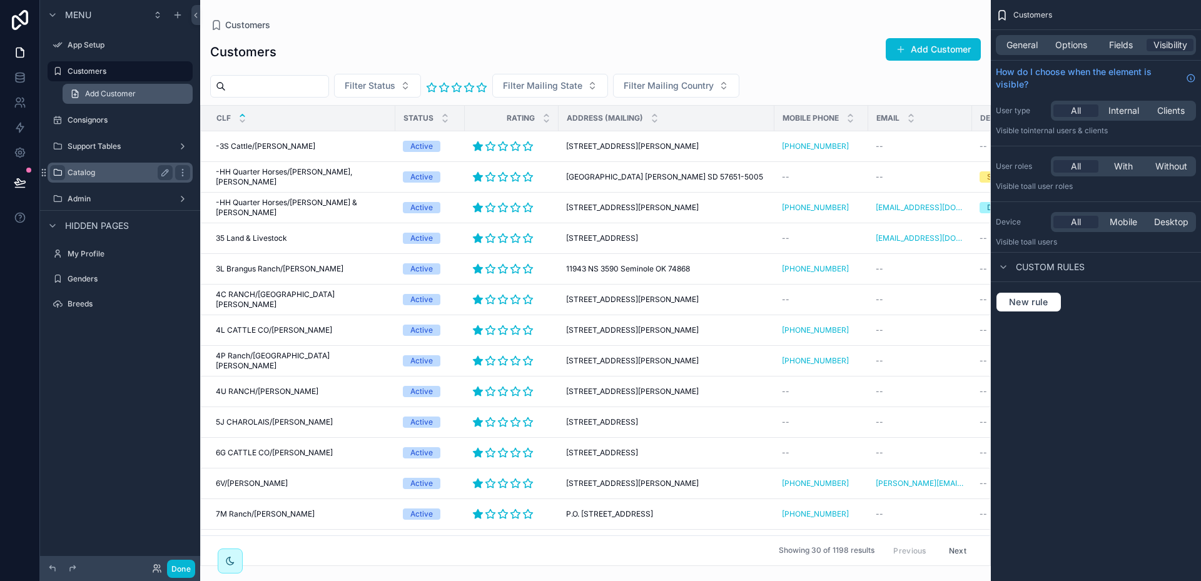
click at [104, 95] on span "Add Customer" at bounding box center [110, 94] width 51 height 10
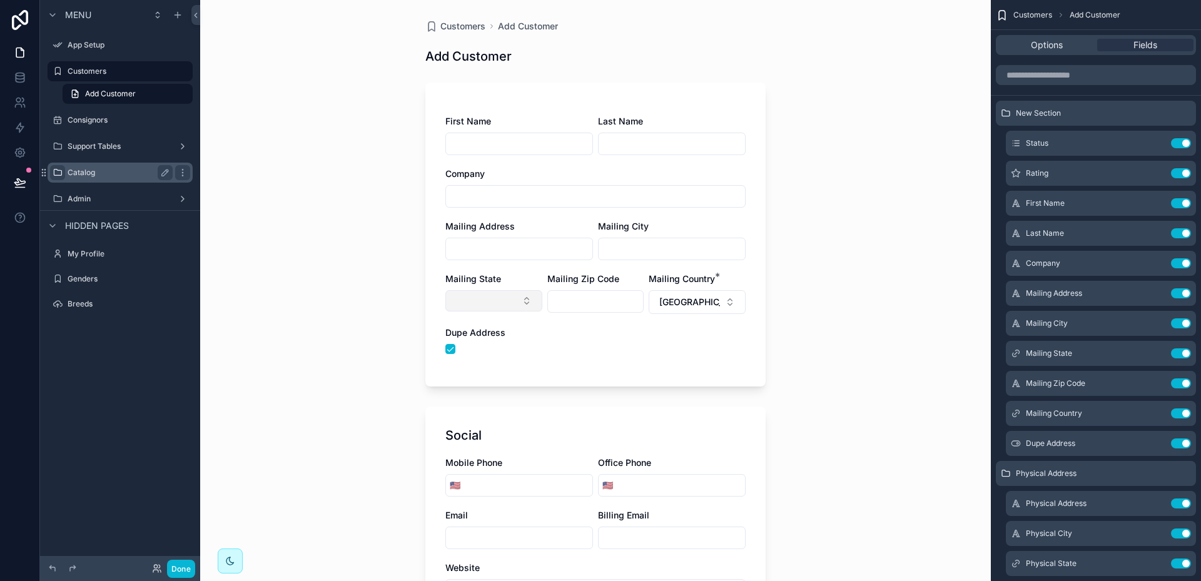
click at [521, 298] on button "Select Button" at bounding box center [493, 300] width 97 height 21
click at [817, 292] on div "Customers Add Customer Add Customer First Name Last Name Company Mailing Addres…" at bounding box center [595, 290] width 791 height 581
click at [1155, 352] on icon "scrollable content" at bounding box center [1156, 353] width 10 height 10
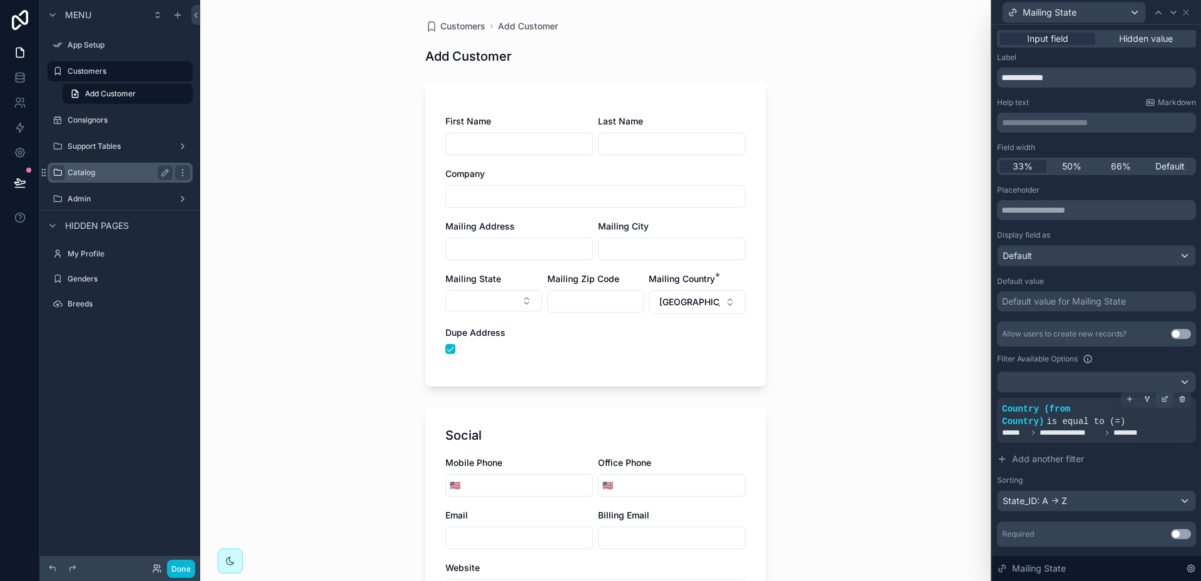
click at [1161, 399] on icon at bounding box center [1165, 399] width 8 height 8
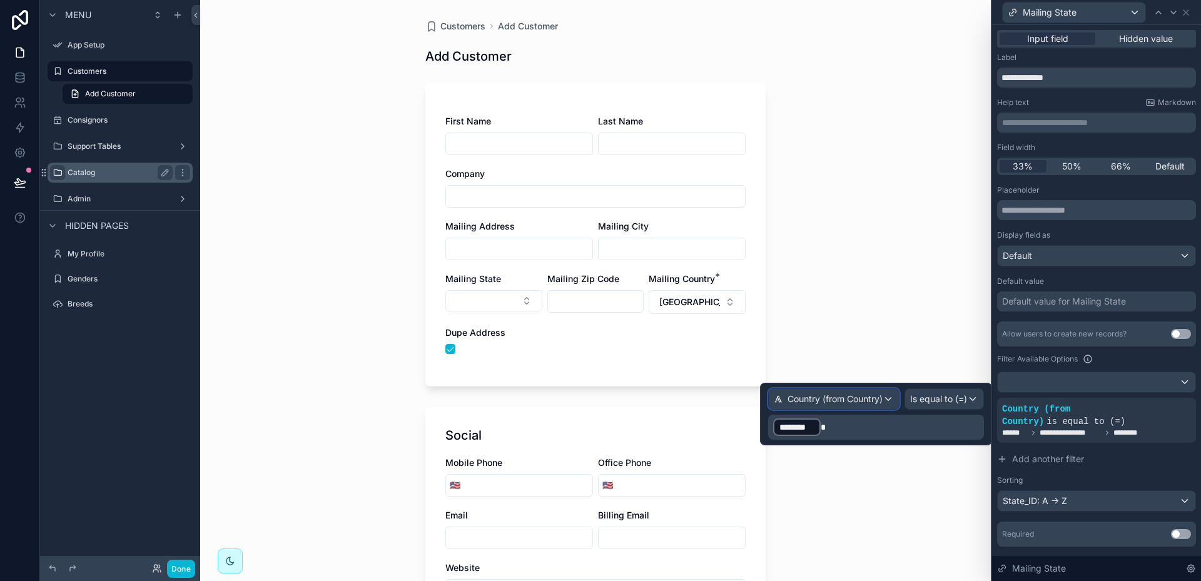
click at [889, 399] on div "Country (from Country)" at bounding box center [834, 399] width 130 height 20
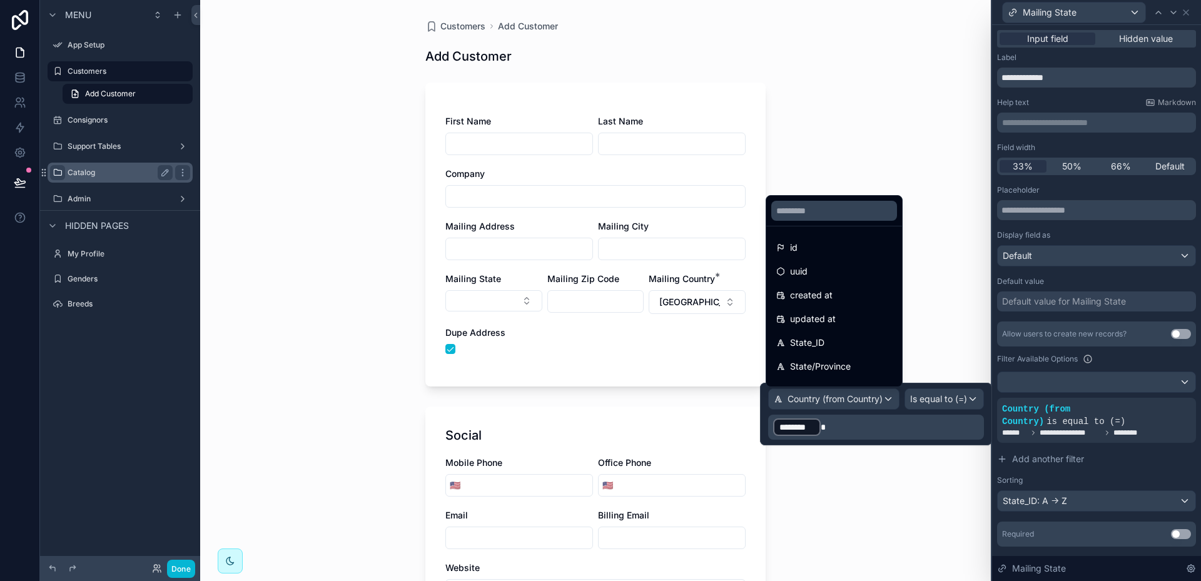
click at [816, 428] on div at bounding box center [876, 414] width 232 height 63
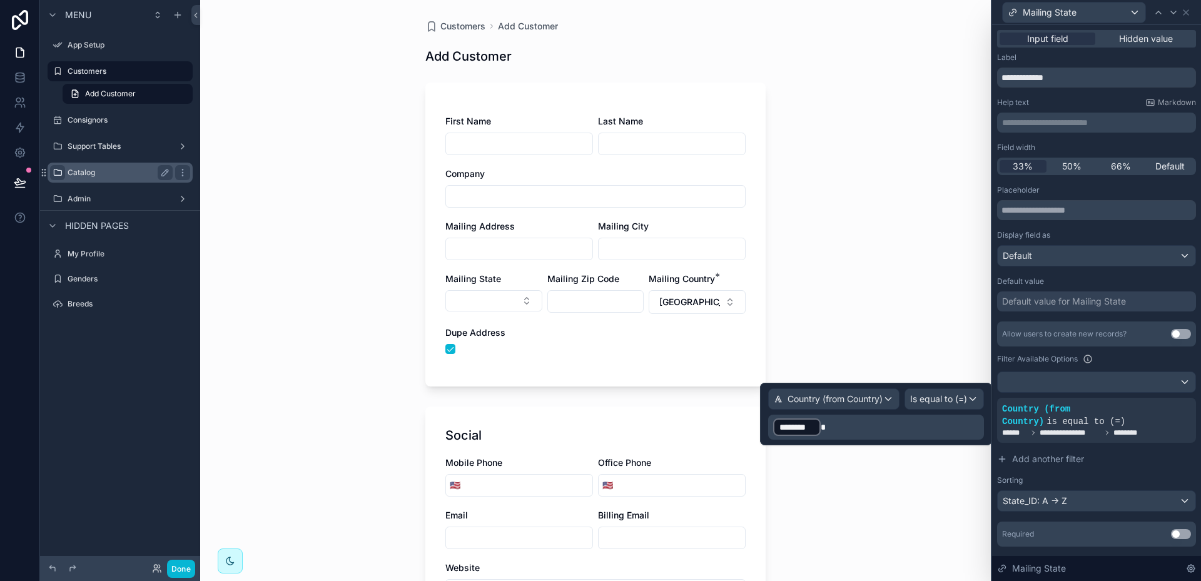
click at [821, 427] on span at bounding box center [823, 427] width 5 height 9
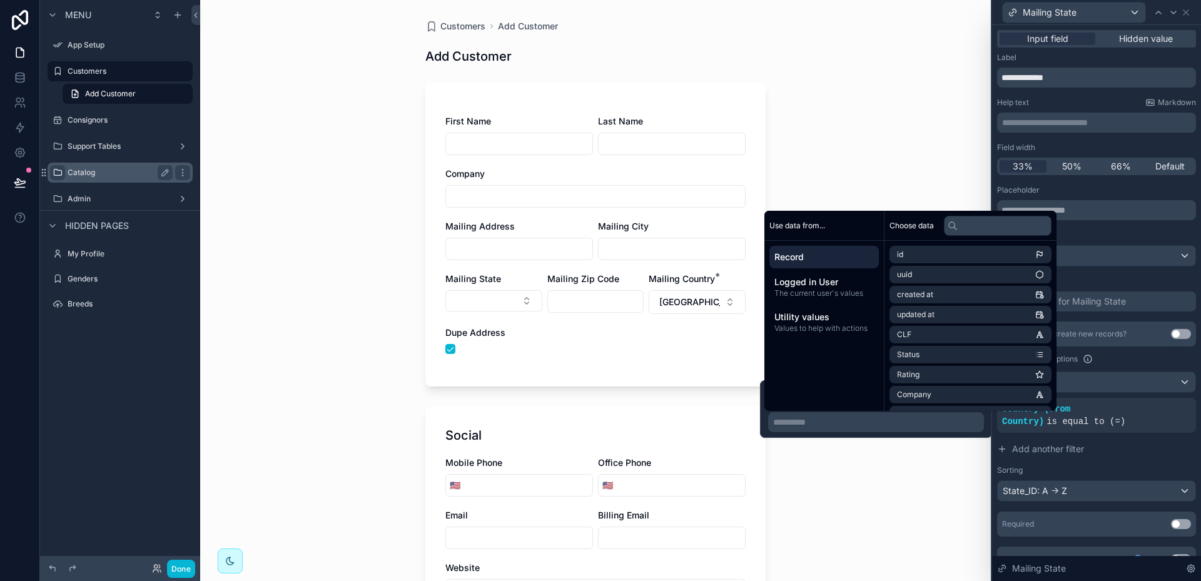
click at [813, 256] on span "Record" at bounding box center [823, 257] width 99 height 13
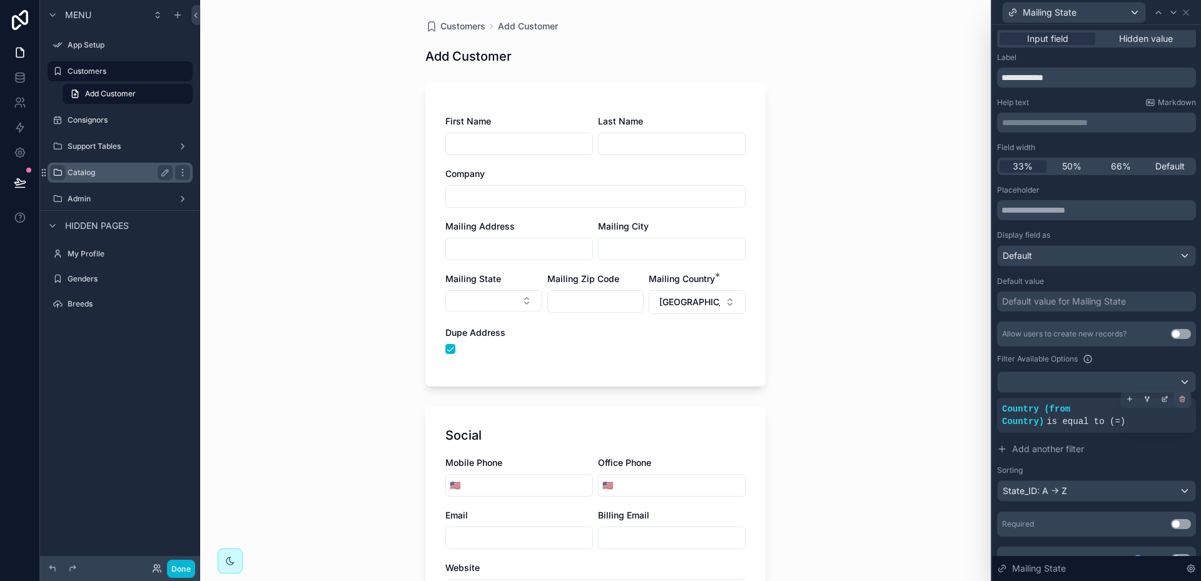
click at [1180, 399] on icon at bounding box center [1182, 400] width 4 height 4
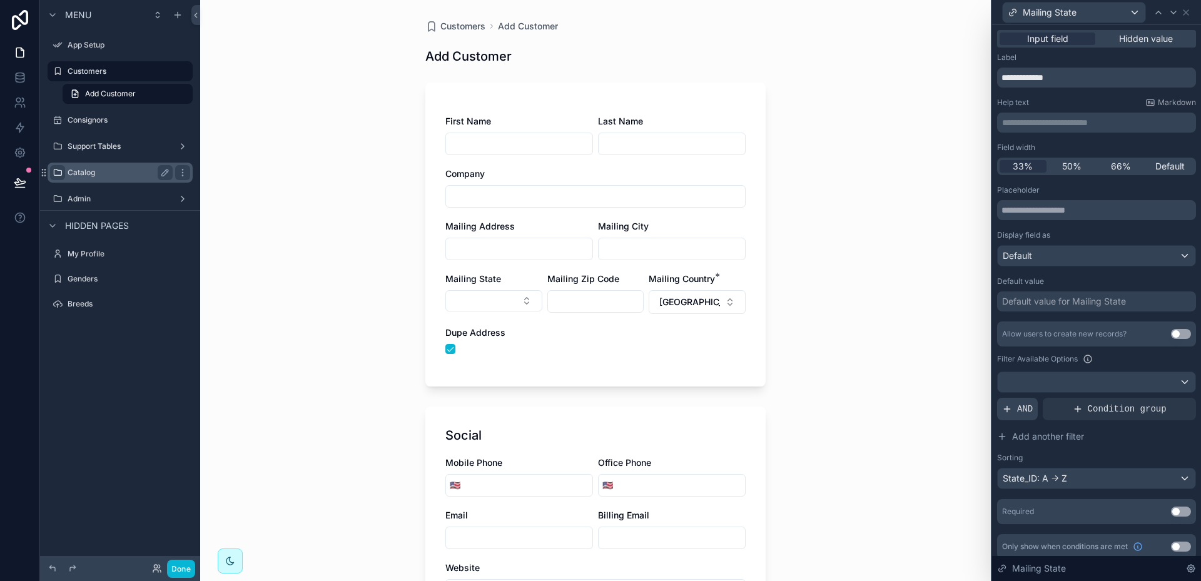
click at [1020, 410] on span "AND" at bounding box center [1025, 409] width 16 height 13
click at [1164, 400] on icon at bounding box center [1166, 398] width 4 height 4
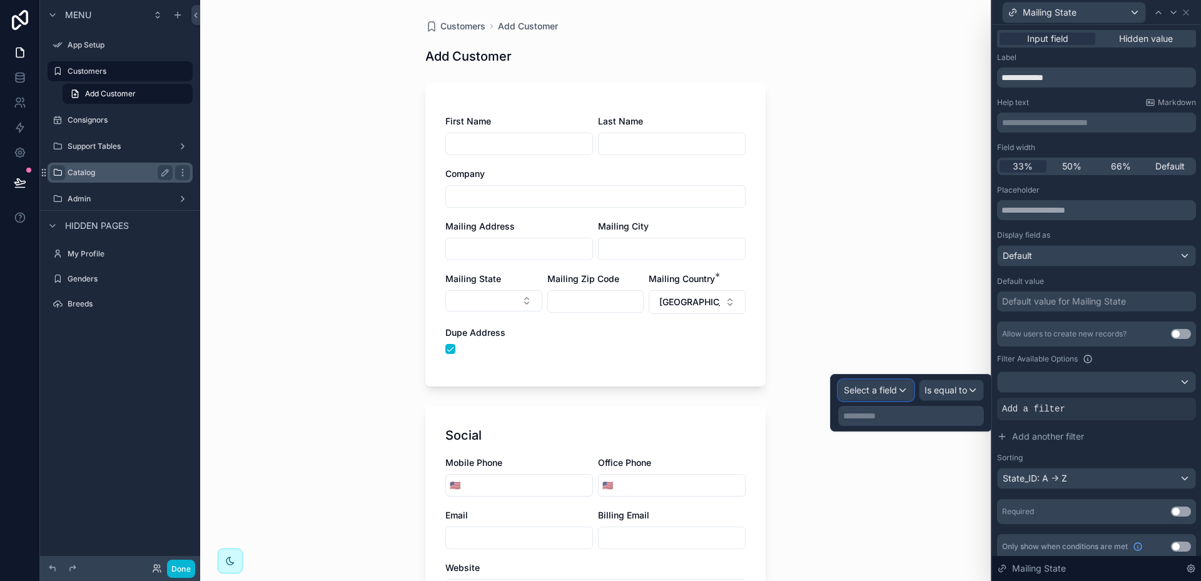
click at [903, 388] on div "Select a field" at bounding box center [876, 390] width 74 height 20
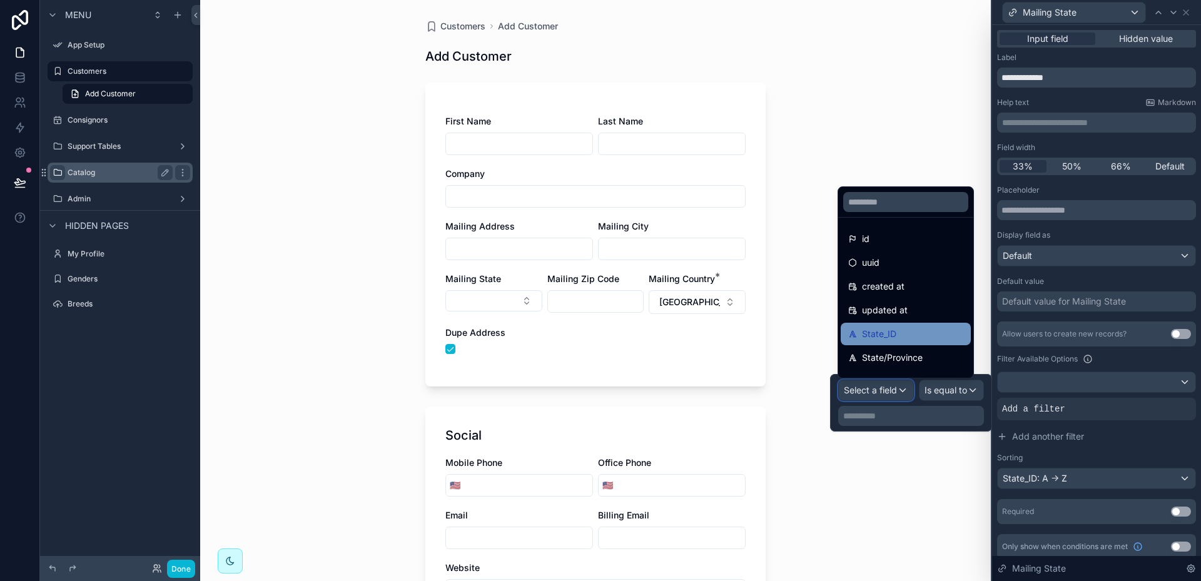
scroll to position [63, 0]
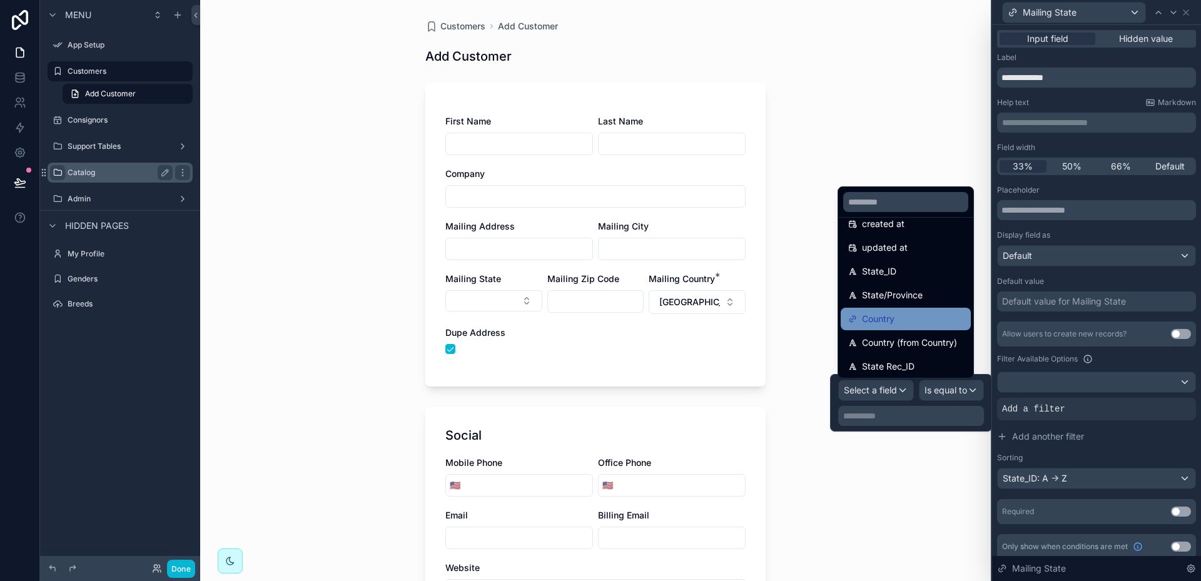
click at [871, 321] on span "Country" at bounding box center [878, 319] width 33 height 15
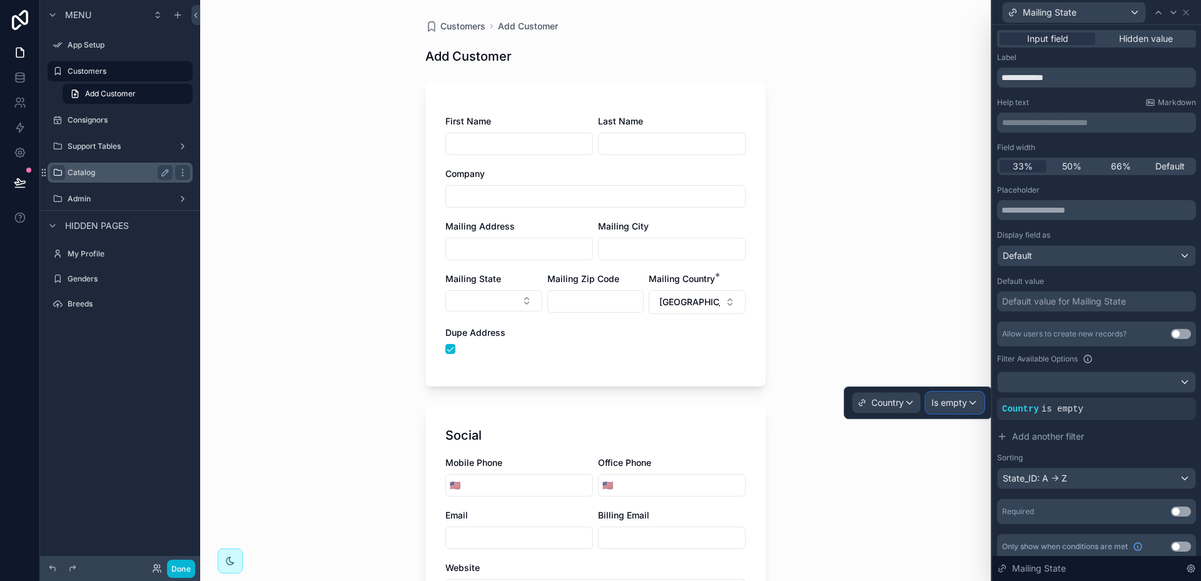
click at [972, 404] on div "Is empty" at bounding box center [955, 403] width 57 height 20
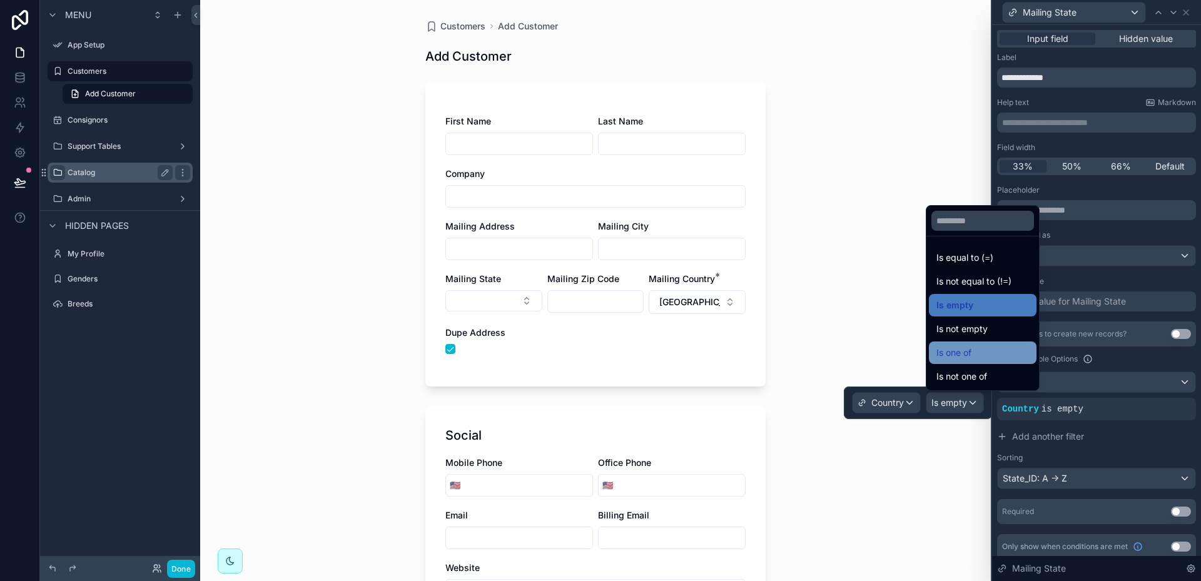
click at [959, 355] on span "Is one of" at bounding box center [954, 352] width 35 height 15
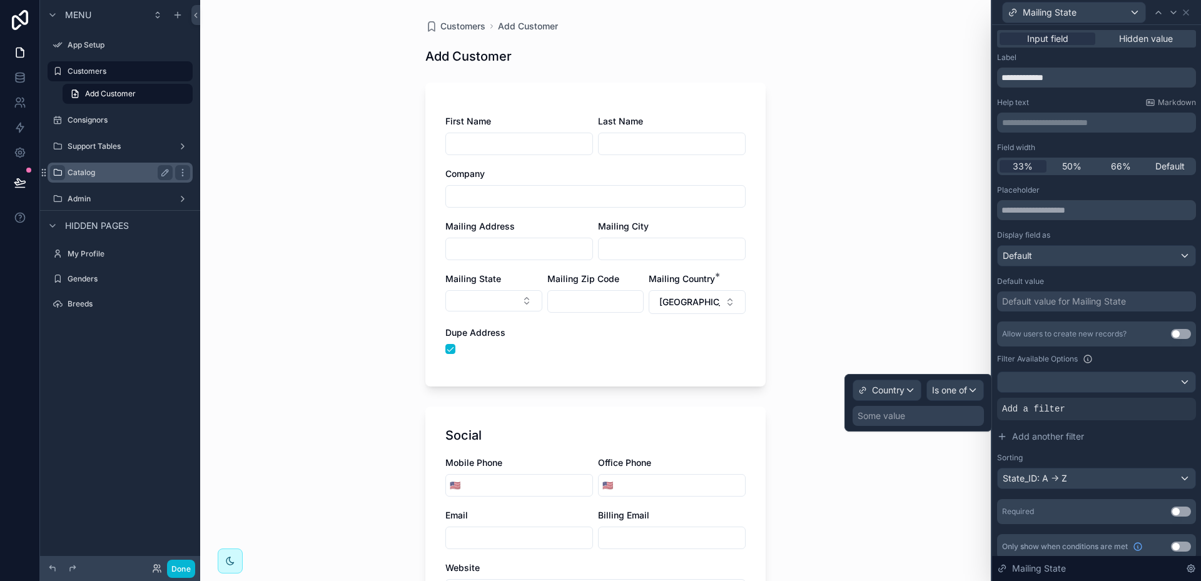
click at [915, 417] on div "Some value" at bounding box center [918, 416] width 131 height 20
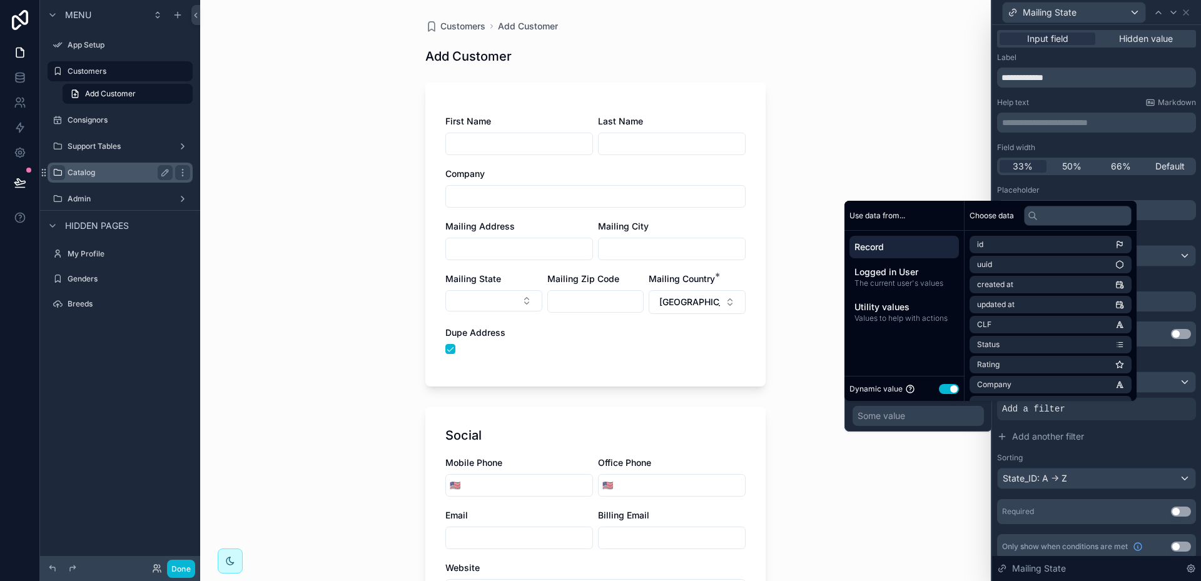
click at [887, 246] on span "Record" at bounding box center [904, 247] width 99 height 13
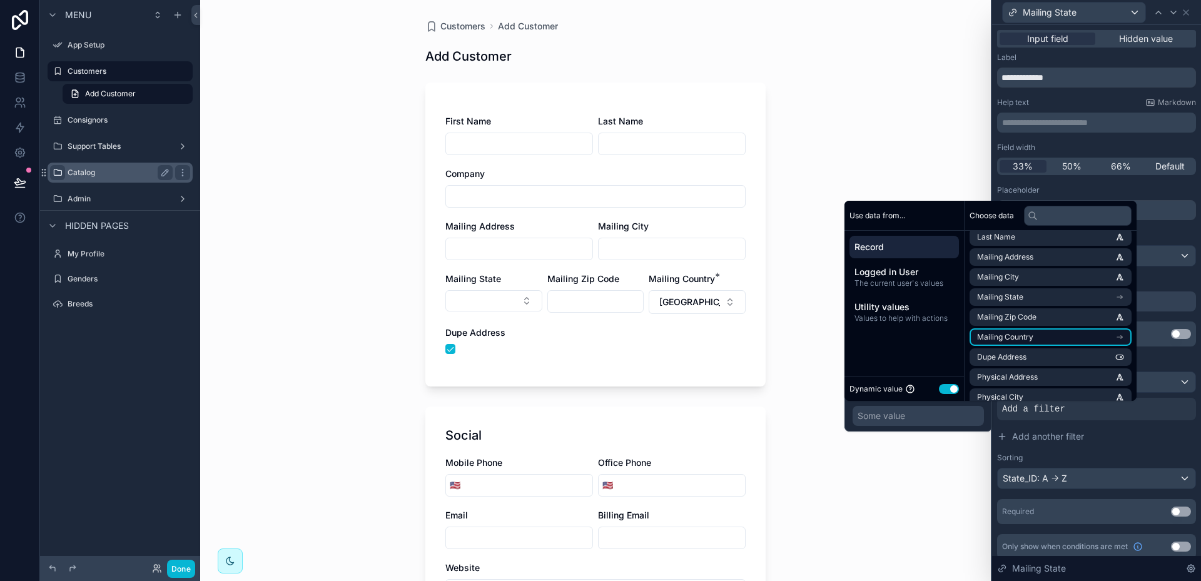
click at [1042, 338] on li "Mailing Country" at bounding box center [1051, 337] width 162 height 18
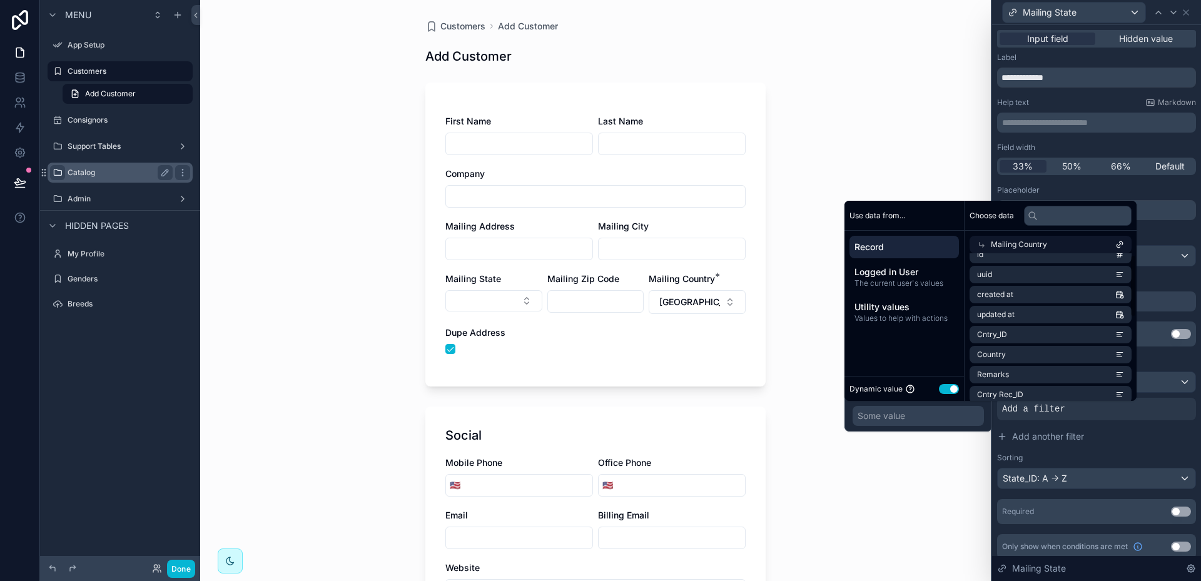
scroll to position [0, 0]
click at [1038, 345] on li "Cntry_ID" at bounding box center [1051, 347] width 162 height 18
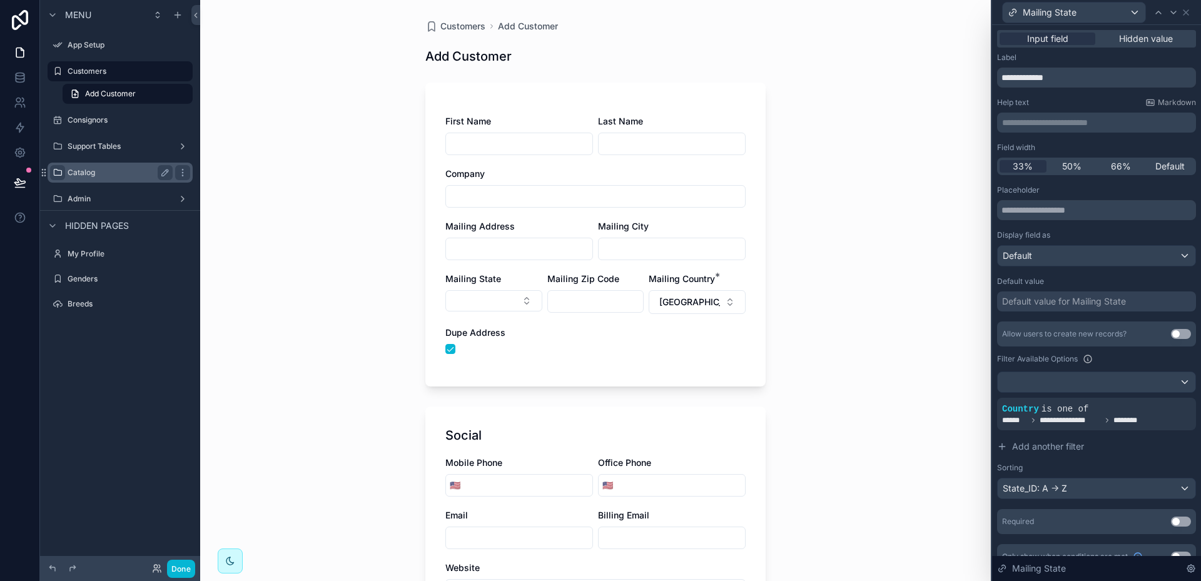
click at [957, 469] on div "Customers Add Customer Add Customer First Name Last Name Company Mailing Addres…" at bounding box center [595, 290] width 791 height 581
click at [520, 297] on button "Select Button" at bounding box center [493, 300] width 97 height 21
click at [788, 388] on div "Customers Add Customer Add Customer First Name Last Name Company Mailing Addres…" at bounding box center [595, 290] width 791 height 581
click at [1164, 400] on icon at bounding box center [1166, 398] width 4 height 4
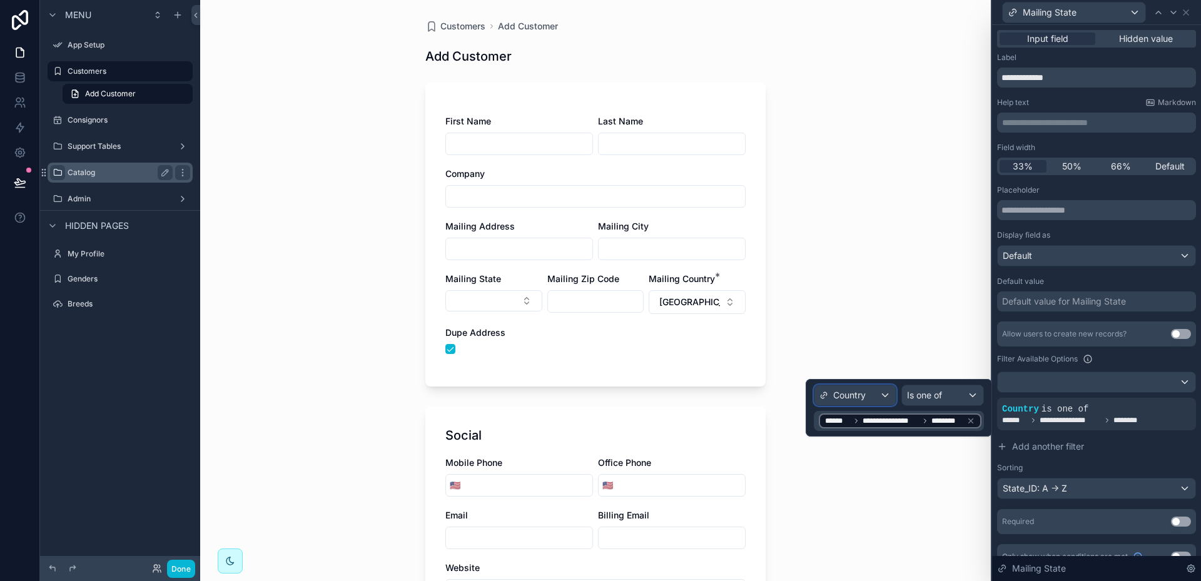
click at [883, 393] on div "Country" at bounding box center [855, 395] width 81 height 20
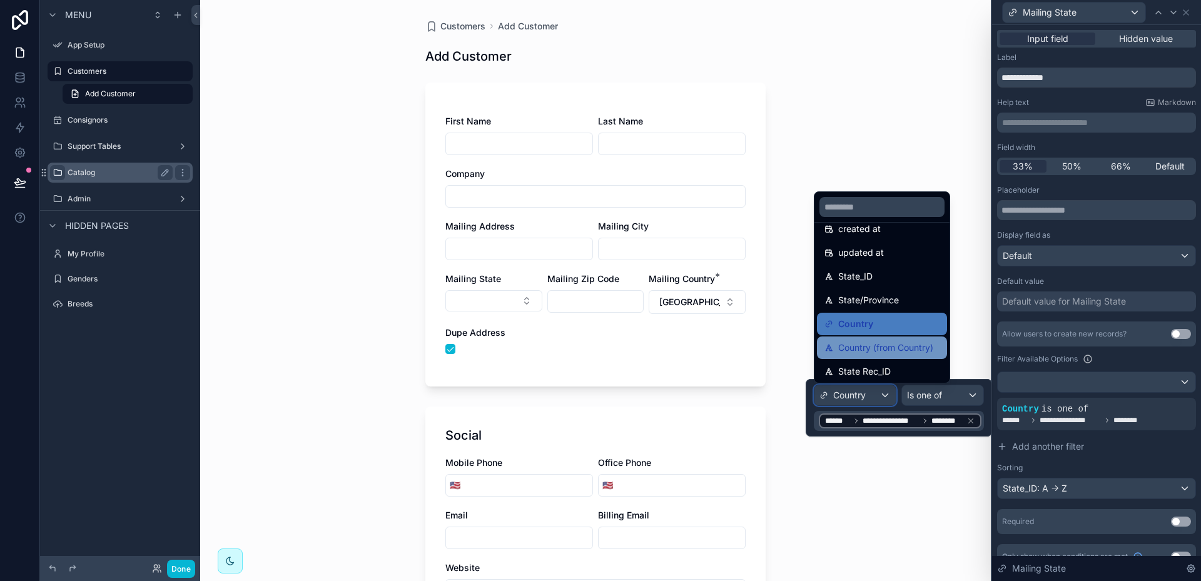
scroll to position [125, 0]
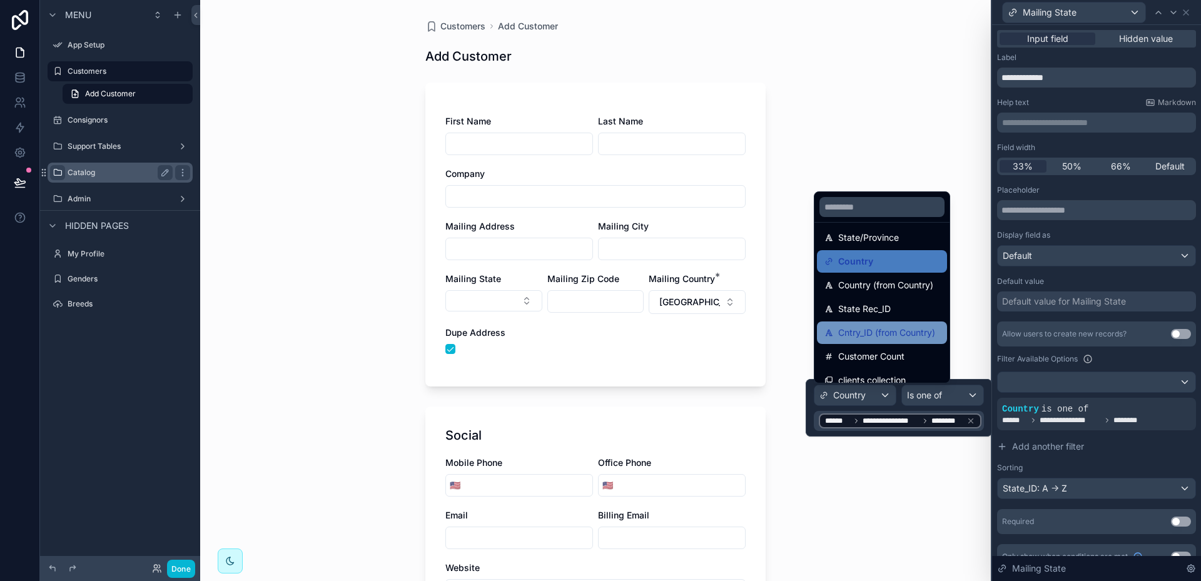
click at [852, 329] on span "Cntry_ID (from Country)" at bounding box center [886, 332] width 97 height 15
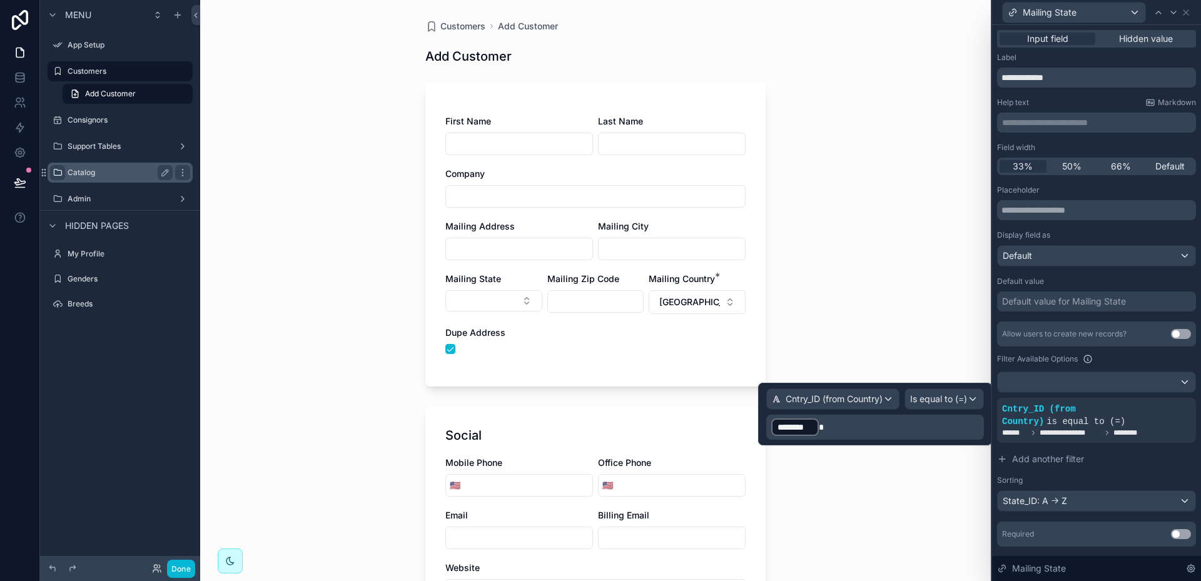
click at [851, 375] on div "Customers Add Customer Add Customer First Name Last Name Company Mailing Addres…" at bounding box center [595, 290] width 791 height 581
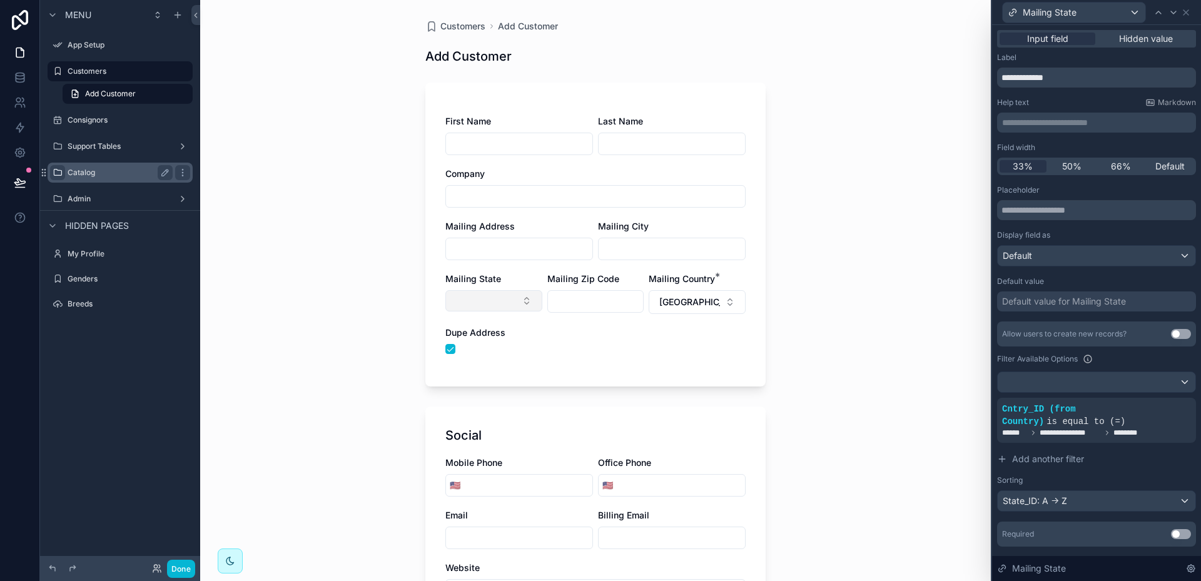
click at [522, 298] on button "Select Button" at bounding box center [493, 300] width 97 height 21
click at [821, 328] on div "Customers Add Customer Add Customer First Name Last Name Company Mailing Addres…" at bounding box center [595, 290] width 791 height 581
click at [445, 348] on button "scrollable content" at bounding box center [450, 349] width 10 height 10
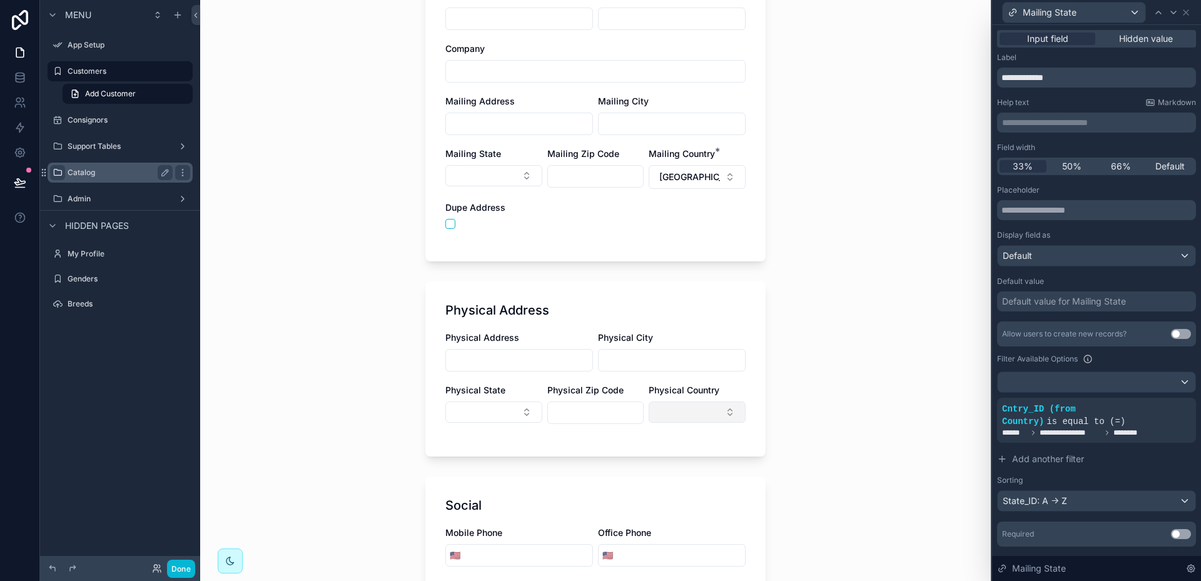
click at [698, 409] on button "Select Button" at bounding box center [697, 412] width 97 height 21
click at [811, 362] on div "Customers Add Customer Add Customer First Name Last Name Company Mailing Addres…" at bounding box center [595, 165] width 791 height 581
click at [687, 173] on button "[GEOGRAPHIC_DATA]" at bounding box center [697, 177] width 97 height 24
click at [835, 210] on div "Customers Add Customer Add Customer First Name Last Name Company Mailing Addres…" at bounding box center [595, 165] width 791 height 581
click at [1189, 11] on icon at bounding box center [1186, 13] width 10 height 10
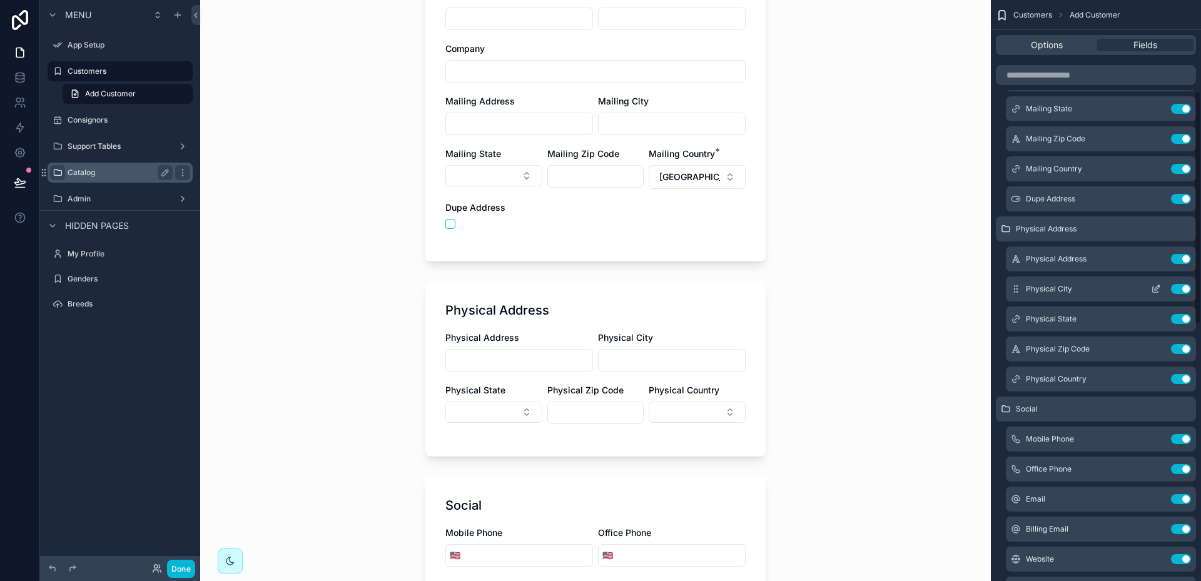
scroll to position [250, 0]
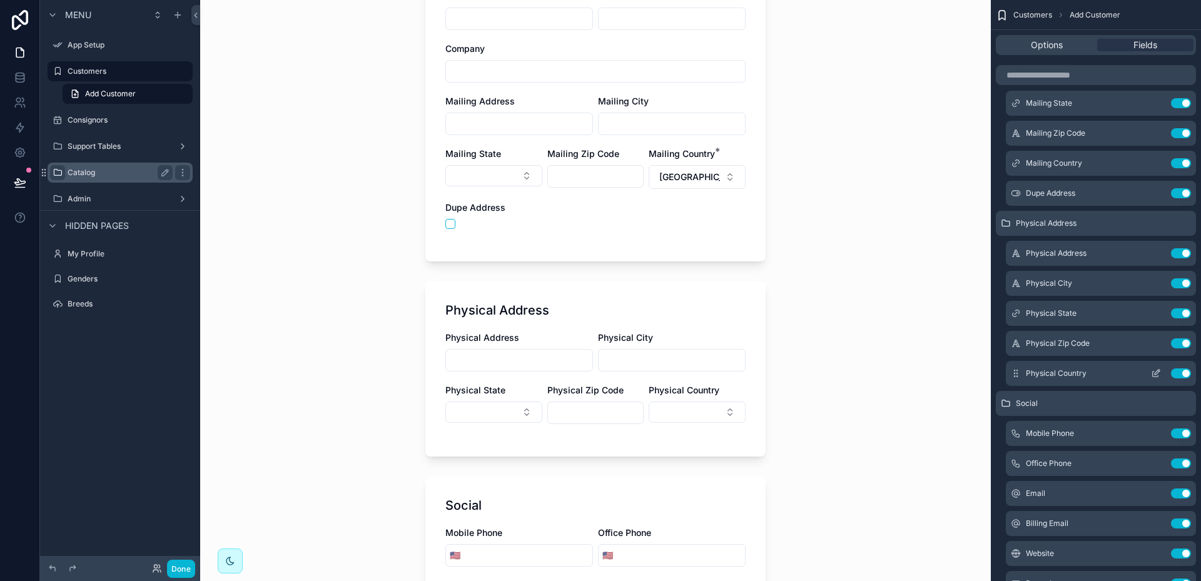
click at [1157, 374] on icon "scrollable content" at bounding box center [1157, 372] width 5 height 5
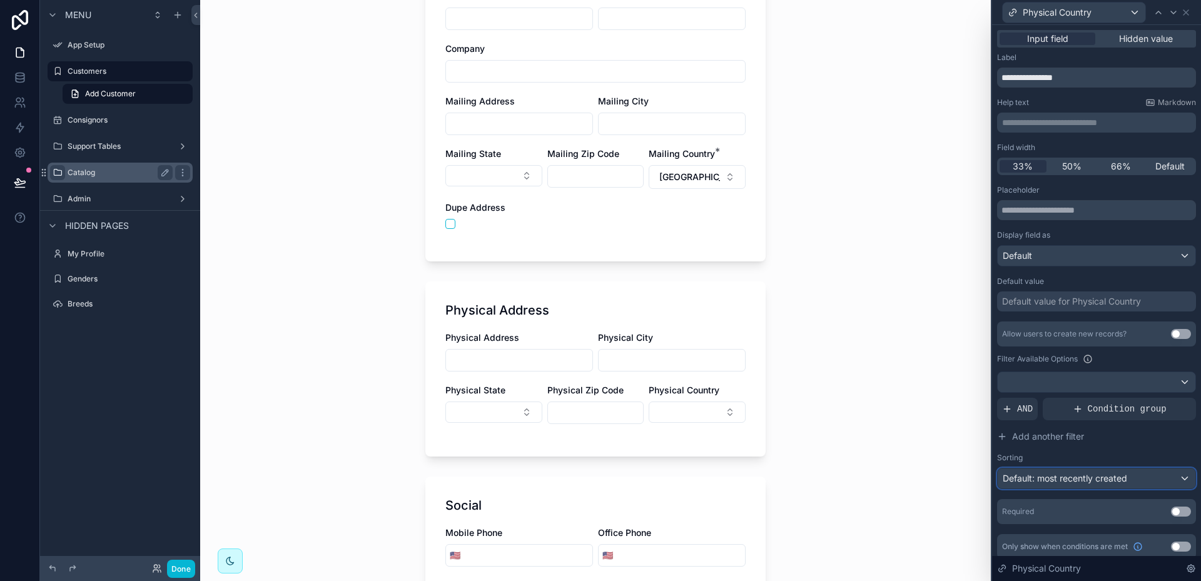
click at [1172, 477] on div "Default: most recently created" at bounding box center [1097, 479] width 198 height 20
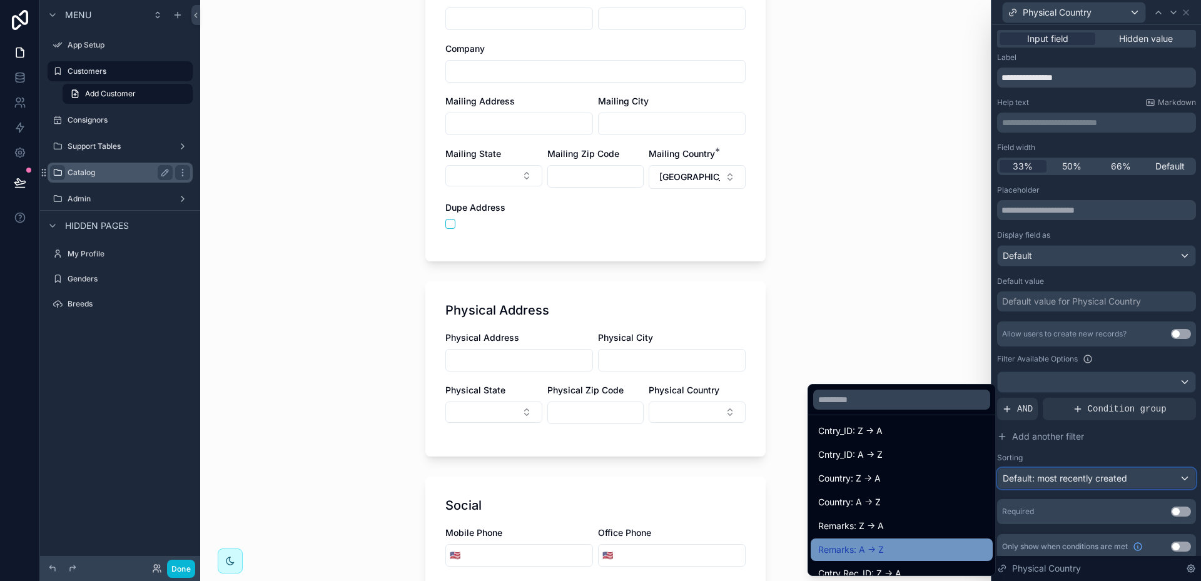
scroll to position [125, 0]
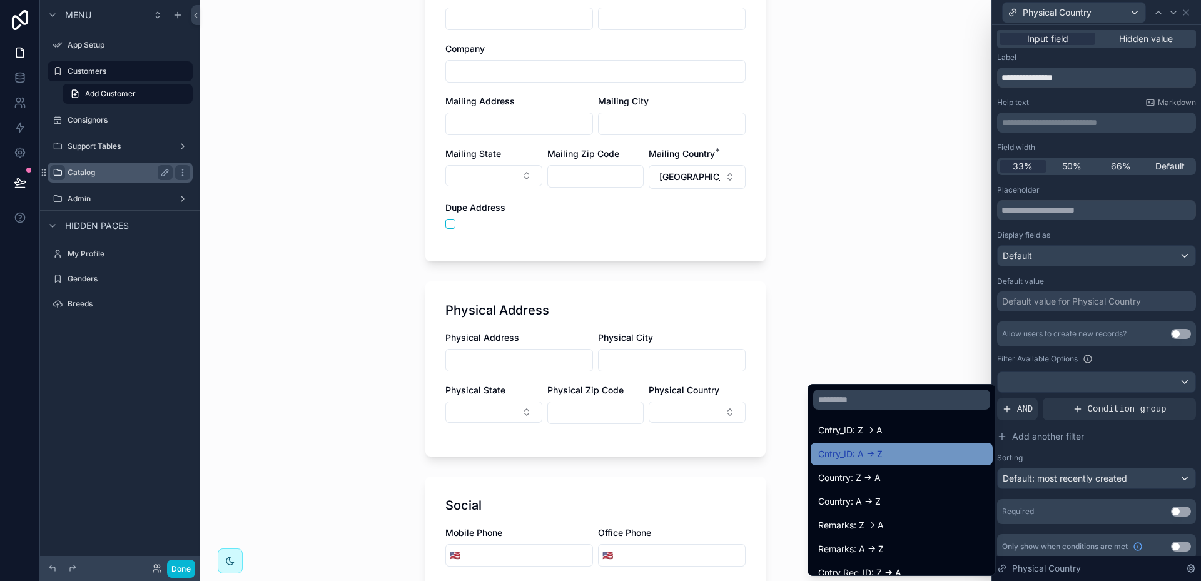
click at [850, 451] on span "Cntry_ID: A -> Z" at bounding box center [850, 454] width 64 height 15
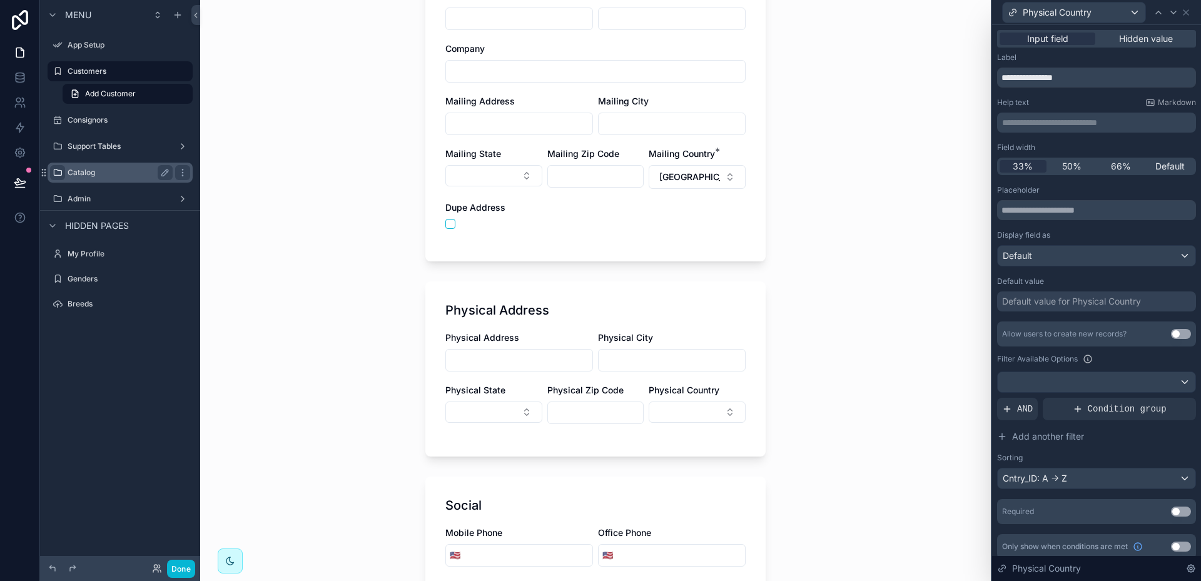
scroll to position [0, 0]
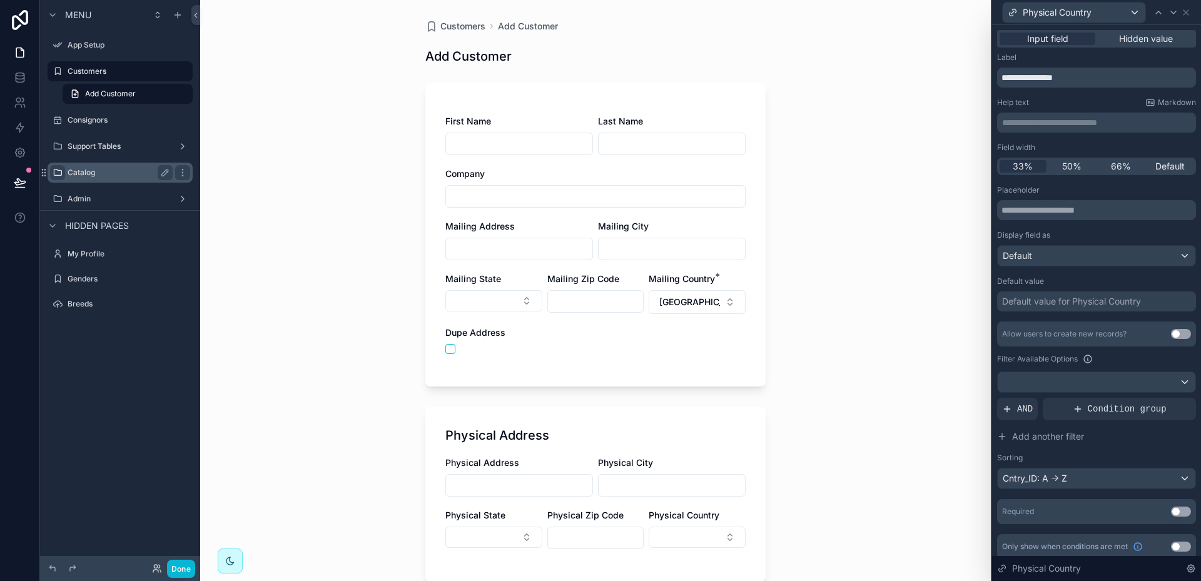
click at [1177, 509] on button "Use setting" at bounding box center [1181, 512] width 20 height 10
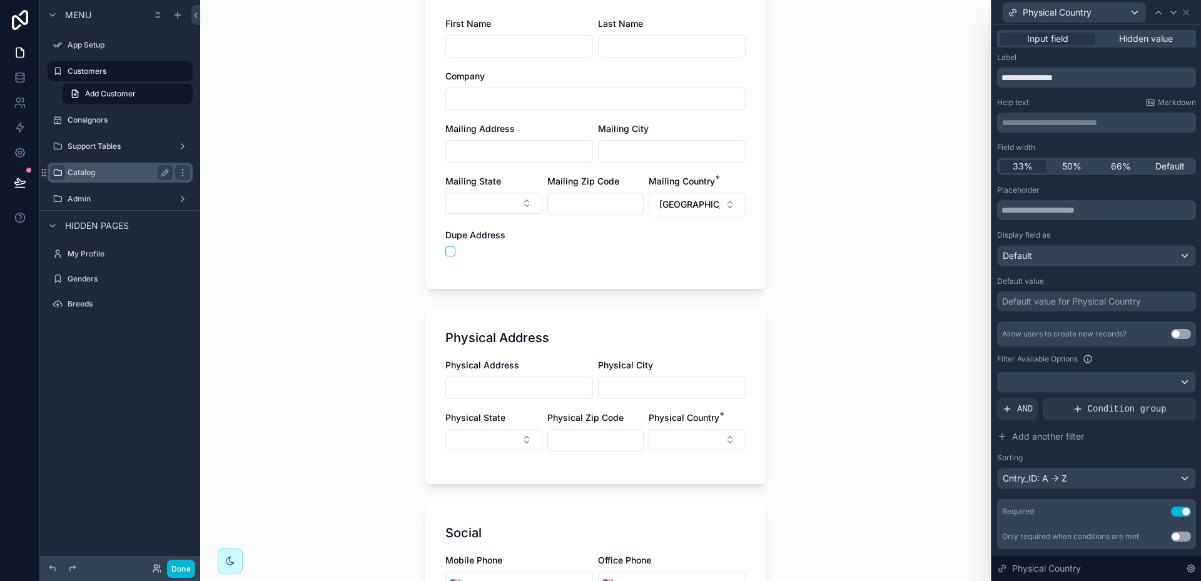
scroll to position [125, 0]
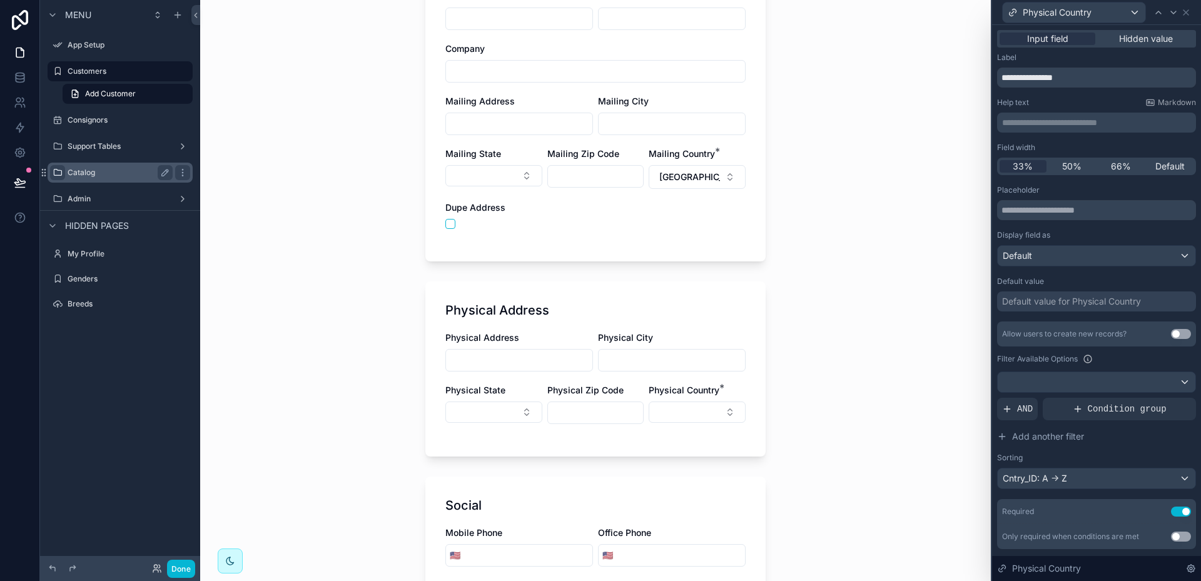
click at [1054, 299] on div "Default value for Physical Country" at bounding box center [1071, 301] width 139 height 13
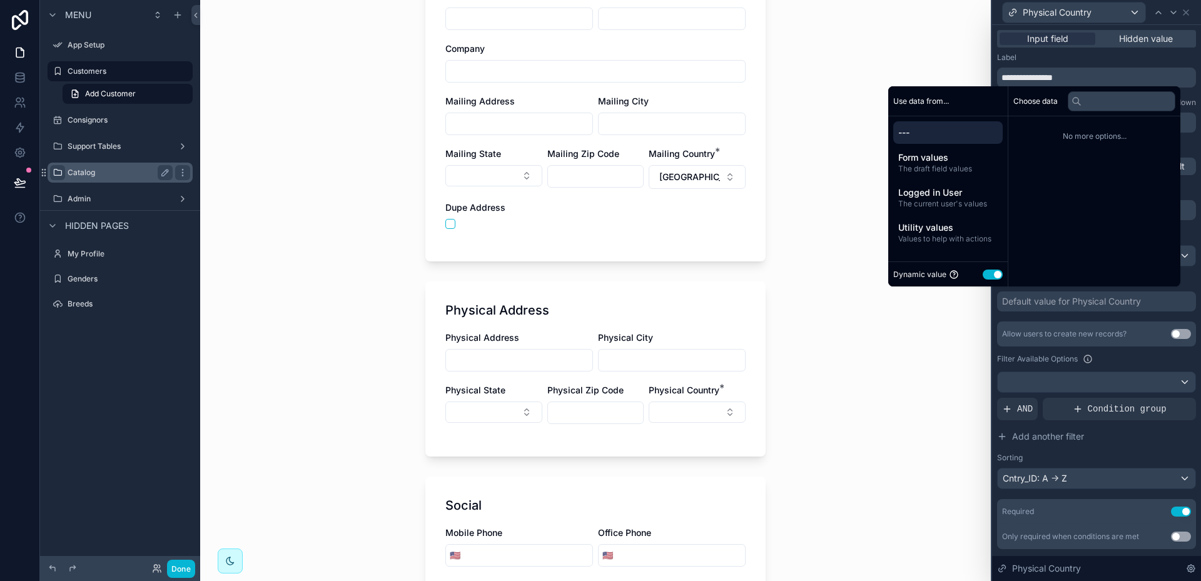
click at [983, 275] on button "Use setting" at bounding box center [993, 275] width 20 height 10
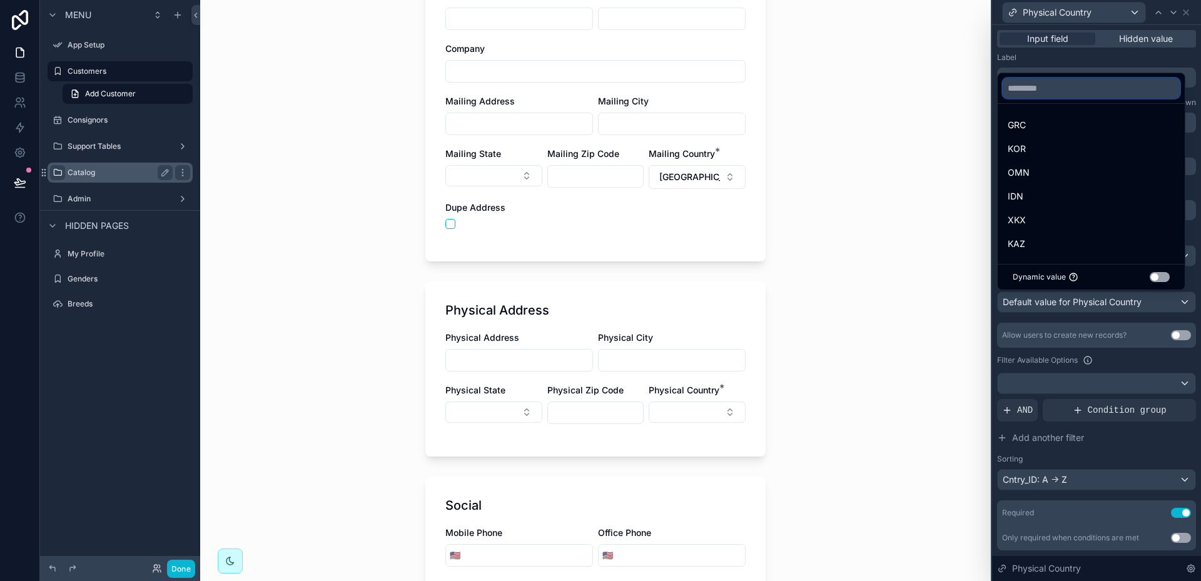
click at [1069, 87] on input "text" at bounding box center [1091, 88] width 177 height 20
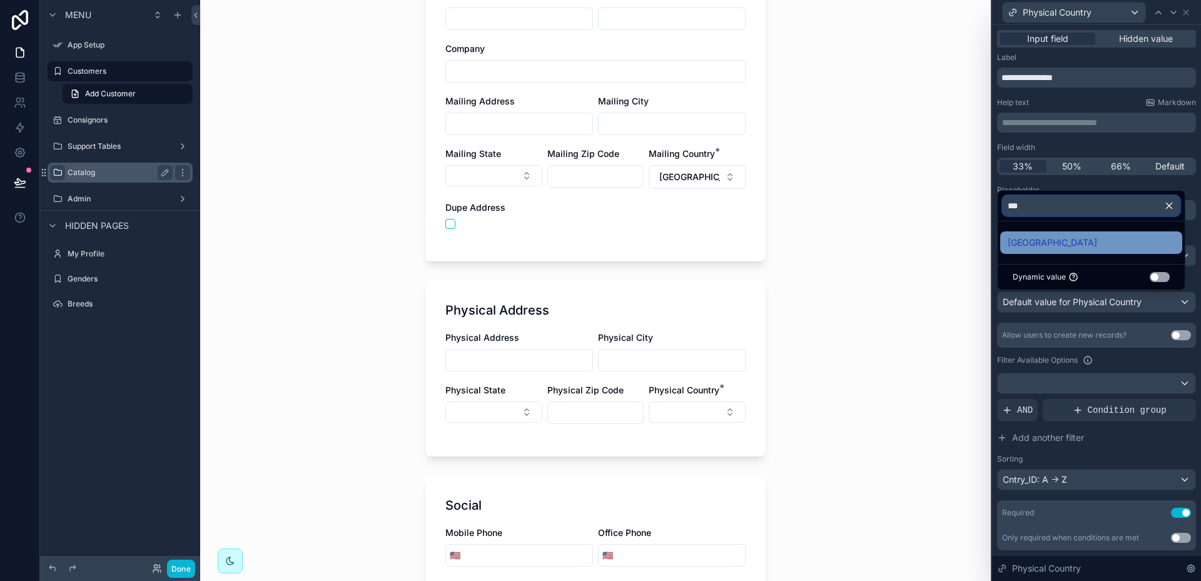
type input "***"
click at [1017, 243] on span "[GEOGRAPHIC_DATA]" at bounding box center [1052, 242] width 89 height 15
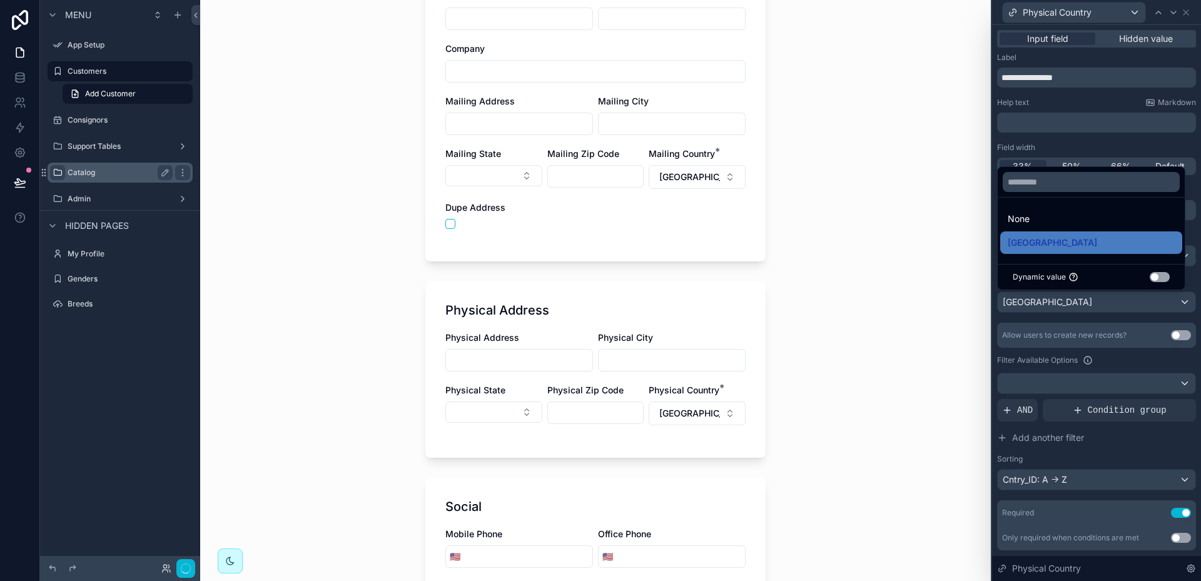
scroll to position [0, 0]
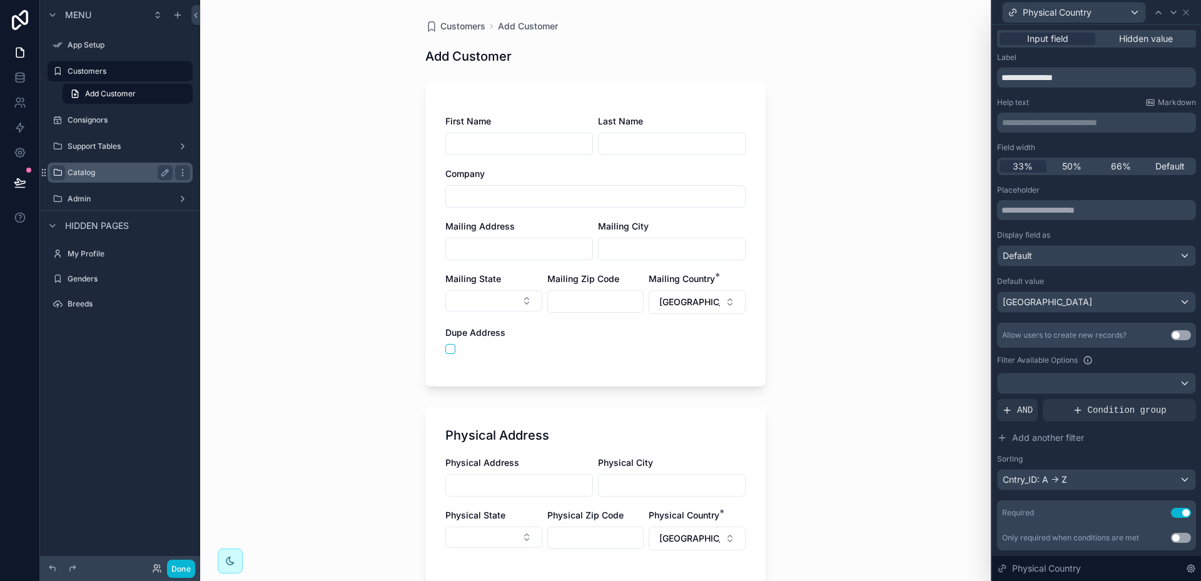
click at [932, 304] on div "Customers Add Customer Add Customer First Name Last Name Company Mailing Addres…" at bounding box center [595, 290] width 791 height 581
click at [1160, 11] on icon at bounding box center [1159, 13] width 10 height 10
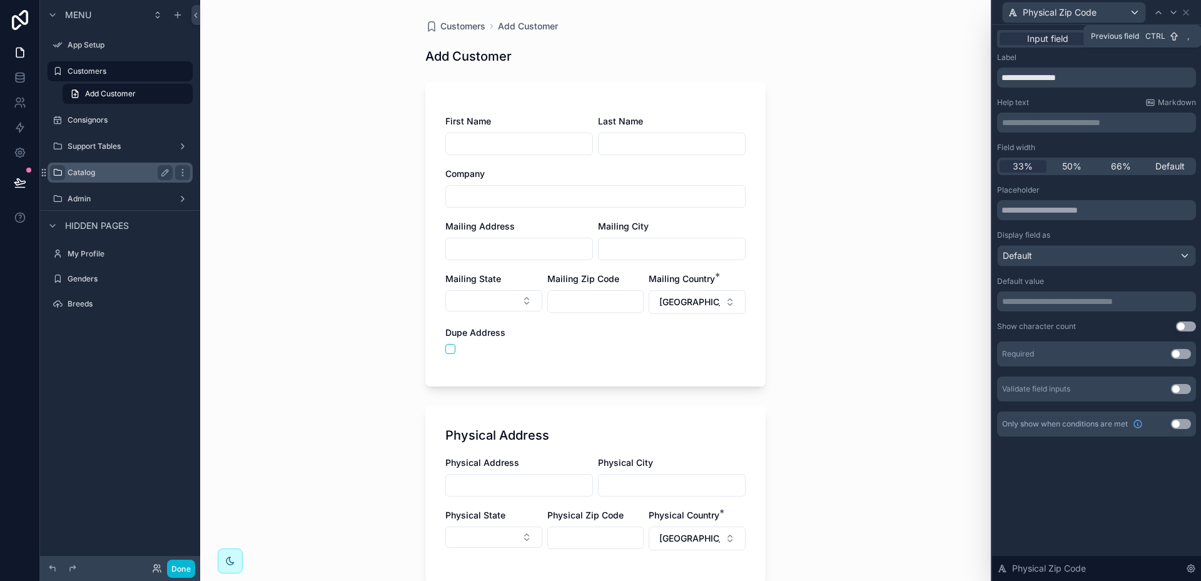
click at [1160, 11] on icon at bounding box center [1159, 13] width 10 height 10
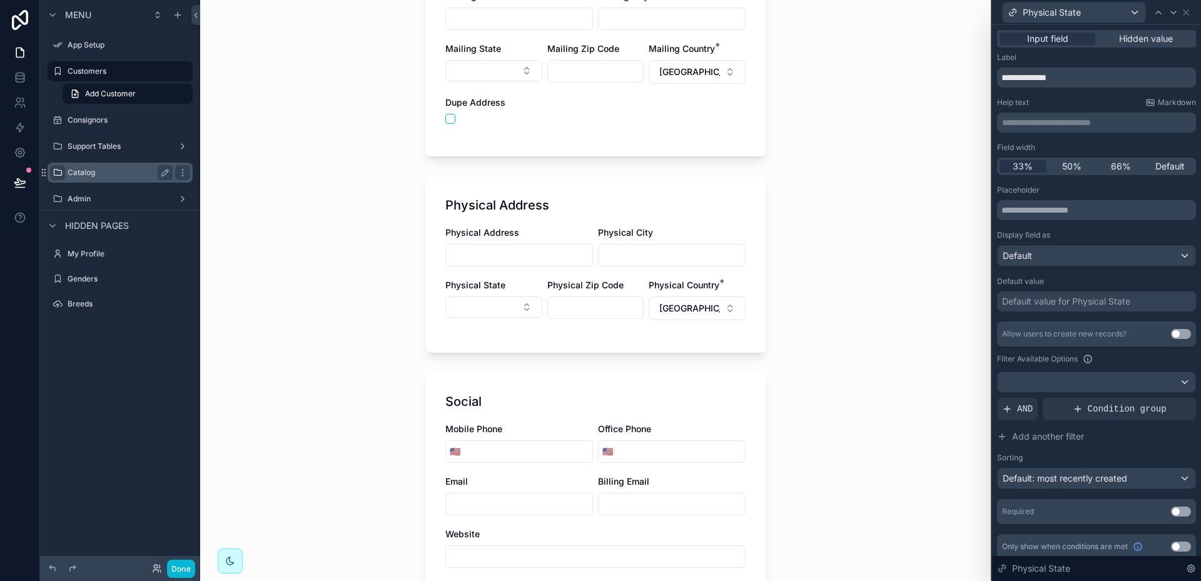
scroll to position [250, 0]
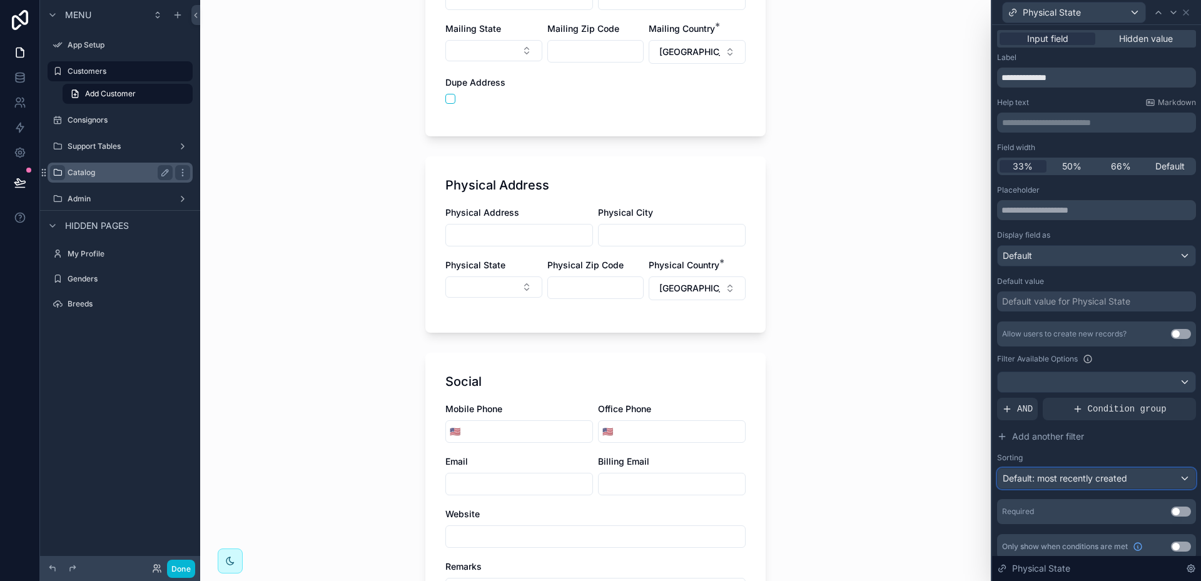
click at [1173, 477] on div "Default: most recently created" at bounding box center [1097, 479] width 198 height 20
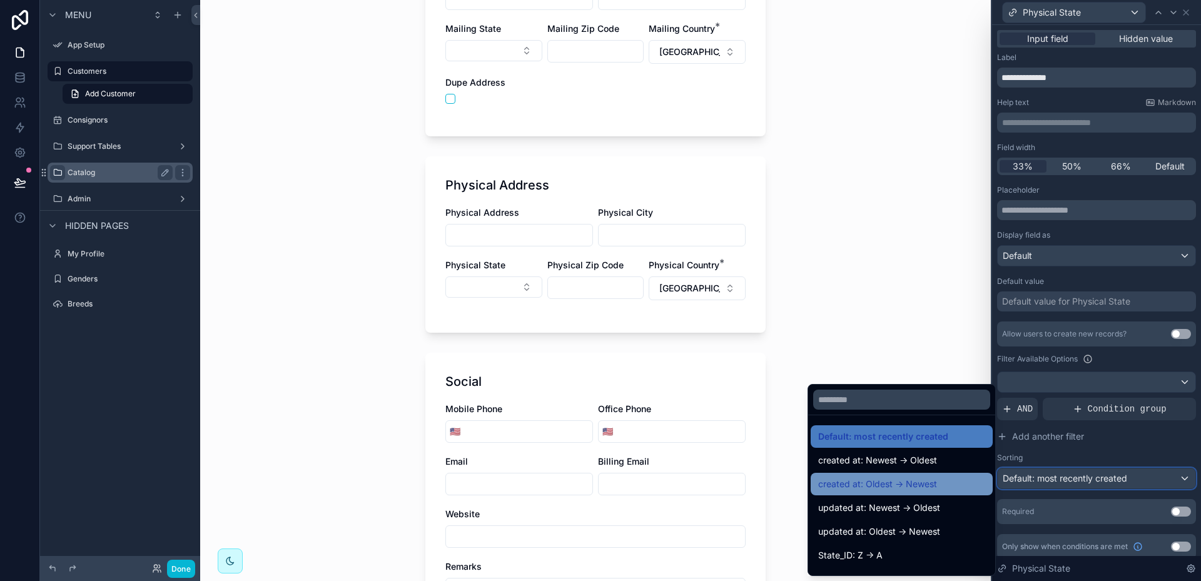
scroll to position [63, 0]
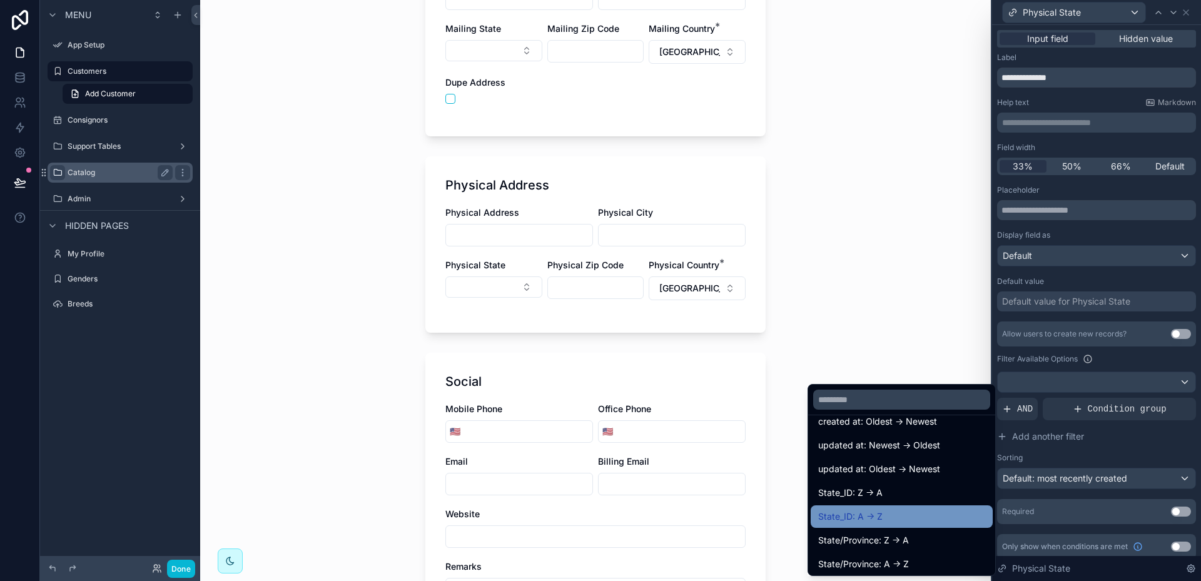
click at [862, 515] on span "State_ID: A -> Z" at bounding box center [850, 516] width 64 height 15
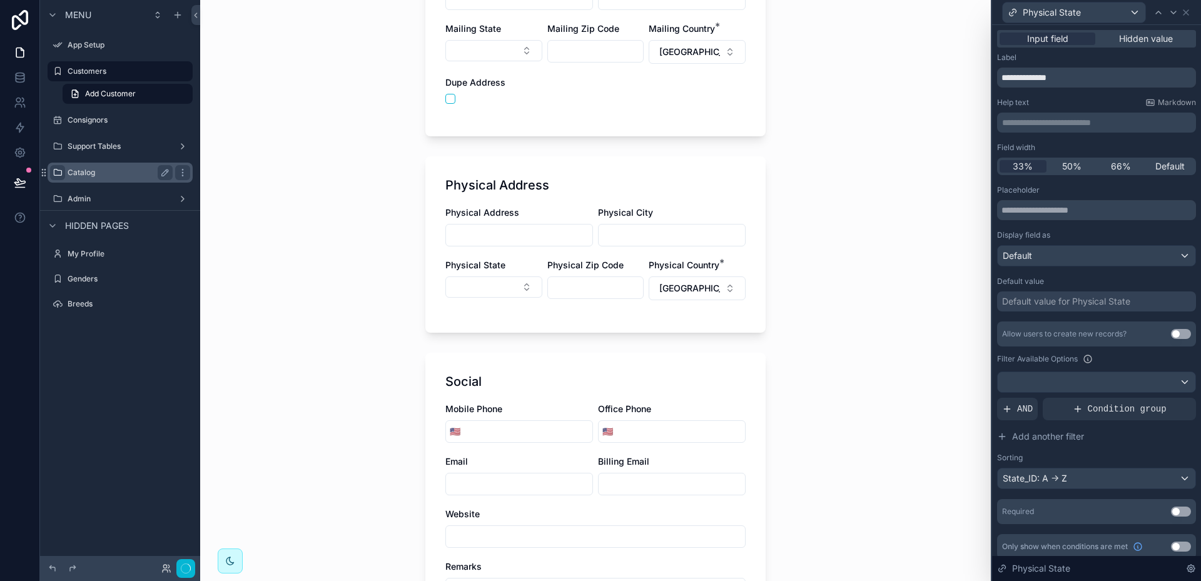
scroll to position [0, 0]
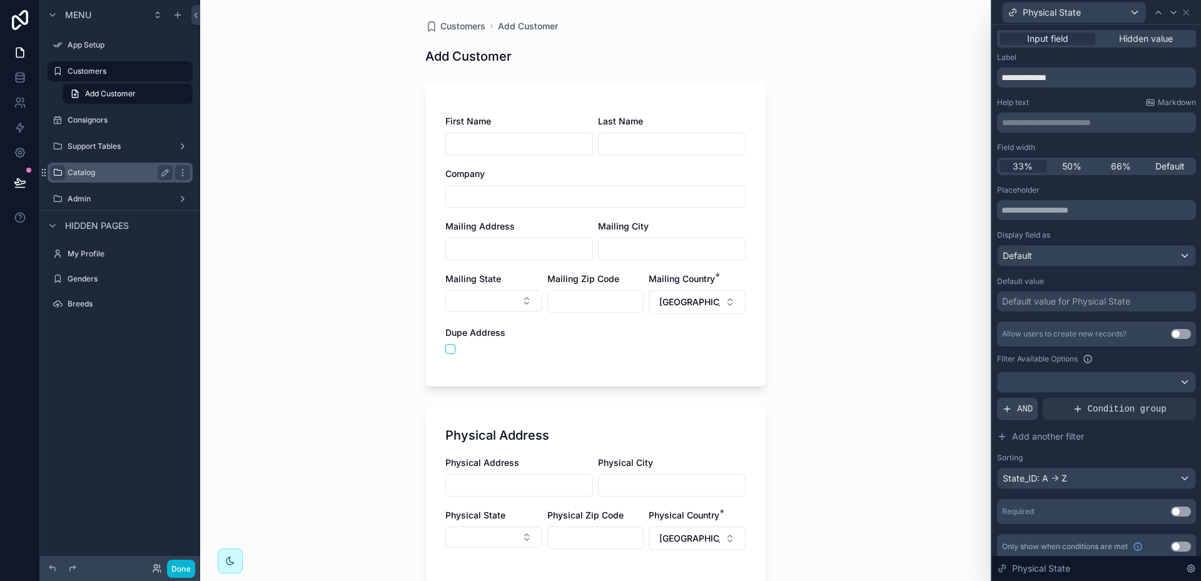
click at [1023, 408] on span "AND" at bounding box center [1025, 409] width 16 height 13
click at [1161, 399] on icon at bounding box center [1165, 399] width 8 height 8
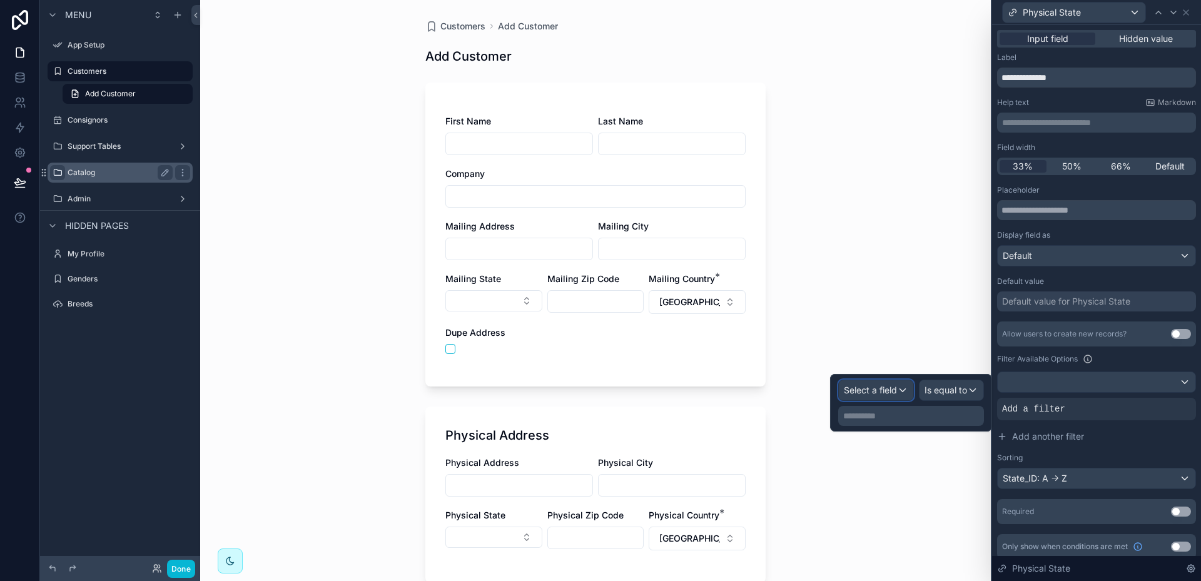
click at [901, 388] on div "Select a field" at bounding box center [876, 390] width 74 height 20
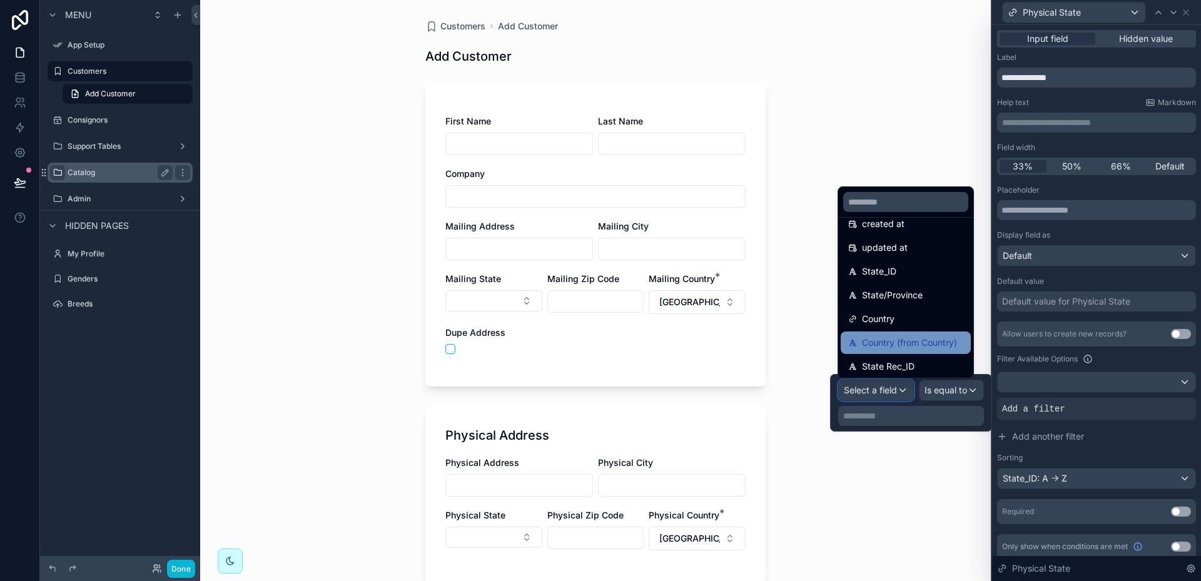
scroll to position [125, 0]
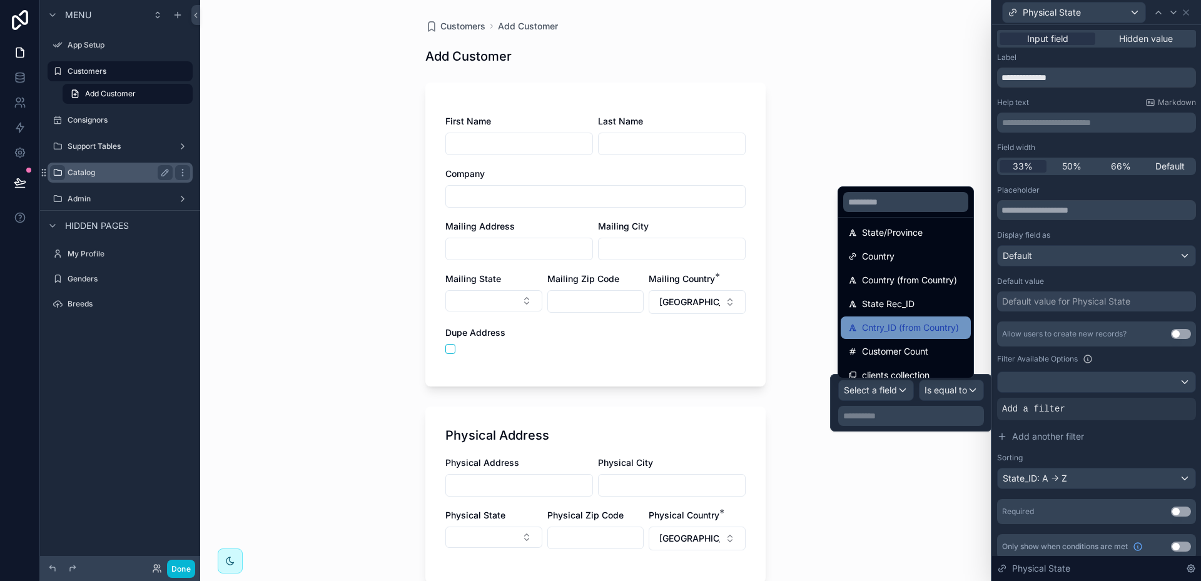
click at [916, 327] on span "Cntry_ID (from Country)" at bounding box center [910, 327] width 97 height 15
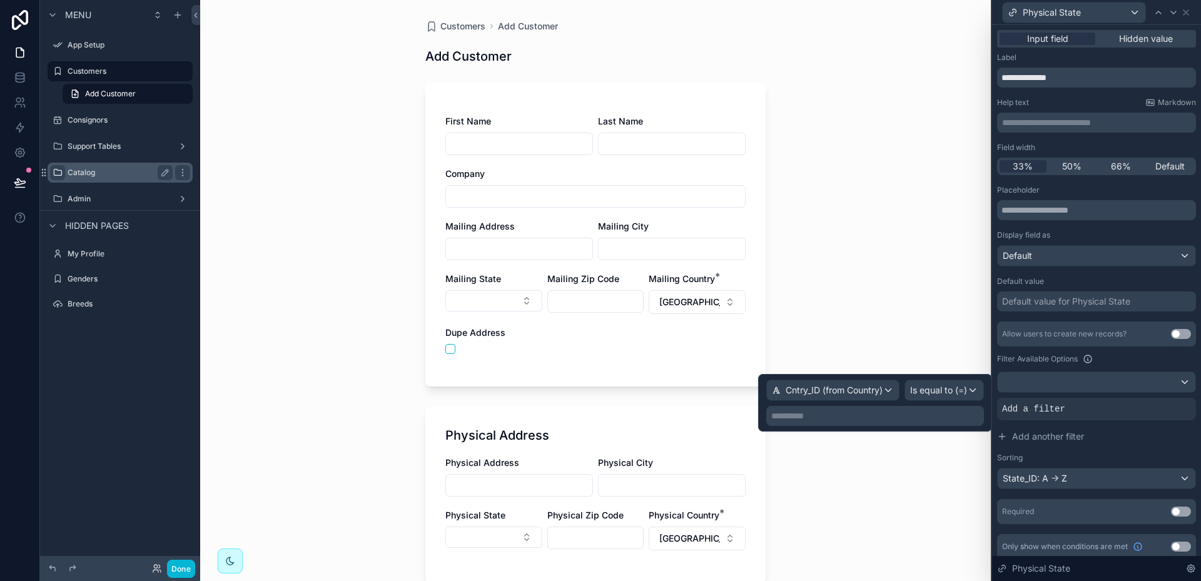
click at [885, 414] on p "**********" at bounding box center [876, 416] width 210 height 13
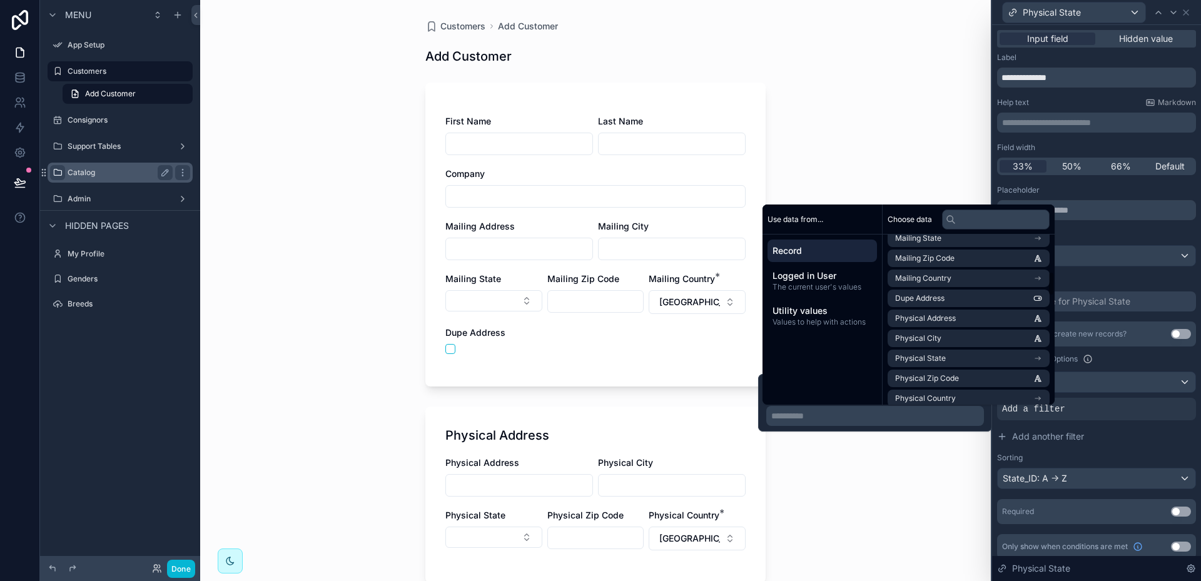
scroll to position [313, 0]
click at [952, 333] on span "Physical Country" at bounding box center [925, 336] width 61 height 10
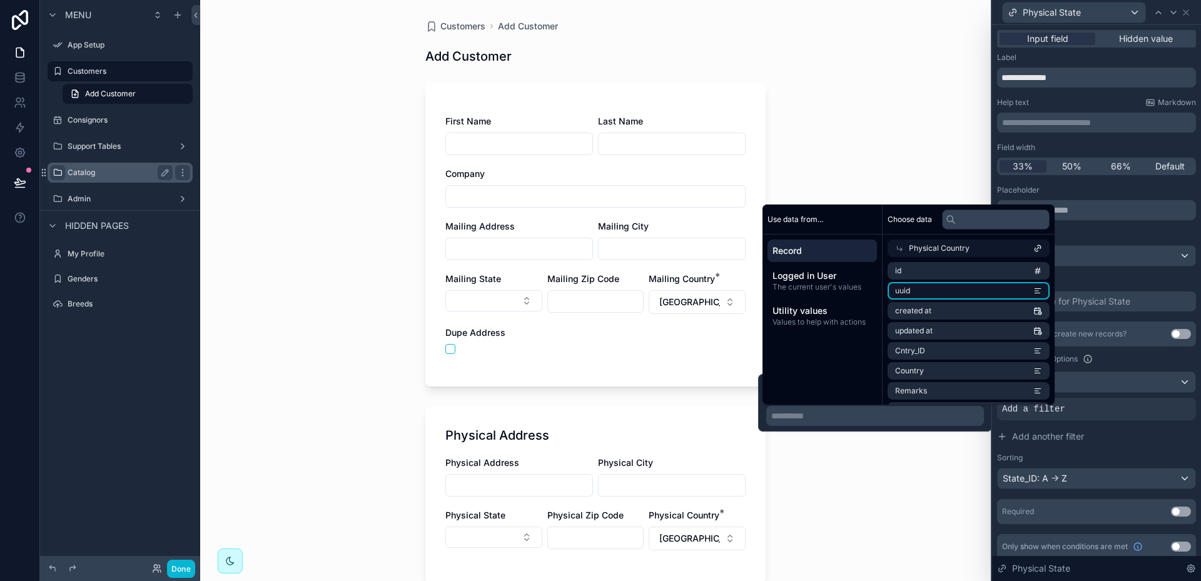
click at [947, 290] on li "uuid" at bounding box center [969, 291] width 162 height 18
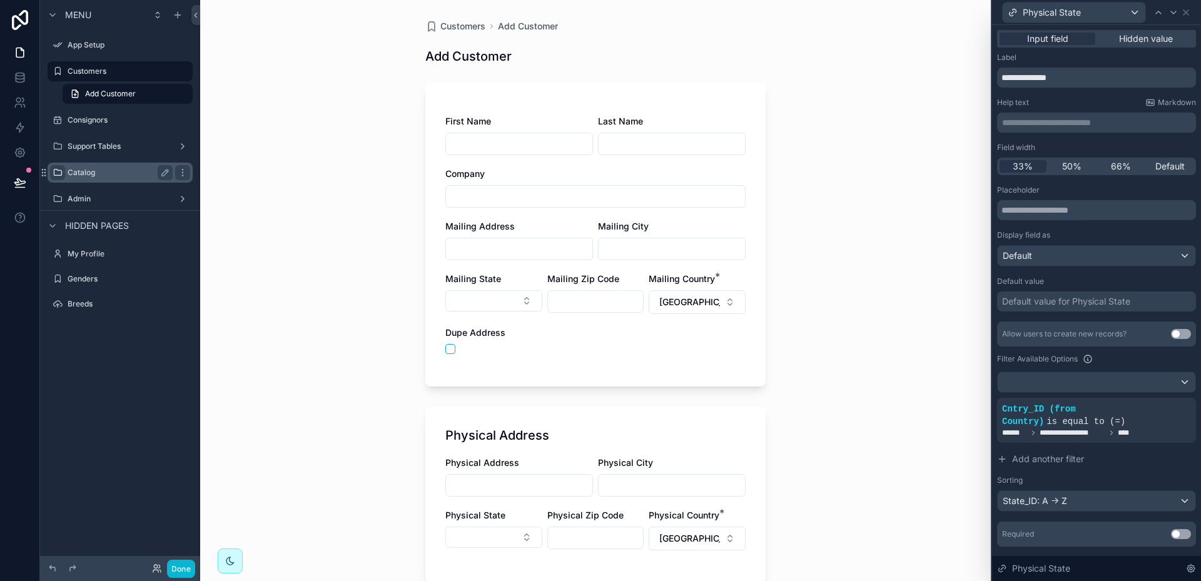
click at [934, 473] on div "Customers Add Customer Add Customer First Name Last Name Company Mailing Addres…" at bounding box center [595, 290] width 791 height 581
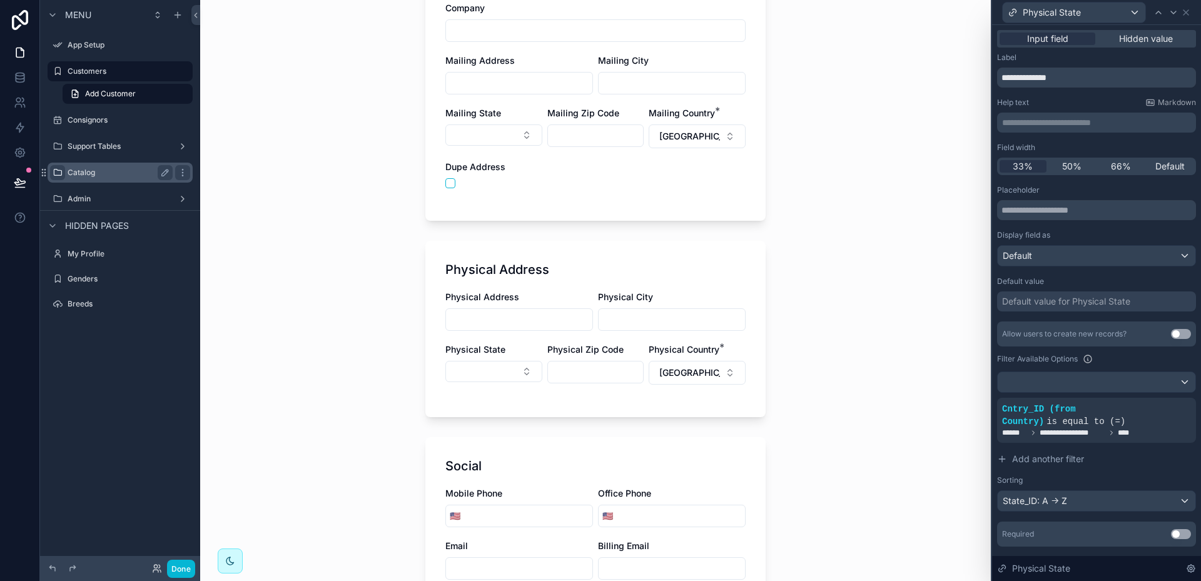
scroll to position [250, 0]
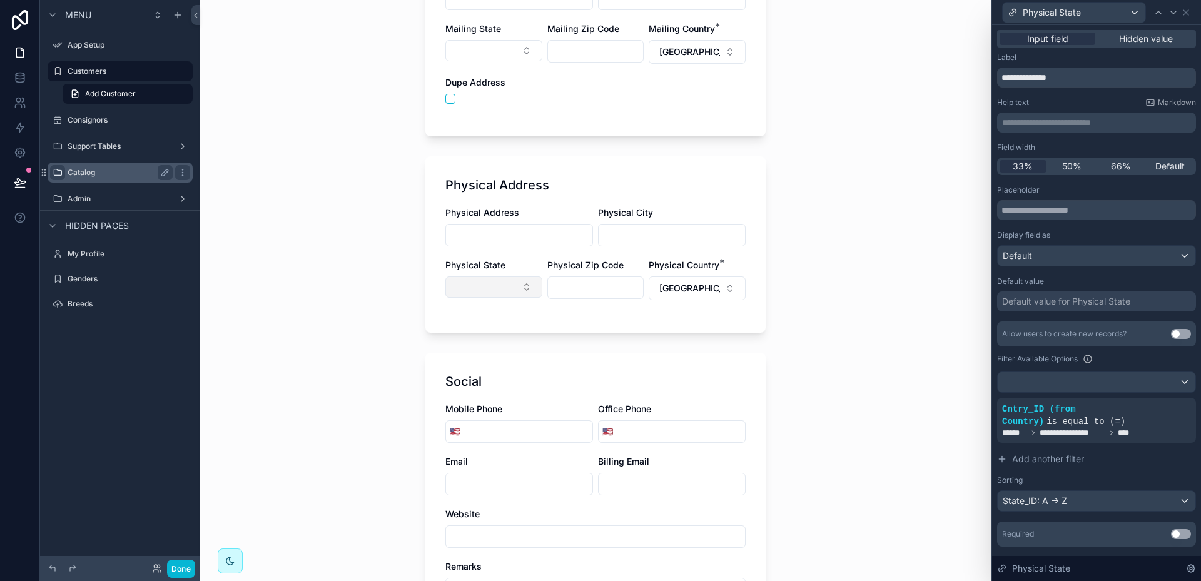
click at [520, 286] on button "Select Button" at bounding box center [493, 287] width 97 height 21
click at [1074, 424] on span "is equal to (=)" at bounding box center [1086, 422] width 79 height 10
click at [519, 282] on button "Select Button" at bounding box center [493, 287] width 97 height 21
click at [1161, 400] on icon at bounding box center [1165, 399] width 8 height 8
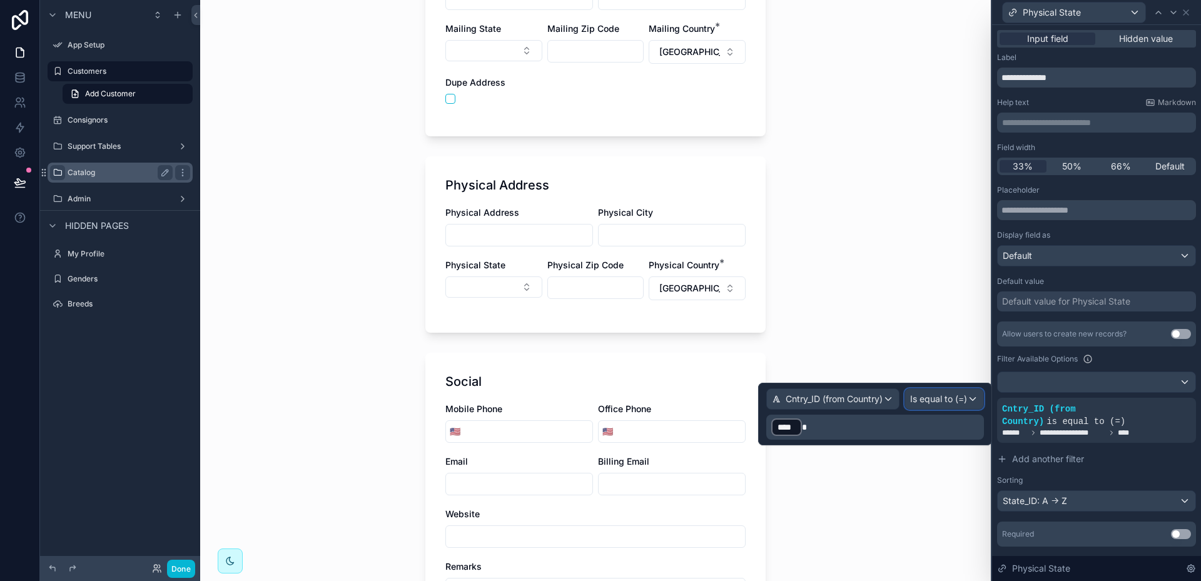
click at [974, 397] on div "Is equal to (=)" at bounding box center [944, 399] width 78 height 20
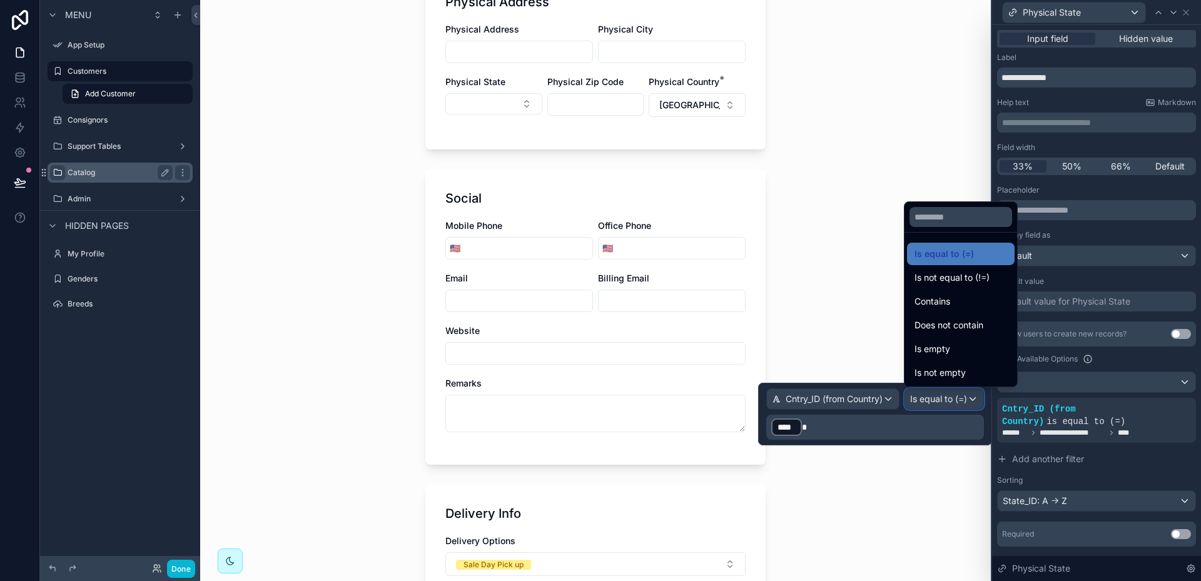
scroll to position [438, 0]
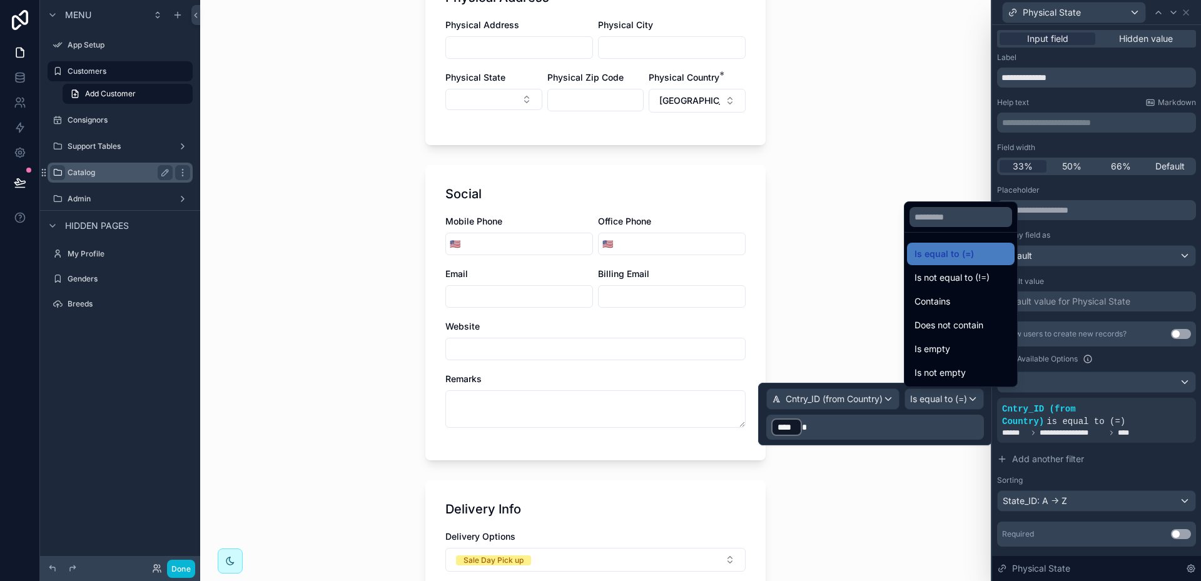
click at [806, 417] on div at bounding box center [875, 414] width 234 height 63
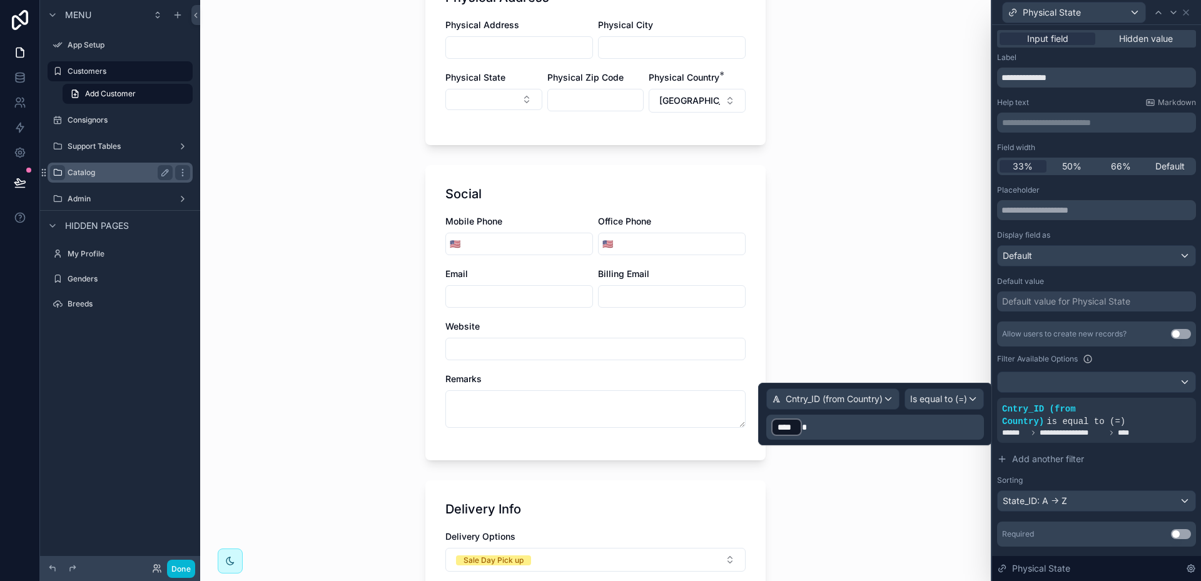
click at [806, 425] on p "﻿ **** ﻿" at bounding box center [876, 427] width 210 height 20
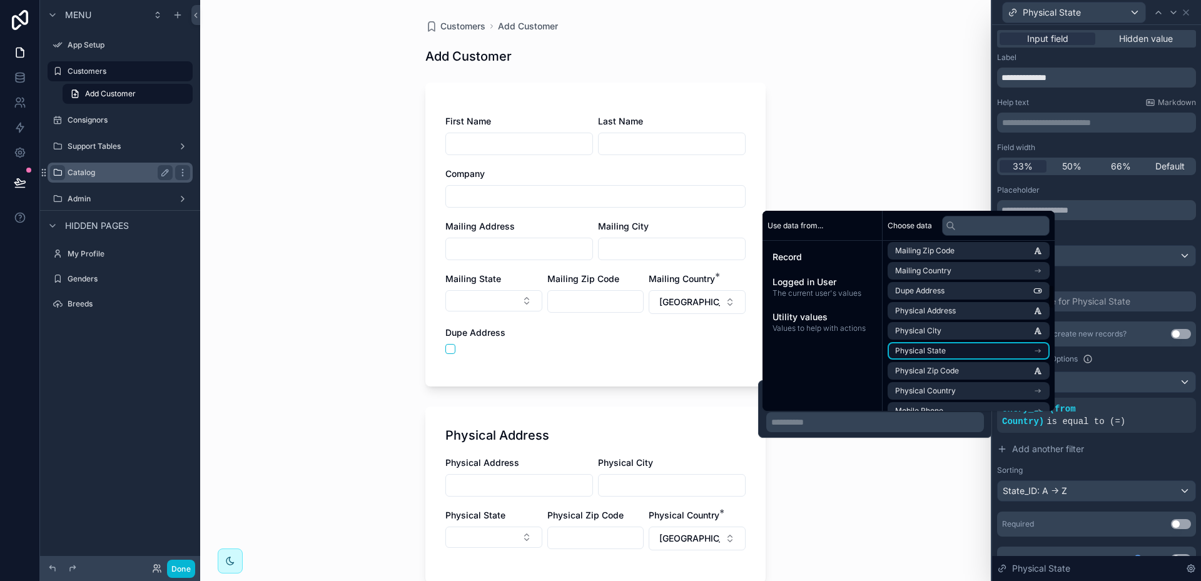
scroll to position [313, 0]
click at [962, 344] on li "Physical Country" at bounding box center [969, 342] width 162 height 18
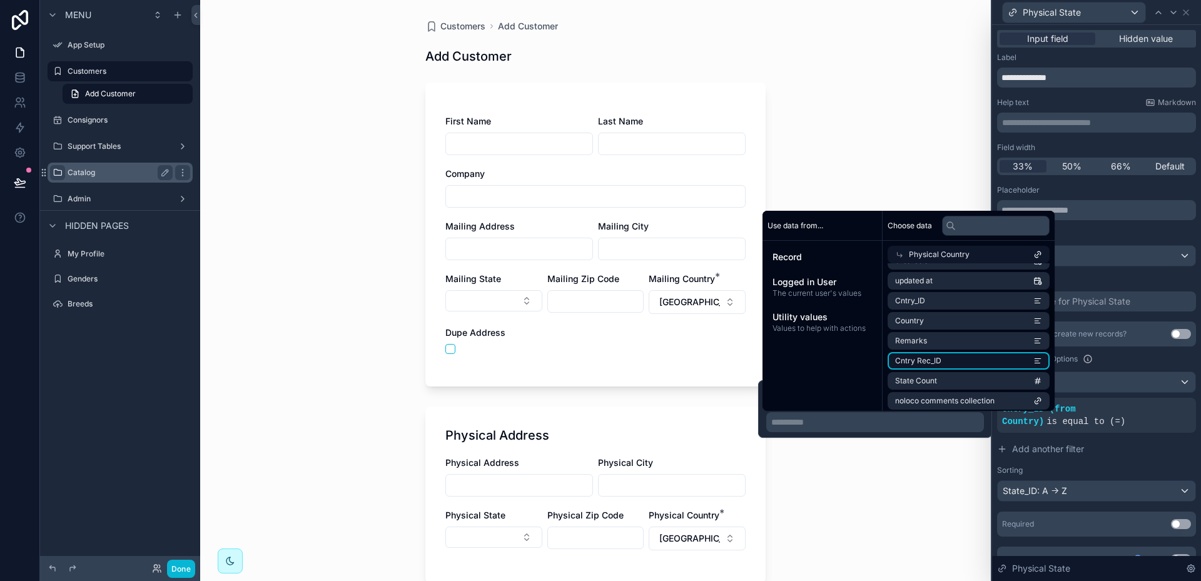
scroll to position [0, 0]
click at [937, 357] on li "Cntry_ID" at bounding box center [969, 357] width 162 height 18
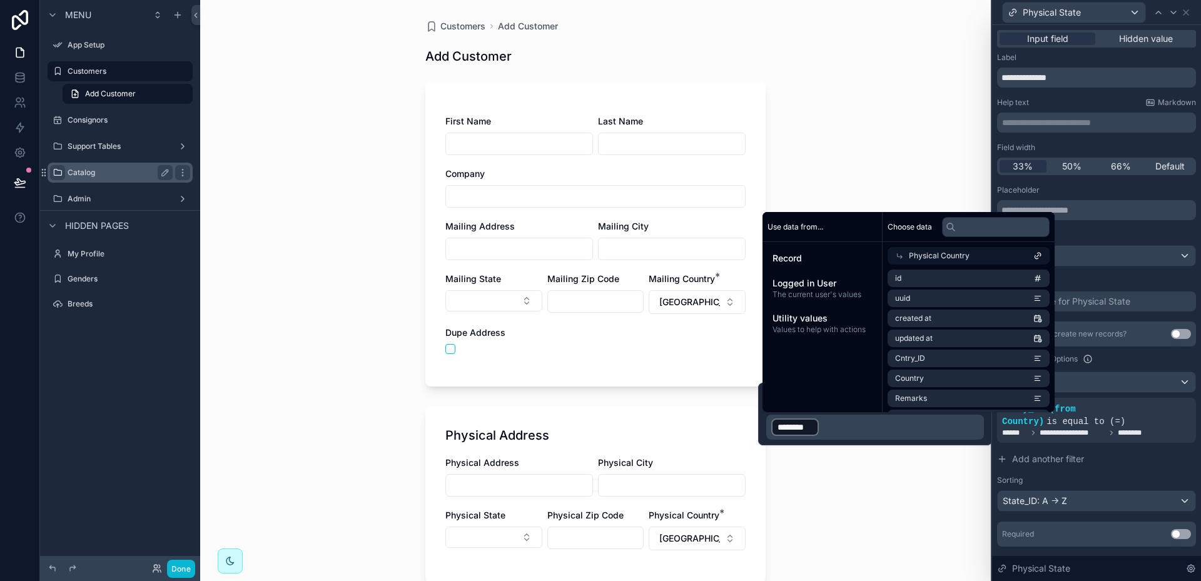
click at [908, 480] on div "Customers Add Customer Add Customer First Name Last Name Company Mailing Addres…" at bounding box center [595, 290] width 791 height 581
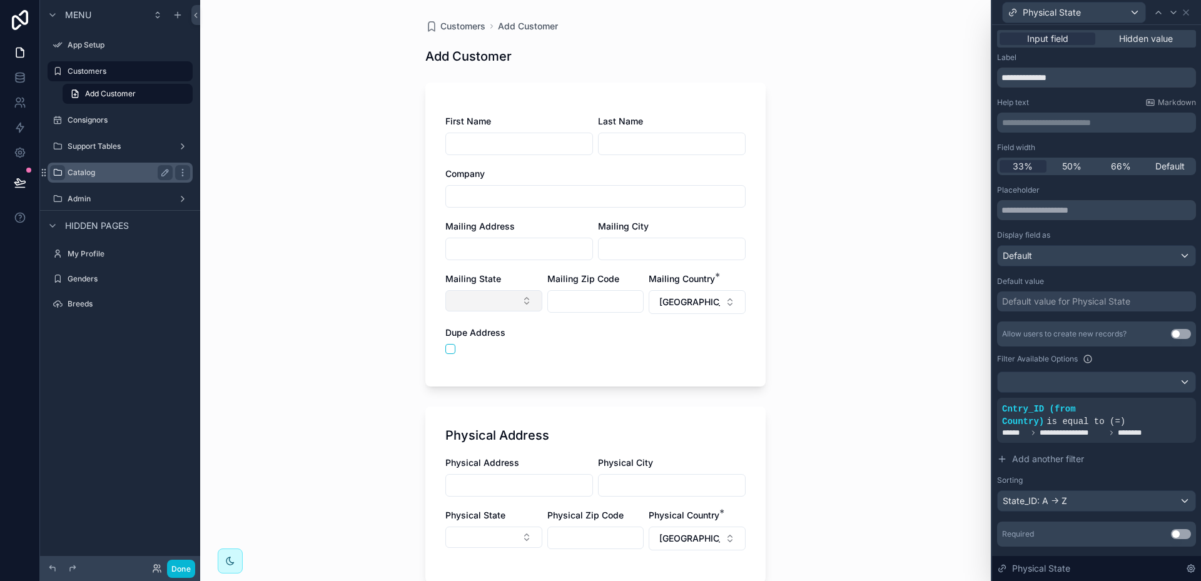
click at [525, 299] on button "Select Button" at bounding box center [493, 300] width 97 height 21
click at [810, 441] on div "Customers Add Customer Add Customer First Name Last Name Company Mailing Addres…" at bounding box center [595, 290] width 791 height 581
click at [731, 301] on button "[GEOGRAPHIC_DATA]" at bounding box center [697, 302] width 97 height 24
click at [628, 386] on span "CAN" at bounding box center [631, 385] width 19 height 13
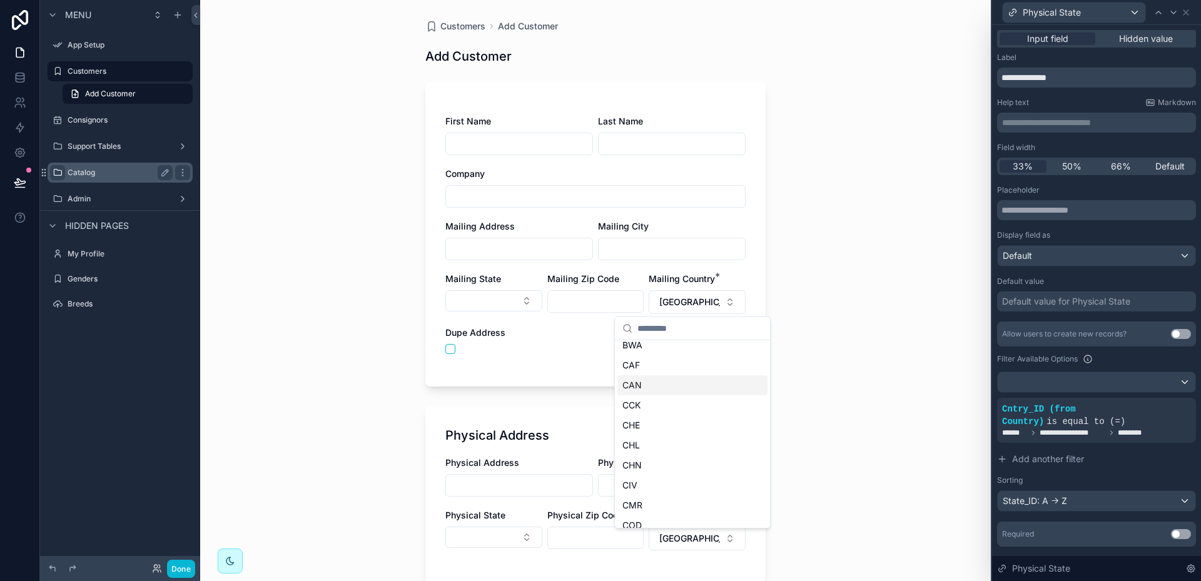
scroll to position [0, 0]
click at [524, 301] on button "Select Button" at bounding box center [493, 300] width 97 height 21
click at [791, 352] on div "Customers Add Customer Add Customer First Name Last Name Company Mailing Addres…" at bounding box center [595, 290] width 791 height 581
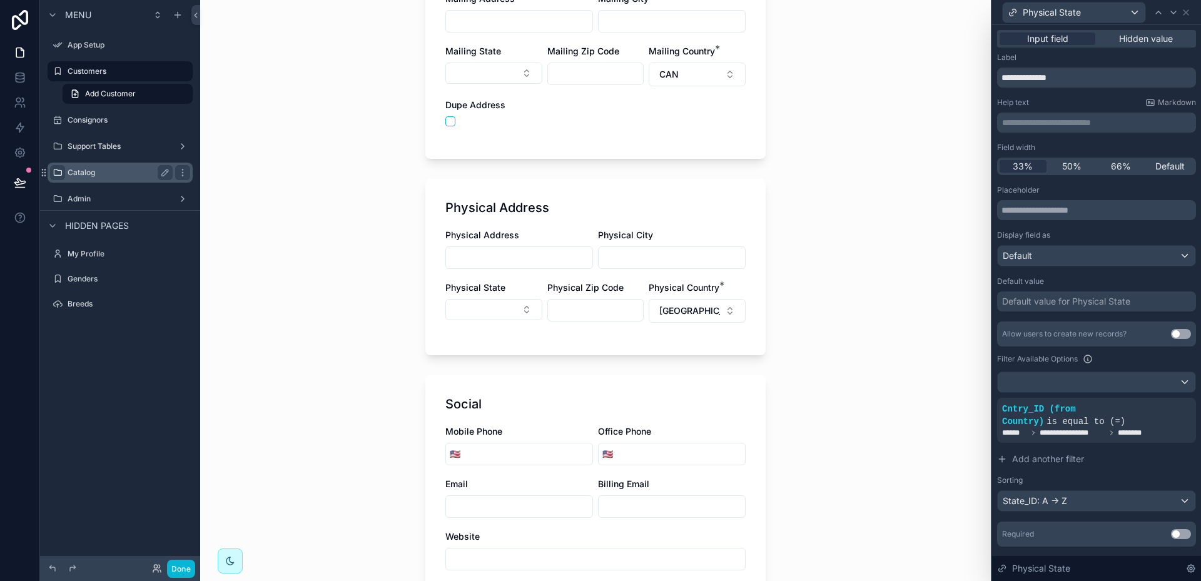
scroll to position [250, 0]
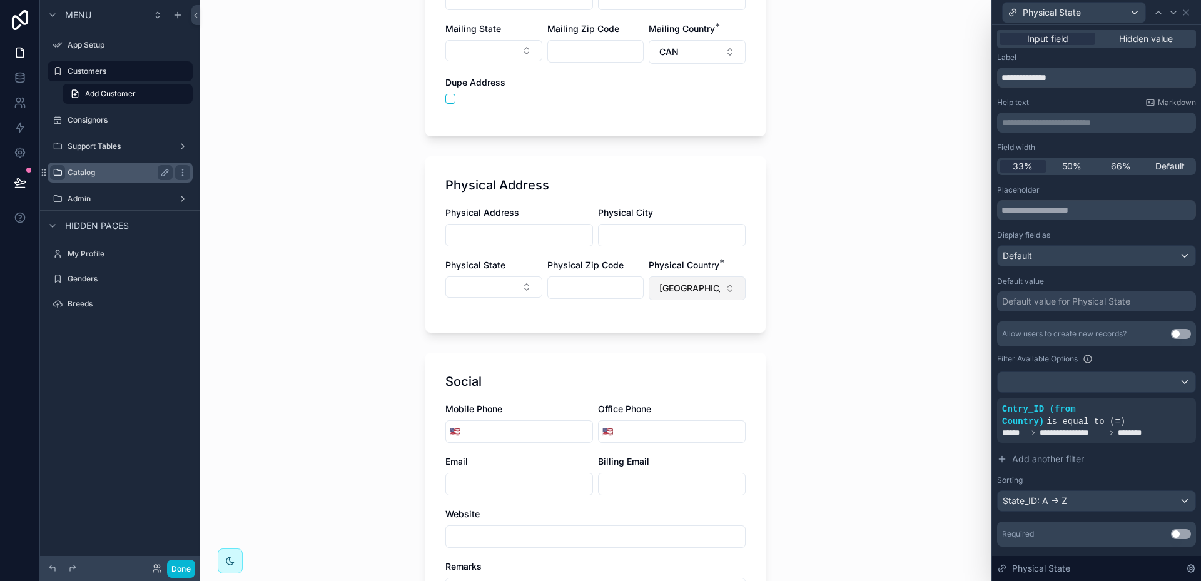
click at [728, 287] on button "[GEOGRAPHIC_DATA]" at bounding box center [697, 289] width 97 height 24
click at [639, 492] on span "CAN" at bounding box center [631, 496] width 19 height 13
click at [524, 284] on button "Select Button" at bounding box center [493, 287] width 97 height 21
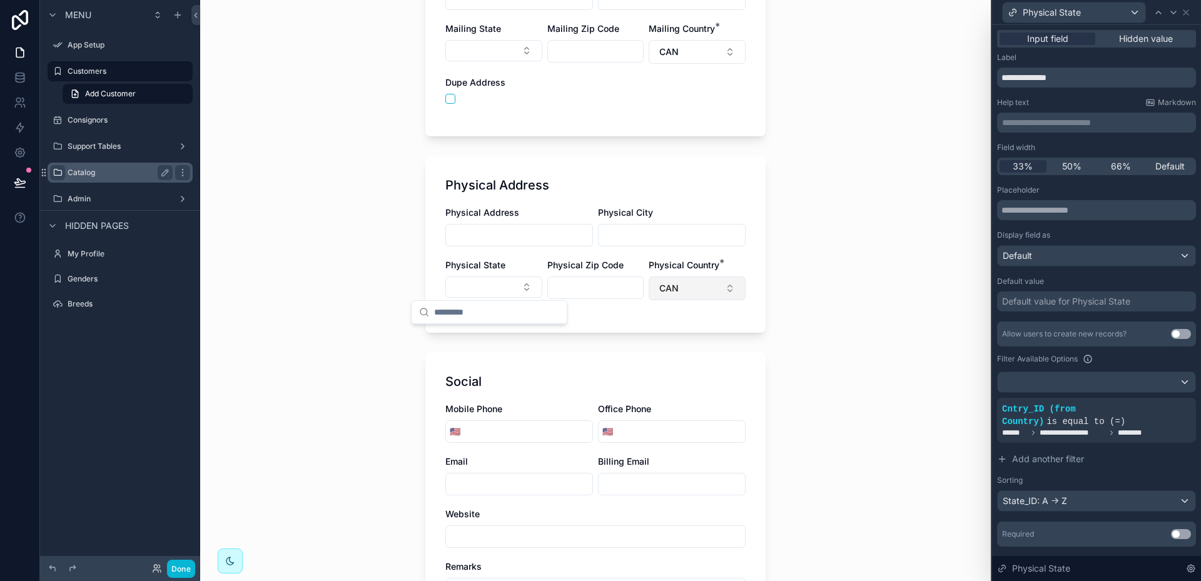
click at [725, 286] on button "CAN" at bounding box center [697, 289] width 97 height 24
type input "***"
click at [661, 335] on div "[GEOGRAPHIC_DATA]" at bounding box center [692, 339] width 150 height 20
click at [520, 283] on button "Select Button" at bounding box center [493, 287] width 97 height 21
click at [918, 353] on div "Customers Add Customer Add Customer First Name Last Name Company Mailing Addres…" at bounding box center [595, 290] width 791 height 581
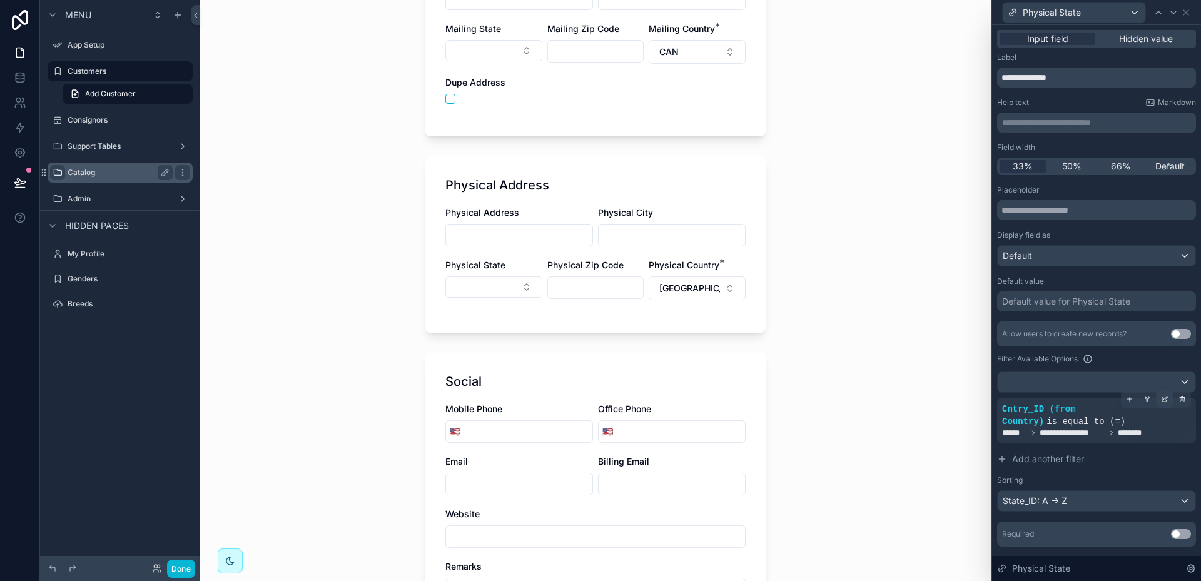
click at [1161, 397] on icon at bounding box center [1165, 399] width 8 height 8
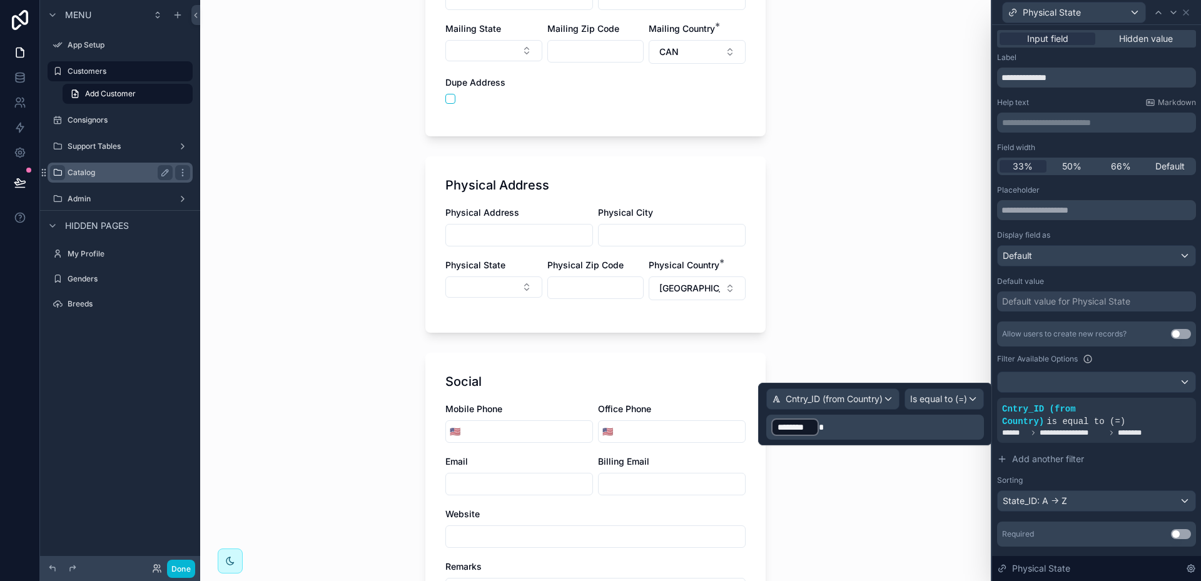
click at [895, 311] on div "Customers Add Customer Add Customer First Name Last Name Company Mailing Addres…" at bounding box center [595, 40] width 791 height 581
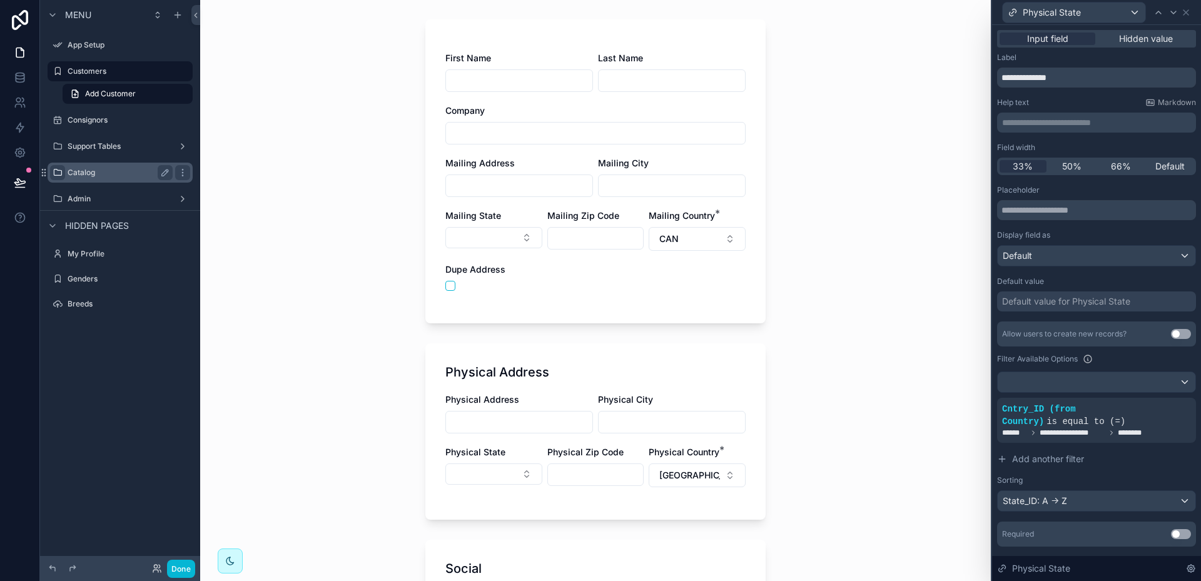
scroll to position [125, 0]
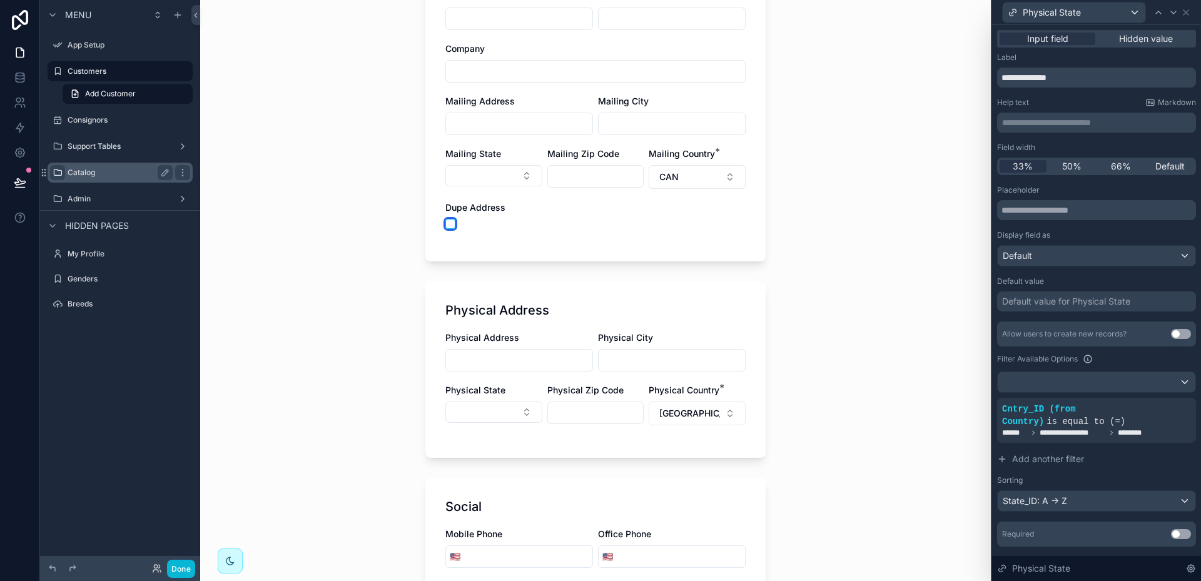
click at [445, 223] on button "scrollable content" at bounding box center [450, 224] width 10 height 10
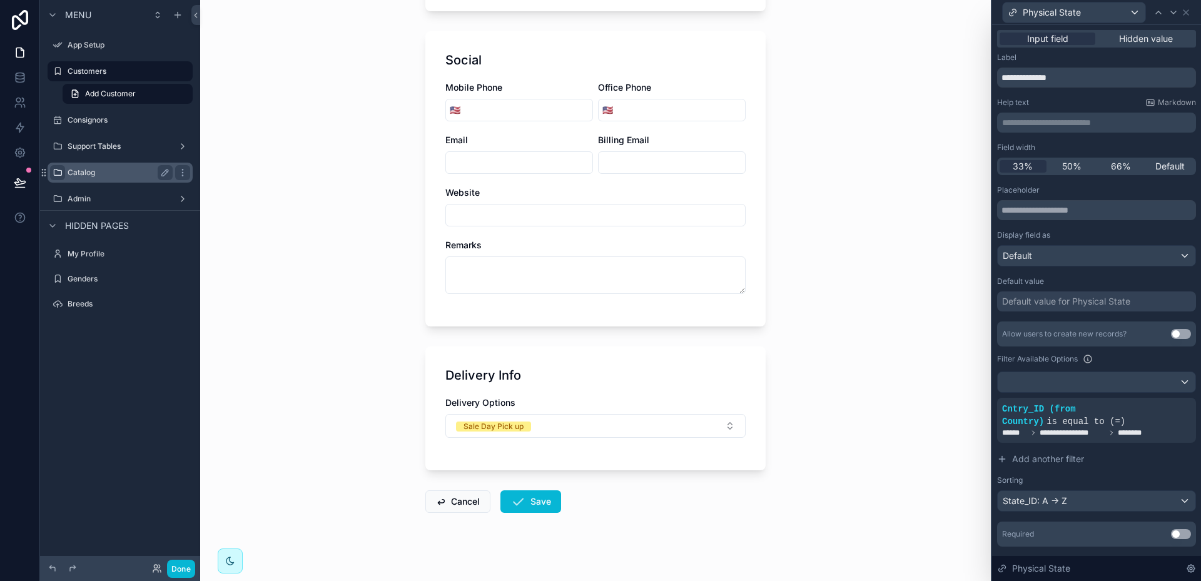
scroll to position [387, 0]
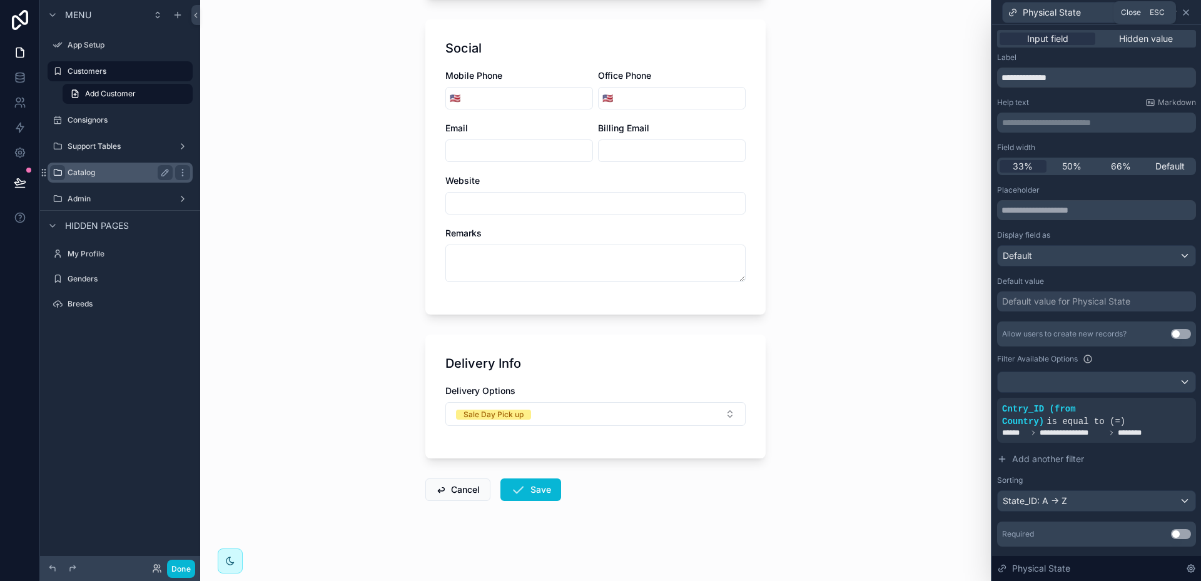
click at [1189, 12] on icon at bounding box center [1186, 13] width 10 height 10
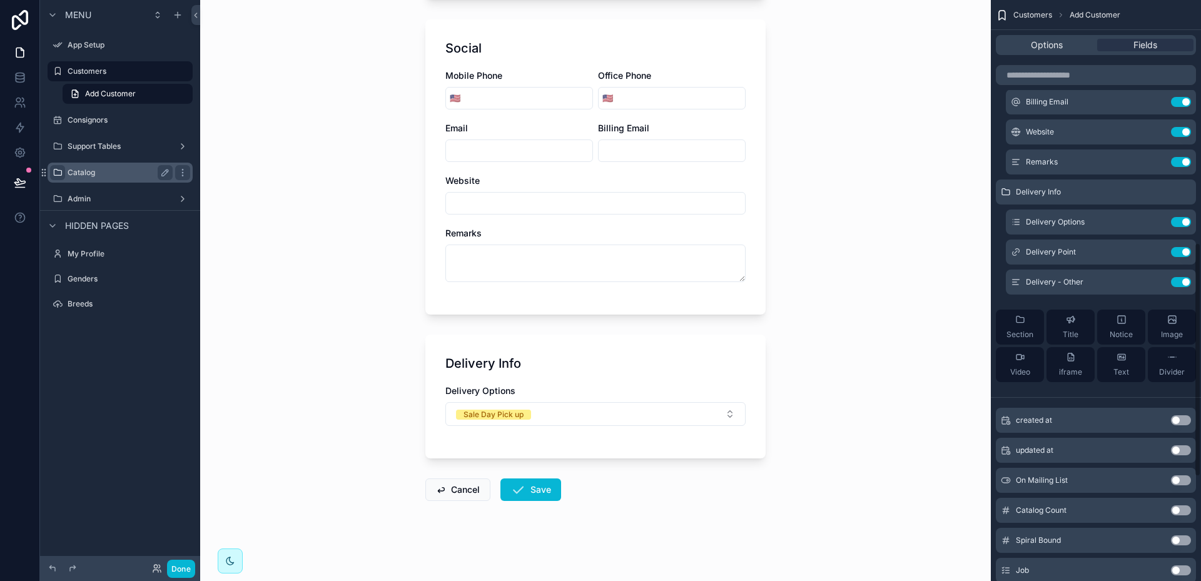
scroll to position [688, 0]
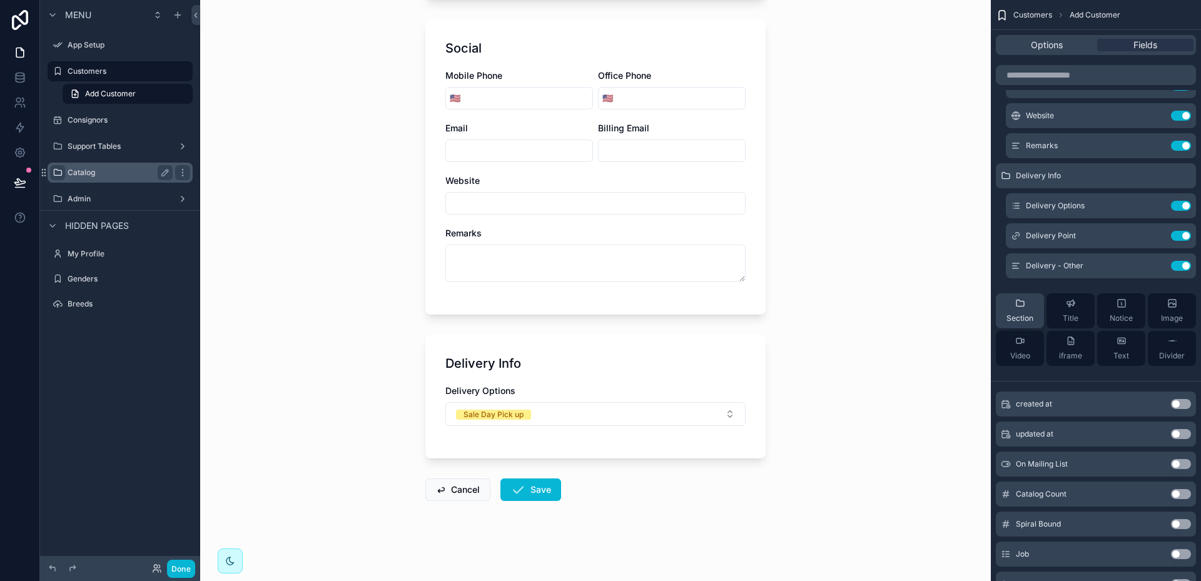
click at [1027, 311] on div "Section" at bounding box center [1020, 310] width 27 height 25
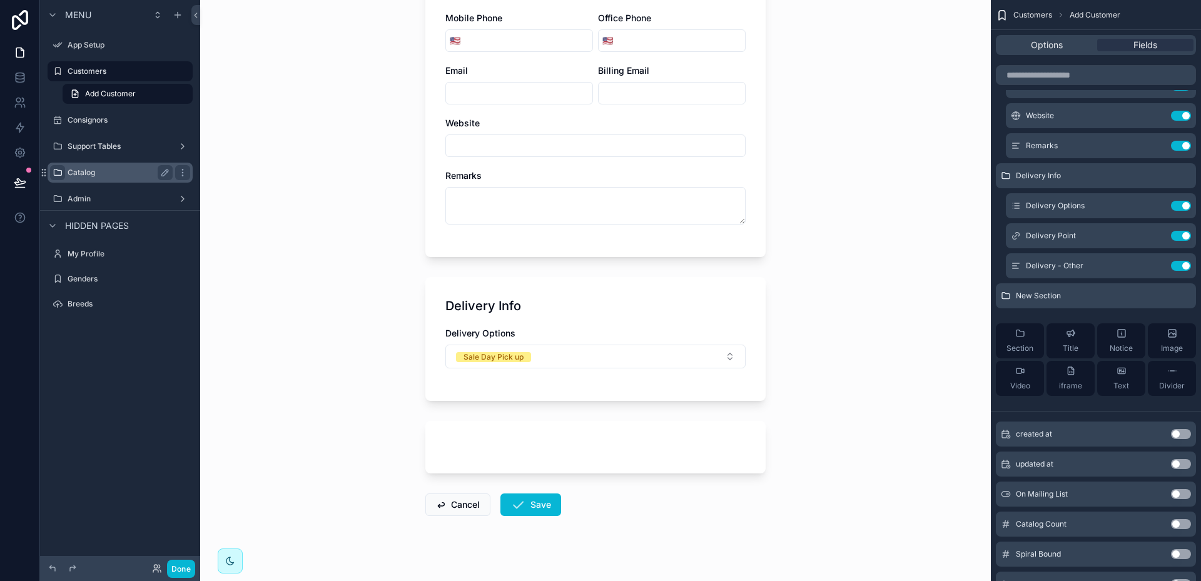
scroll to position [460, 0]
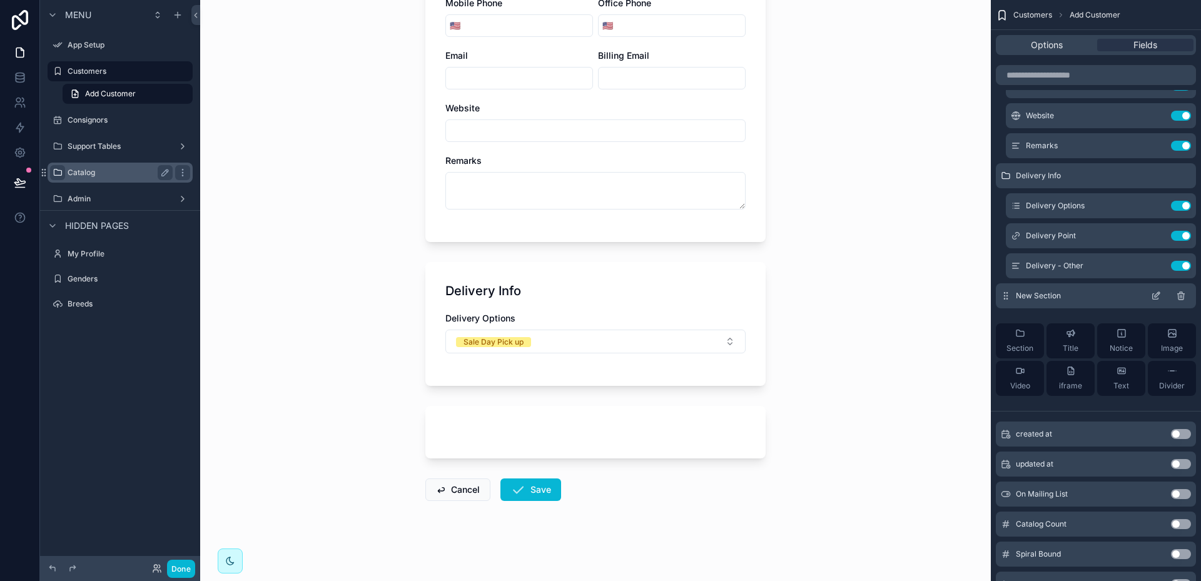
click at [1159, 294] on icon "scrollable content" at bounding box center [1158, 293] width 1 height 1
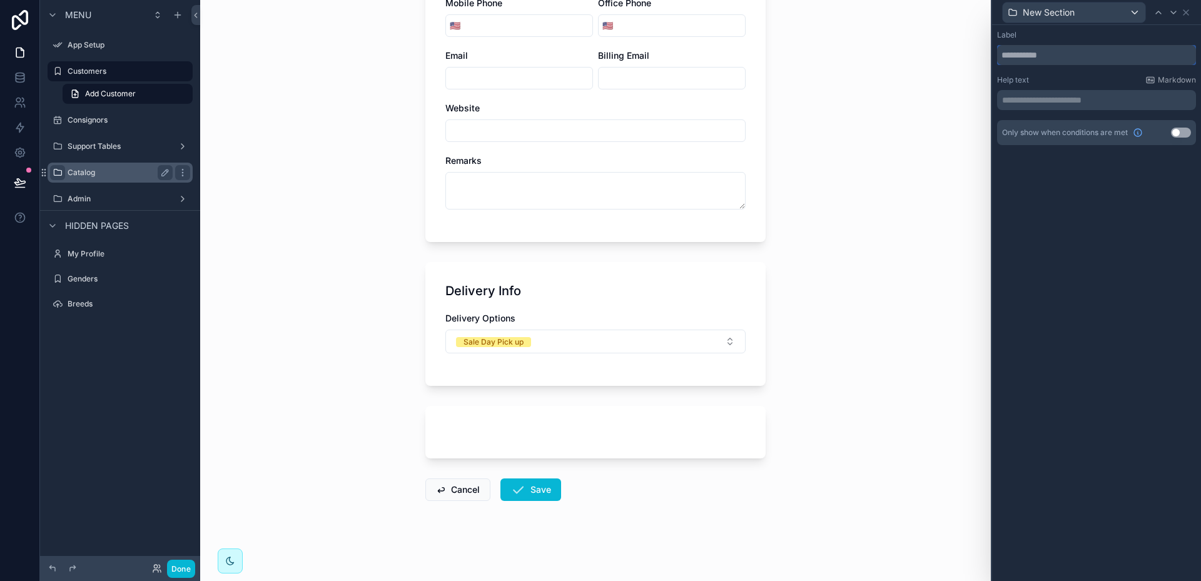
click at [1059, 51] on input "text" at bounding box center [1096, 55] width 199 height 20
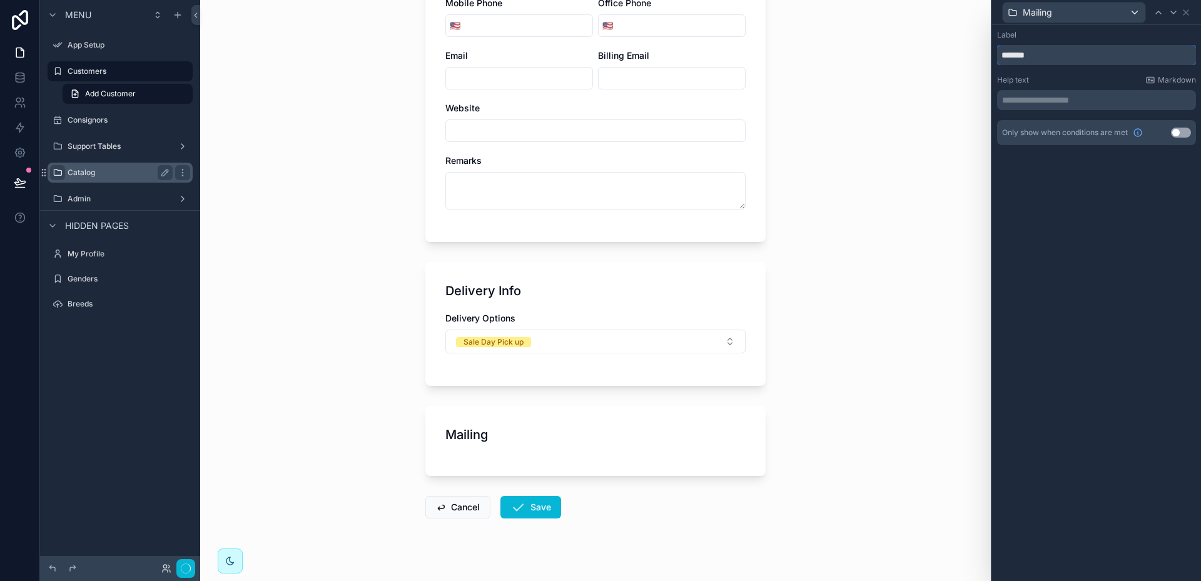
scroll to position [0, 0]
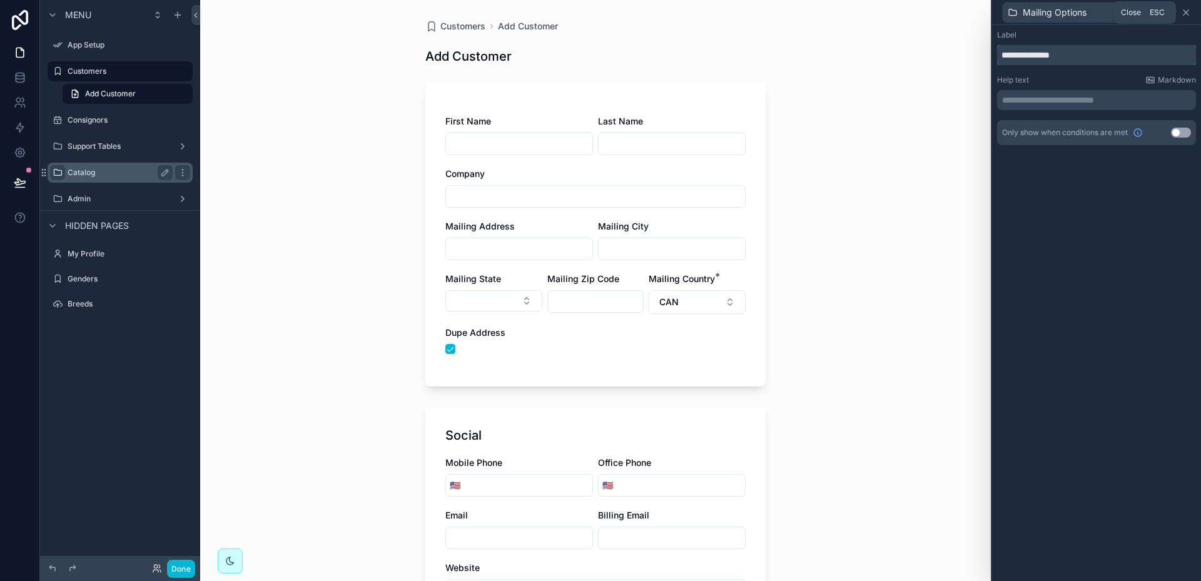
type input "**********"
click at [1191, 14] on icon at bounding box center [1186, 13] width 10 height 10
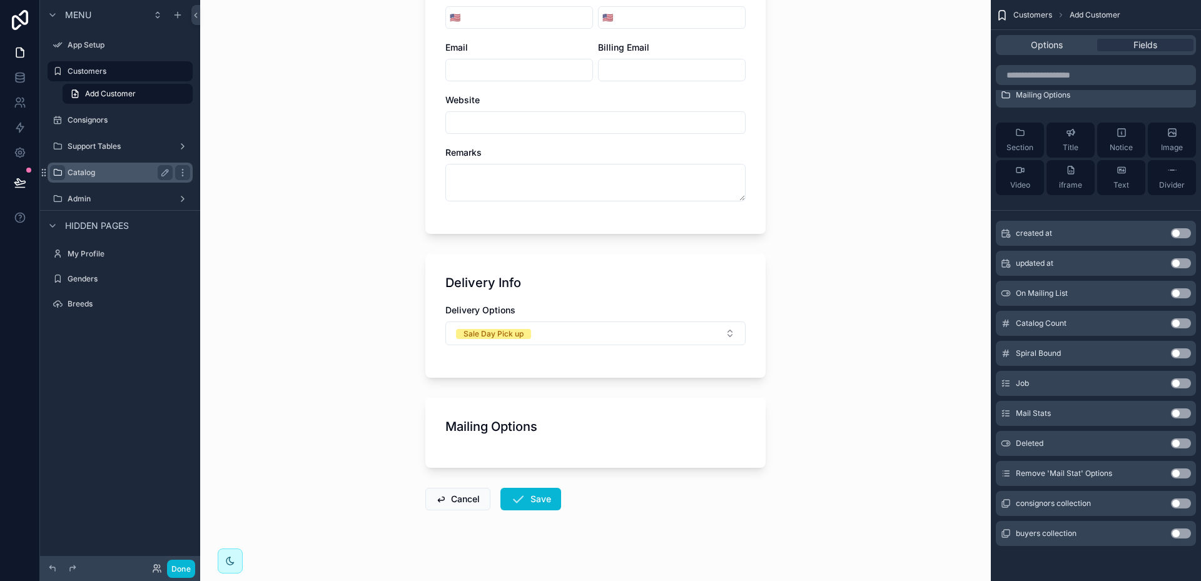
scroll to position [477, 0]
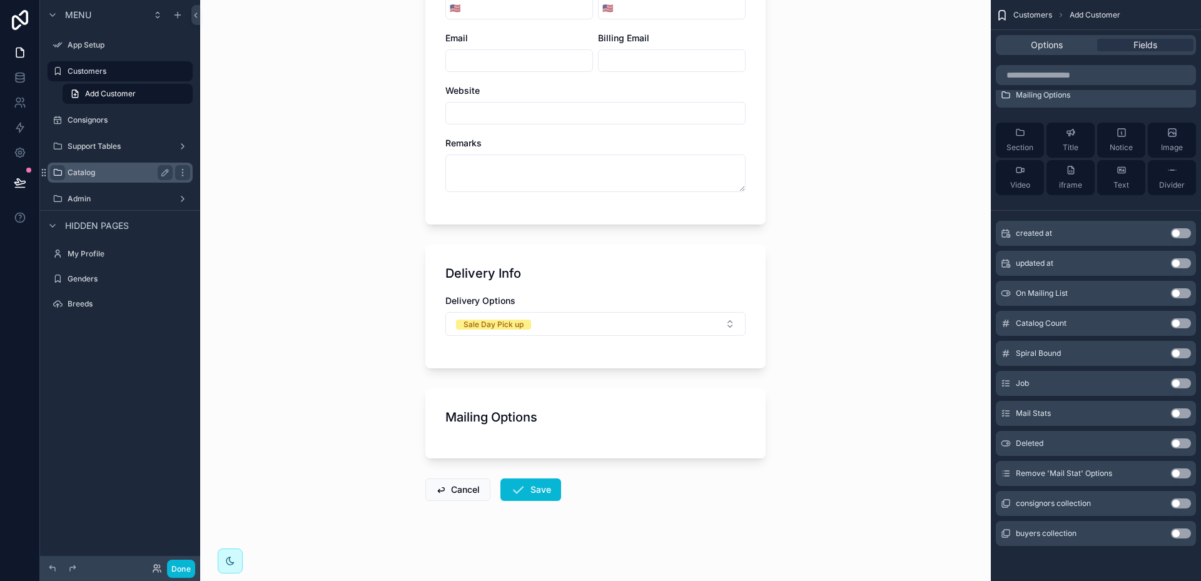
click at [657, 424] on div "Mailing Options" at bounding box center [595, 418] width 300 height 18
click at [1157, 96] on icon "scrollable content" at bounding box center [1157, 93] width 5 height 5
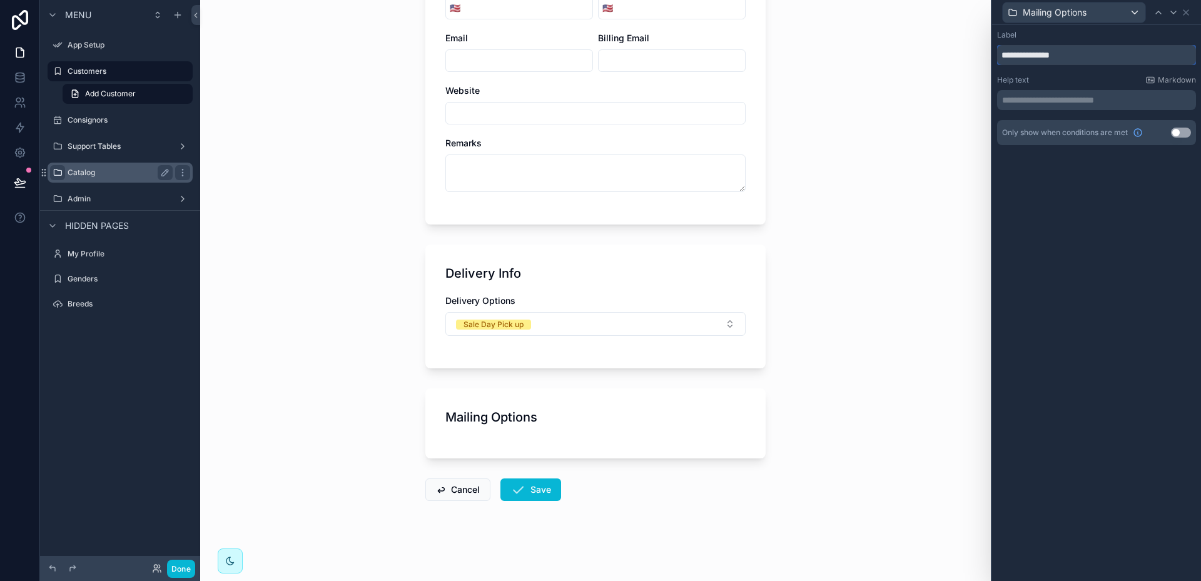
click at [1084, 54] on input "**********" at bounding box center [1096, 55] width 199 height 20
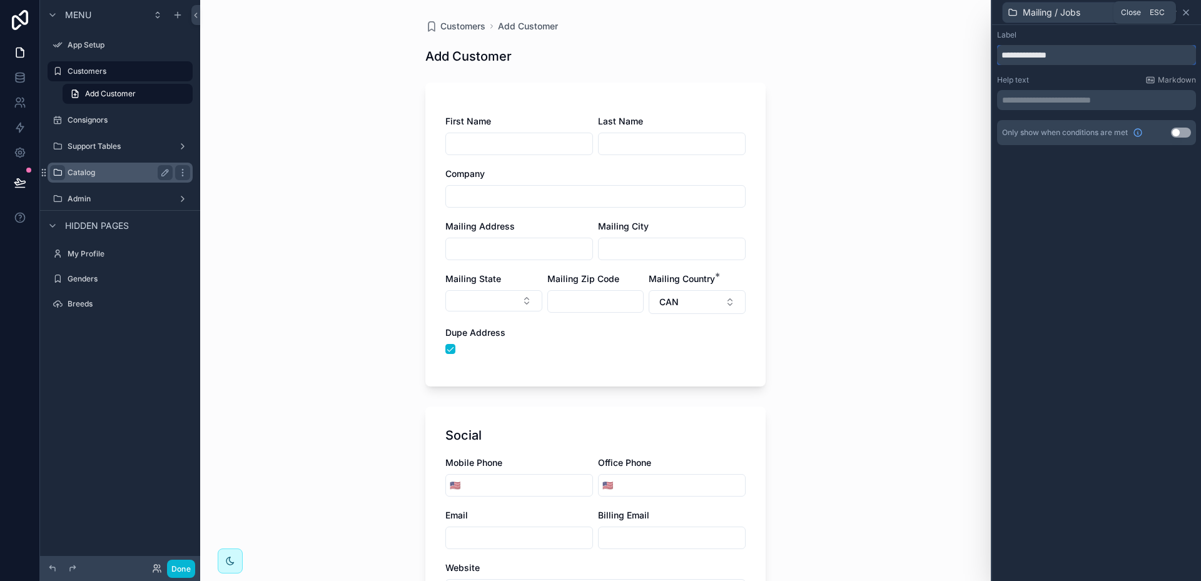
type input "**********"
click at [1189, 11] on icon at bounding box center [1186, 13] width 10 height 10
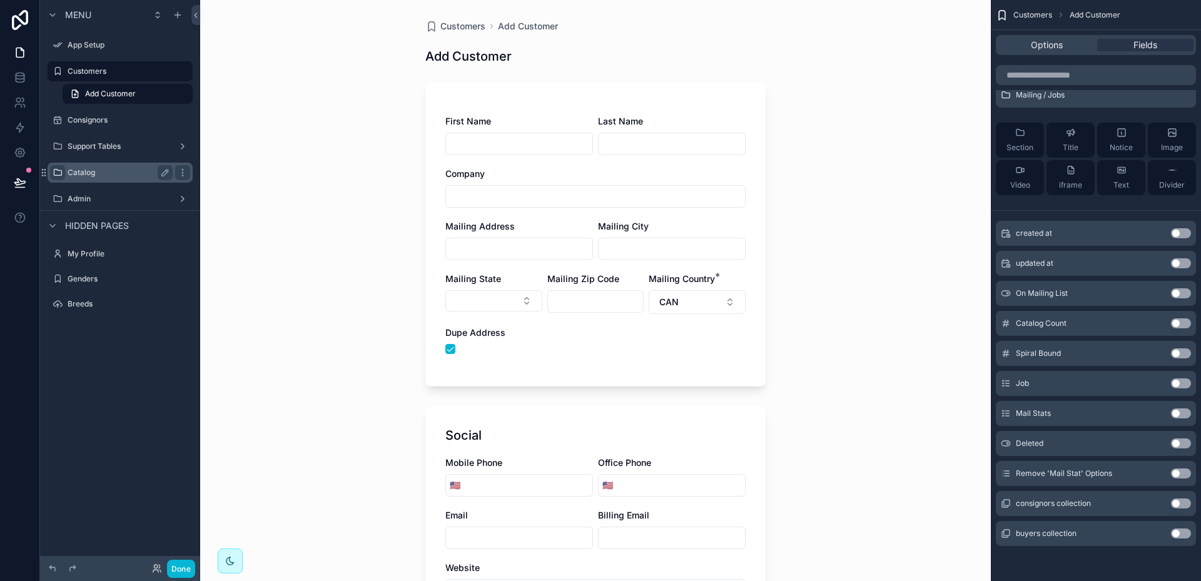
click at [1187, 290] on button "Use setting" at bounding box center [1181, 293] width 20 height 10
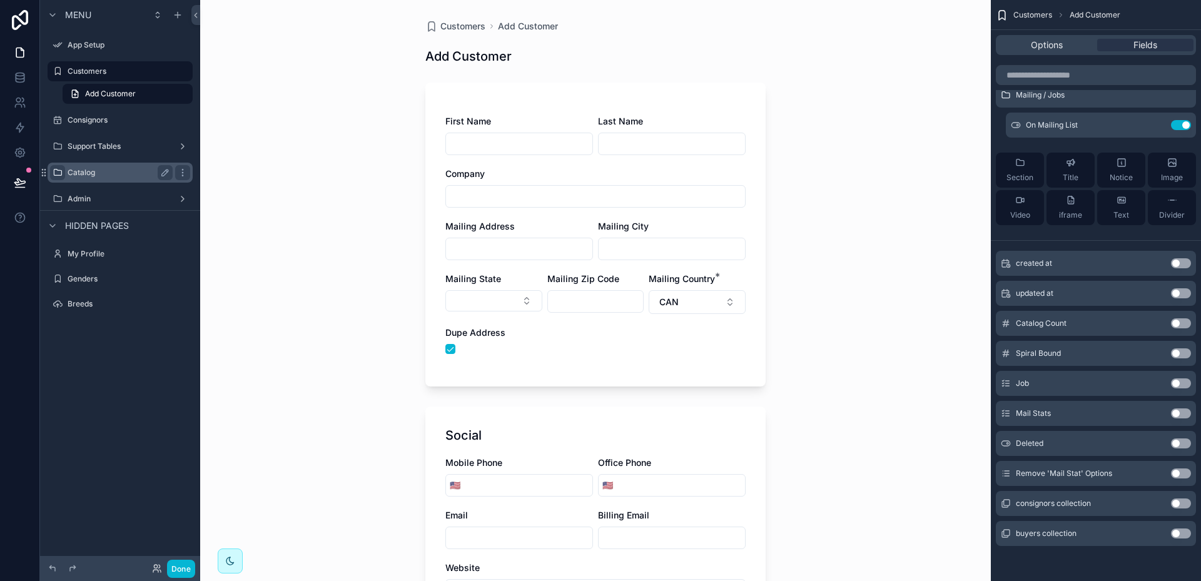
click at [1187, 323] on button "Use setting" at bounding box center [1181, 323] width 20 height 10
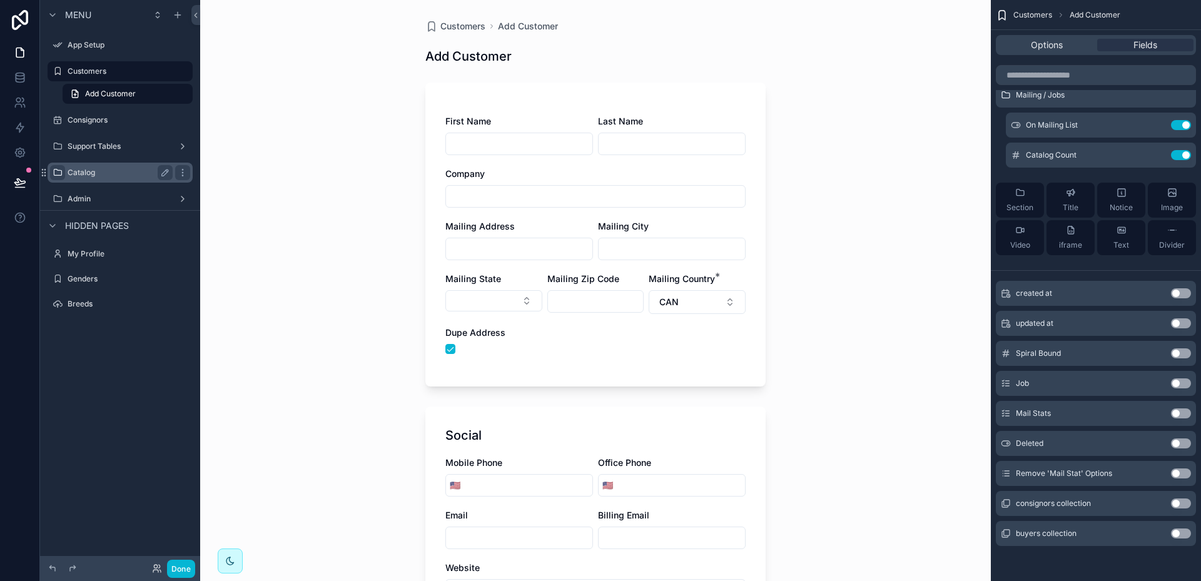
click at [1186, 352] on button "Use setting" at bounding box center [1181, 353] width 20 height 10
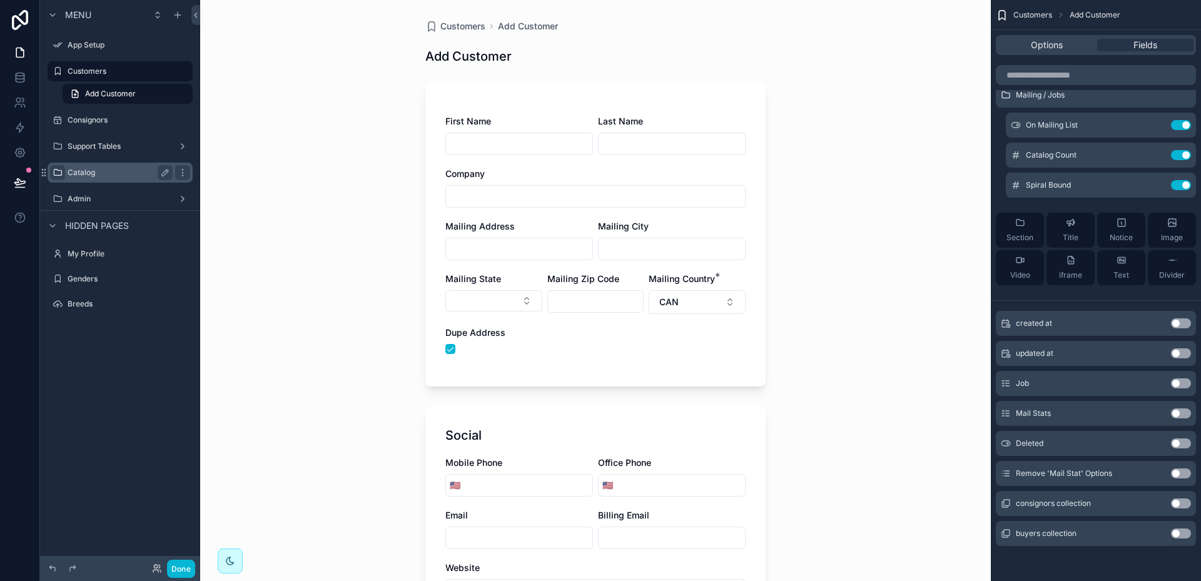
click at [1184, 411] on button "Use setting" at bounding box center [1181, 414] width 20 height 10
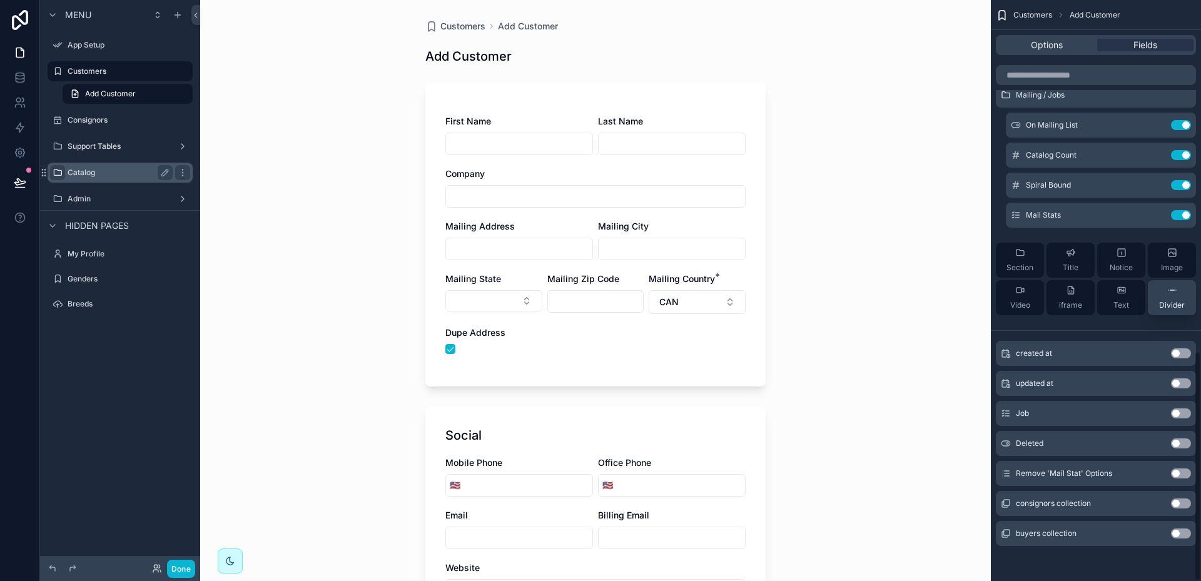
click at [1175, 302] on span "Divider" at bounding box center [1172, 305] width 26 height 10
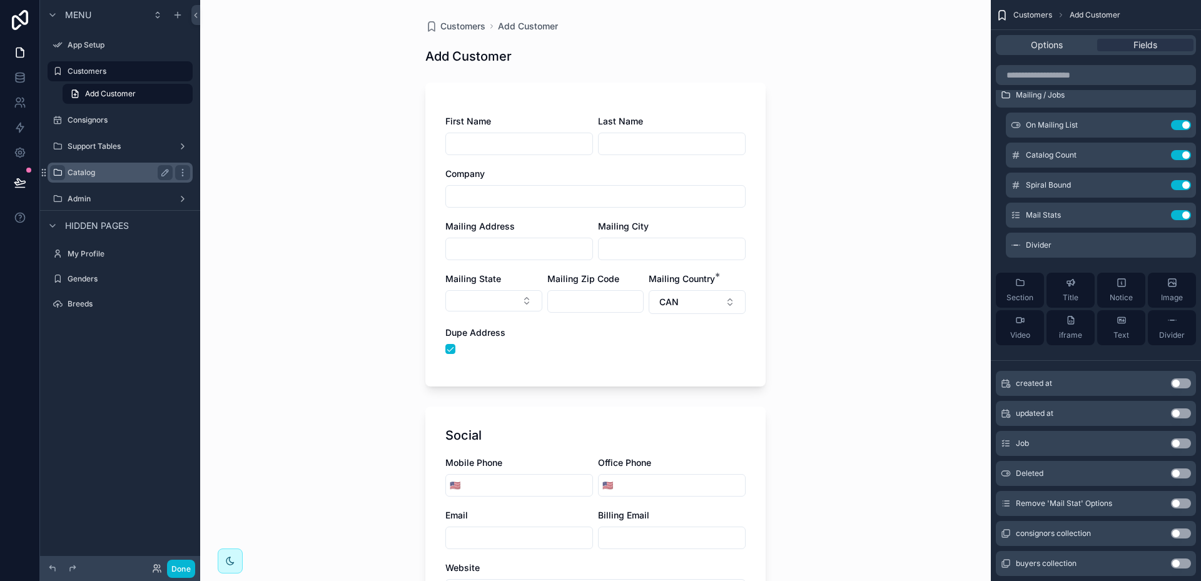
click at [1185, 441] on button "Use setting" at bounding box center [1181, 444] width 20 height 10
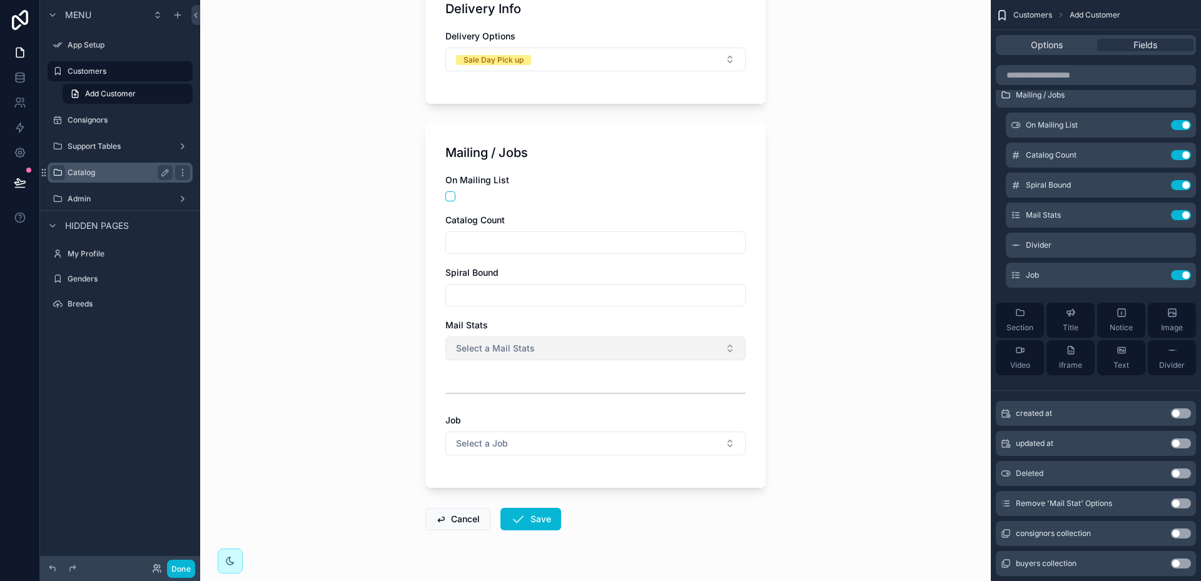
scroll to position [751, 0]
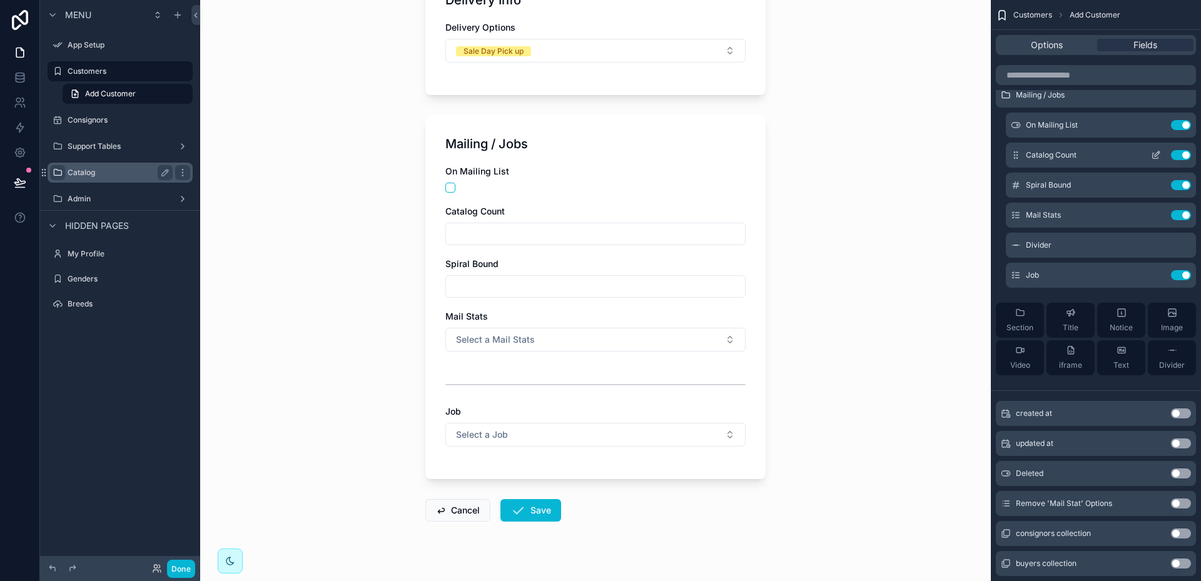
click at [1155, 155] on icon "scrollable content" at bounding box center [1156, 155] width 10 height 10
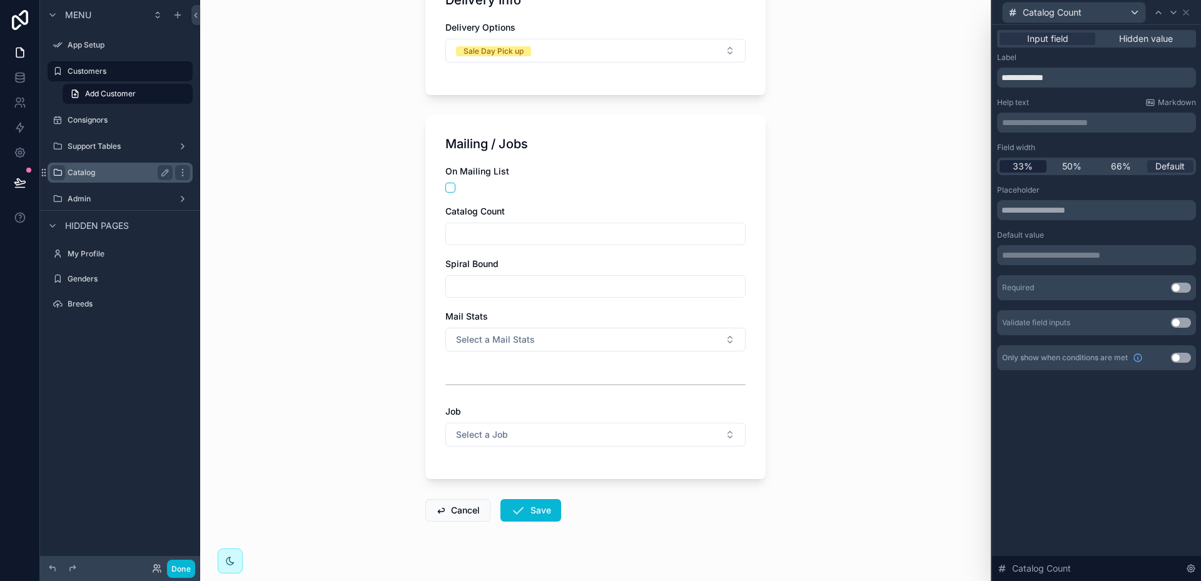
click at [1026, 165] on span "33%" at bounding box center [1023, 166] width 20 height 13
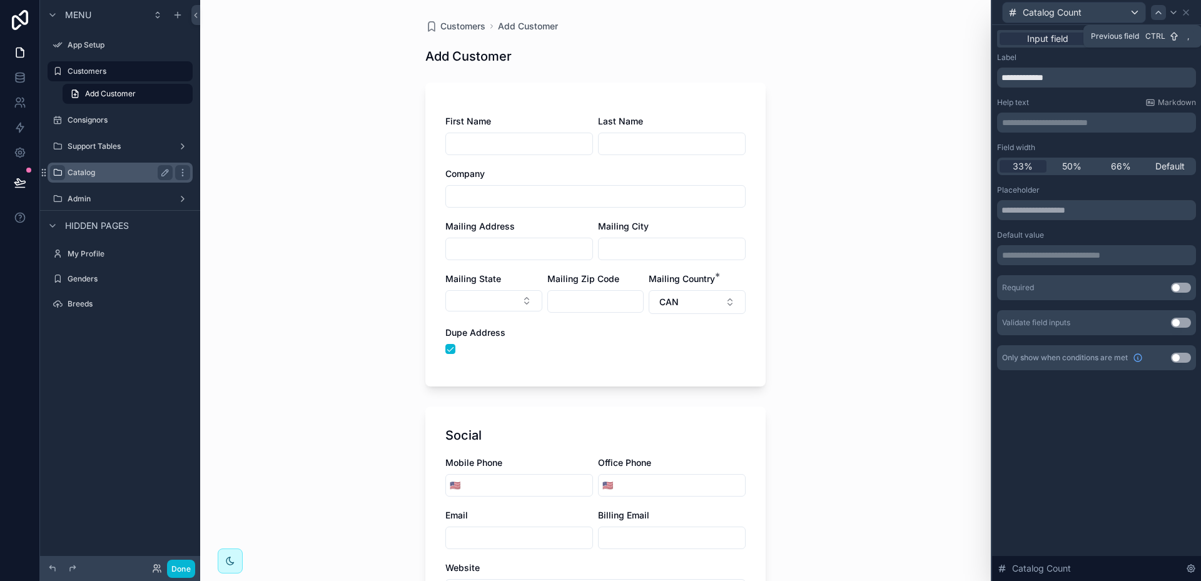
click at [1159, 14] on icon at bounding box center [1159, 13] width 10 height 10
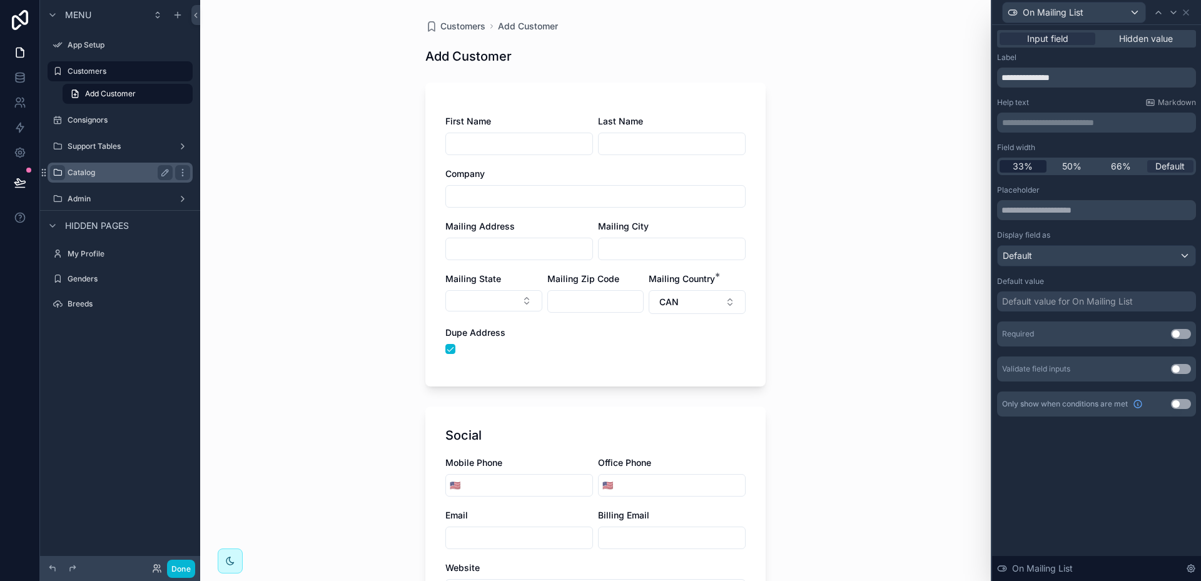
click at [1027, 165] on span "33%" at bounding box center [1023, 166] width 20 height 13
click at [1174, 13] on icon at bounding box center [1173, 12] width 5 height 3
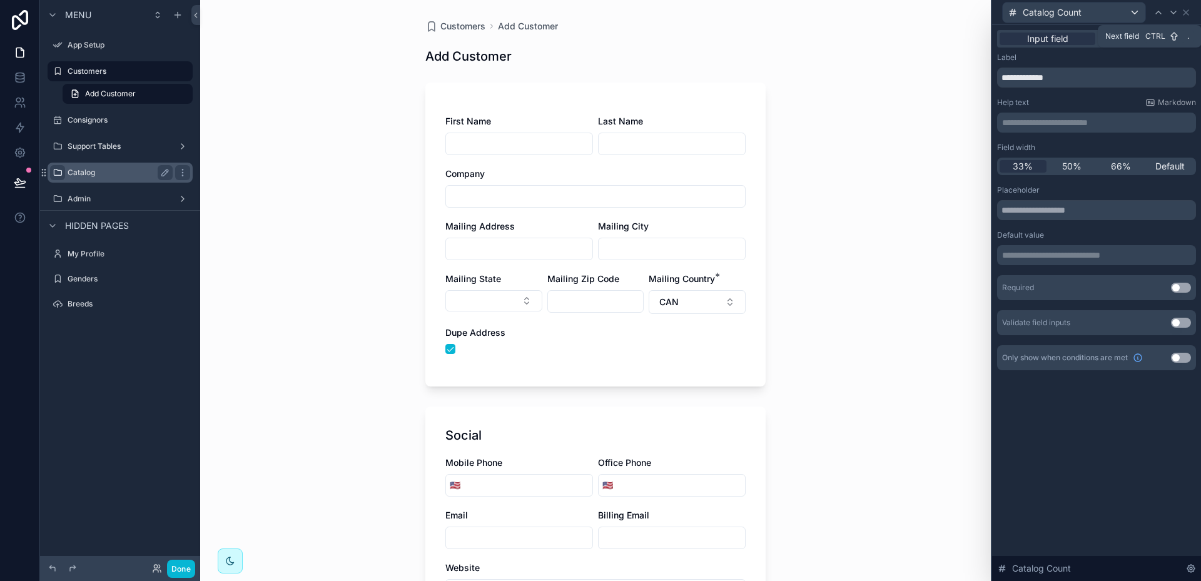
click at [1174, 13] on icon at bounding box center [1173, 12] width 5 height 3
click at [1024, 166] on span "33%" at bounding box center [1023, 166] width 20 height 13
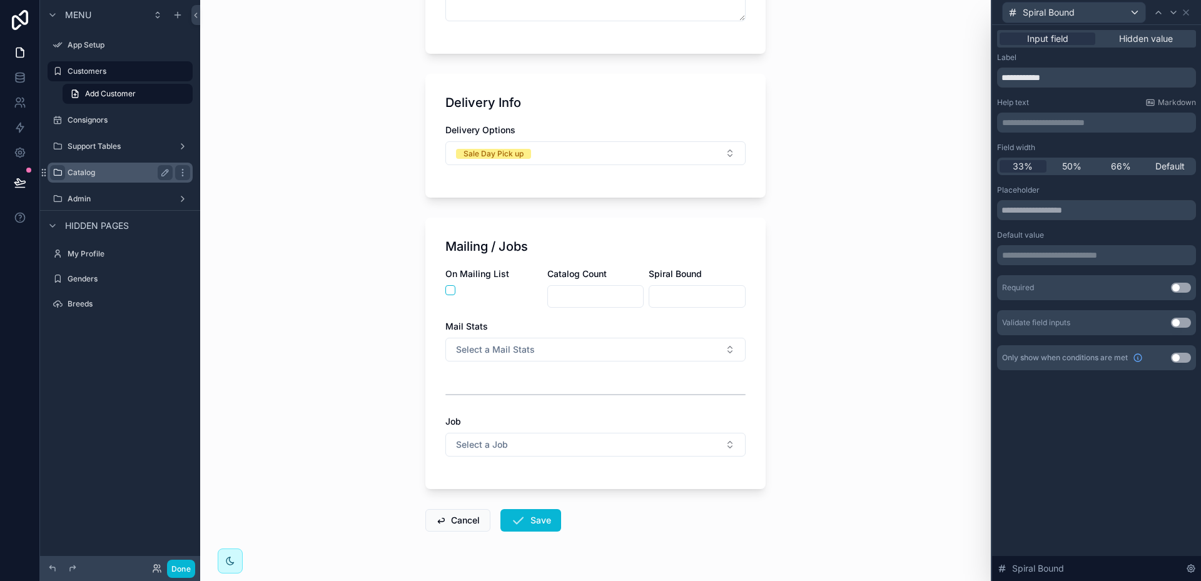
scroll to position [679, 0]
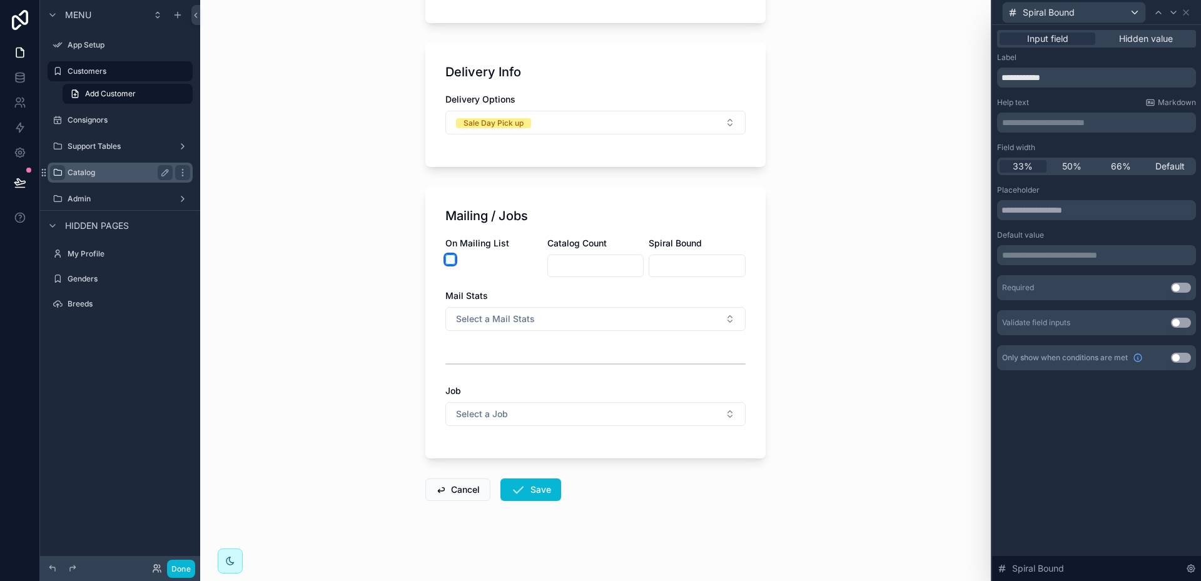
click at [447, 259] on button "scrollable content" at bounding box center [450, 260] width 10 height 10
click at [728, 318] on button "Select a Mail Stats" at bounding box center [595, 319] width 300 height 24
click at [775, 308] on div "Customers Add Customer Add Customer First Name Last Name Company Mailing Addres…" at bounding box center [595, 290] width 791 height 581
click at [725, 410] on button "Select a Job" at bounding box center [595, 414] width 300 height 24
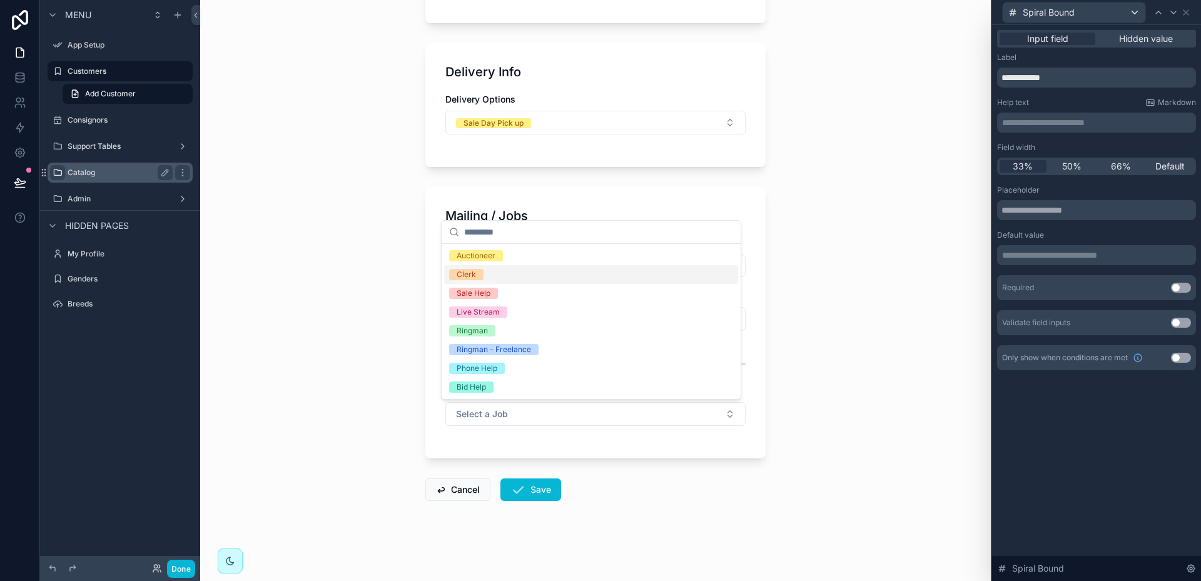
click at [476, 273] on span "Clerk" at bounding box center [466, 274] width 34 height 11
click at [488, 310] on div "Live Stream" at bounding box center [478, 312] width 43 height 11
click at [754, 290] on div "Mailing / Jobs On Mailing List Catalog Count Spiral Bound Mail Stats Select a M…" at bounding box center [595, 323] width 340 height 272
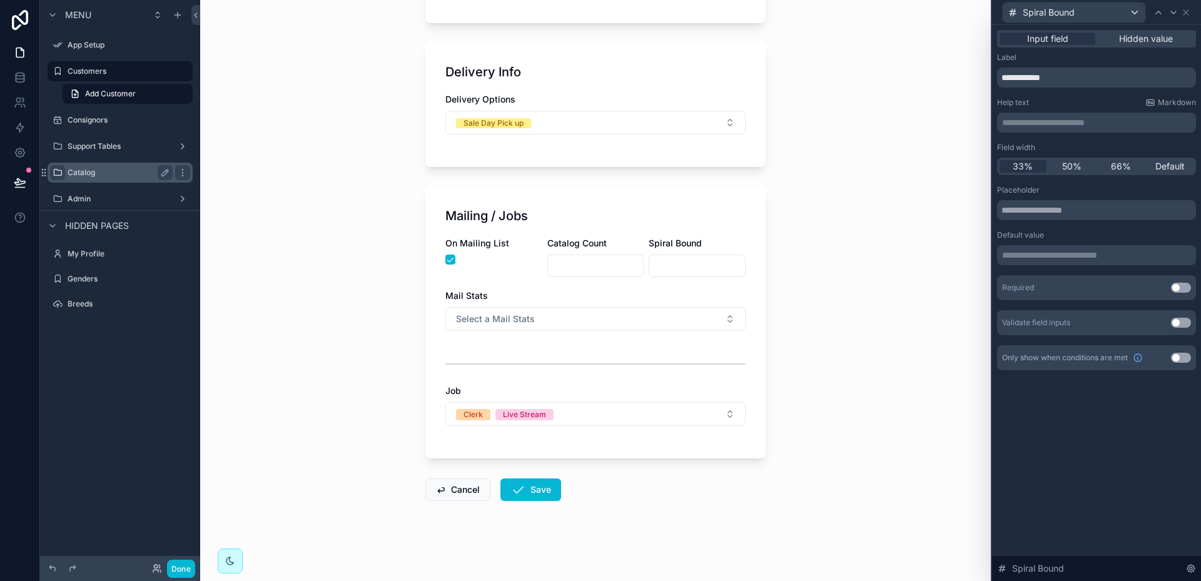
click at [1191, 13] on div "Spiral Bound" at bounding box center [1096, 12] width 199 height 24
click at [1185, 10] on icon at bounding box center [1186, 13] width 10 height 10
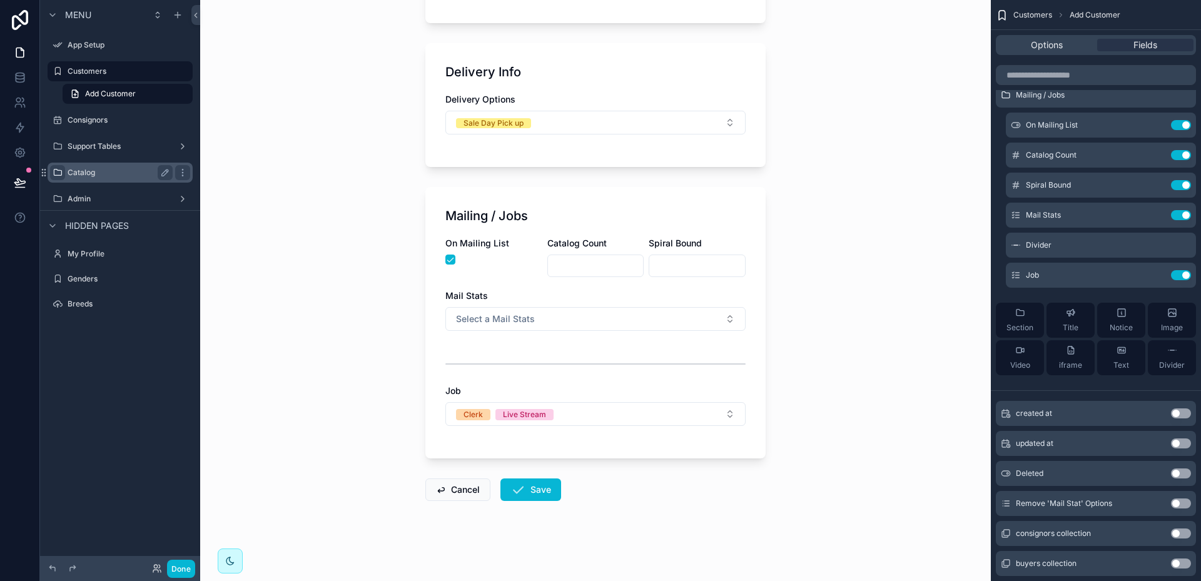
click at [739, 206] on div "Mailing / Jobs On Mailing List Catalog Count Spiral Bound Mail Stats Select a M…" at bounding box center [595, 323] width 340 height 272
click at [1177, 214] on button "Use setting" at bounding box center [1181, 215] width 20 height 10
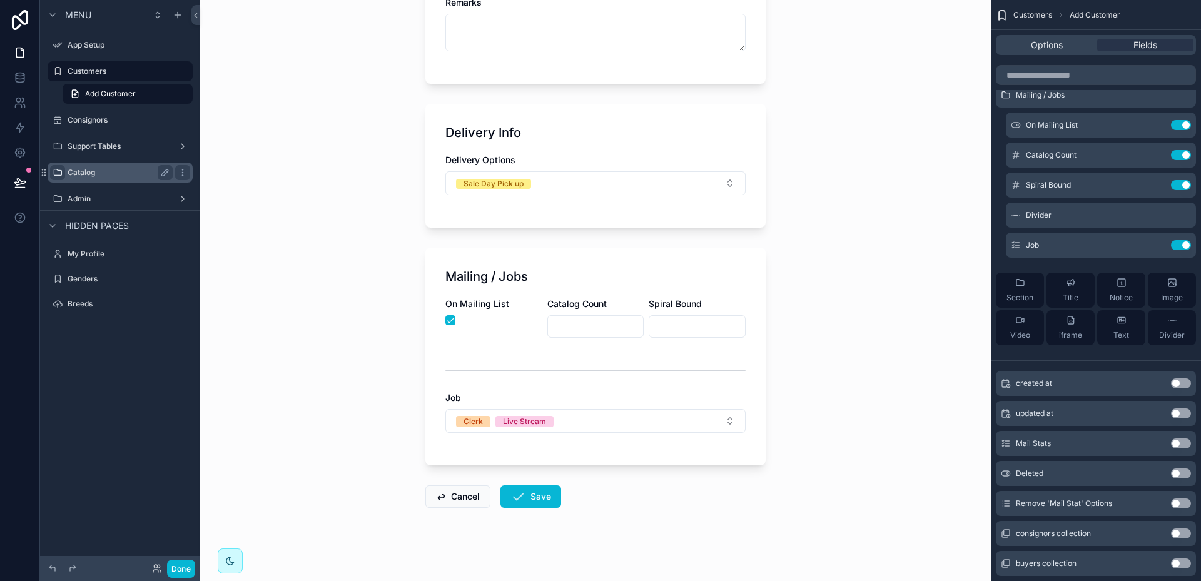
scroll to position [625, 0]
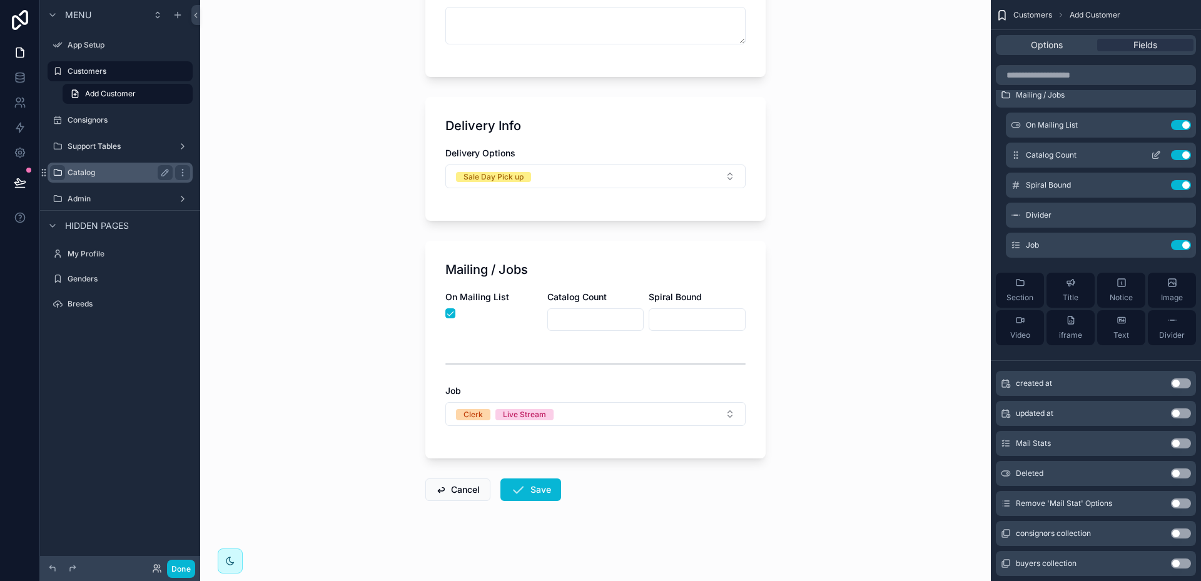
click at [1156, 157] on icon "scrollable content" at bounding box center [1156, 155] width 10 height 10
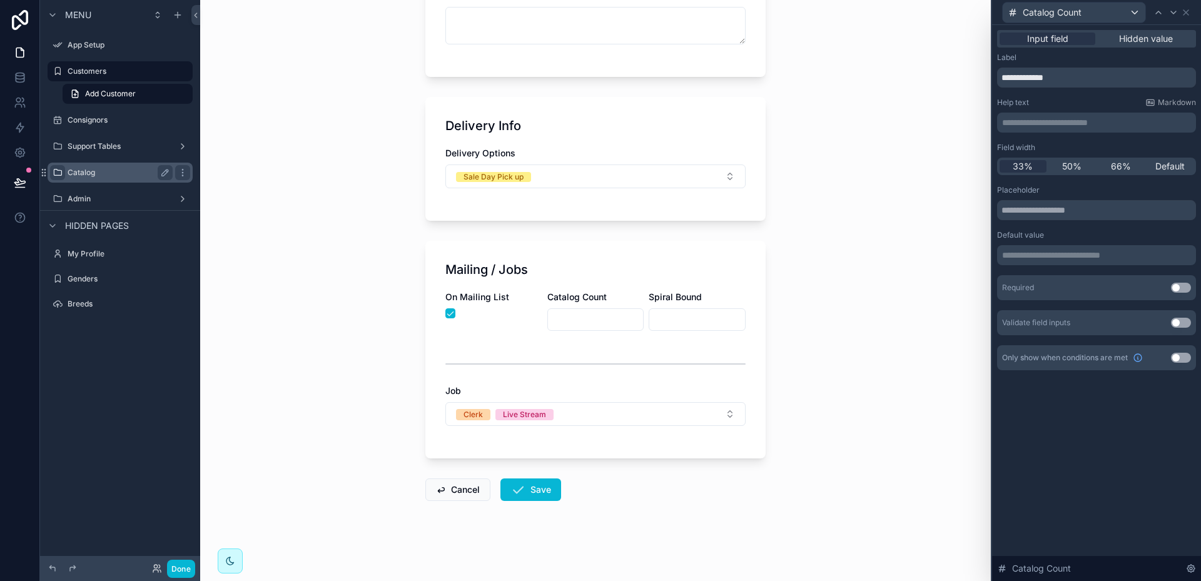
click at [1162, 256] on p "**********" at bounding box center [1097, 255] width 191 height 13
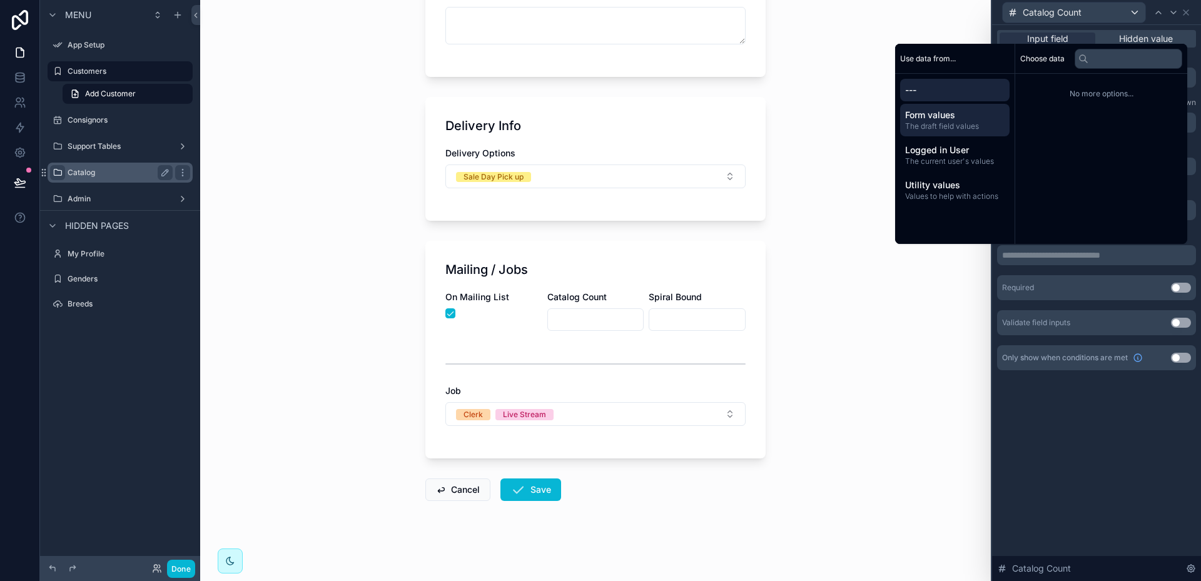
click at [937, 117] on span "Form values" at bounding box center [954, 115] width 99 height 13
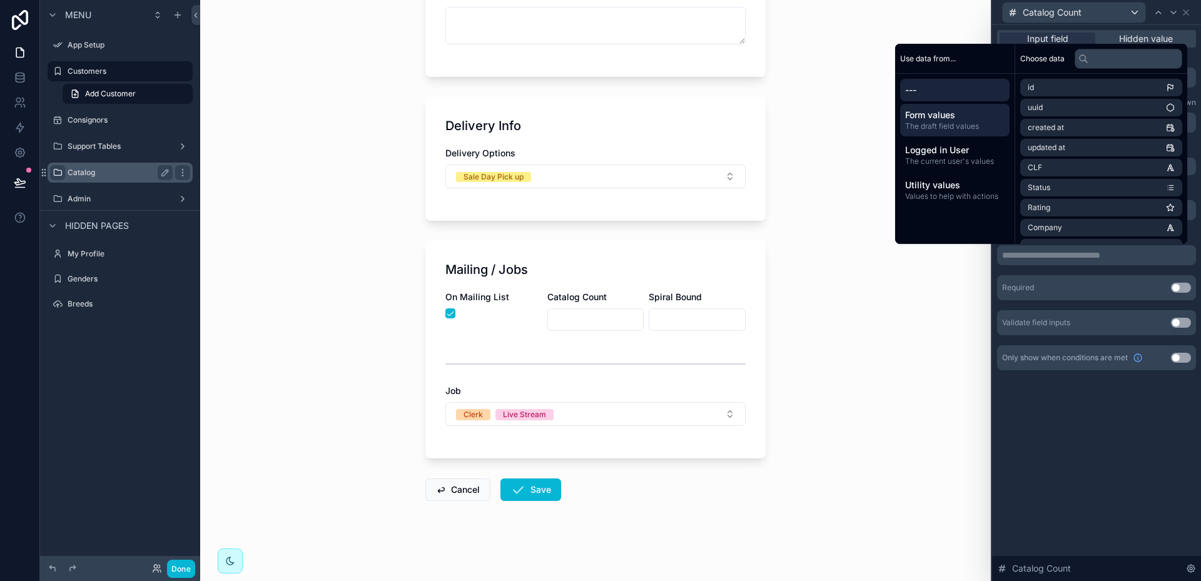
click at [905, 86] on span "---" at bounding box center [954, 90] width 99 height 13
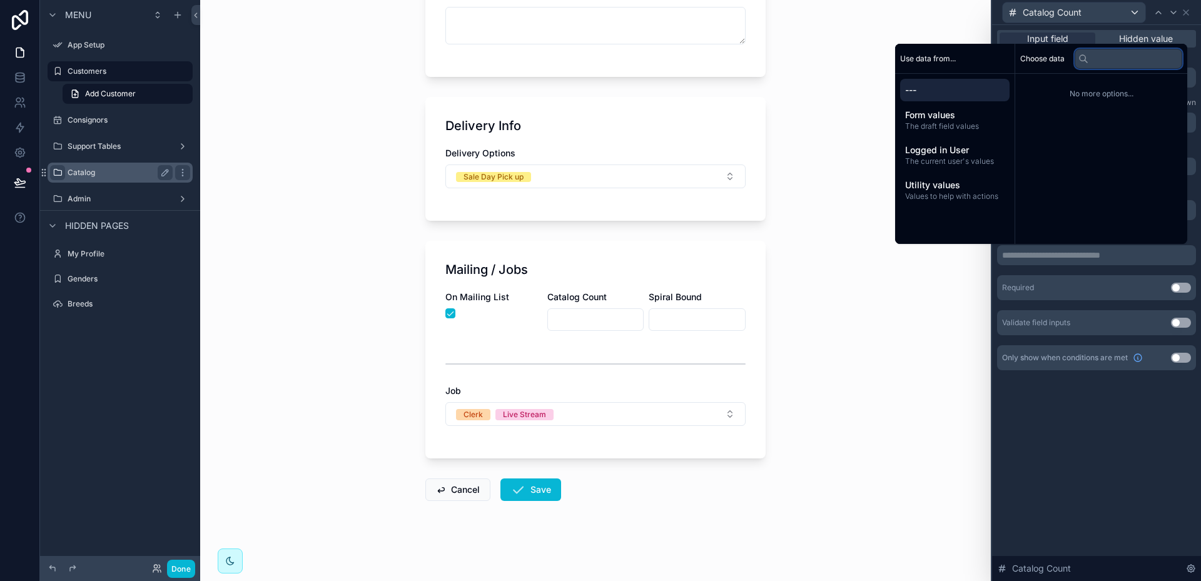
click at [1092, 59] on input "text" at bounding box center [1129, 59] width 108 height 20
type input "*"
click at [924, 89] on span "---" at bounding box center [954, 90] width 99 height 13
click at [936, 189] on span "Utility values" at bounding box center [954, 185] width 99 height 13
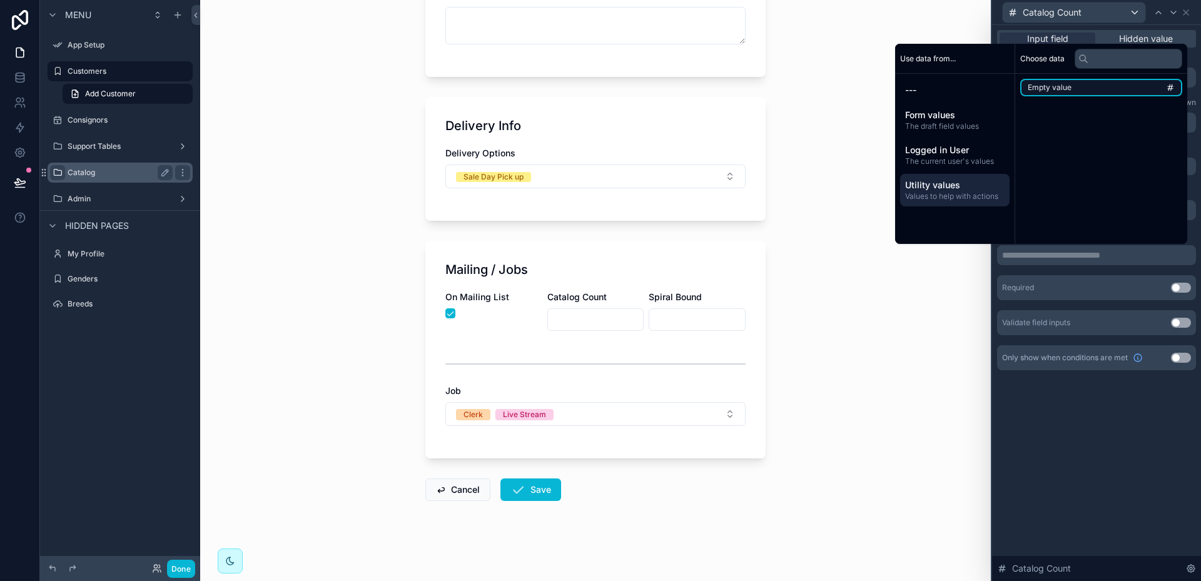
click at [1085, 85] on li "Empty value" at bounding box center [1101, 88] width 162 height 18
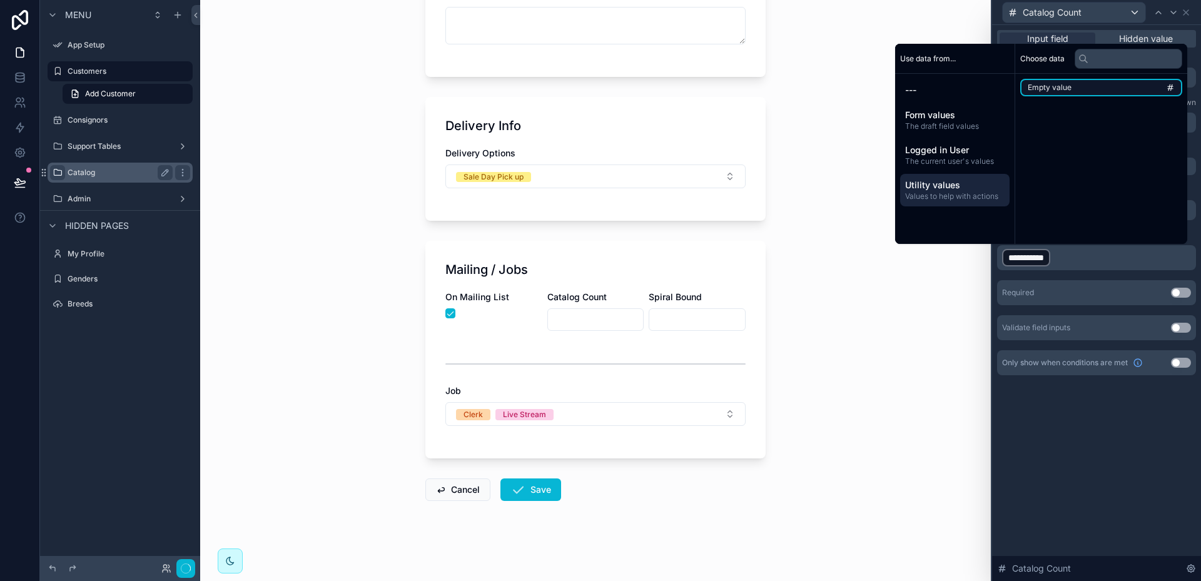
scroll to position [0, 0]
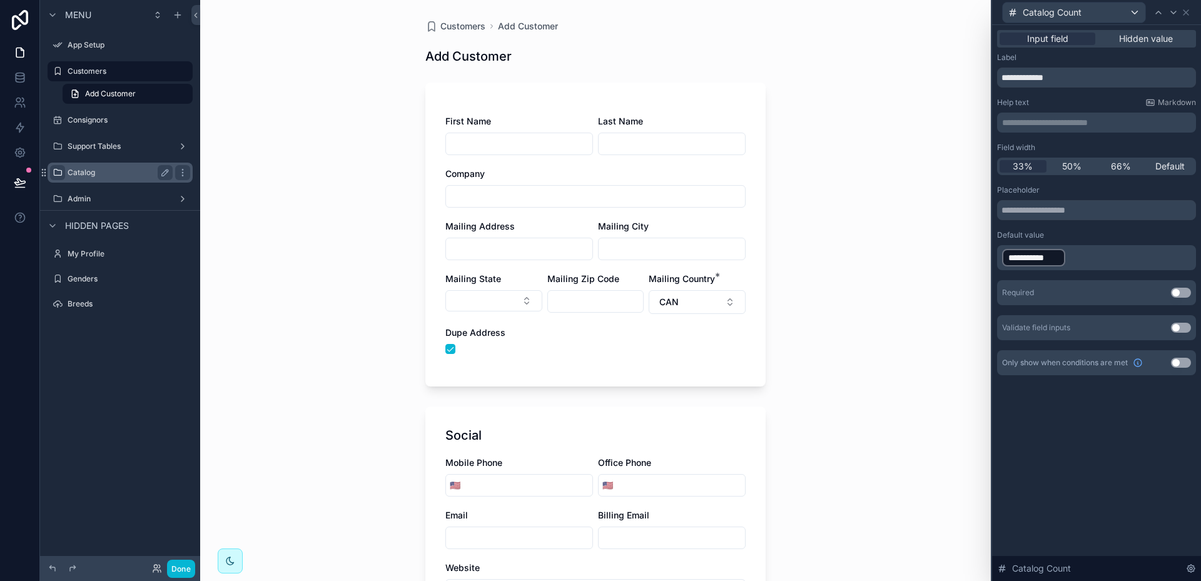
click at [1059, 260] on span "**********" at bounding box center [1033, 257] width 51 height 13
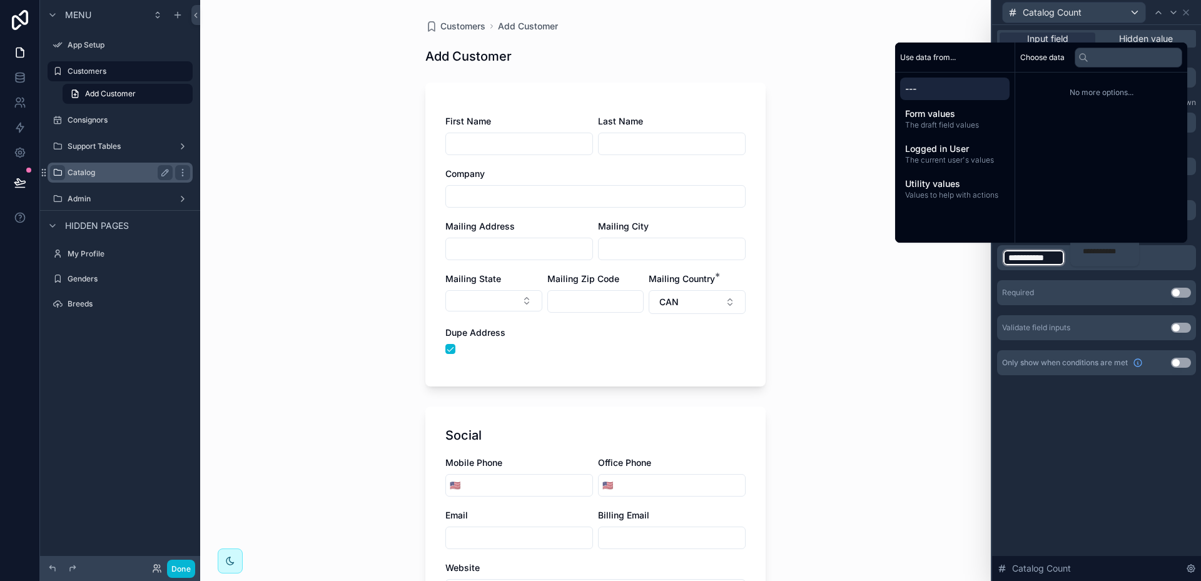
click at [1069, 261] on p "**********" at bounding box center [1097, 258] width 191 height 20
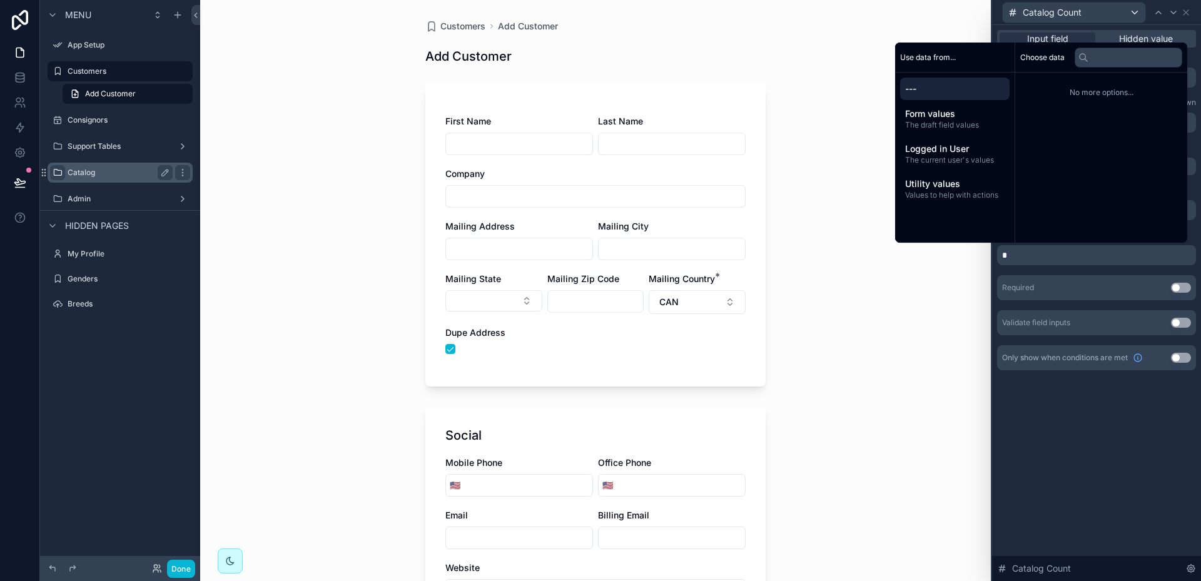
click at [952, 296] on div "Customers Add Customer Add Customer First Name Last Name Company Mailing Addres…" at bounding box center [595, 290] width 791 height 581
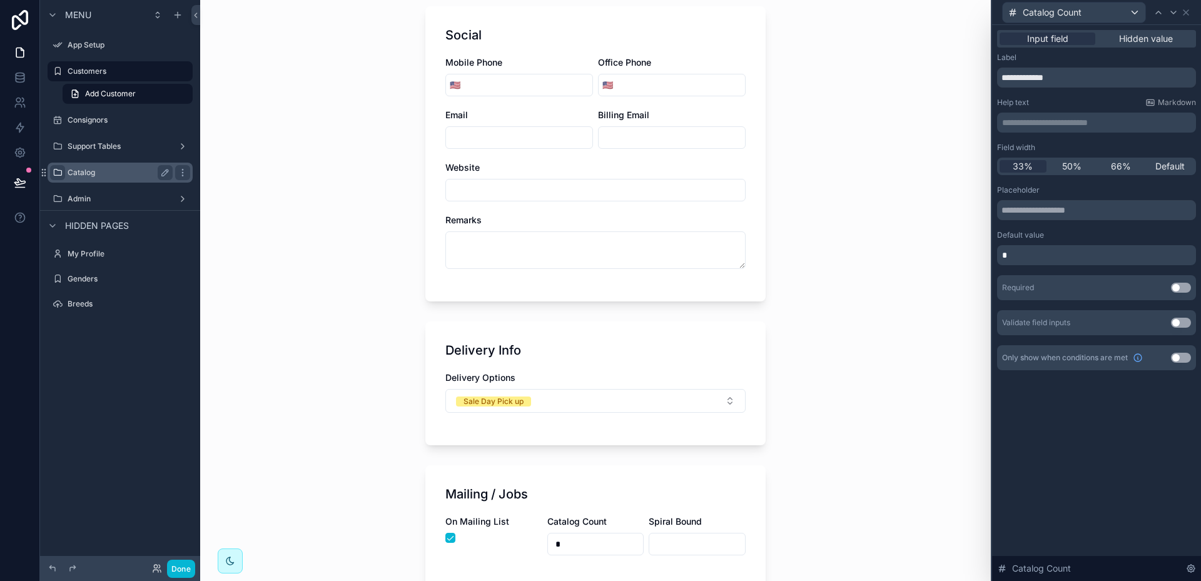
scroll to position [438, 0]
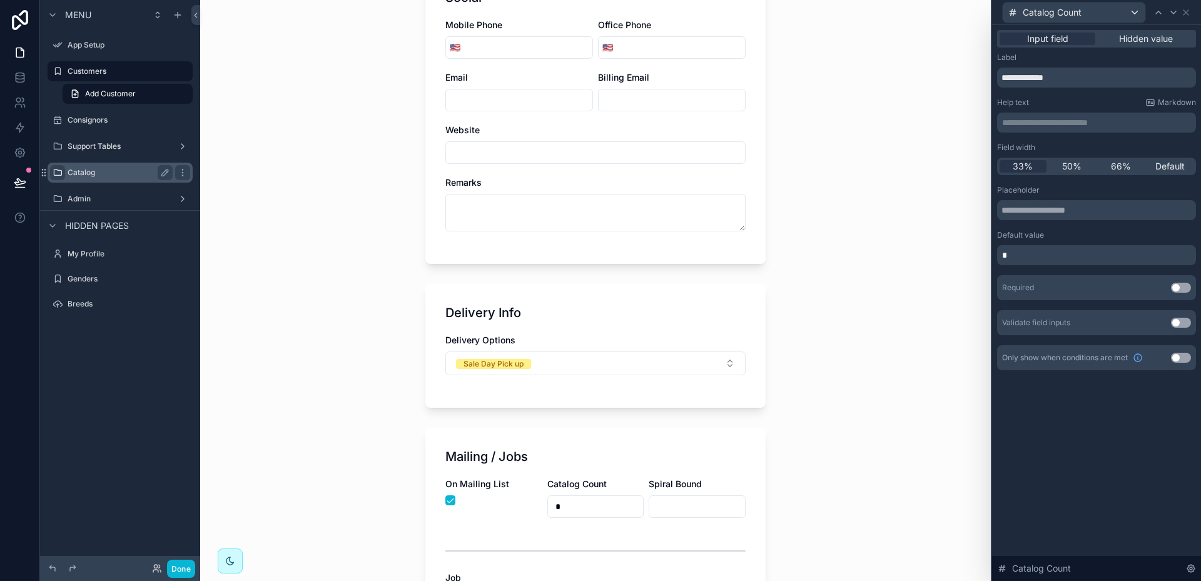
click at [1186, 357] on button "Use setting" at bounding box center [1181, 358] width 20 height 10
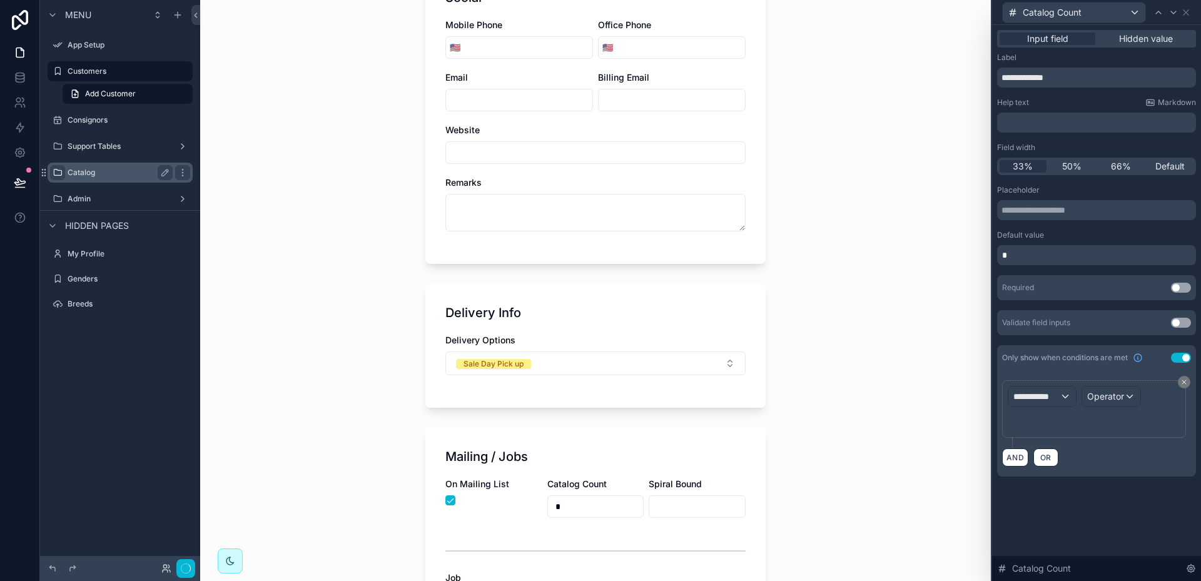
scroll to position [0, 0]
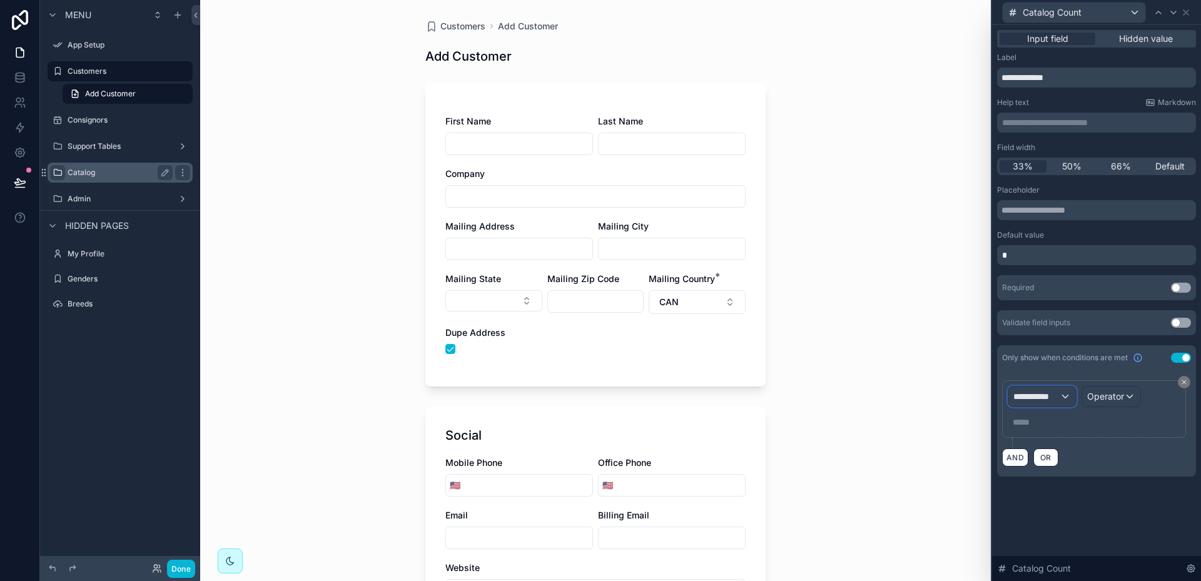
click at [1064, 395] on div "**********" at bounding box center [1042, 397] width 68 height 20
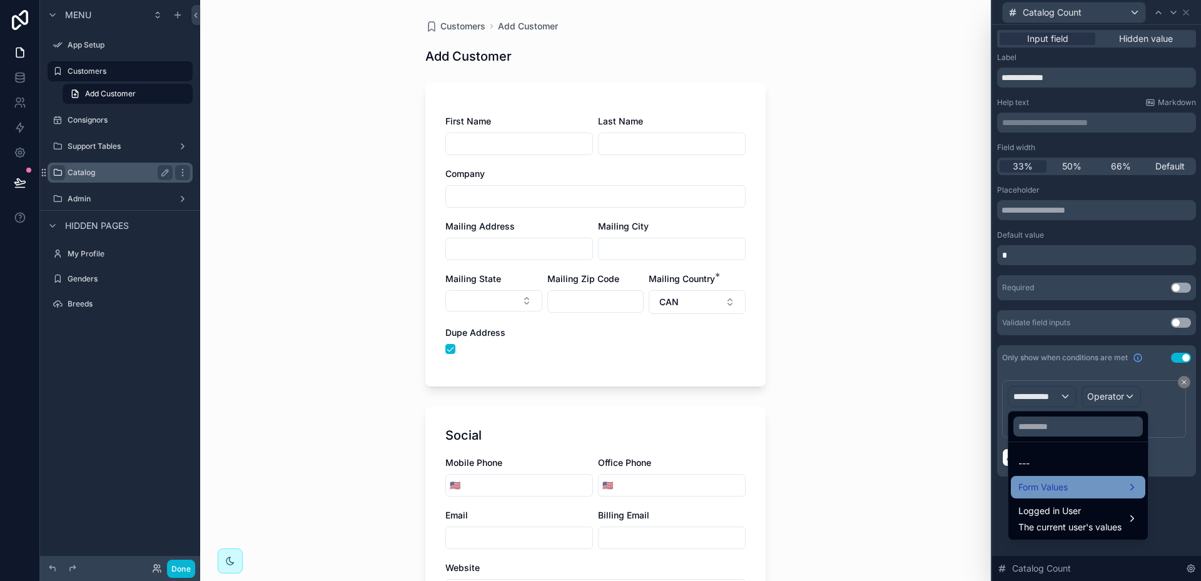
click at [1056, 485] on span "Form Values" at bounding box center [1042, 487] width 49 height 15
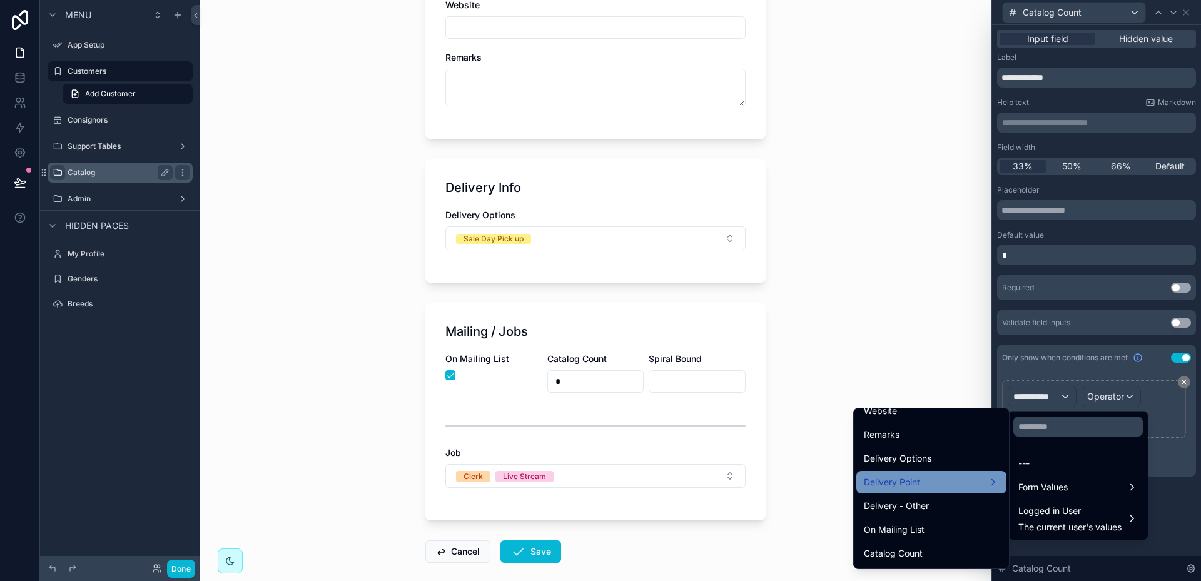
scroll to position [626, 0]
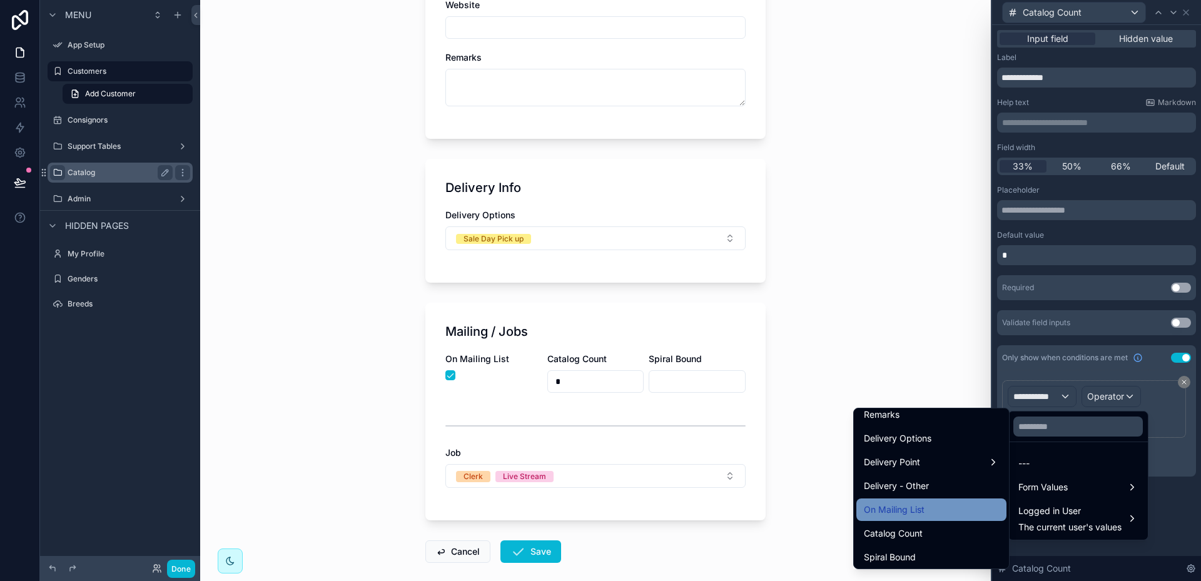
click at [908, 509] on span "On Mailing List" at bounding box center [894, 509] width 61 height 15
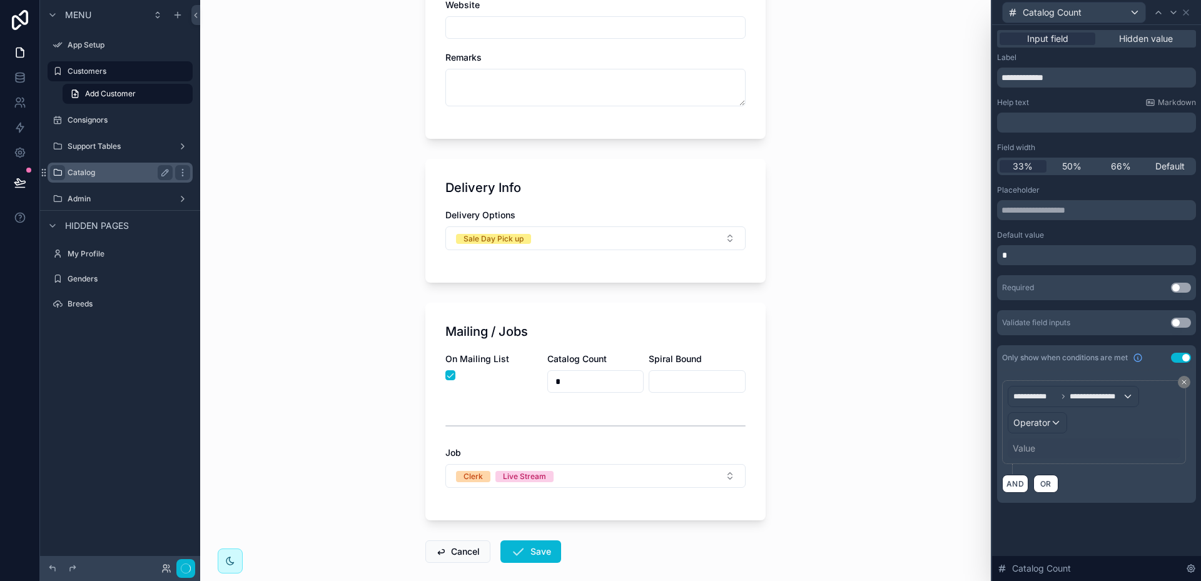
scroll to position [0, 0]
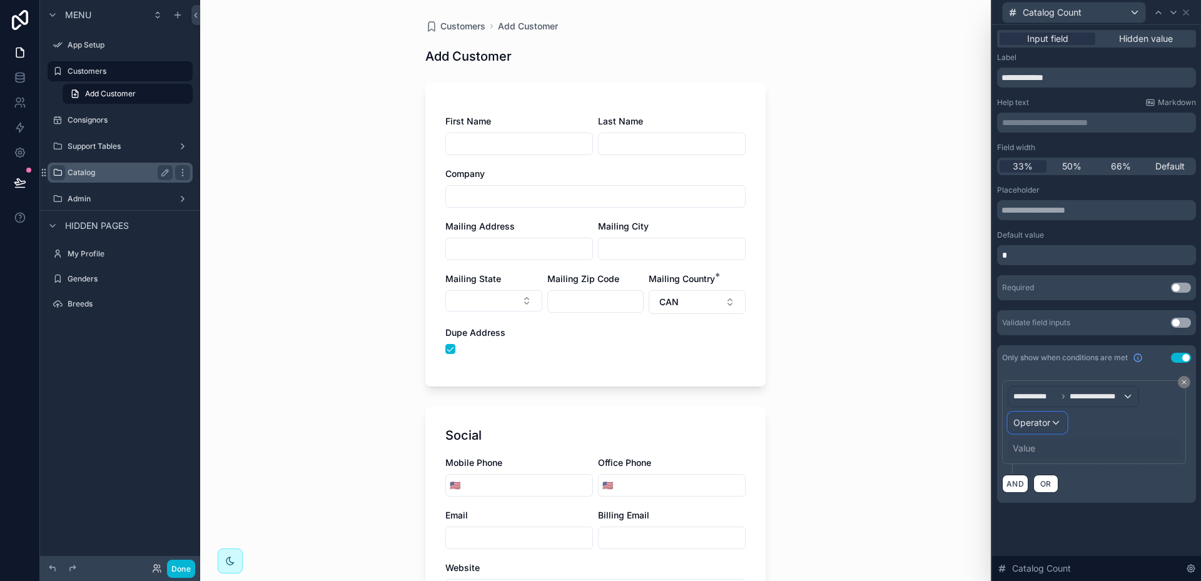
click at [1056, 424] on div "Operator" at bounding box center [1037, 423] width 58 height 20
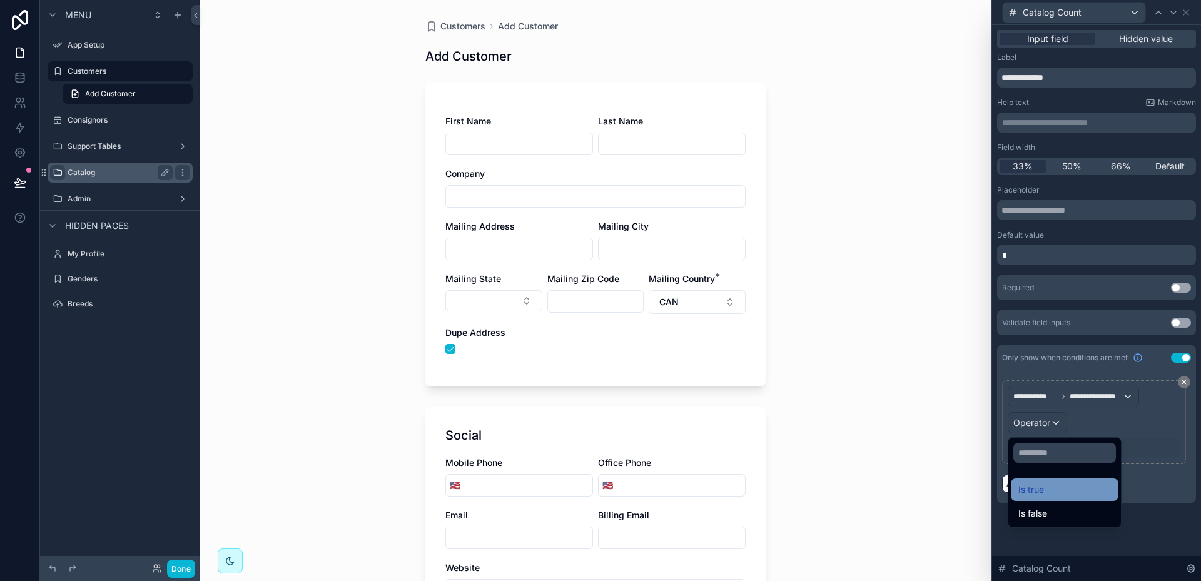
click at [1037, 490] on span "Is true" at bounding box center [1031, 489] width 26 height 15
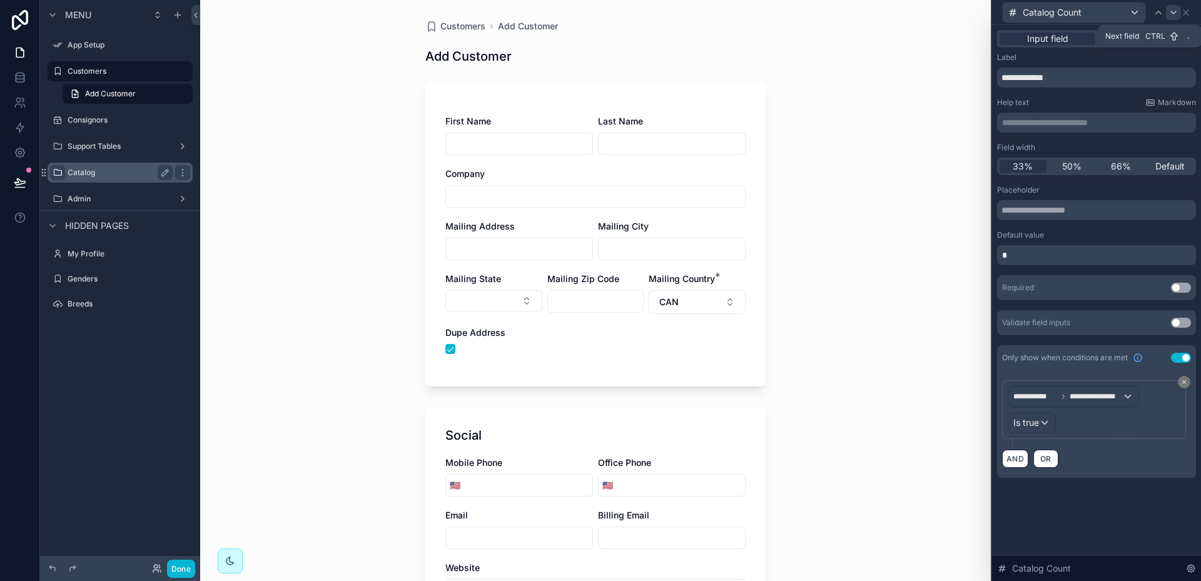
click at [1174, 14] on icon at bounding box center [1173, 12] width 5 height 3
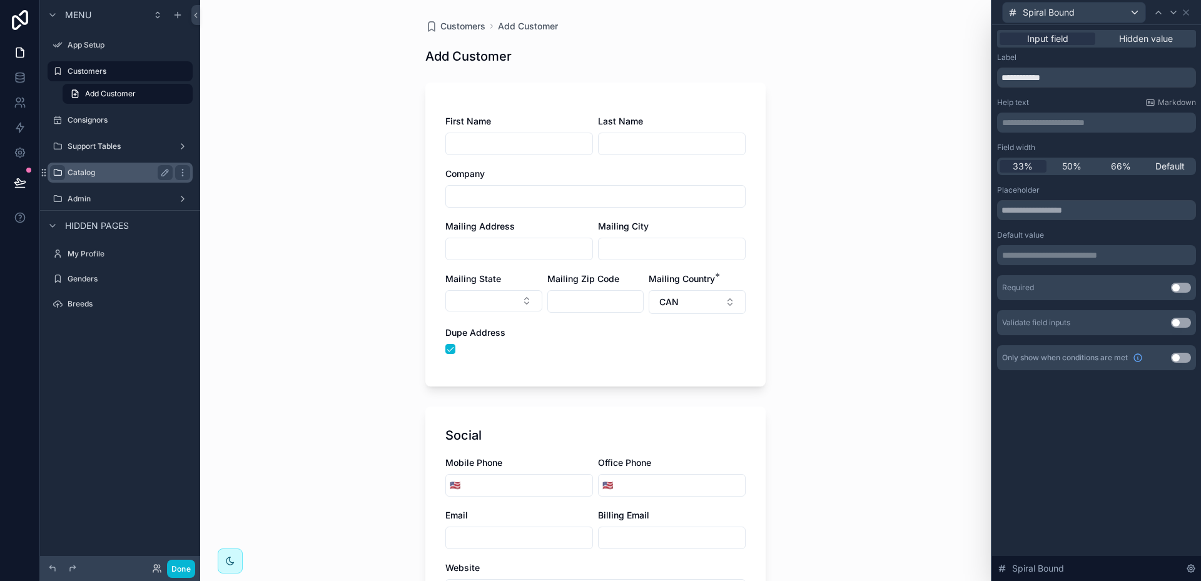
click at [1184, 355] on button "Use setting" at bounding box center [1181, 358] width 20 height 10
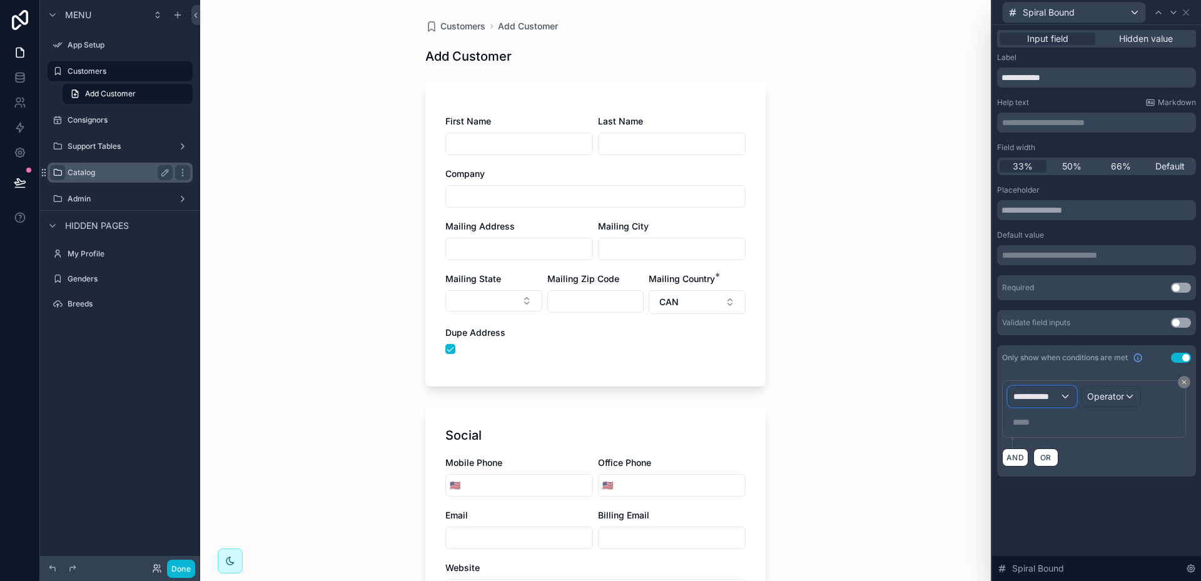
click at [1064, 397] on div "**********" at bounding box center [1042, 397] width 68 height 20
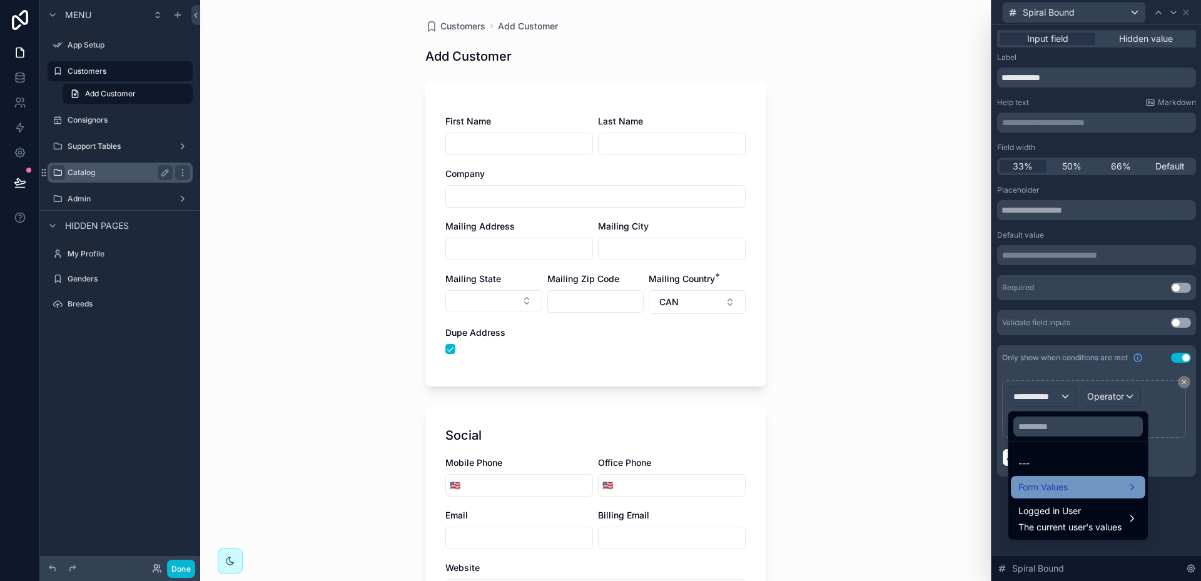
click at [1037, 487] on span "Form Values" at bounding box center [1042, 487] width 49 height 15
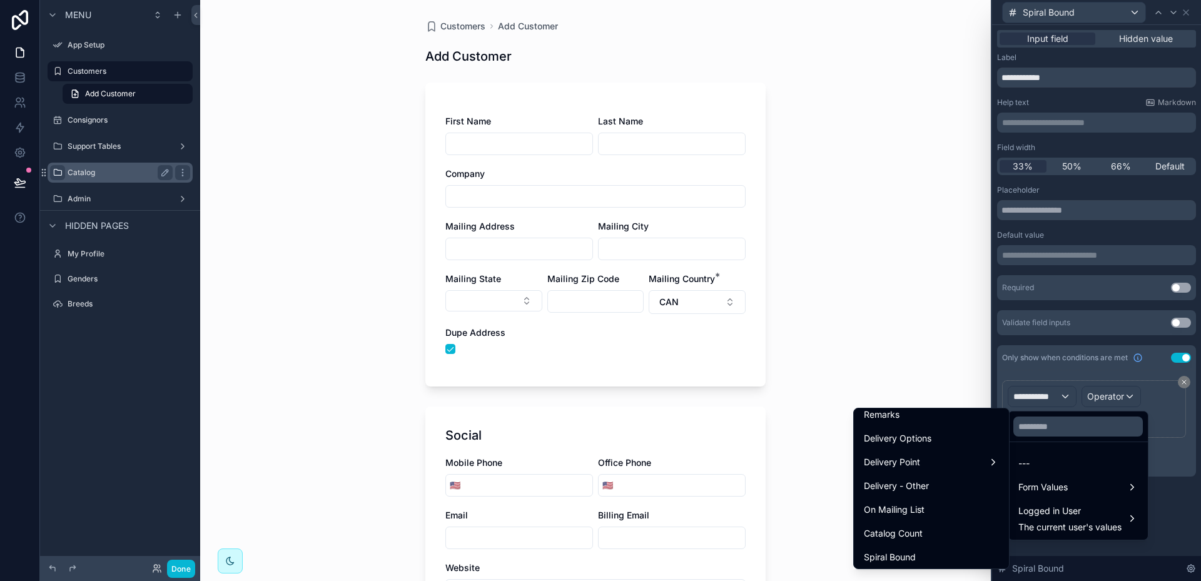
scroll to position [688, 0]
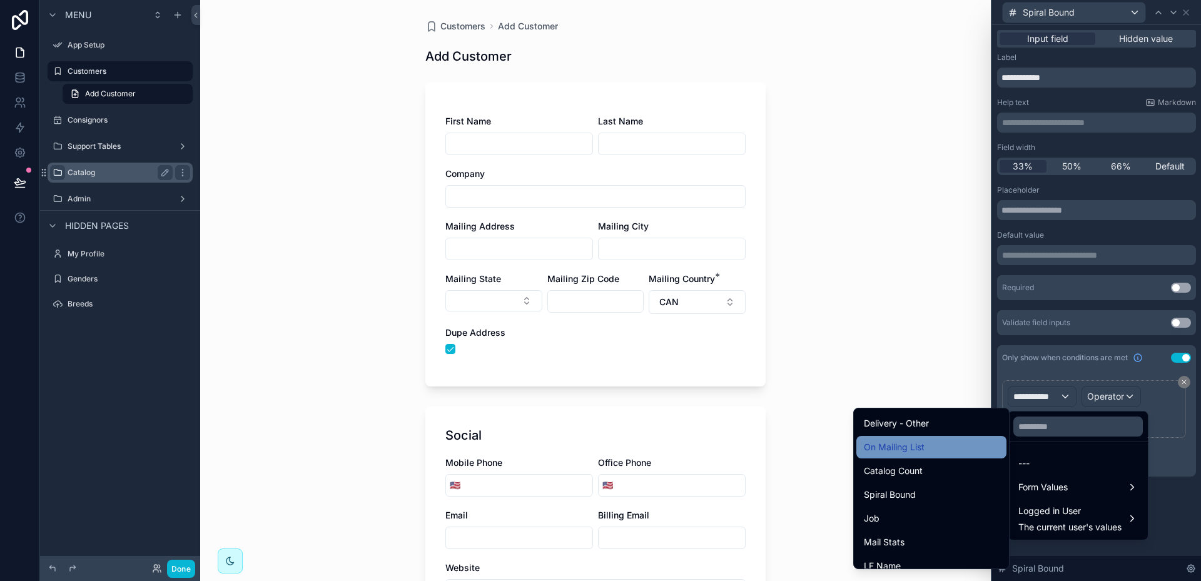
click at [888, 448] on span "On Mailing List" at bounding box center [894, 447] width 61 height 15
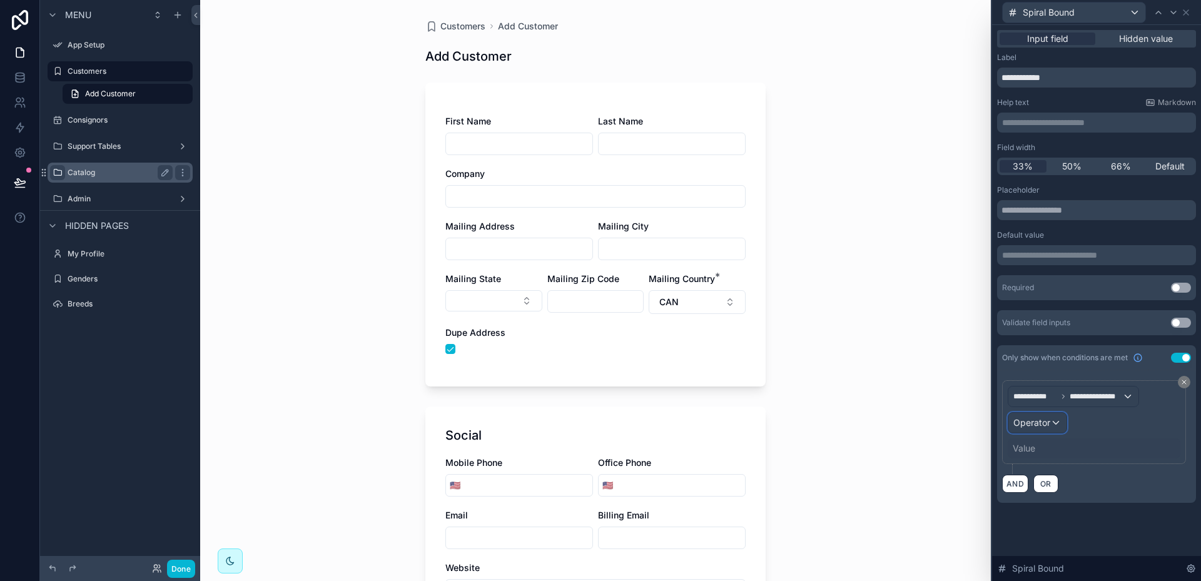
click at [1051, 421] on div "Operator" at bounding box center [1037, 423] width 58 height 20
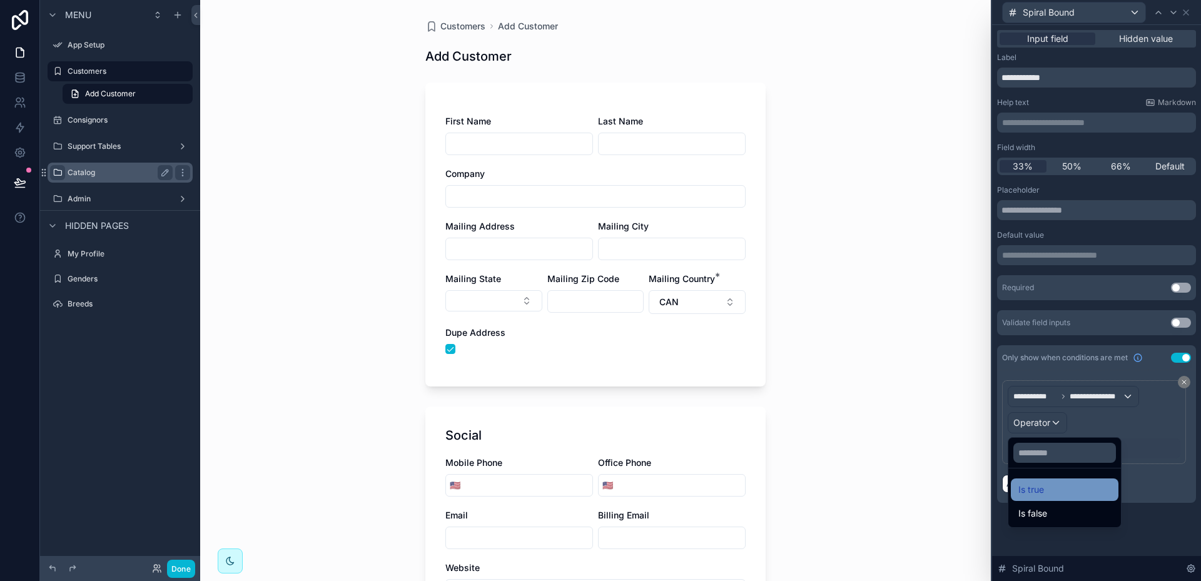
click at [1040, 489] on span "Is true" at bounding box center [1031, 489] width 26 height 15
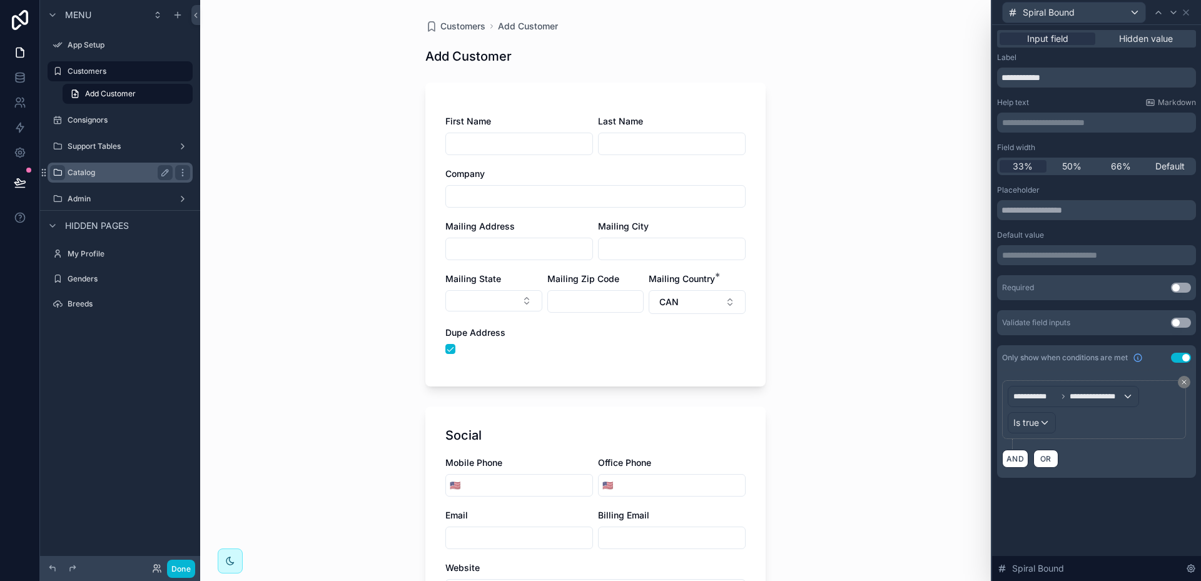
click at [360, 474] on div "Customers Add Customer Add Customer First Name Last Name Company Mailing Addres…" at bounding box center [595, 290] width 791 height 581
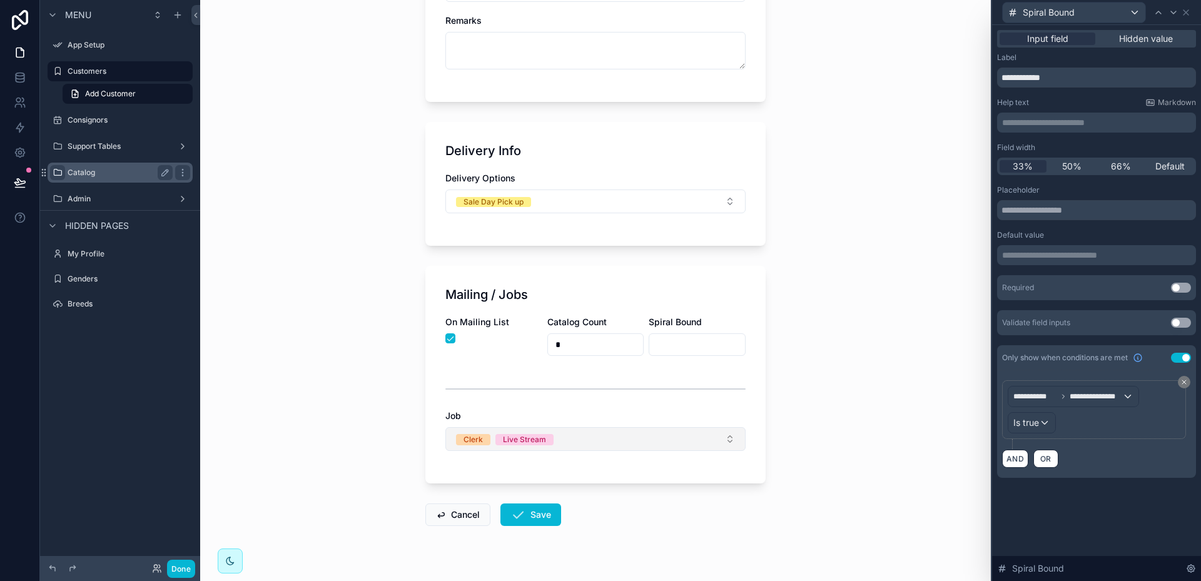
scroll to position [625, 0]
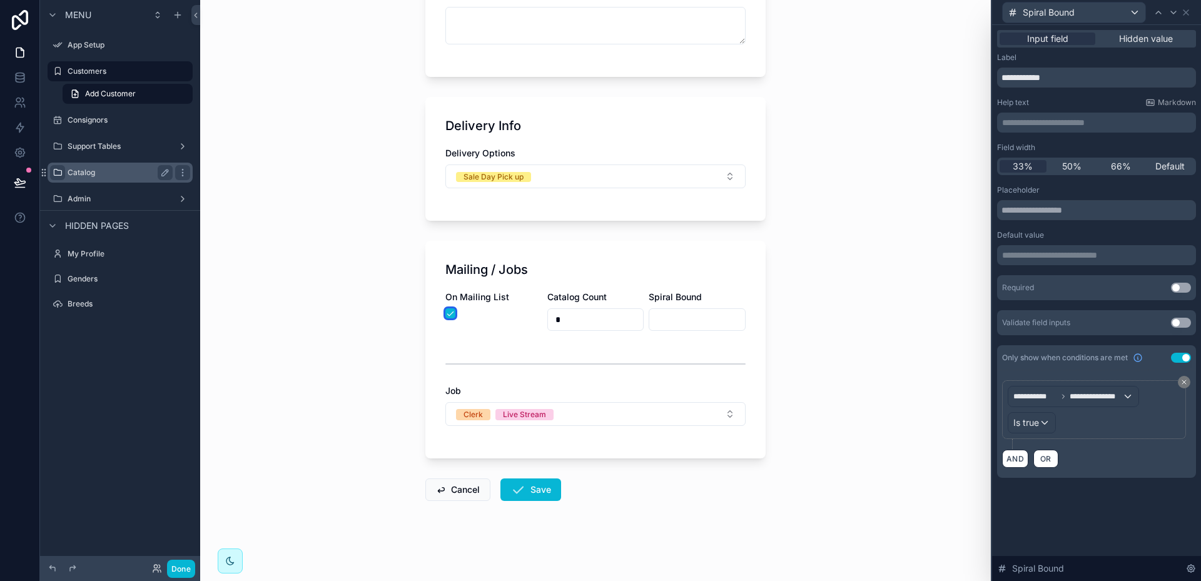
click at [446, 313] on button "scrollable content" at bounding box center [450, 313] width 10 height 10
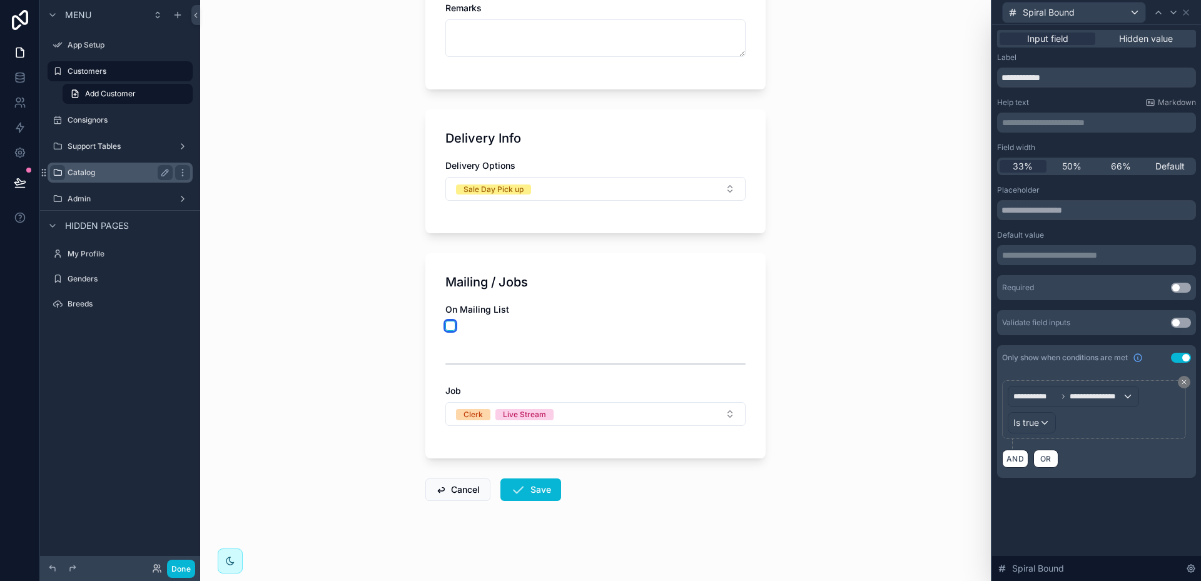
scroll to position [612, 0]
click at [448, 325] on button "scrollable content" at bounding box center [450, 326] width 10 height 10
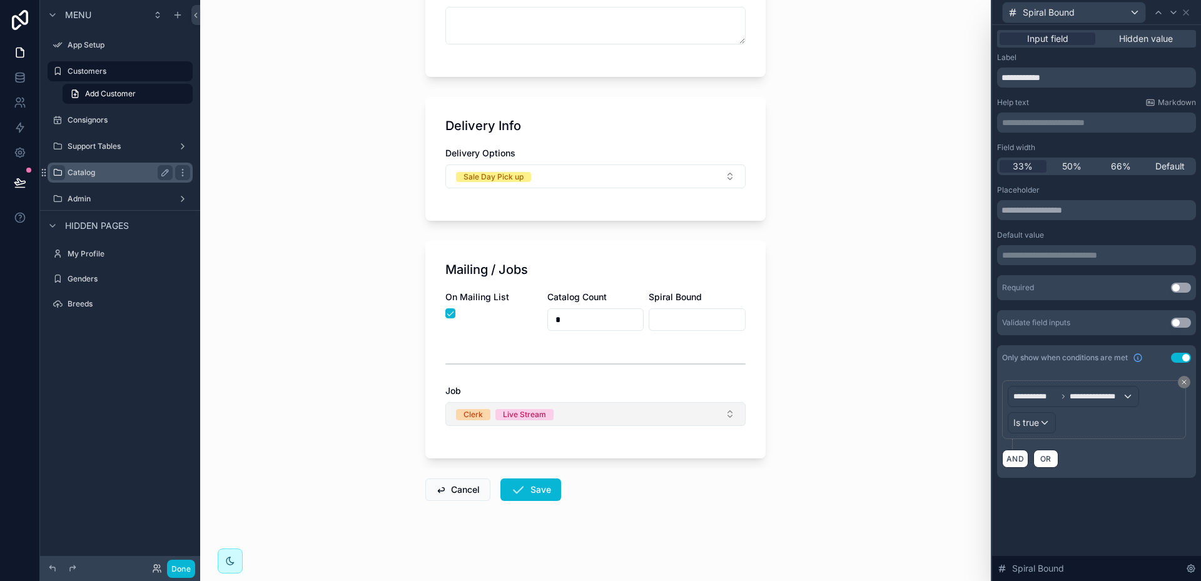
click at [726, 415] on button "Clerk Live Stream" at bounding box center [595, 414] width 300 height 24
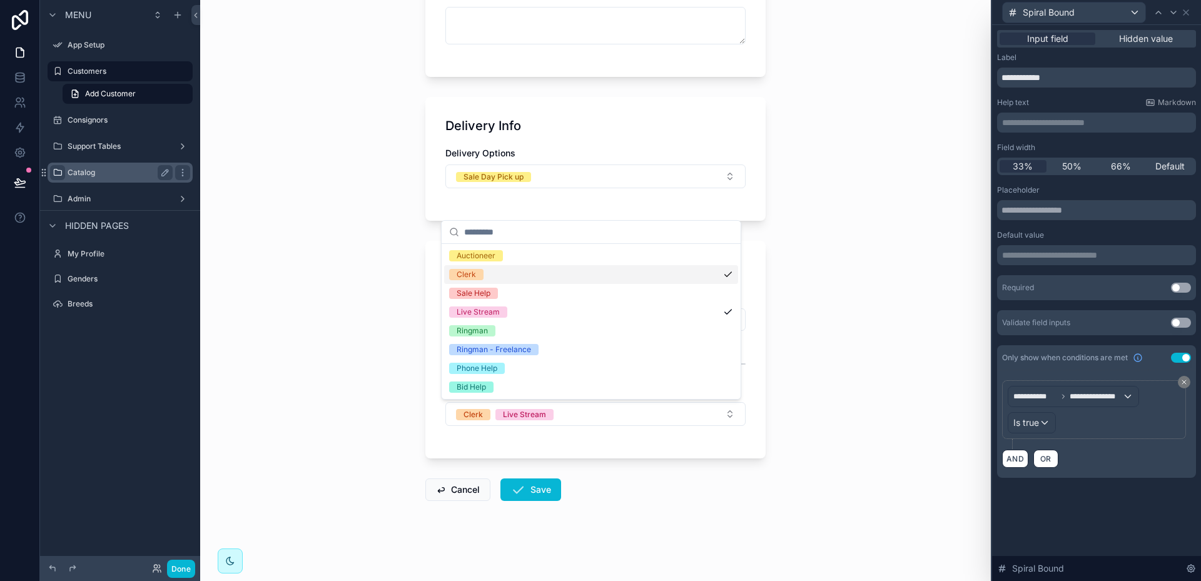
click at [599, 277] on div "Clerk" at bounding box center [591, 274] width 294 height 19
click at [622, 313] on div "Live Stream" at bounding box center [591, 312] width 294 height 19
click at [641, 448] on div "Mailing / Jobs On Mailing List Catalog Count * Spiral Bound Job Select a Job" at bounding box center [595, 350] width 340 height 218
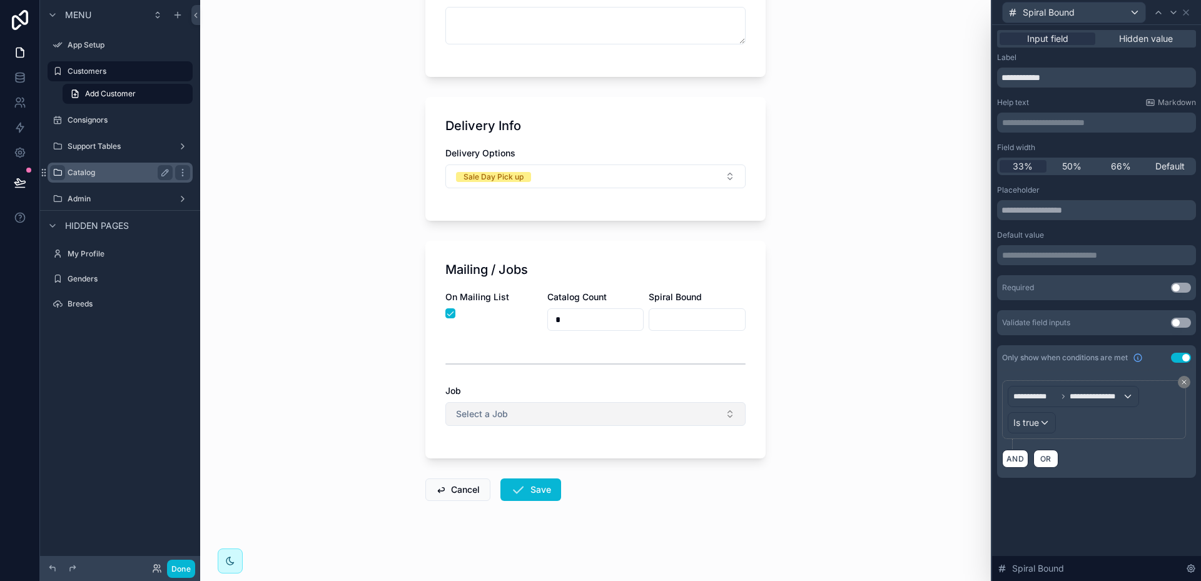
click at [499, 411] on span "Select a Job" at bounding box center [482, 414] width 52 height 13
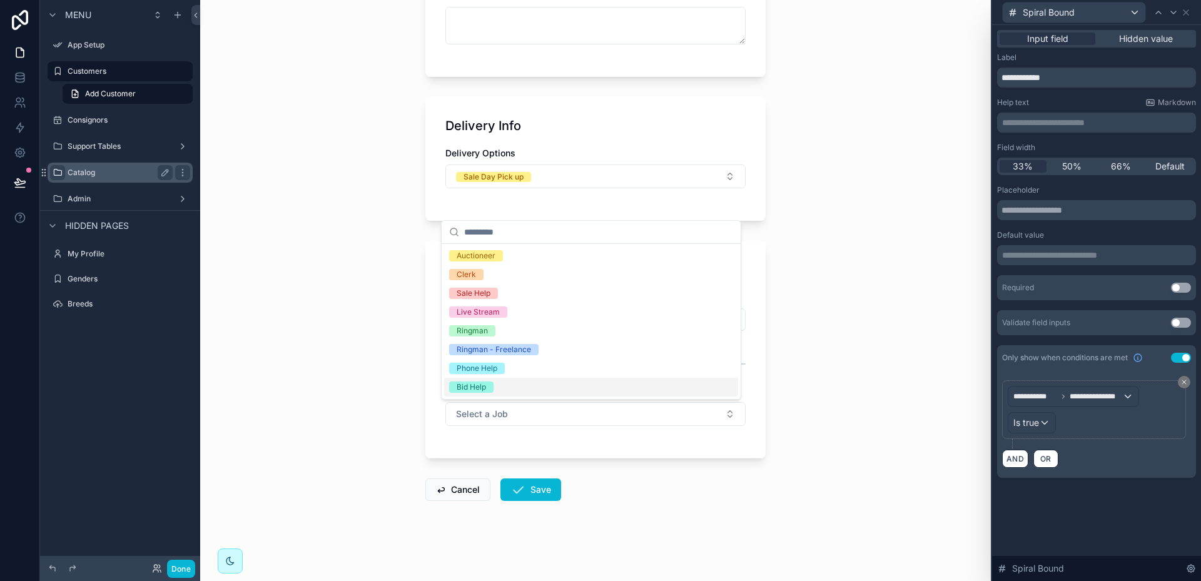
click at [471, 384] on div "Bid Help" at bounding box center [471, 387] width 29 height 11
click at [599, 486] on form "First Name Last Name Company Mailing Address Mailing City Mailing State Mailing…" at bounding box center [595, 15] width 340 height 1131
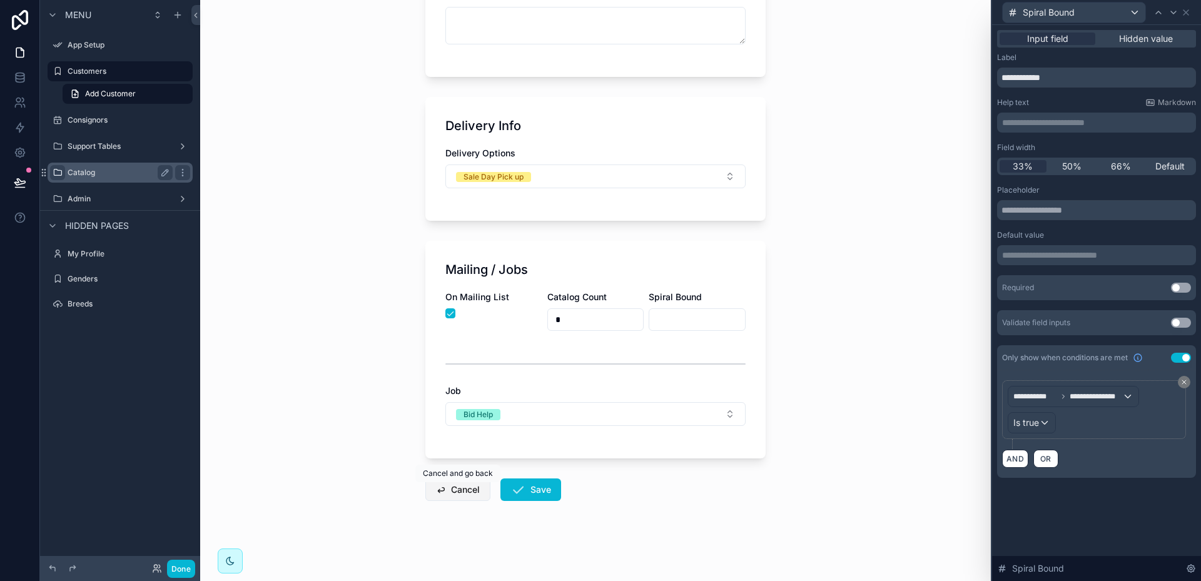
click at [462, 487] on button "Cancel" at bounding box center [457, 490] width 65 height 23
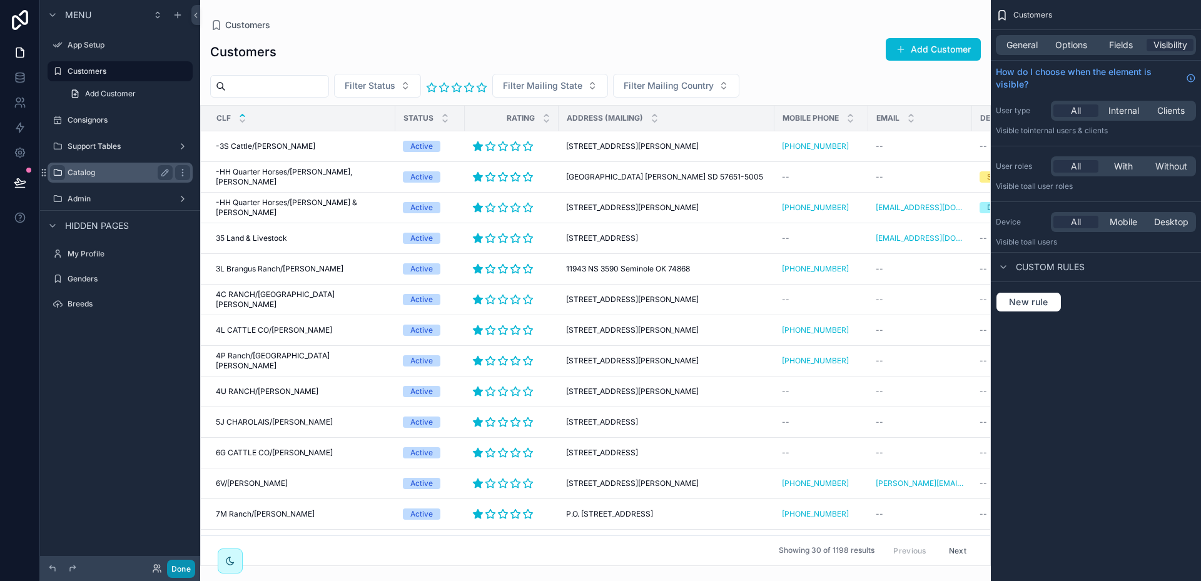
click at [179, 573] on button "Done" at bounding box center [181, 569] width 28 height 18
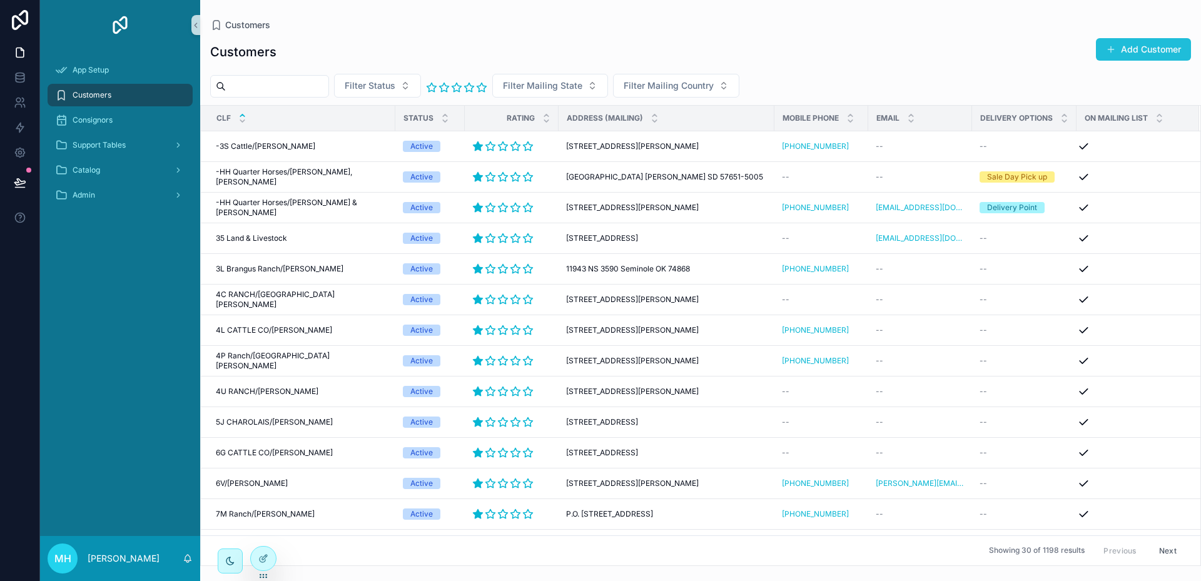
click at [1139, 48] on button "Add Customer" at bounding box center [1143, 49] width 95 height 23
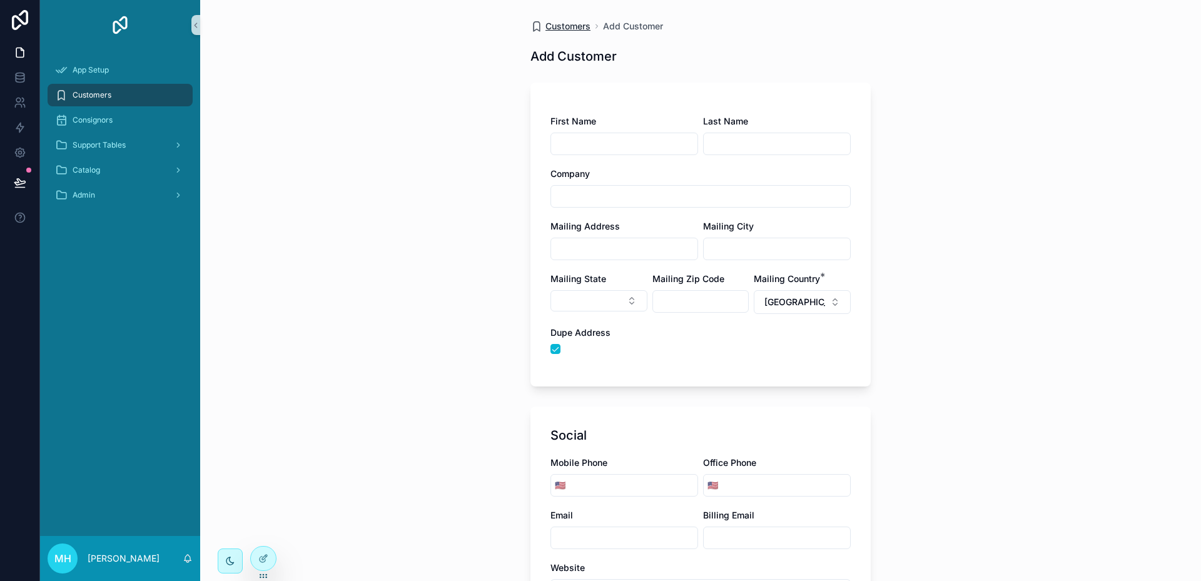
click at [559, 21] on span "Customers" at bounding box center [568, 26] width 45 height 13
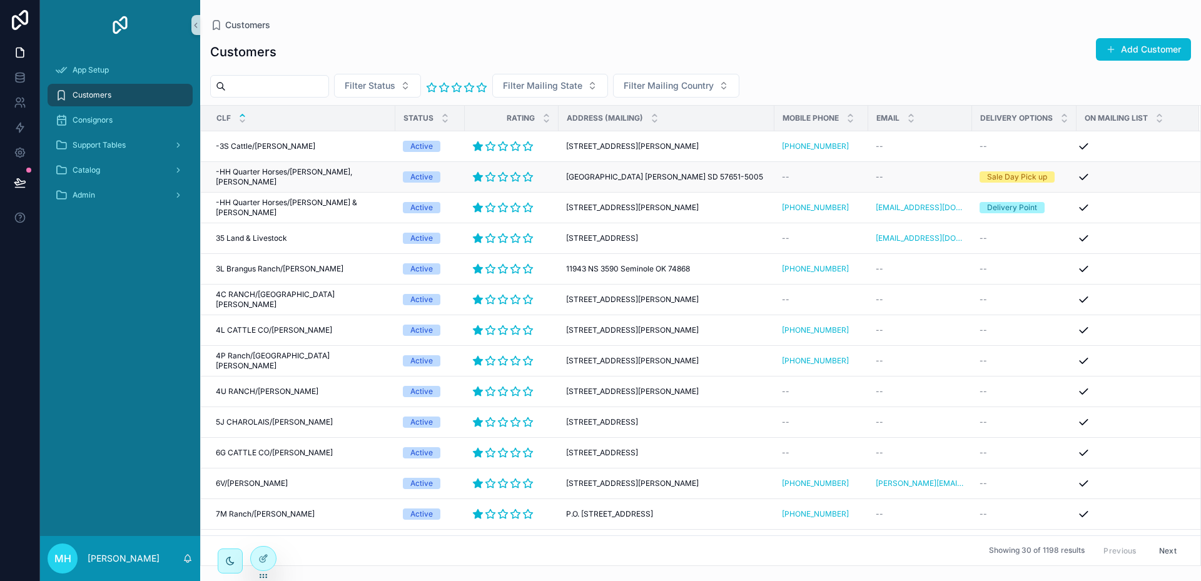
click at [591, 174] on span "[GEOGRAPHIC_DATA] [PERSON_NAME] SD 57651-5005" at bounding box center [664, 177] width 197 height 10
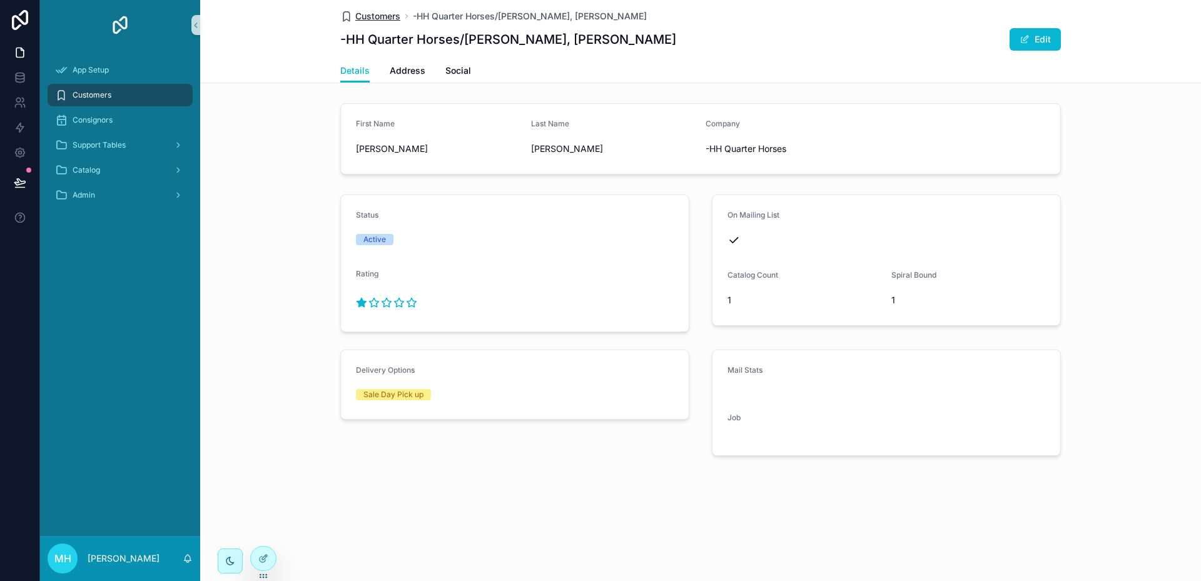
click at [377, 17] on span "Customers" at bounding box center [377, 16] width 45 height 13
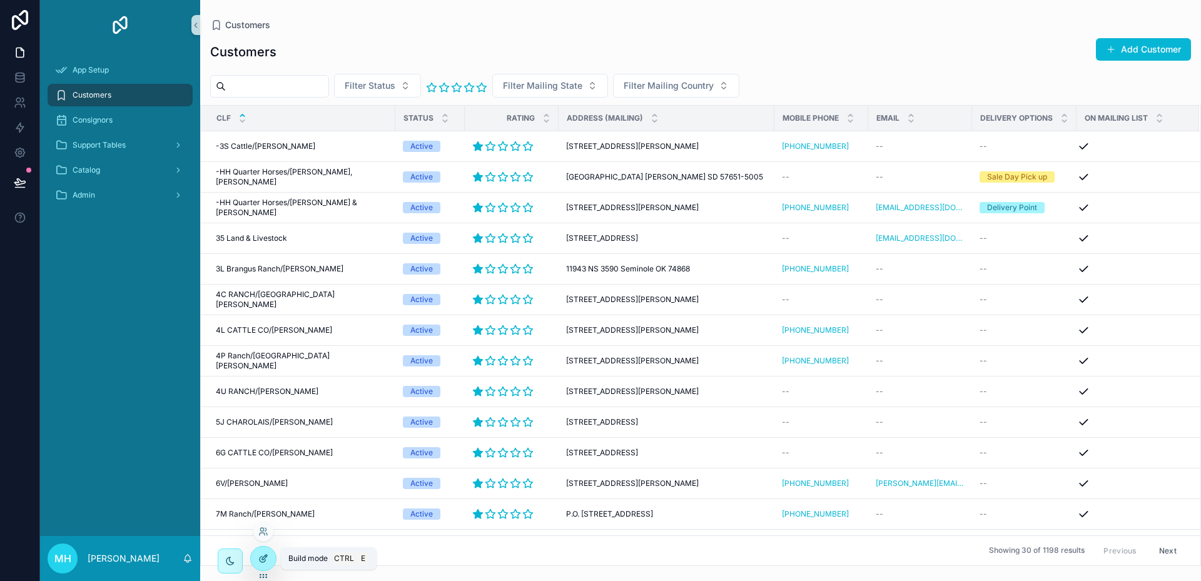
click at [261, 557] on icon at bounding box center [263, 559] width 10 height 10
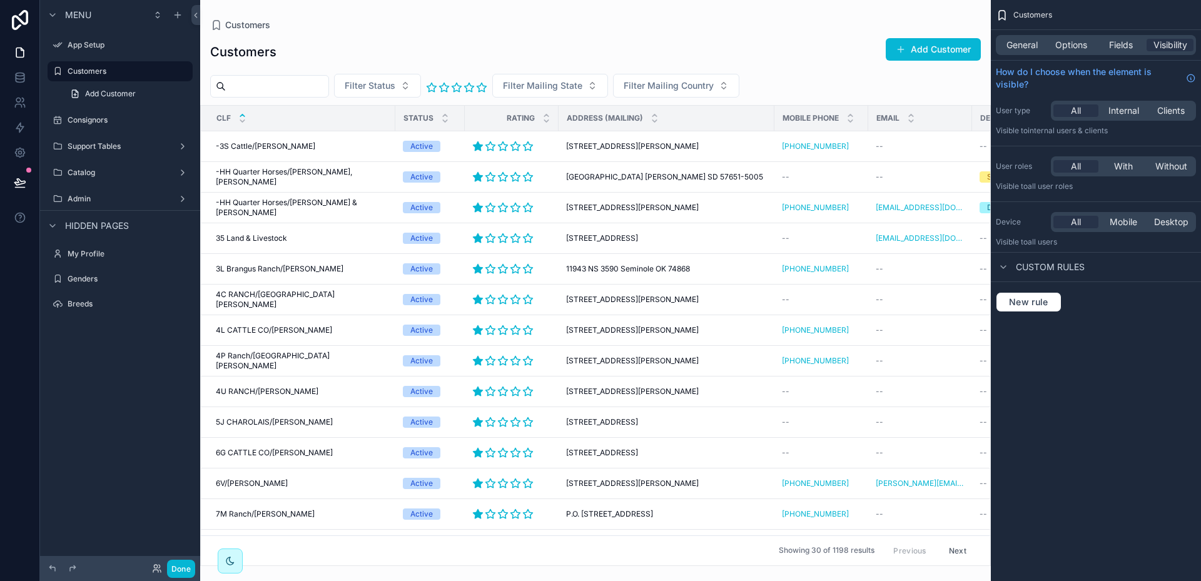
click at [784, 62] on div "scrollable content" at bounding box center [595, 290] width 791 height 581
click at [1020, 49] on span "General" at bounding box center [1022, 45] width 31 height 13
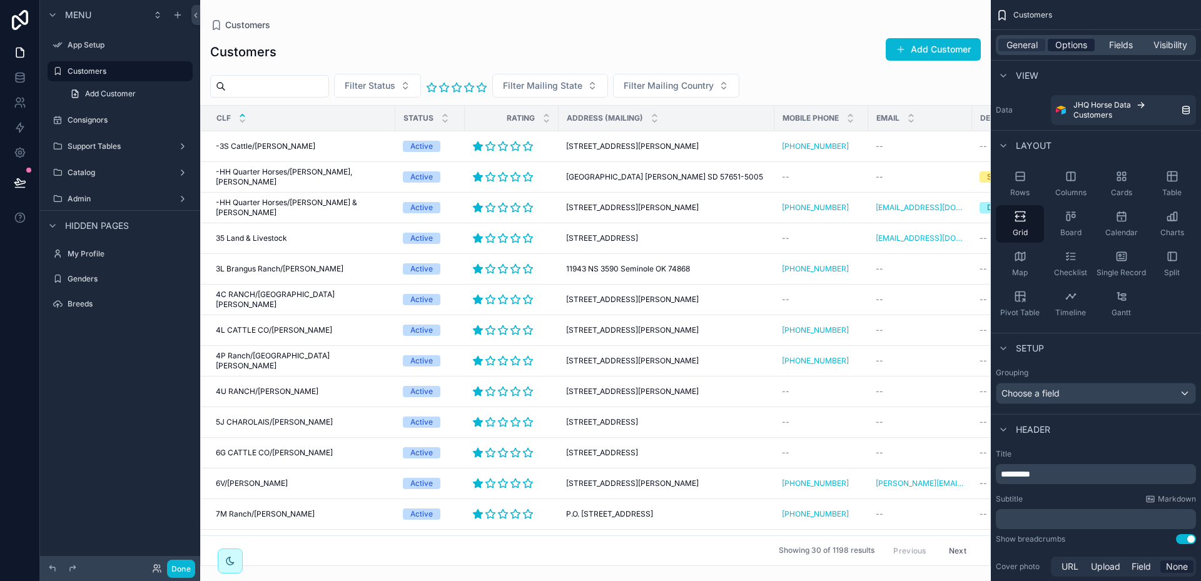
click at [1065, 44] on span "Options" at bounding box center [1071, 45] width 32 height 13
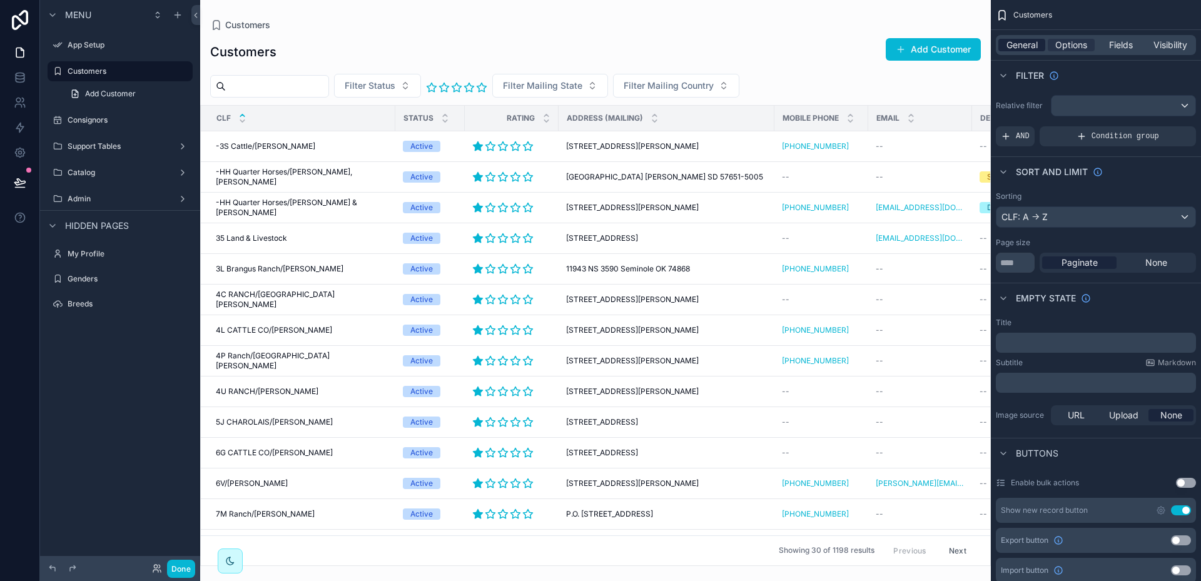
click at [1021, 47] on span "General" at bounding box center [1022, 45] width 31 height 13
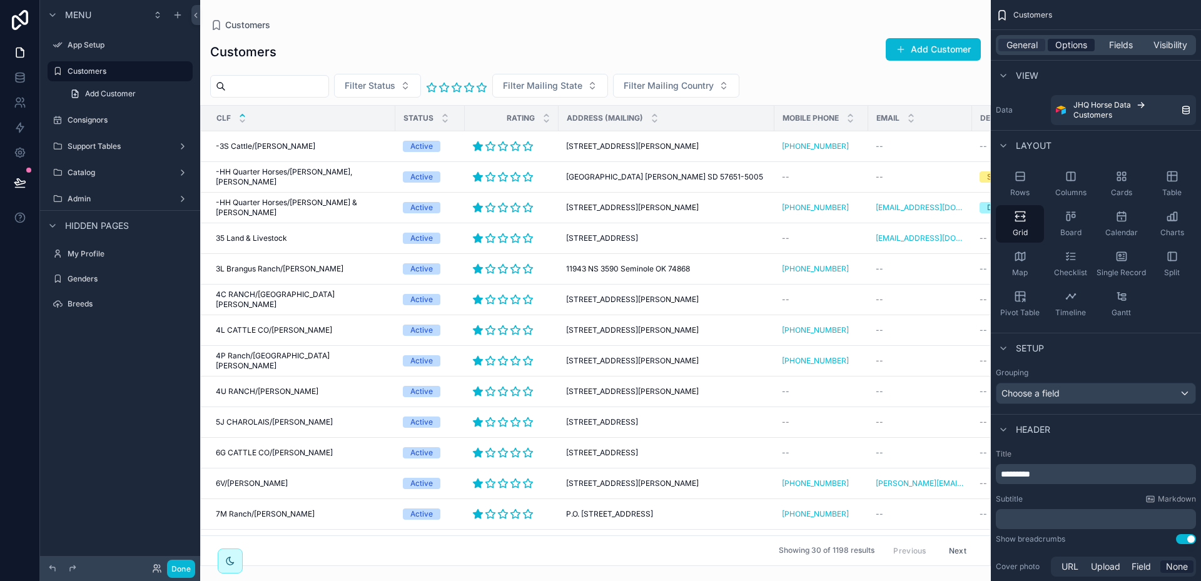
click at [1070, 44] on span "Options" at bounding box center [1071, 45] width 32 height 13
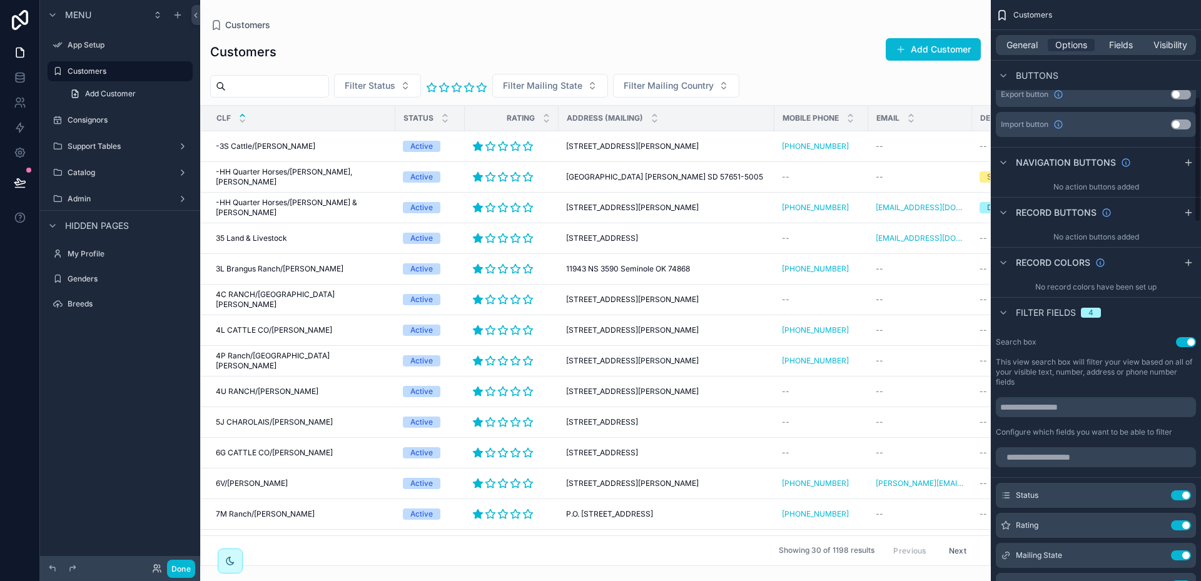
scroll to position [563, 0]
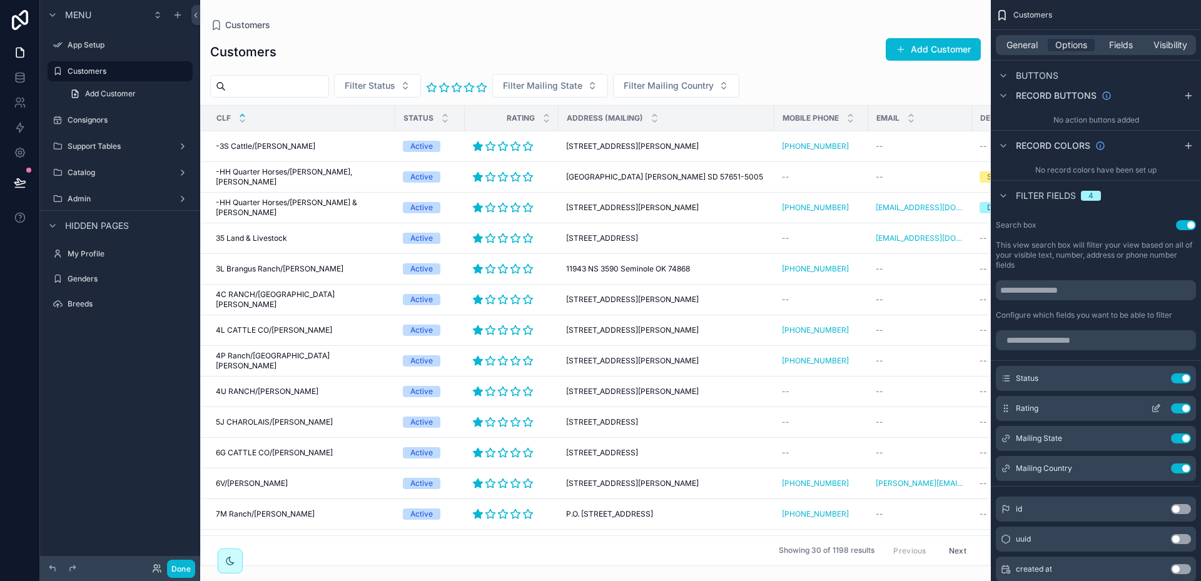
click at [1179, 407] on button "Use setting" at bounding box center [1181, 409] width 20 height 10
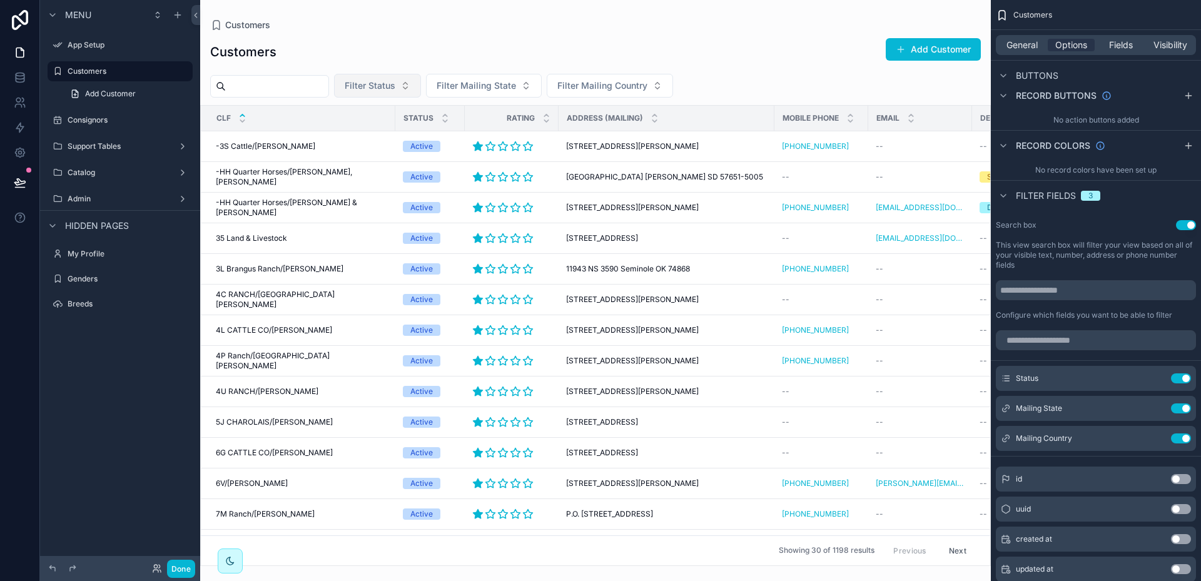
click at [421, 84] on button "Filter Status" at bounding box center [377, 86] width 87 height 24
click at [449, 60] on div "Customers Add Customer" at bounding box center [595, 52] width 771 height 29
click at [1179, 378] on button "Use setting" at bounding box center [1181, 378] width 20 height 10
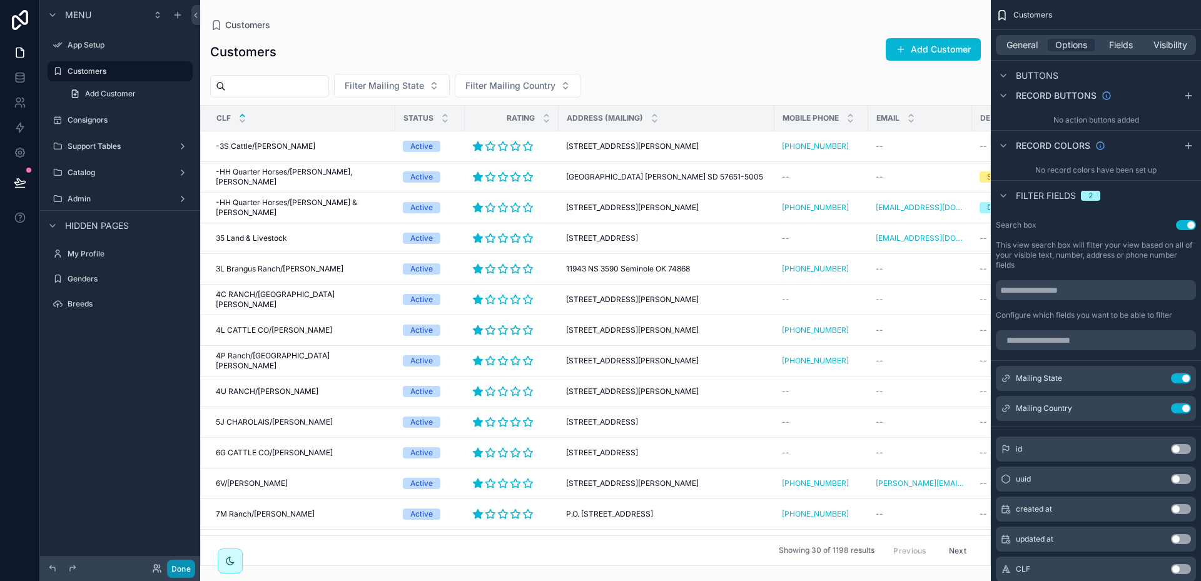
click at [181, 562] on button "Done" at bounding box center [181, 569] width 28 height 18
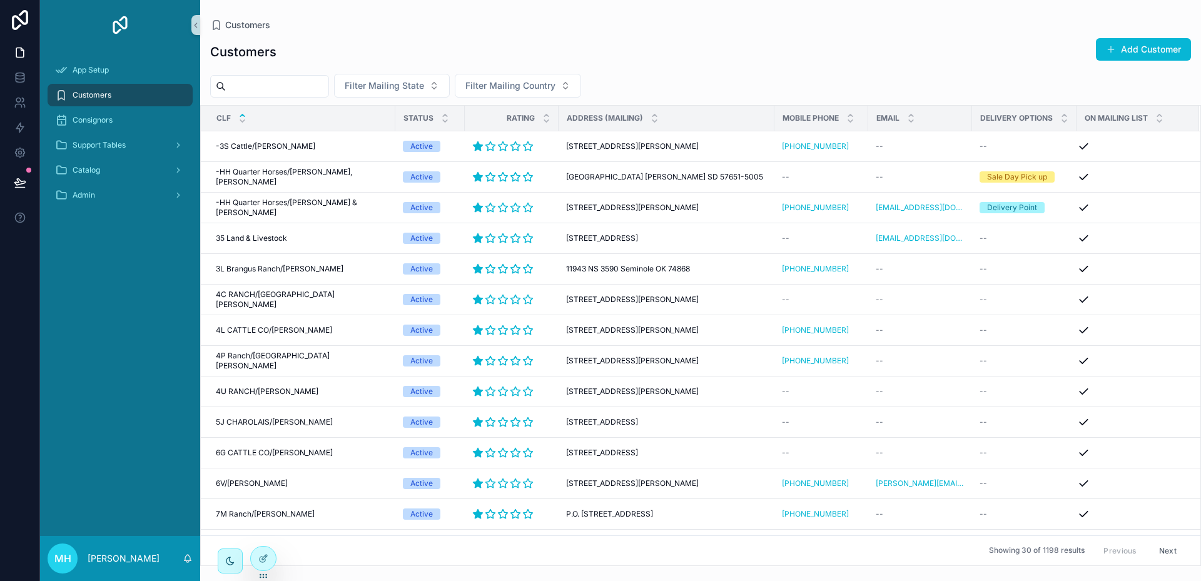
click at [297, 90] on input "scrollable content" at bounding box center [277, 87] width 103 height 18
click at [581, 83] on button "Filter Mailing Country" at bounding box center [518, 86] width 126 height 24
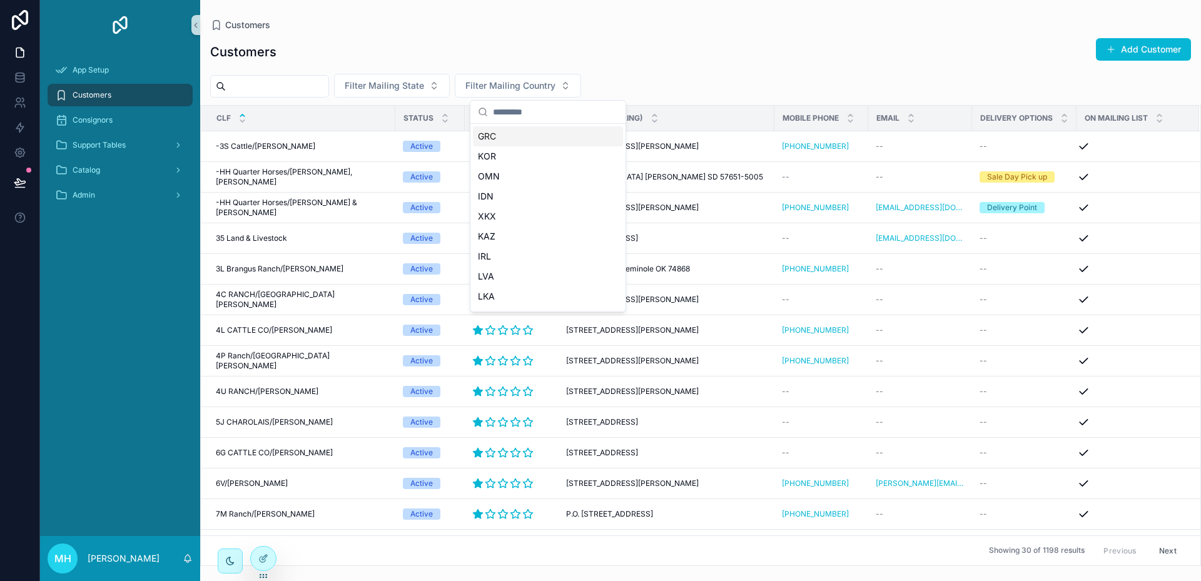
click at [627, 78] on div "Filter Mailing State Filter Mailing Country" at bounding box center [700, 86] width 1001 height 24
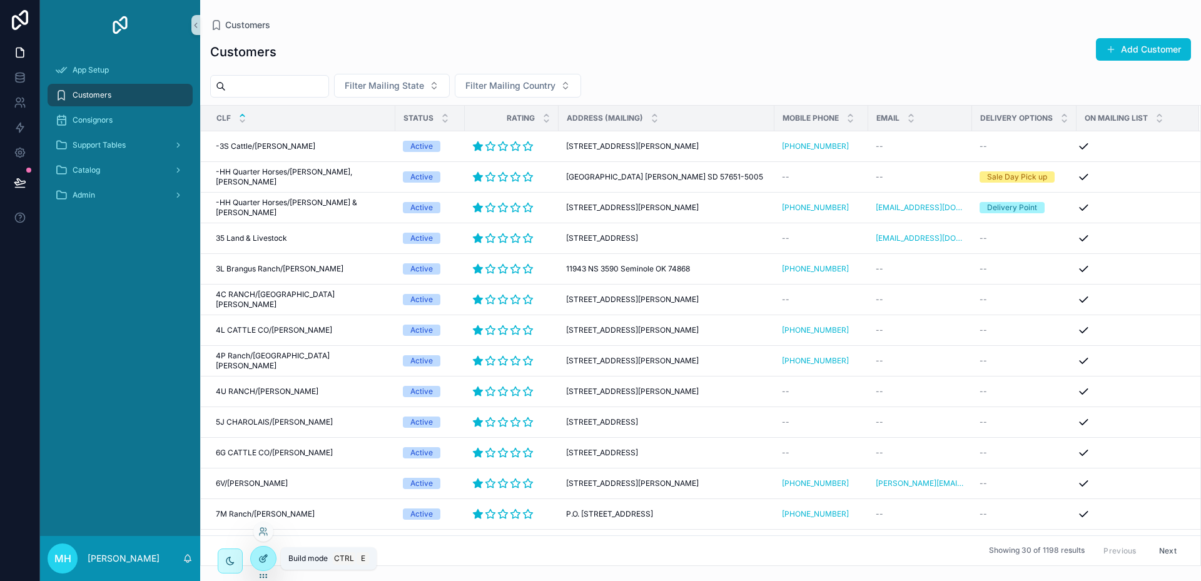
click at [266, 557] on icon at bounding box center [265, 556] width 1 height 1
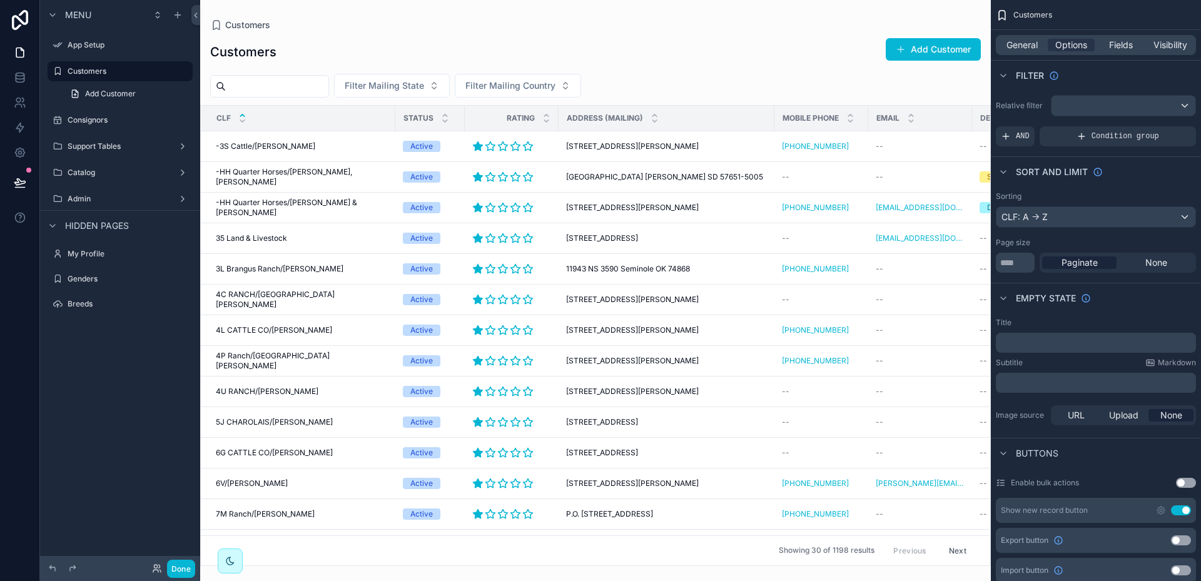
click at [463, 84] on div "scrollable content" at bounding box center [595, 290] width 791 height 581
click at [450, 84] on button "Filter Mailing State" at bounding box center [392, 86] width 116 height 24
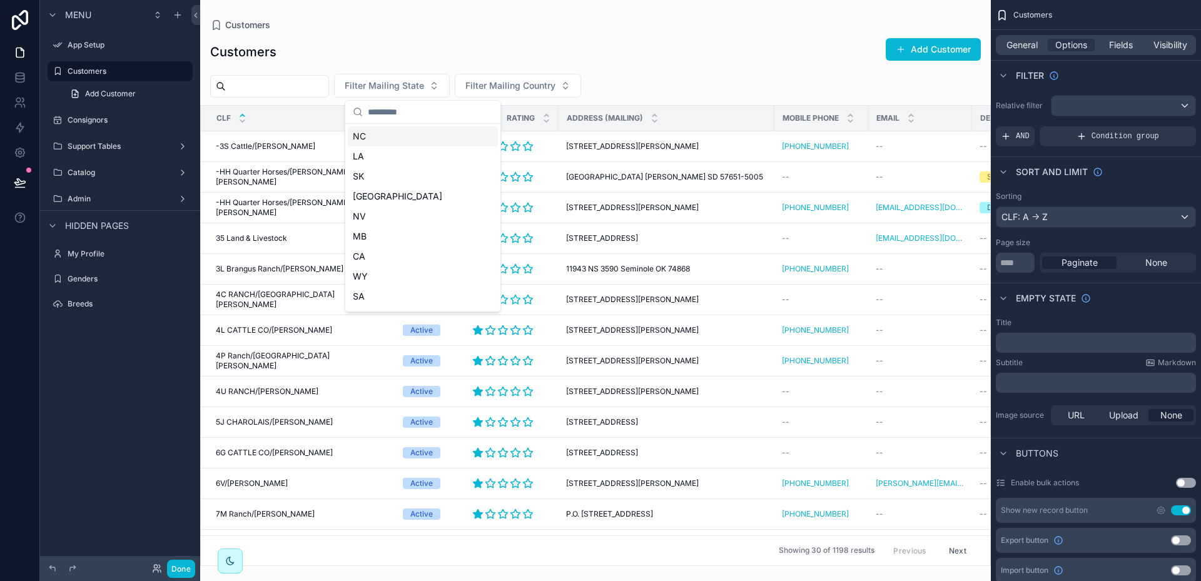
click at [632, 69] on div "Customers Add Customer Filter Mailing State Filter Mailing Country CLF Status R…" at bounding box center [595, 298] width 791 height 536
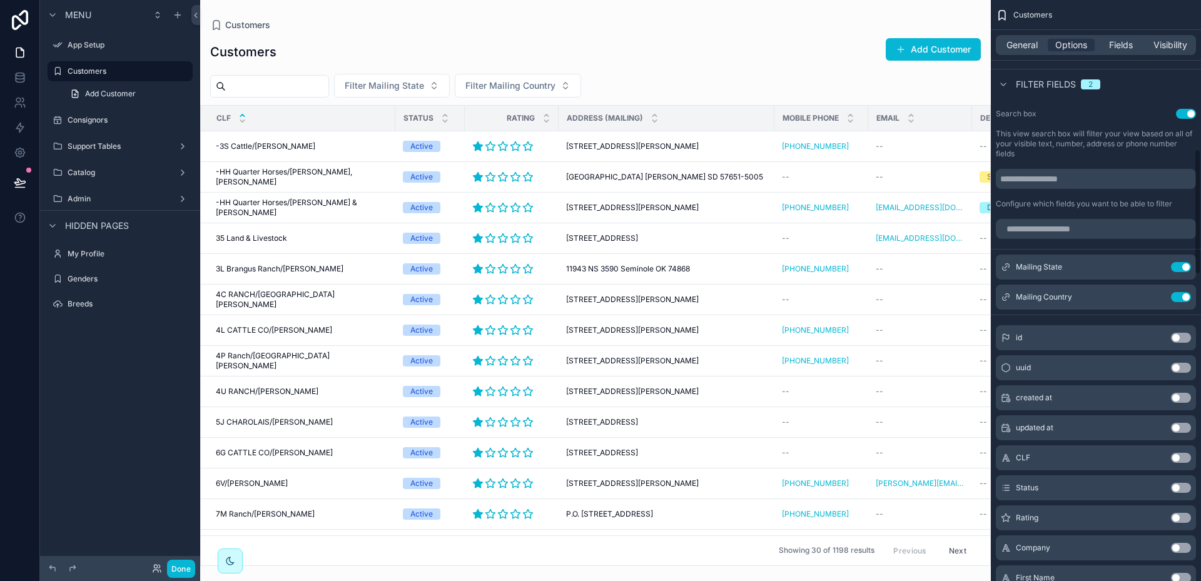
scroll to position [688, 0]
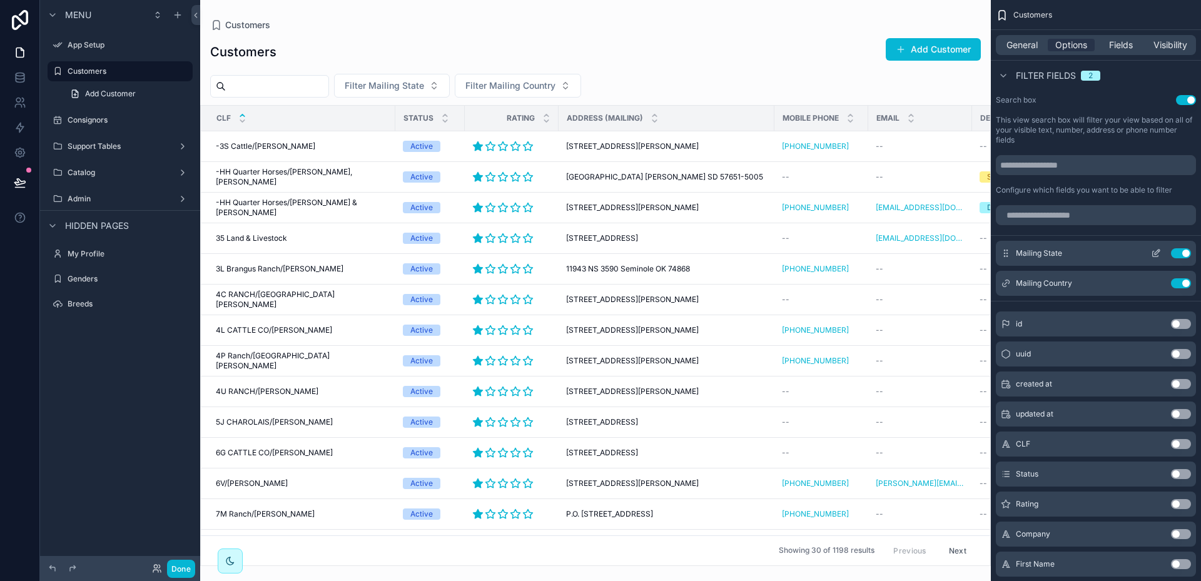
click at [1157, 254] on icon "scrollable content" at bounding box center [1157, 252] width 5 height 5
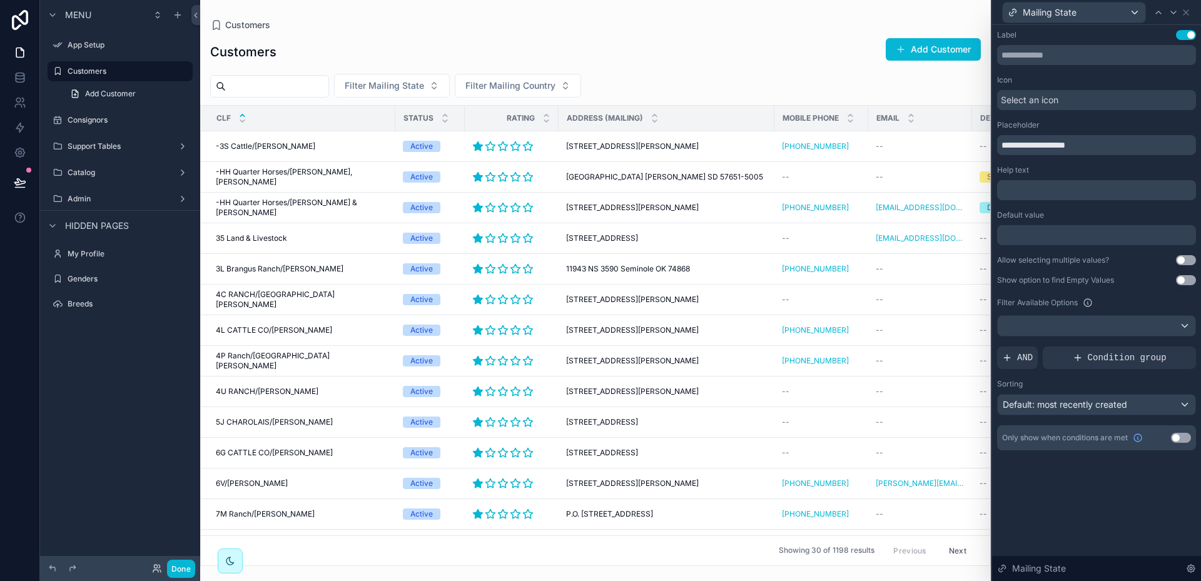
click at [1193, 256] on button "Use setting" at bounding box center [1186, 260] width 20 height 10
click at [1191, 278] on button "Use setting" at bounding box center [1186, 280] width 20 height 10
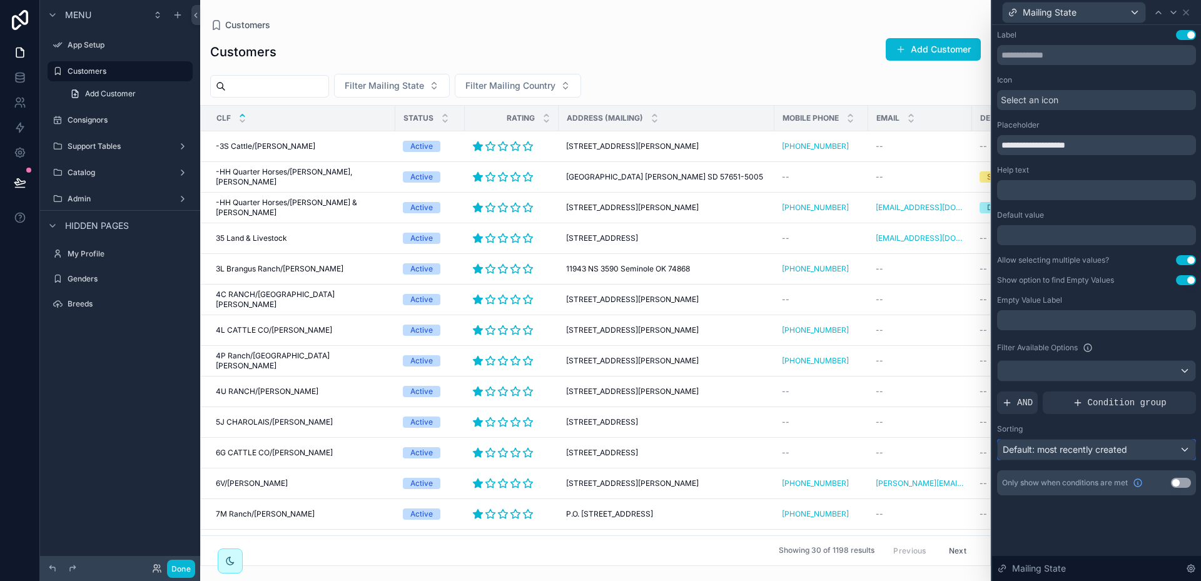
click at [1185, 448] on div "Default: most recently created" at bounding box center [1097, 450] width 198 height 20
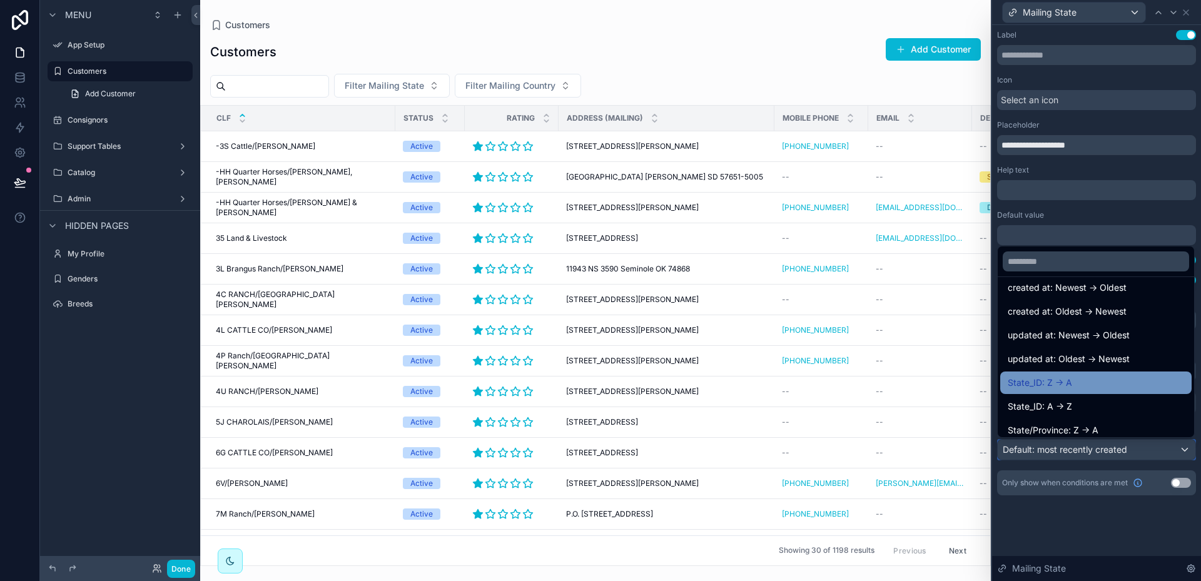
scroll to position [63, 0]
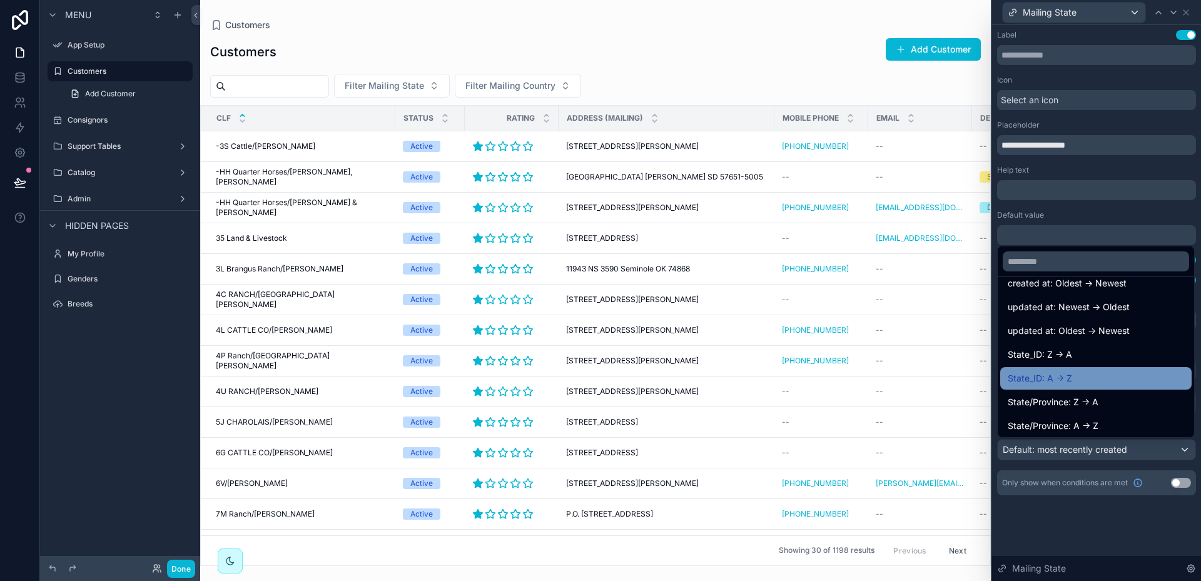
click at [1026, 378] on span "State_ID: A -> Z" at bounding box center [1040, 378] width 64 height 15
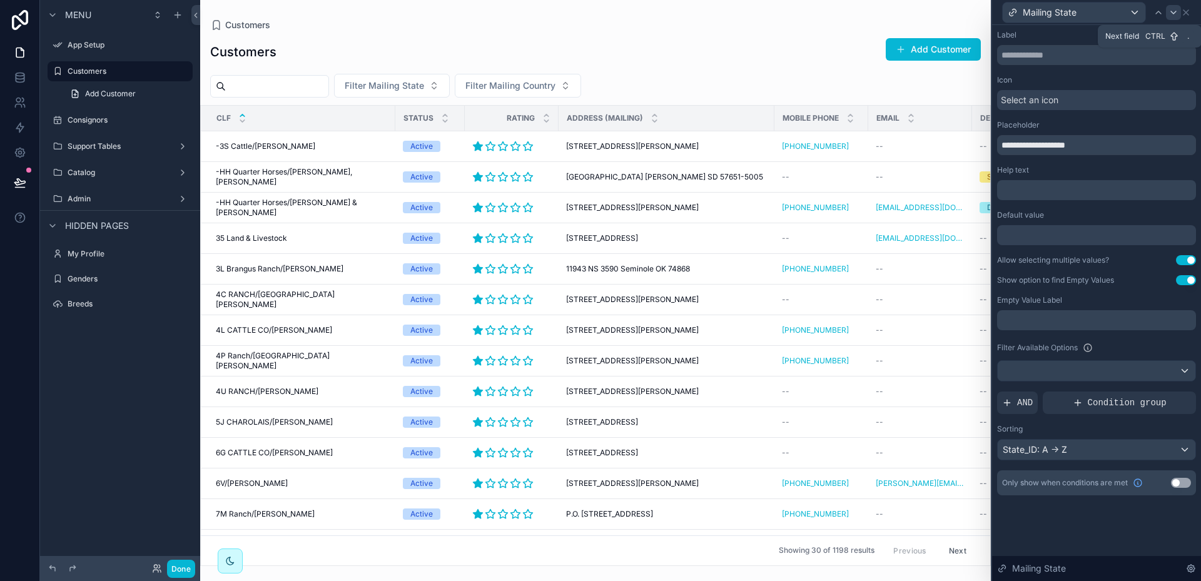
click at [1175, 13] on icon at bounding box center [1173, 12] width 5 height 3
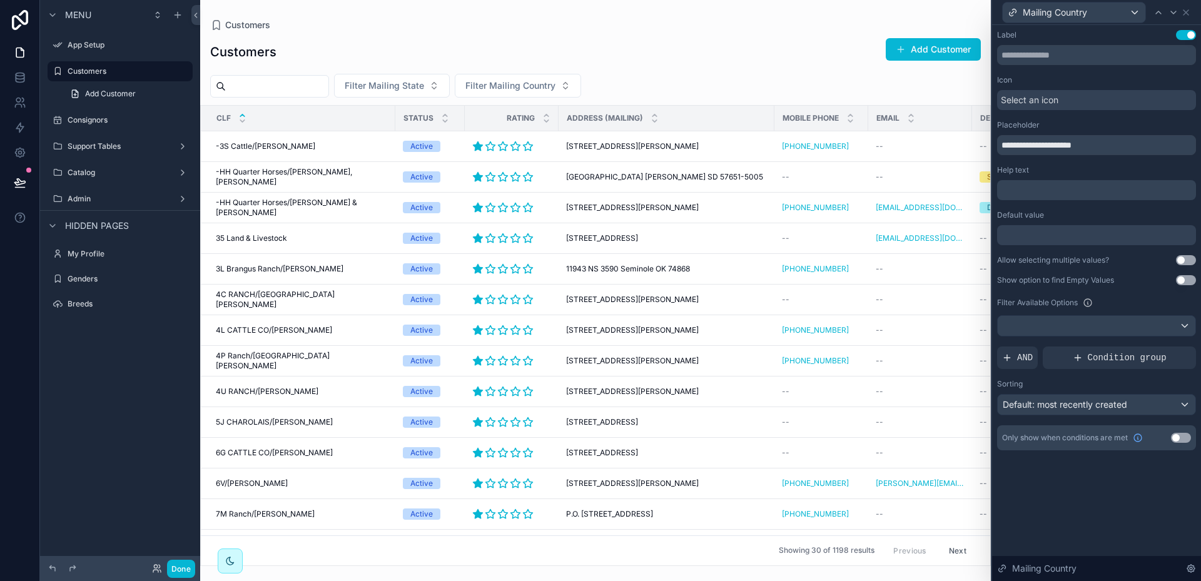
click at [1194, 259] on button "Use setting" at bounding box center [1186, 260] width 20 height 10
click at [1192, 278] on button "Use setting" at bounding box center [1186, 280] width 20 height 10
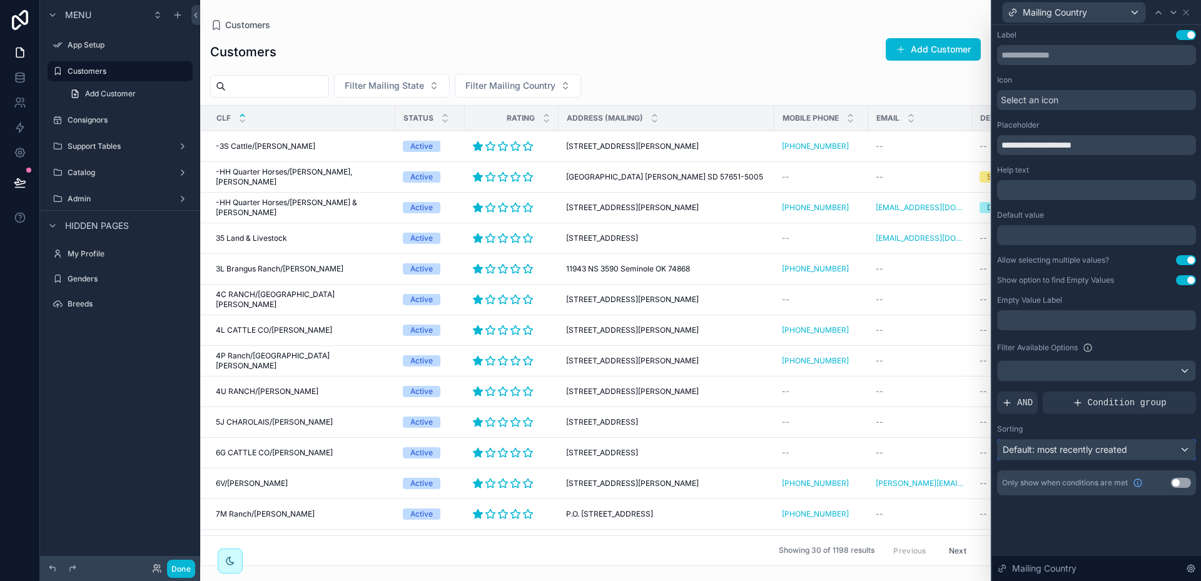
click at [1183, 449] on div "Default: most recently created" at bounding box center [1097, 450] width 198 height 20
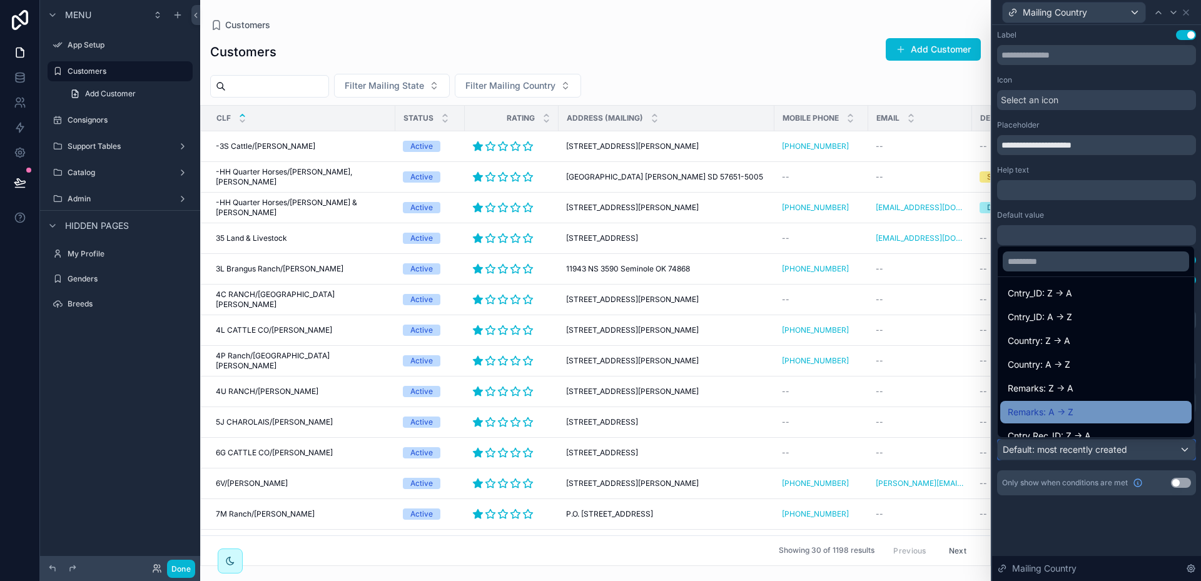
scroll to position [125, 0]
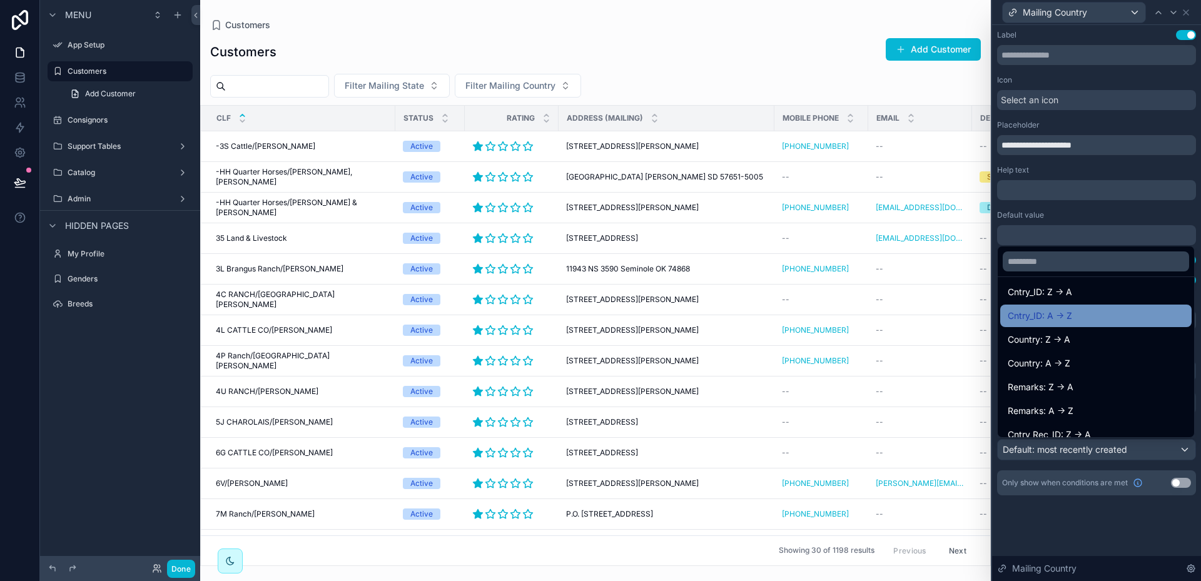
click at [1042, 318] on span "Cntry_ID: A -> Z" at bounding box center [1040, 315] width 64 height 15
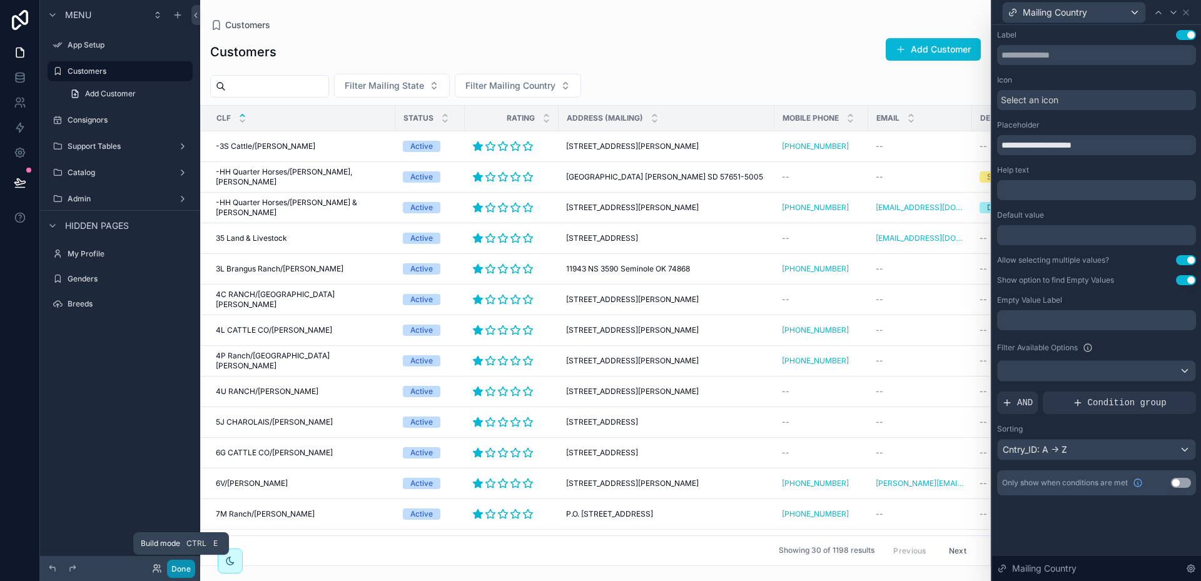
click at [180, 567] on button "Done" at bounding box center [181, 569] width 28 height 18
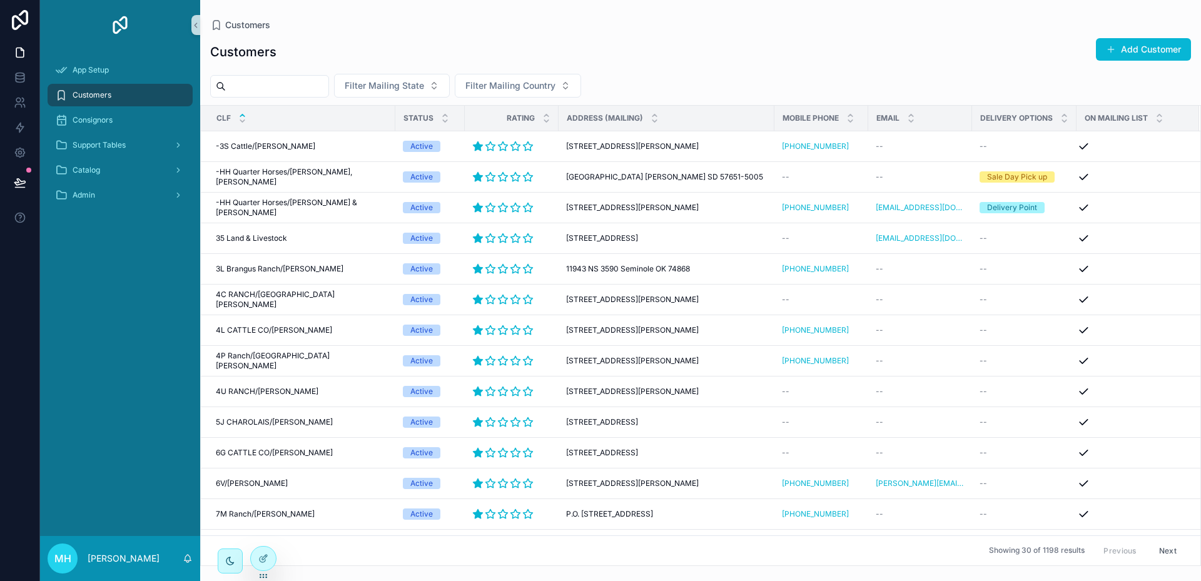
click at [300, 83] on input "scrollable content" at bounding box center [277, 87] width 103 height 18
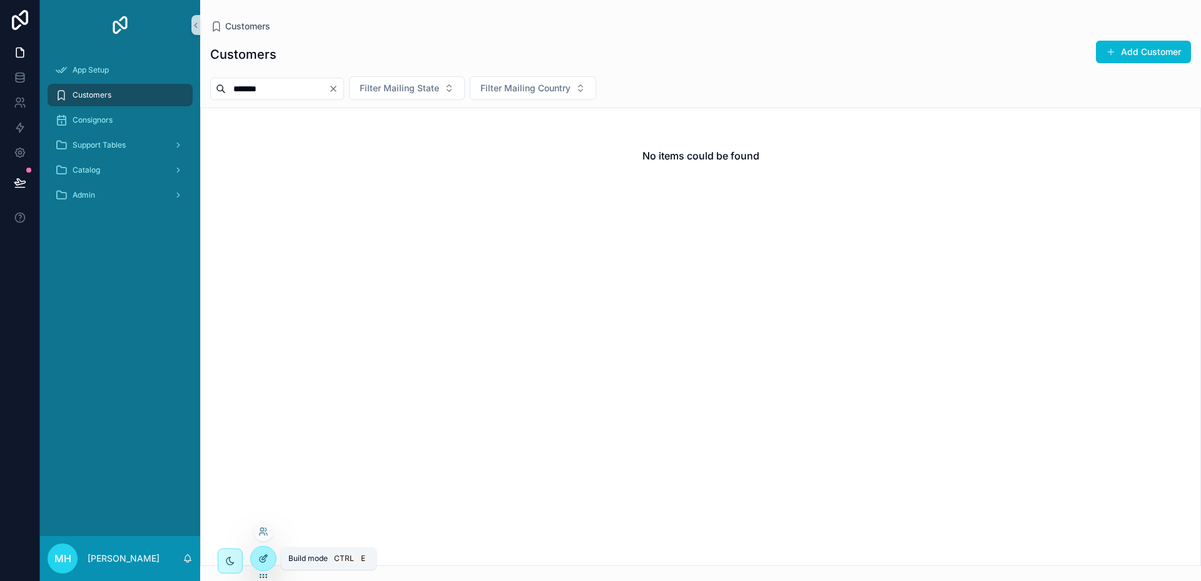
type input "*******"
click at [267, 560] on icon at bounding box center [263, 559] width 10 height 10
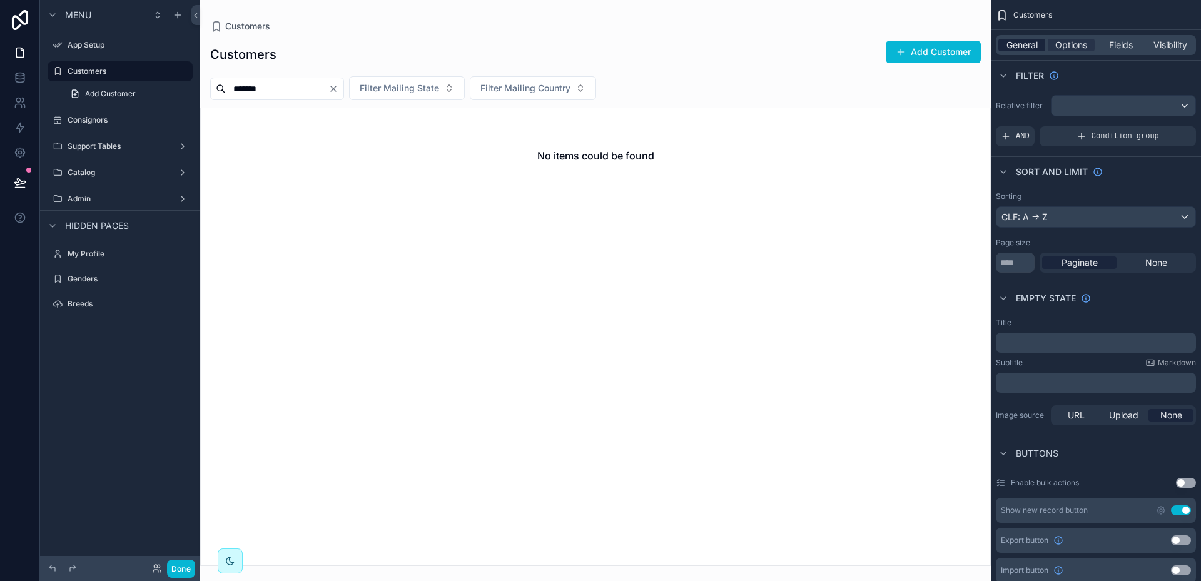
click at [1027, 46] on span "General" at bounding box center [1022, 45] width 31 height 13
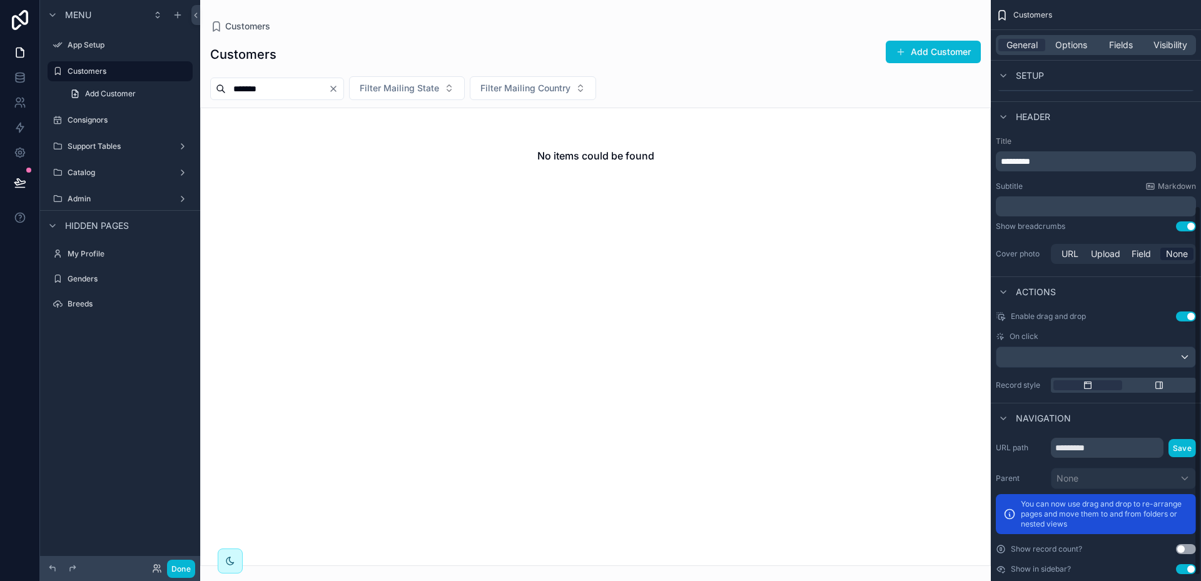
scroll to position [331, 0]
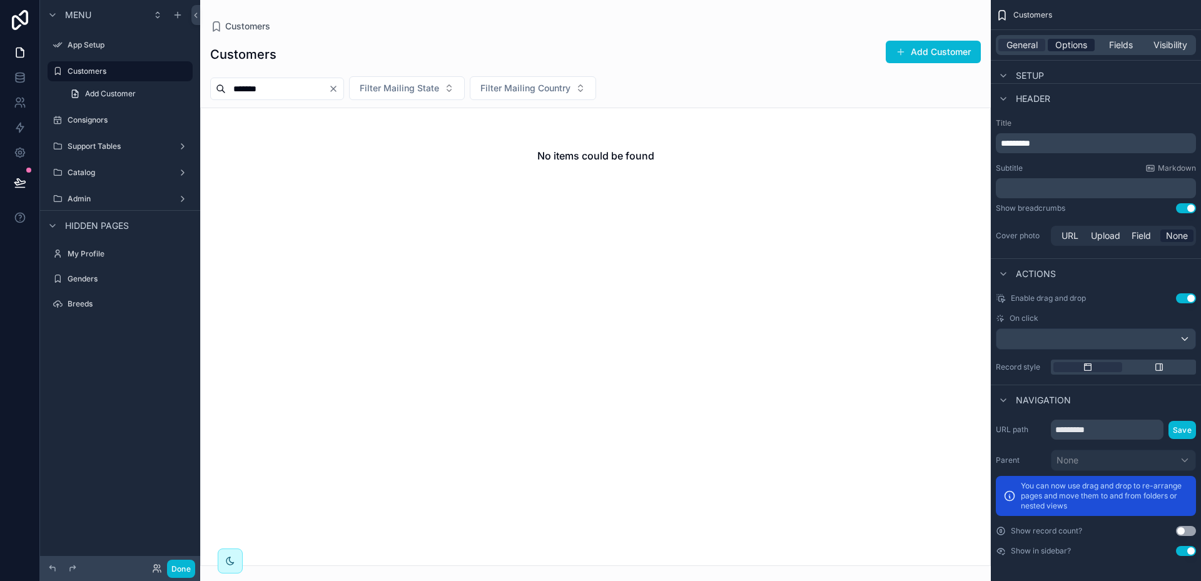
click at [1081, 44] on span "Options" at bounding box center [1071, 45] width 32 height 13
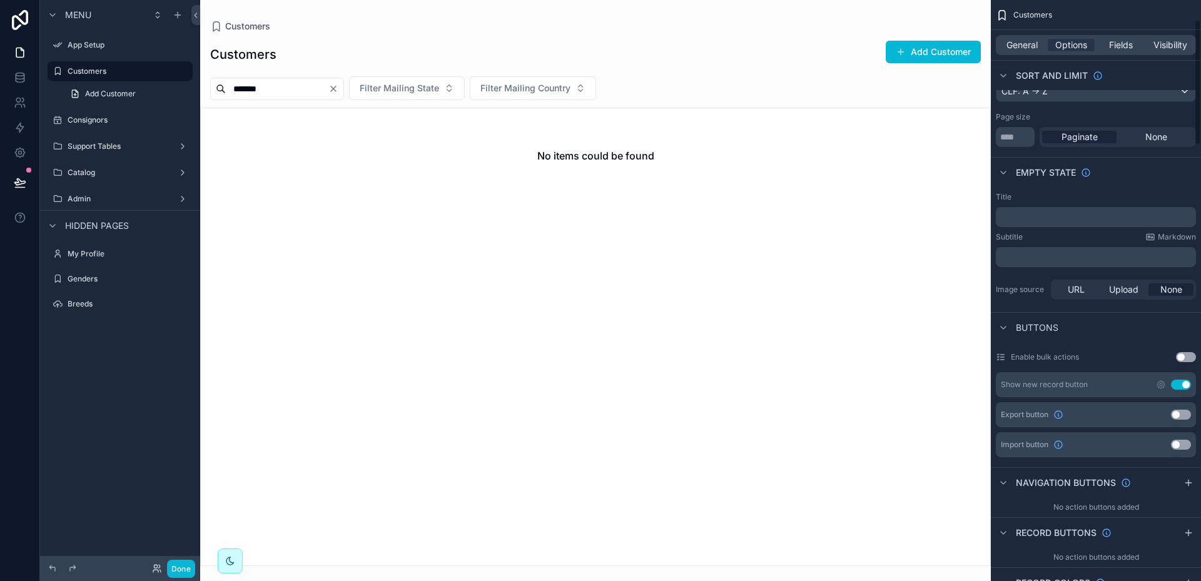
scroll to position [81, 0]
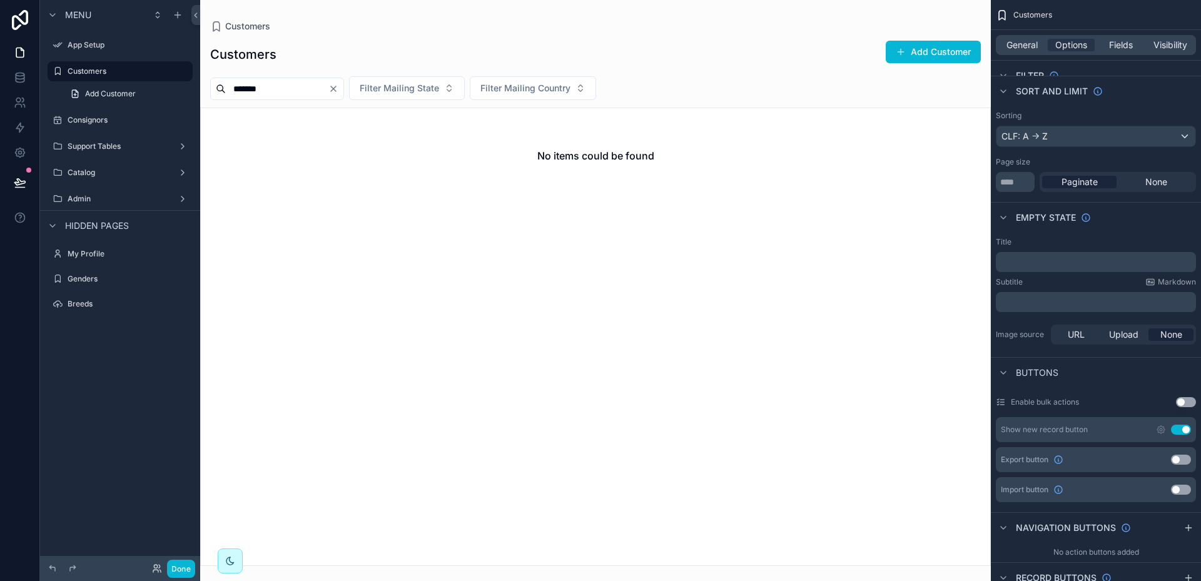
click at [1023, 265] on p "﻿" at bounding box center [1097, 262] width 193 height 10
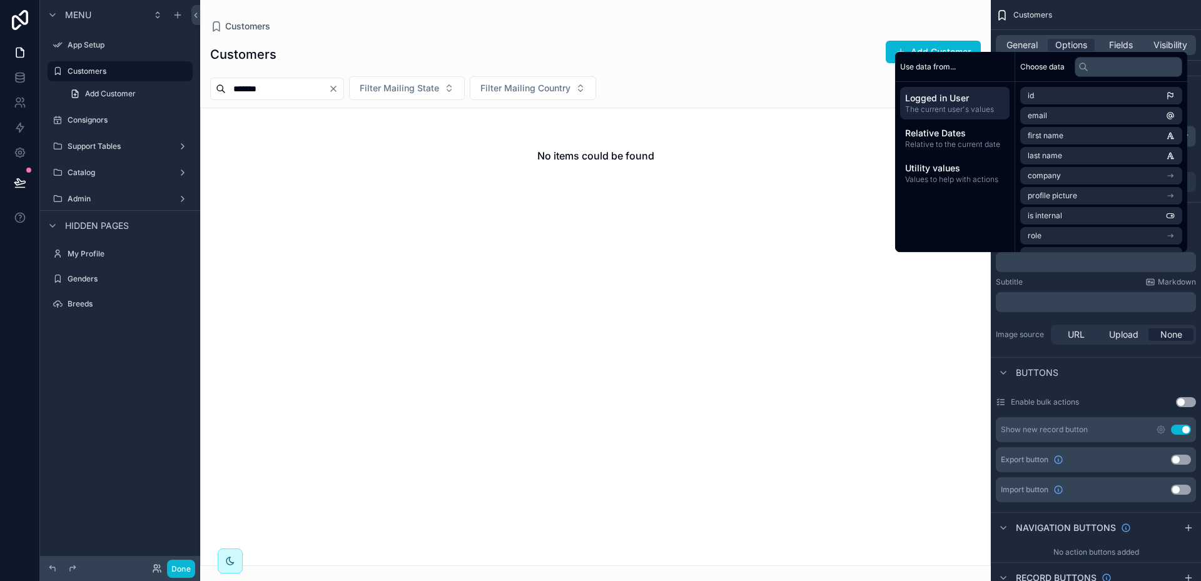
click at [933, 102] on span "Logged in User" at bounding box center [954, 98] width 99 height 13
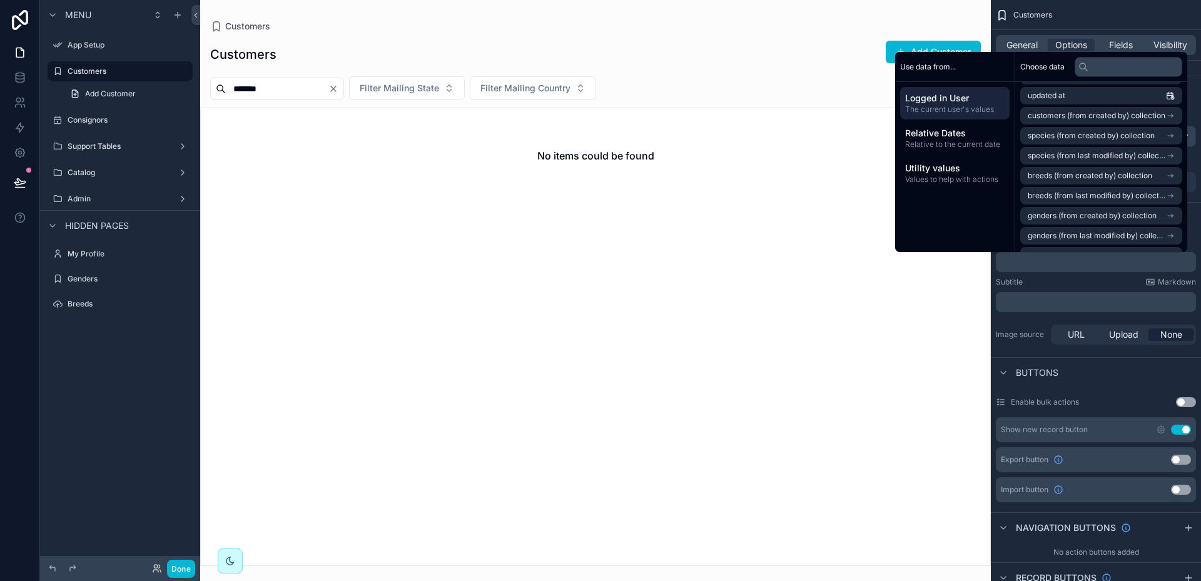
scroll to position [375, 0]
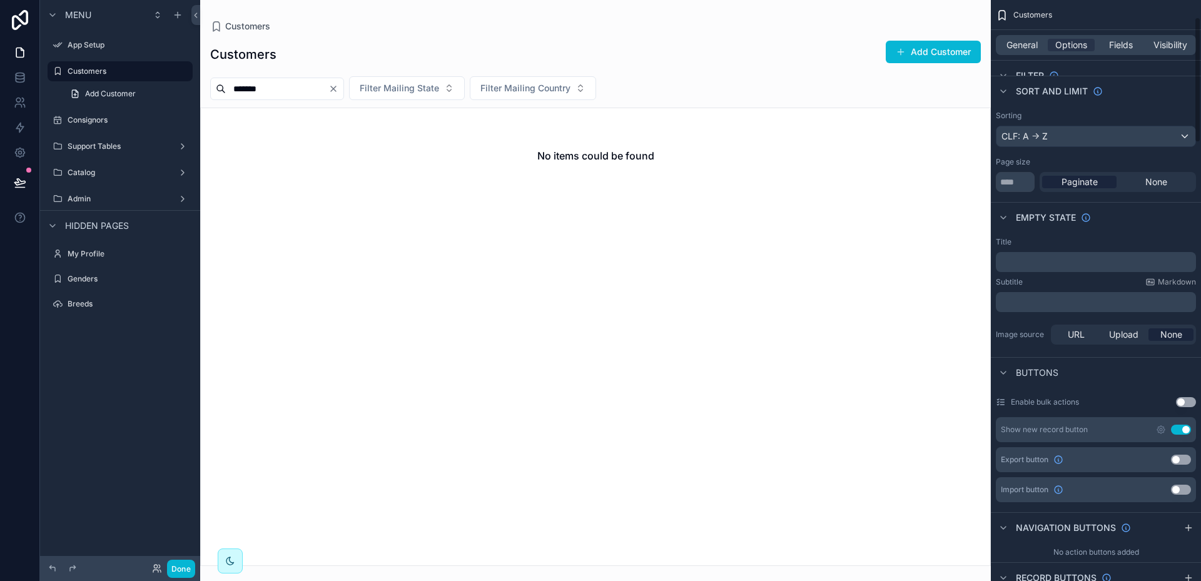
click at [1050, 263] on p "﻿" at bounding box center [1097, 262] width 193 height 10
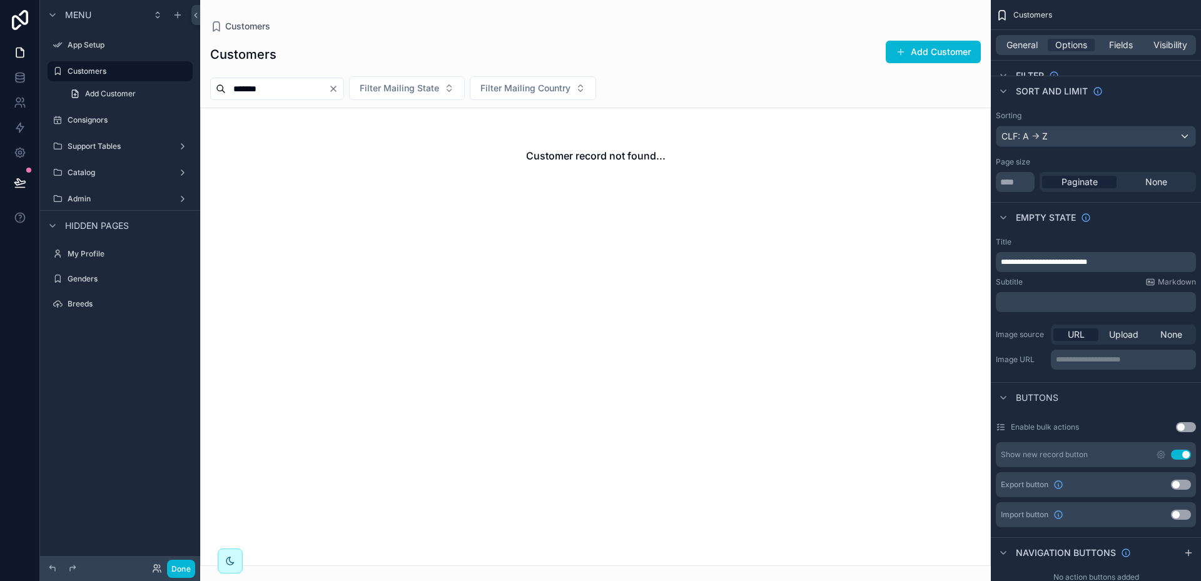
click at [968, 397] on div "scrollable content" at bounding box center [595, 290] width 791 height 581
click at [187, 568] on button "Done" at bounding box center [181, 569] width 28 height 18
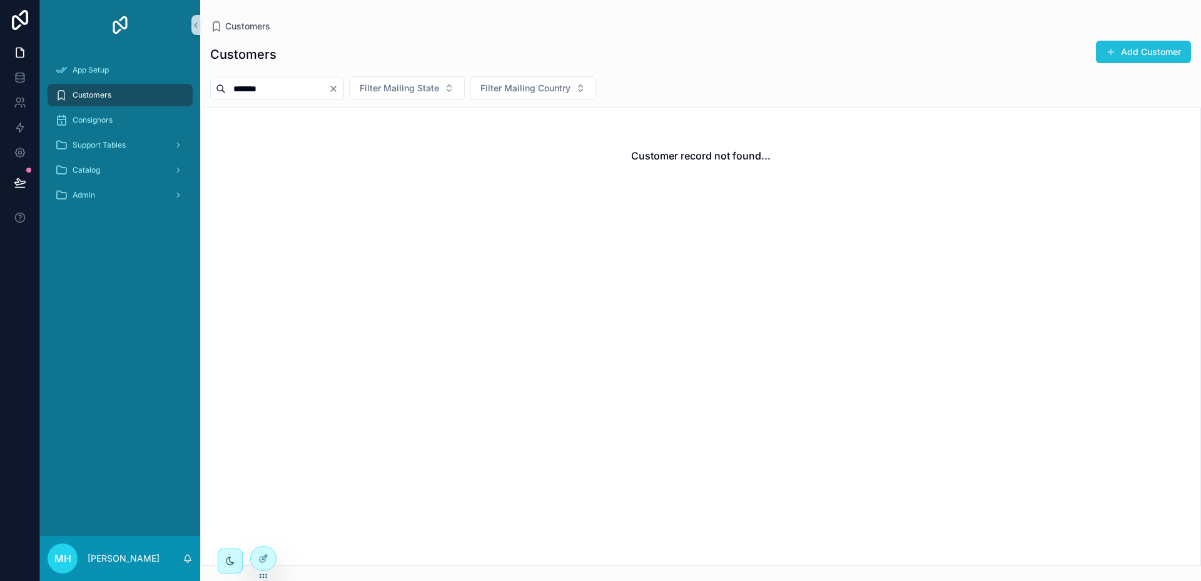
click at [1149, 53] on button "Add Customer" at bounding box center [1143, 52] width 95 height 23
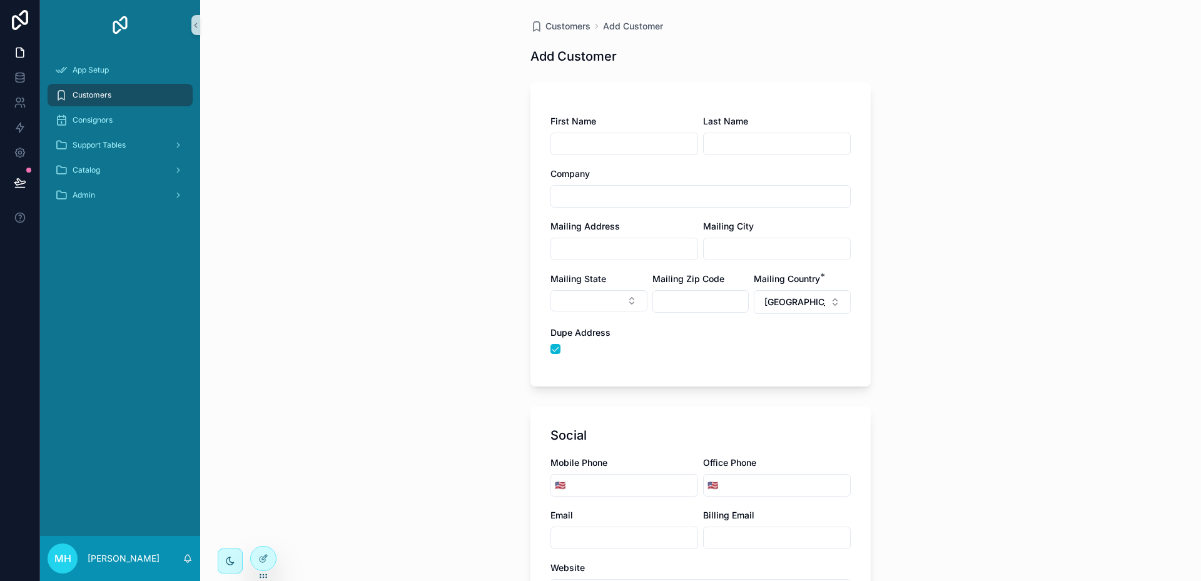
click at [624, 144] on input "scrollable content" at bounding box center [624, 144] width 146 height 18
type input "**********"
type input "*******"
type input "**********"
type input "*********"
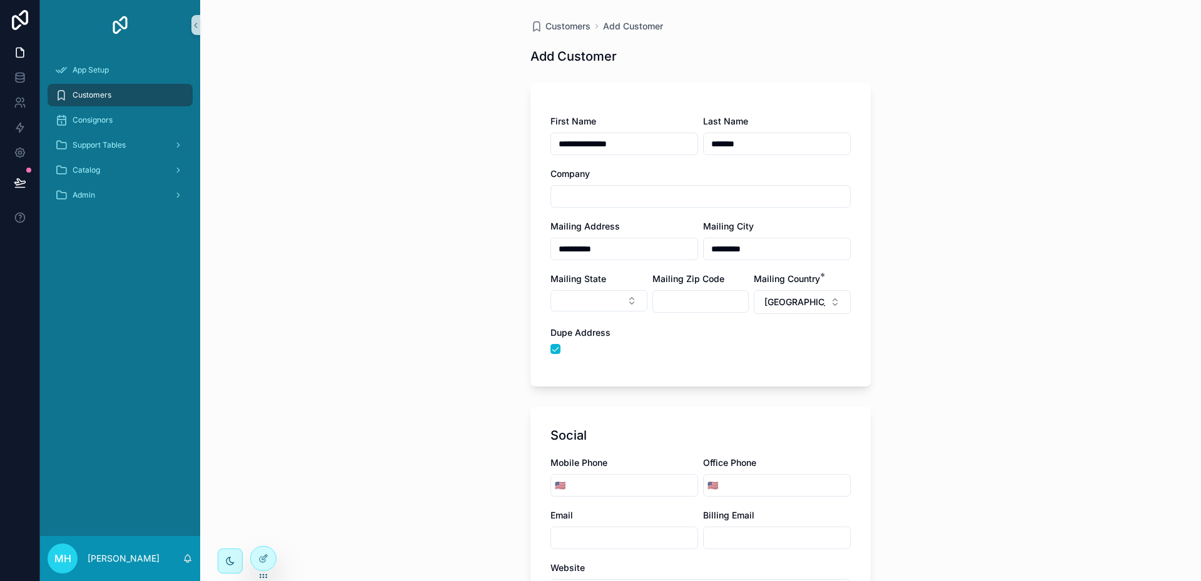
click at [551, 290] on button "Select Button" at bounding box center [599, 300] width 97 height 21
type input "**"
type input "*****"
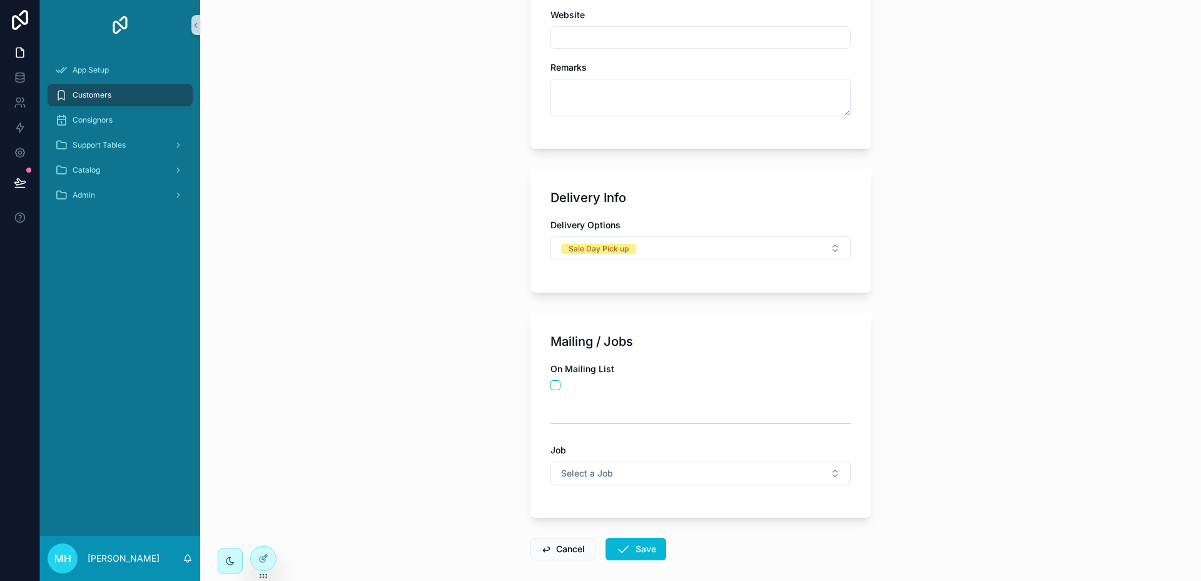
scroll to position [563, 0]
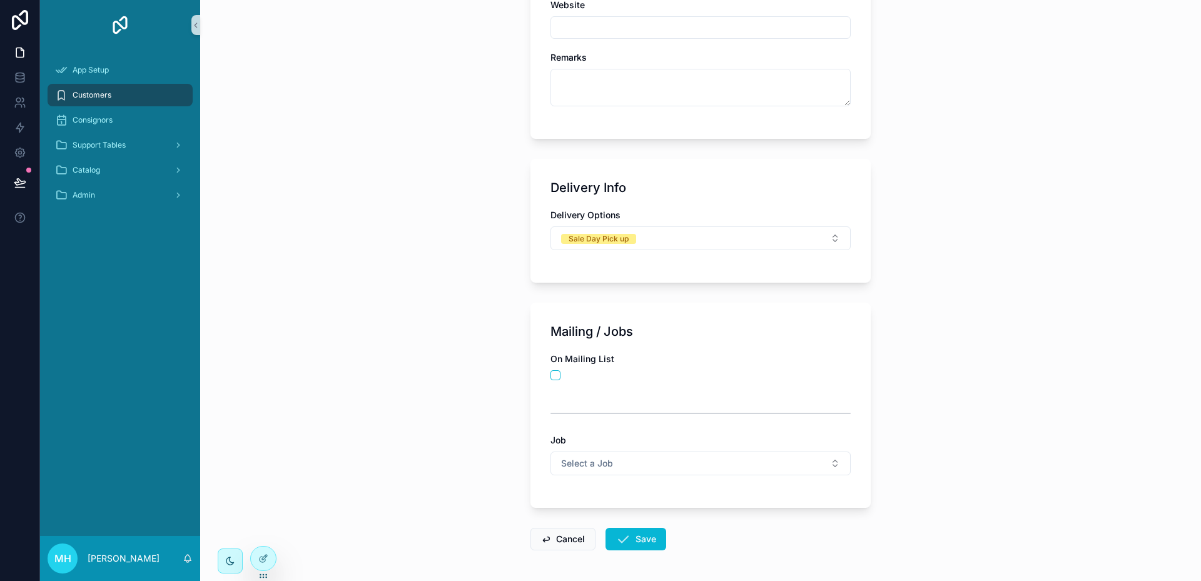
click at [551, 370] on div "On Mailing List" at bounding box center [599, 367] width 97 height 28
click at [551, 375] on button "scrollable content" at bounding box center [556, 375] width 10 height 10
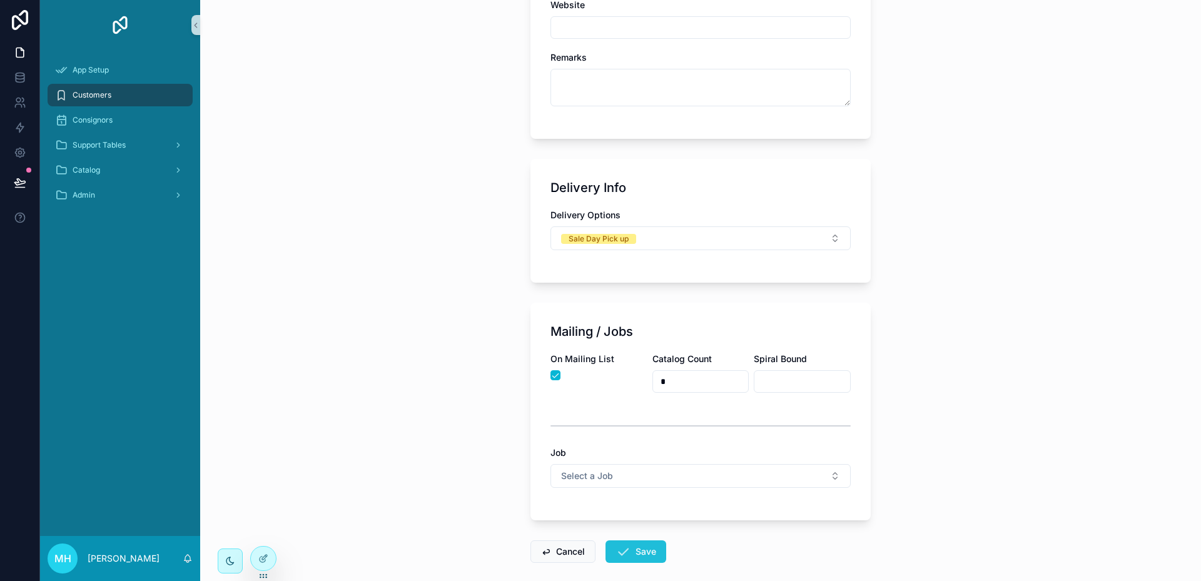
click at [638, 551] on button "Save" at bounding box center [636, 552] width 61 height 23
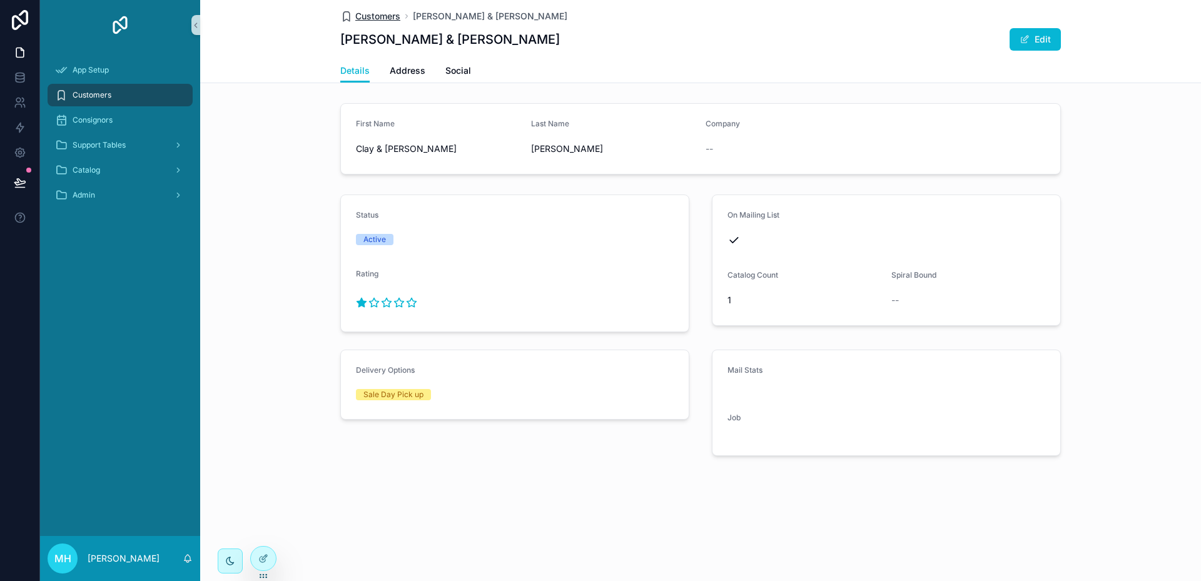
click at [392, 13] on span "Customers" at bounding box center [377, 16] width 45 height 13
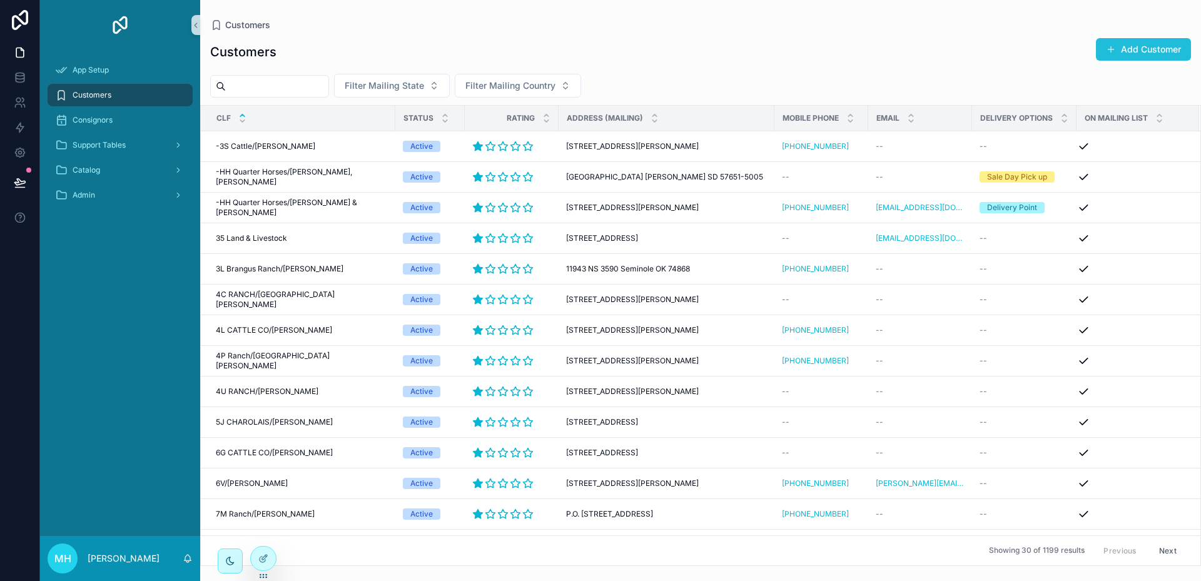
click at [1149, 51] on button "Add Customer" at bounding box center [1143, 49] width 95 height 23
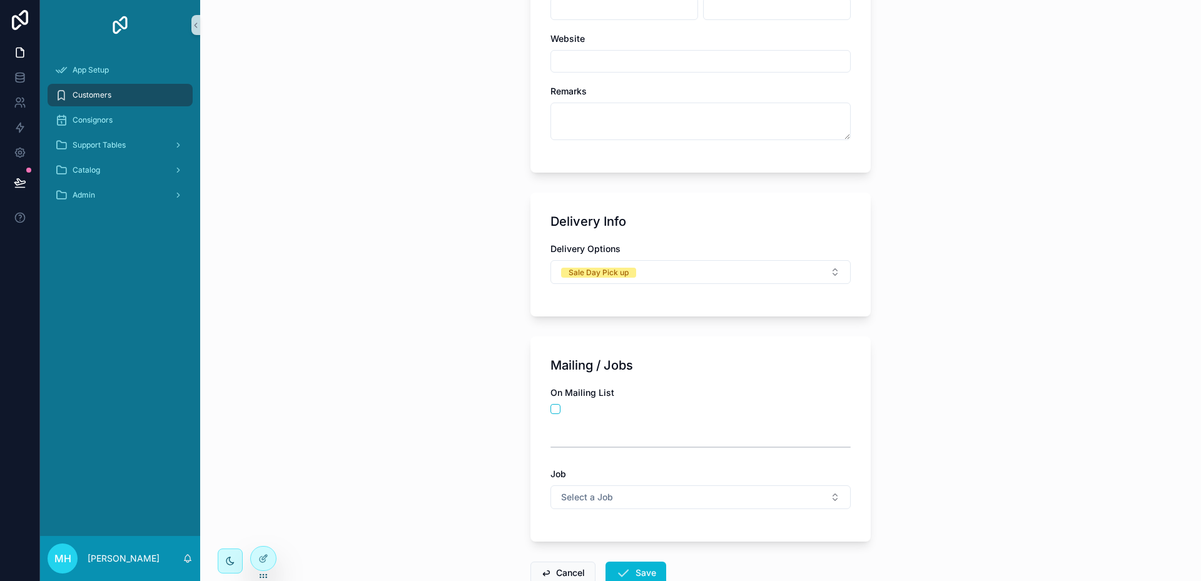
scroll to position [563, 0]
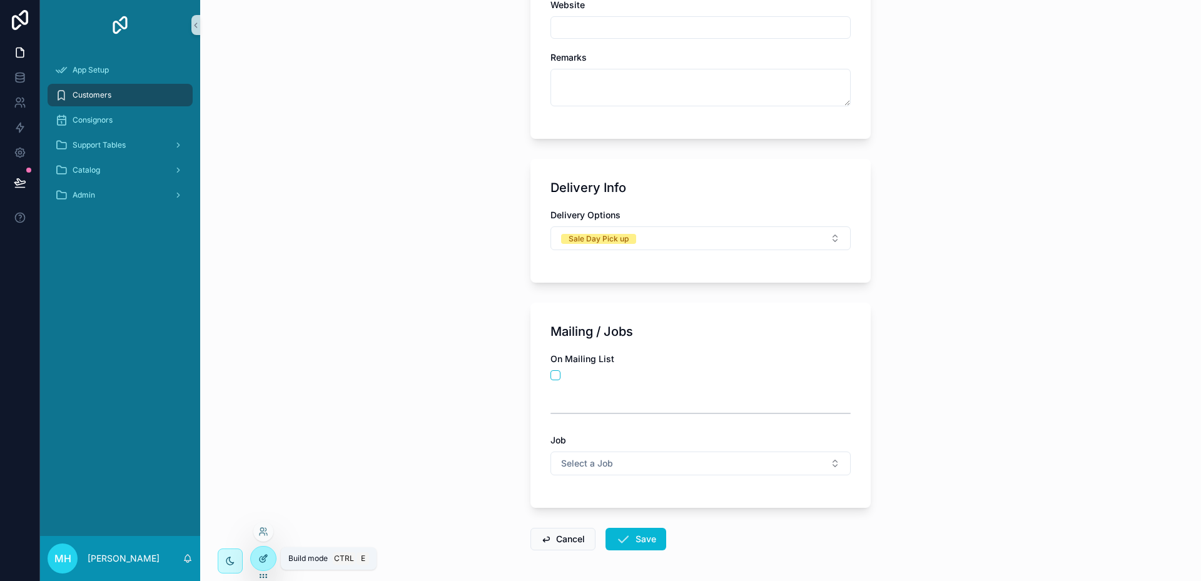
click at [263, 557] on icon at bounding box center [263, 559] width 10 height 10
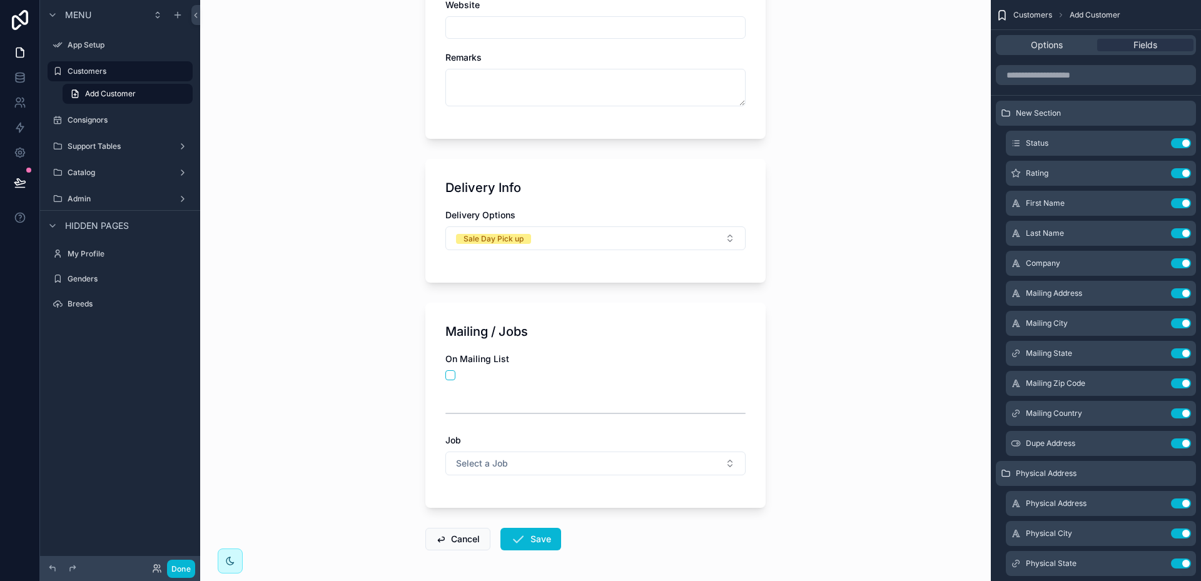
click at [686, 347] on div "Mailing / Jobs On Mailing List Job Select a Job" at bounding box center [595, 405] width 340 height 205
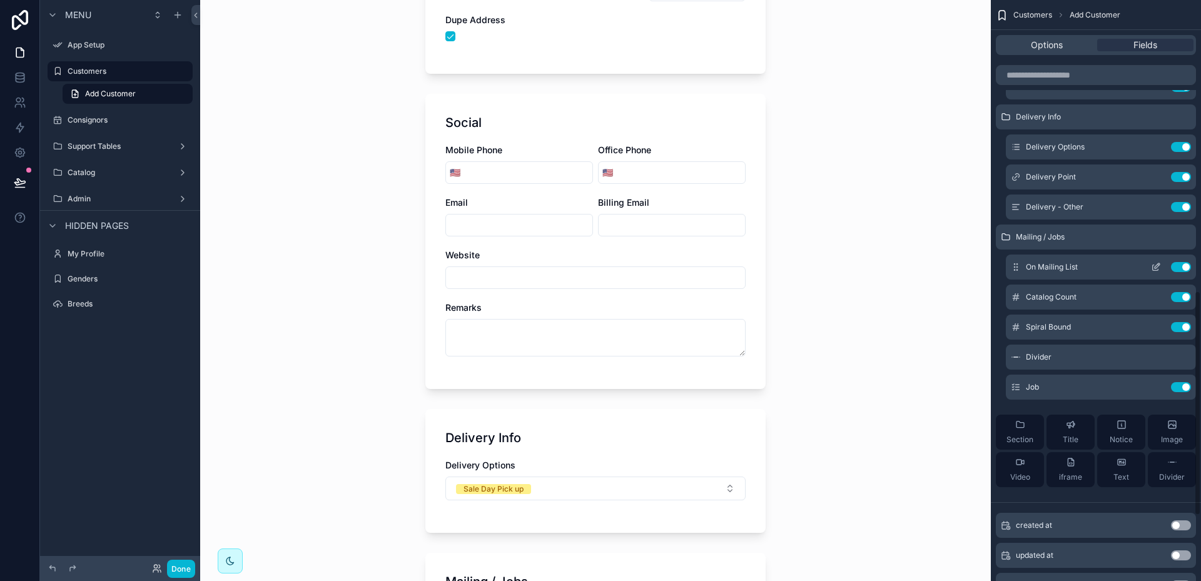
scroll to position [751, 0]
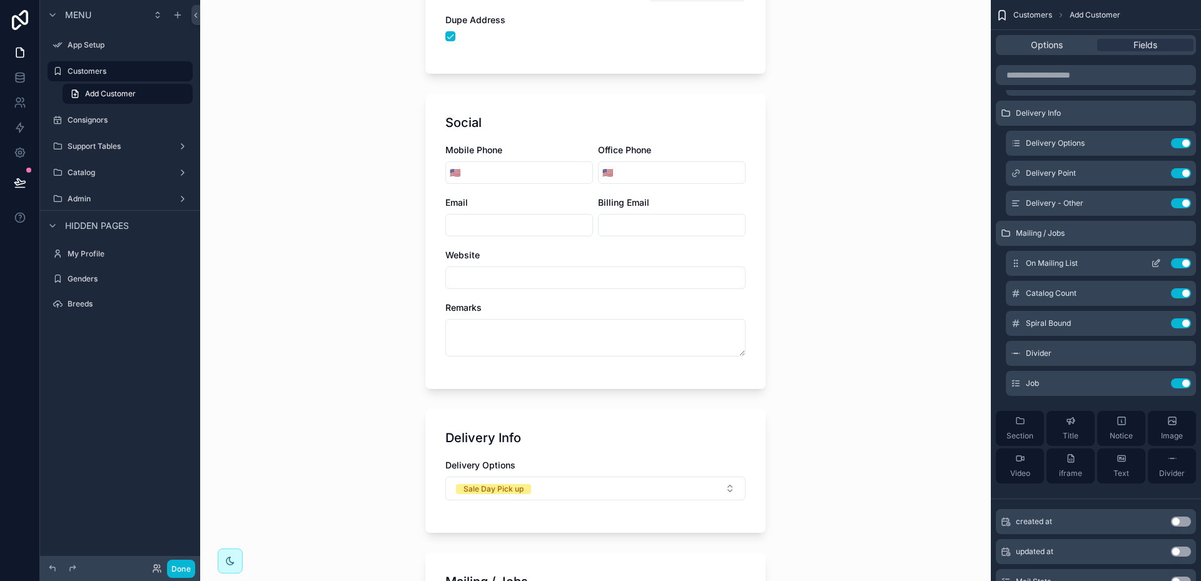
click at [1155, 264] on icon "scrollable content" at bounding box center [1157, 262] width 5 height 5
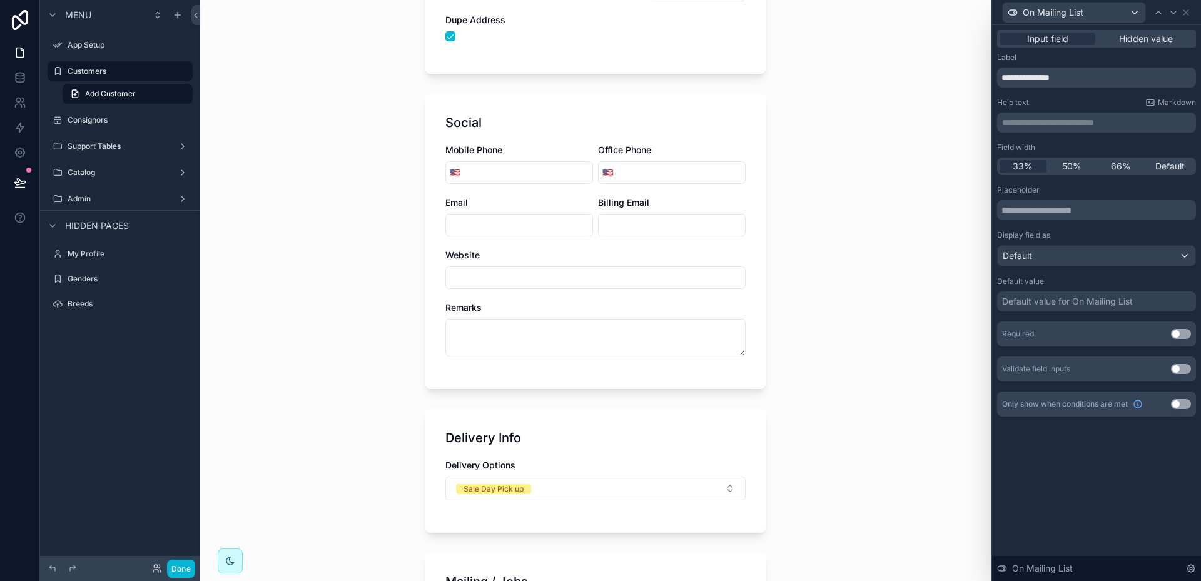
click at [1161, 302] on div "Default value for On Mailing List" at bounding box center [1096, 302] width 199 height 20
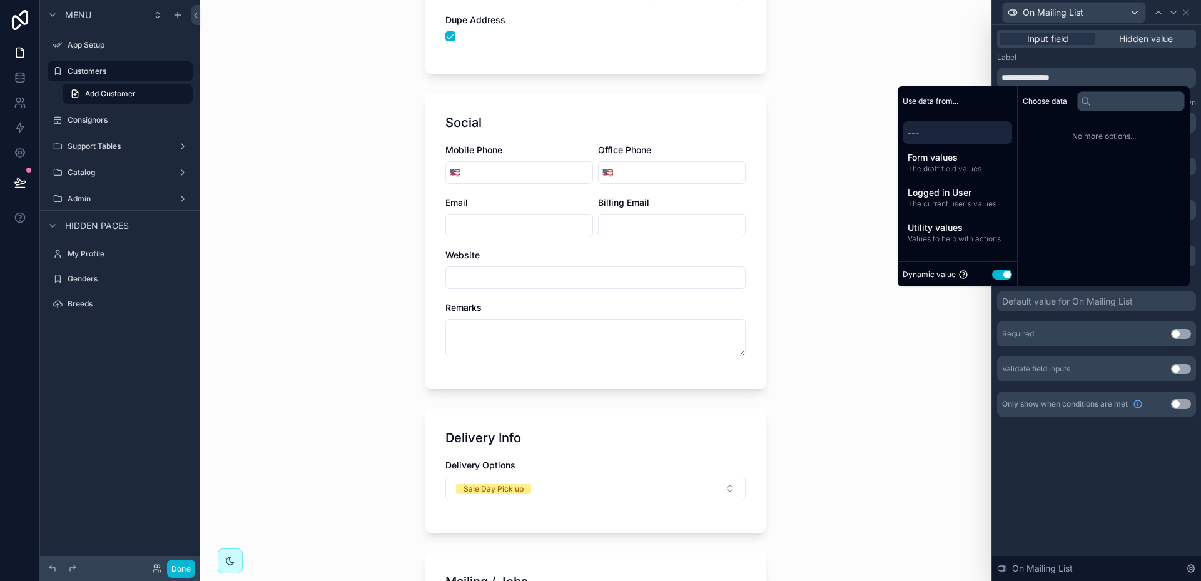
click at [992, 275] on button "Use setting" at bounding box center [1002, 275] width 20 height 10
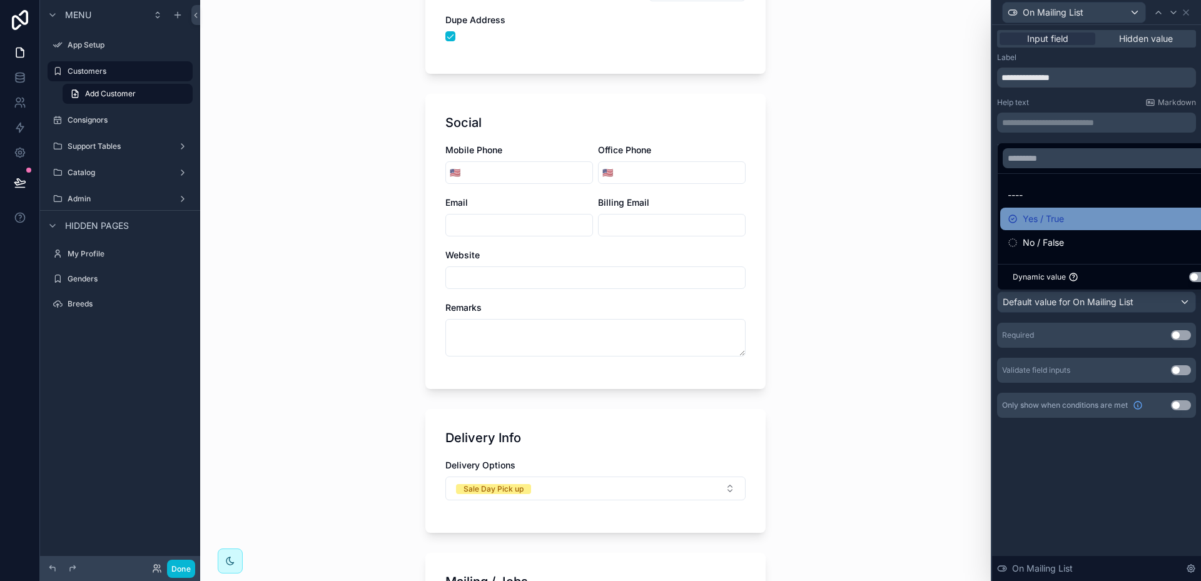
drag, startPoint x: 1044, startPoint y: 216, endPoint x: 1050, endPoint y: 217, distance: 6.3
click at [1043, 216] on span "Yes / True" at bounding box center [1043, 218] width 41 height 15
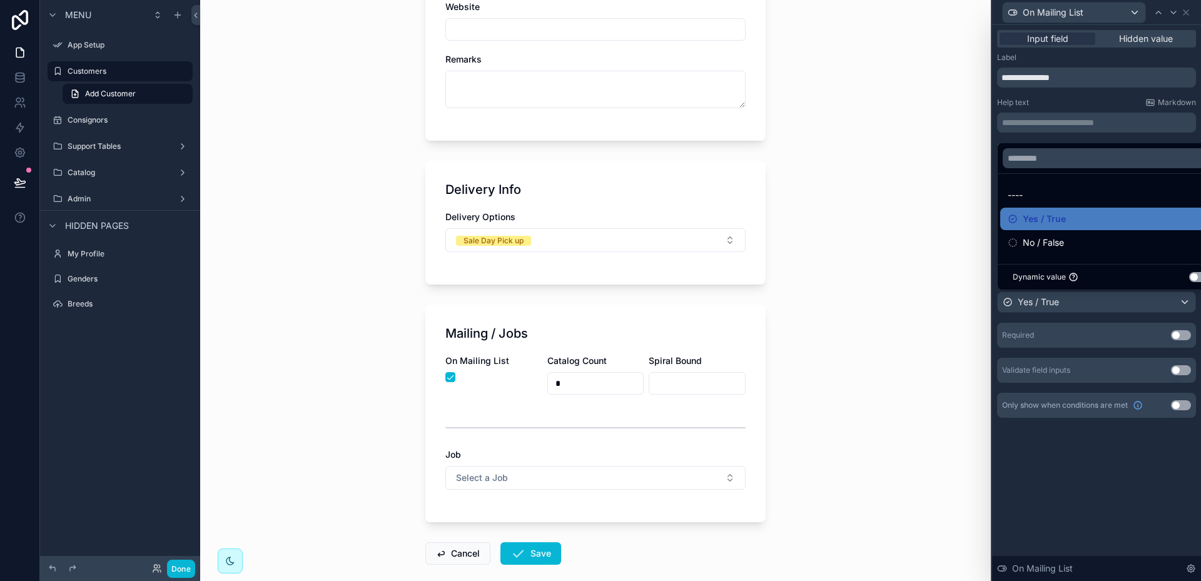
scroll to position [625, 0]
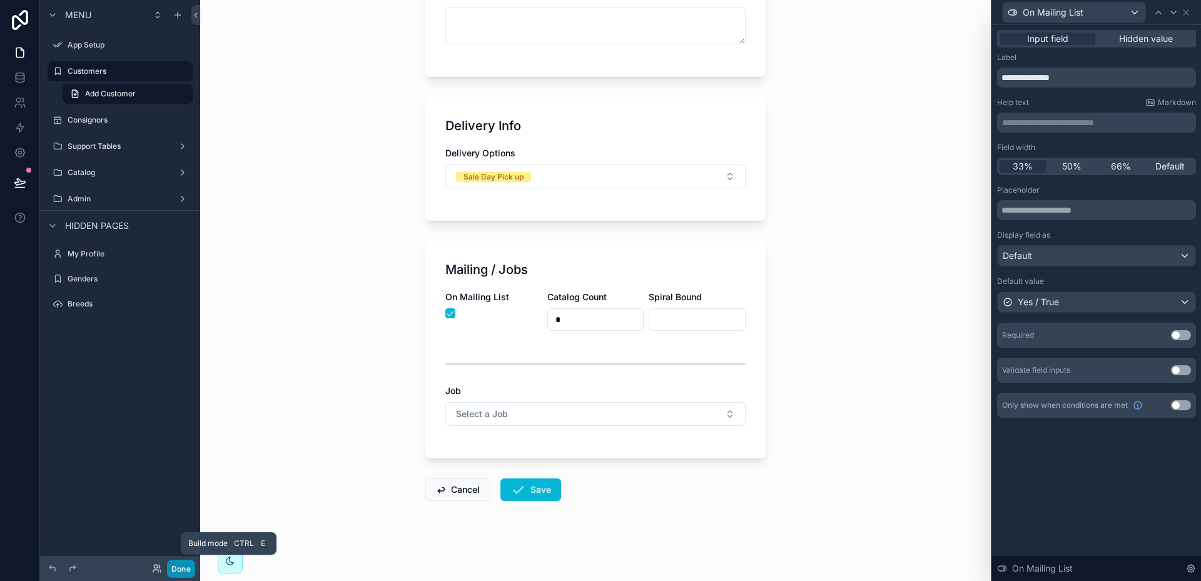
click at [183, 567] on button "Done" at bounding box center [181, 569] width 28 height 18
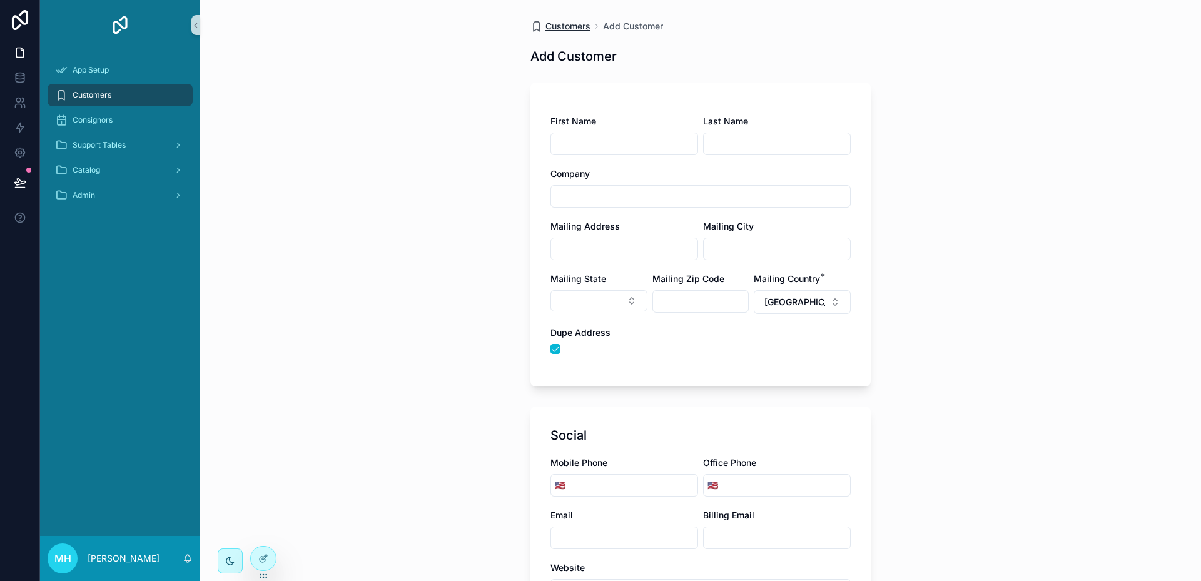
click at [569, 24] on span "Customers" at bounding box center [568, 26] width 45 height 13
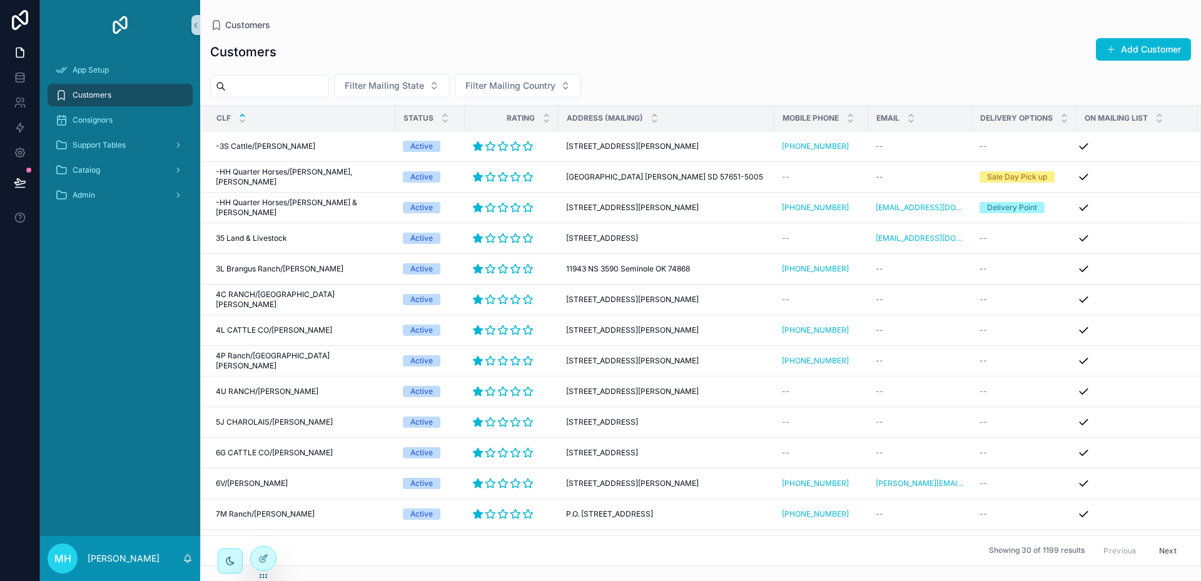
click at [328, 86] on input "scrollable content" at bounding box center [277, 87] width 103 height 18
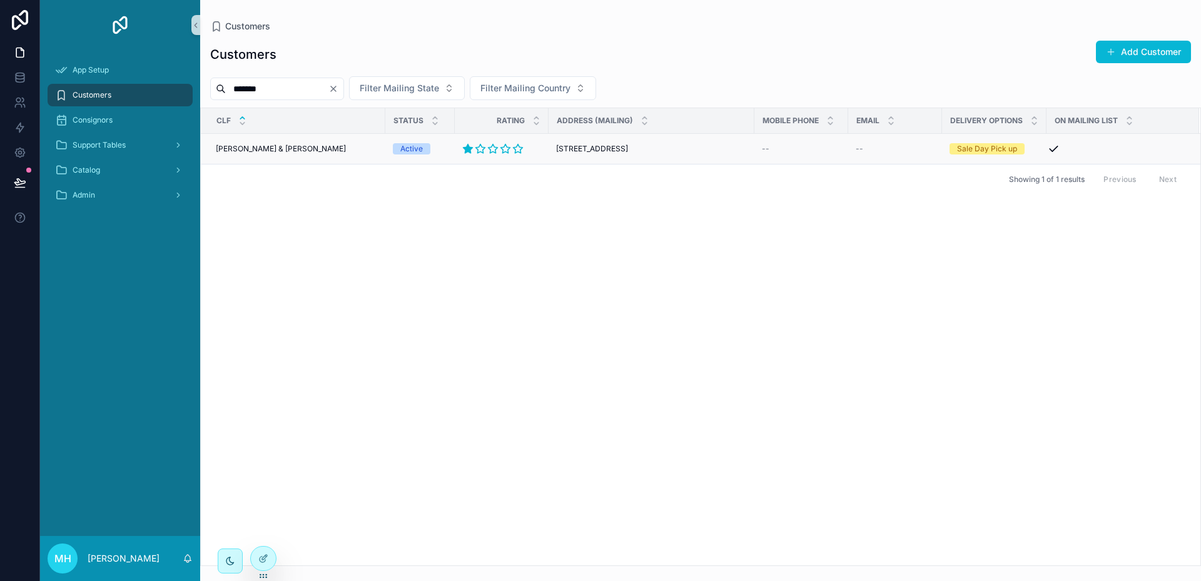
type input "*******"
click at [328, 150] on div "Rodgers, Clay & Danielle Rodgers, Clay & Danielle" at bounding box center [297, 149] width 162 height 10
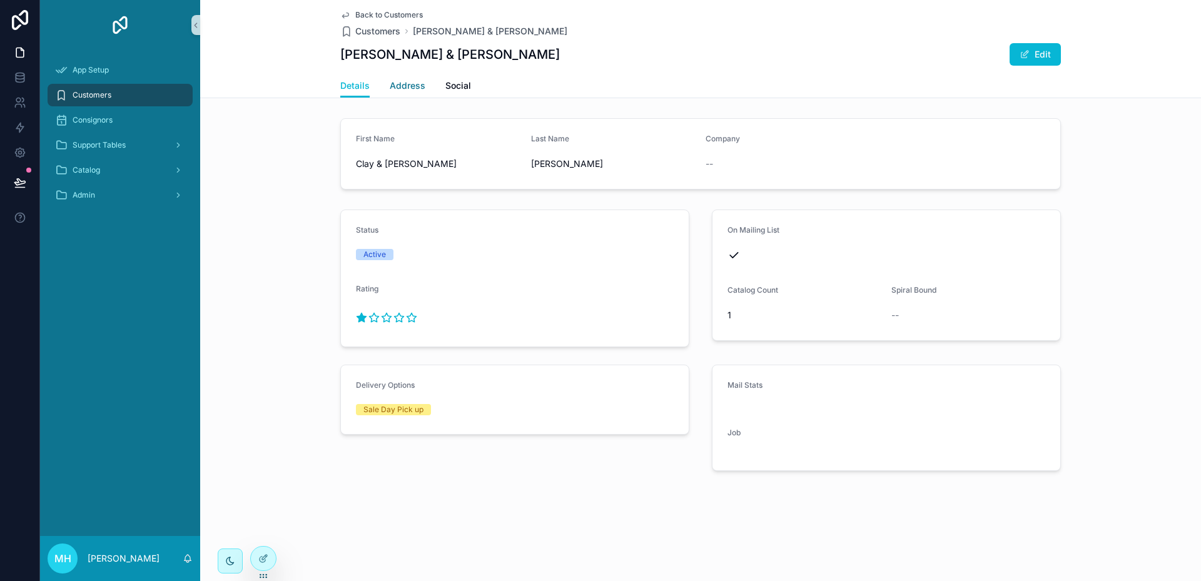
click at [416, 83] on span "Address" at bounding box center [408, 85] width 36 height 13
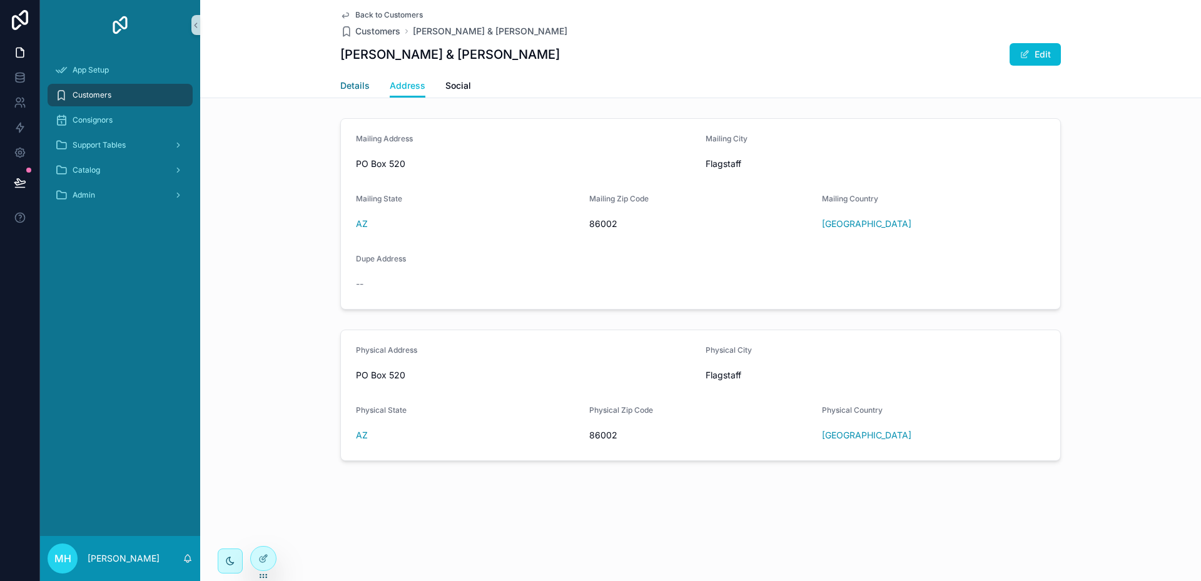
click at [353, 84] on span "Details" at bounding box center [354, 85] width 29 height 13
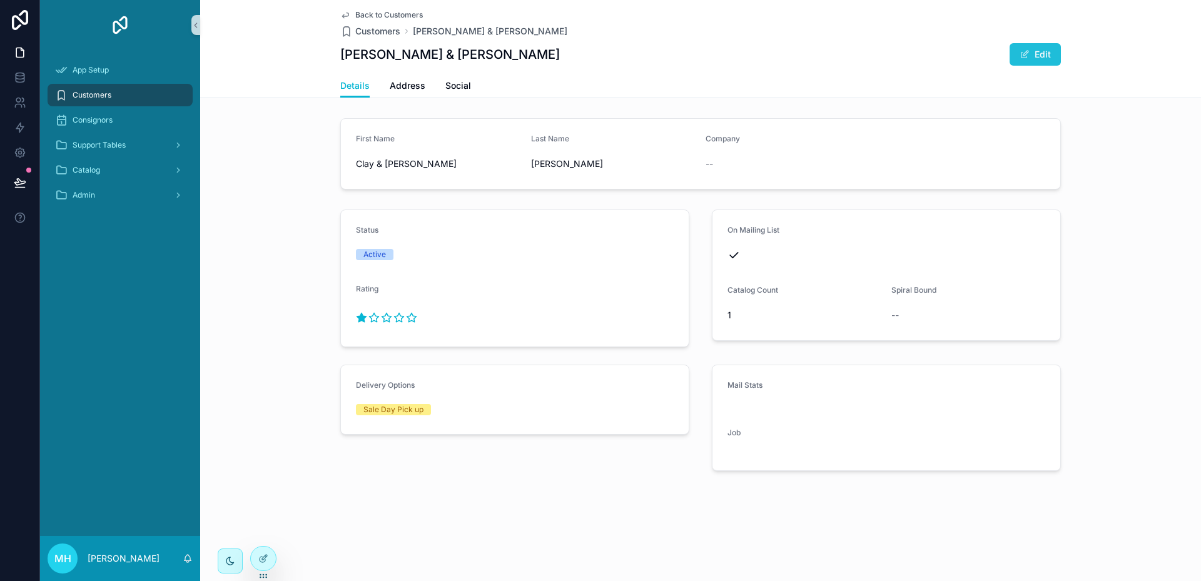
click at [1041, 54] on button "Edit" at bounding box center [1035, 54] width 51 height 23
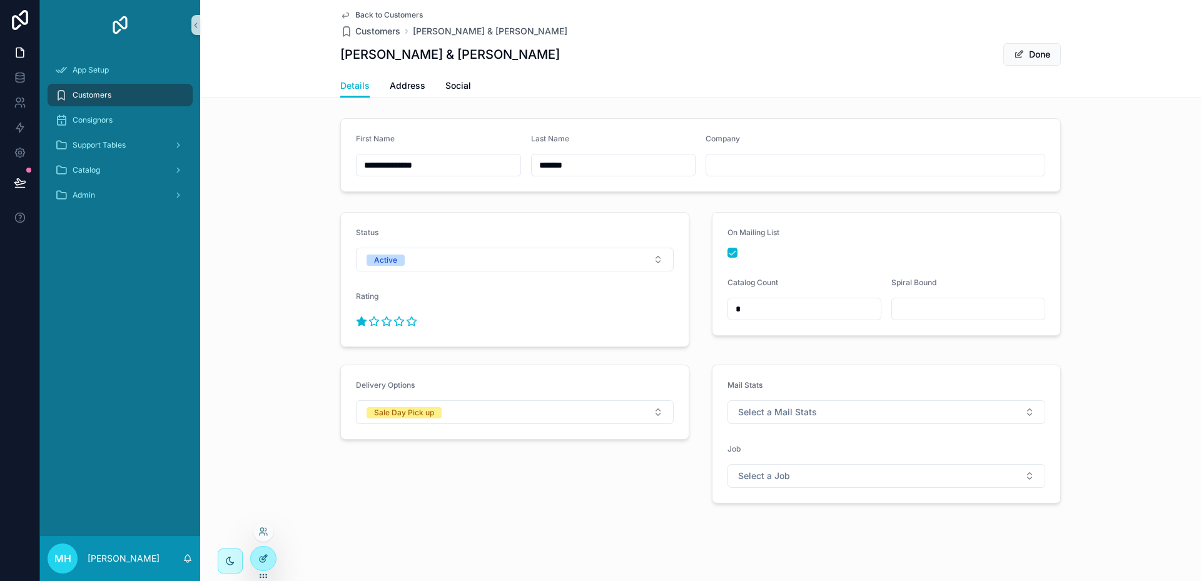
click at [261, 558] on icon at bounding box center [263, 559] width 10 height 10
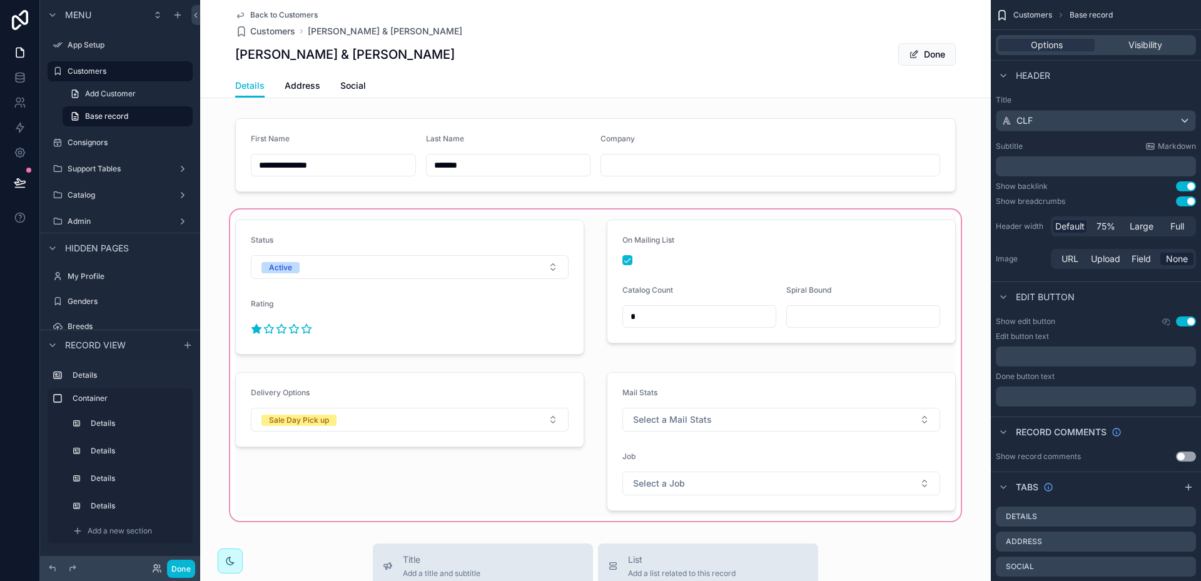
click at [499, 240] on div "scrollable content" at bounding box center [595, 365] width 791 height 317
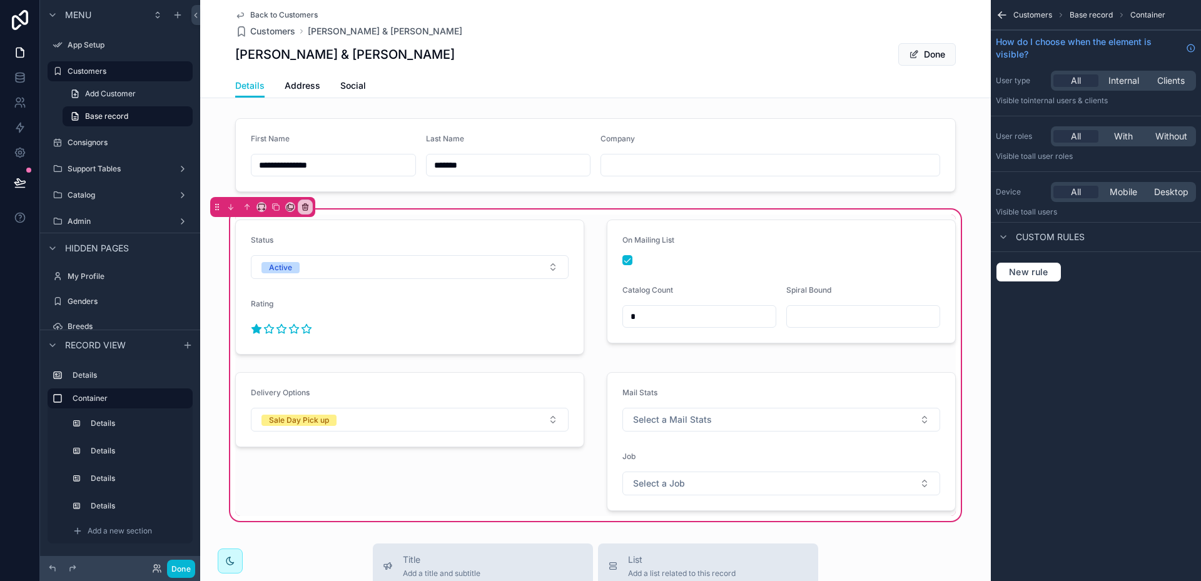
click at [499, 240] on div "scrollable content" at bounding box center [410, 287] width 364 height 145
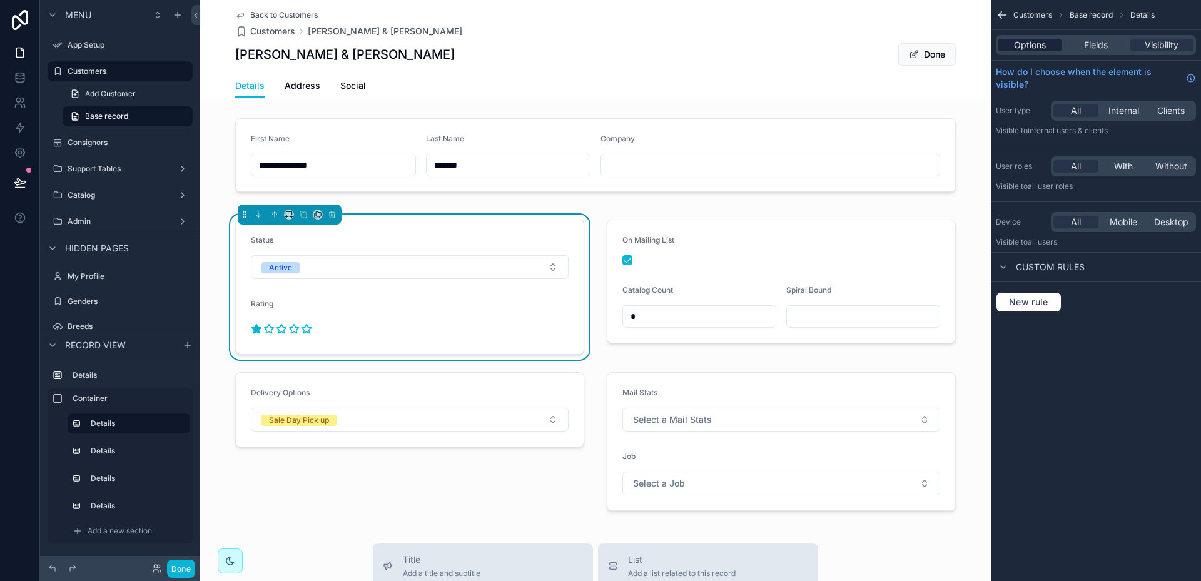
click at [1034, 45] on span "Options" at bounding box center [1030, 45] width 32 height 13
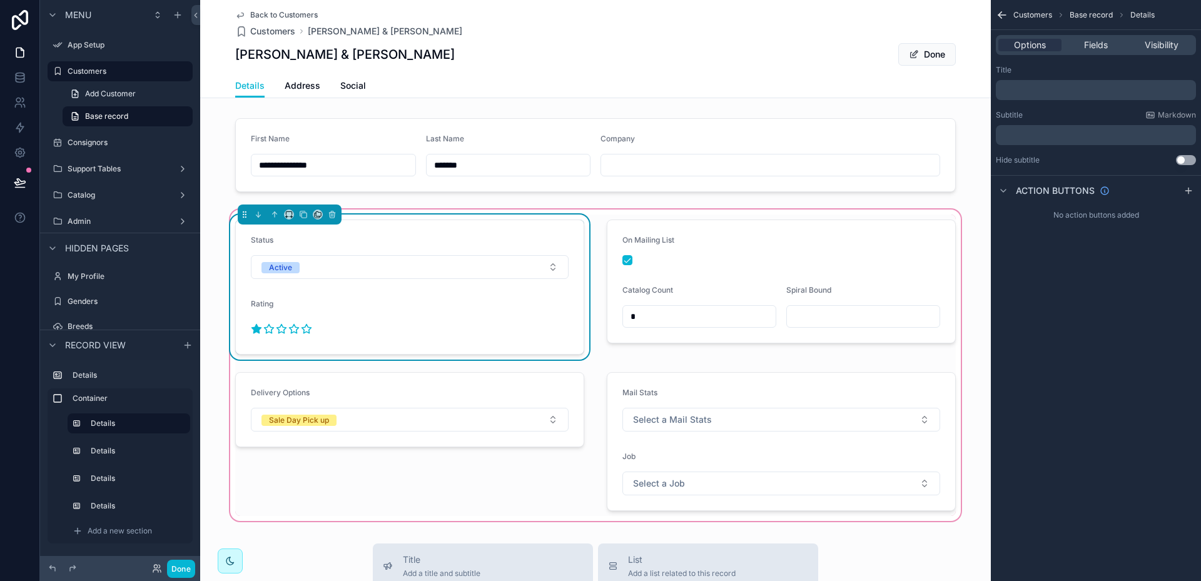
click at [417, 235] on div "Status" at bounding box center [410, 242] width 318 height 15
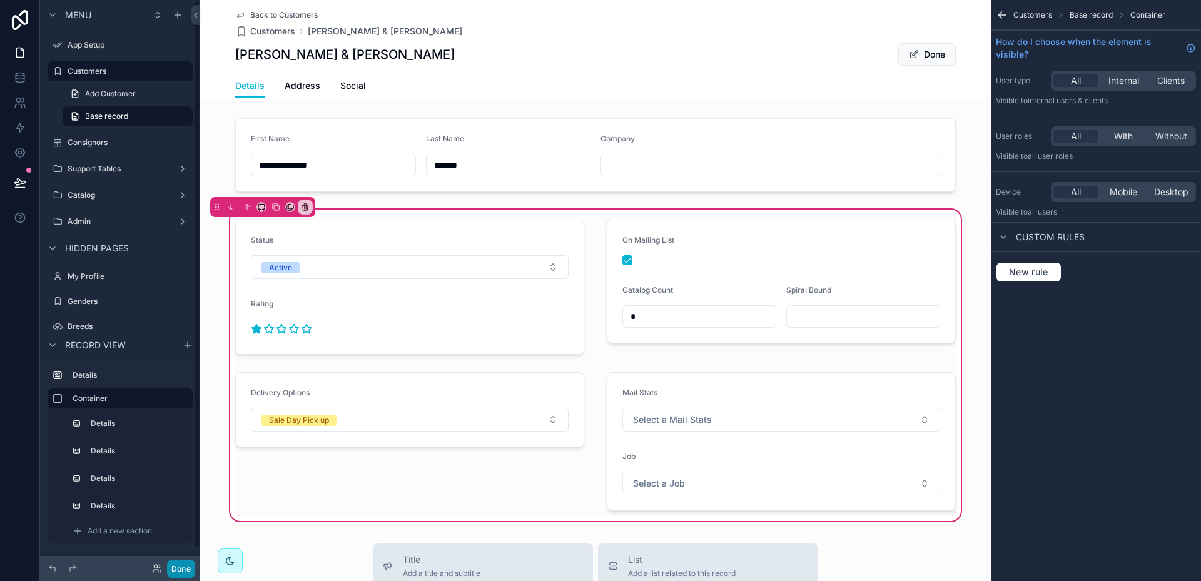
click at [176, 562] on button "Done" at bounding box center [181, 569] width 28 height 18
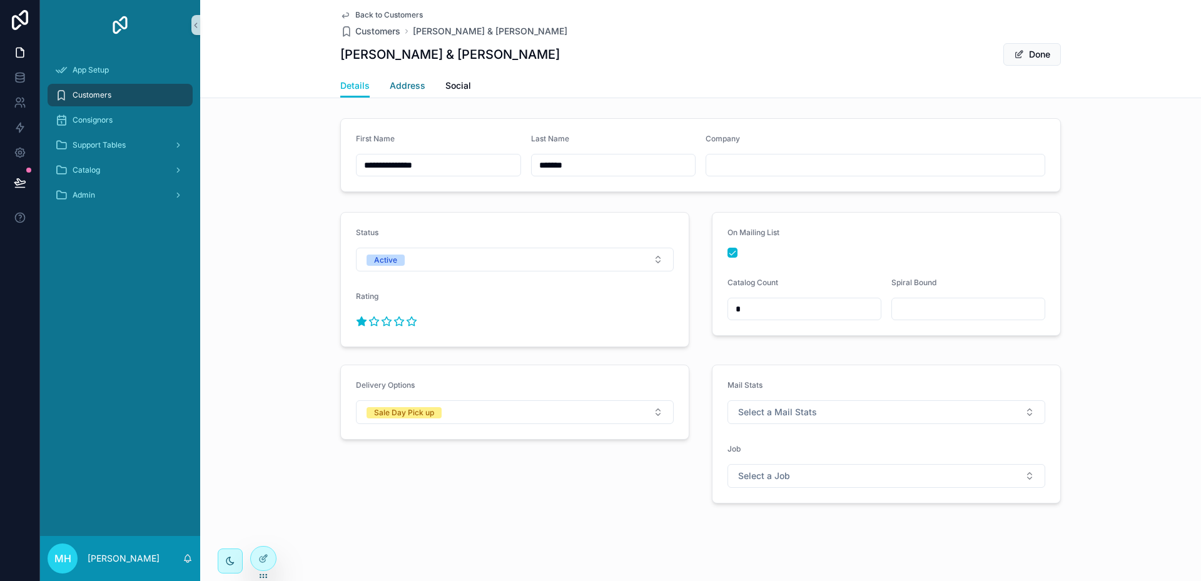
click at [406, 86] on span "Address" at bounding box center [408, 85] width 36 height 13
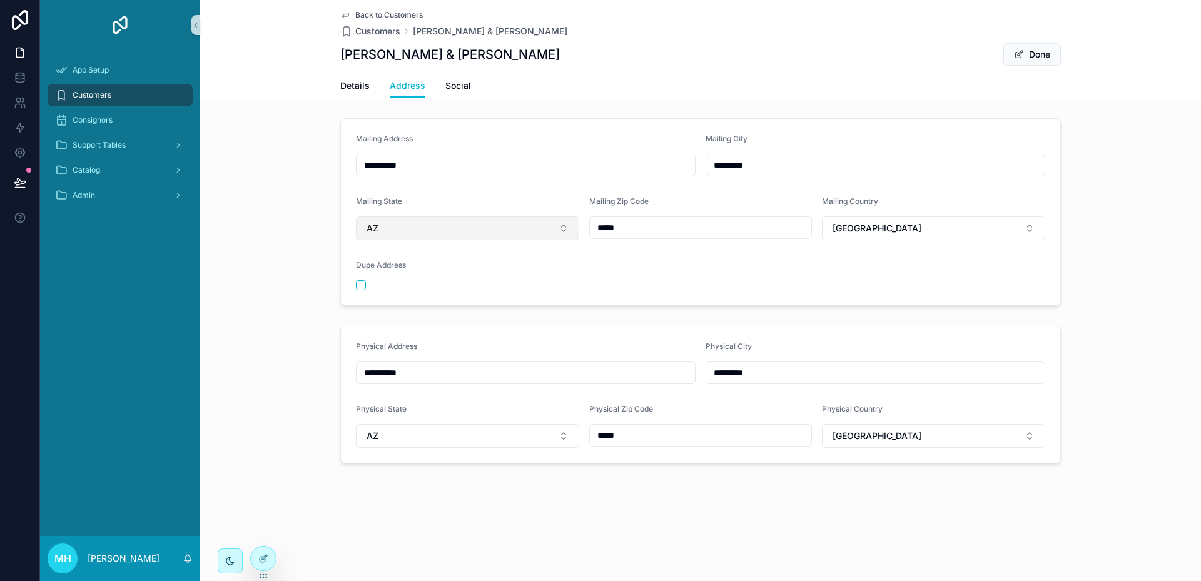
click at [564, 226] on button "AZ" at bounding box center [467, 228] width 223 height 24
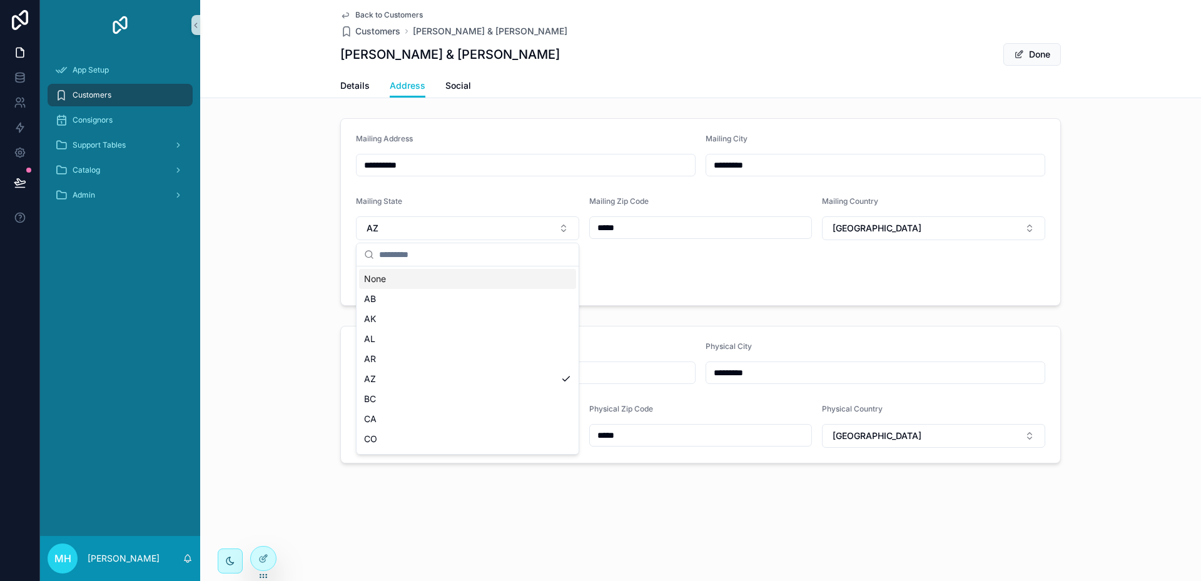
click at [523, 191] on form "**********" at bounding box center [700, 212] width 719 height 186
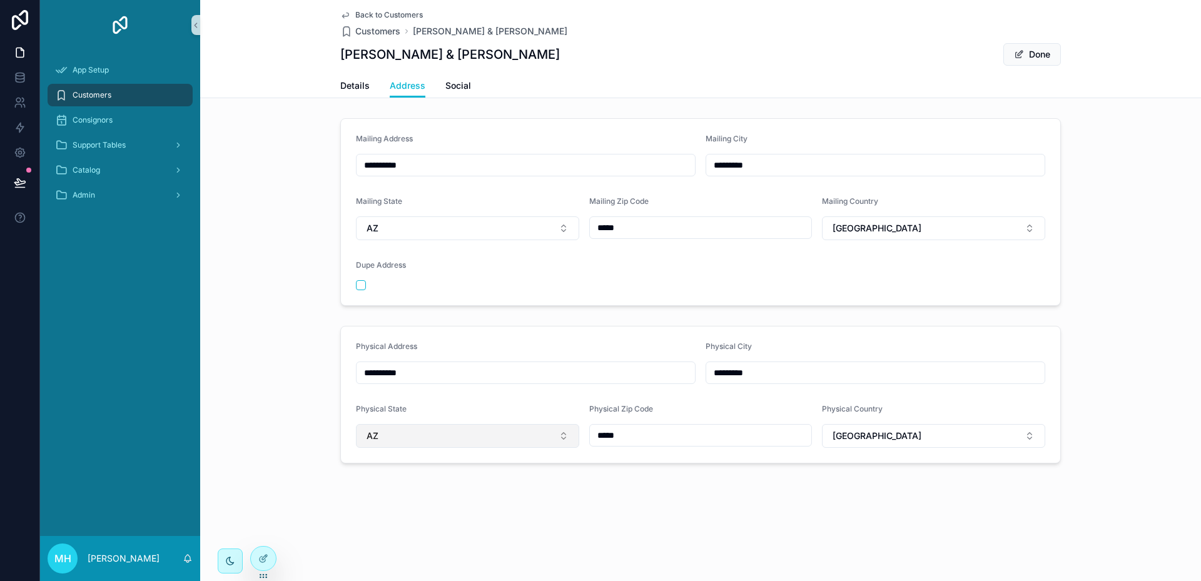
click at [562, 436] on button "AZ" at bounding box center [467, 436] width 223 height 24
click at [288, 168] on div "**********" at bounding box center [700, 212] width 1001 height 198
click at [261, 554] on icon at bounding box center [263, 559] width 10 height 10
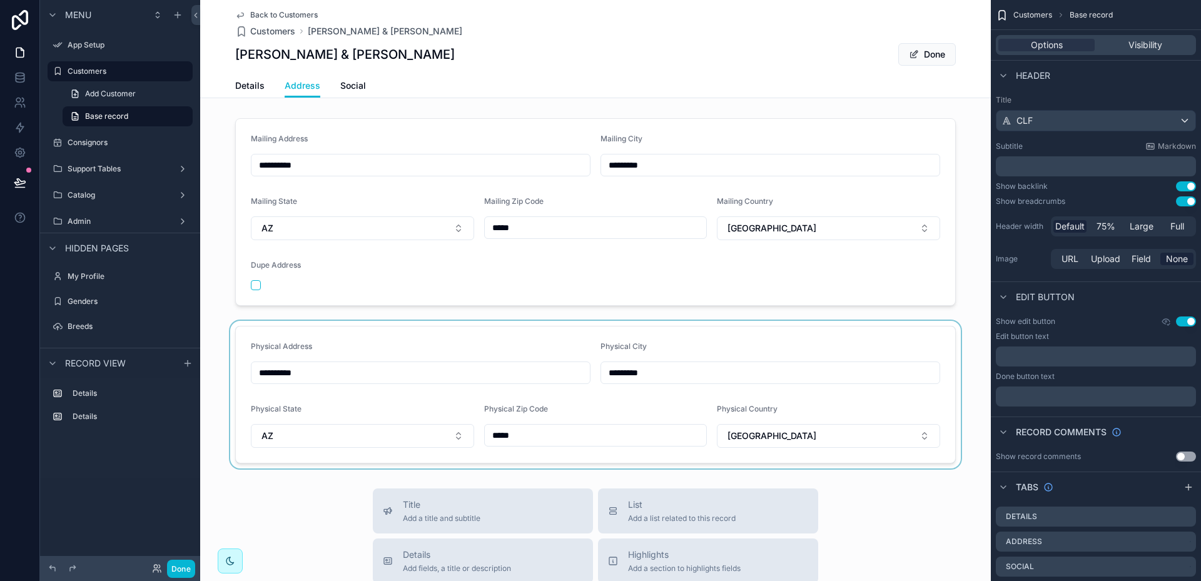
click at [892, 341] on div "scrollable content" at bounding box center [595, 395] width 791 height 148
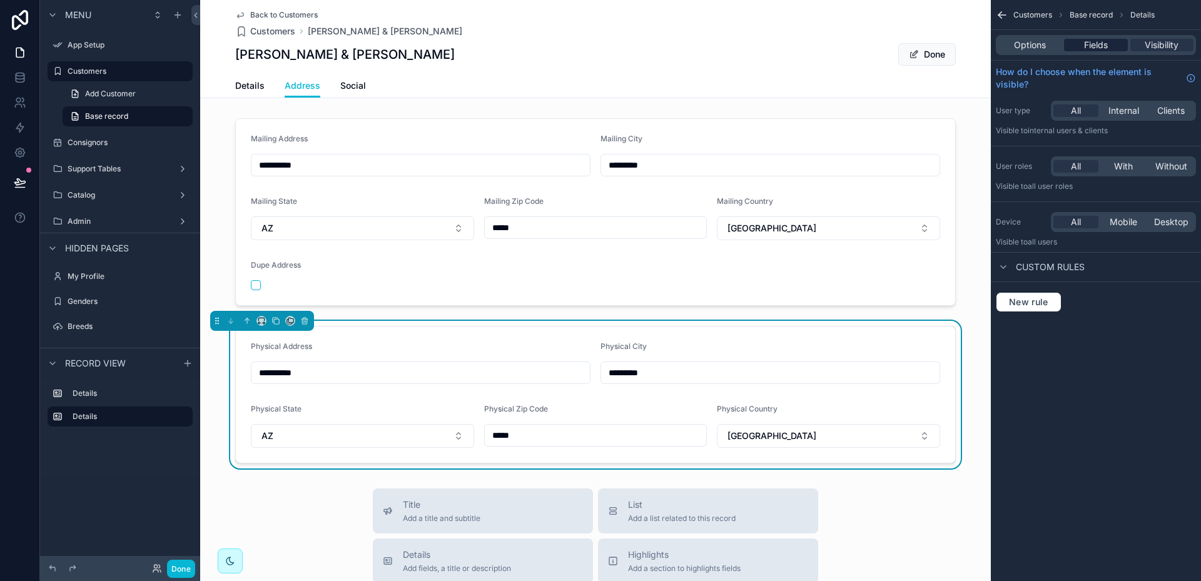
click at [1098, 43] on span "Fields" at bounding box center [1096, 45] width 24 height 13
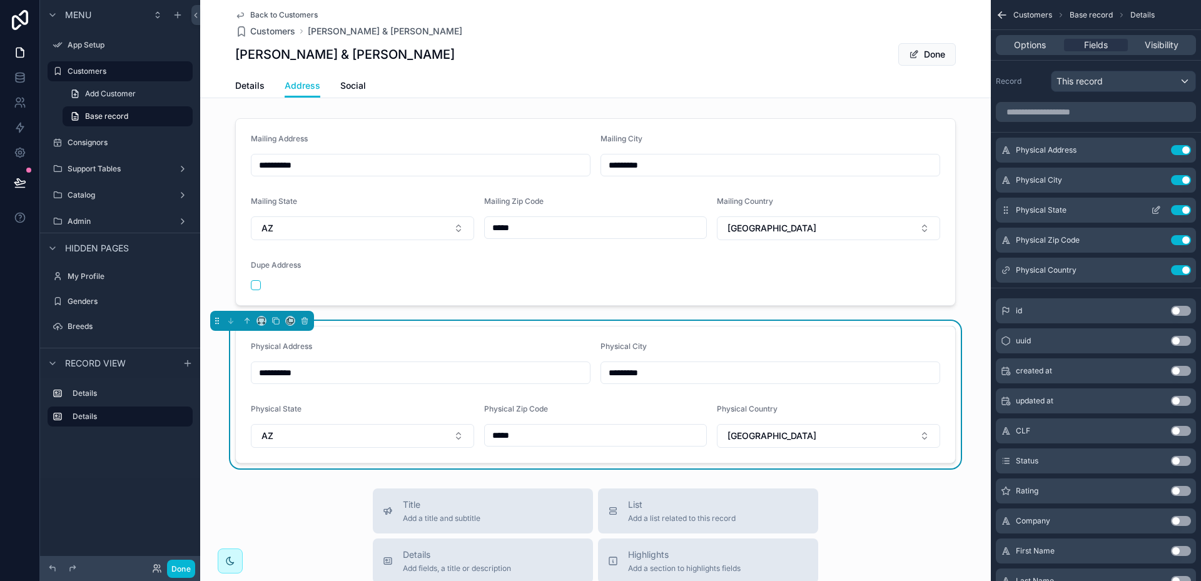
click at [1155, 208] on icon "scrollable content" at bounding box center [1156, 210] width 10 height 10
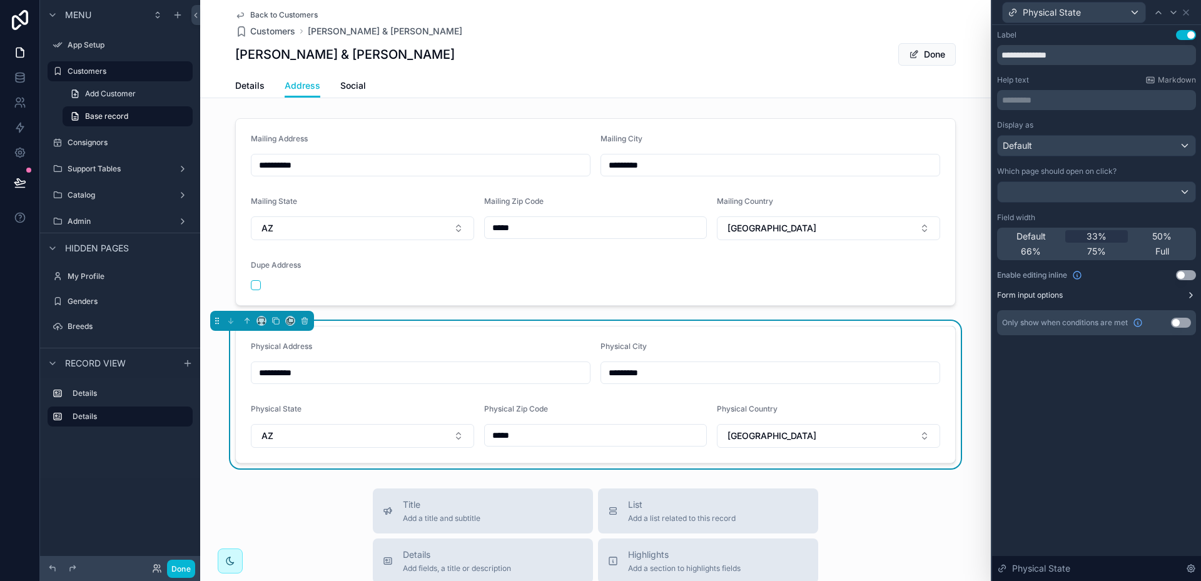
click at [1185, 295] on button "Form input options" at bounding box center [1096, 295] width 199 height 10
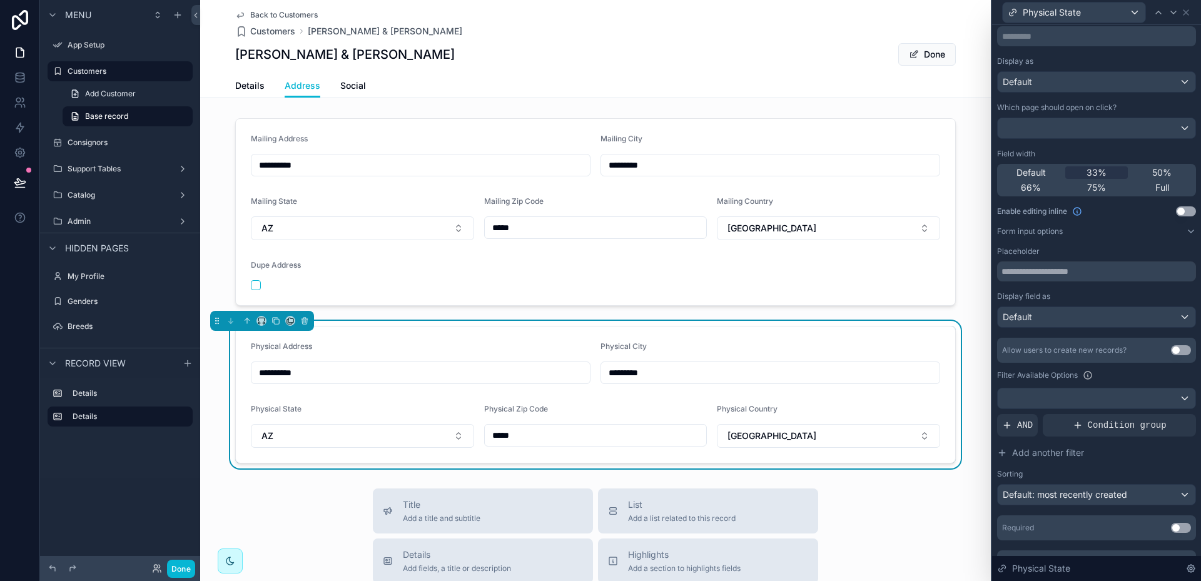
scroll to position [88, 0]
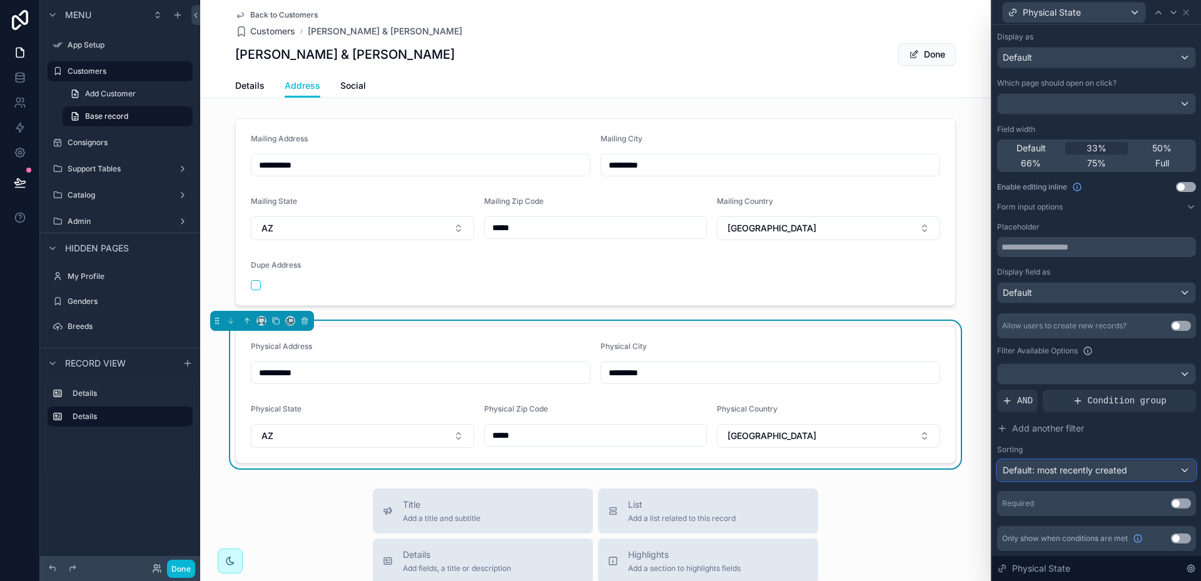
click at [1176, 470] on div "Default: most recently created" at bounding box center [1097, 470] width 198 height 20
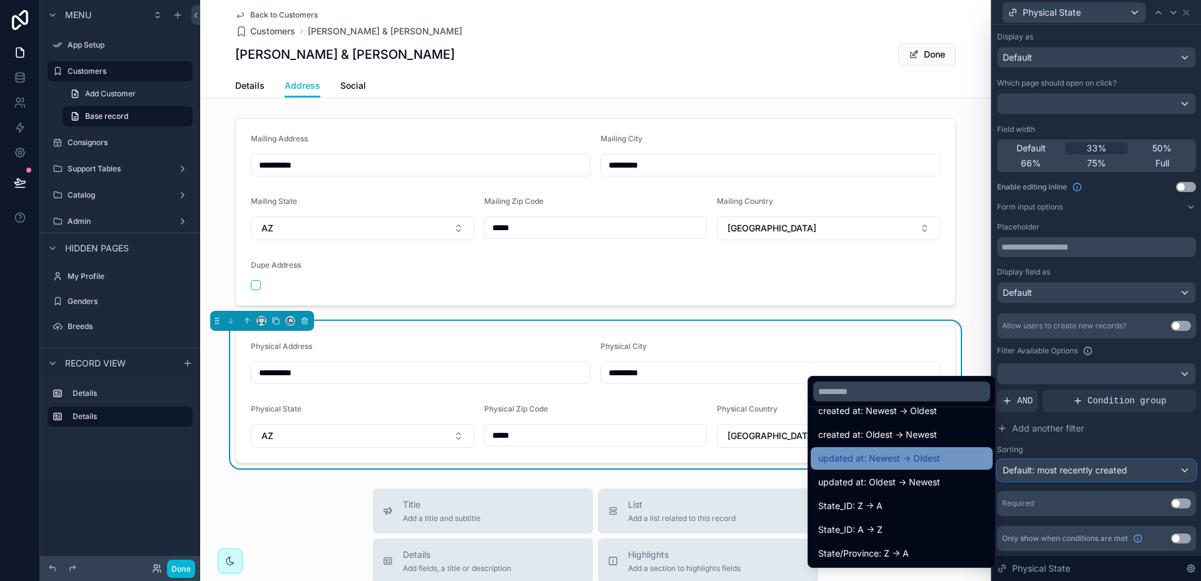
scroll to position [63, 0]
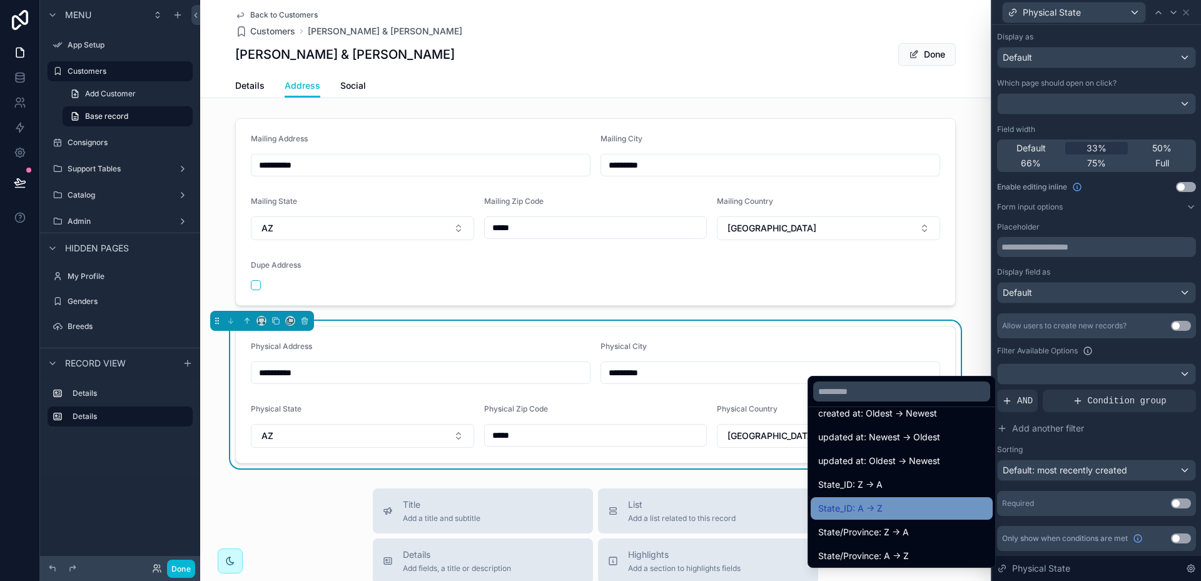
click at [870, 505] on span "State_ID: A -> Z" at bounding box center [850, 508] width 64 height 15
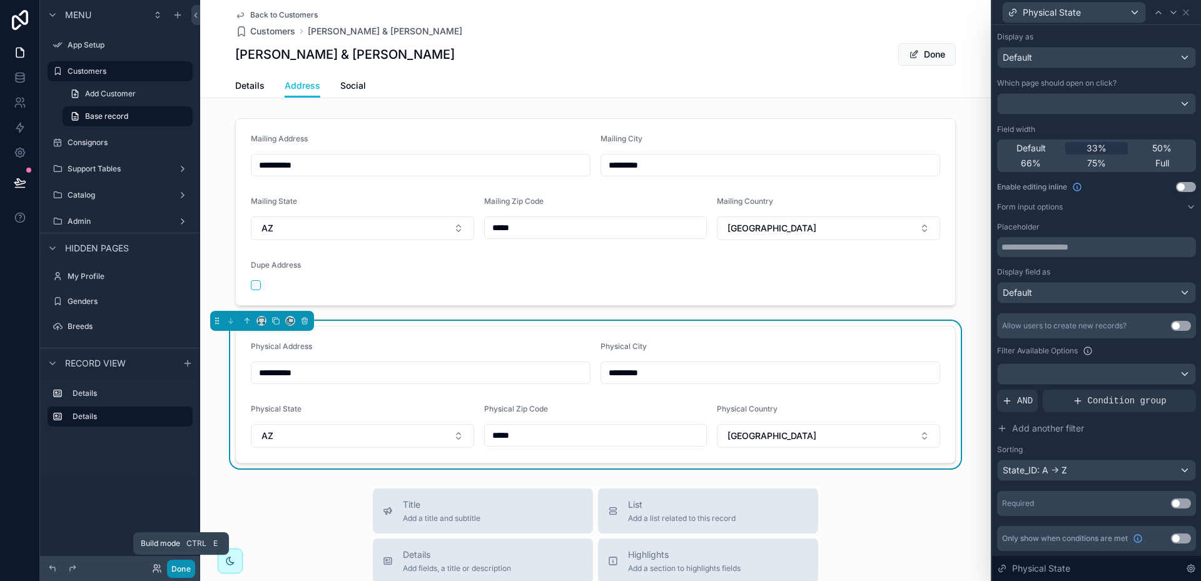
click at [182, 565] on button "Done" at bounding box center [181, 569] width 28 height 18
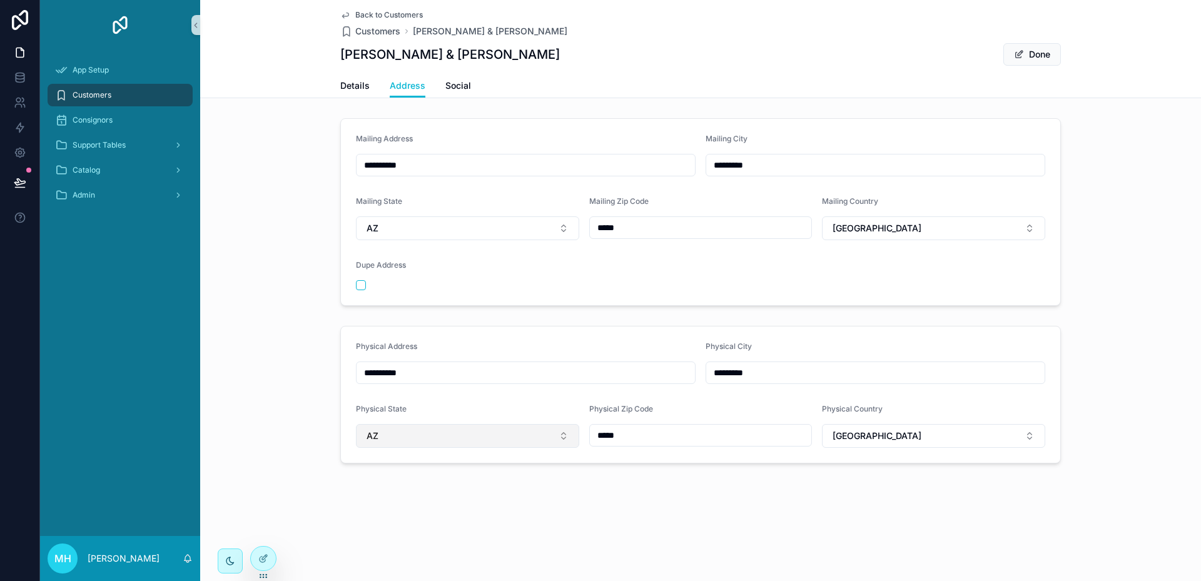
click at [510, 437] on button "AZ" at bounding box center [467, 436] width 223 height 24
click at [284, 361] on div "**********" at bounding box center [700, 395] width 1001 height 148
click at [451, 233] on button "AZ" at bounding box center [467, 228] width 223 height 24
click at [309, 255] on div "**********" at bounding box center [700, 212] width 1001 height 198
click at [261, 561] on icon at bounding box center [263, 559] width 10 height 10
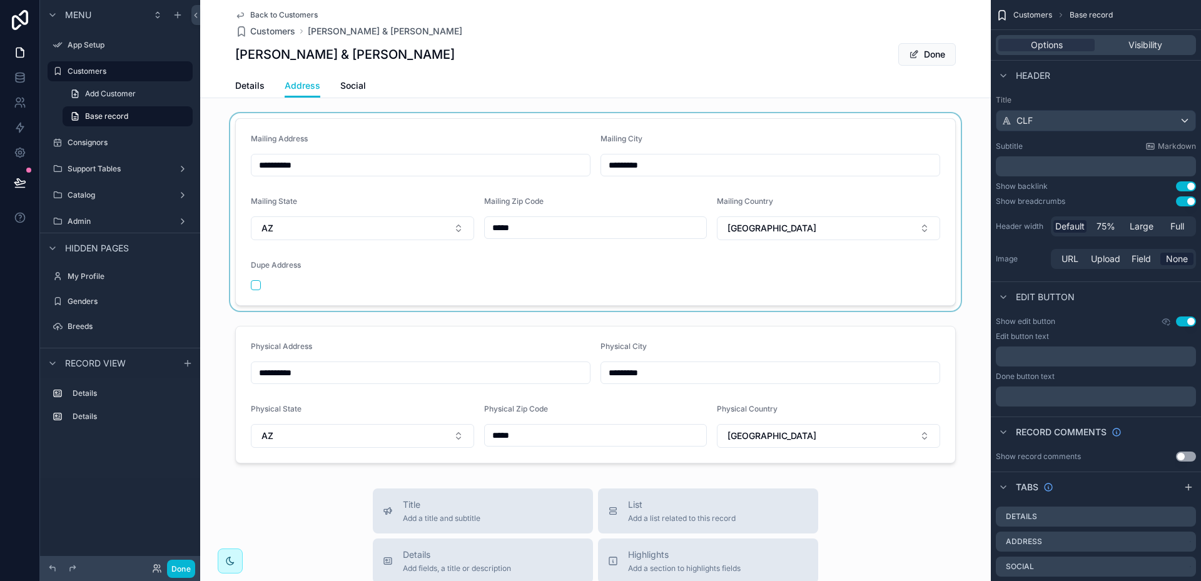
click at [508, 288] on div "scrollable content" at bounding box center [595, 212] width 791 height 198
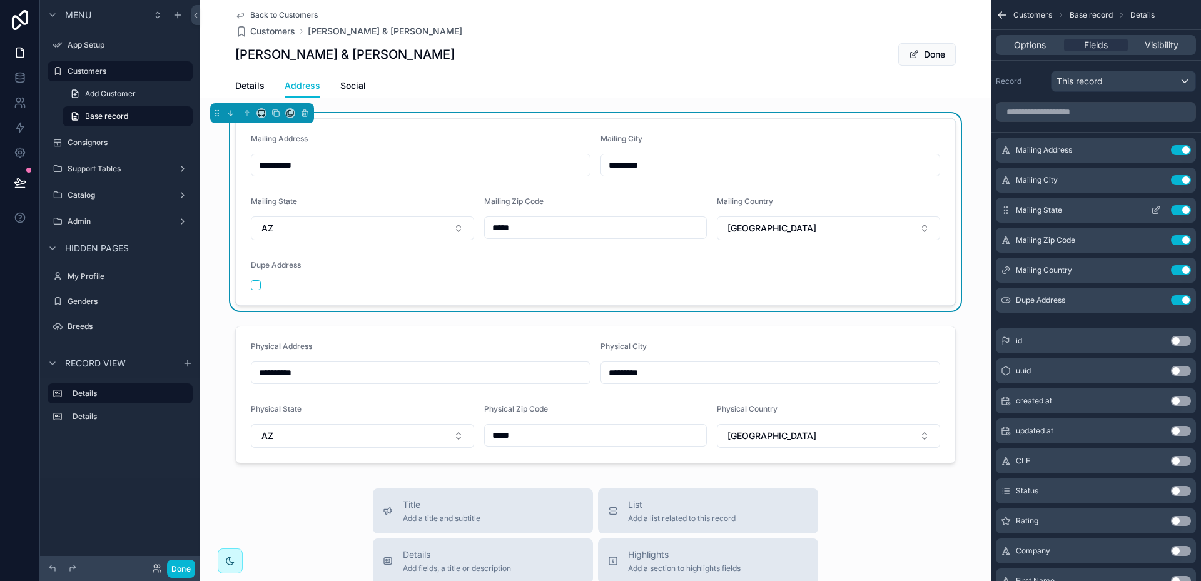
click at [1157, 209] on icon "scrollable content" at bounding box center [1156, 210] width 10 height 10
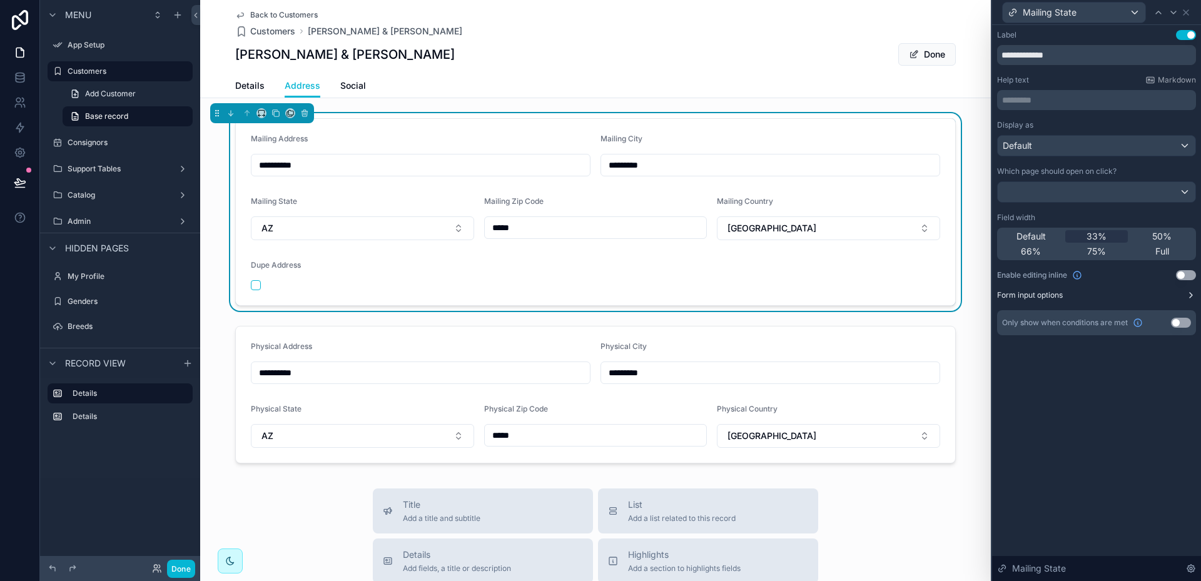
click at [1158, 293] on button "Form input options" at bounding box center [1096, 295] width 199 height 10
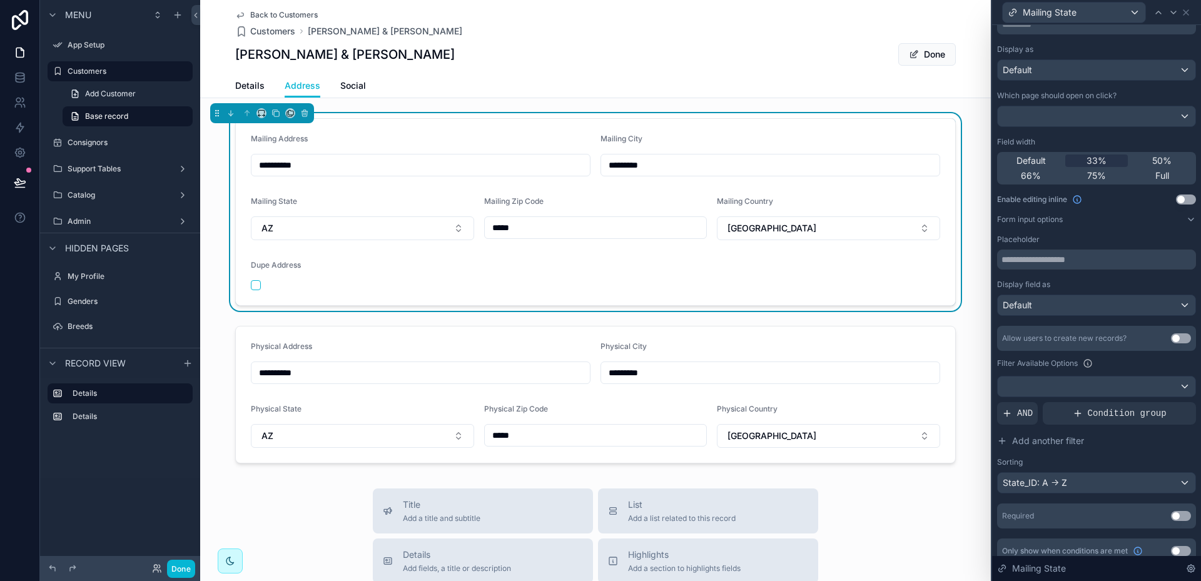
scroll to position [88, 0]
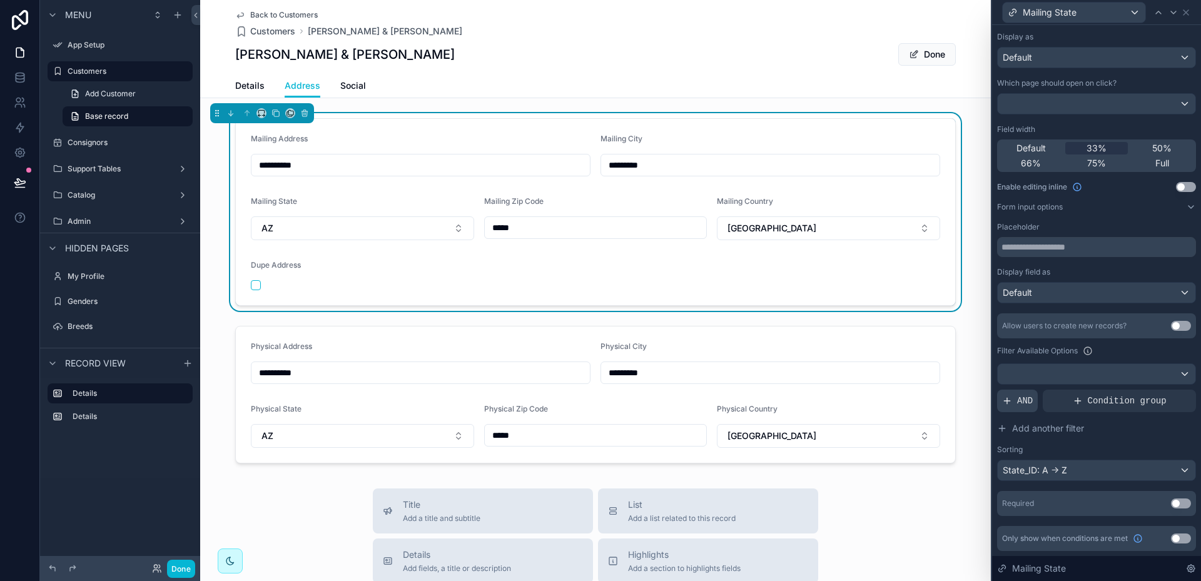
click at [1025, 399] on span "AND" at bounding box center [1025, 401] width 16 height 13
click at [1161, 393] on icon at bounding box center [1165, 391] width 8 height 8
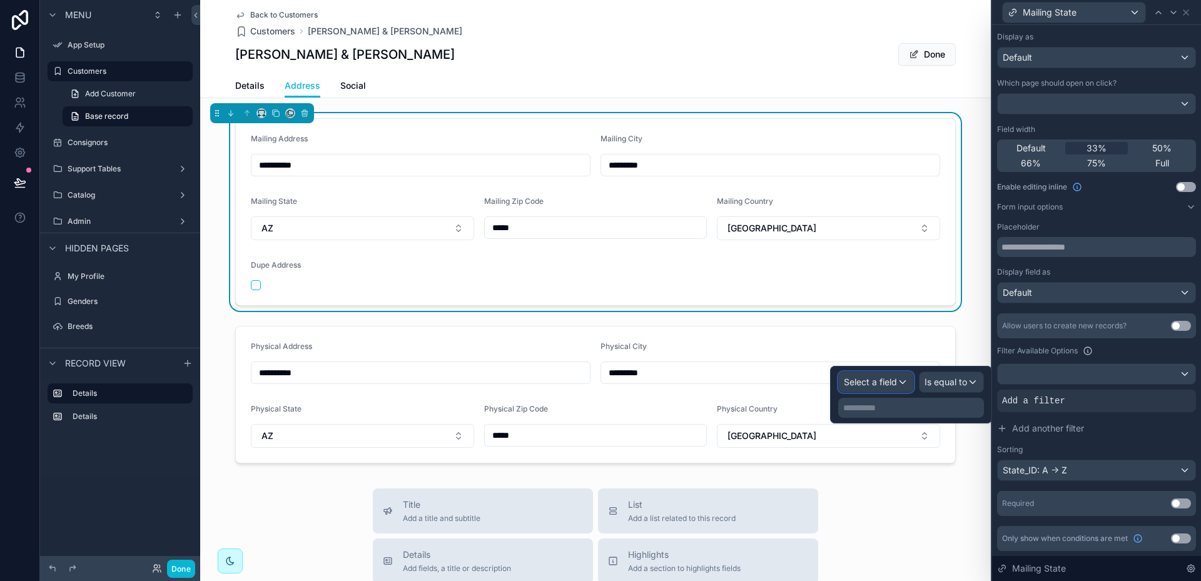
click at [903, 384] on div "Select a field" at bounding box center [876, 382] width 74 height 20
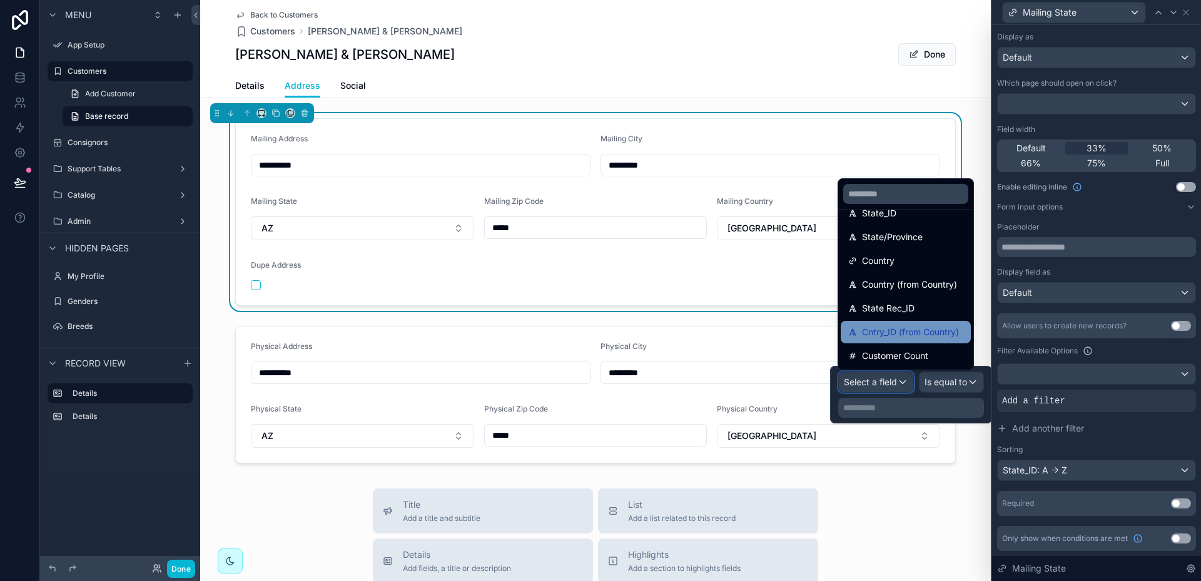
scroll to position [125, 0]
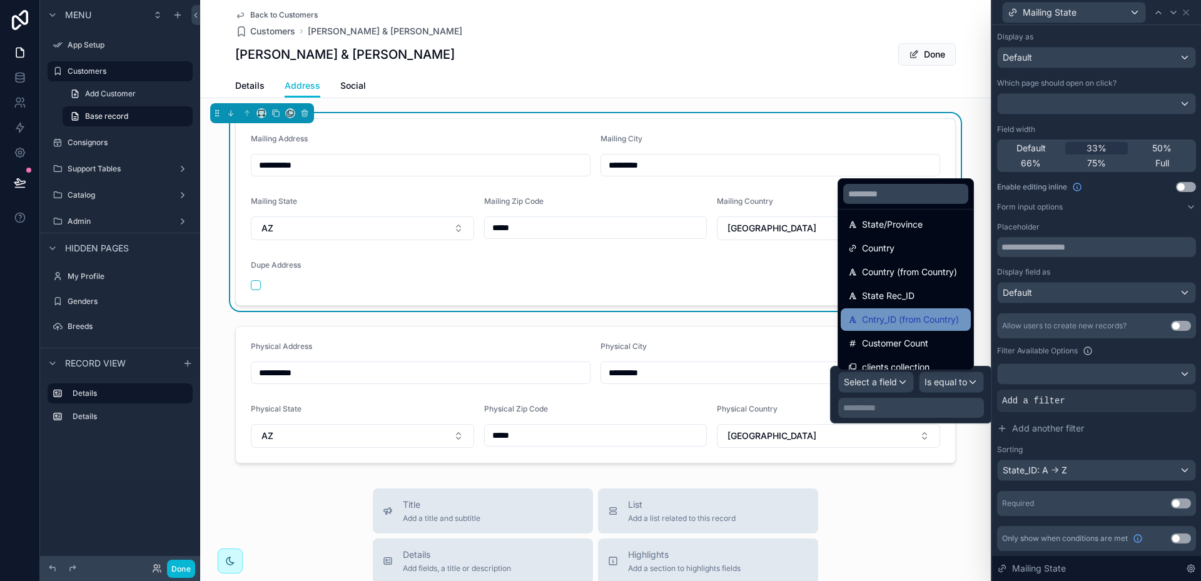
click at [927, 322] on span "Cntry_ID (from Country)" at bounding box center [910, 319] width 97 height 15
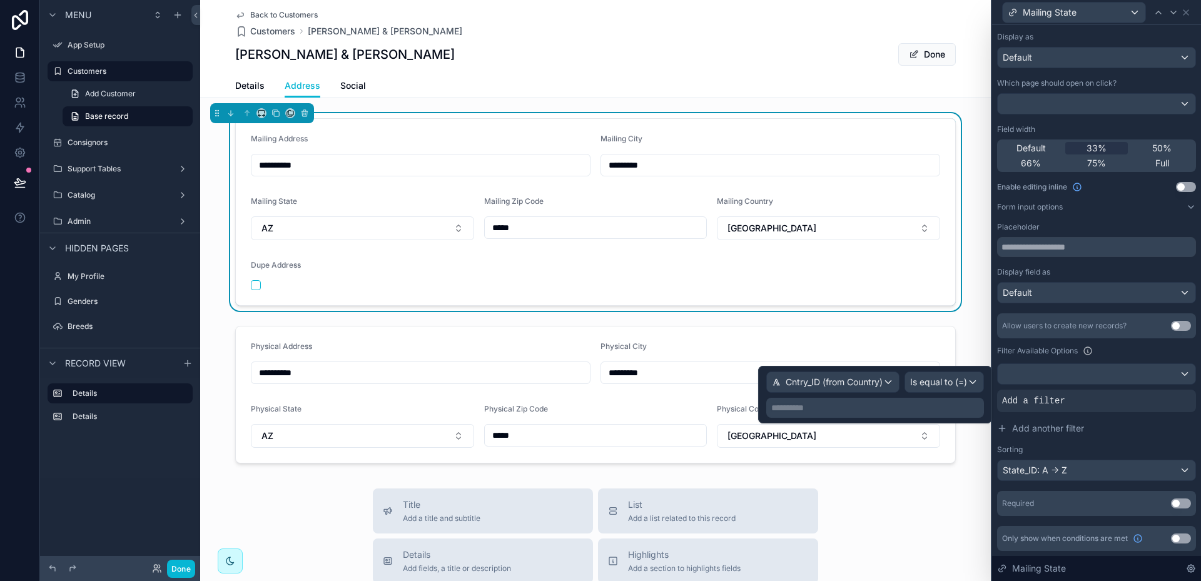
click at [870, 409] on p "**********" at bounding box center [876, 408] width 210 height 13
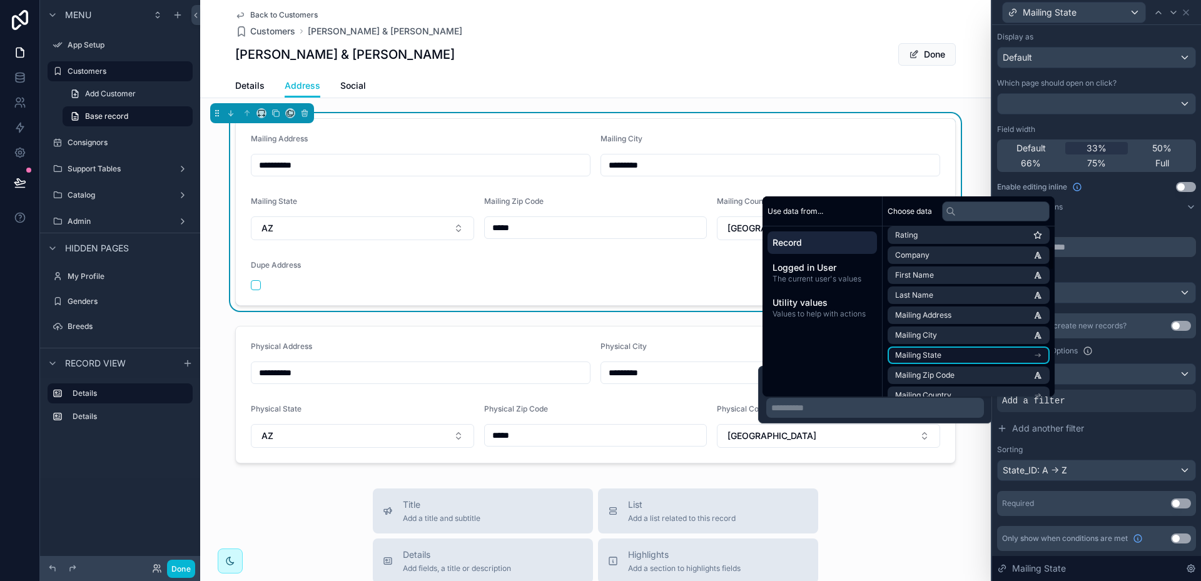
scroll to position [188, 0]
click at [966, 330] on li "Mailing Country" at bounding box center [969, 333] width 162 height 18
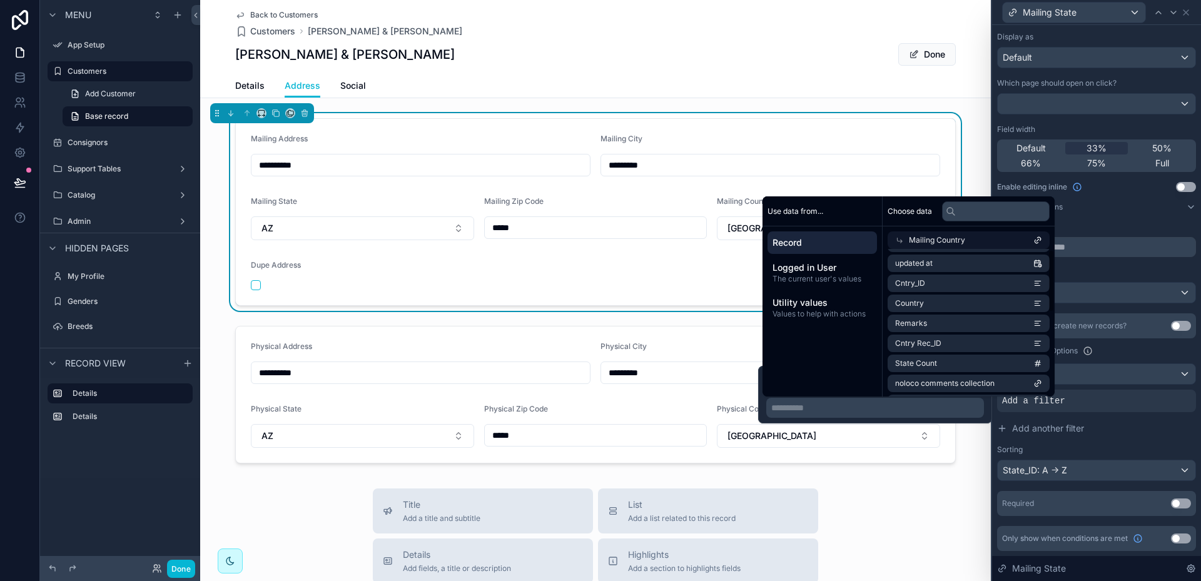
scroll to position [0, 0]
click at [964, 341] on li "Cntry_ID" at bounding box center [969, 343] width 162 height 18
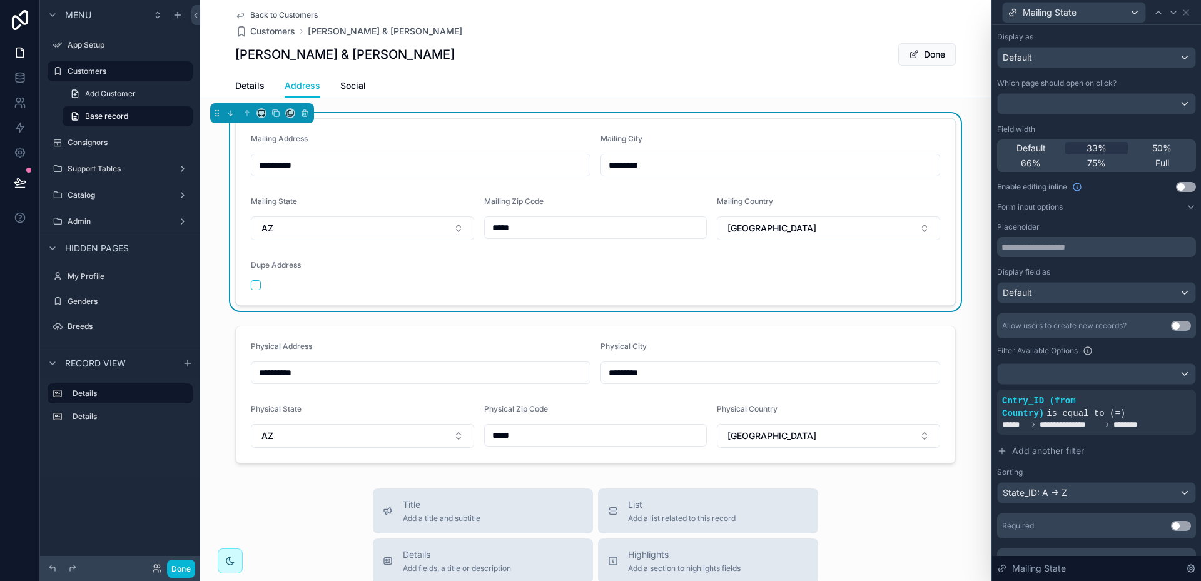
click at [959, 477] on div "**********" at bounding box center [595, 517] width 791 height 1034
click at [178, 565] on button "Done" at bounding box center [181, 569] width 28 height 18
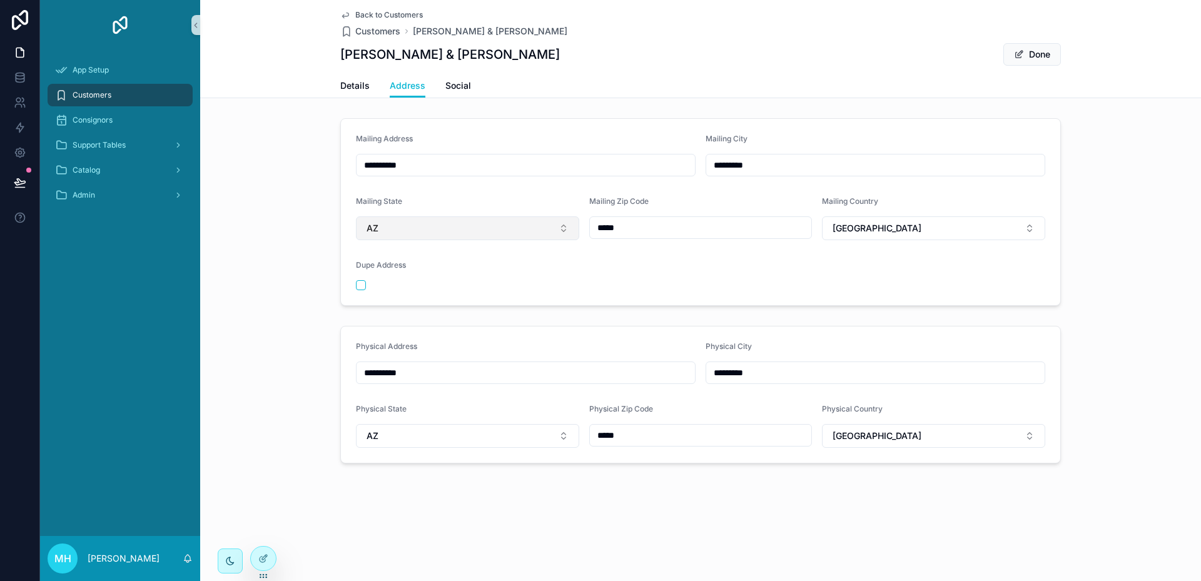
click at [534, 230] on button "AZ" at bounding box center [467, 228] width 223 height 24
click at [344, 210] on form "**********" at bounding box center [700, 212] width 719 height 186
click at [427, 438] on button "AZ" at bounding box center [467, 436] width 223 height 24
click at [349, 363] on form "**********" at bounding box center [700, 395] width 719 height 136
click at [263, 557] on icon at bounding box center [263, 559] width 10 height 10
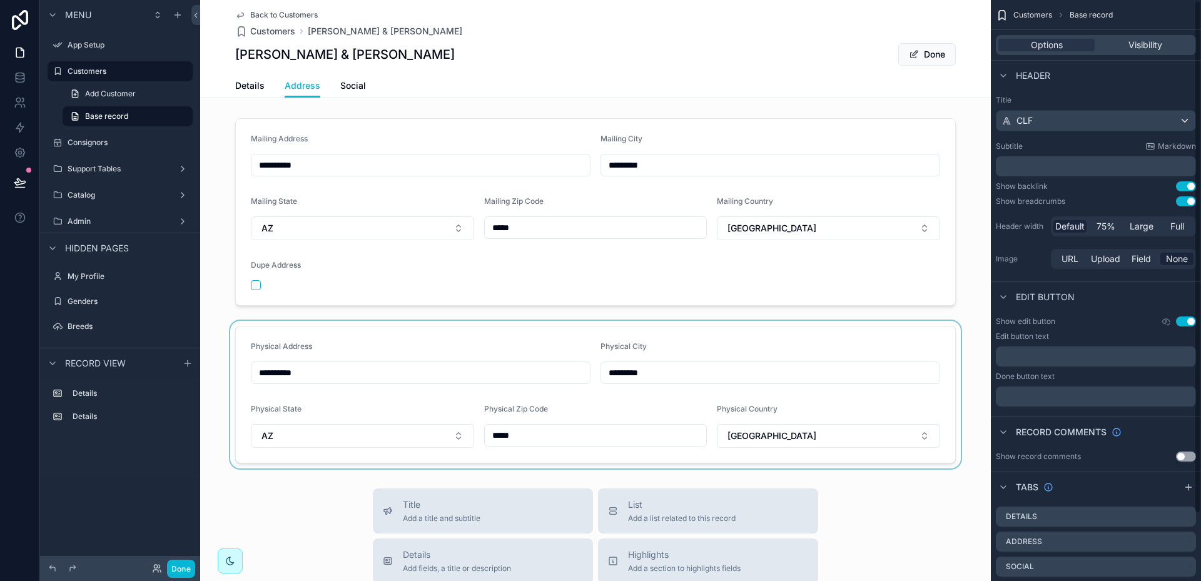
click at [911, 345] on div "scrollable content" at bounding box center [595, 395] width 791 height 148
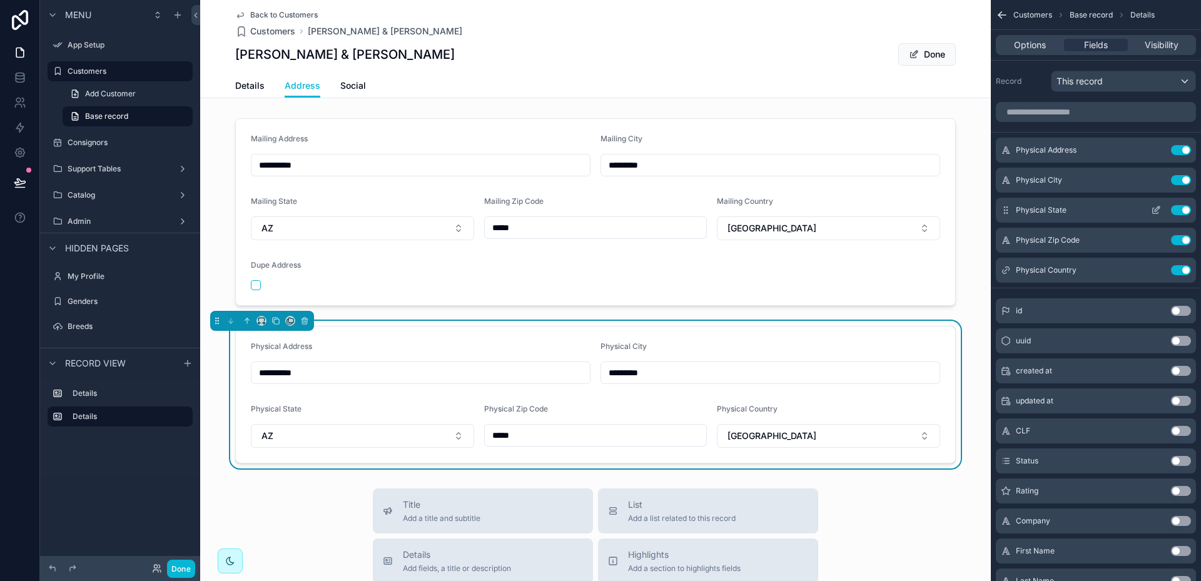
click at [1156, 210] on icon "scrollable content" at bounding box center [1156, 210] width 10 height 10
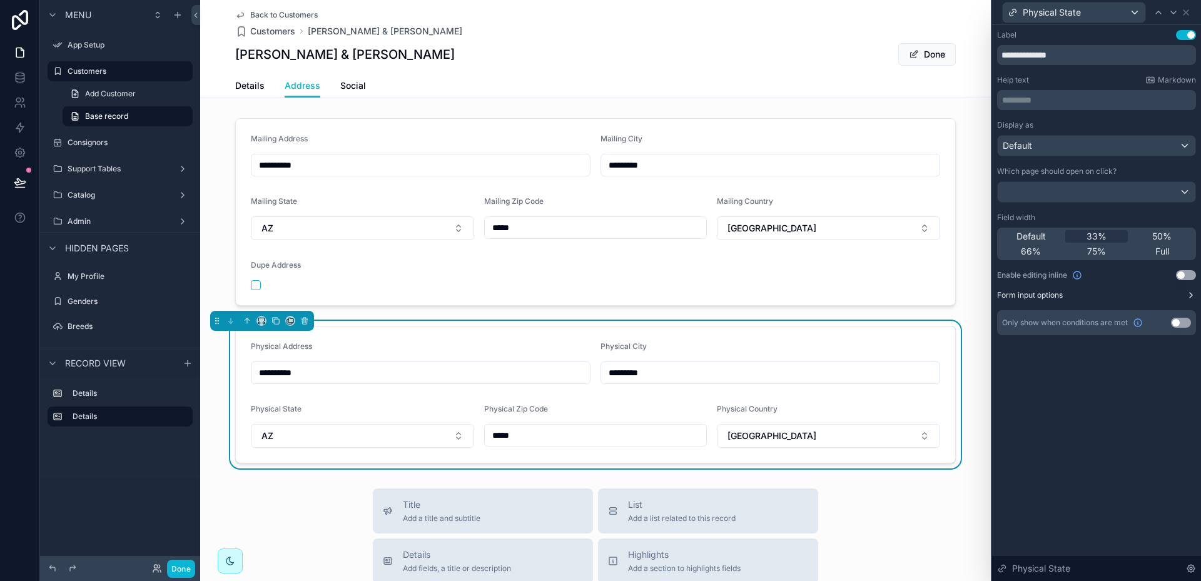
click at [1115, 295] on button "Form input options" at bounding box center [1096, 295] width 199 height 10
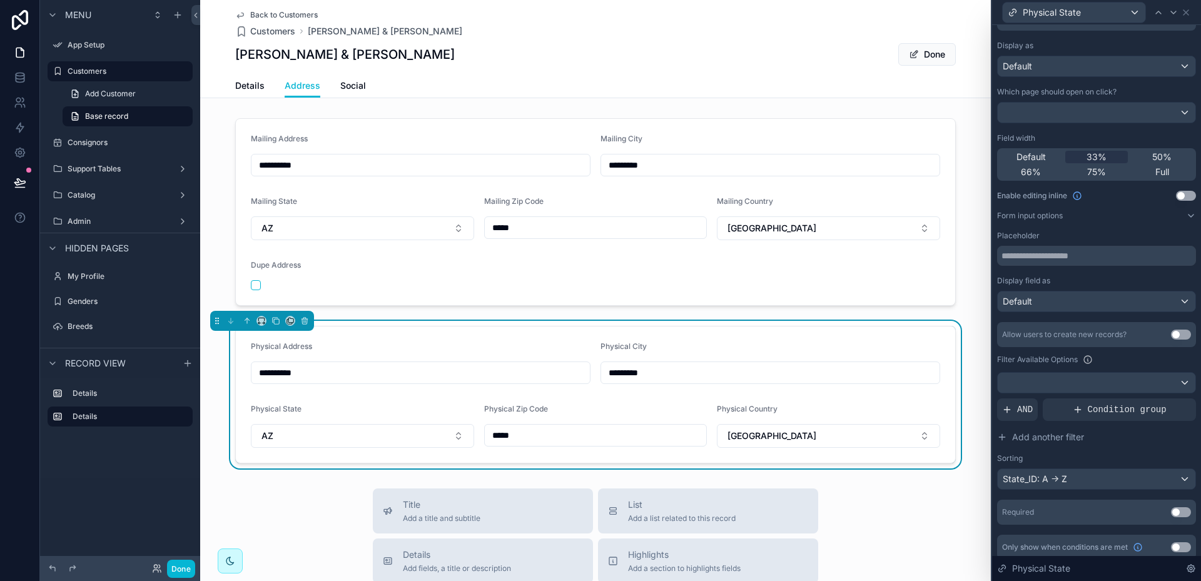
scroll to position [88, 0]
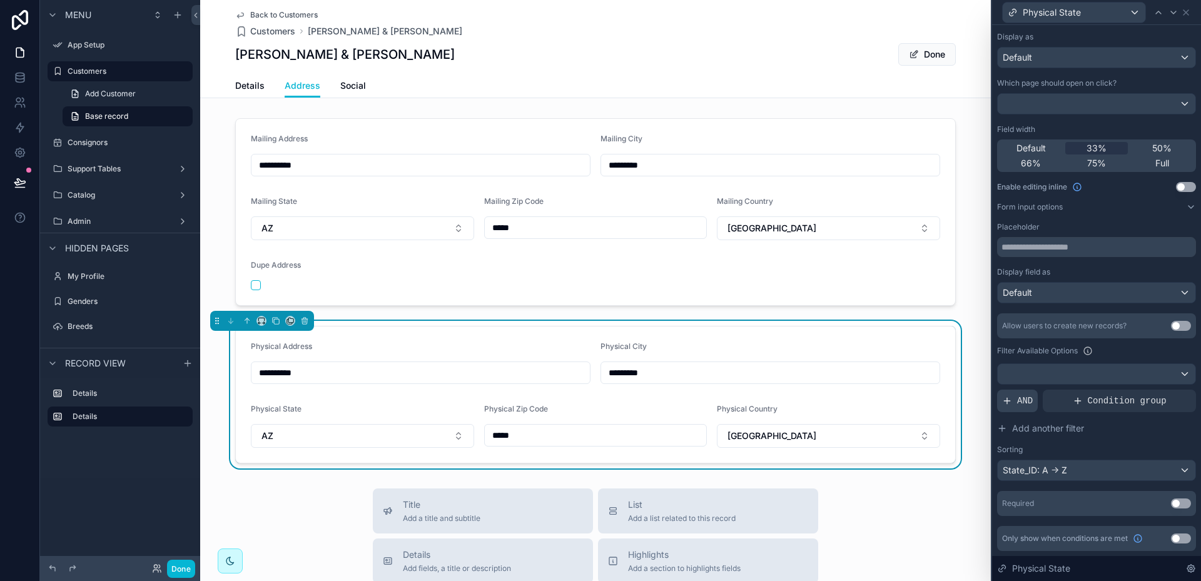
click at [1026, 400] on span "AND" at bounding box center [1025, 401] width 16 height 13
click at [1161, 388] on icon at bounding box center [1165, 391] width 8 height 8
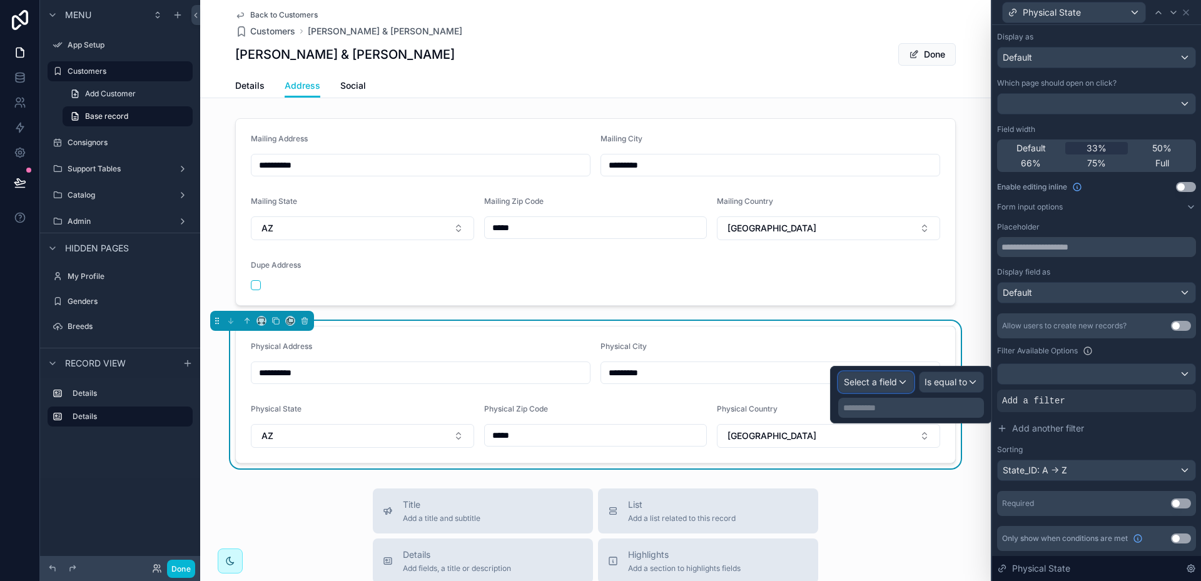
click at [904, 383] on div "Select a field" at bounding box center [876, 382] width 74 height 20
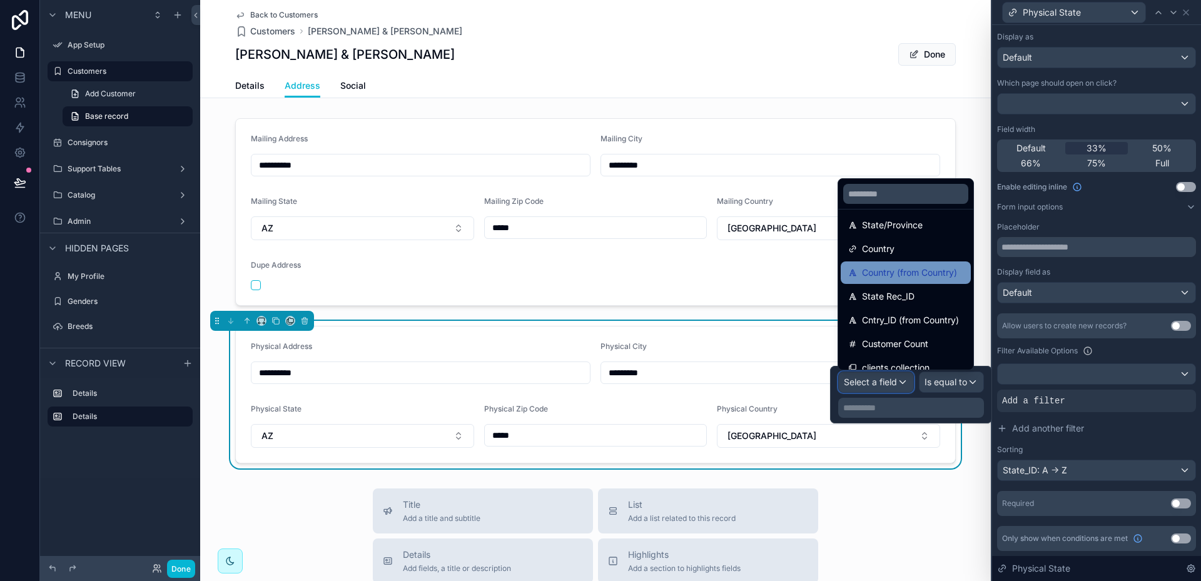
scroll to position [125, 0]
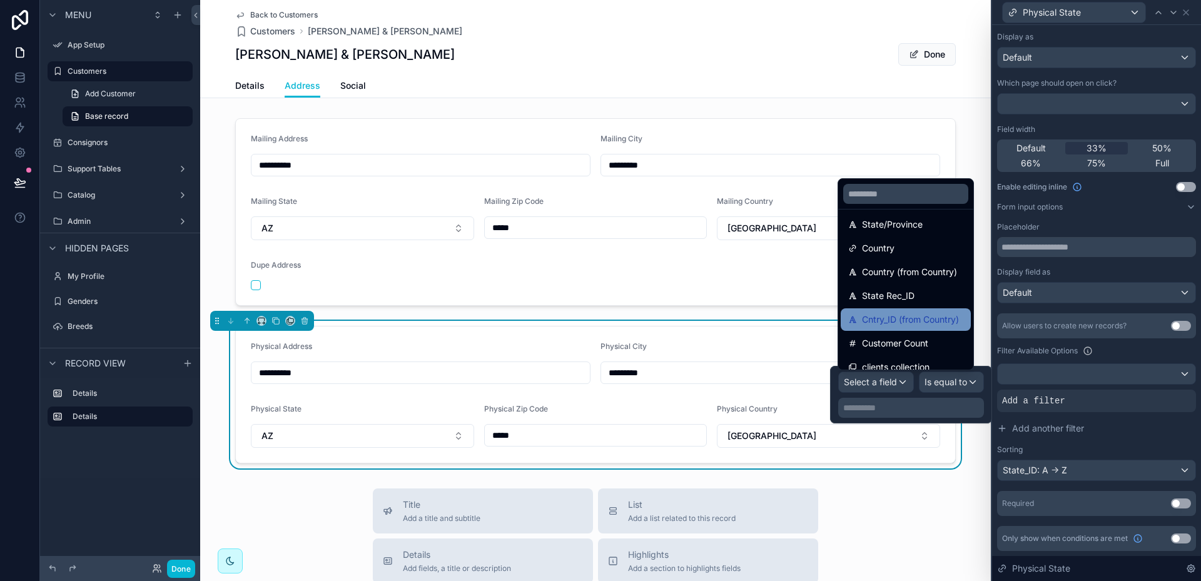
click at [930, 321] on span "Cntry_ID (from Country)" at bounding box center [910, 319] width 97 height 15
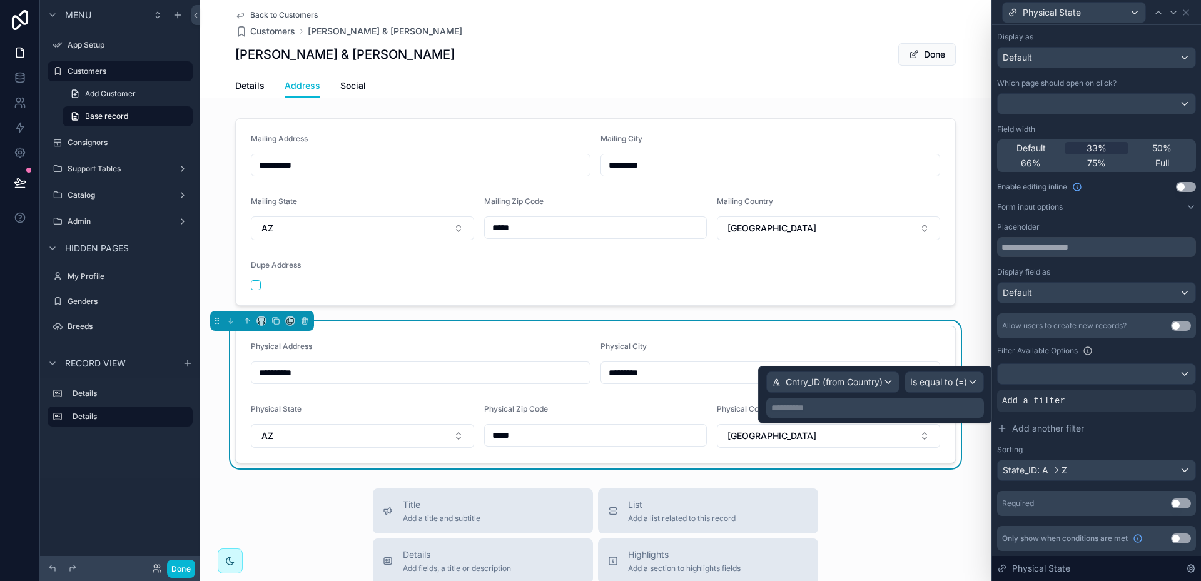
click at [829, 402] on p "**********" at bounding box center [876, 408] width 210 height 13
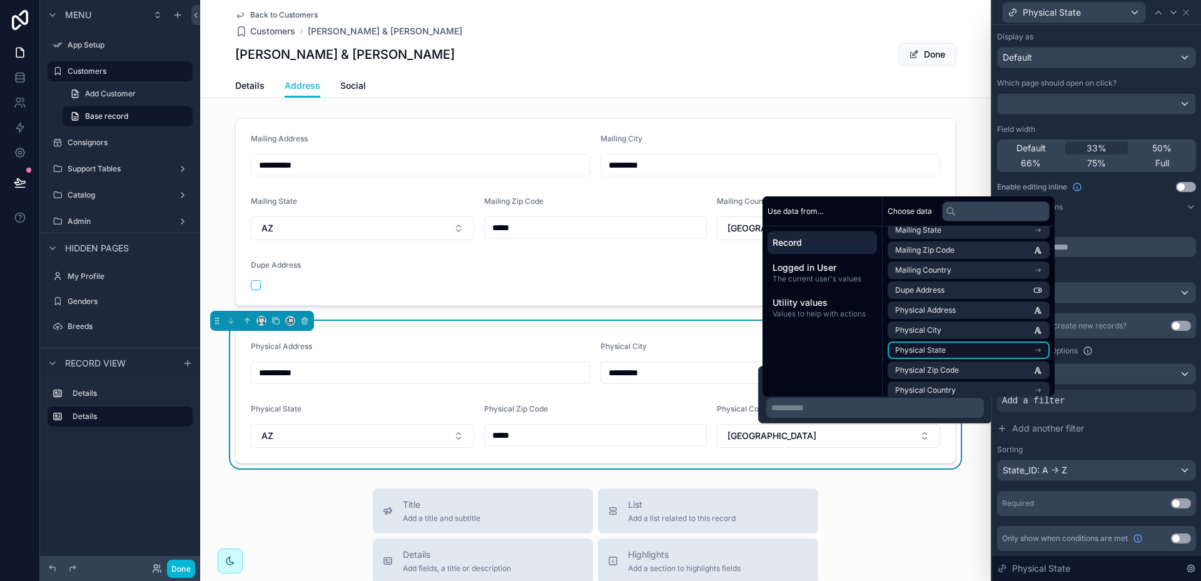
scroll to position [313, 0]
click at [946, 326] on span "Physical Country" at bounding box center [925, 328] width 61 height 10
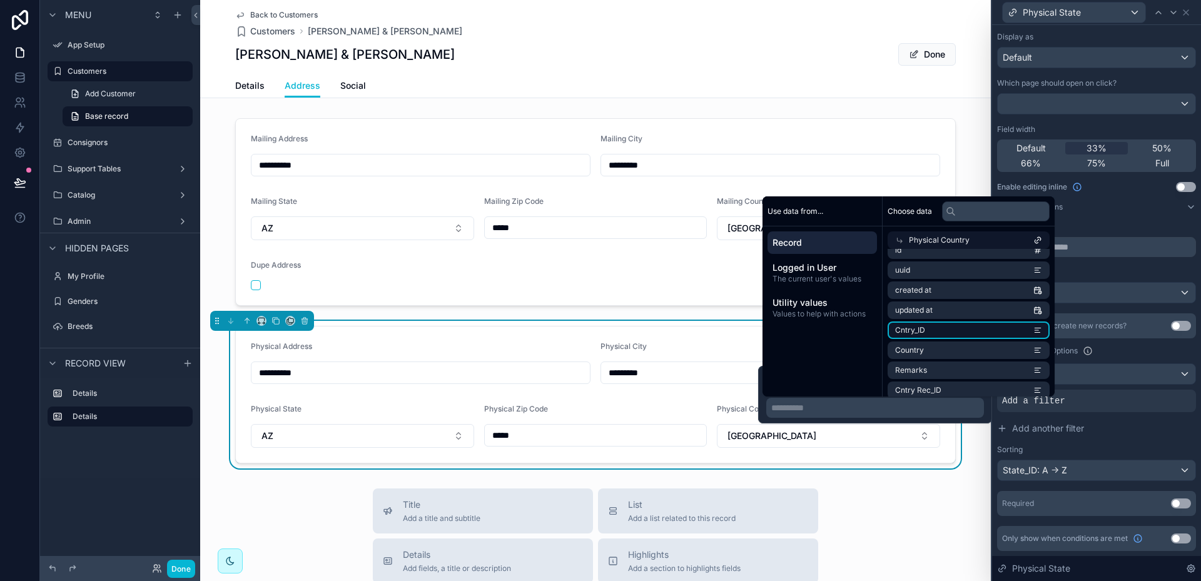
click at [959, 329] on li "Cntry_ID" at bounding box center [969, 331] width 162 height 18
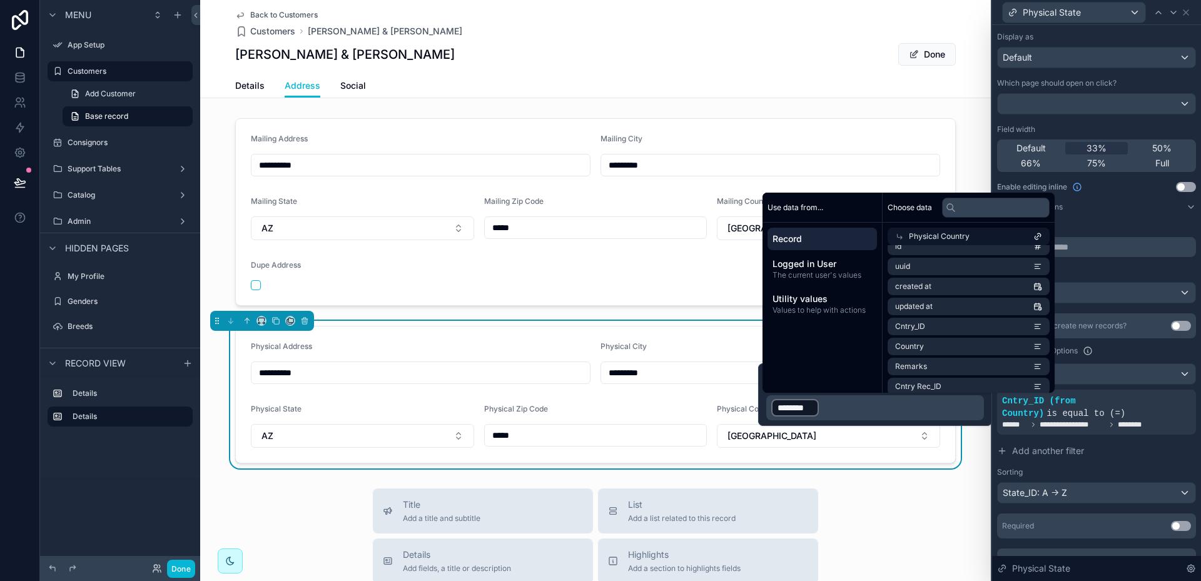
click at [973, 441] on div "**********" at bounding box center [595, 395] width 791 height 148
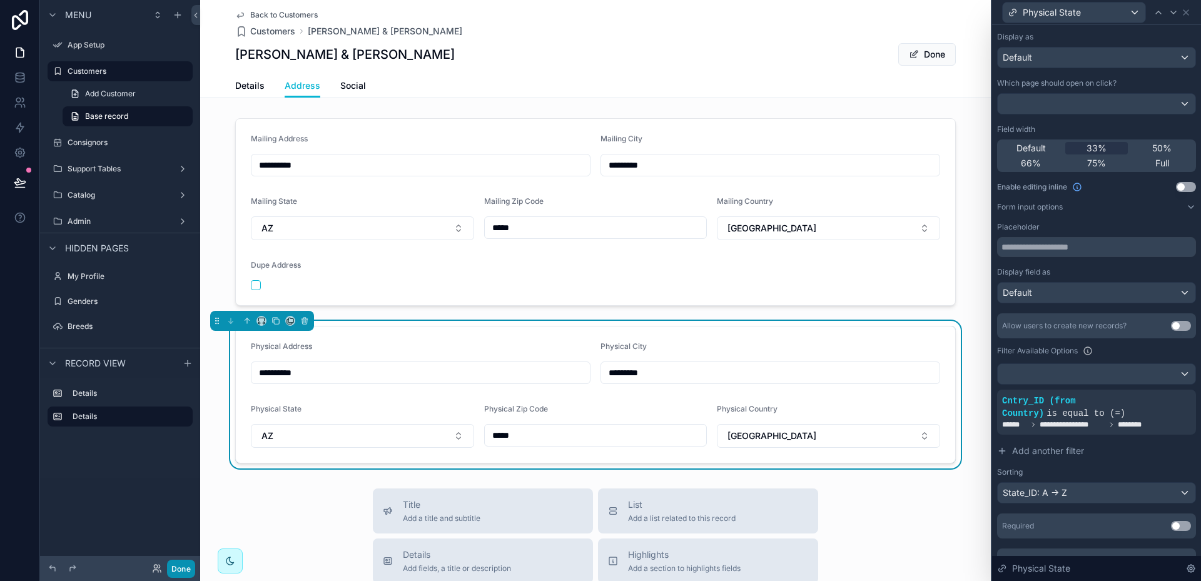
click at [175, 567] on button "Done" at bounding box center [181, 569] width 28 height 18
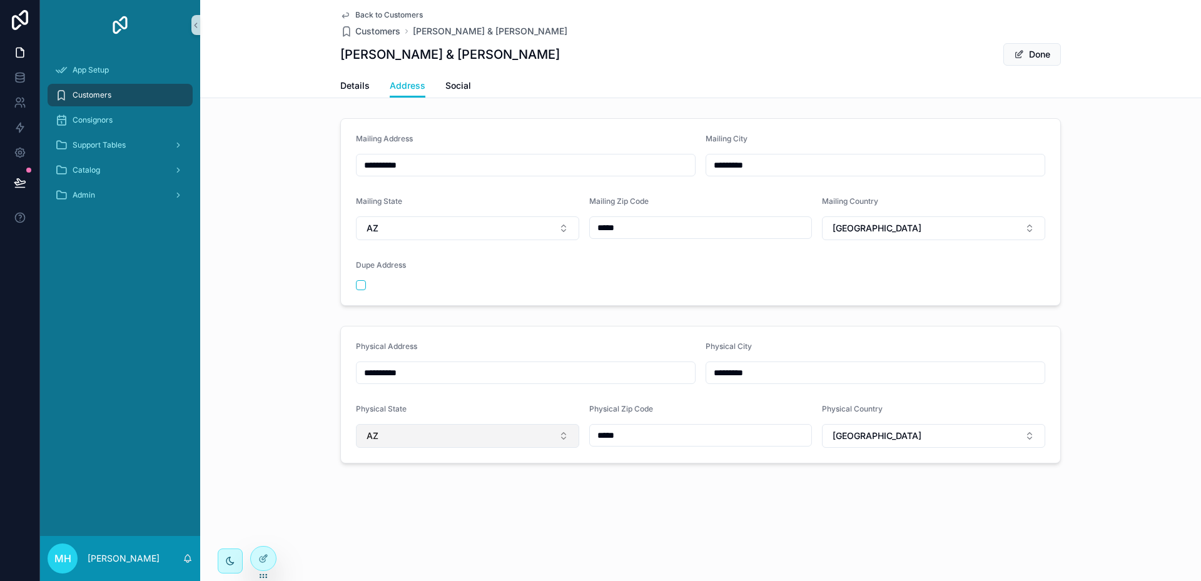
click at [557, 434] on button "AZ" at bounding box center [467, 436] width 223 height 24
click at [327, 370] on div "**********" at bounding box center [700, 395] width 1001 height 148
click at [563, 436] on button "AZ" at bounding box center [467, 436] width 223 height 24
click at [284, 375] on div "**********" at bounding box center [700, 395] width 1001 height 148
click at [352, 81] on span "Details" at bounding box center [354, 85] width 29 height 13
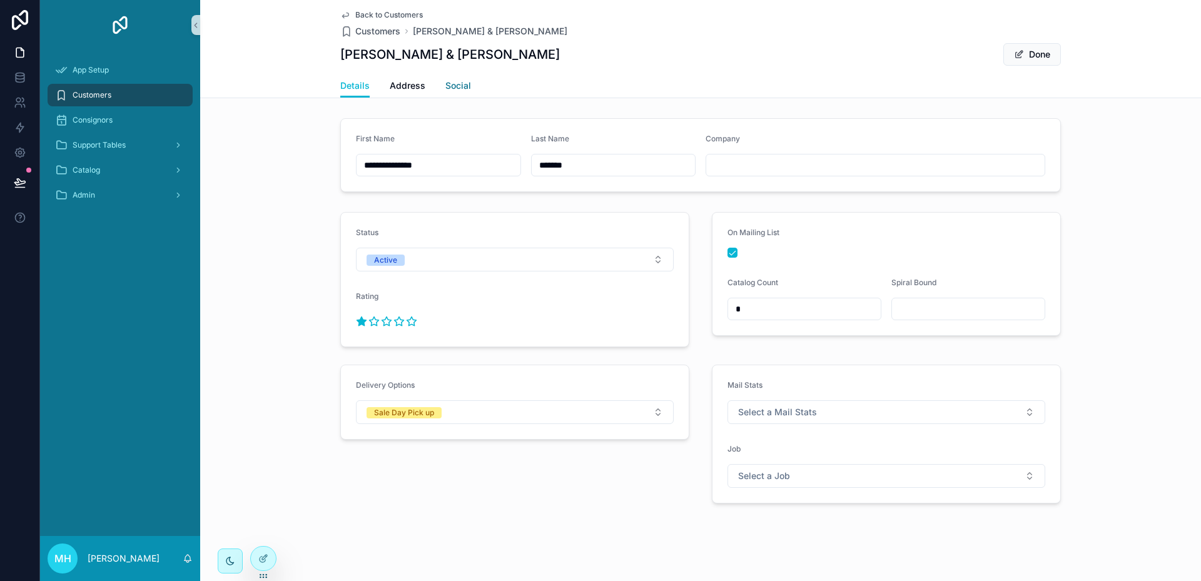
click at [455, 83] on span "Social" at bounding box center [458, 85] width 26 height 13
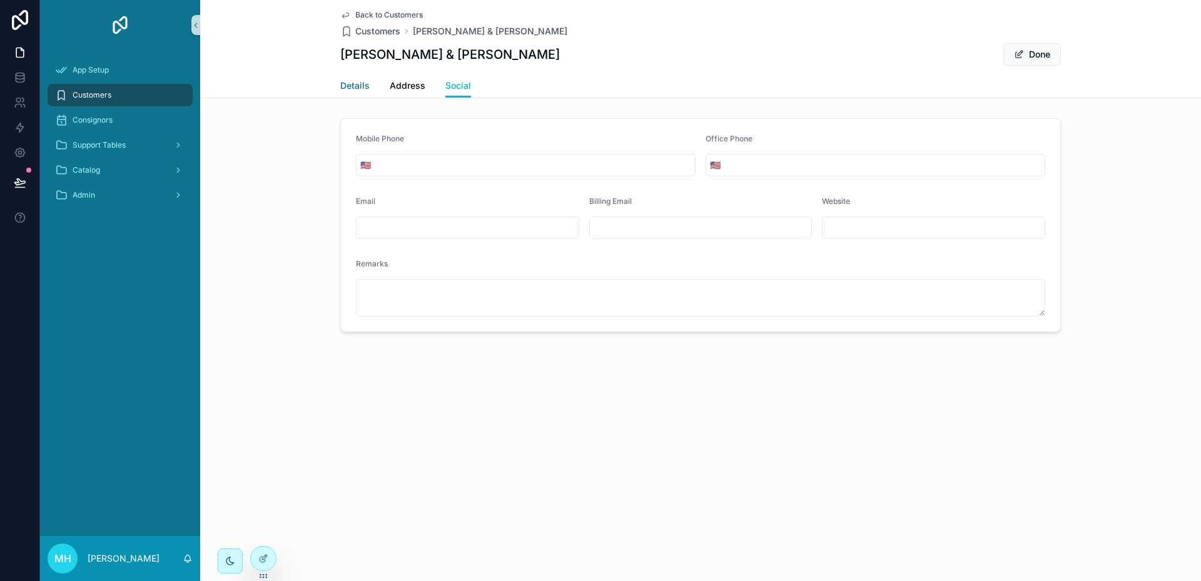
click at [356, 83] on span "Details" at bounding box center [354, 85] width 29 height 13
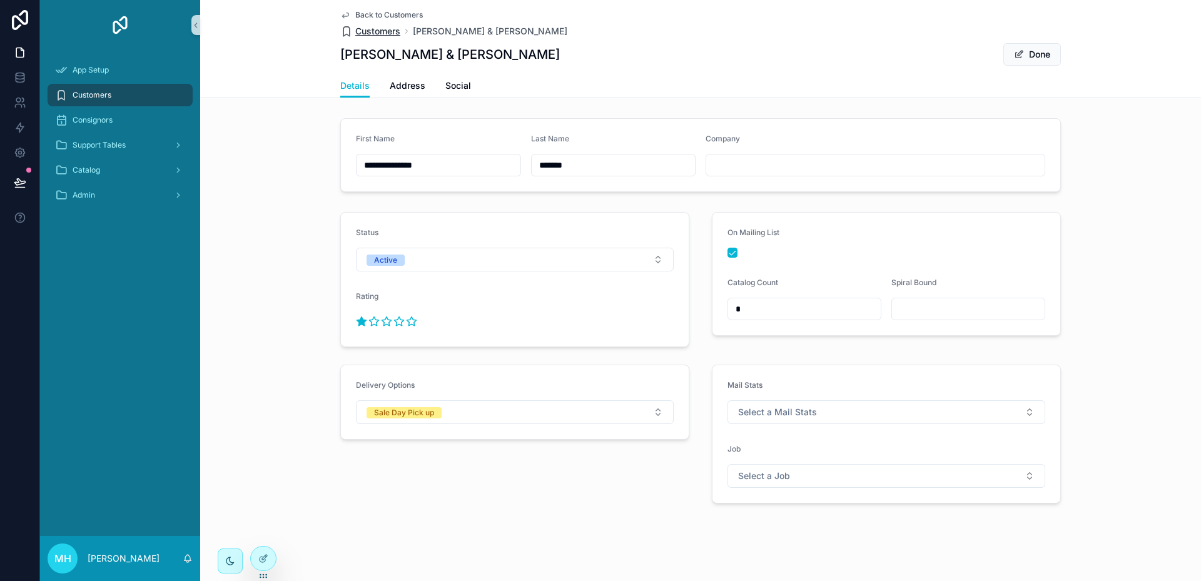
click at [379, 29] on span "Customers" at bounding box center [377, 31] width 45 height 13
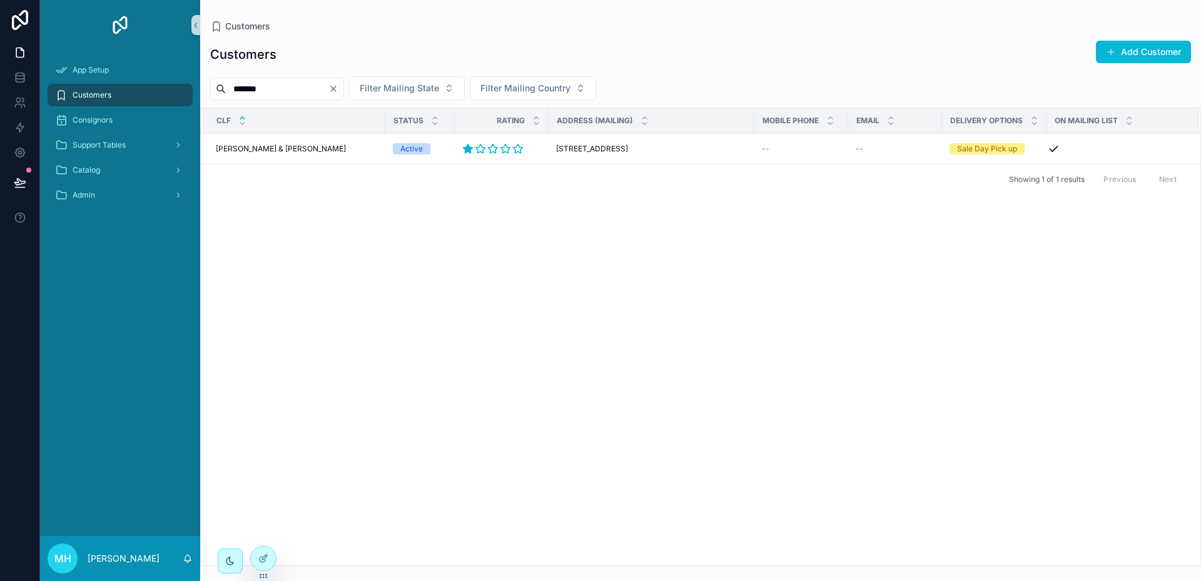
click at [338, 87] on icon "Clear" at bounding box center [333, 89] width 10 height 10
